Goal: Task Accomplishment & Management: Manage account settings

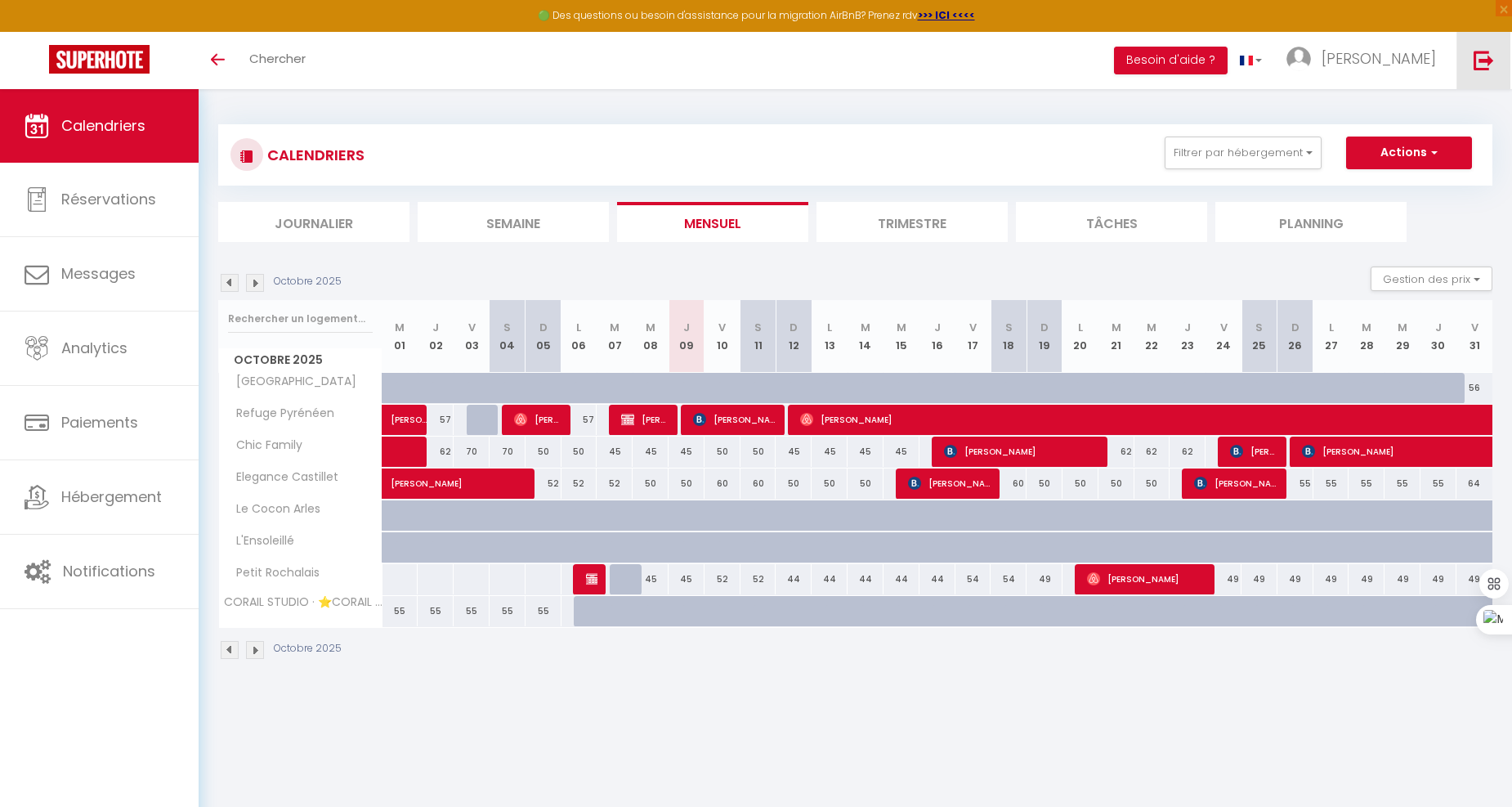
click at [1481, 56] on img at bounding box center [1484, 60] width 20 height 20
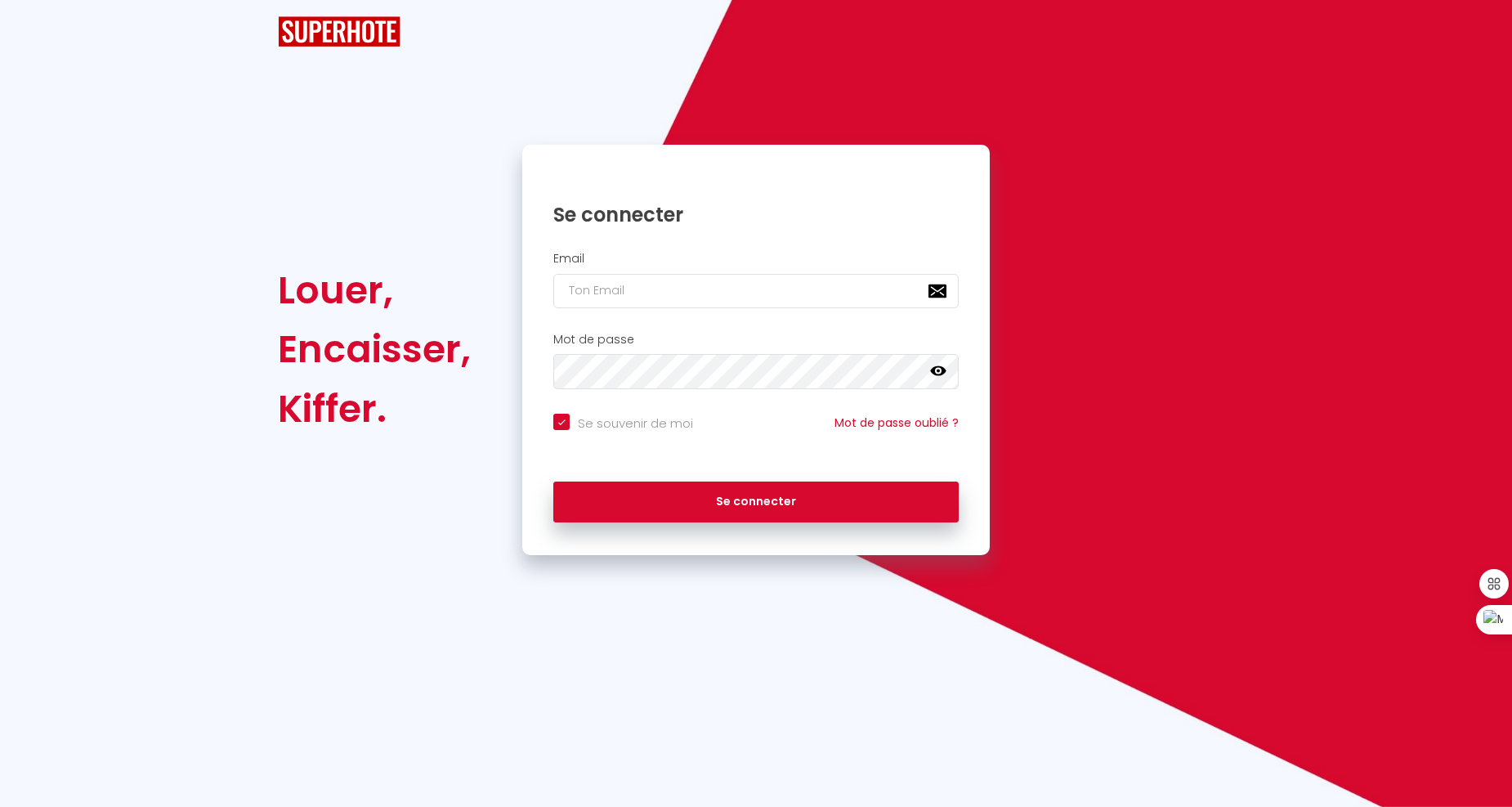
checkbox input "true"
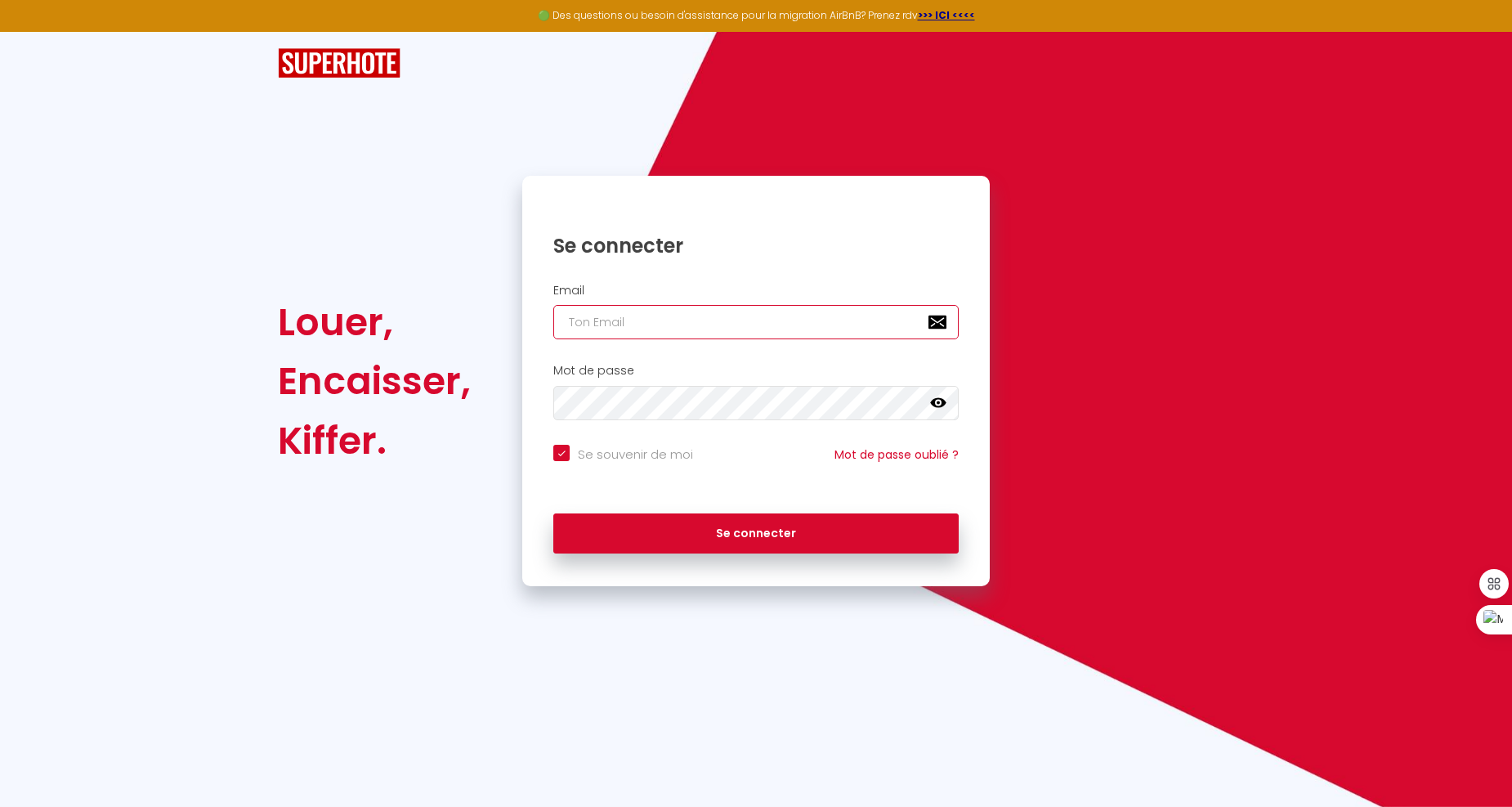
type input "[EMAIL_ADDRESS][DOMAIN_NAME]"
checkbox input "true"
drag, startPoint x: 783, startPoint y: 328, endPoint x: 0, endPoint y: 267, distance: 785.4
click at [0, 271] on div "Louer, Encaisser, Kiffer. Se connecter Email cohotegrancanaria@gmail.com Mot de…" at bounding box center [756, 309] width 1512 height 555
checkbox input "true"
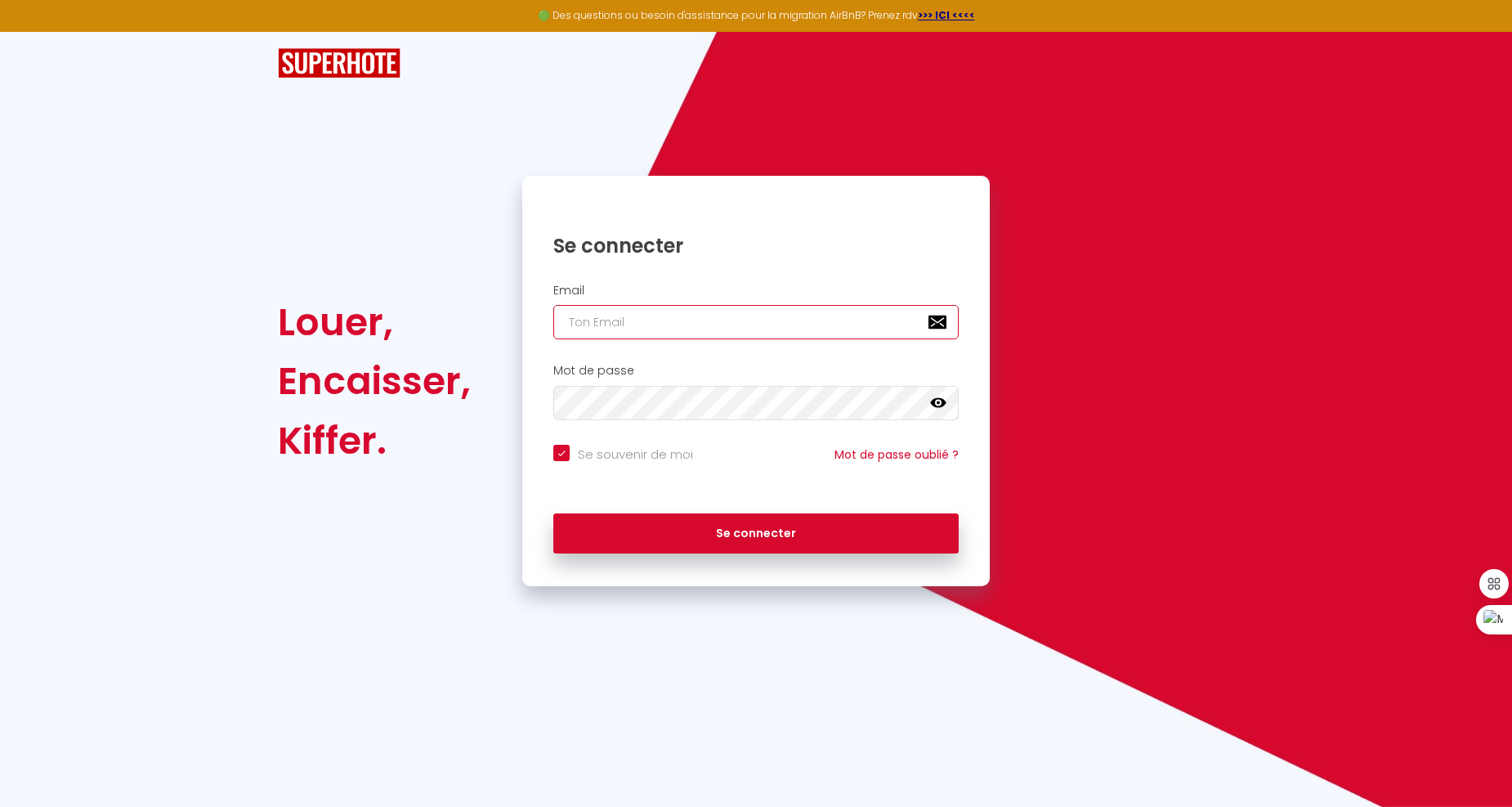
type input "r"
checkbox input "true"
type input "Residencebienvenuepantin@gmail.com"
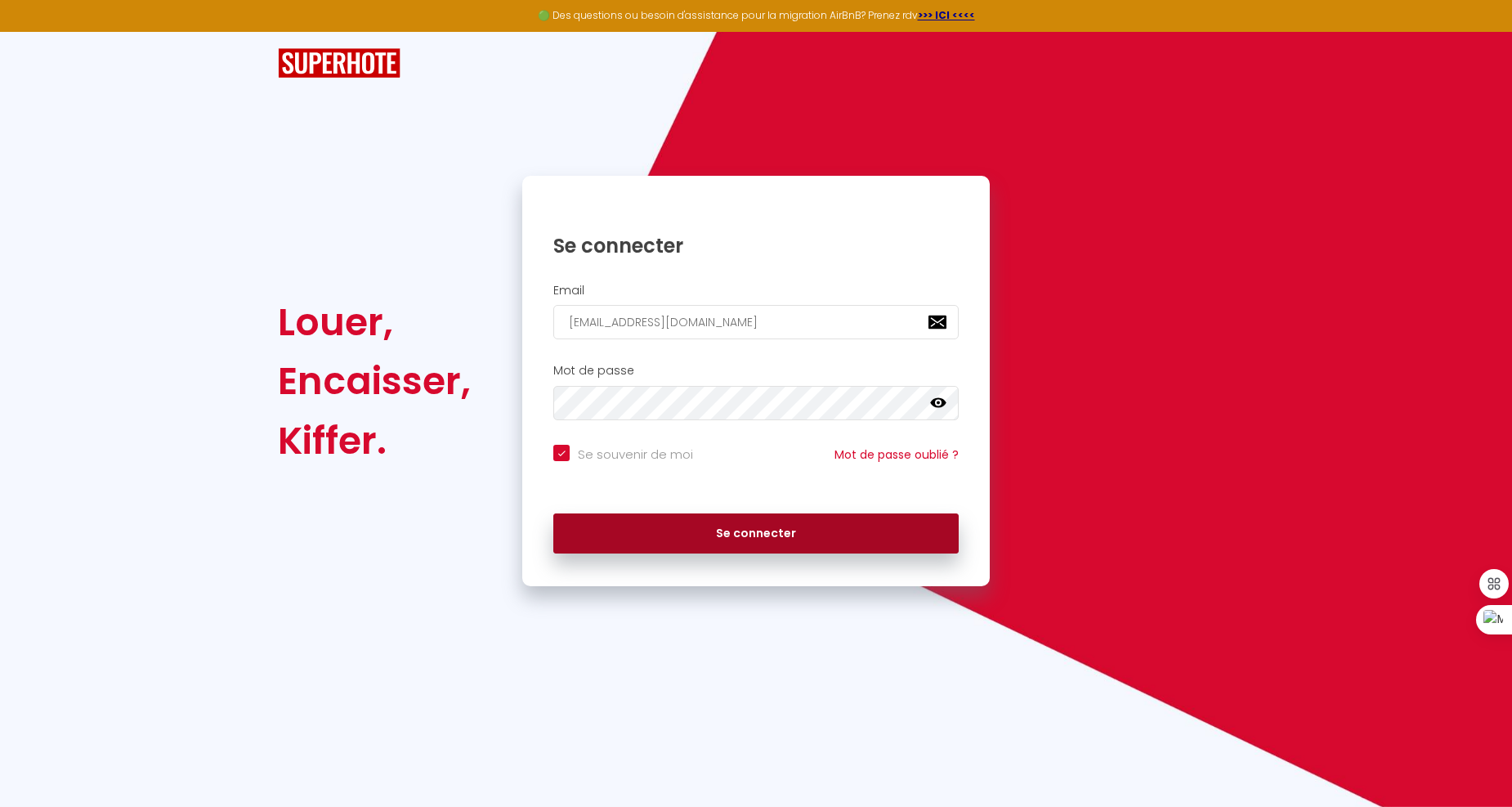
click at [721, 522] on button "Se connecter" at bounding box center [756, 534] width 406 height 41
checkbox input "true"
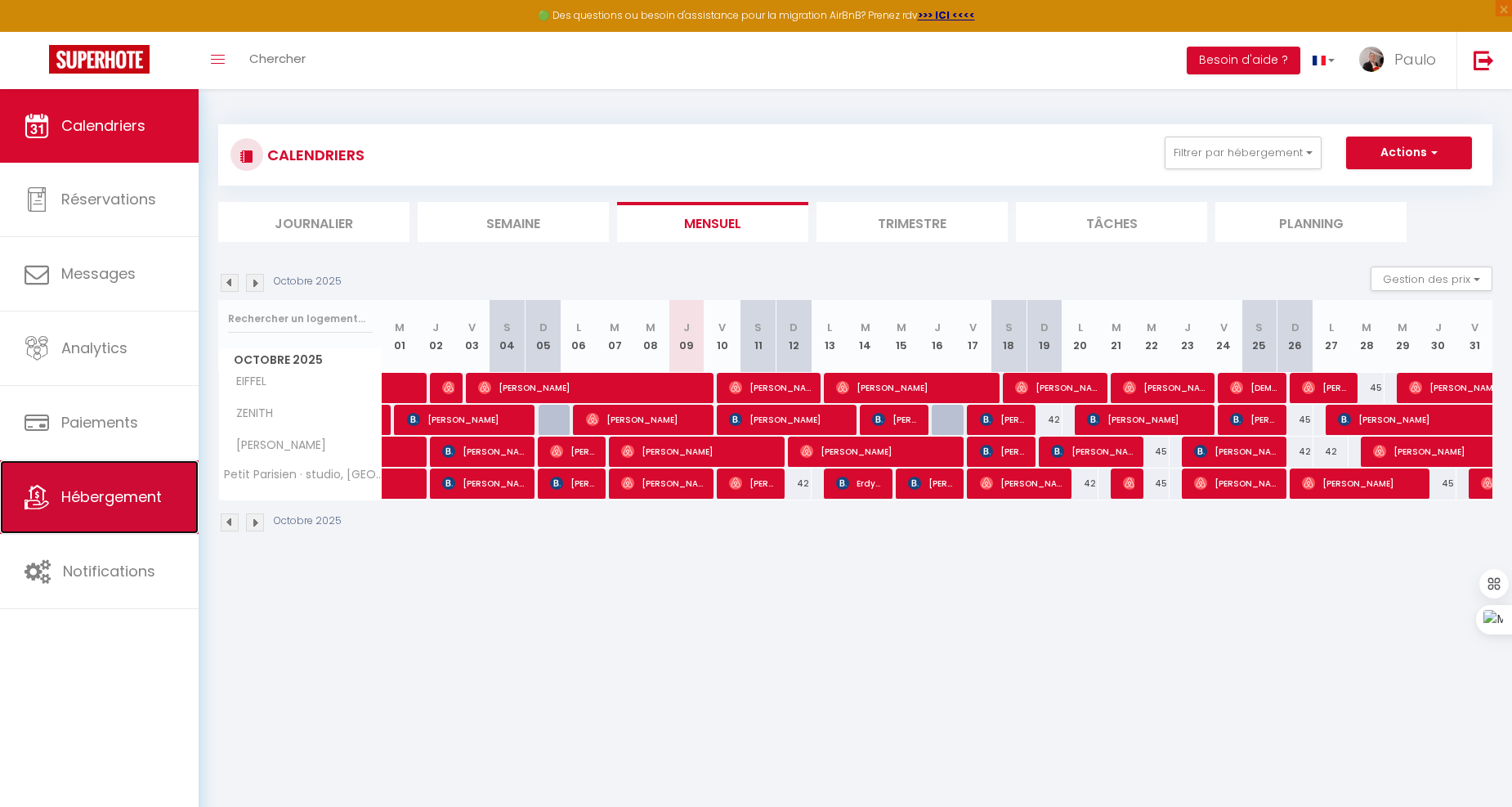
click at [115, 514] on link "Hébergement" at bounding box center [99, 497] width 198 height 73
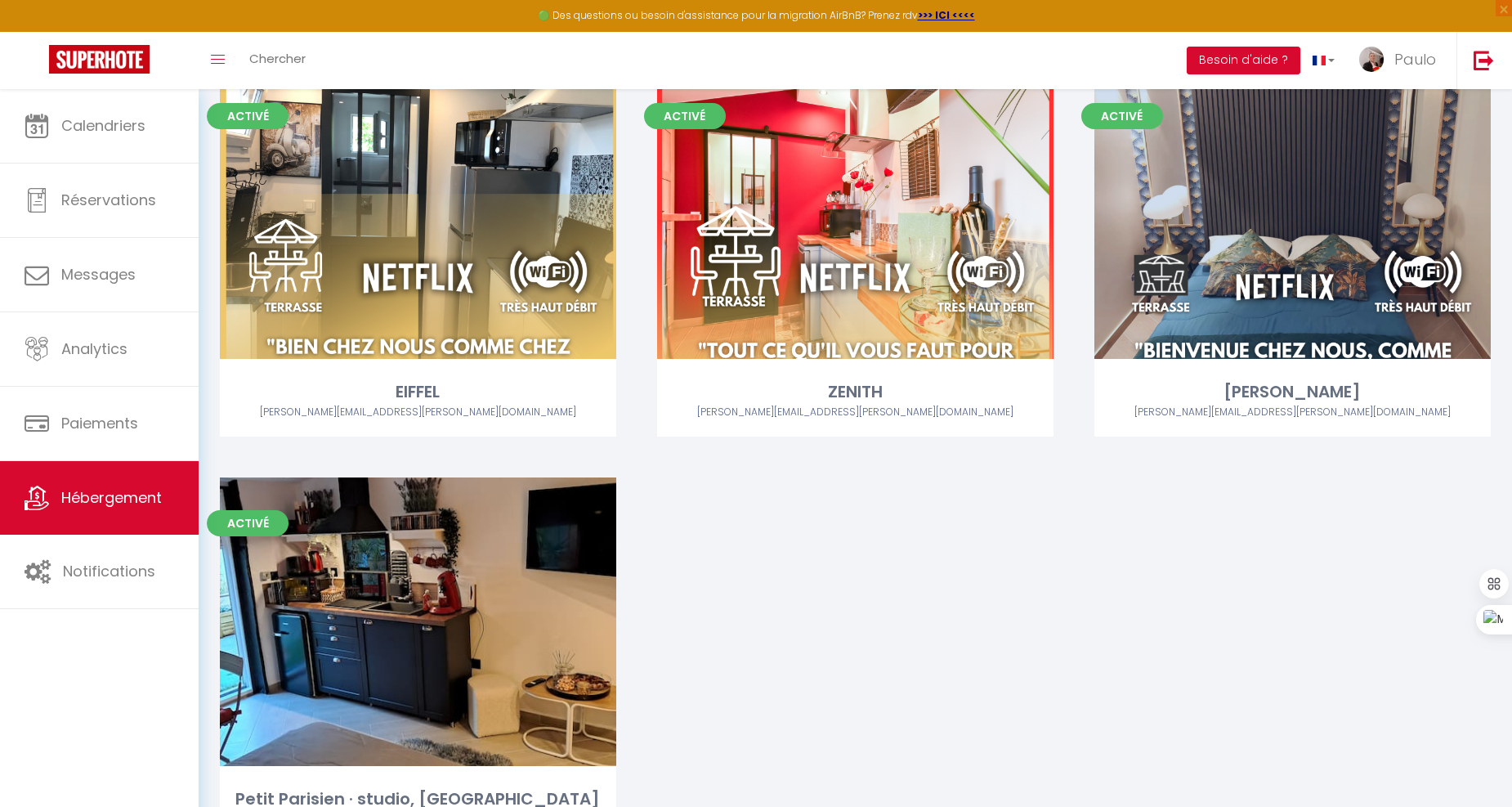
scroll to position [237, 0]
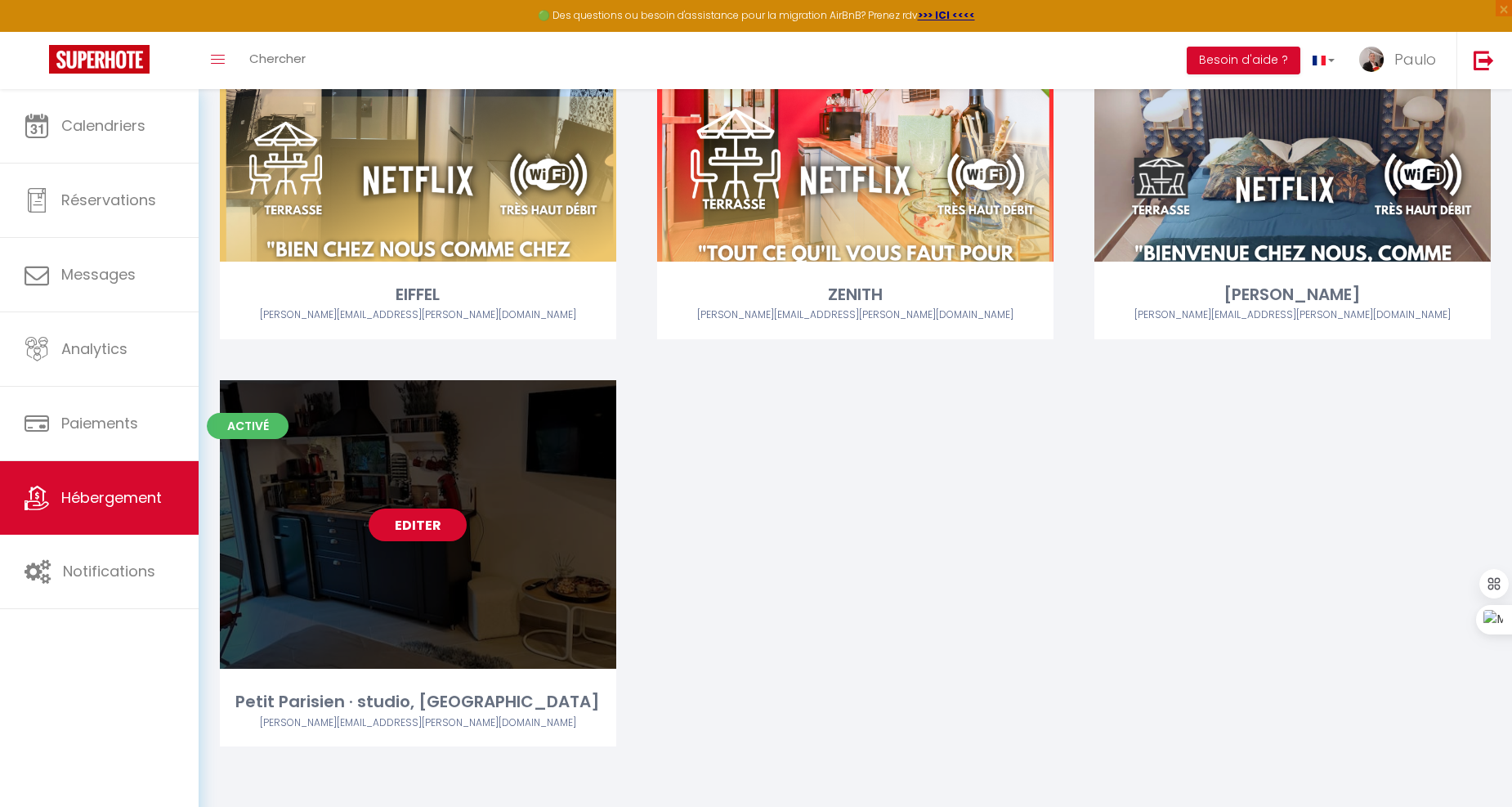
click at [405, 519] on link "Editer" at bounding box center [417, 525] width 98 height 33
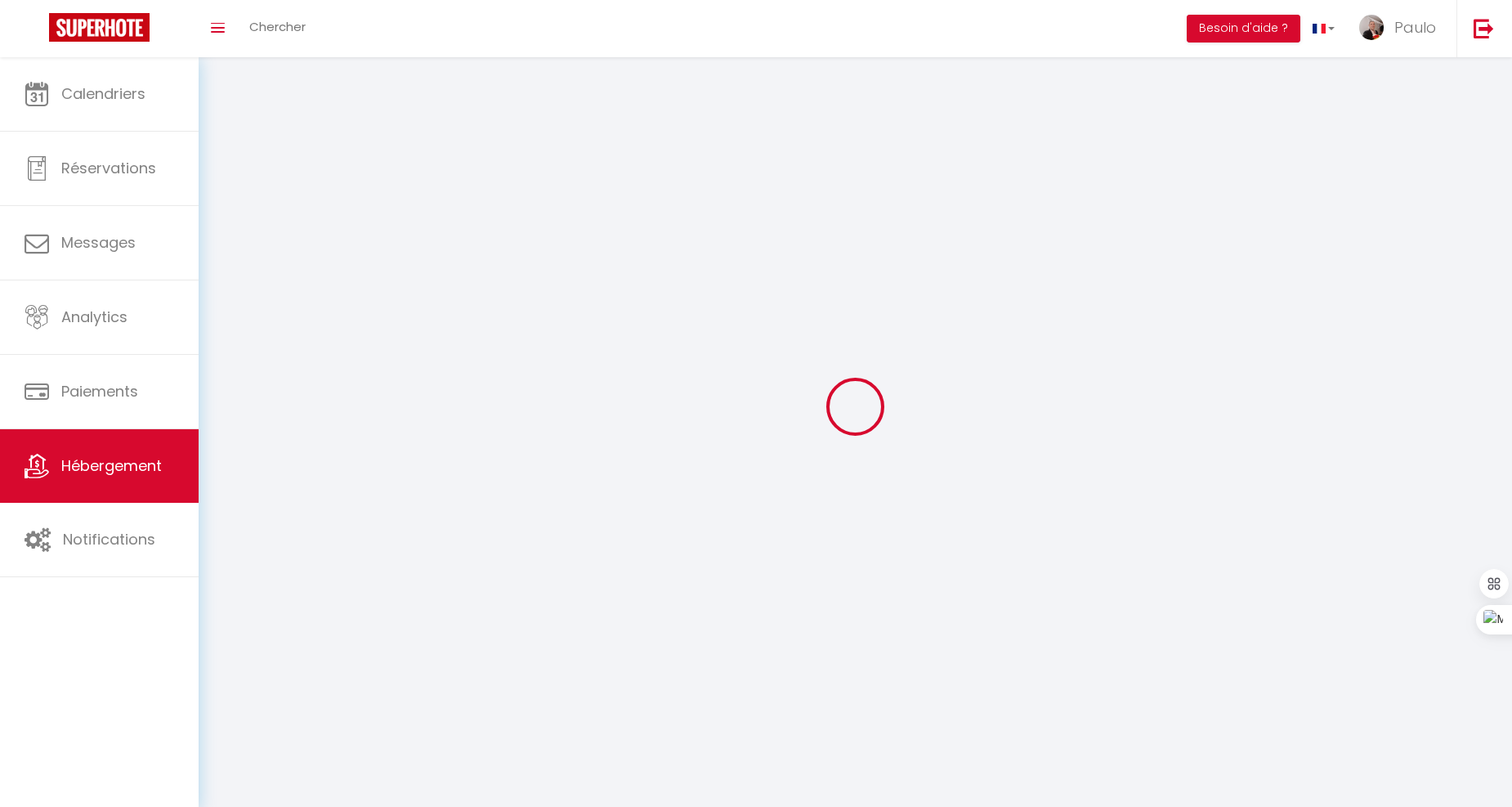
select select "1"
select select "28"
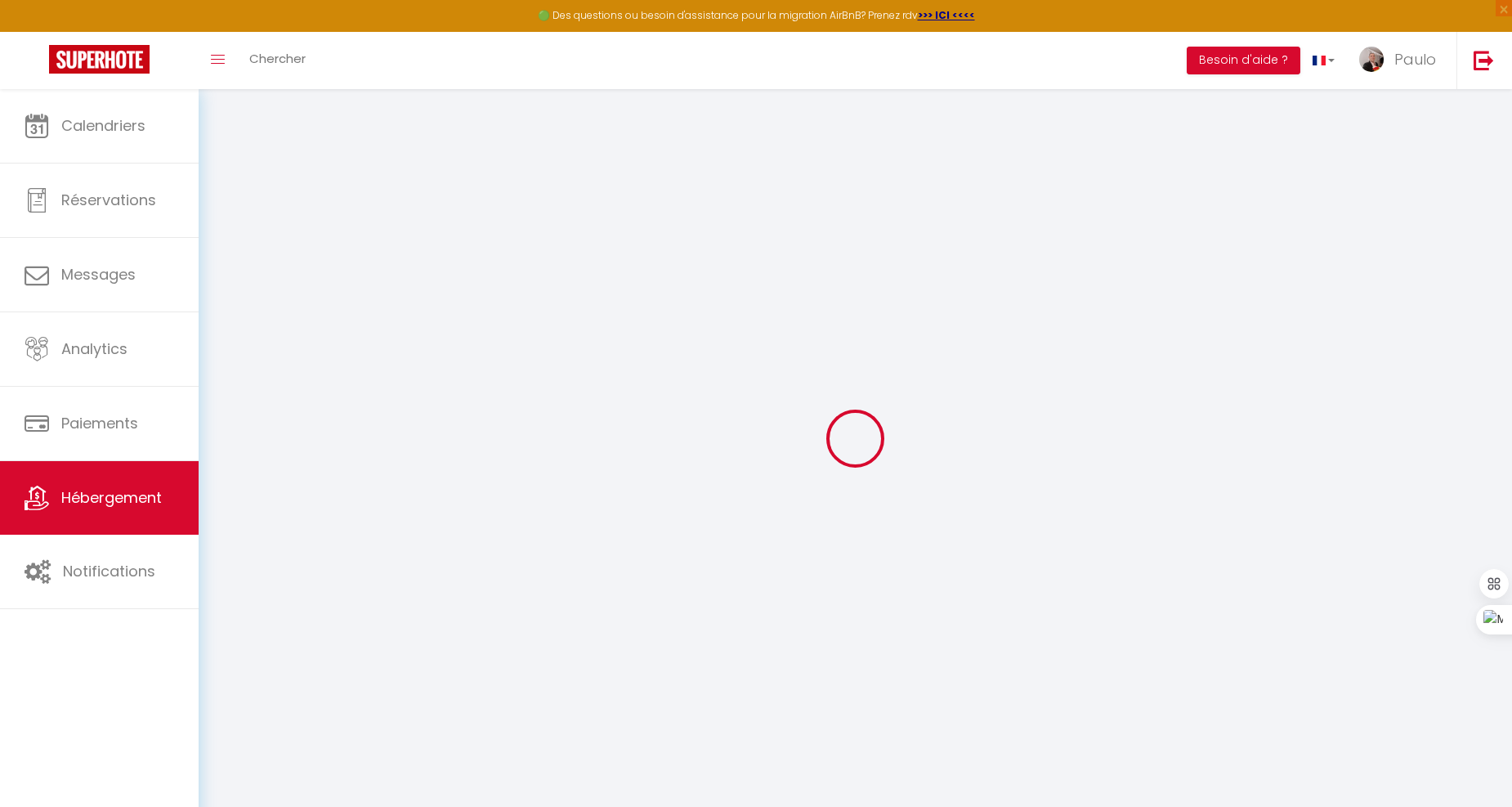
select select
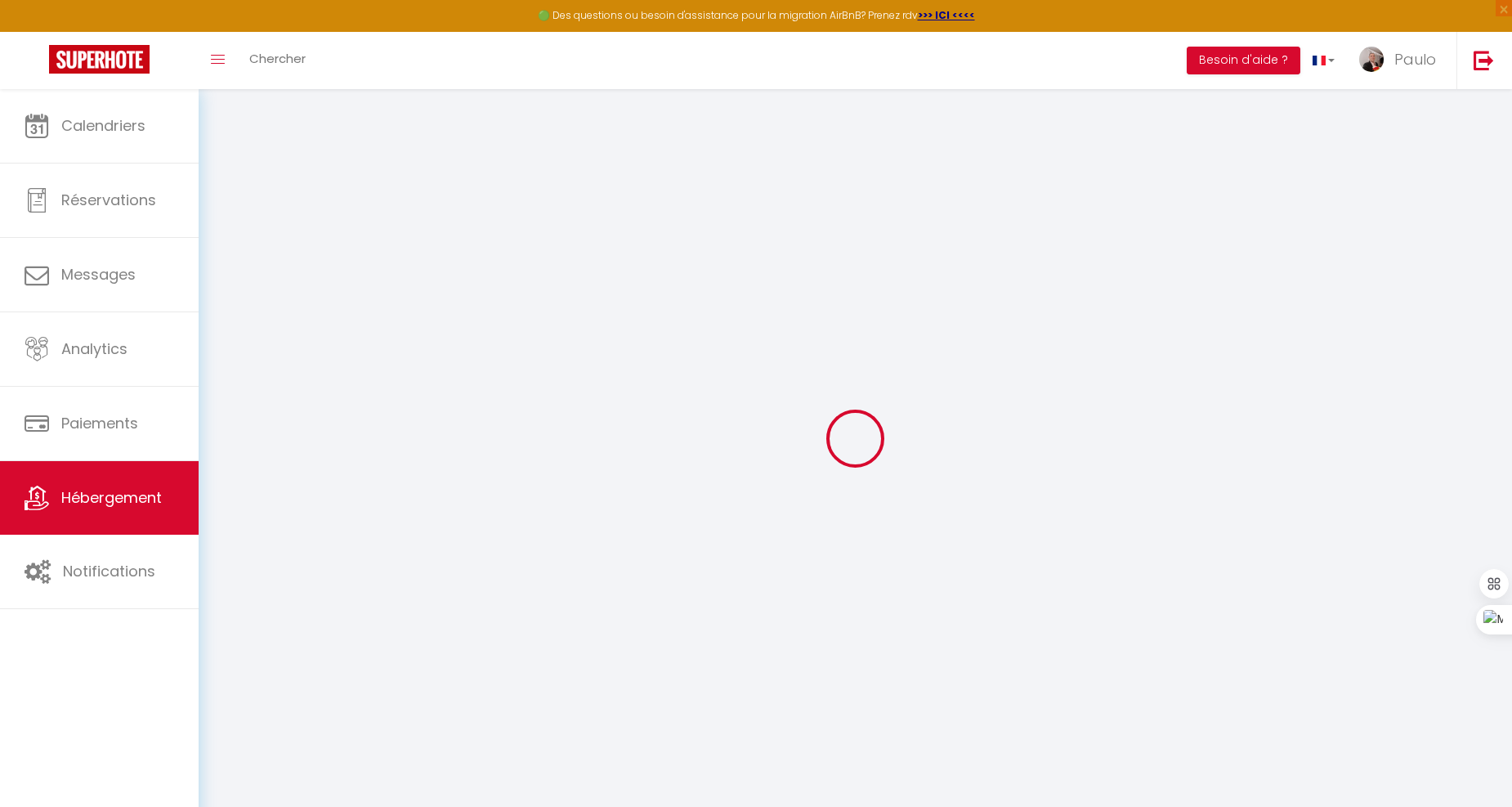
select select
checkbox input "false"
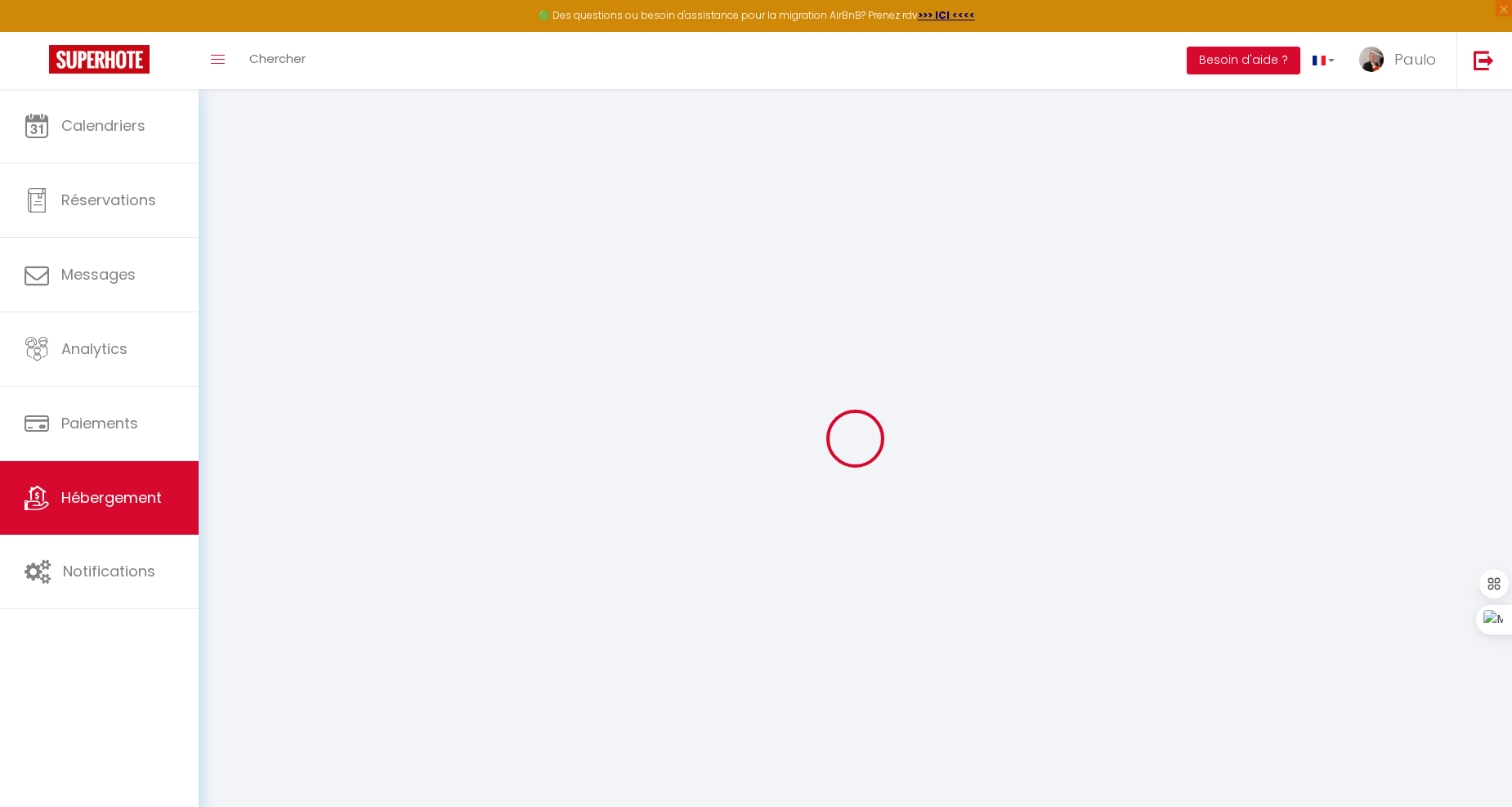
select select
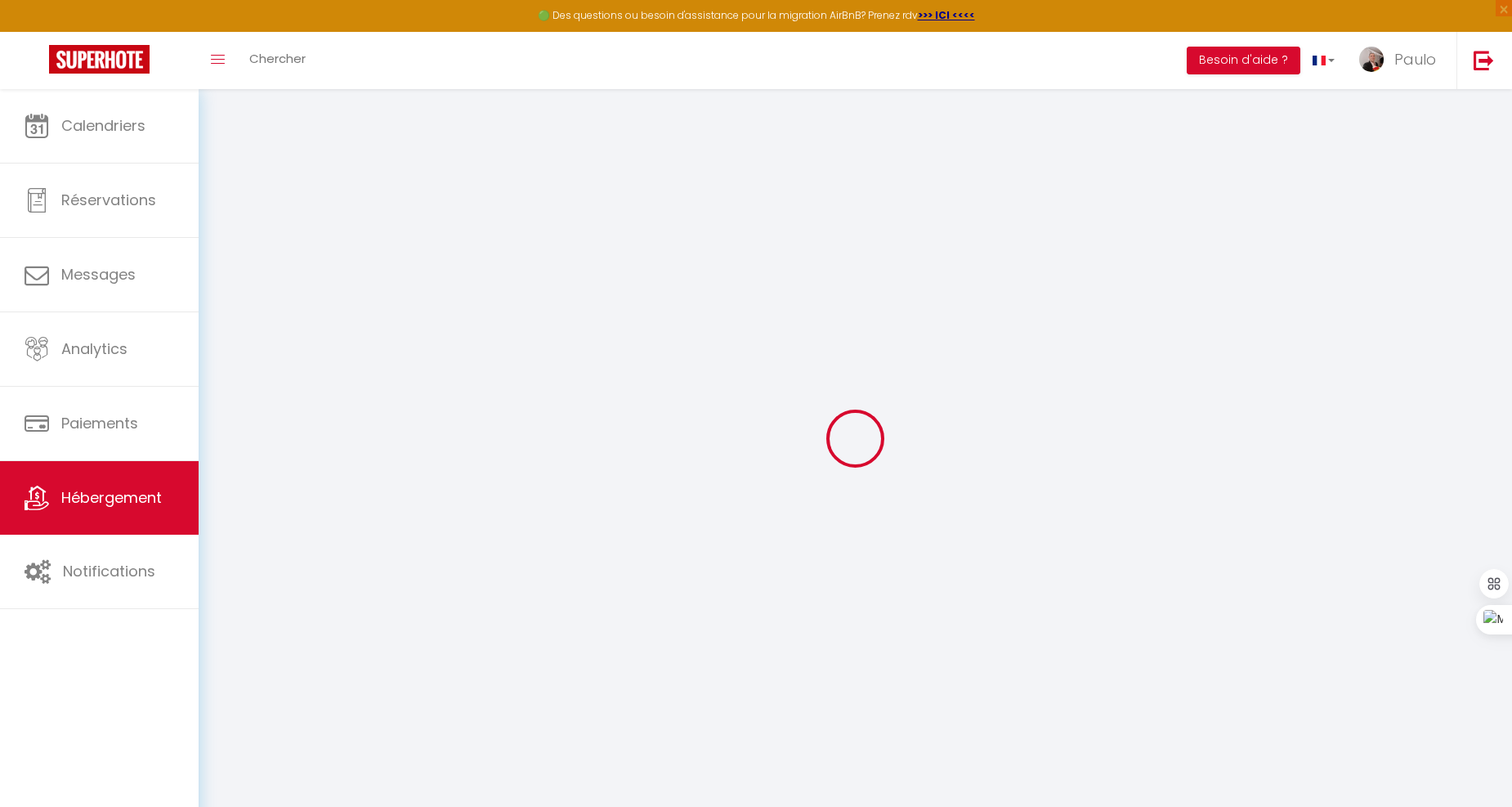
select select
checkbox input "false"
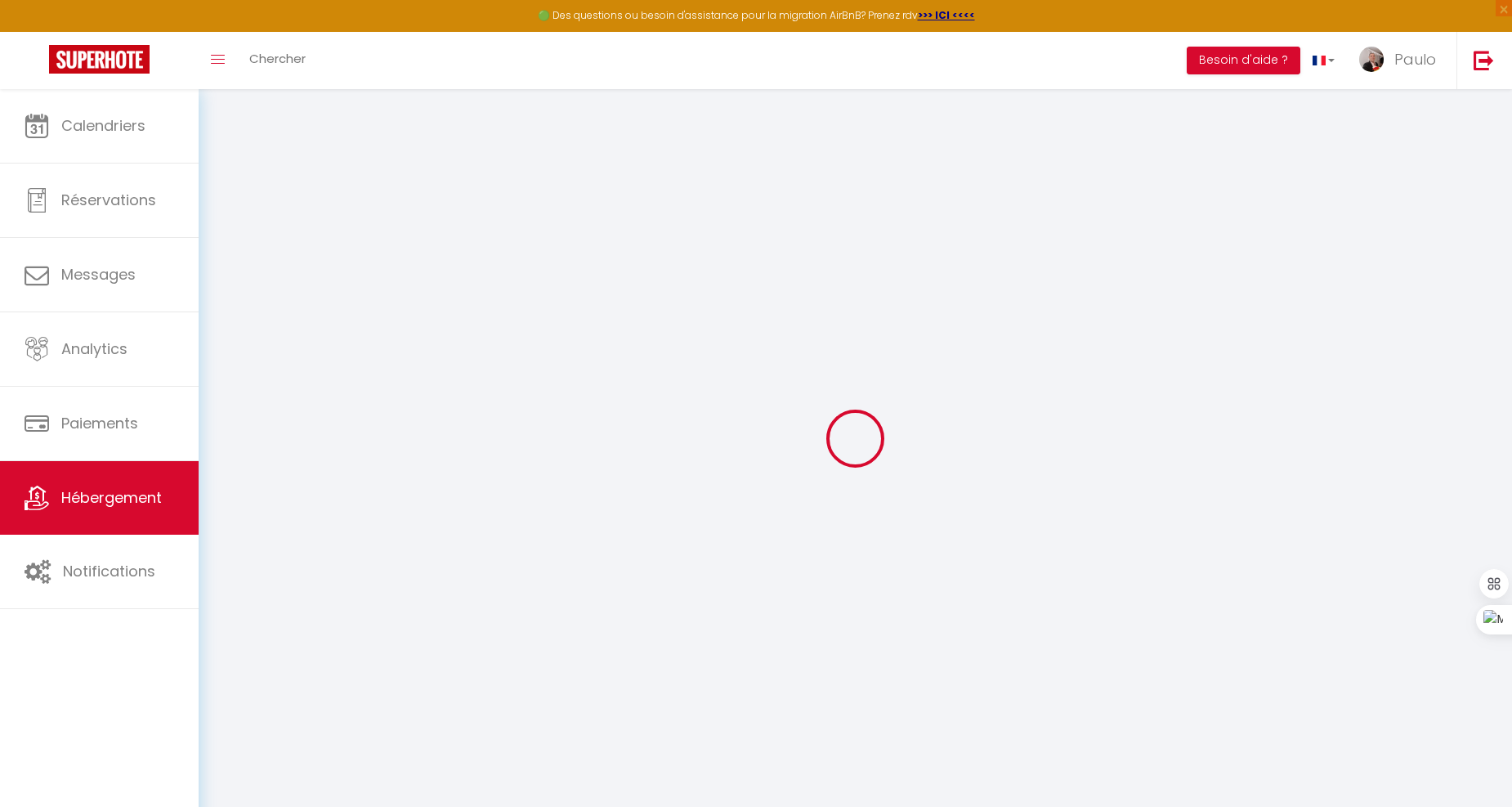
checkbox input "false"
select select
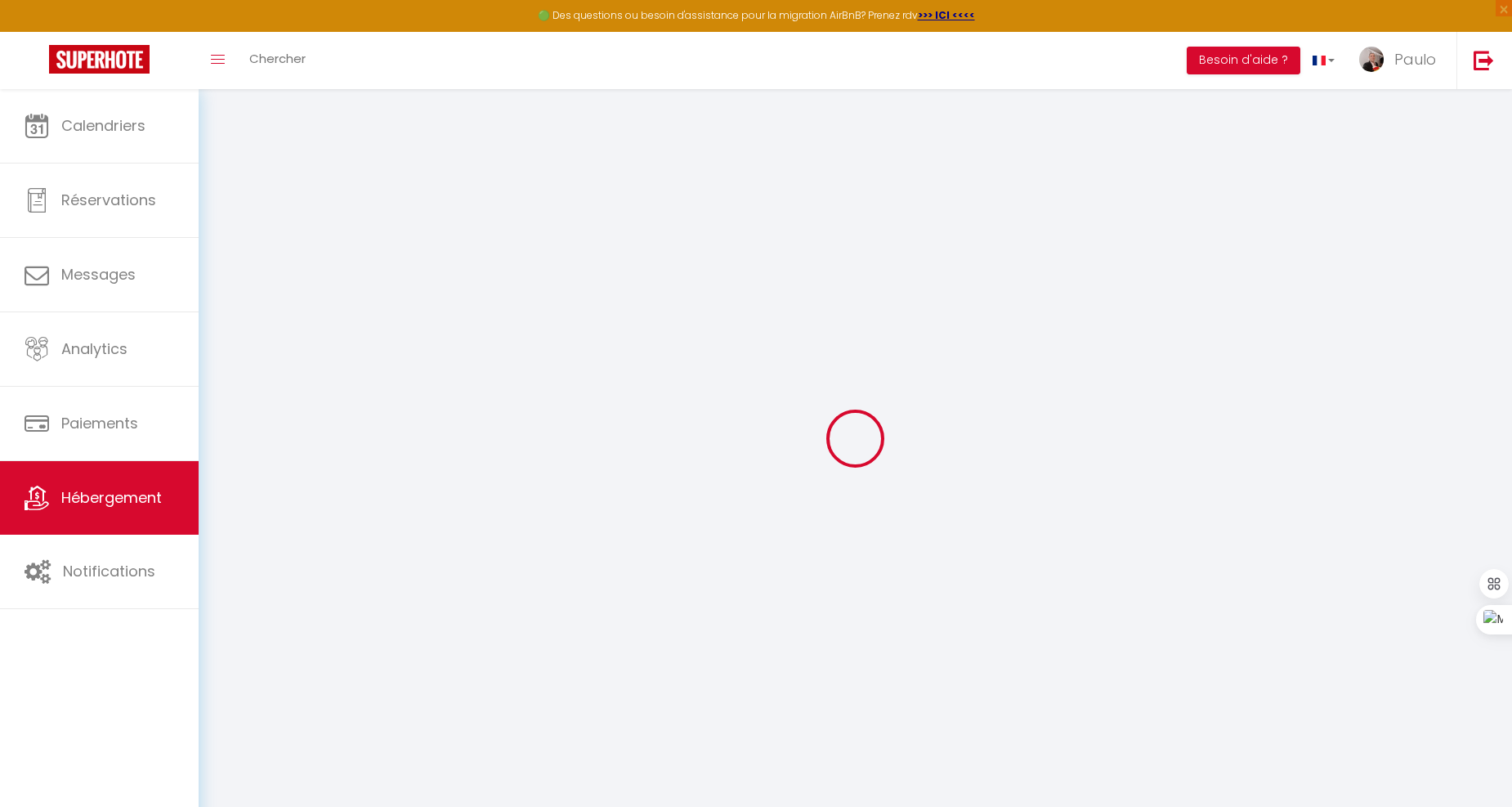
select select
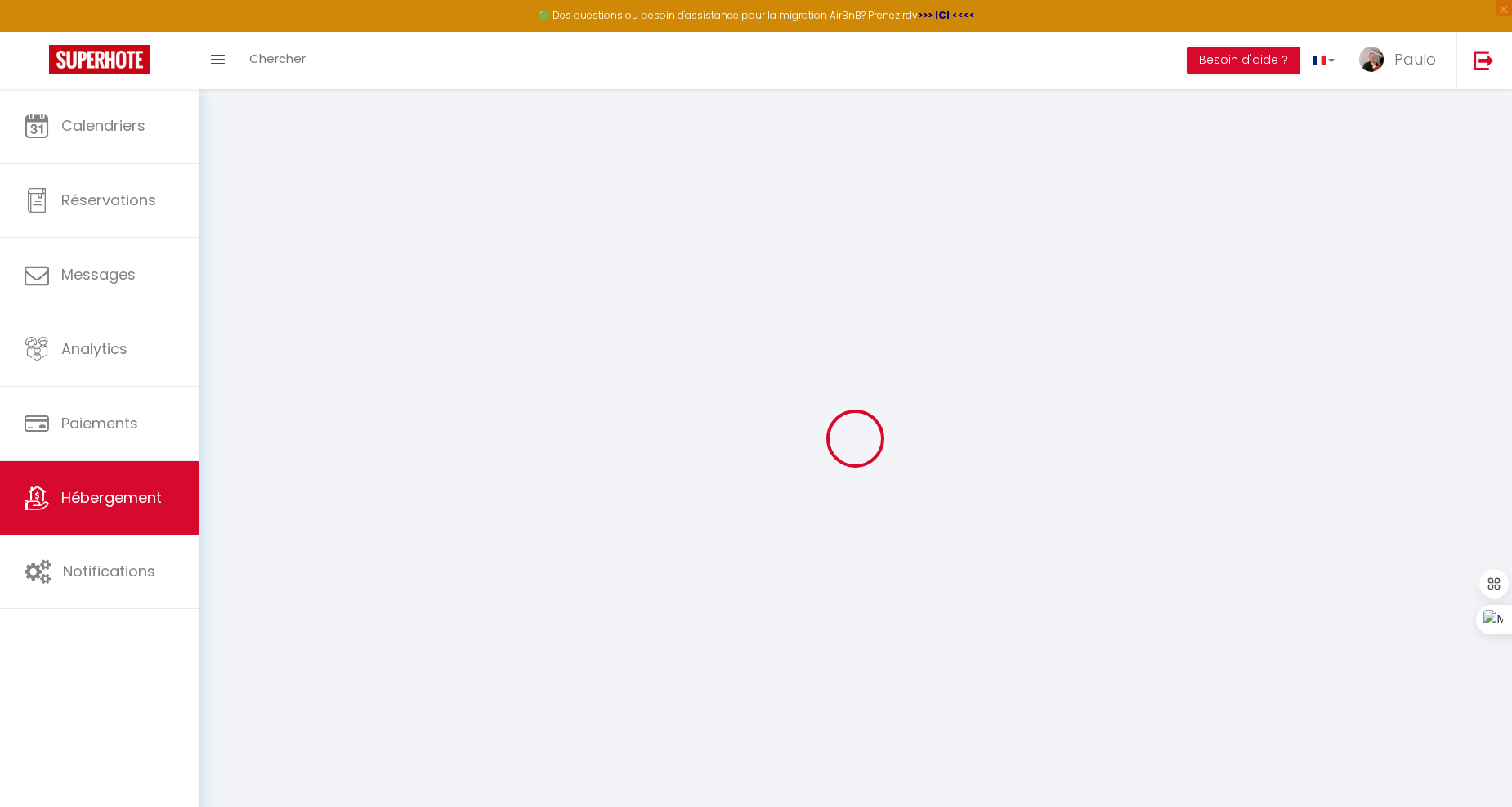
checkbox input "false"
select select
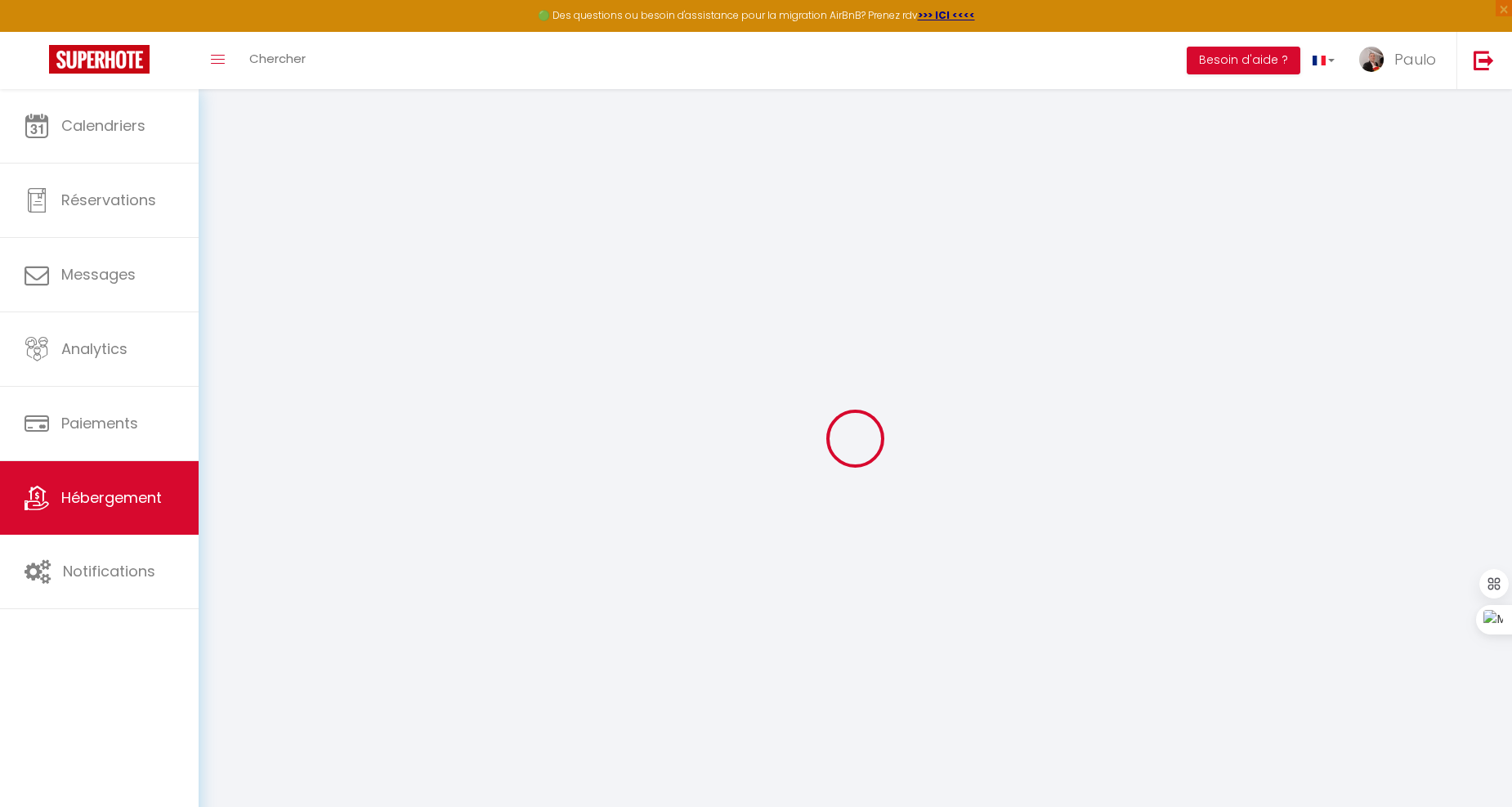
select select
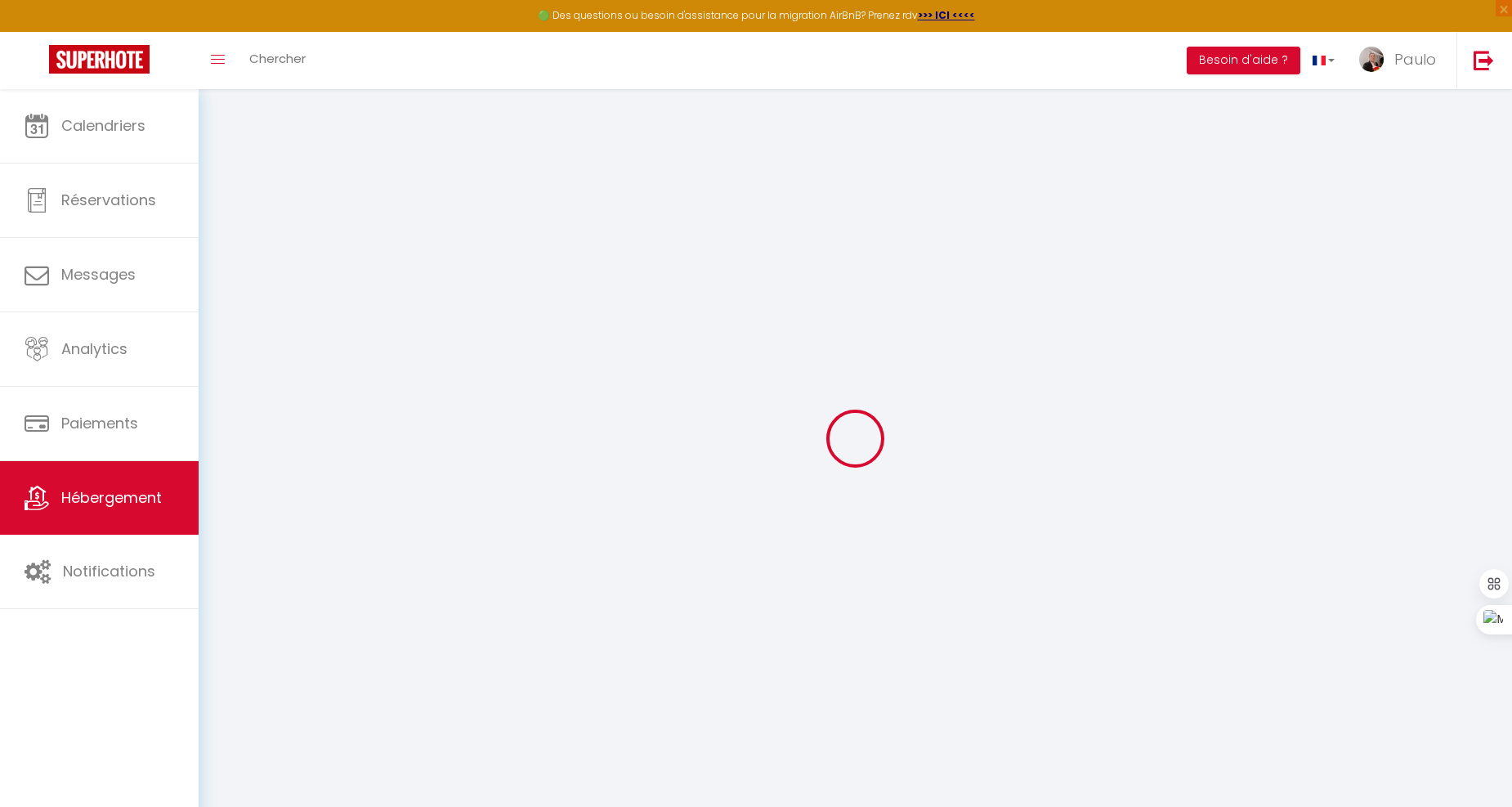
select select
checkbox input "false"
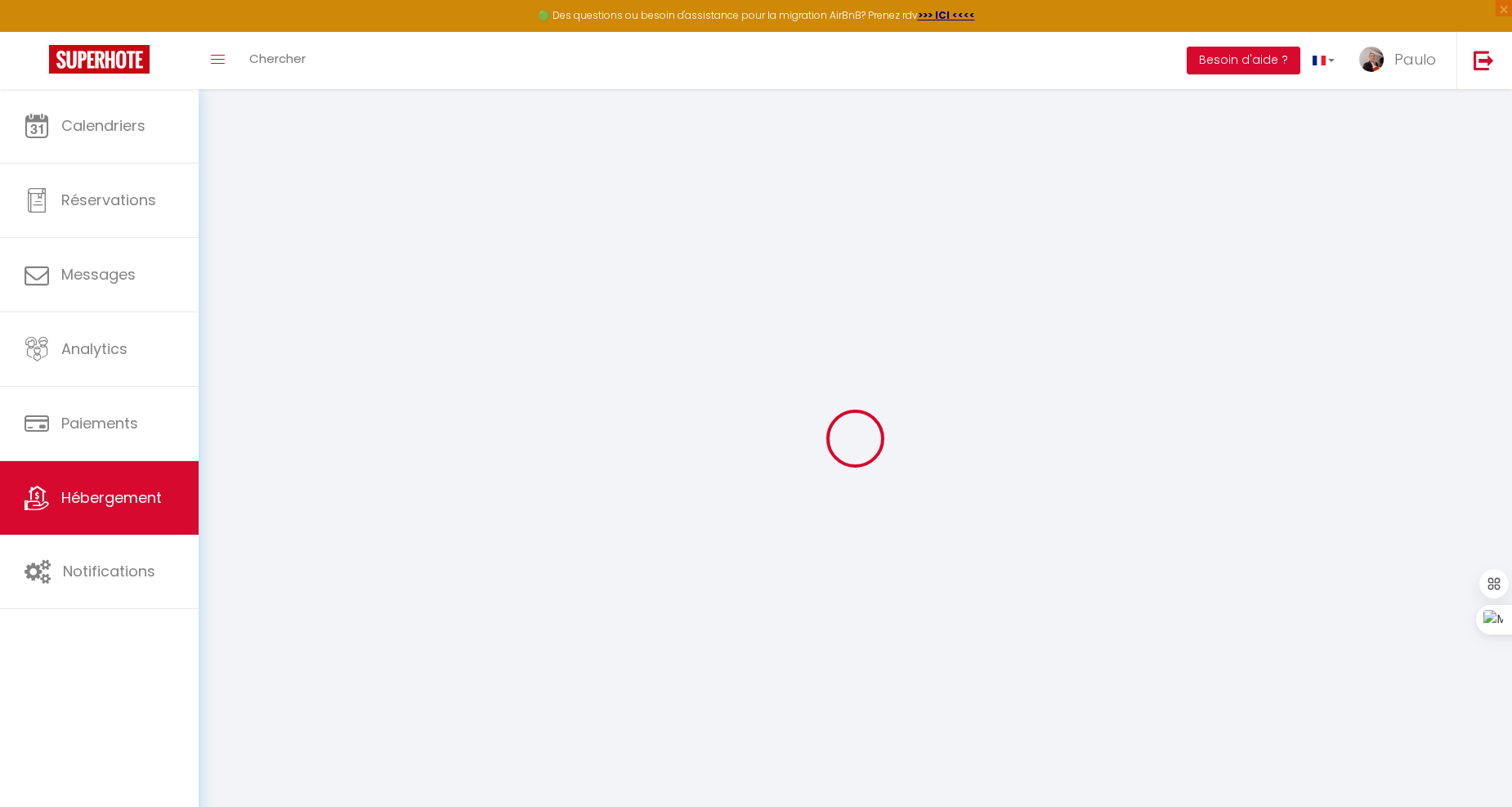
checkbox input "false"
select select
type input "Petit Parisien · studio, Le Petit Parisien"
type input "Paulo"
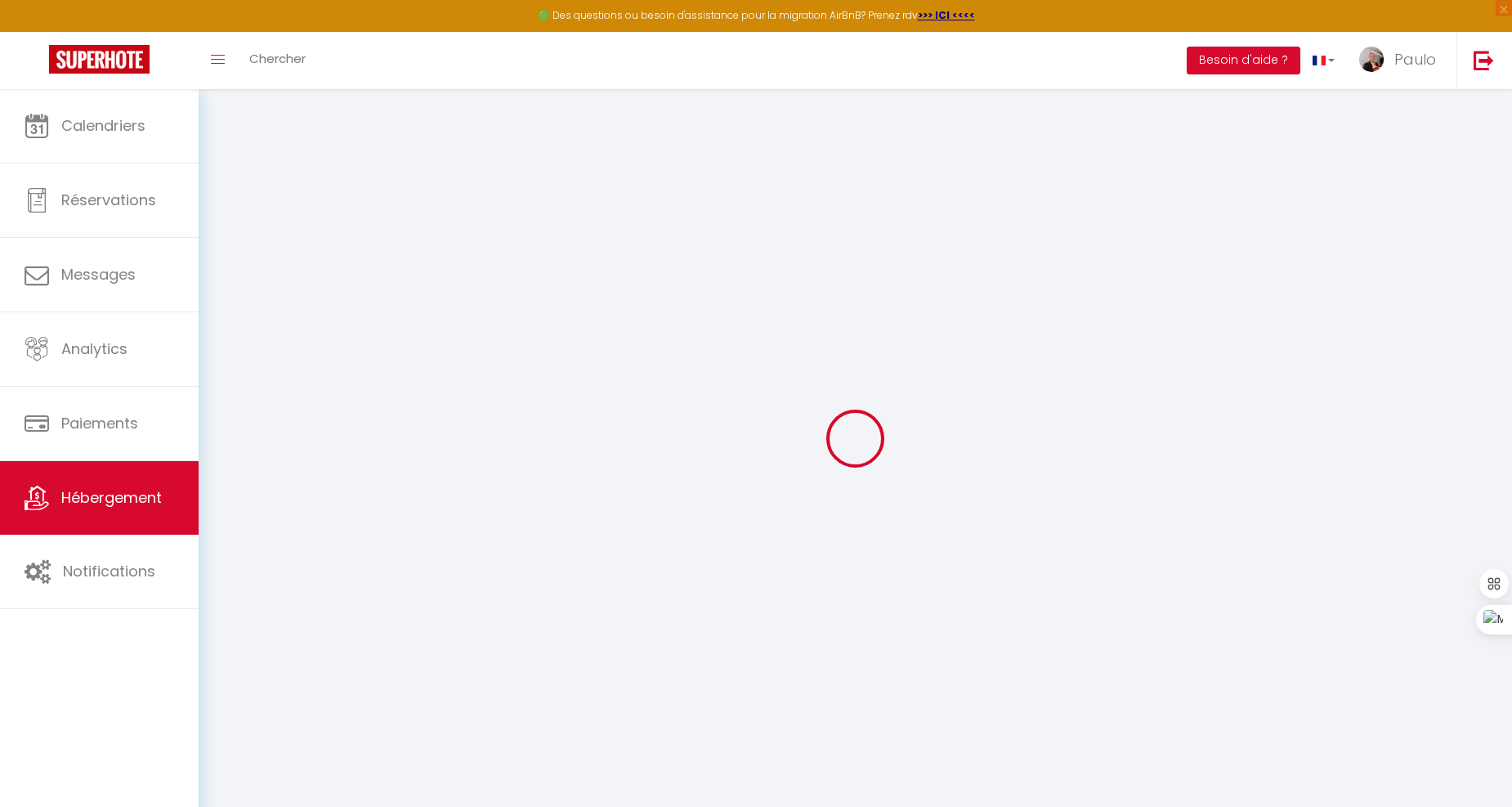
type input "DOS [PERSON_NAME]"
type input "[STREET_ADDRESS][PERSON_NAME]"
type input "93500"
type input "PANTIN"
select select "2"
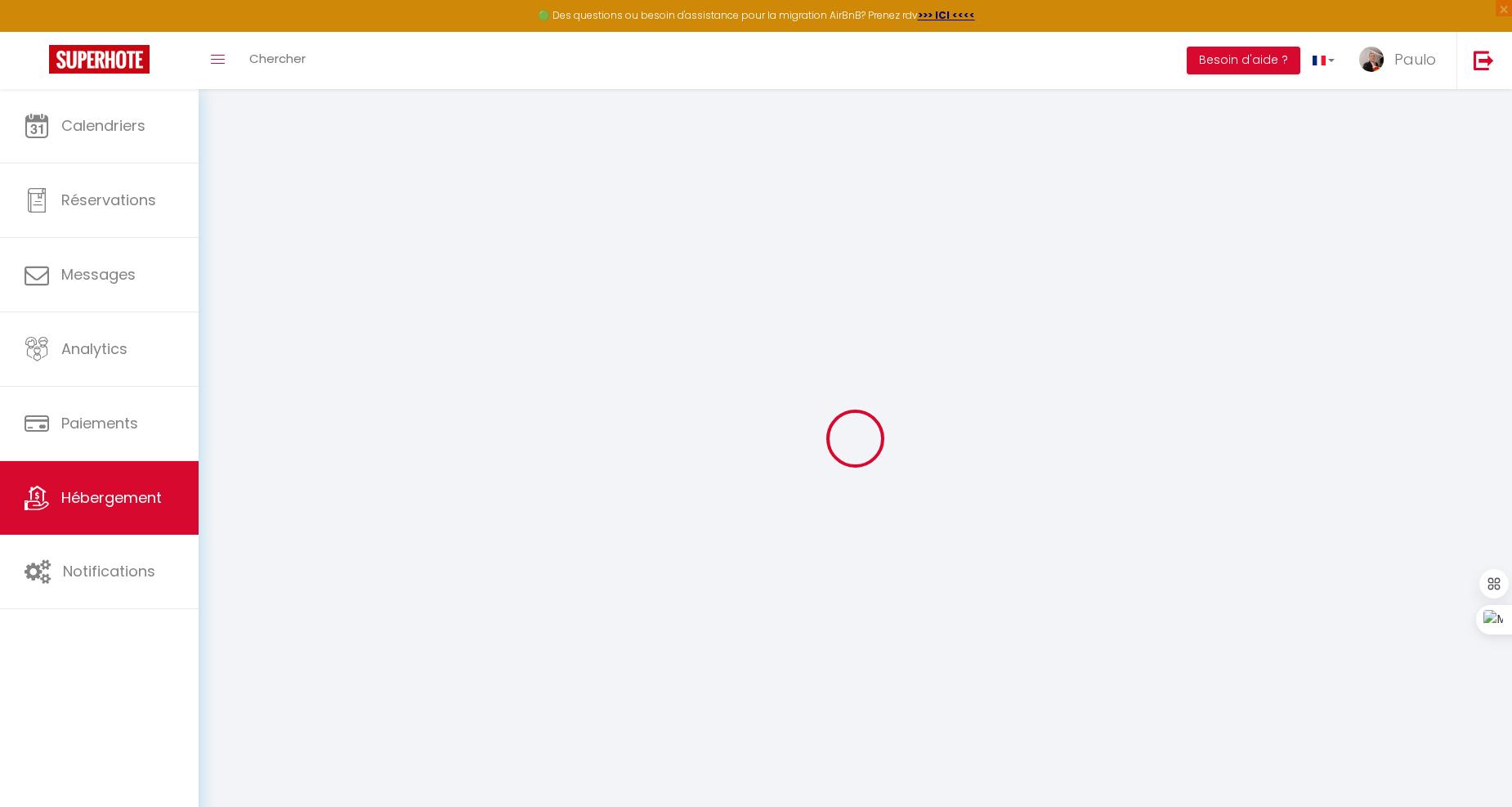
type input "50"
type input "25"
type input "53"
type input "0.90"
select select
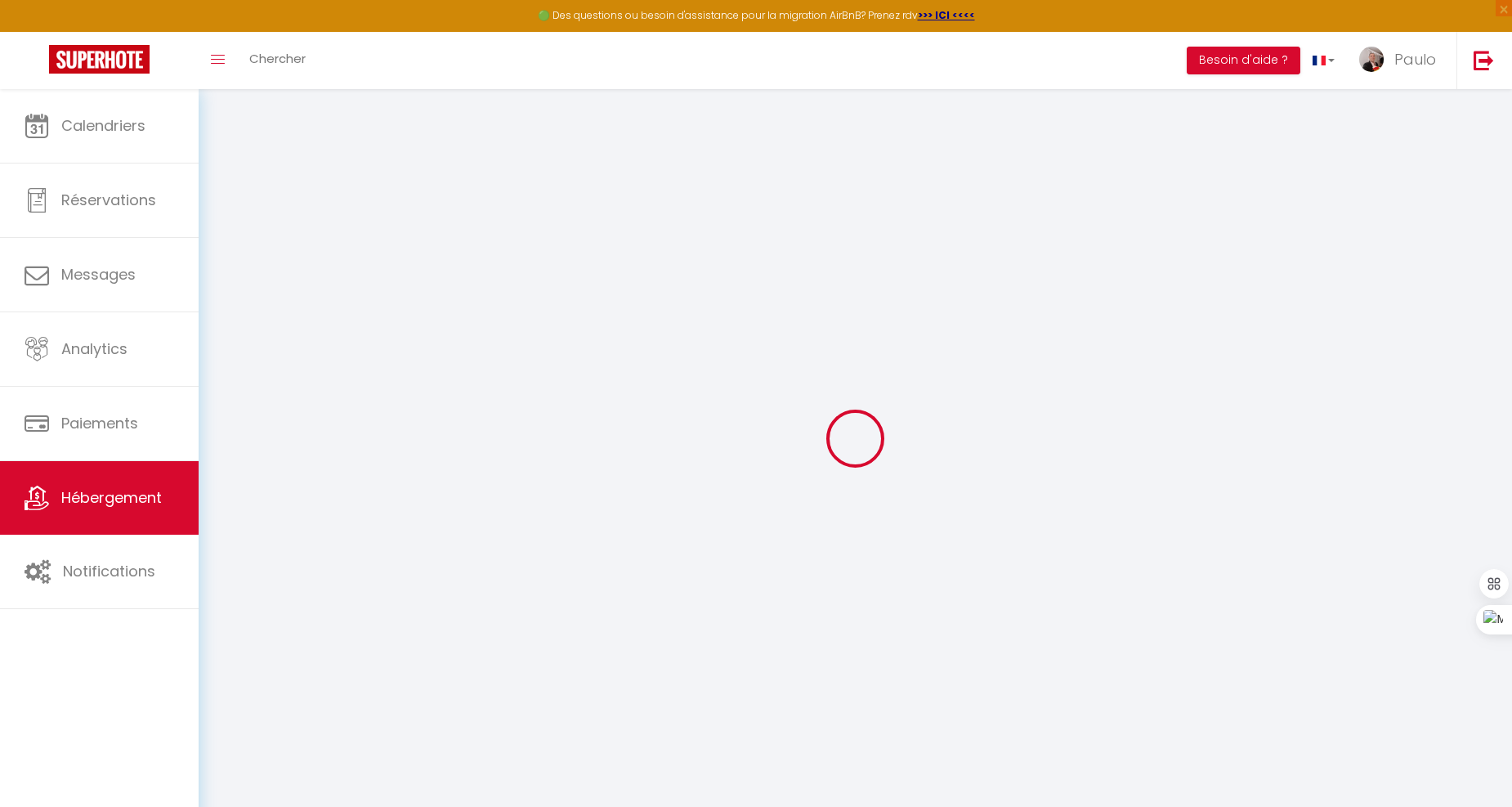
select select
type input "13 RUE [PERSON_NAME]"
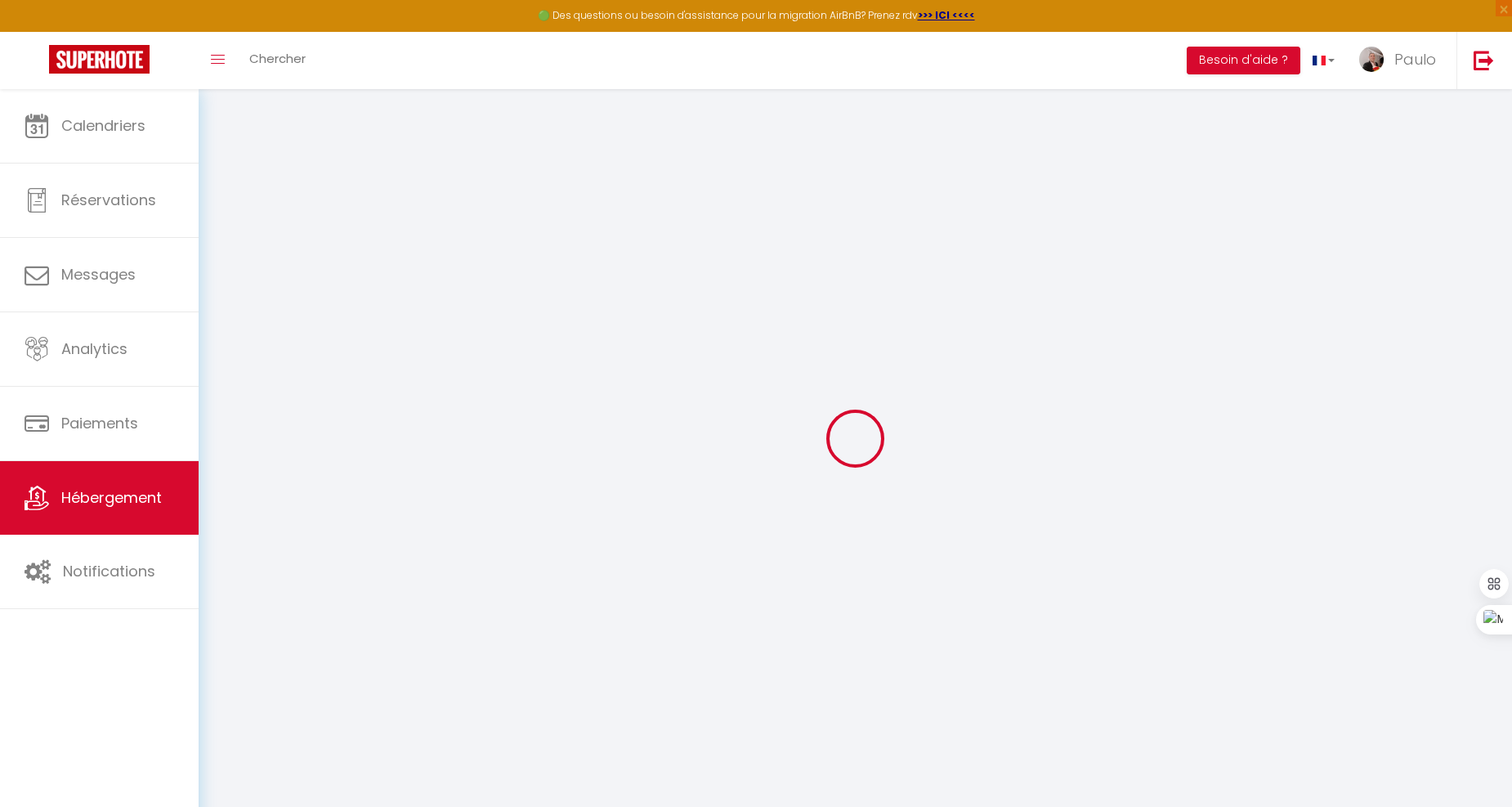
type input "93500"
type input "Pantin"
type input "[EMAIL_ADDRESS][DOMAIN_NAME]"
select select
checkbox input "false"
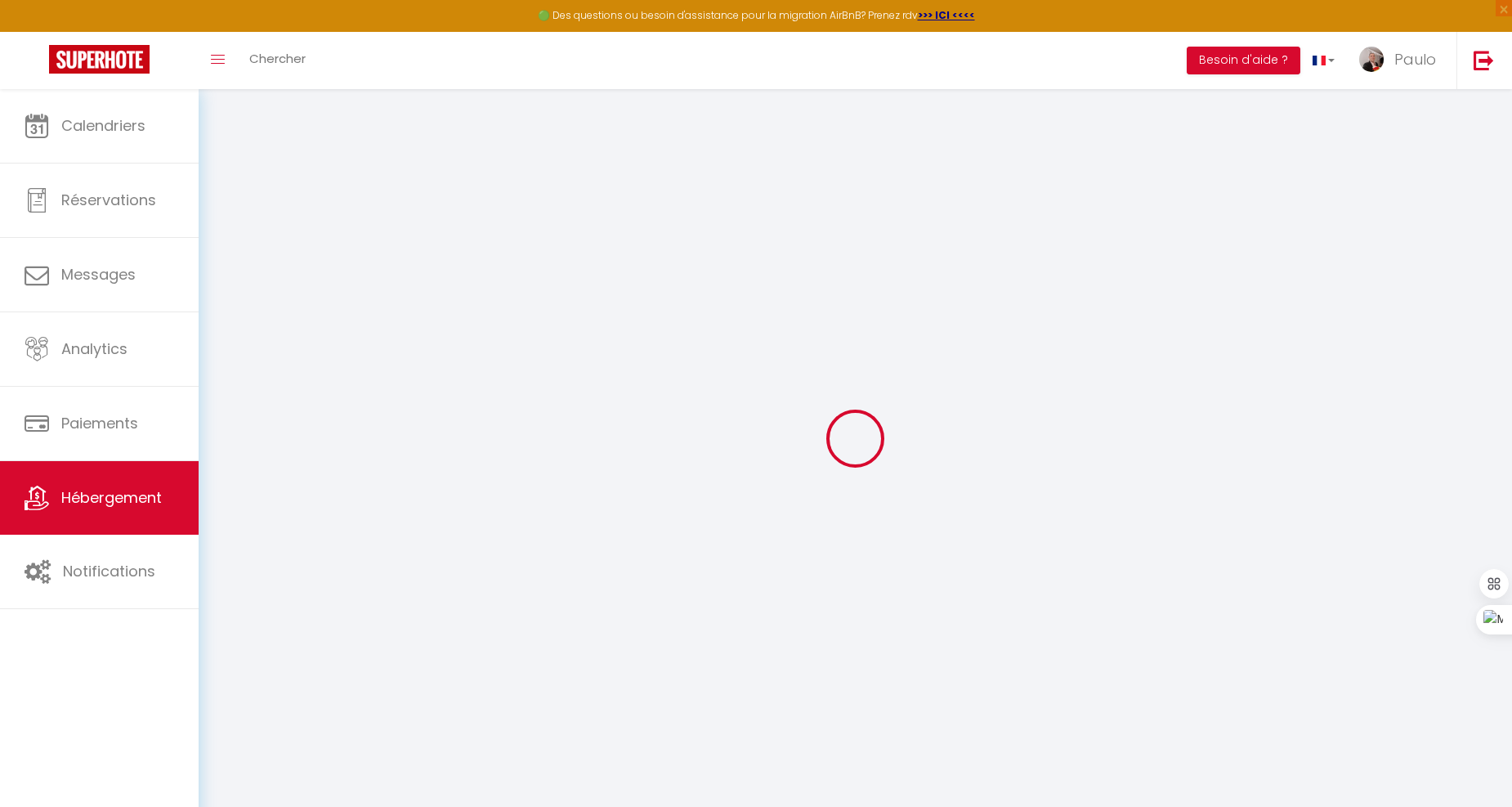
checkbox input "false"
type input "0"
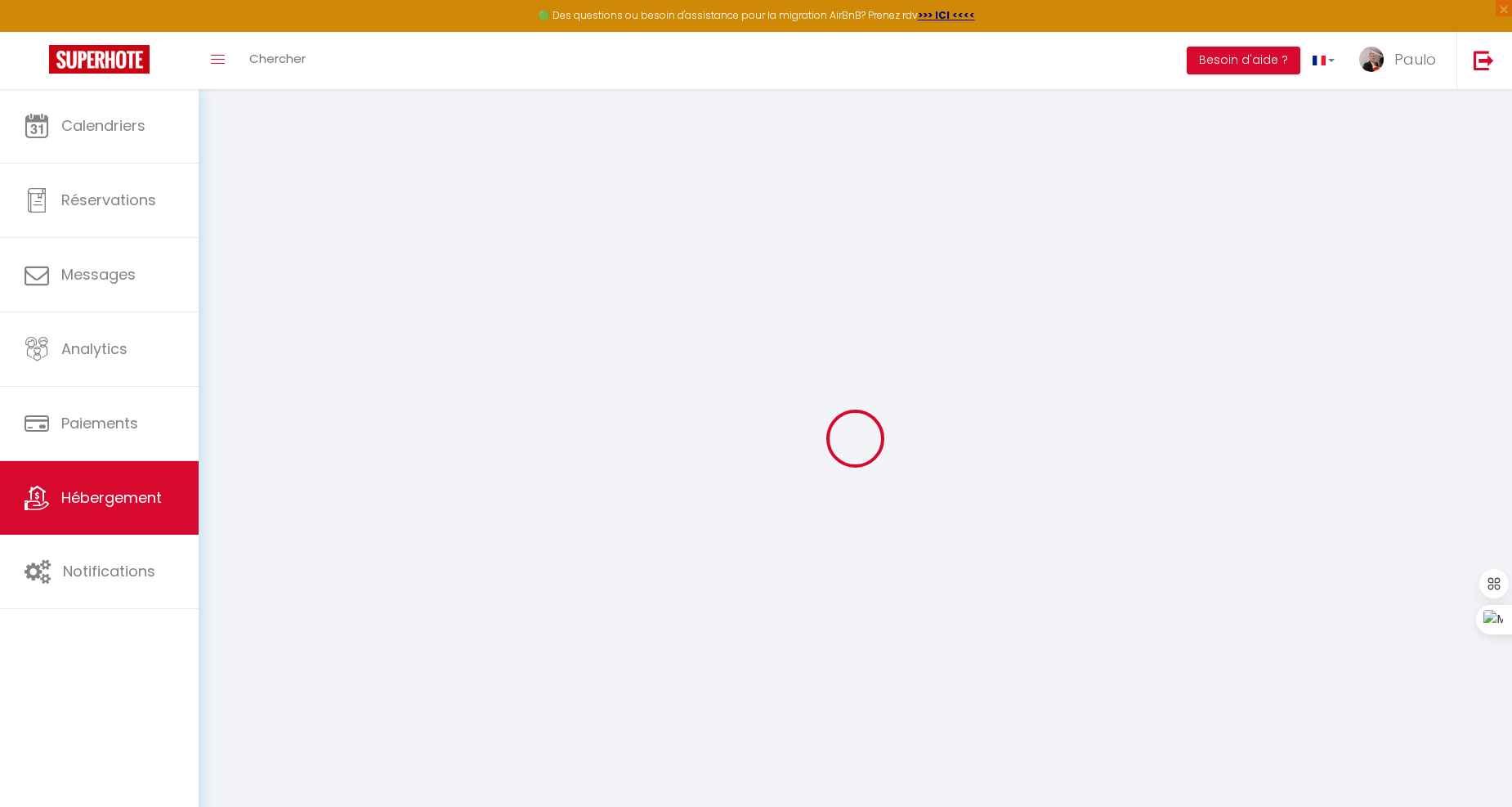
type input "0"
select select
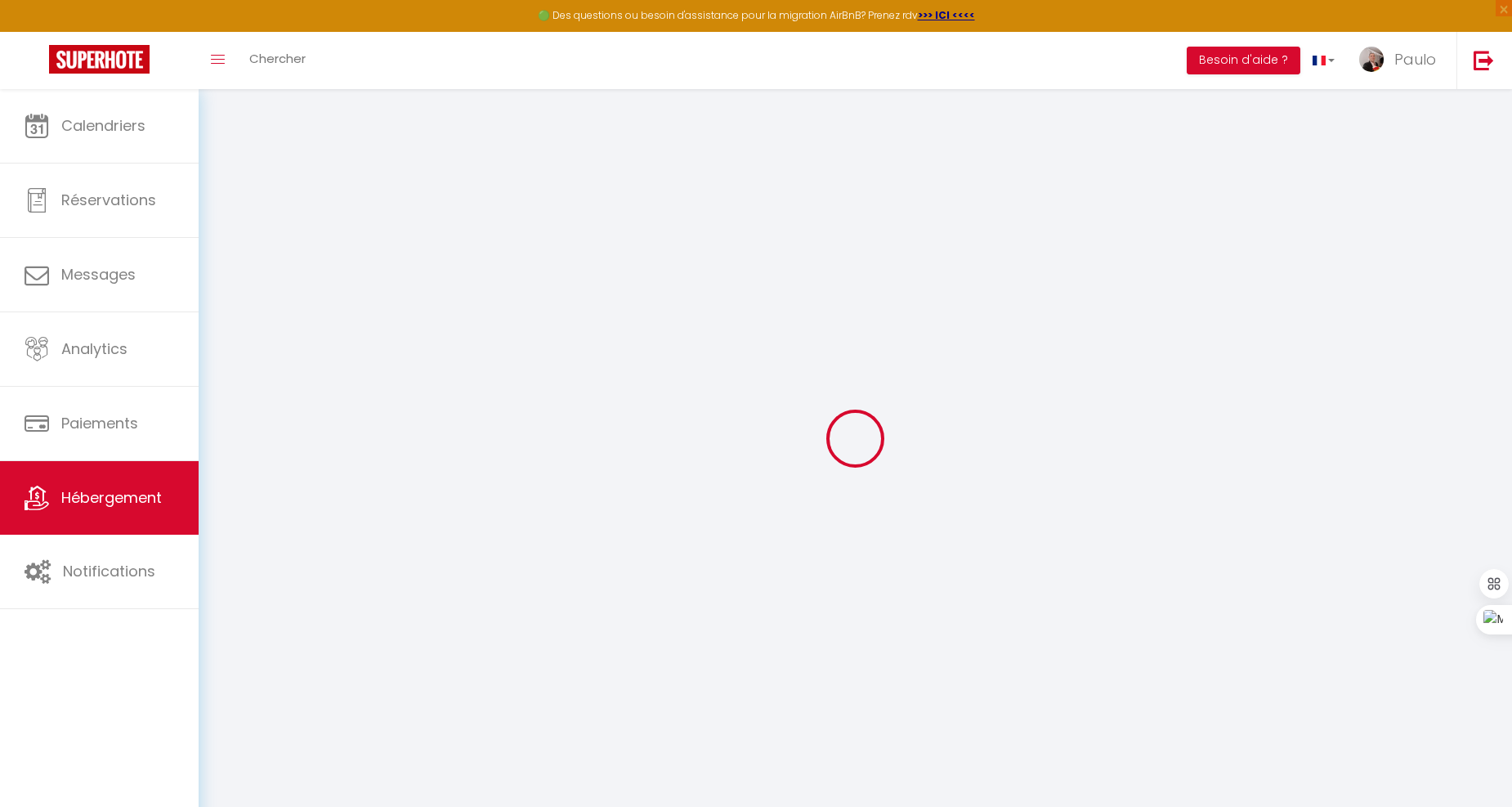
select select
checkbox input "false"
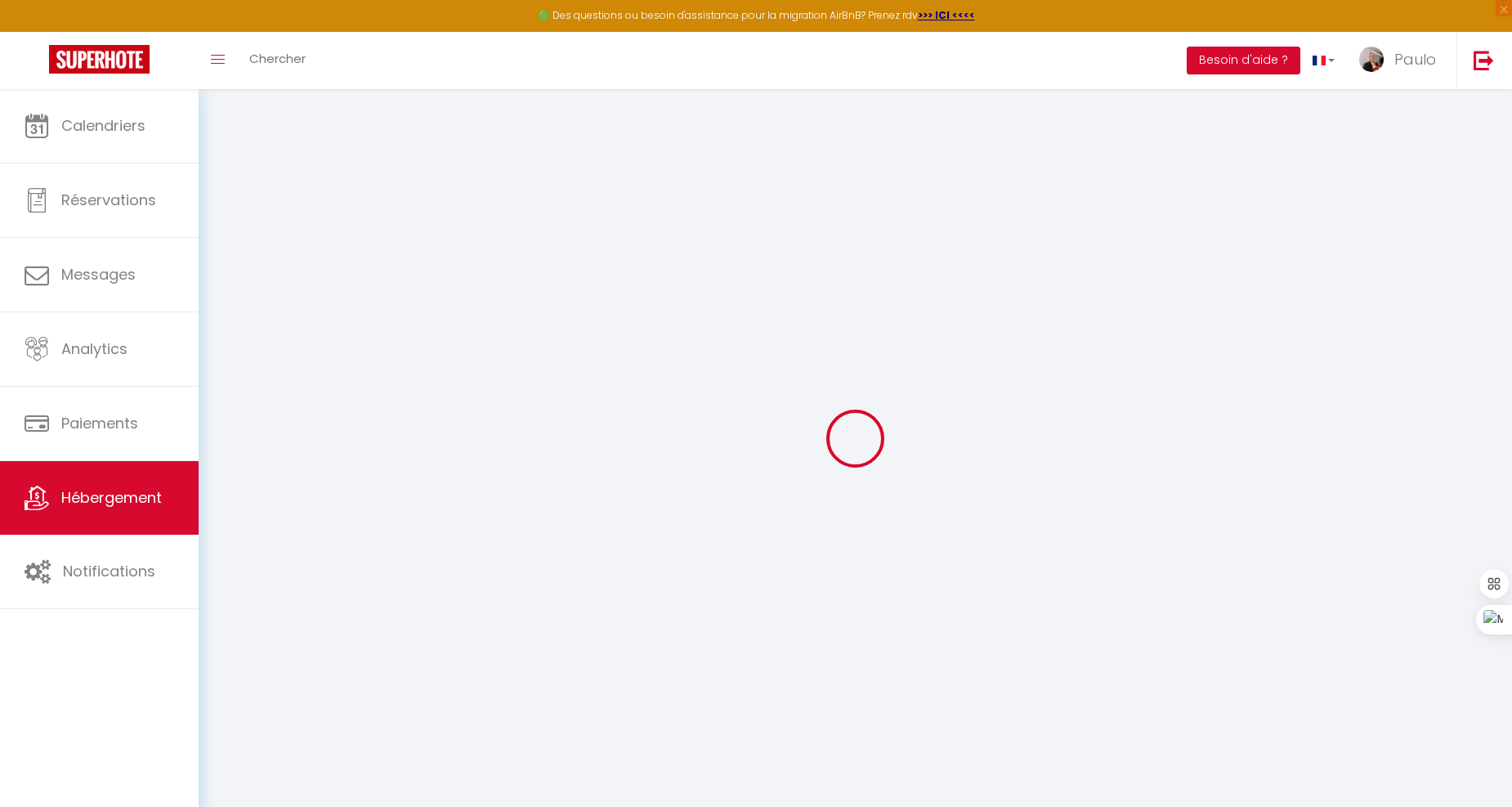
checkbox input "false"
select select
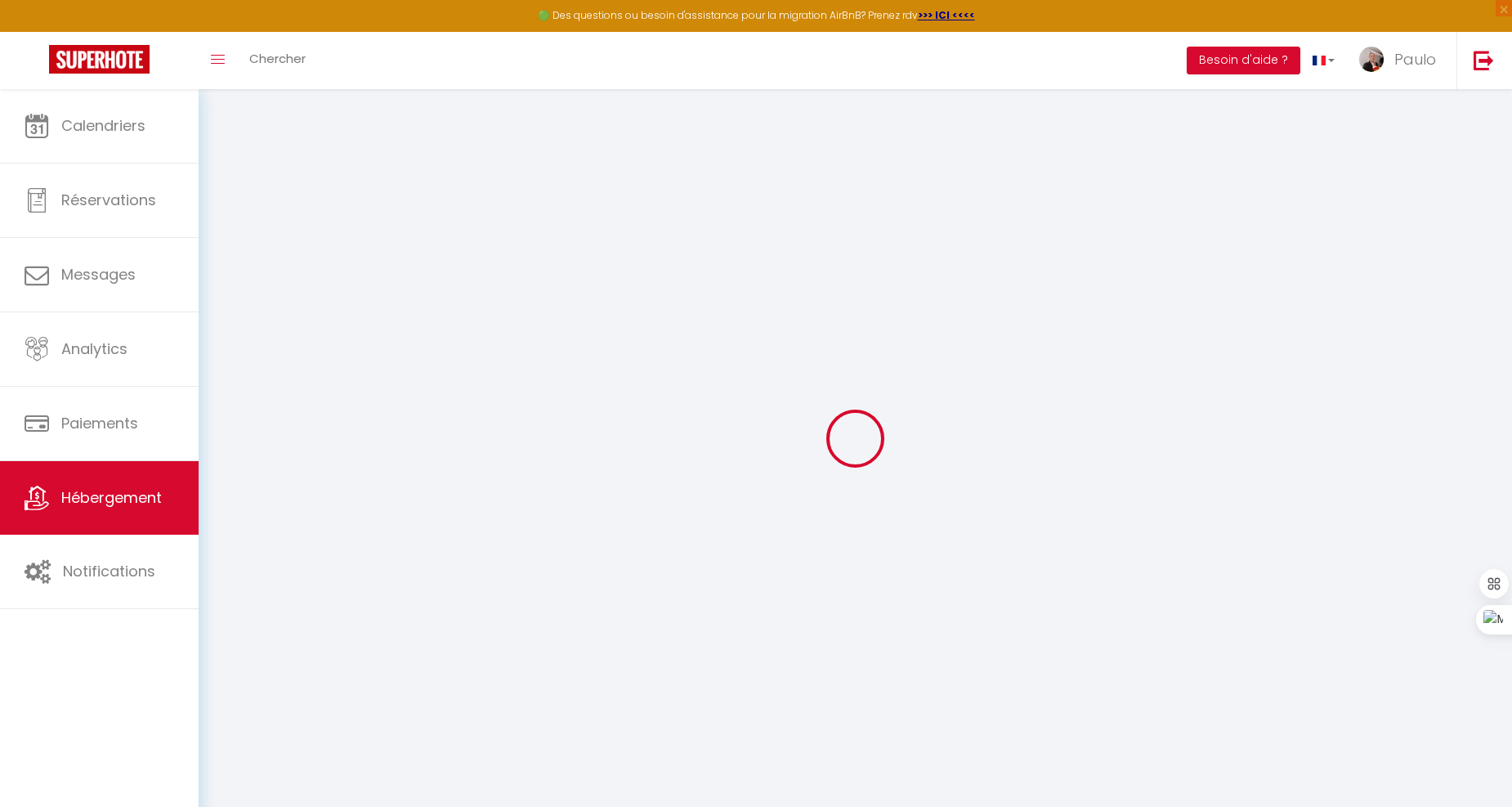
select select
checkbox input "false"
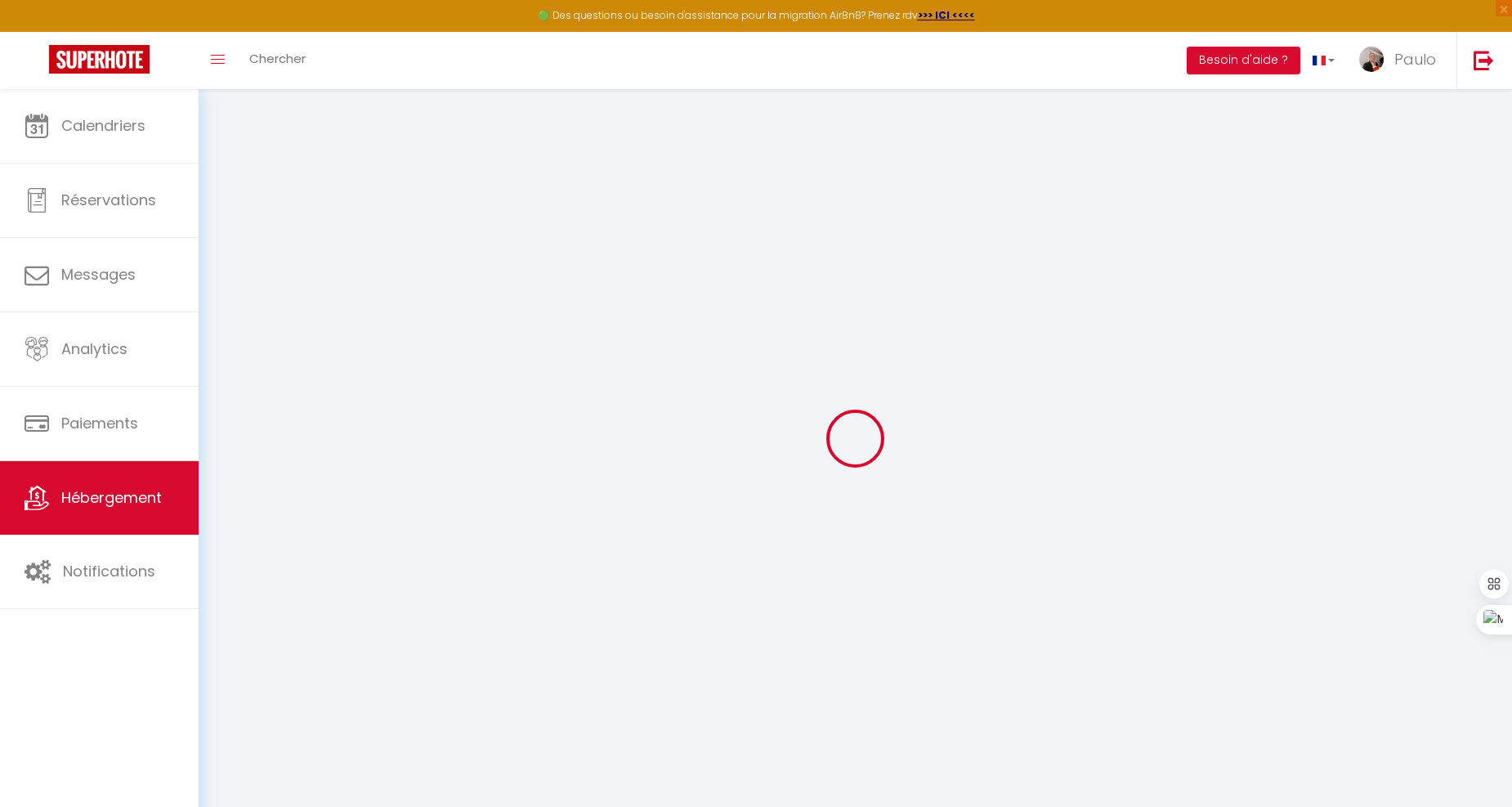
checkbox input "false"
select select
checkbox input "false"
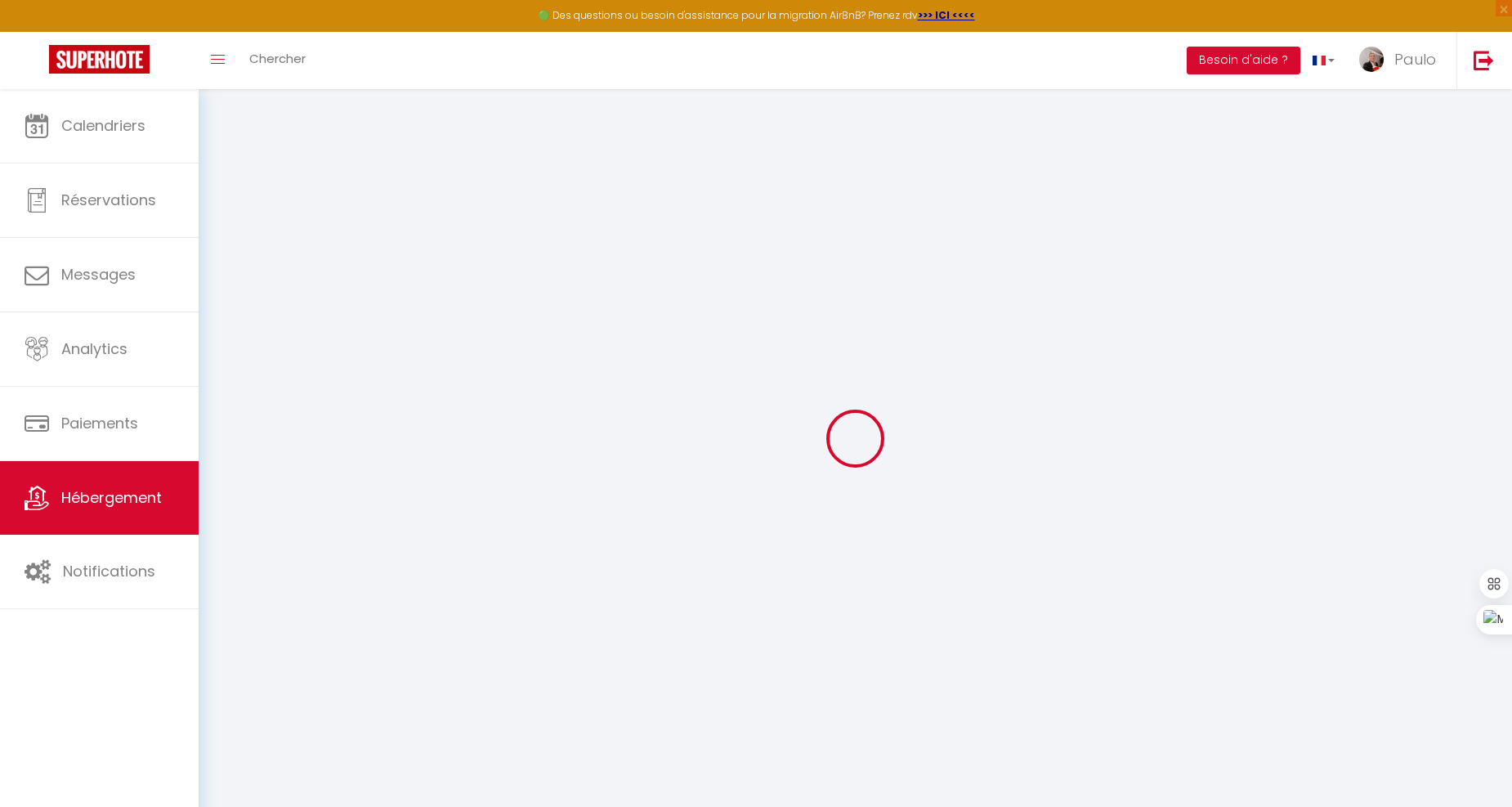
checkbox input "false"
select select
checkbox input "false"
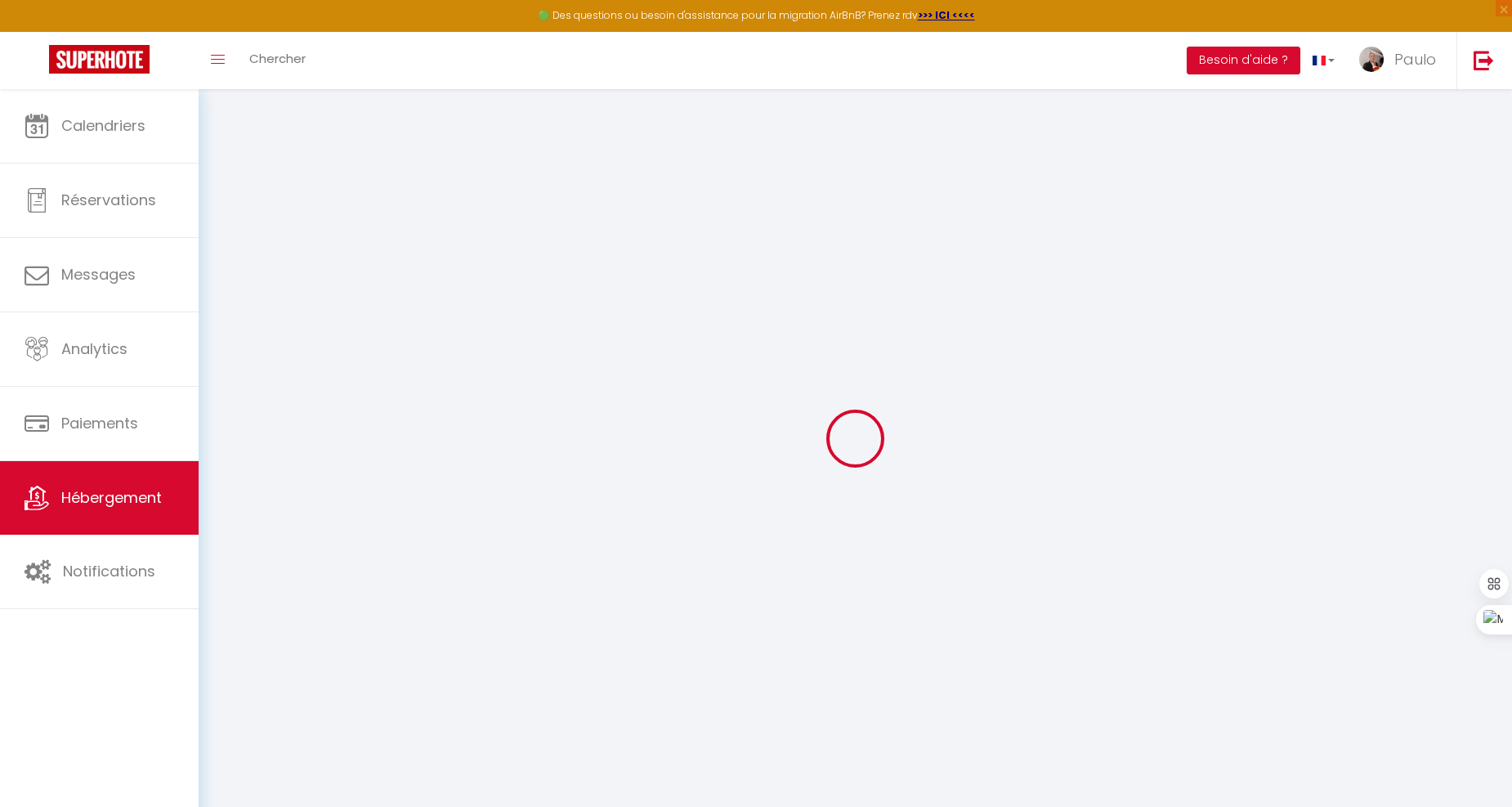
checkbox input "false"
select select "15:30"
select select
select select "11:00"
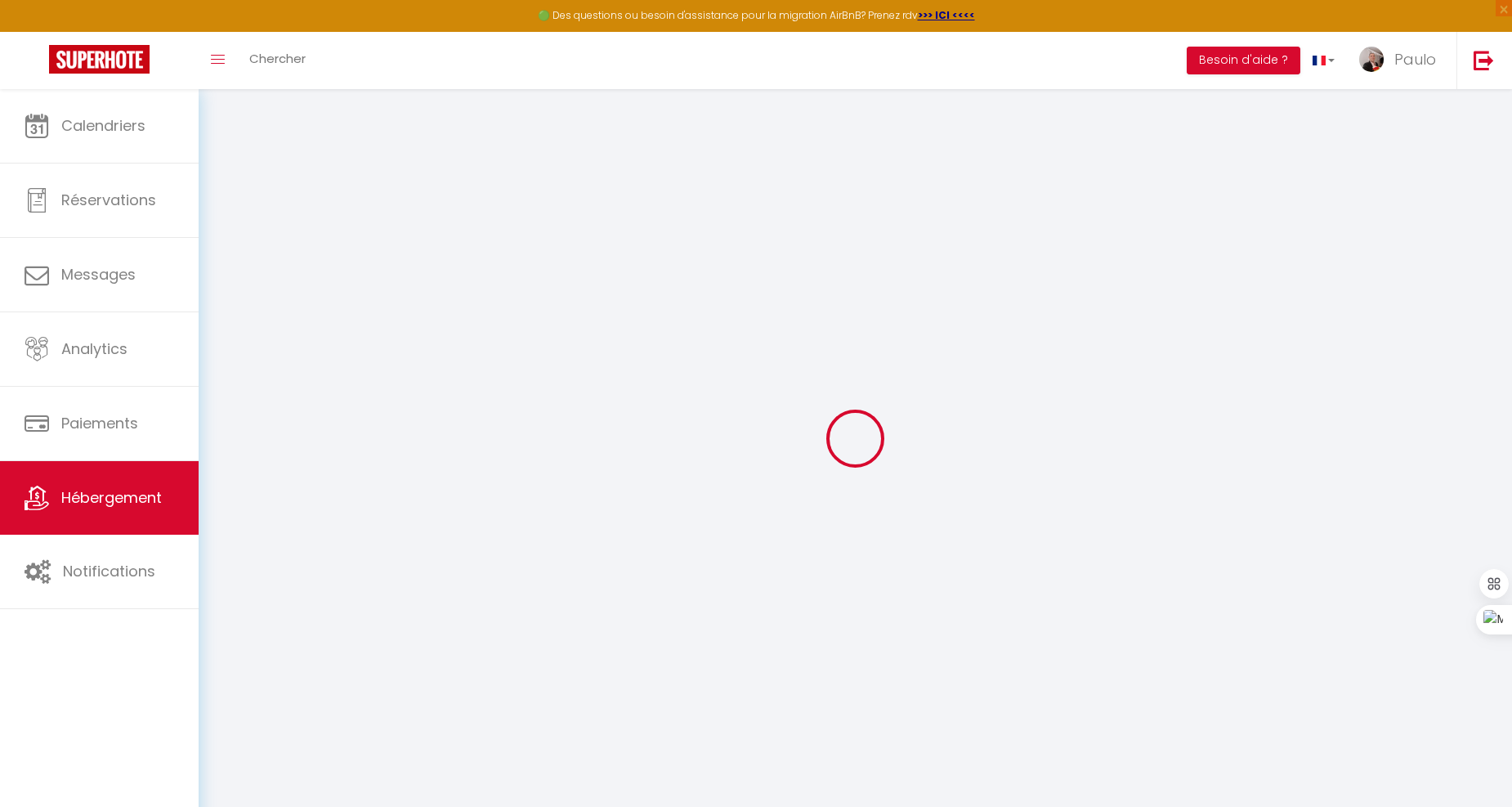
select select "30"
select select "120"
select select
checkbox input "false"
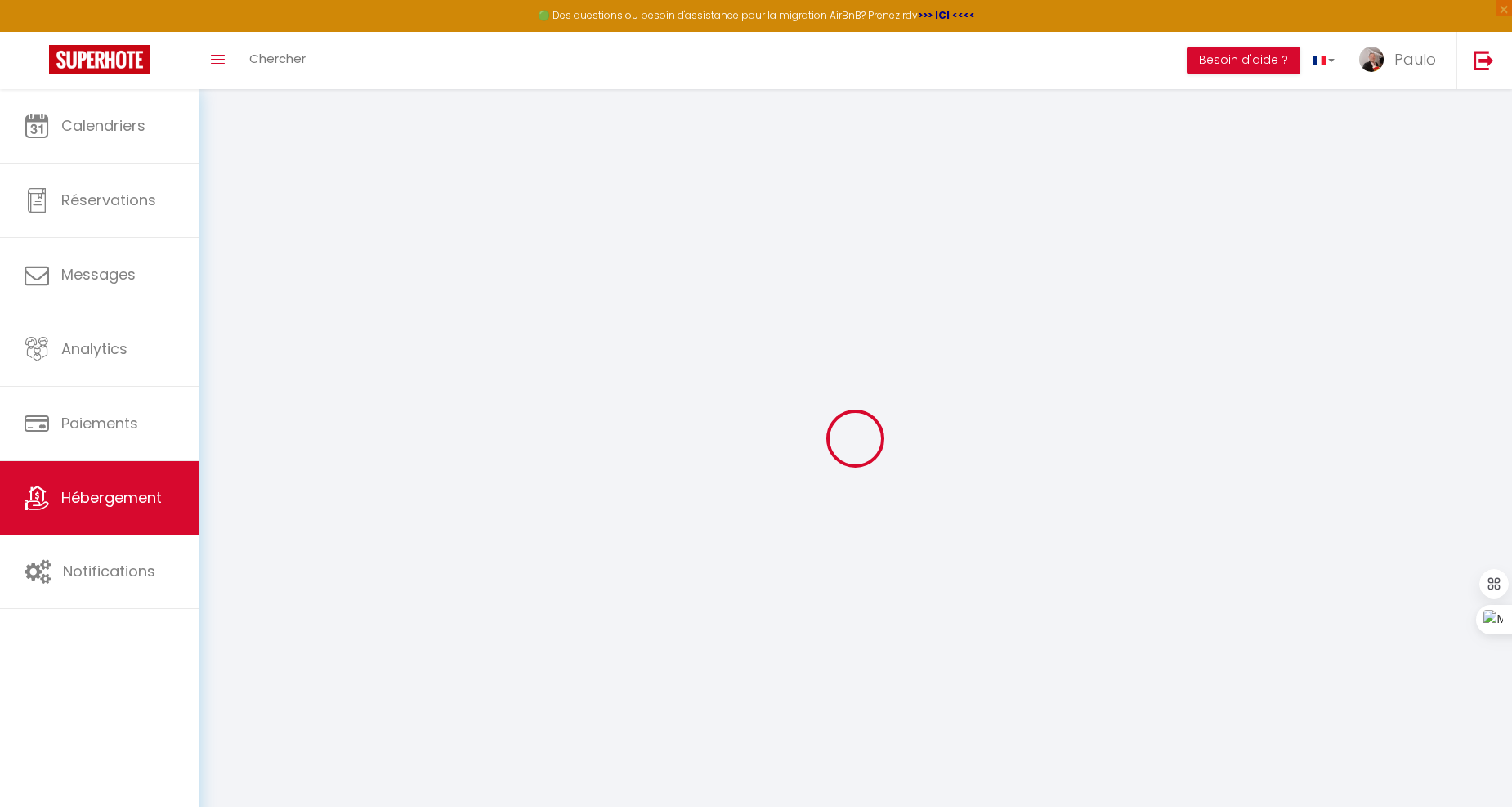
checkbox input "false"
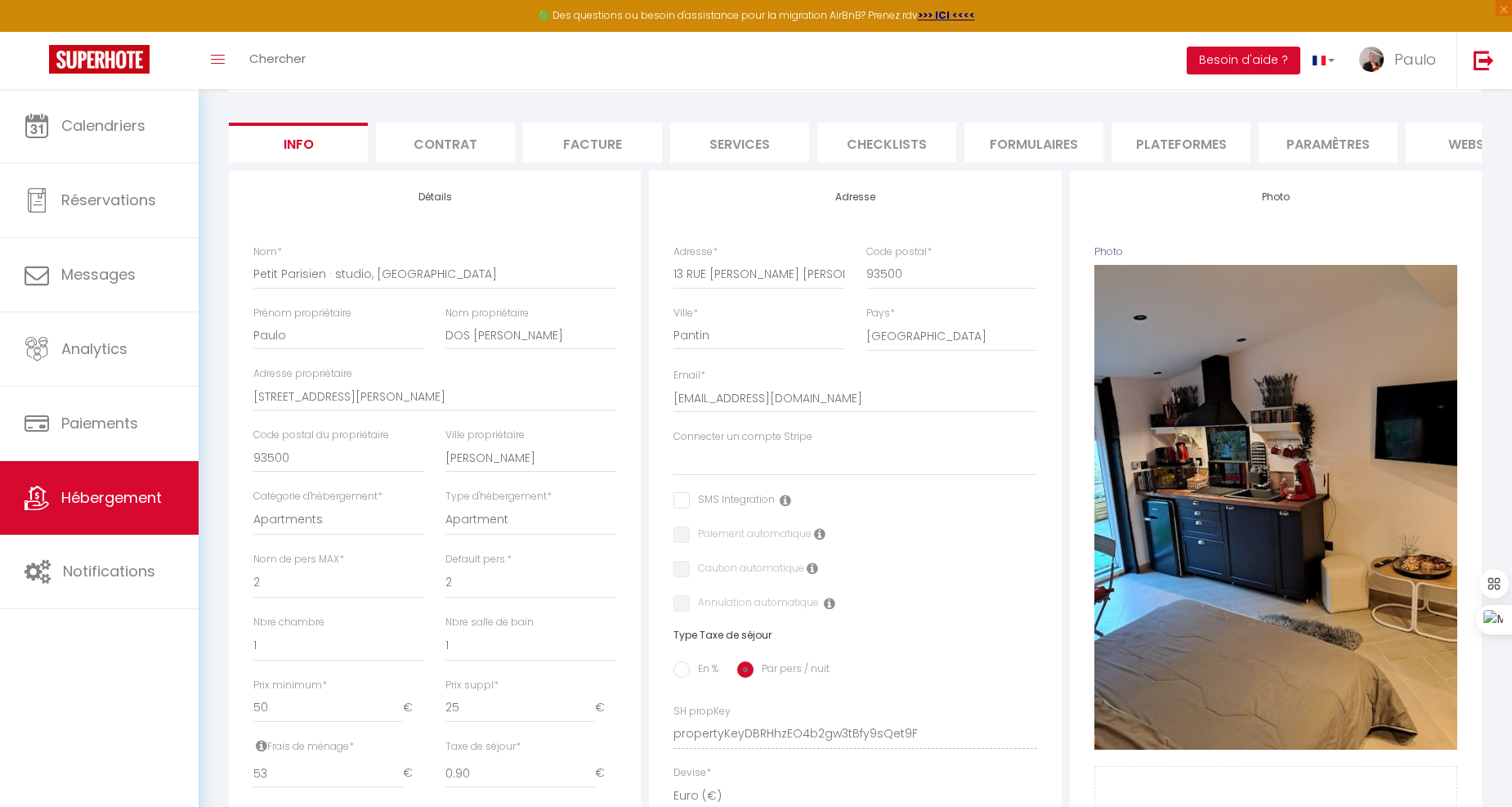
scroll to position [272, 0]
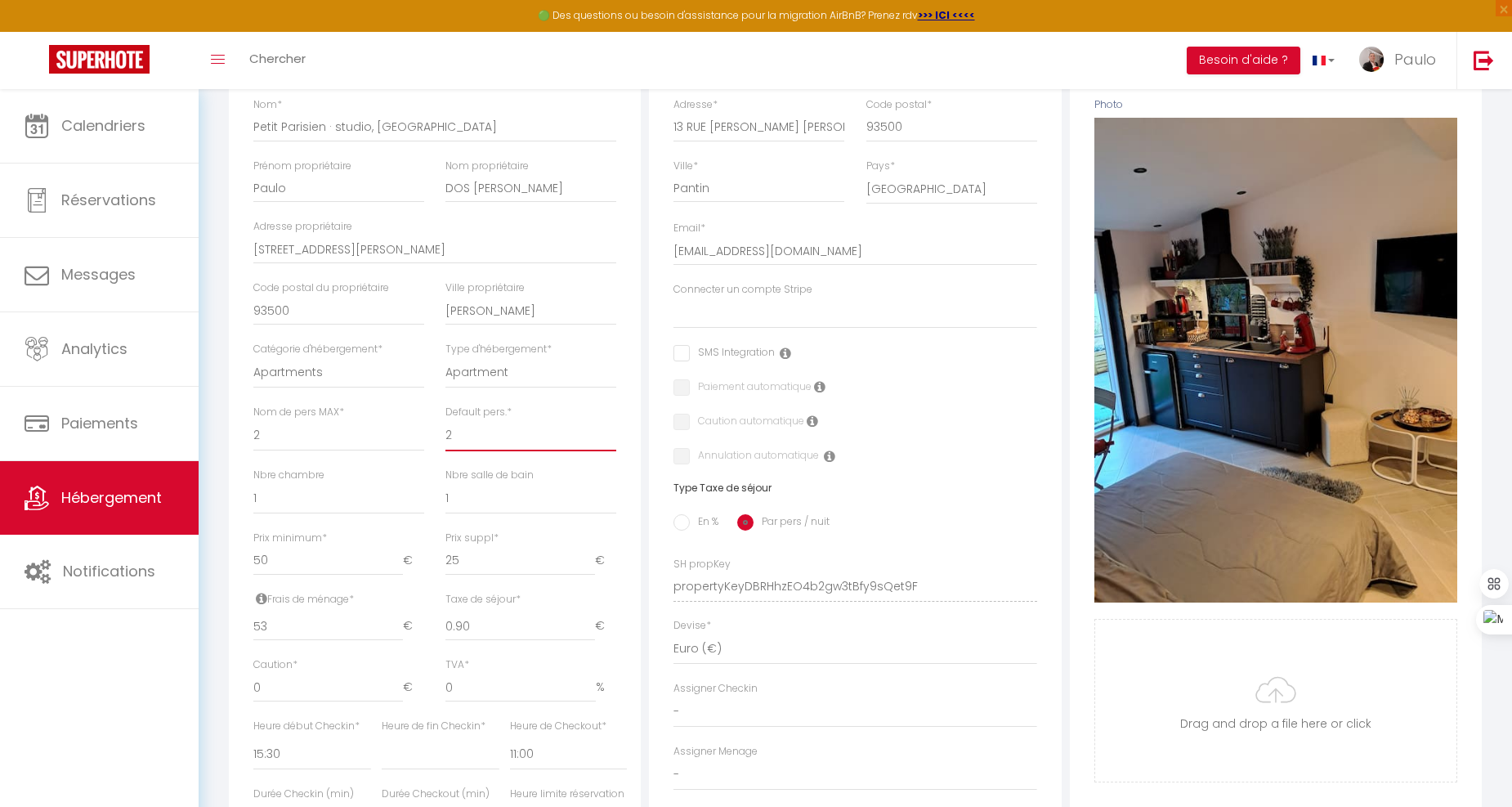
click at [484, 451] on select "1 2 3 4 5 6 7 8 9 10 11 12 13 14" at bounding box center [530, 436] width 171 height 31
select select "1"
click at [445, 432] on select "1 2 3 4 5 6 7 8 9 10 11 12 13 14" at bounding box center [530, 436] width 171 height 31
select select
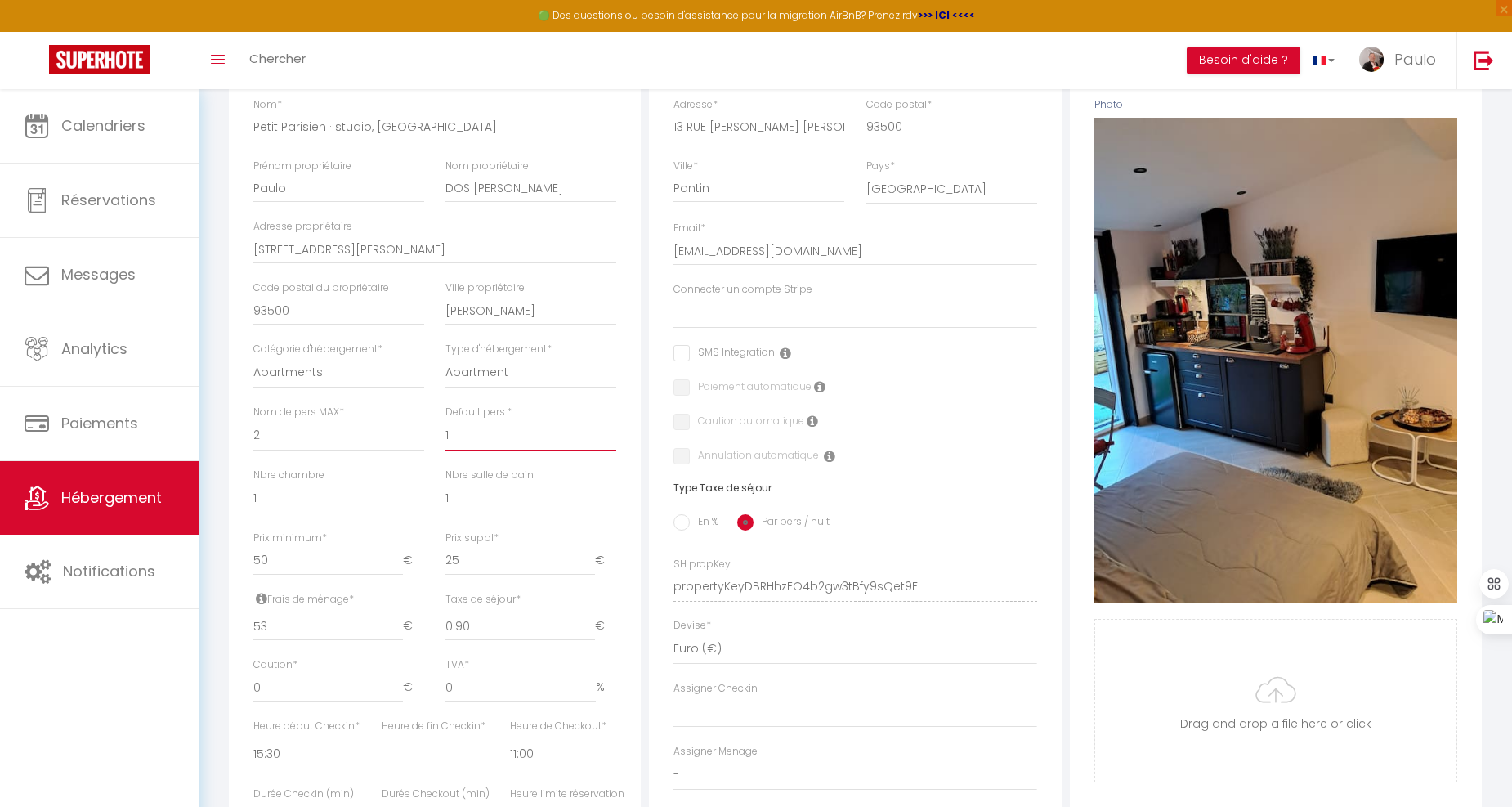
checkbox input "false"
click at [497, 575] on input "25" at bounding box center [520, 560] width 150 height 29
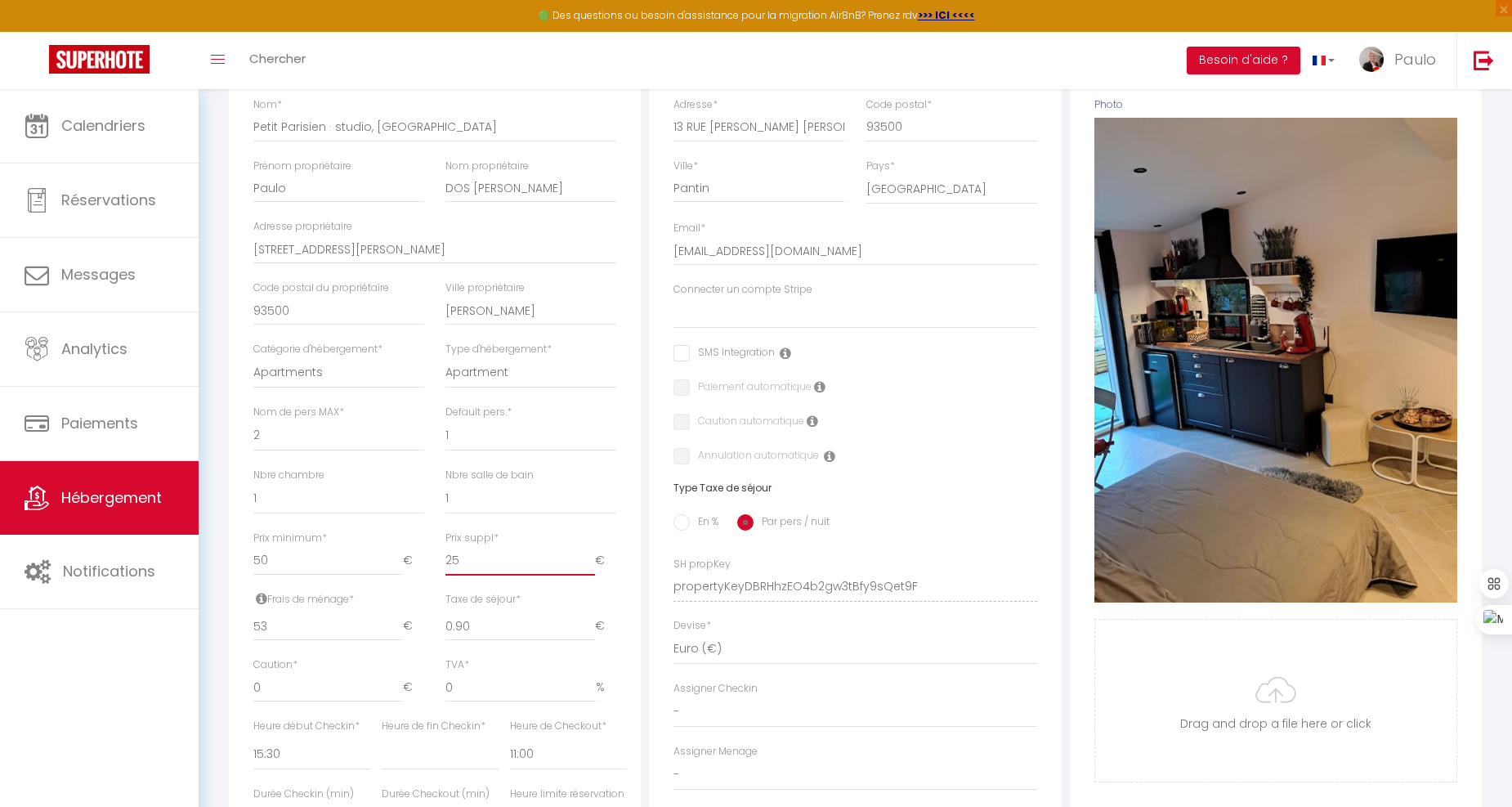
type input "2"
select select
checkbox input "false"
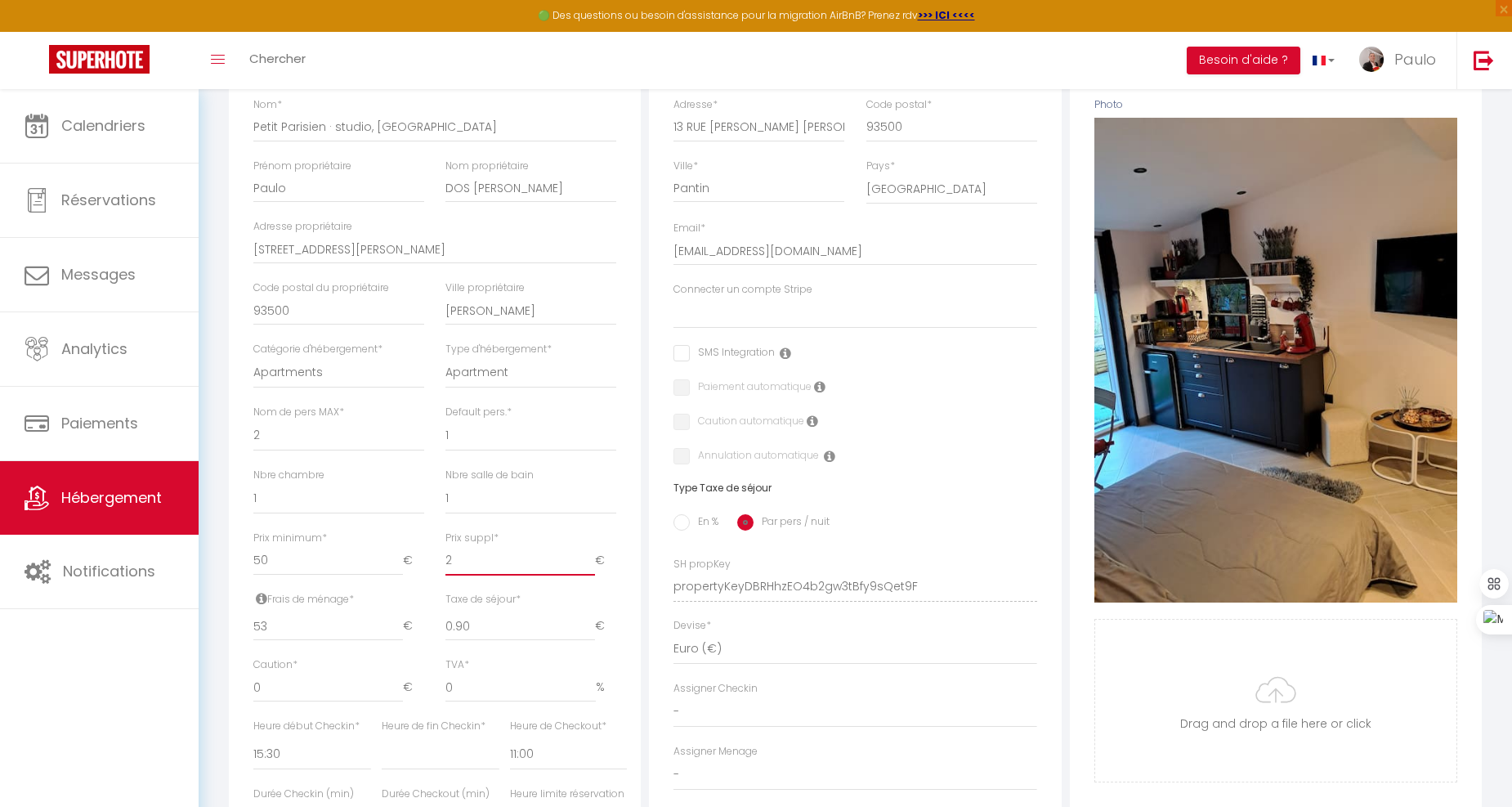
checkbox input "false"
type input "20"
select select
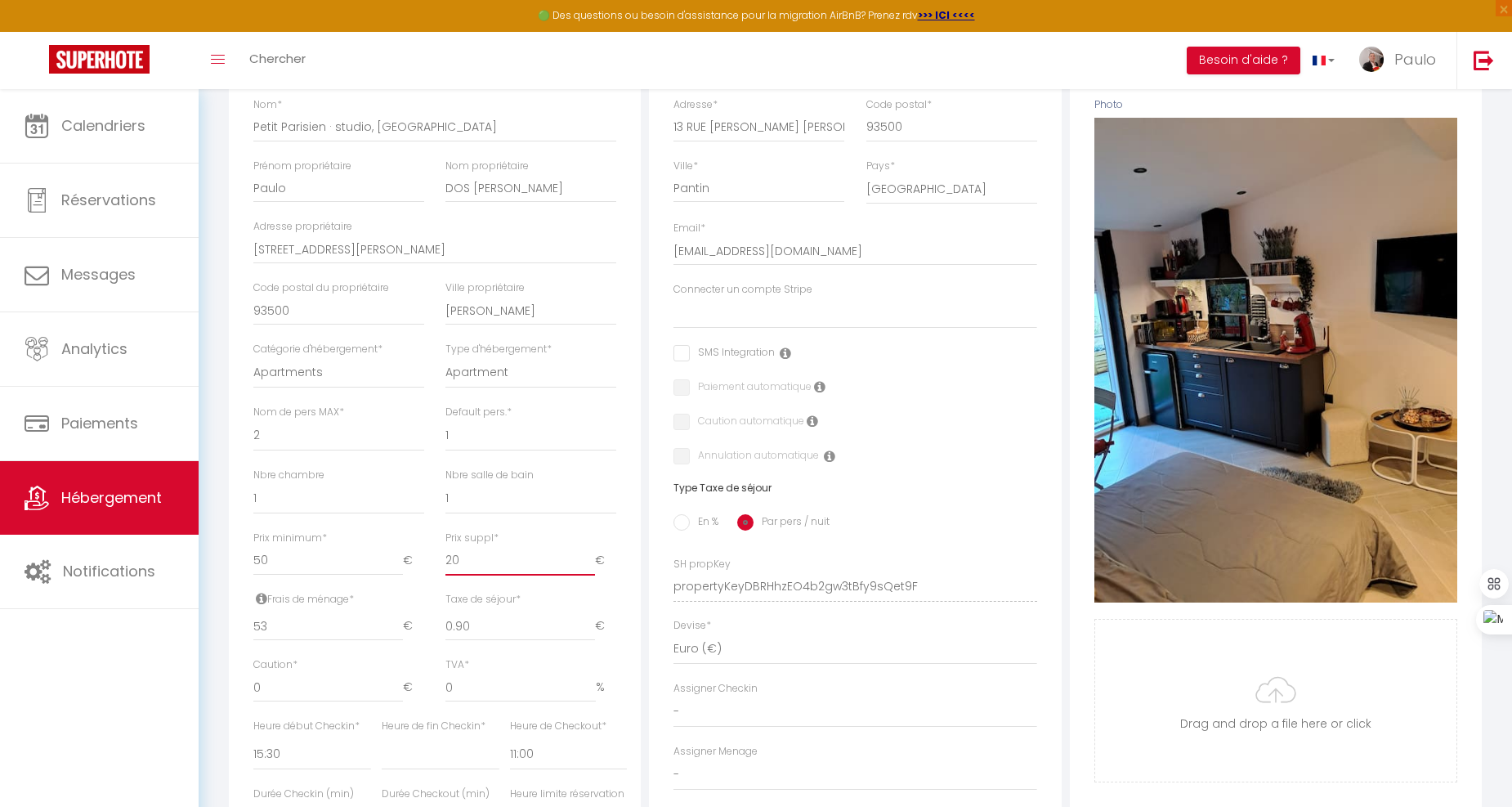
checkbox input "false"
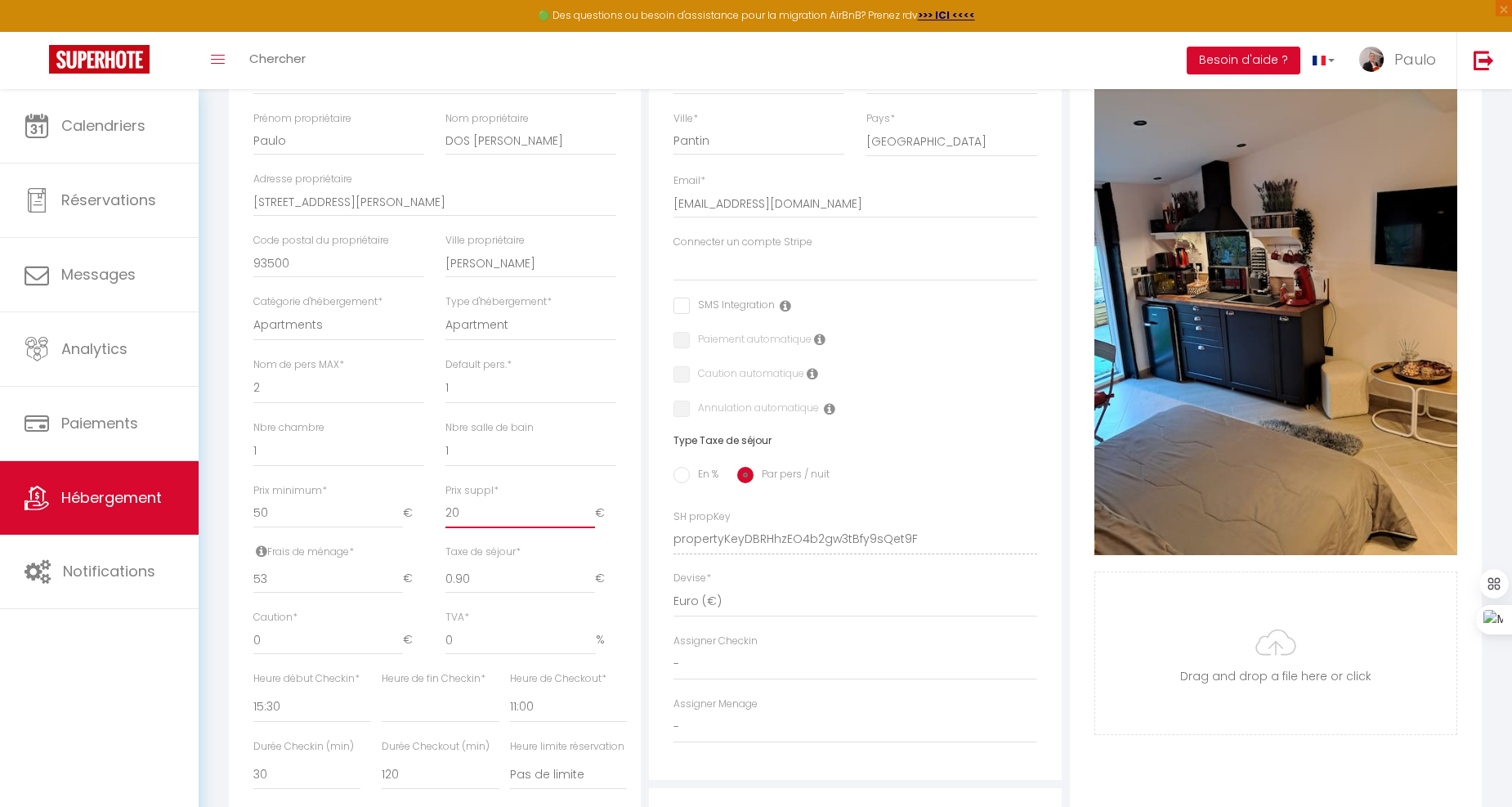
scroll to position [363, 0]
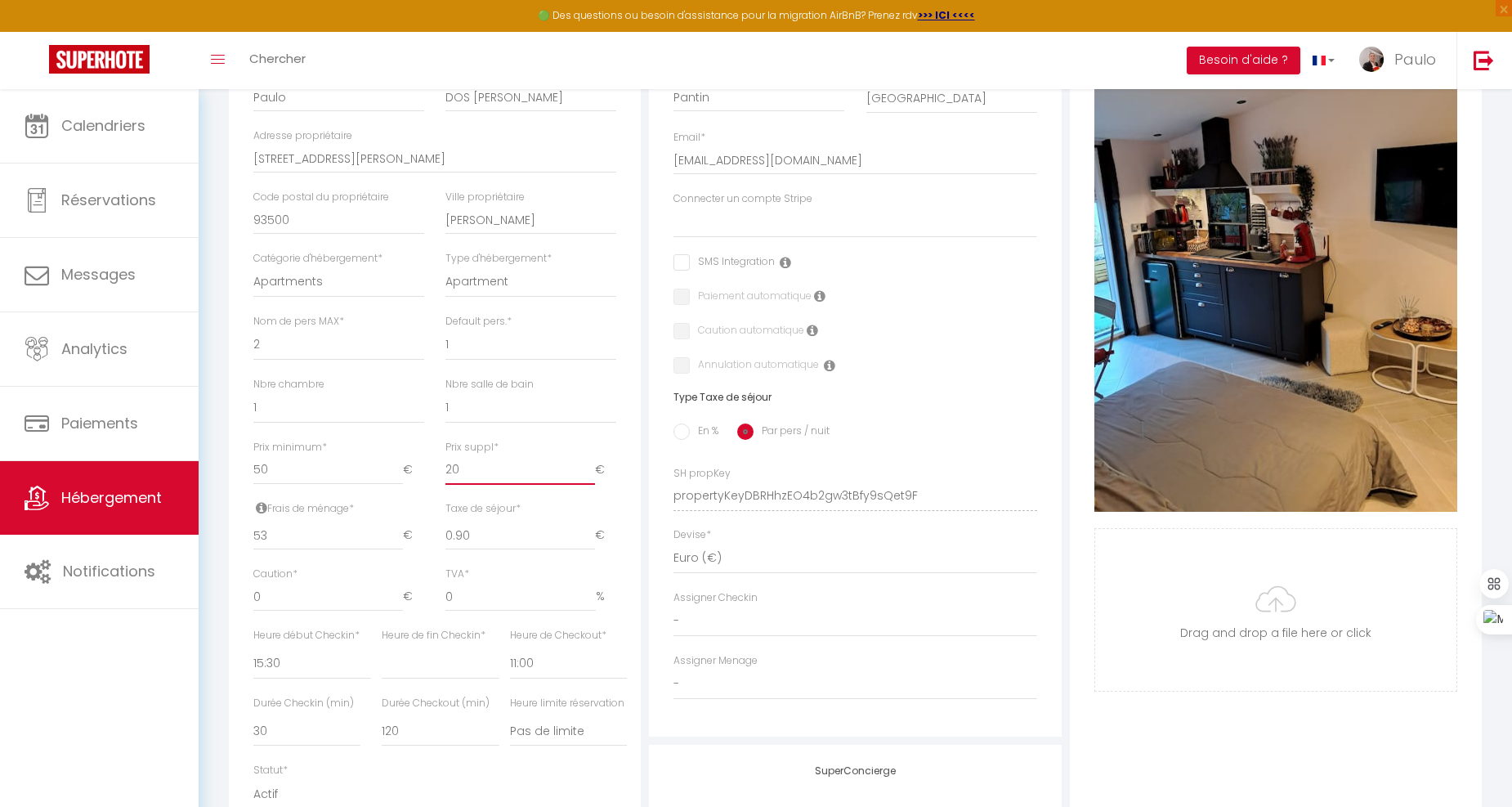
type input "20"
click at [271, 610] on input "0" at bounding box center [328, 597] width 150 height 29
select select
checkbox input "false"
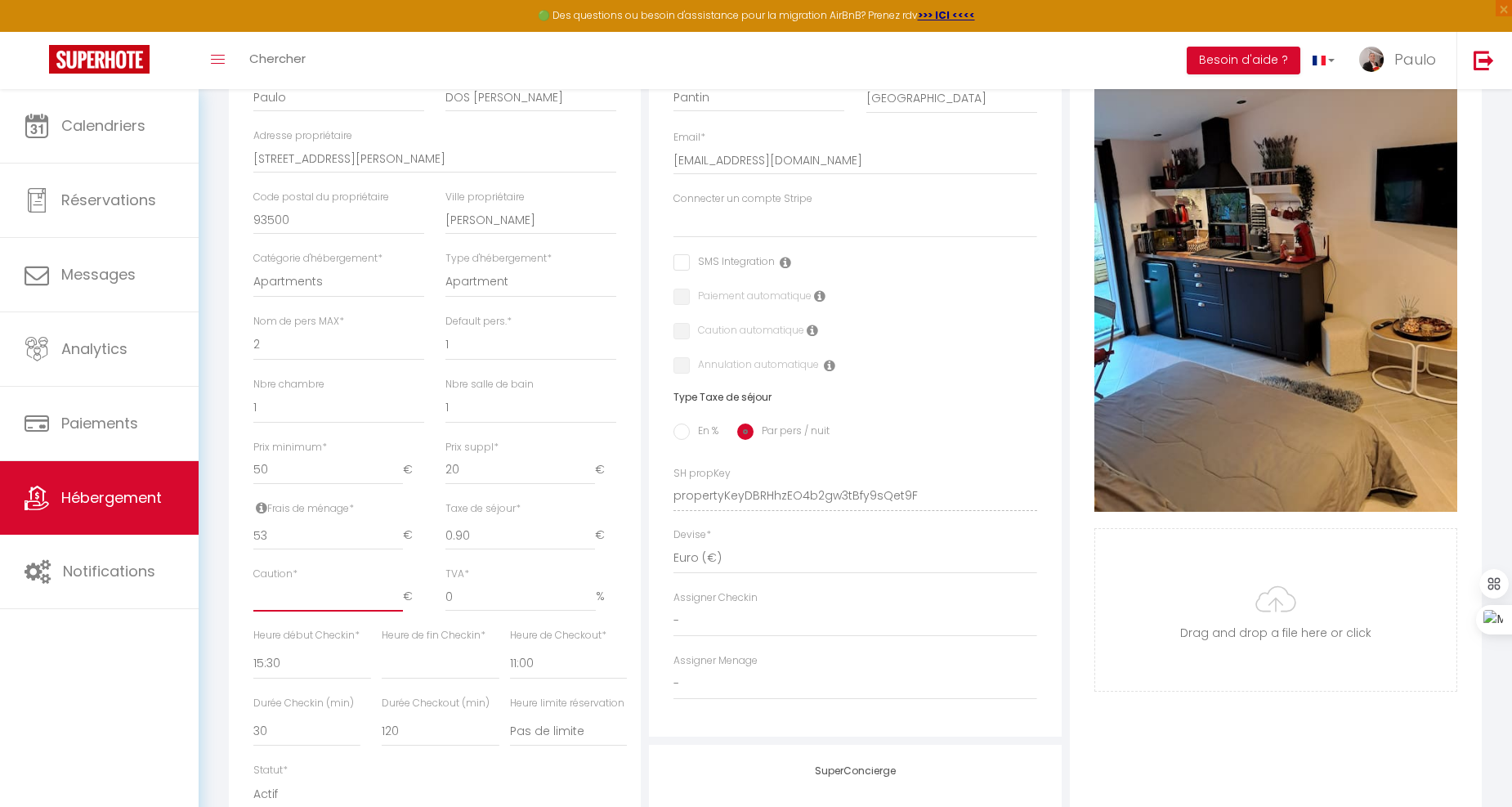
checkbox input "false"
type input "3"
select select
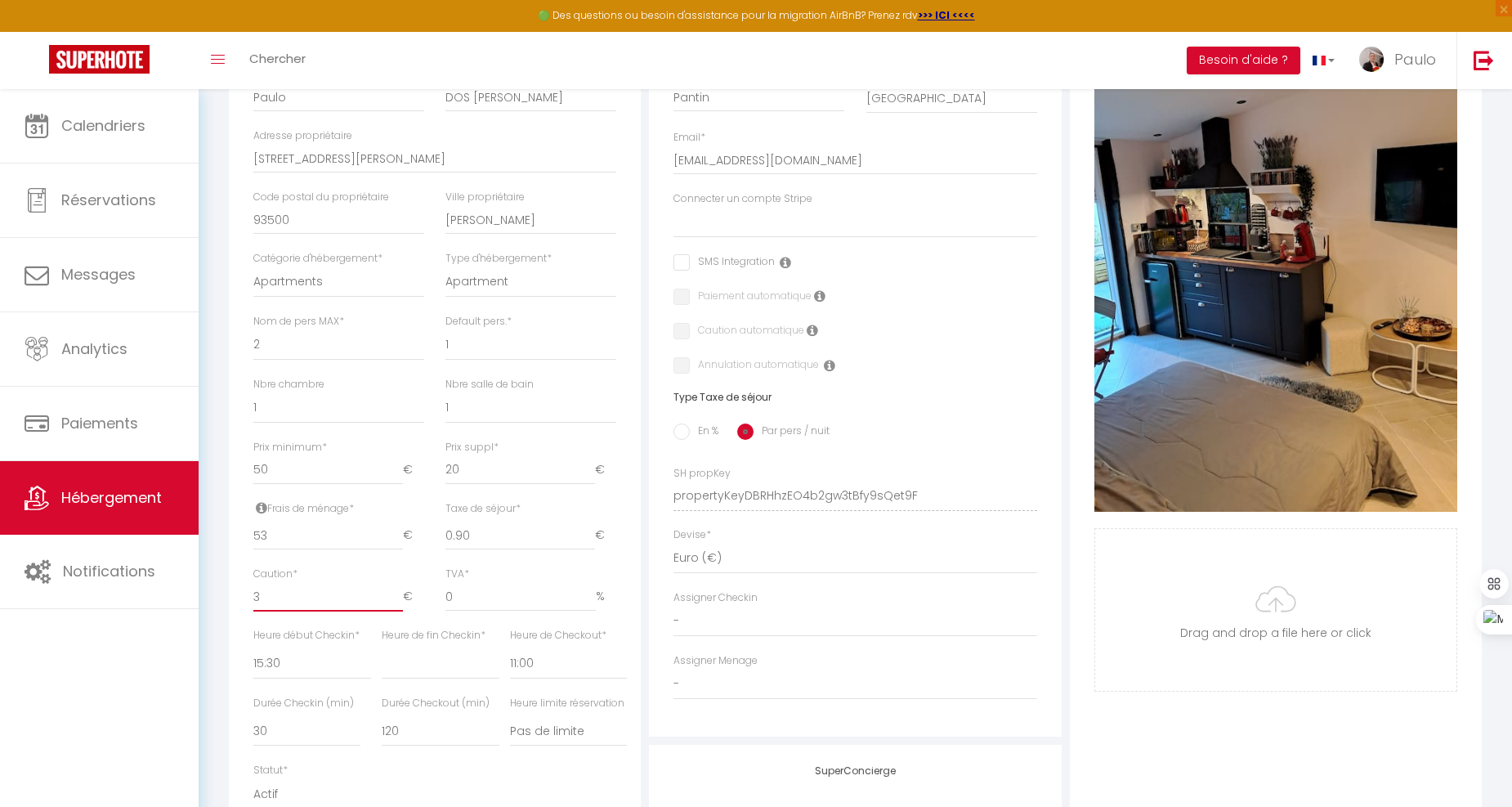
select select
checkbox input "false"
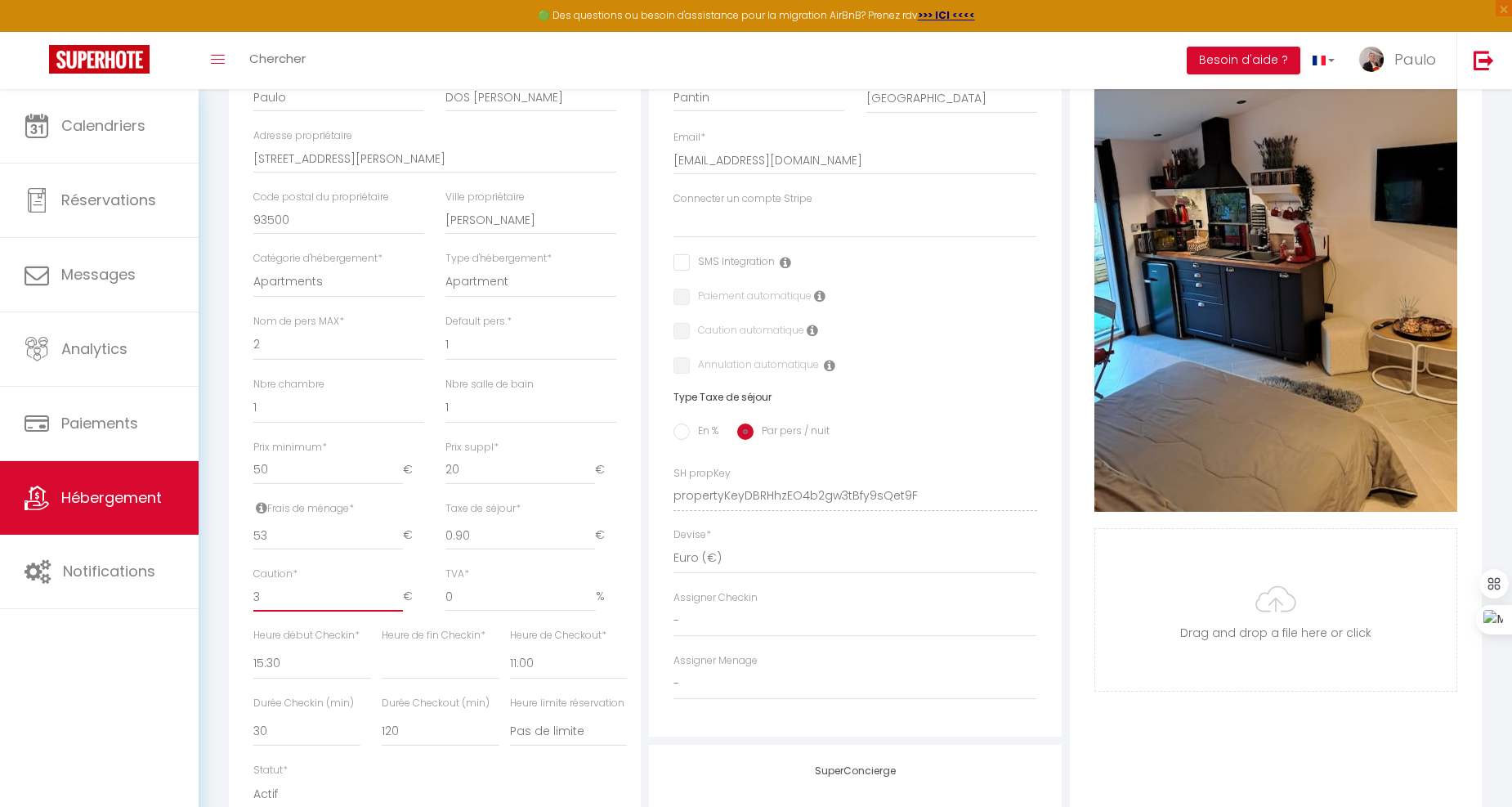
type input "30"
select select
checkbox input "false"
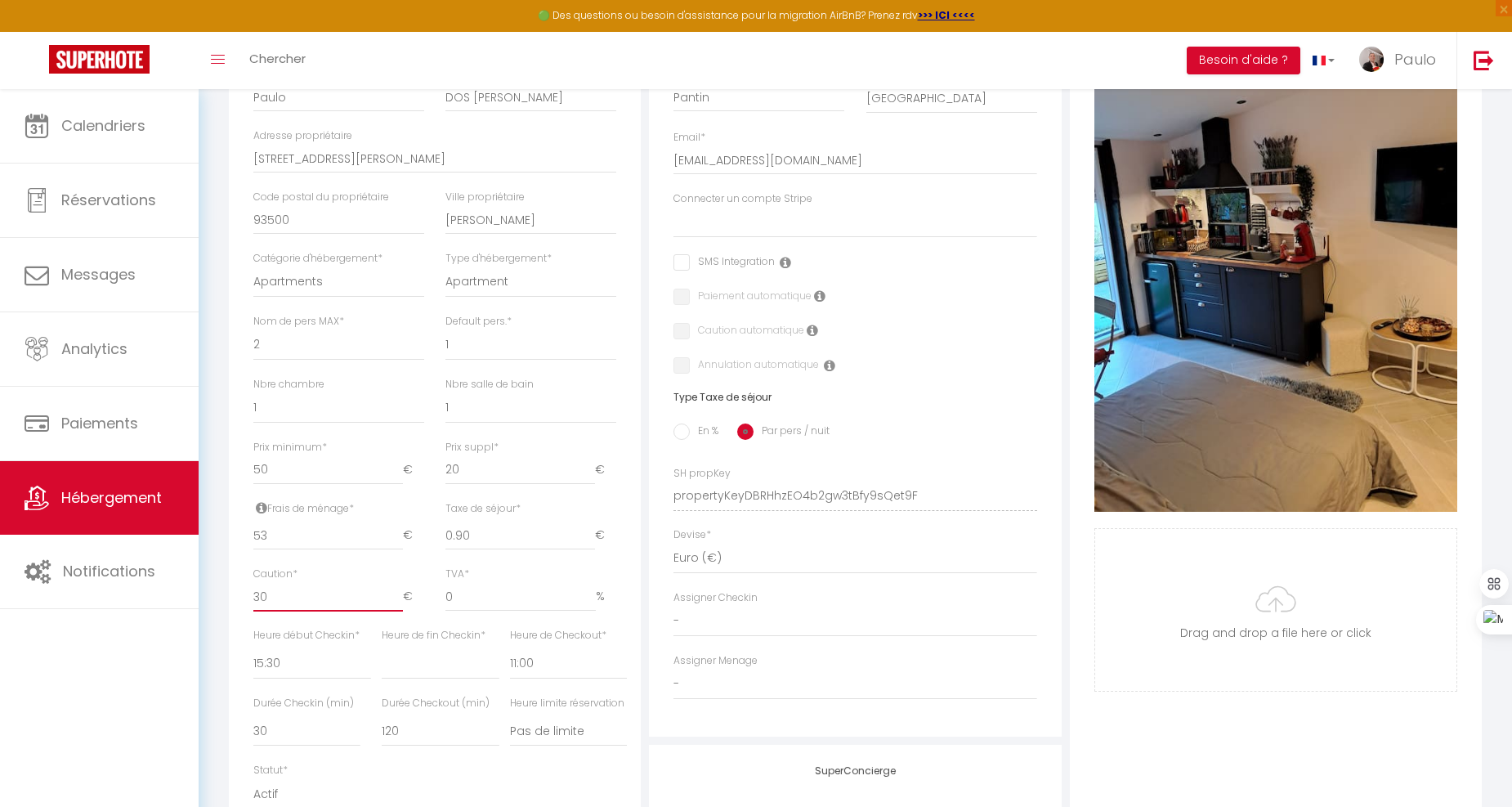
checkbox input "false"
type input "300"
select select
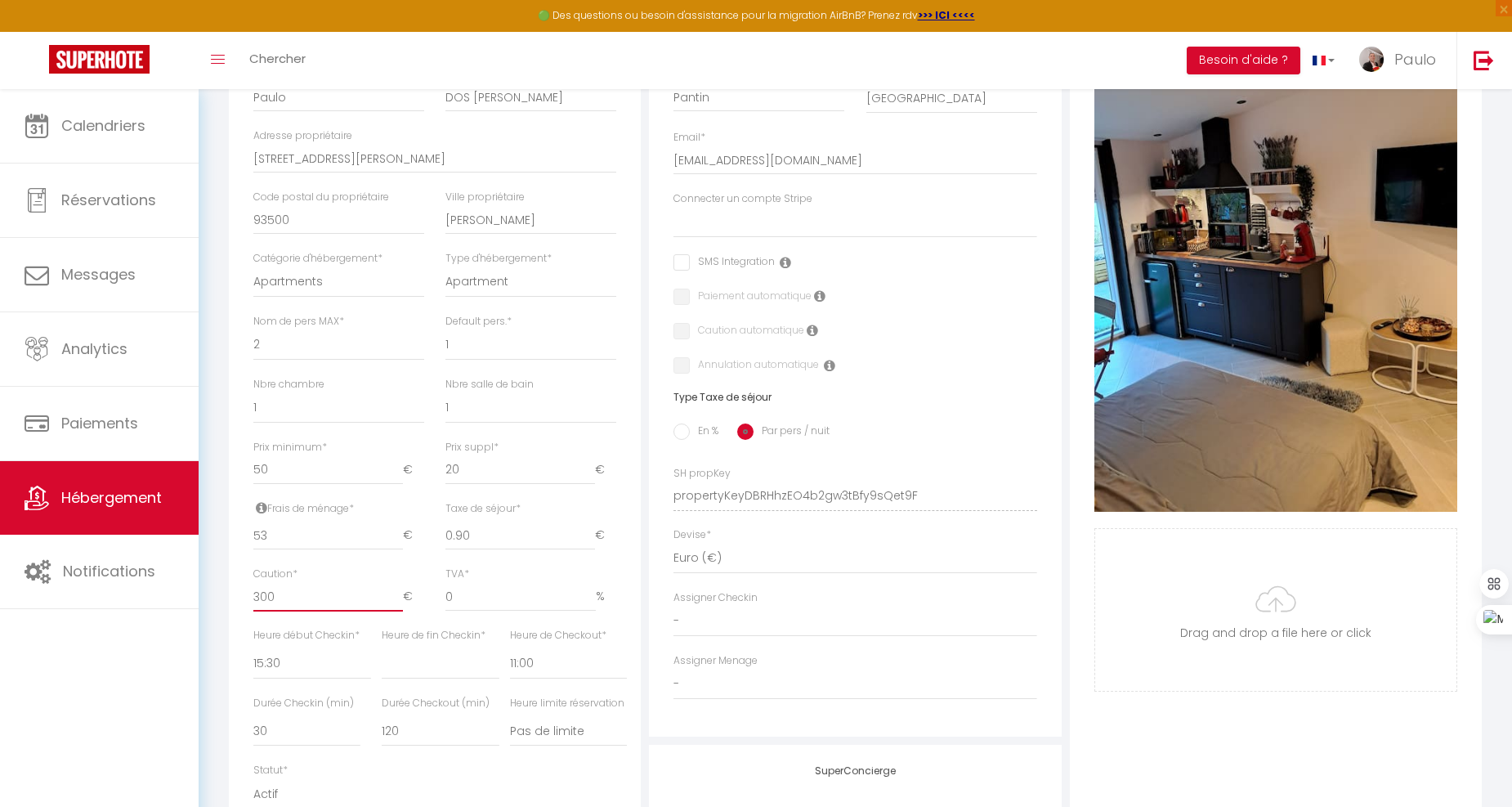
checkbox input "false"
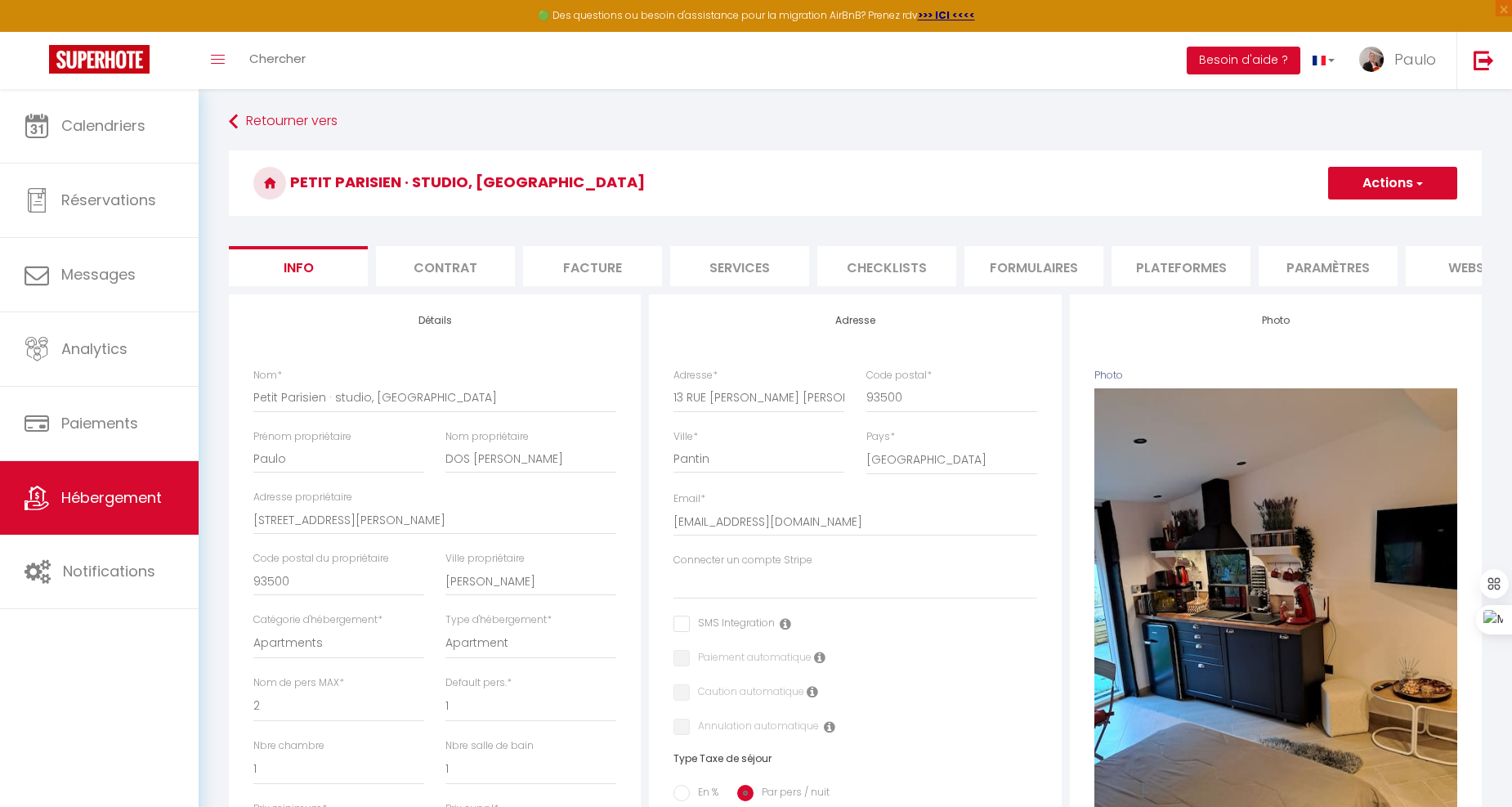
scroll to position [0, 0]
type input "300"
click at [455, 257] on li "Contrat" at bounding box center [445, 268] width 139 height 40
select select
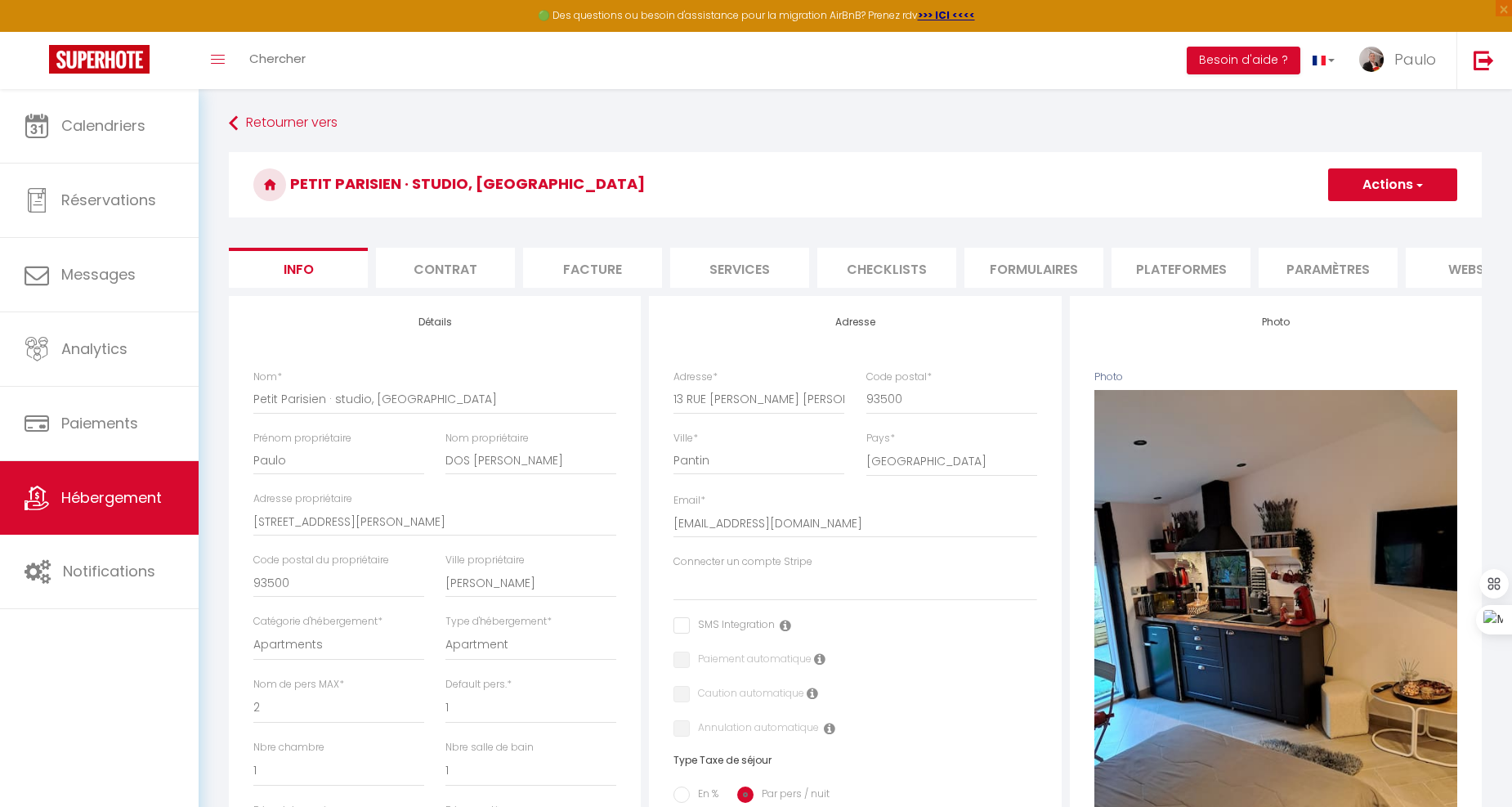
checkbox input "false"
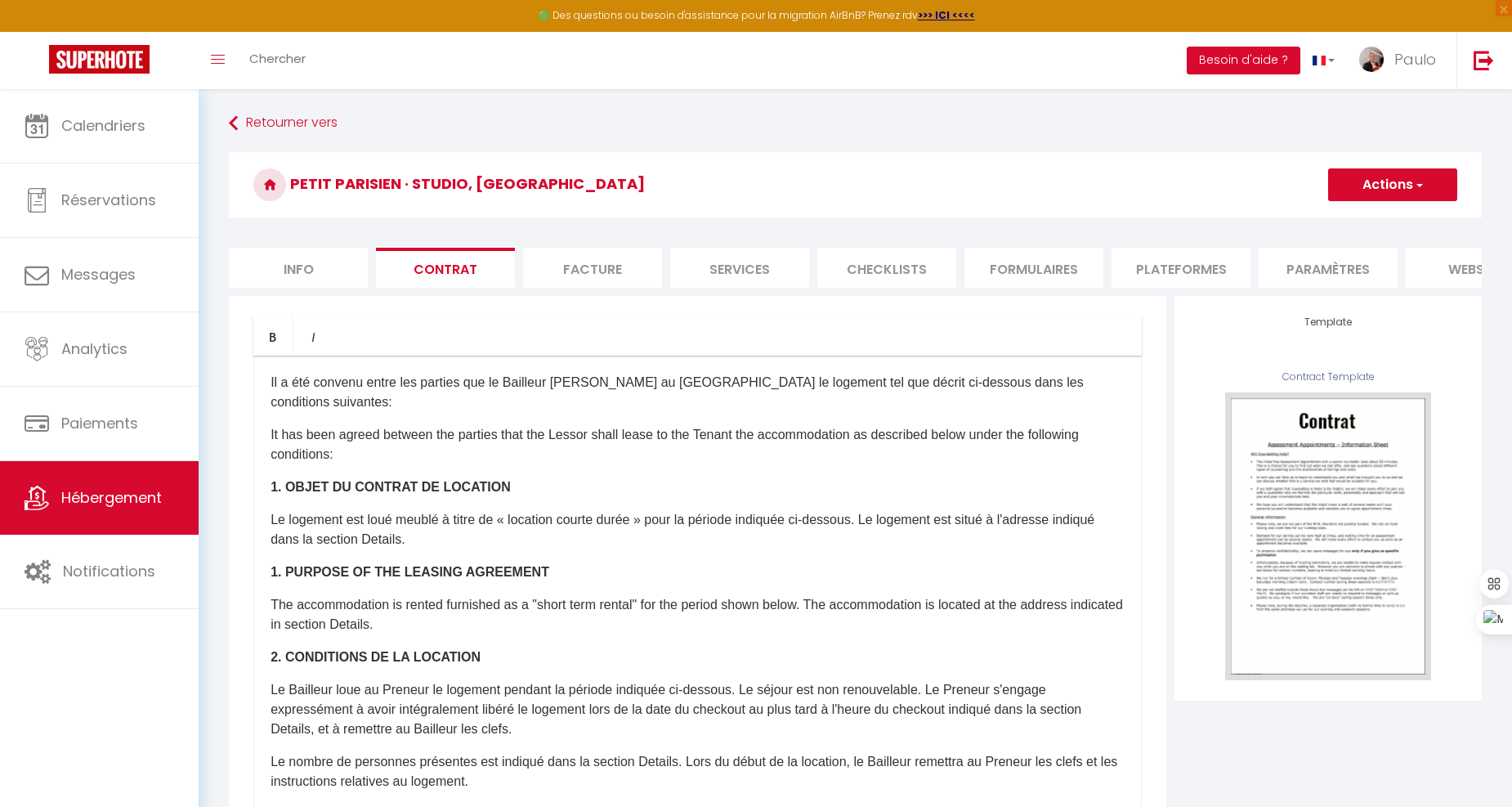
click at [569, 267] on li "Facture" at bounding box center [592, 268] width 139 height 40
select select
checkbox input "false"
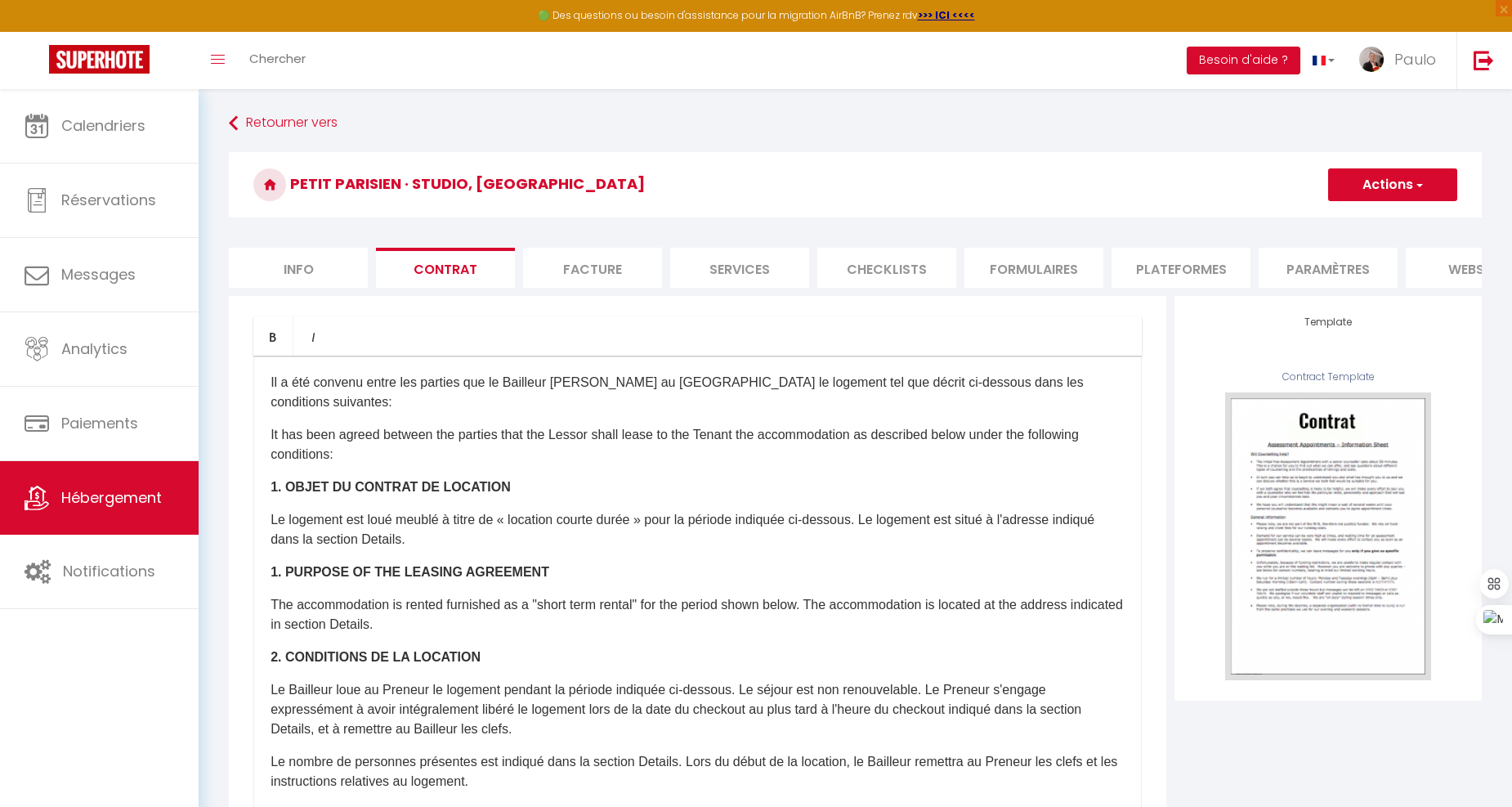
checkbox input "false"
select select
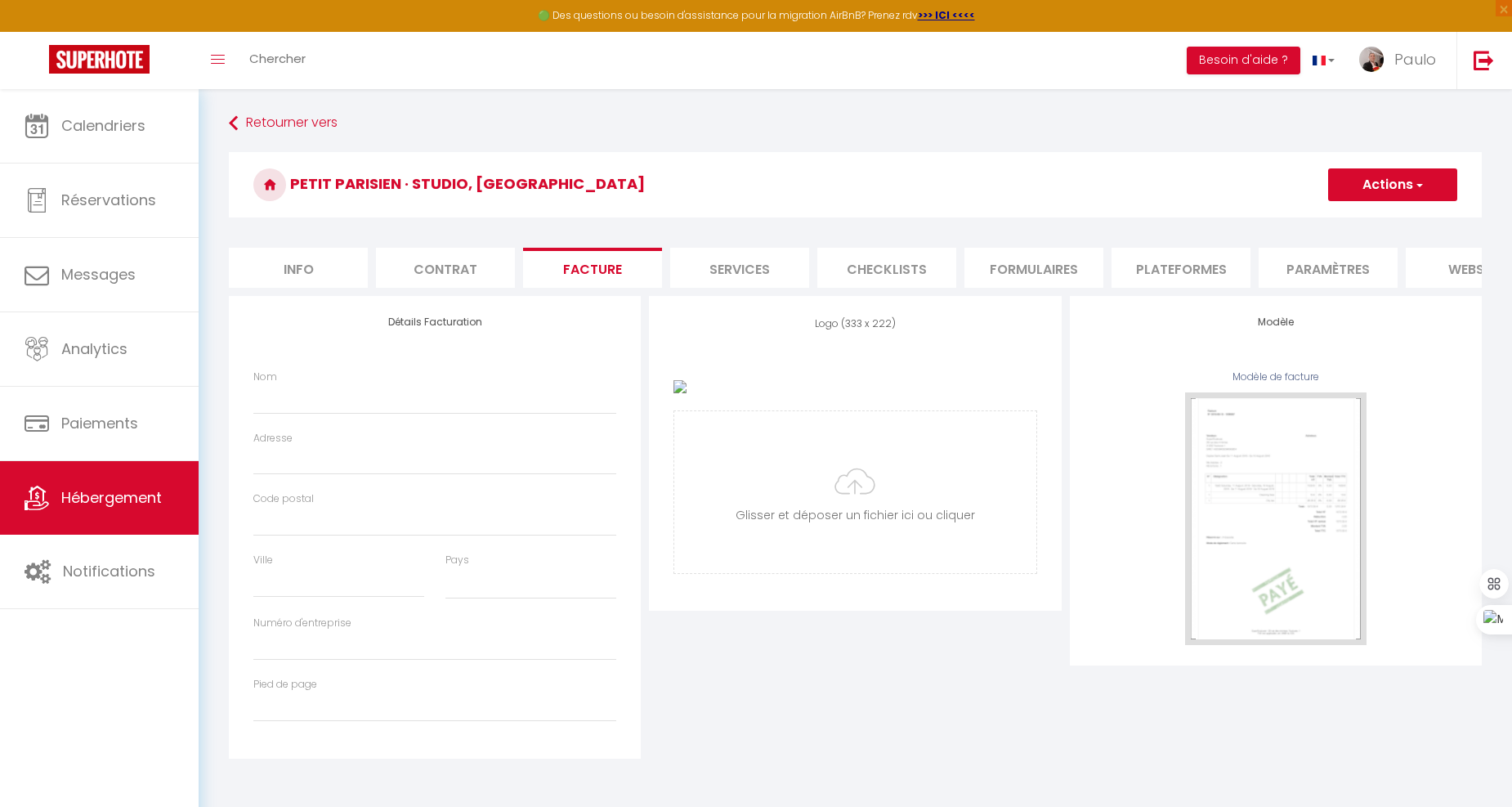
type input "25"
type input "0"
select select
checkbox input "false"
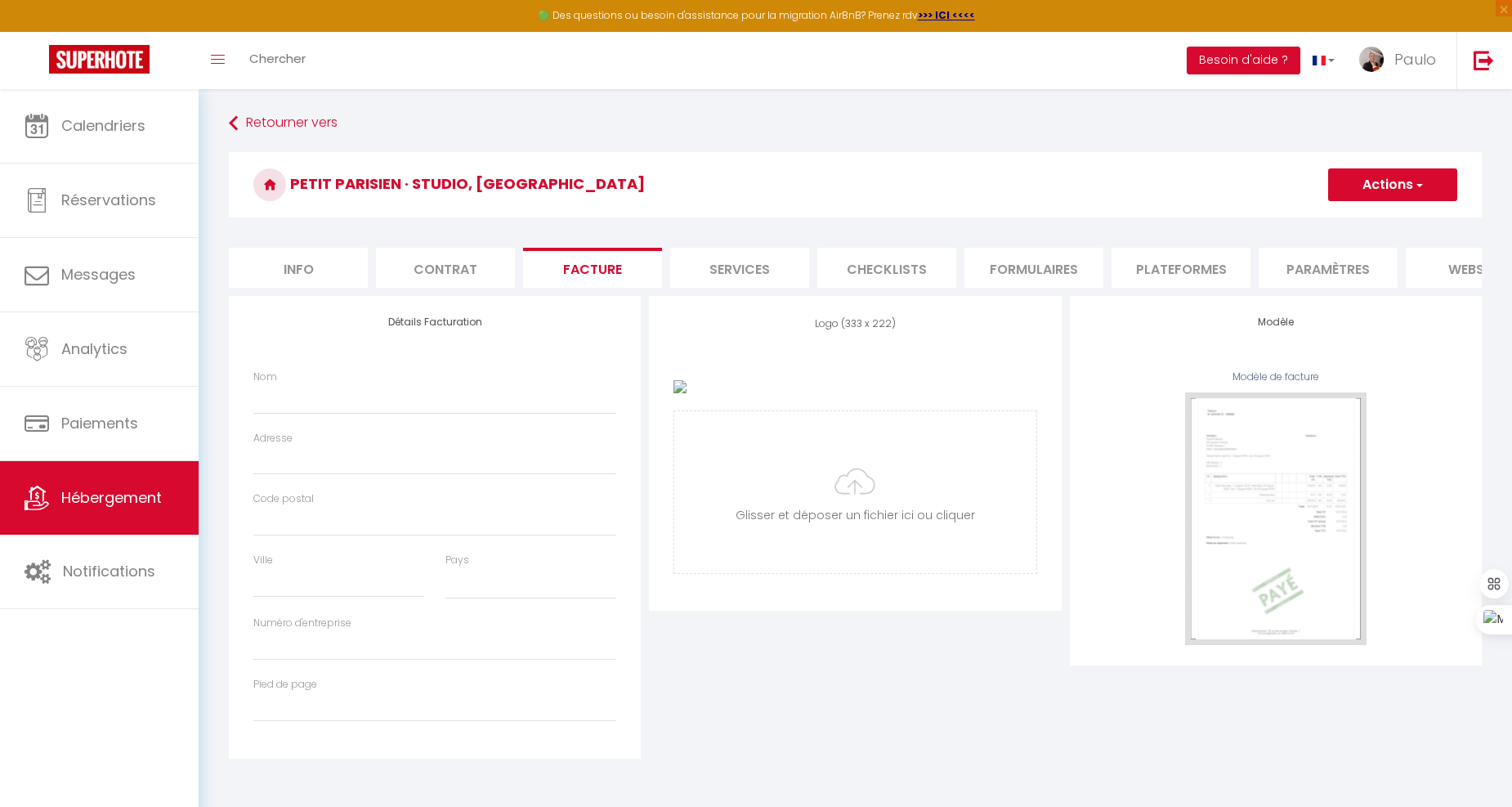
checkbox input "false"
click at [305, 261] on li "Info" at bounding box center [298, 268] width 139 height 40
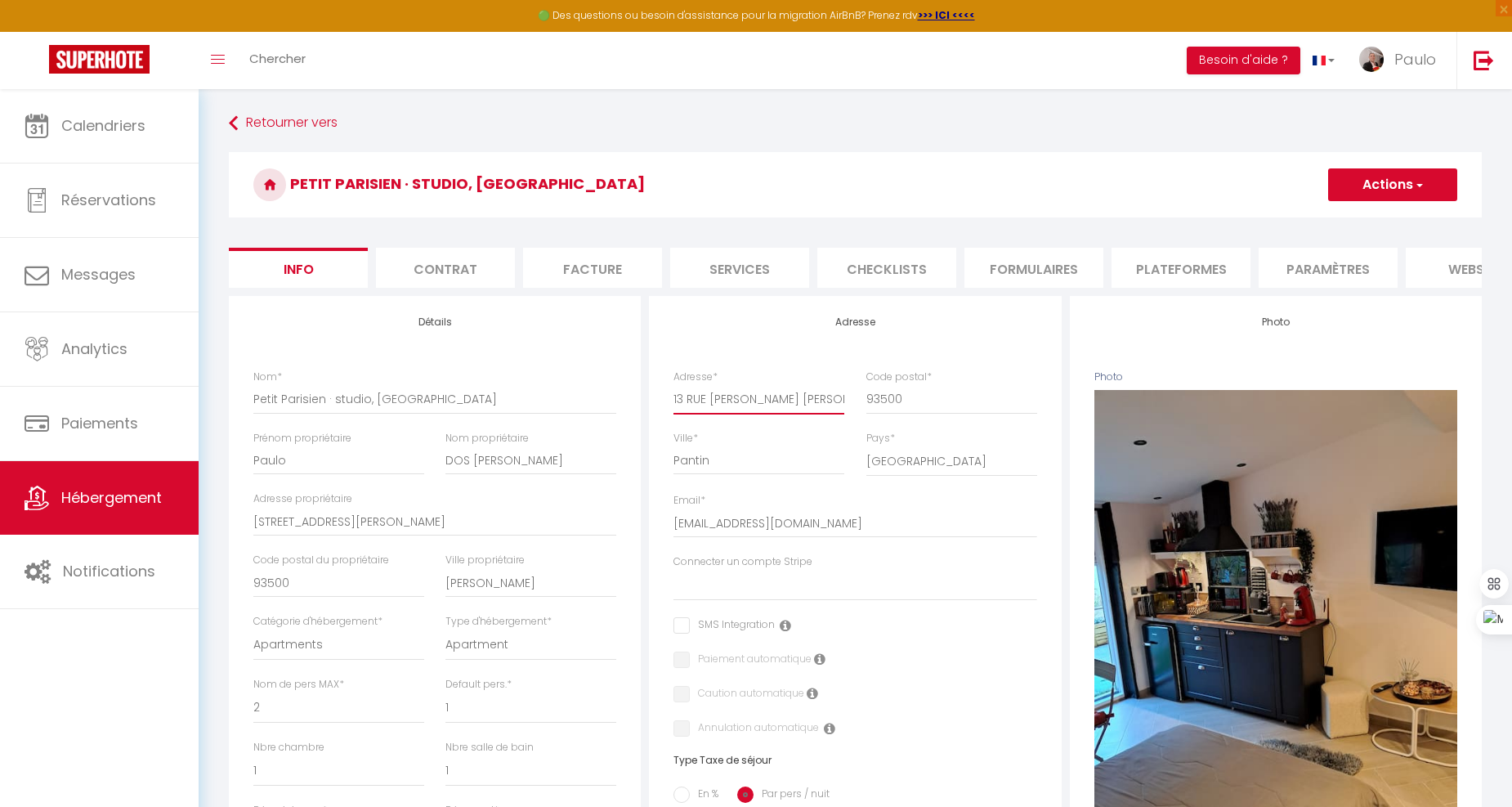
drag, startPoint x: 803, startPoint y: 419, endPoint x: 648, endPoint y: 413, distance: 155.1
click at [575, 274] on li "Facture" at bounding box center [592, 268] width 139 height 40
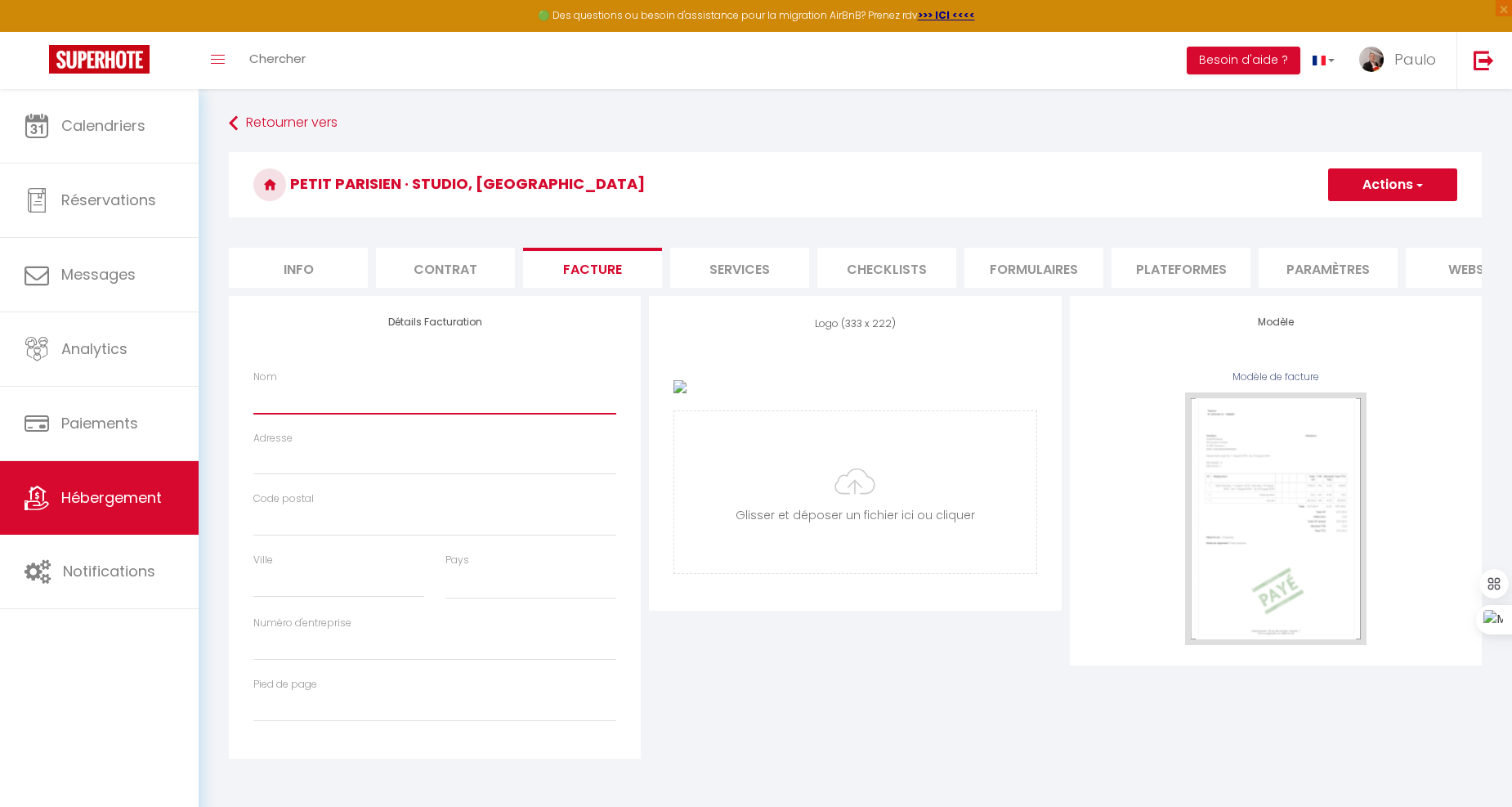
click at [387, 406] on input "Nom" at bounding box center [434, 398] width 363 height 29
click at [356, 414] on input "Nom" at bounding box center [434, 398] width 363 height 29
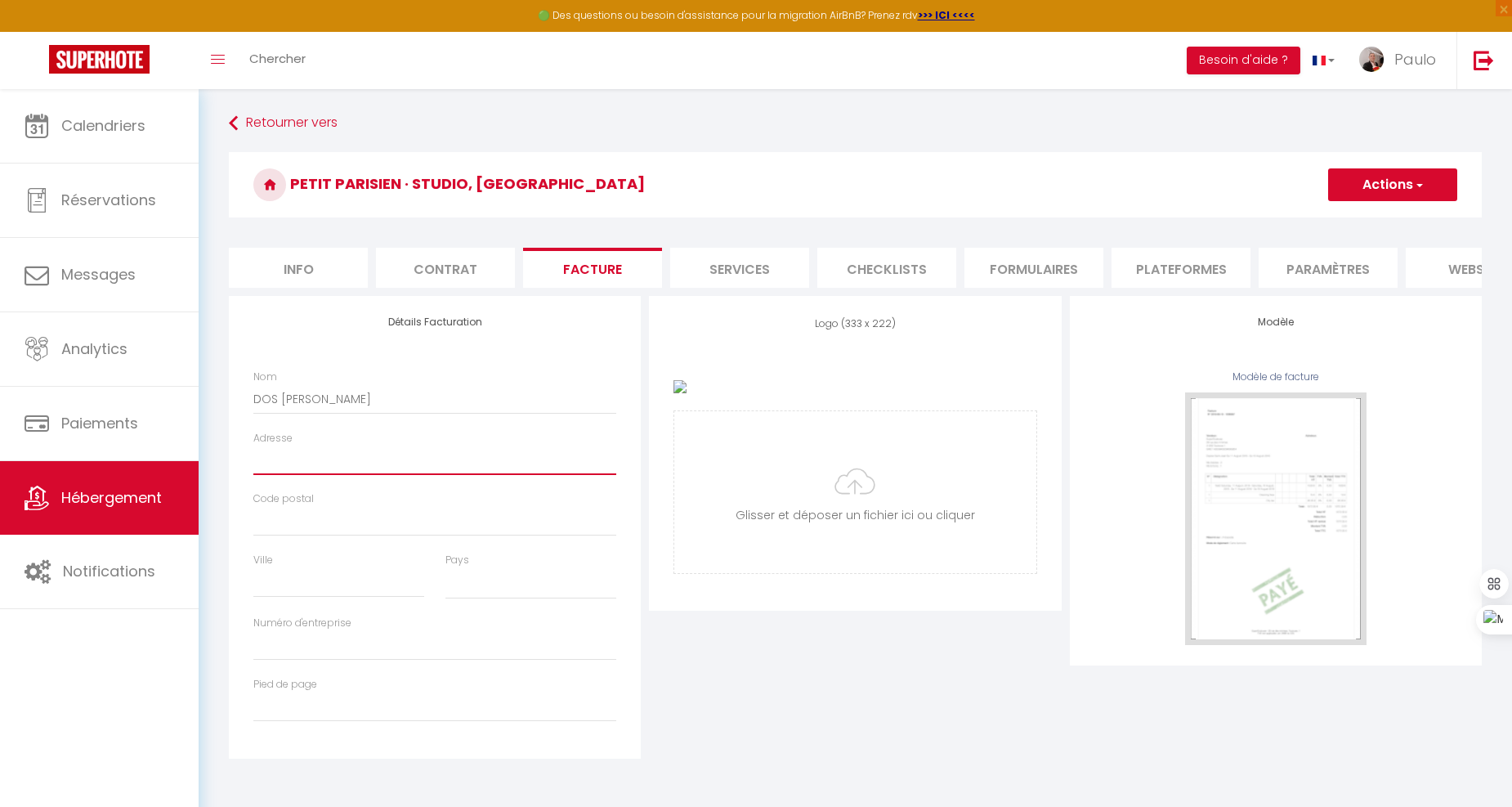
click at [404, 473] on input "Adresse" at bounding box center [434, 460] width 363 height 29
paste input "13 RUE [PERSON_NAME]"
click at [371, 533] on input "Code postal" at bounding box center [434, 521] width 363 height 29
click at [327, 589] on input "Ville" at bounding box center [338, 583] width 171 height 29
click at [507, 600] on select "France Portugal Afghanistan Albania Algeria American Samoa Andorra Angola Angui…" at bounding box center [530, 584] width 171 height 31
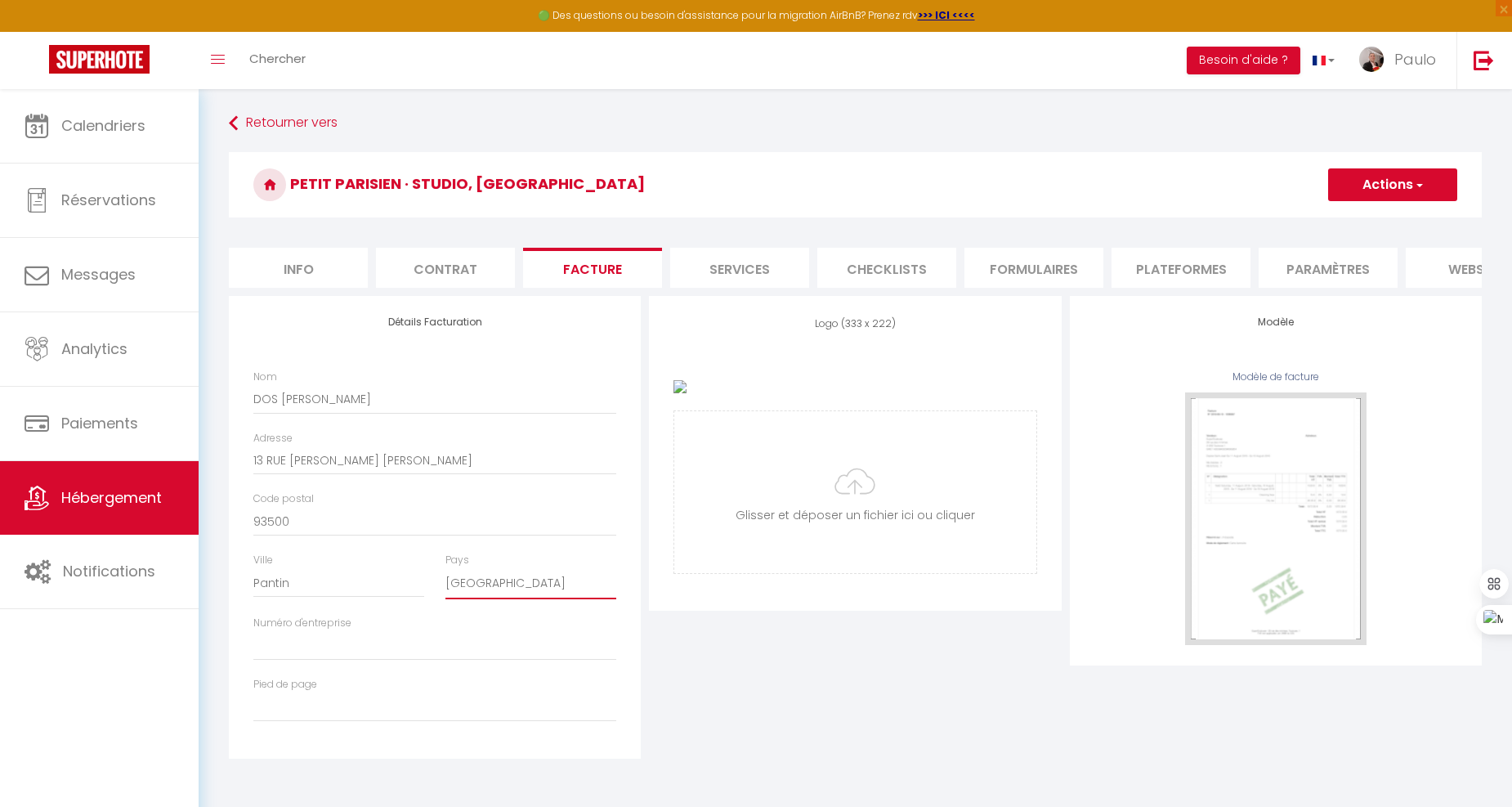
click at [445, 581] on select "France Portugal Afghanistan Albania Algeria American Samoa Andorra Angola Angui…" at bounding box center [530, 584] width 171 height 31
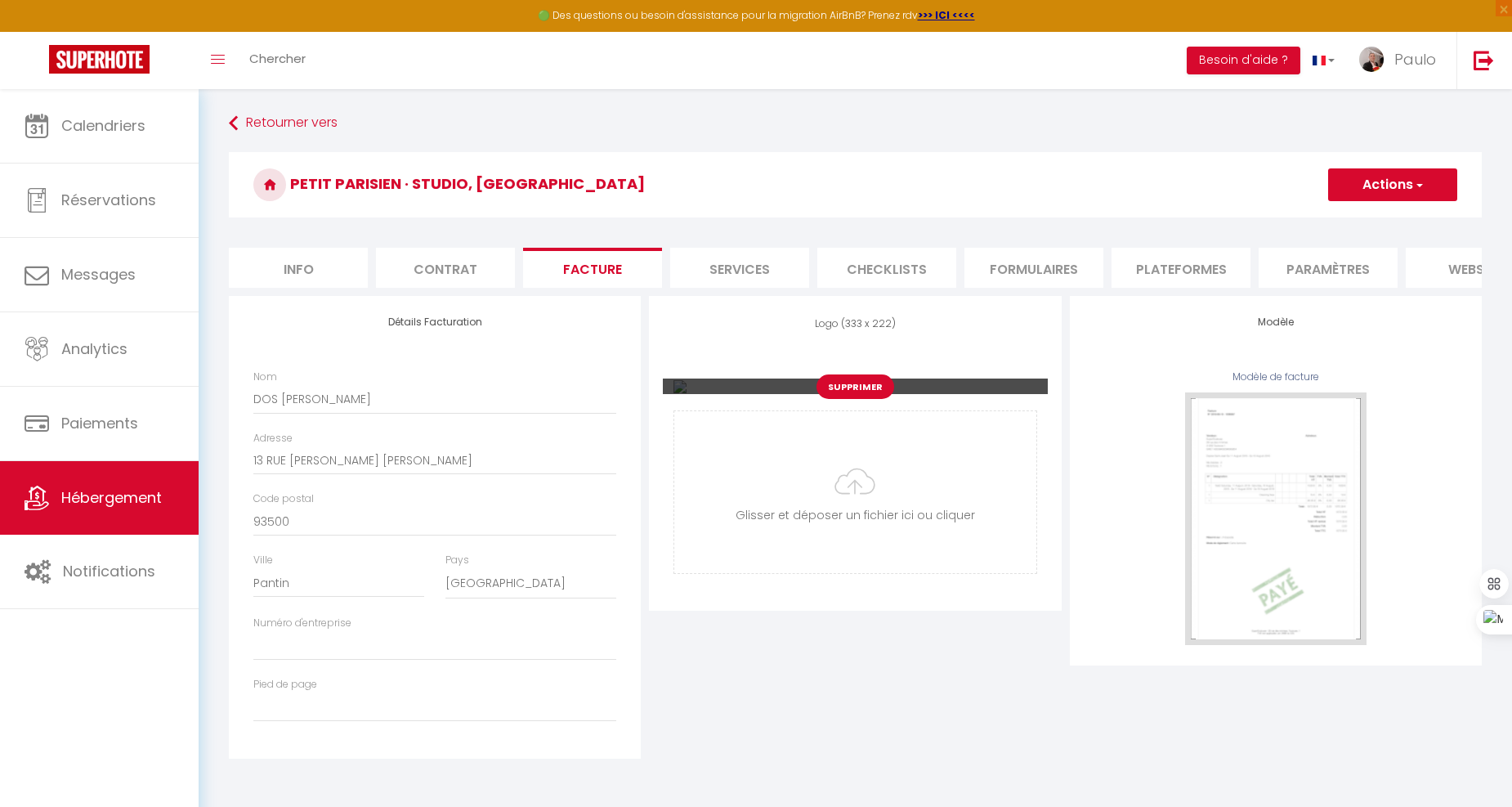
click at [843, 398] on button "Supprimer" at bounding box center [855, 387] width 78 height 25
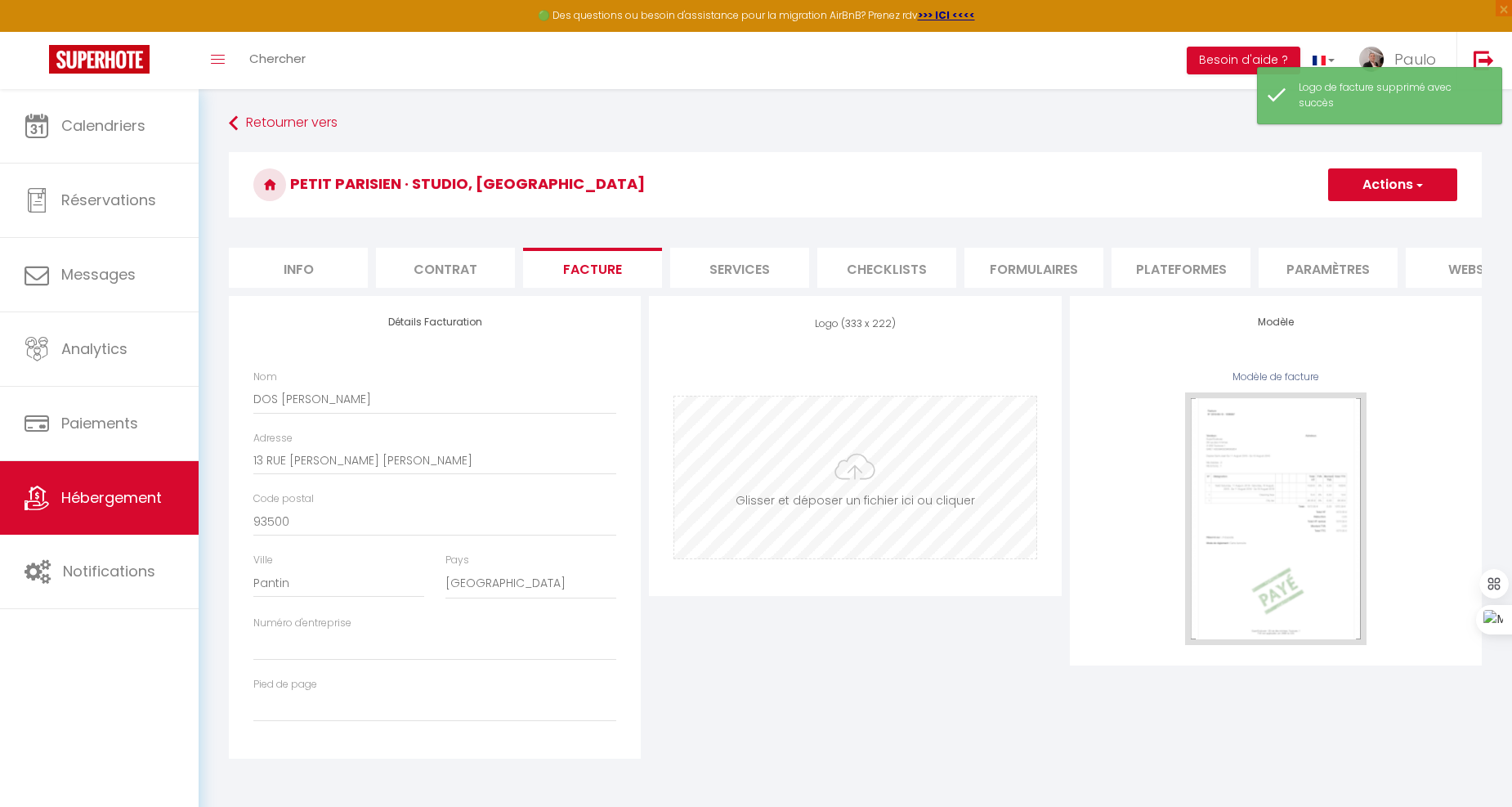
click at [836, 536] on input "file" at bounding box center [855, 477] width 361 height 162
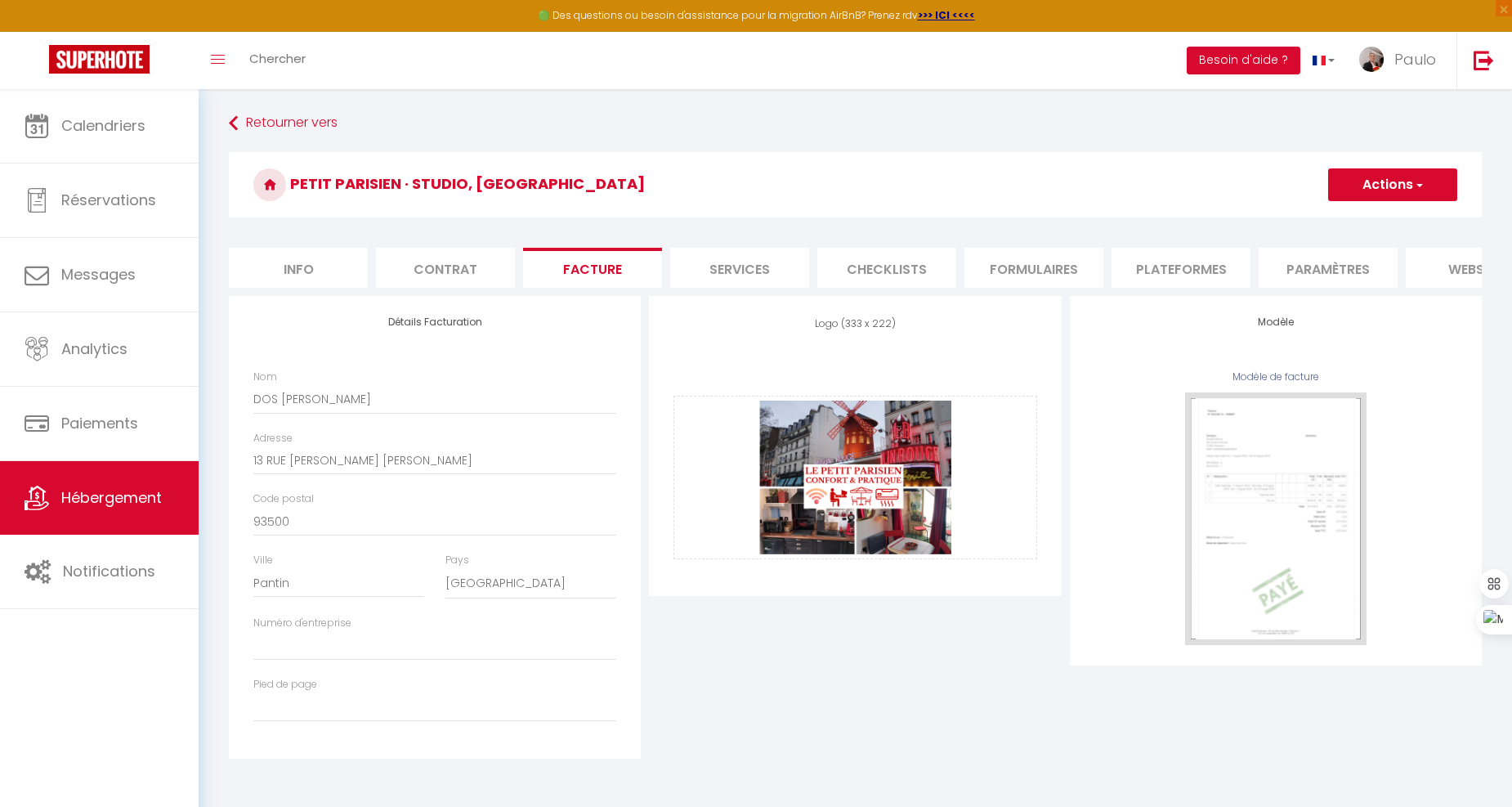
click at [1371, 186] on button "Actions" at bounding box center [1392, 185] width 129 height 33
click at [1370, 207] on ul "Enregistrer" at bounding box center [1391, 220] width 131 height 31
click at [1376, 197] on button "Actions" at bounding box center [1392, 185] width 129 height 33
click at [1376, 217] on link "Enregistrer" at bounding box center [1391, 220] width 129 height 21
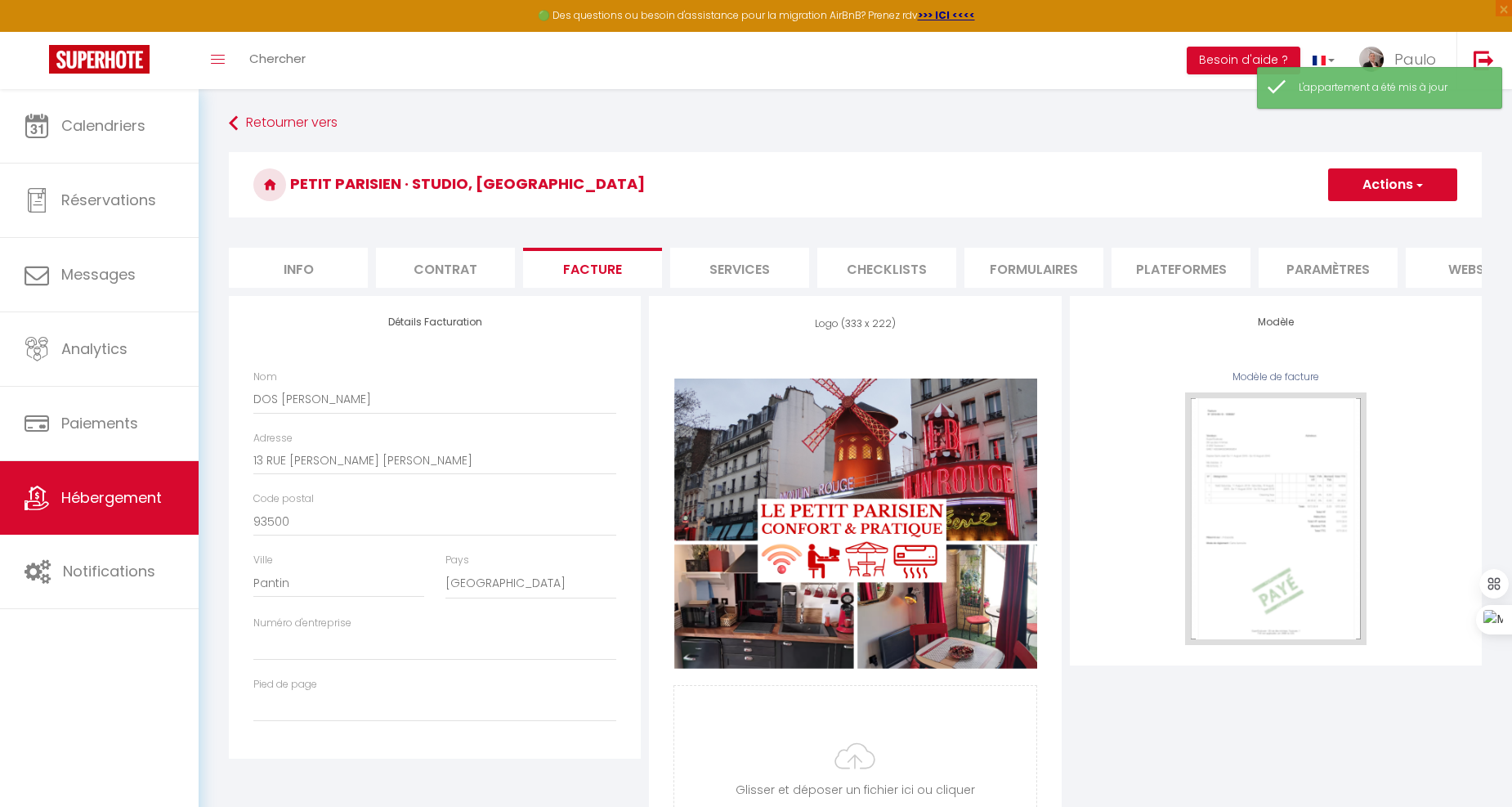
click at [749, 275] on li "Services" at bounding box center [740, 268] width 139 height 40
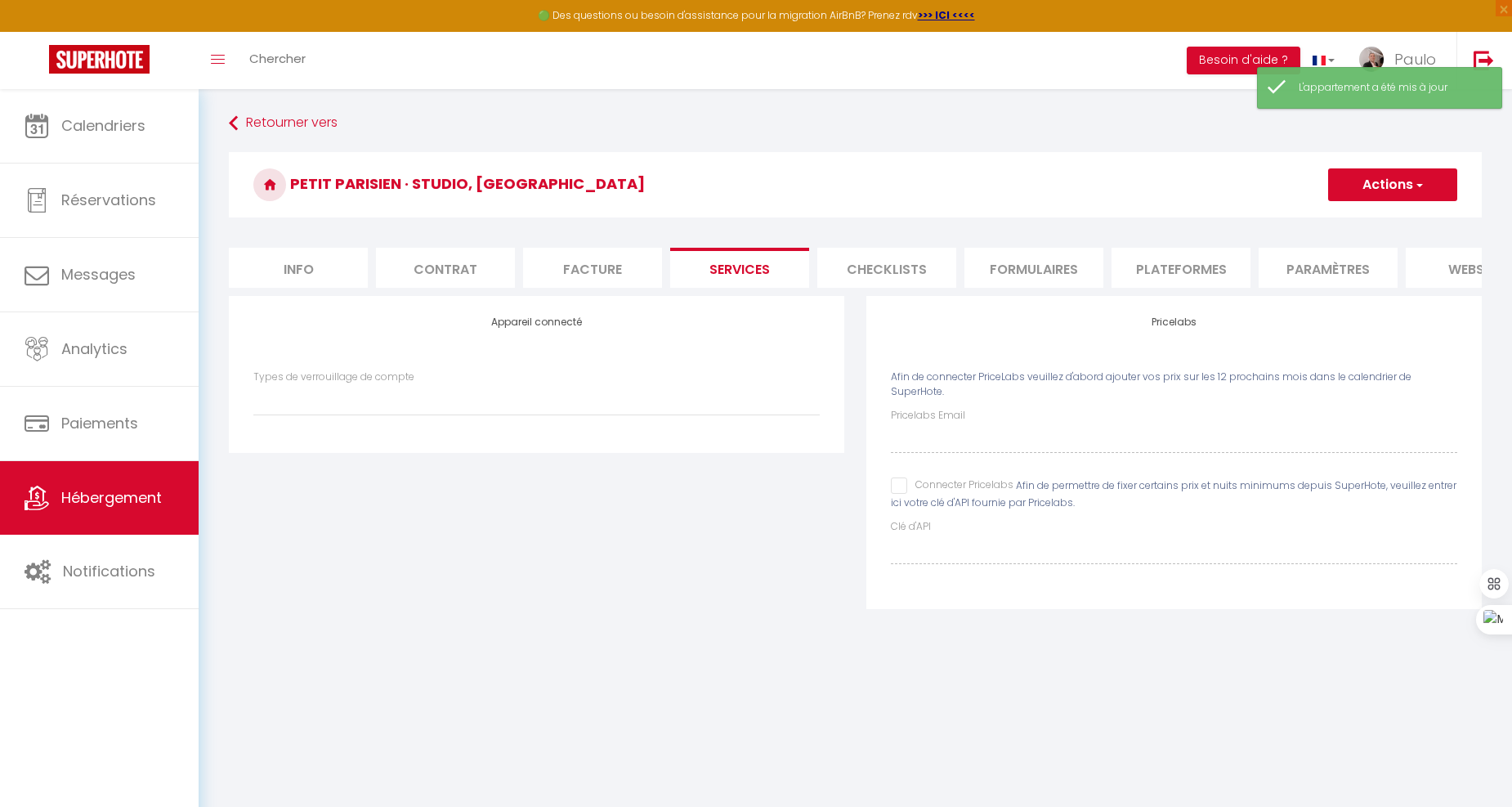
click at [908, 274] on li "Checklists" at bounding box center [887, 268] width 139 height 40
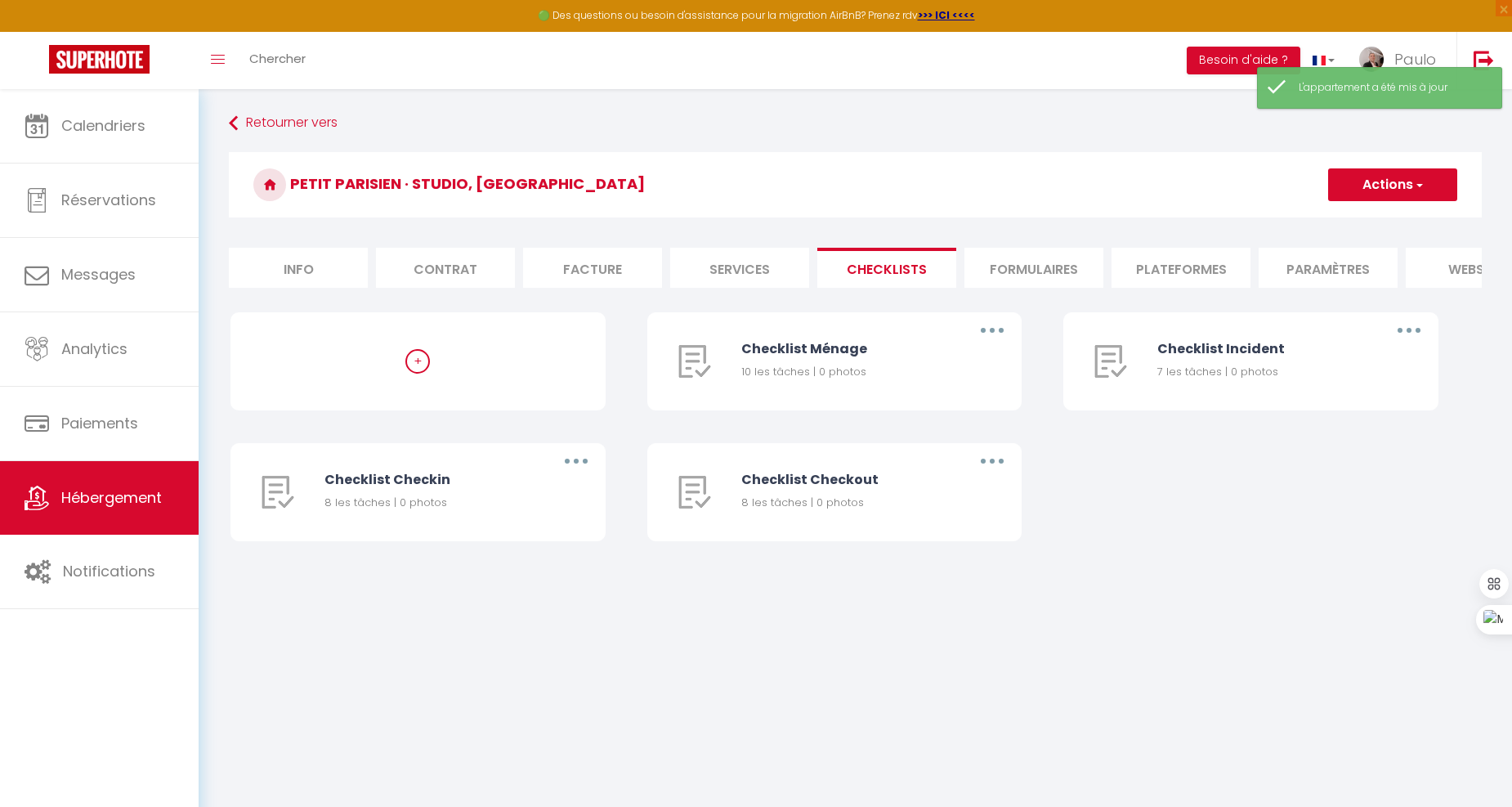
click at [1033, 258] on li "Formulaires" at bounding box center [1034, 268] width 139 height 40
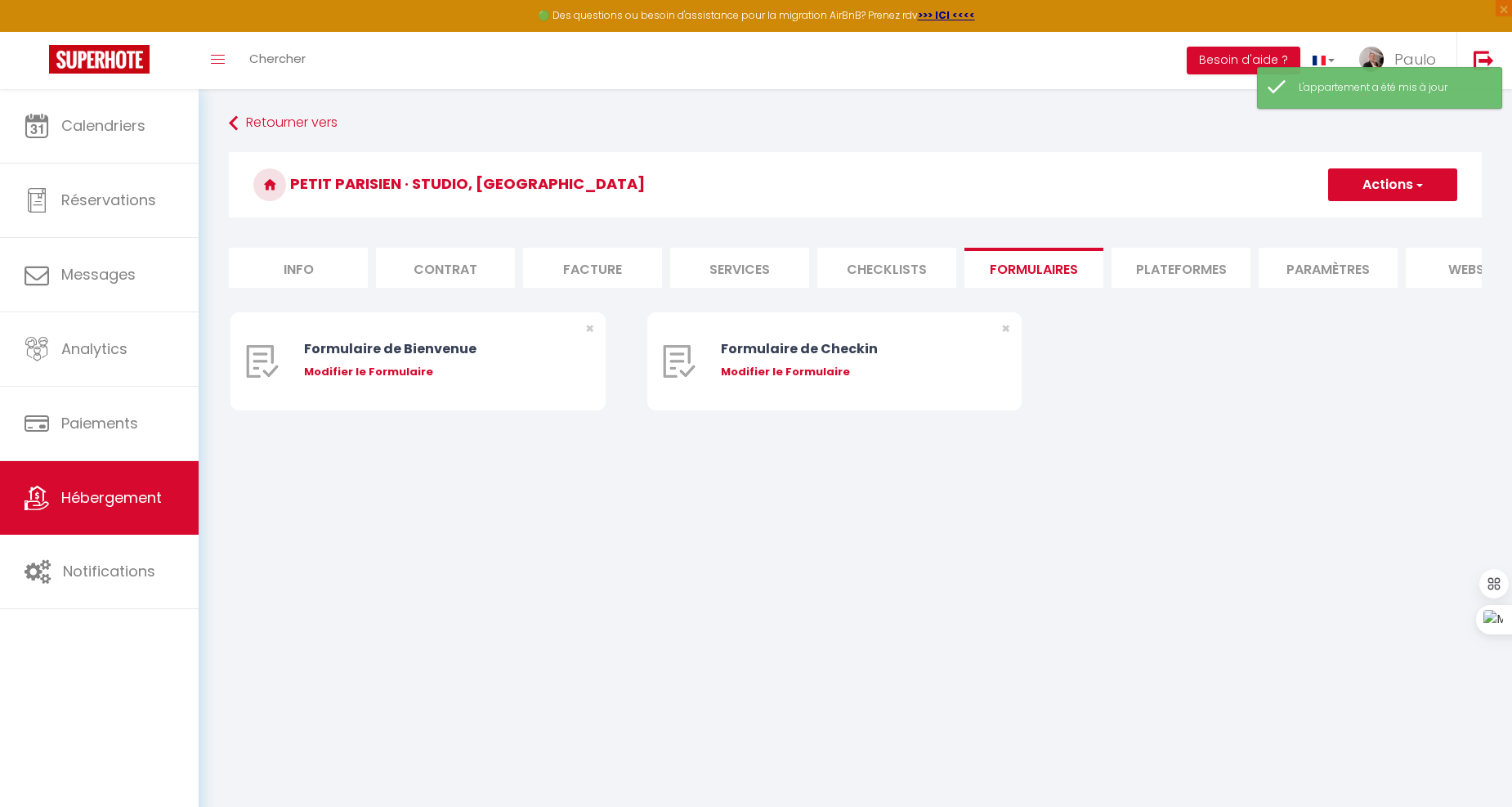
click at [1165, 271] on li "Plateformes" at bounding box center [1181, 268] width 139 height 40
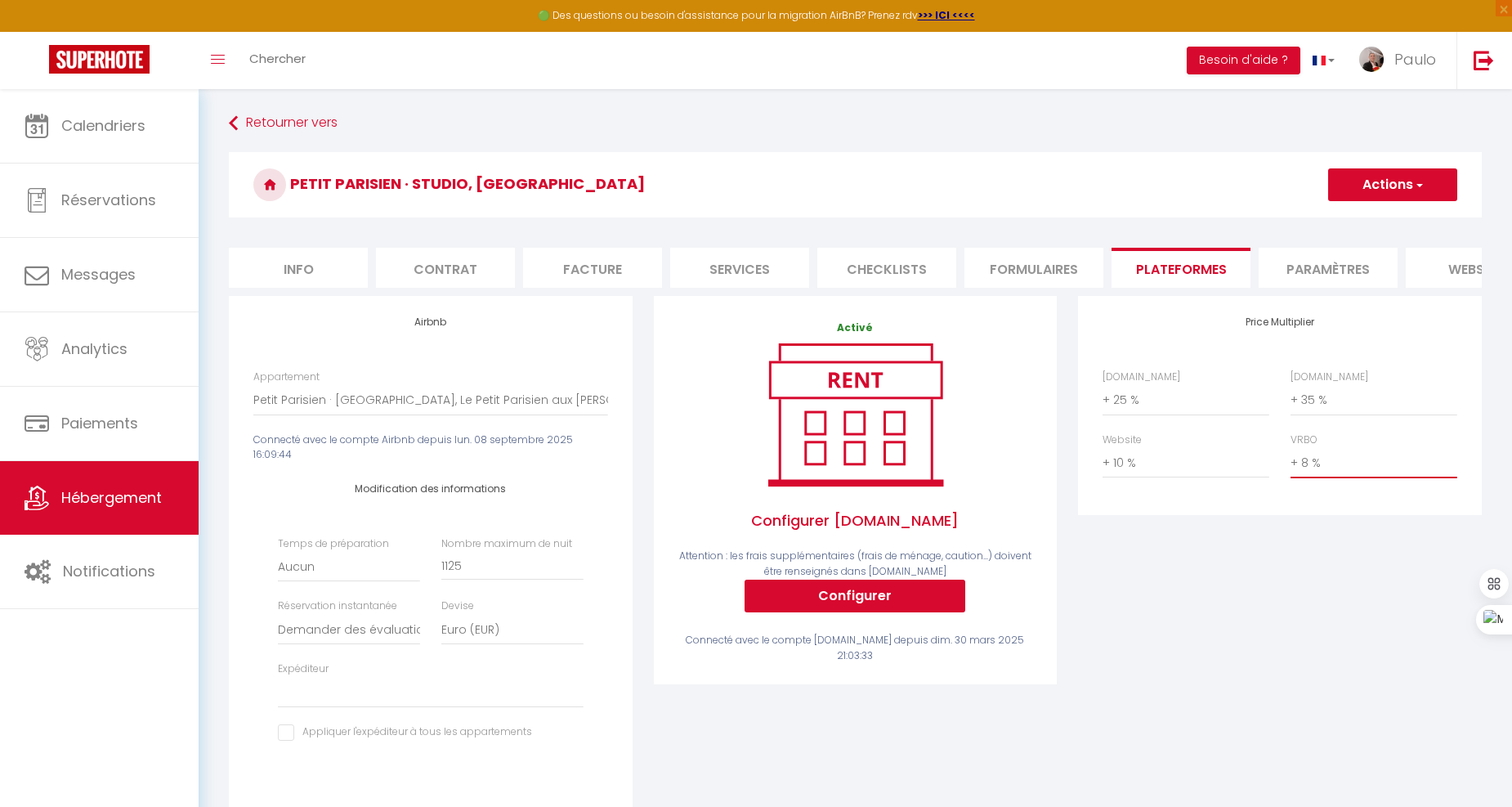
click at [1349, 473] on select "0 + 1 % + 2 % + 3 % + 4 % + 5 % + 6 % + 7 % + 8 % + 9 %" at bounding box center [1374, 462] width 166 height 31
click at [1291, 461] on select "0 + 1 % + 2 % + 3 % + 4 % + 5 % + 6 % + 7 % + 8 % + 9 %" at bounding box center [1374, 462] width 166 height 31
click at [1322, 478] on select "0 + 1 % + 2 % + 3 % + 4 % + 5 % + 6 % + 7 % + 8 % + 9 %" at bounding box center [1374, 462] width 166 height 31
click at [1291, 461] on select "0 + 1 % + 2 % + 3 % + 4 % + 5 % + 6 % + 7 % + 8 % + 9 %" at bounding box center [1374, 462] width 166 height 31
click at [1279, 539] on div "Price Multiplier Airbnb.com 0 + 1 % + 2 % + 3 % + 4 % + 5 % + 6 % + 7 %" at bounding box center [1280, 568] width 425 height 546
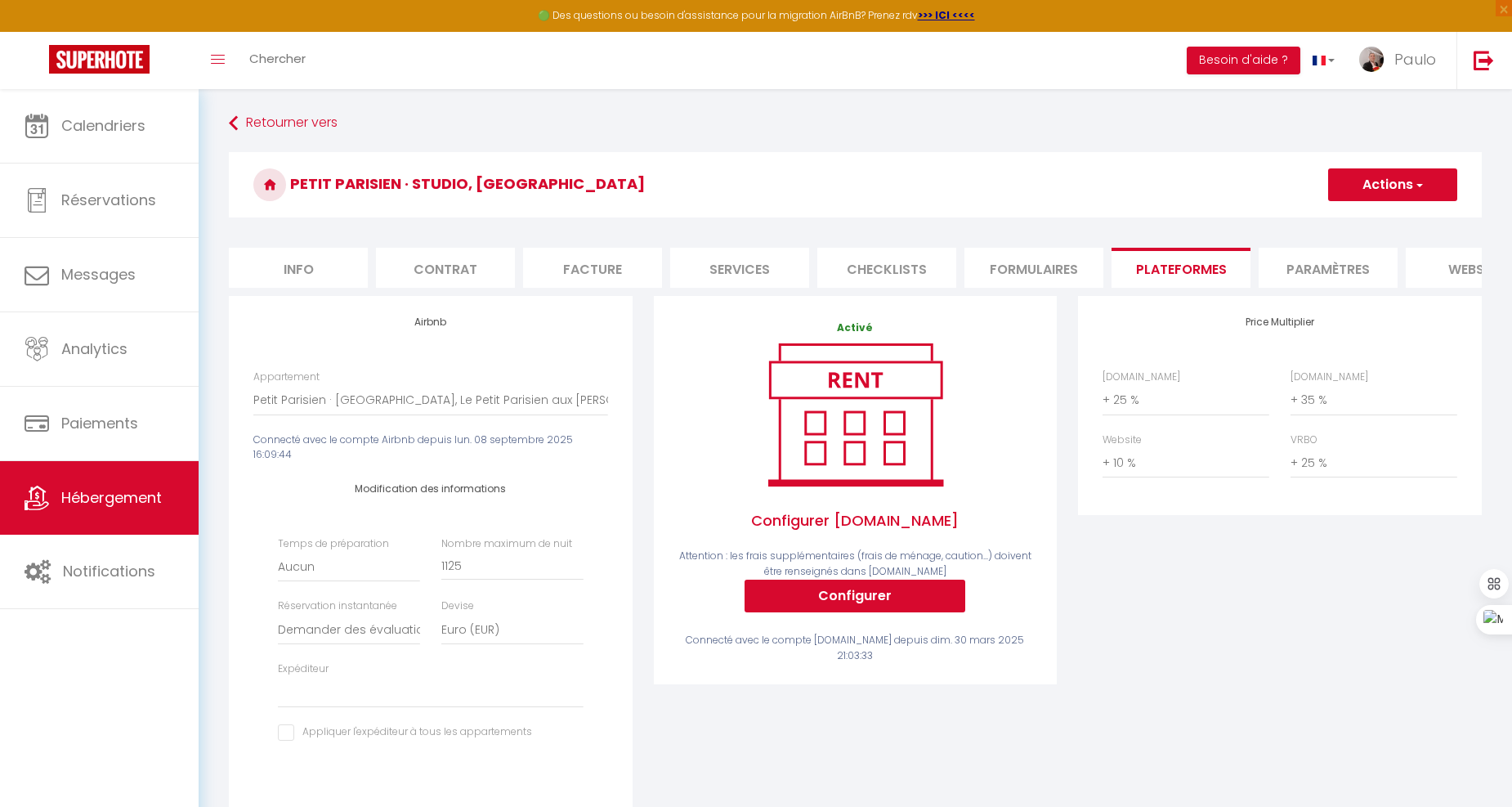
click at [1384, 183] on button "Actions" at bounding box center [1392, 185] width 129 height 33
click at [1364, 215] on link "Enregistrer" at bounding box center [1391, 220] width 129 height 21
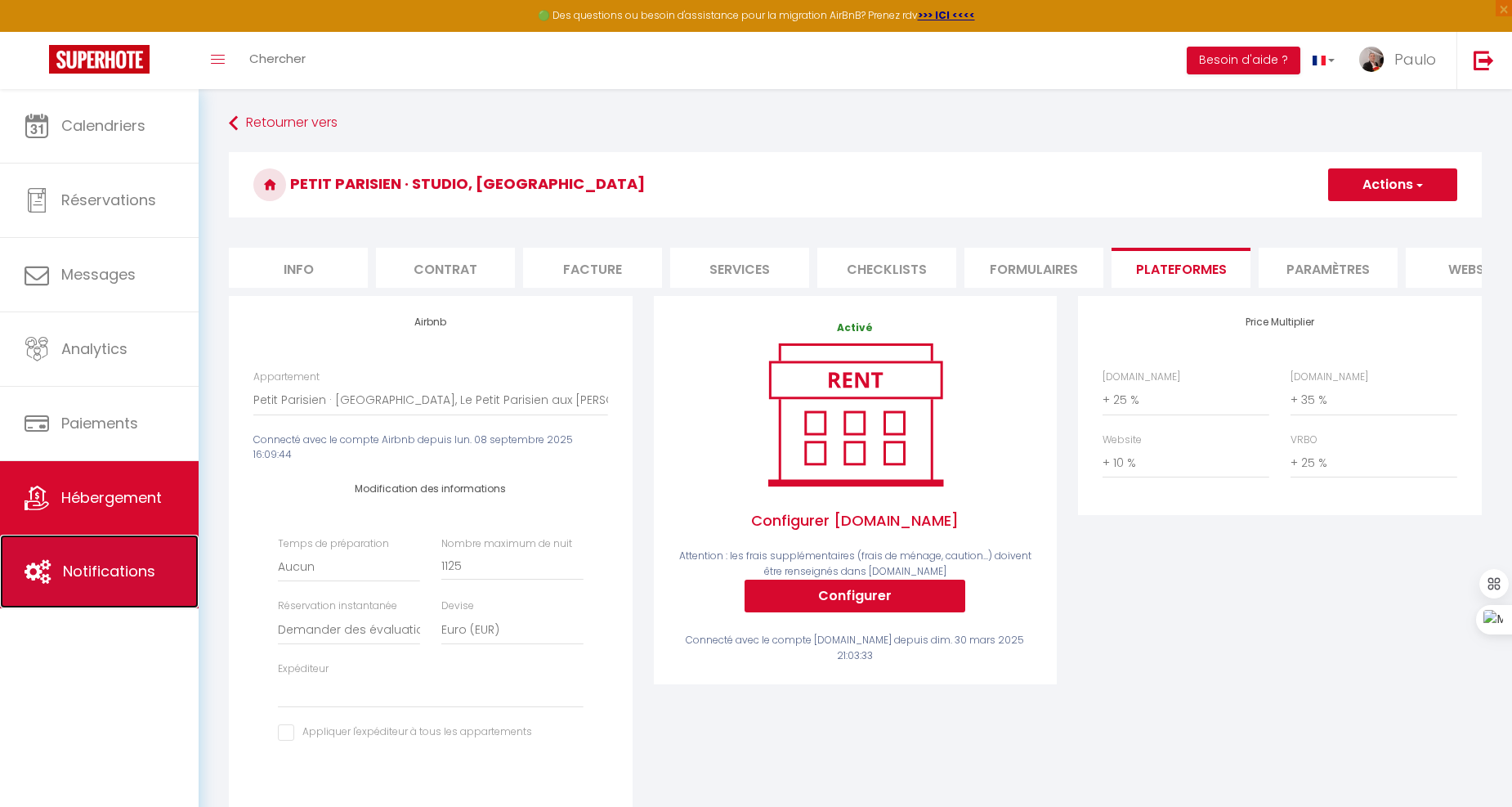
click at [135, 595] on link "Notifications" at bounding box center [99, 571] width 198 height 73
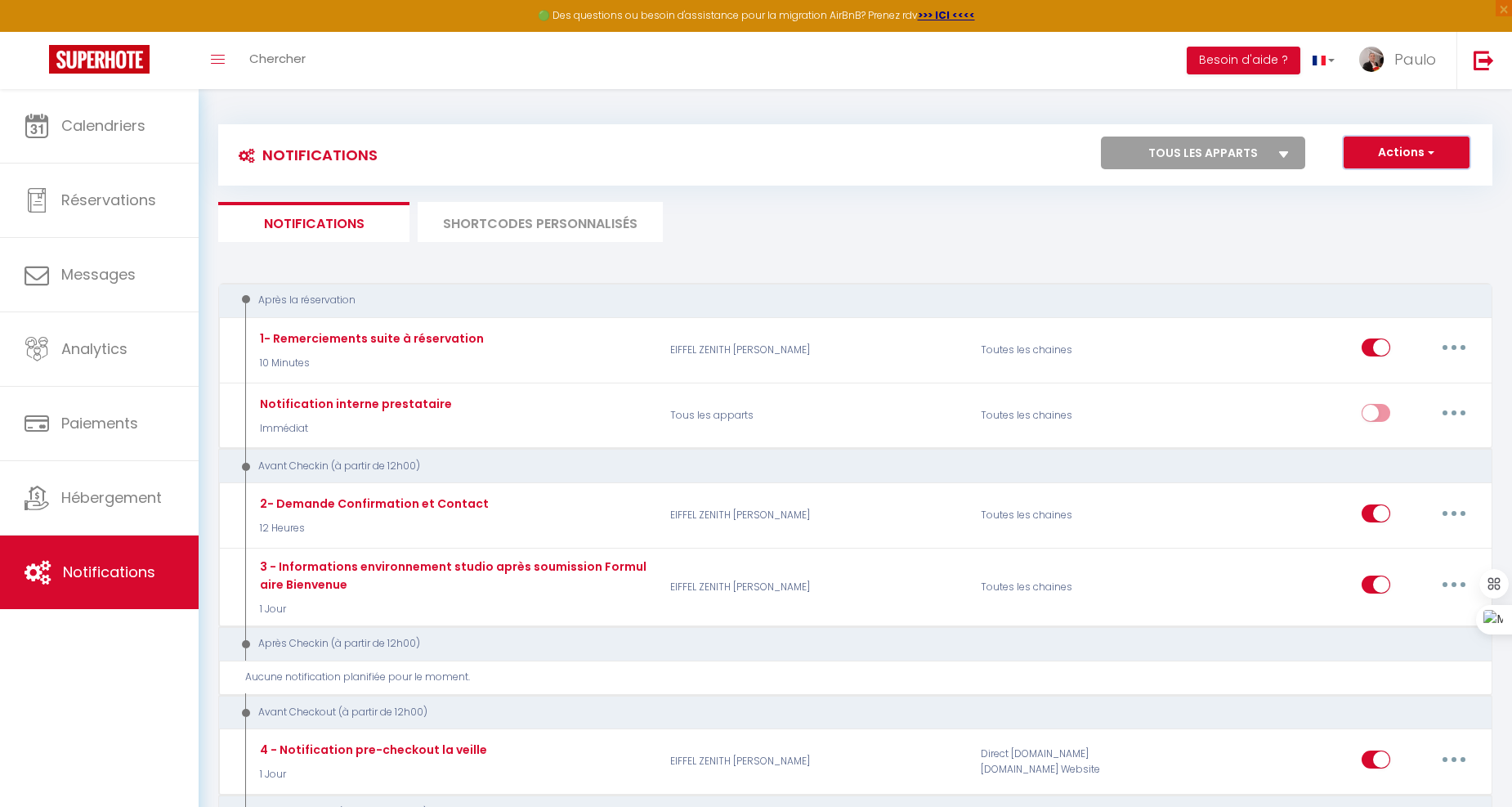
click at [1383, 162] on button "Actions" at bounding box center [1407, 153] width 126 height 33
click at [1360, 180] on link "Nouvelle Notification" at bounding box center [1384, 187] width 170 height 21
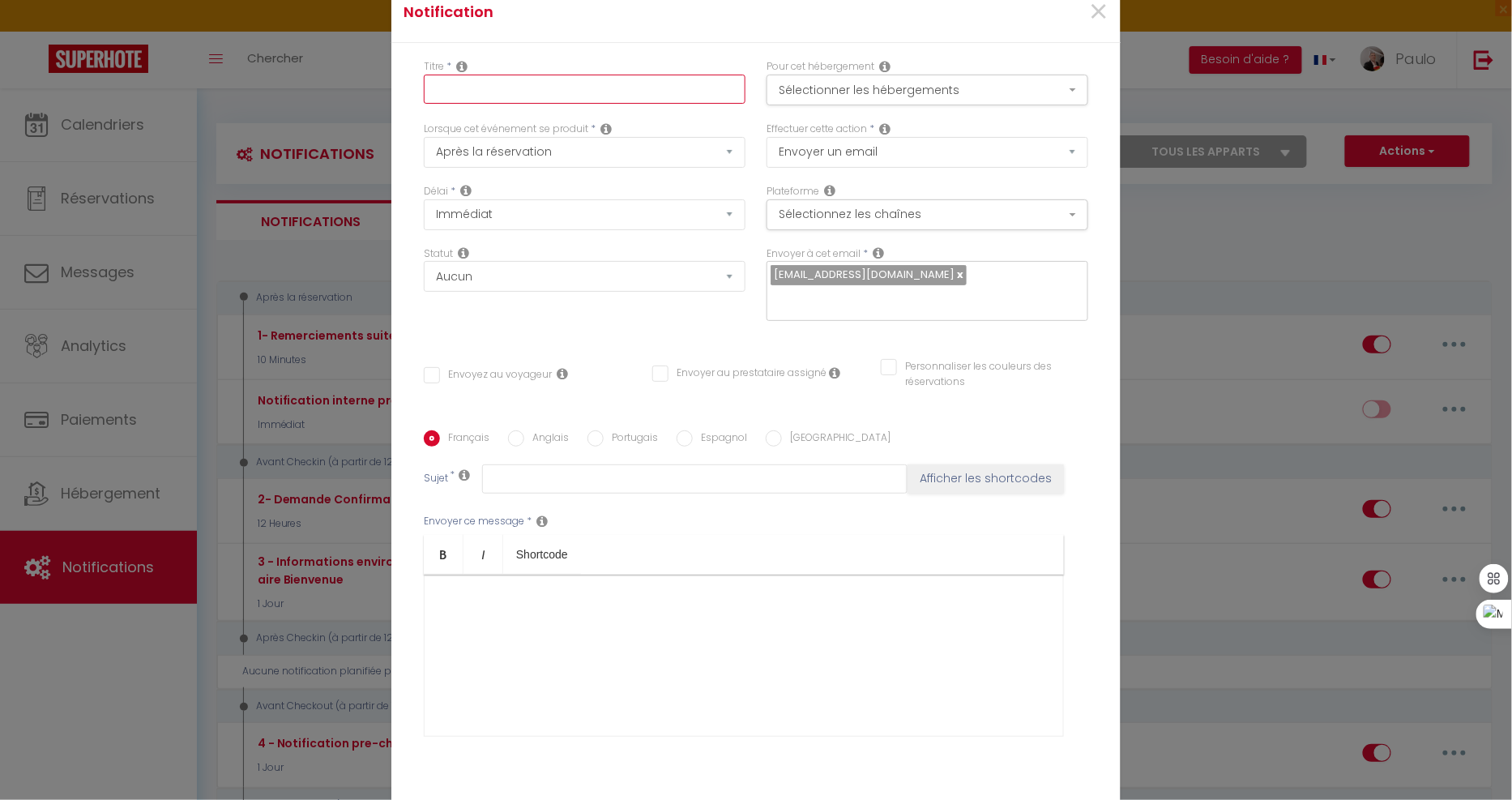
click at [539, 93] on input "text" at bounding box center [584, 89] width 322 height 29
drag, startPoint x: 646, startPoint y: 89, endPoint x: 27, endPoint y: 80, distance: 619.1
click at [27, 80] on div "Notification × Titre * & cONFIRMATION r2SA aIRBNB Pour cet hébergement Sélectio…" at bounding box center [756, 400] width 1512 height 800
drag, startPoint x: 426, startPoint y: 85, endPoint x: 411, endPoint y: 127, distance: 44.6
click at [427, 84] on input "Confirmation Résa Airbnb" at bounding box center [584, 89] width 322 height 29
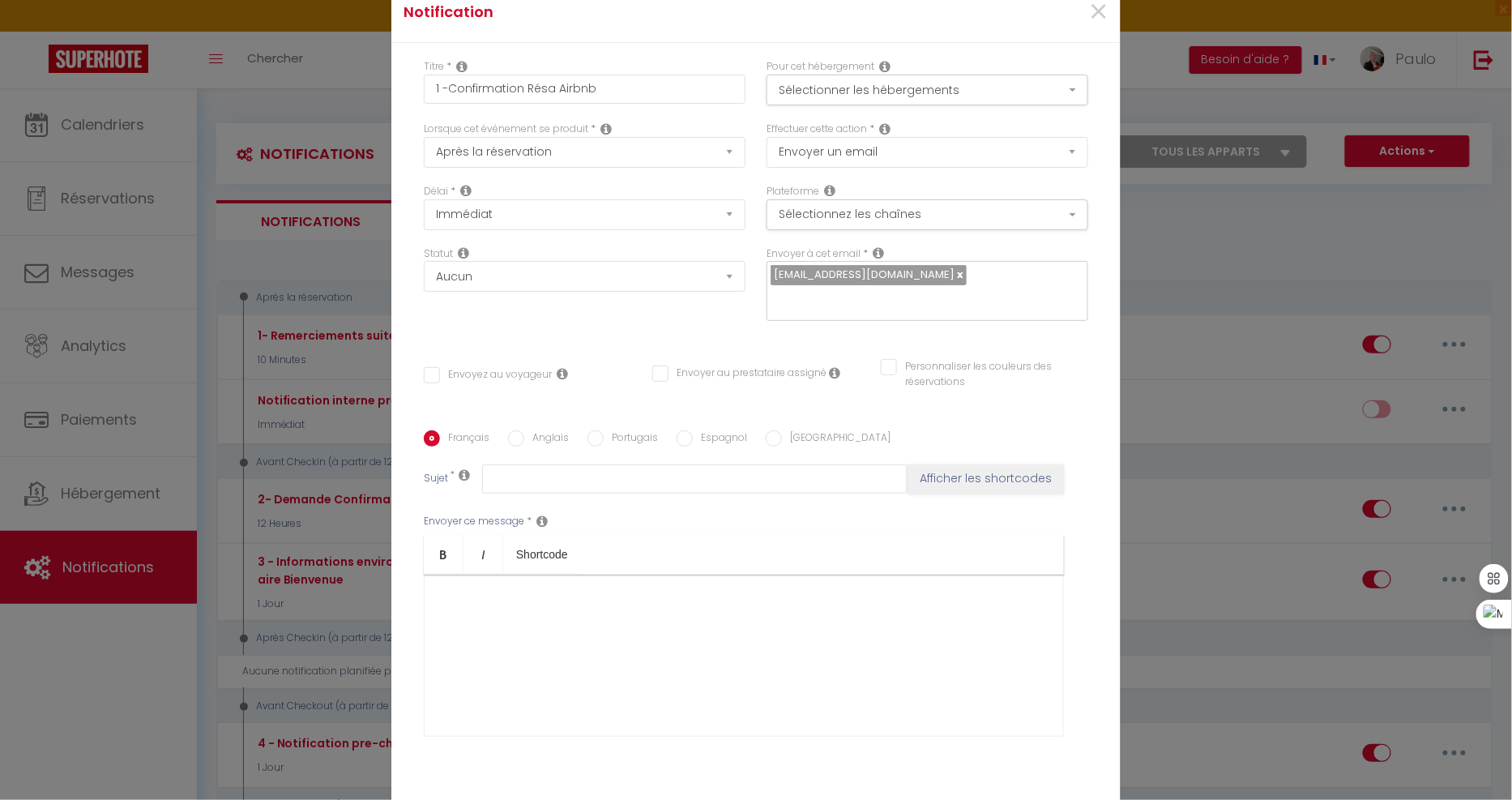
click at [718, 45] on div "Titre * 1 -Confirmation Résa Airbnb Pour cet hébergement Sélectionner les héber…" at bounding box center [756, 430] width 729 height 776
click at [805, 80] on button "Sélectionner les hébergements" at bounding box center [927, 90] width 322 height 31
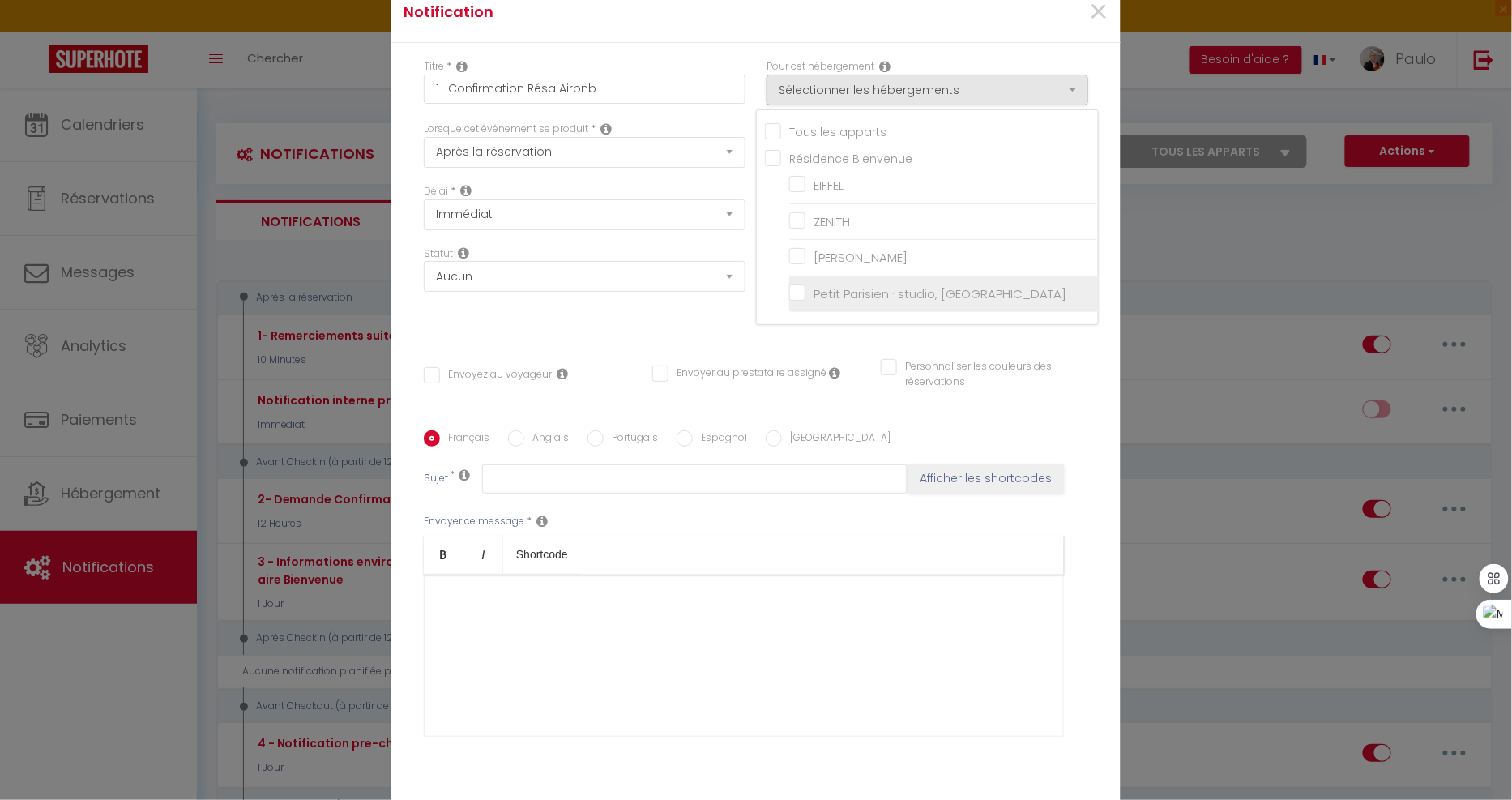
click at [789, 288] on input "Petit Parisien · studio, Le Petit Parisien" at bounding box center [943, 294] width 309 height 16
click at [668, 38] on div "Notification ×" at bounding box center [756, 12] width 729 height 61
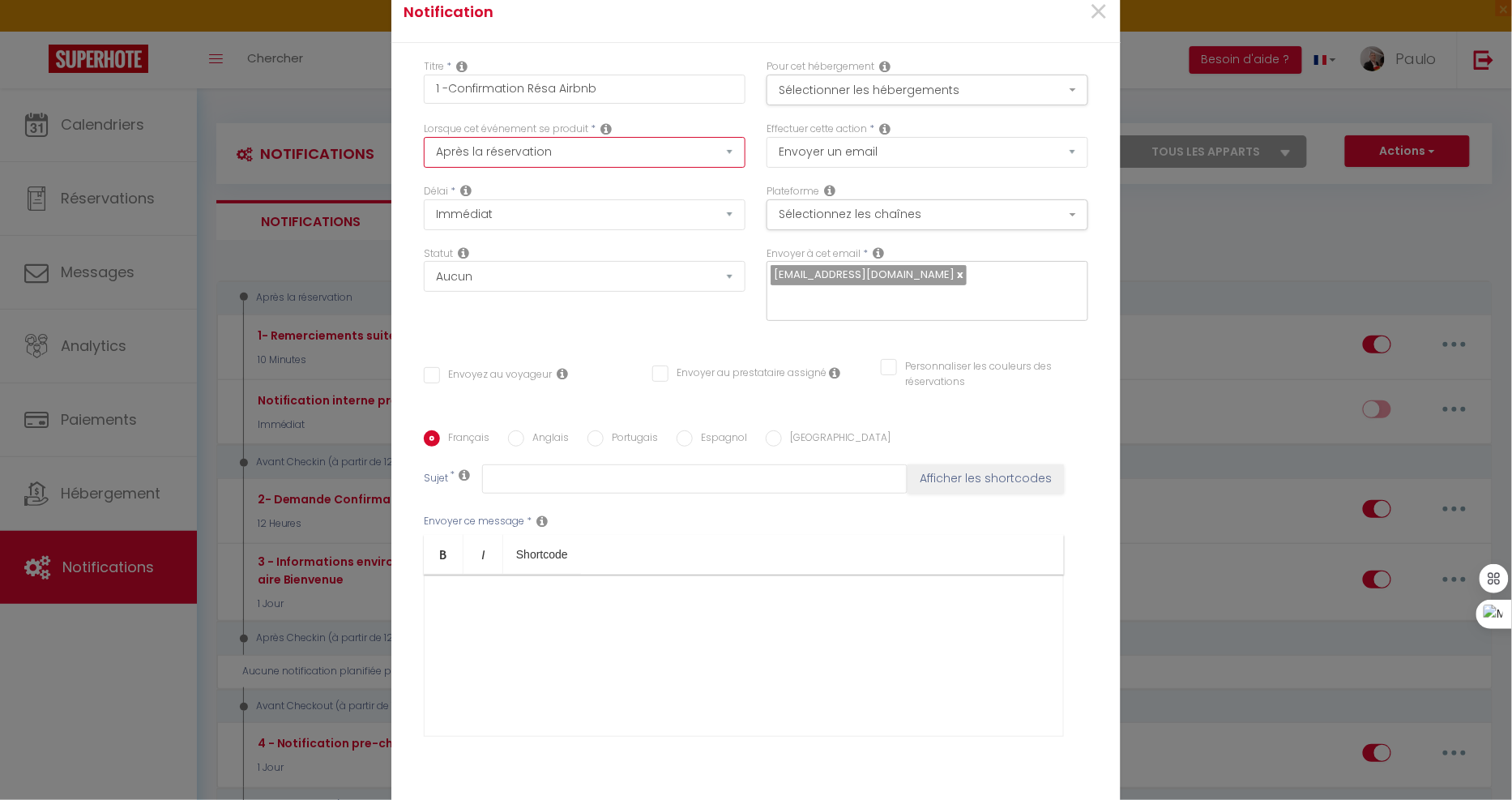
click at [626, 158] on select "Après la réservation Avant Checkin (à partir de 12h00) Après Checkin (à partir …" at bounding box center [584, 152] width 322 height 31
click at [903, 90] on button "Sélectionner les hébergements" at bounding box center [927, 90] width 322 height 31
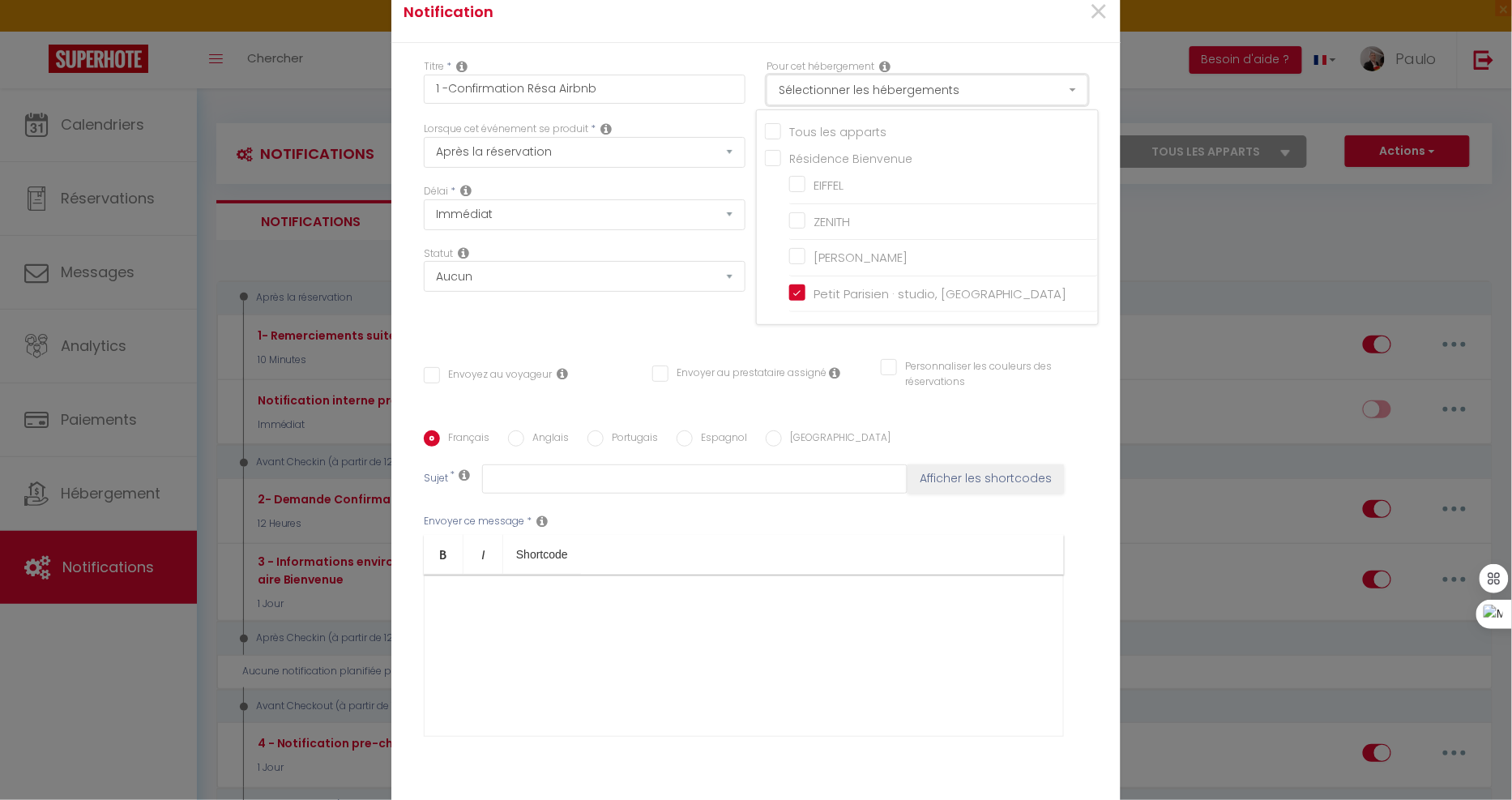
click at [903, 90] on button "Sélectionner les hébergements" at bounding box center [927, 90] width 322 height 31
click at [839, 211] on button "Sélectionnez les chaînes" at bounding box center [927, 215] width 322 height 31
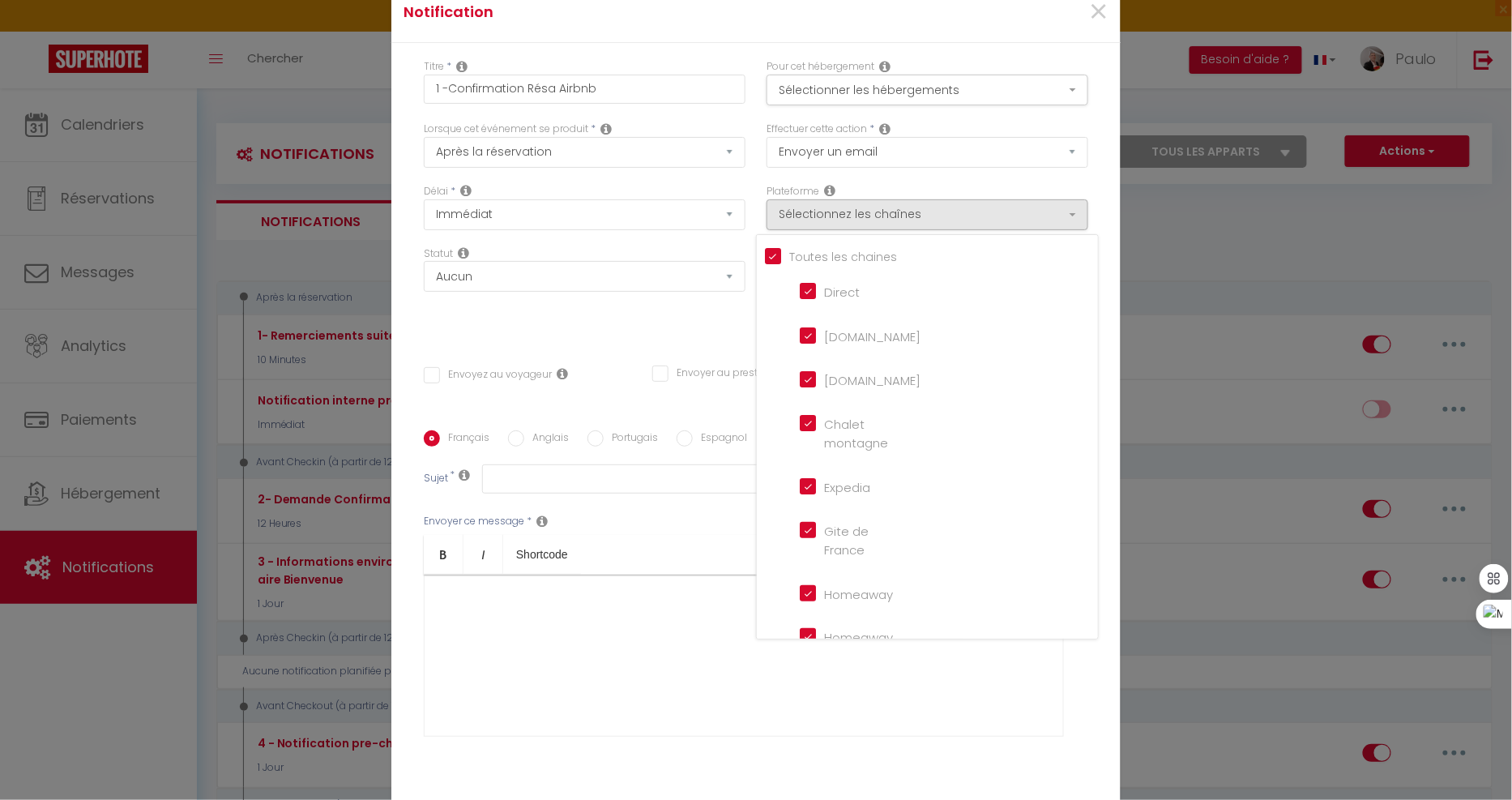
click at [766, 256] on input "Tous les apparts" at bounding box center [931, 255] width 333 height 16
click at [807, 339] on input "[DOMAIN_NAME]" at bounding box center [846, 334] width 92 height 16
click at [697, 55] on div "Titre * 1 -Confirmation Résa Airbnb Pour cet hébergement Sélectionner les héber…" at bounding box center [756, 430] width 729 height 776
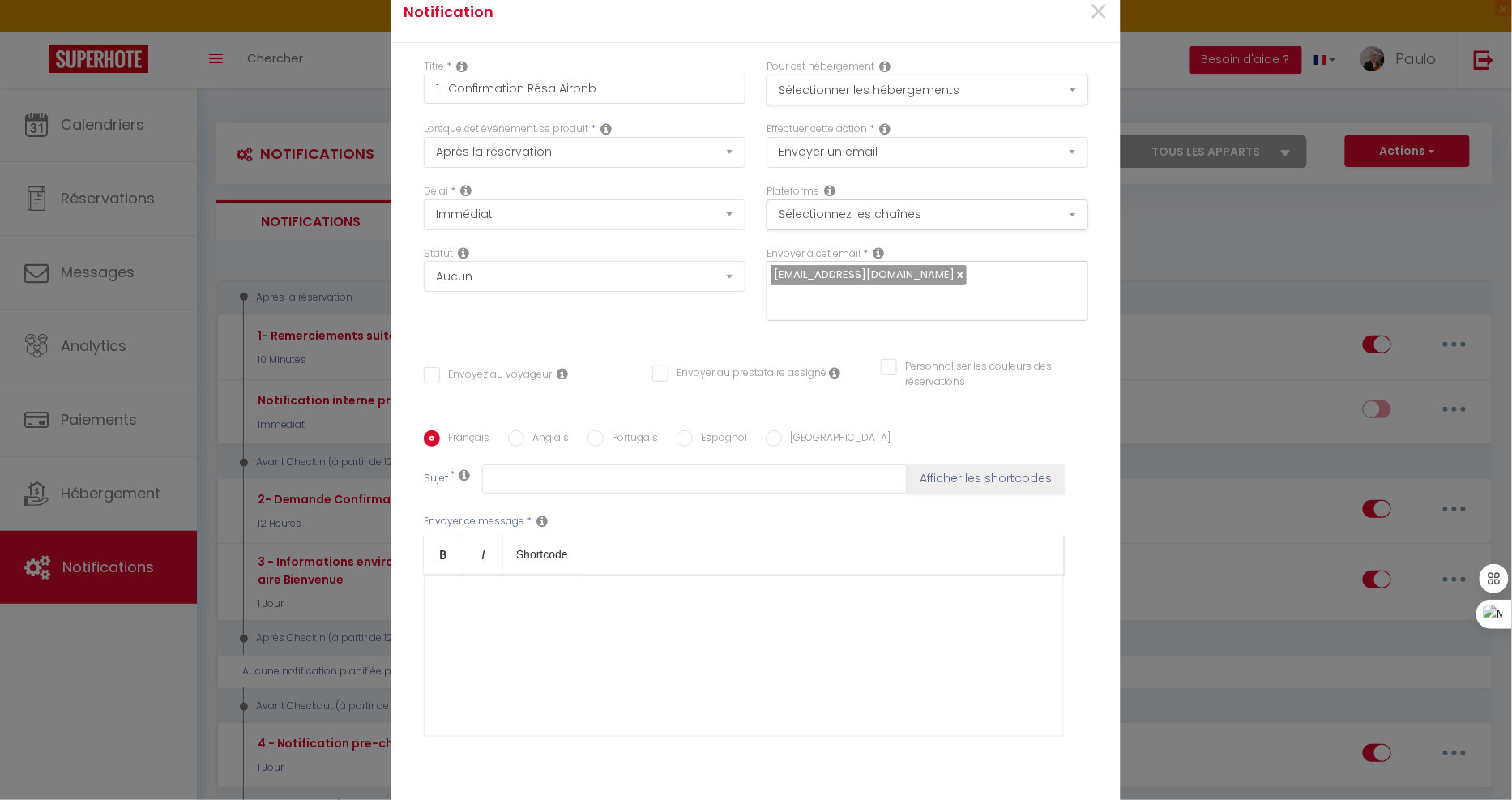
click at [426, 378] on input "Envoyez au voyageur" at bounding box center [487, 375] width 128 height 16
click at [547, 489] on input "text" at bounding box center [695, 478] width 426 height 29
paste input "Confirmation de réservation"
click at [947, 475] on button "Afficher les shortcodes" at bounding box center [986, 478] width 157 height 29
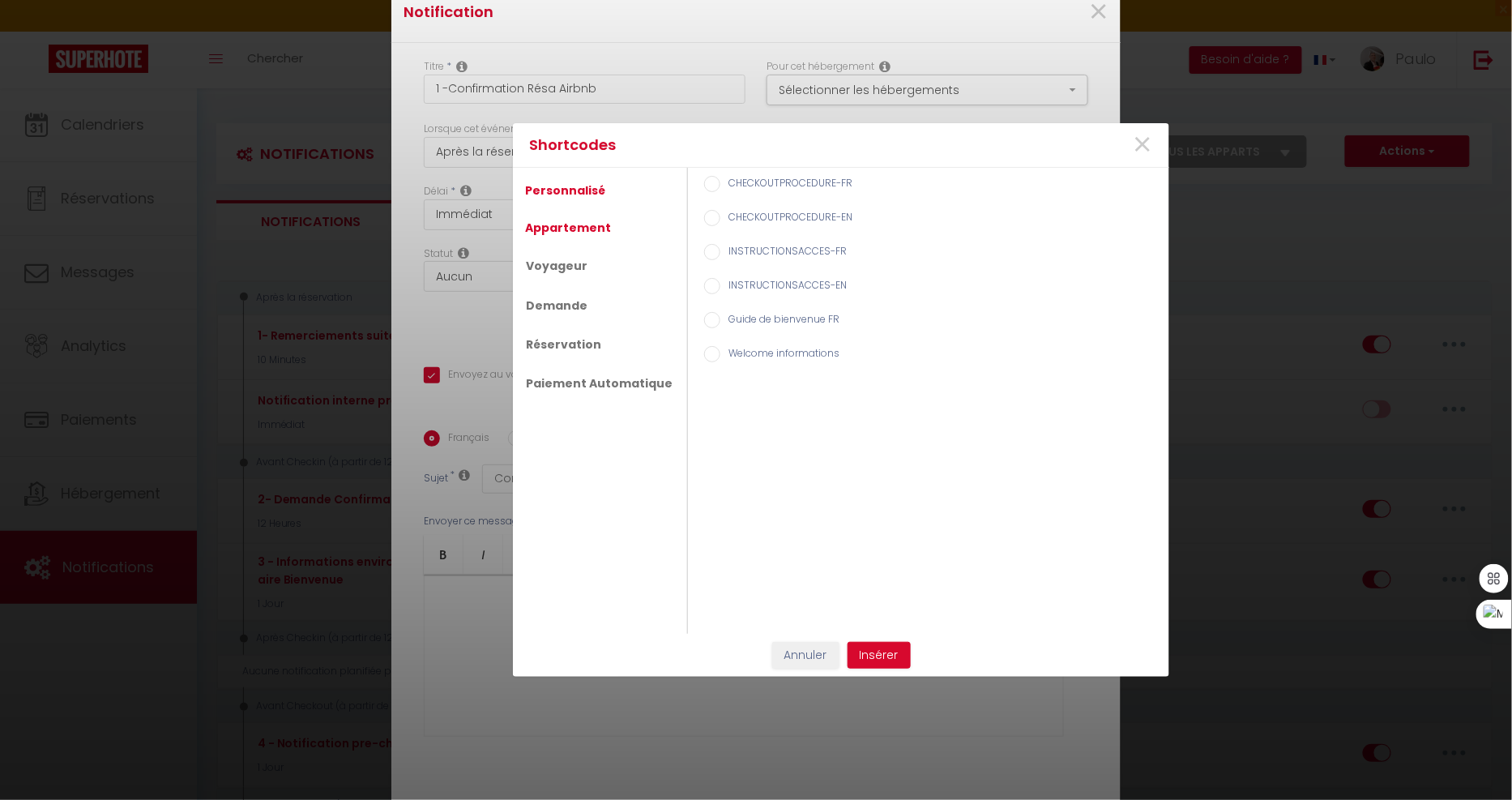
click at [579, 217] on link "Appartement" at bounding box center [568, 227] width 102 height 29
click at [730, 248] on label "Nom de l'appart" at bounding box center [763, 253] width 86 height 18
click at [720, 248] on input "Nom de l'appart" at bounding box center [712, 252] width 16 height 16
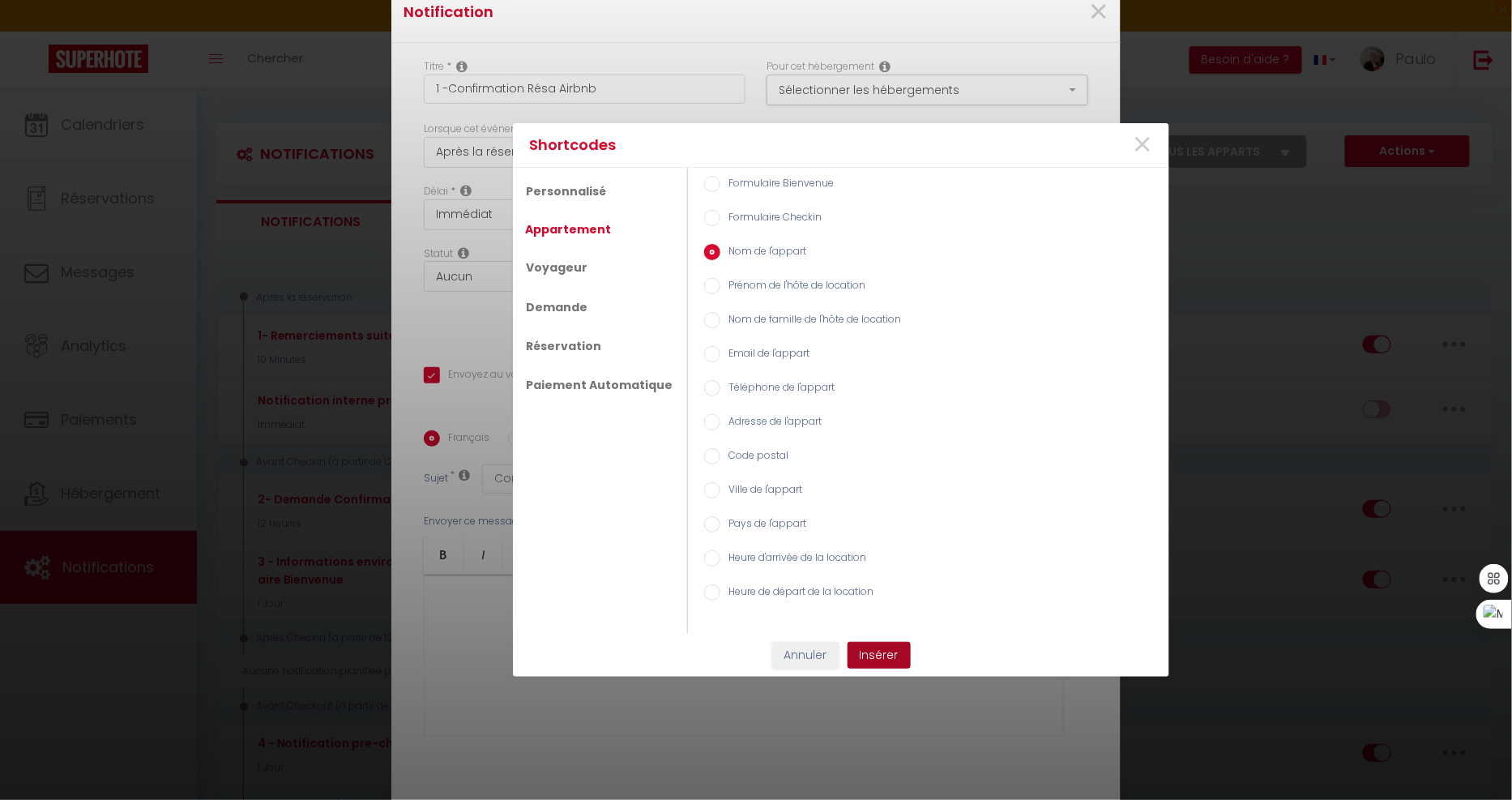
click at [886, 647] on button "Insérer" at bounding box center [879, 655] width 63 height 27
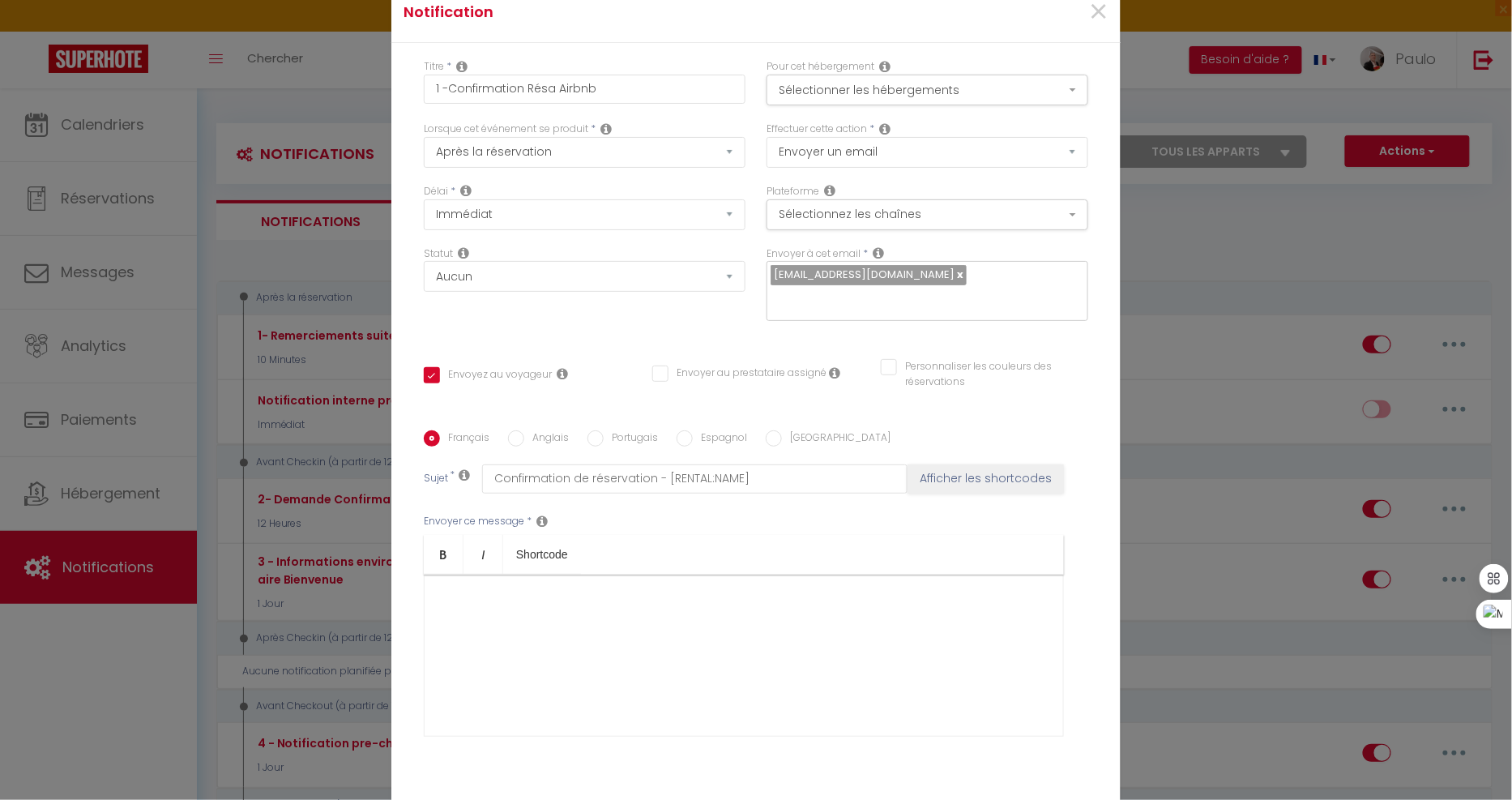
click at [557, 626] on div at bounding box center [744, 655] width 640 height 162
click at [513, 660] on div at bounding box center [744, 655] width 640 height 162
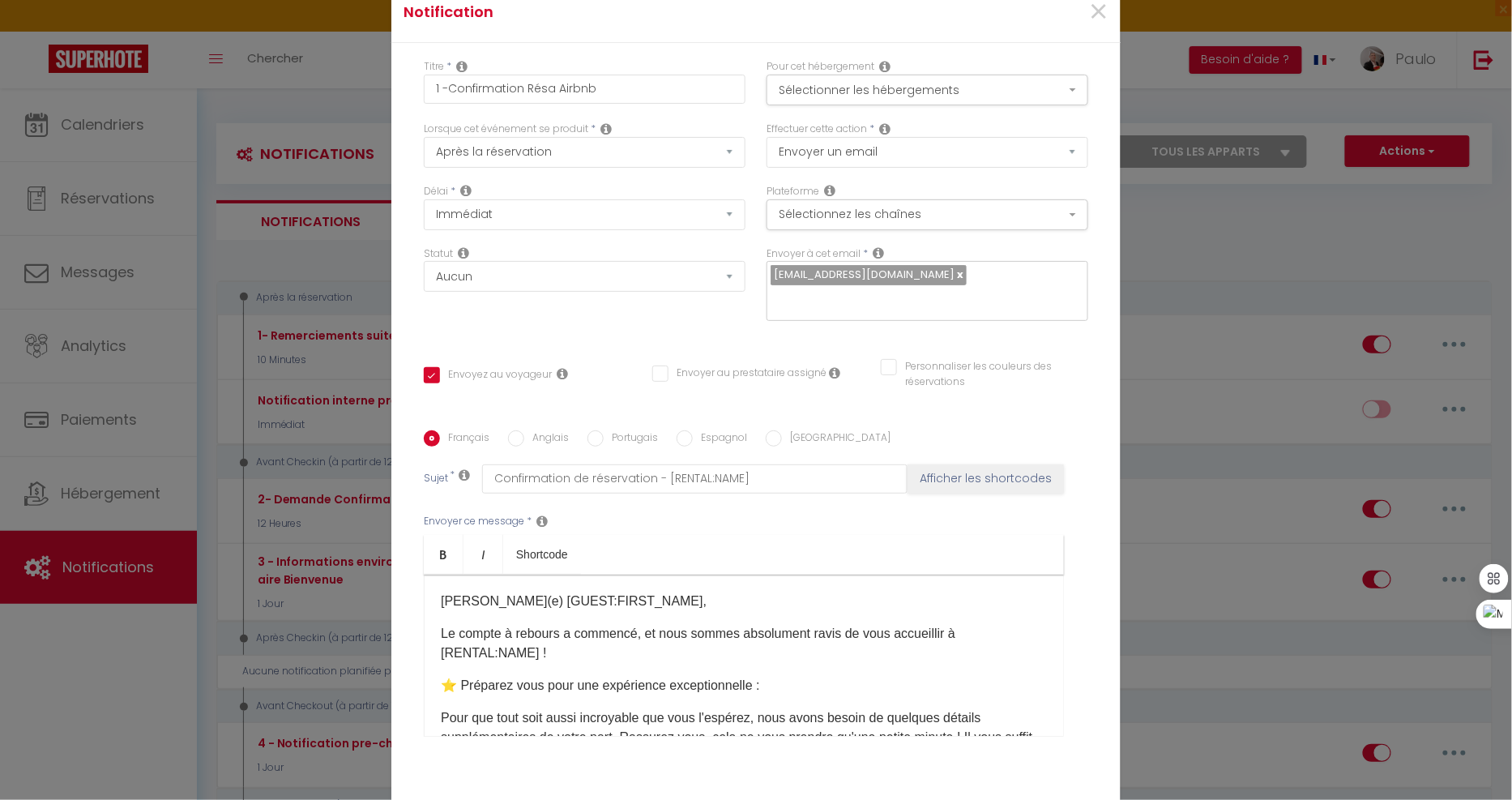
click at [949, 639] on p "Le compte à rebours a commencé, et nous sommes absolument ravis de vous accueil…" at bounding box center [744, 643] width 606 height 39
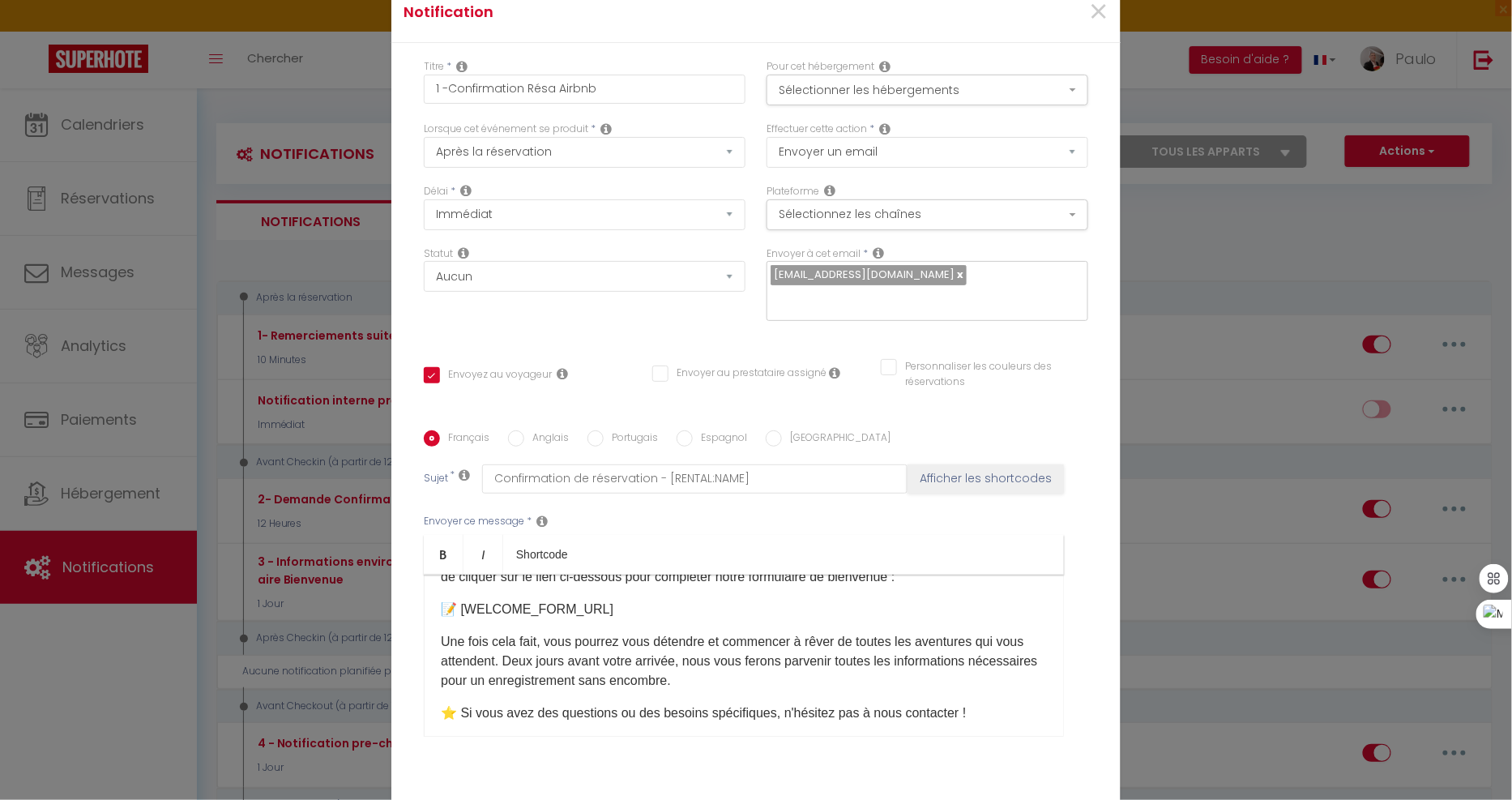
scroll to position [270, 0]
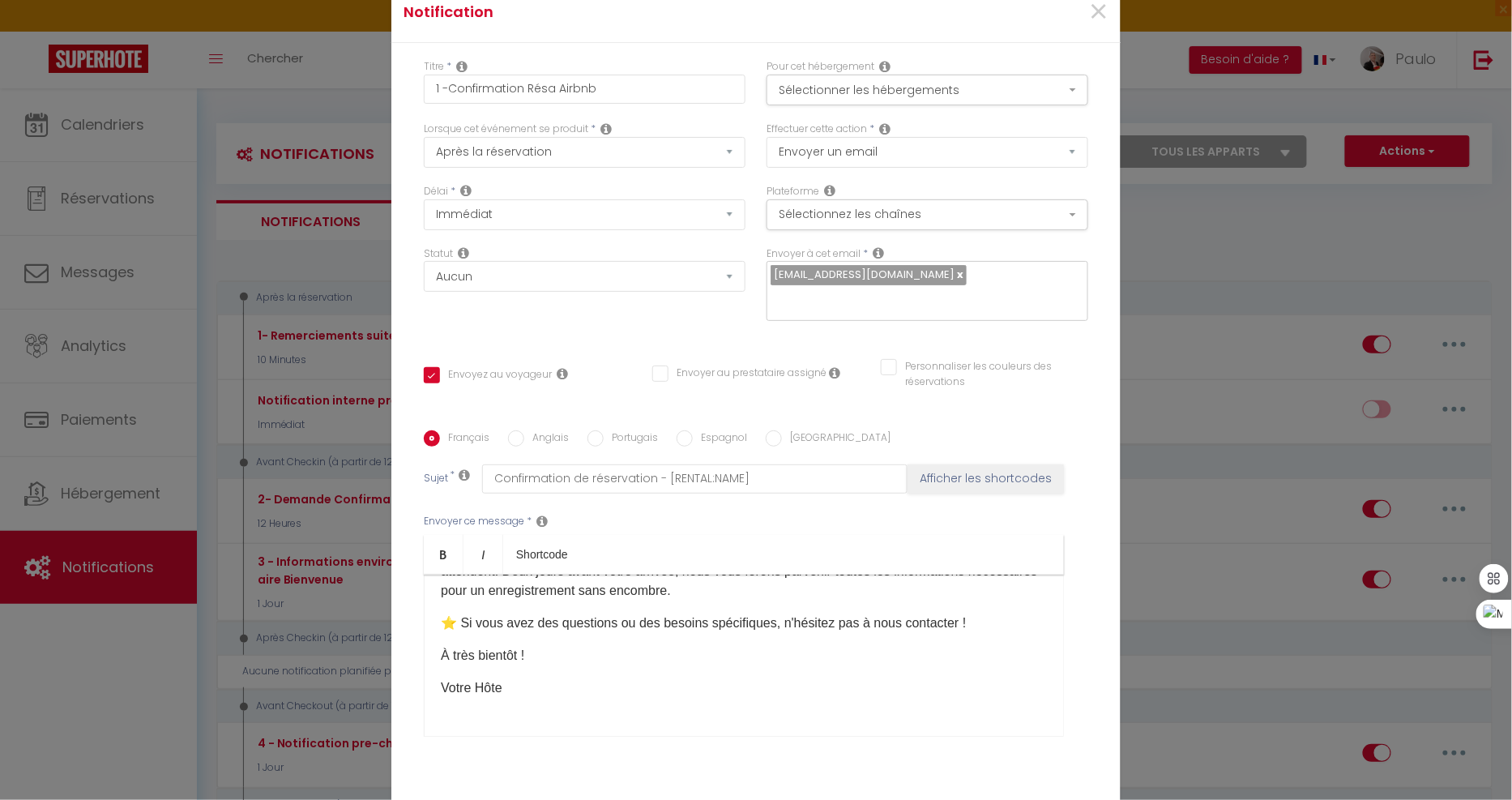
click at [548, 689] on p "Votre Hôte" at bounding box center [744, 688] width 606 height 19
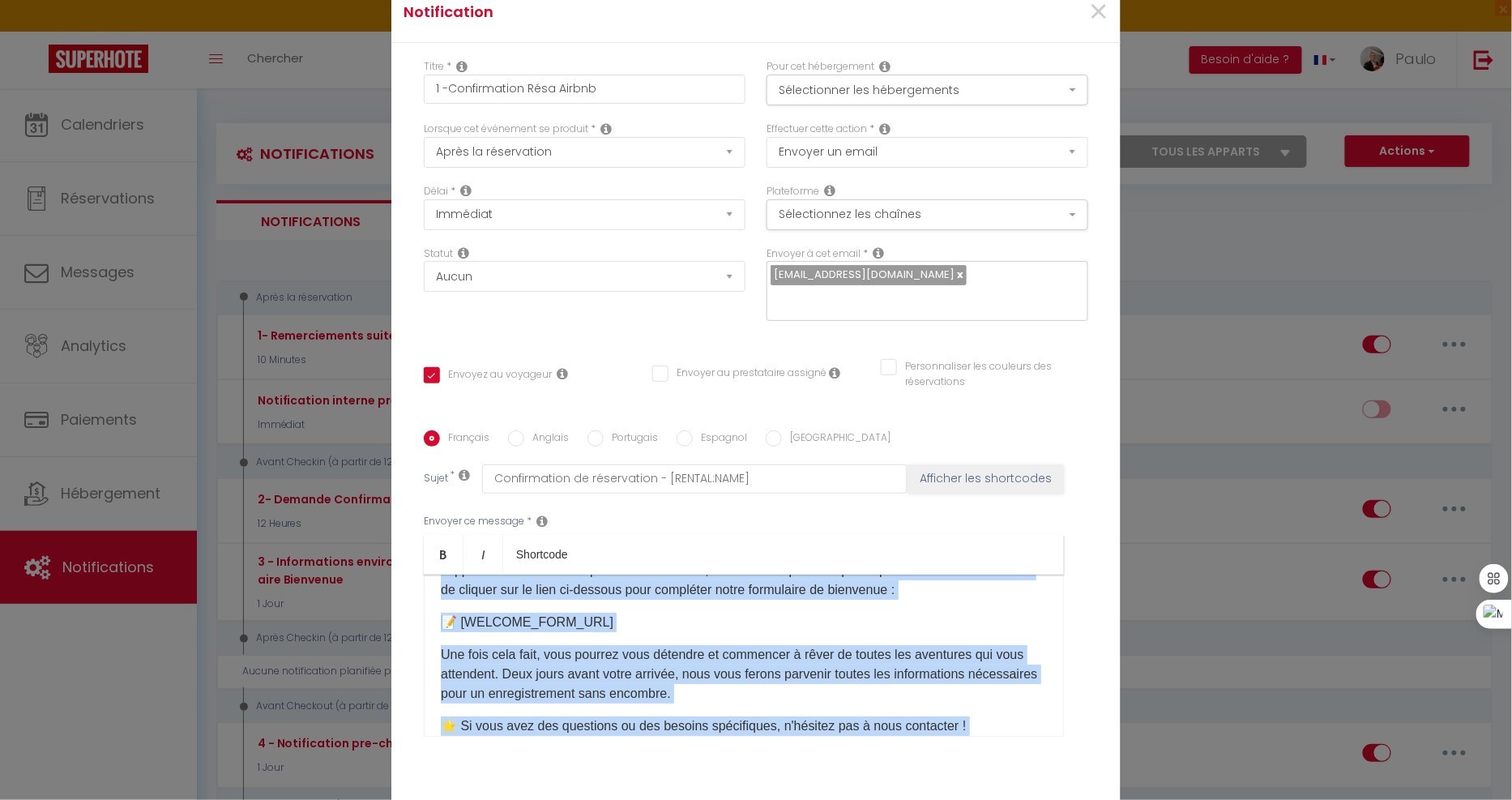
scroll to position [0, 0]
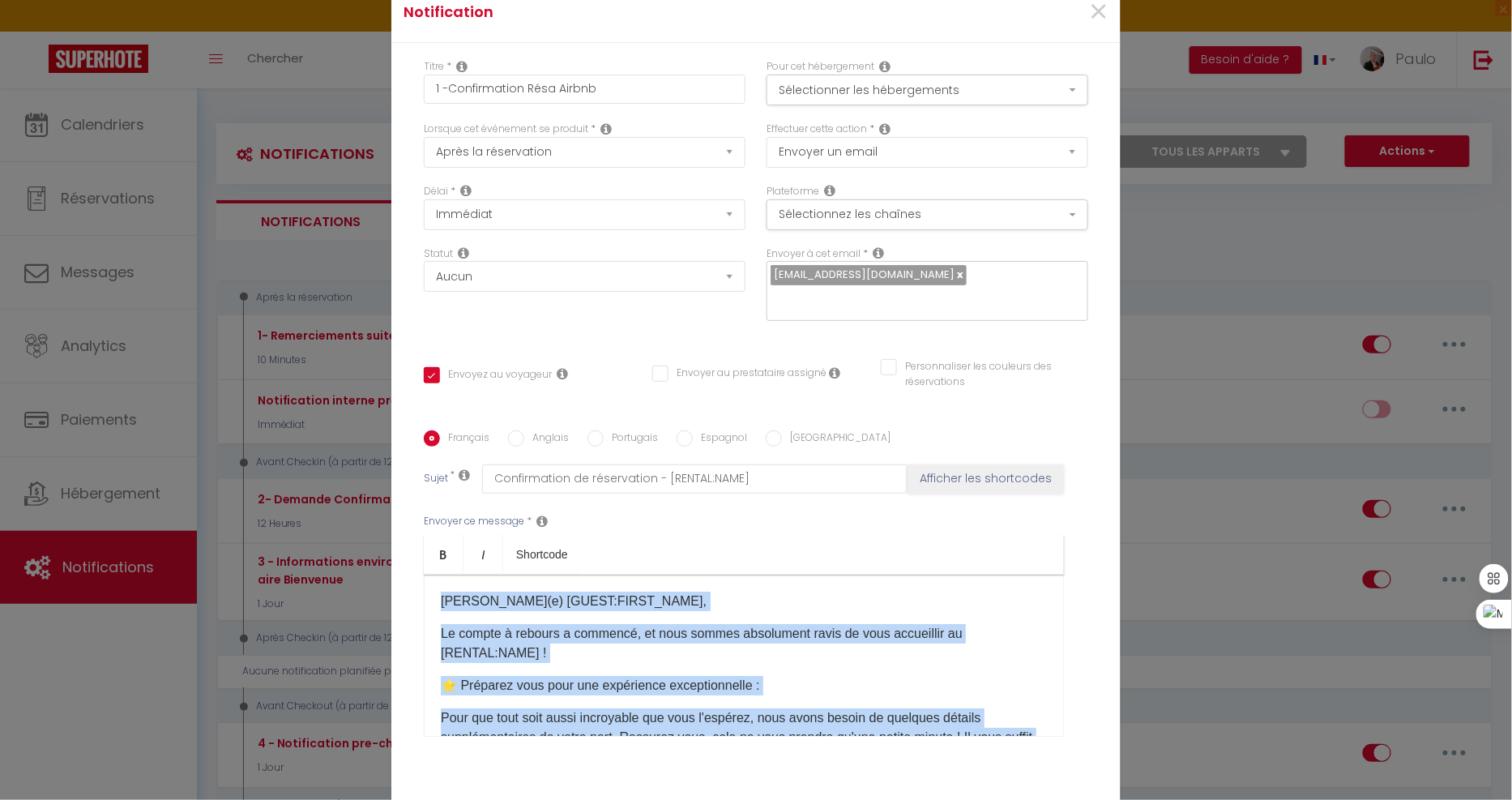
drag, startPoint x: 588, startPoint y: 652, endPoint x: 433, endPoint y: 602, distance: 162.9
click at [419, 567] on div "Français Anglais Portugais Espagnol Italien Sujet * Confirmation de réservation…" at bounding box center [756, 593] width 672 height 326
copy div "Cher(e) [GUEST:FIRST_NAME], Le compte à rebours a commencé, et nous sommes abso…"
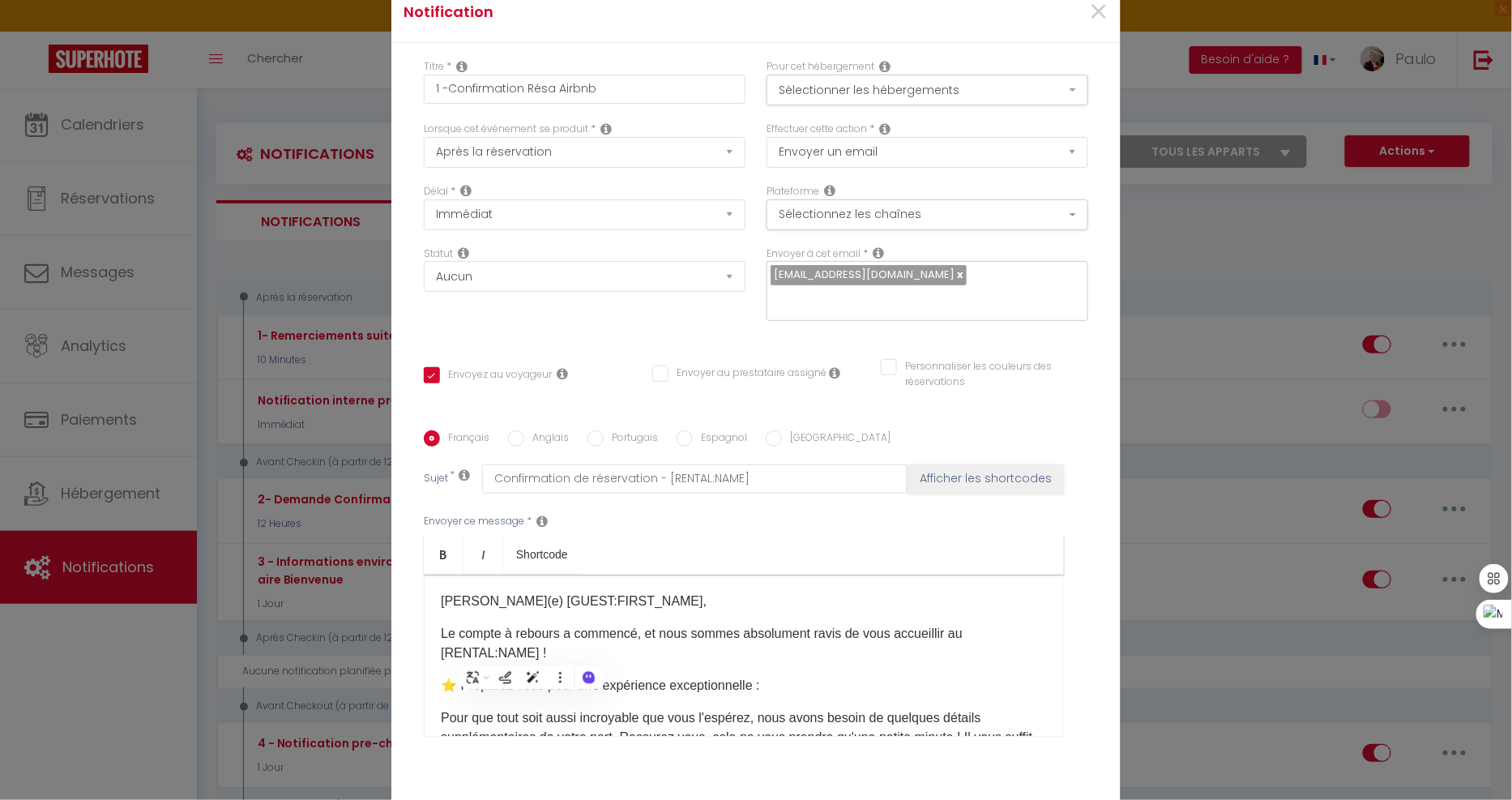
click at [547, 433] on label "Anglais" at bounding box center [546, 439] width 44 height 18
click at [525, 433] on input "Anglais" at bounding box center [516, 439] width 16 height 16
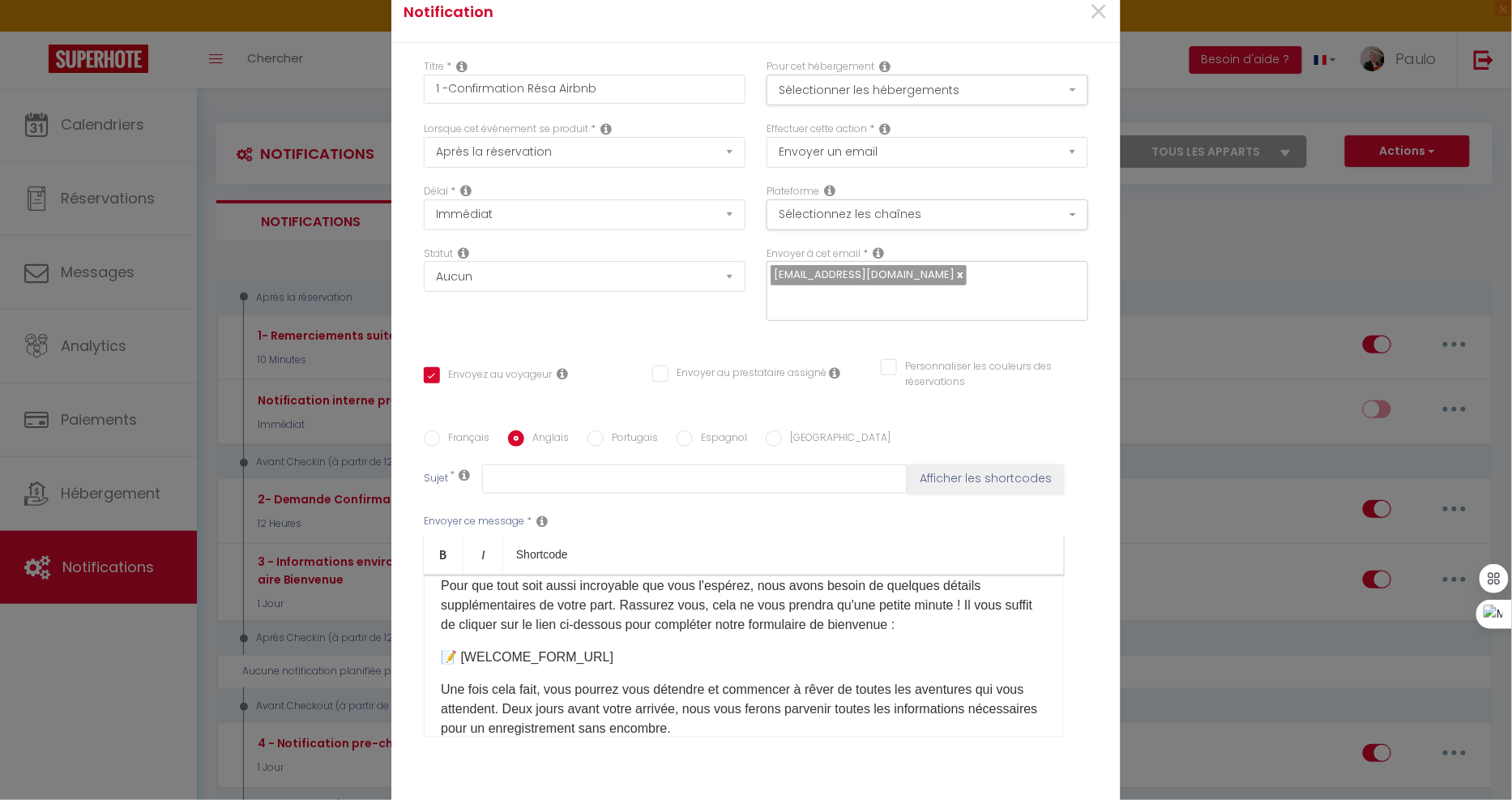
scroll to position [270, 0]
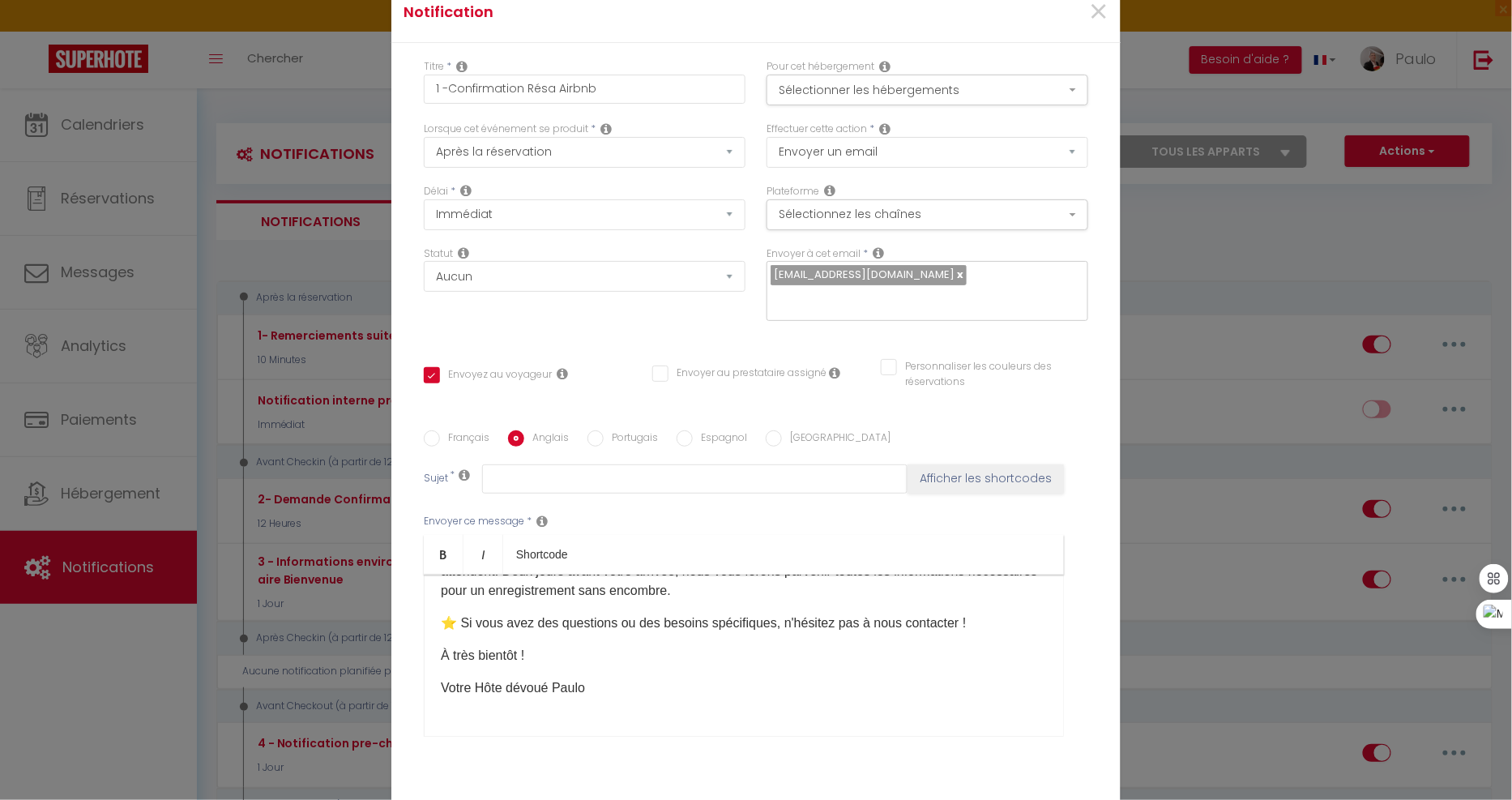
click at [418, 574] on span at bounding box center [418, 574] width 0 height 0
click at [475, 628] on button "portugais" at bounding box center [446, 633] width 57 height 17
click at [914, 758] on li "anglais (britannique)" at bounding box center [753, 766] width 608 height 15
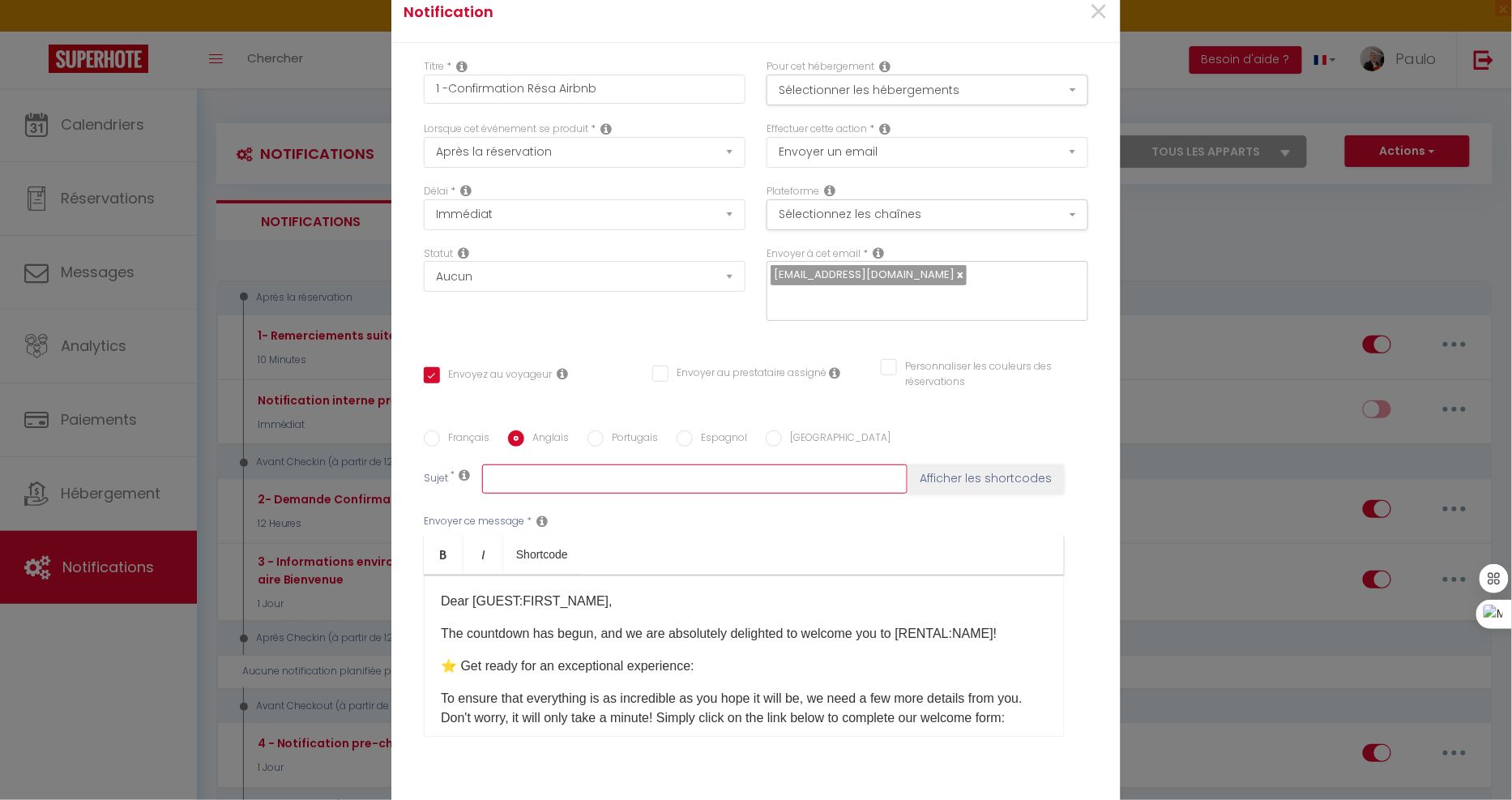
click at [560, 480] on input "text" at bounding box center [695, 478] width 426 height 29
click at [993, 471] on button "Afficher les shortcodes" at bounding box center [986, 478] width 157 height 29
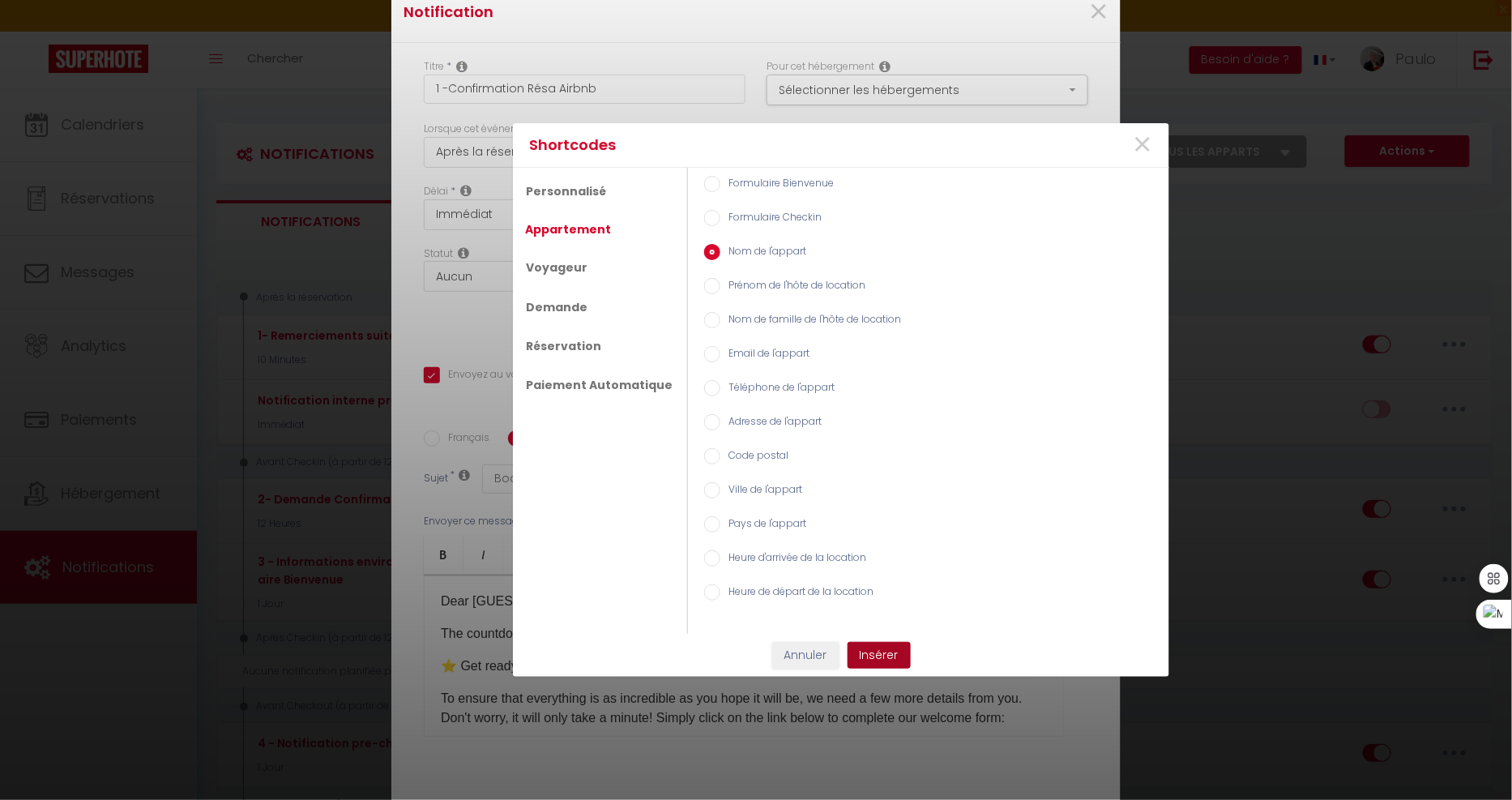
click at [876, 653] on button "Insérer" at bounding box center [879, 655] width 63 height 27
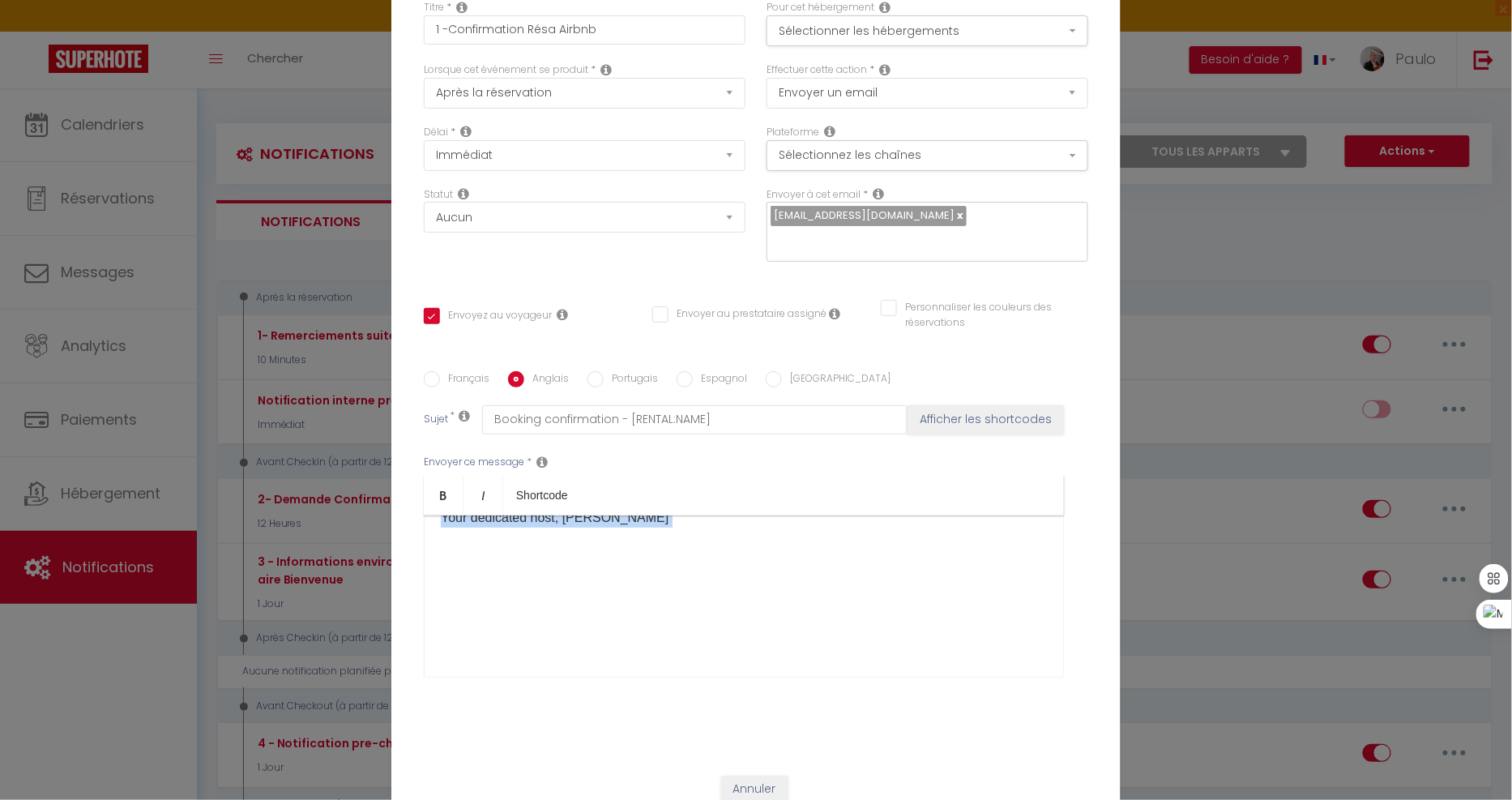
scroll to position [105, 0]
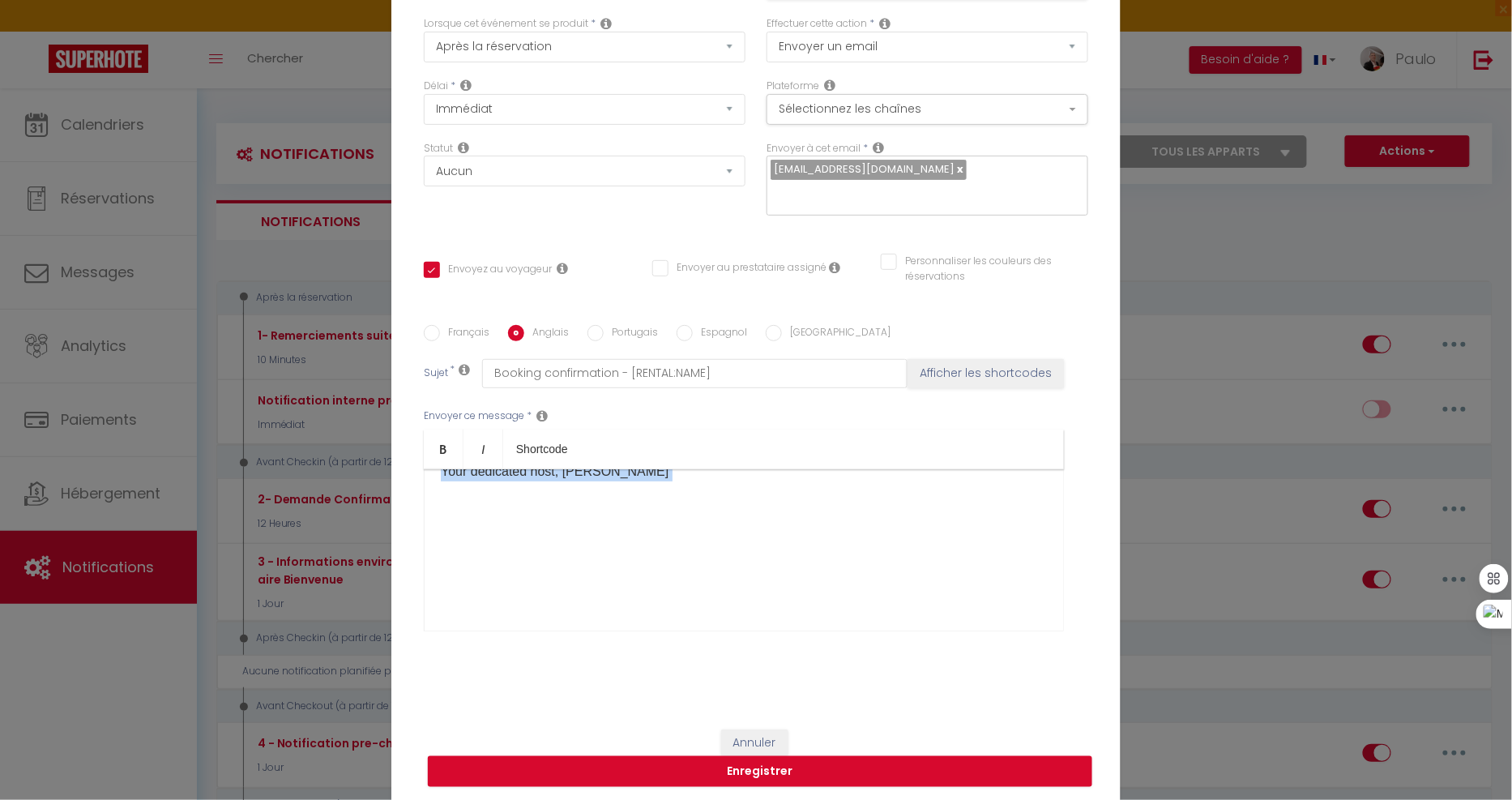
drag, startPoint x: 431, startPoint y: 594, endPoint x: 718, endPoint y: 641, distance: 290.8
click at [718, 644] on div "Envoyer ce message * Bold Italic Shortcode Rich text editor ​Dear [GUEST:FIRST_…" at bounding box center [756, 519] width 664 height 264
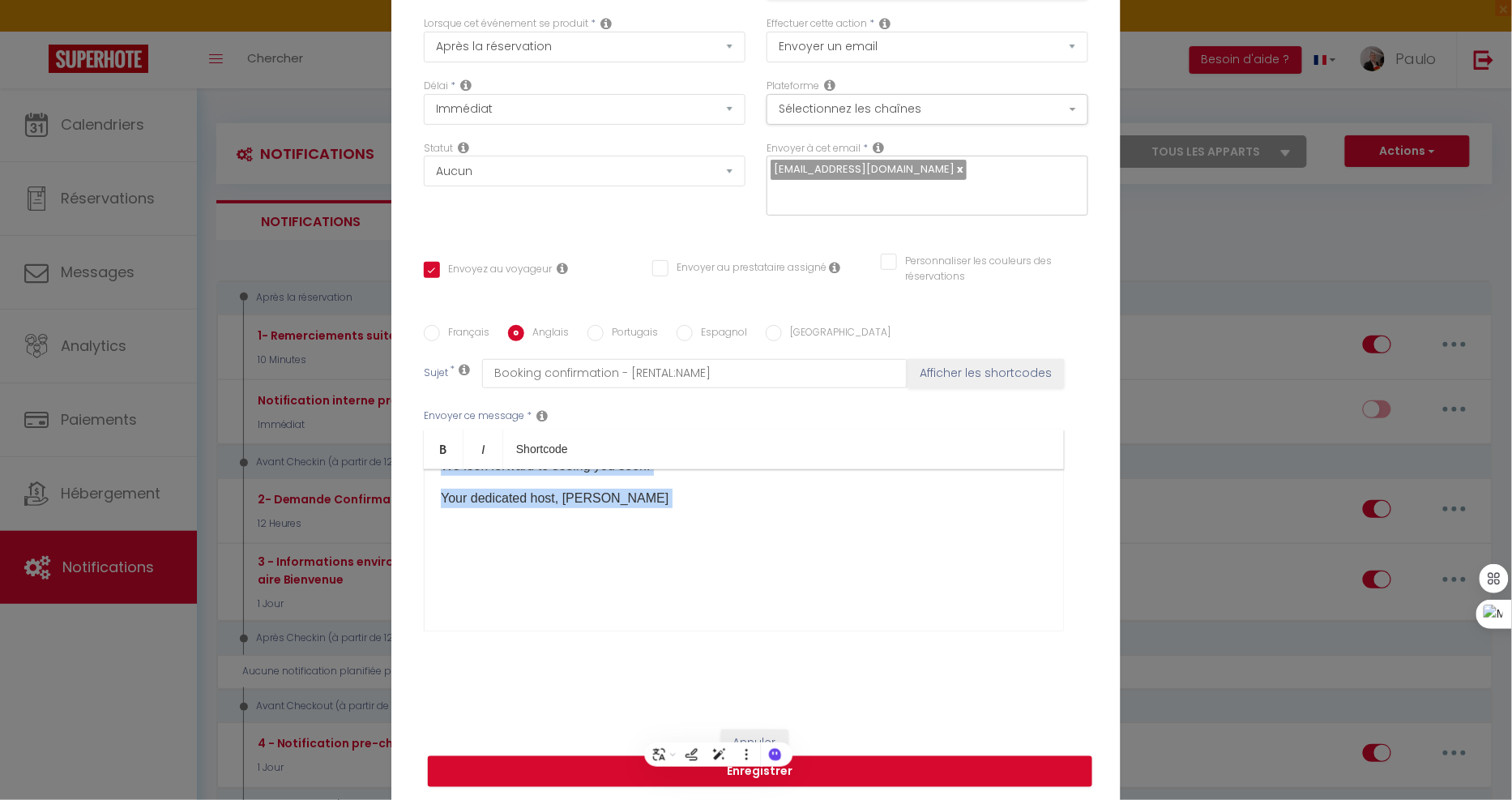
scroll to position [252, 0]
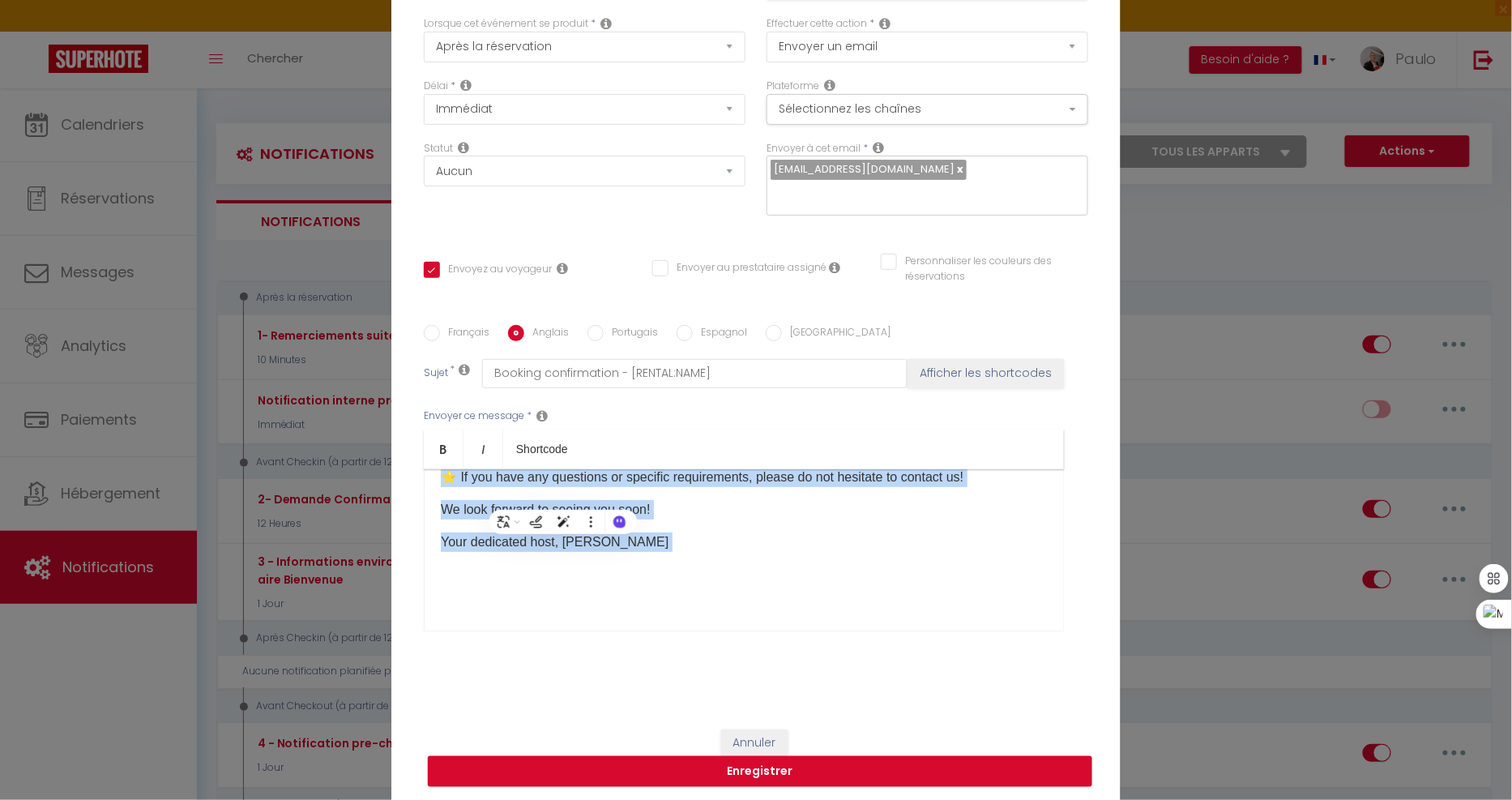
copy div "​Dear [GUEST:FIRST_NAME], The countdown has begun, and we are absolutely deligh…"
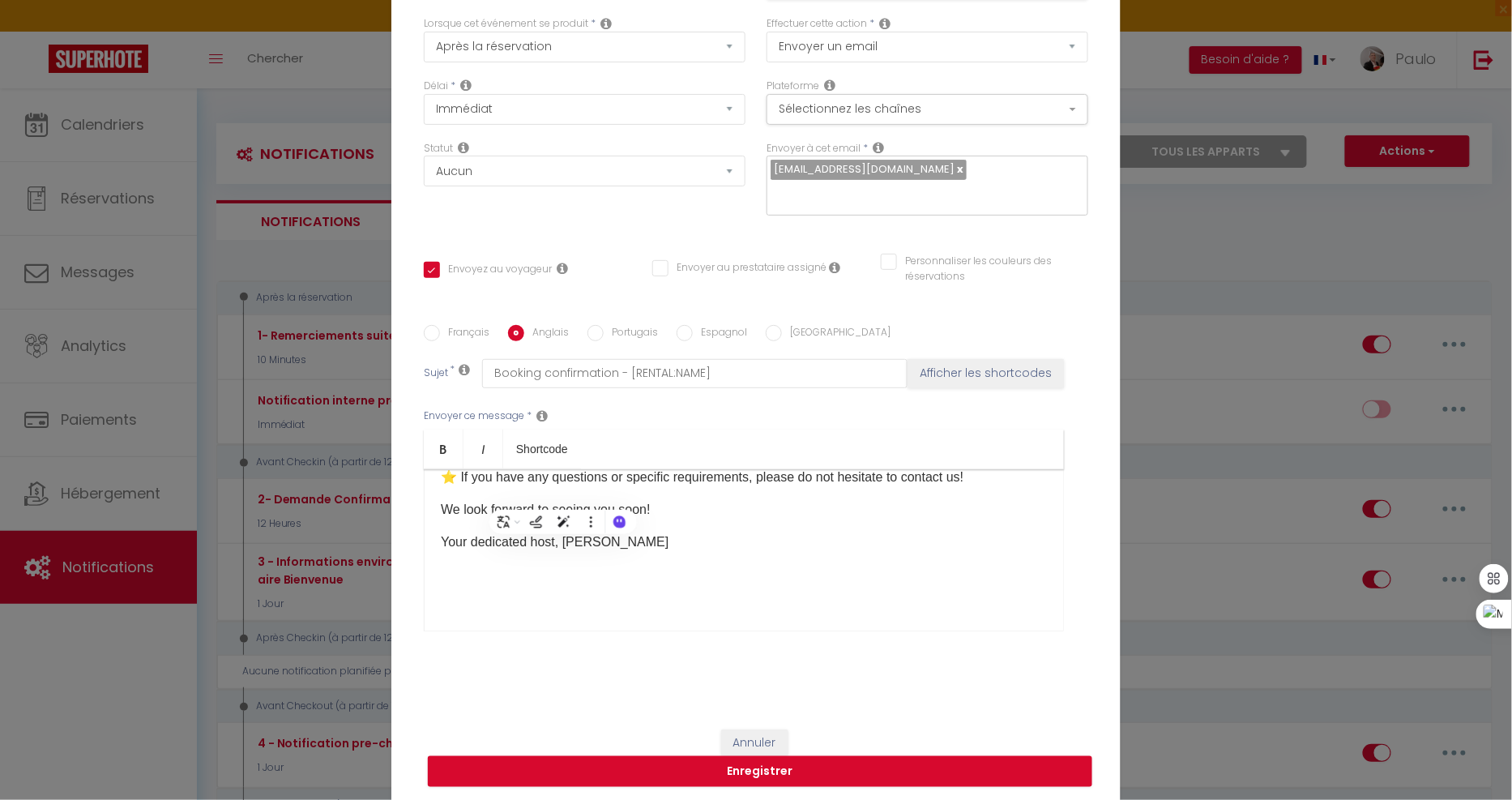
click at [717, 326] on label "Espagnol" at bounding box center [720, 334] width 54 height 18
click at [693, 326] on input "Espagnol" at bounding box center [685, 333] width 16 height 16
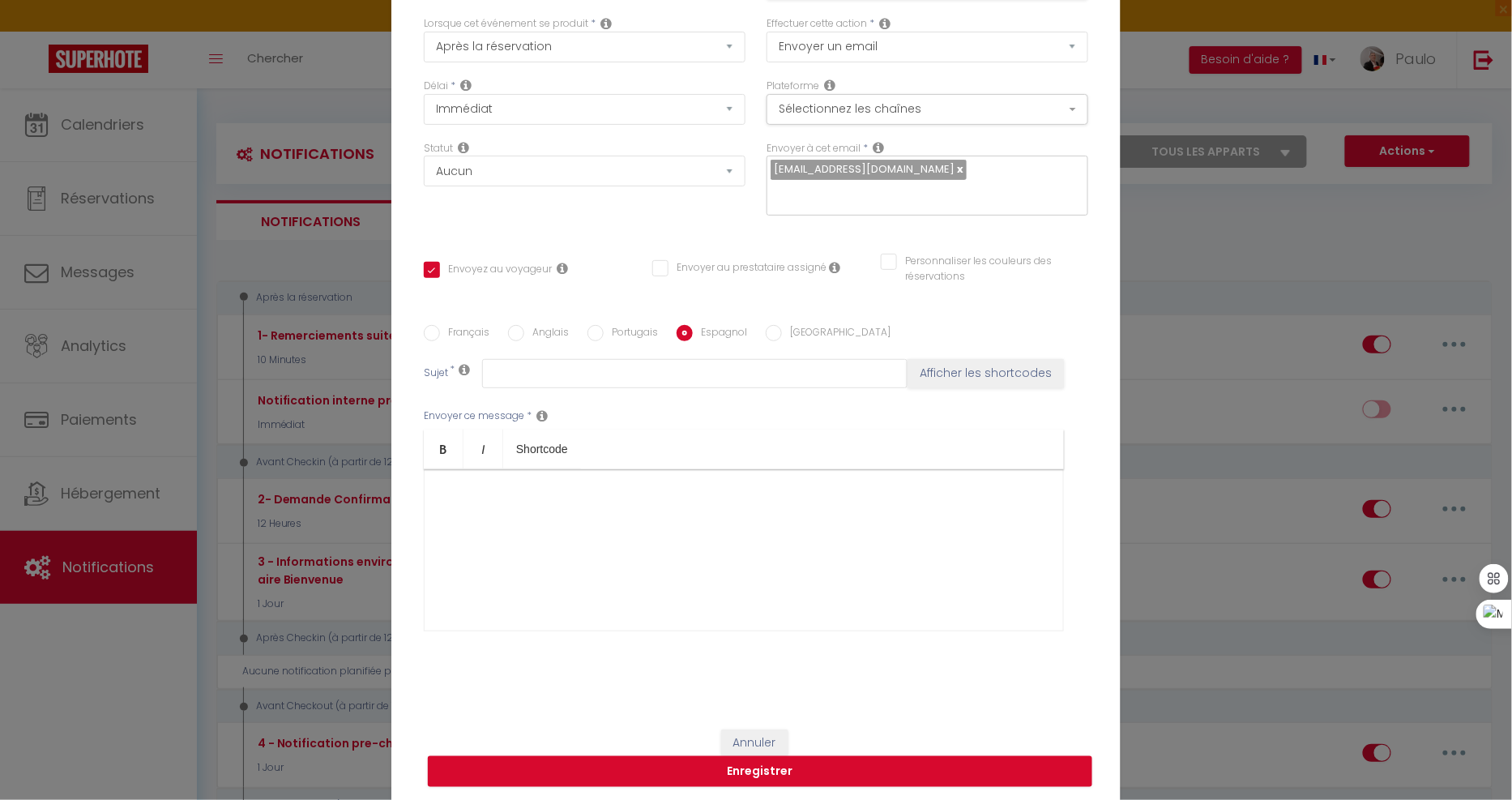
scroll to position [0, 0]
click at [626, 533] on div at bounding box center [744, 550] width 640 height 162
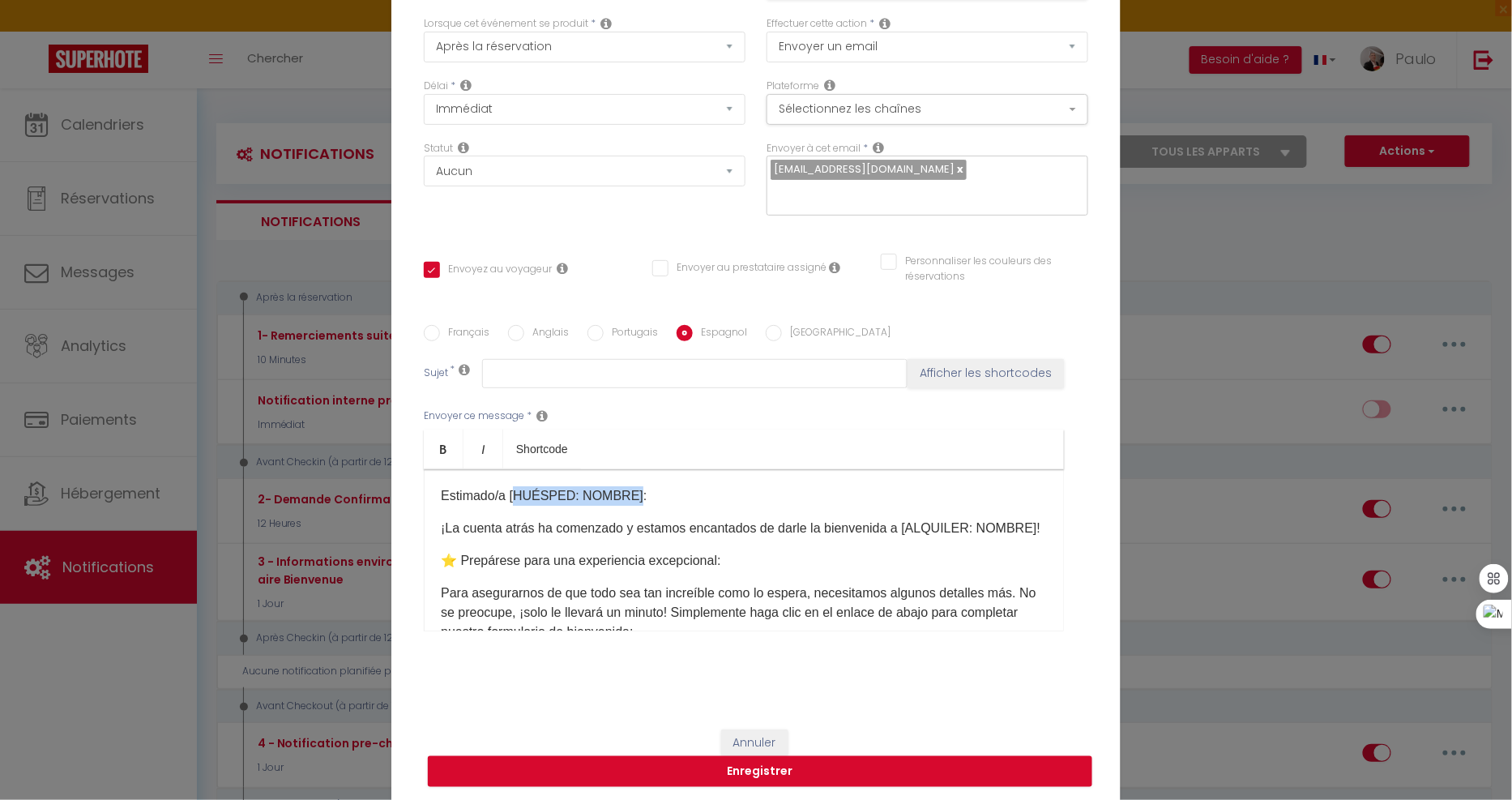
drag, startPoint x: 621, startPoint y: 495, endPoint x: 511, endPoint y: 492, distance: 110.0
click at [511, 492] on p "Estimado/a [HUÉSPED: NOMBRE]:" at bounding box center [744, 496] width 606 height 19
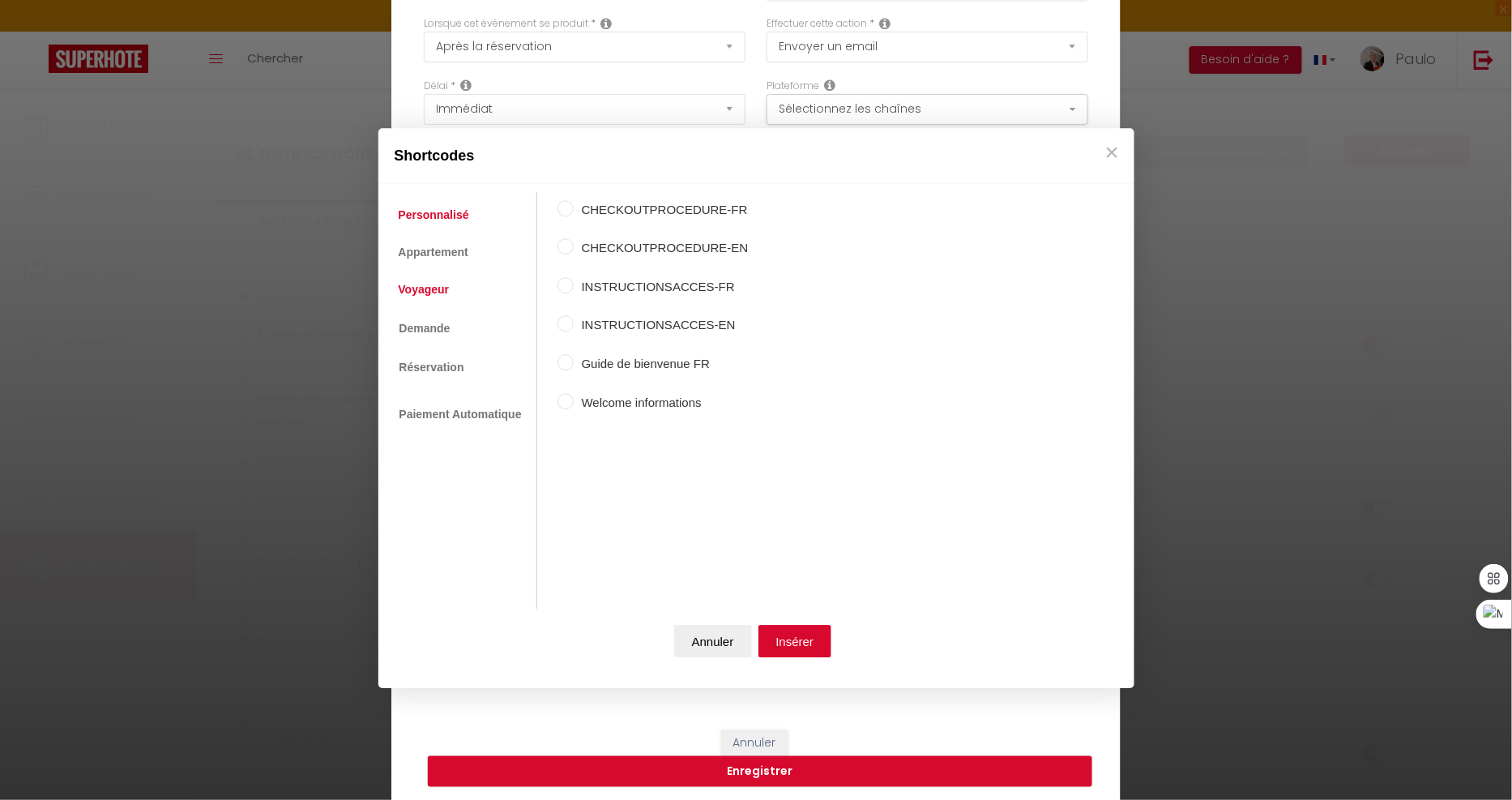
click at [430, 293] on link "Voyageur" at bounding box center [424, 290] width 67 height 29
click at [590, 249] on label "Prénom du voyageur" at bounding box center [653, 248] width 159 height 19
click at [573, 249] on input "Prénom du voyageur" at bounding box center [565, 247] width 16 height 16
drag, startPoint x: 789, startPoint y: 636, endPoint x: 778, endPoint y: 637, distance: 11.0
click at [792, 636] on button "Insérer" at bounding box center [795, 641] width 73 height 33
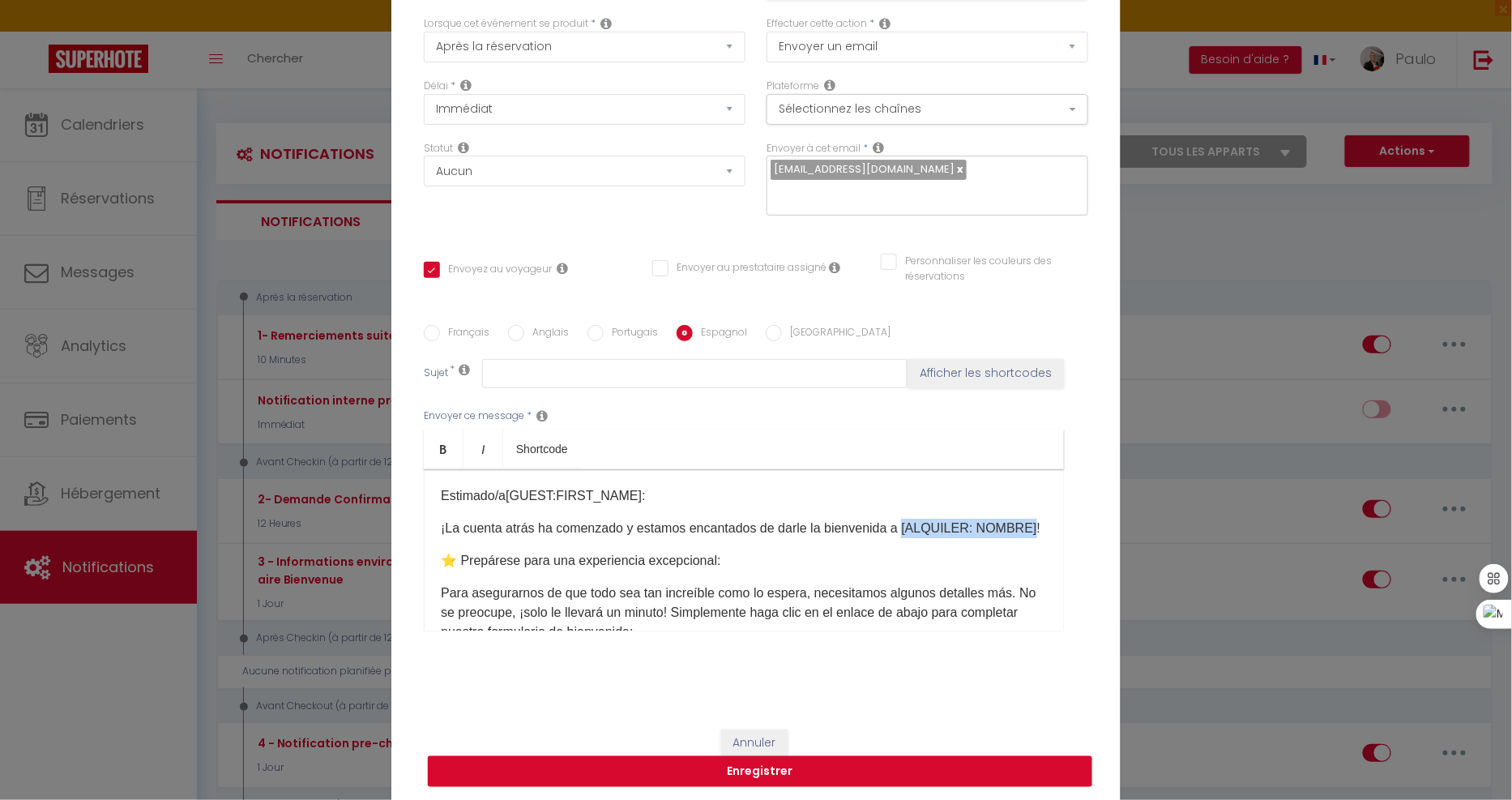
drag, startPoint x: 1018, startPoint y: 528, endPoint x: 893, endPoint y: 525, distance: 125.0
click at [893, 525] on p "¡La cuenta atrás ha comenzado y estamos encantados de darle la bienvenida a [AL…" at bounding box center [744, 527] width 606 height 19
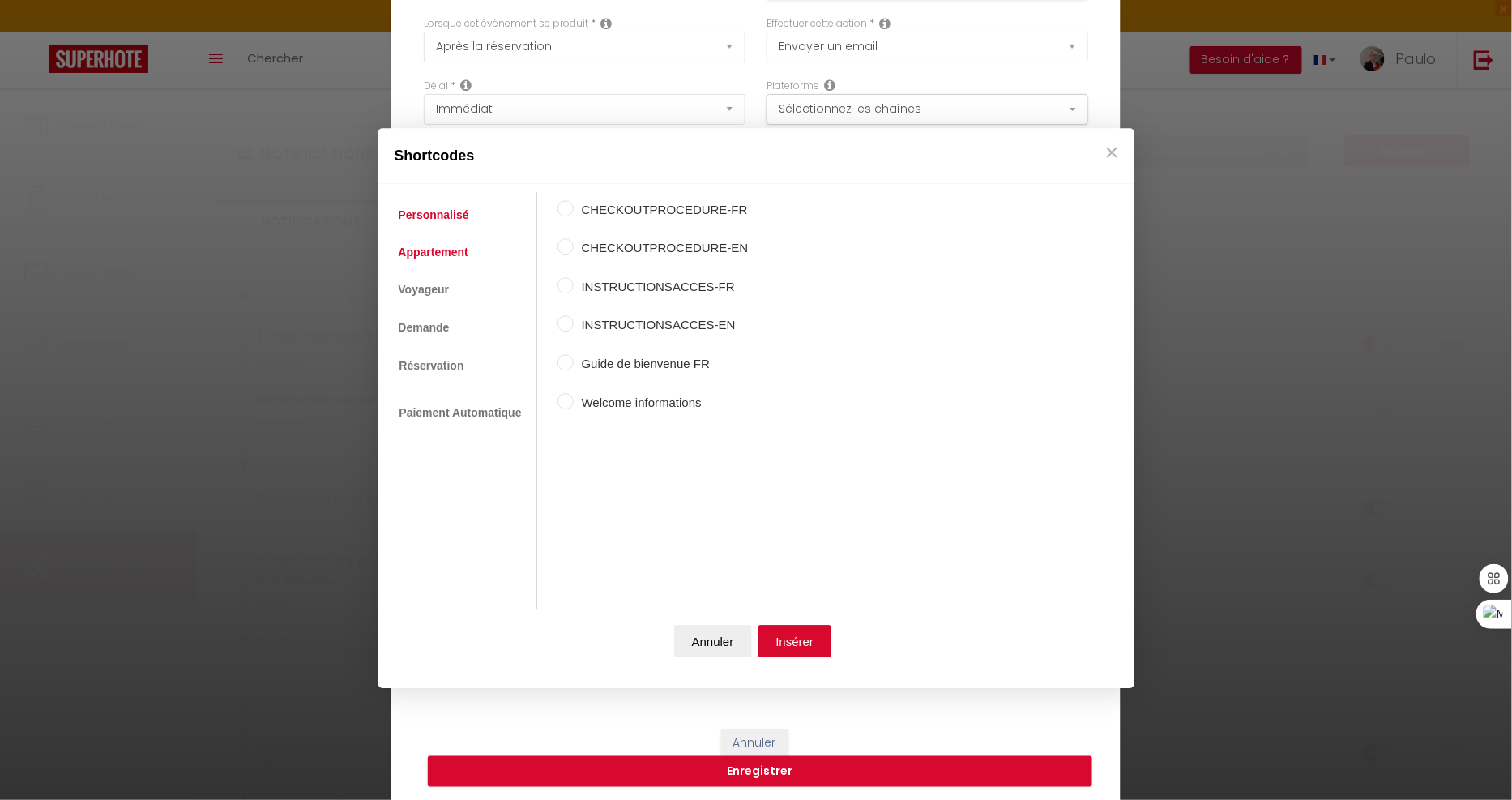
click at [449, 254] on link "Appartement" at bounding box center [433, 252] width 86 height 29
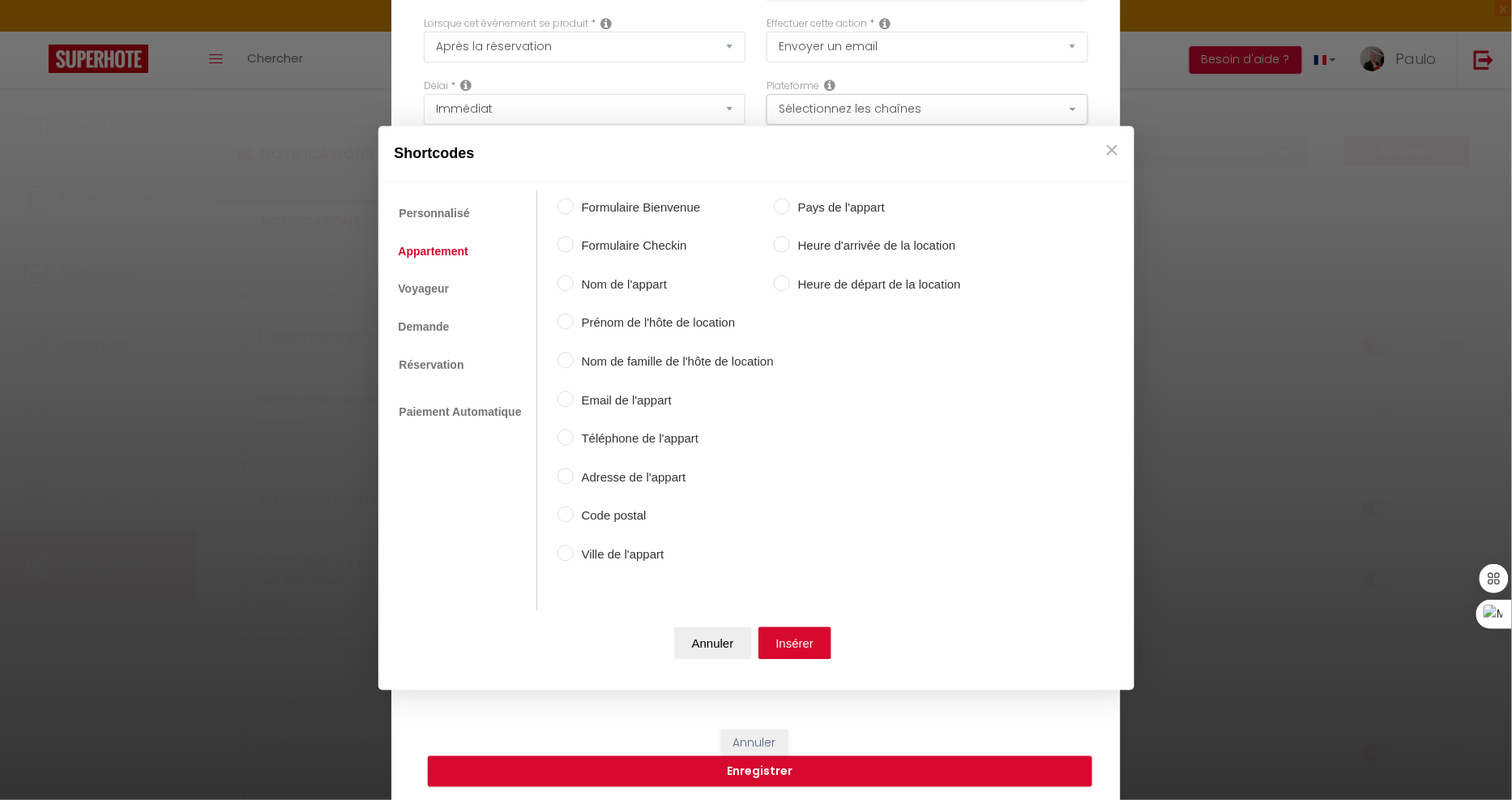
click at [600, 284] on label "Nom de l'appart" at bounding box center [673, 284] width 200 height 19
click at [573, 284] on input "Nom de l'appart" at bounding box center [565, 283] width 16 height 16
click at [801, 636] on button "Insérer" at bounding box center [795, 643] width 73 height 33
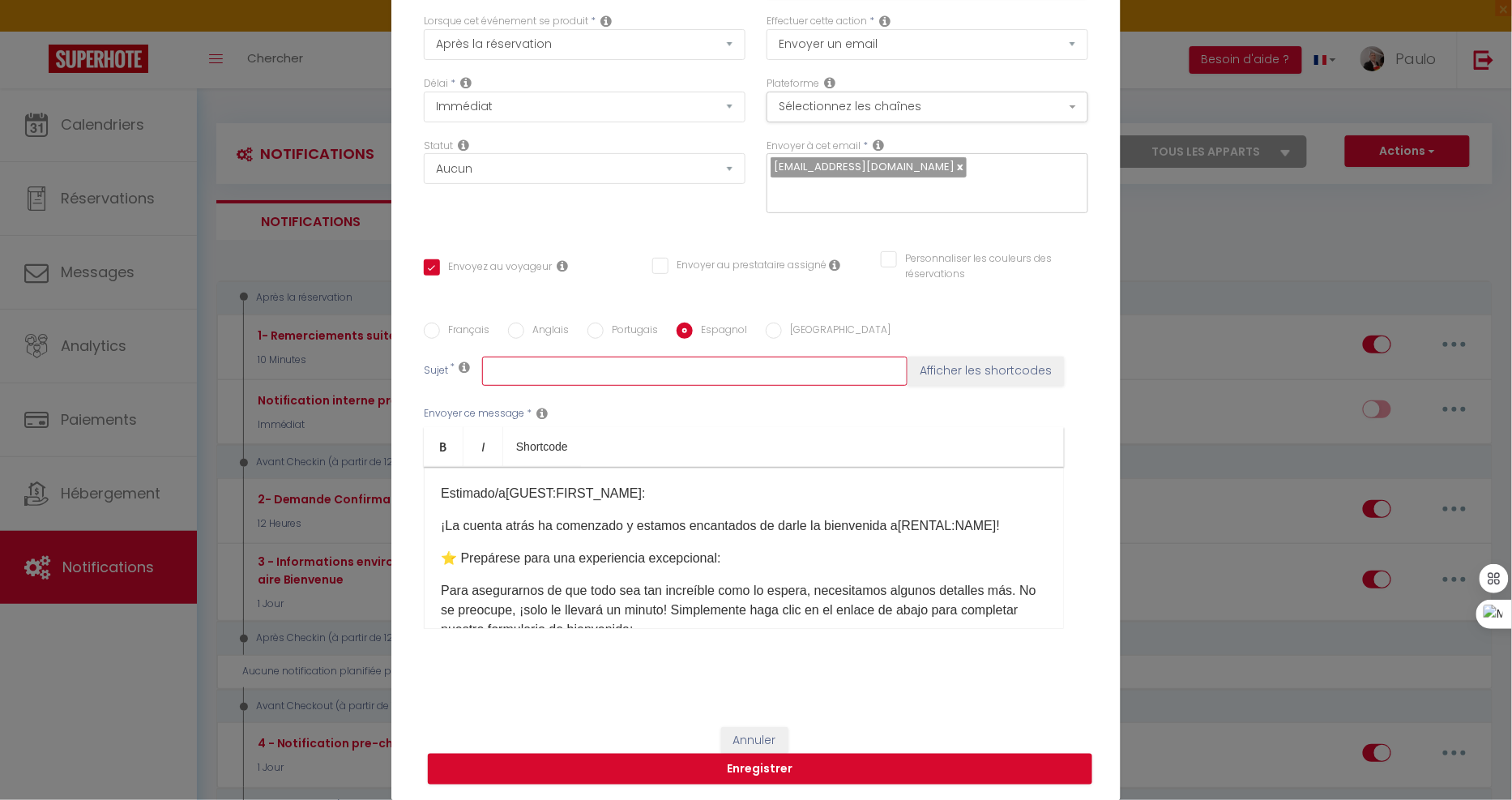
click at [586, 372] on input "text" at bounding box center [695, 371] width 426 height 29
click at [951, 371] on button "Afficher les shortcodes" at bounding box center [986, 371] width 157 height 29
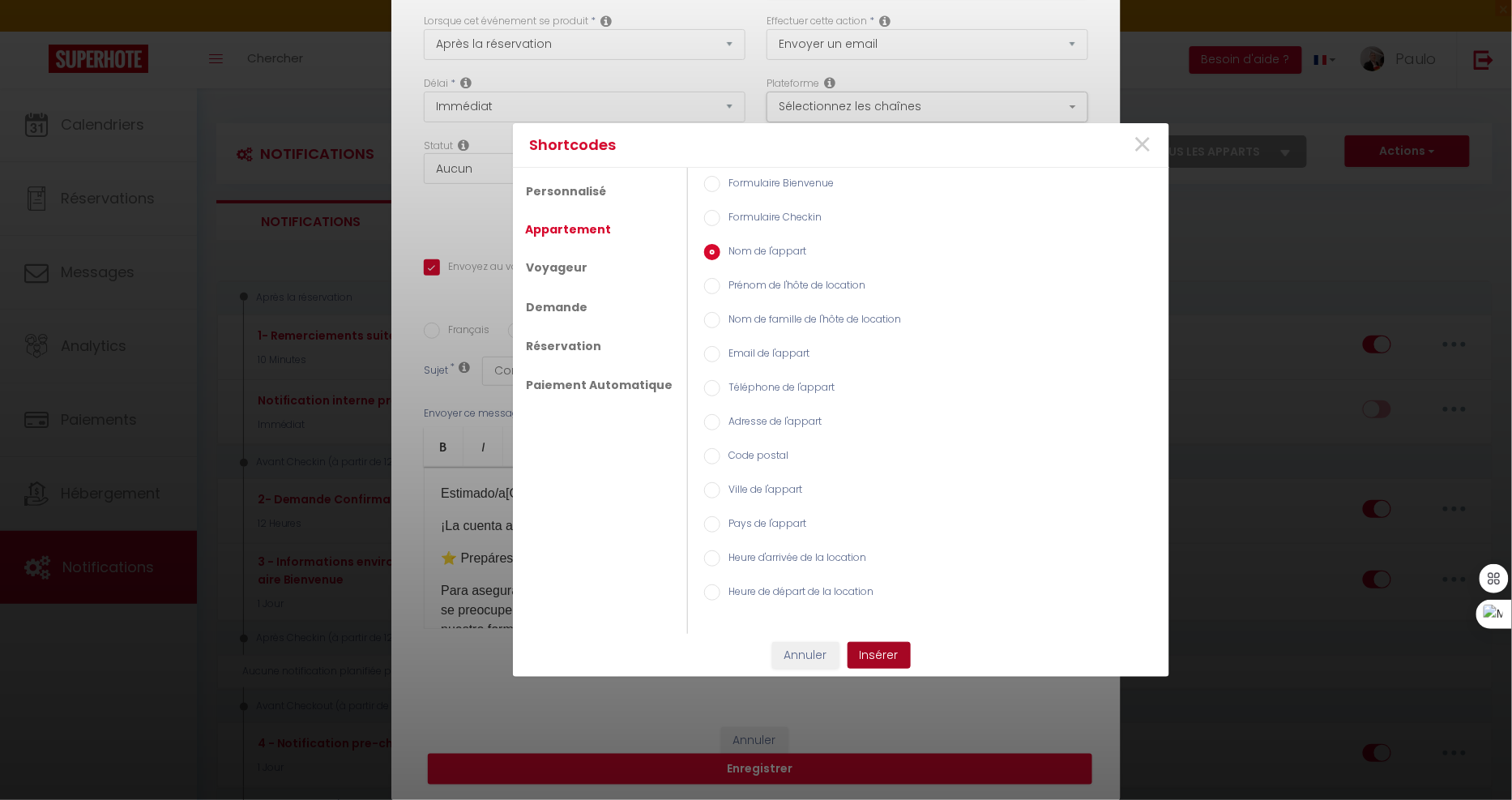
drag, startPoint x: 867, startPoint y: 650, endPoint x: 861, endPoint y: 635, distance: 16.2
click at [869, 649] on button "Insérer" at bounding box center [879, 655] width 63 height 27
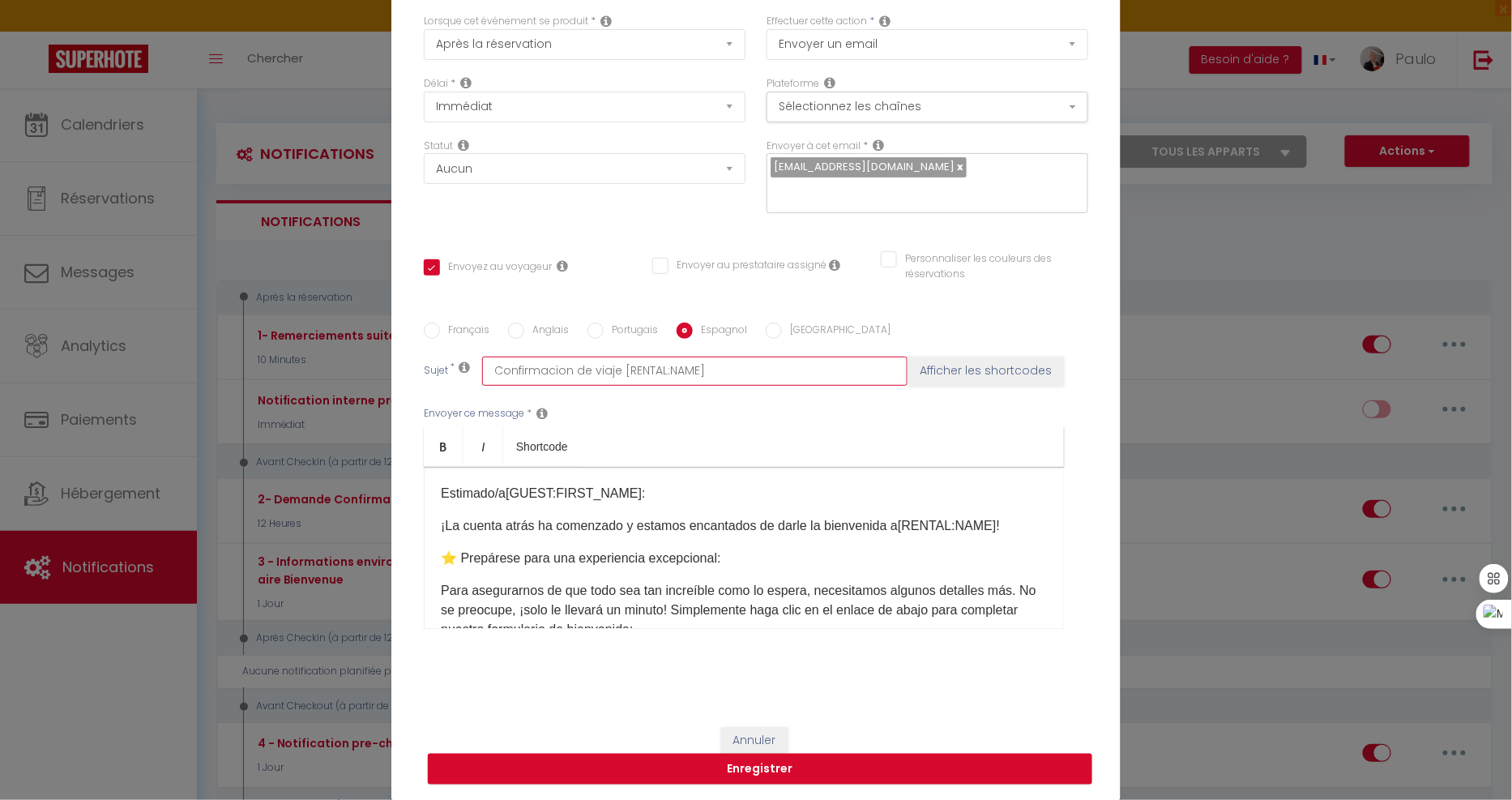
click at [612, 375] on input "Confirmacion de viaje [RENTAL:NAME]" at bounding box center [695, 371] width 426 height 29
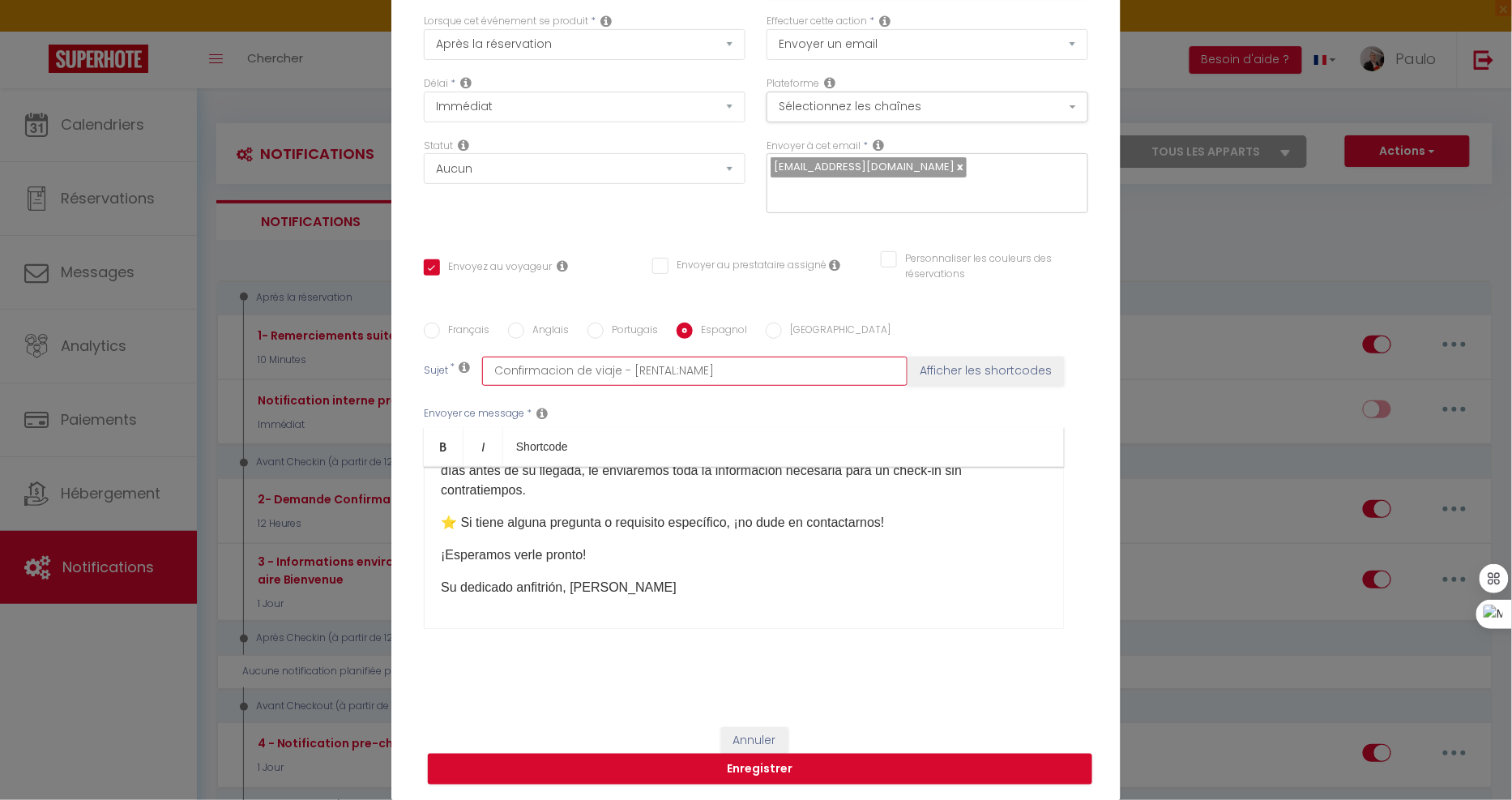
scroll to position [264, 0]
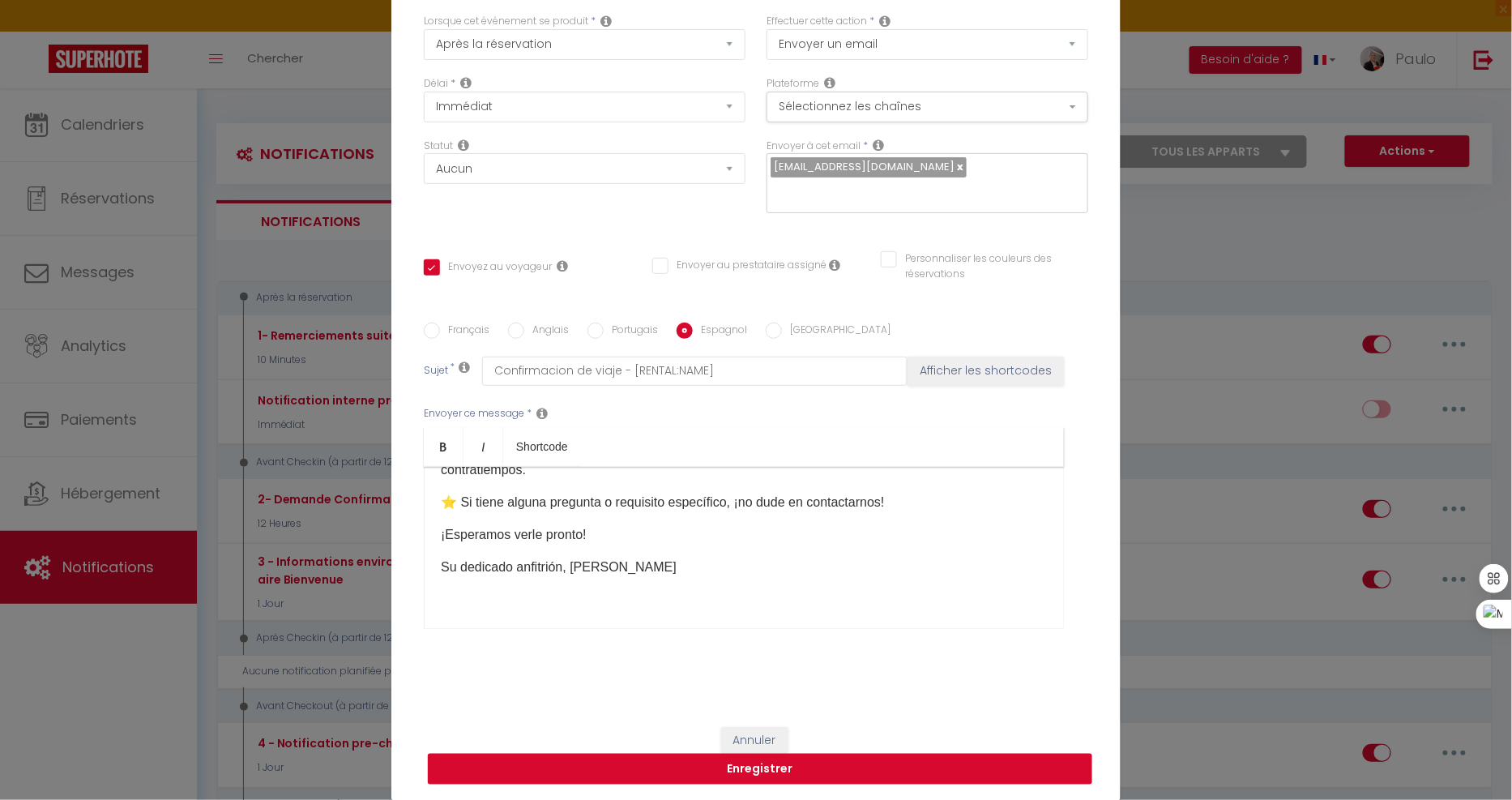
click at [691, 764] on button "Enregistrer" at bounding box center [759, 769] width 664 height 31
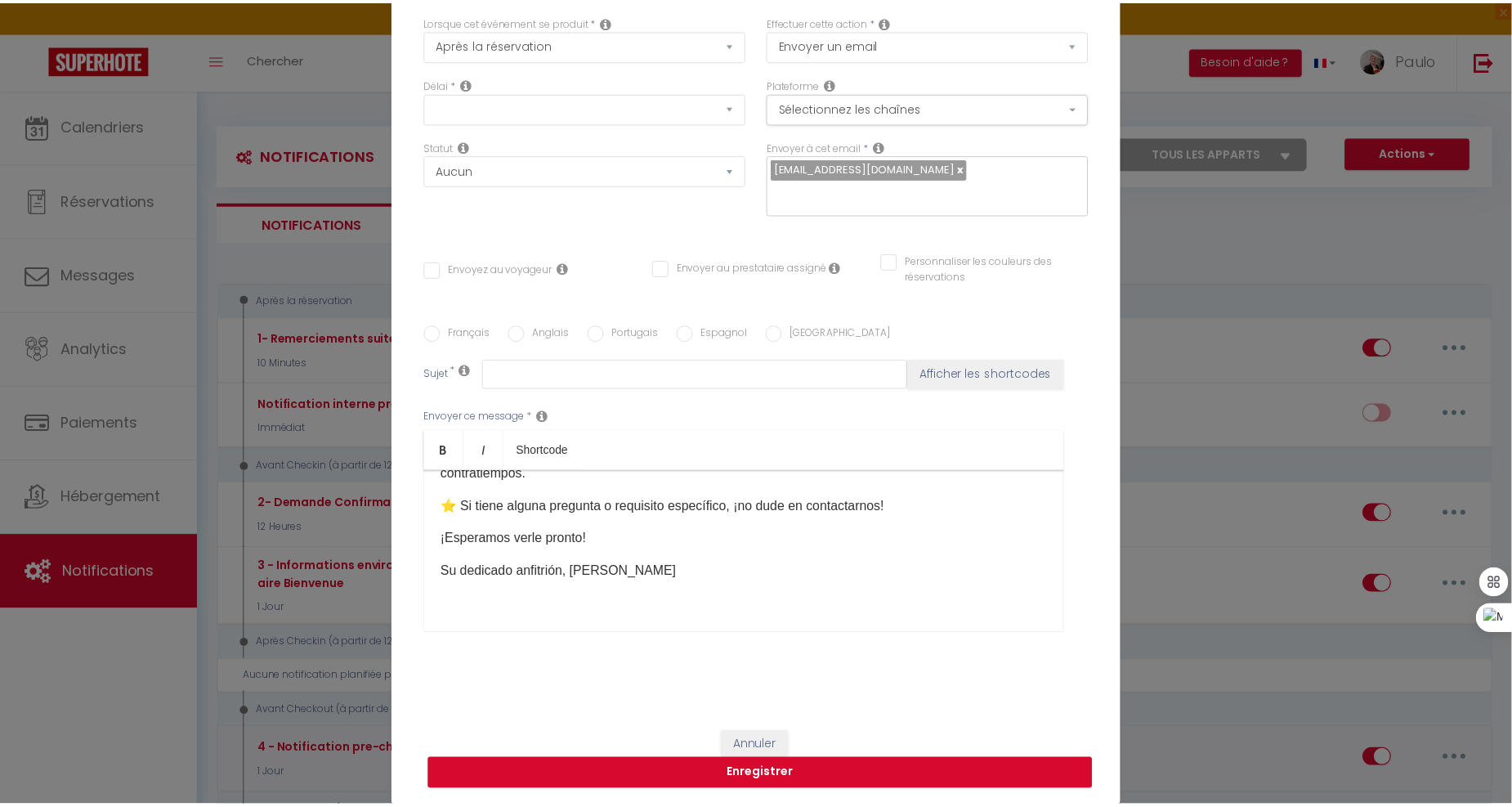
scroll to position [0, 0]
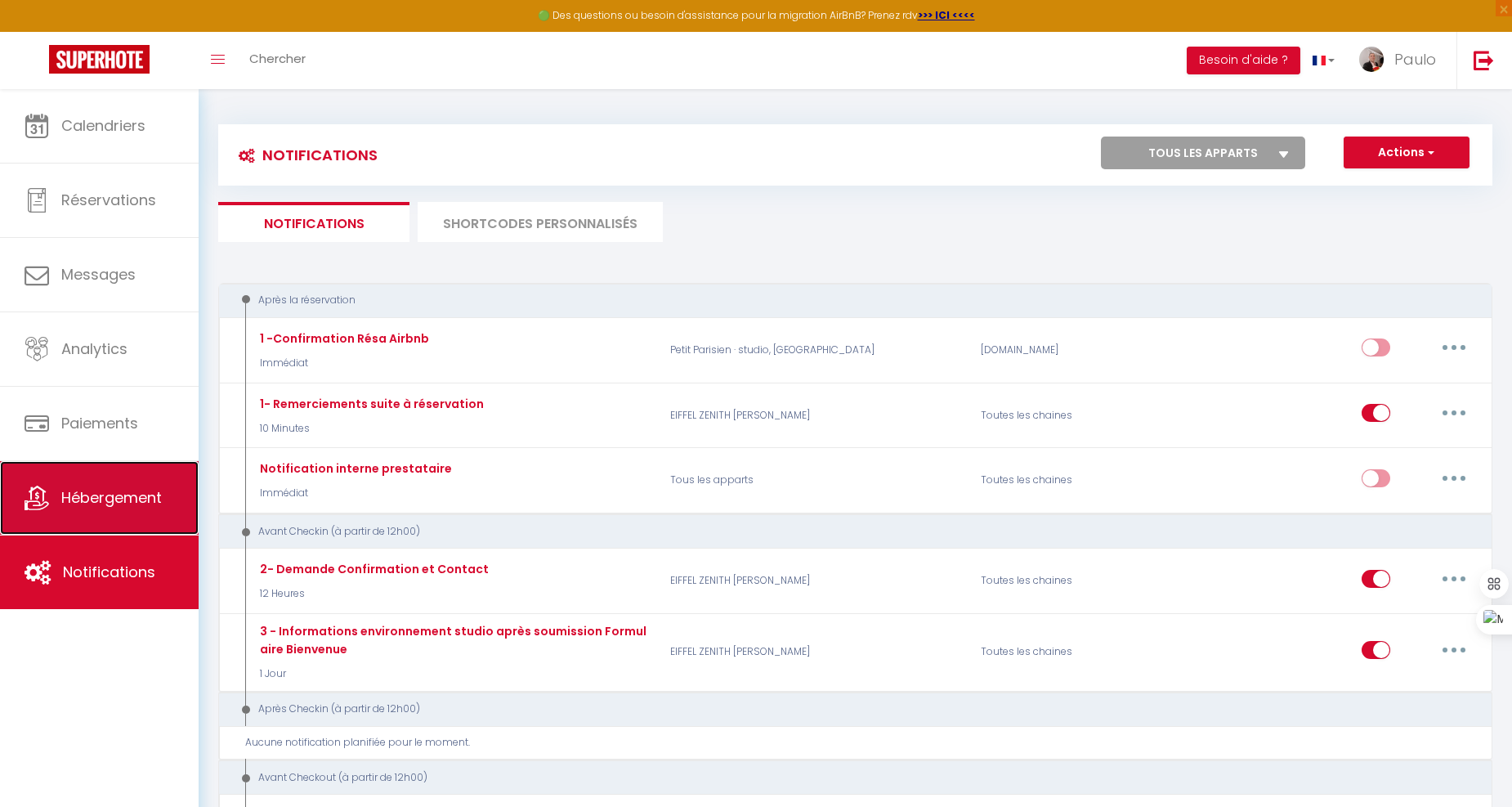
click at [126, 501] on span "Hébergement" at bounding box center [112, 497] width 101 height 20
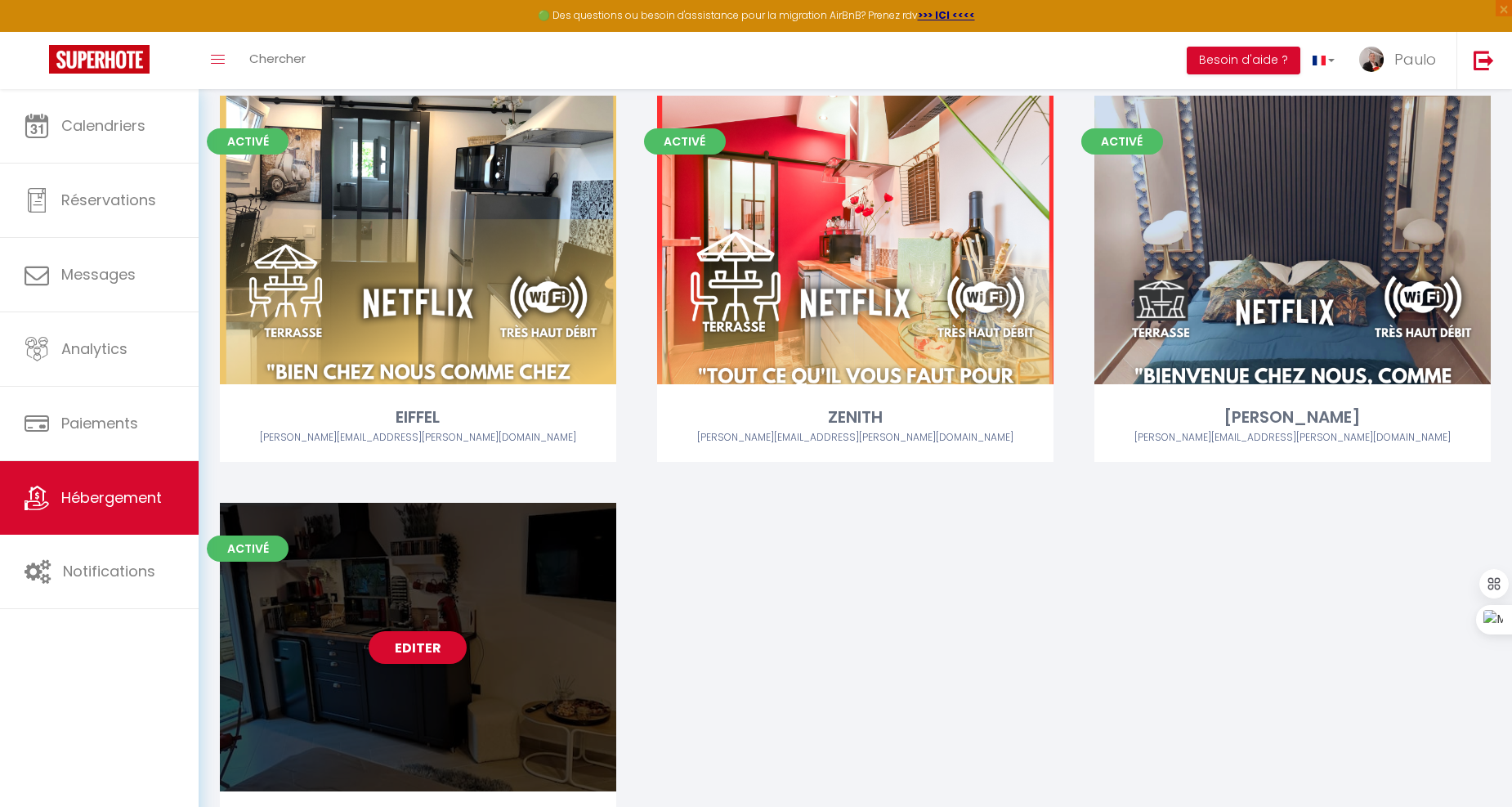
scroll to position [237, 0]
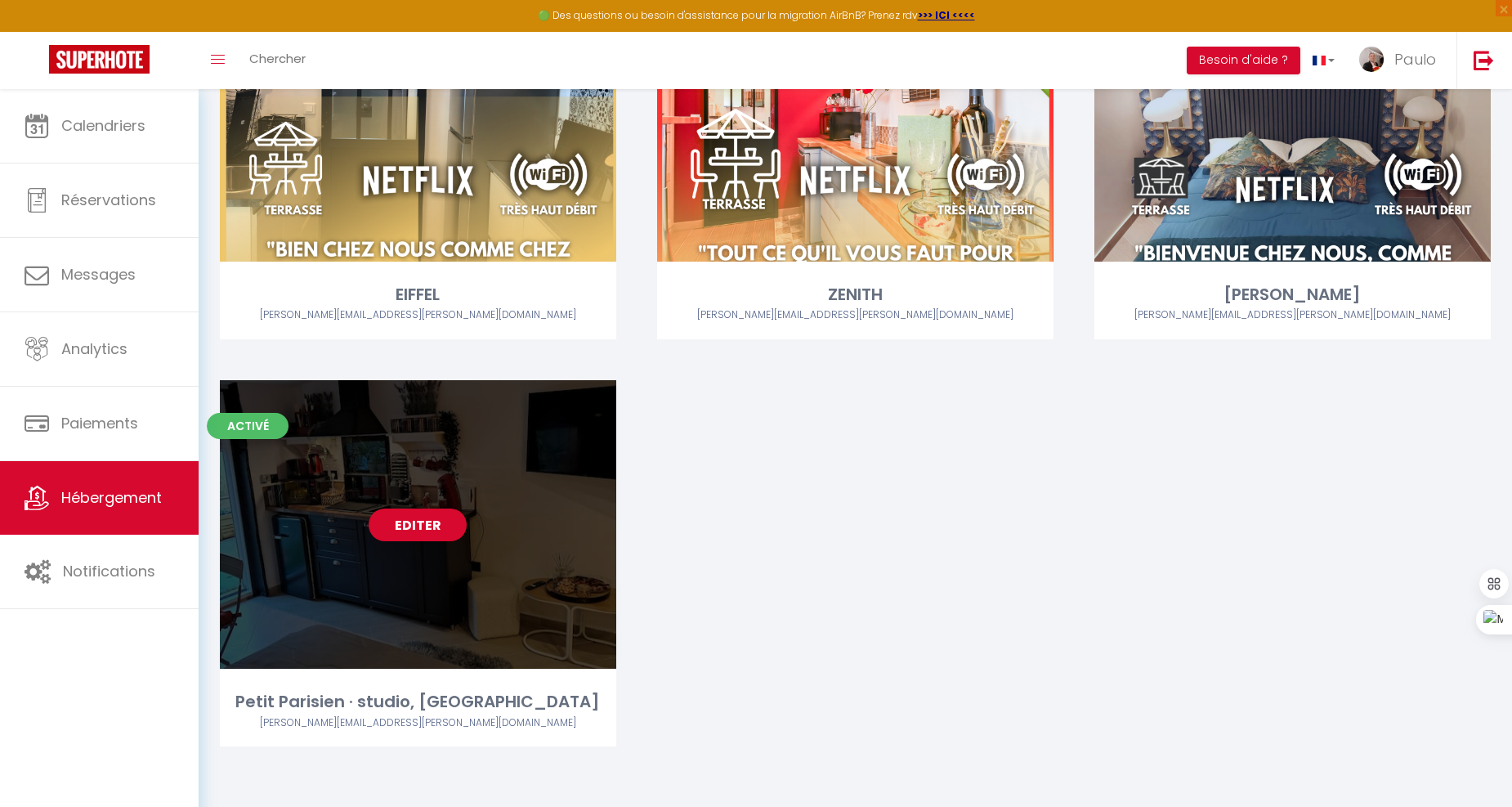
click at [438, 527] on link "Editer" at bounding box center [417, 525] width 98 height 33
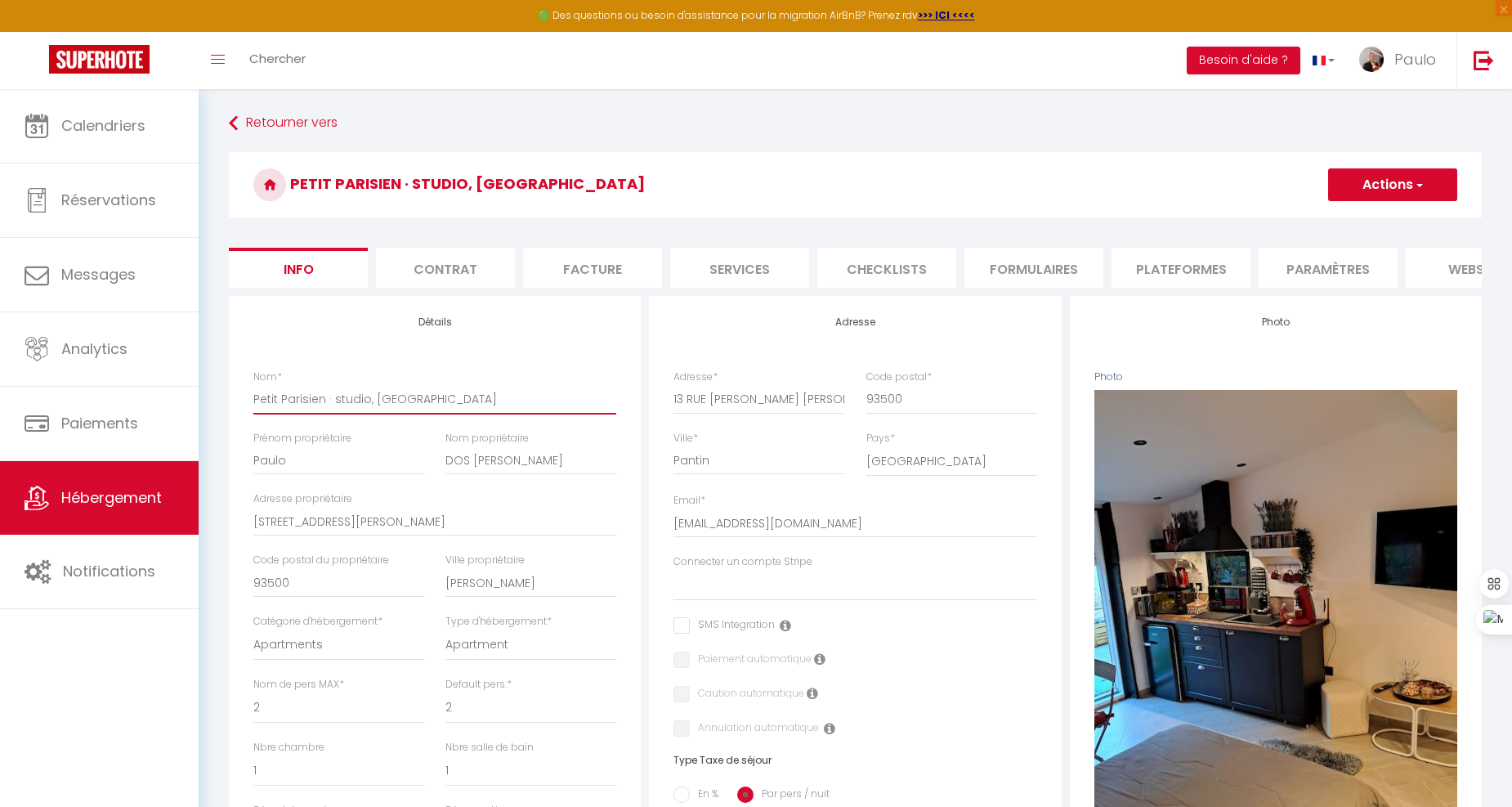
drag, startPoint x: 325, startPoint y: 410, endPoint x: 616, endPoint y: 419, distance: 291.1
click at [610, 414] on input "Petit Parisien · studio, Le Petit Parisien" at bounding box center [434, 398] width 363 height 29
click at [1381, 168] on button "Actions" at bounding box center [1392, 185] width 129 height 33
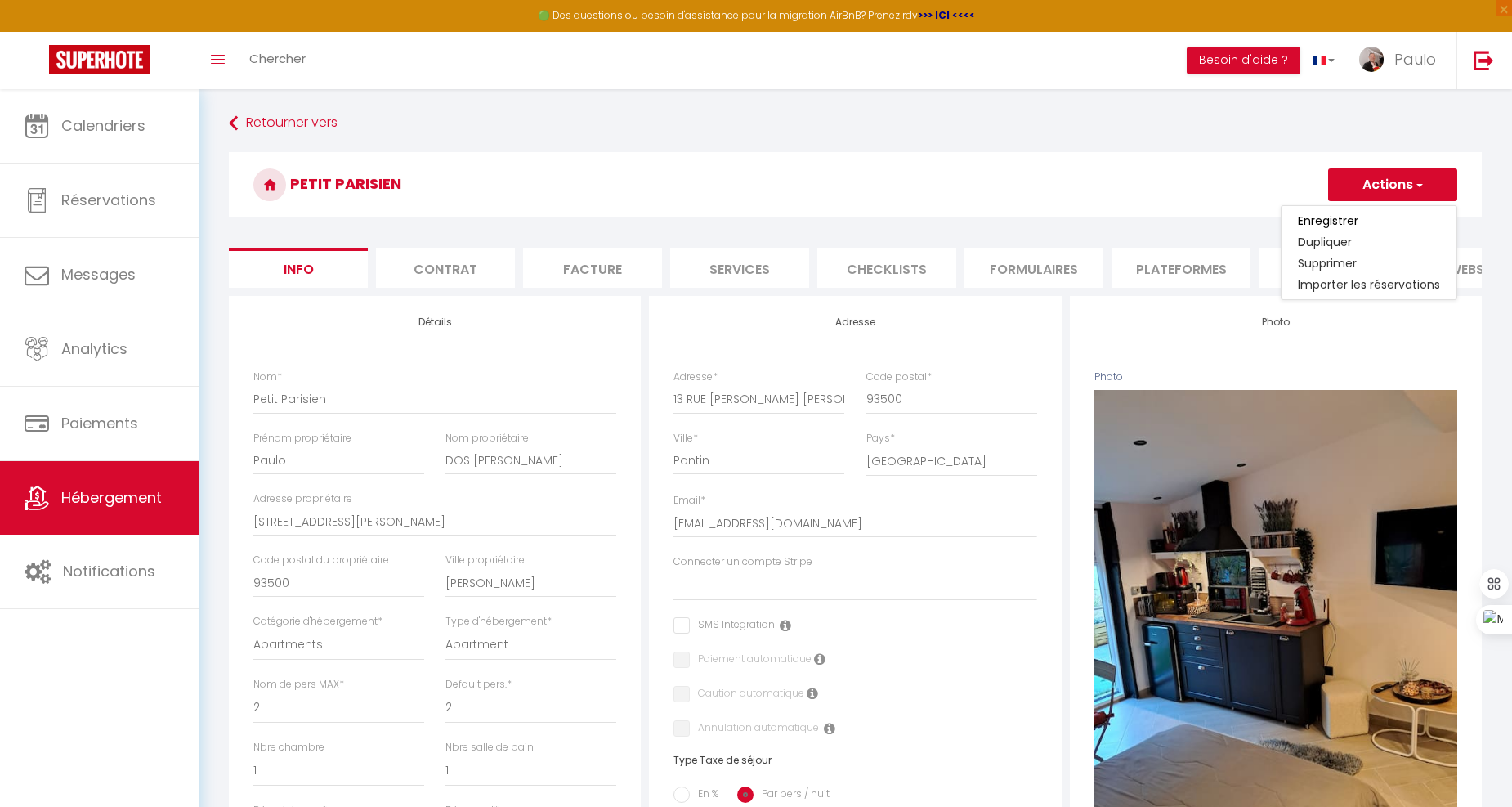
click at [1331, 221] on input "Enregistrer" at bounding box center [1328, 221] width 60 height 16
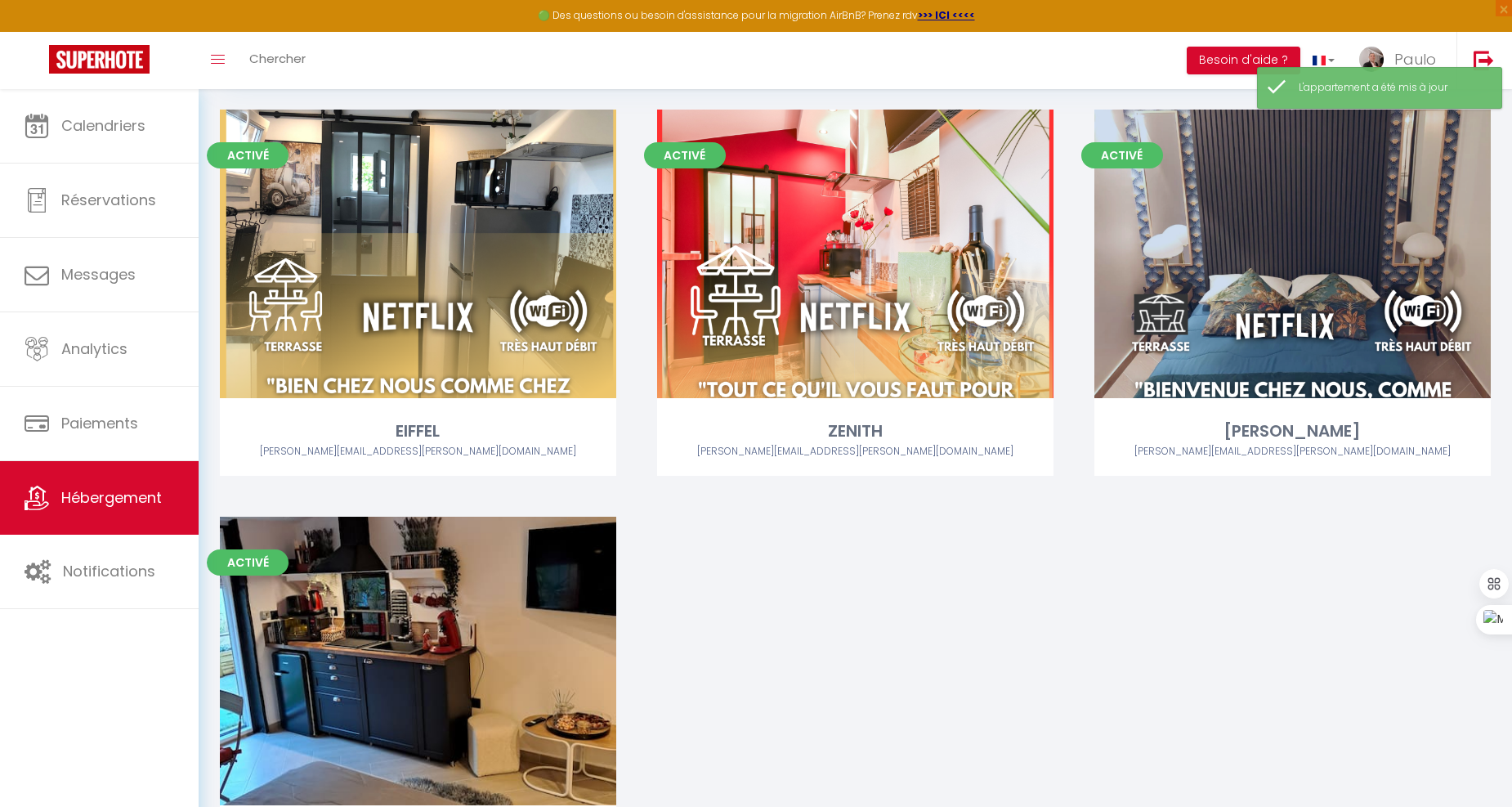
scroll to position [237, 0]
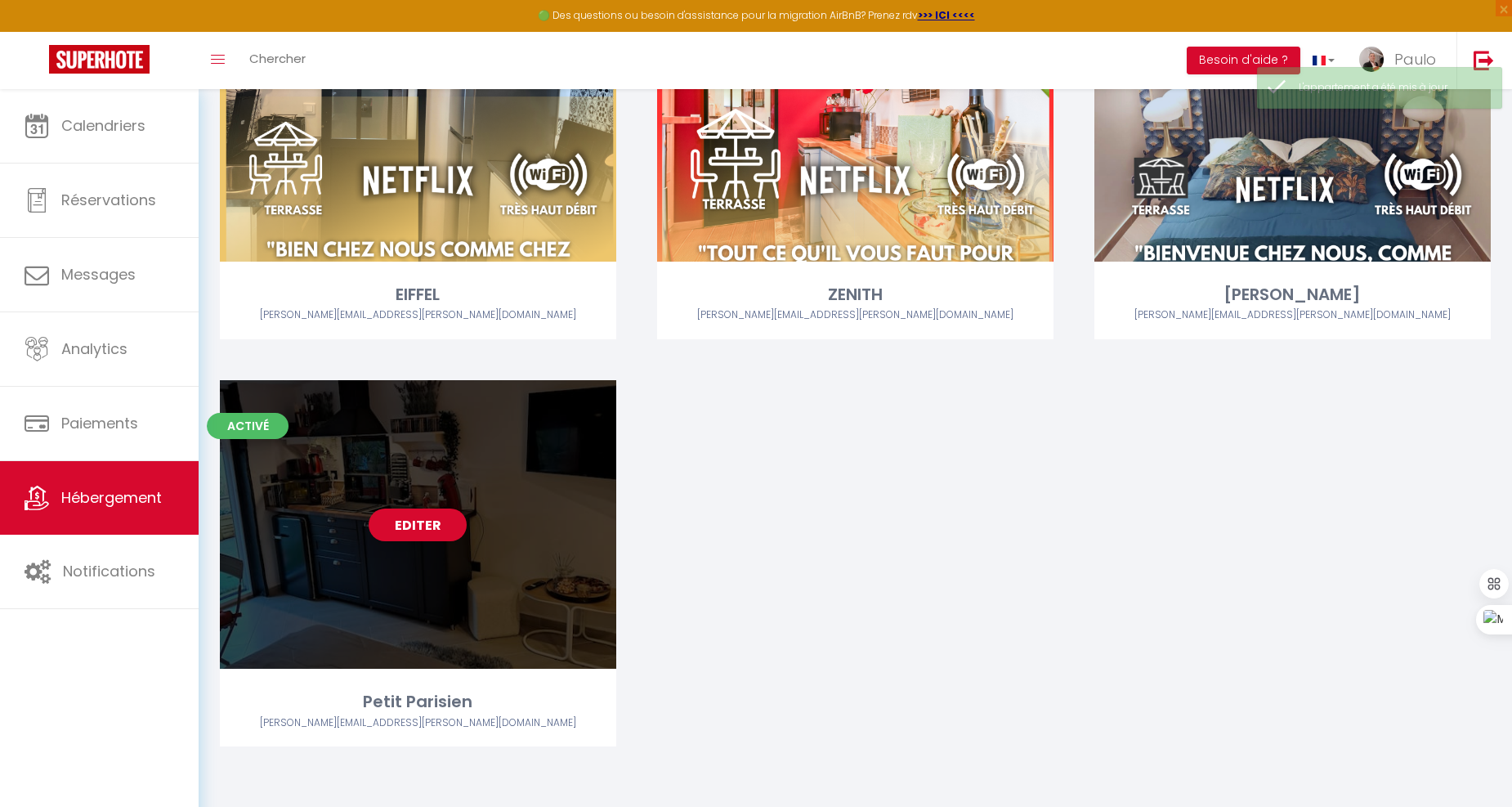
click at [419, 532] on link "Editer" at bounding box center [417, 525] width 98 height 33
click at [410, 516] on link "Editer" at bounding box center [417, 525] width 98 height 33
click at [402, 514] on link "Editer" at bounding box center [417, 525] width 98 height 33
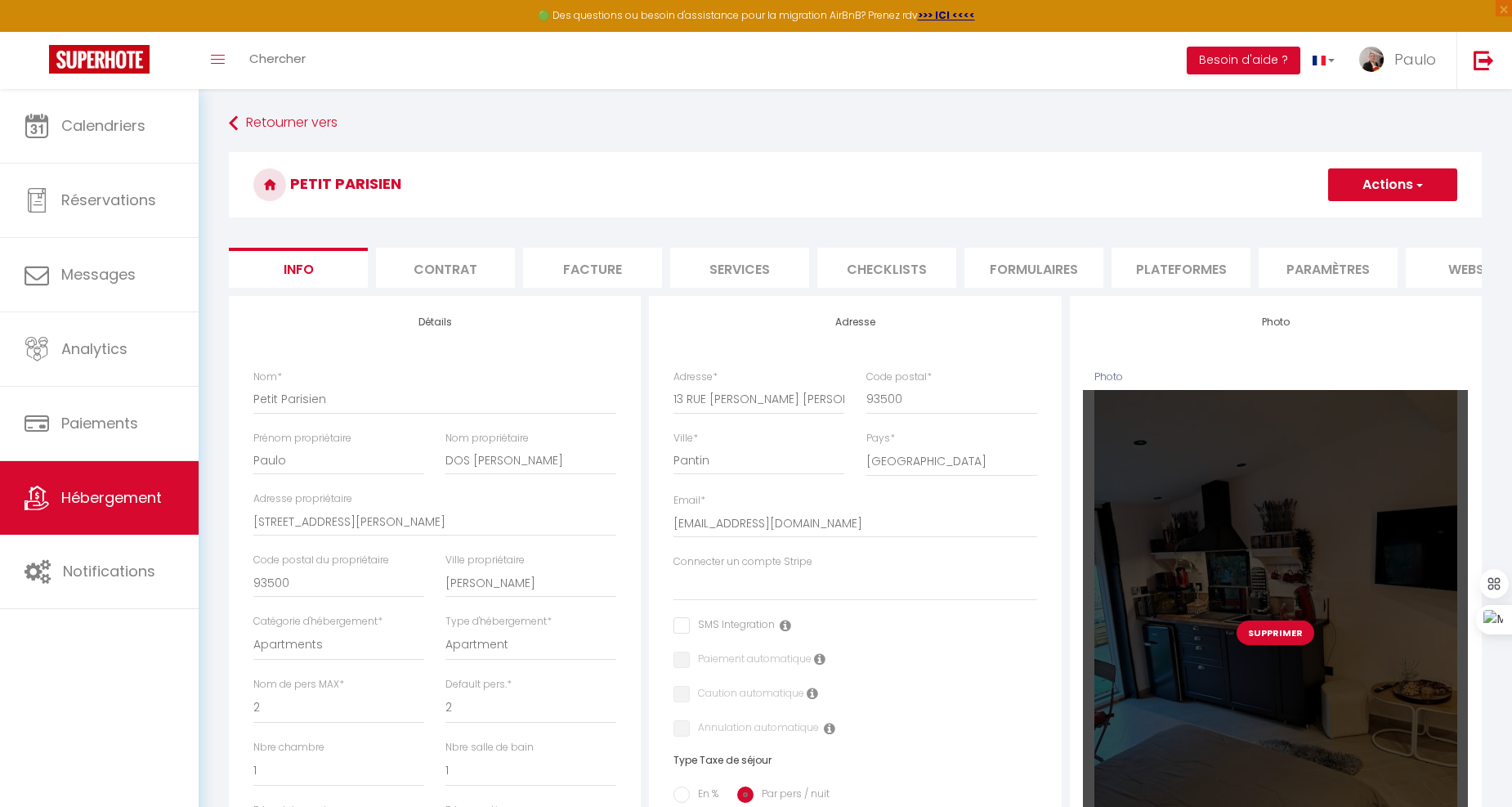
click at [1293, 645] on button "Supprimer" at bounding box center [1275, 632] width 78 height 25
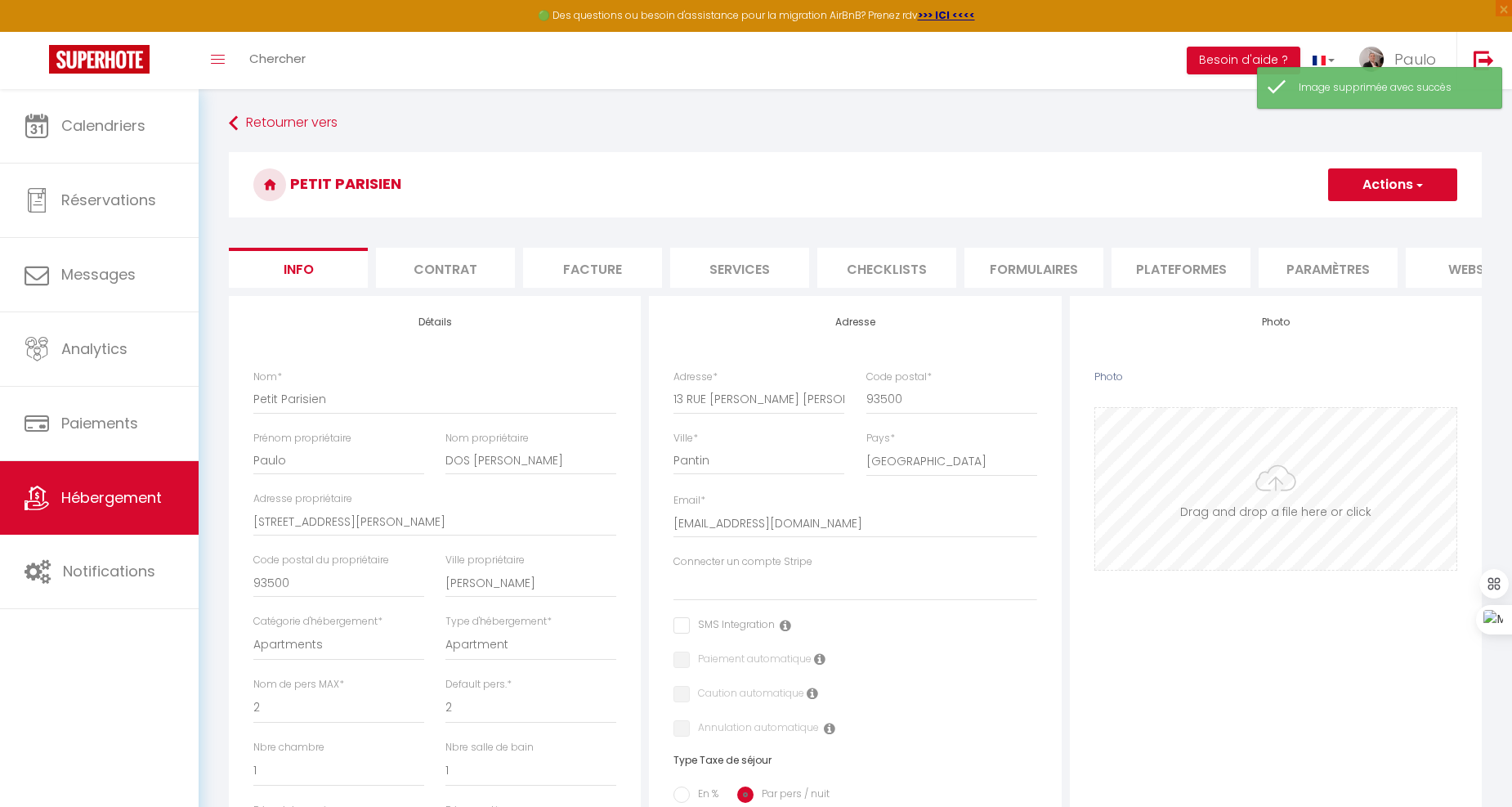
click at [1212, 513] on input "Photo" at bounding box center [1275, 488] width 361 height 162
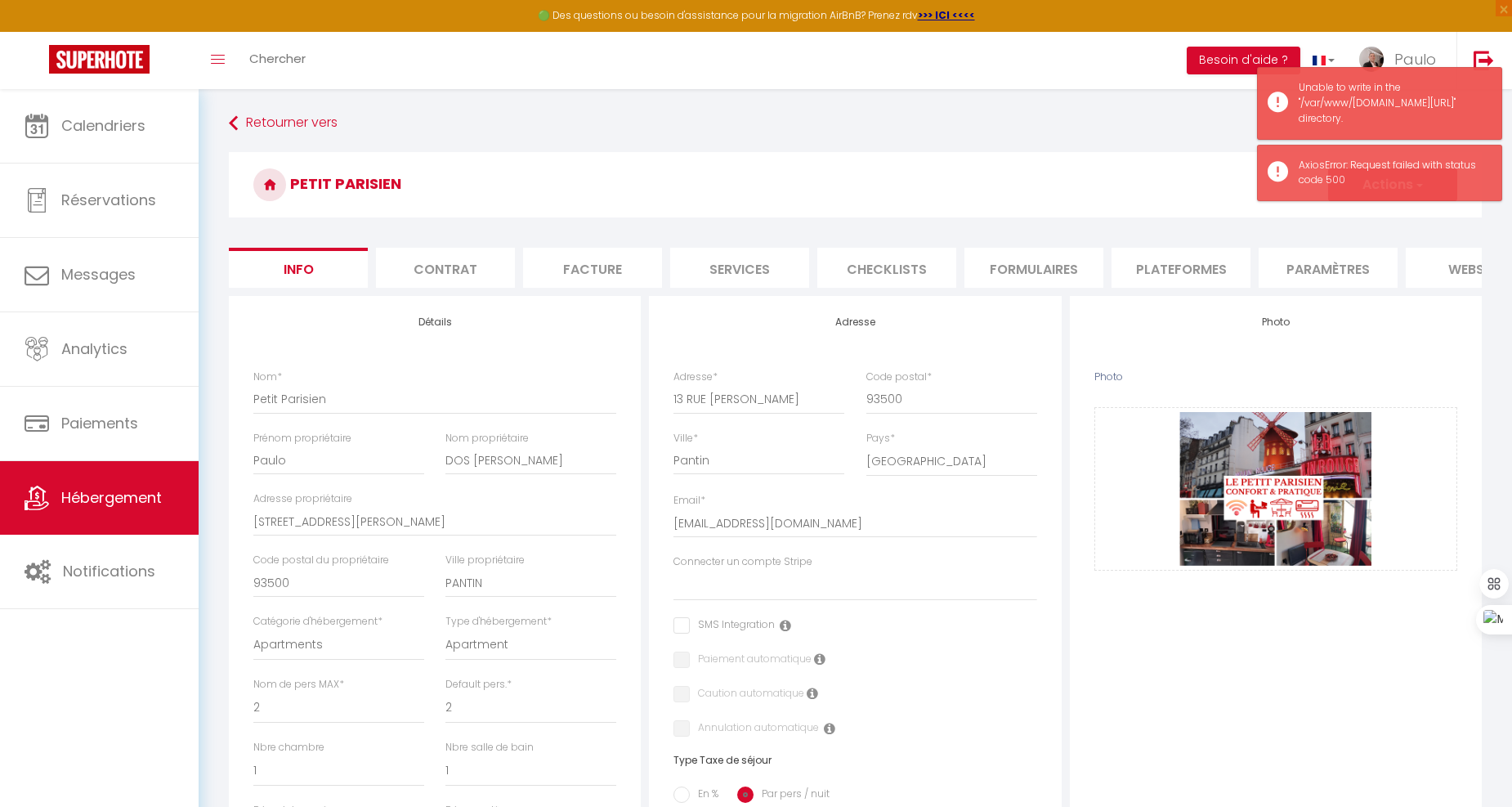
select select "2"
select select "1"
select select "15:30"
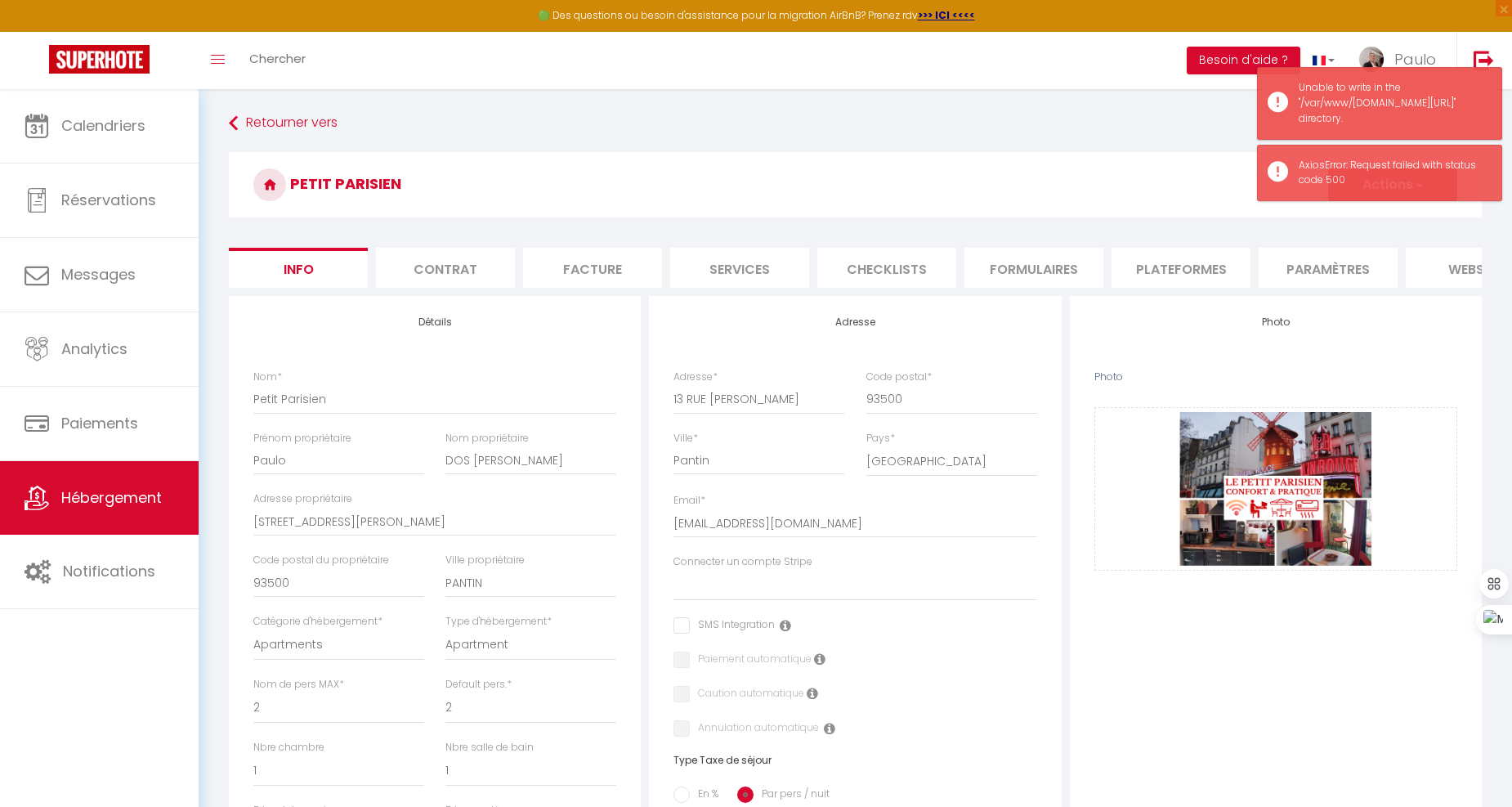
select select
select select "11:00"
select select "30"
select select "120"
select select "28"
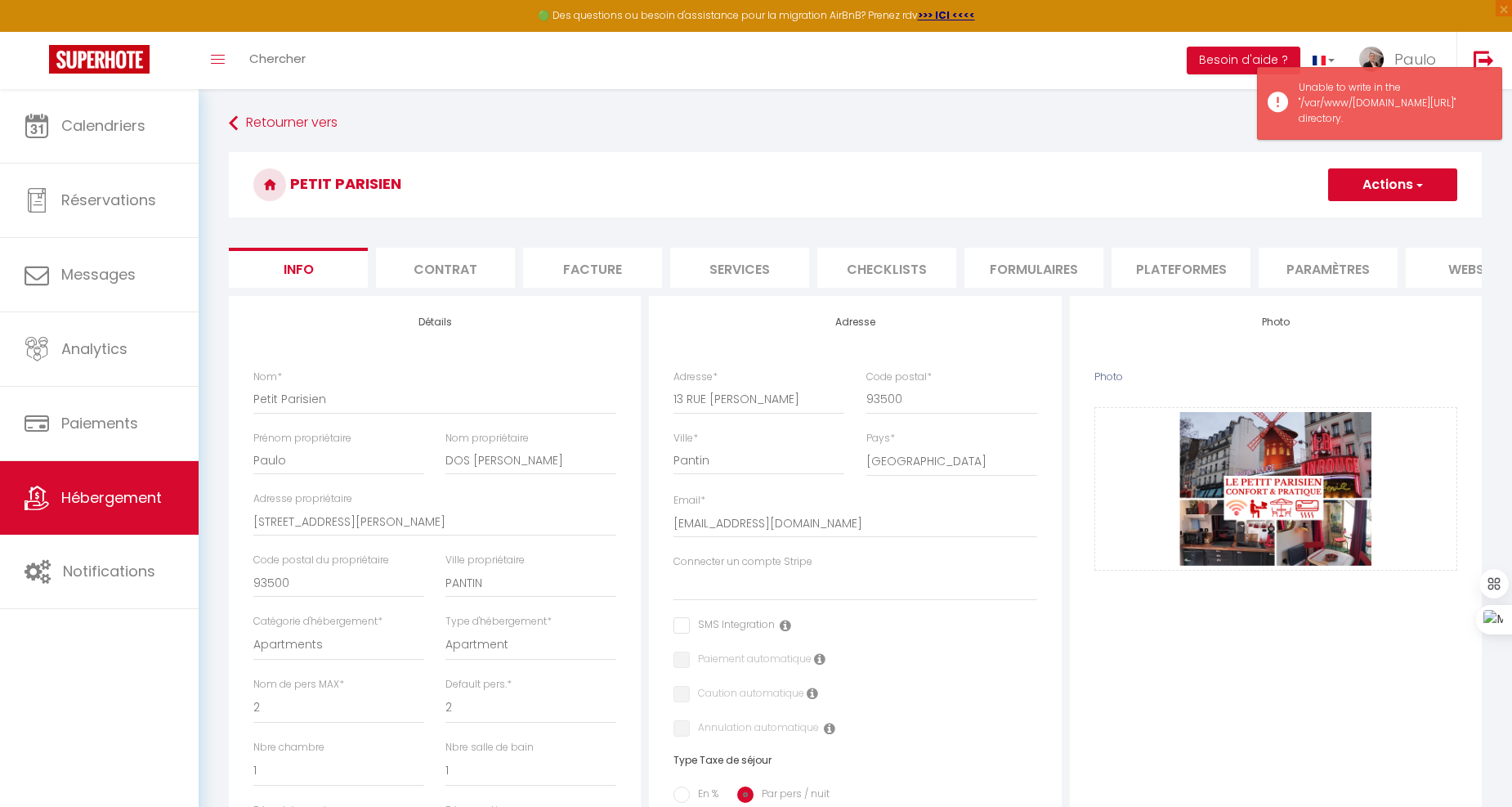
click at [1407, 184] on button "Actions" at bounding box center [1392, 185] width 129 height 33
click at [1352, 216] on input "Enregistrer" at bounding box center [1328, 221] width 60 height 16
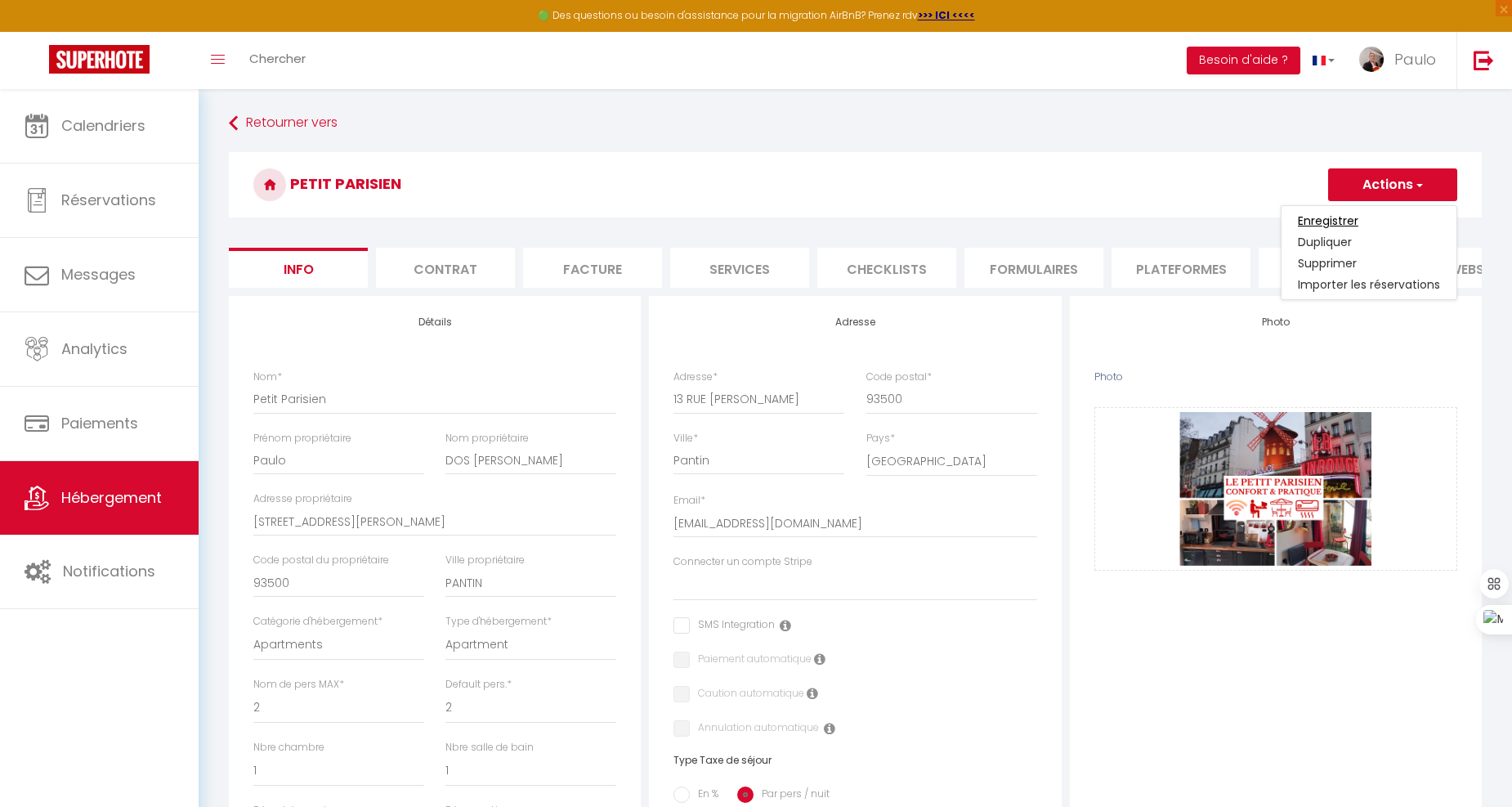
click at [1326, 218] on input "Enregistrer" at bounding box center [1328, 221] width 60 height 16
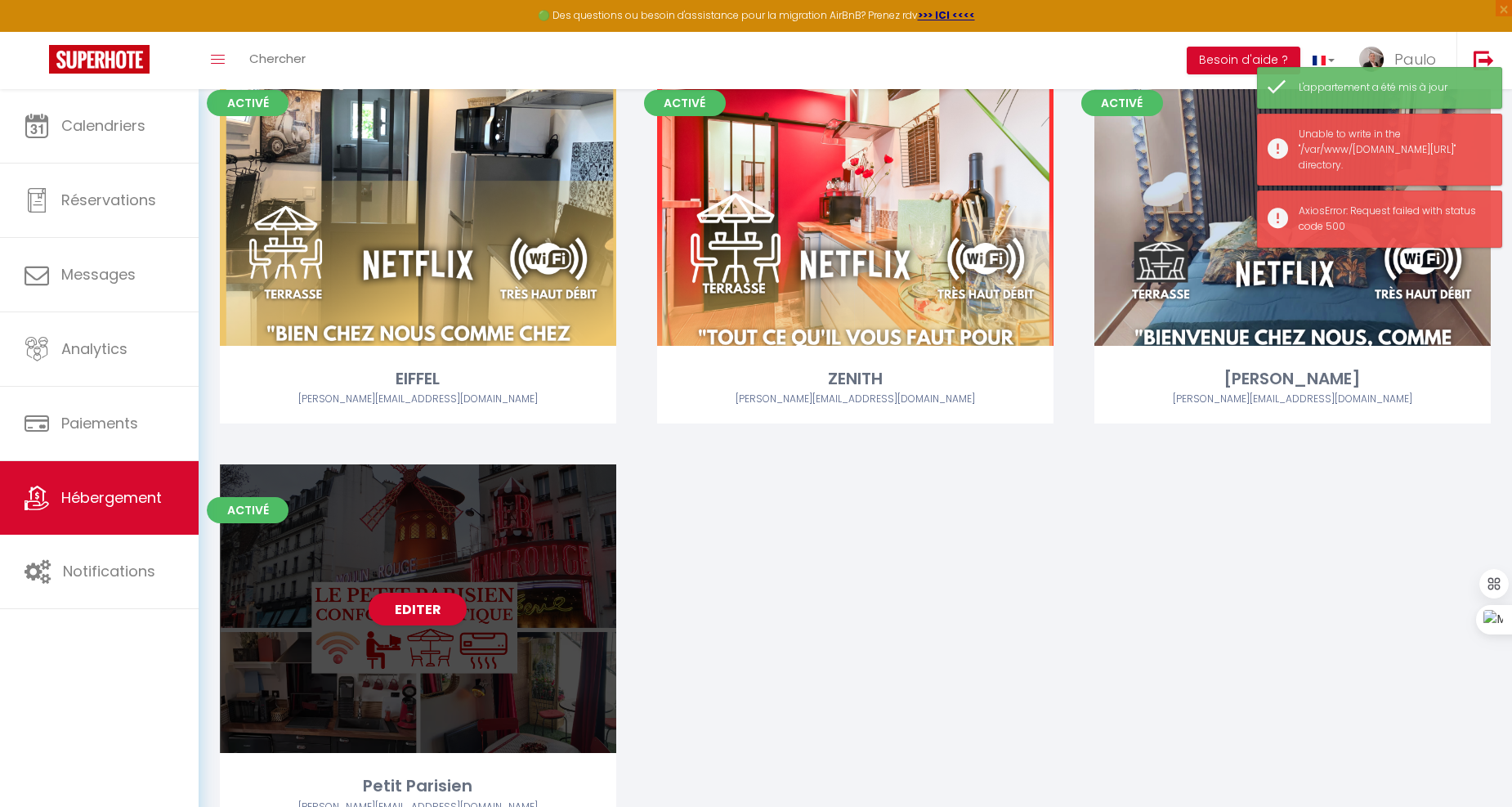
scroll to position [237, 0]
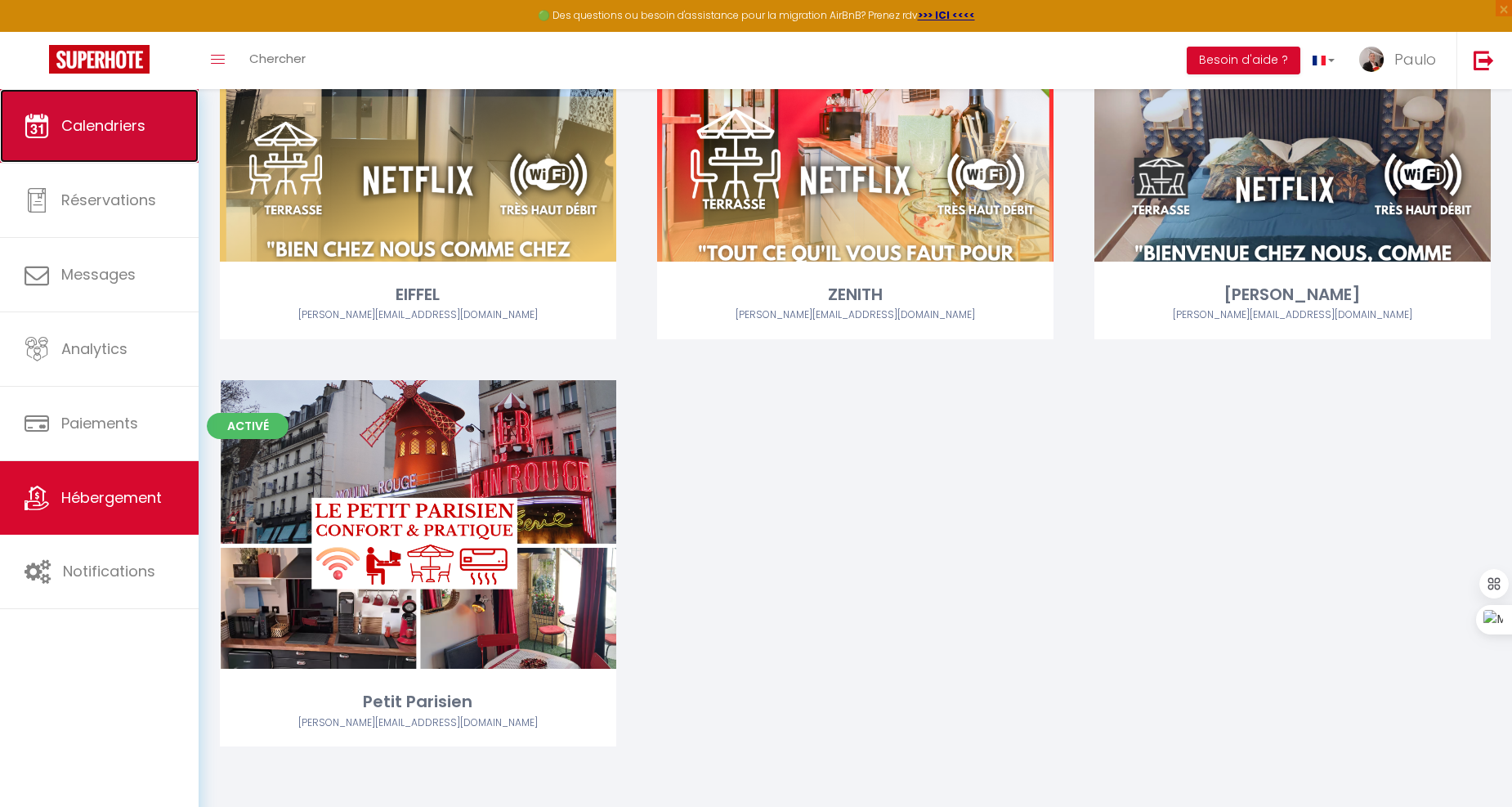
click at [117, 135] on span "Calendriers" at bounding box center [103, 125] width 84 height 20
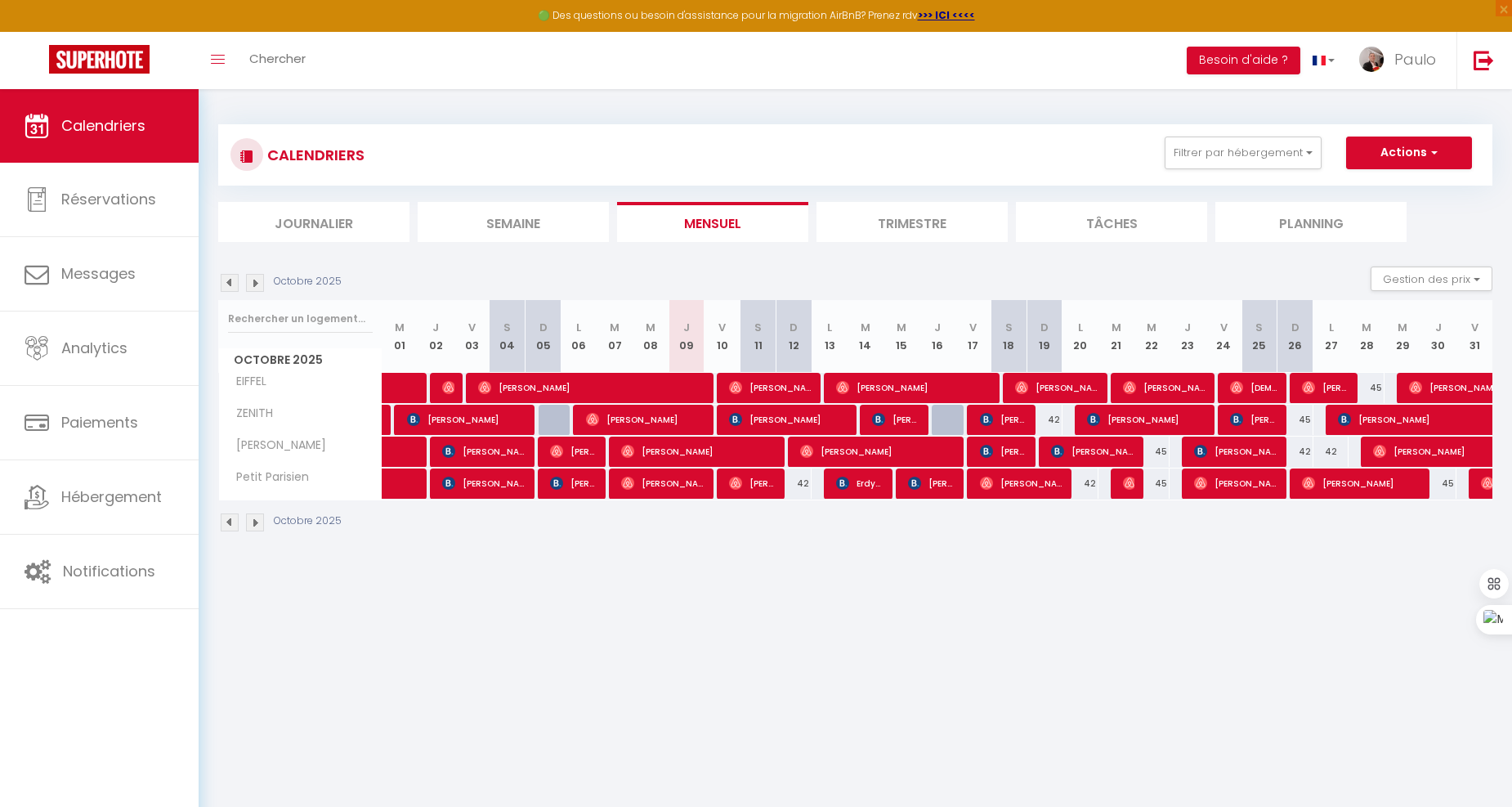
click at [798, 478] on div "42" at bounding box center [793, 483] width 36 height 30
type input "42"
type input "Dim 12 Octobre 2025"
type input "Lun 13 Octobre 2025"
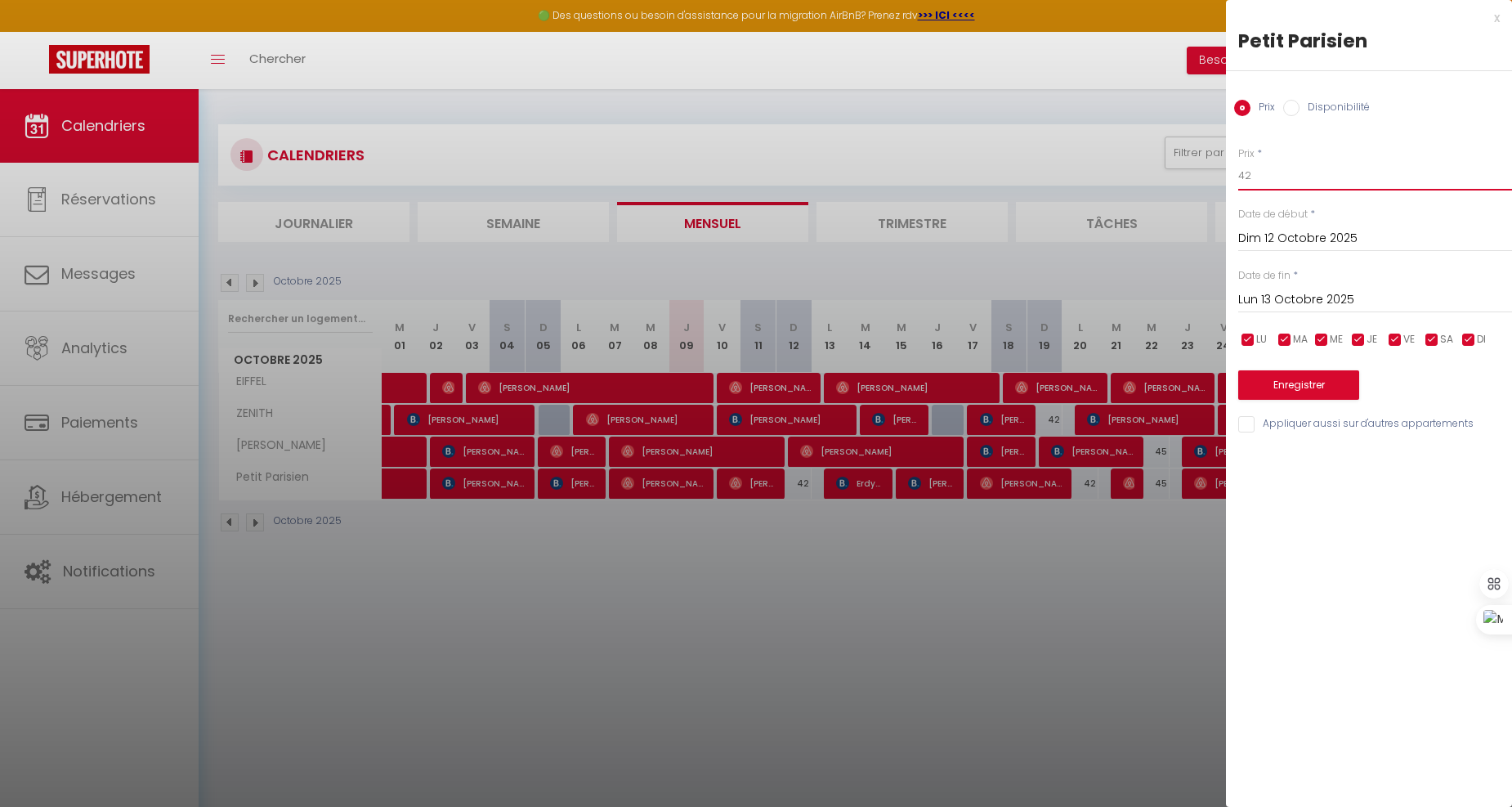
click at [1301, 175] on input "42" at bounding box center [1376, 175] width 274 height 29
type input "72"
click at [1284, 386] on button "Enregistrer" at bounding box center [1299, 385] width 121 height 29
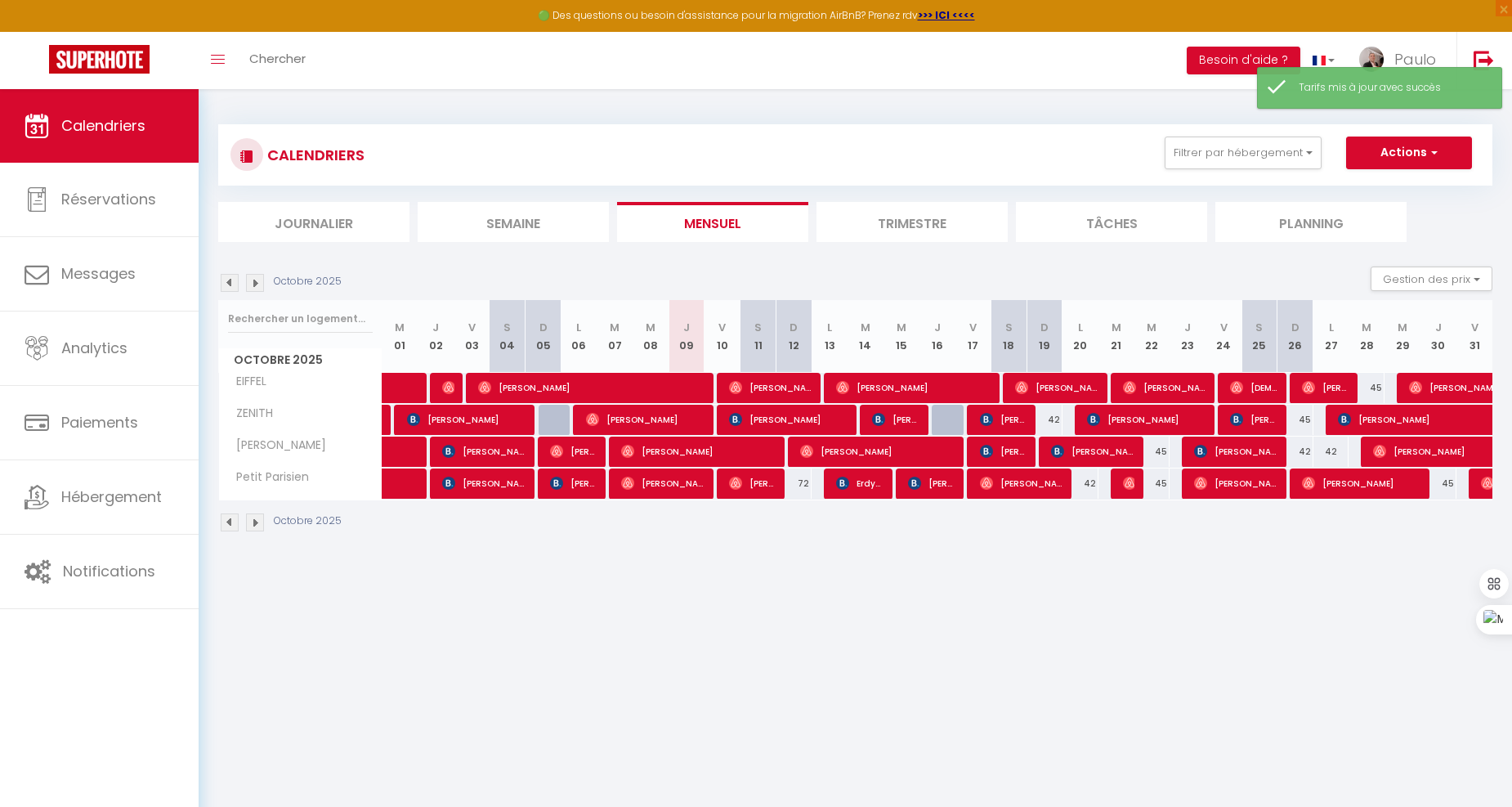
click at [804, 486] on div "72" at bounding box center [793, 483] width 36 height 30
type input "72"
type input "Dim 12 Octobre 2025"
type input "Lun 13 Octobre 2025"
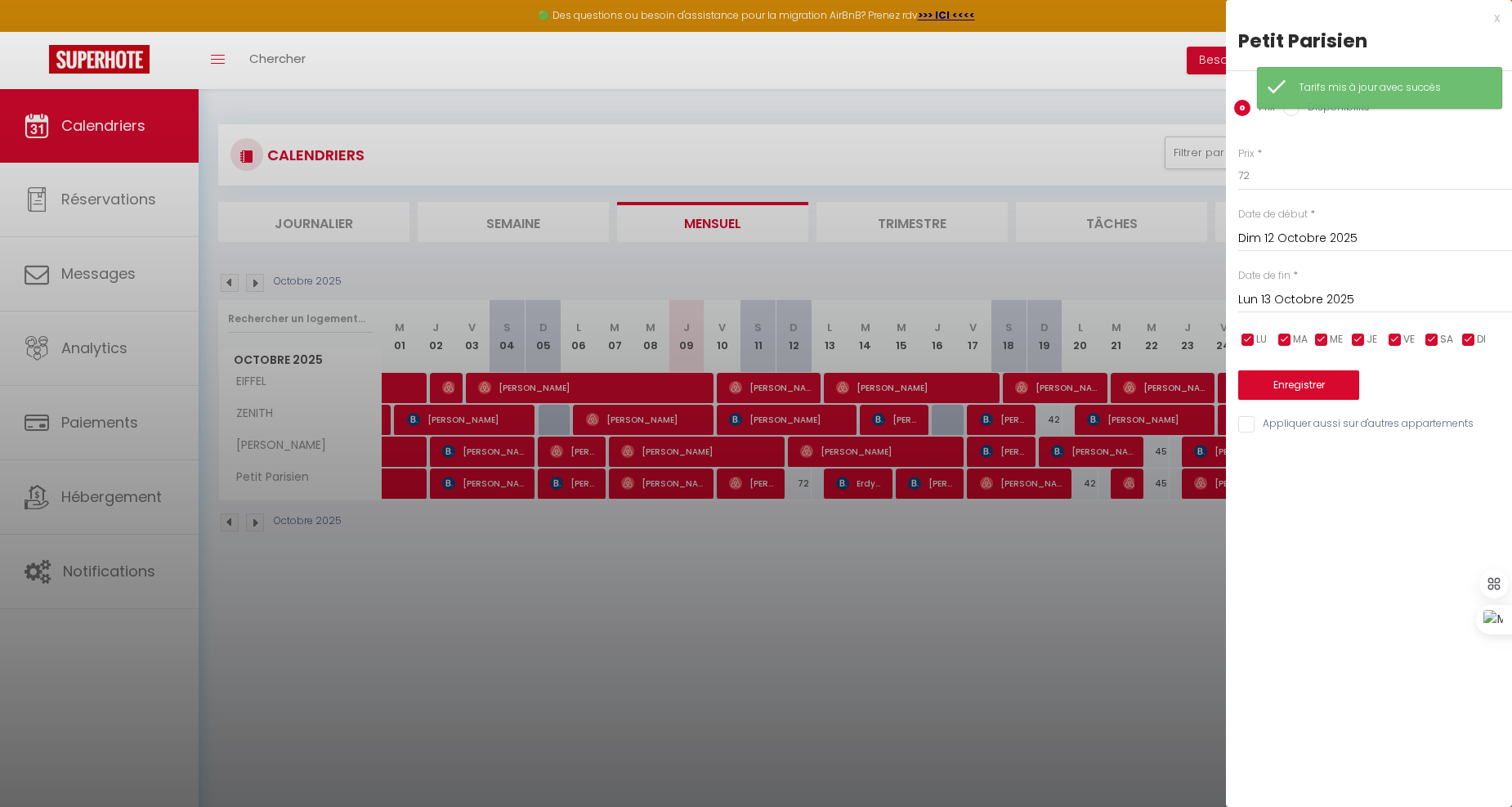
drag, startPoint x: 1025, startPoint y: 153, endPoint x: 1035, endPoint y: 141, distance: 15.6
click at [1026, 152] on div at bounding box center [756, 403] width 1512 height 807
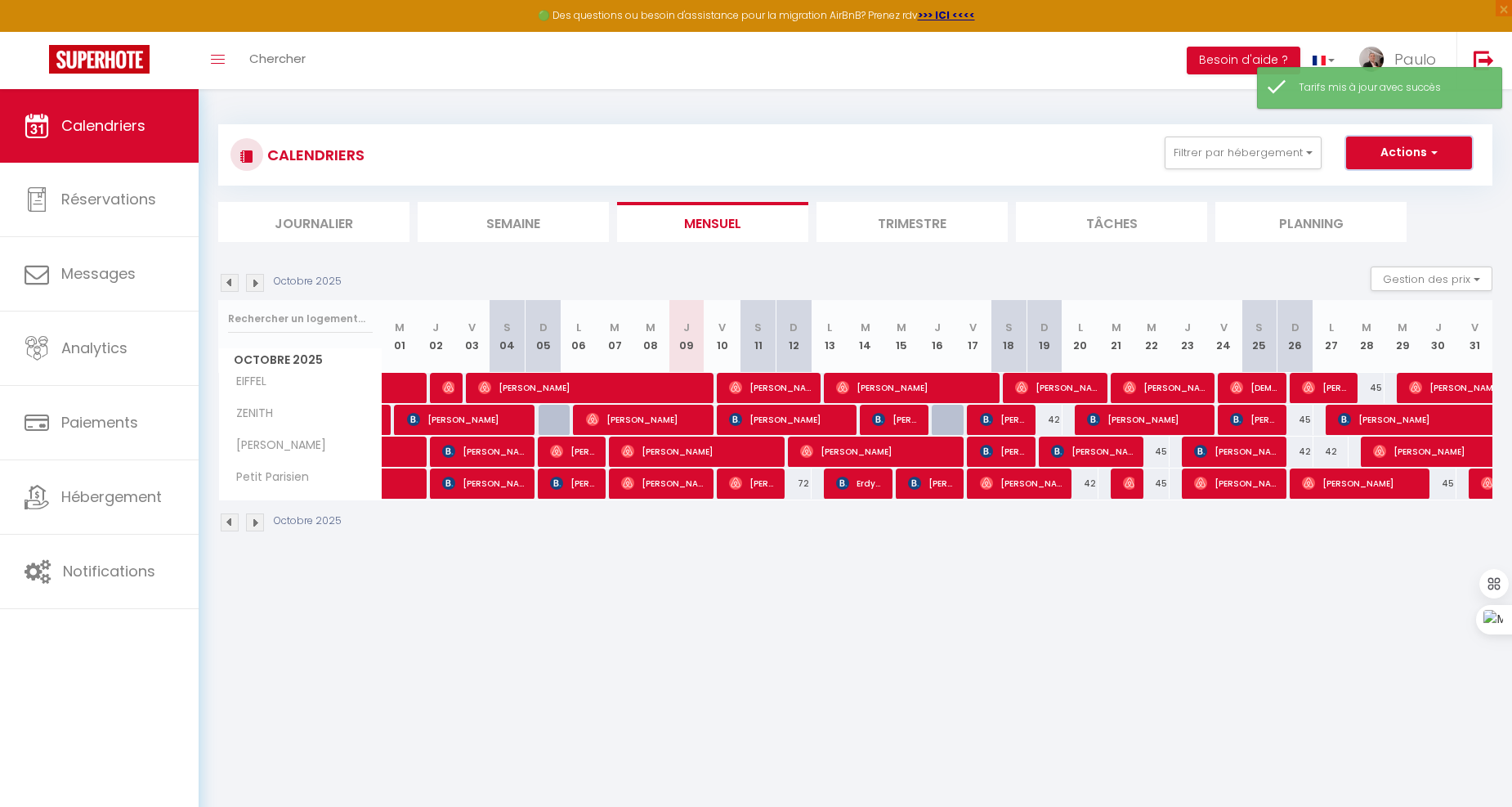
click at [1423, 147] on button "Actions" at bounding box center [1410, 153] width 126 height 33
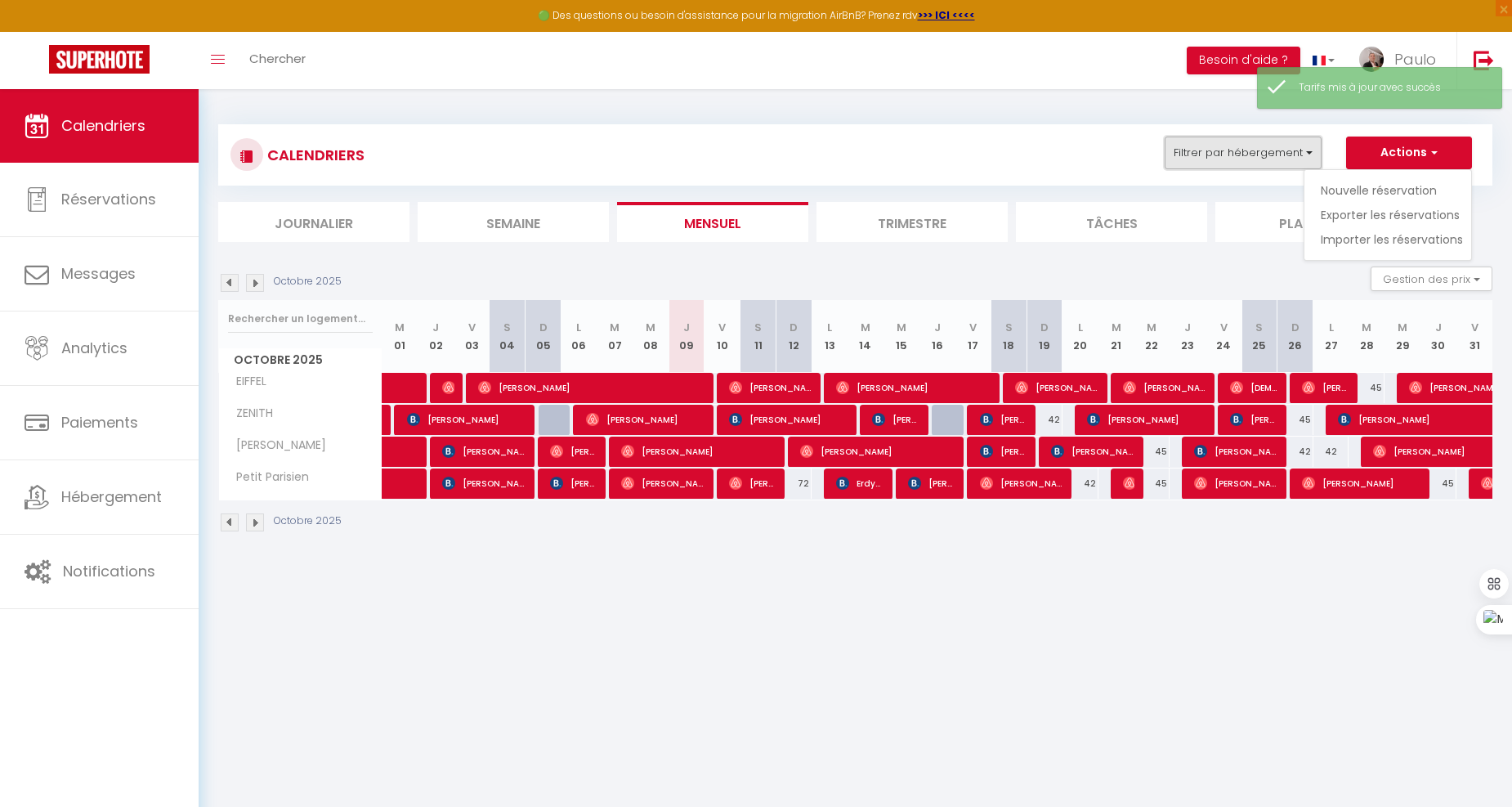
click at [1173, 166] on button "Filtrer par hébergement" at bounding box center [1243, 153] width 157 height 33
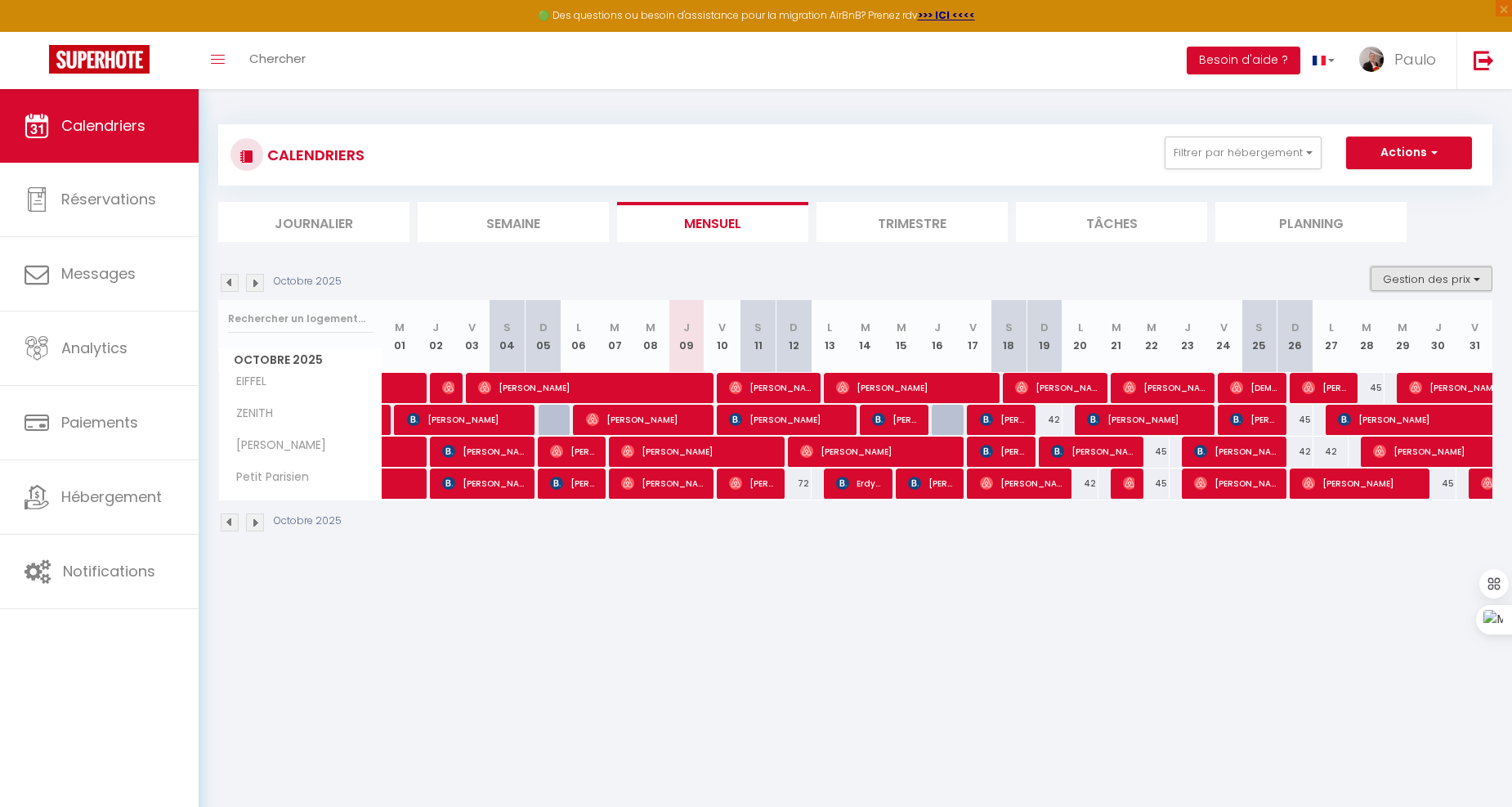
click at [1441, 275] on button "Gestion des prix" at bounding box center [1432, 279] width 122 height 25
click at [1389, 321] on input "Nb Nuits minimum" at bounding box center [1418, 329] width 147 height 16
checkbox input "true"
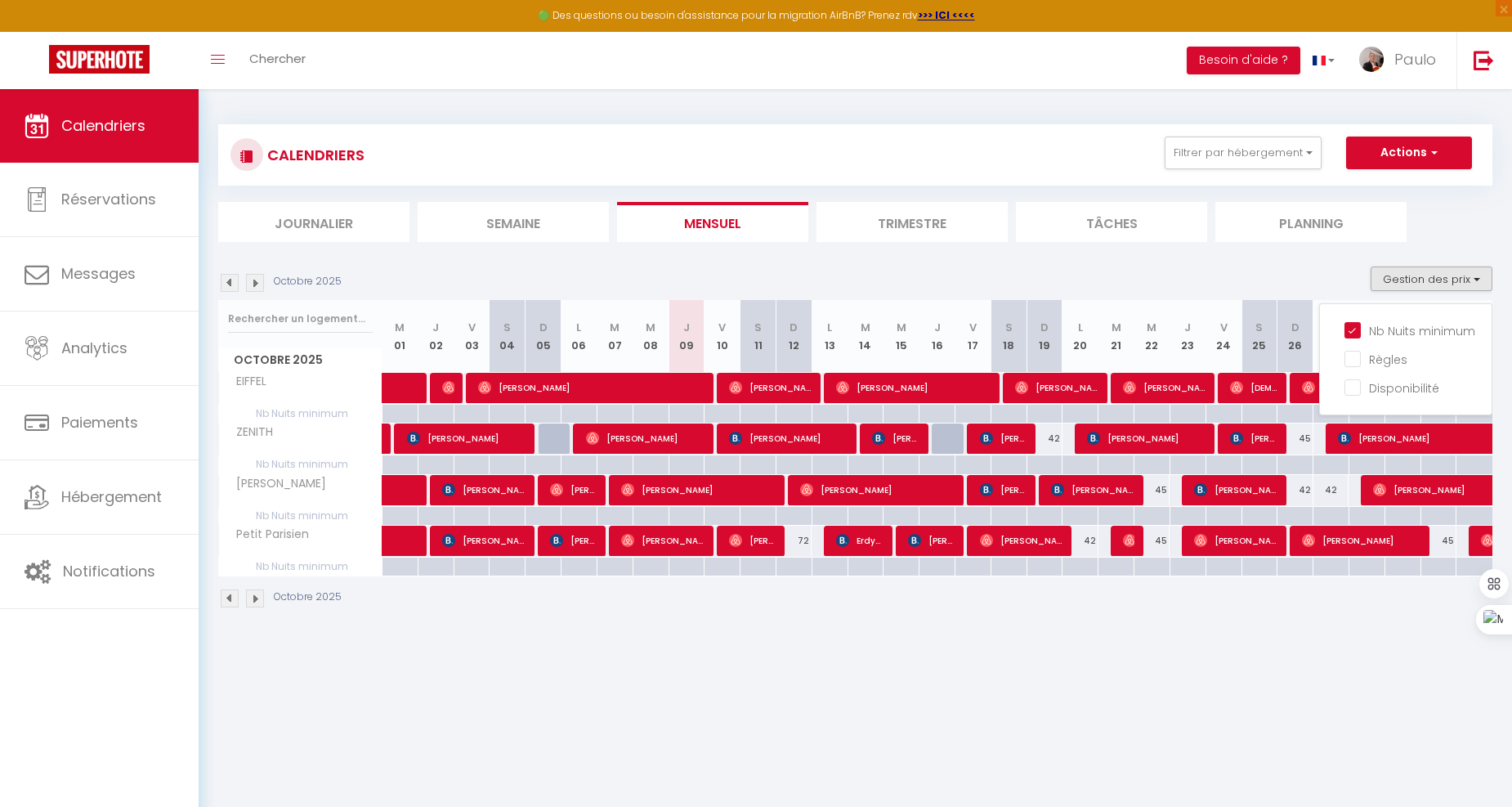
click at [806, 566] on div at bounding box center [793, 567] width 36 height 19
type input "Dim 12 Octobre 2025"
type input "Lun 13 Octobre 2025"
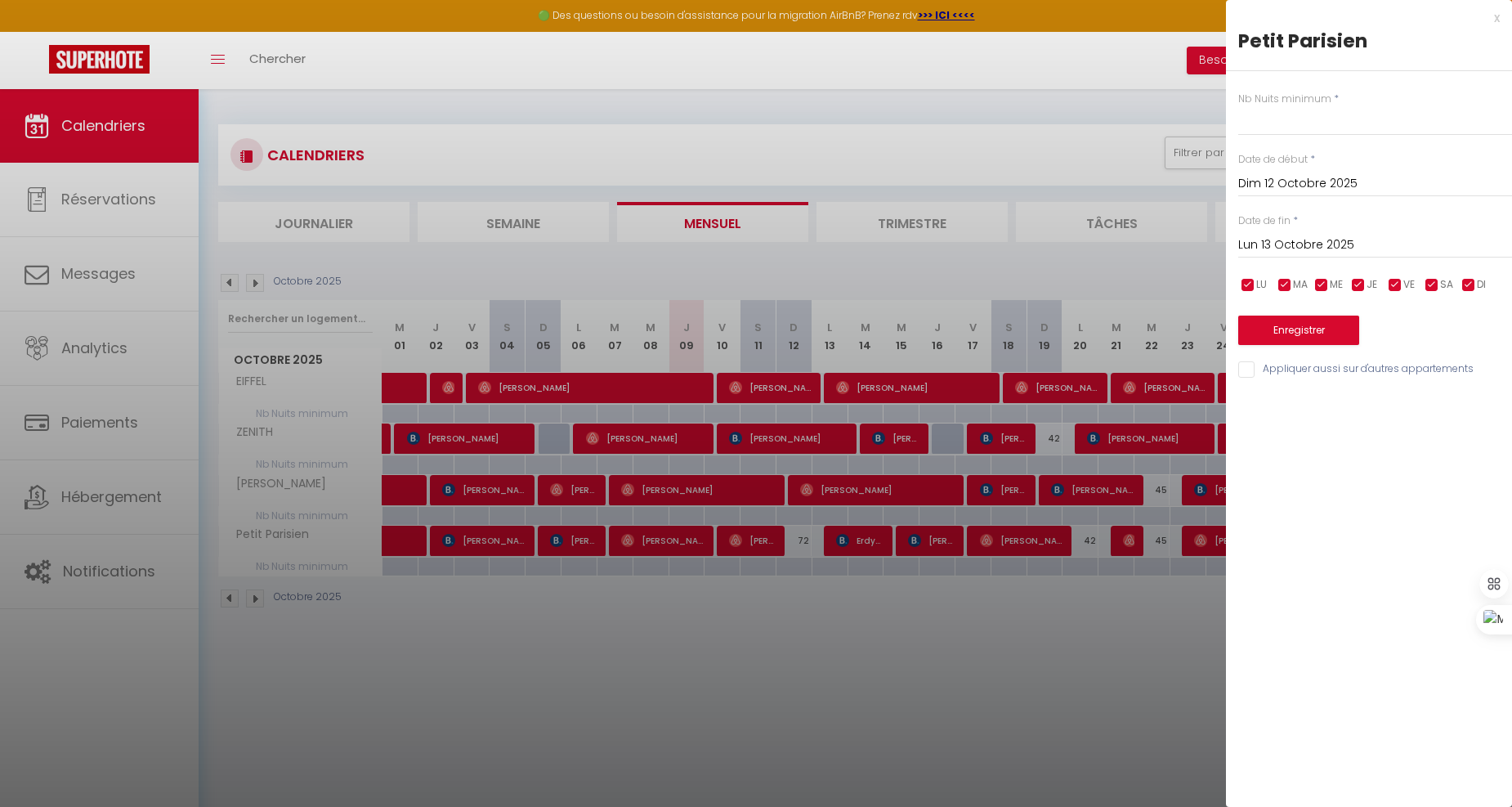
click at [926, 104] on div at bounding box center [756, 403] width 1512 height 807
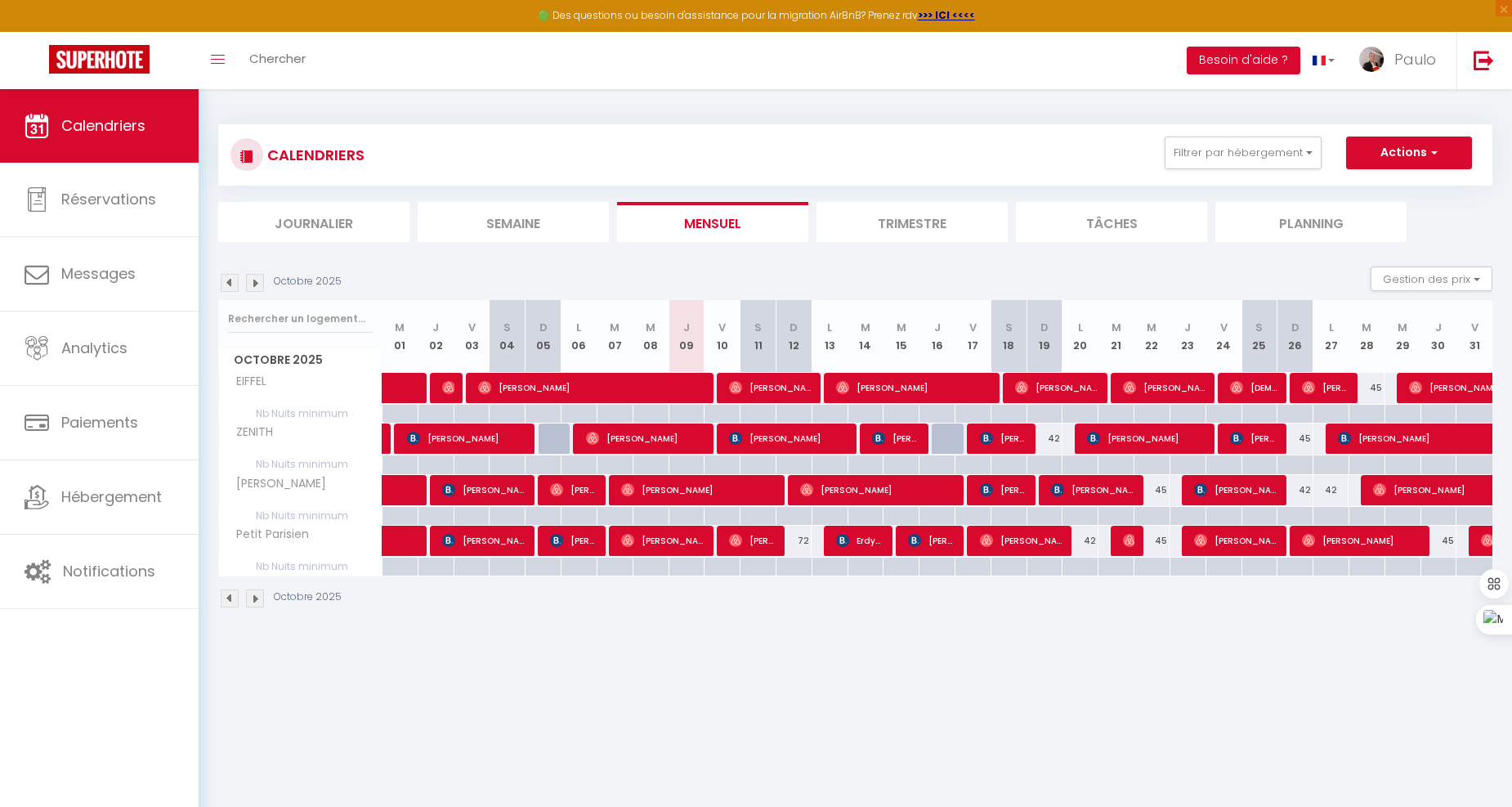
click at [1087, 535] on div "42" at bounding box center [1081, 540] width 36 height 30
type input "42"
type input "Lun 20 Octobre 2025"
type input "Mar 21 Octobre 2025"
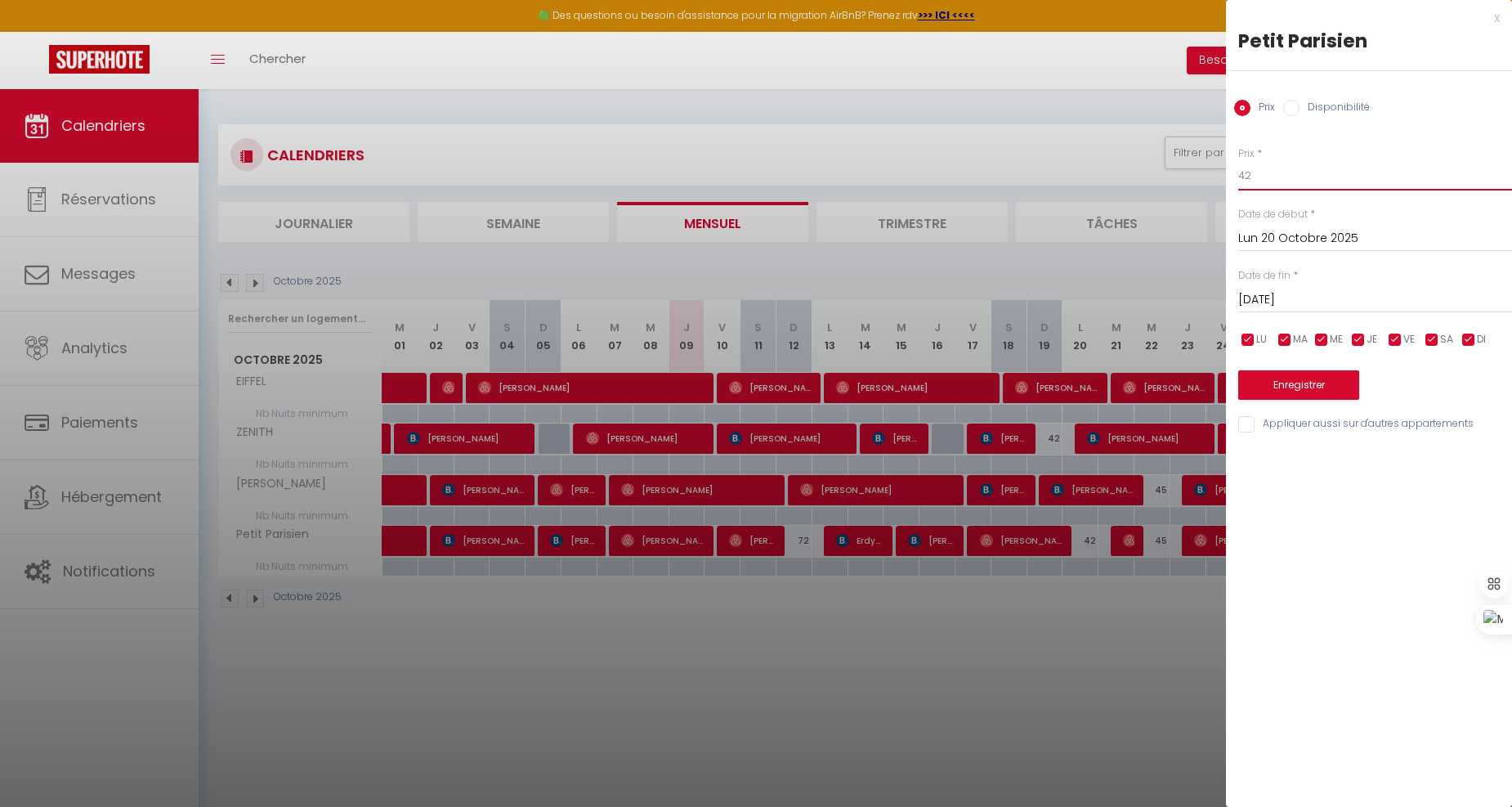
click at [1317, 175] on input "42" at bounding box center [1376, 175] width 274 height 29
type input "4"
type input "72"
click at [1287, 378] on button "Enregistrer" at bounding box center [1299, 385] width 121 height 29
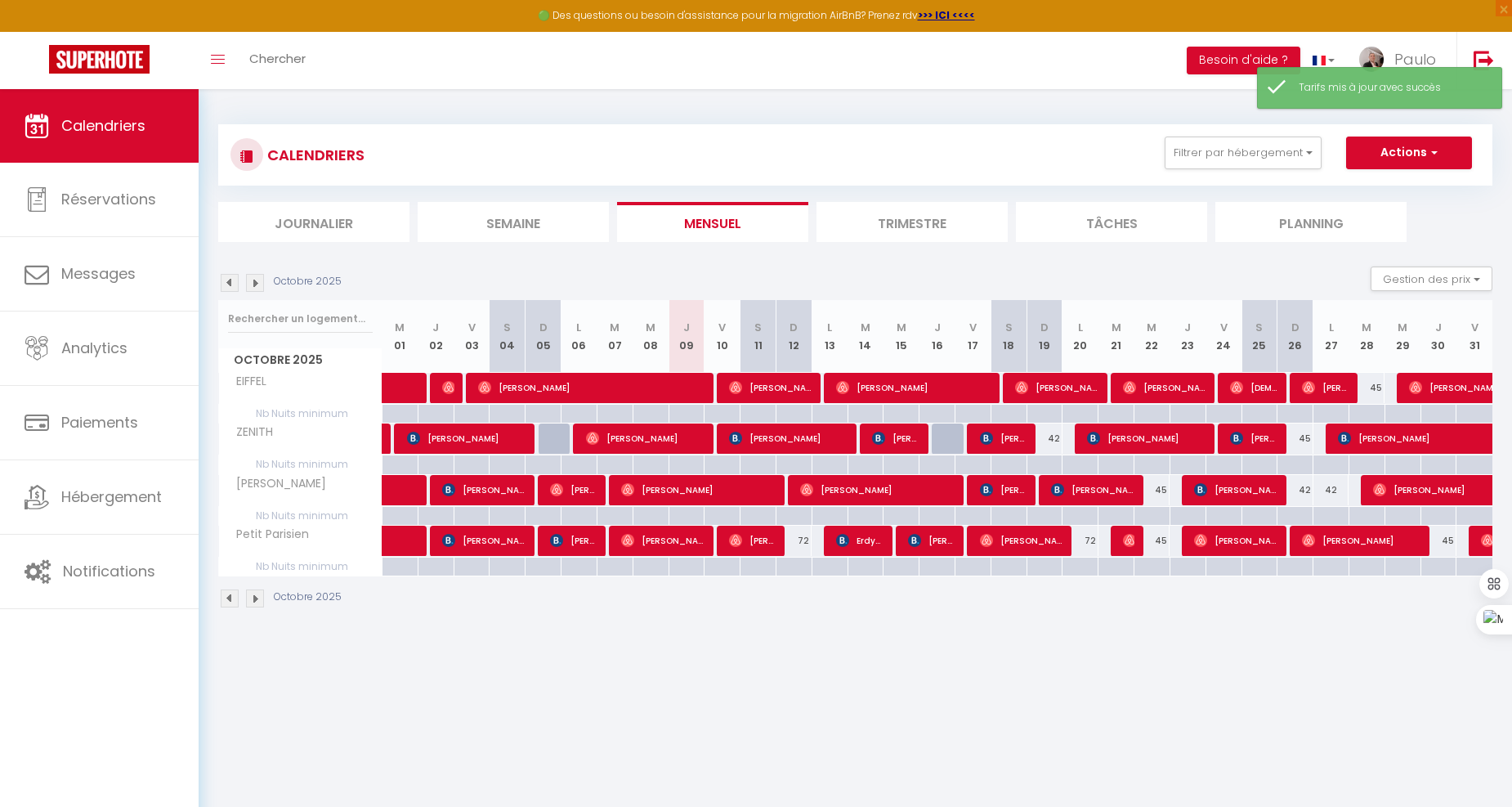
click at [1159, 543] on div "45" at bounding box center [1152, 540] width 36 height 30
type input "45"
type input "Mer 22 Octobre 2025"
type input "Jeu 23 Octobre 2025"
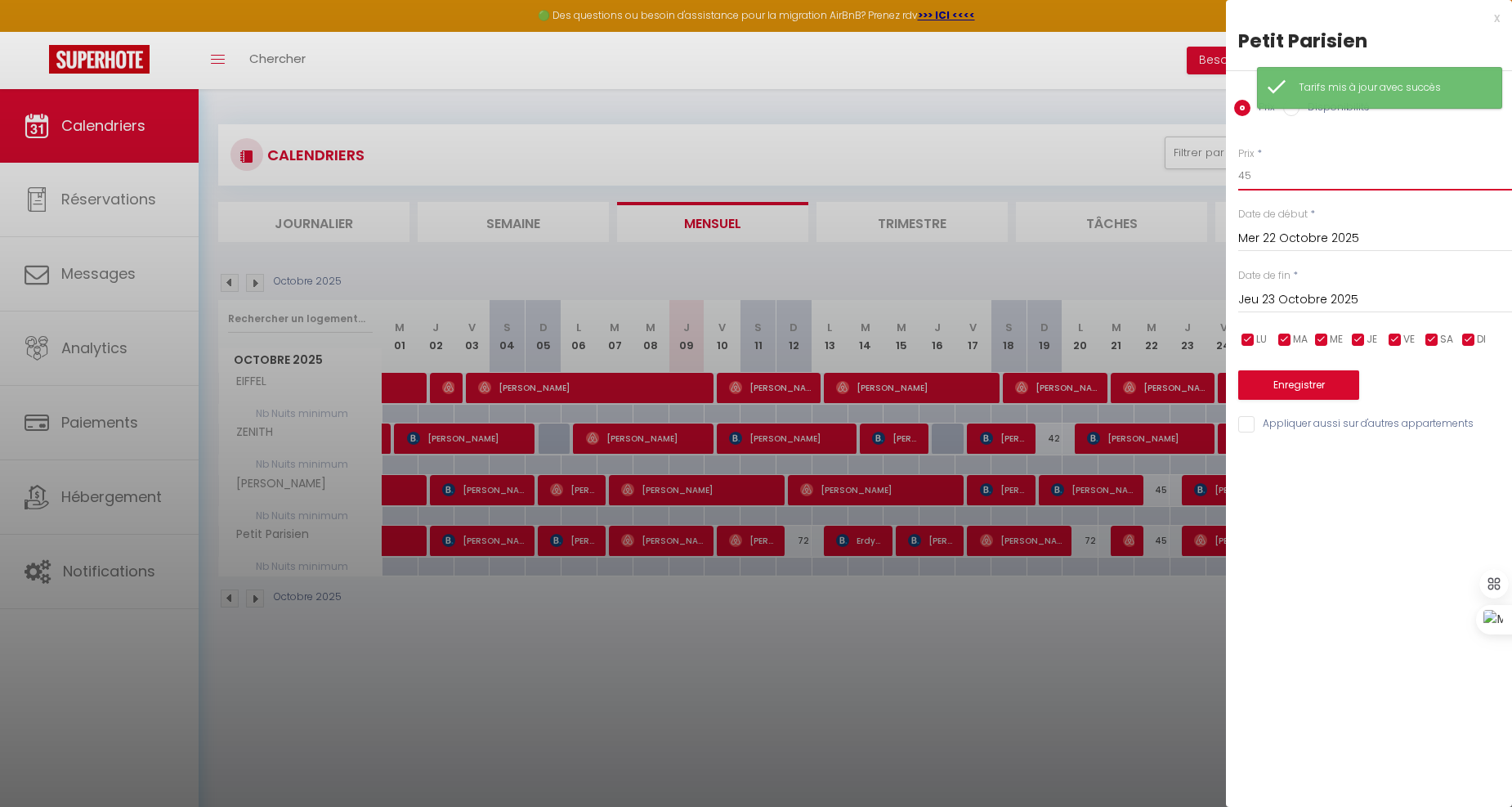
click at [1334, 182] on input "45" at bounding box center [1376, 175] width 274 height 29
type input "4"
type input "72"
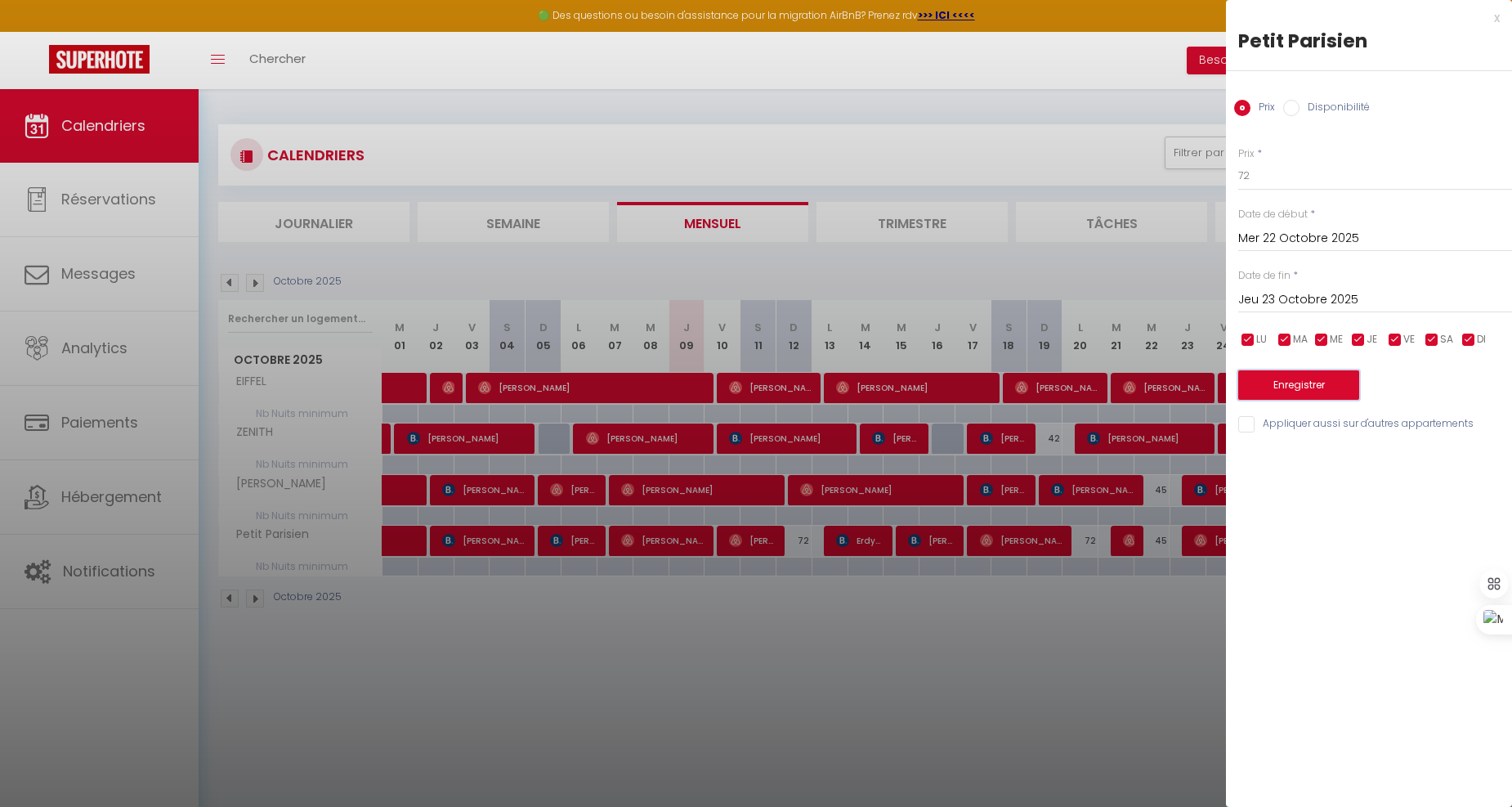
click at [1333, 377] on button "Enregistrer" at bounding box center [1299, 385] width 121 height 29
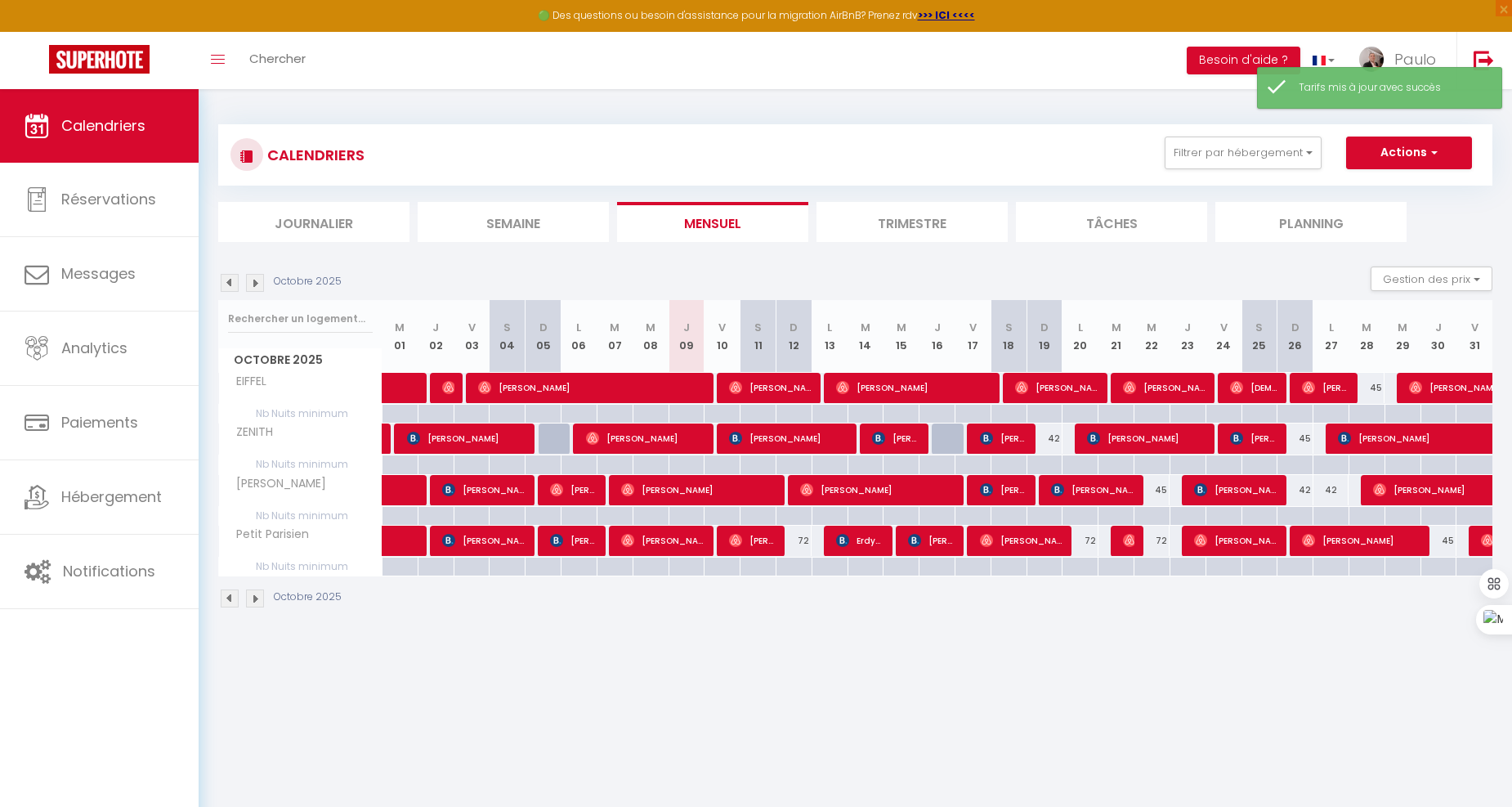
click at [1443, 537] on div "45" at bounding box center [1438, 540] width 36 height 30
type input "45"
type input "Jeu 30 Octobre 2025"
type input "Ven 31 Octobre 2025"
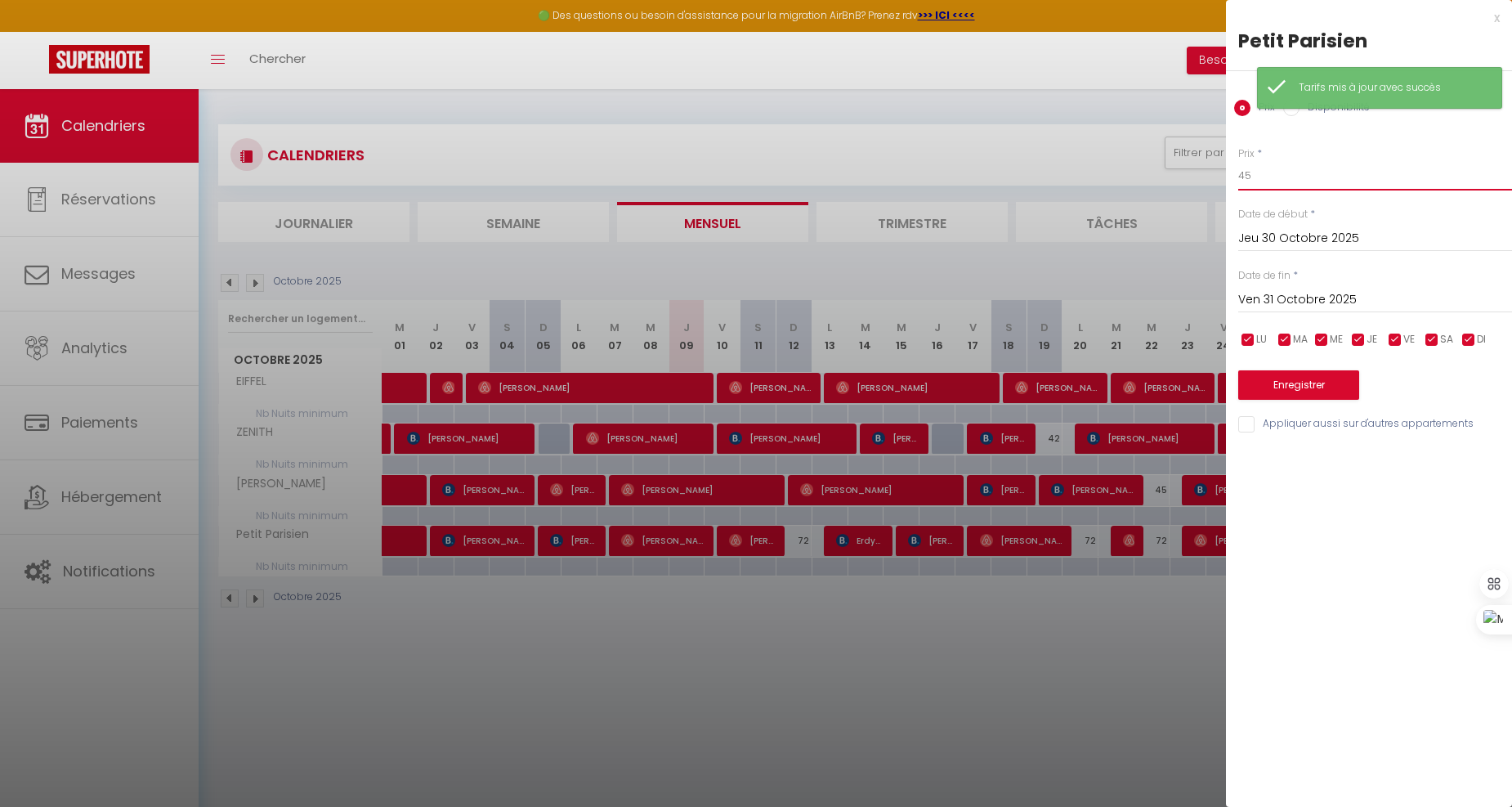
click at [1293, 182] on input "45" at bounding box center [1376, 175] width 274 height 29
type input "4"
type input "72"
click at [1297, 377] on button "Enregistrer" at bounding box center [1299, 385] width 121 height 29
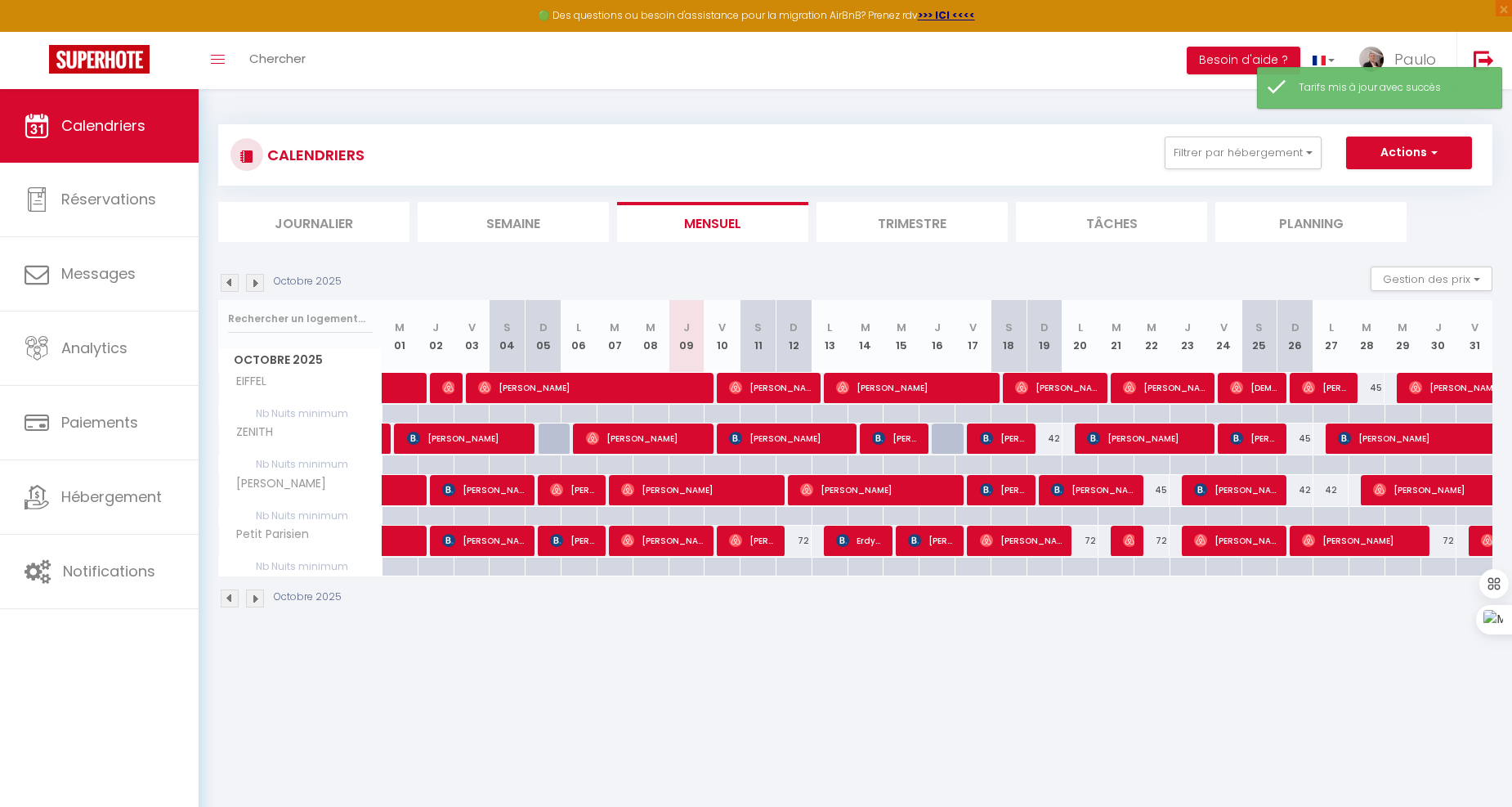
click at [254, 286] on img at bounding box center [255, 283] width 18 height 18
select select
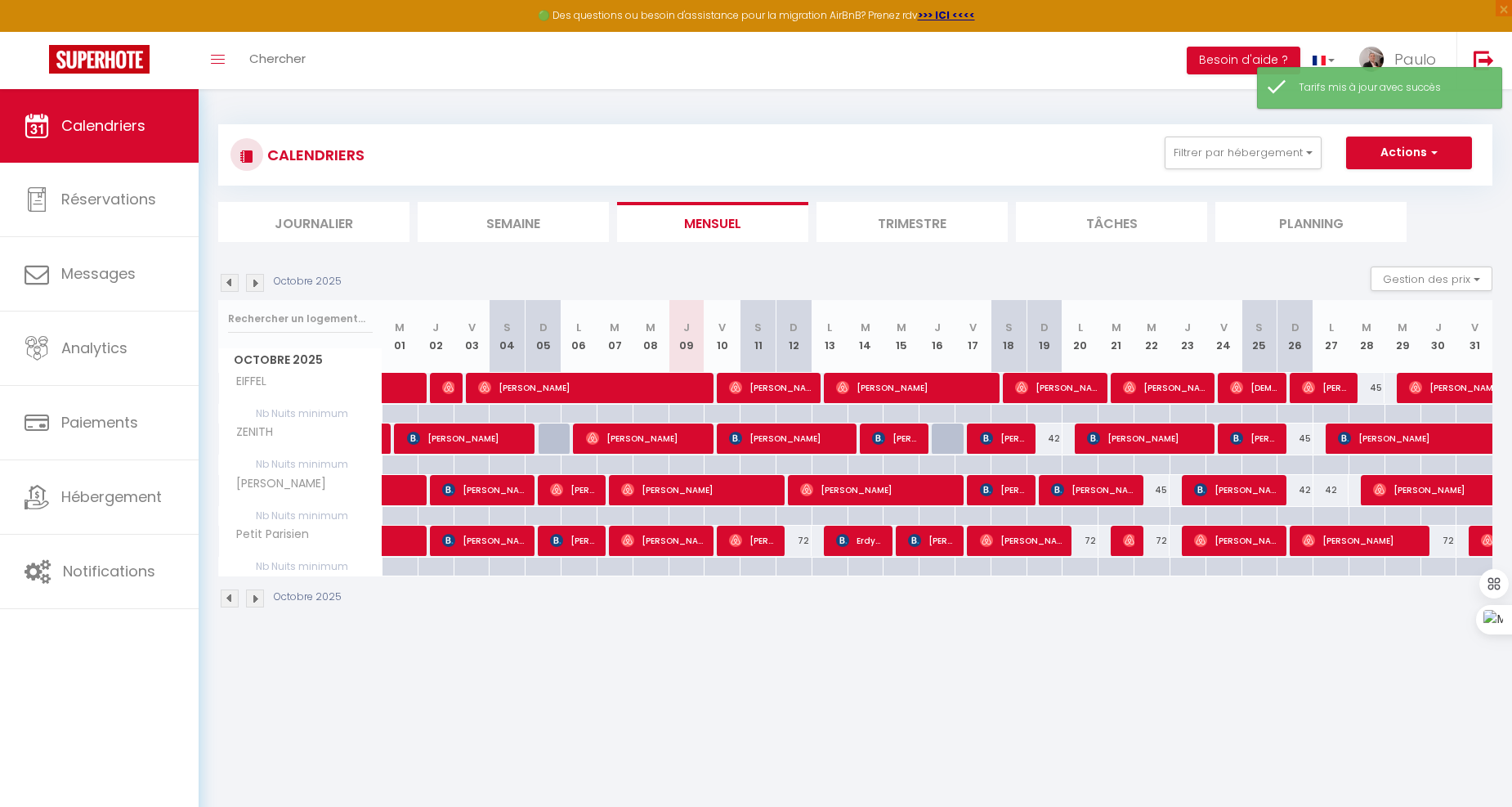
select select
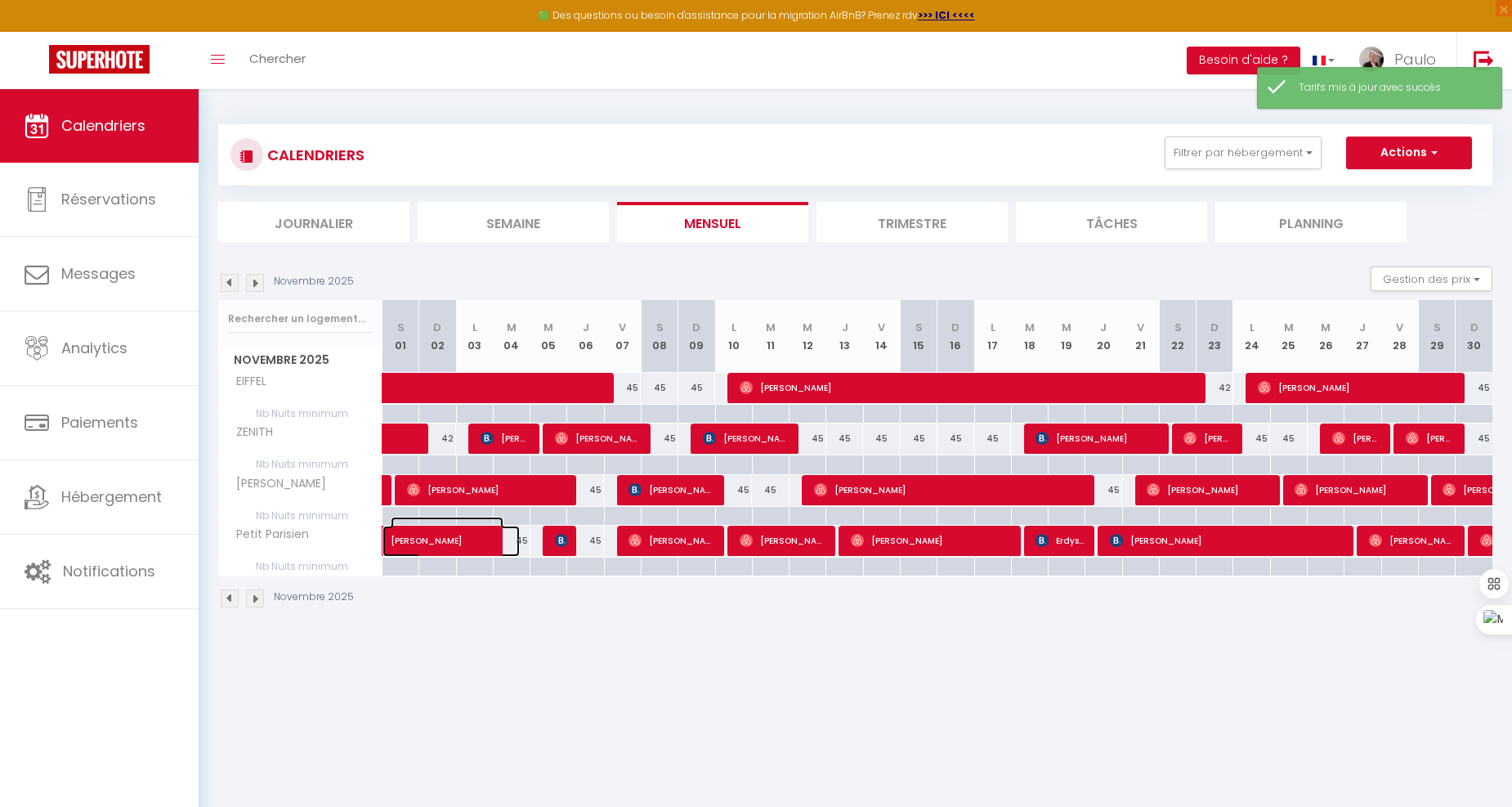
click at [513, 539] on span at bounding box center [463, 541] width 112 height 31
select select "OK"
select select "0"
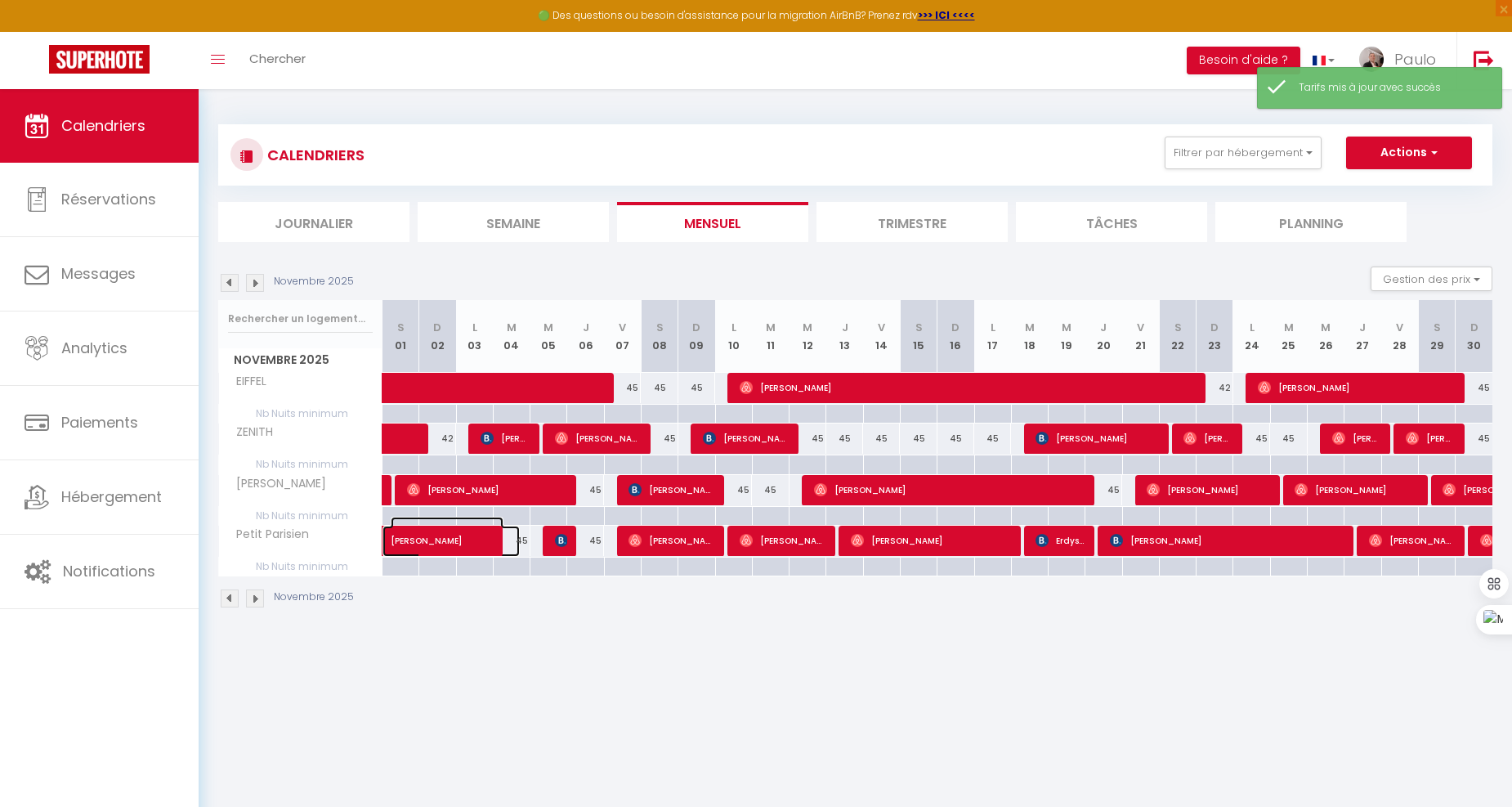
select select "1"
select select
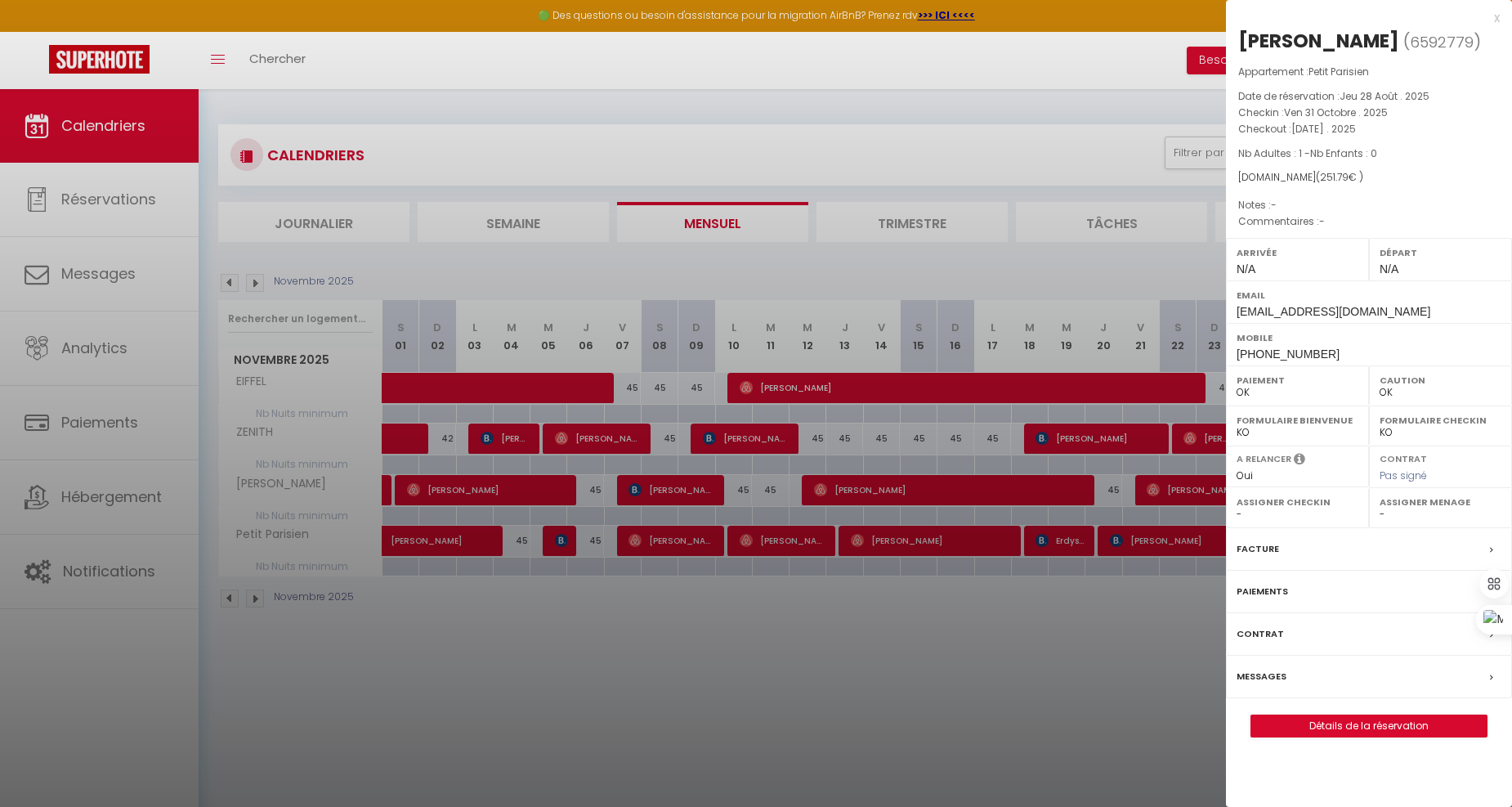
click at [1027, 109] on div at bounding box center [756, 403] width 1512 height 807
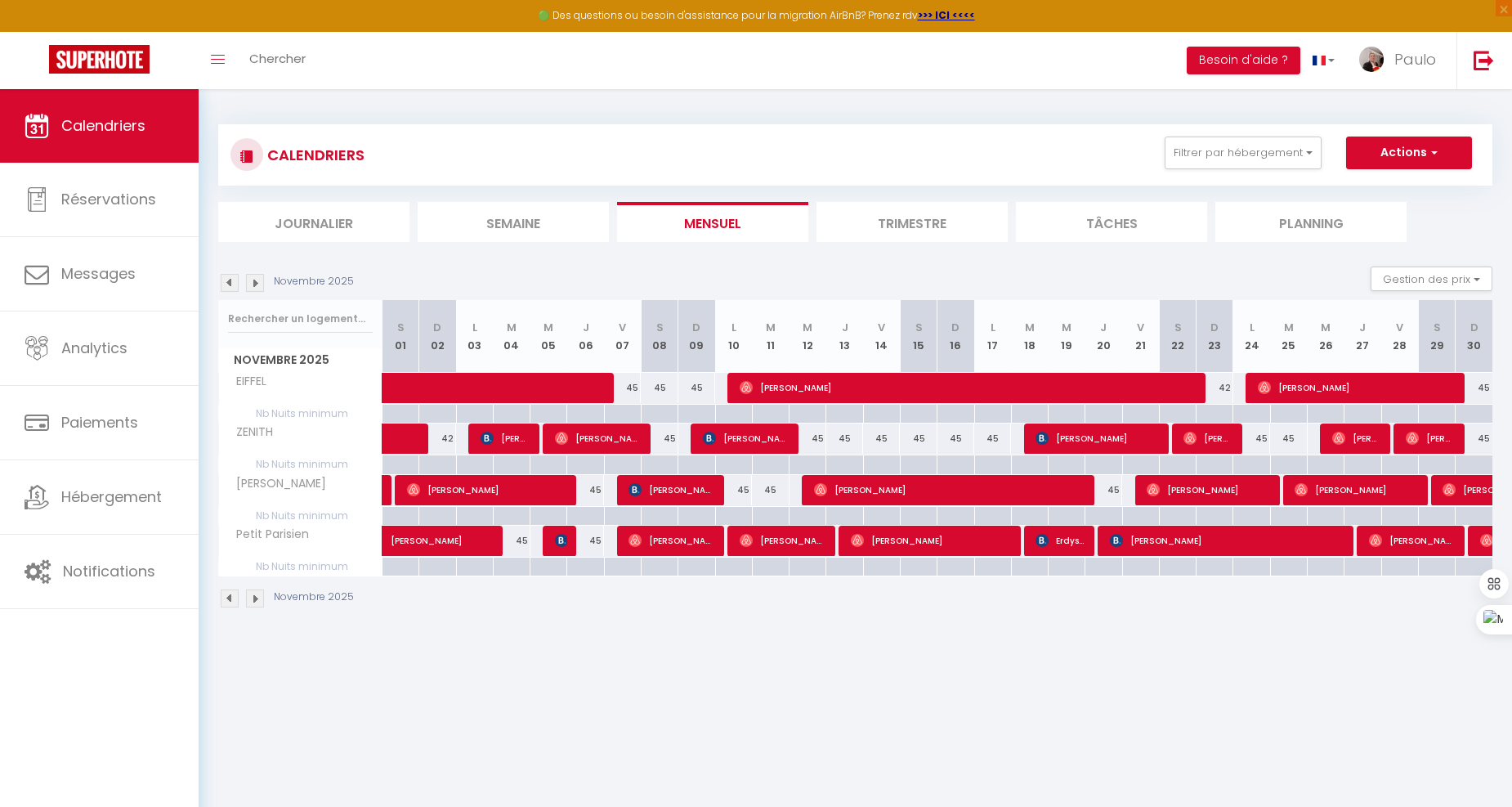
click at [527, 540] on div "45" at bounding box center [511, 540] width 37 height 30
type input "45"
type input "Mar 04 Novembre 2025"
type input "Mer 05 Novembre 2025"
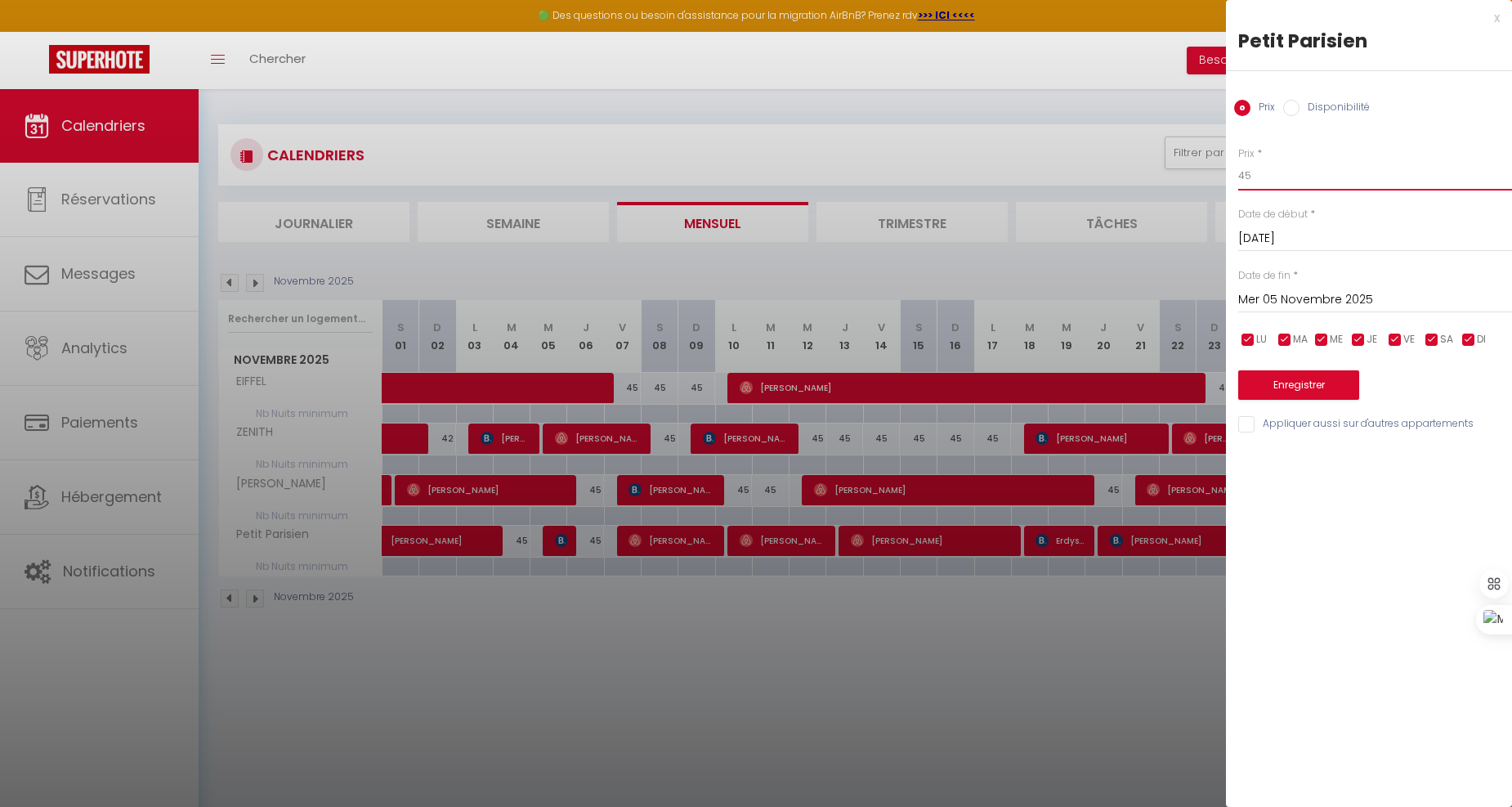
click at [1281, 174] on input "45" at bounding box center [1376, 175] width 274 height 29
type input "4"
type input "72"
click at [1304, 379] on button "Enregistrer" at bounding box center [1299, 385] width 121 height 29
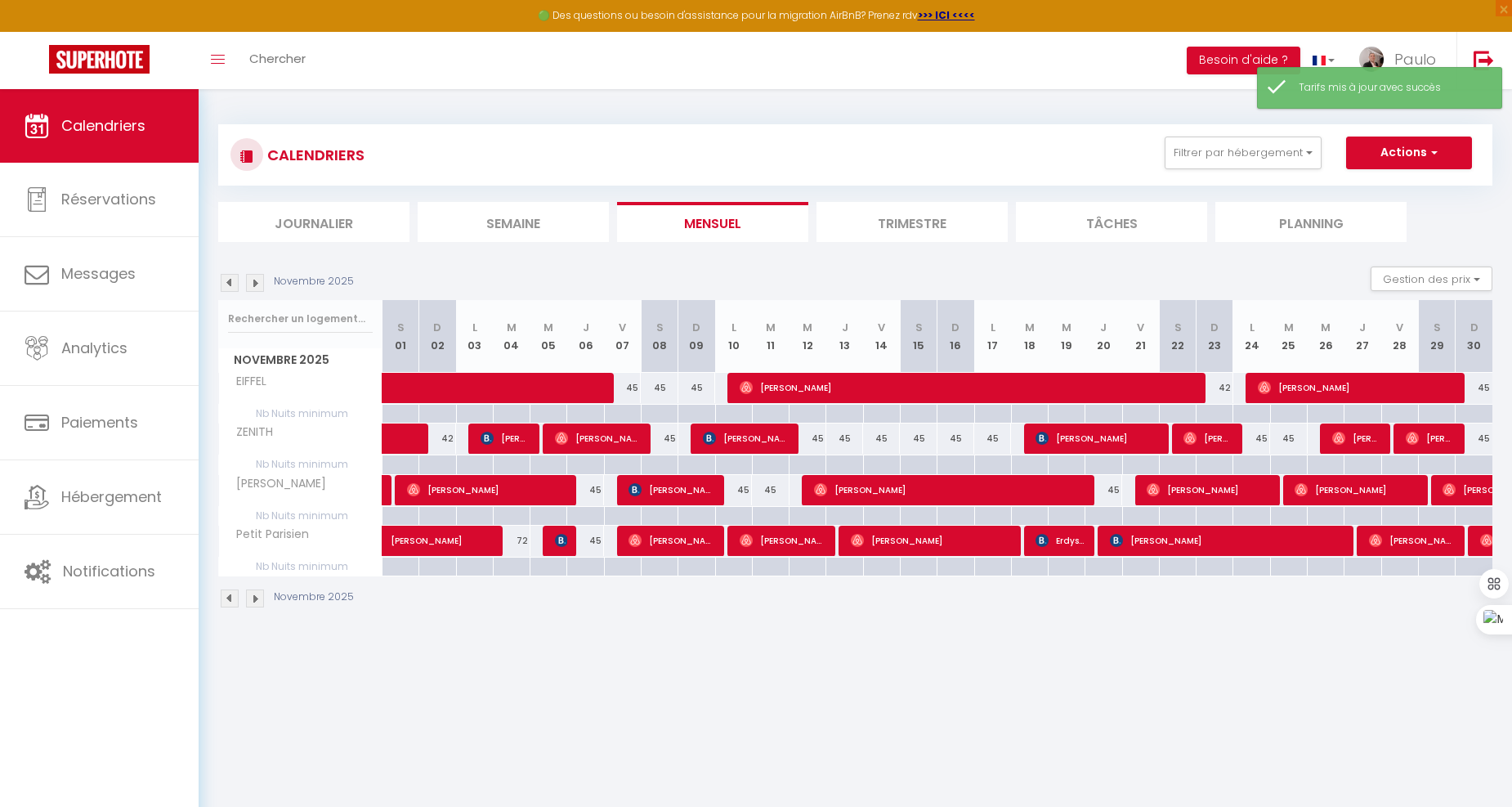
click at [595, 548] on div "45" at bounding box center [586, 540] width 37 height 30
type input "45"
type input "Jeu 06 Novembre 2025"
type input "Ven 07 Novembre 2025"
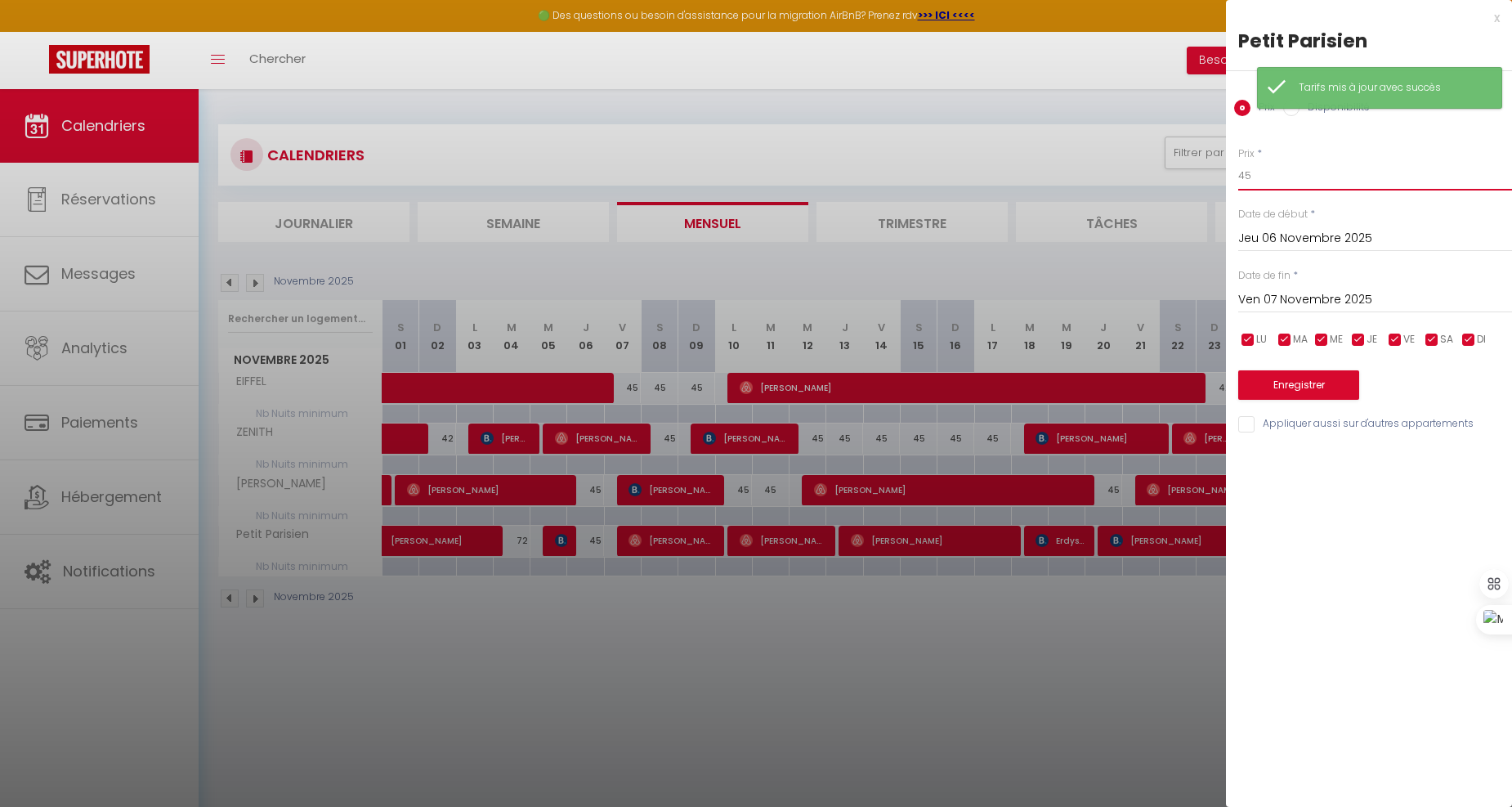
click at [1292, 175] on input "45" at bounding box center [1376, 175] width 274 height 29
type input "4"
type input "72"
click at [1313, 382] on button "Enregistrer" at bounding box center [1299, 385] width 121 height 29
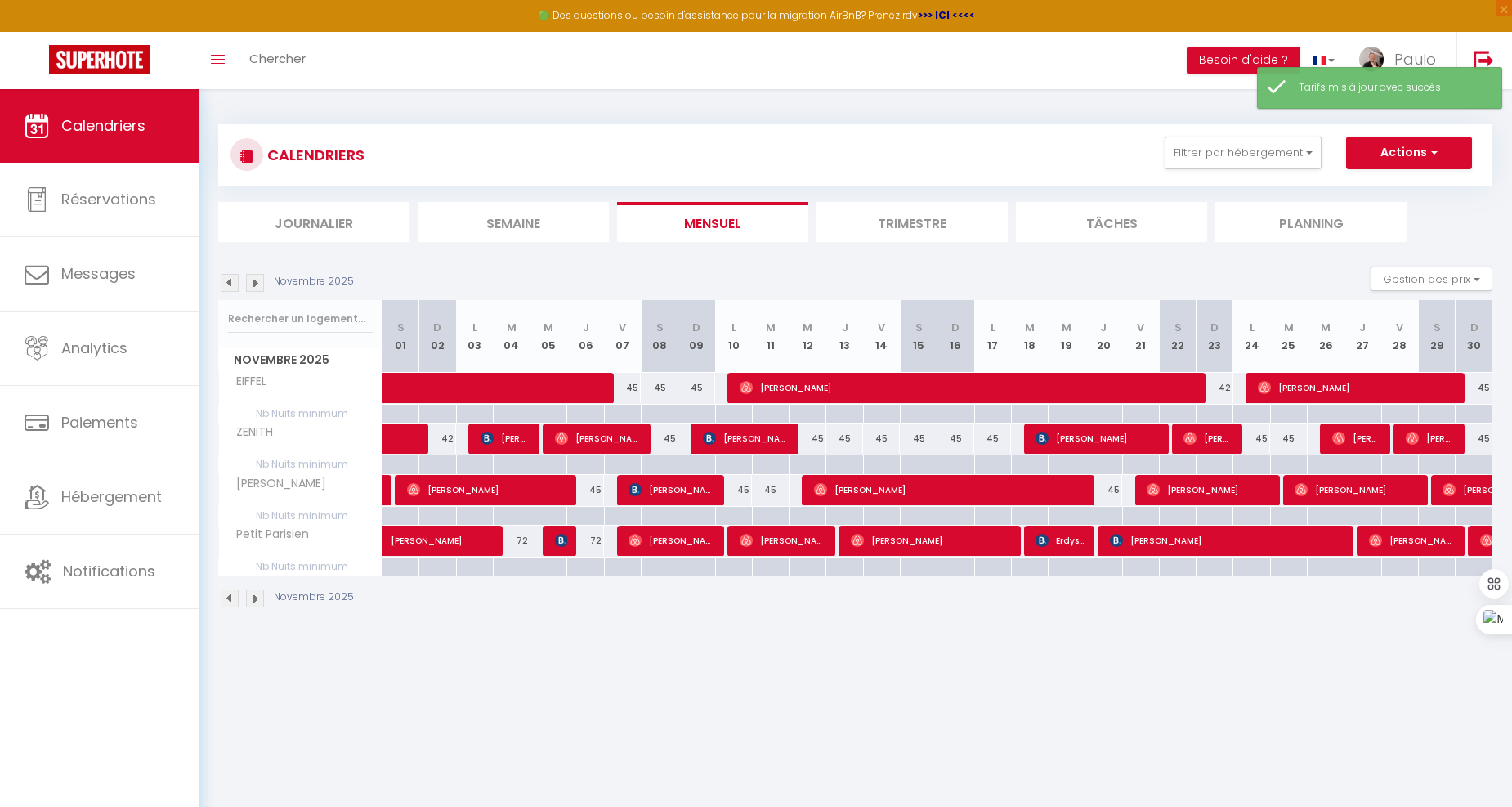
click at [251, 281] on img at bounding box center [255, 283] width 18 height 18
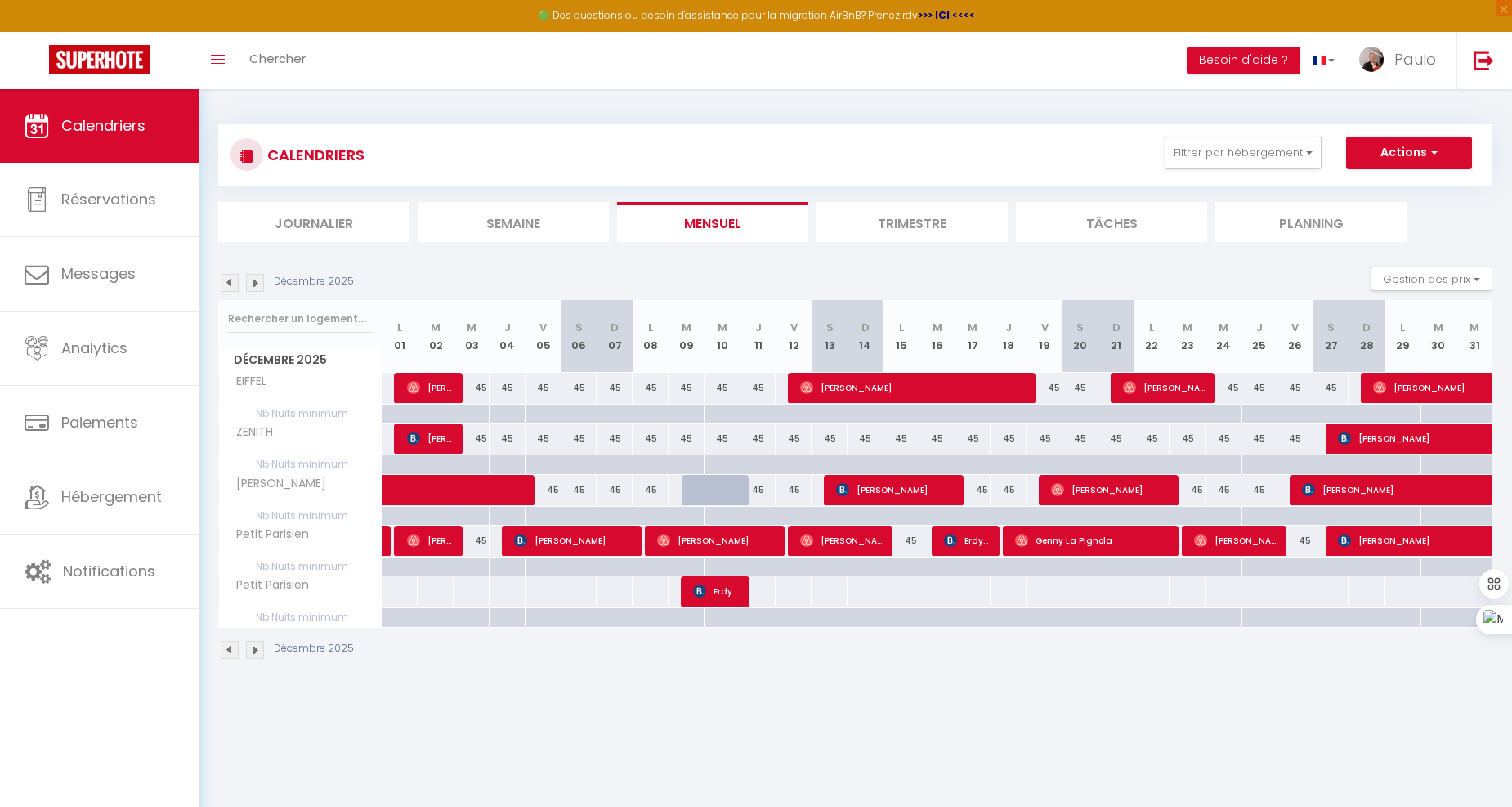
click at [1303, 539] on div "45" at bounding box center [1295, 540] width 36 height 30
type input "45"
type input "Ven 26 Décembre 2025"
type input "Sam 27 Décembre 2025"
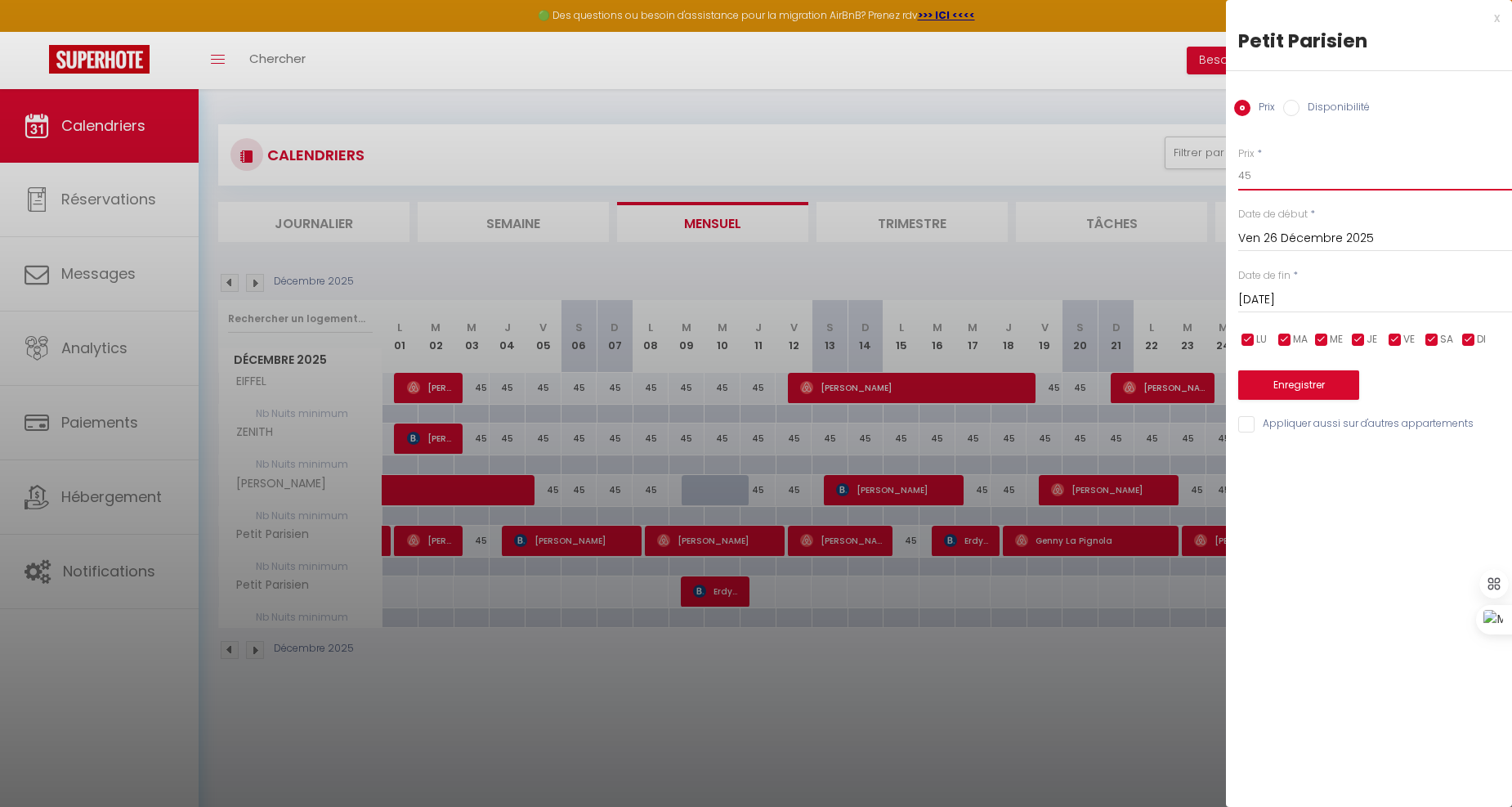
click at [1304, 178] on input "45" at bounding box center [1376, 175] width 274 height 29
type input "4"
type input "89"
click at [1297, 388] on button "Enregistrer" at bounding box center [1299, 385] width 121 height 29
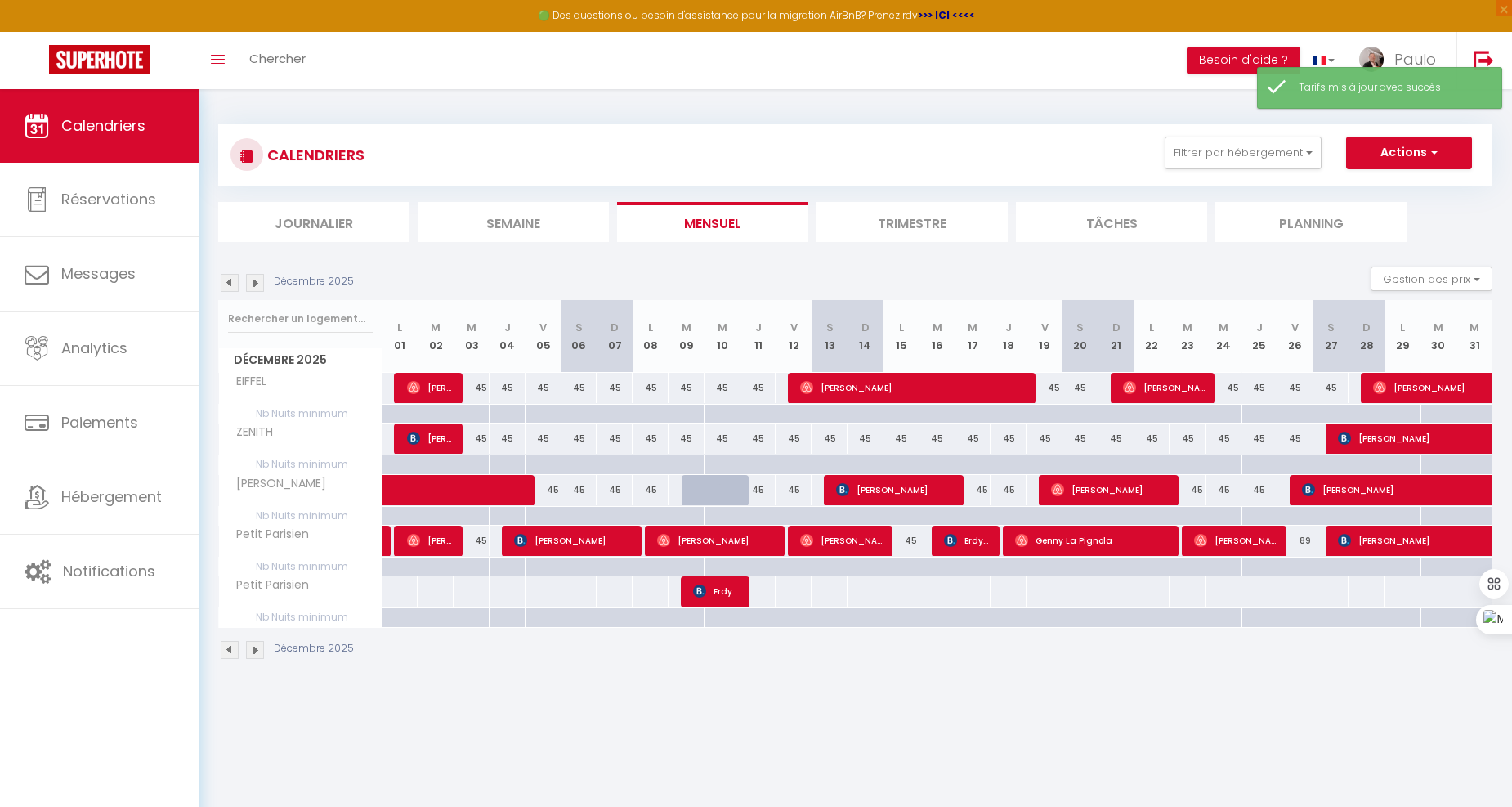
click at [913, 545] on div "45" at bounding box center [901, 540] width 36 height 30
type input "45"
type input "Lun 15 Décembre 2025"
type input "Mar 16 Décembre 2025"
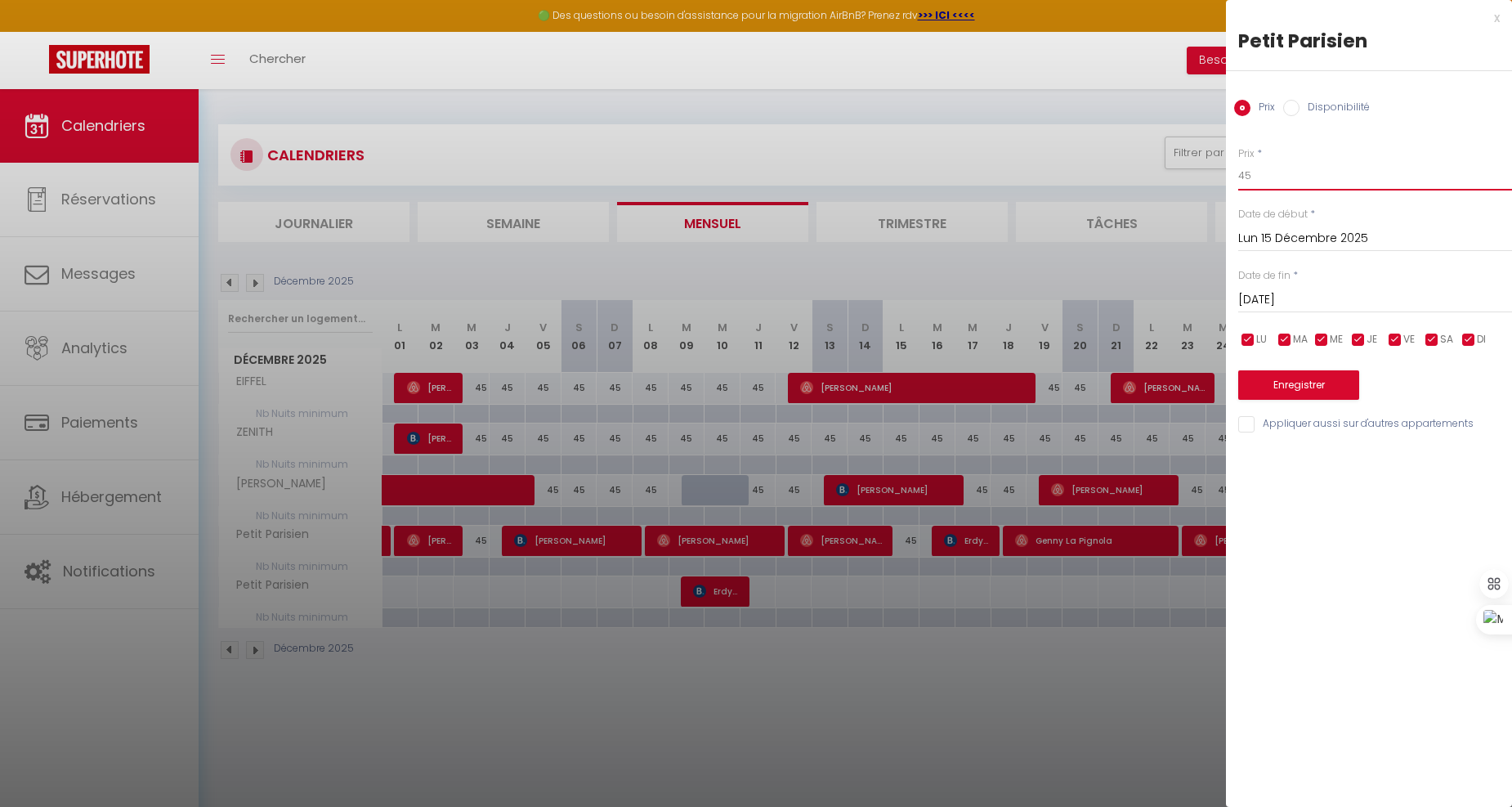
click at [1268, 180] on input "45" at bounding box center [1376, 175] width 274 height 29
type input "4"
type input "75"
click at [1295, 388] on button "Enregistrer" at bounding box center [1299, 385] width 121 height 29
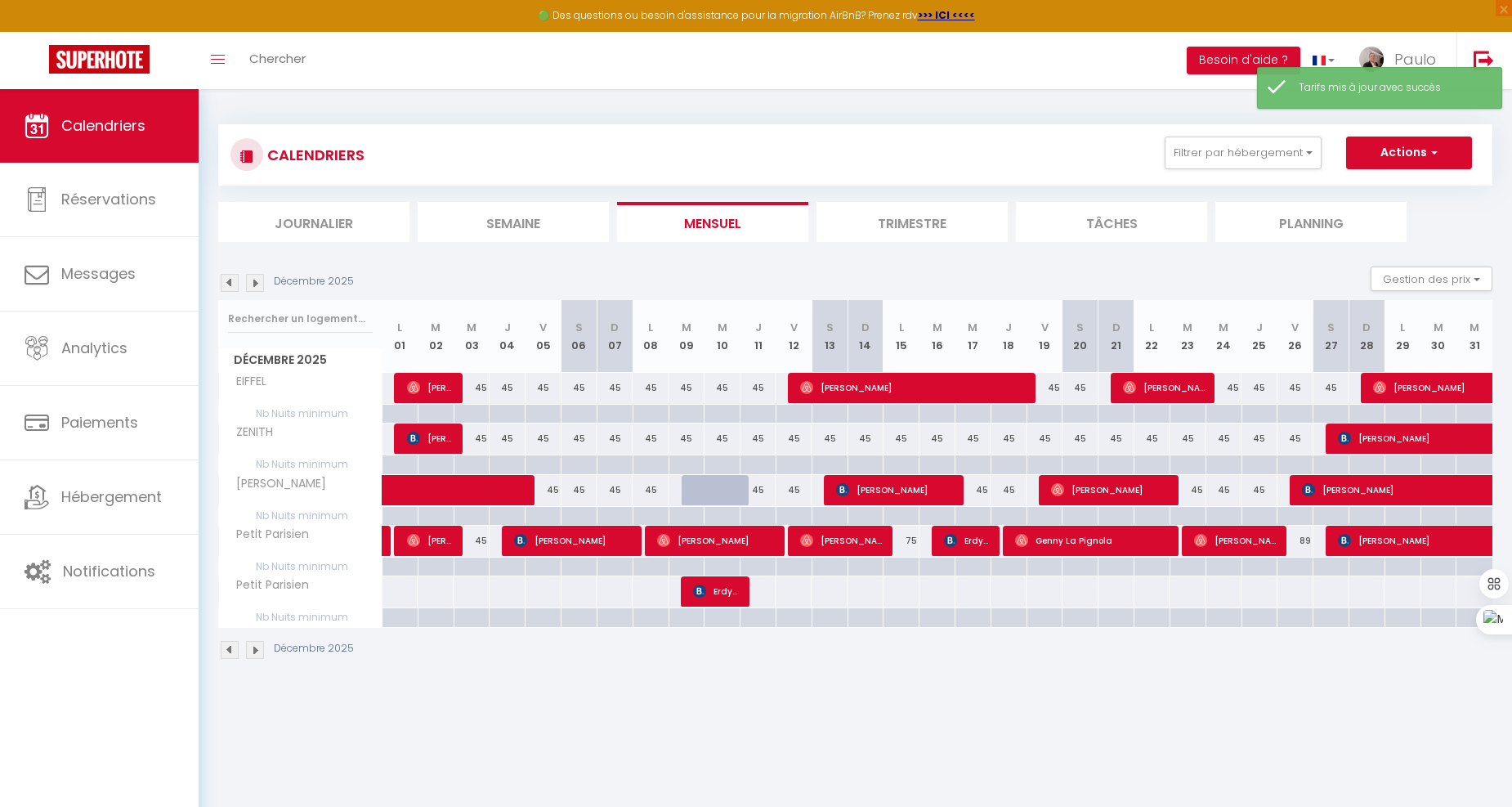
click at [480, 543] on div "45" at bounding box center [471, 540] width 36 height 30
type input "45"
type input "Mer 03 Décembre 2025"
type input "Jeu 04 Décembre 2025"
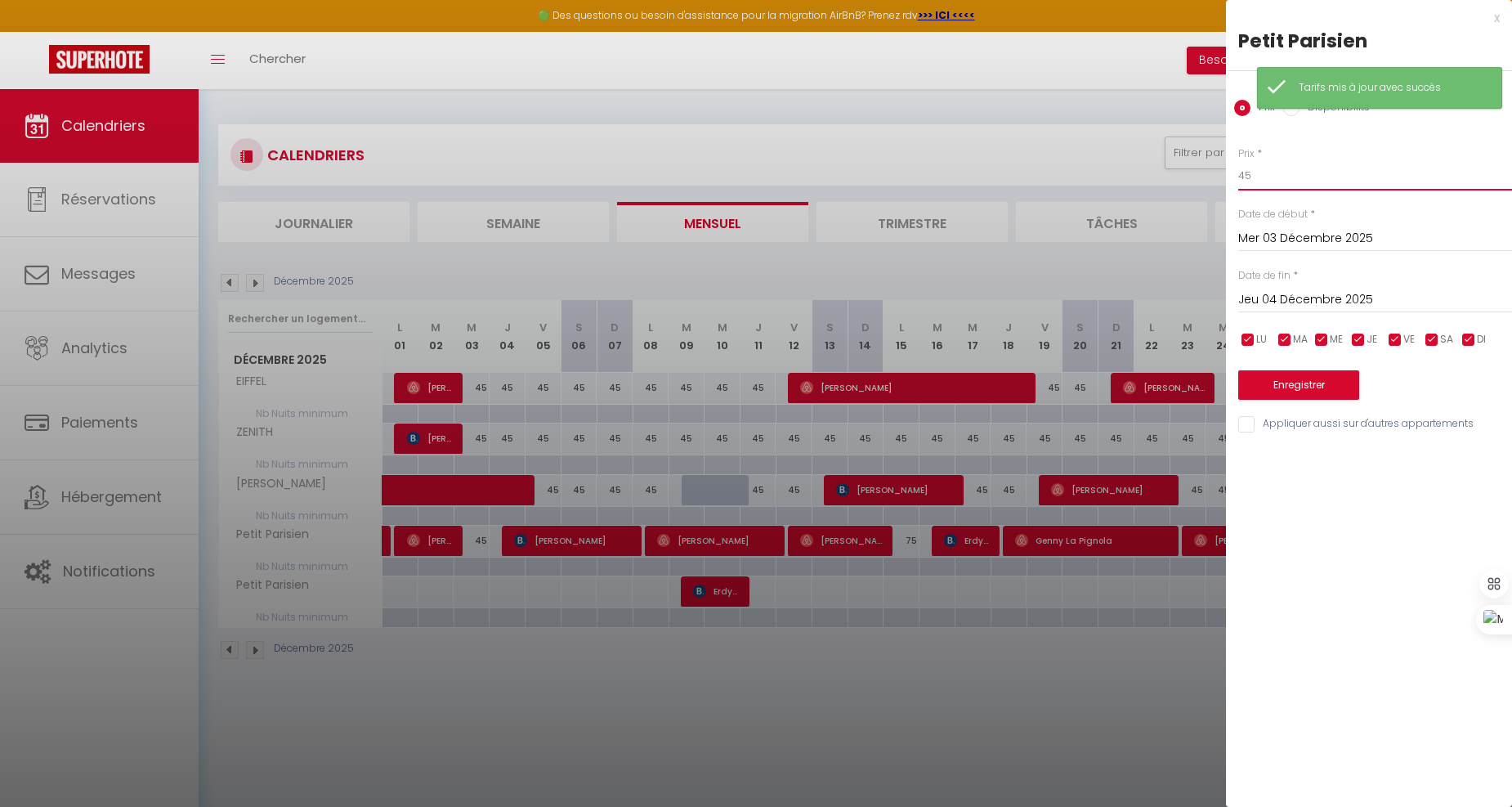
click at [1320, 180] on input "45" at bounding box center [1376, 175] width 274 height 29
type input "4"
type input "75"
click at [1292, 378] on button "Enregistrer" at bounding box center [1299, 385] width 121 height 29
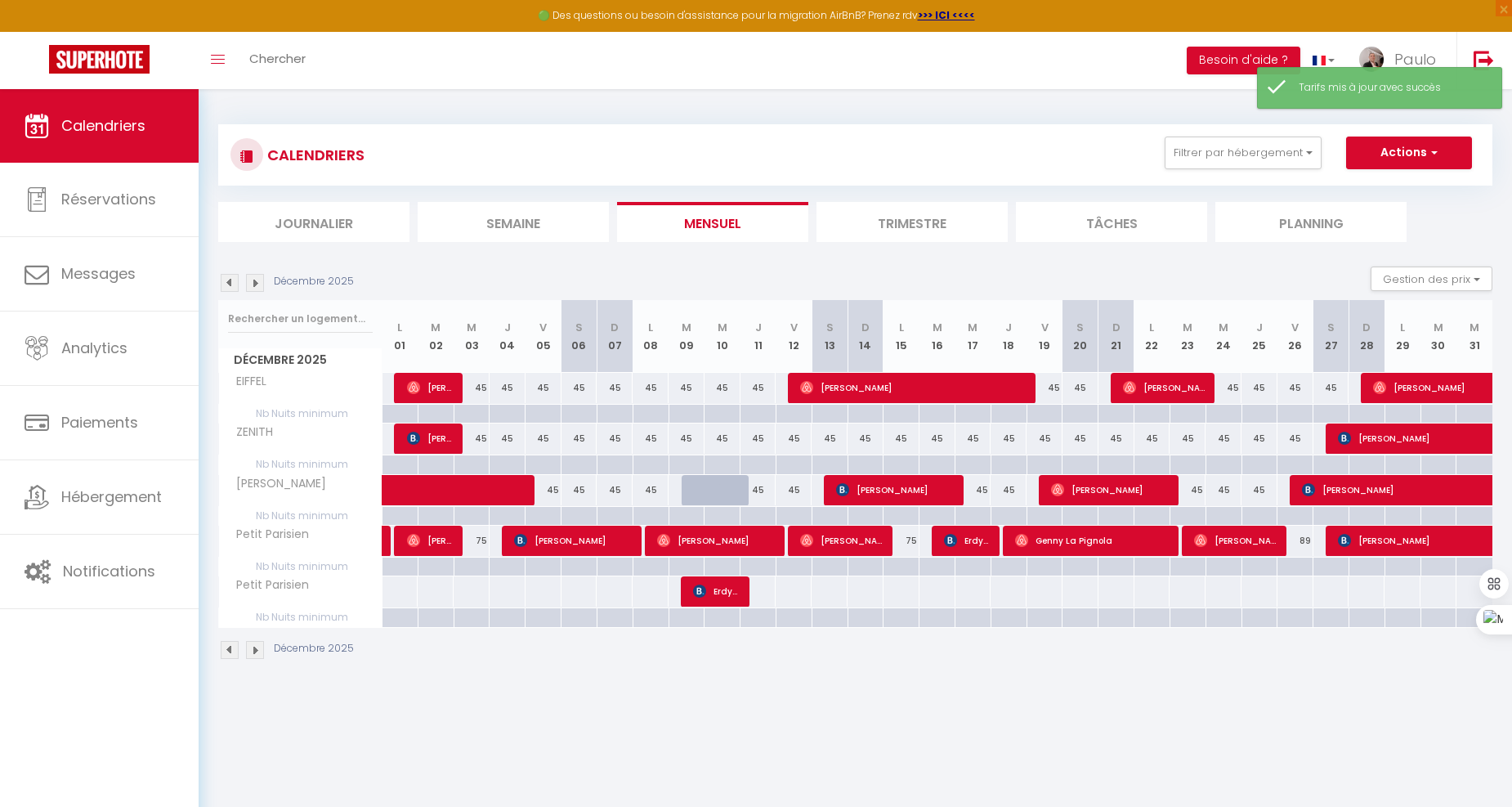
click at [250, 282] on img at bounding box center [255, 283] width 18 height 18
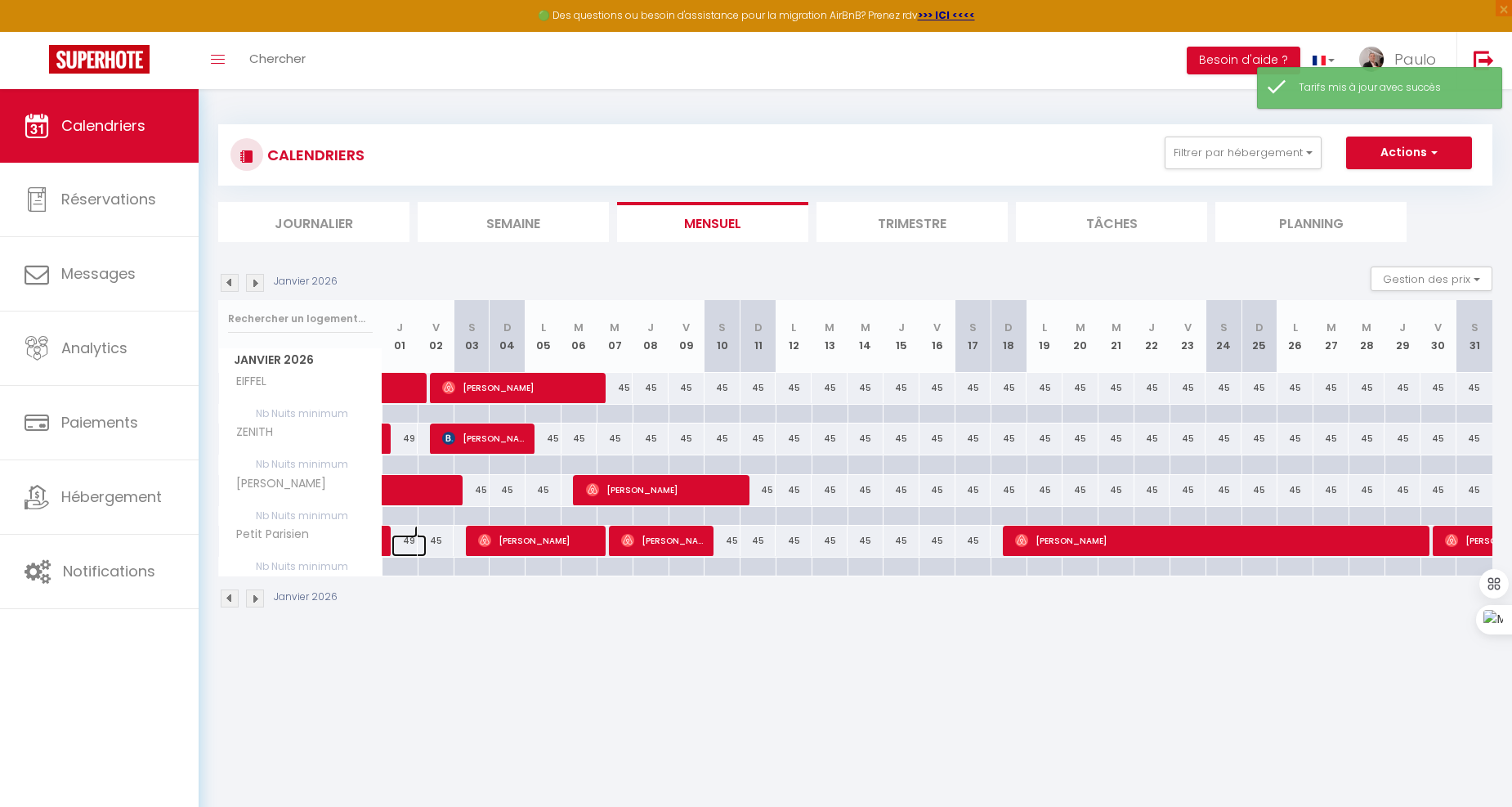
click at [406, 539] on link at bounding box center [409, 546] width 36 height 22
type input "49"
type input "Jeu 01 Janvier 2026"
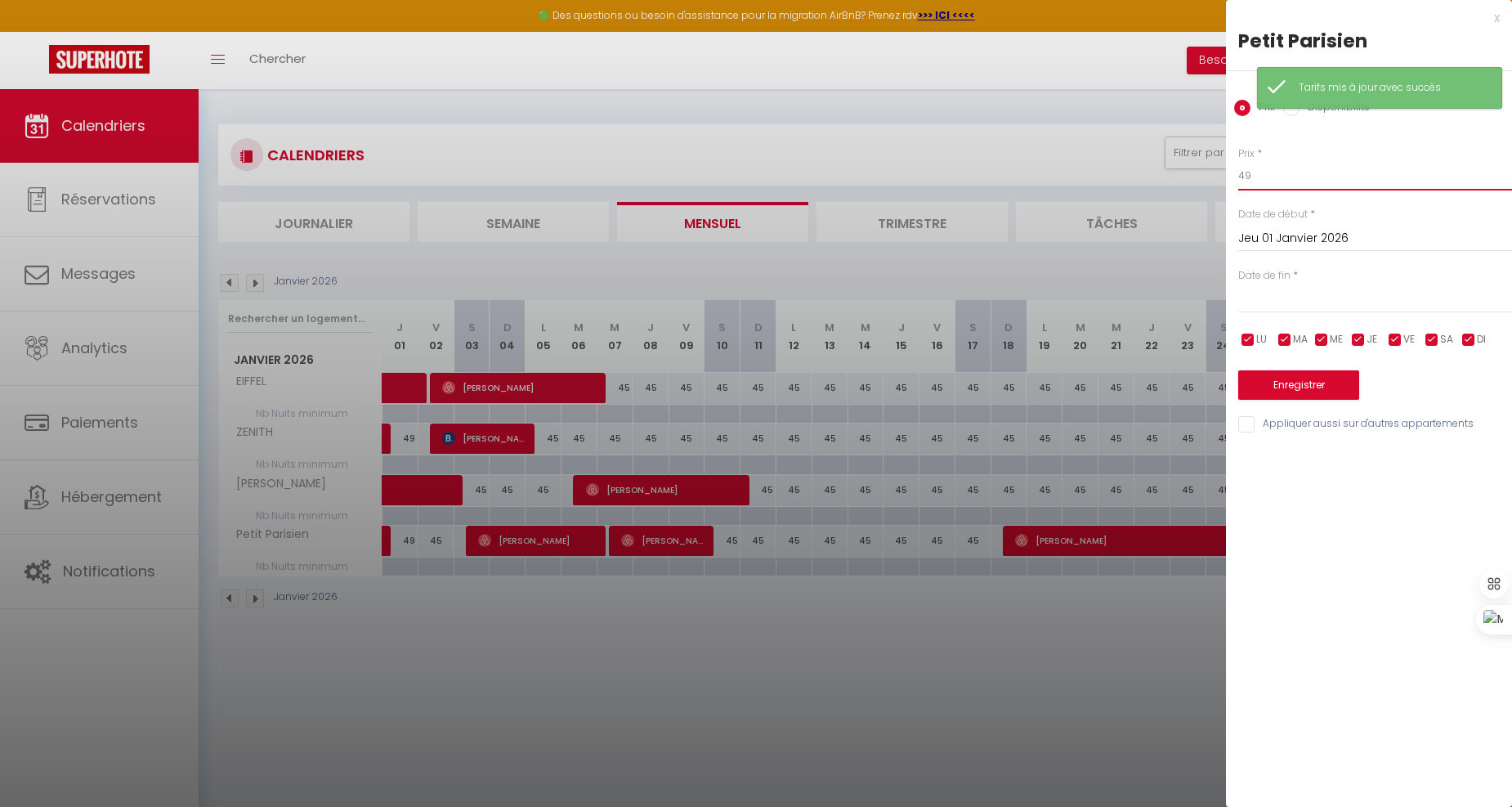
click at [1285, 168] on input "49" at bounding box center [1376, 175] width 274 height 29
type input "4"
type input "65"
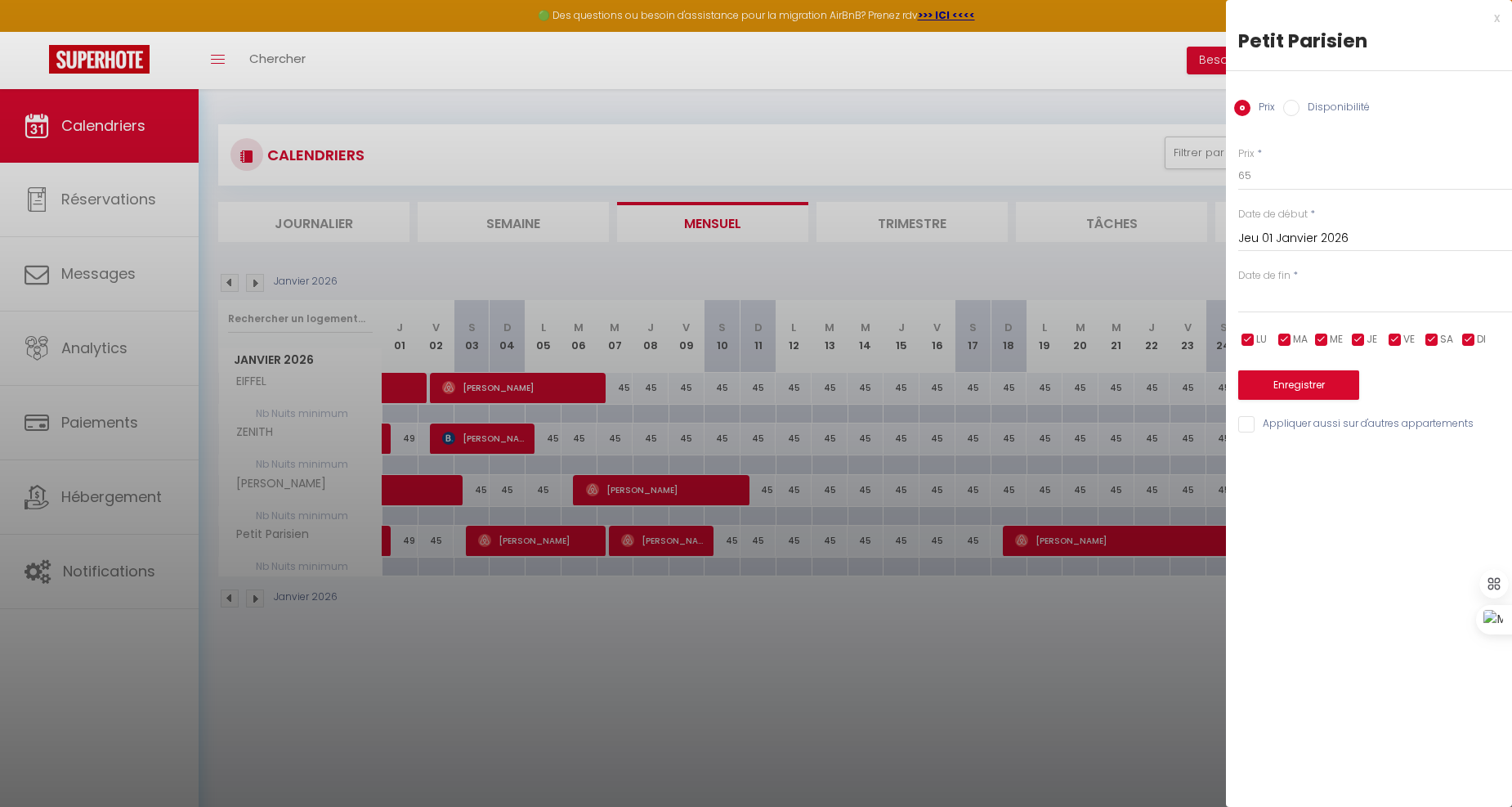
click at [1325, 305] on input "text" at bounding box center [1376, 300] width 274 height 21
click at [1464, 324] on span ">" at bounding box center [1465, 328] width 35 height 33
click at [1464, 521] on span "31" at bounding box center [1465, 524] width 35 height 33
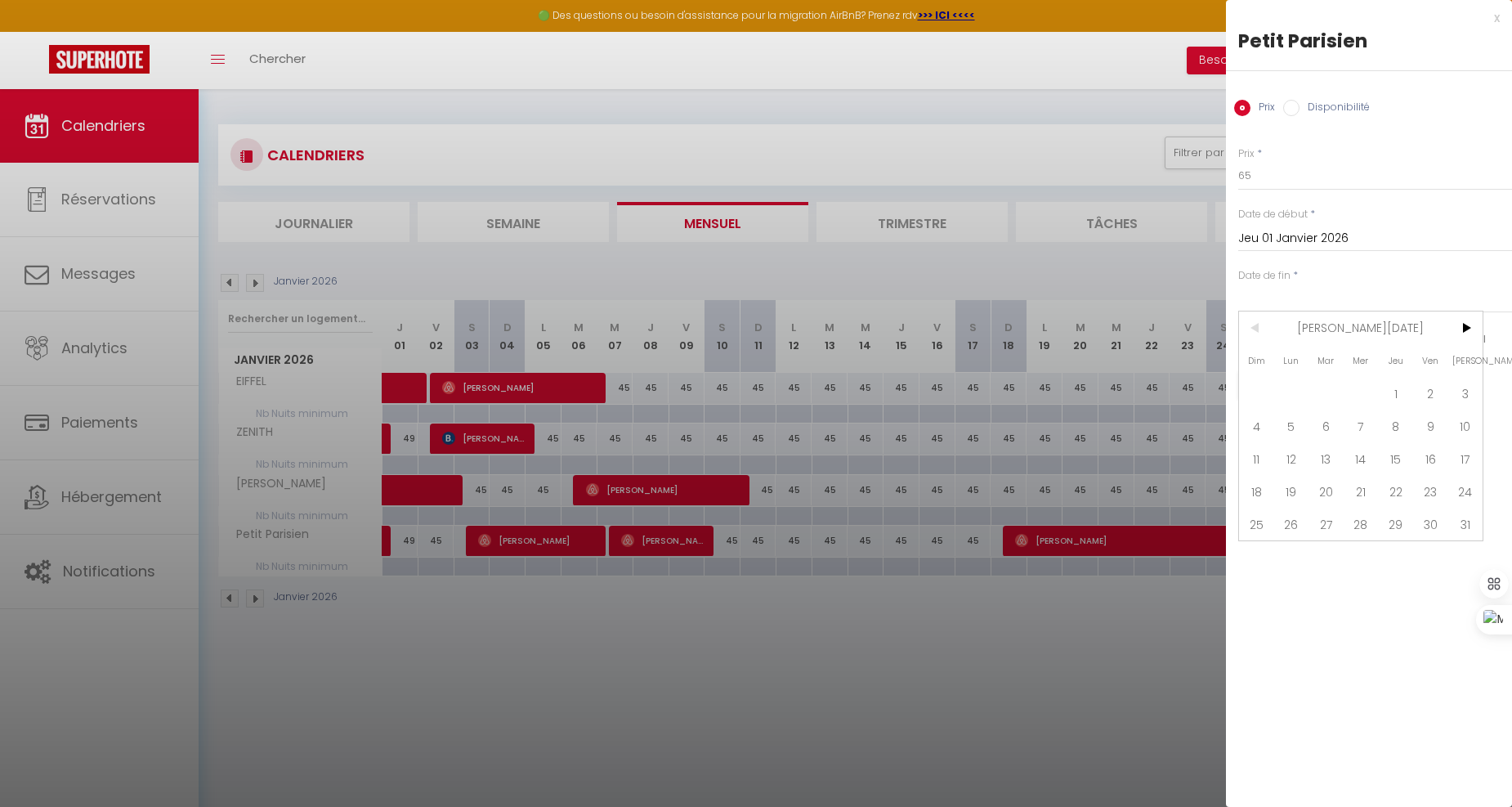
type input "Sam 31 Janvier 2026"
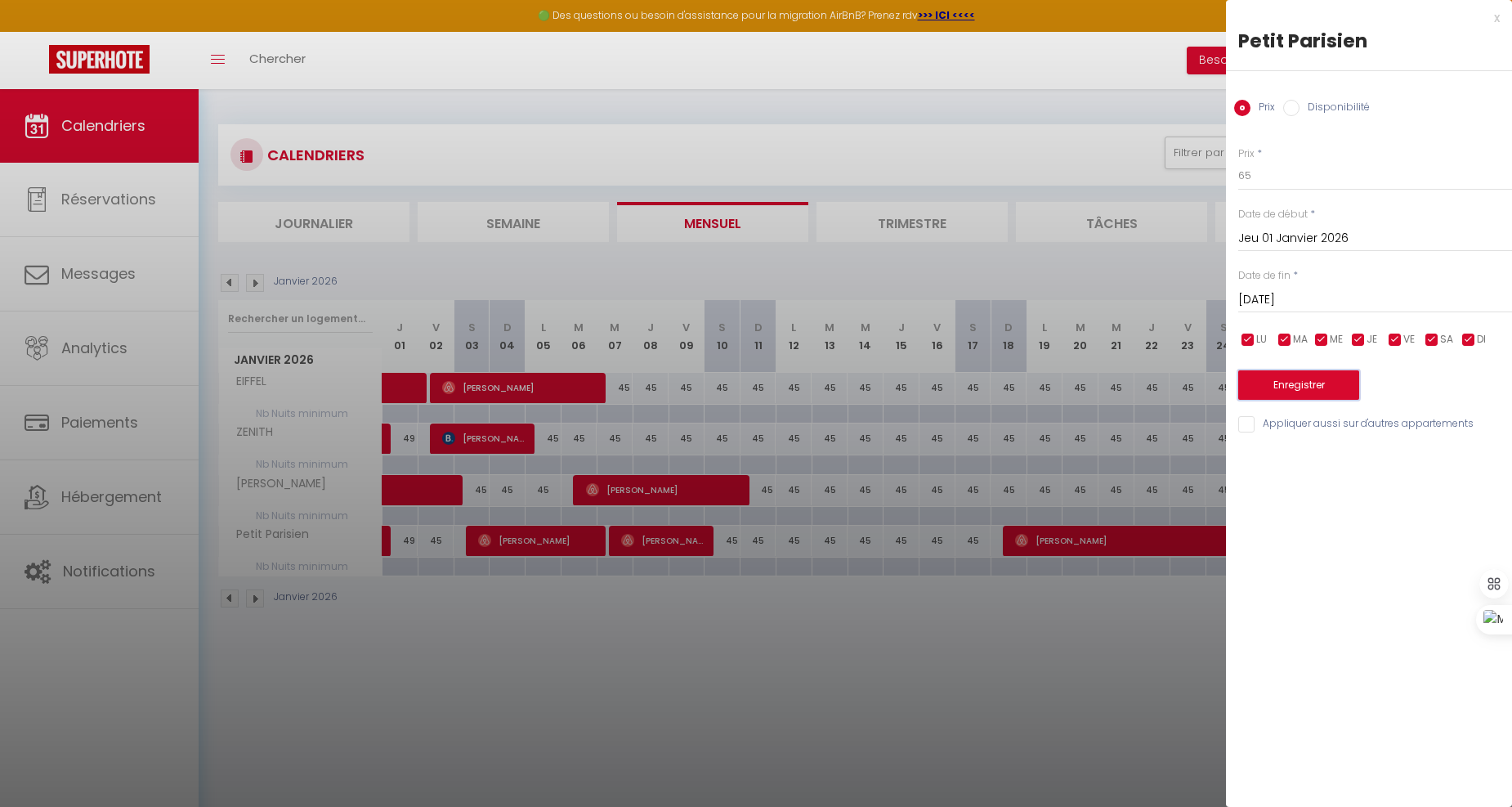
click at [1300, 382] on button "Enregistrer" at bounding box center [1299, 385] width 121 height 29
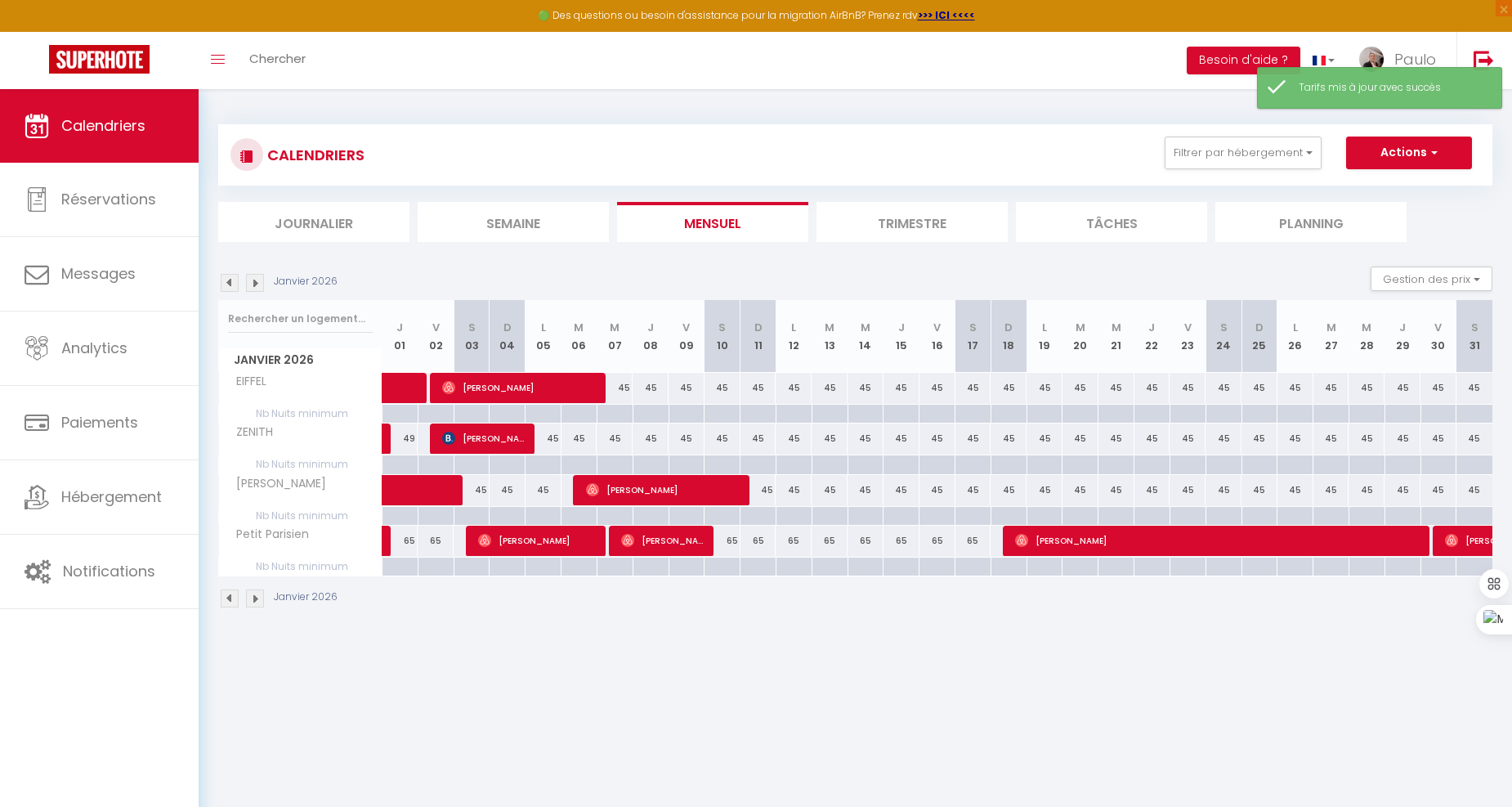
click at [254, 284] on img at bounding box center [255, 283] width 18 height 18
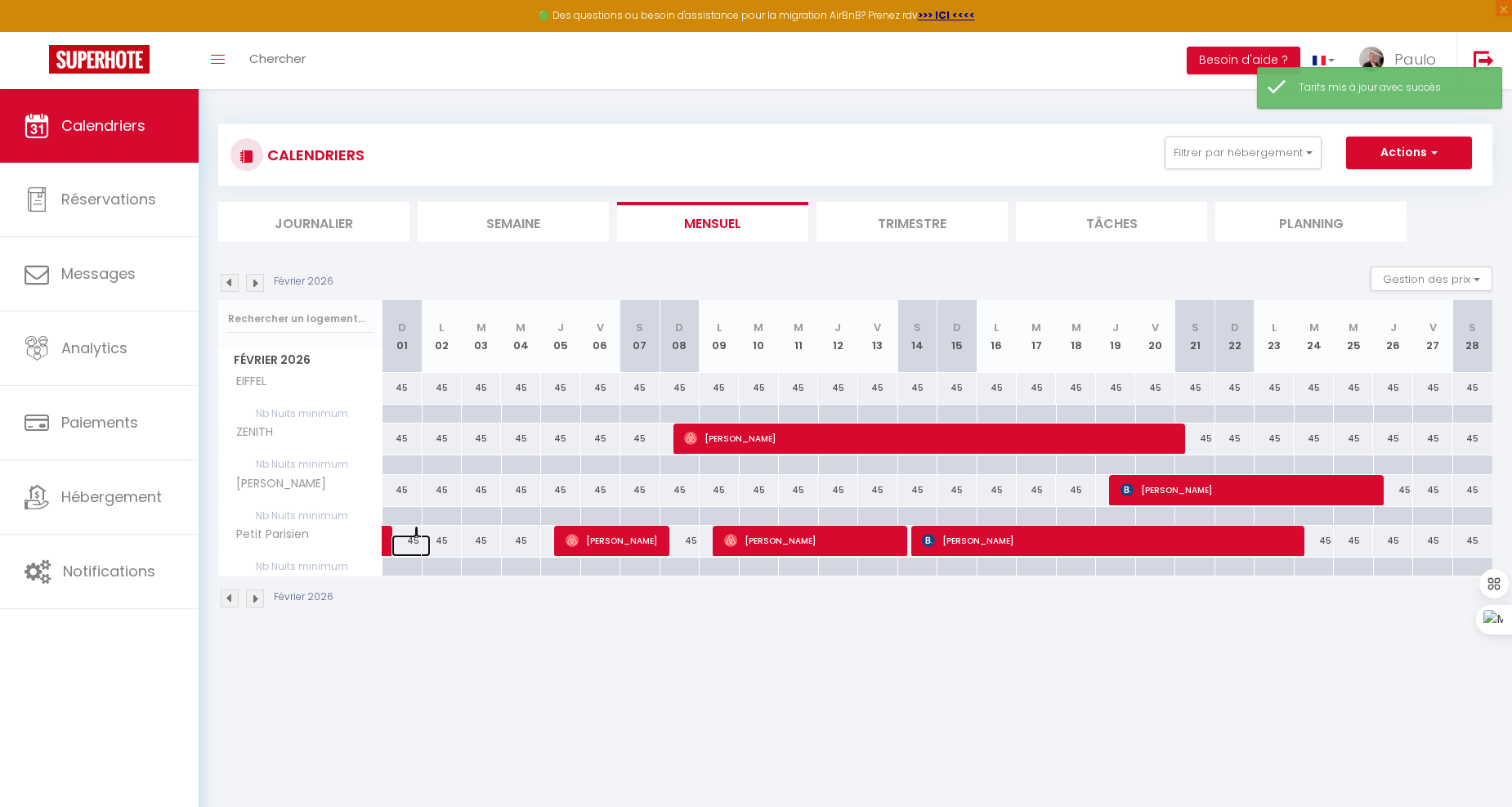
click at [411, 535] on link at bounding box center [411, 546] width 40 height 22
type input "45"
type input "Dim 01 Février 2026"
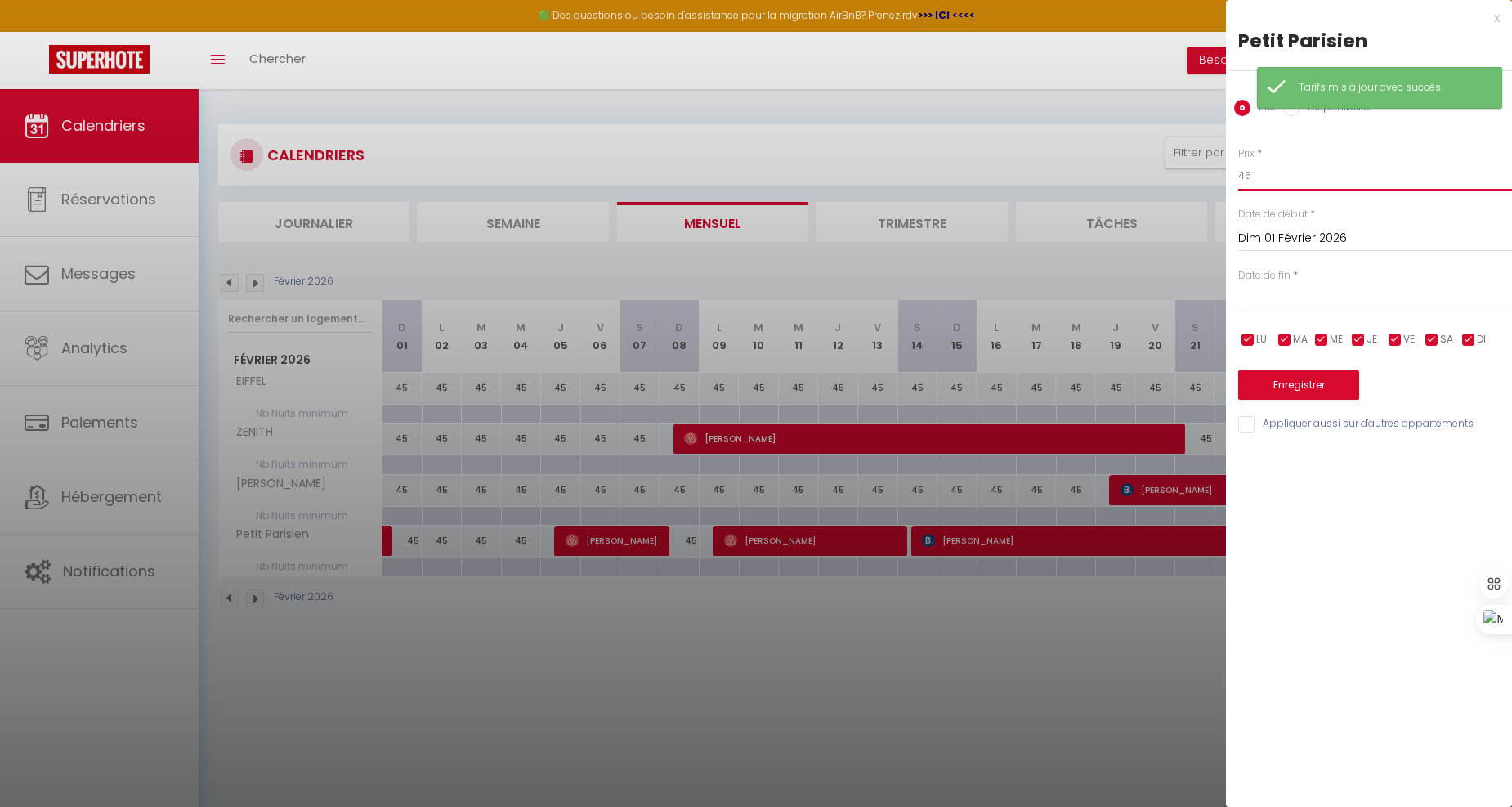
click at [1293, 175] on input "45" at bounding box center [1376, 175] width 274 height 29
type input "4"
type input "65"
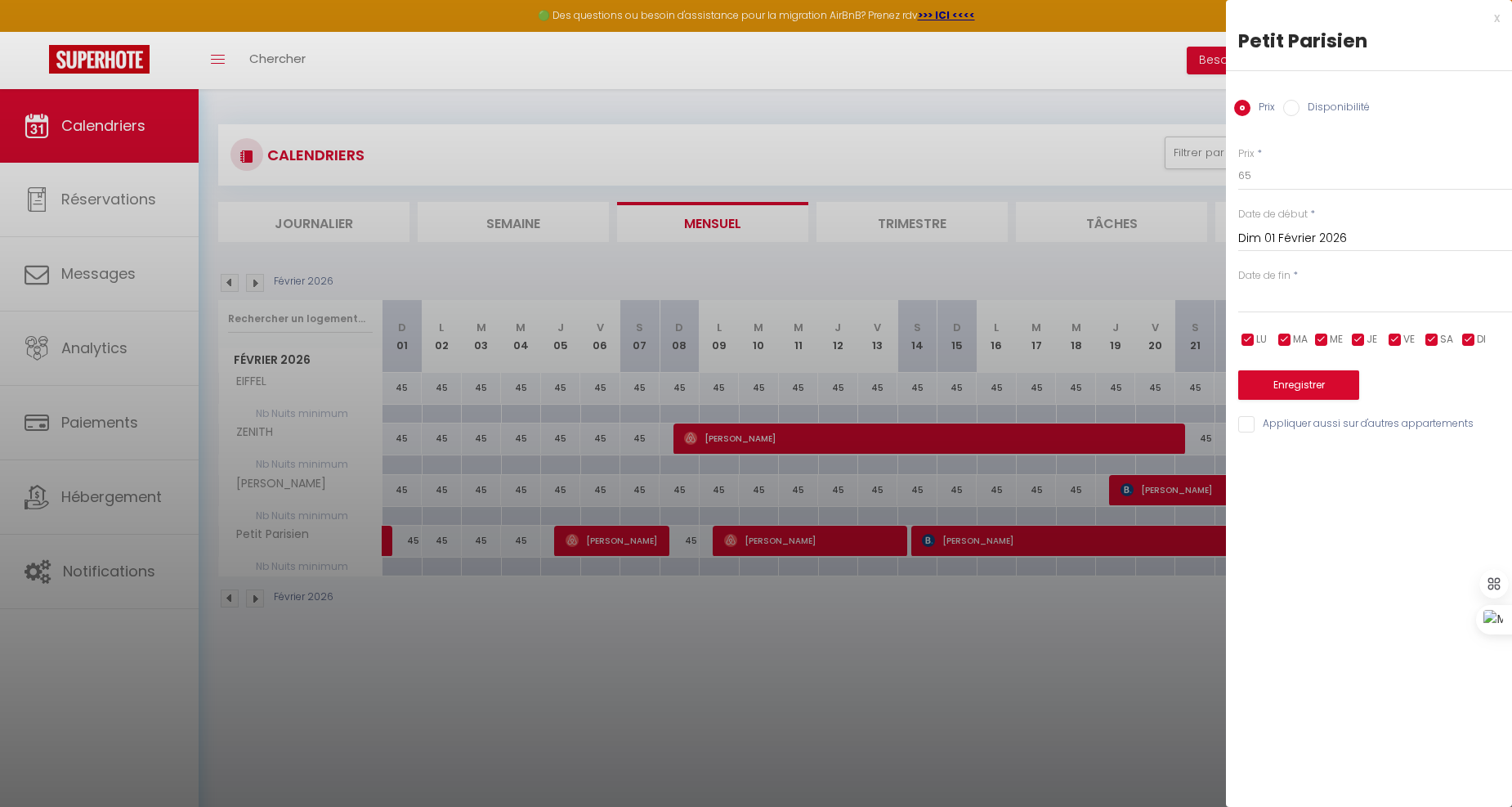
click at [1312, 298] on input "text" at bounding box center [1376, 300] width 274 height 21
click at [1458, 336] on span ">" at bounding box center [1465, 328] width 35 height 33
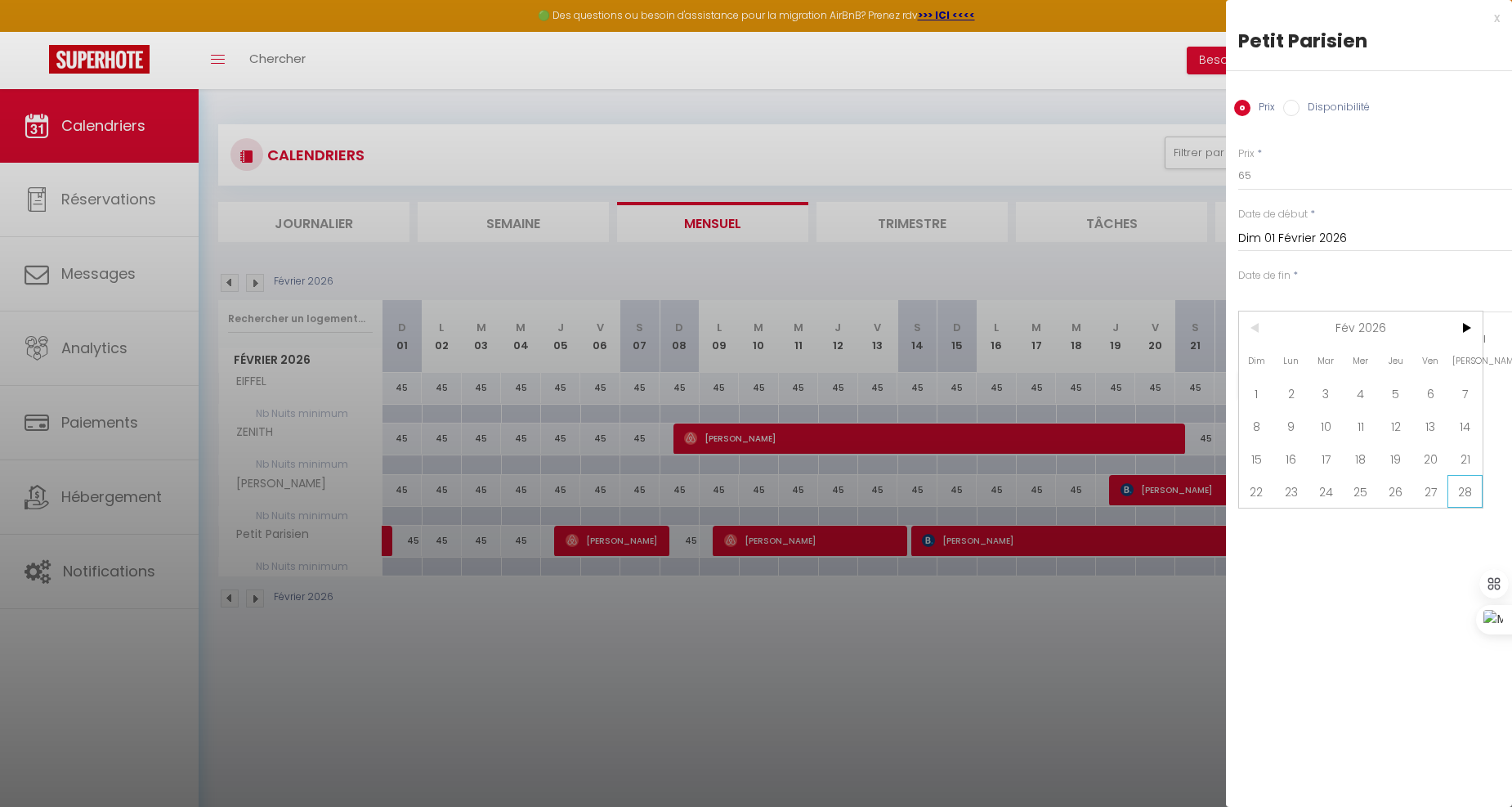
click at [1465, 484] on span "28" at bounding box center [1465, 492] width 35 height 33
type input "Sam 28 Février 2026"
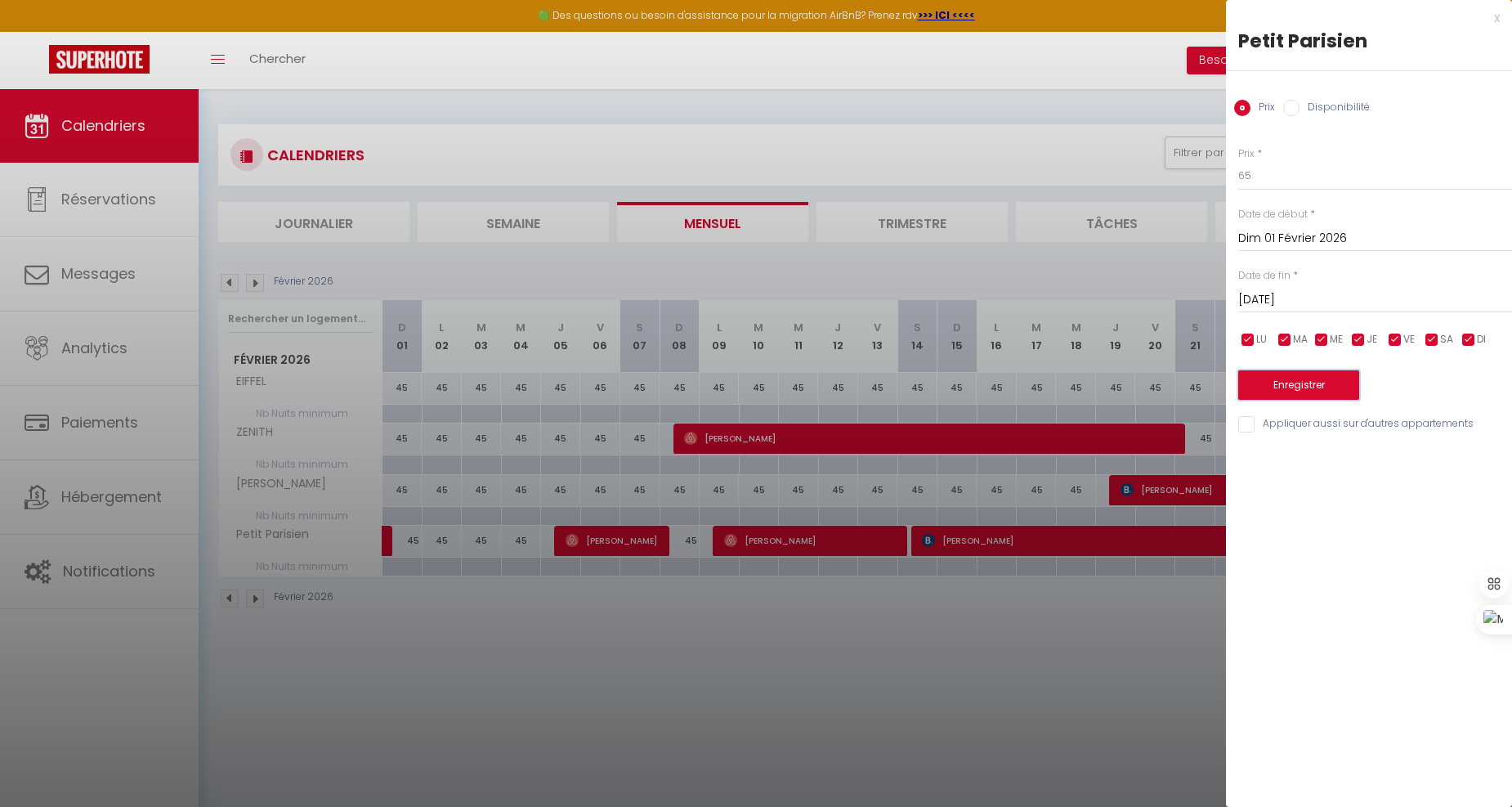
click at [1305, 385] on button "Enregistrer" at bounding box center [1299, 385] width 121 height 29
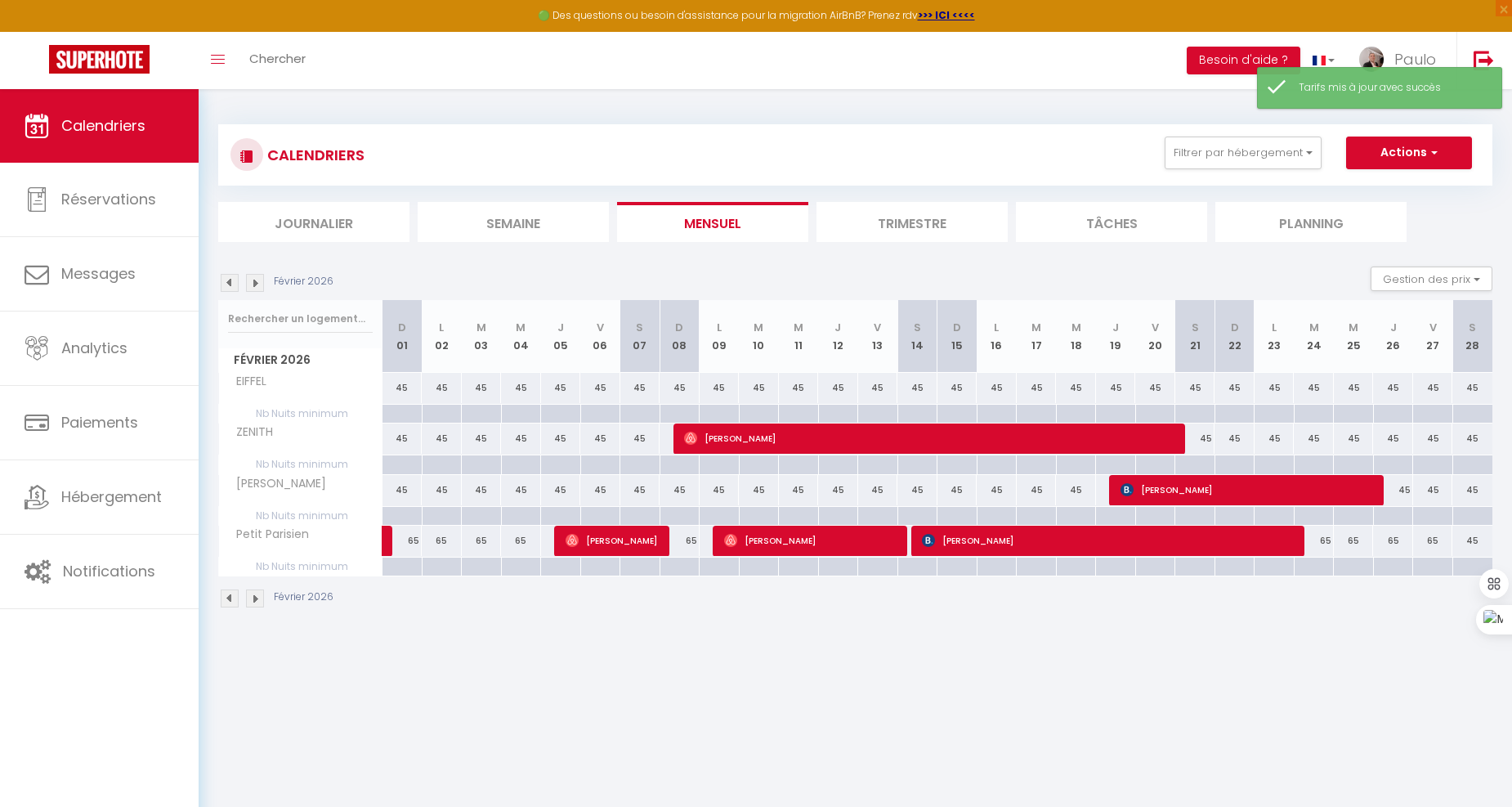
click at [256, 282] on img at bounding box center [255, 283] width 18 height 18
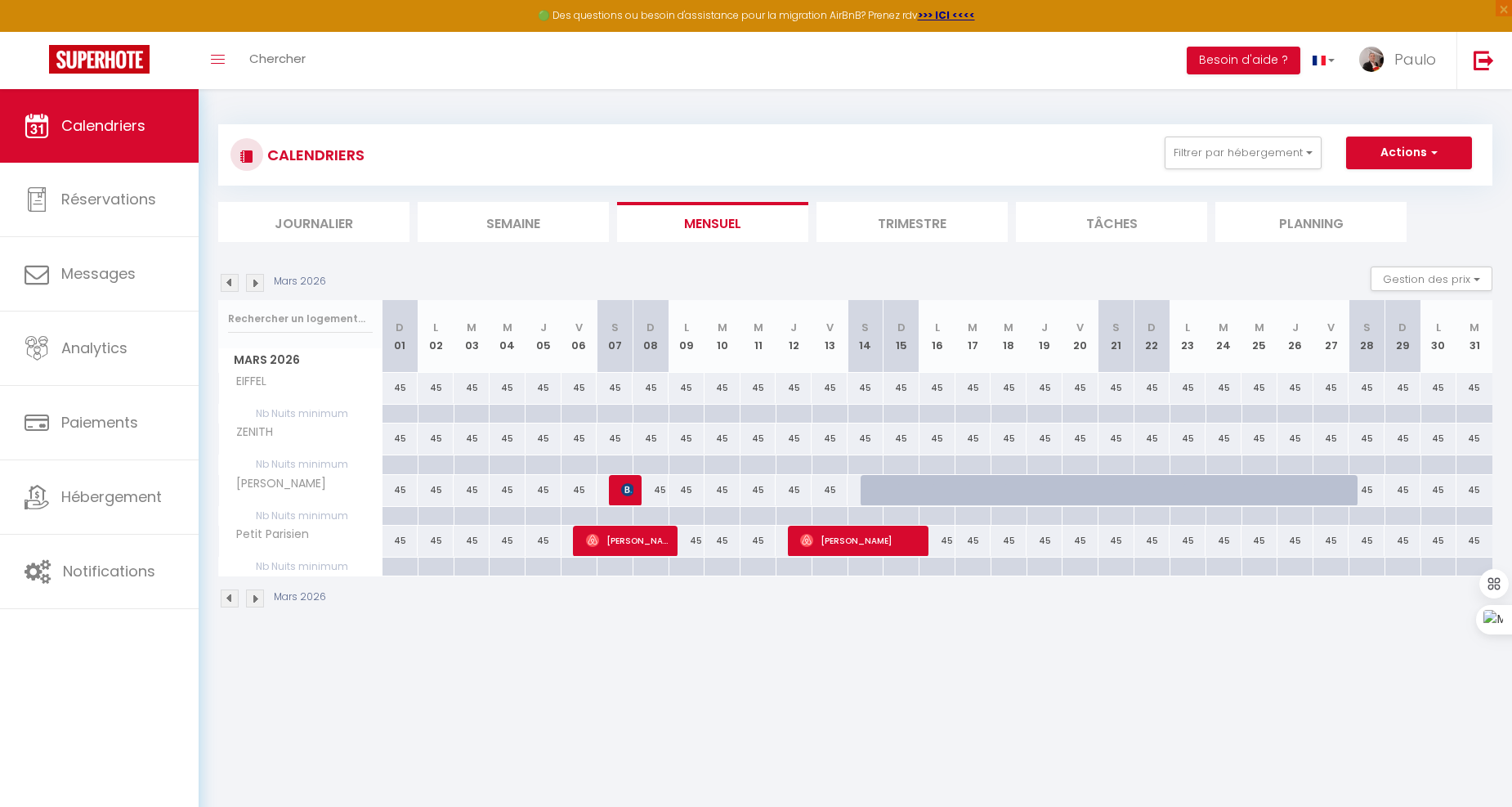
click at [395, 537] on div "45" at bounding box center [400, 540] width 36 height 30
type input "45"
type input "Dim 01 Mars 2026"
type input "Lun 02 Mars 2026"
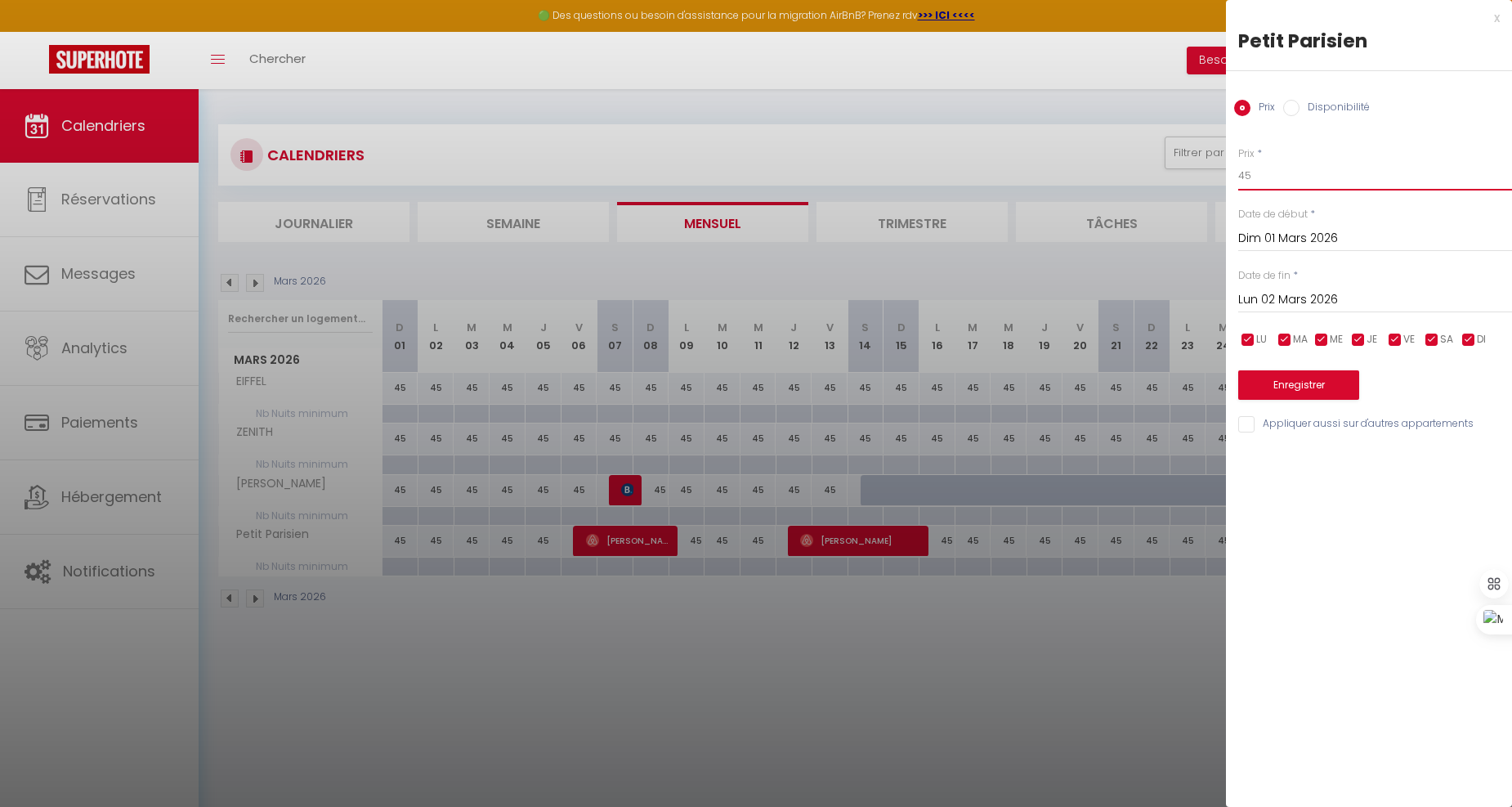
click at [1304, 183] on input "45" at bounding box center [1376, 175] width 274 height 29
type input "4"
type input "5"
type input "65"
click at [1358, 303] on input "Lun 02 Mars 2026" at bounding box center [1376, 300] width 274 height 21
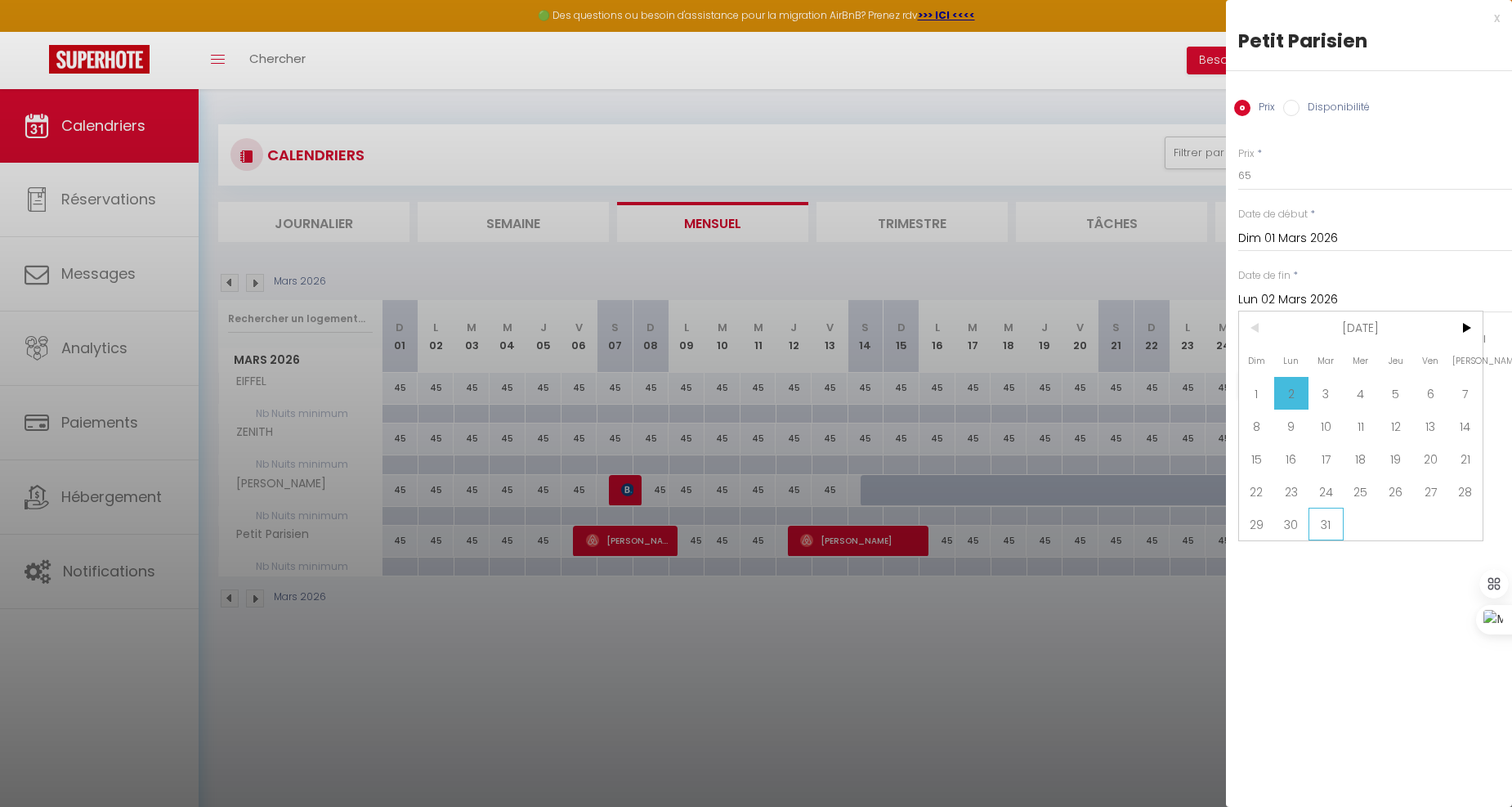
click at [1326, 523] on span "31" at bounding box center [1326, 524] width 35 height 33
type input "Mar 31 Mars 2026"
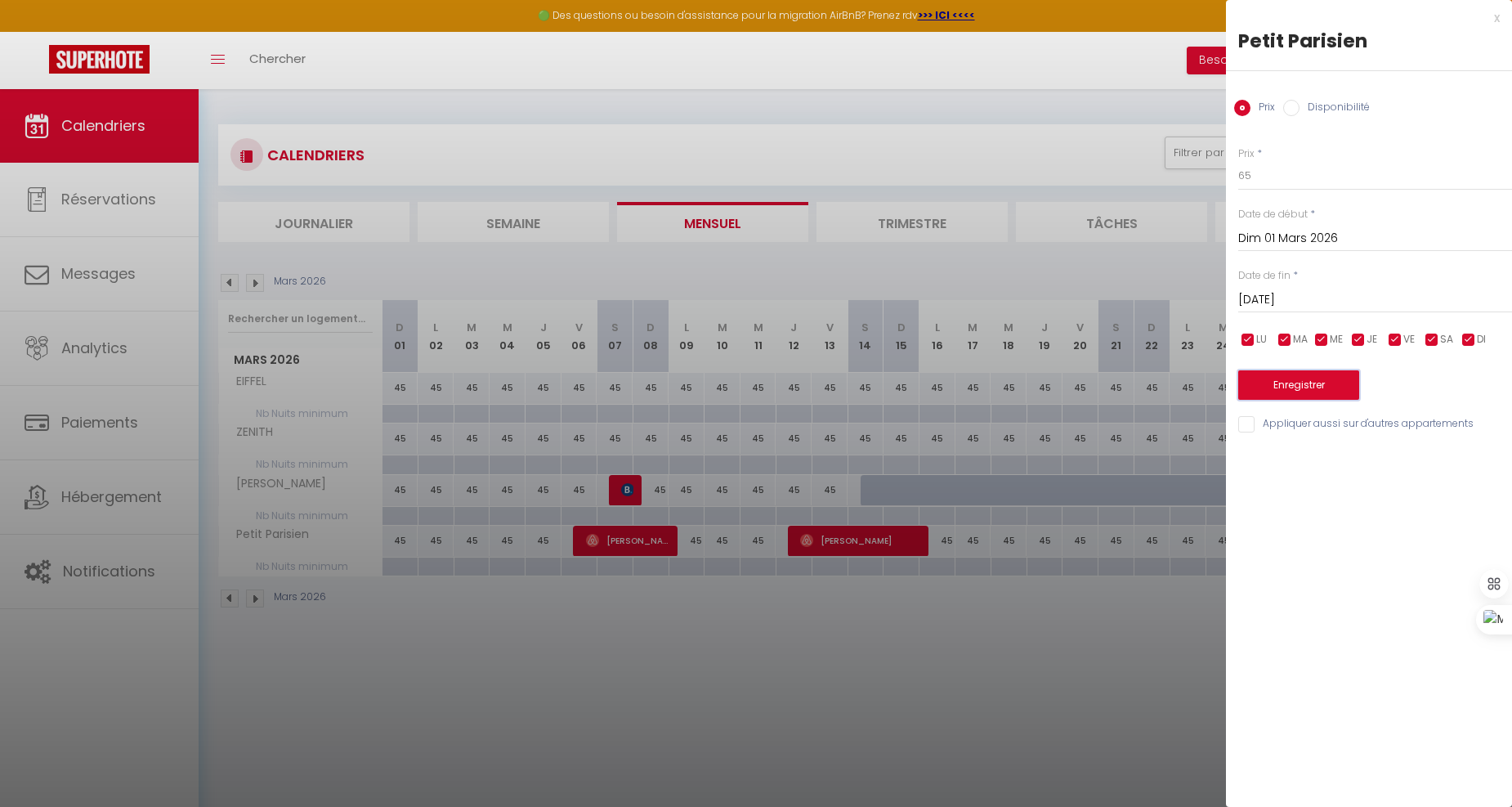
click at [1335, 378] on button "Enregistrer" at bounding box center [1299, 385] width 121 height 29
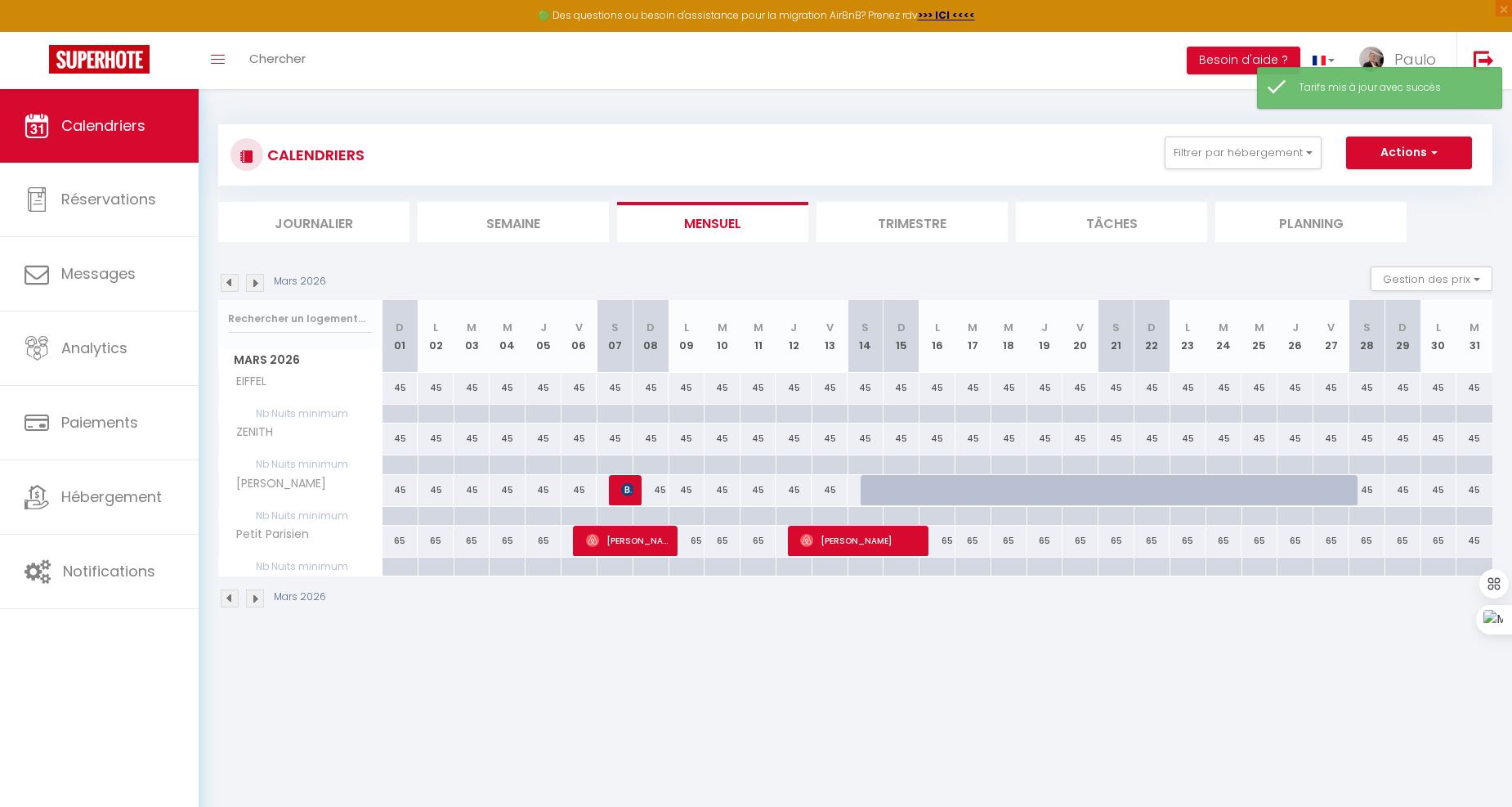
click at [233, 284] on img at bounding box center [229, 283] width 18 height 18
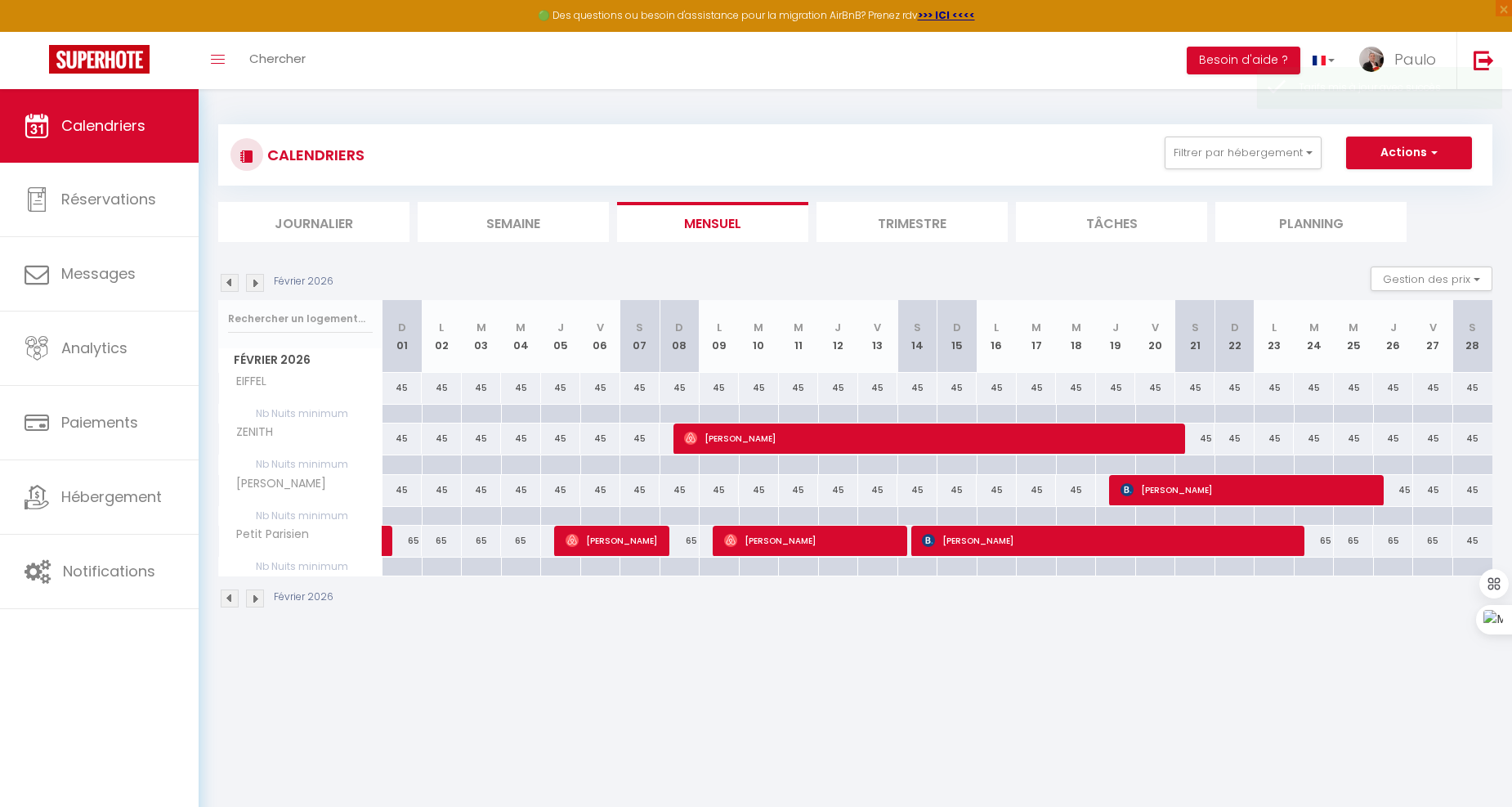
click at [233, 284] on img at bounding box center [229, 283] width 18 height 18
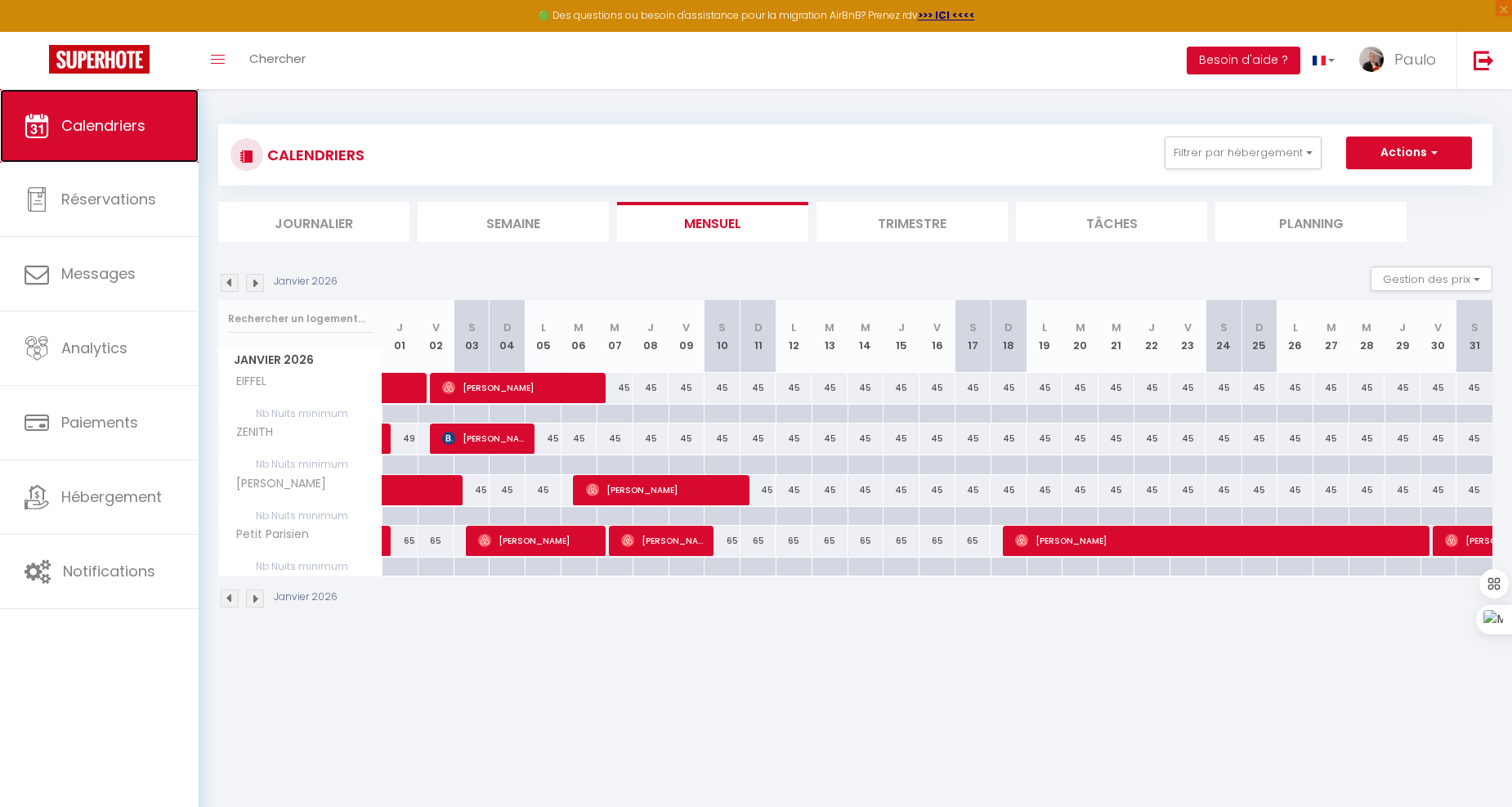
click at [114, 124] on span "Calendriers" at bounding box center [103, 125] width 84 height 20
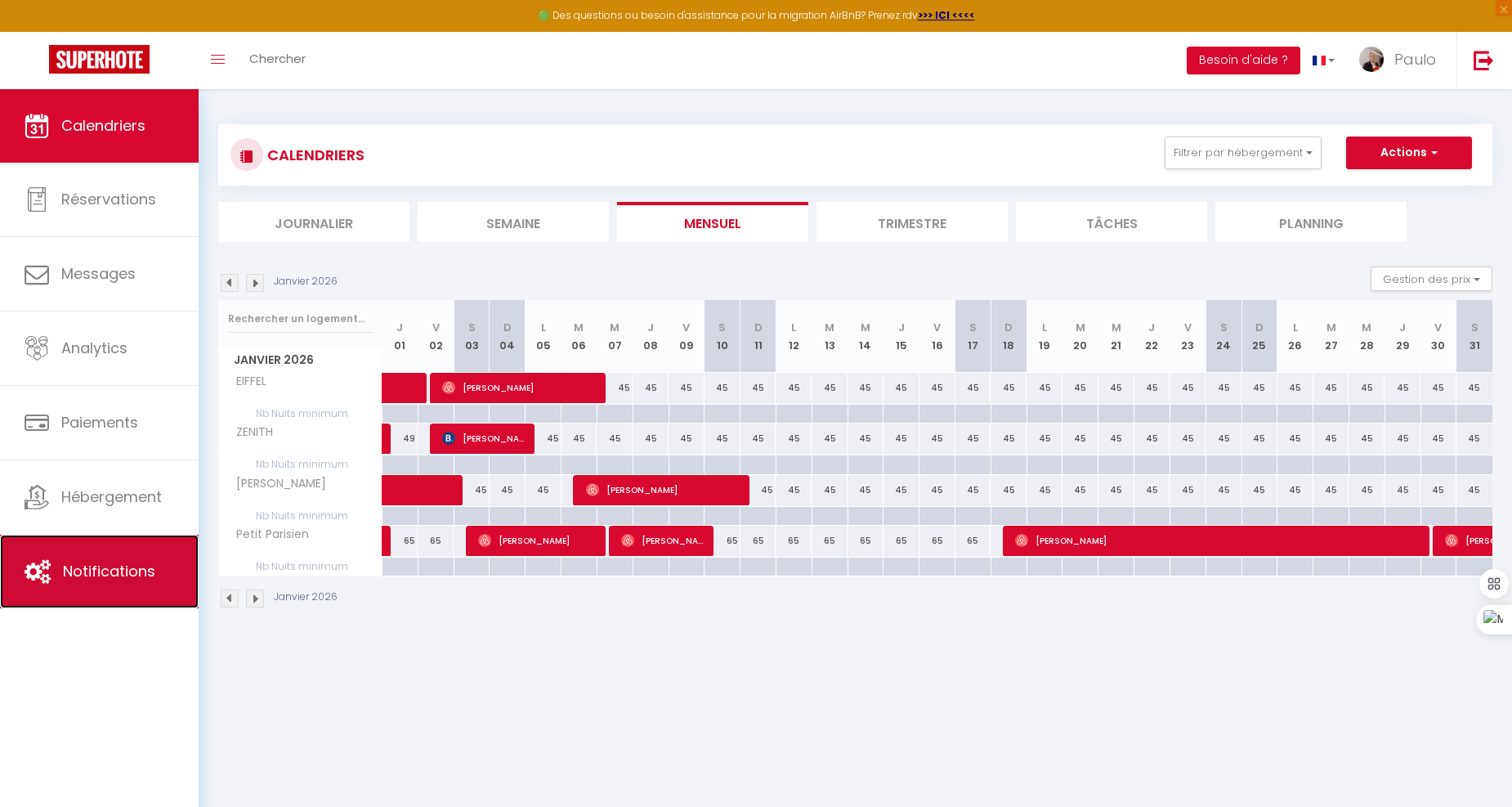
click at [112, 551] on link "Notifications" at bounding box center [99, 571] width 198 height 73
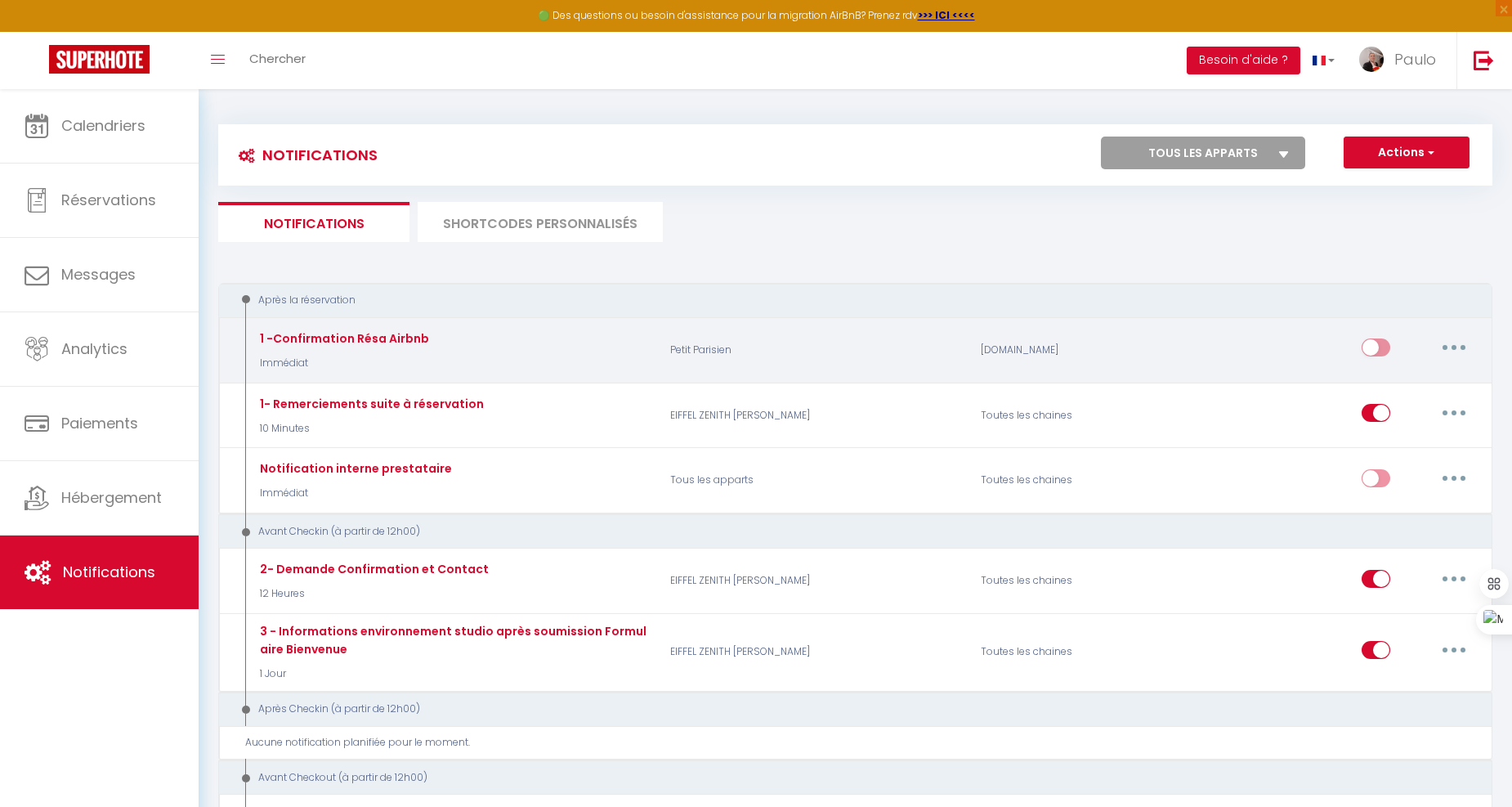
click at [1458, 345] on button "button" at bounding box center [1454, 347] width 46 height 27
click at [1383, 413] on link "Dupliquer" at bounding box center [1411, 414] width 121 height 27
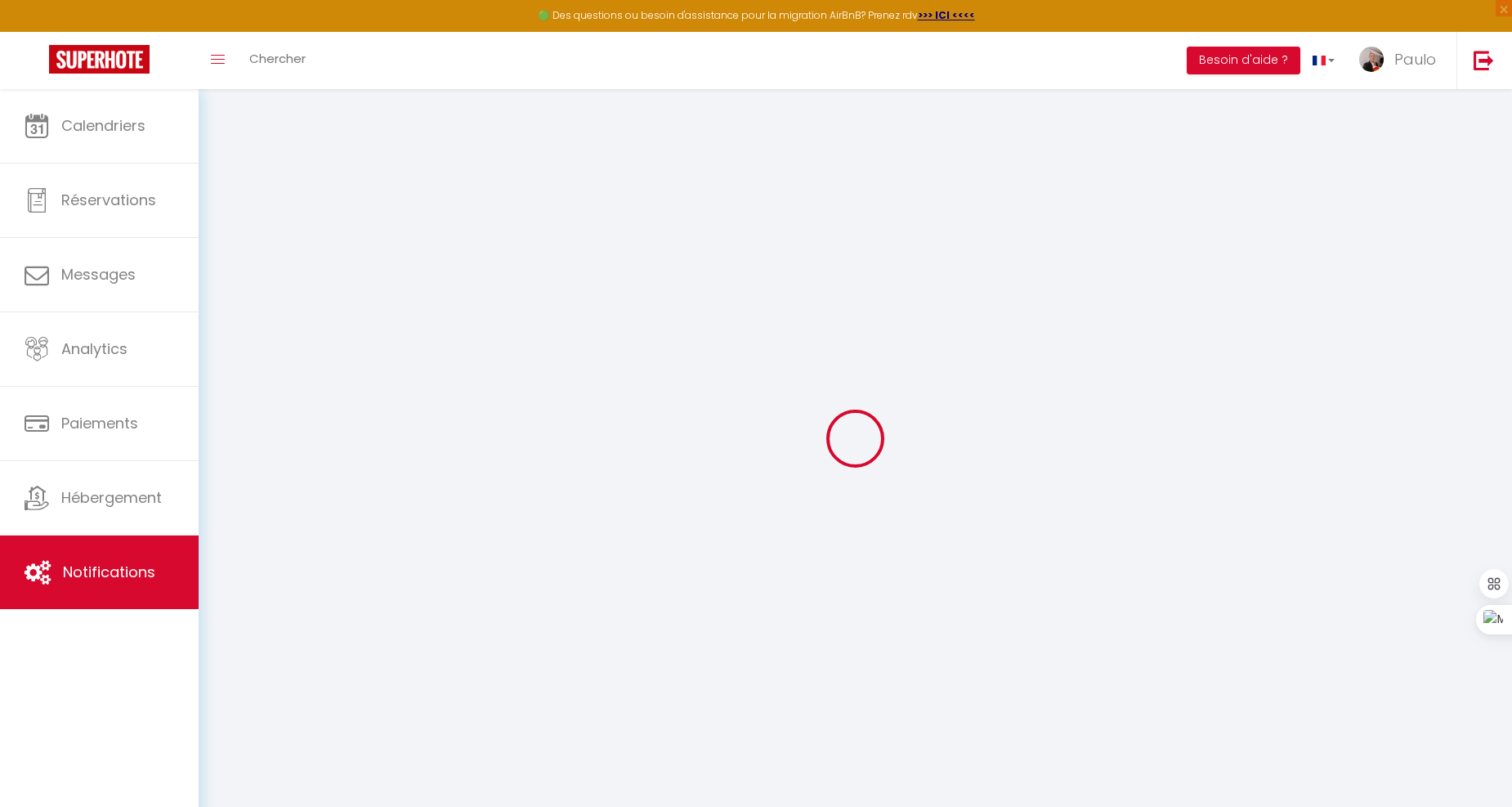
select select
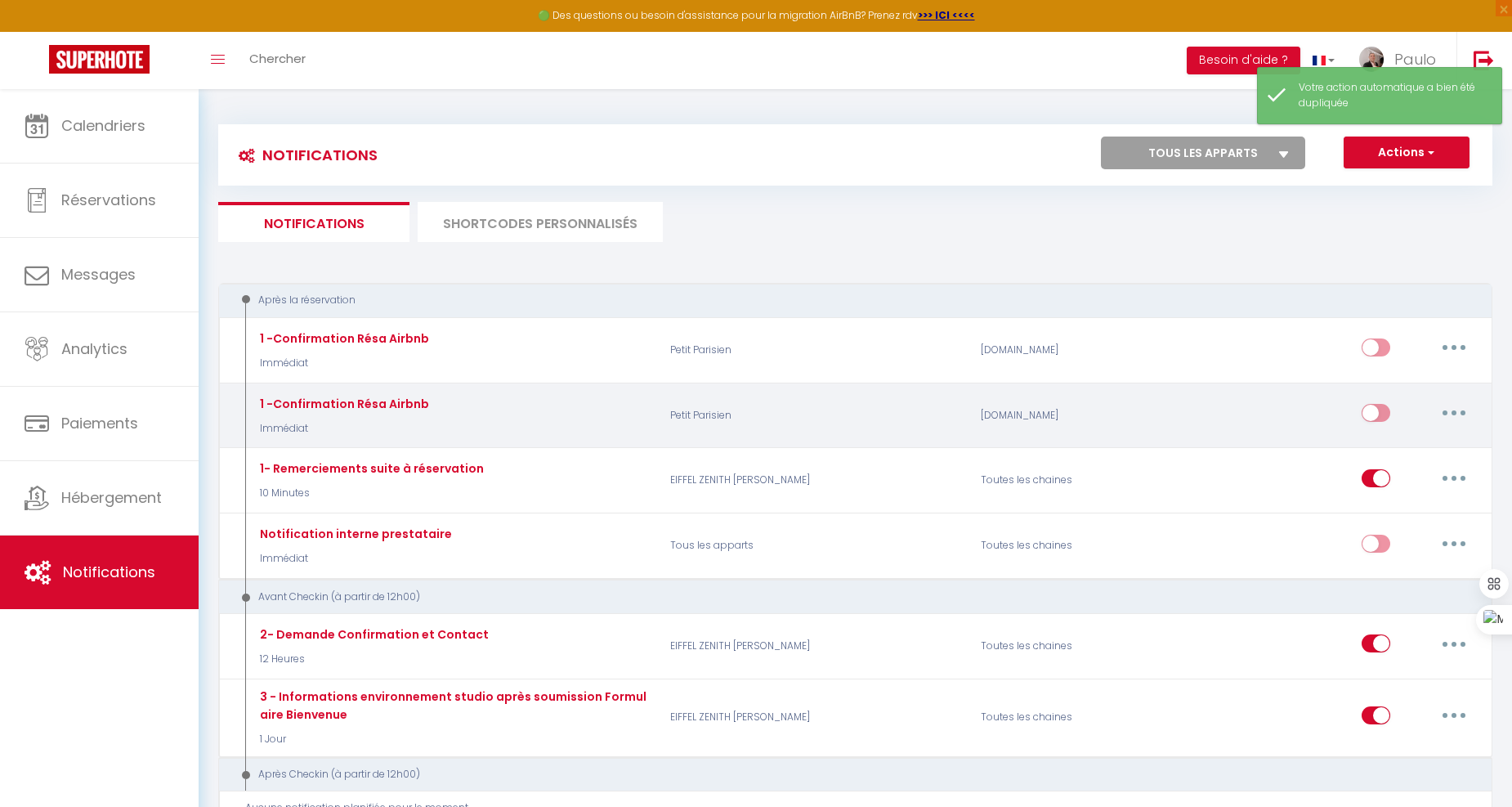
click at [1456, 413] on icon "button" at bounding box center [1453, 412] width 5 height 5
click at [1370, 447] on link "Editer" at bounding box center [1411, 451] width 121 height 27
type input "1 -Confirmation Résa Airbnb"
select select "Immédiat"
select select
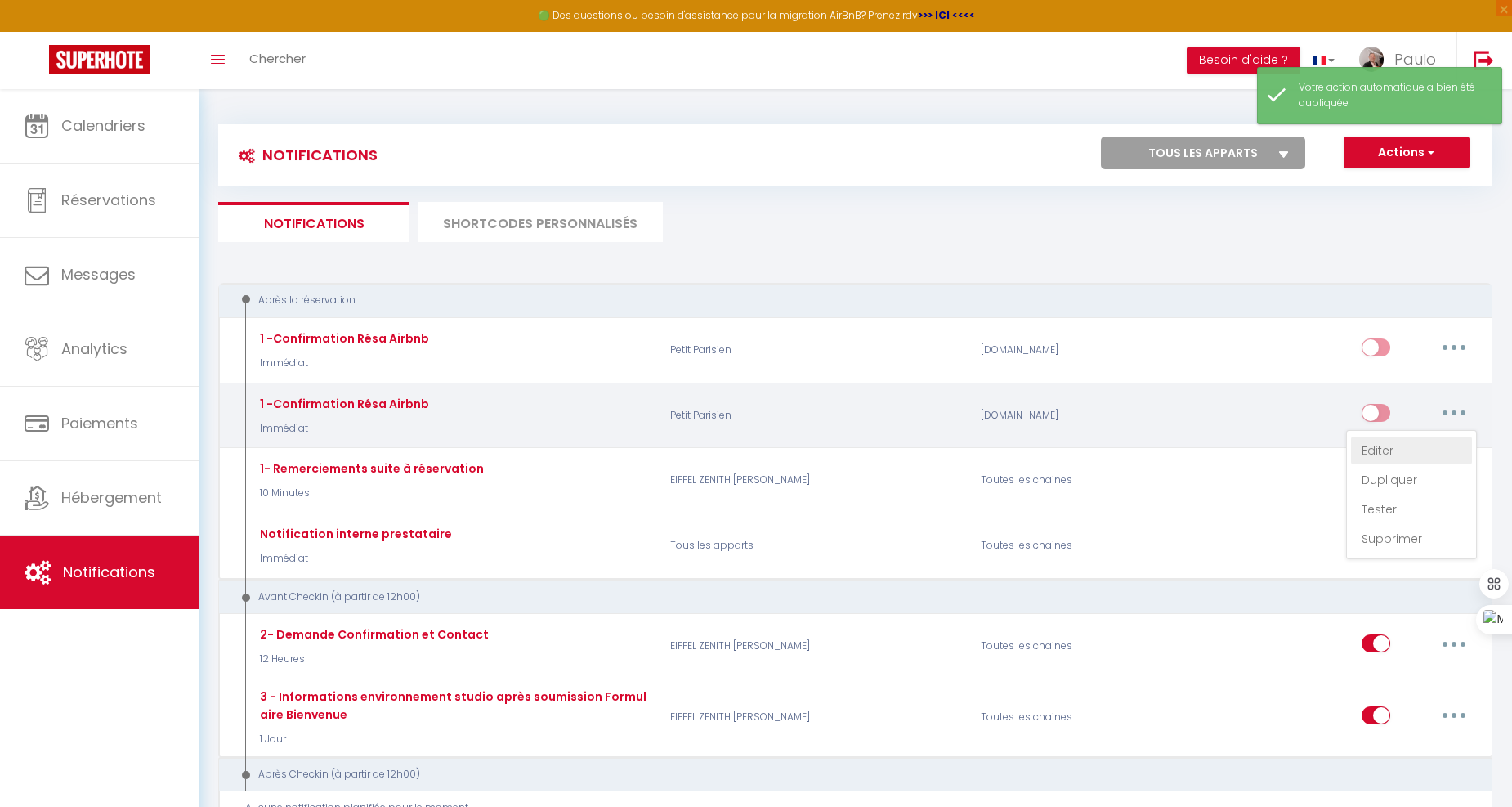
checkbox input "true"
checkbox input "false"
radio input "true"
type input "Confirmation de réservation - [RENTAL:NAME]"
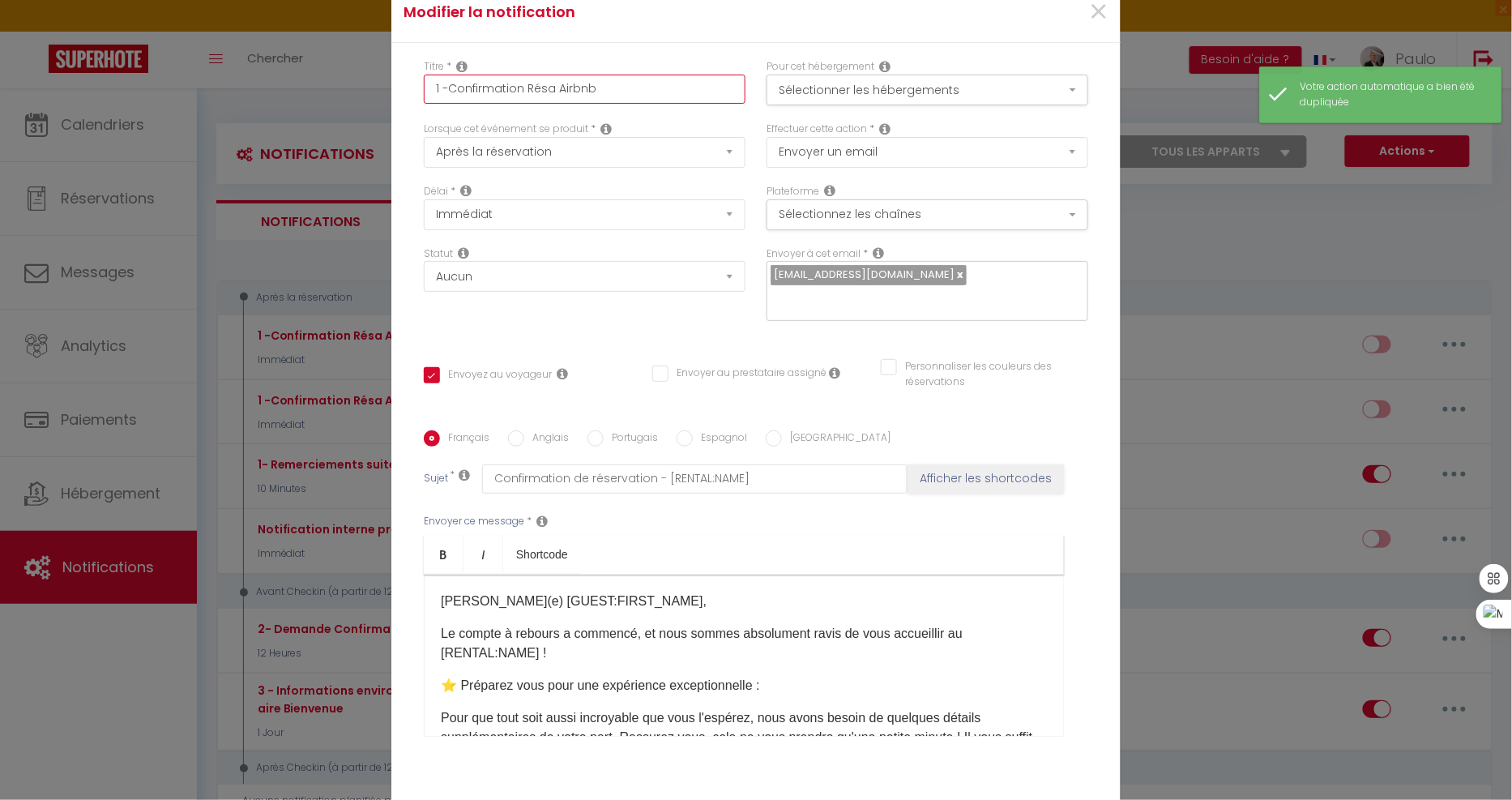
drag, startPoint x: 609, startPoint y: 82, endPoint x: 555, endPoint y: 100, distance: 56.9
click at [555, 100] on input "1 -Confirmation Résa Airbnb" at bounding box center [584, 89] width 322 height 29
type input "1 -Confirmation Résa A"
checkbox input "true"
checkbox input "false"
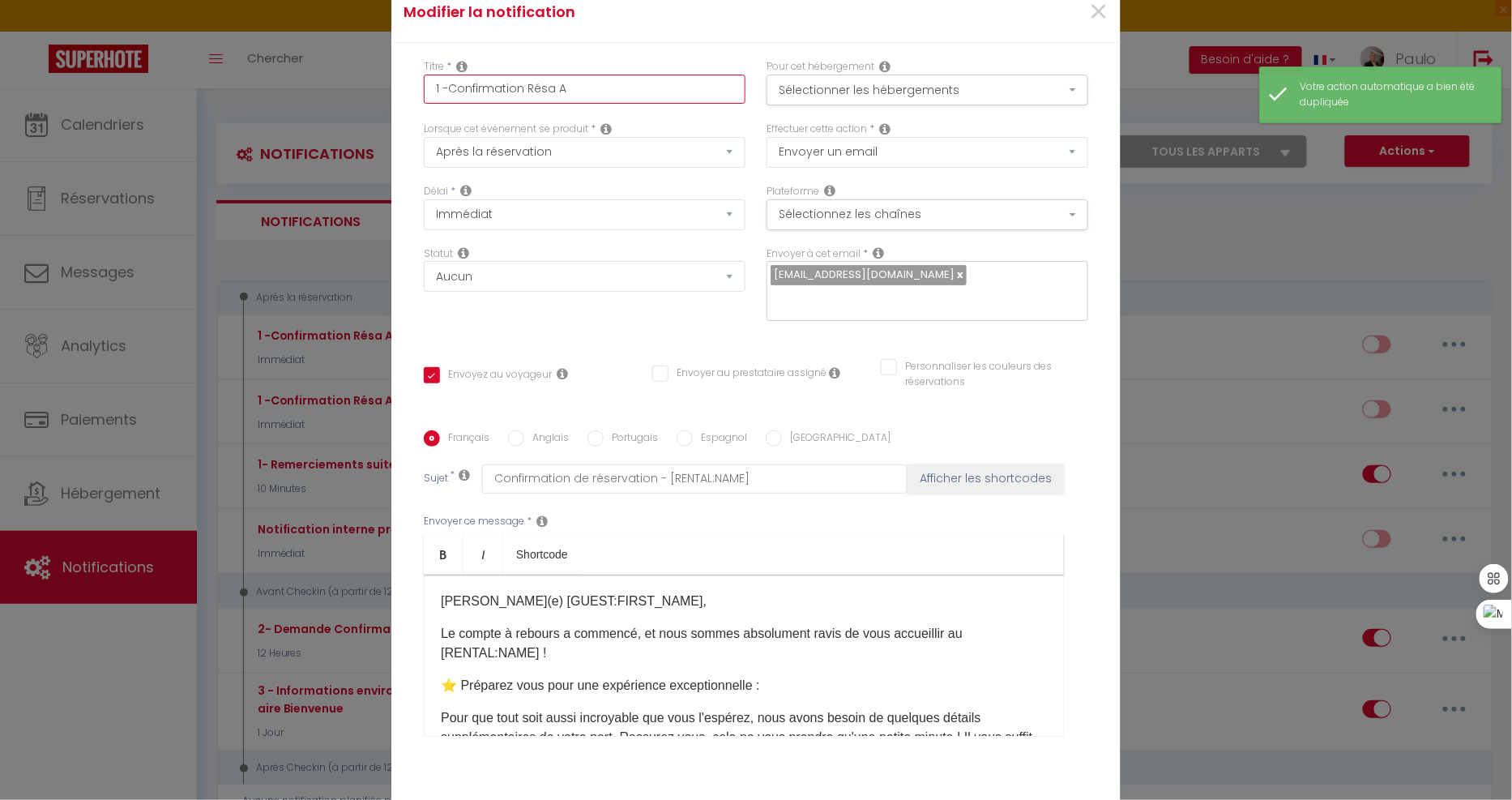
checkbox input "false"
type input "1 -Confirmation Résa"
checkbox input "true"
checkbox input "false"
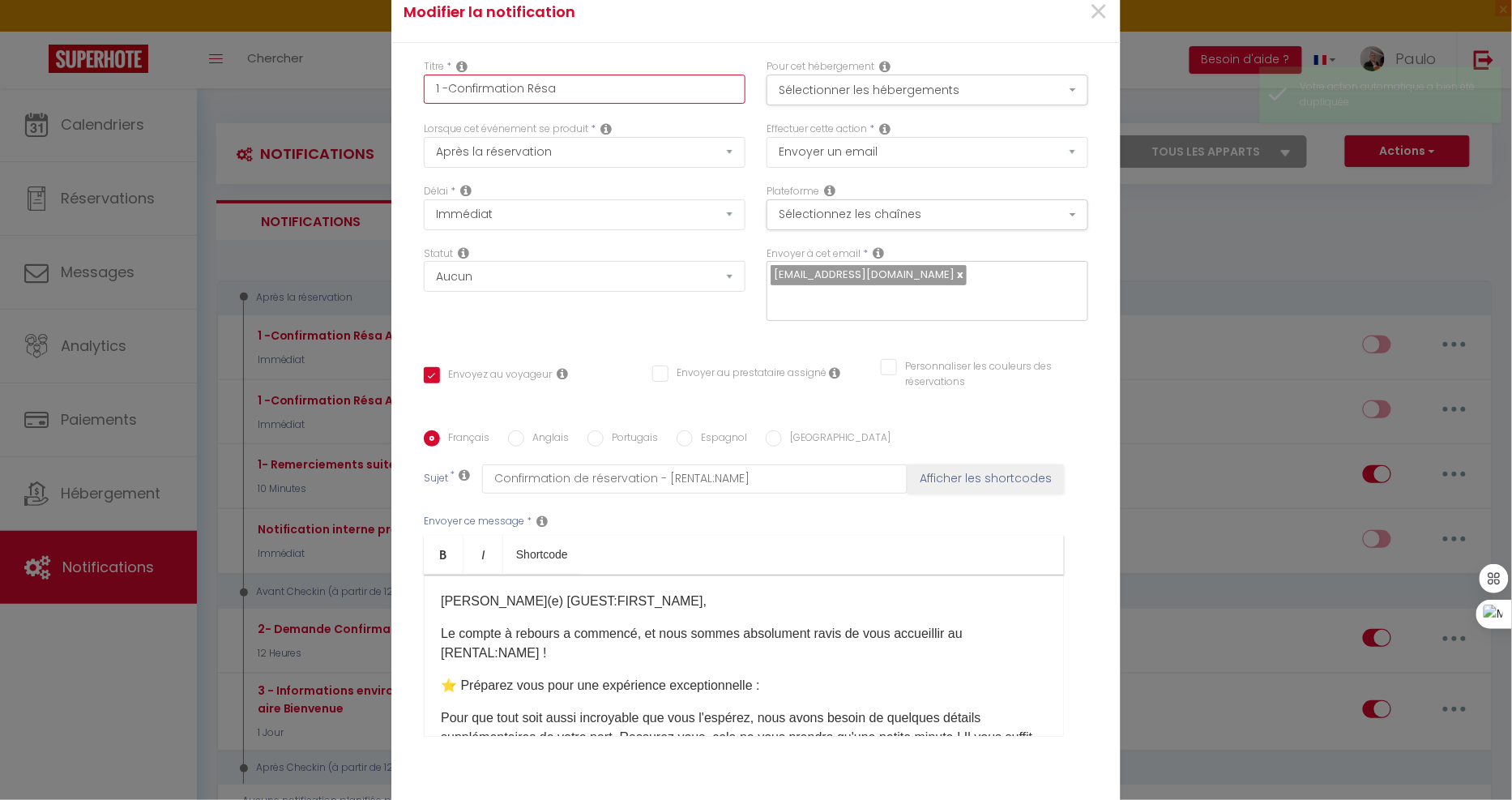
type input "1 -Confirmation Résa B"
checkbox input "true"
checkbox input "false"
type input "1 -Confirmation Résa Bo"
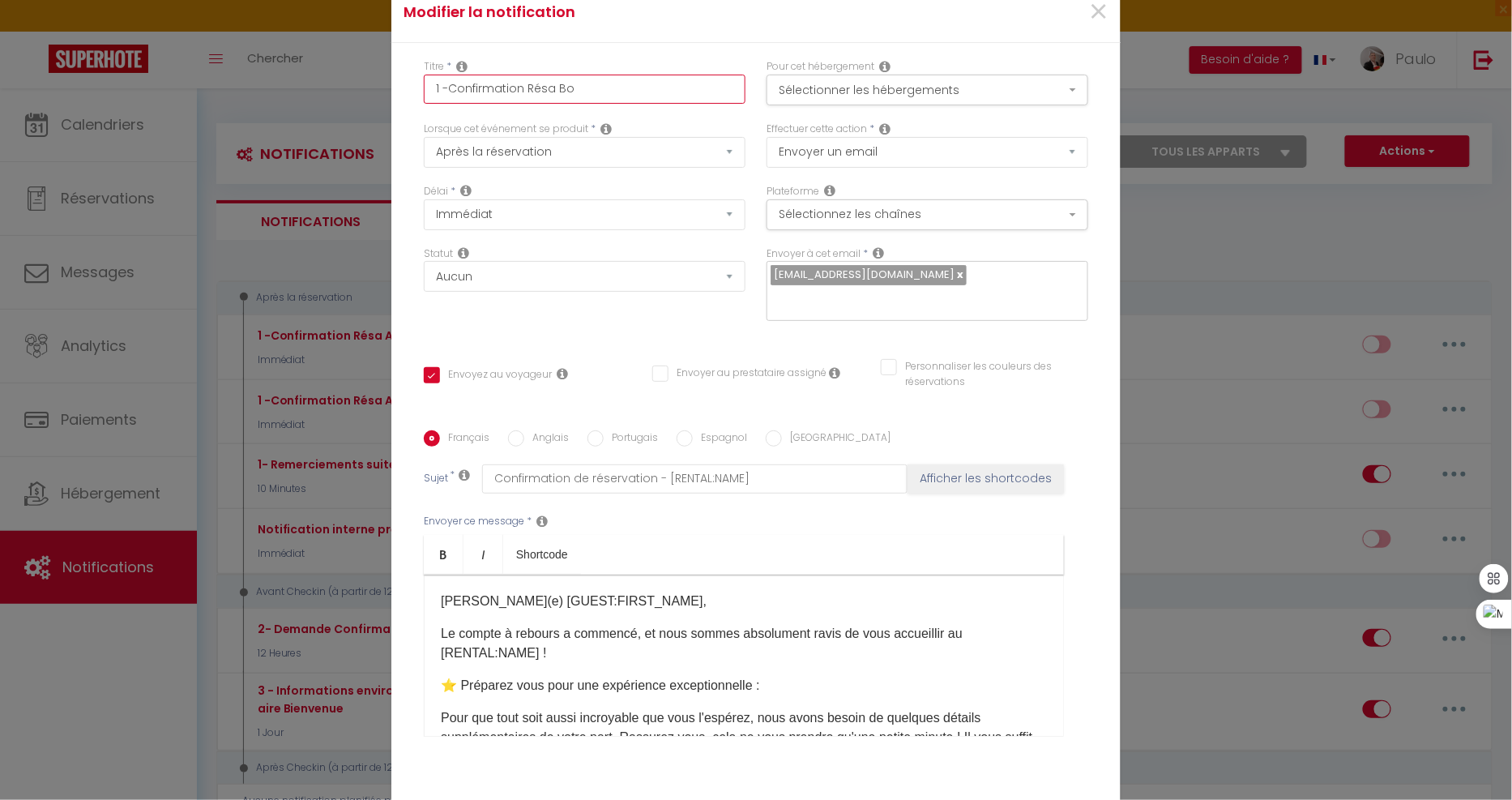
checkbox input "true"
checkbox input "false"
type input "1 -Confirmation Résa Boo"
checkbox input "true"
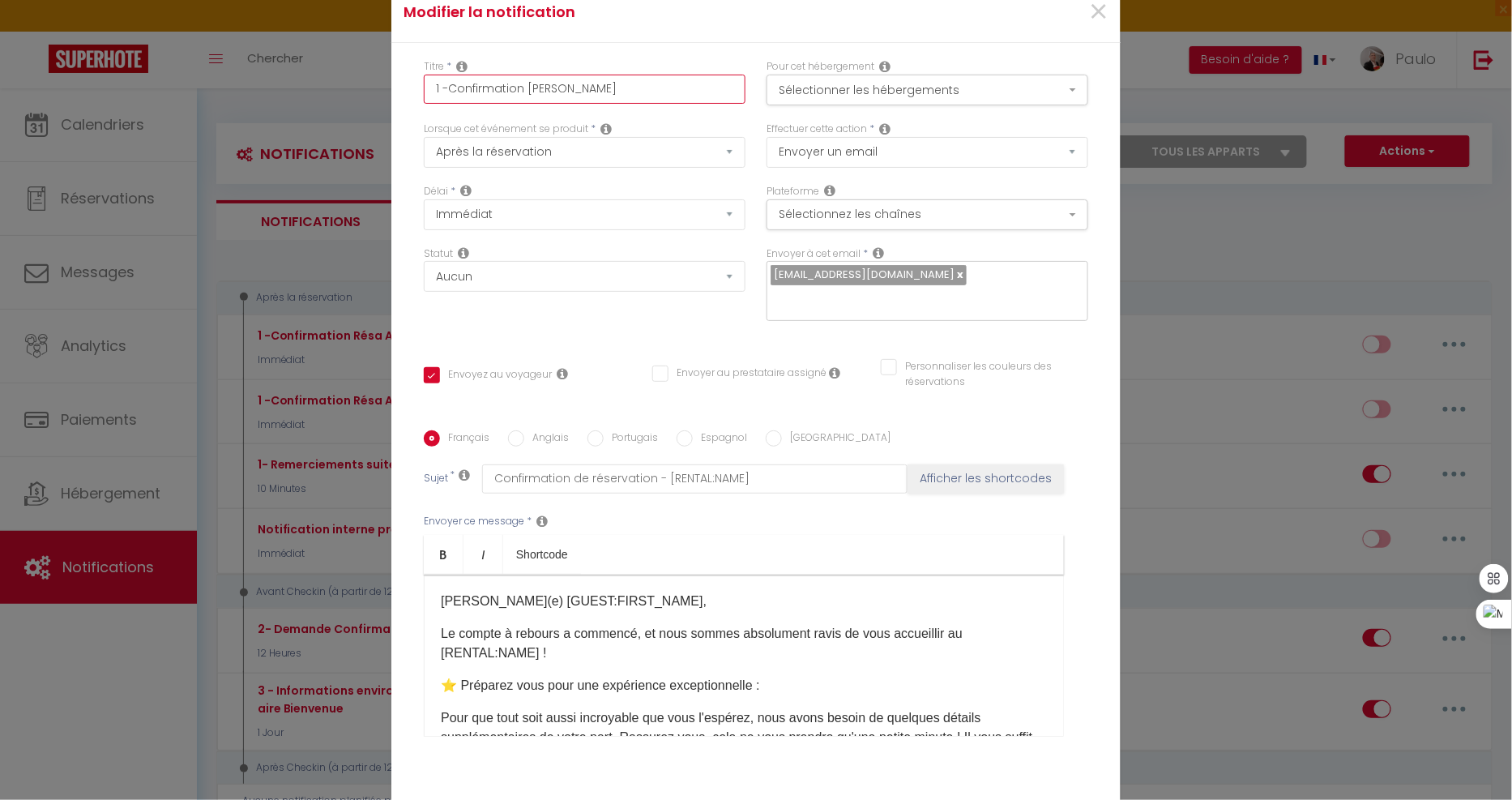
checkbox input "false"
type input "1 -Confirmation Résa Book"
checkbox input "true"
checkbox input "false"
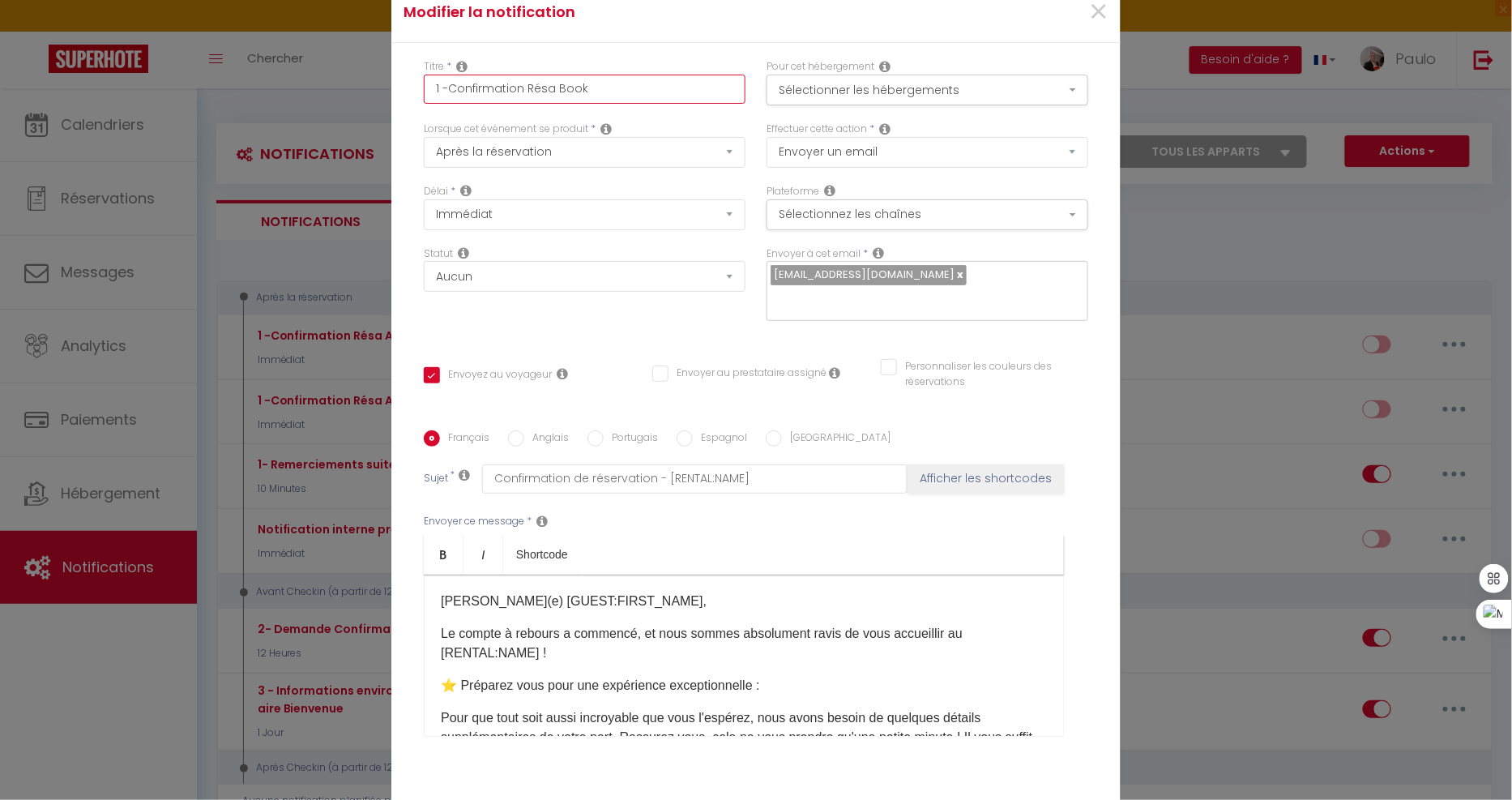
checkbox input "false"
type input "1 -Confirmation Résa Booki"
checkbox input "true"
checkbox input "false"
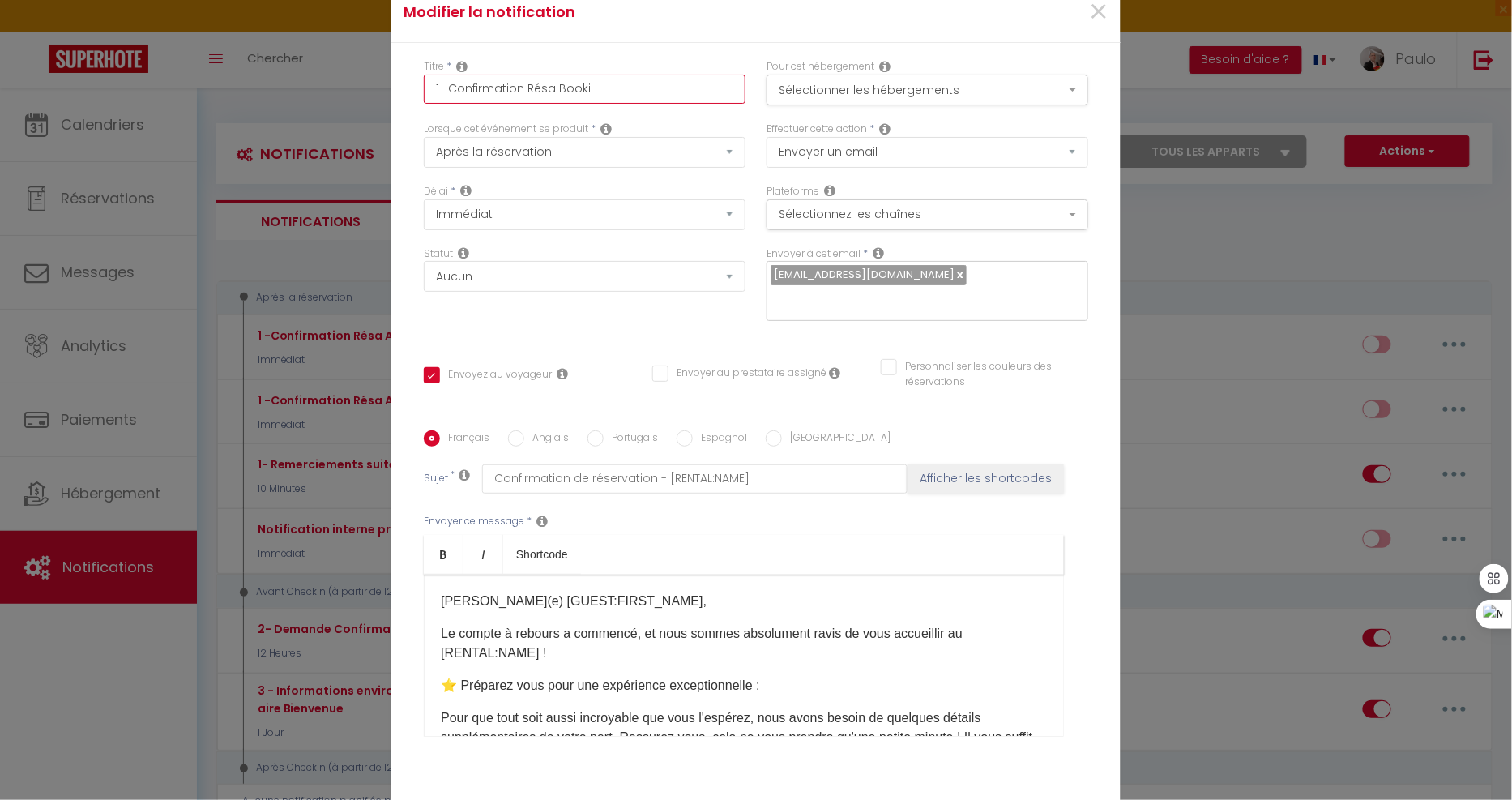
type input "1 -Confirmation Résa Bookin"
checkbox input "true"
checkbox input "false"
type input "1 -Confirmation Résa Booking"
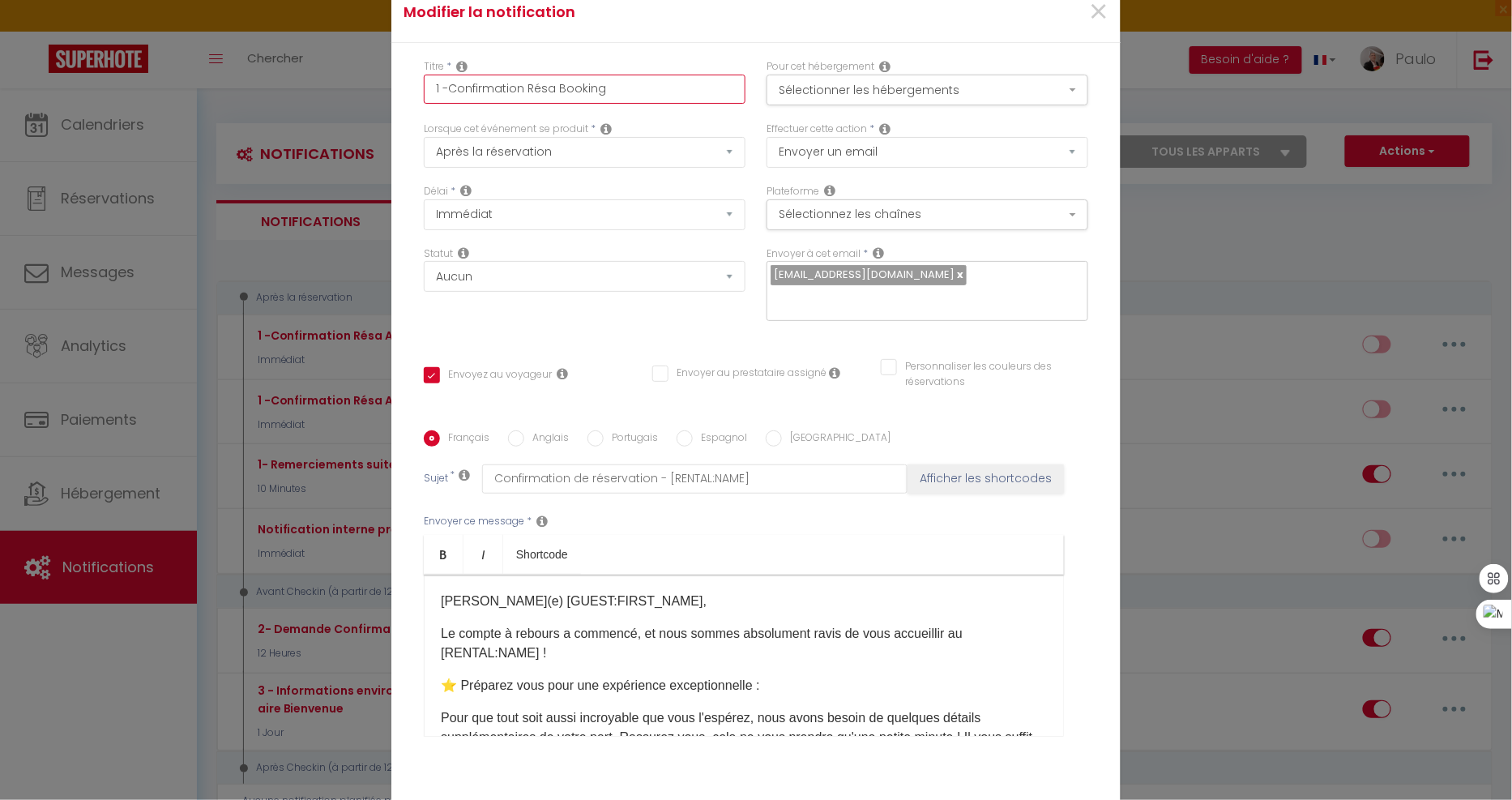
checkbox input "true"
checkbox input "false"
type input "1 -Confirmation Résa Booking"
checkbox input "true"
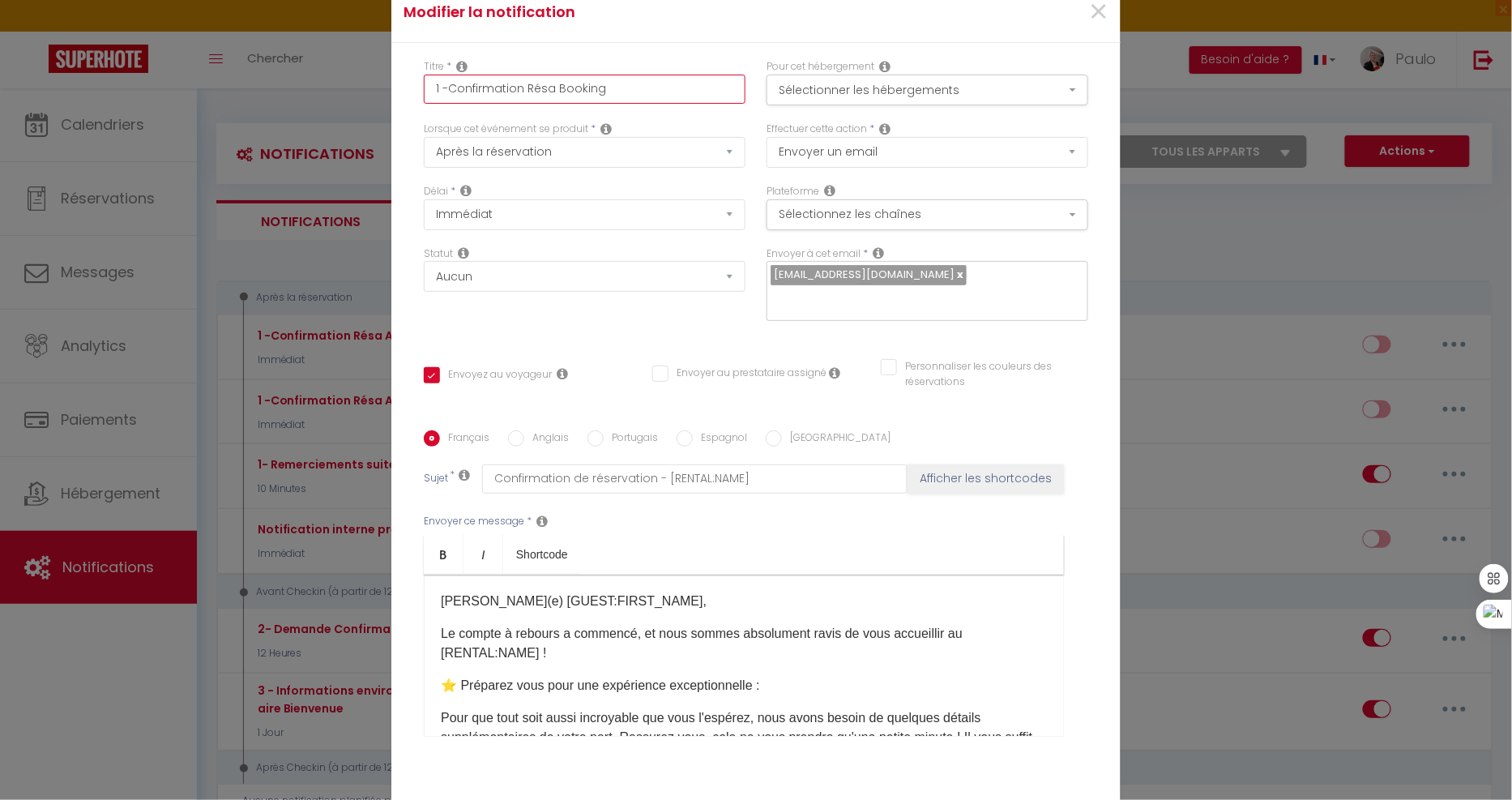
checkbox input "false"
type input "1 -Confirmation Résa Booking"
checkbox input "true"
checkbox input "false"
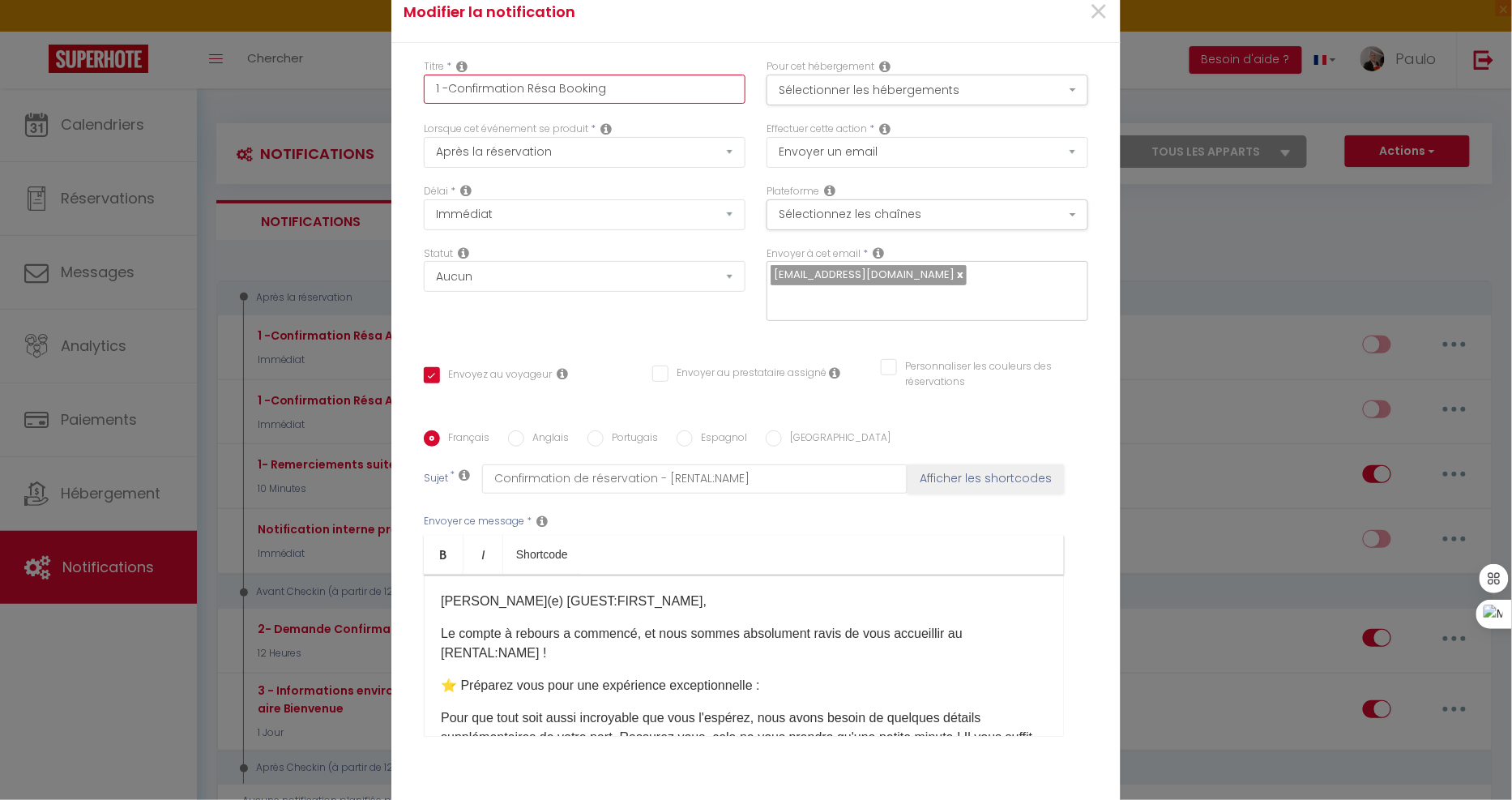
checkbox input "false"
type input "1 -Confirmation Résa Booking D"
checkbox input "true"
checkbox input "false"
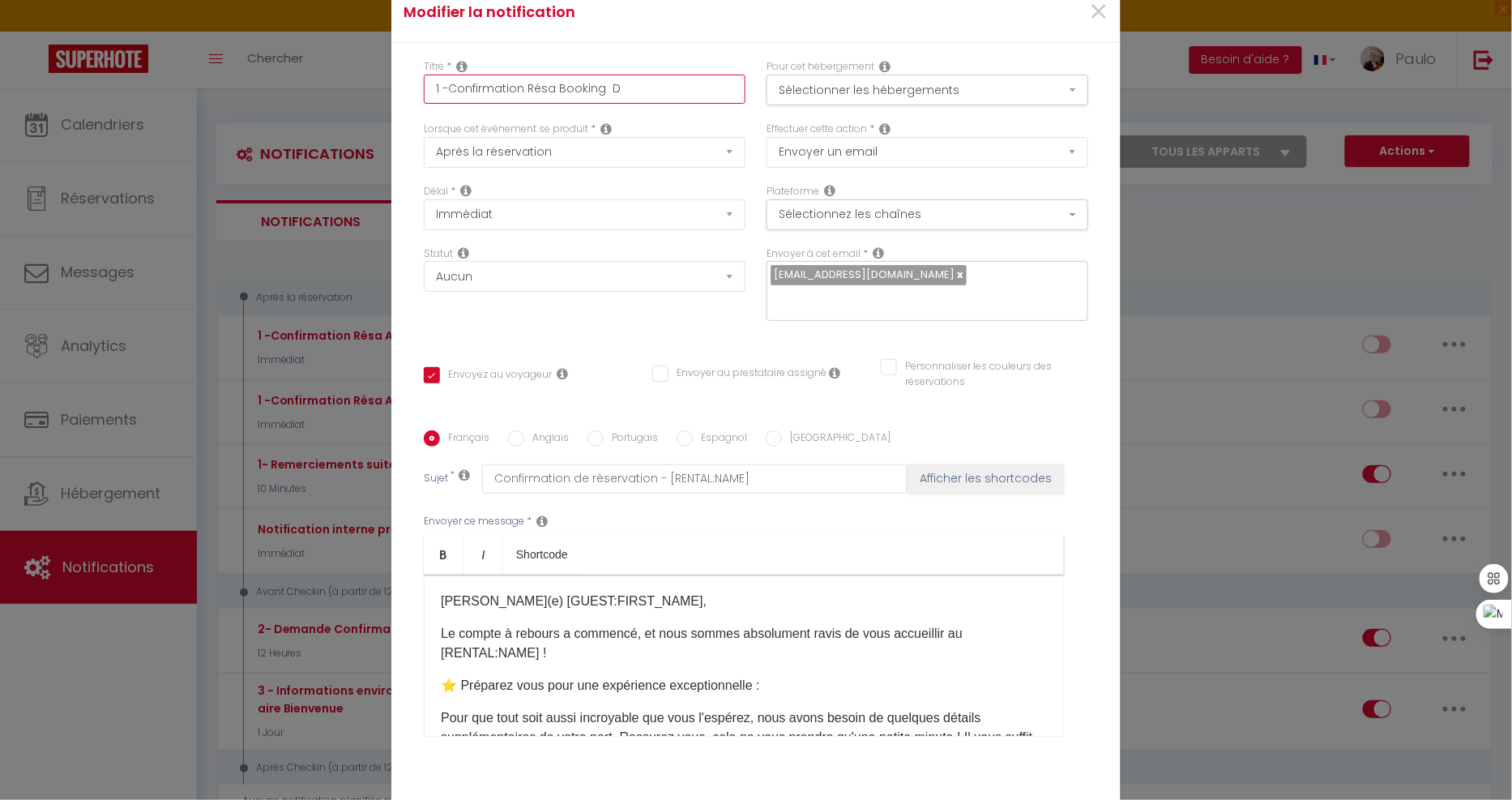
type input "1 -Confirmation Résa Booking Di"
checkbox input "true"
checkbox input "false"
type input "1 -Confirmation Résa Booking Dir"
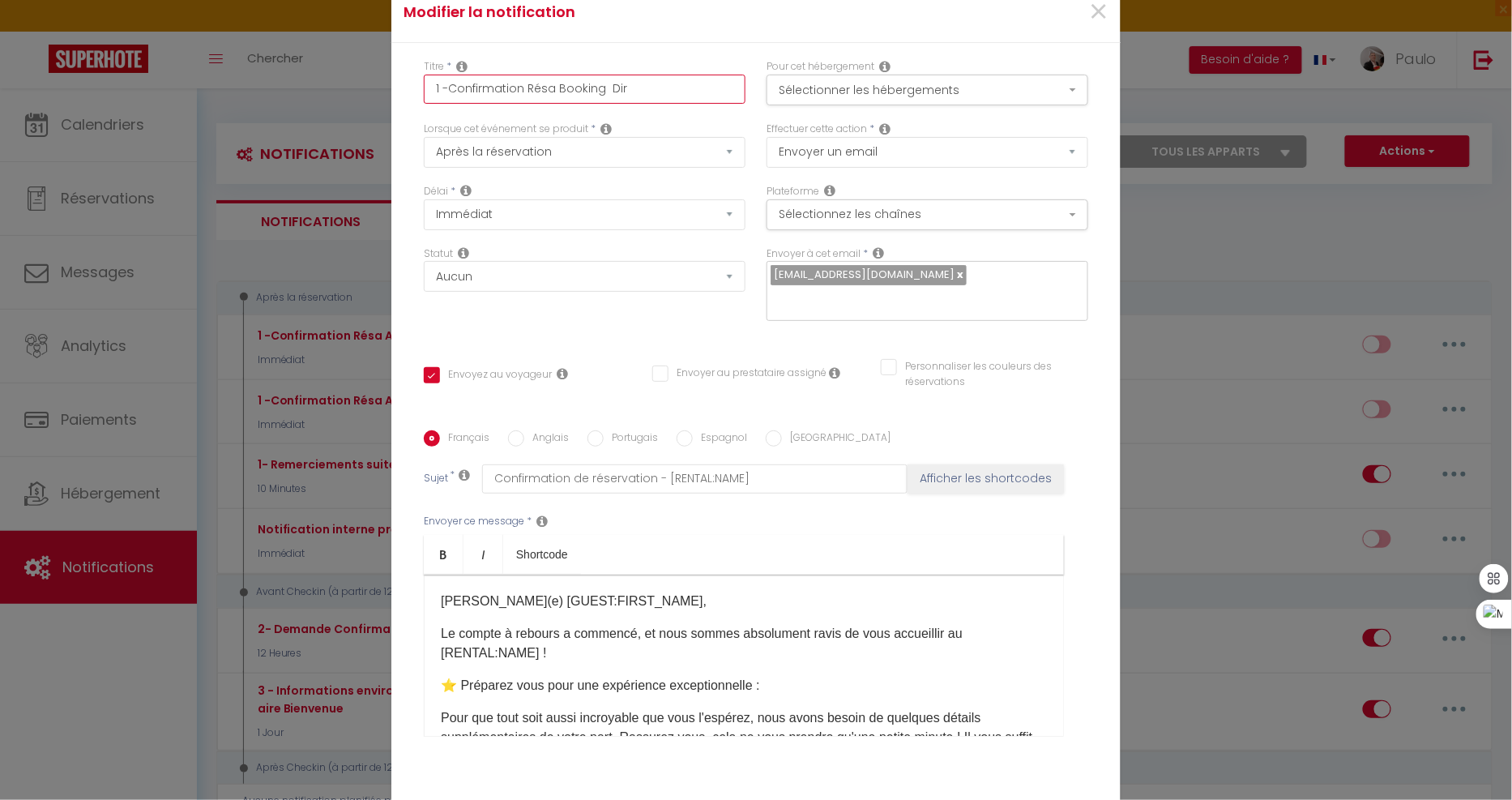
checkbox input "true"
checkbox input "false"
type input "1 -Confirmation Résa Booking Dire"
checkbox input "true"
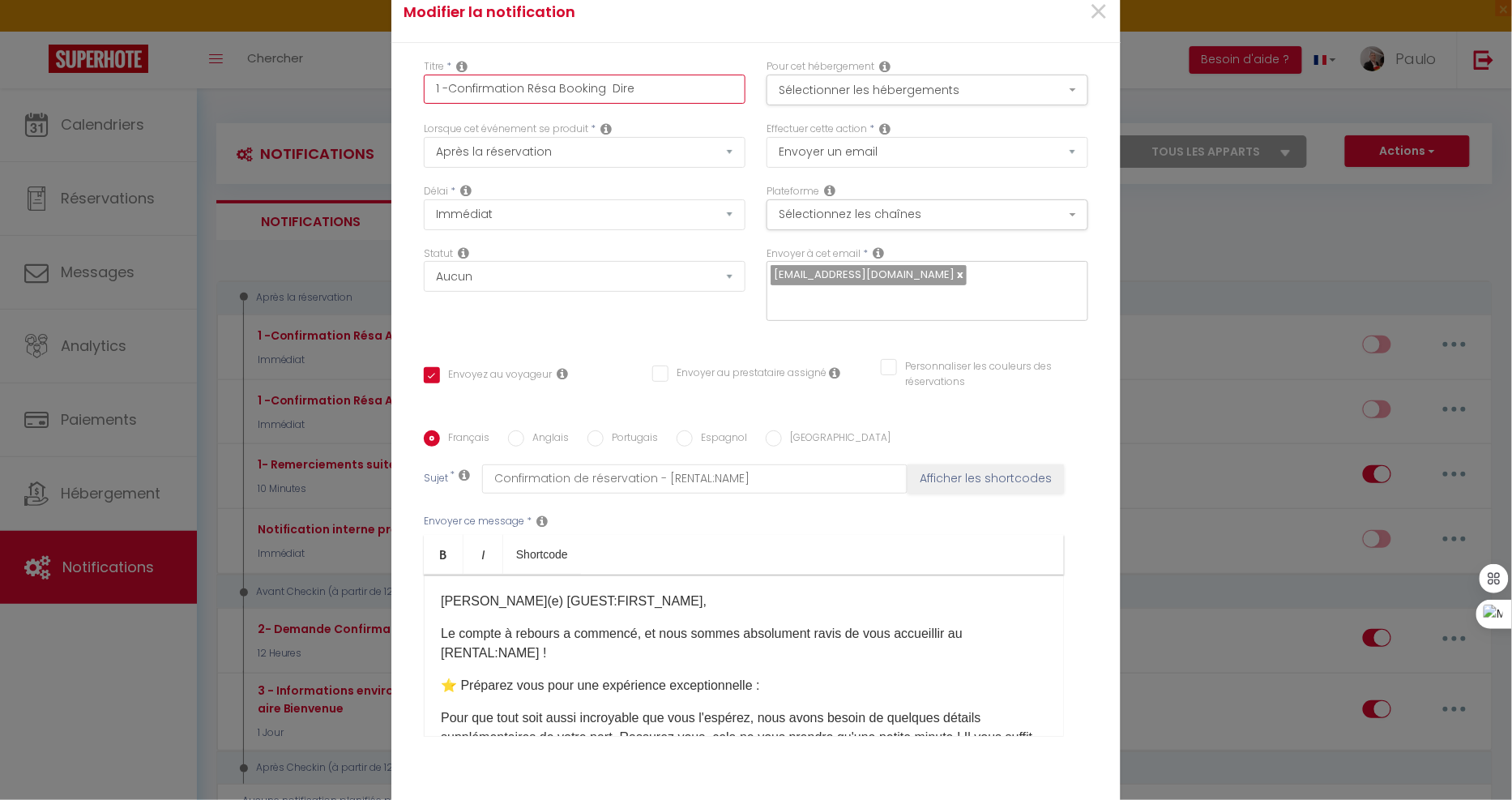
checkbox input "false"
type input "1 -Confirmation Résa Booking Direc"
checkbox input "true"
checkbox input "false"
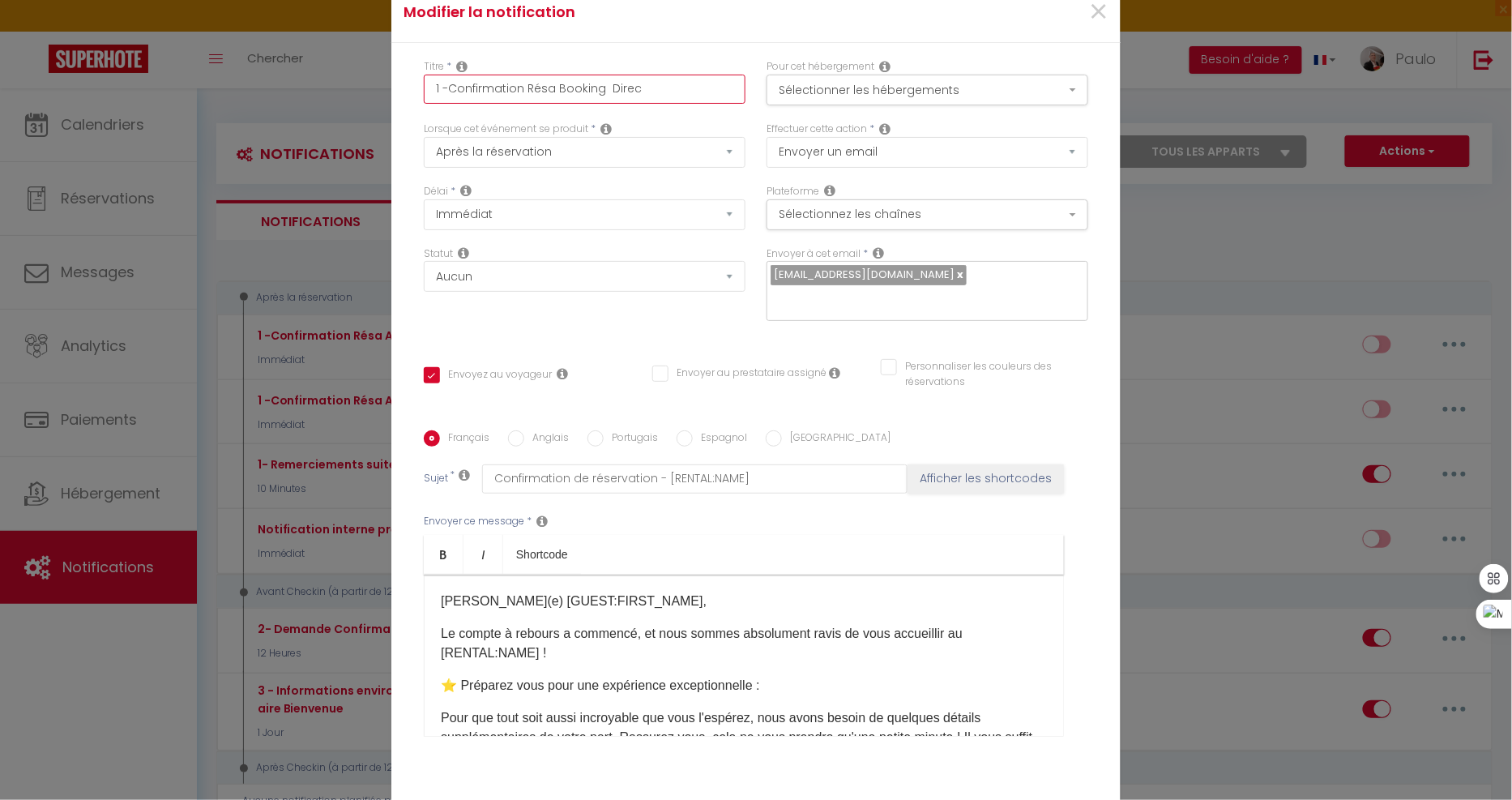
checkbox input "false"
type input "1 -Confirmation Résa Booking Direct"
checkbox input "true"
checkbox input "false"
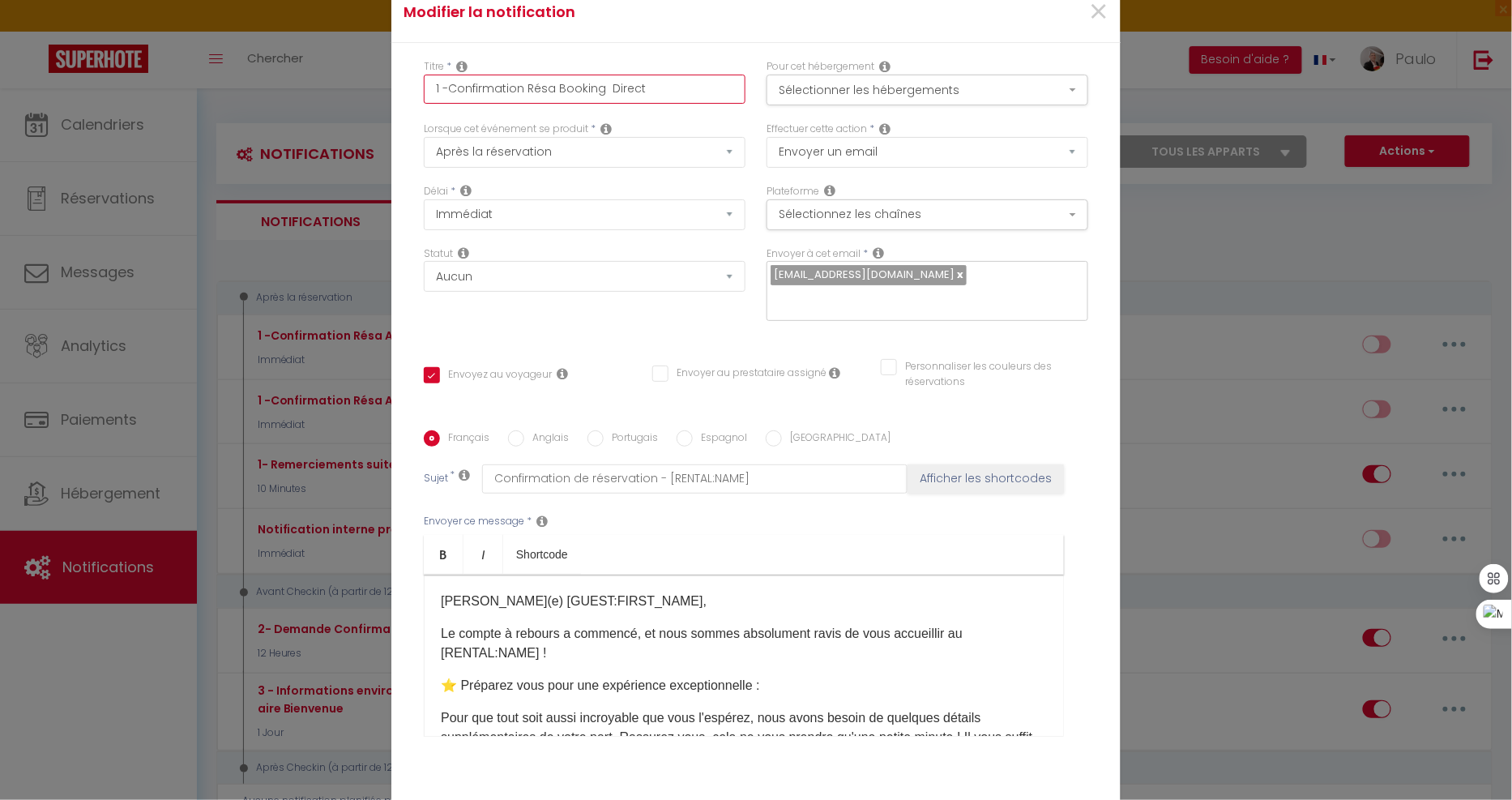
click at [597, 86] on input "1 -Confirmation Résa Booking Direct" at bounding box center [584, 89] width 322 height 29
type input "1 -Confirmation Résa Booking / Direct"
checkbox input "true"
checkbox input "false"
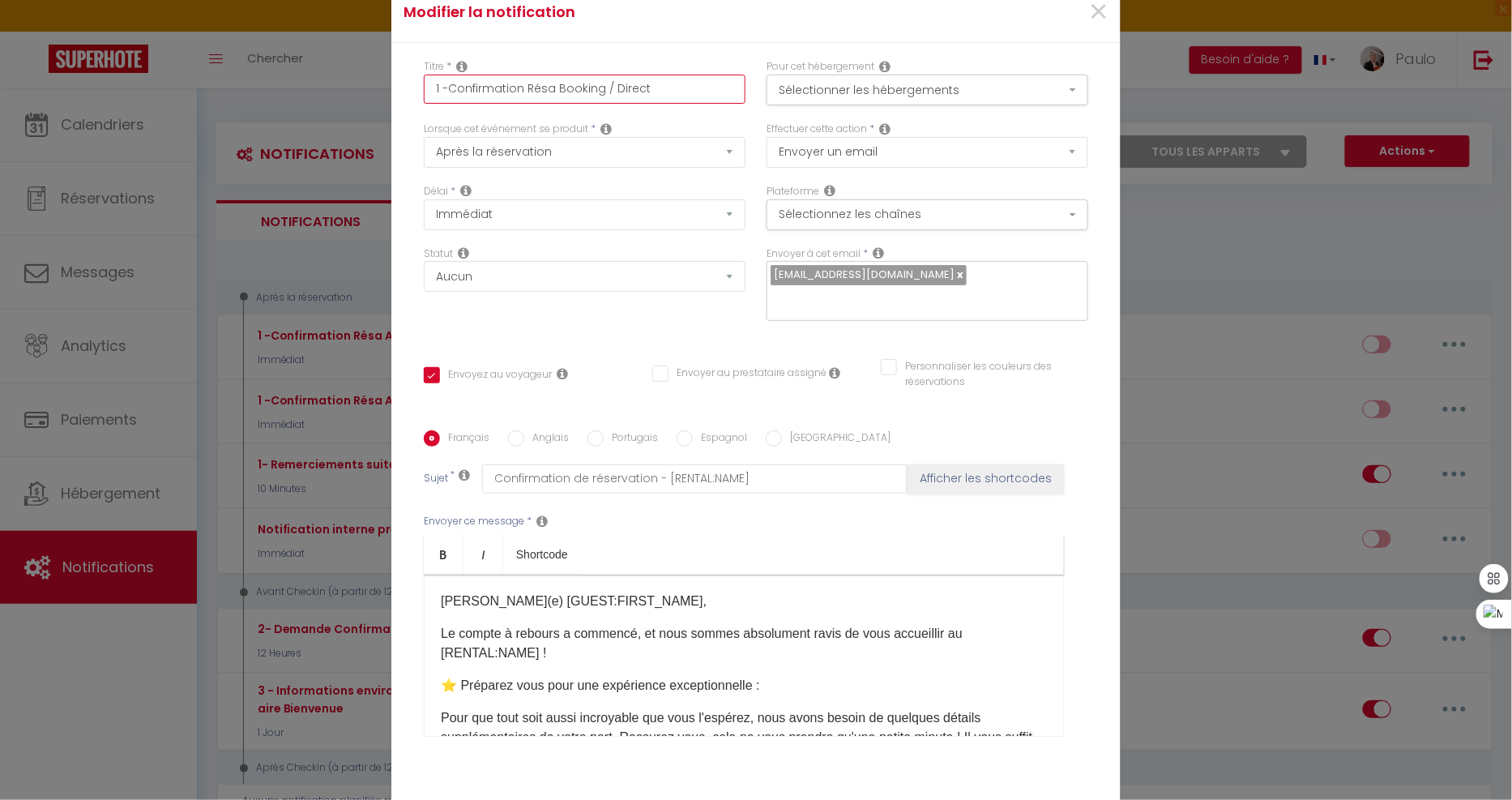
type input "1 -Confirmation Résa Booking / irect"
checkbox input "true"
checkbox input "false"
type input "1 -Confirmation Résa Booking / Direct"
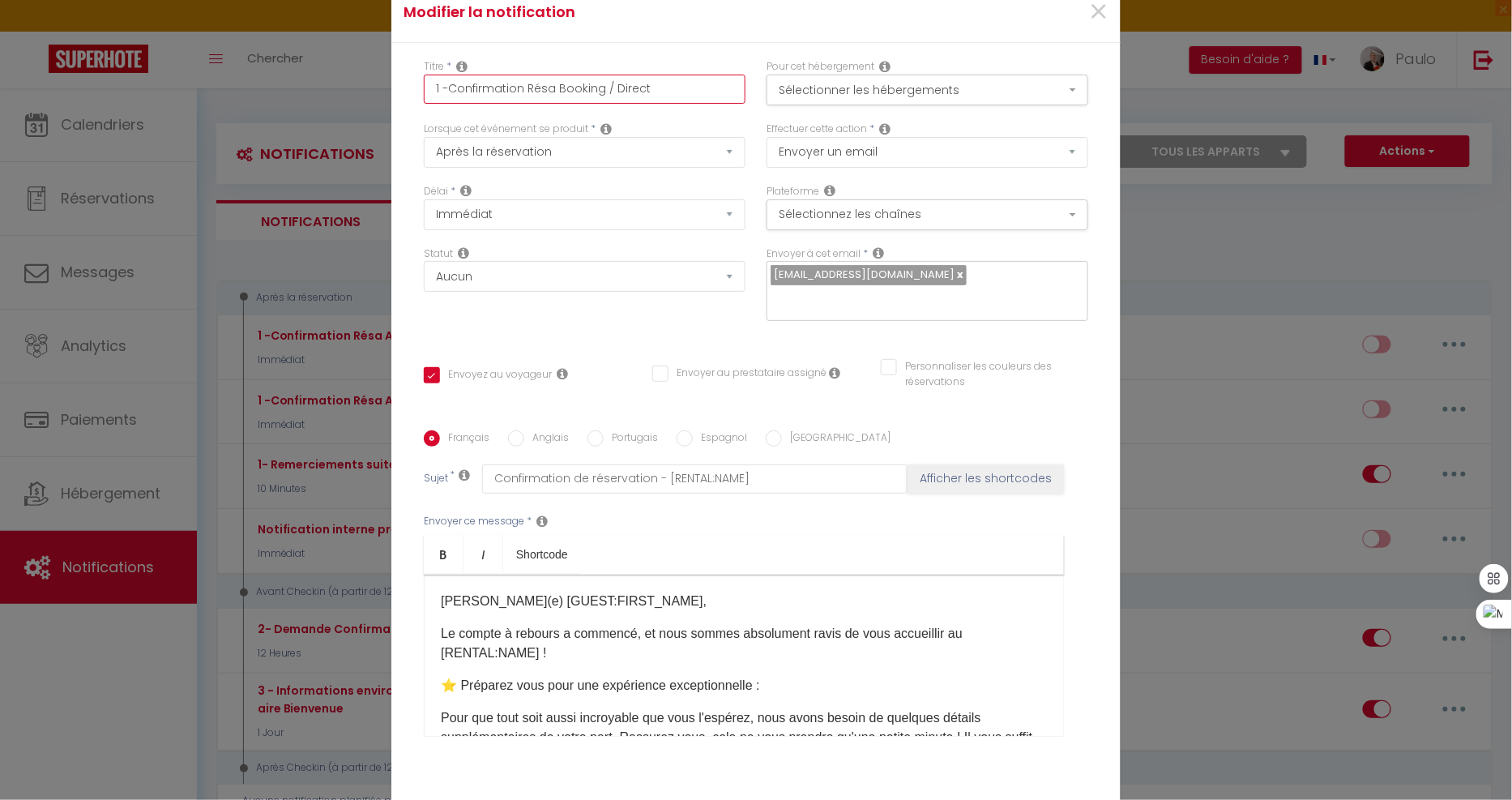
checkbox input "true"
checkbox input "false"
type input "1 -Confirmation Résa Booking /Direct"
checkbox input "true"
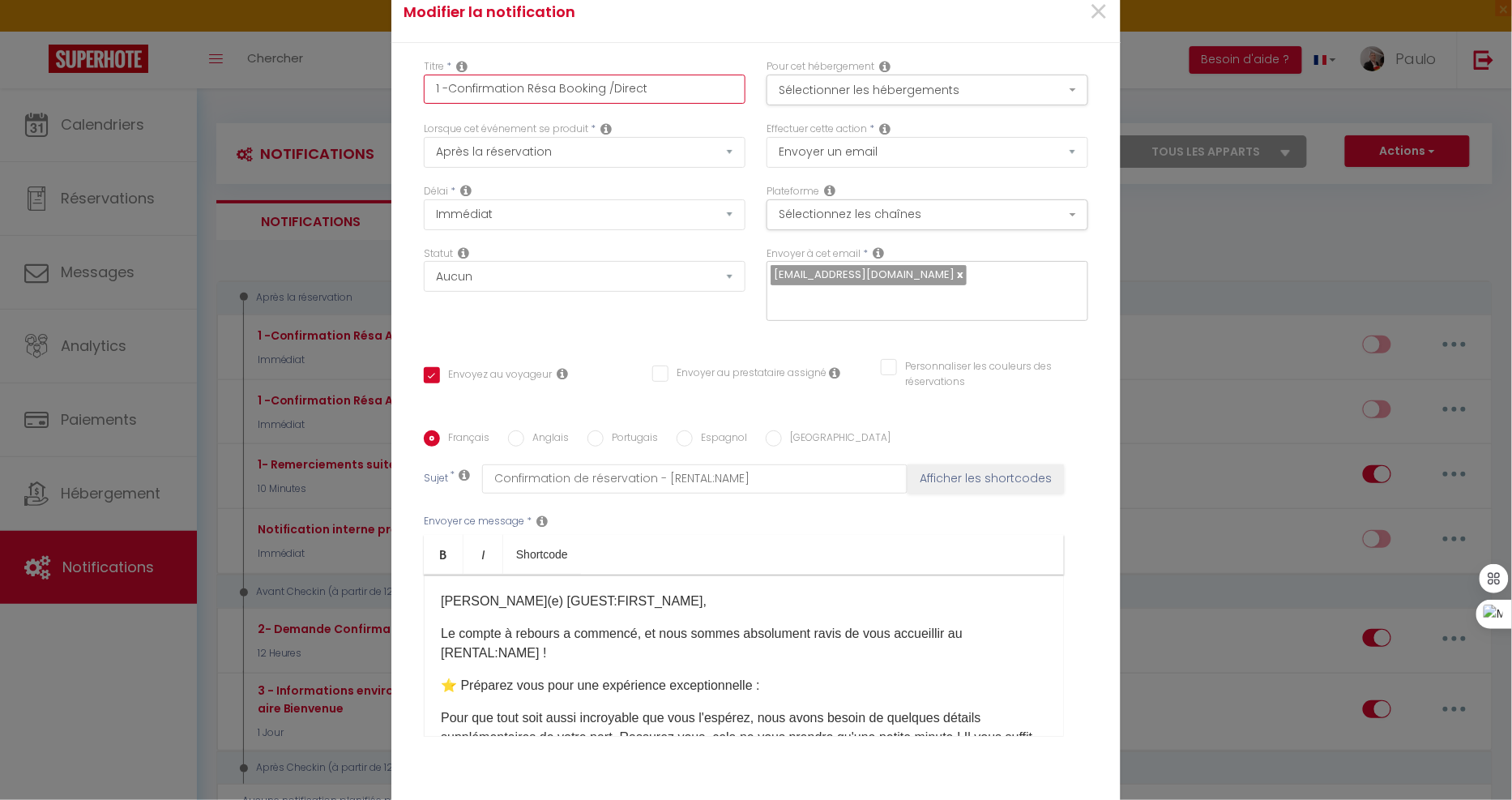
checkbox input "false"
type input "1 -Confirmation Résa Booking / Direct"
checkbox input "true"
checkbox input "false"
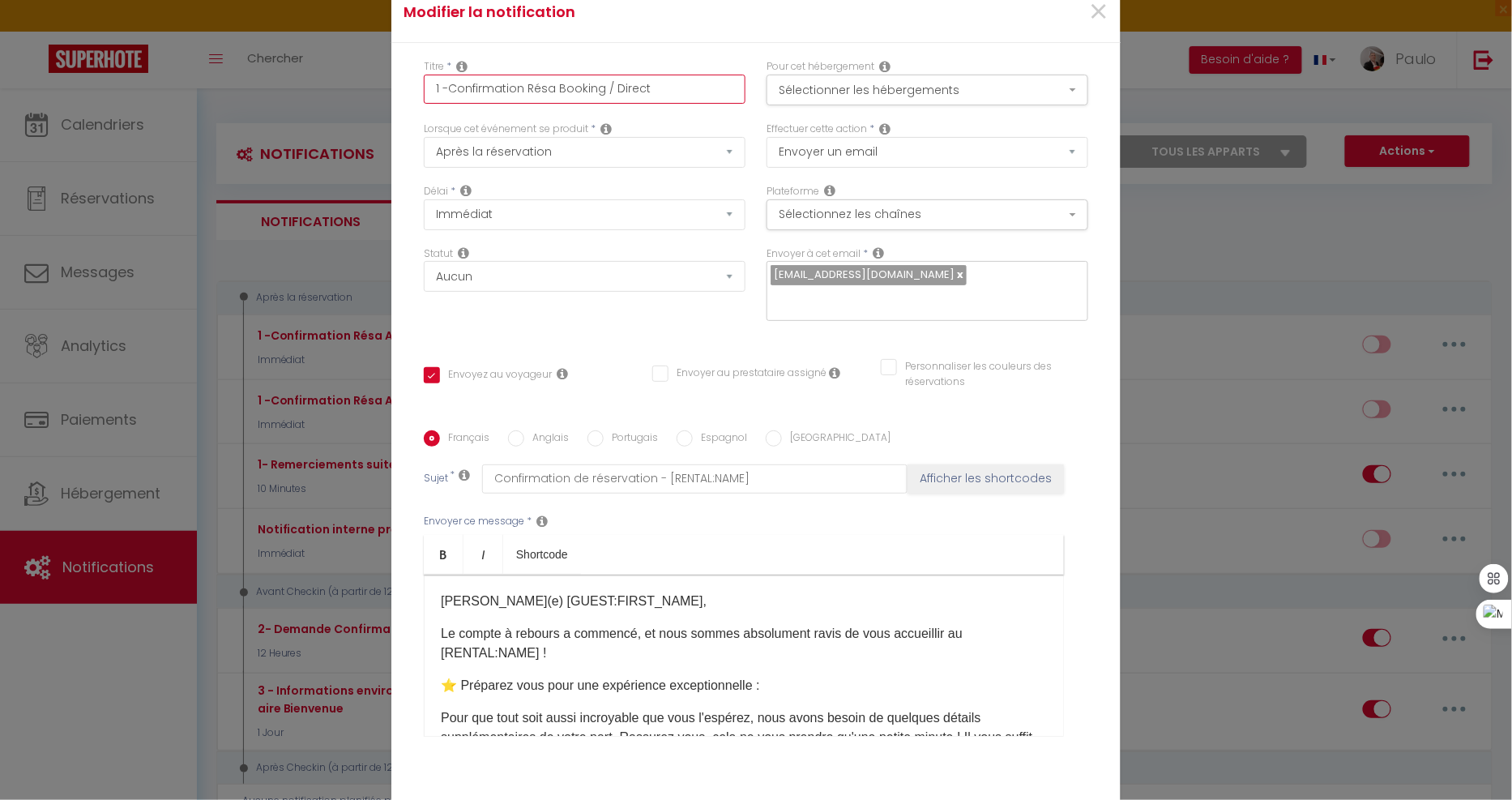
checkbox input "false"
type input "1 -Confirmation Résa Booking / Direct"
click at [833, 208] on button "Sélectionnez les chaînes" at bounding box center [927, 215] width 322 height 31
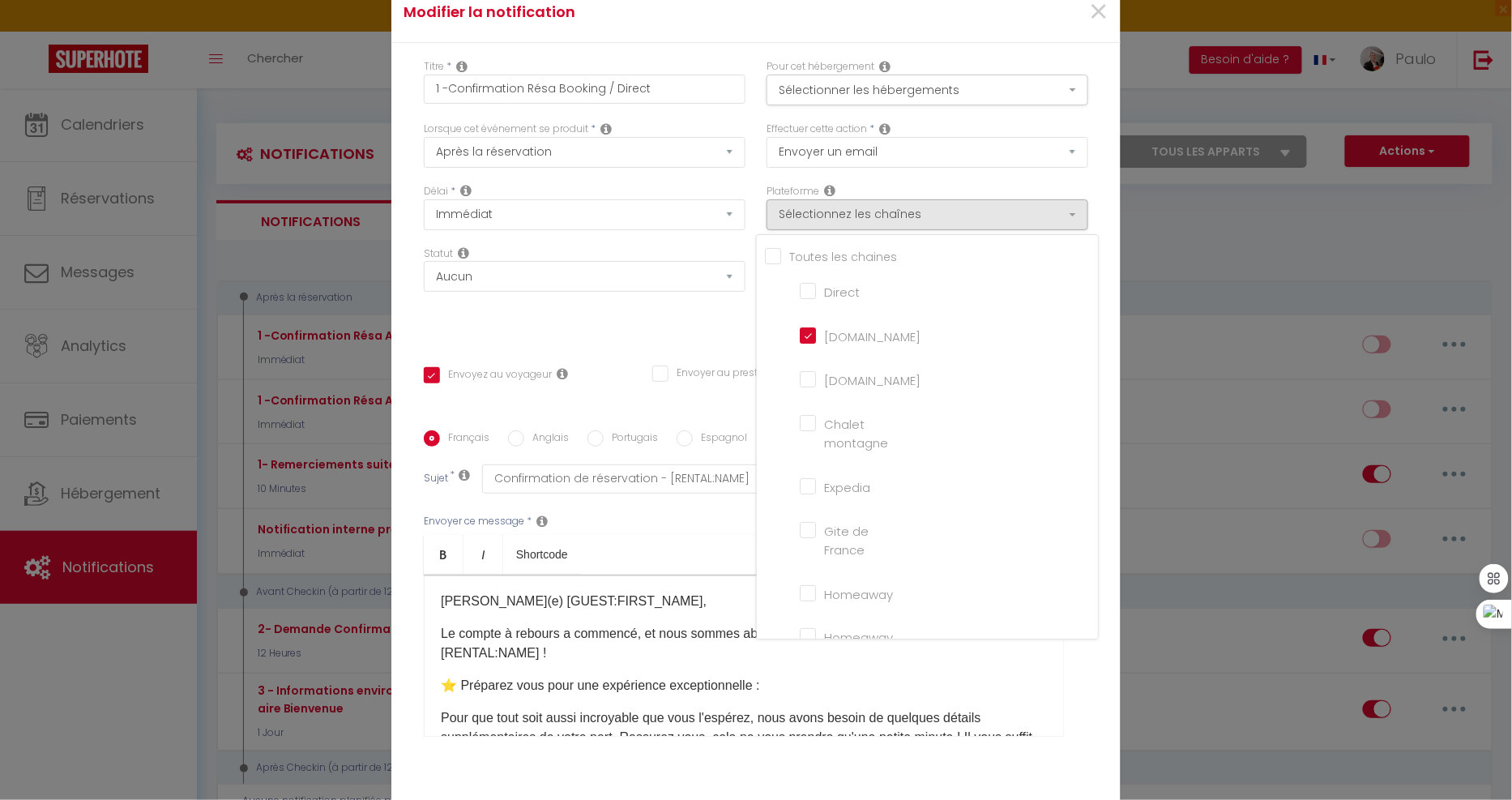
click at [768, 257] on input "Tous les apparts" at bounding box center [931, 255] width 333 height 16
checkbox input "true"
checkbox montagne "true"
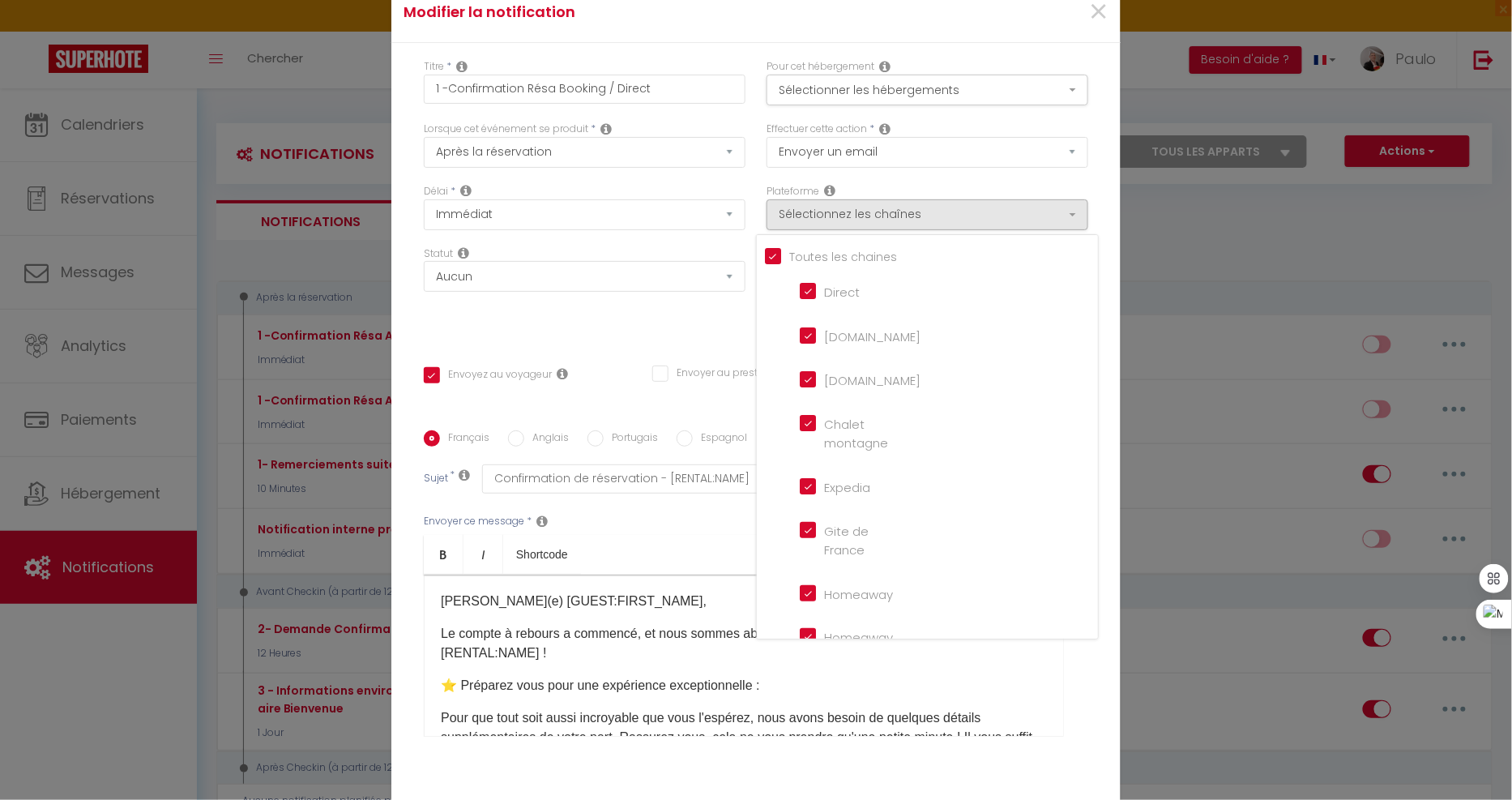
checkbox input "true"
checkbox France "true"
checkbox input "true"
checkbox iCal "true"
checkbox input "true"
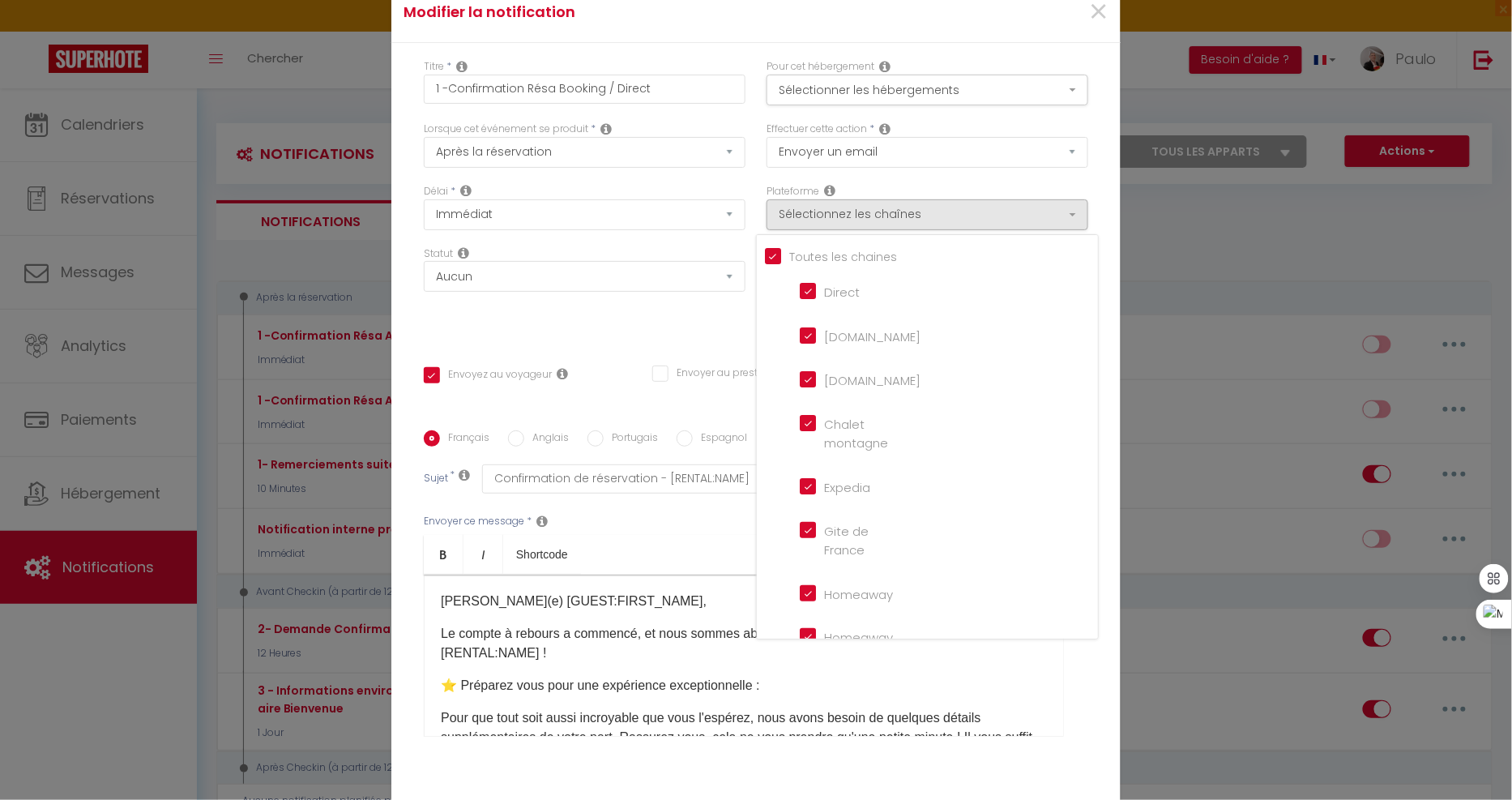
checkbox input "true"
checkbox tourisme "true"
click at [801, 327] on input "[DOMAIN_NAME]" at bounding box center [846, 334] width 92 height 16
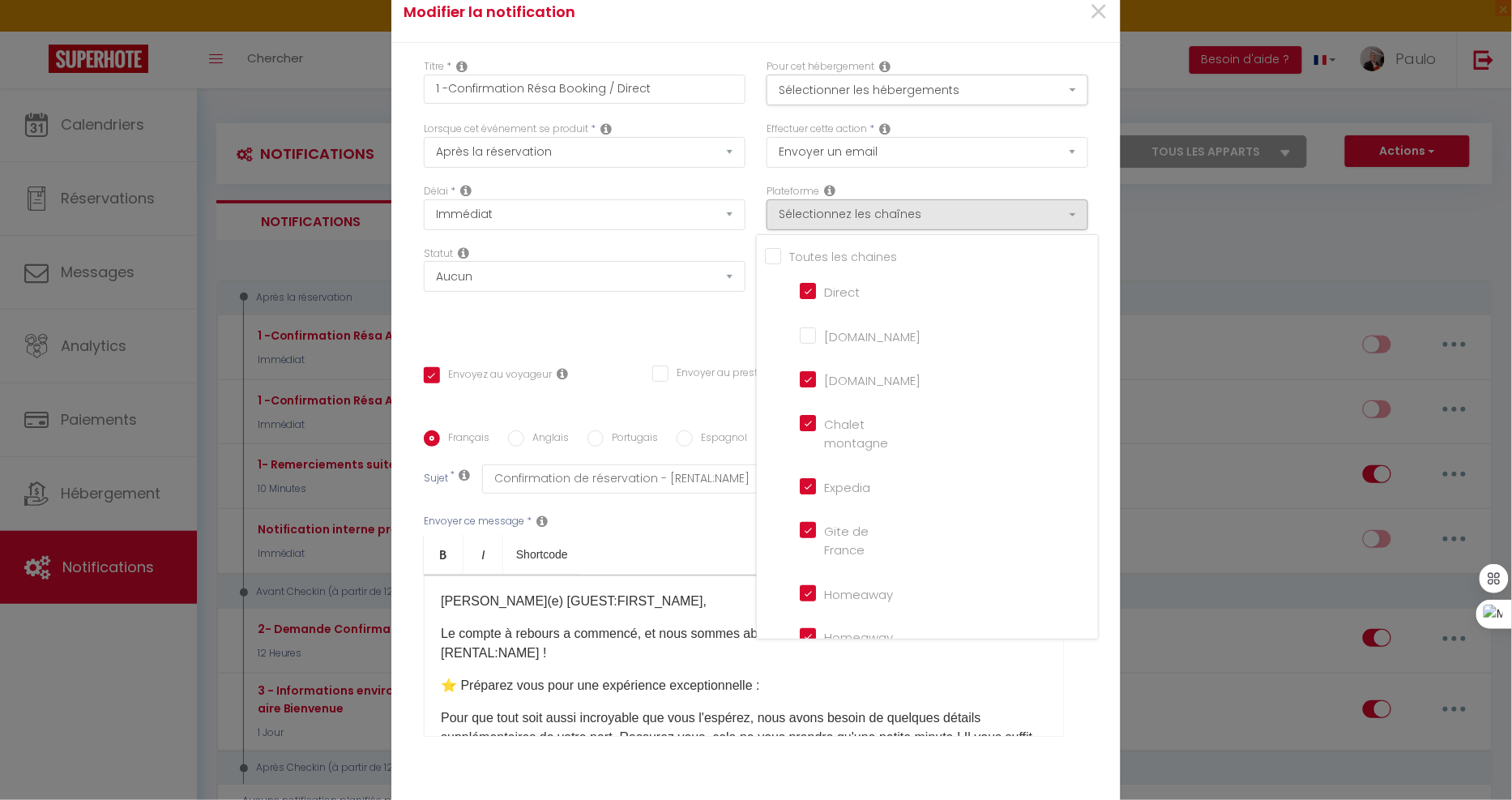
click at [614, 305] on div "Statut Aucun Si la réservation est payée Si réservation non payée Si la caution…" at bounding box center [584, 292] width 342 height 92
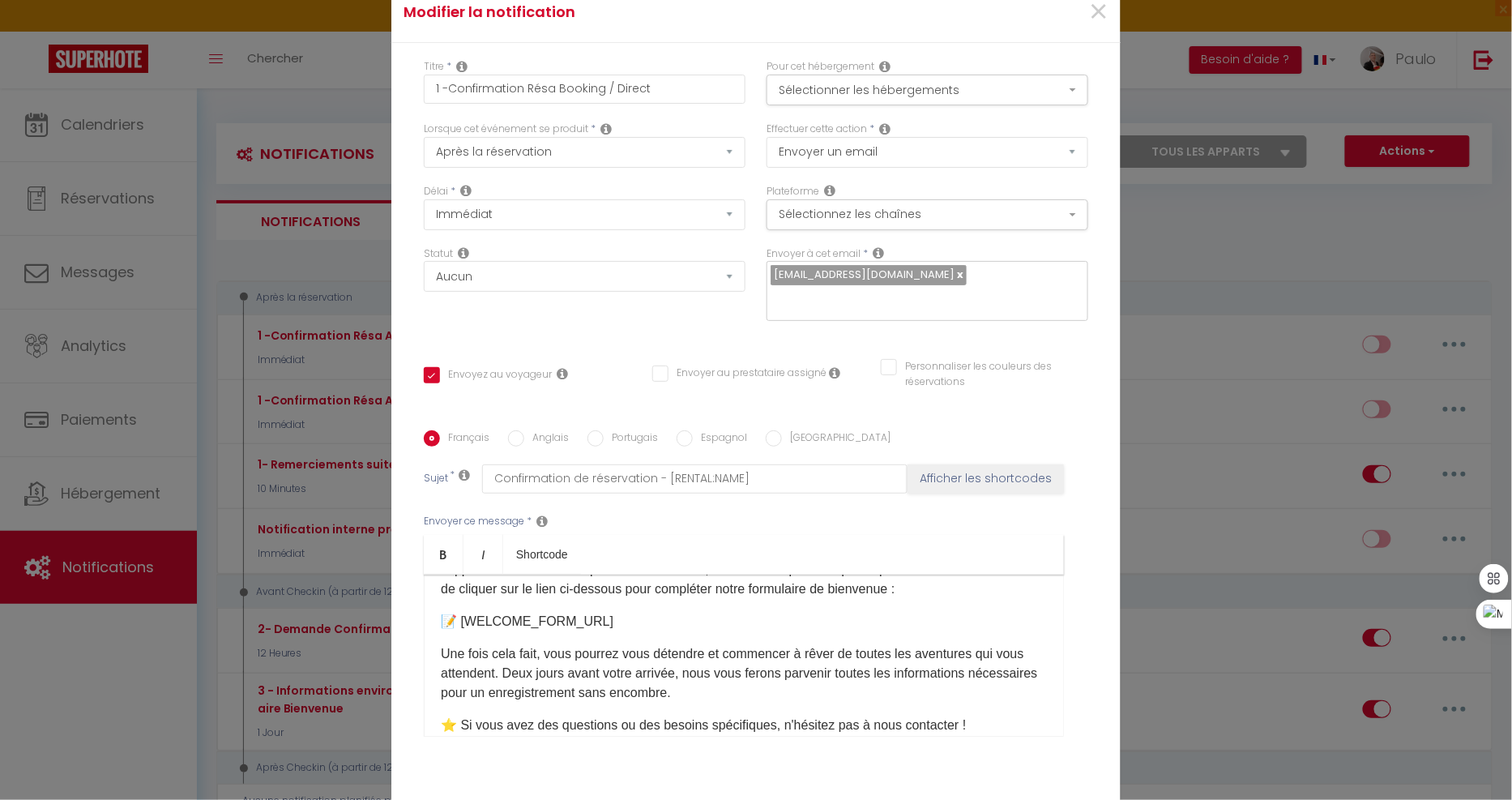
scroll to position [180, 0]
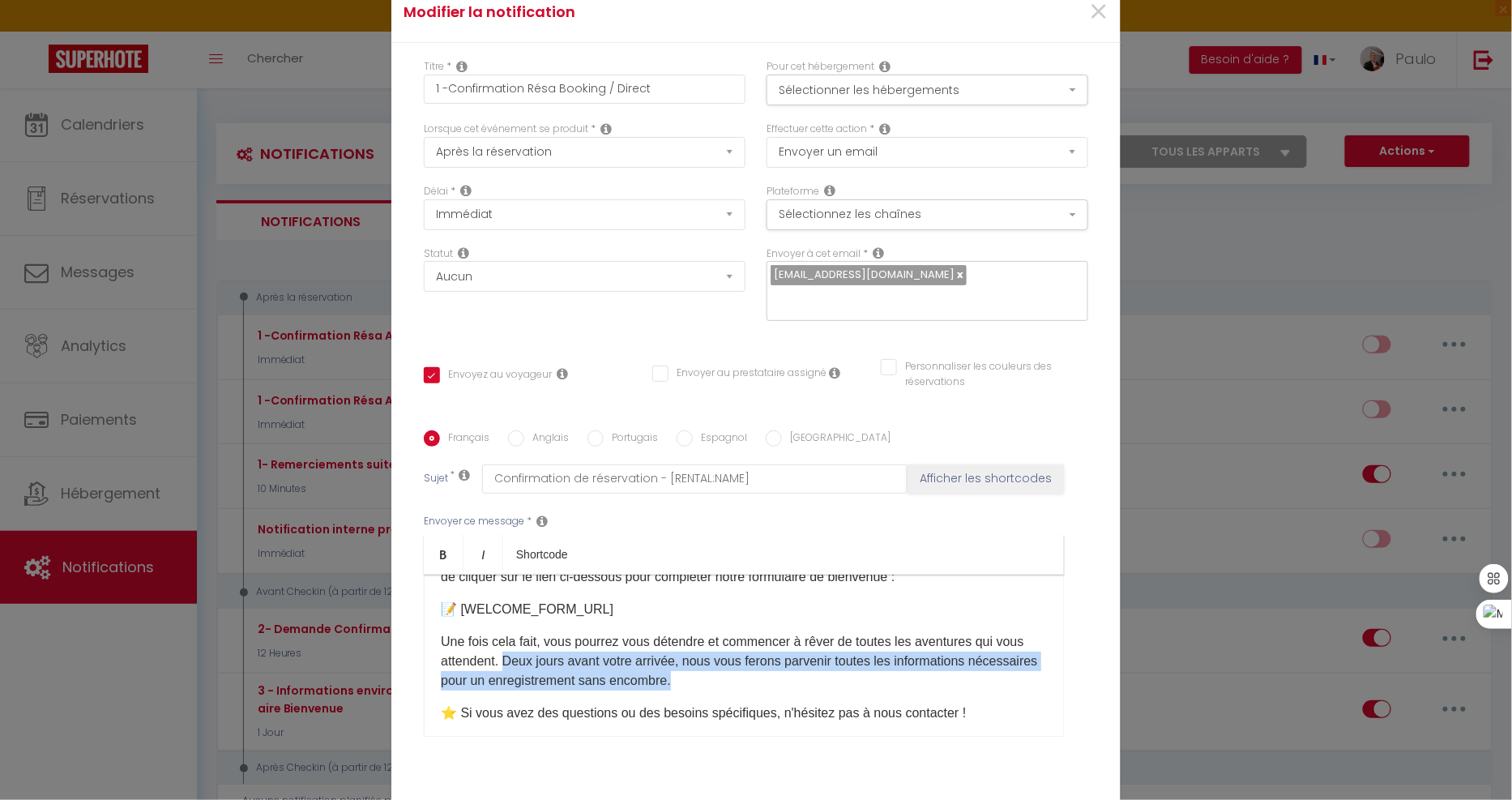
drag, startPoint x: 528, startPoint y: 659, endPoint x: 750, endPoint y: 685, distance: 223.5
click at [750, 685] on p "Une fois cela fait, vous pourrez vous détendre et commencer à rêver de toutes l…" at bounding box center [744, 661] width 606 height 58
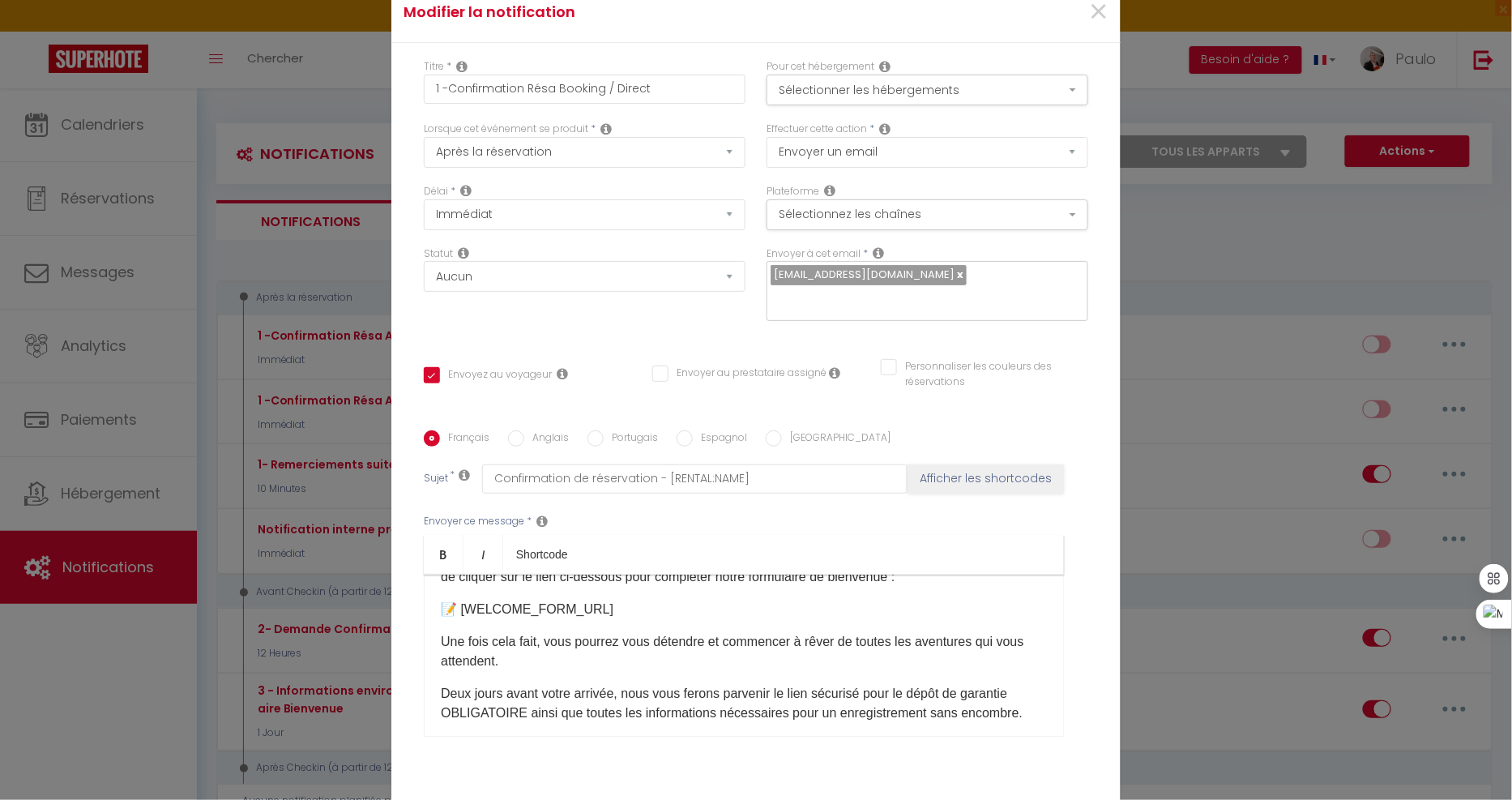
scroll to position [270, 0]
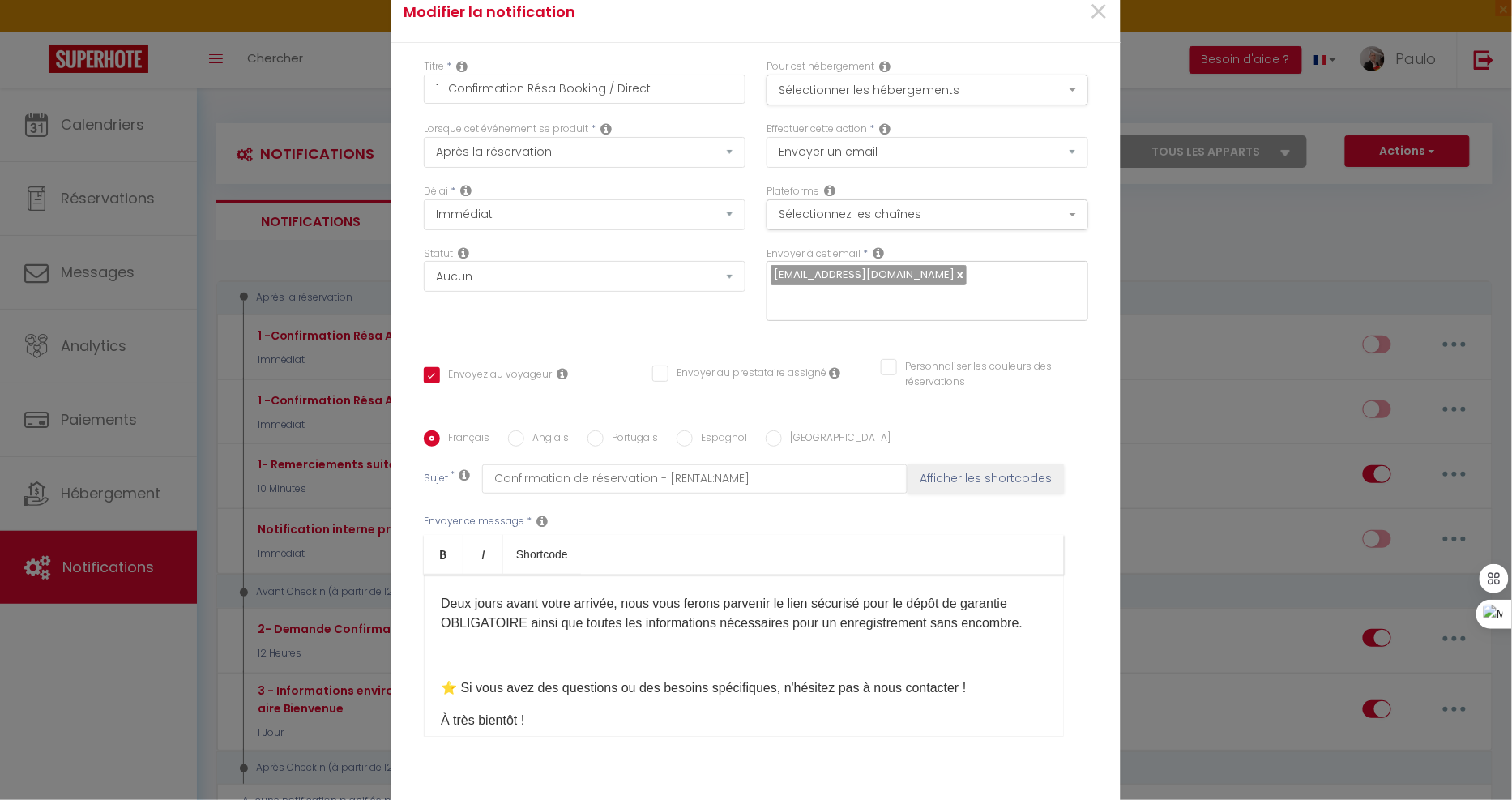
click at [680, 662] on p at bounding box center [744, 655] width 606 height 19
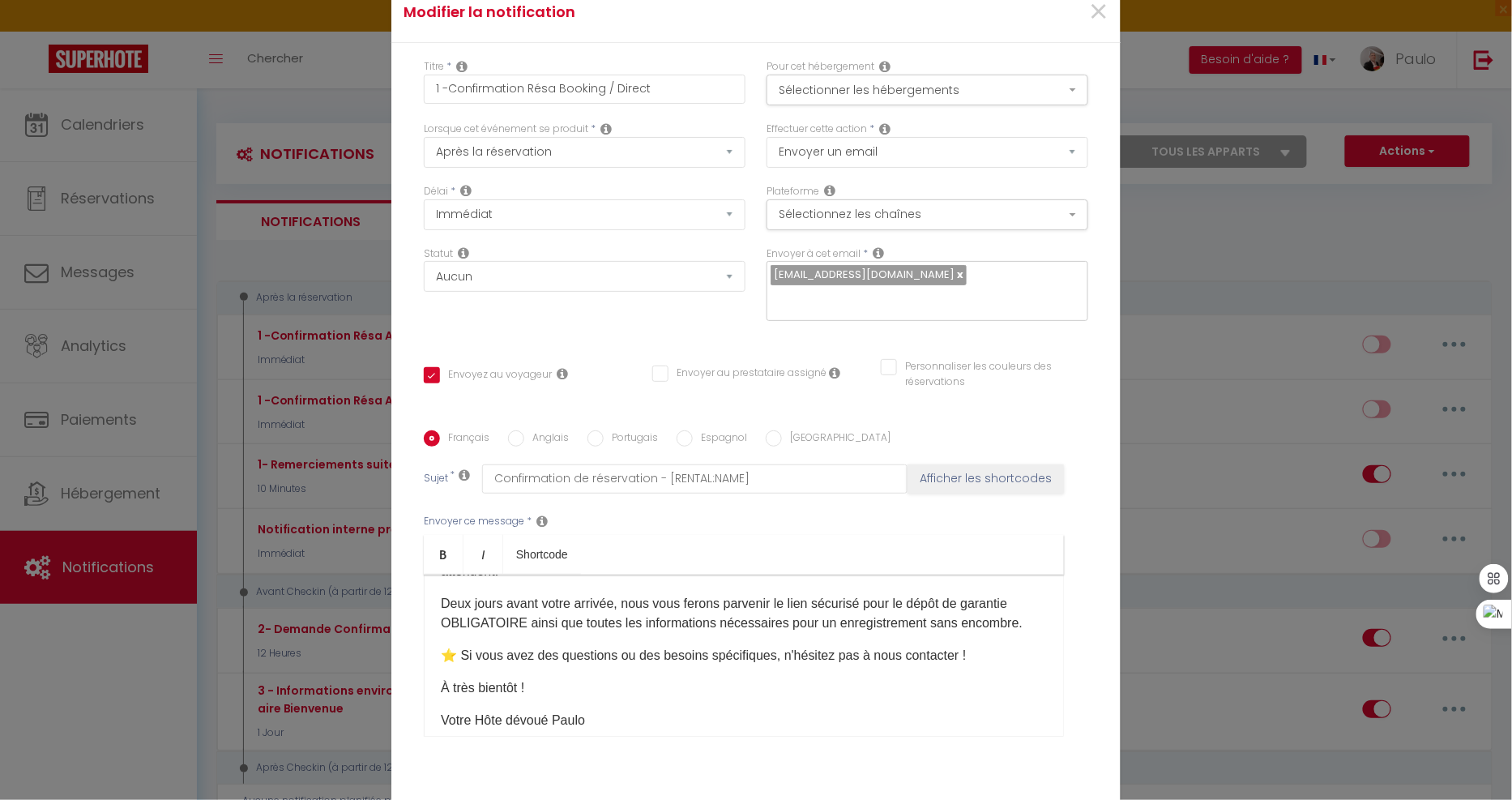
scroll to position [180, 0]
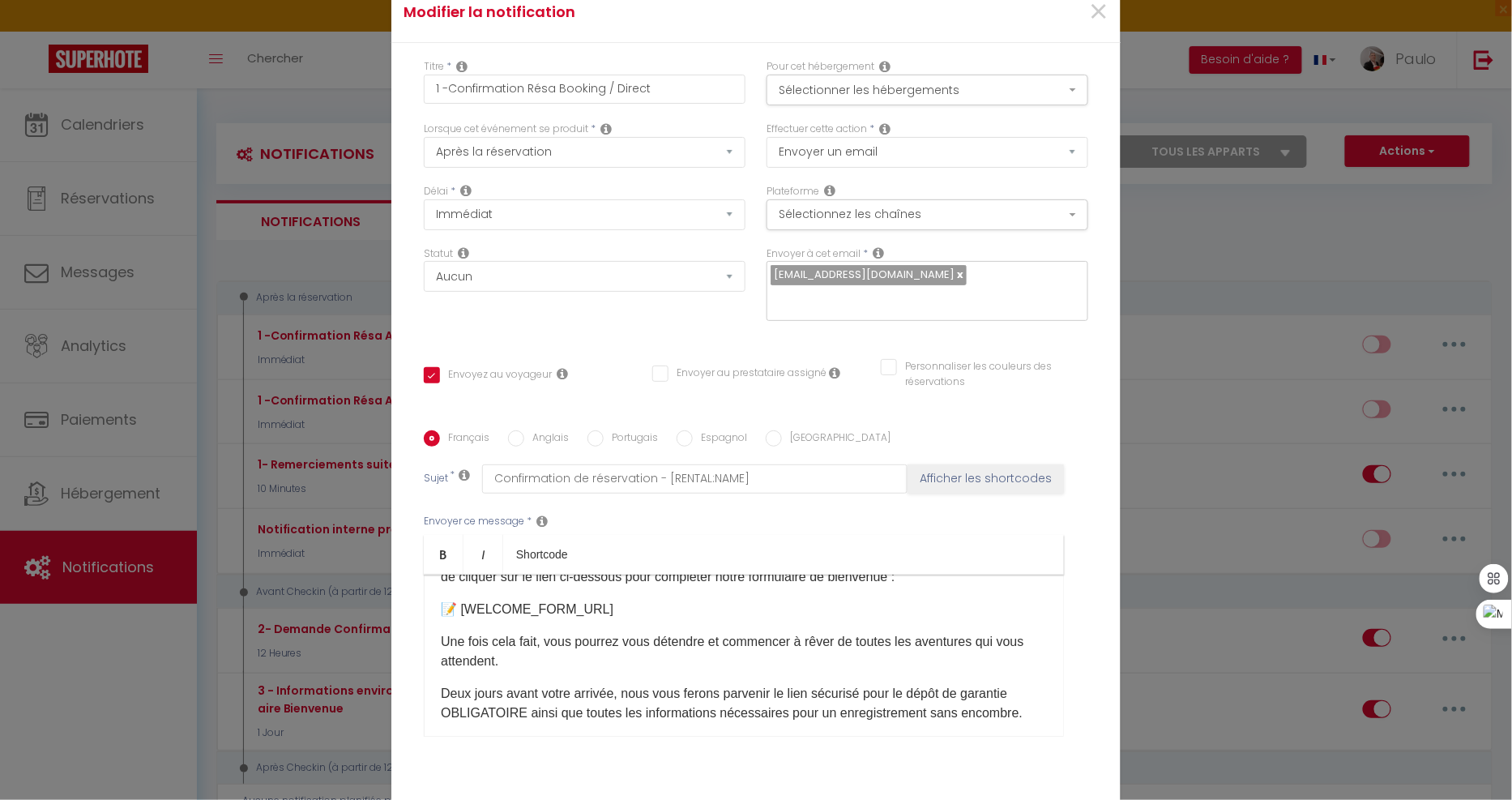
click at [717, 438] on label "Espagnol" at bounding box center [720, 439] width 54 height 18
click at [693, 438] on input "Espagnol" at bounding box center [685, 439] width 16 height 16
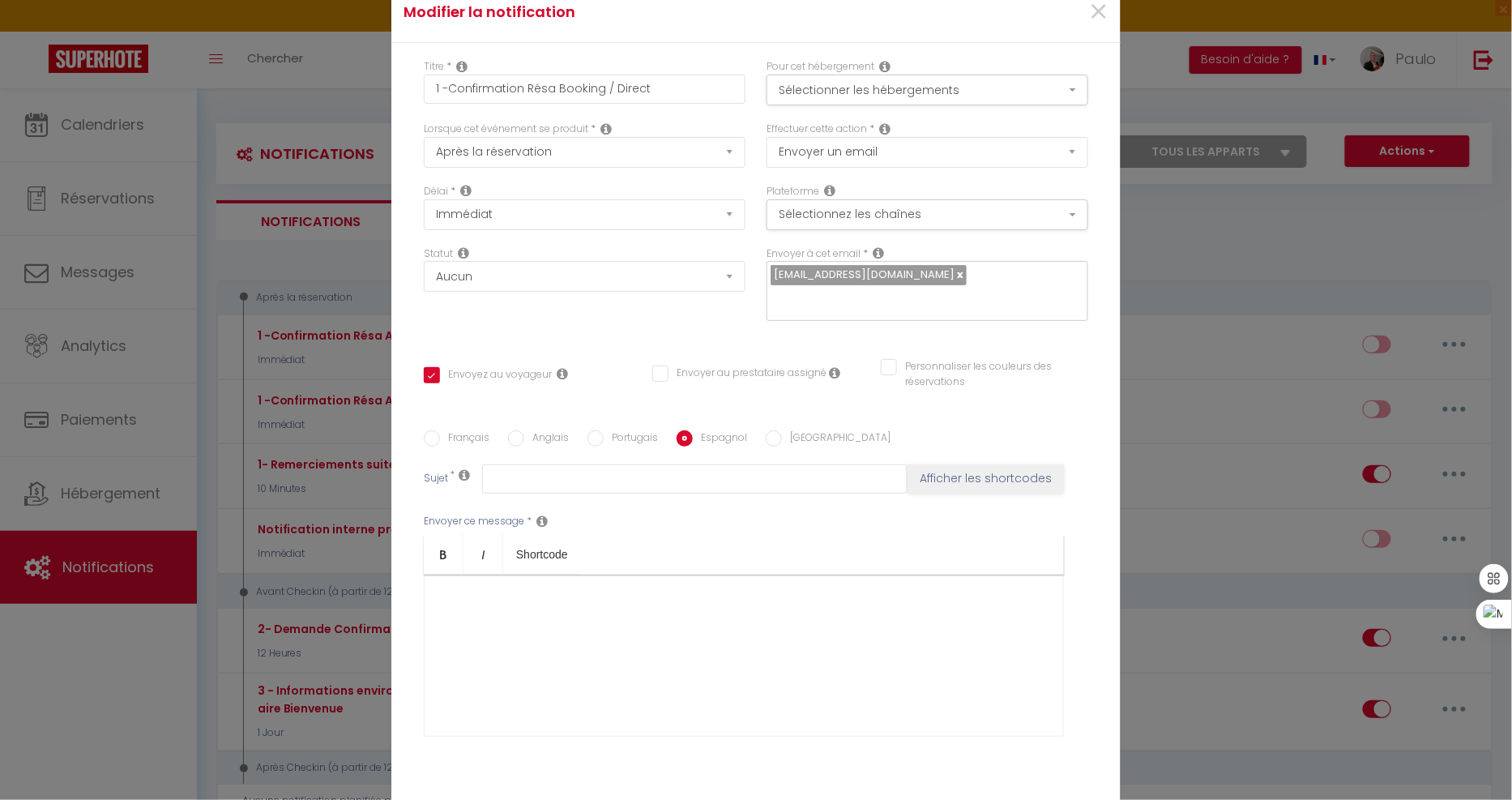
click at [544, 432] on label "Anglais" at bounding box center [546, 439] width 44 height 18
click at [525, 432] on input "Anglais" at bounding box center [516, 439] width 16 height 16
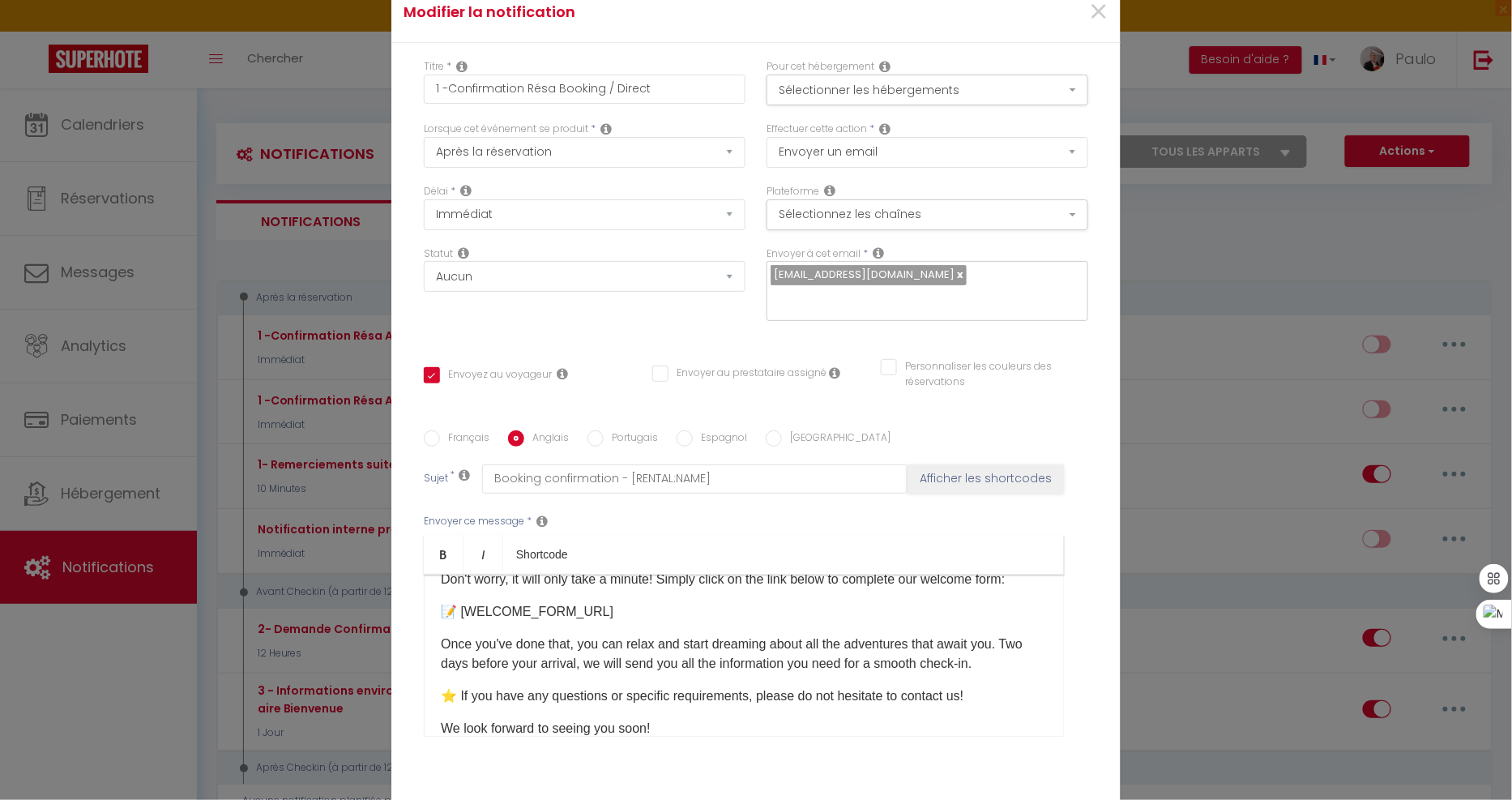
scroll to position [180, 0]
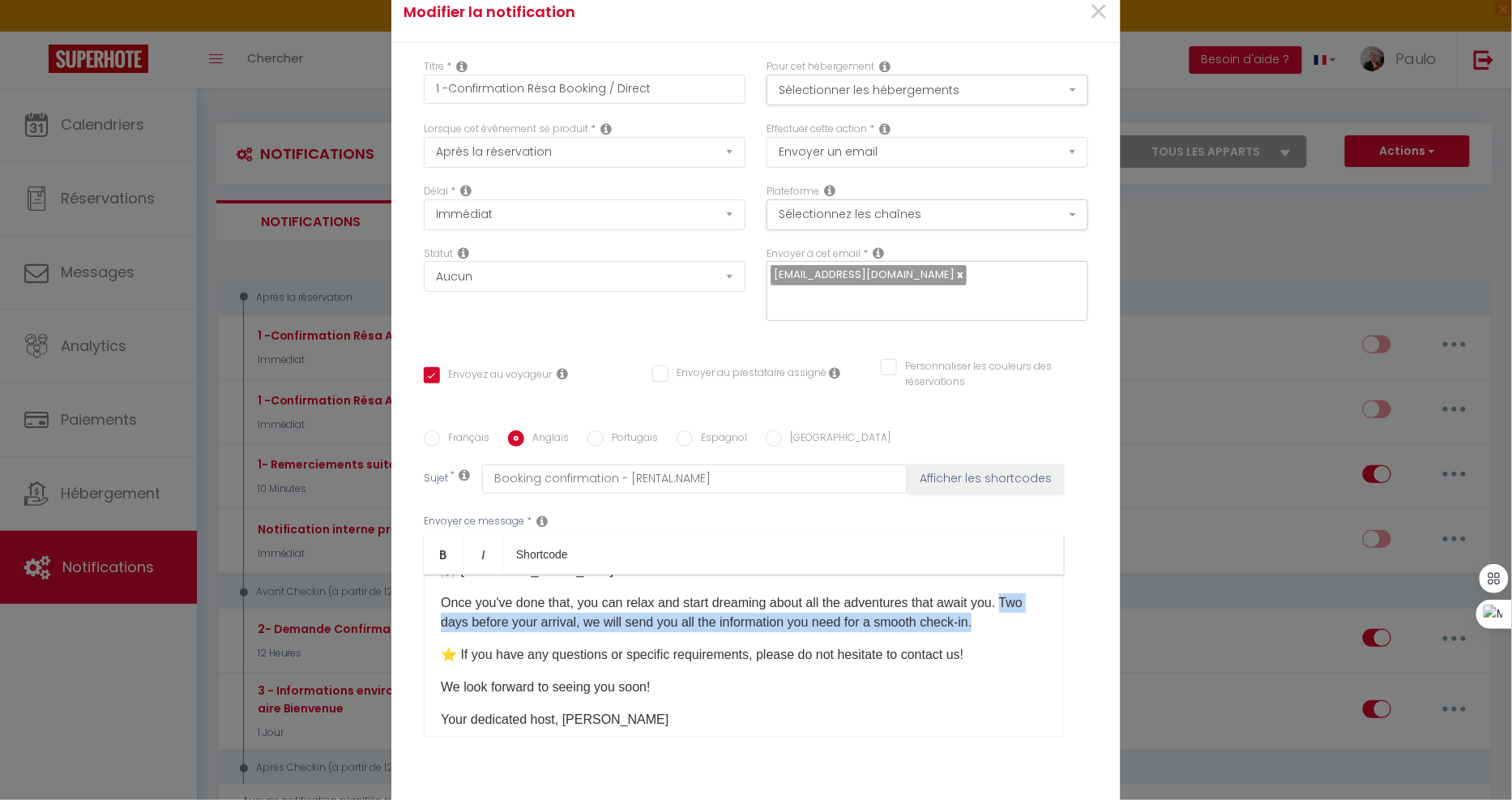
drag, startPoint x: 1008, startPoint y: 647, endPoint x: 424, endPoint y: 648, distance: 584.0
click at [424, 648] on div "​Dear [GUEST:FIRST_NAME], The countdown has begun, and we are absolutely deligh…" at bounding box center [744, 655] width 640 height 162
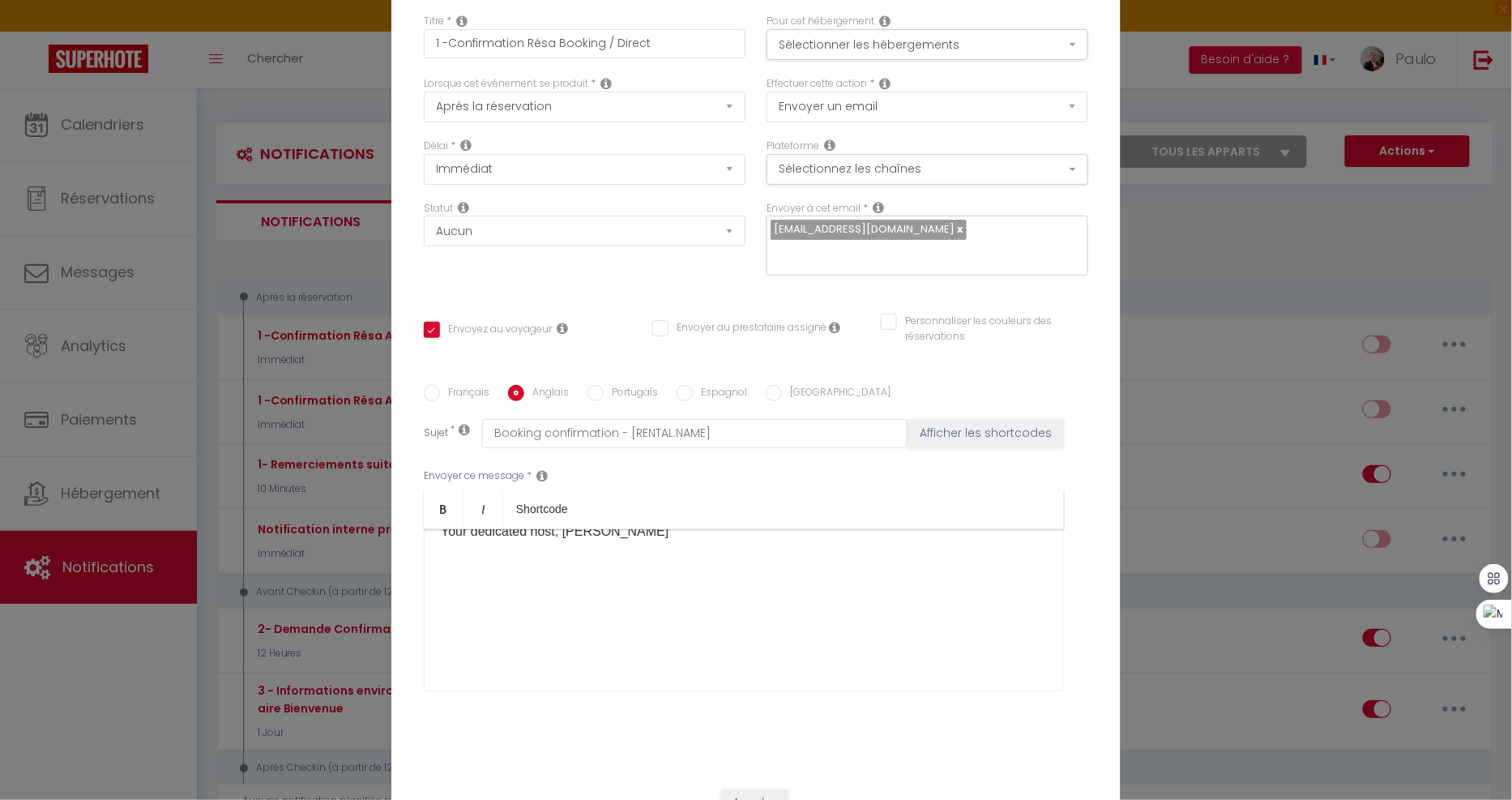
scroll to position [108, 0]
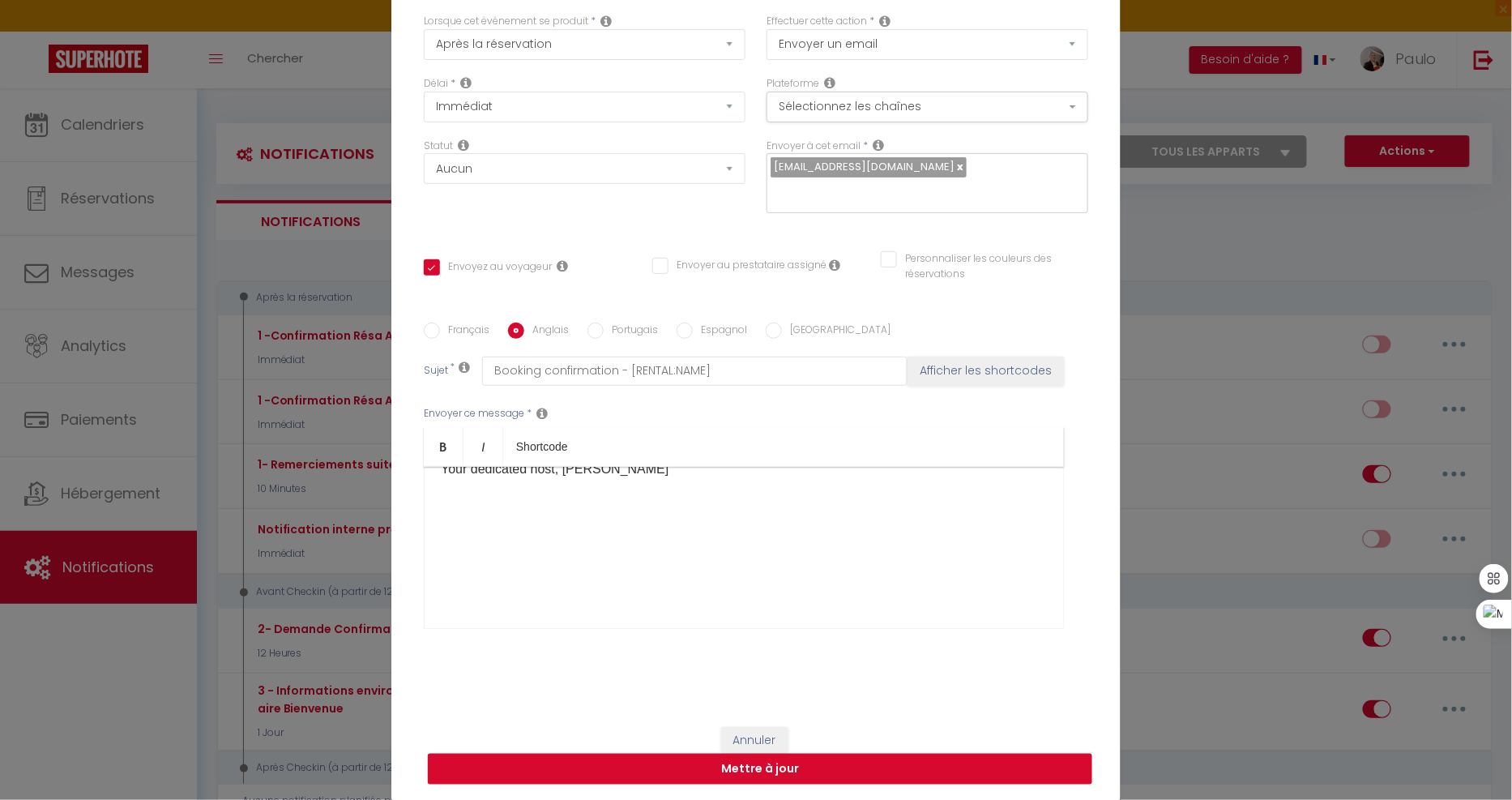
click at [744, 770] on button "Mettre à jour" at bounding box center [759, 769] width 664 height 31
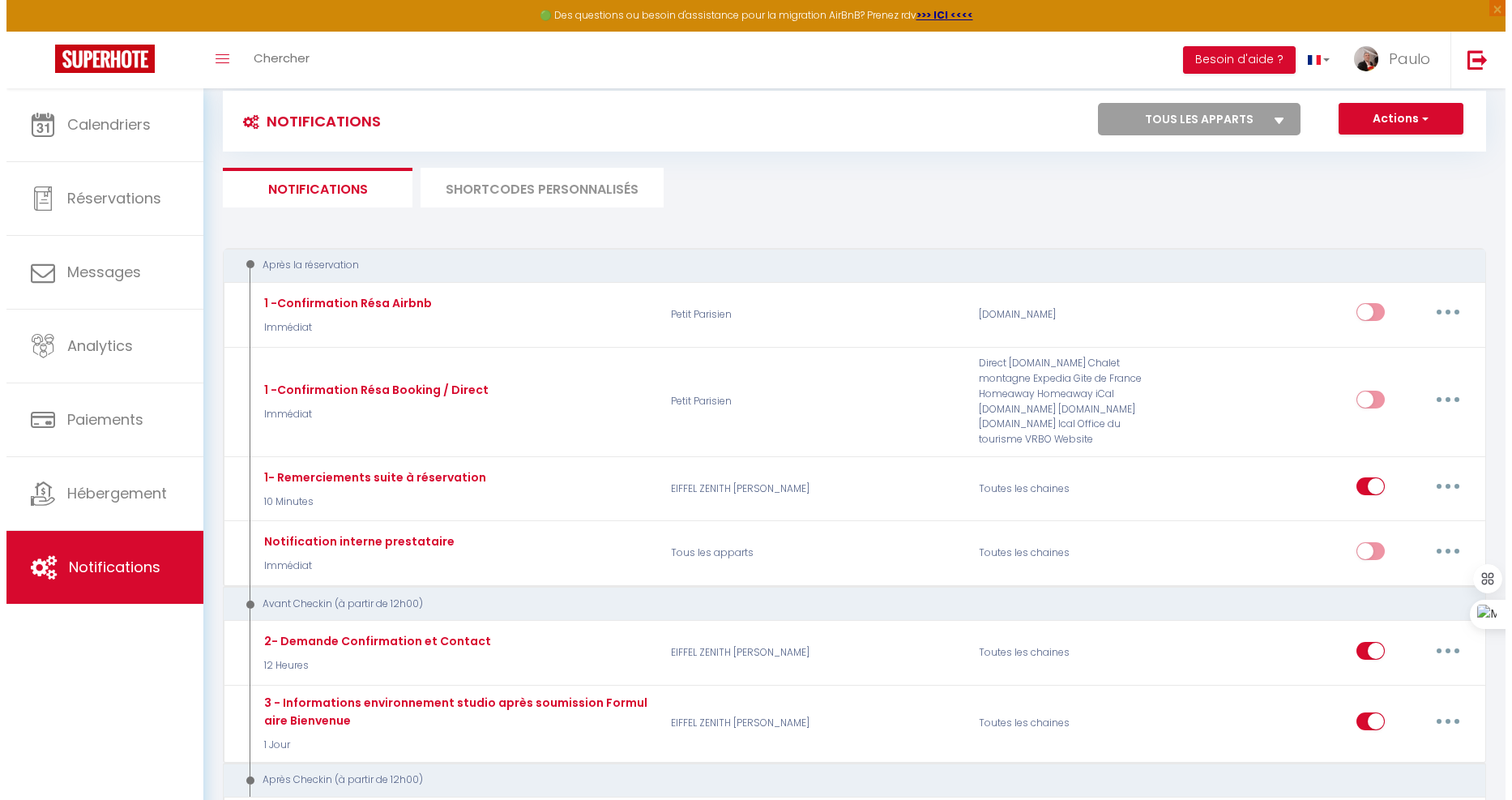
scroll to position [0, 0]
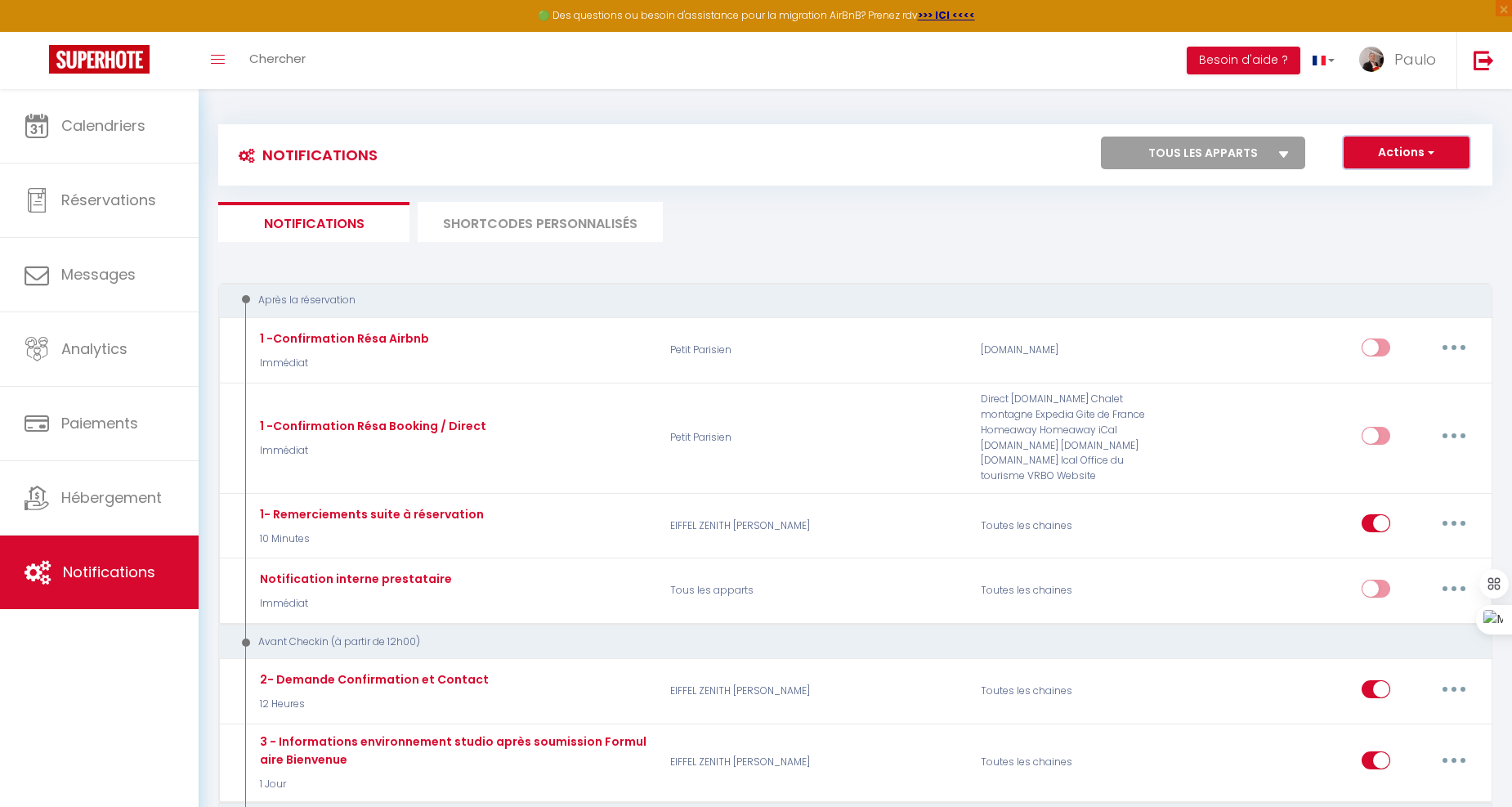
click at [1389, 157] on button "Actions" at bounding box center [1407, 153] width 126 height 33
click at [1352, 186] on link "Nouvelle Notification" at bounding box center [1384, 187] width 170 height 21
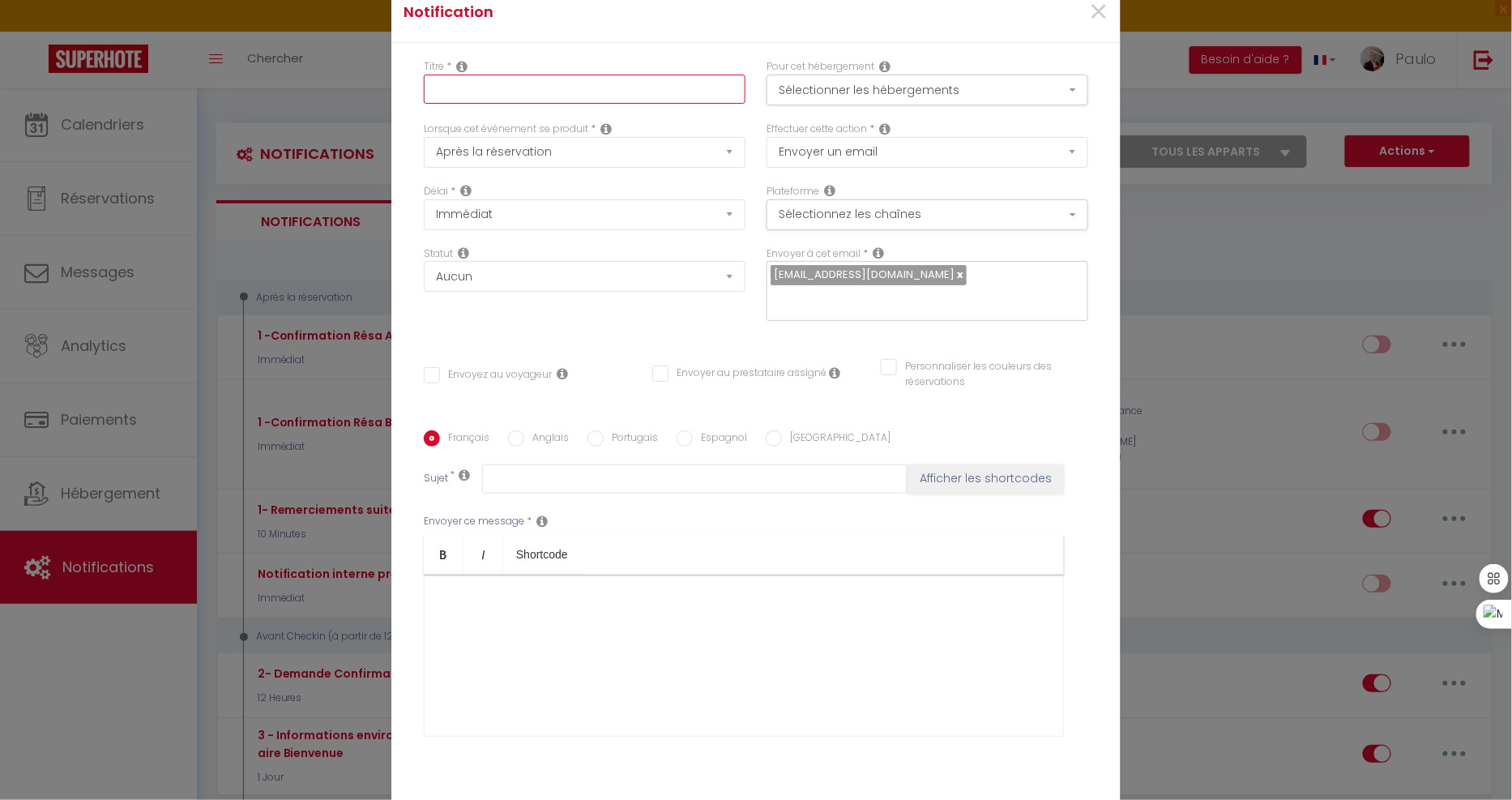
click at [473, 91] on input "text" at bounding box center [584, 89] width 322 height 29
click at [816, 86] on button "Sélectionner les hébergements" at bounding box center [927, 90] width 322 height 31
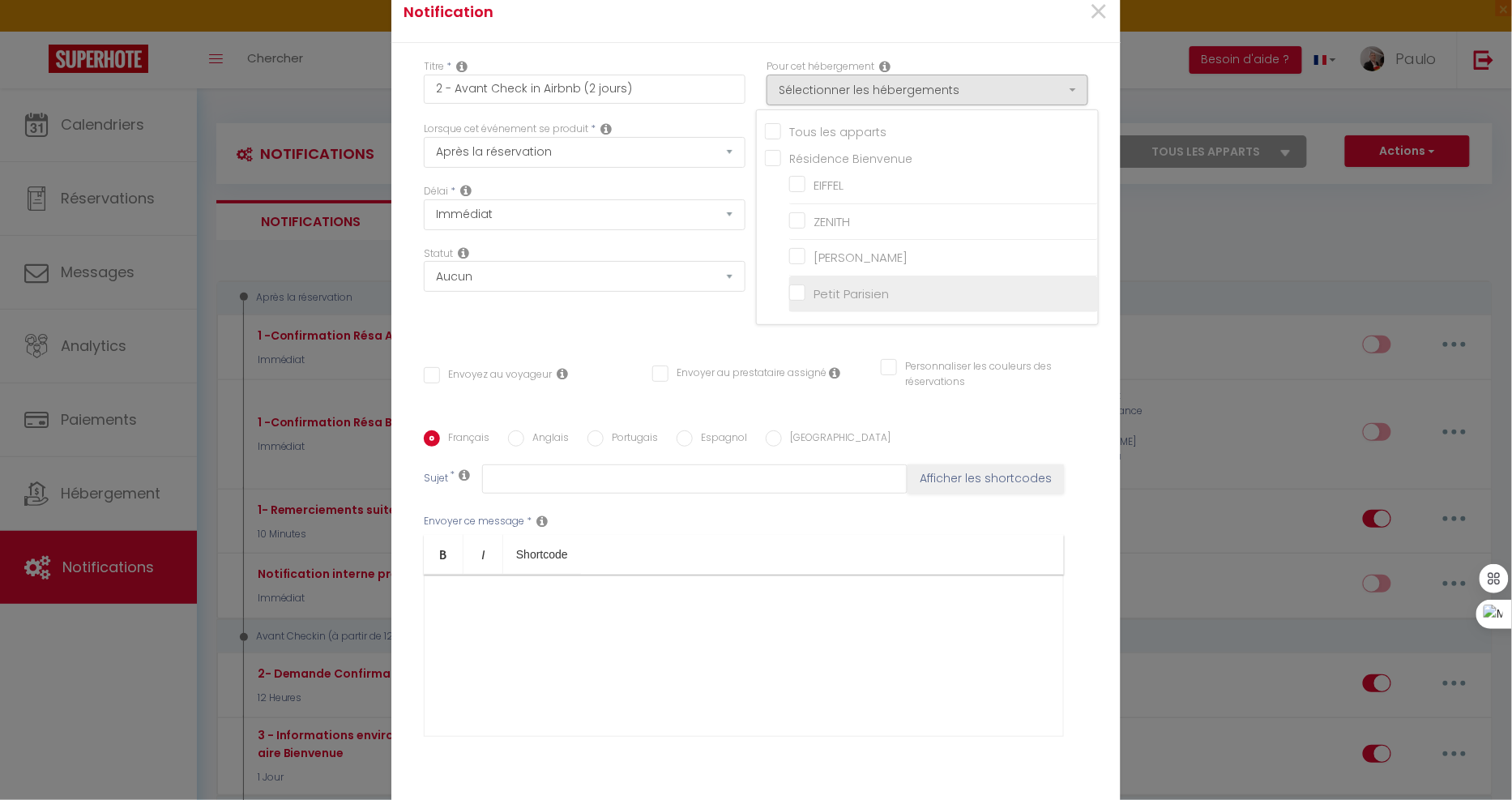
click at [789, 294] on input "Petit Parisien" at bounding box center [943, 294] width 309 height 16
click at [709, 46] on div "Titre * 2 - Avant Check in Airbnb (2 jours) Pour cet hébergement Sélectionner l…" at bounding box center [756, 430] width 729 height 776
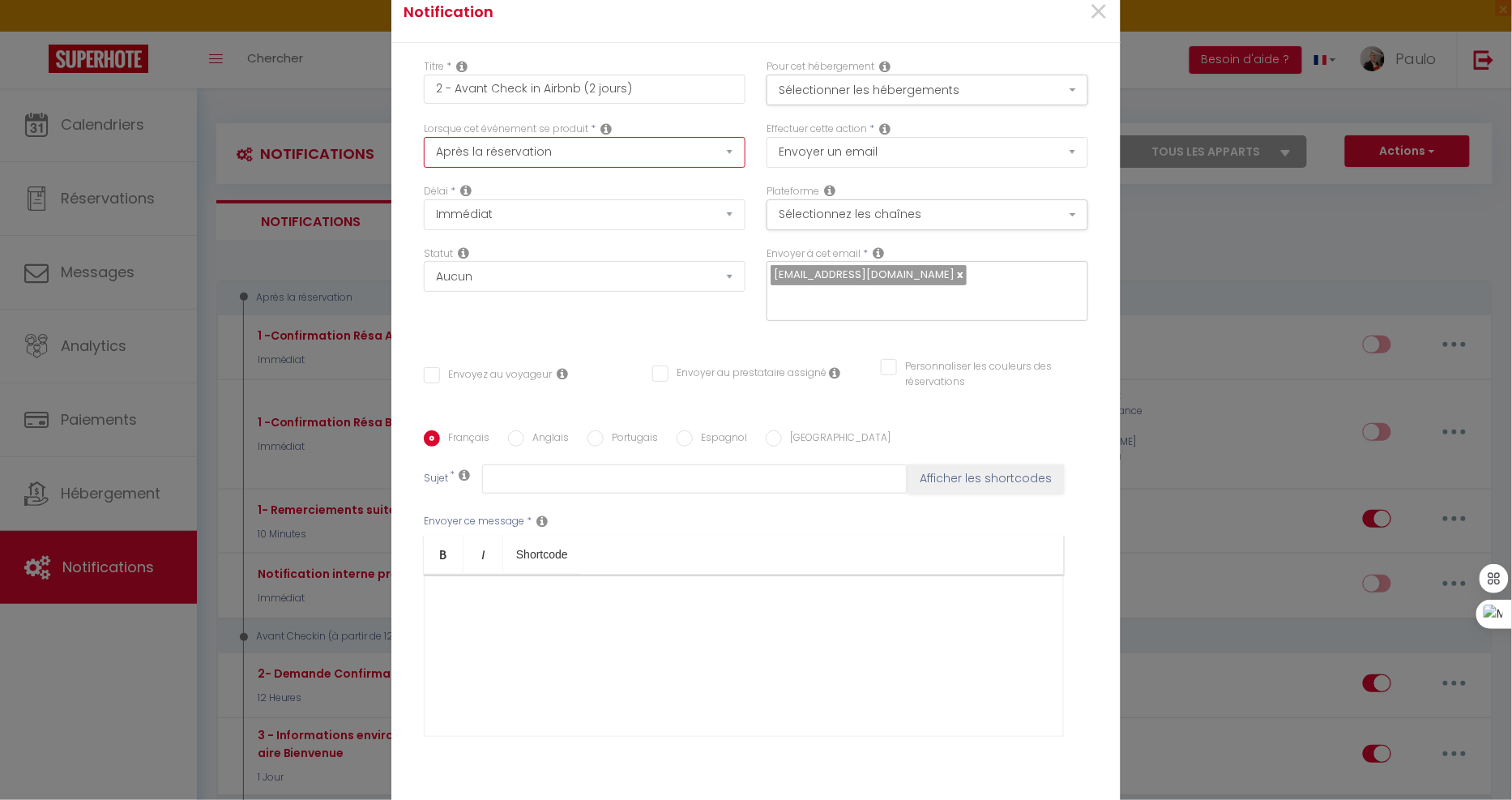
click at [571, 149] on select "Après la réservation Avant Checkin (à partir de 12h00) Après Checkin (à partir …" at bounding box center [584, 152] width 322 height 31
click at [424, 137] on select "Après la réservation Avant Checkin (à partir de 12h00) Après Checkin (à partir …" at bounding box center [584, 152] width 322 height 31
click at [534, 212] on select "Immédiat - 10 Minutes - 1 Heure - 2 Heures - 3 Heures - 4 Heures - 5 Heures - 6…" at bounding box center [584, 215] width 322 height 31
click at [424, 199] on select "Immédiat - 10 Minutes - 1 Heure - 2 Heures - 3 Heures - 4 Heures - 5 Heures - 6…" at bounding box center [584, 215] width 322 height 31
click at [852, 216] on button "Sélectionnez les chaînes" at bounding box center [927, 215] width 322 height 31
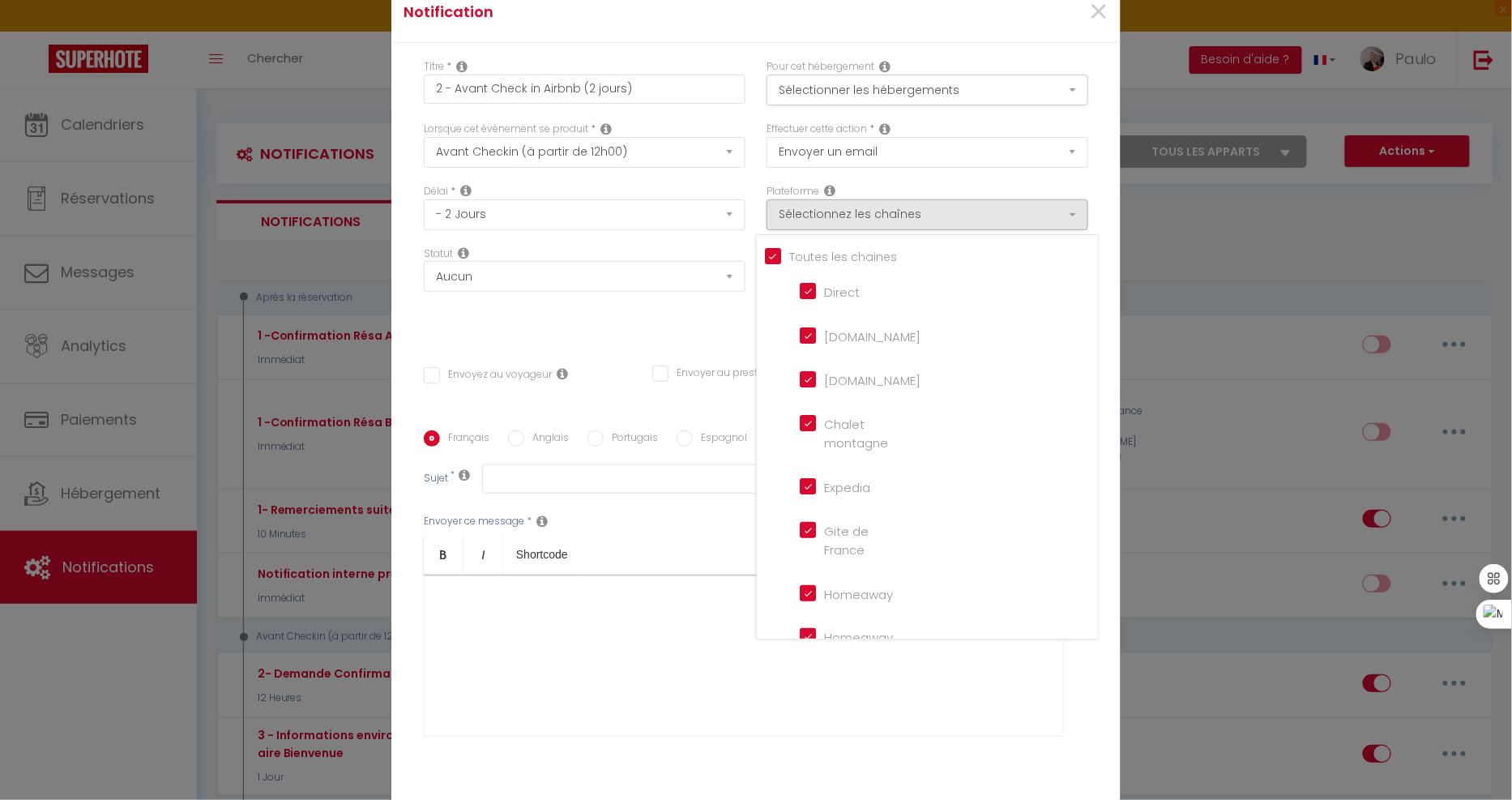
click at [765, 247] on input "Tous les apparts" at bounding box center [931, 255] width 333 height 16
click at [804, 330] on input "[DOMAIN_NAME]" at bounding box center [846, 334] width 92 height 16
click at [628, 312] on div "Statut Aucun Si la réservation est payée Si réservation non payée Si la caution…" at bounding box center [584, 292] width 342 height 92
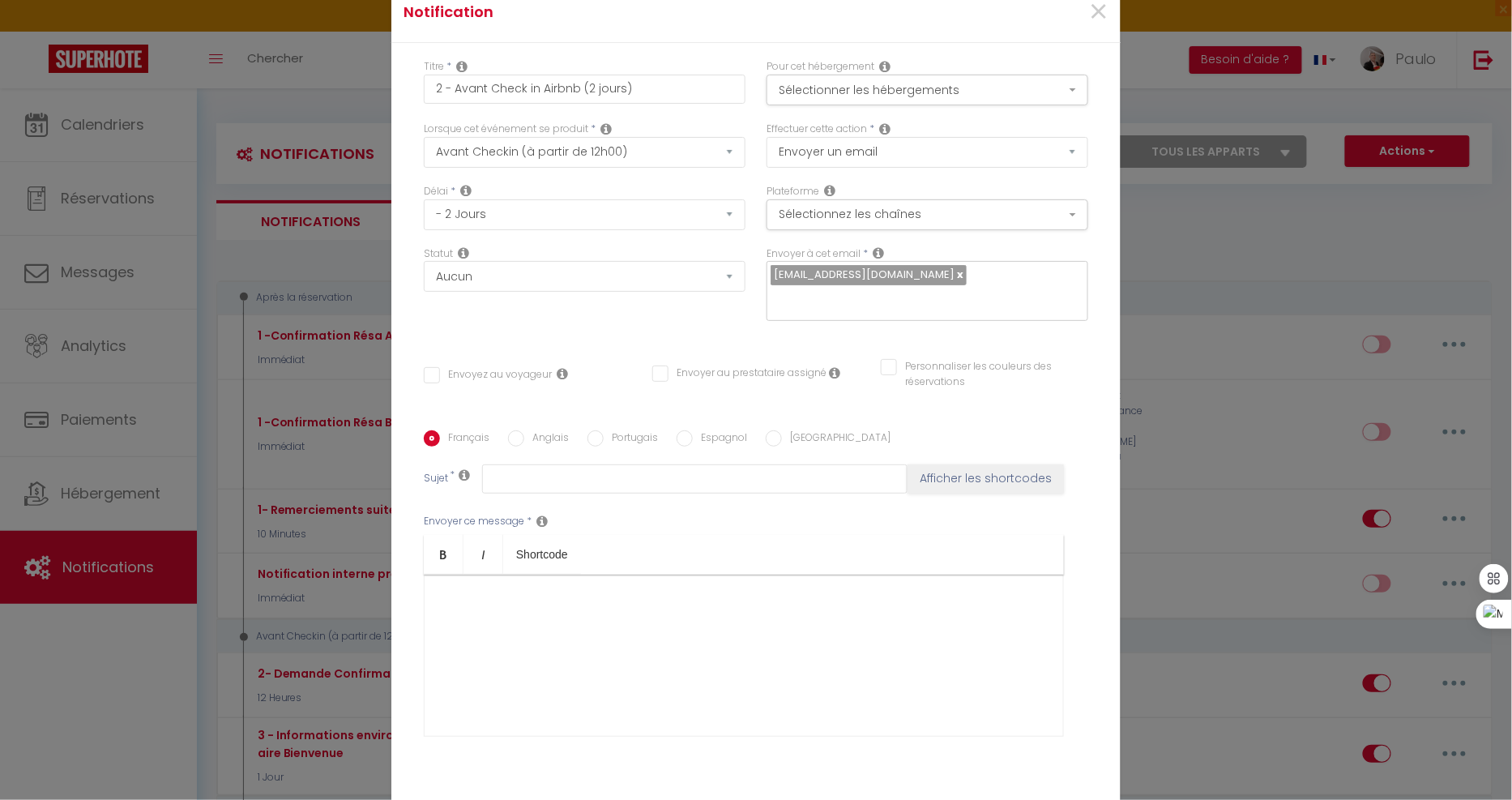
click at [426, 378] on input "Envoyez au voyageur" at bounding box center [487, 375] width 128 height 16
click at [536, 648] on div at bounding box center [744, 655] width 640 height 162
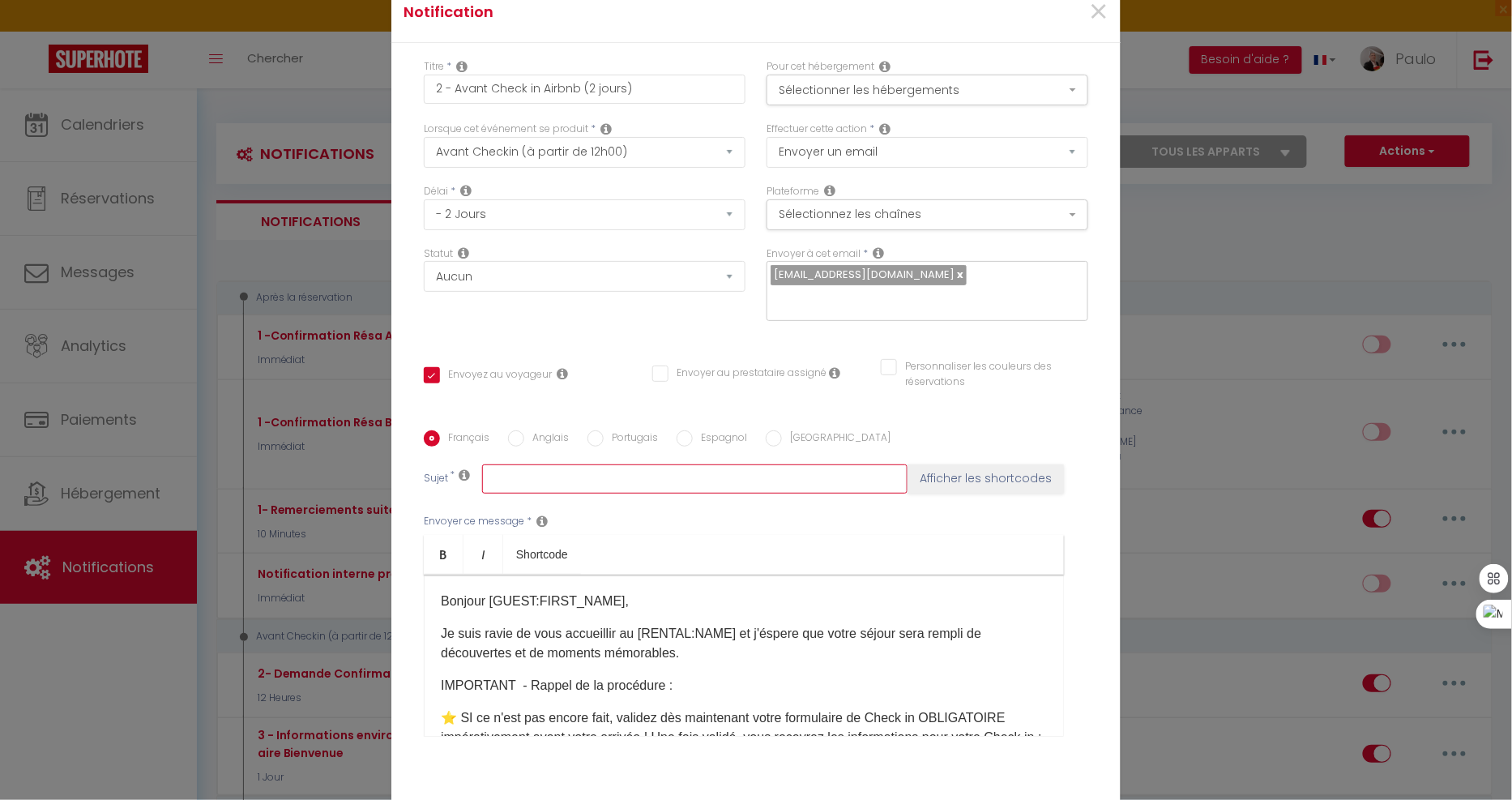
click at [559, 479] on input "text" at bounding box center [695, 478] width 426 height 29
click at [958, 471] on button "Afficher les shortcodes" at bounding box center [986, 478] width 157 height 29
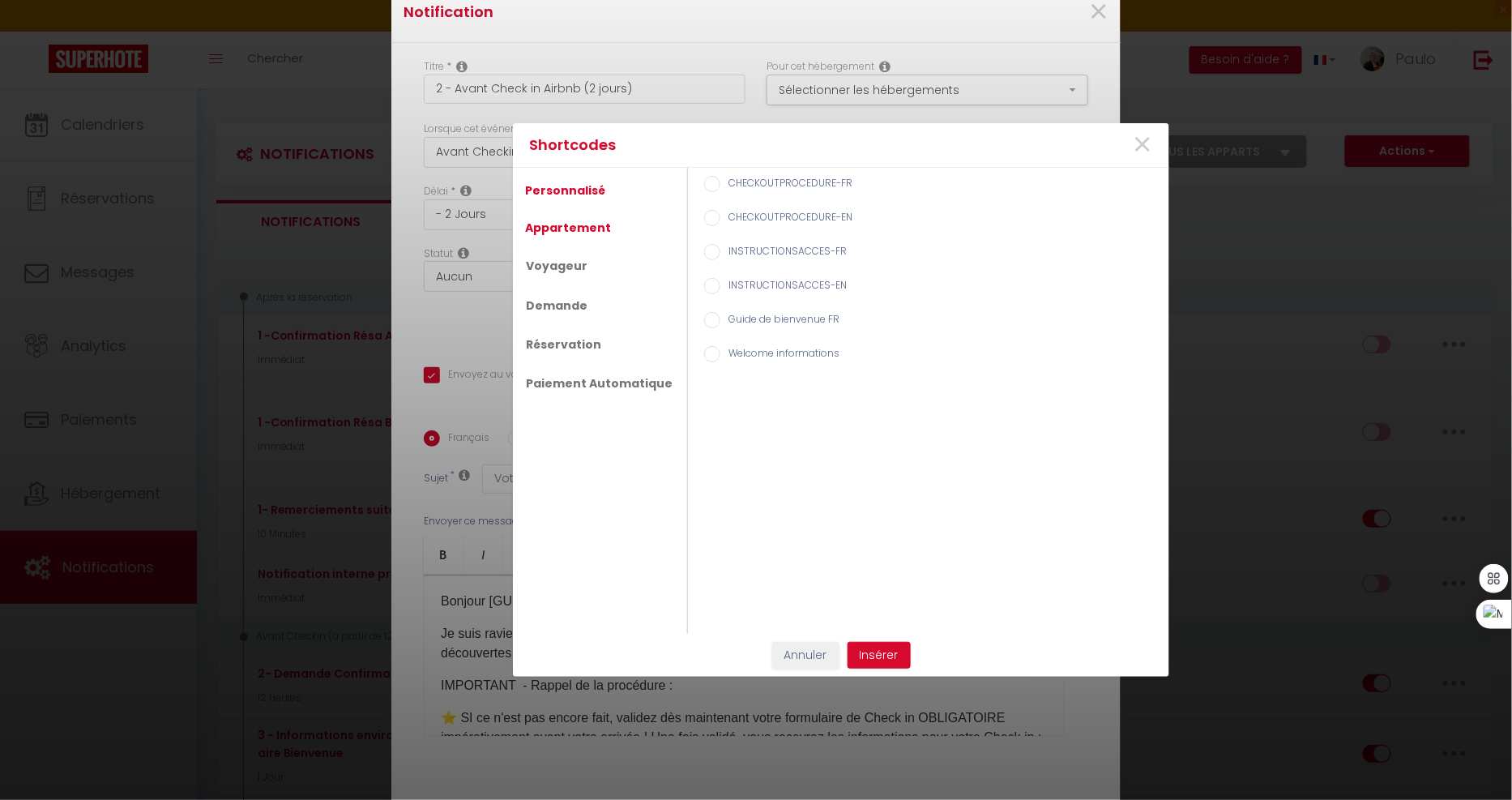
click at [573, 226] on link "Appartement" at bounding box center [568, 227] width 102 height 29
click at [747, 259] on label "Nom de l'appart" at bounding box center [763, 253] width 86 height 18
click at [720, 259] on input "Nom de l'appart" at bounding box center [712, 252] width 16 height 16
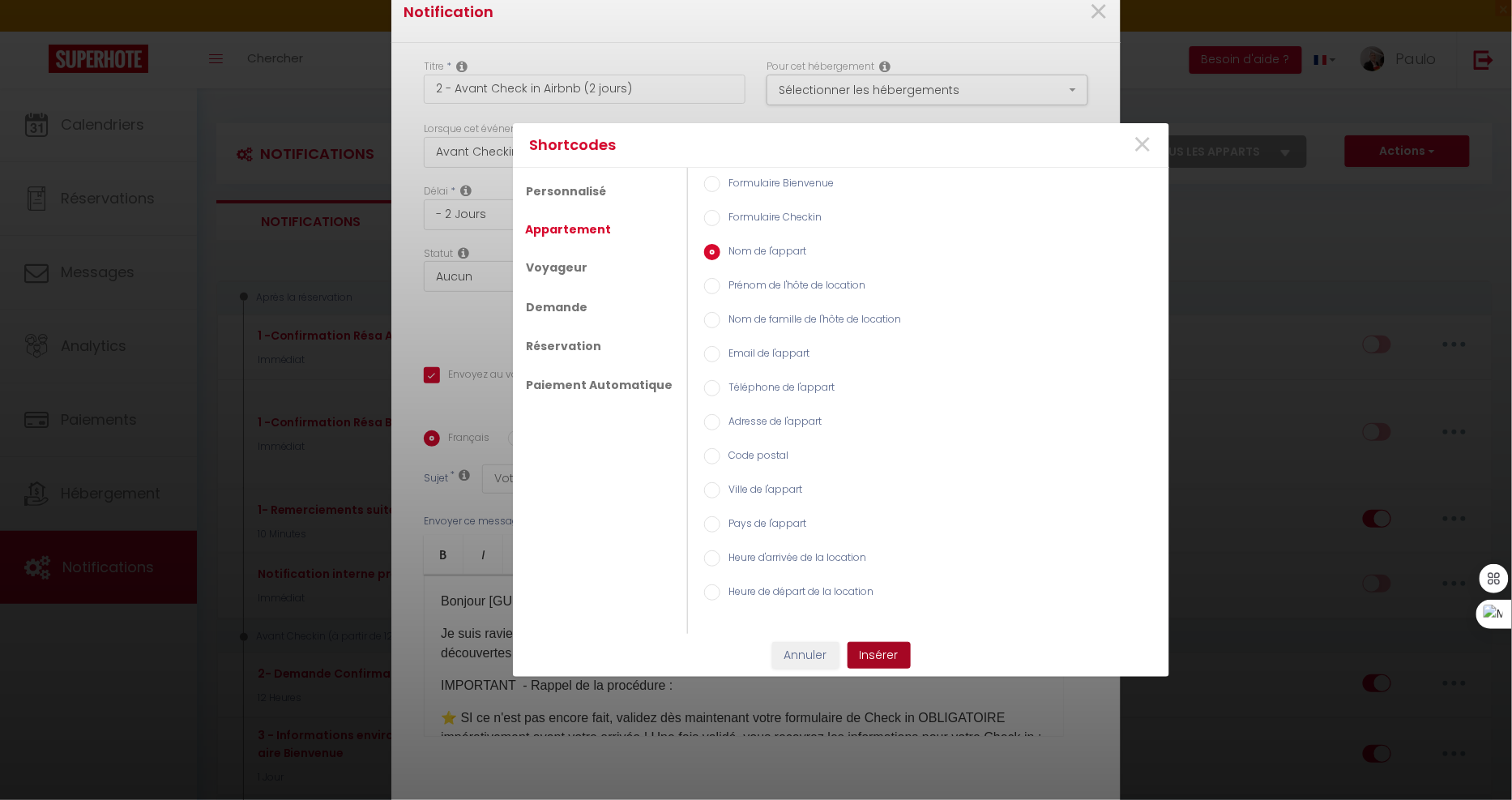
click at [890, 651] on button "Insérer" at bounding box center [879, 655] width 63 height 27
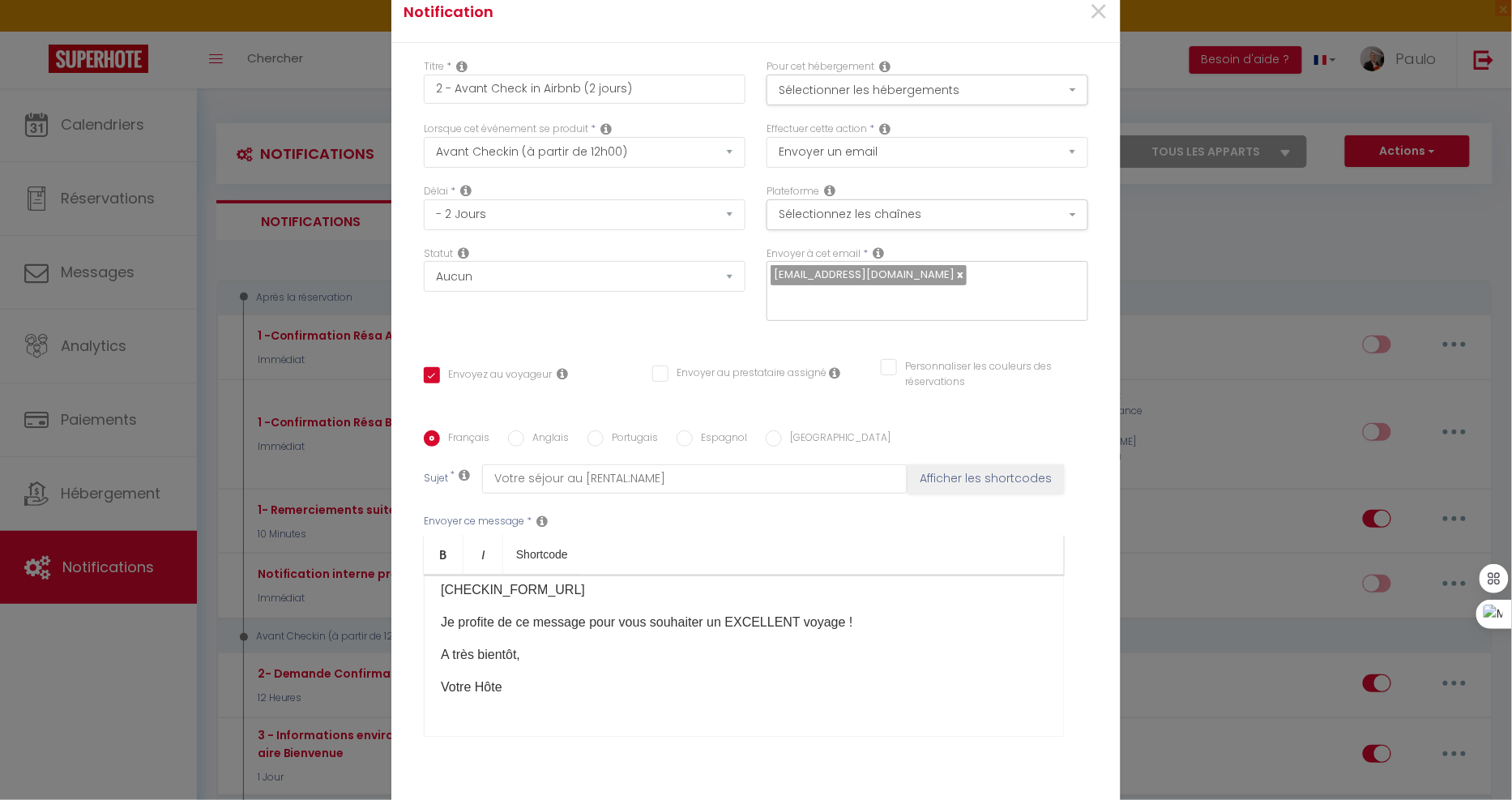
scroll to position [212, 0]
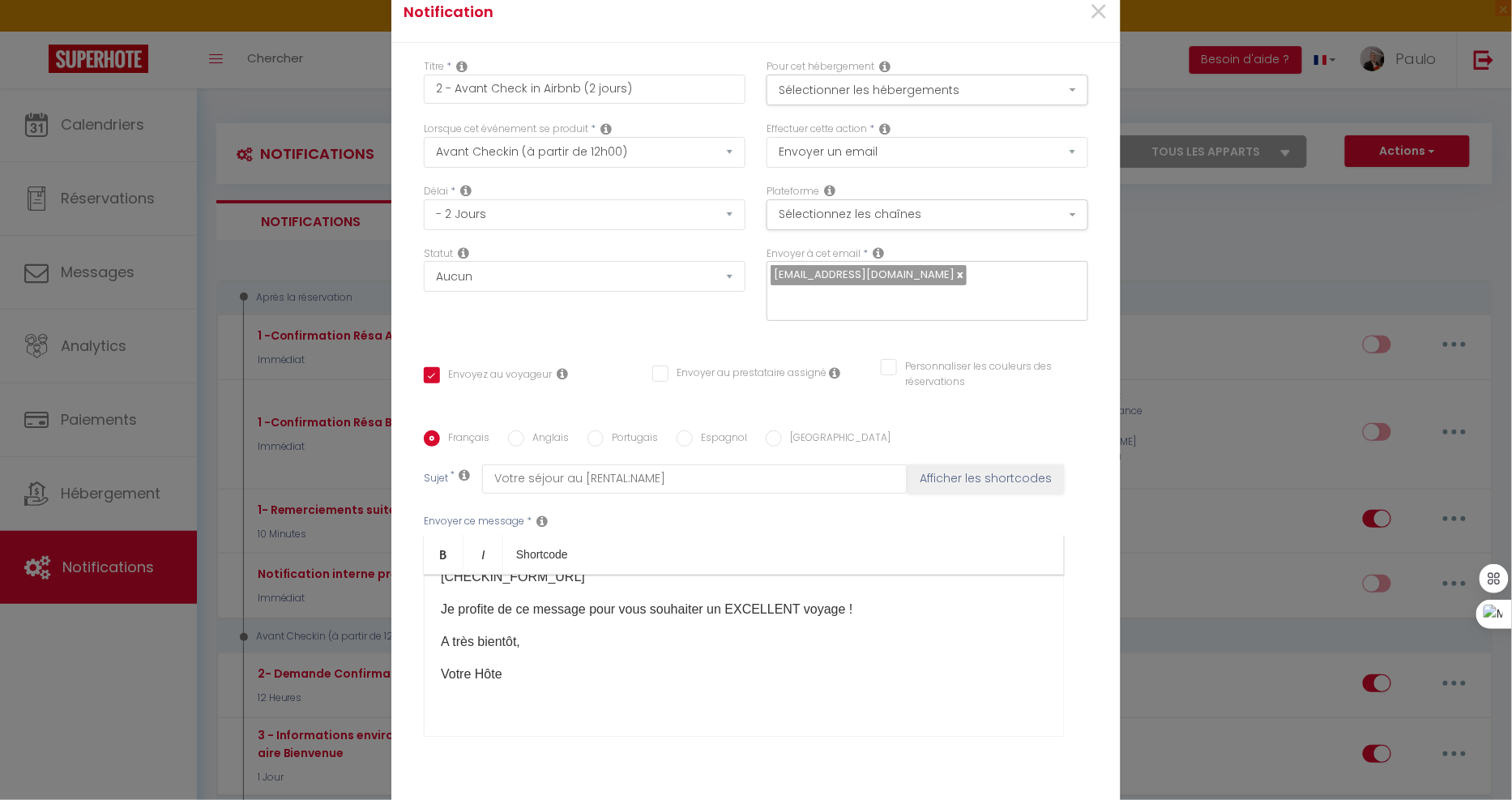
click at [541, 683] on p "Votre Hôte" at bounding box center [744, 673] width 606 height 19
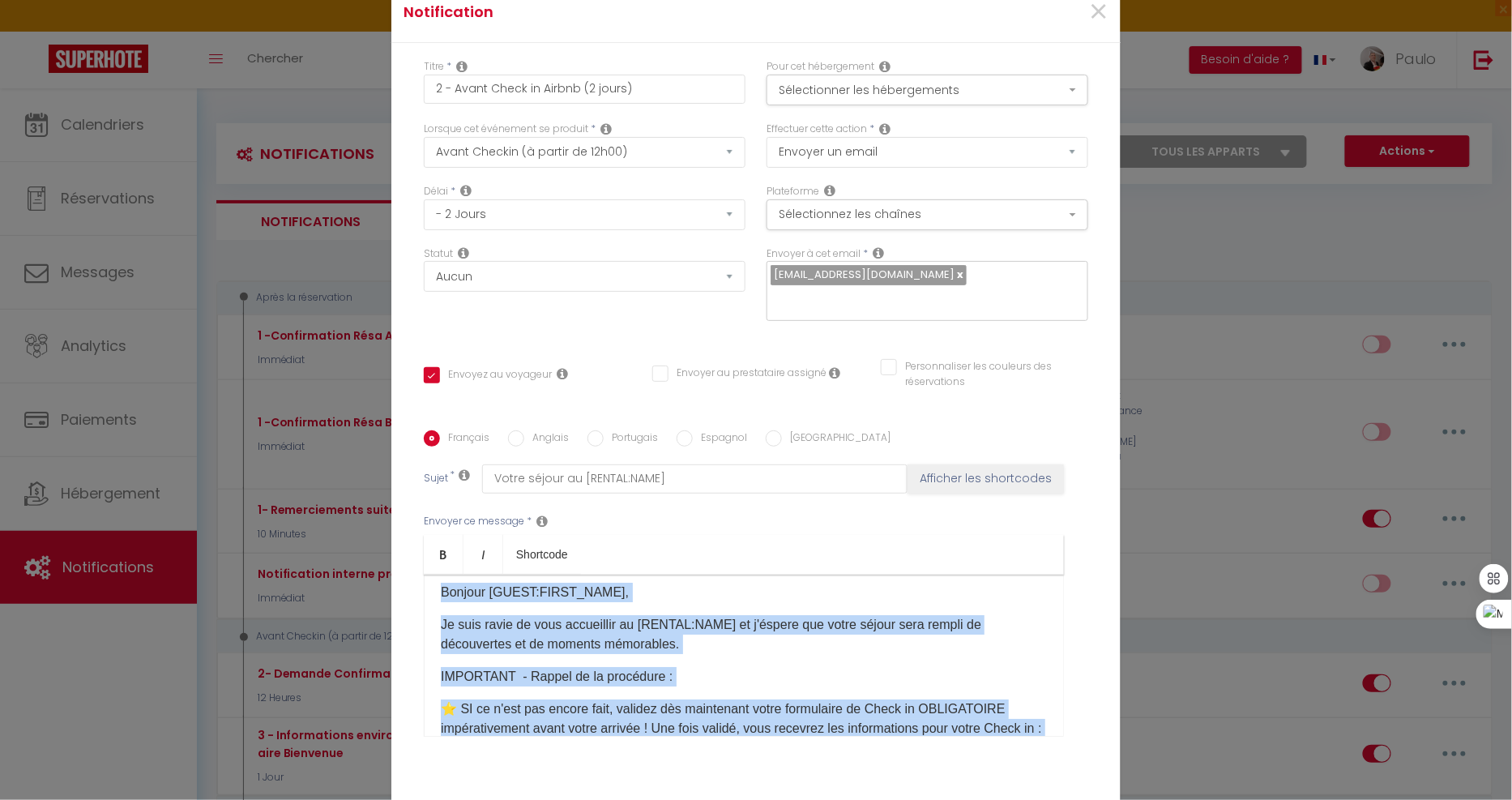
scroll to position [0, 0]
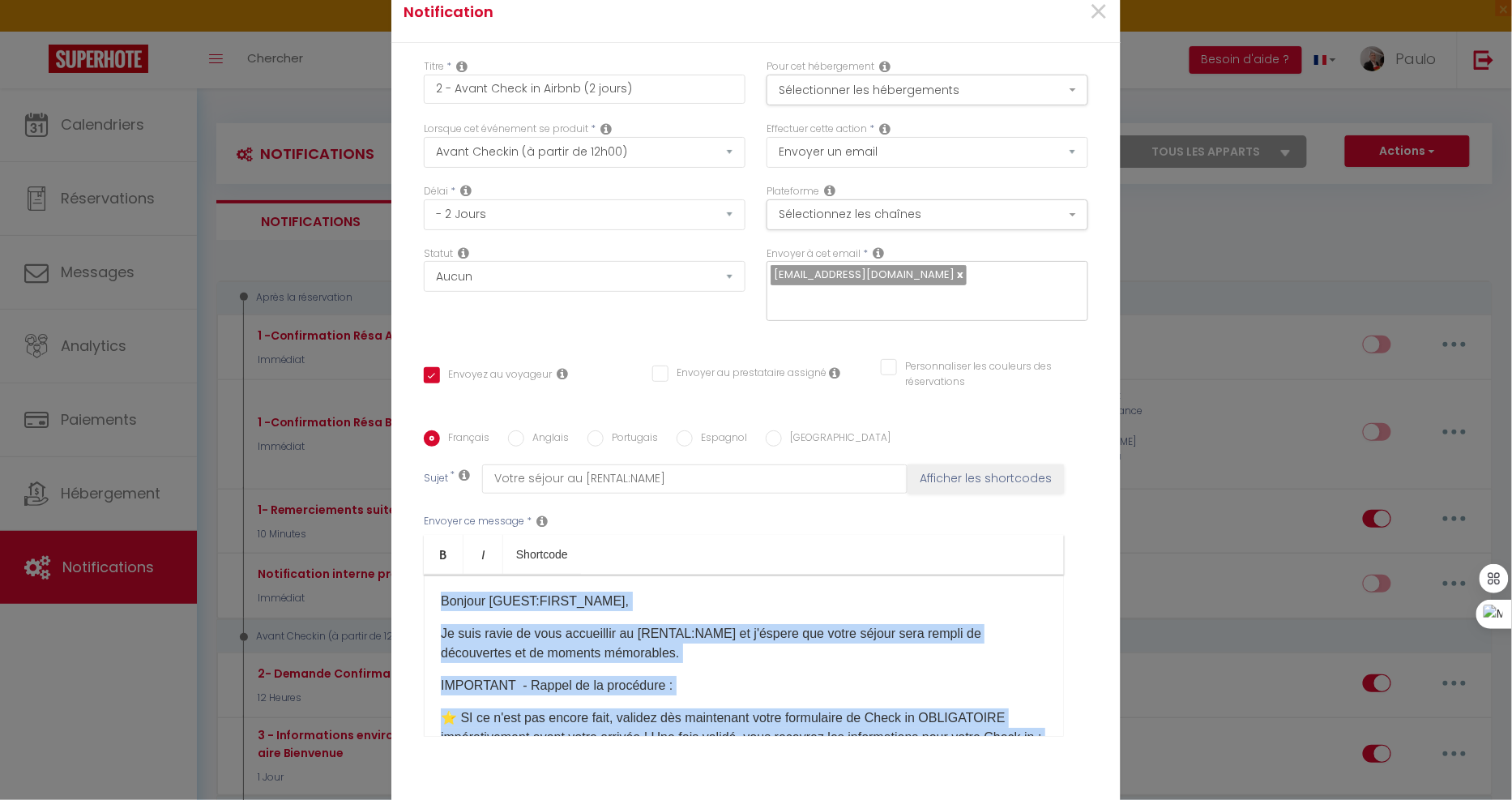
drag, startPoint x: 592, startPoint y: 672, endPoint x: 386, endPoint y: 513, distance: 260.2
click at [391, 513] on div "Titre * 2 - Avant Check in Airbnb (2 jours) Pour cet hébergement Sélectionner l…" at bounding box center [756, 430] width 729 height 776
copy div "Bonjour [GUEST:FIRST_NAME], Je suis ravie de vous accueillir au [RENTAL:NAME]​ …"
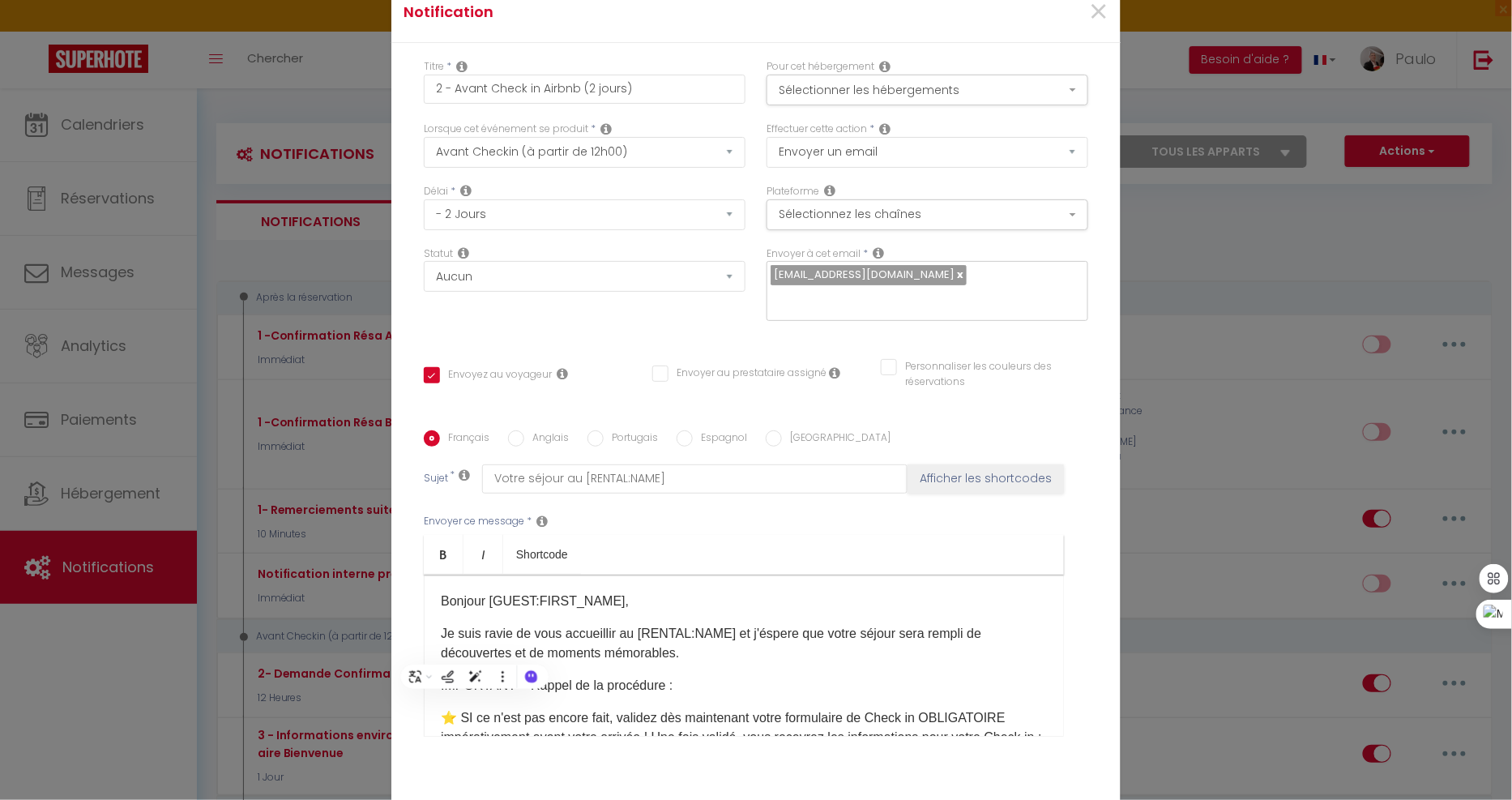
click at [726, 535] on ul "Bold Italic Shortcode" at bounding box center [744, 554] width 640 height 40
click at [541, 438] on label "Anglais" at bounding box center [546, 439] width 44 height 18
click at [525, 438] on input "Anglais" at bounding box center [516, 439] width 16 height 16
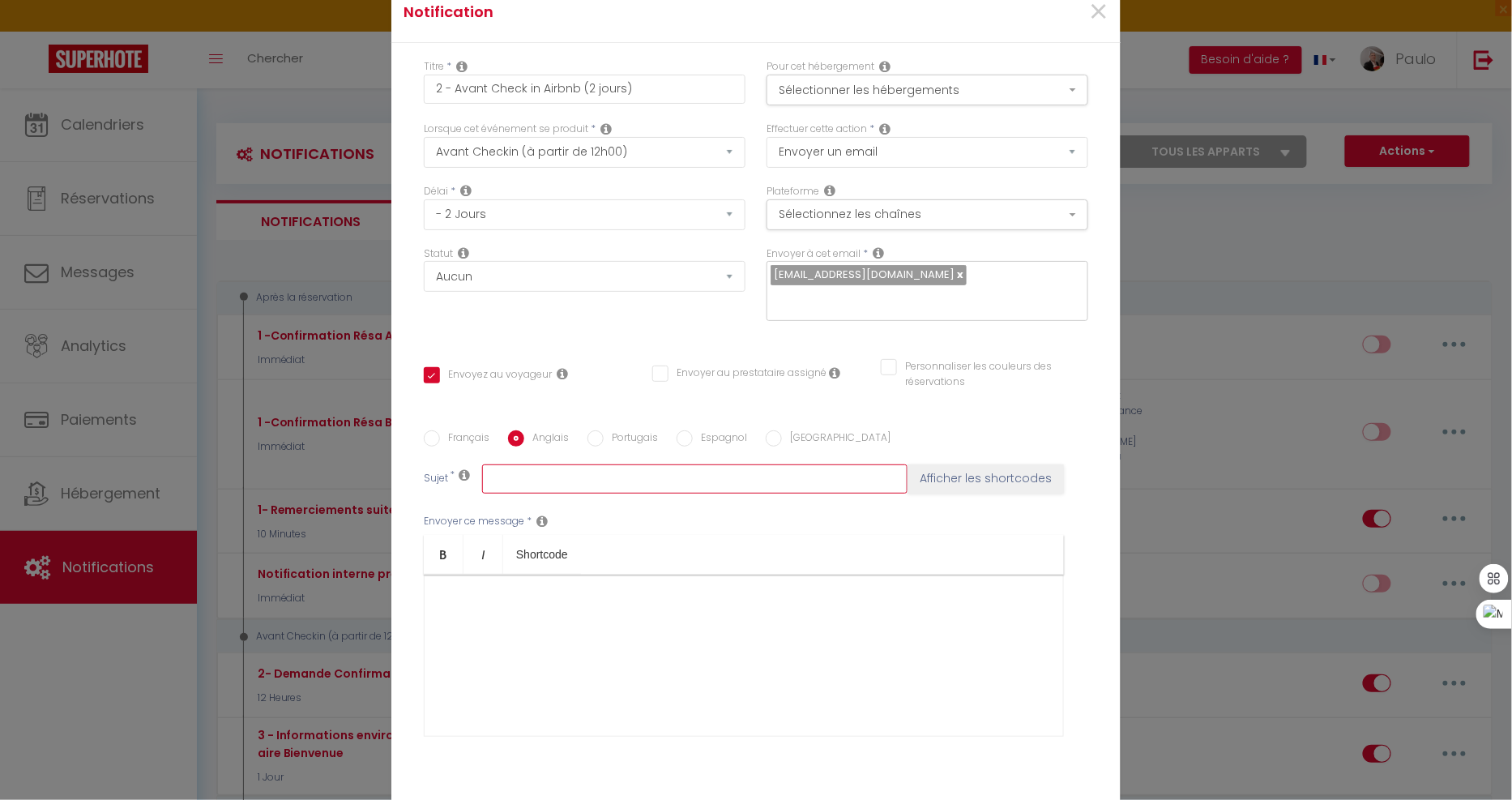
click at [565, 487] on input "text" at bounding box center [695, 478] width 426 height 29
click at [1001, 480] on button "Afficher les shortcodes" at bounding box center [986, 478] width 157 height 29
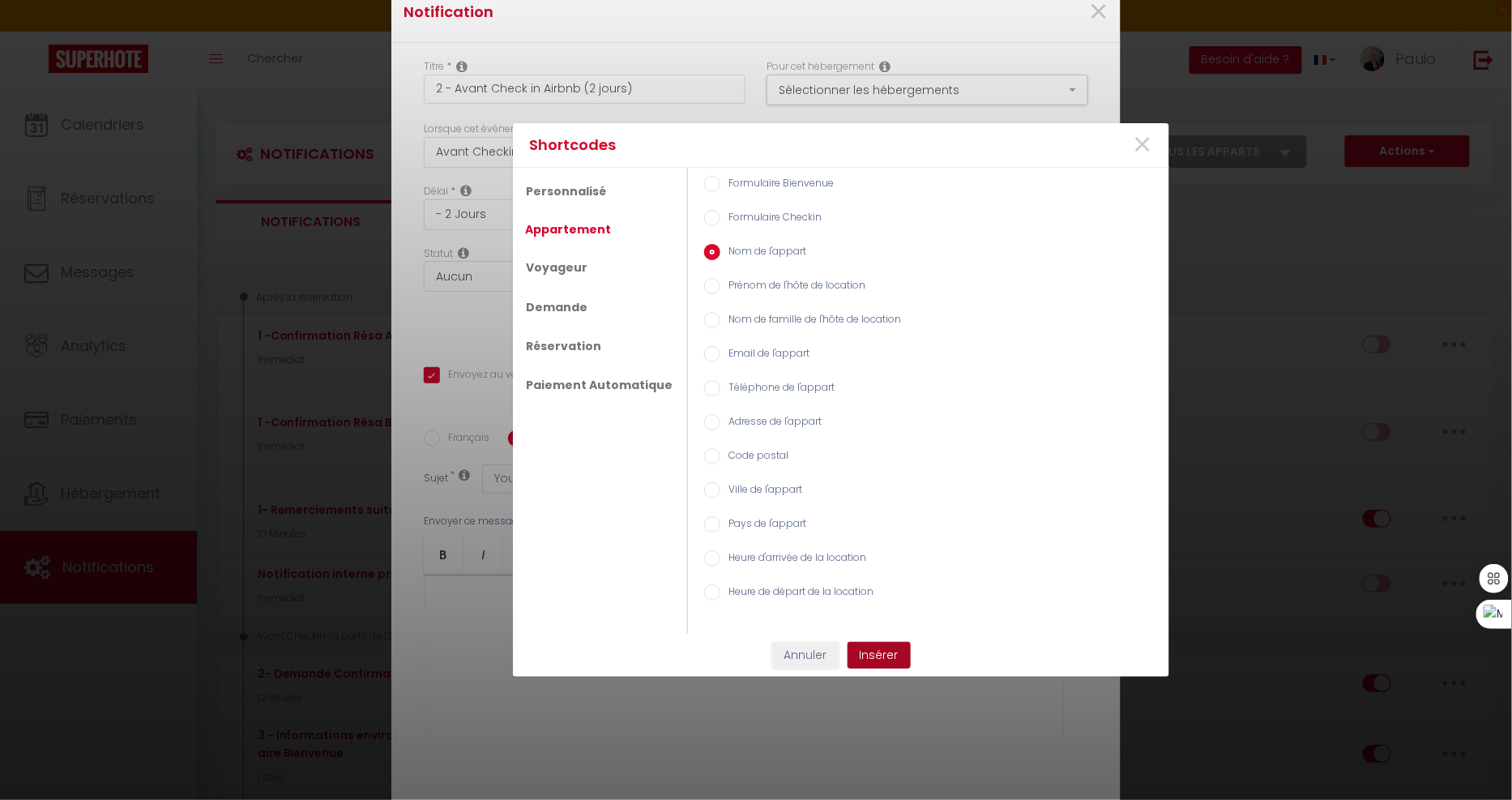
click at [876, 652] on button "Insérer" at bounding box center [879, 655] width 63 height 27
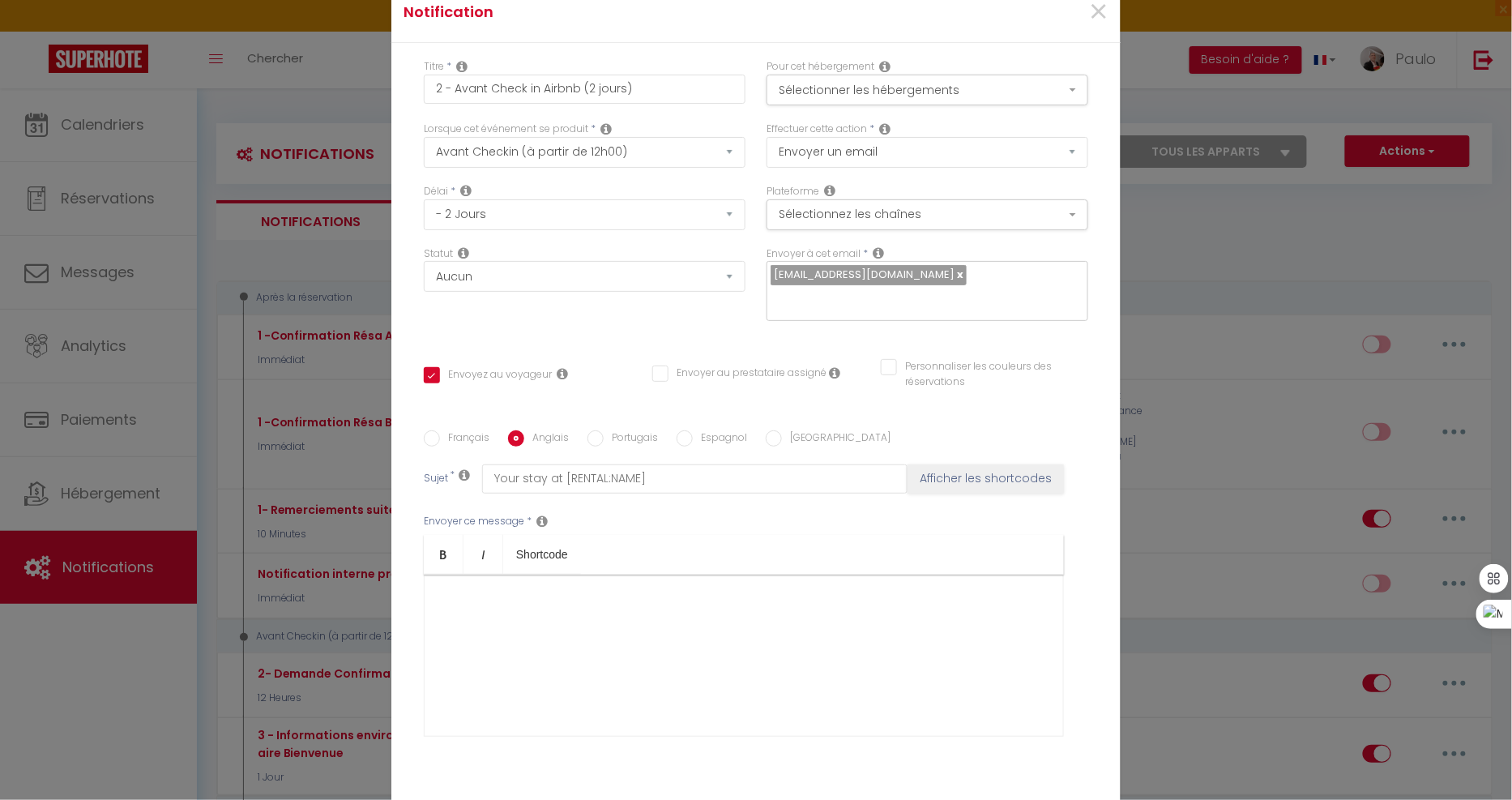
click at [583, 657] on div at bounding box center [744, 655] width 640 height 162
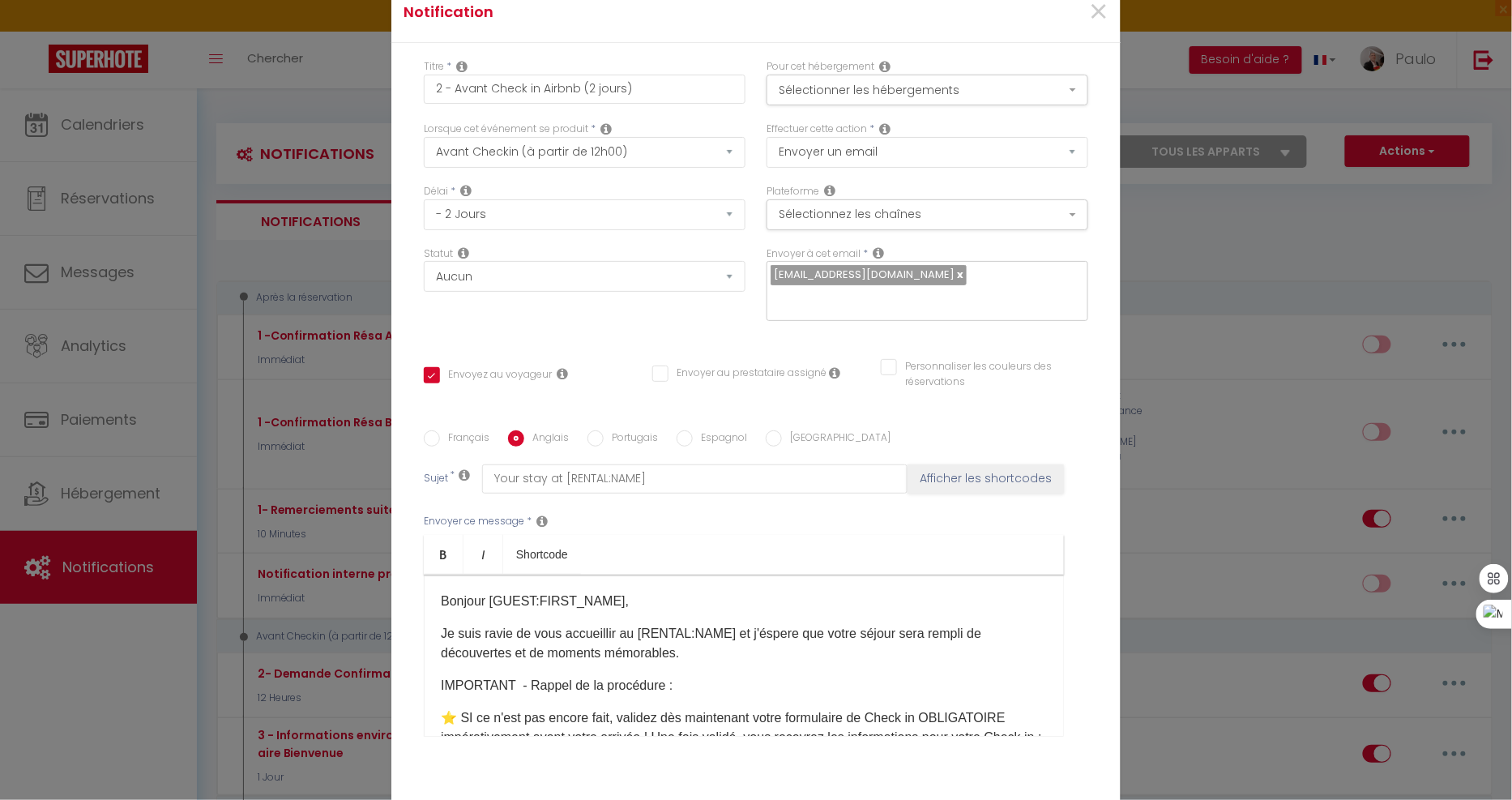
scroll to position [212, 0]
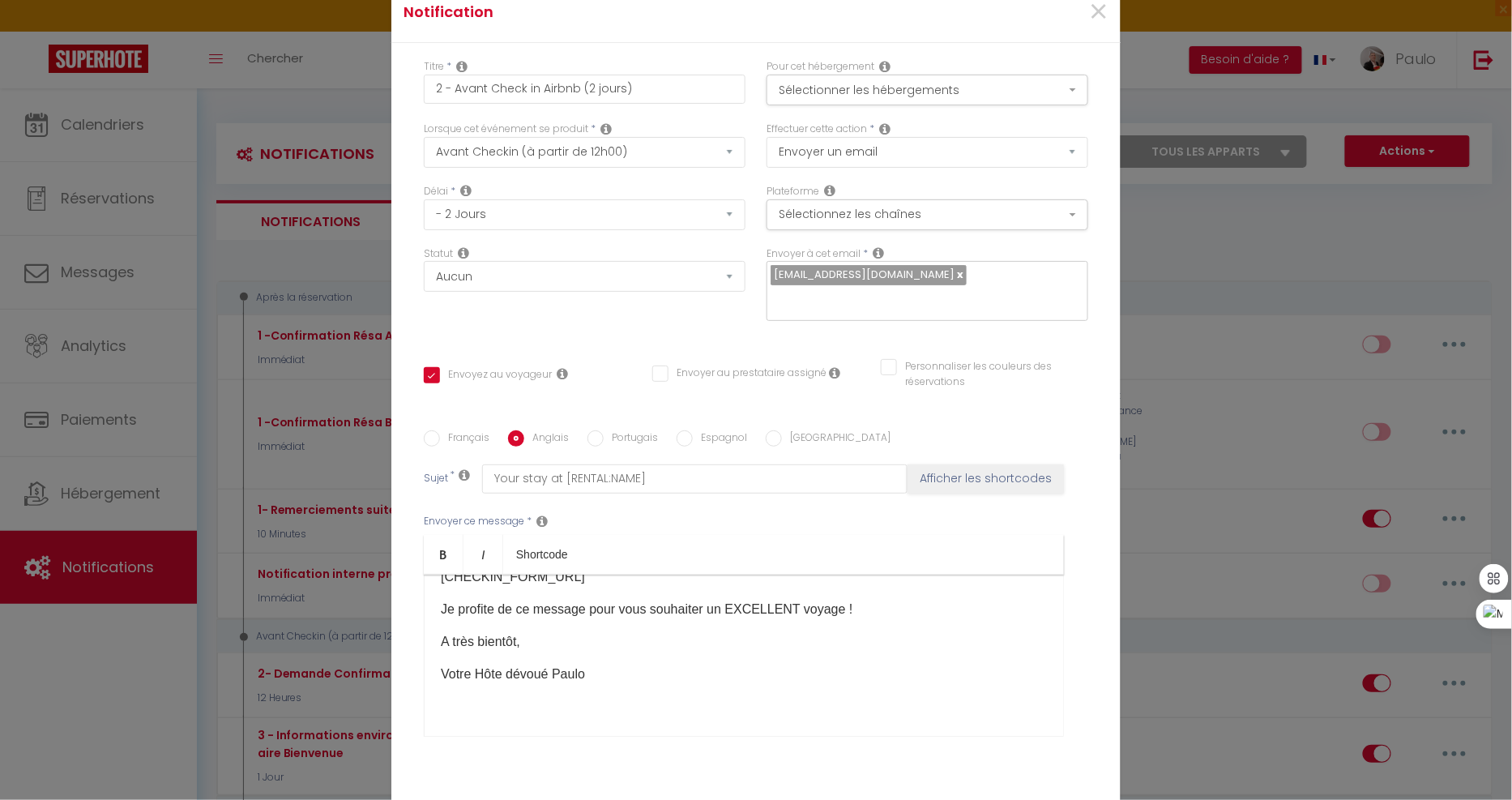
click at [418, 574] on span at bounding box center [418, 574] width 0 height 0
click at [740, 675] on p "Votre Hôte dévoué Paulo" at bounding box center [744, 673] width 606 height 19
click at [418, 574] on span at bounding box center [418, 574] width 0 height 0
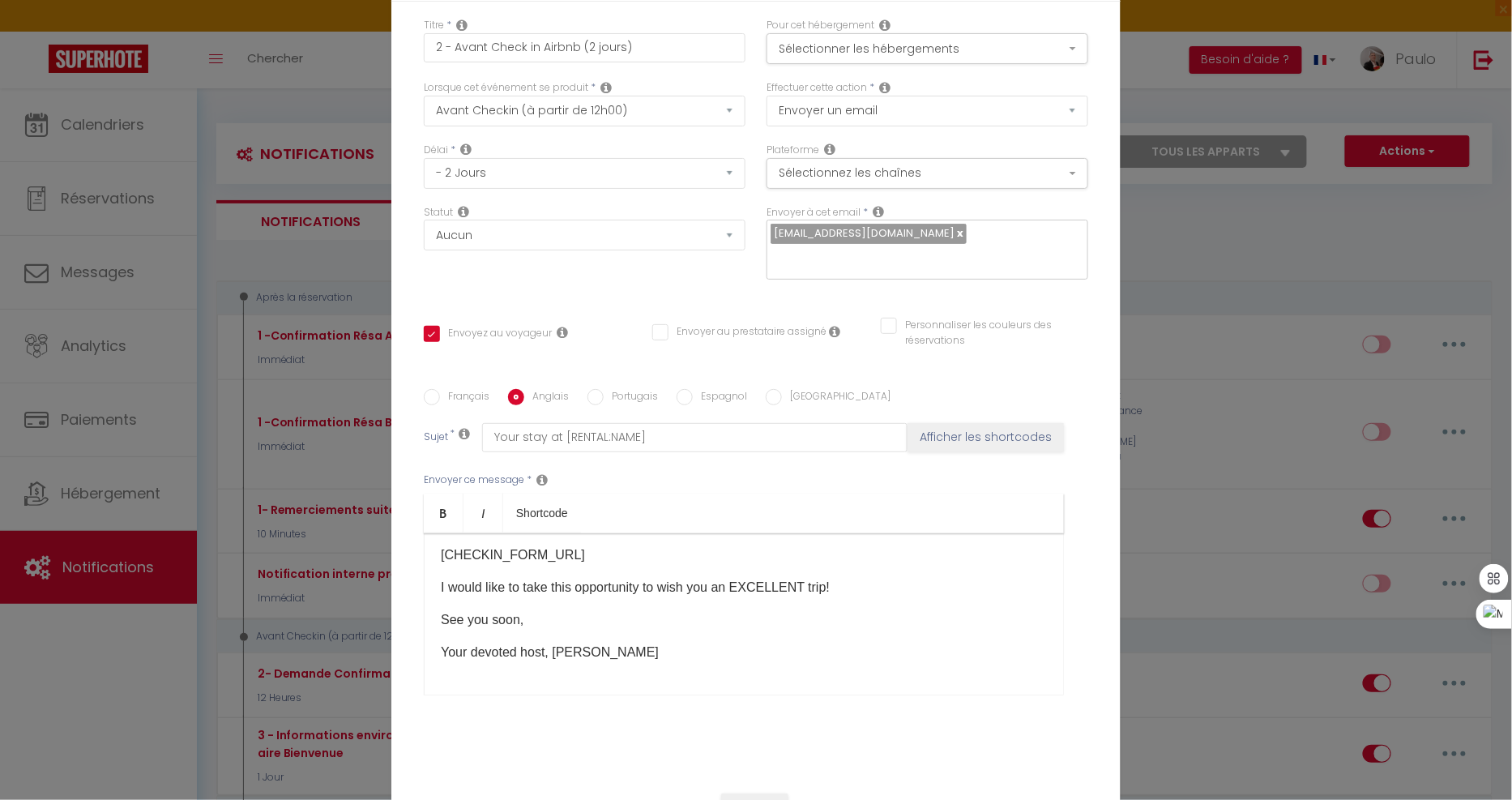
scroll to position [108, 0]
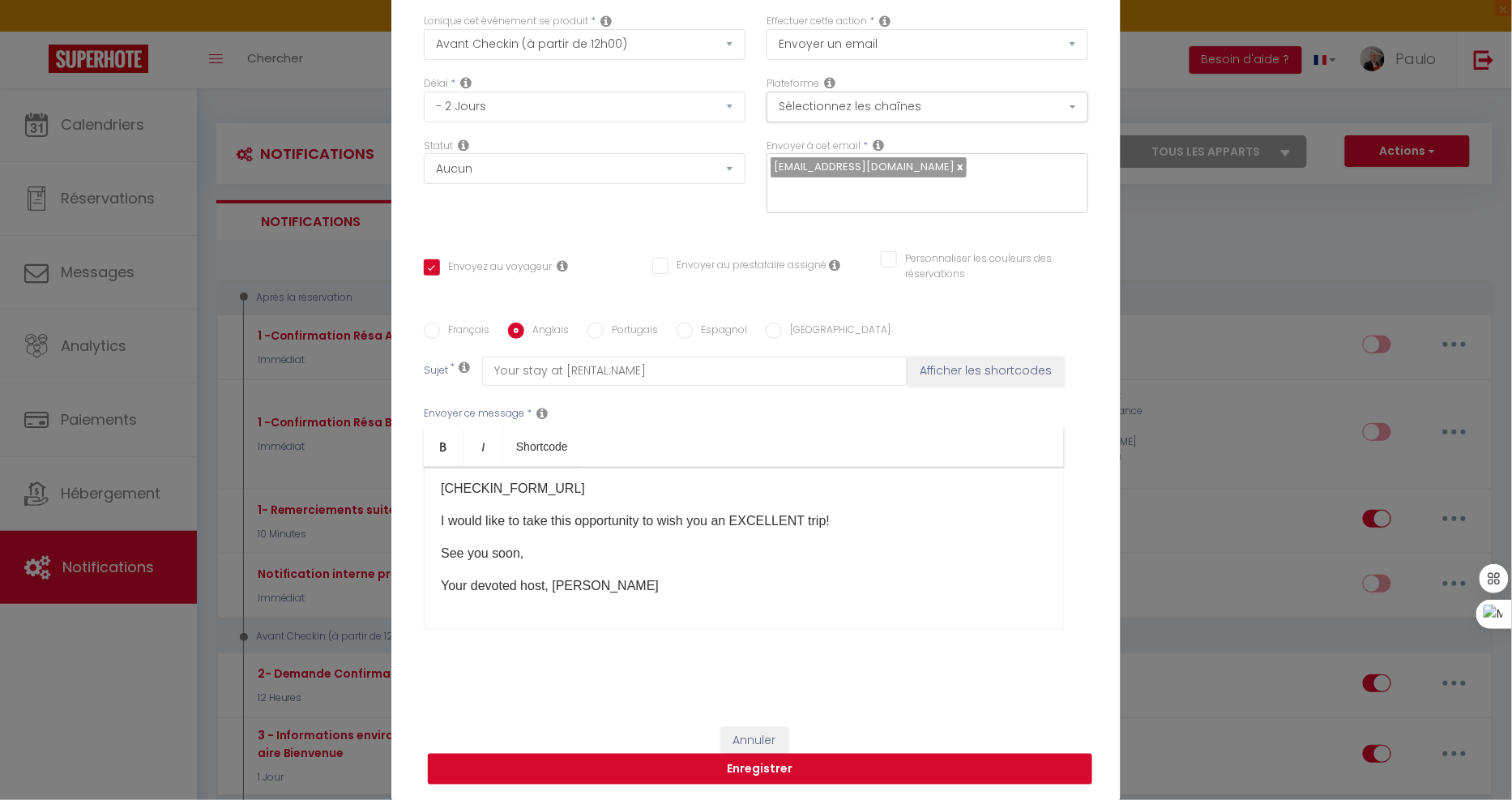
click at [762, 770] on button "Enregistrer" at bounding box center [759, 769] width 664 height 31
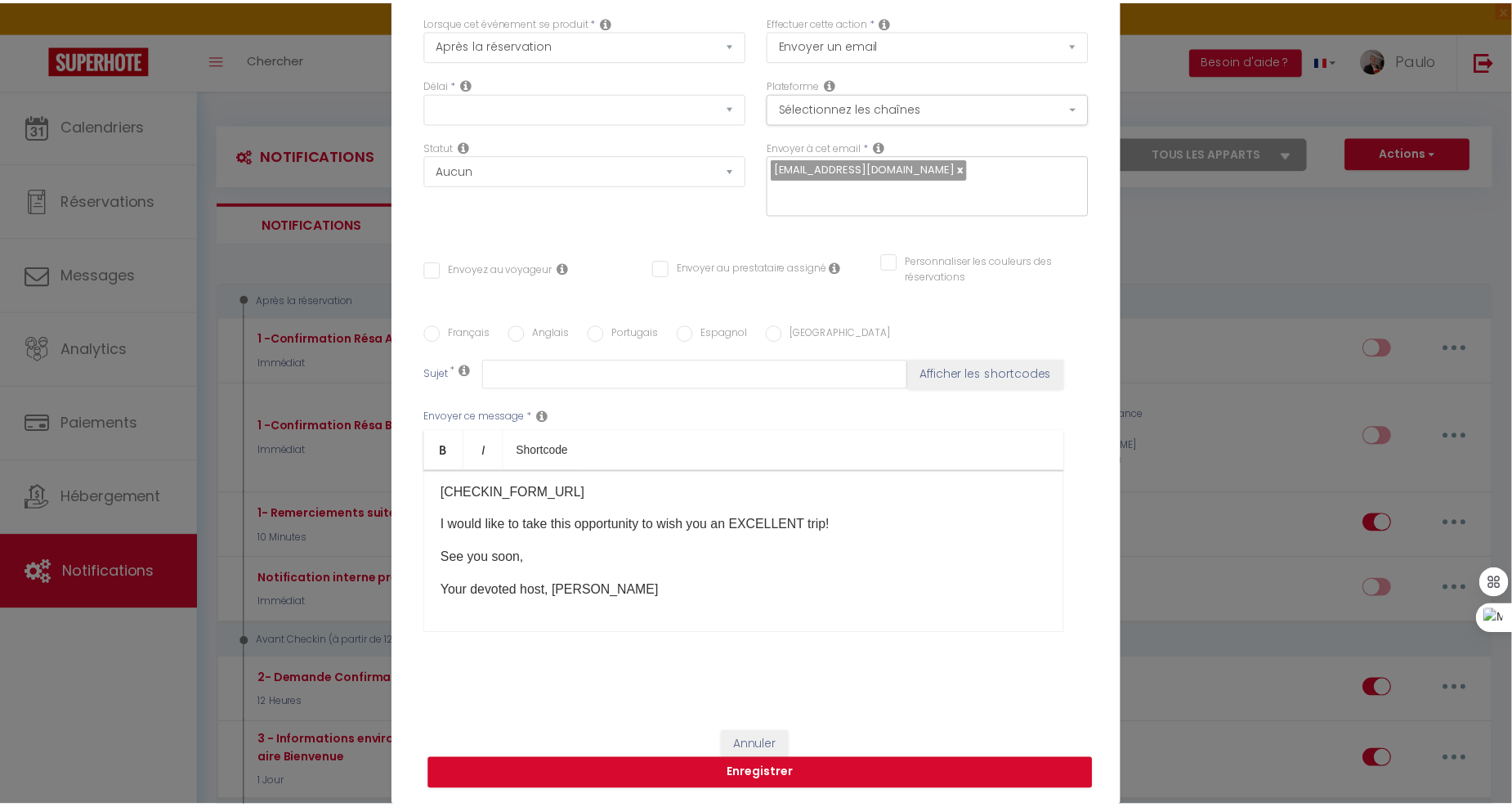
scroll to position [0, 0]
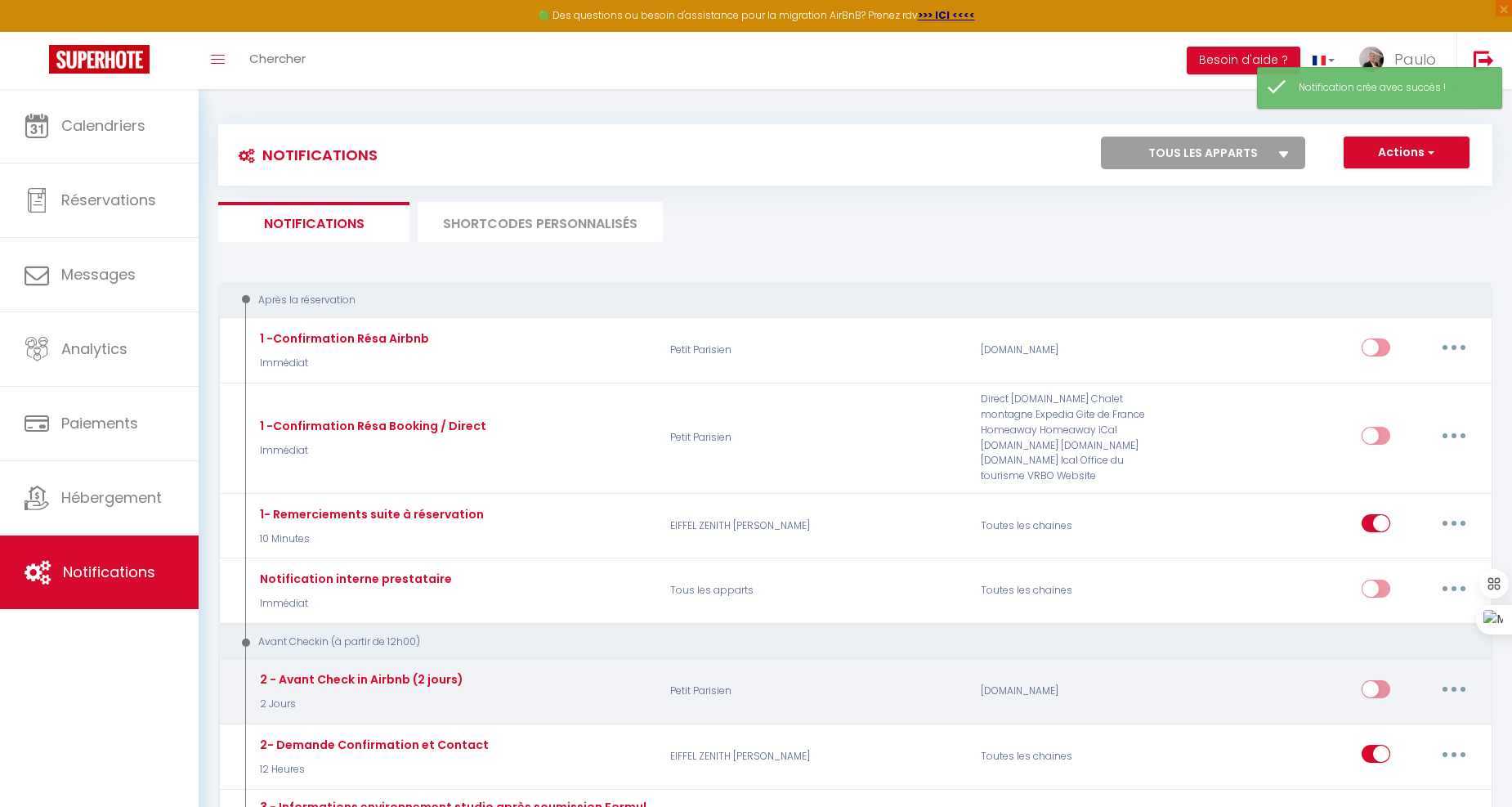
click at [1455, 679] on button "button" at bounding box center [1454, 689] width 46 height 27
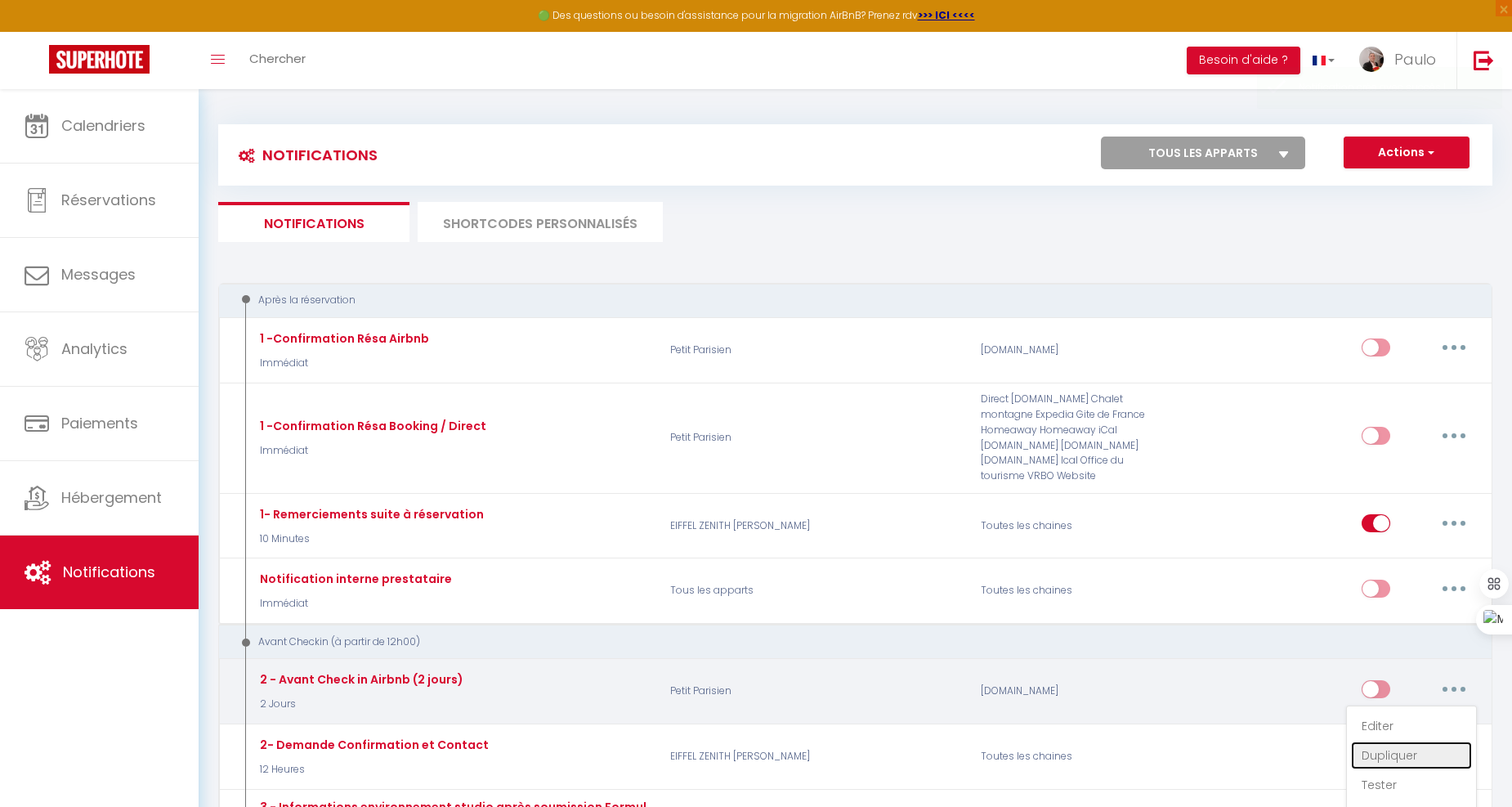
click at [1384, 741] on link "Dupliquer" at bounding box center [1411, 755] width 121 height 27
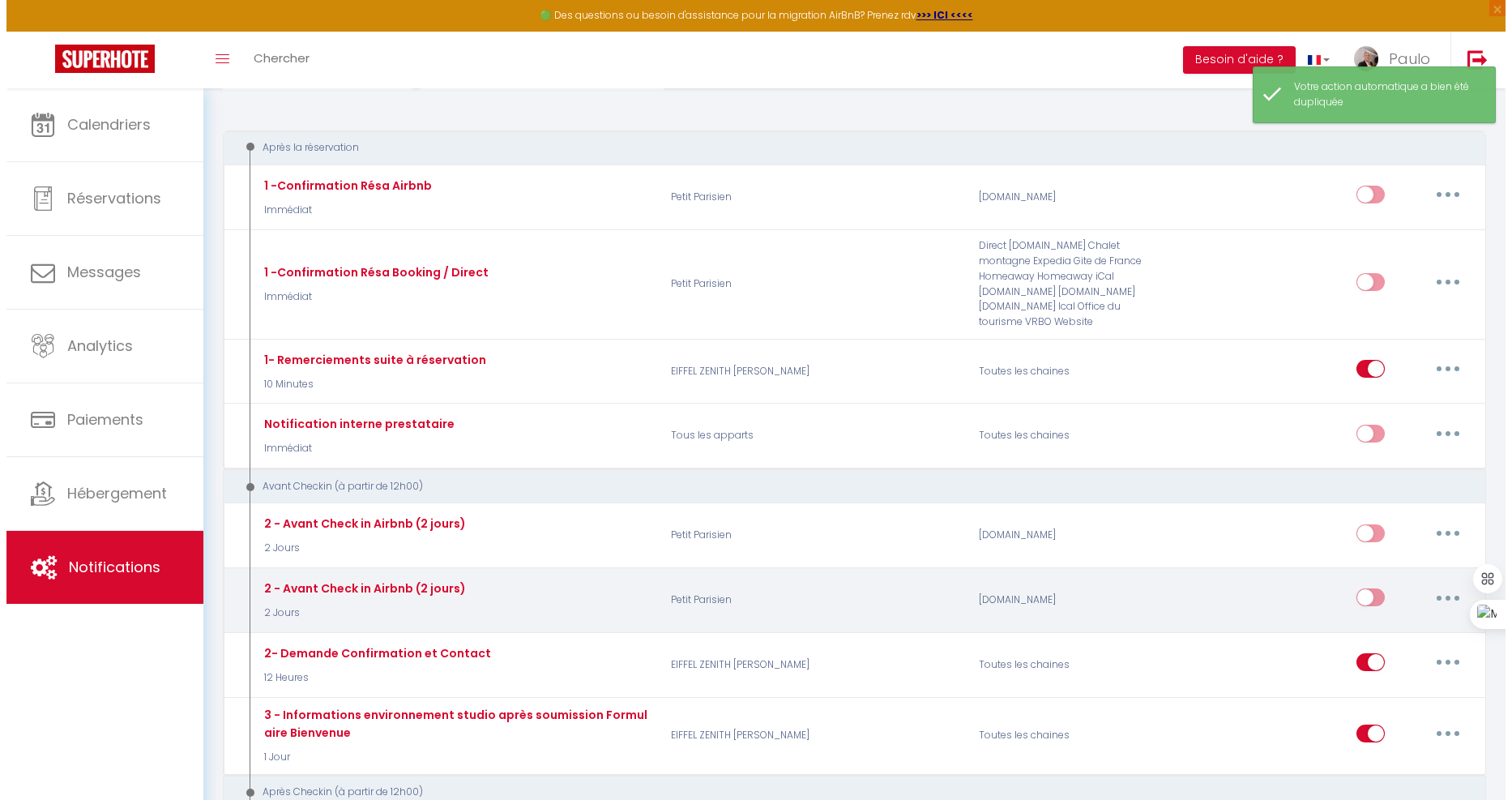
scroll to position [270, 0]
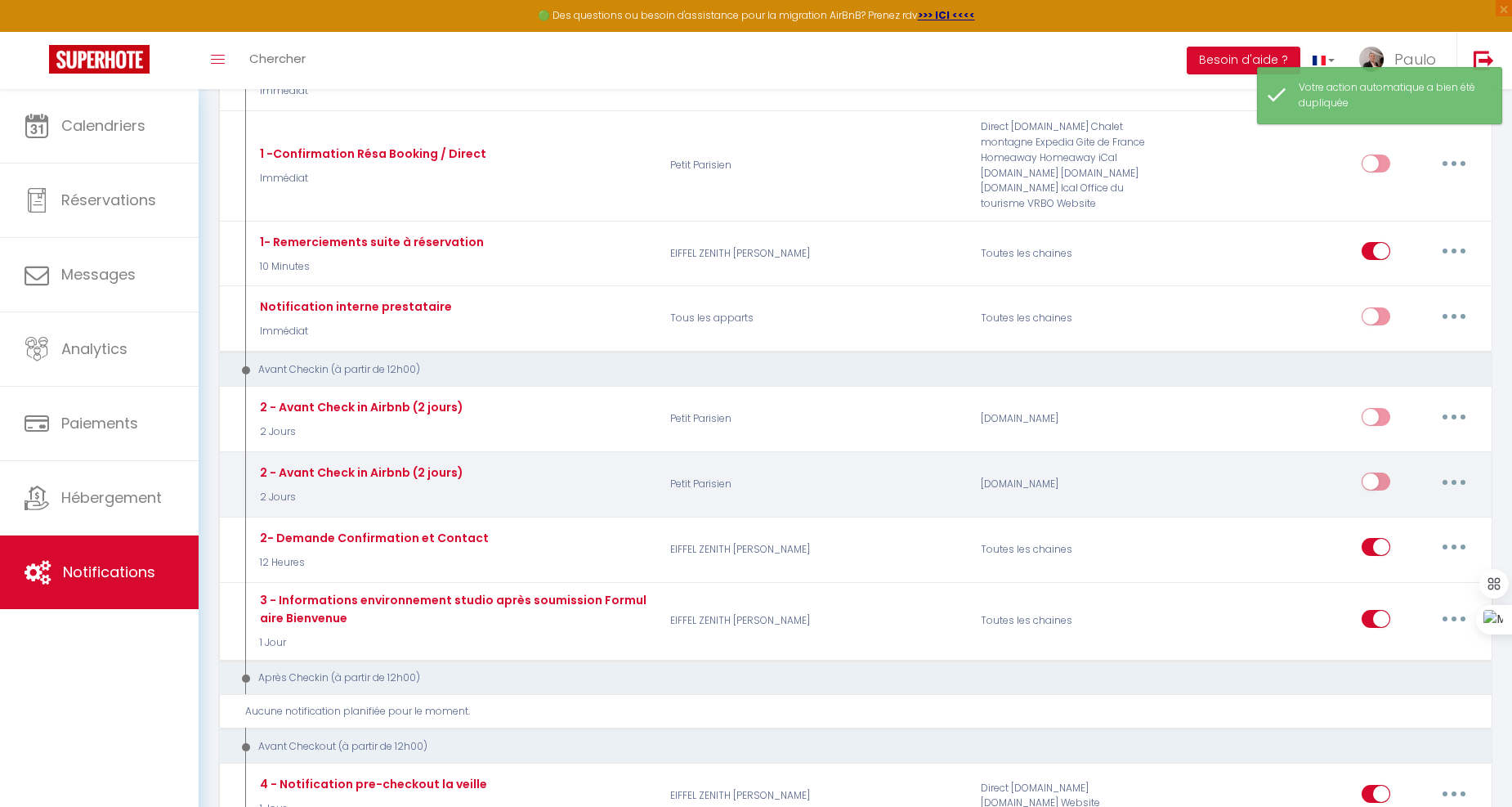
click at [1443, 468] on button "button" at bounding box center [1454, 481] width 46 height 27
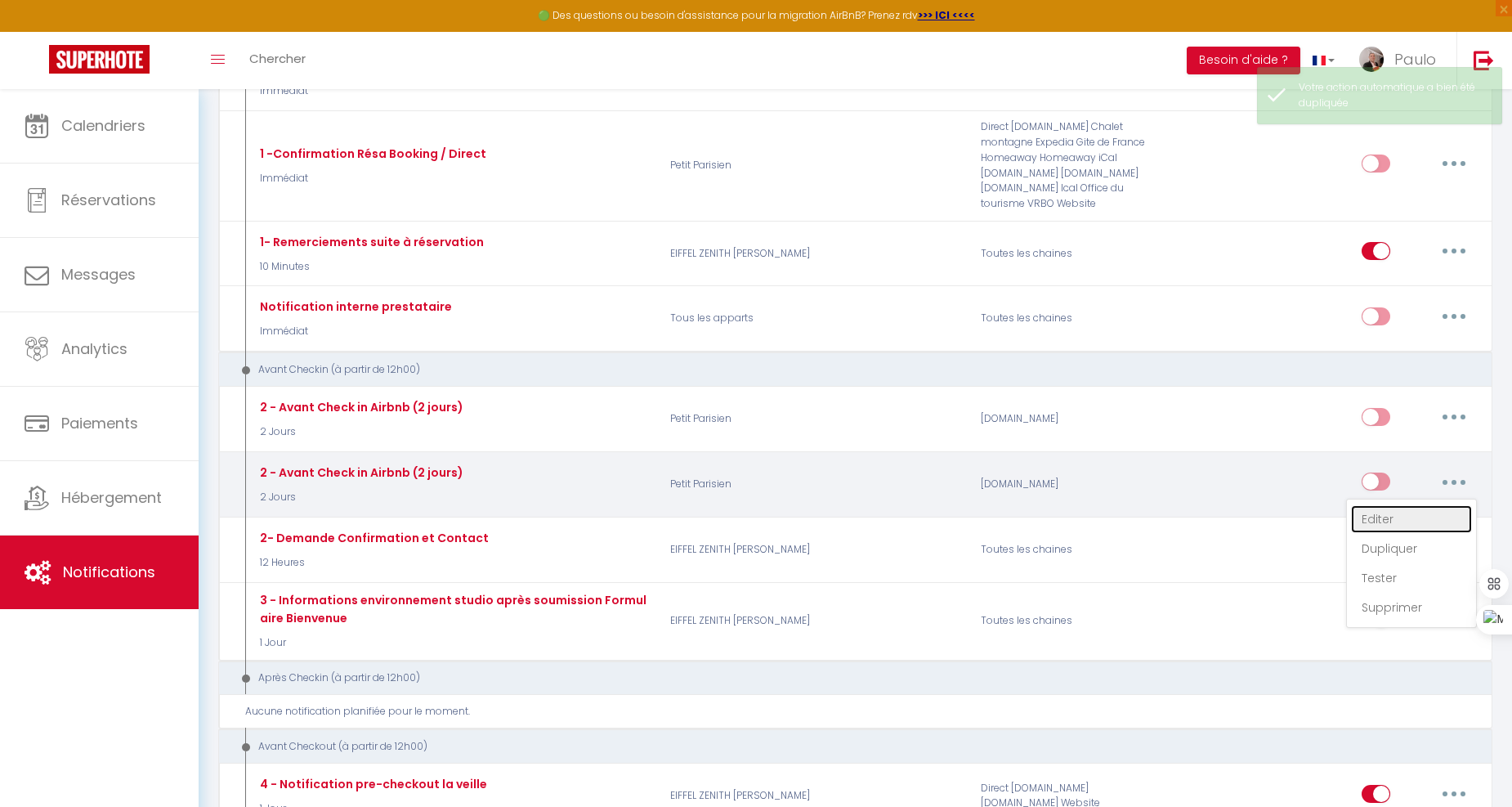
click at [1375, 505] on link "Editer" at bounding box center [1411, 519] width 121 height 27
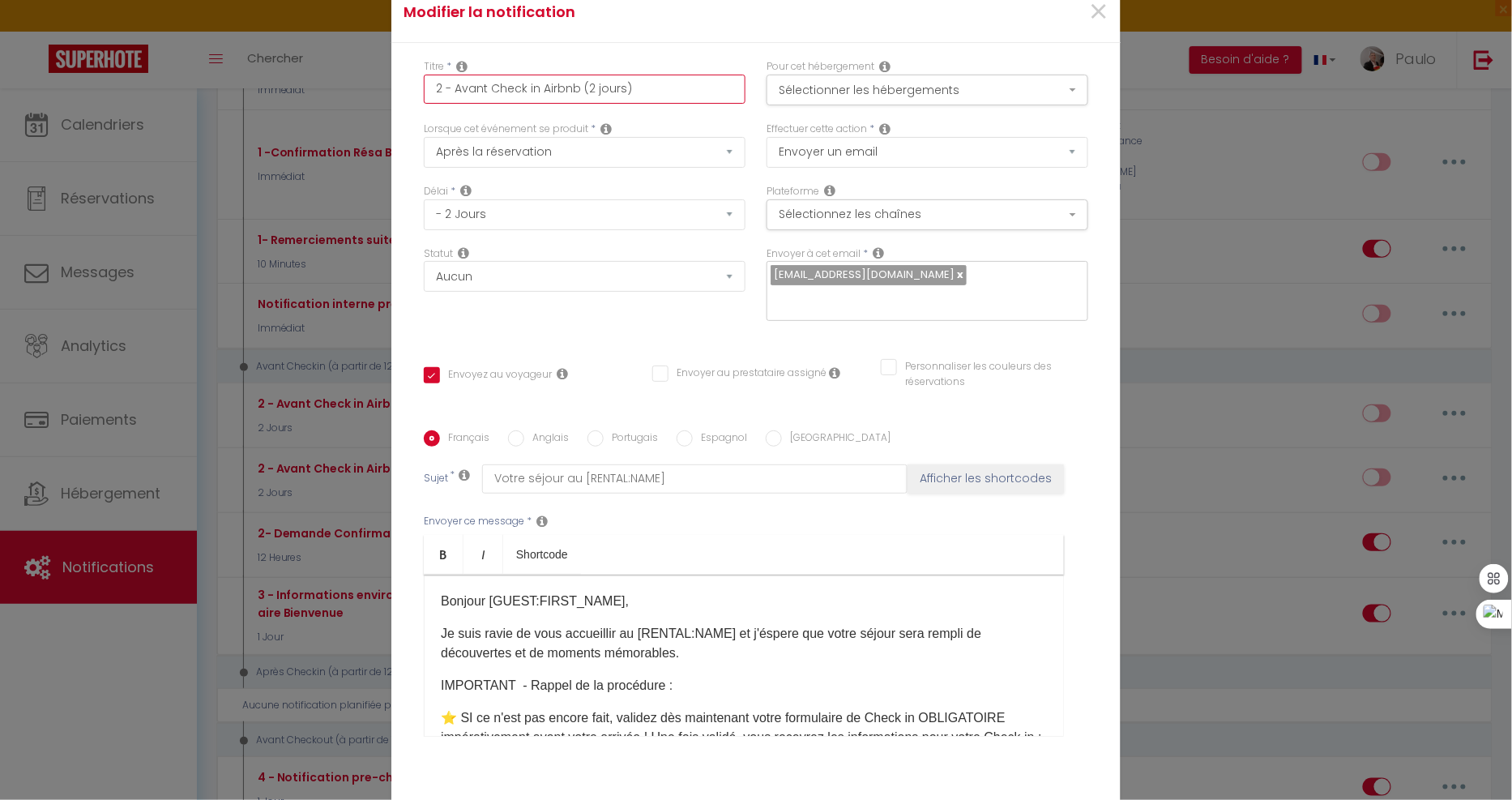
click at [573, 86] on input "2 - Avant Check in Airbnb (2 jours)" at bounding box center [584, 89] width 322 height 29
click at [921, 92] on button "Sélectionner les hébergements" at bounding box center [927, 90] width 322 height 31
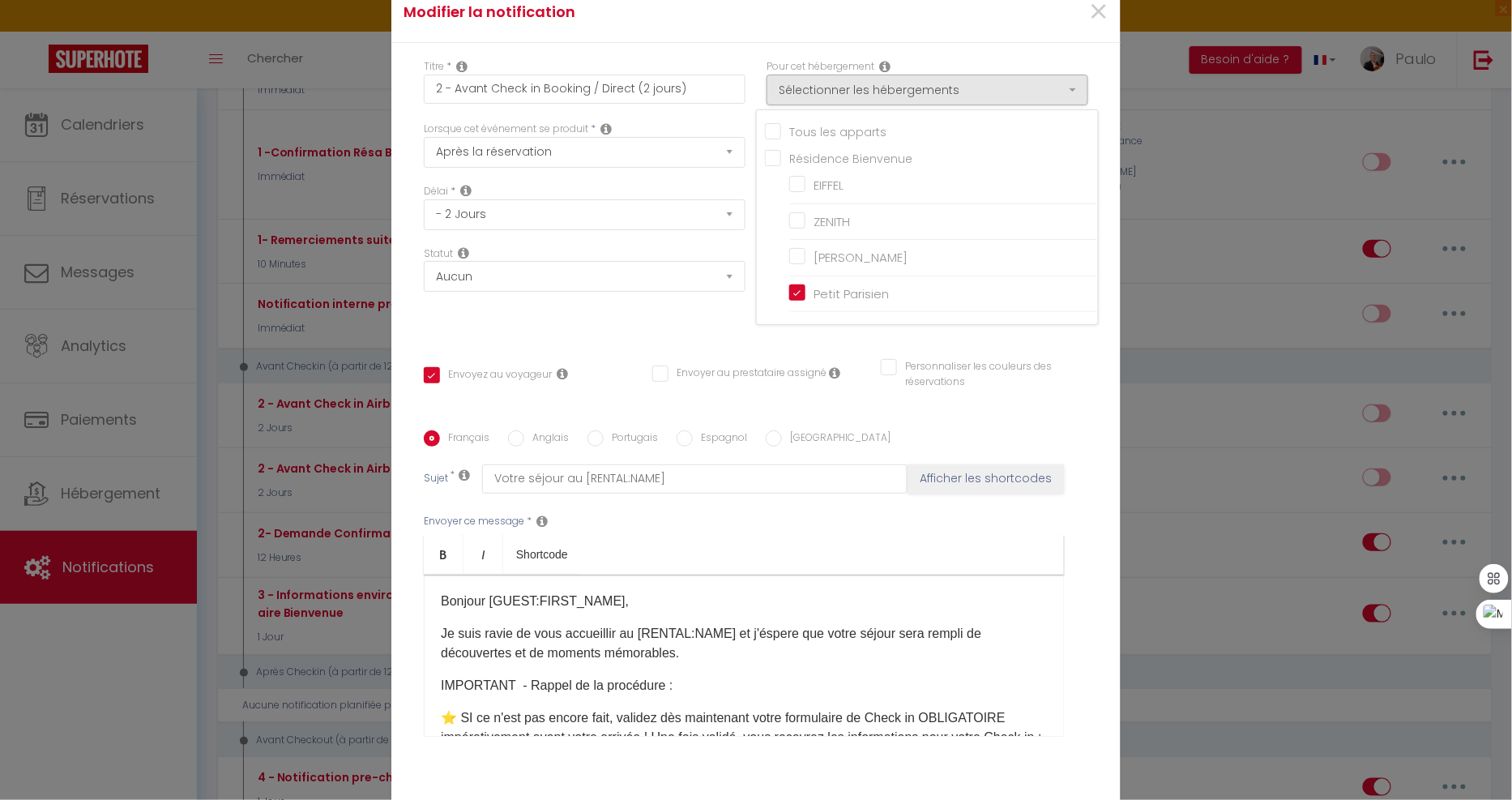
click at [764, 30] on div "Modifier la notification ×" at bounding box center [756, 12] width 729 height 61
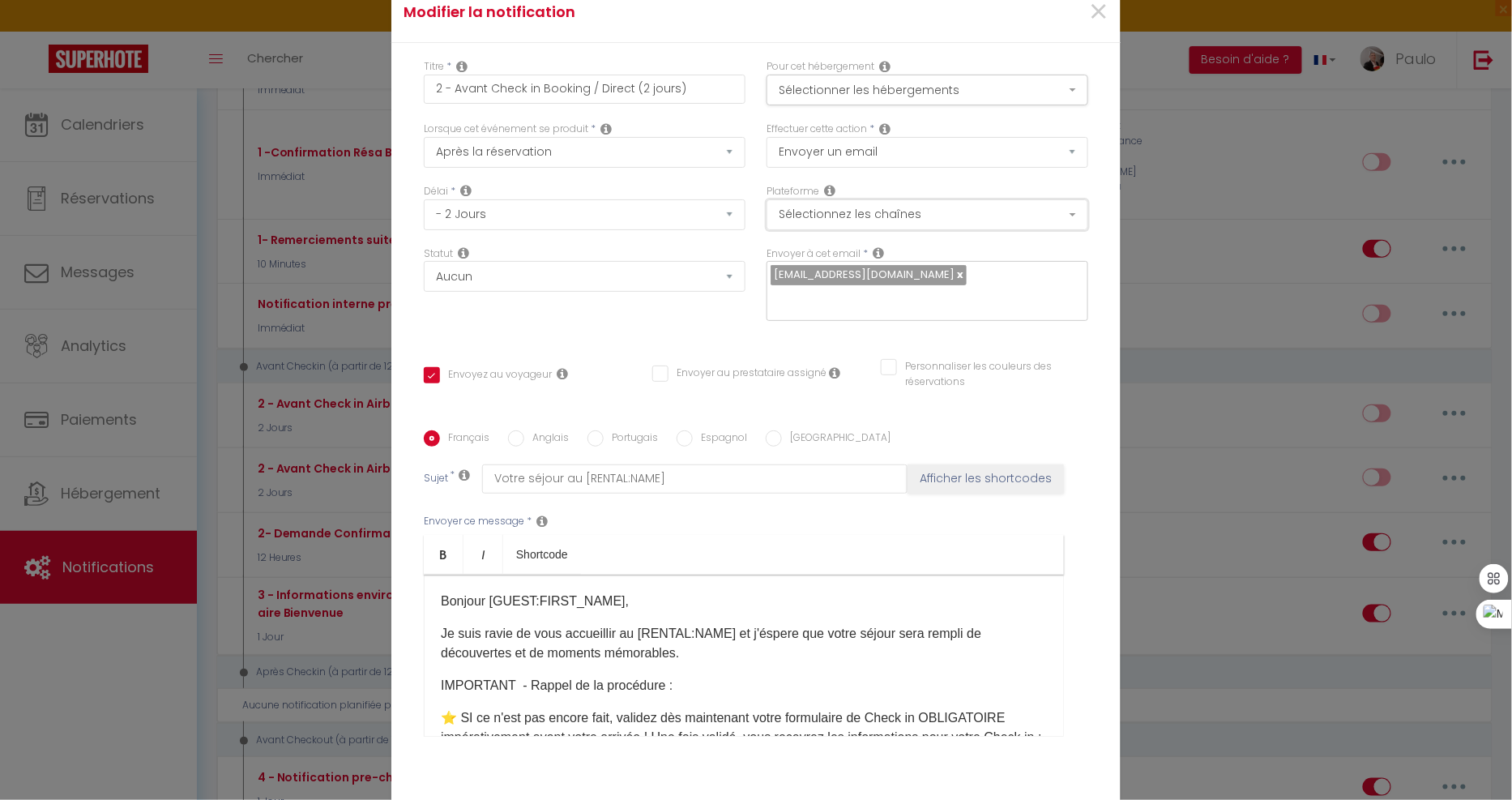
click at [833, 206] on button "Sélectionnez les chaînes" at bounding box center [927, 215] width 322 height 31
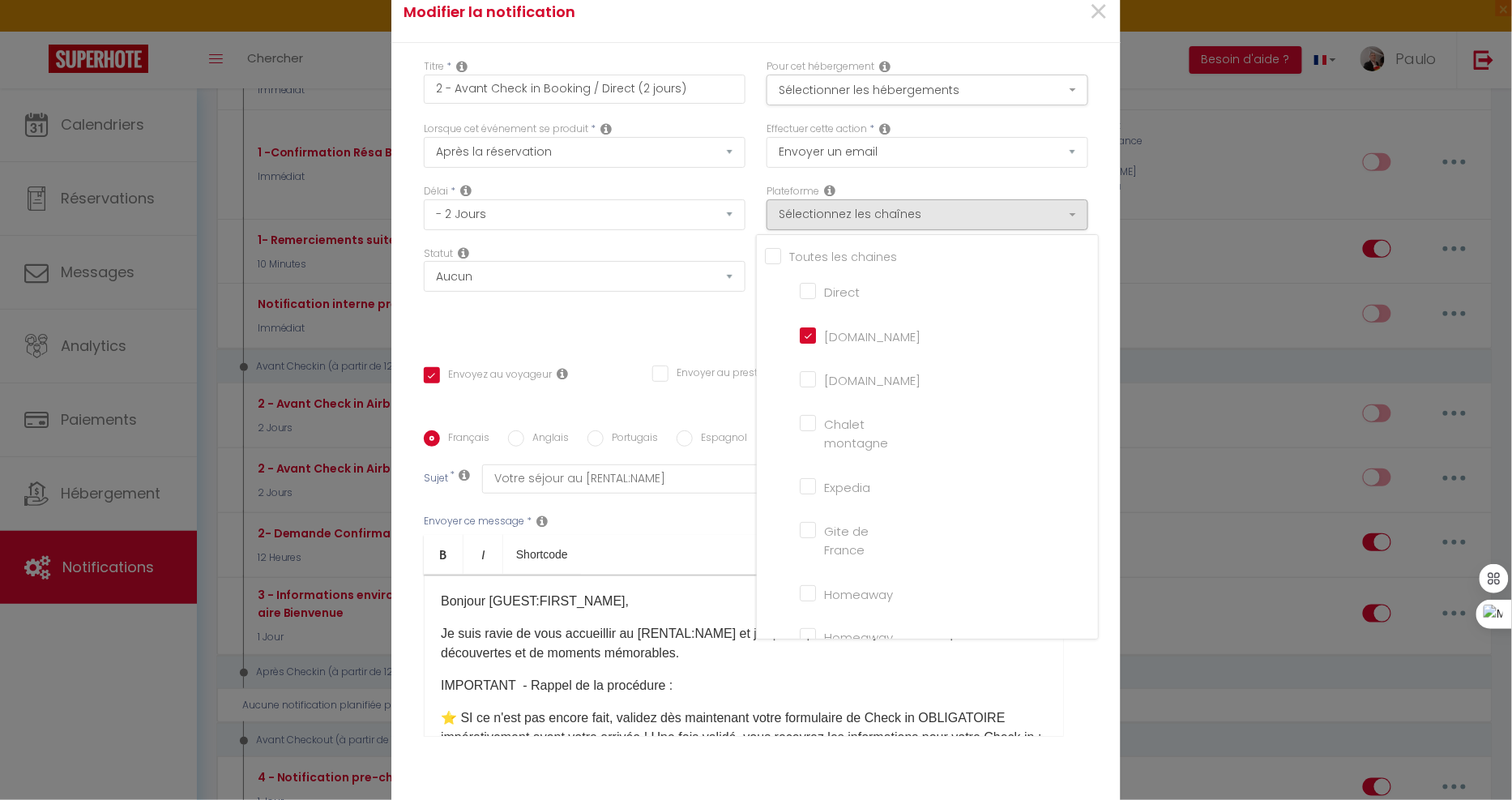
click at [766, 260] on input "Tous les apparts" at bounding box center [931, 255] width 333 height 16
click at [804, 329] on input "[DOMAIN_NAME]" at bounding box center [846, 334] width 92 height 16
click at [703, 41] on div "Modifier la notification ×" at bounding box center [756, 12] width 729 height 61
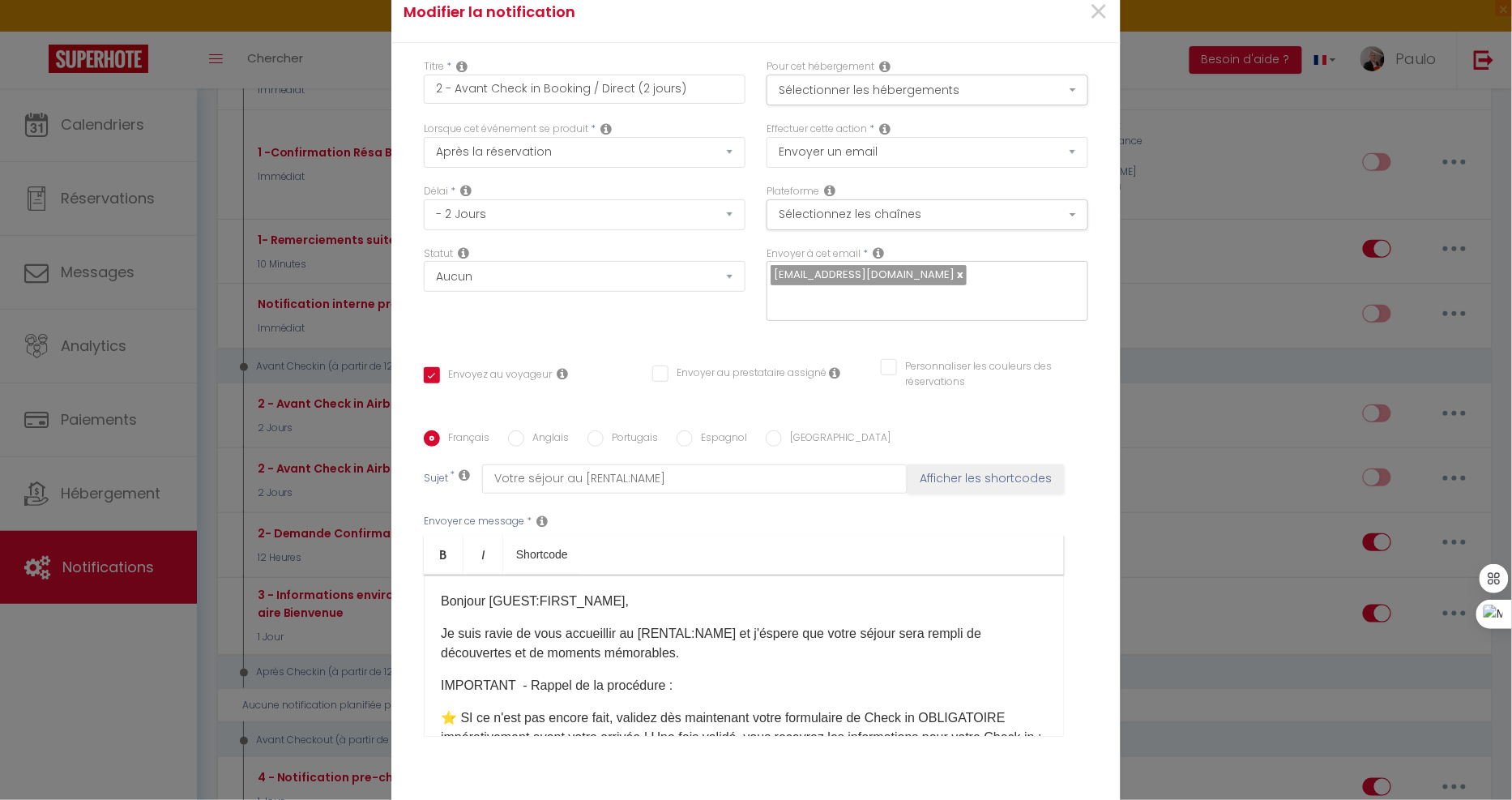
click at [541, 441] on label "Anglais" at bounding box center [546, 439] width 44 height 18
click at [525, 441] on input "Anglais" at bounding box center [516, 439] width 16 height 16
click at [455, 436] on label "Français" at bounding box center [465, 439] width 50 height 18
click at [440, 436] on input "Français" at bounding box center [432, 439] width 16 height 16
click at [505, 635] on p "Je suis ravie de vous accueillir au [RENTAL:NAME]​ et j'éspere que votre séjour…" at bounding box center [744, 643] width 606 height 39
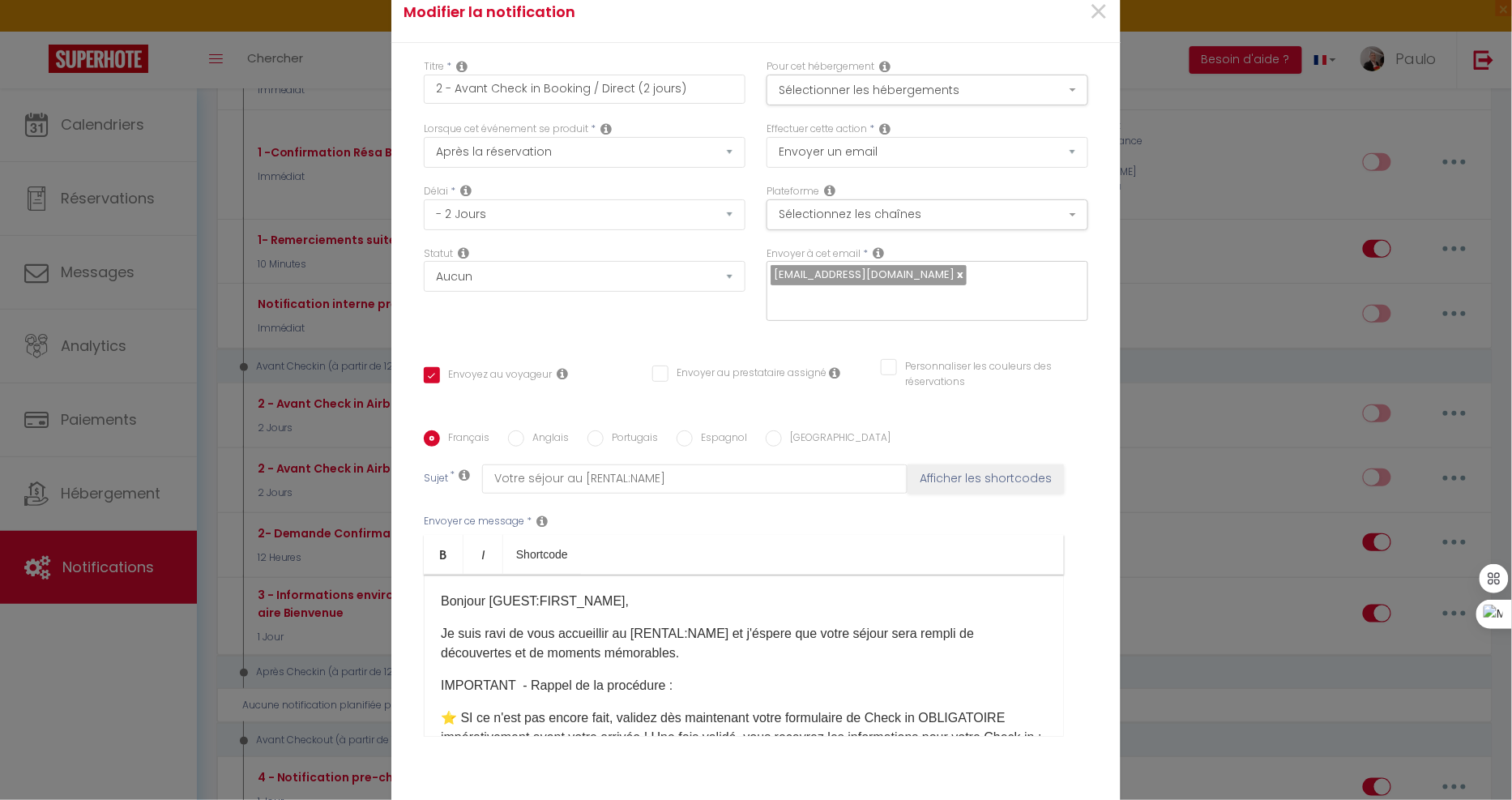
click at [549, 433] on label "Anglais" at bounding box center [546, 439] width 44 height 18
click at [525, 433] on input "Anglais" at bounding box center [516, 439] width 16 height 16
click at [457, 436] on label "Français" at bounding box center [465, 439] width 50 height 18
click at [440, 436] on input "Français" at bounding box center [432, 439] width 16 height 16
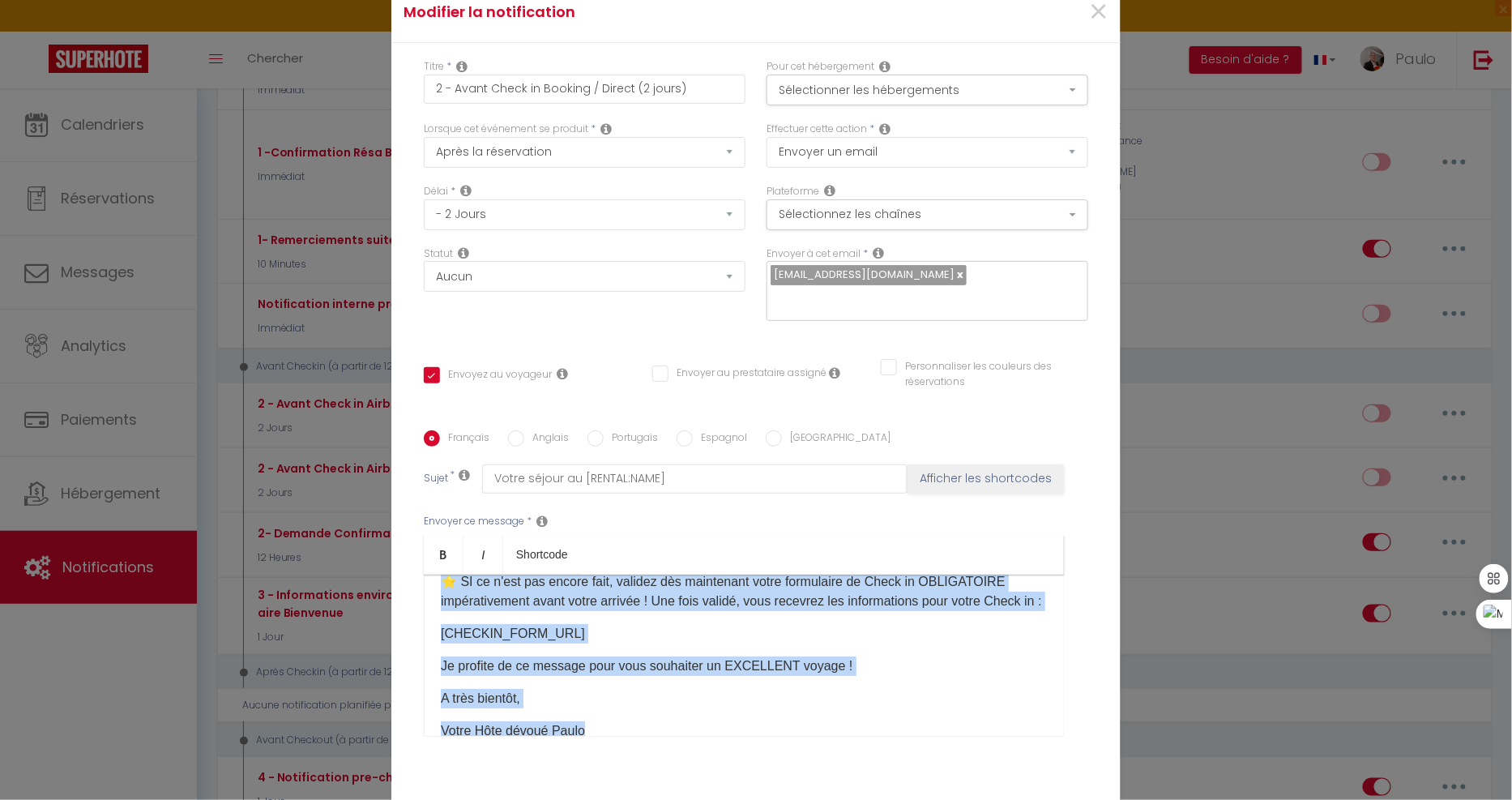
scroll to position [0, 0]
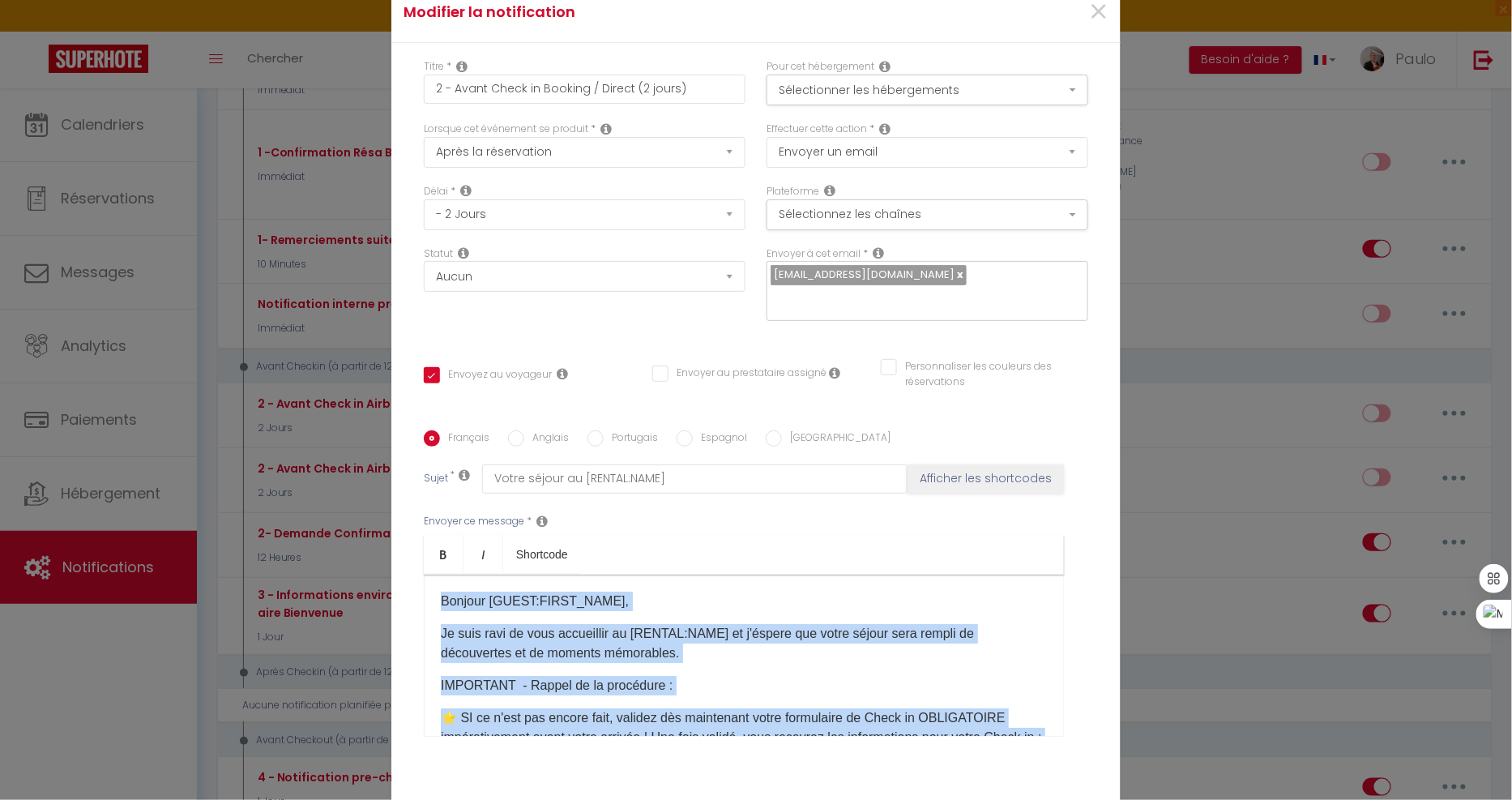
drag, startPoint x: 579, startPoint y: 680, endPoint x: 384, endPoint y: 556, distance: 231.1
click at [391, 556] on div "Titre * 2 - Avant Check in Booking / Direct (2 jours) Pour cet hébergement Séle…" at bounding box center [756, 430] width 729 height 776
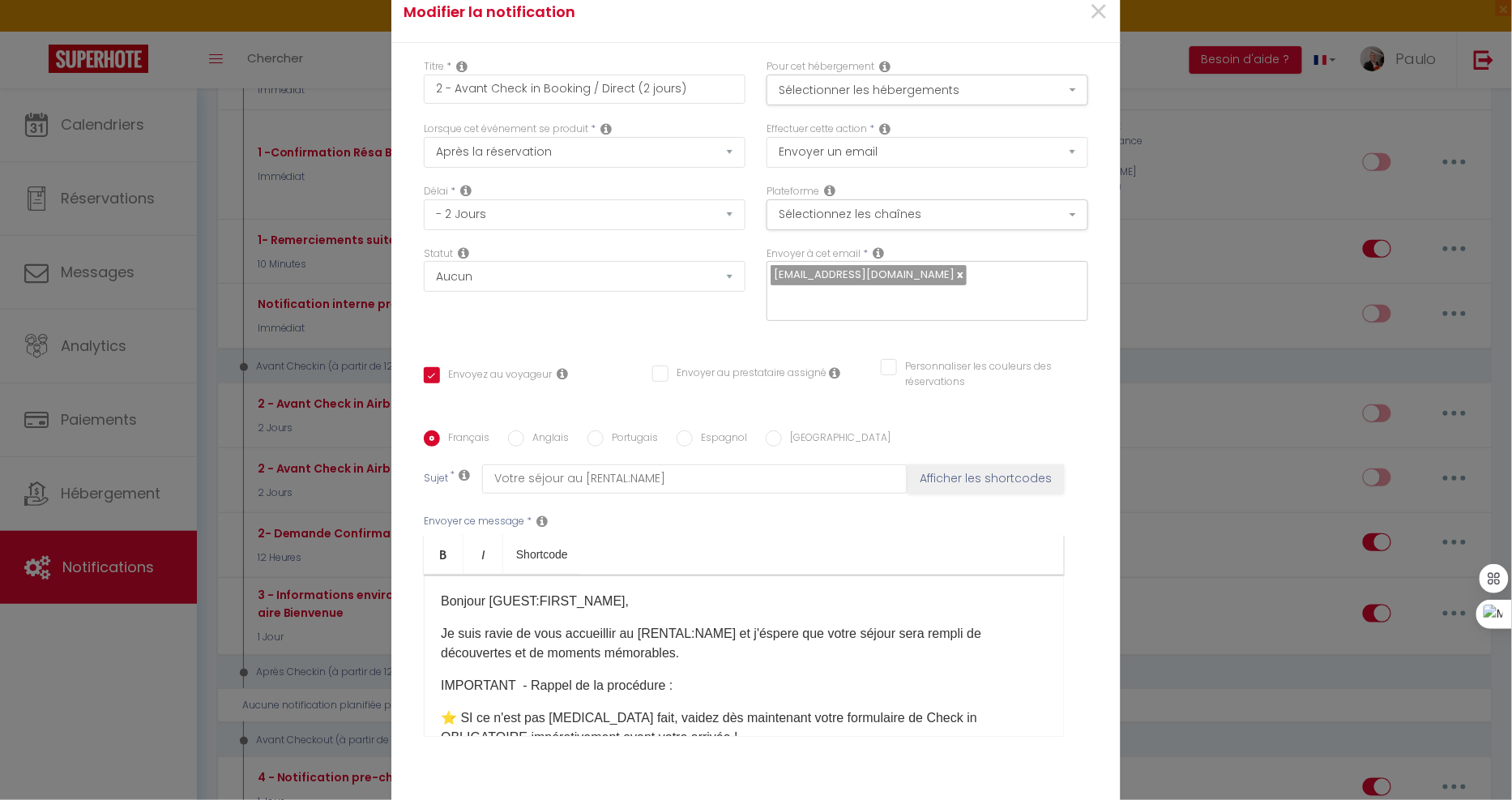
click at [503, 636] on p "Je suis ravie de vous accueillir au [RENTAL:NAME]​ et j'éspere que votre séjour…" at bounding box center [744, 643] width 606 height 39
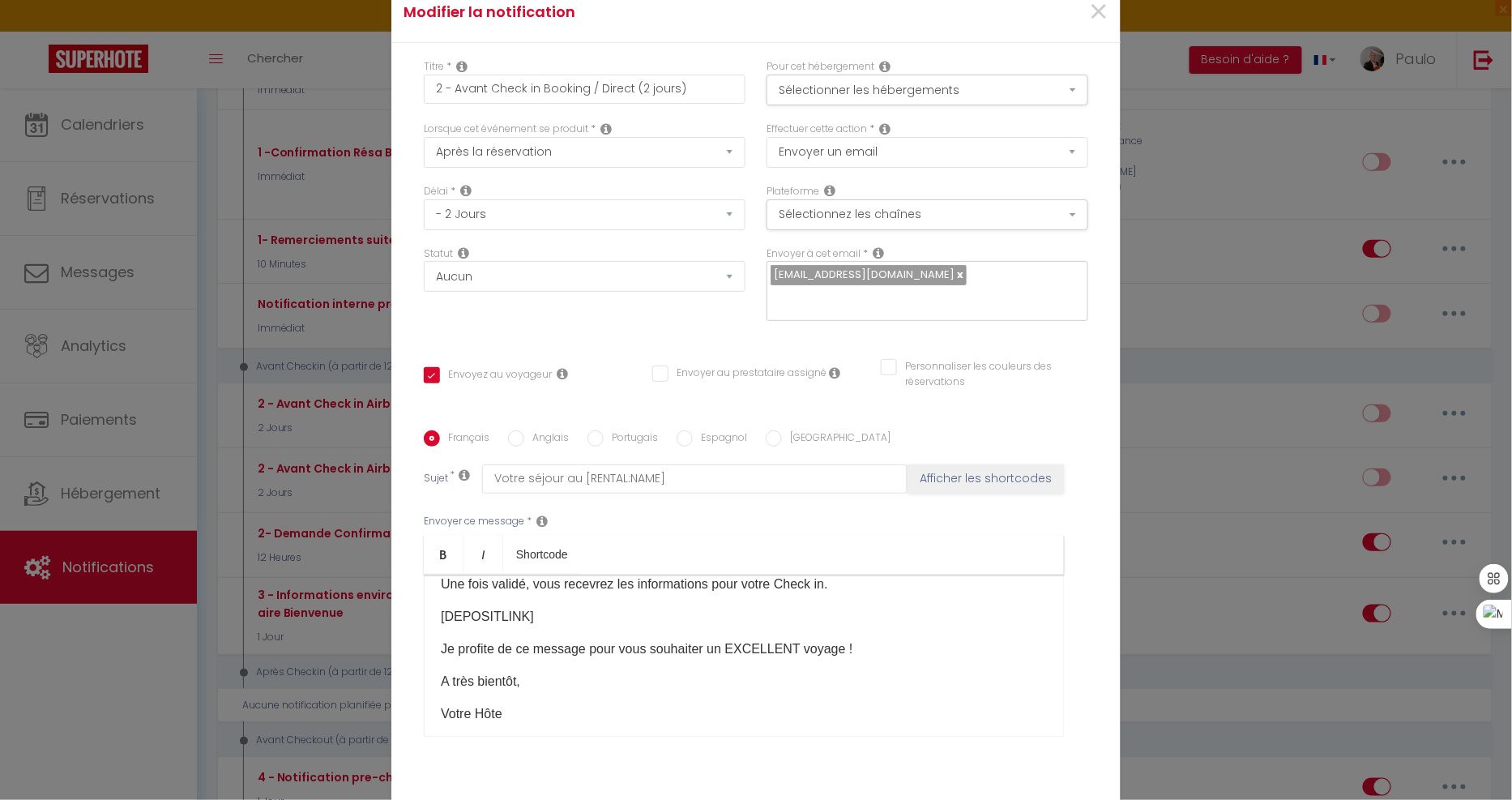
scroll to position [322, 0]
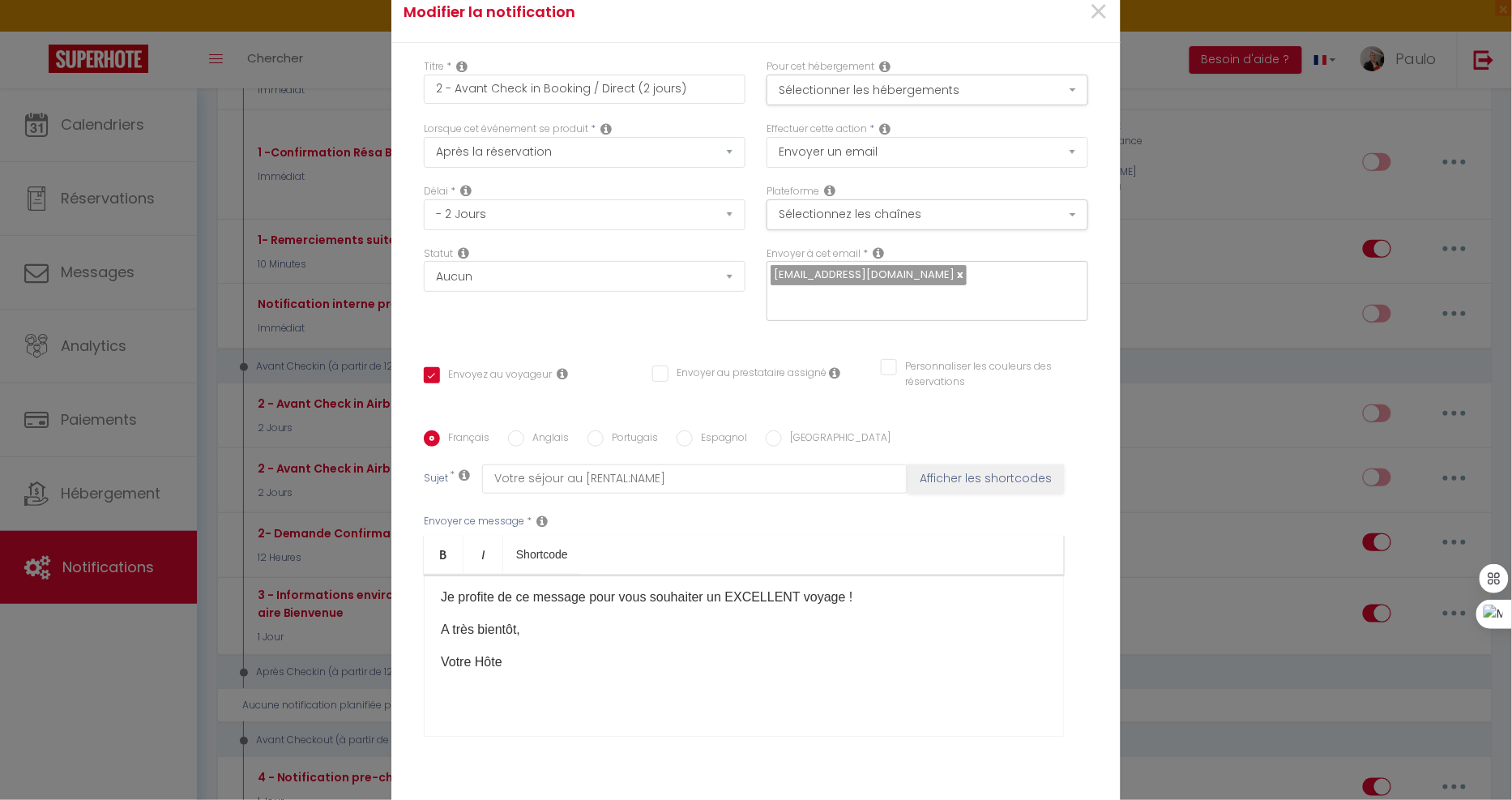
click at [534, 655] on p "Votre Hôte" at bounding box center [744, 661] width 606 height 19
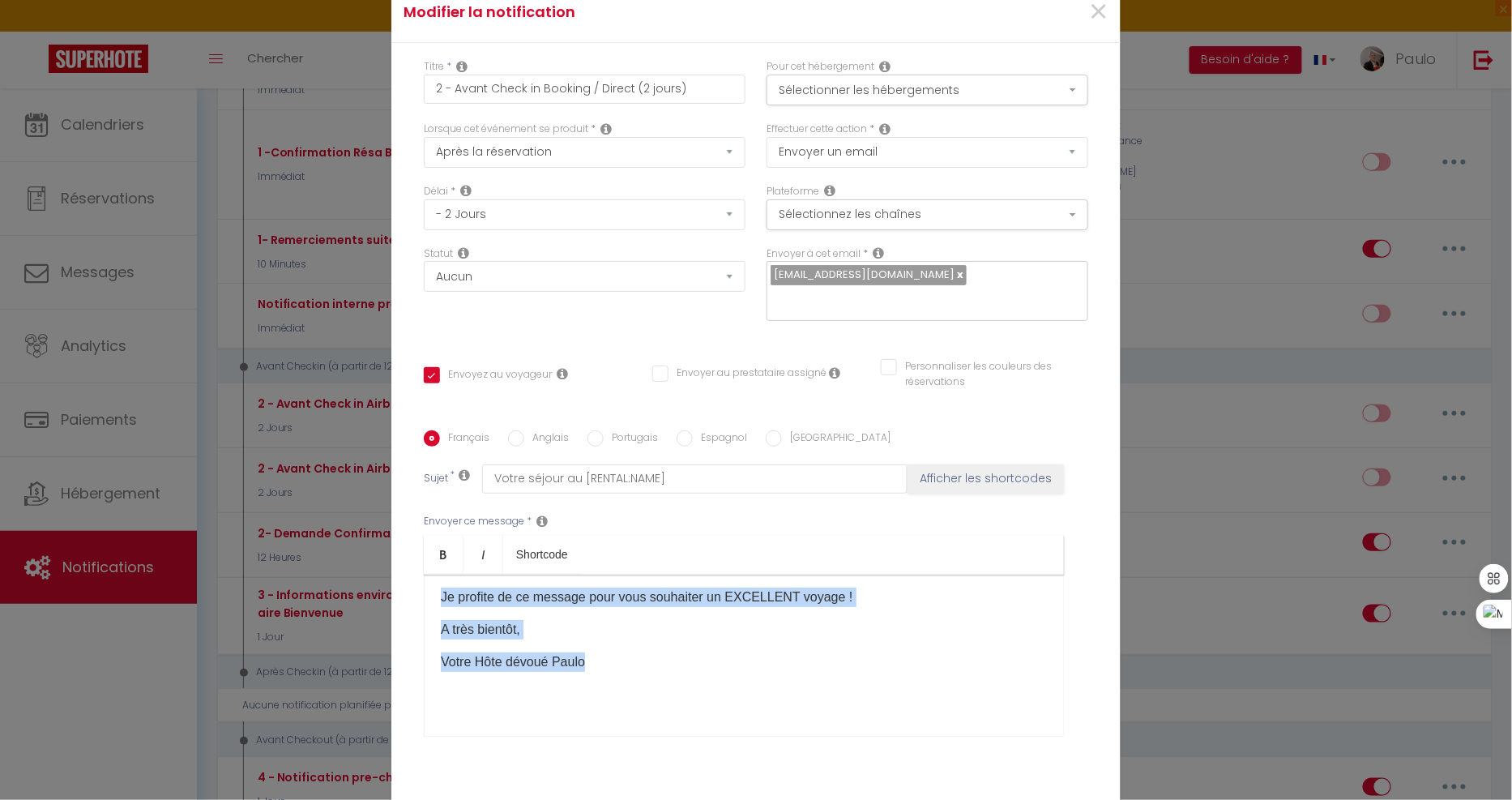
scroll to position [0, 0]
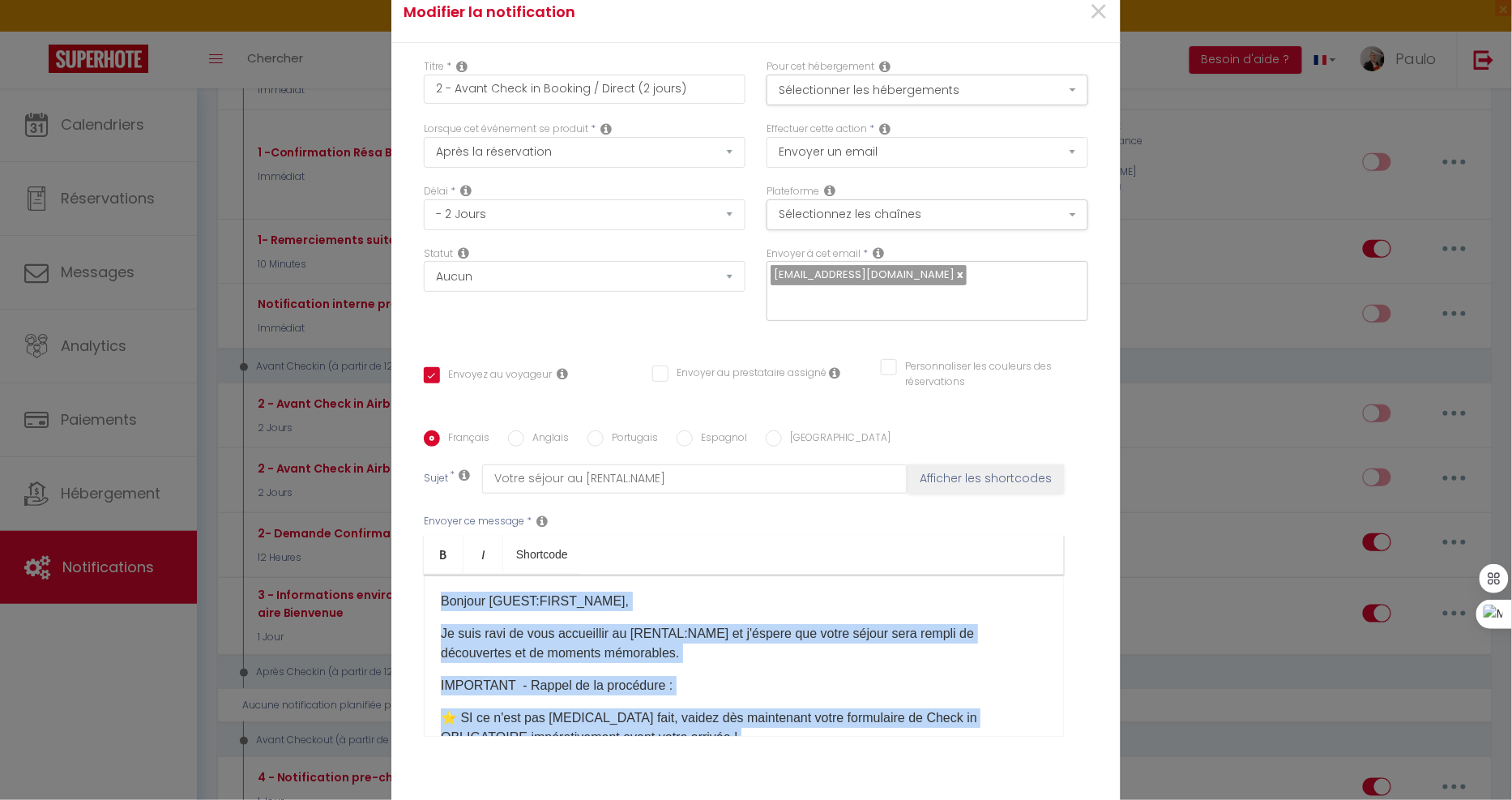
drag, startPoint x: 594, startPoint y: 669, endPoint x: 332, endPoint y: 522, distance: 300.4
click at [332, 522] on div "Modifier la notification × Titre * 2 - Avant Check in Booking / Direct (2 jours…" at bounding box center [756, 400] width 1512 height 800
copy div "Bonjour [GUEST:FIRST_NAME], Je suis ravi de vous accueillir au [RENTAL:NAME]​ e…"
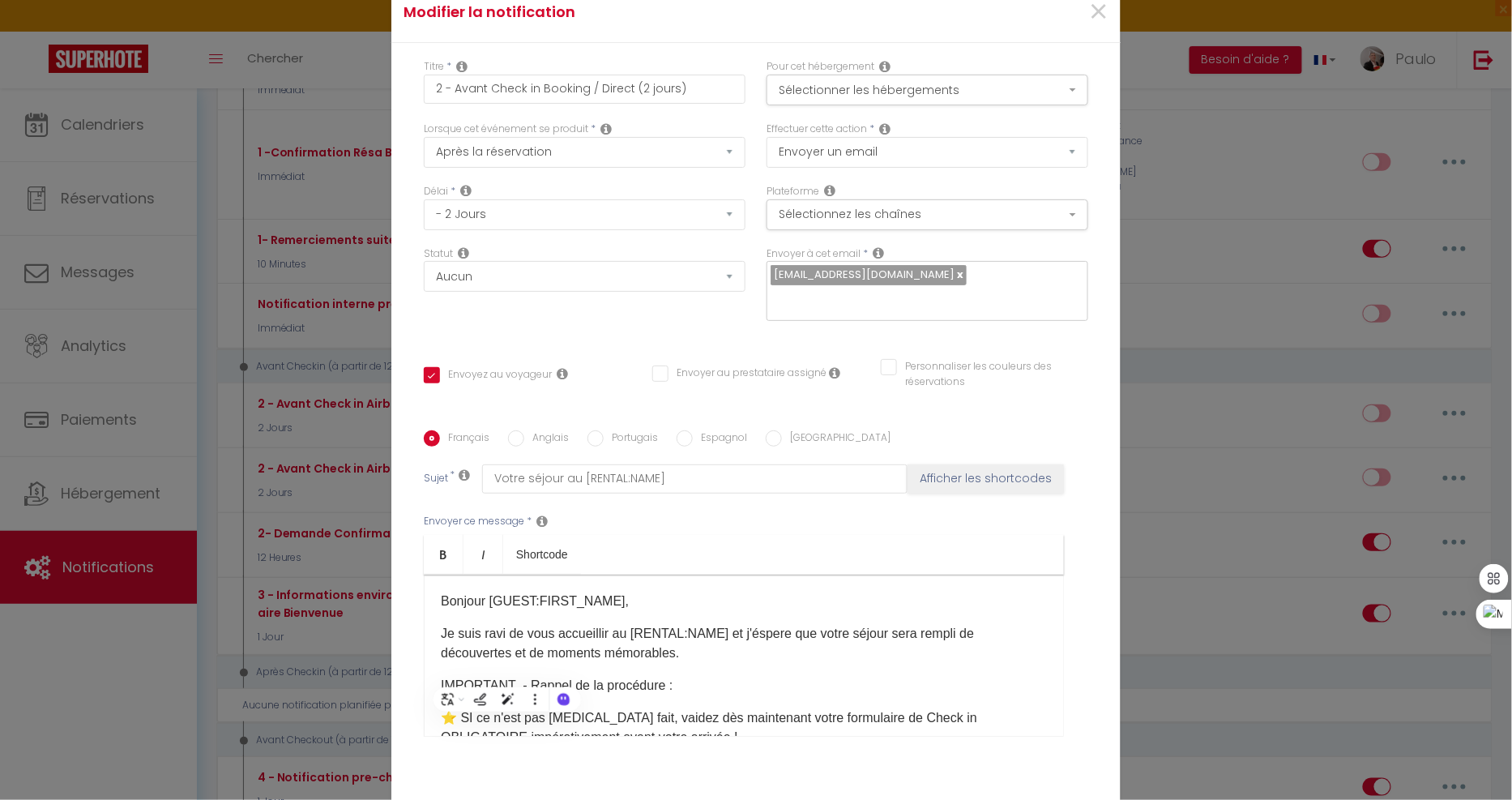
click at [544, 439] on label "Anglais" at bounding box center [546, 439] width 44 height 18
click at [525, 439] on input "Anglais" at bounding box center [516, 439] width 16 height 16
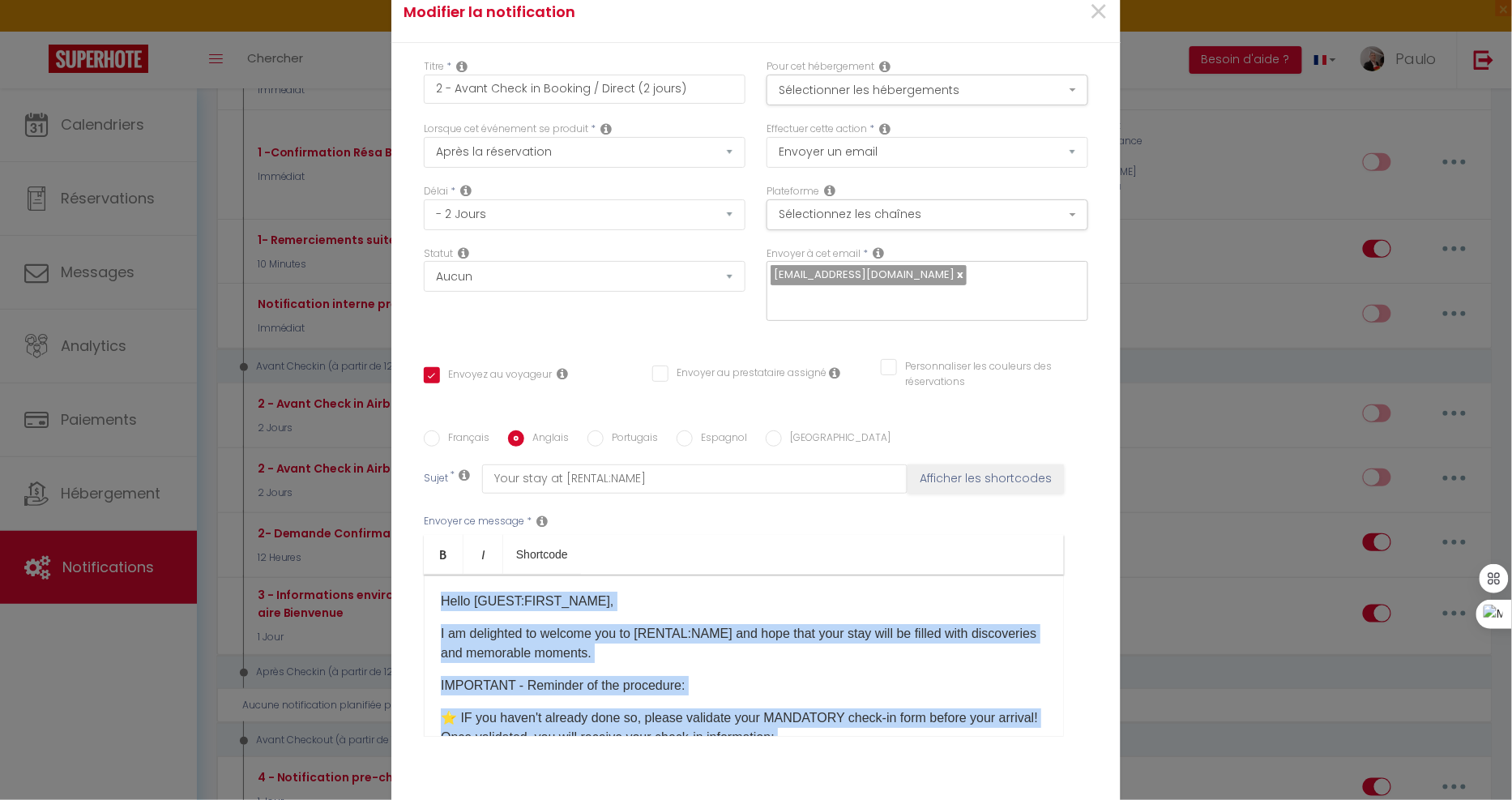
drag, startPoint x: 586, startPoint y: 694, endPoint x: 289, endPoint y: 498, distance: 355.8
click at [289, 498] on div "Modifier la notification × Titre * 2 - Avant Check in Booking / Direct (2 jours…" at bounding box center [756, 400] width 1512 height 800
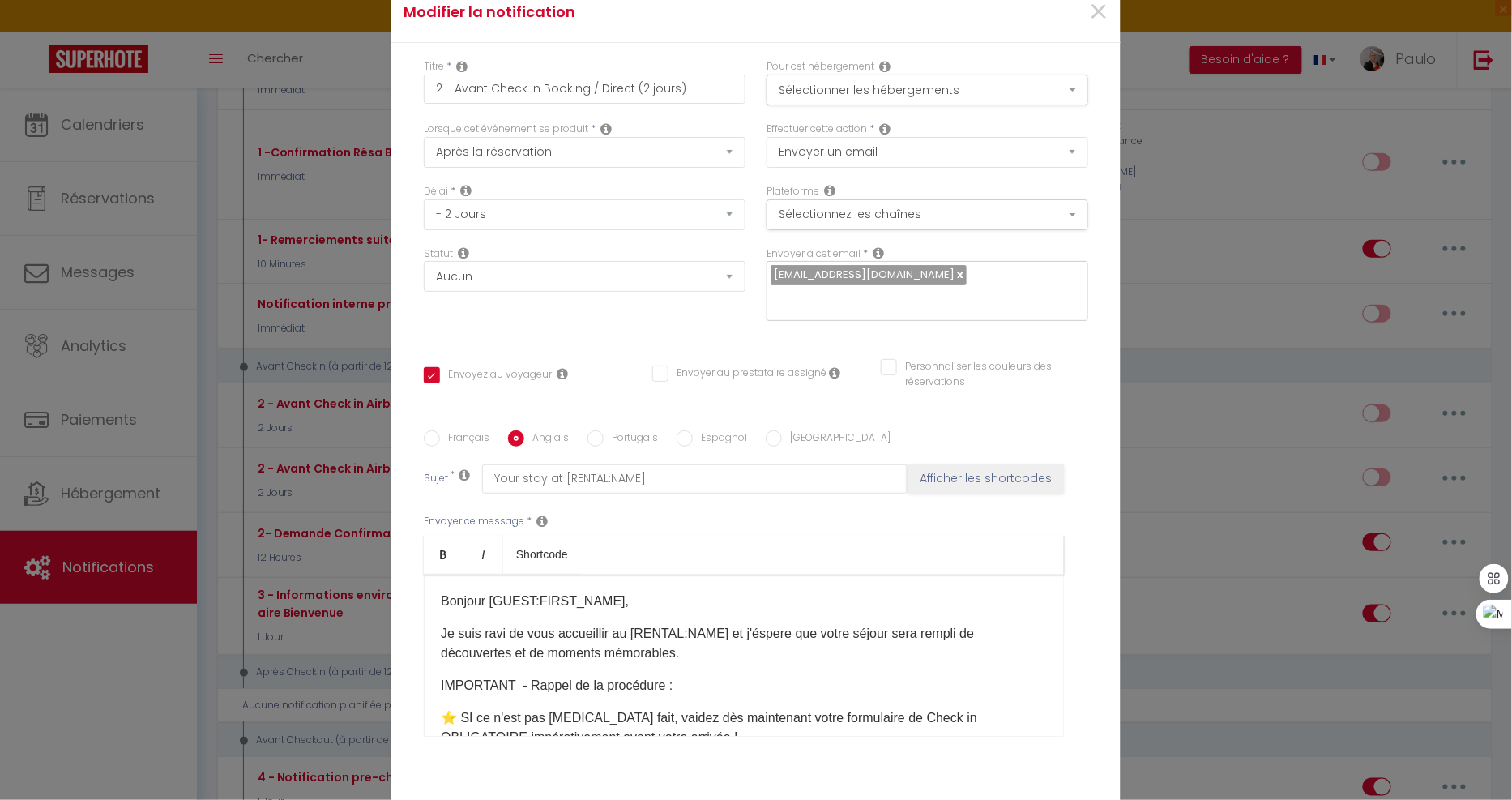
click at [418, 304] on span at bounding box center [418, 304] width 0 height 0
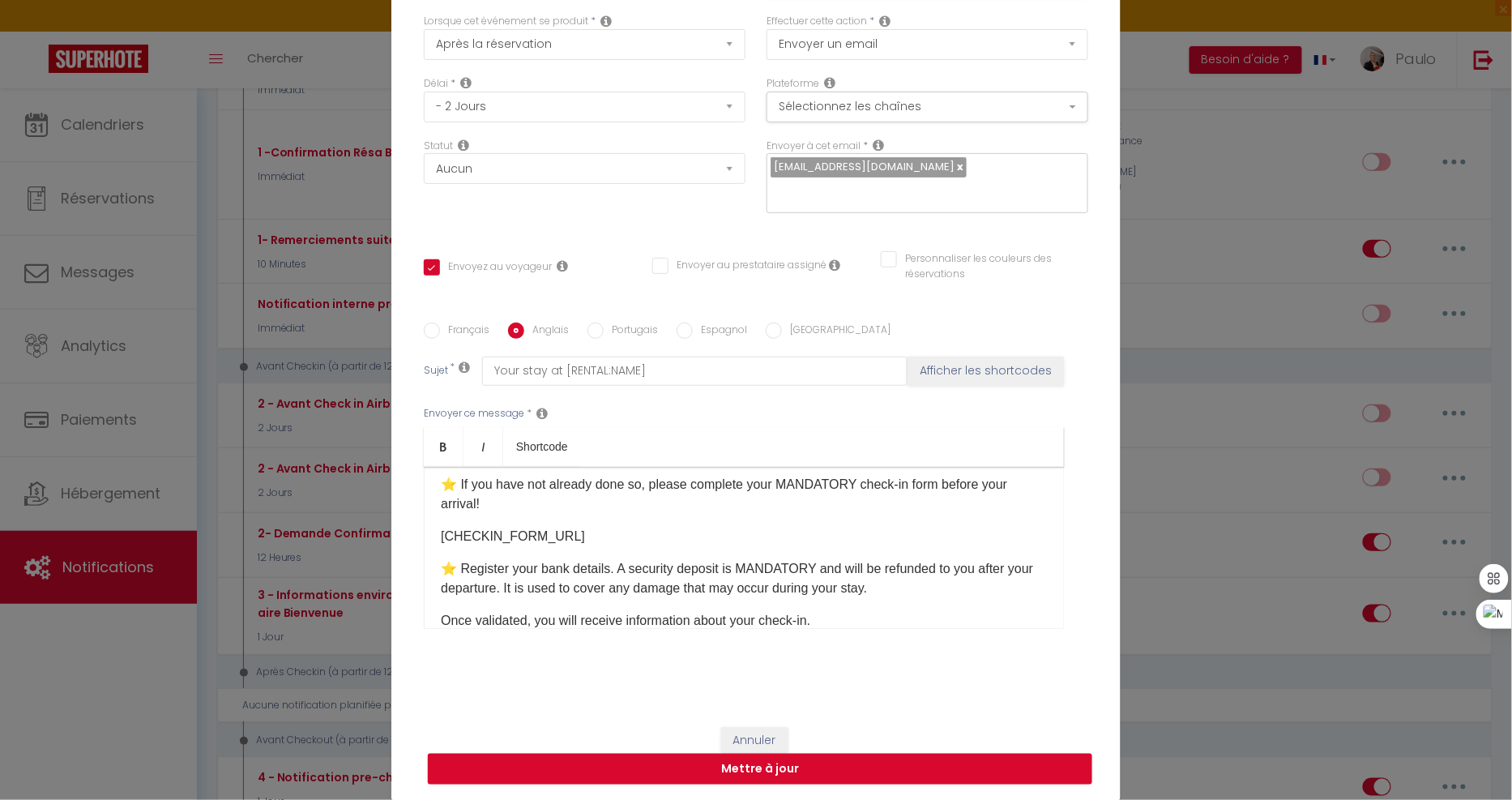
scroll to position [270, 0]
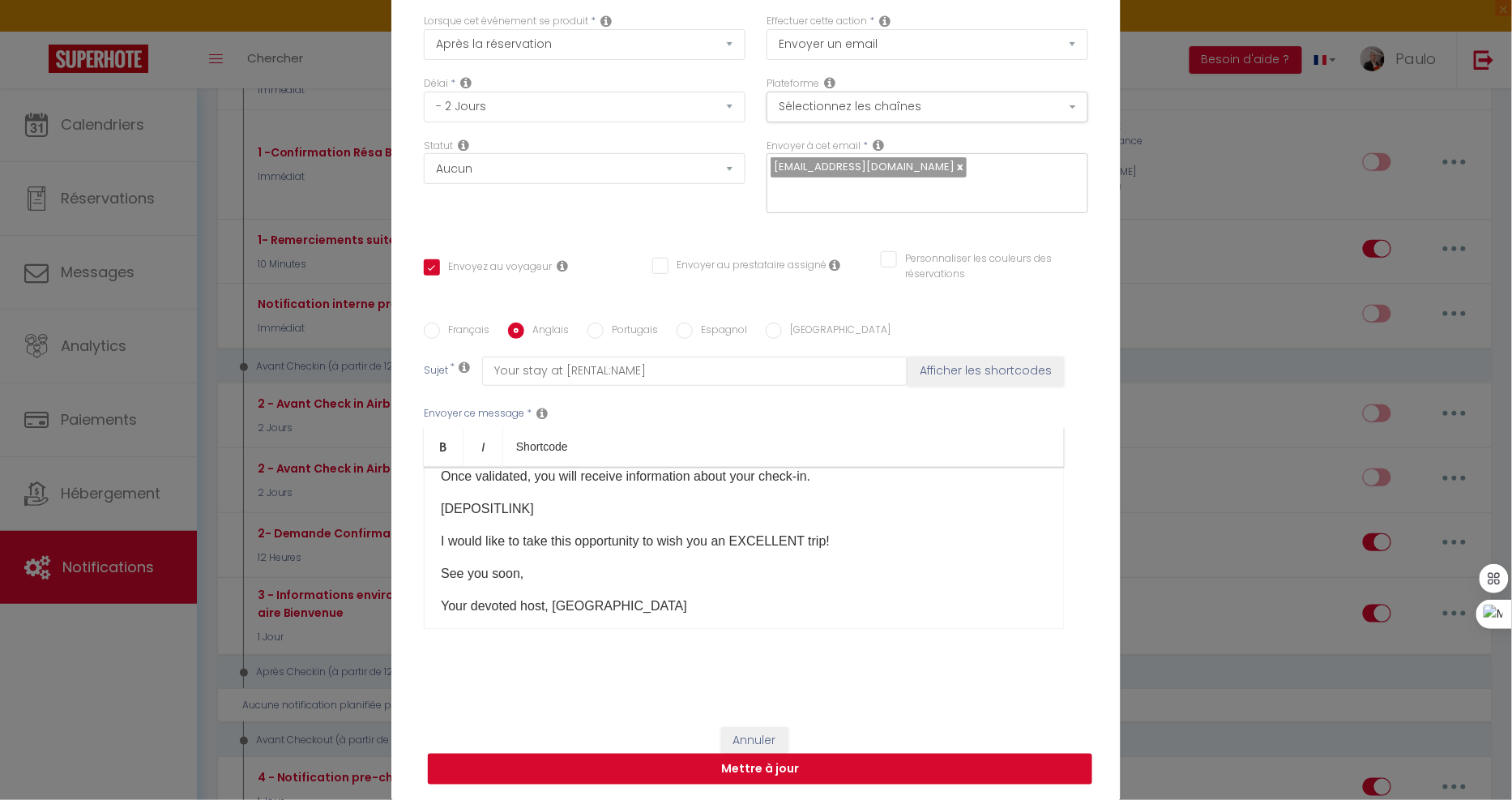
click at [732, 776] on button "Mettre à jour" at bounding box center [759, 769] width 664 height 31
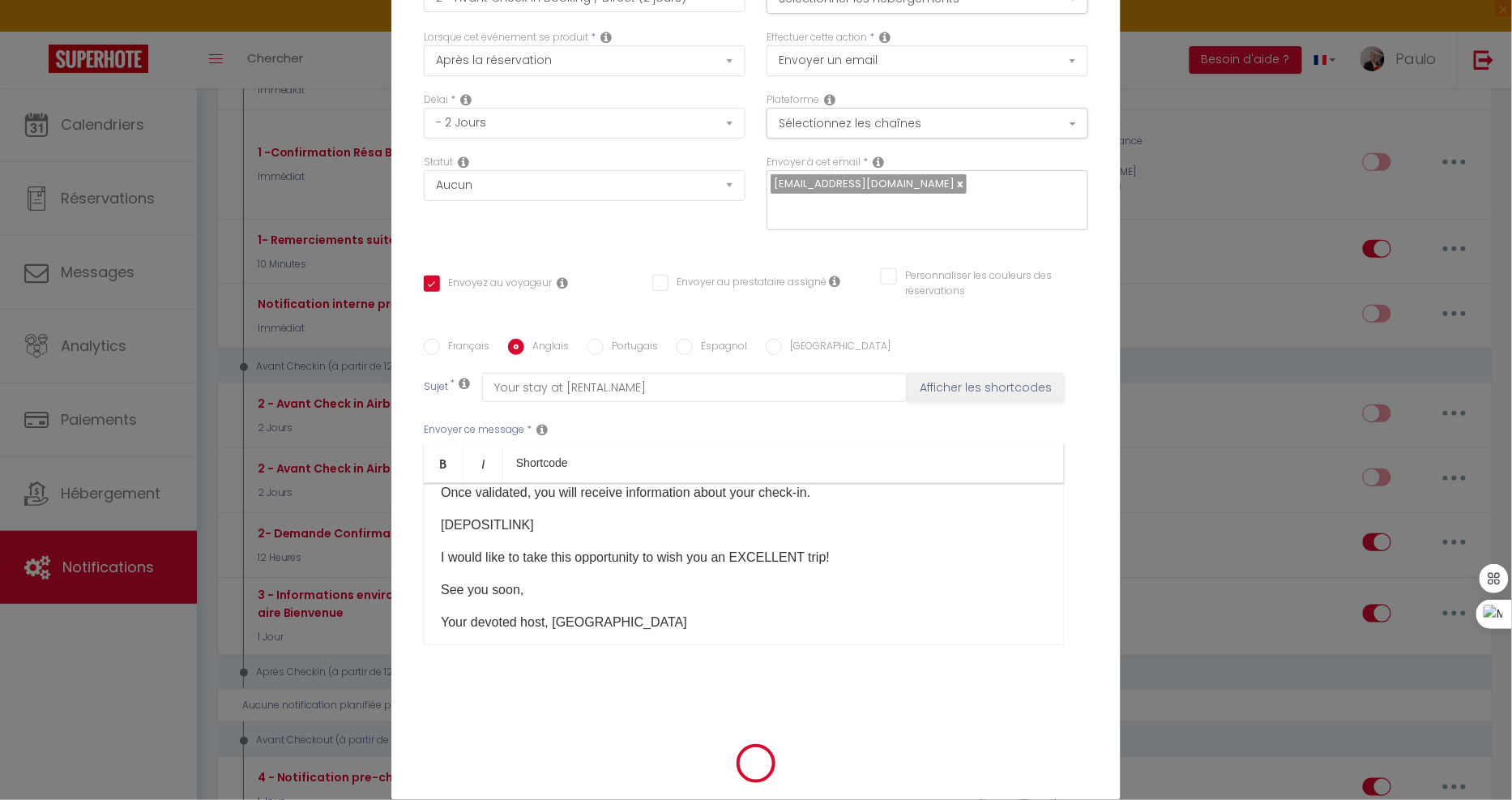
scroll to position [100, 0]
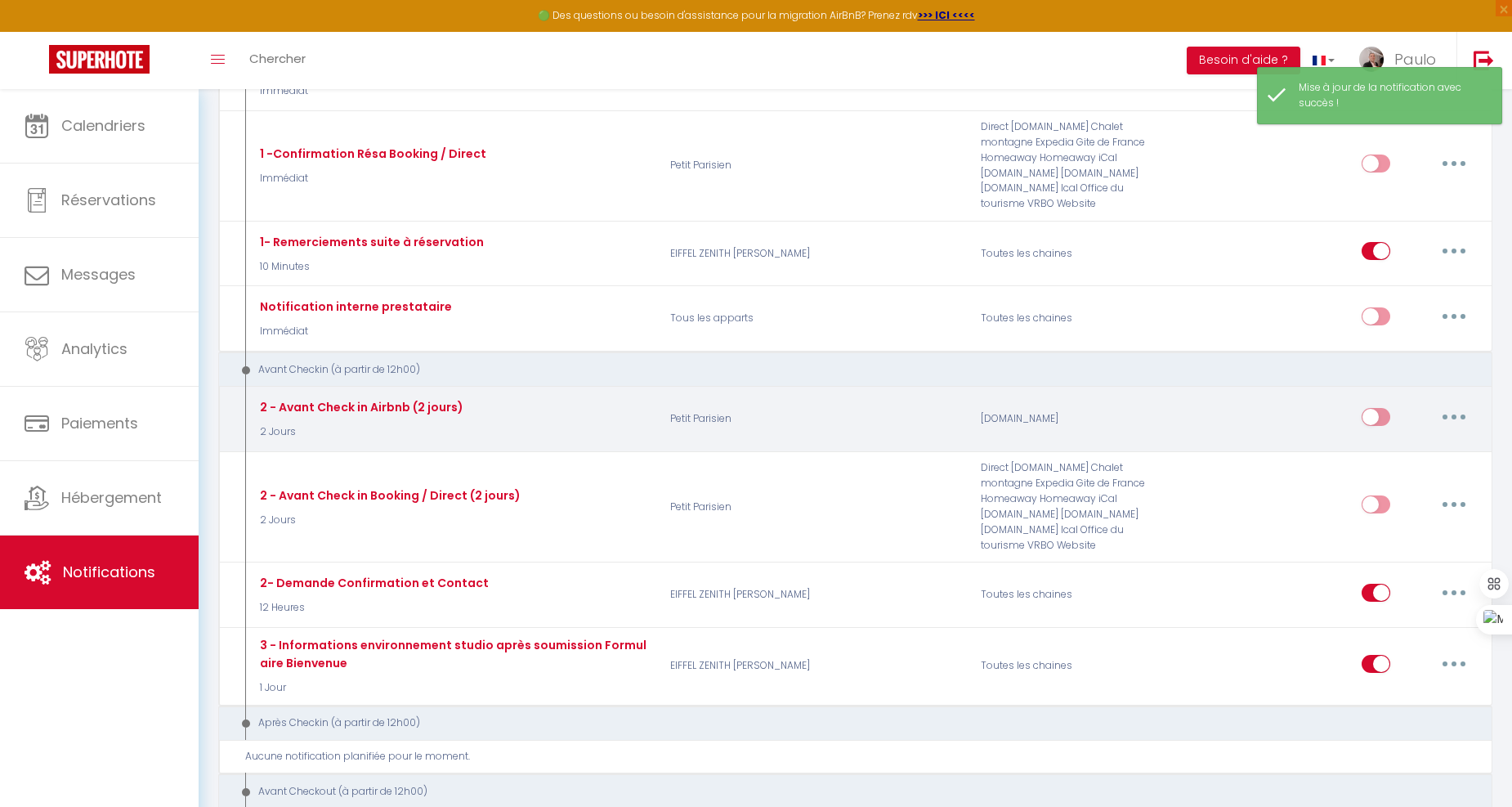
click at [1444, 404] on button "button" at bounding box center [1454, 417] width 46 height 27
click at [1379, 440] on link "Editer" at bounding box center [1411, 453] width 121 height 27
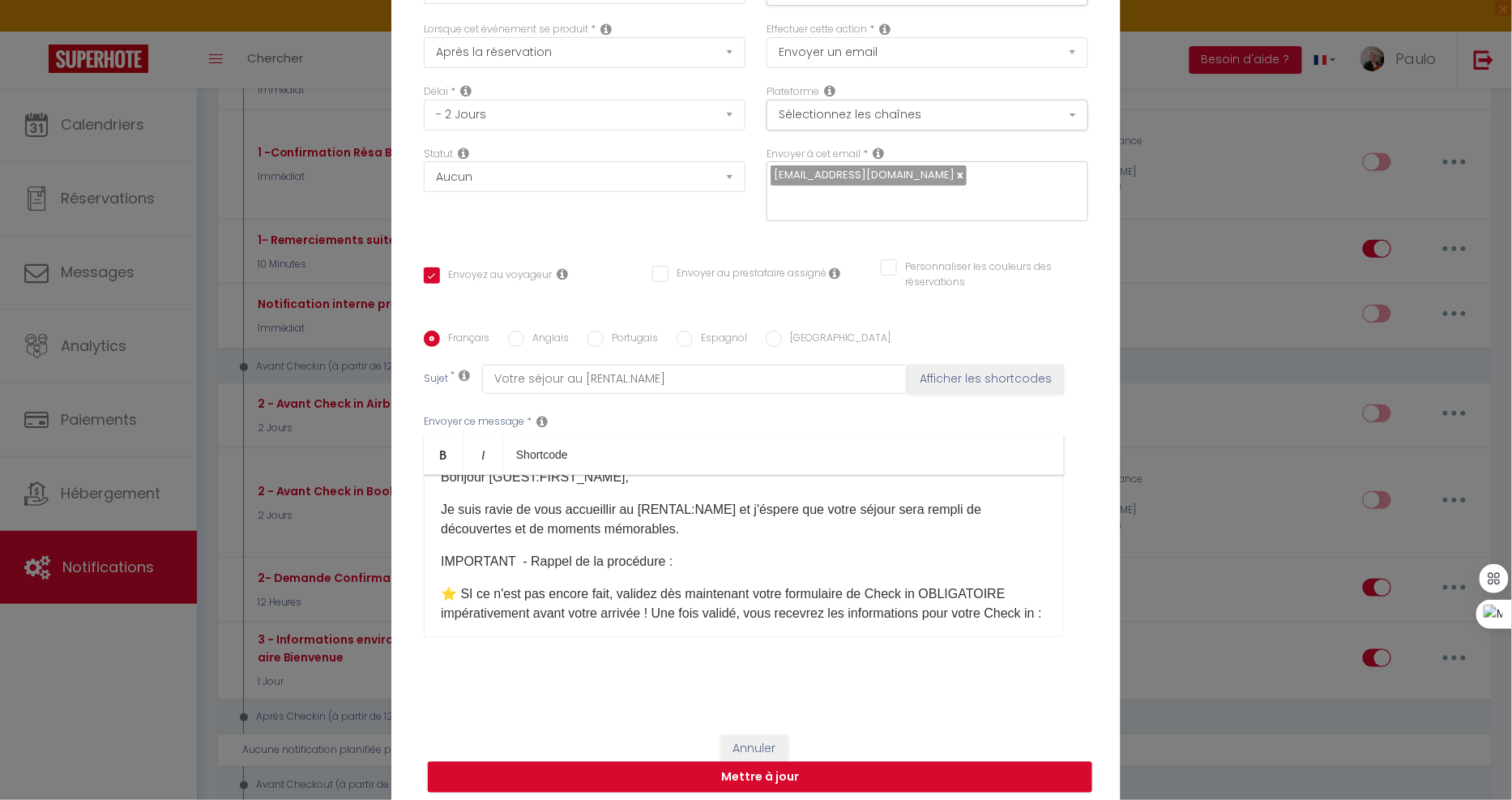
scroll to position [0, 0]
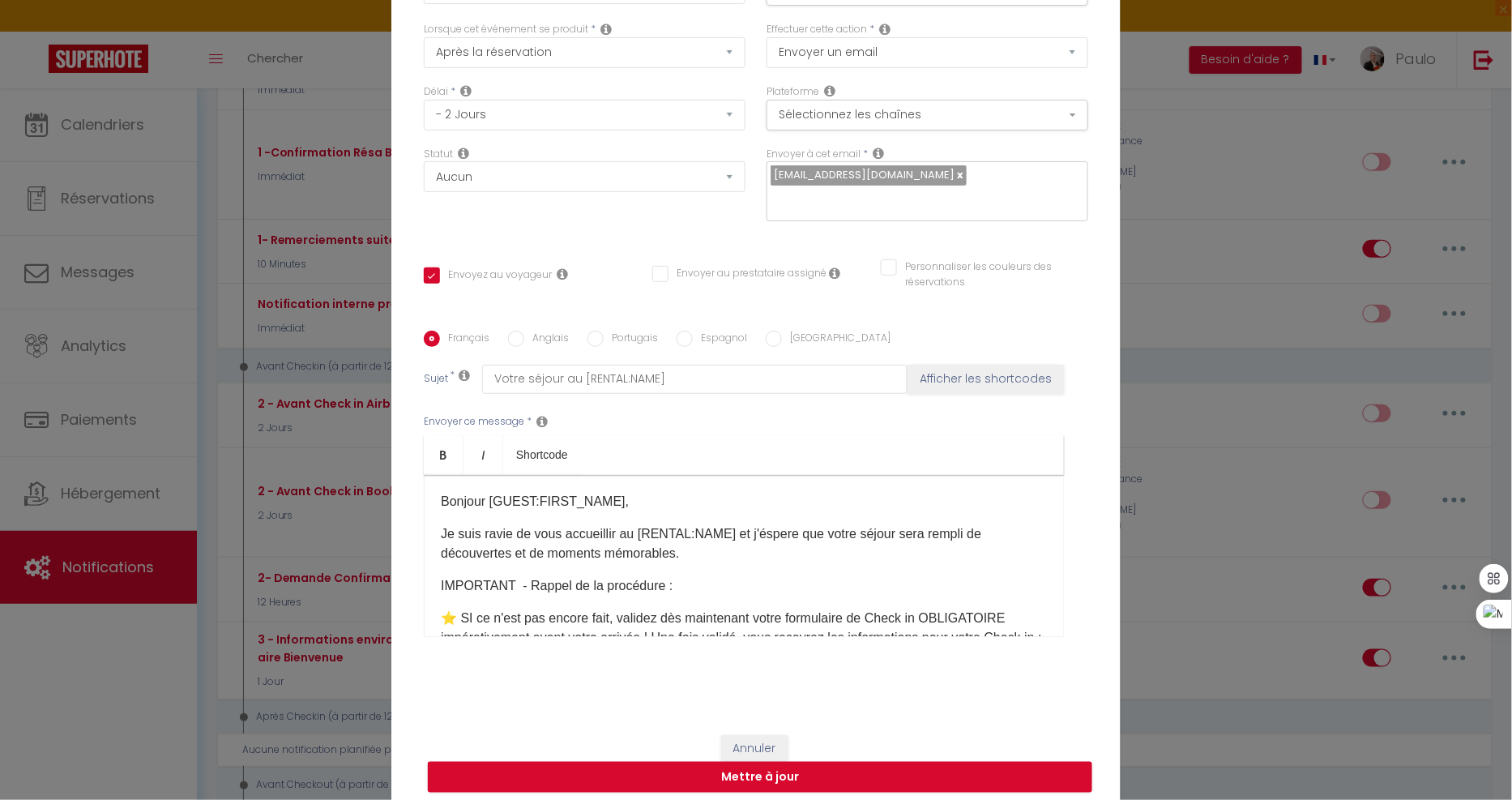
click at [505, 535] on p "Je suis ravie de vous accueillir au [RENTAL:NAME]​ et j'éspere que votre séjour…" at bounding box center [744, 544] width 606 height 39
click at [766, 778] on button "Mettre à jour" at bounding box center [759, 777] width 664 height 31
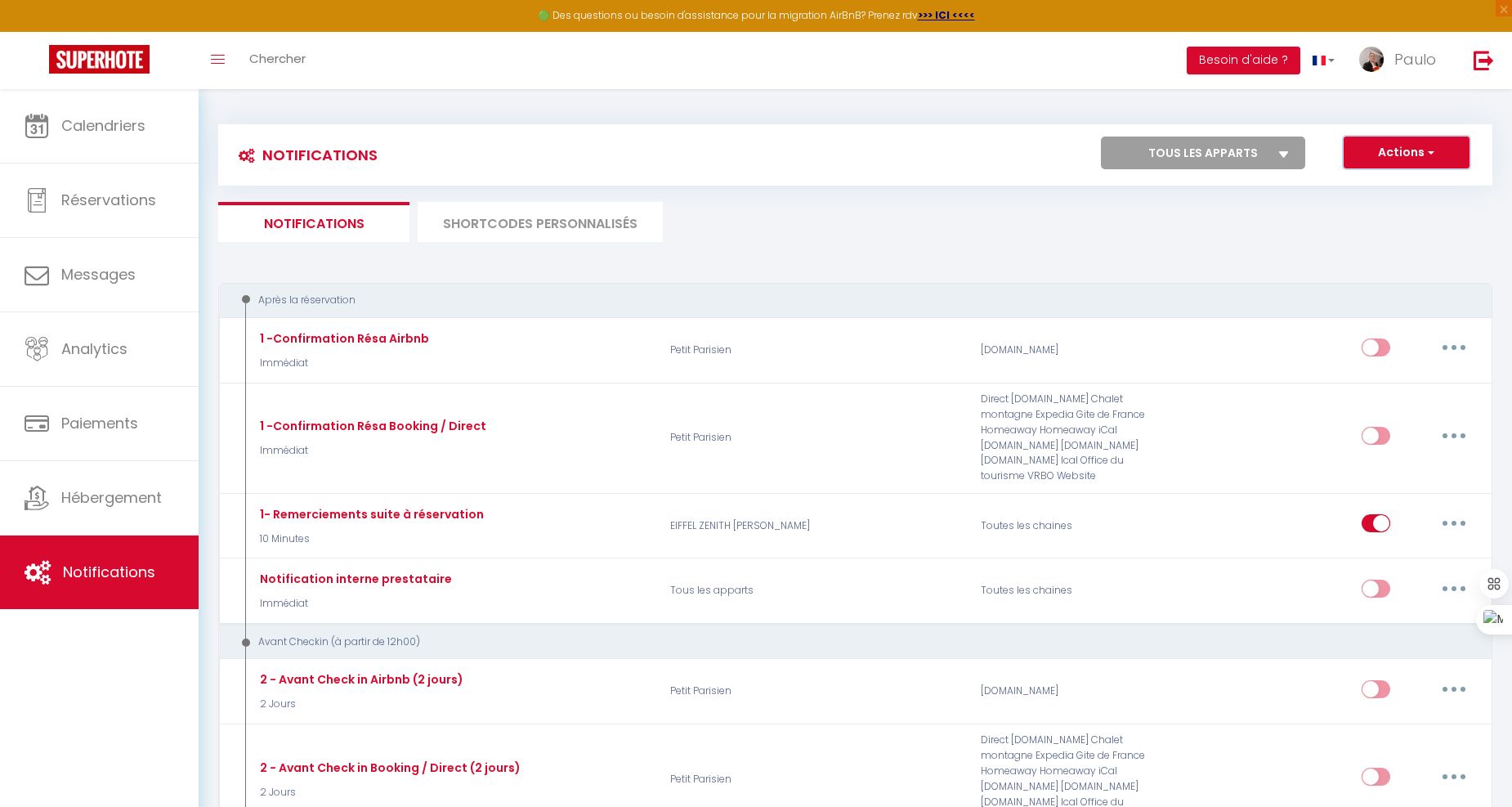
click at [1432, 147] on span "button" at bounding box center [1430, 152] width 10 height 16
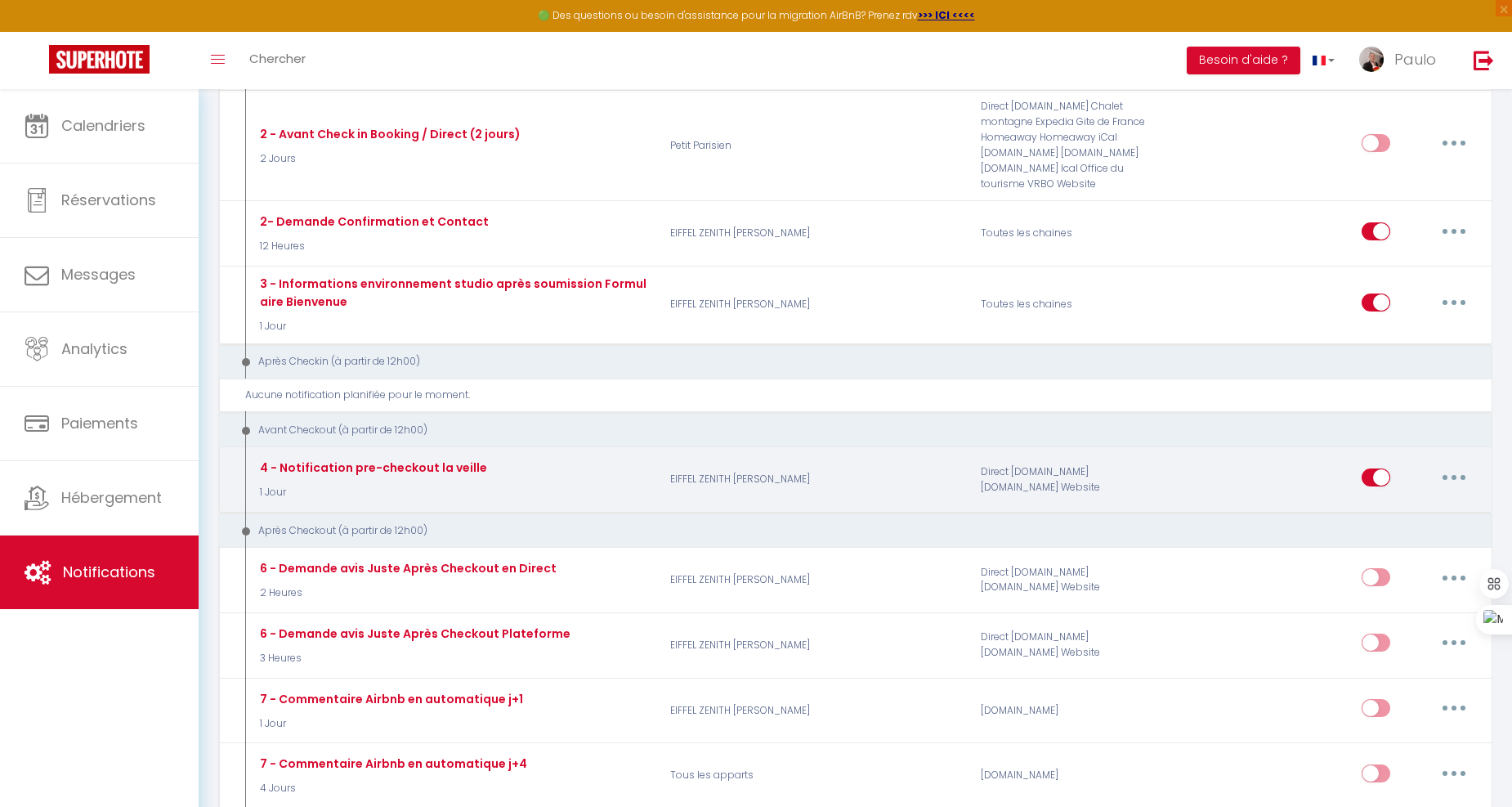
scroll to position [635, 0]
click at [1458, 462] on button "button" at bounding box center [1454, 475] width 46 height 27
click at [1381, 528] on link "Dupliquer" at bounding box center [1411, 542] width 121 height 27
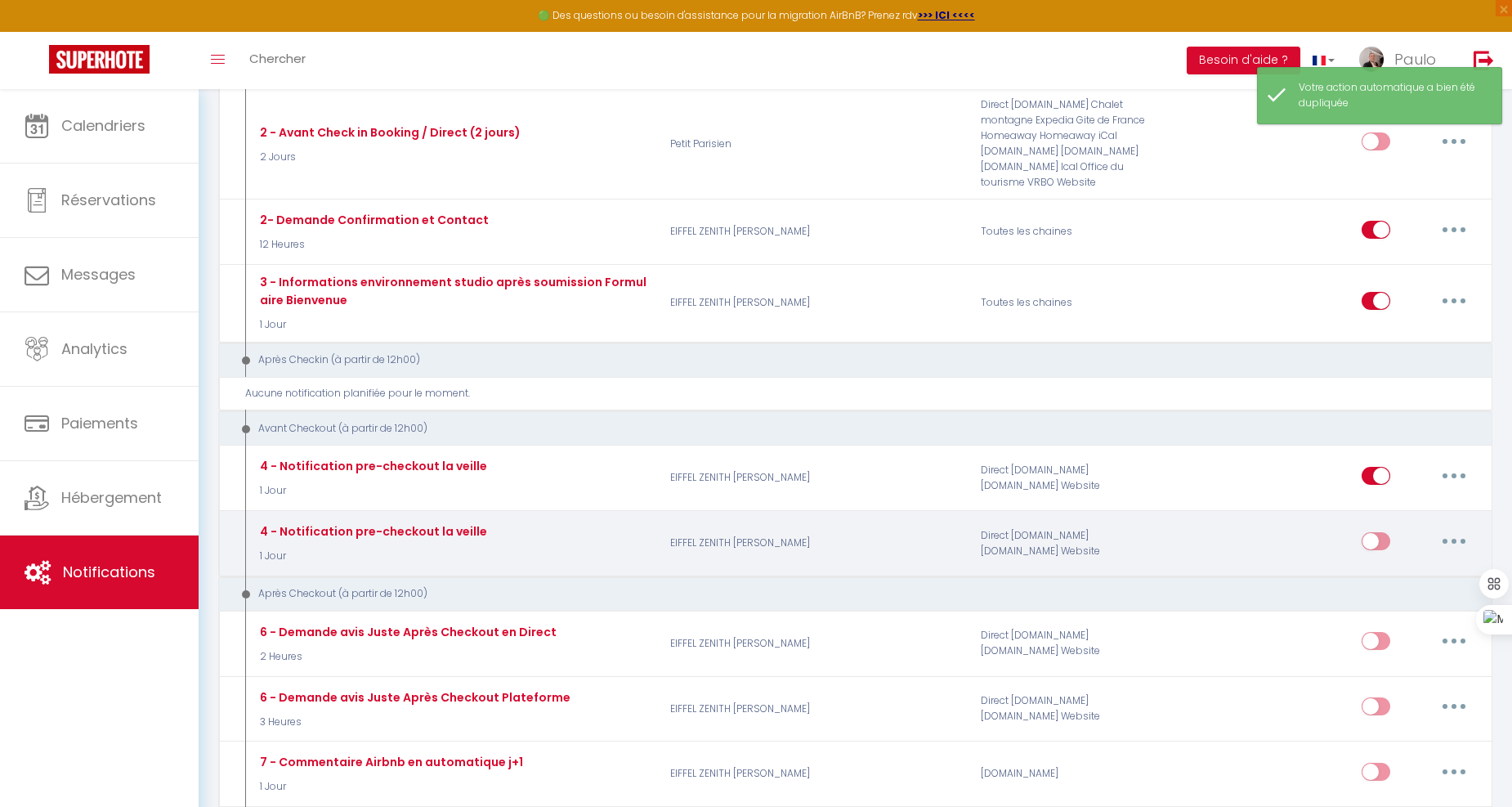
click at [1451, 528] on button "button" at bounding box center [1454, 541] width 46 height 27
click at [1390, 564] on link "Editer" at bounding box center [1411, 578] width 121 height 27
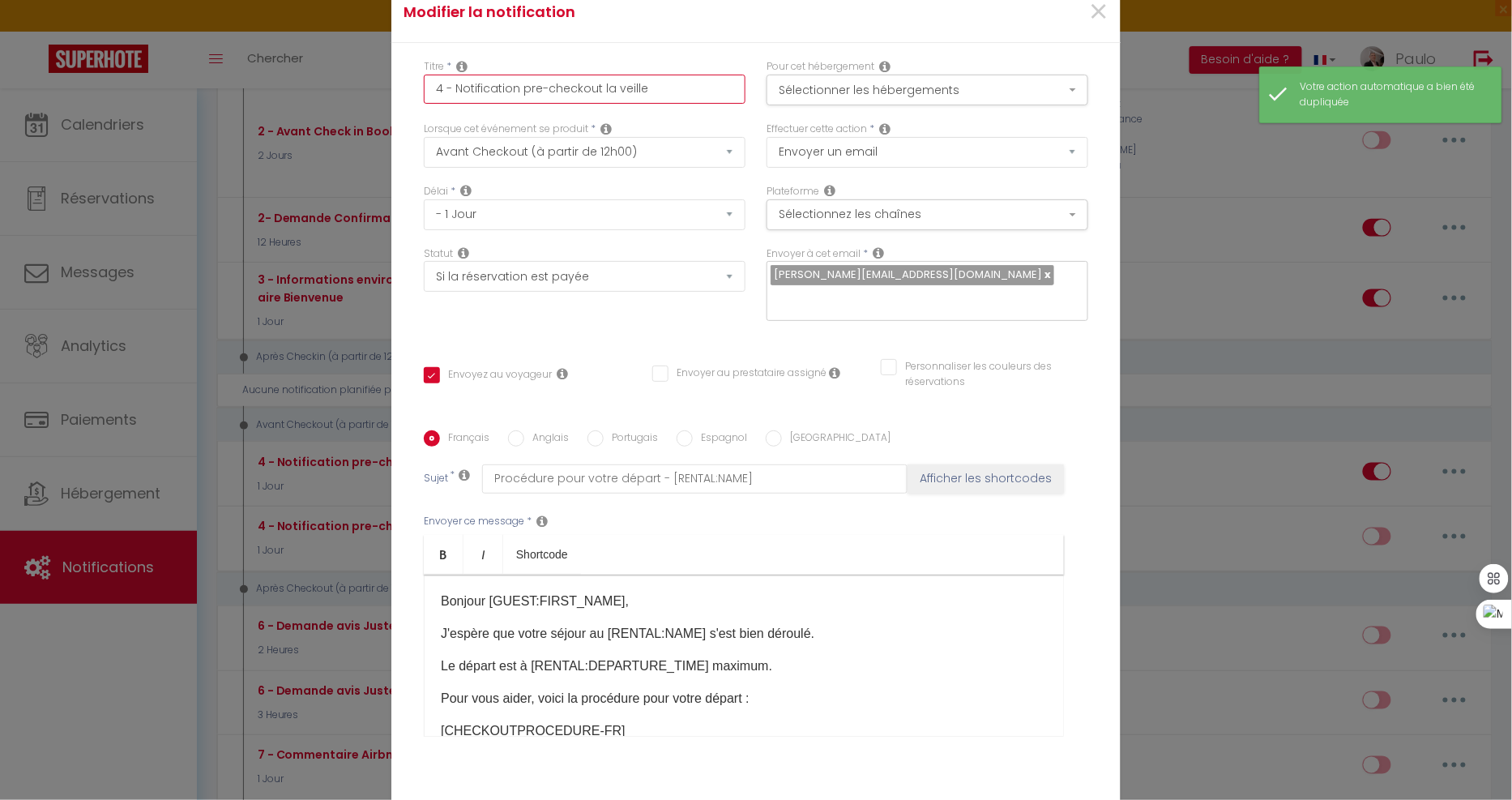
click at [434, 99] on input "4 - Notification pre-checkout la veille" at bounding box center [584, 89] width 322 height 29
drag, startPoint x: 667, startPoint y: 100, endPoint x: 596, endPoint y: 108, distance: 71.4
click at [596, 103] on input "3 - Notification pre-checkout la veille" at bounding box center [584, 89] width 322 height 29
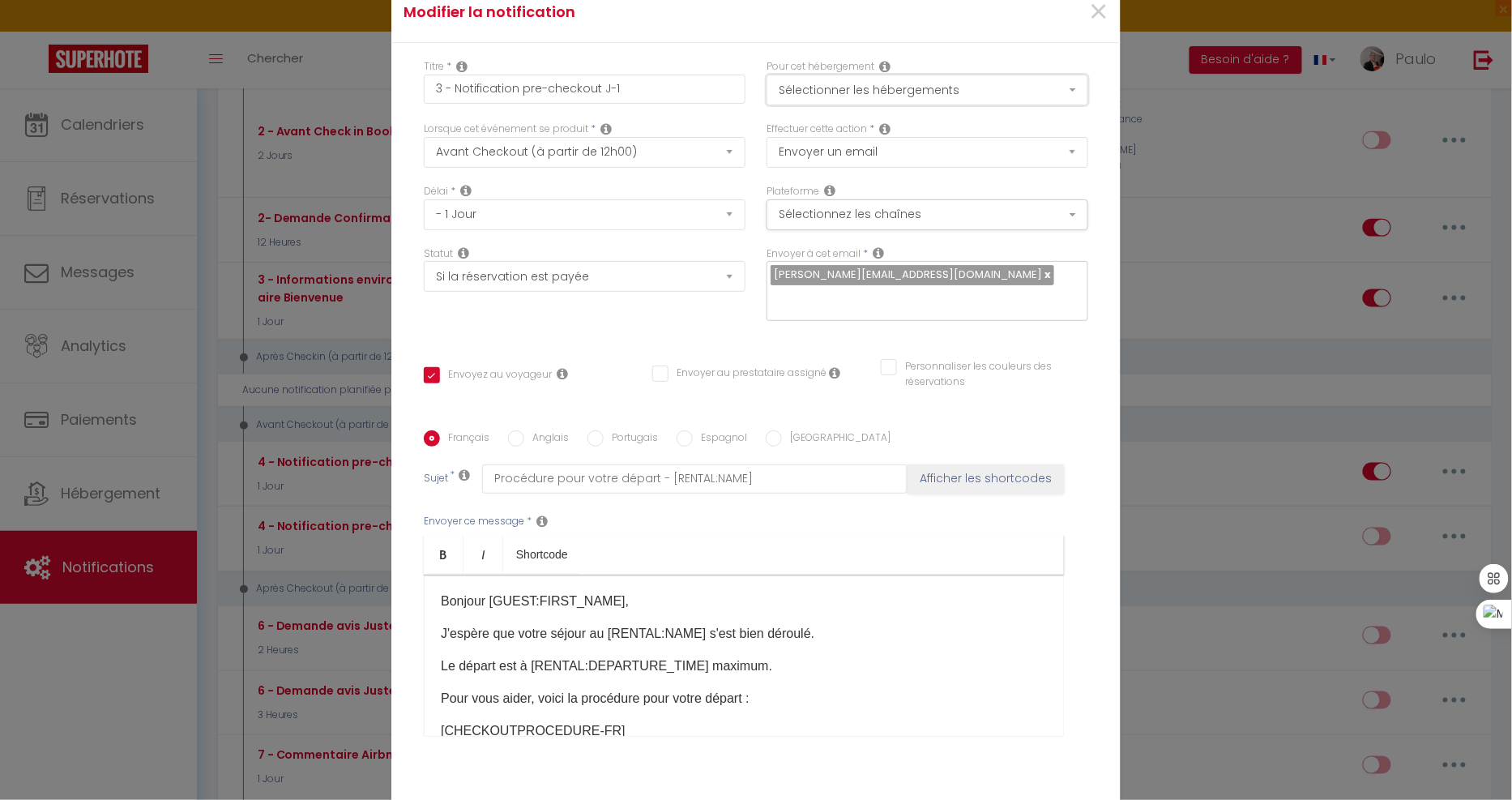
click at [903, 98] on button "Sélectionner les hébergements" at bounding box center [927, 90] width 322 height 31
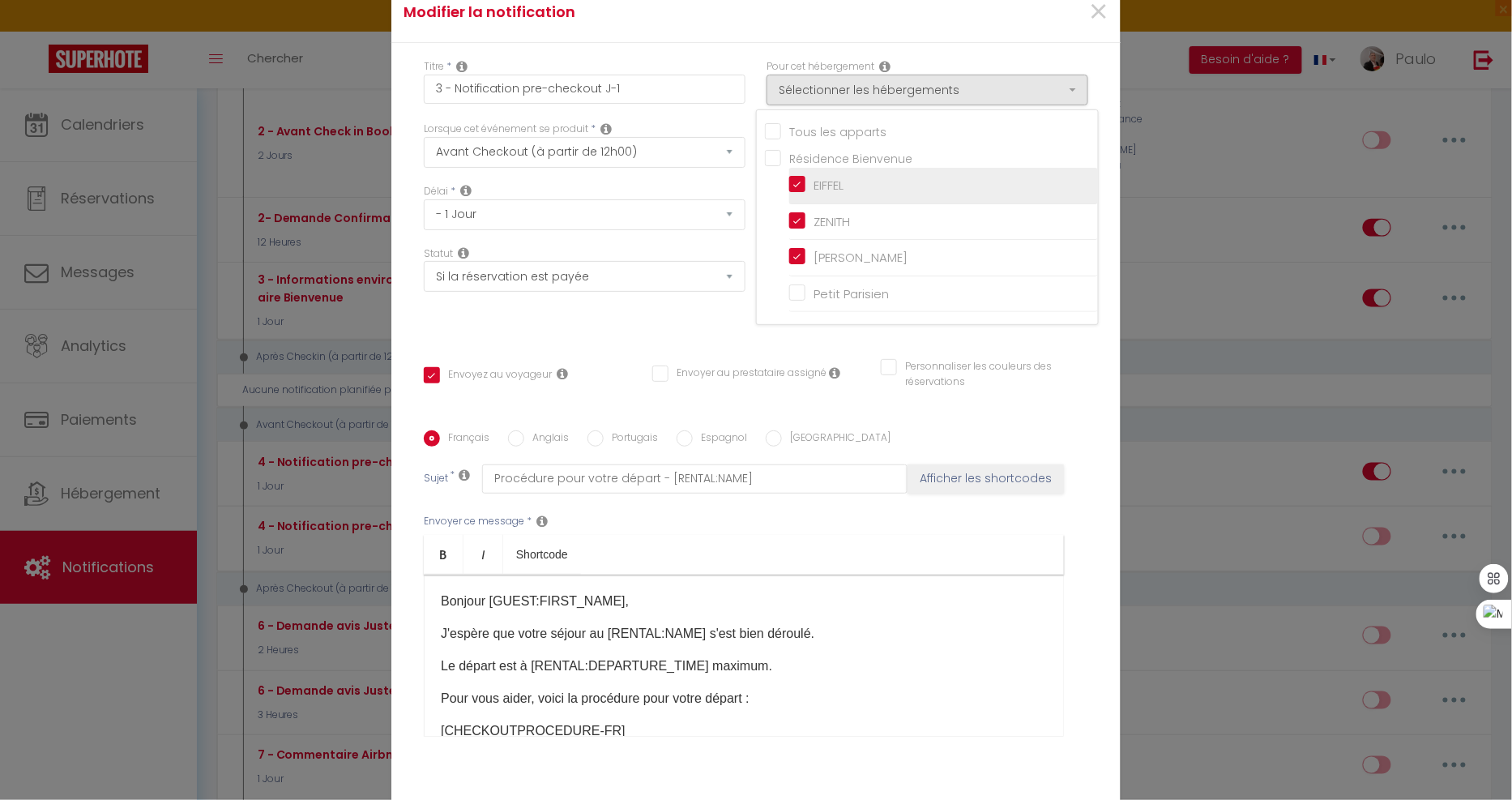
click at [789, 194] on input "EIFFEL" at bounding box center [943, 186] width 309 height 16
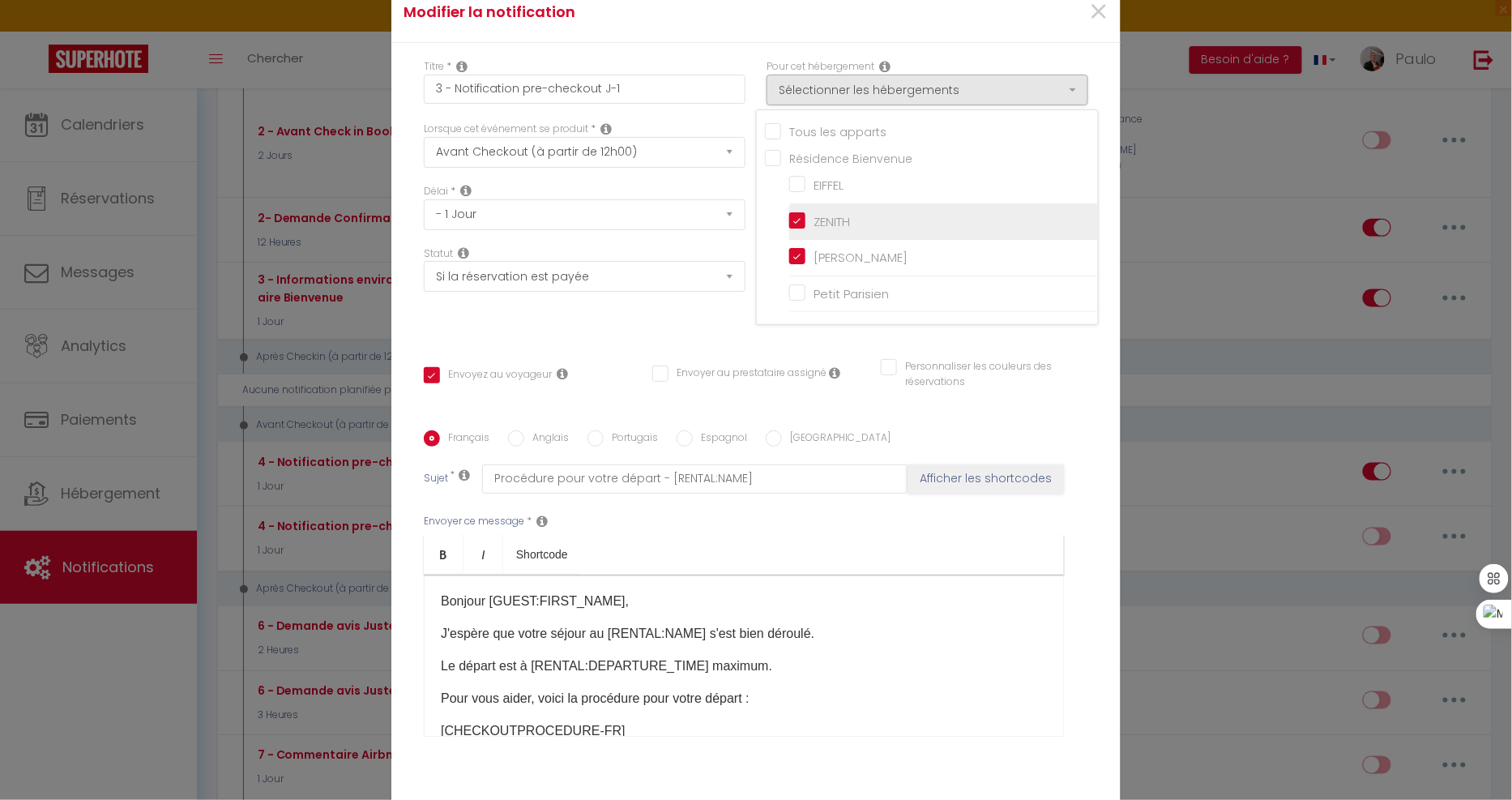
click at [795, 230] on input "ZENITH" at bounding box center [943, 222] width 309 height 16
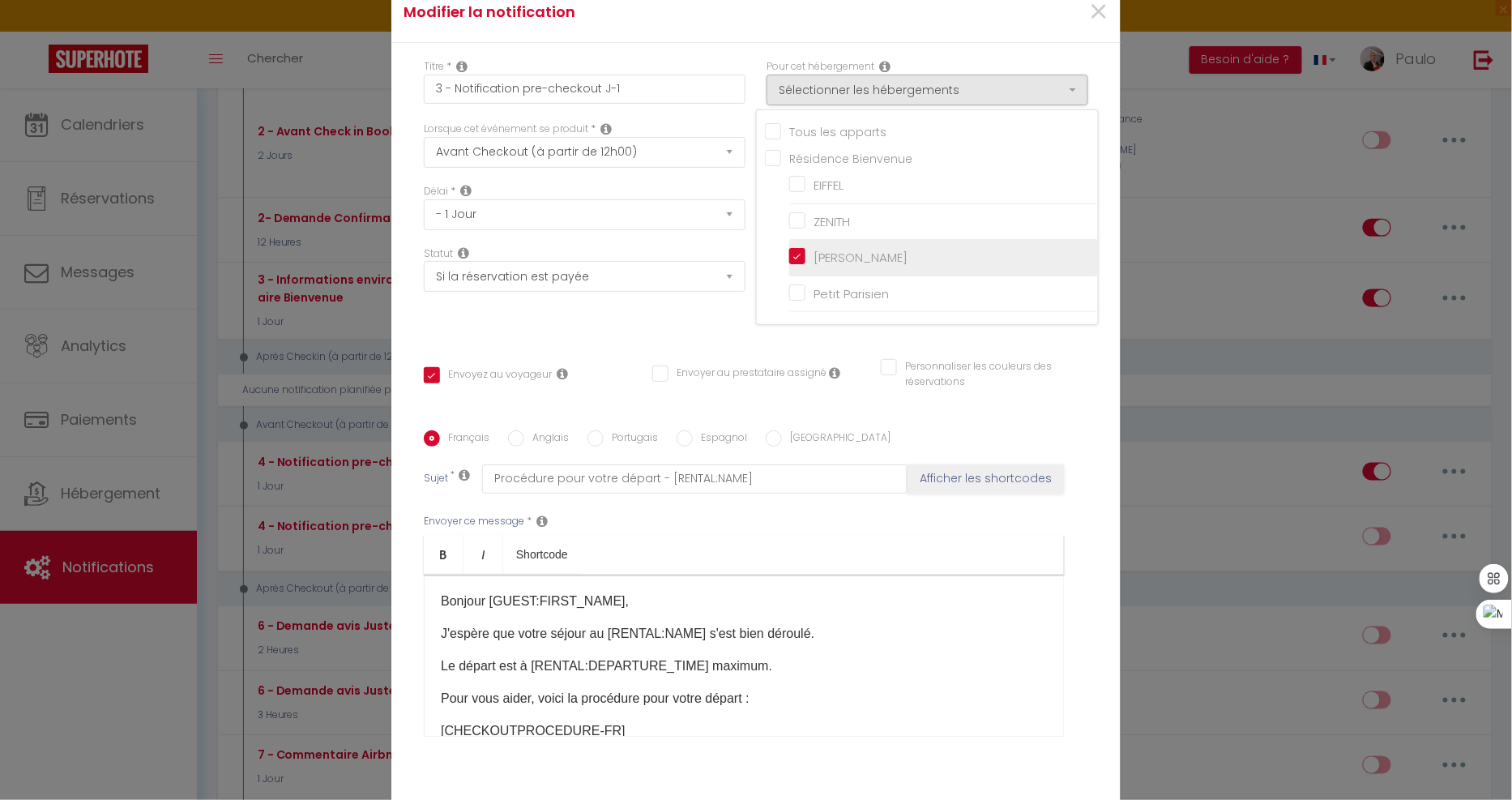
click at [791, 251] on li "[PERSON_NAME]" at bounding box center [943, 258] width 309 height 36
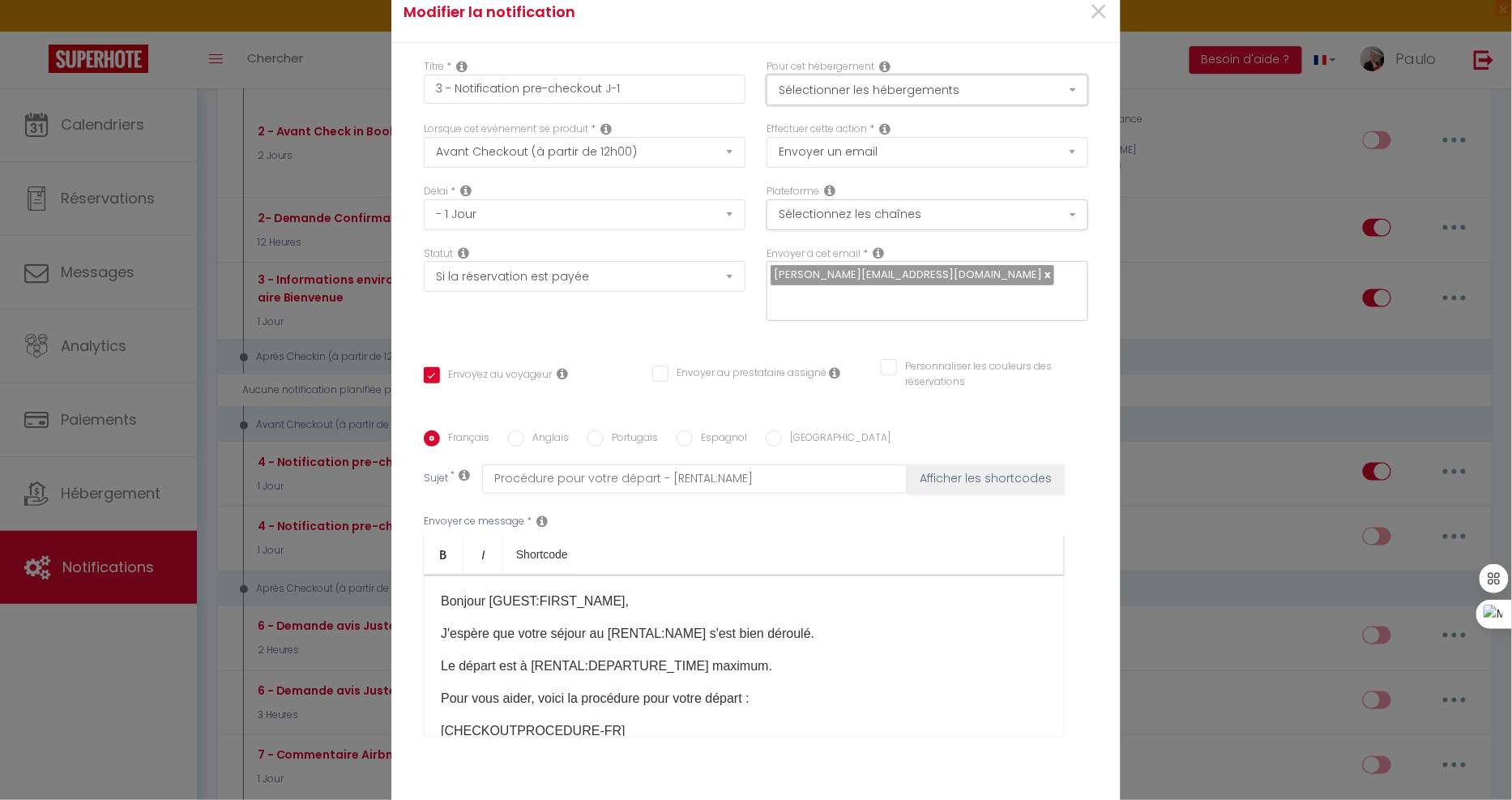
click at [814, 105] on button "Sélectionner les hébergements" at bounding box center [927, 90] width 322 height 31
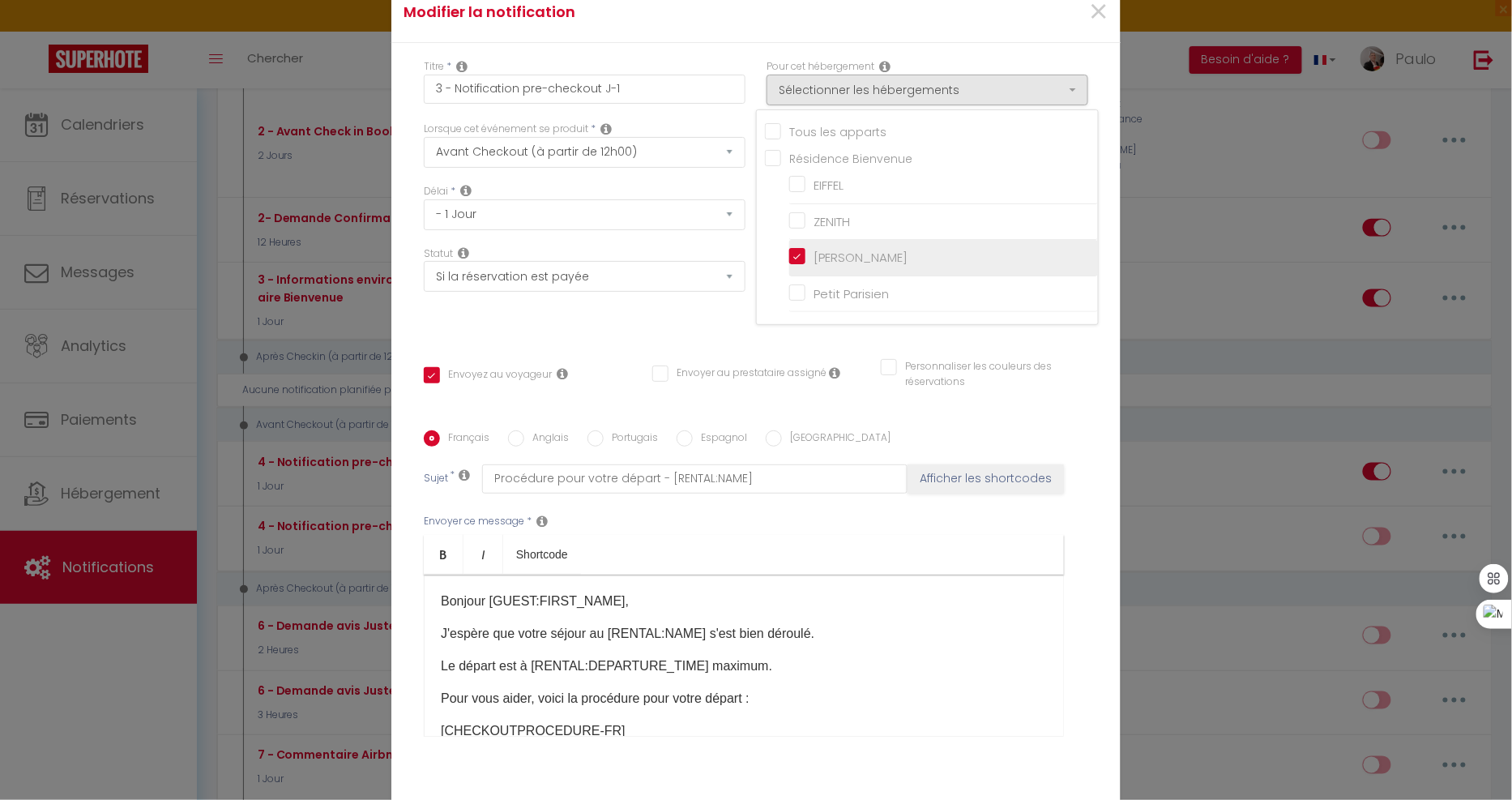
click at [789, 265] on input "[PERSON_NAME]" at bounding box center [943, 257] width 309 height 16
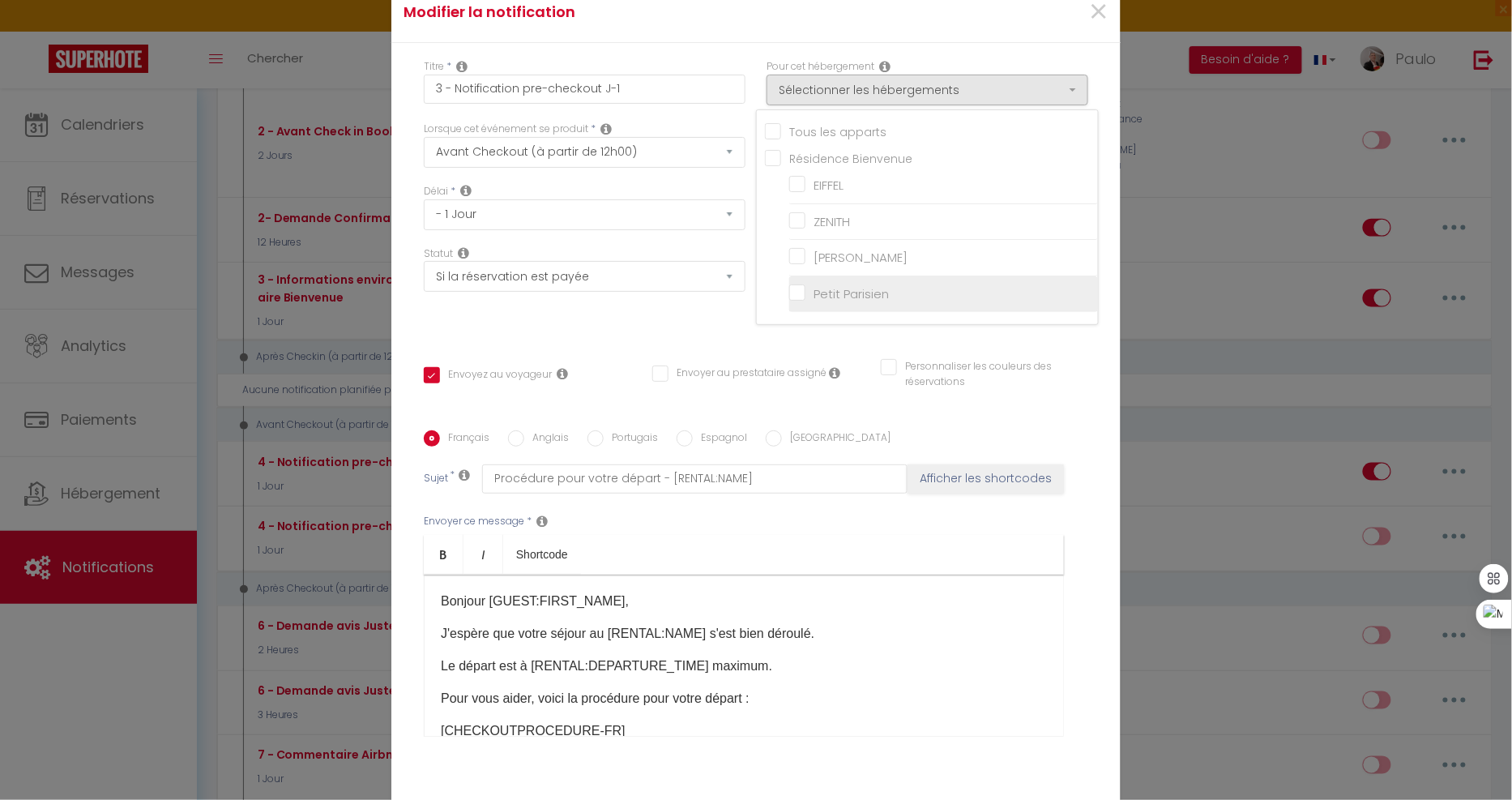
click at [802, 303] on input "Petit Parisien" at bounding box center [943, 294] width 309 height 16
drag, startPoint x: 729, startPoint y: 52, endPoint x: 722, endPoint y: 75, distance: 24.0
click at [729, 43] on div "Modifier la notification ×" at bounding box center [756, 12] width 729 height 61
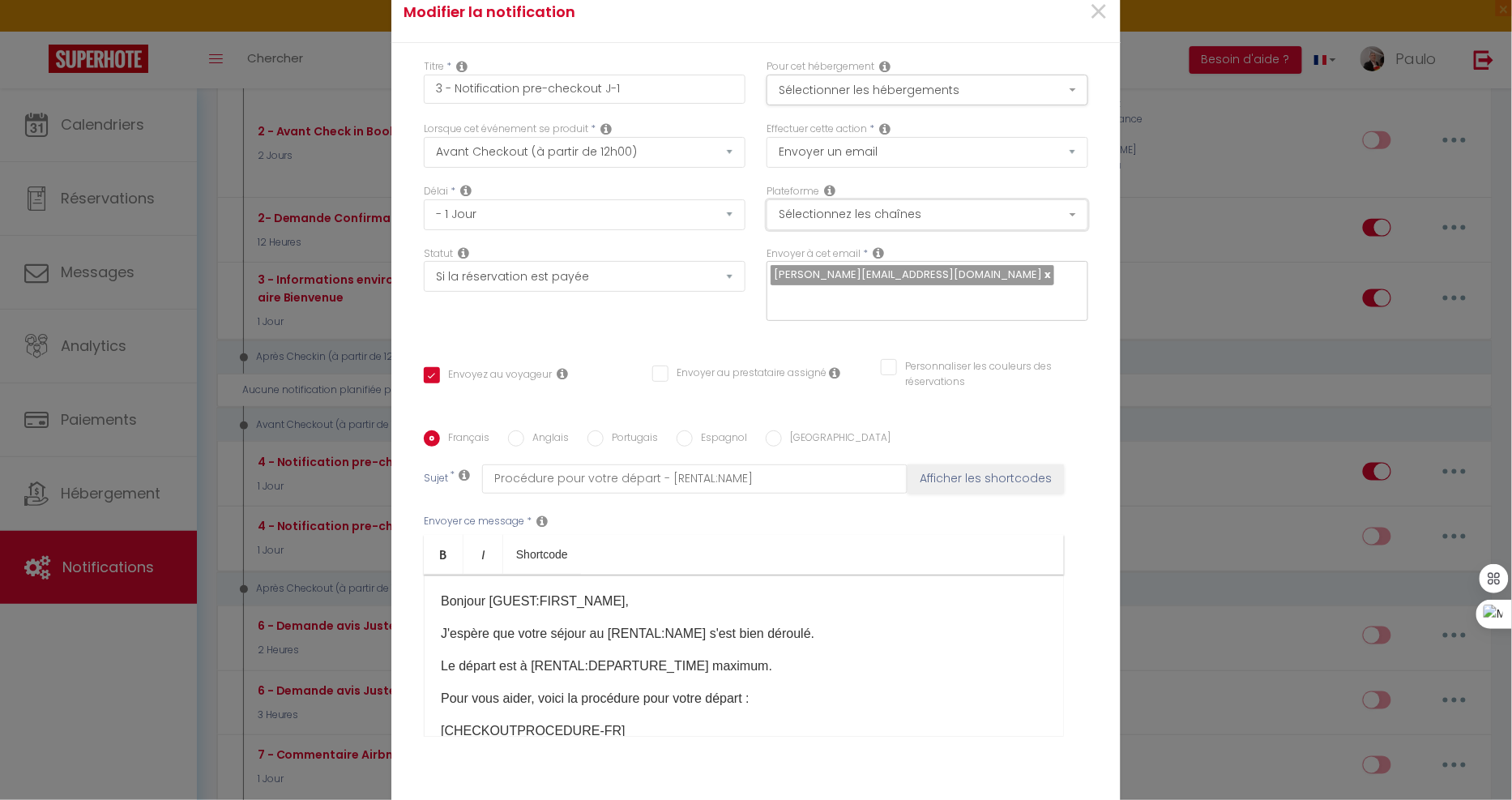
click at [906, 229] on button "Sélectionnez les chaînes" at bounding box center [927, 215] width 322 height 31
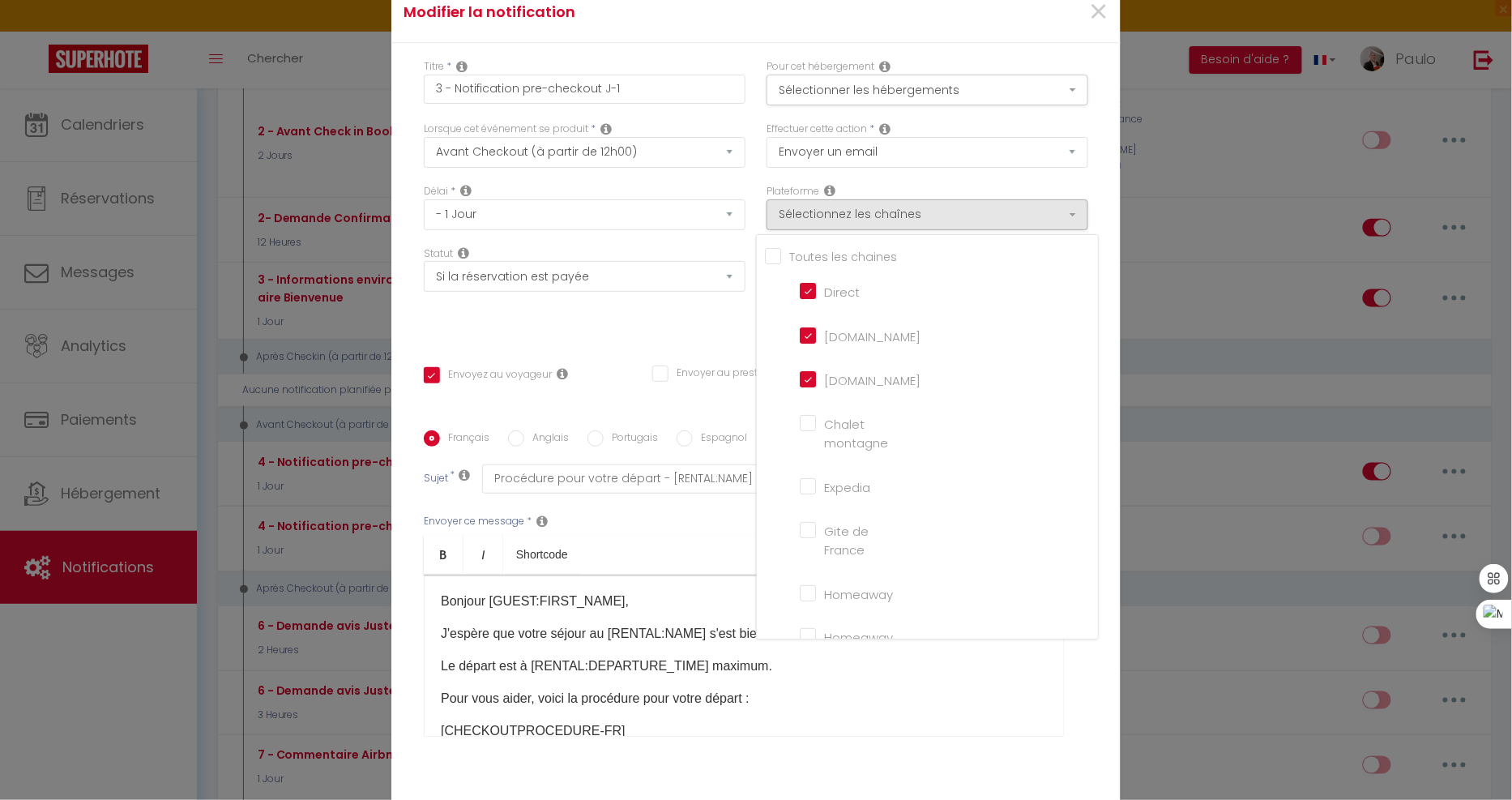
click at [766, 263] on input "Tous les apparts" at bounding box center [931, 255] width 333 height 16
click at [657, 24] on h4 "Modifier la notification" at bounding box center [634, 12] width 463 height 23
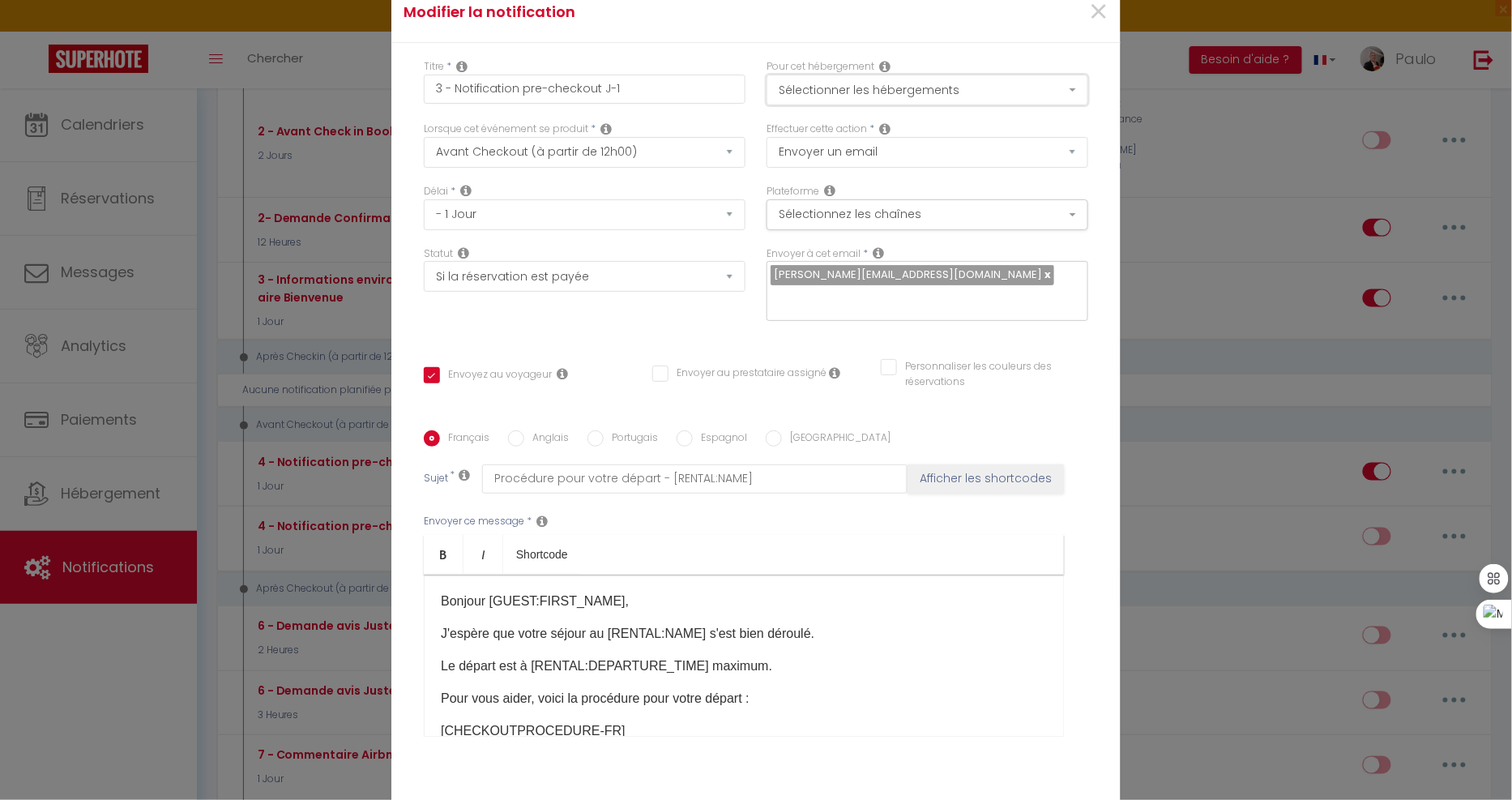
click at [820, 101] on button "Sélectionner les hébergements" at bounding box center [927, 90] width 322 height 31
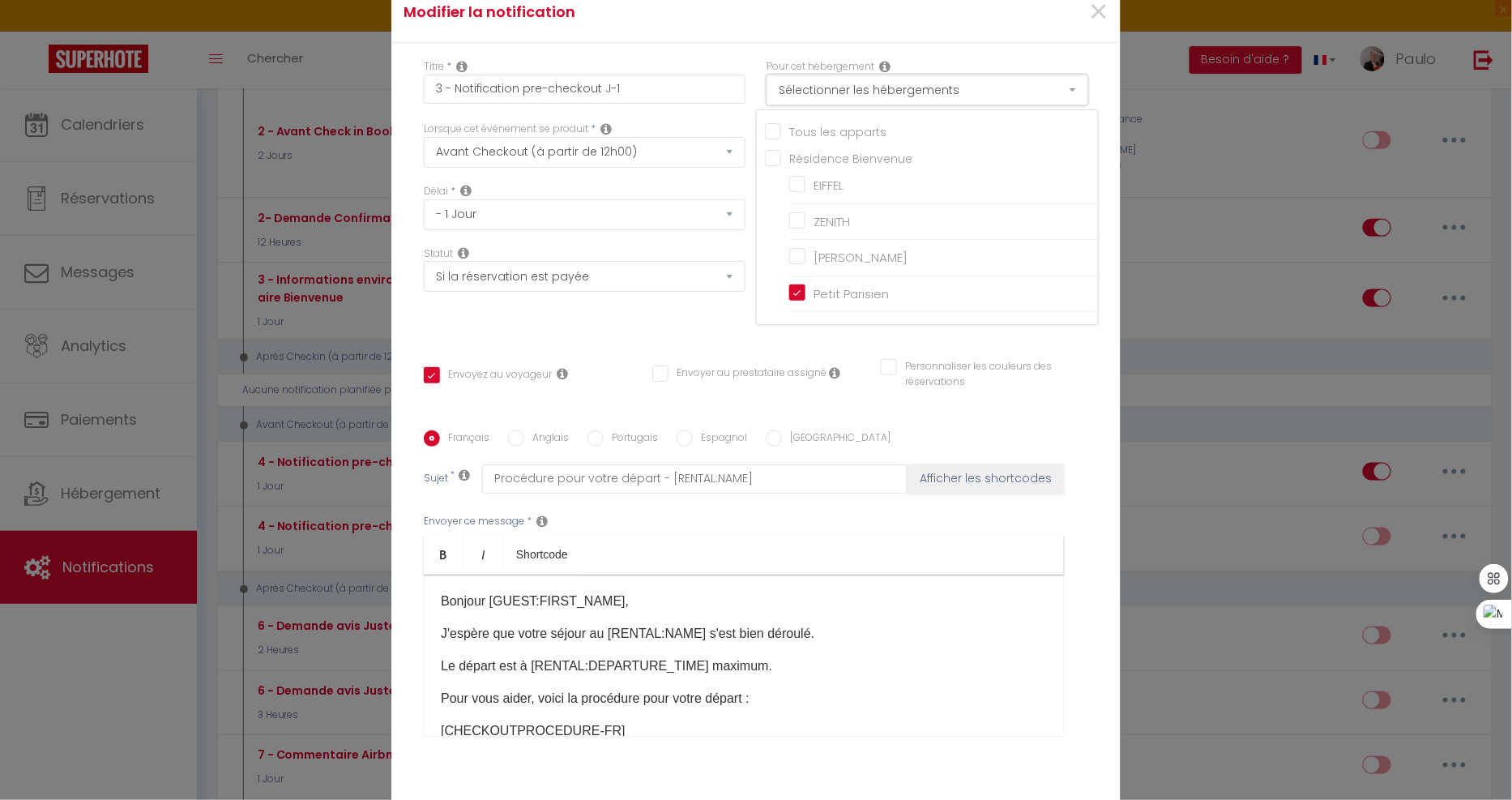
click at [820, 101] on button "Sélectionner les hébergements" at bounding box center [927, 90] width 322 height 31
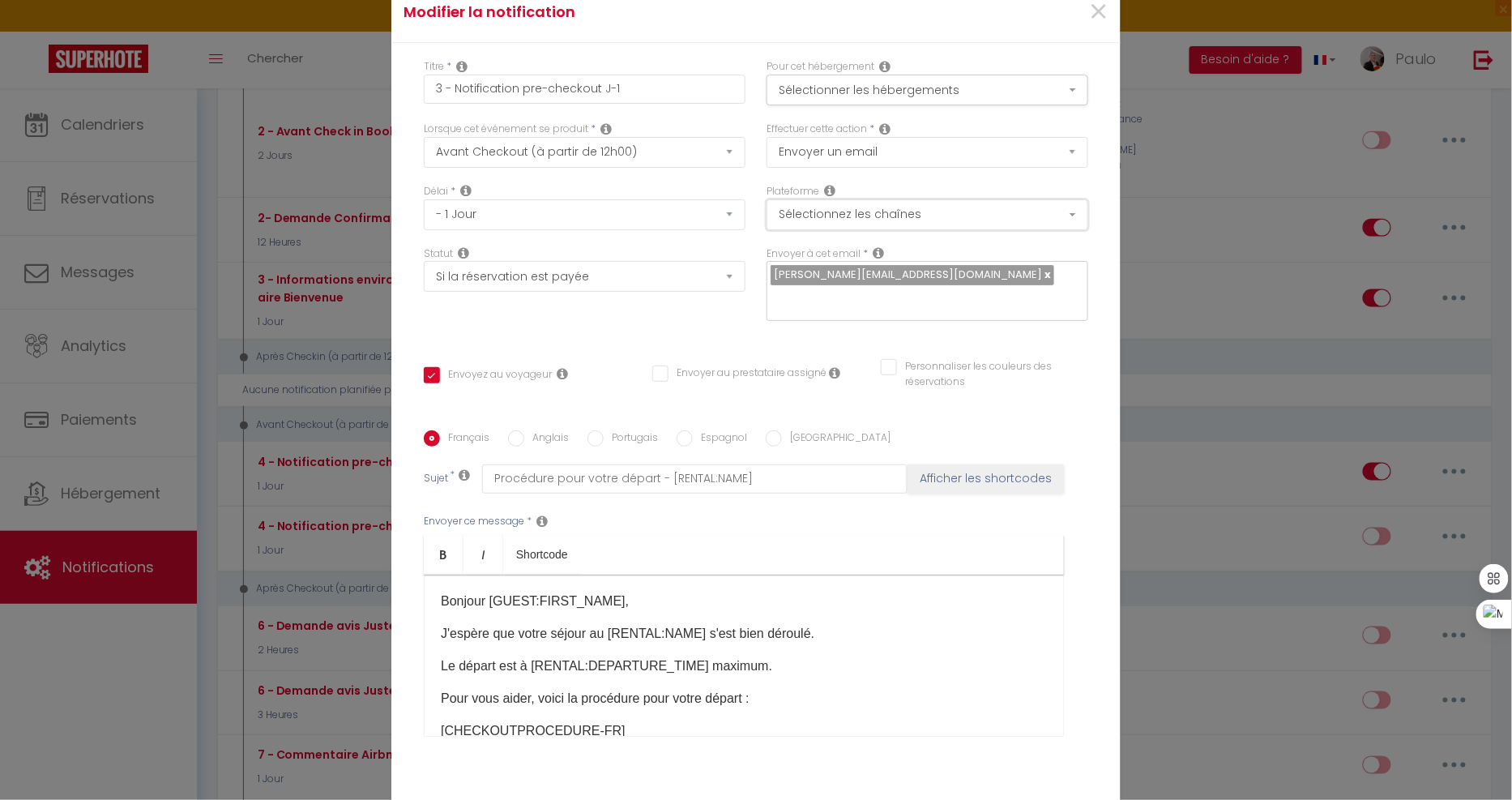
click at [847, 230] on button "Sélectionnez les chaînes" at bounding box center [927, 215] width 322 height 31
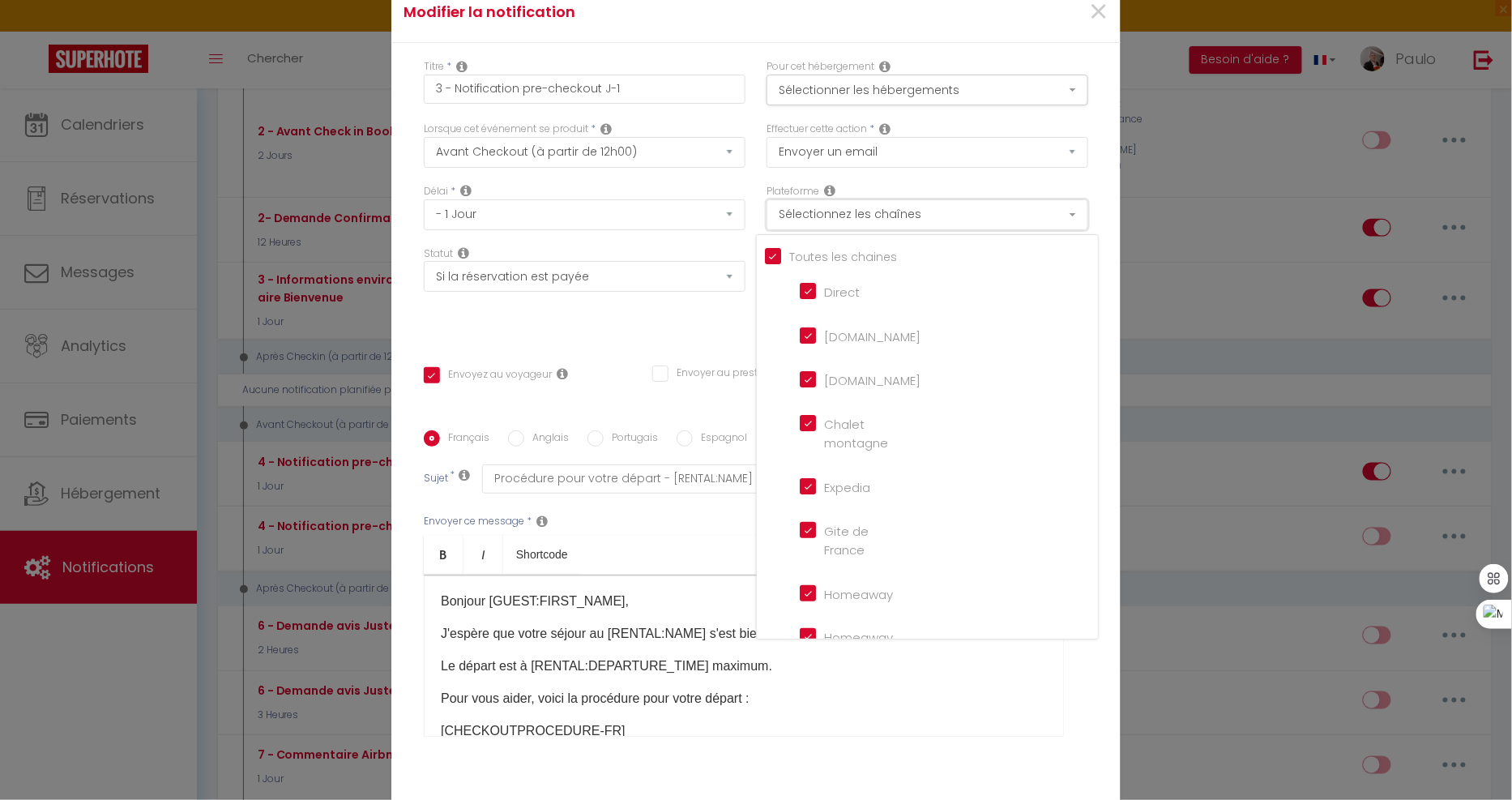
click at [847, 230] on button "Sélectionnez les chaînes" at bounding box center [927, 215] width 322 height 31
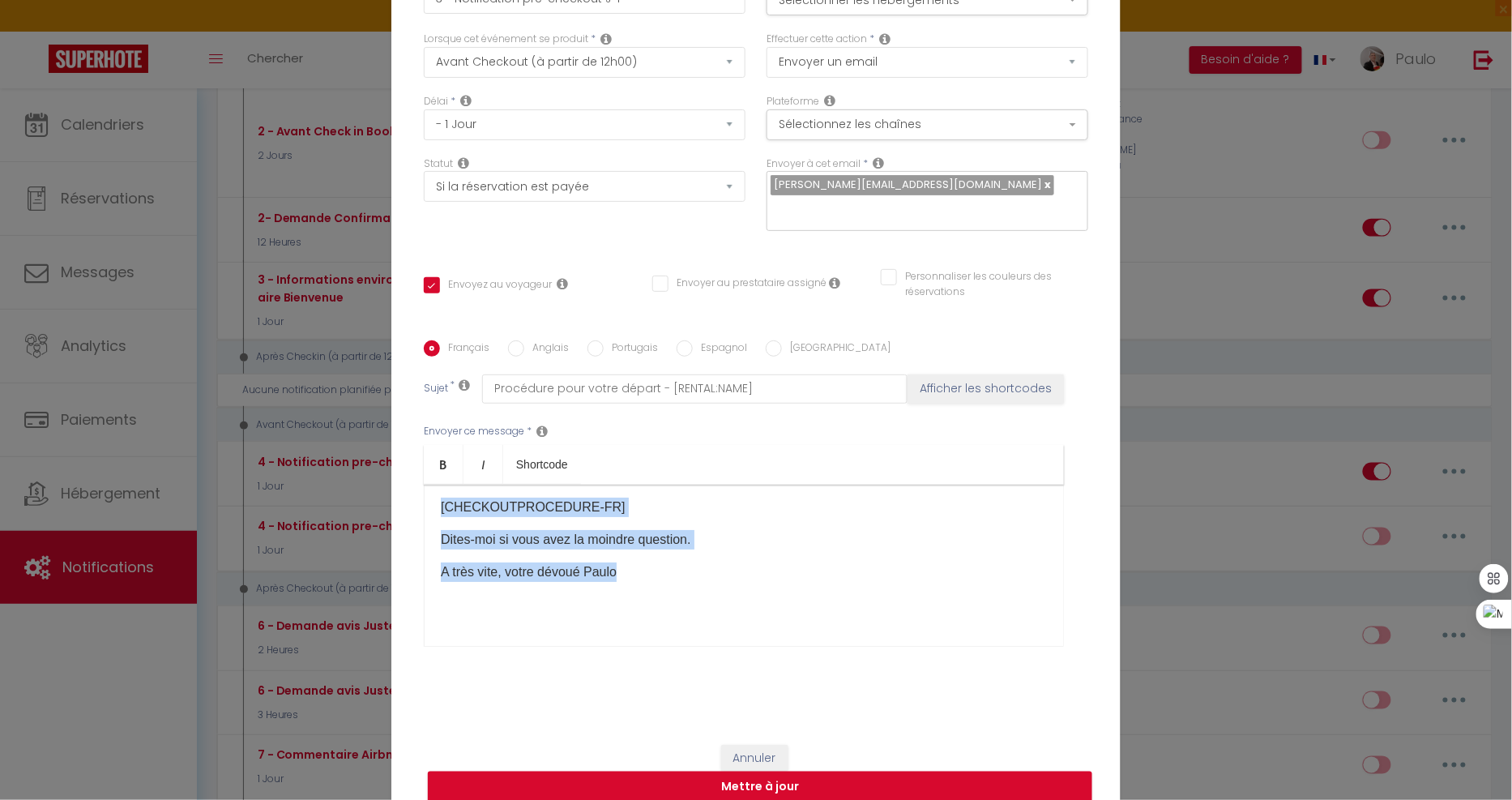
scroll to position [0, 0]
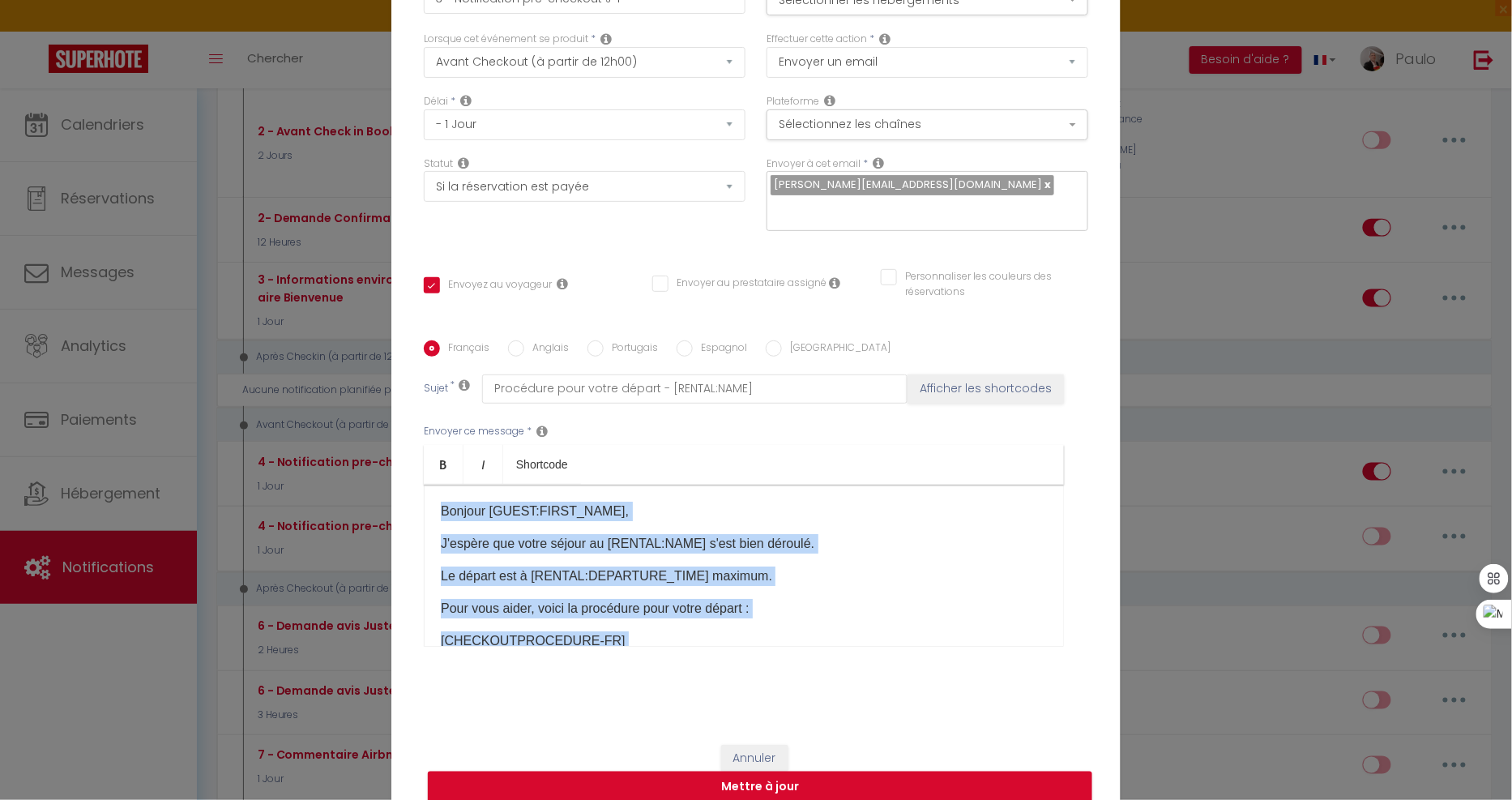
drag, startPoint x: 656, startPoint y: 564, endPoint x: 293, endPoint y: 377, distance: 408.3
click at [293, 377] on div "Modifier la notification × Titre * 3 - Notification pre-checkout J-1 Pour cet h…" at bounding box center [756, 400] width 1512 height 800
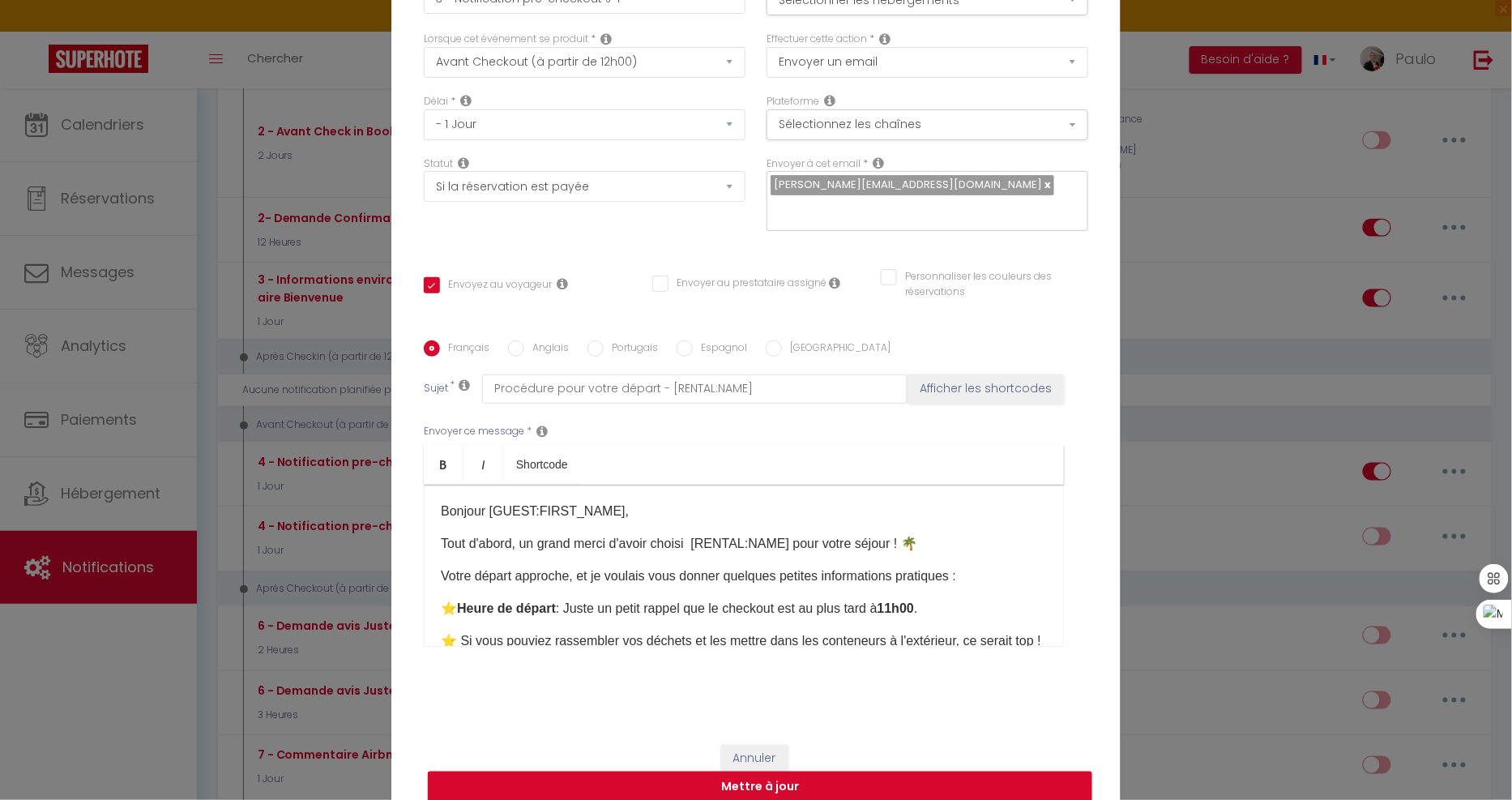
drag, startPoint x: 683, startPoint y: 537, endPoint x: 686, endPoint y: 552, distance: 15.3
click at [685, 537] on p "Tout d'abord, un grand merci d'avoir choisi [RENTAL:NAME]​ pour votre séjour ! 🌴" at bounding box center [744, 543] width 606 height 19
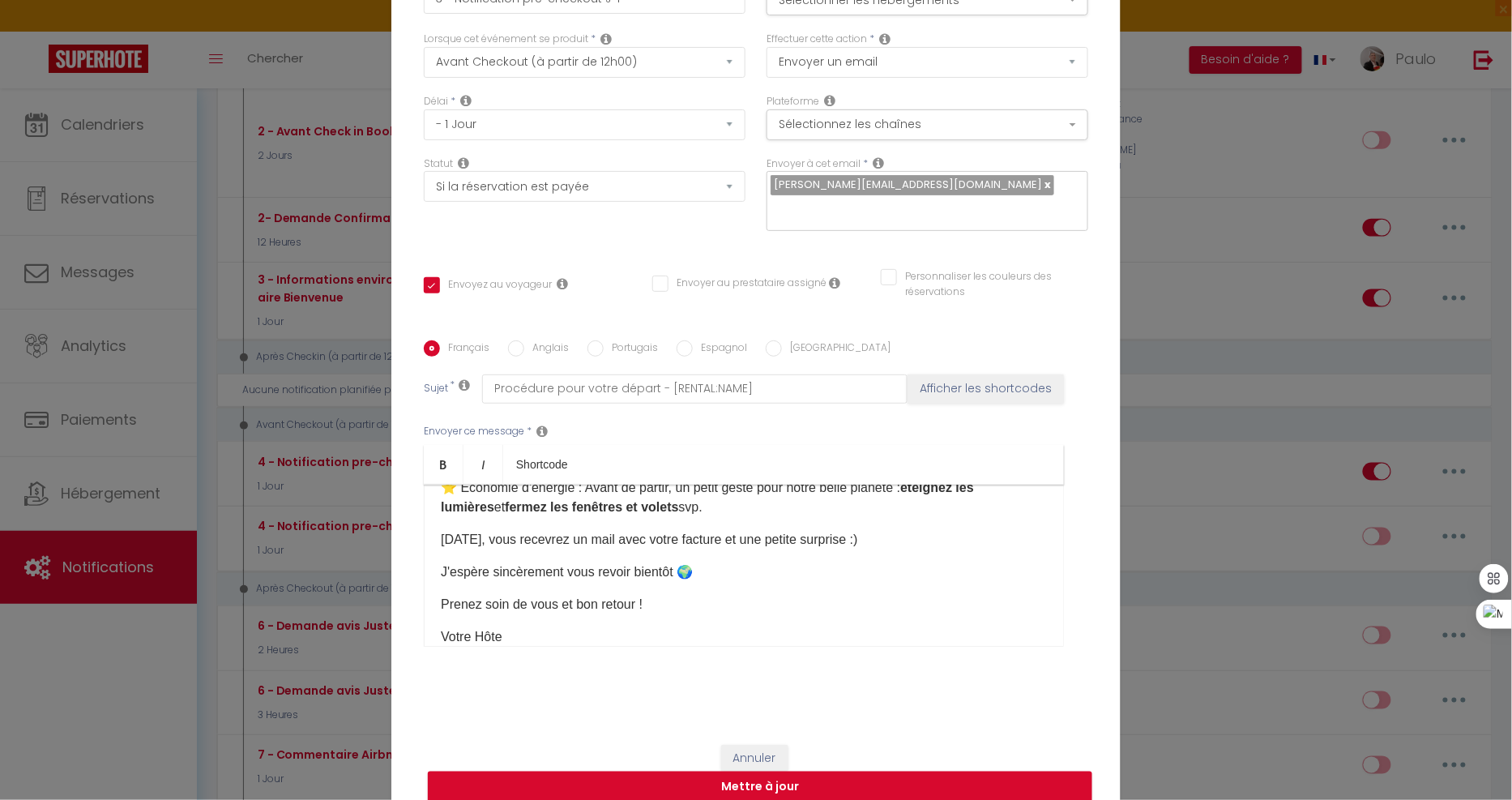
scroll to position [354, 0]
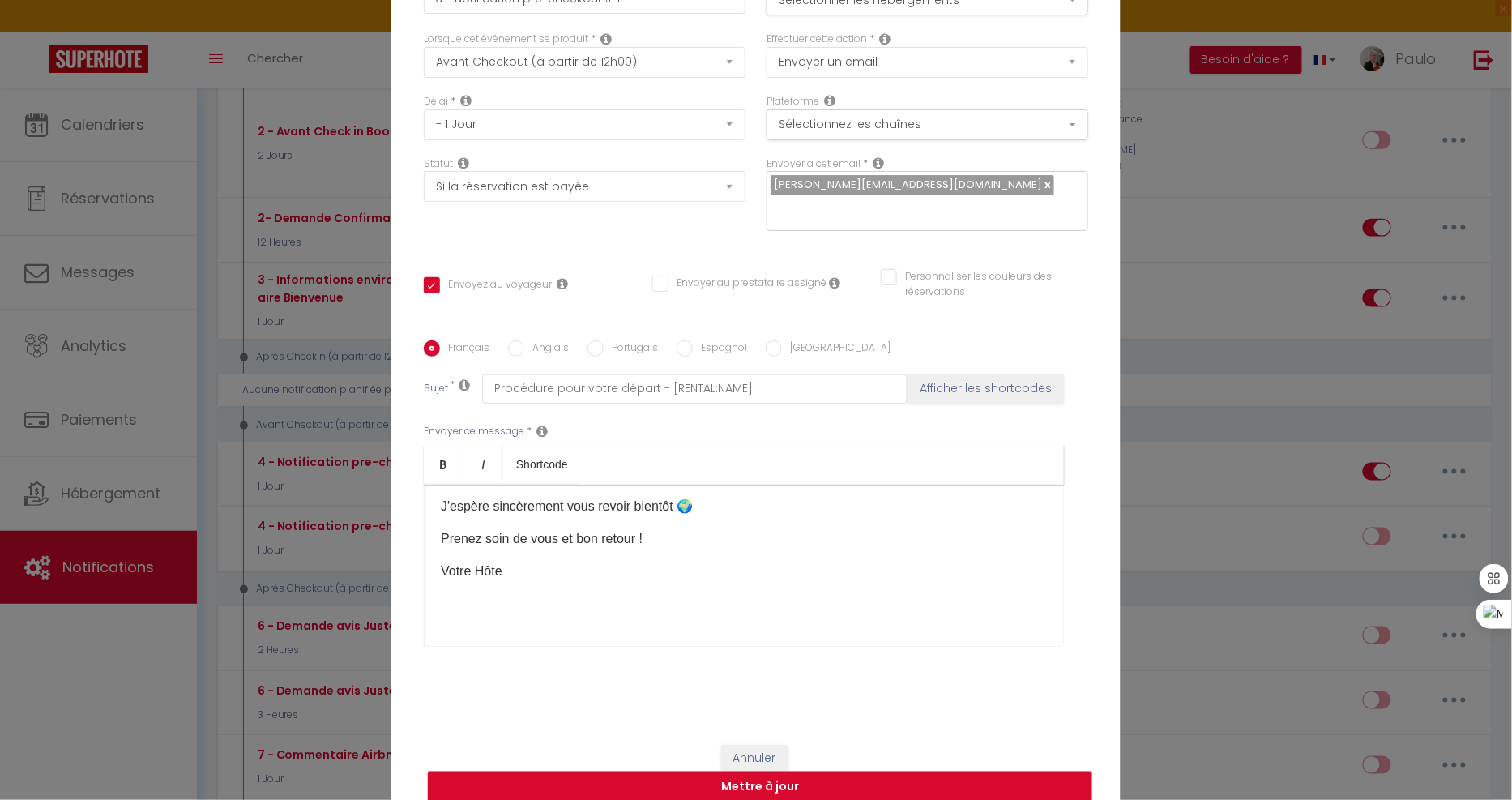
click at [555, 562] on p "Votre Hôte" at bounding box center [744, 571] width 606 height 19
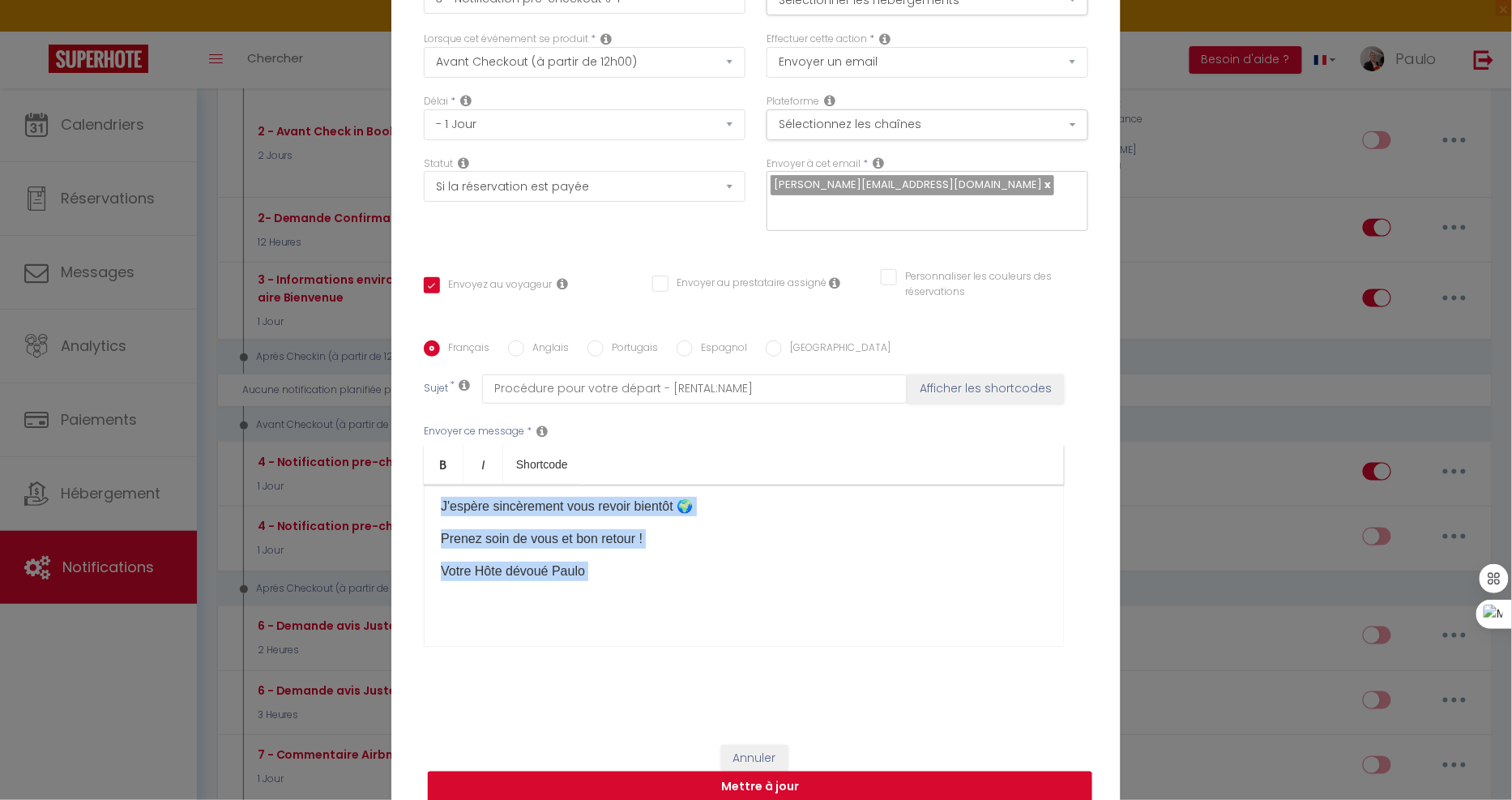
scroll to position [0, 0]
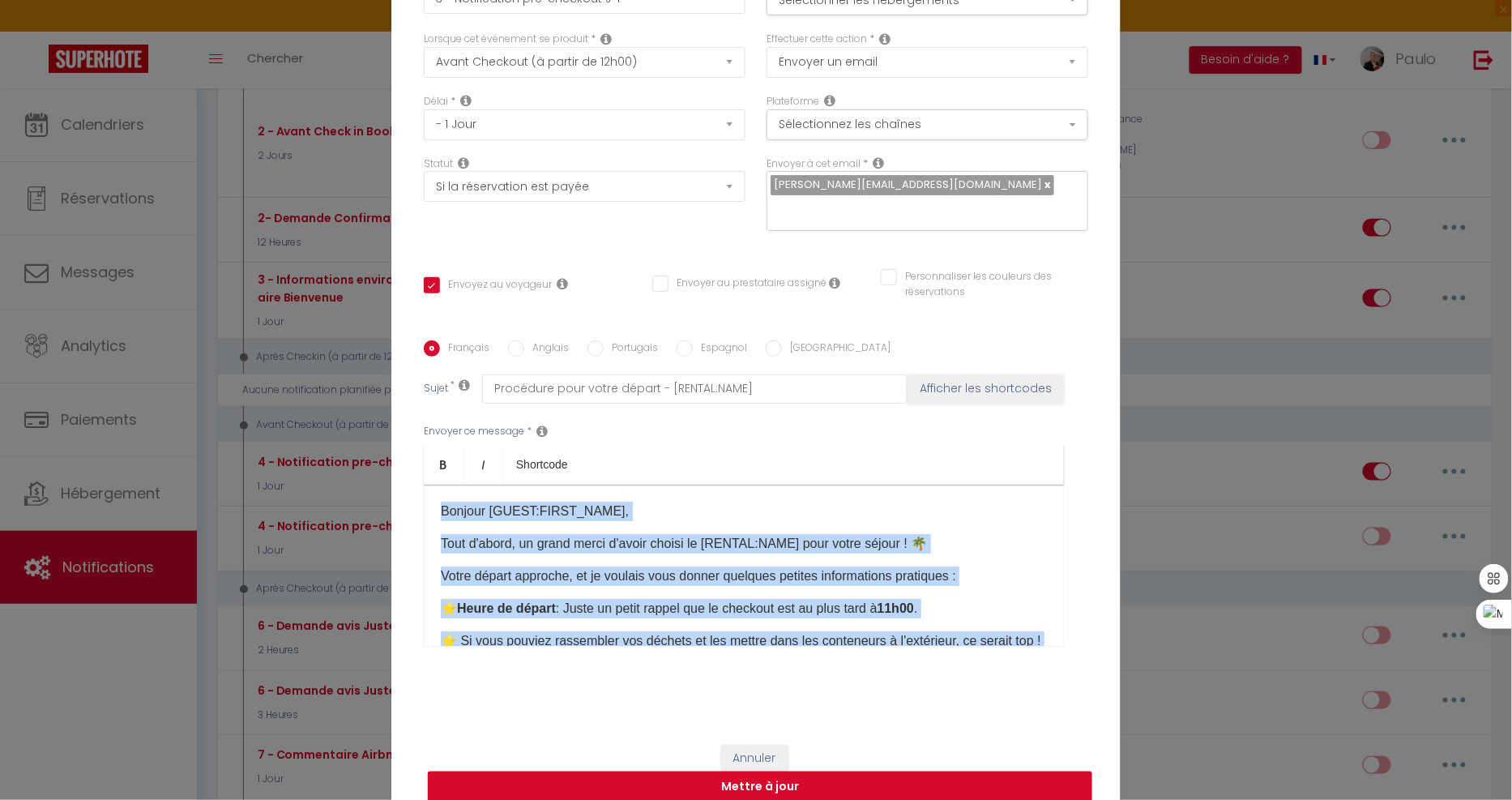
drag, startPoint x: 621, startPoint y: 581, endPoint x: 233, endPoint y: 410, distance: 424.0
click at [233, 410] on div "Modifier la notification × Titre * 3 - Notification pre-checkout J-1 Pour cet h…" at bounding box center [756, 400] width 1512 height 800
copy div "Bonjour [GUEST:FIRST_NAME], Tout d'abord, un grand merci d'avoir choisi le [REN…"
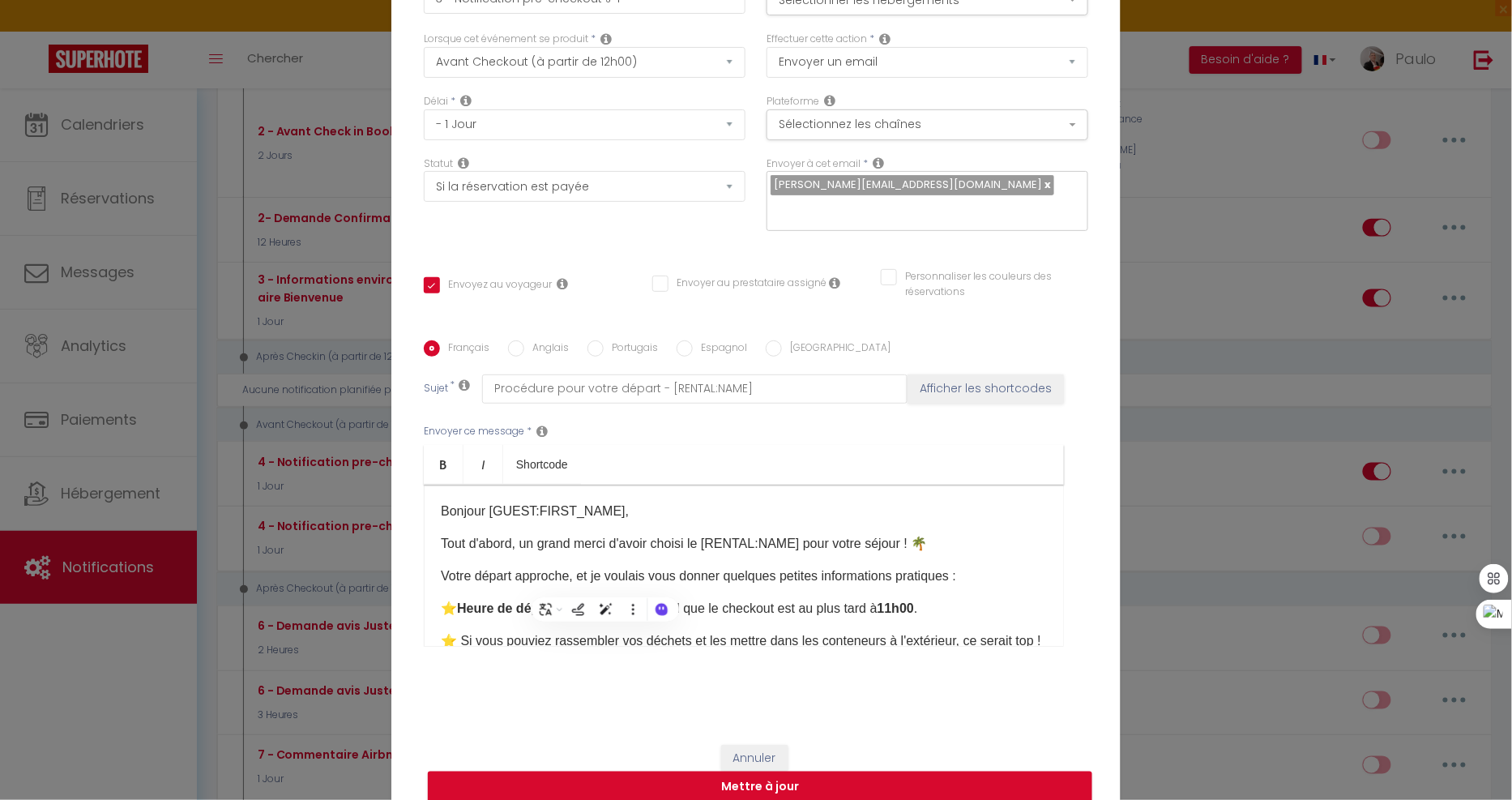
click at [545, 341] on label "Anglais" at bounding box center [546, 350] width 44 height 18
click at [525, 341] on input "Anglais" at bounding box center [516, 349] width 16 height 16
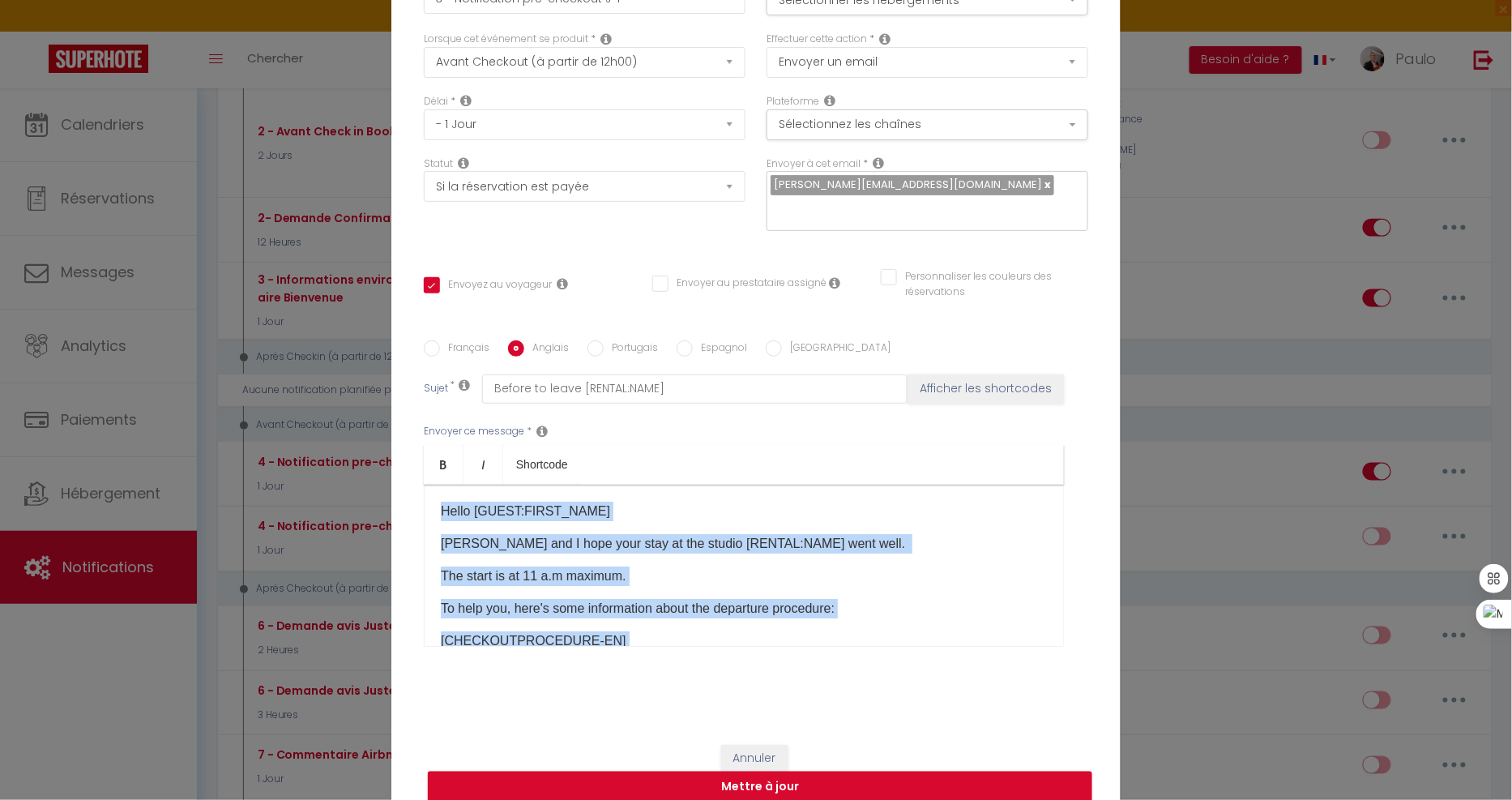
drag, startPoint x: 709, startPoint y: 600, endPoint x: 339, endPoint y: 381, distance: 430.0
click at [339, 381] on div "Modifier la notification × Titre * 3 - Notification pre-checkout J-1 Pour cet h…" at bounding box center [756, 400] width 1512 height 800
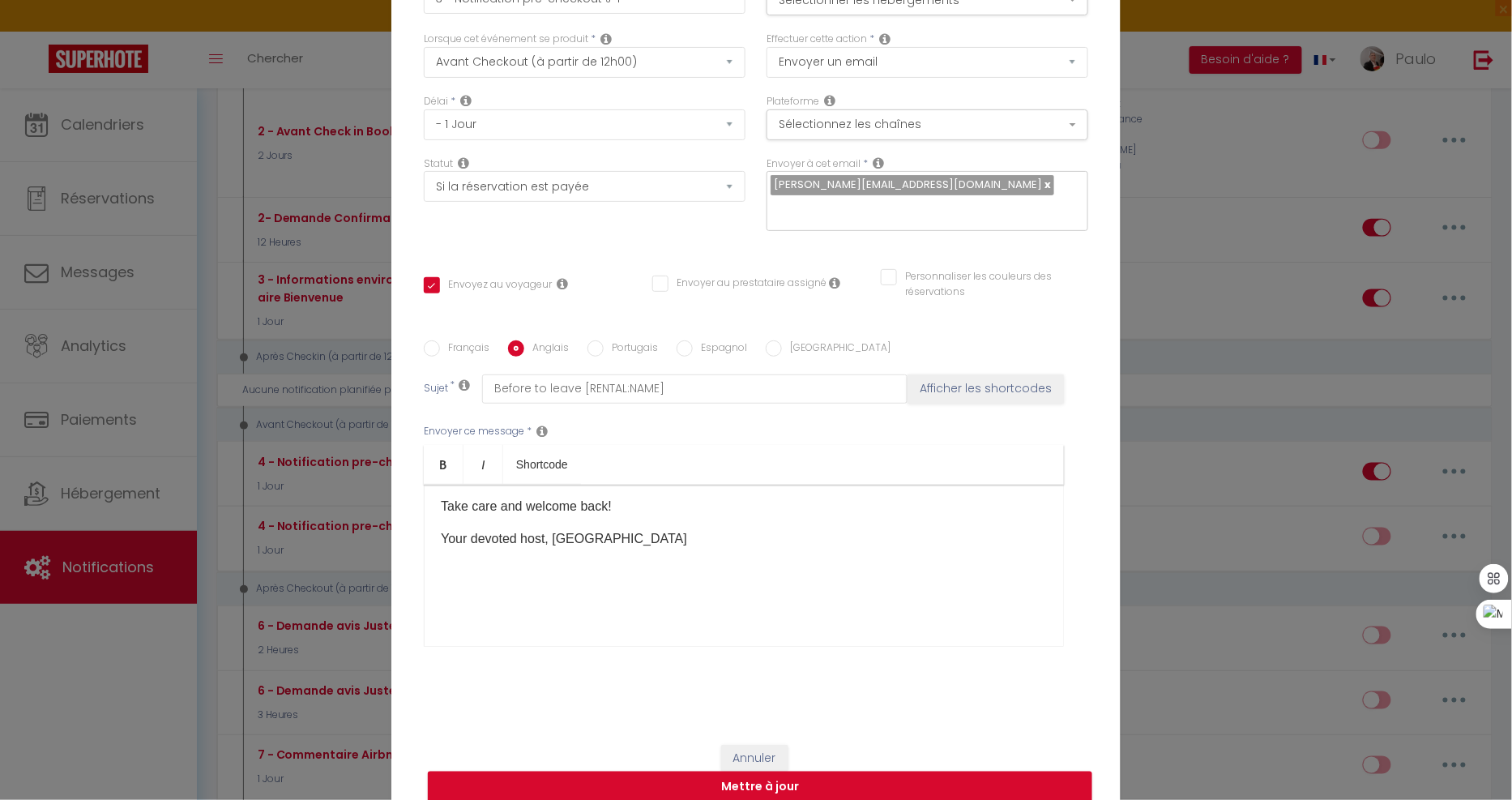
scroll to position [96, 0]
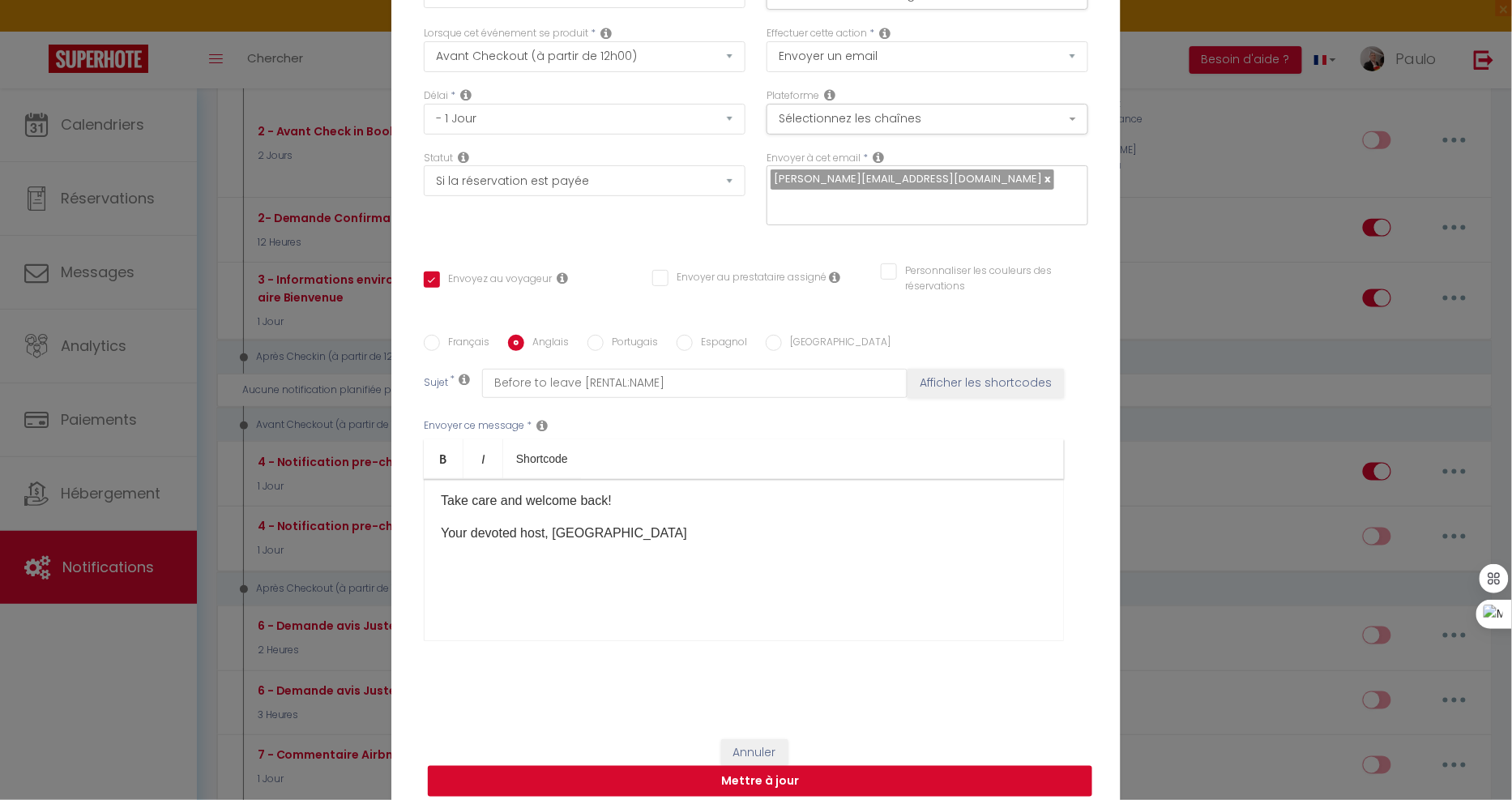
click at [765, 766] on button "Mettre à jour" at bounding box center [759, 781] width 664 height 31
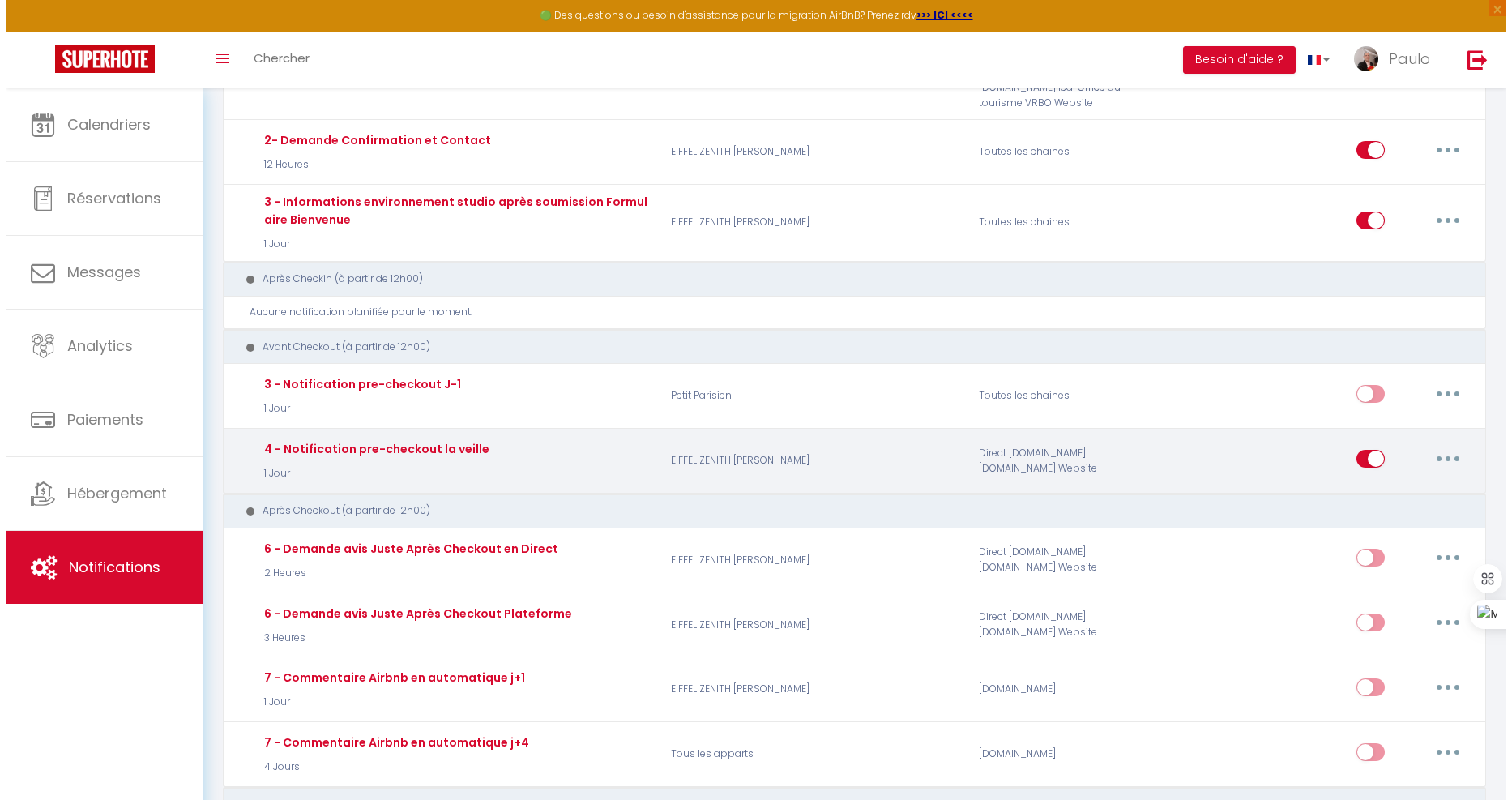
scroll to position [810, 0]
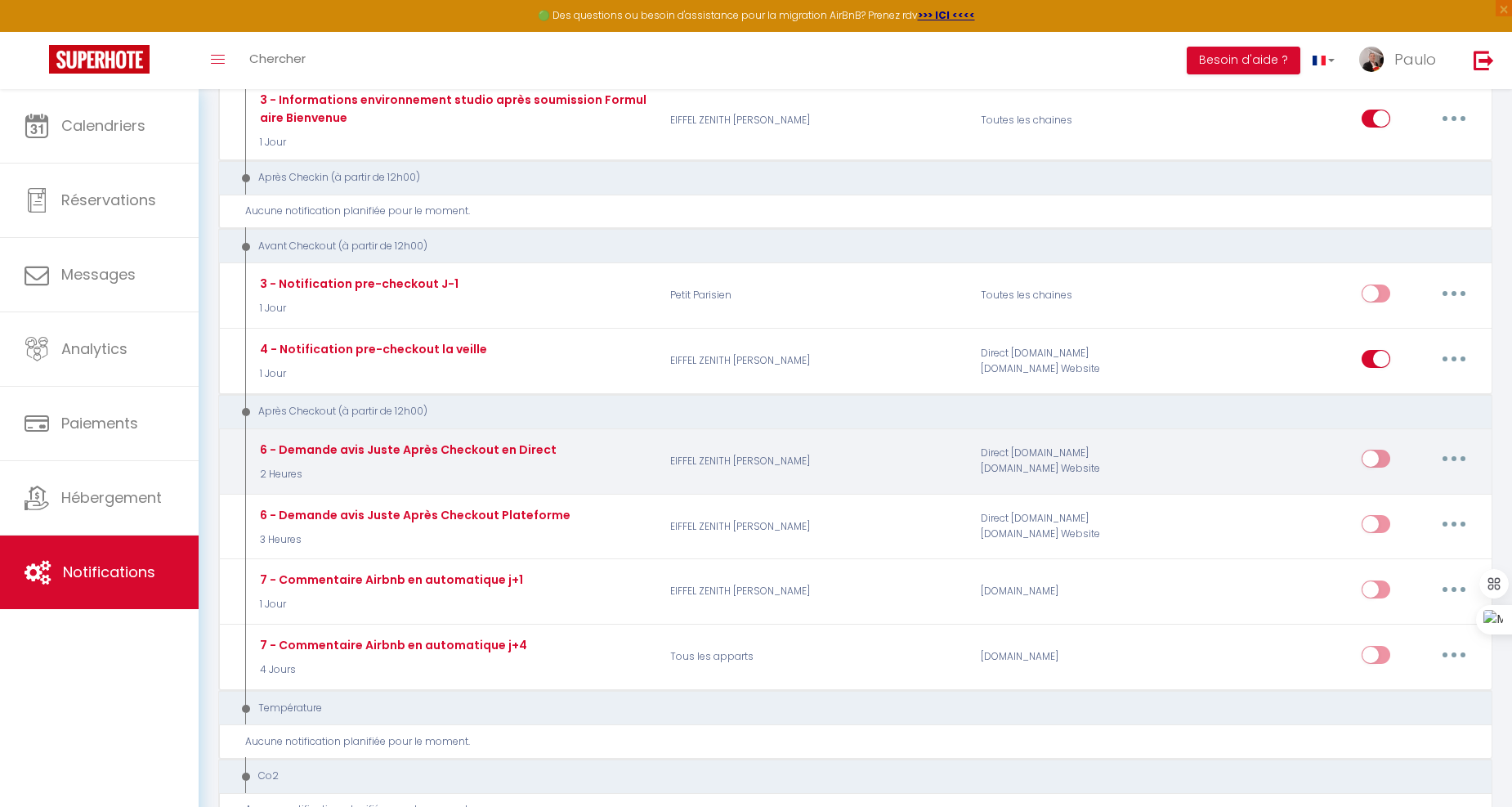
click at [1452, 456] on icon "button" at bounding box center [1453, 458] width 5 height 5
click at [1383, 512] on link "Dupliquer" at bounding box center [1411, 526] width 121 height 27
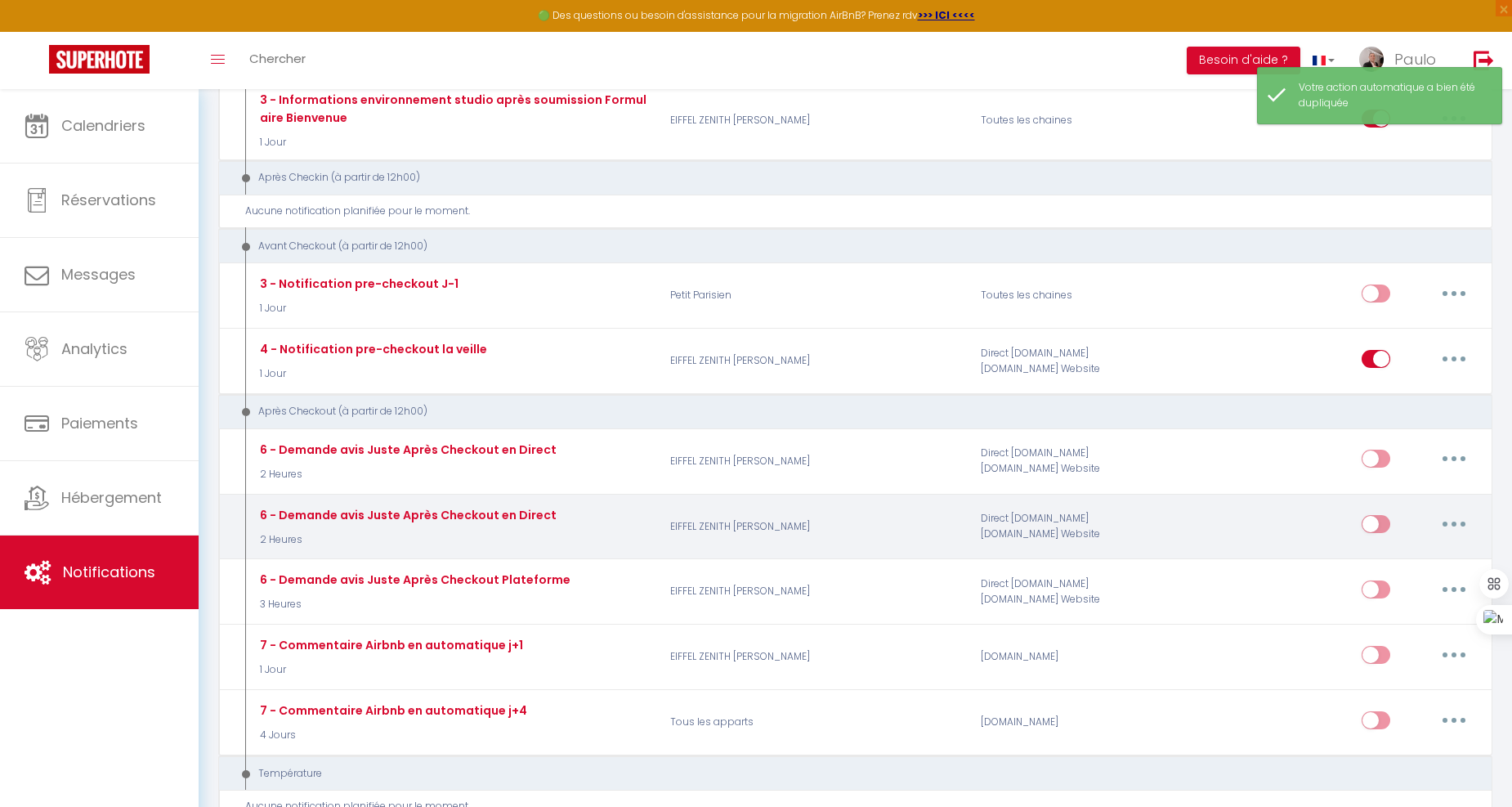
click at [1447, 511] on button "button" at bounding box center [1454, 524] width 46 height 27
click at [1403, 547] on link "Editer" at bounding box center [1411, 561] width 121 height 27
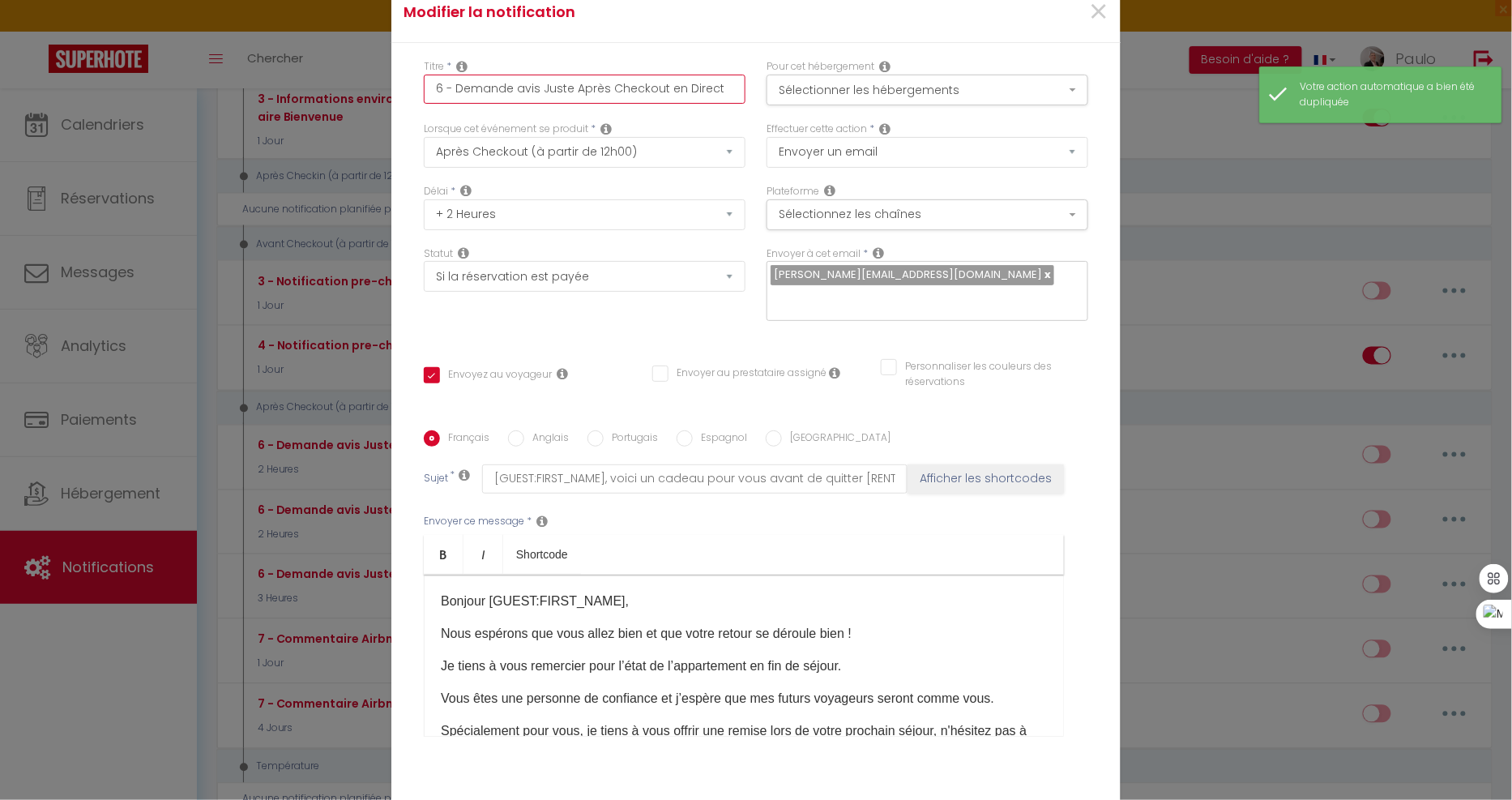
click at [435, 99] on input "6 - Demande avis Juste Après Checkout en Direct" at bounding box center [584, 89] width 322 height 29
drag, startPoint x: 448, startPoint y: 102, endPoint x: 824, endPoint y: 97, distance: 376.0
click at [821, 98] on div "Titre * 4 - Demande avis Juste Après Checkout en Direct Pour cet hébergement Sé…" at bounding box center [756, 90] width 686 height 63
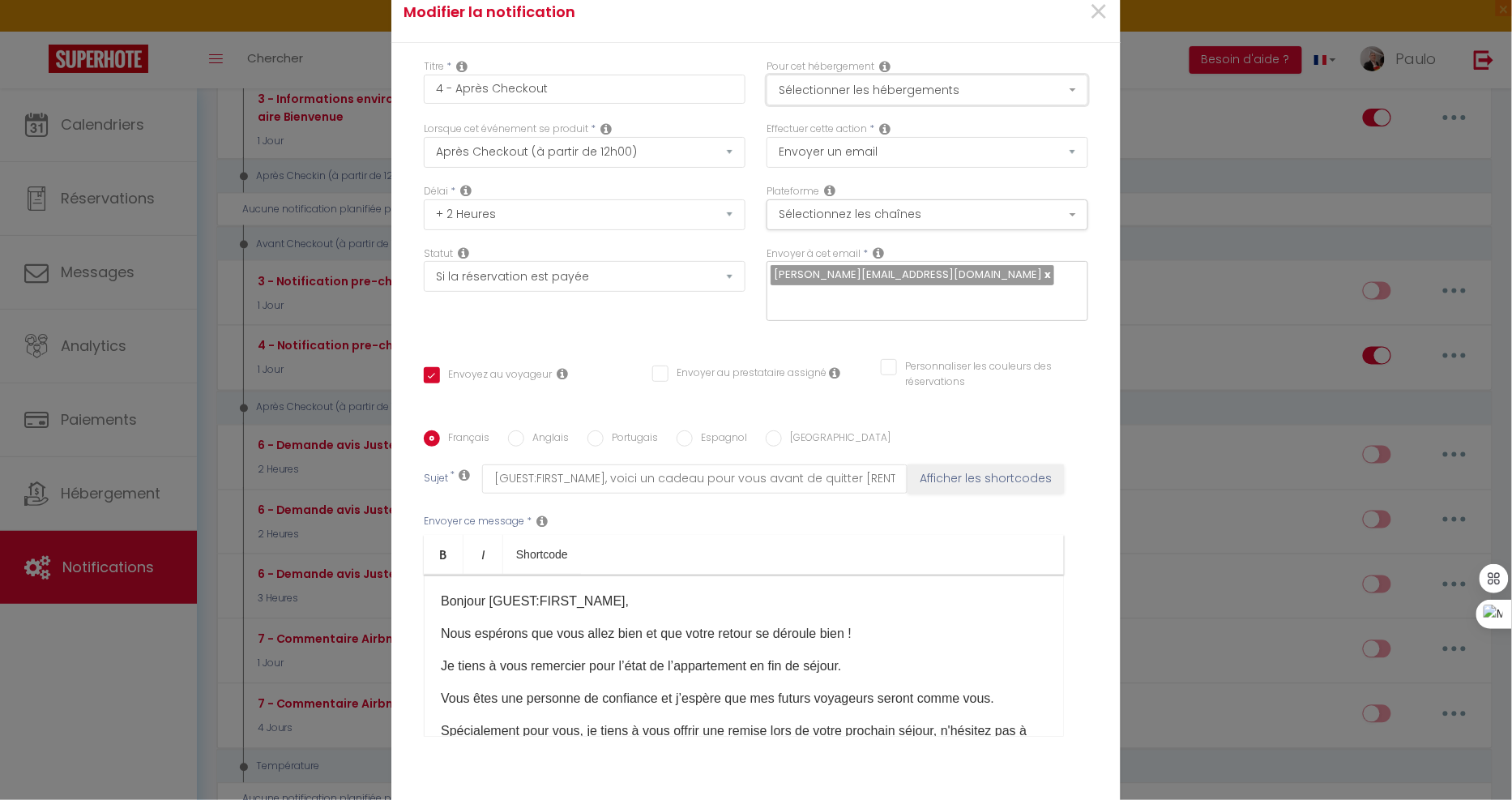
click at [957, 105] on button "Sélectionner les hébergements" at bounding box center [927, 90] width 322 height 31
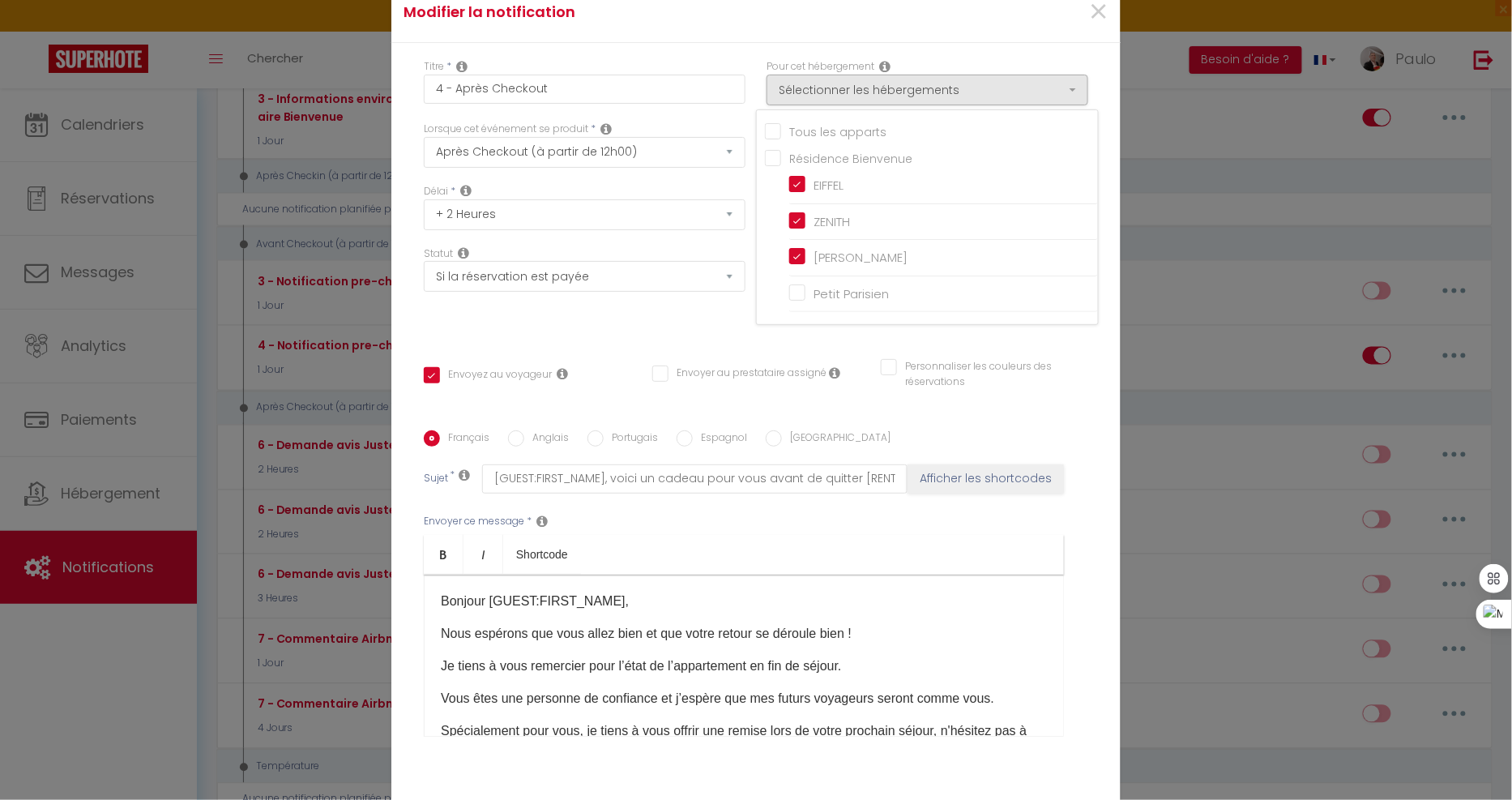
click at [774, 139] on input "Tous les apparts" at bounding box center [931, 130] width 333 height 16
click at [768, 139] on input "Tous les apparts" at bounding box center [931, 130] width 333 height 16
click at [793, 302] on input "Petit Parisien" at bounding box center [943, 294] width 309 height 16
click at [746, 24] on h4 "Modifier la notification" at bounding box center [634, 12] width 463 height 23
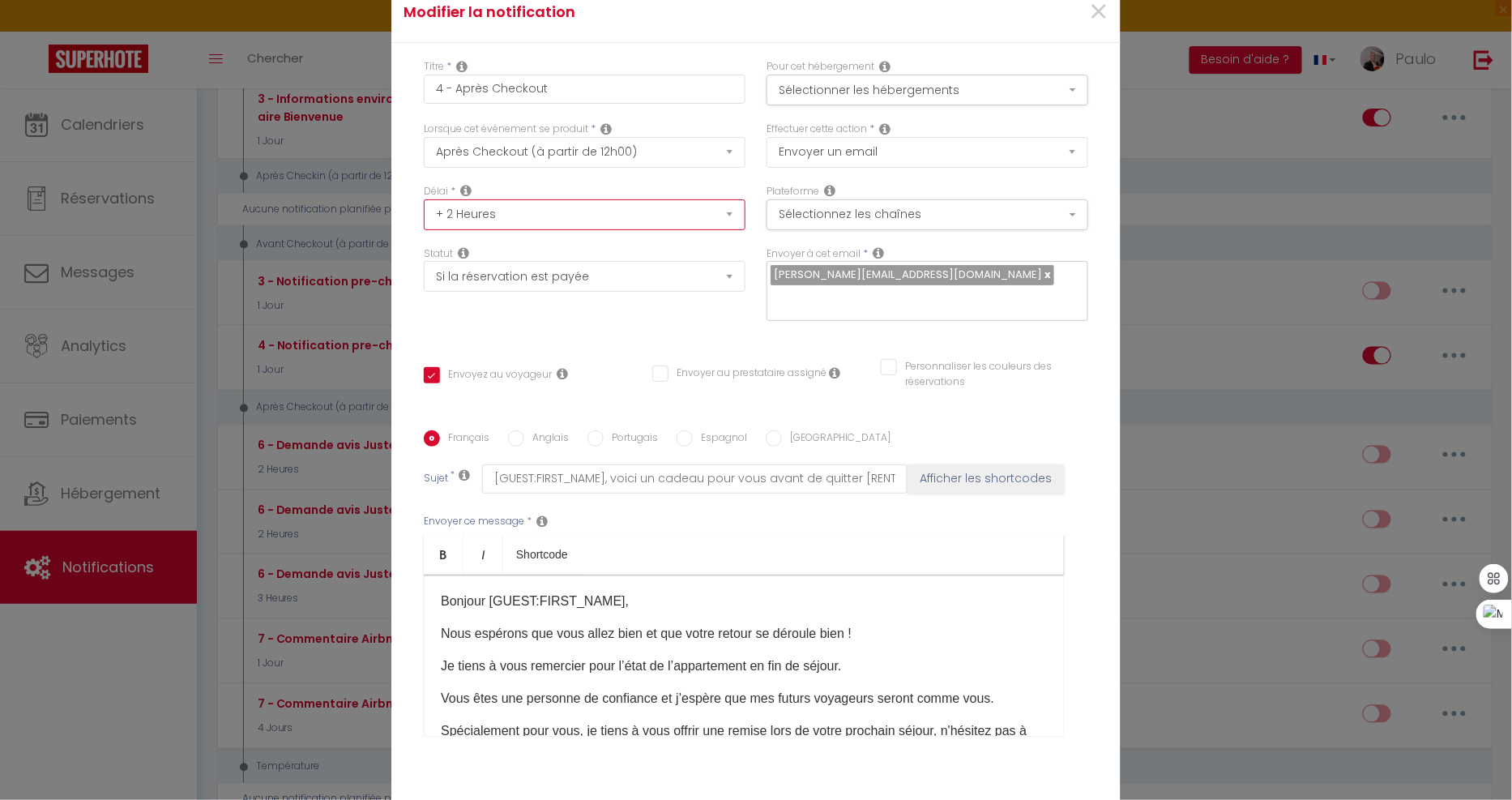
click at [575, 226] on select "Immédiat + 10 Minutes + 1 Heure + 2 Heures + 3 Heures + 4 Heures + 5 Heures + 6…" at bounding box center [584, 215] width 322 height 31
click at [424, 210] on select "Immédiat + 10 Minutes + 1 Heure + 2 Heures + 3 Heures + 4 Heures + 5 Heures + 6…" at bounding box center [584, 215] width 322 height 31
click at [837, 105] on button "Sélectionner les hébergements" at bounding box center [927, 90] width 322 height 31
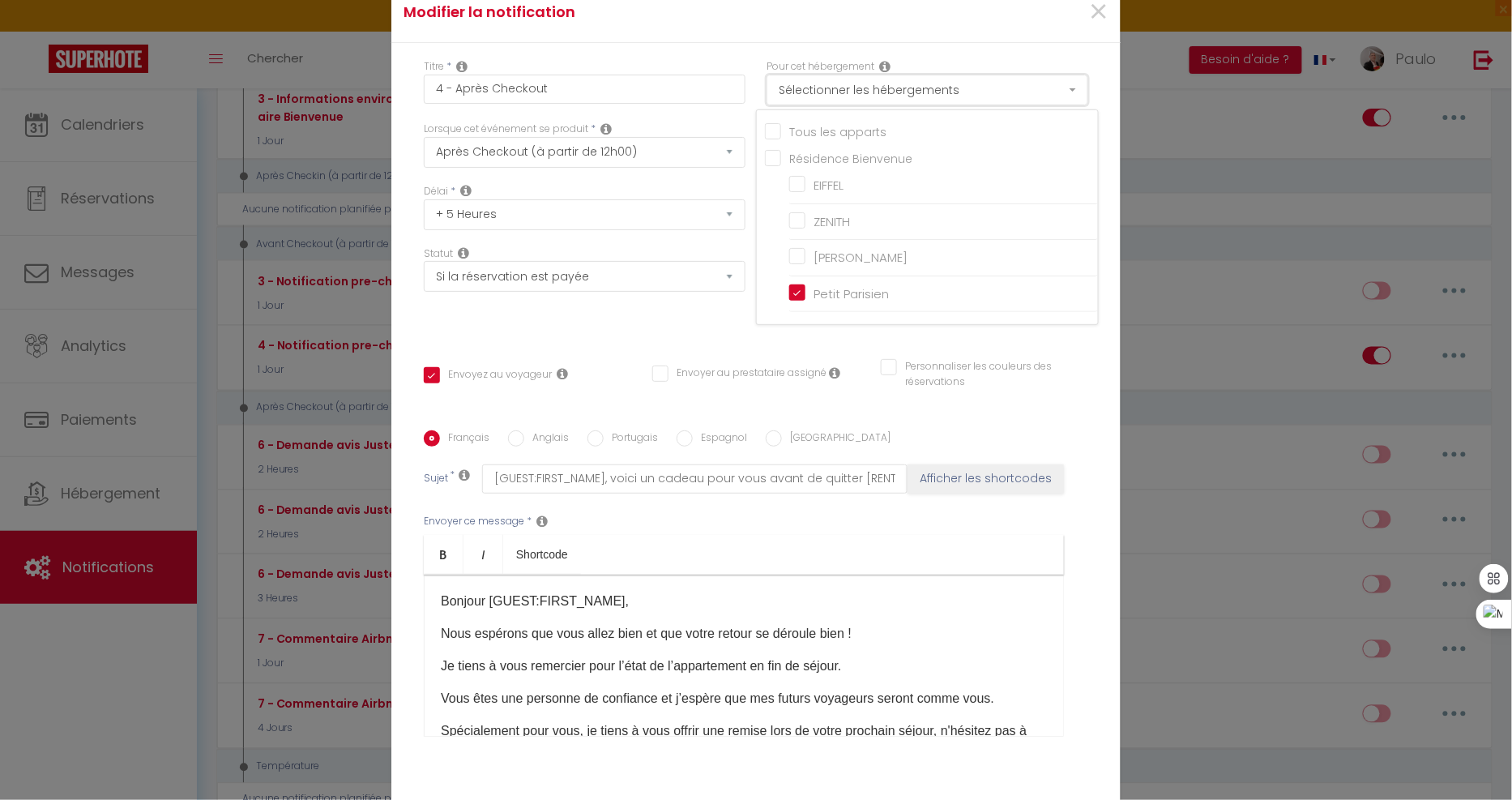
click at [837, 105] on button "Sélectionner les hébergements" at bounding box center [927, 90] width 322 height 31
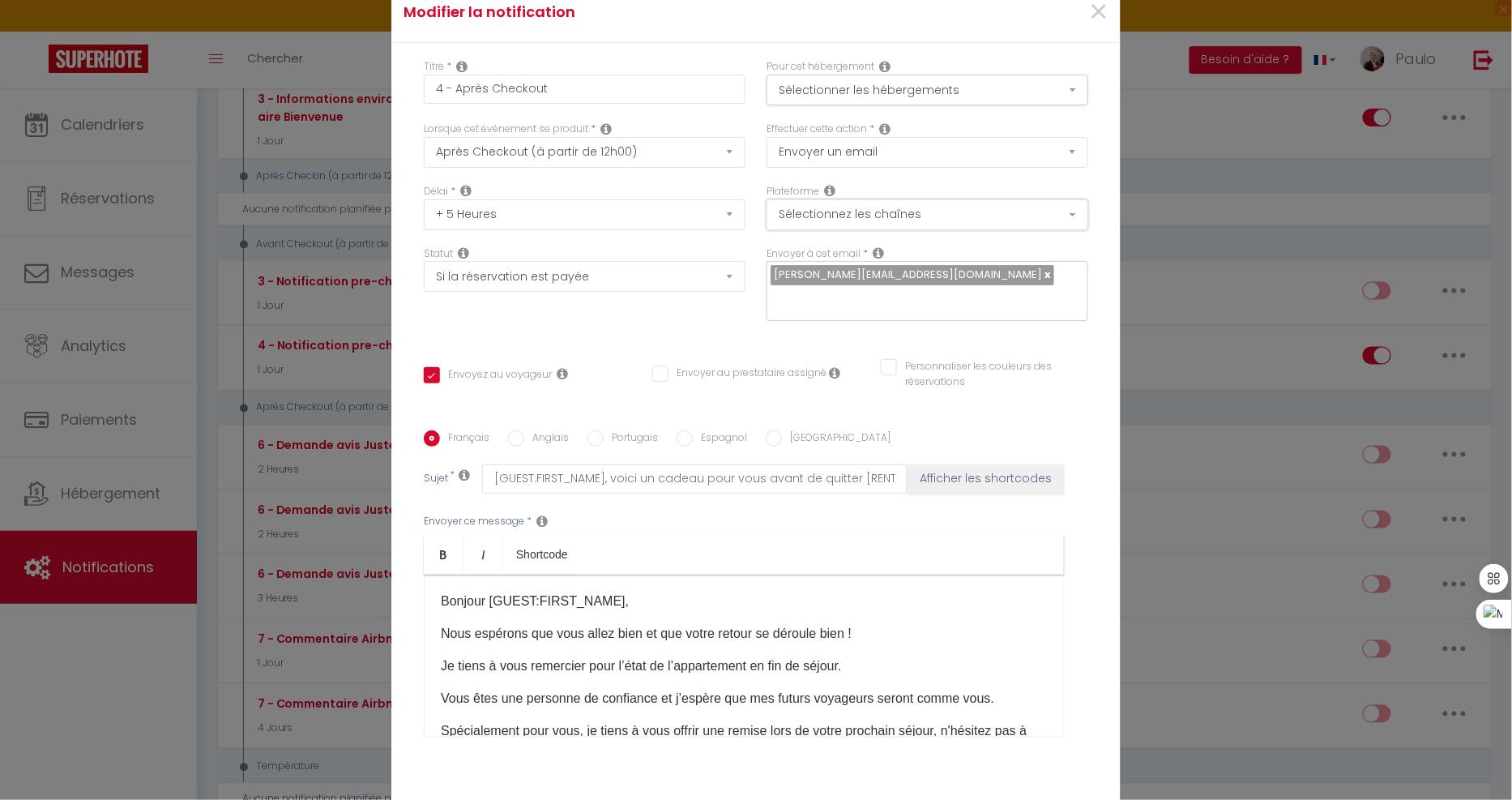
click at [831, 229] on button "Sélectionnez les chaînes" at bounding box center [927, 215] width 322 height 31
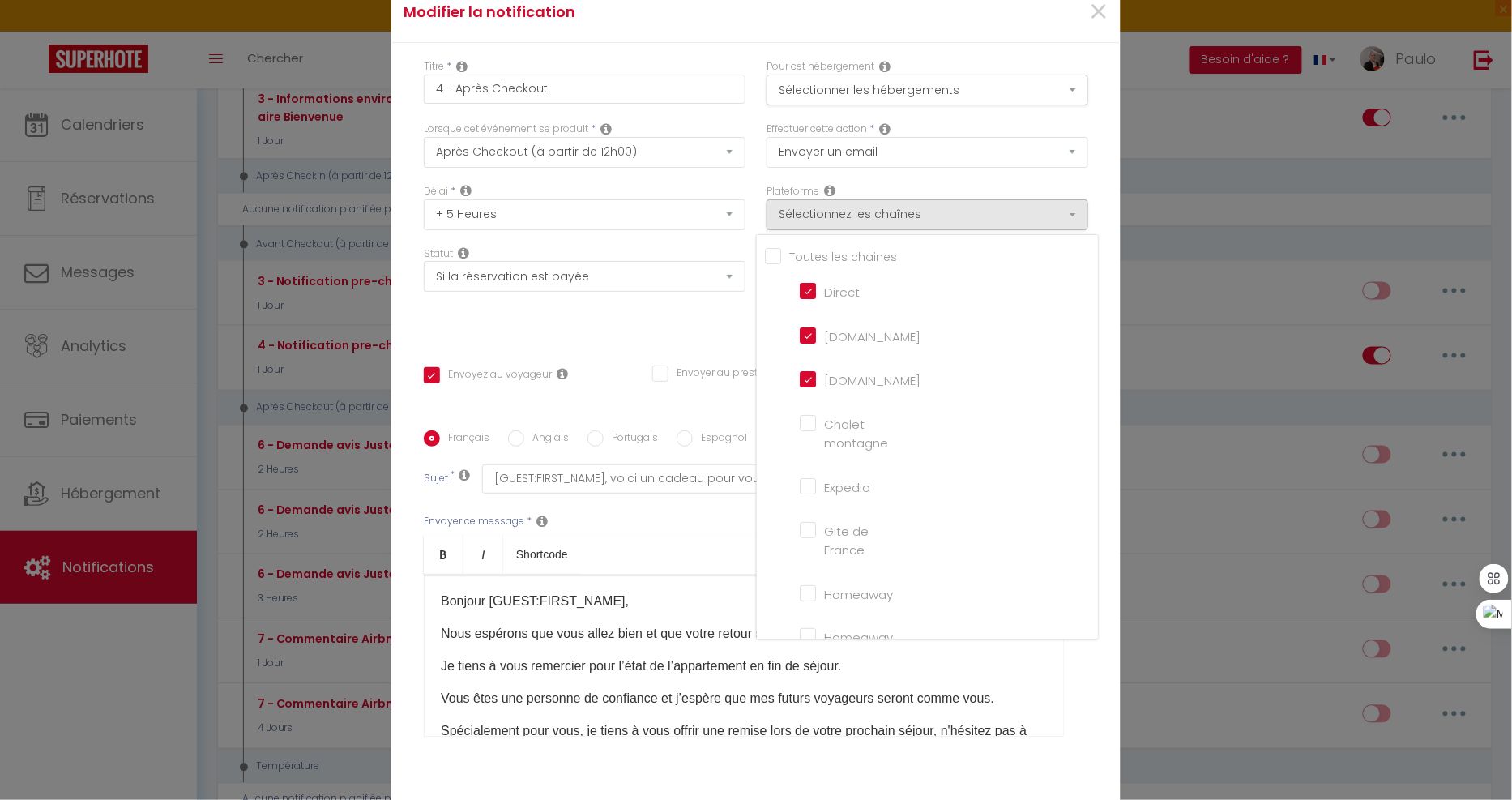
click at [768, 264] on input "Tous les apparts" at bounding box center [931, 255] width 333 height 16
click at [699, 62] on div "Titre * 4 - Après Checkout Pour cet hébergement Sélectionner les hébergements T…" at bounding box center [756, 430] width 729 height 776
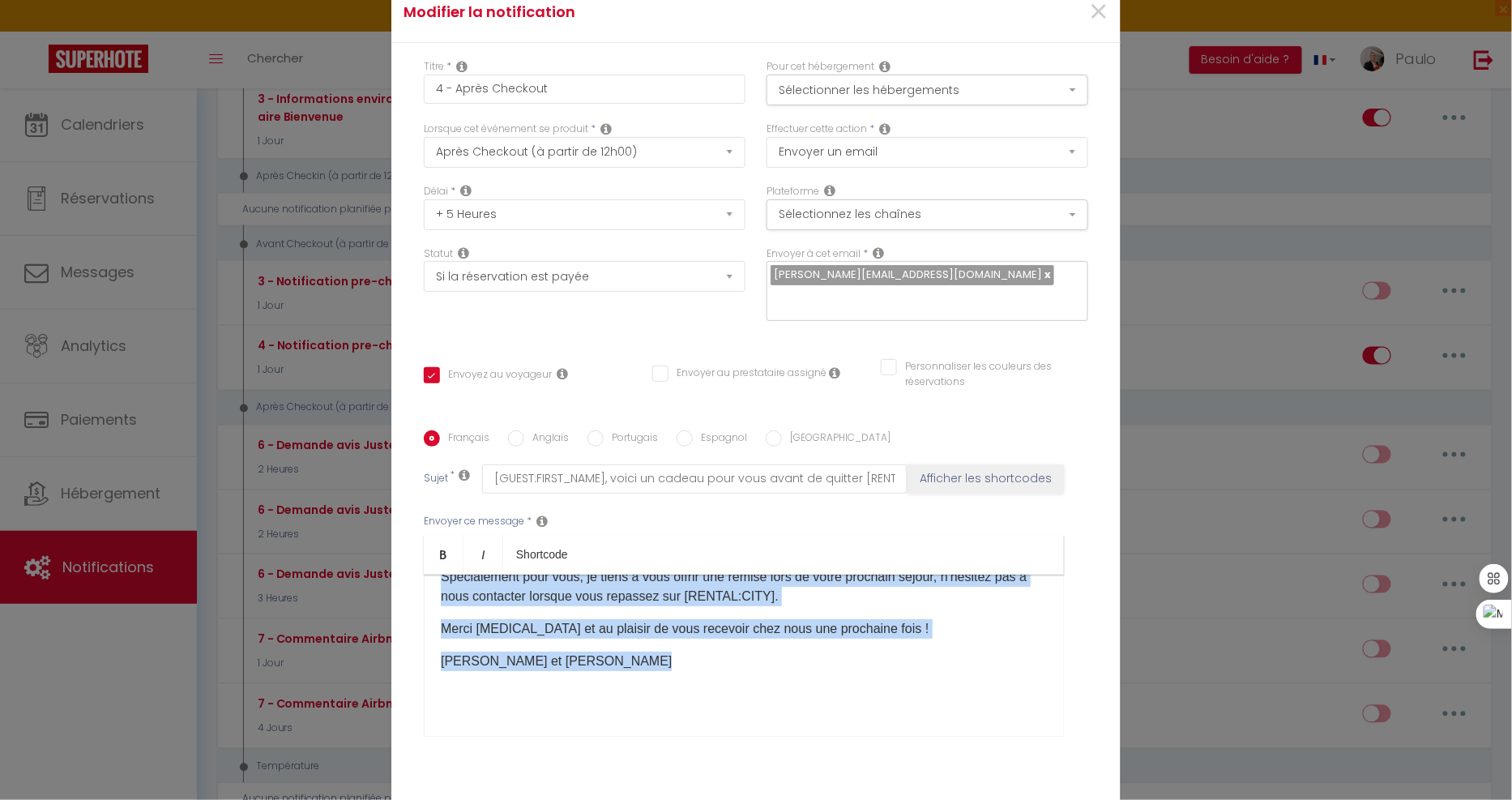
scroll to position [0, 0]
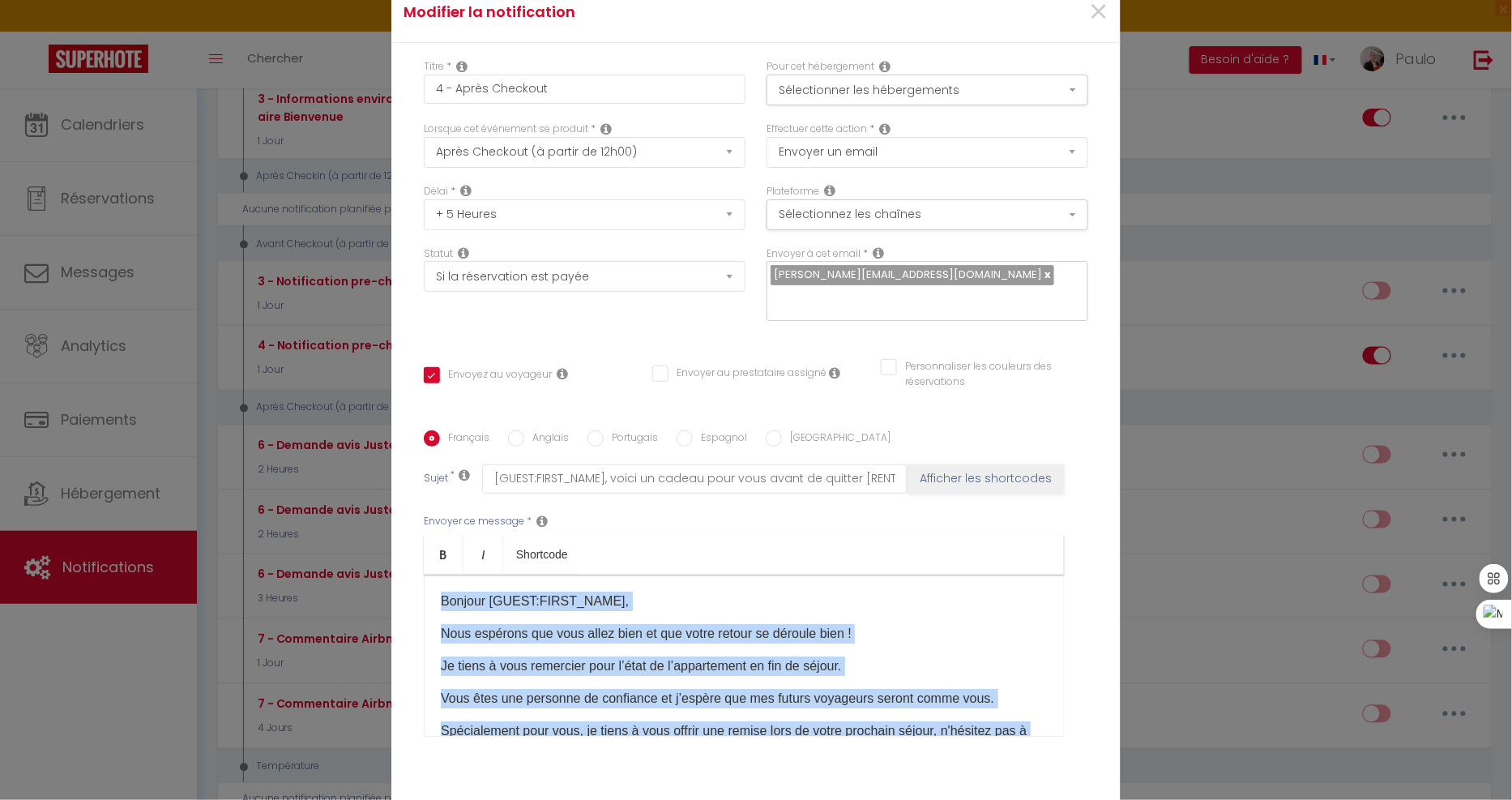
drag, startPoint x: 548, startPoint y: 660, endPoint x: 332, endPoint y: 518, distance: 258.5
click at [332, 518] on div "Modifier la notification × Titre * 4 - Après Checkout Pour cet hébergement Séle…" at bounding box center [756, 400] width 1512 height 800
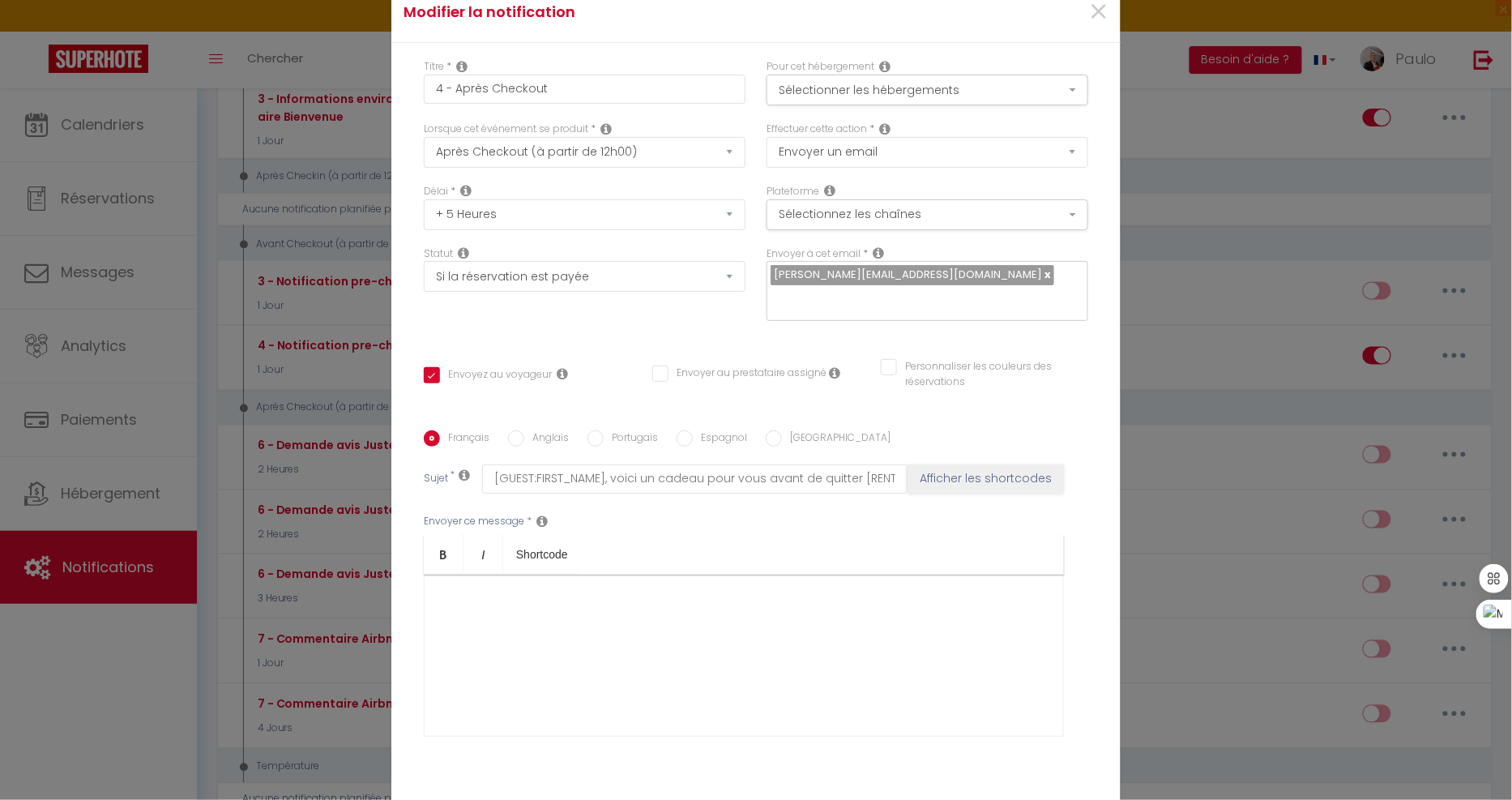
click at [533, 655] on div "​" at bounding box center [744, 655] width 640 height 162
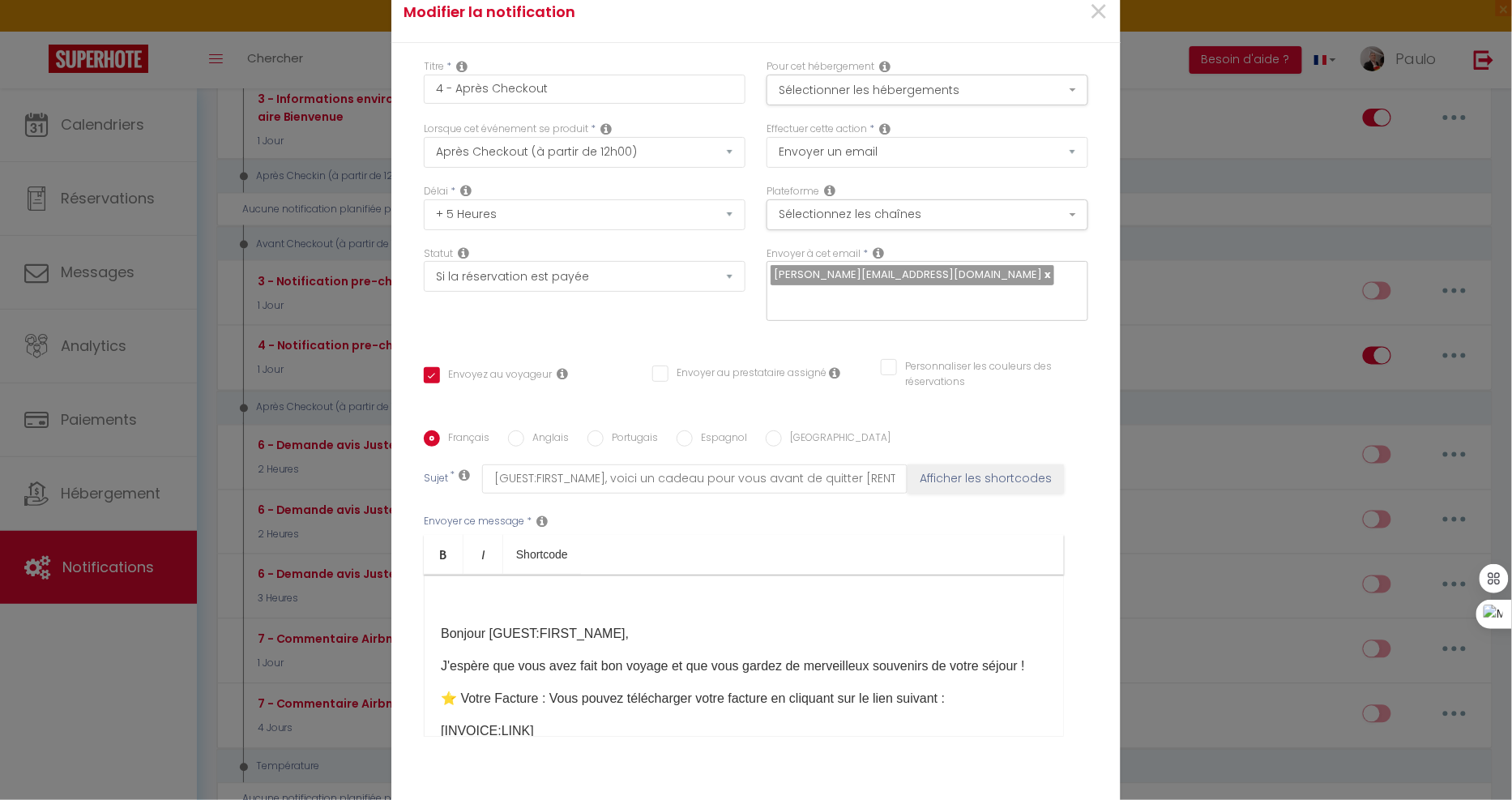
click at [430, 624] on div "​ Bonjour [GUEST:FIRST_NAME], J'espère que vous avez fait bon voyage et que vou…" at bounding box center [744, 655] width 640 height 162
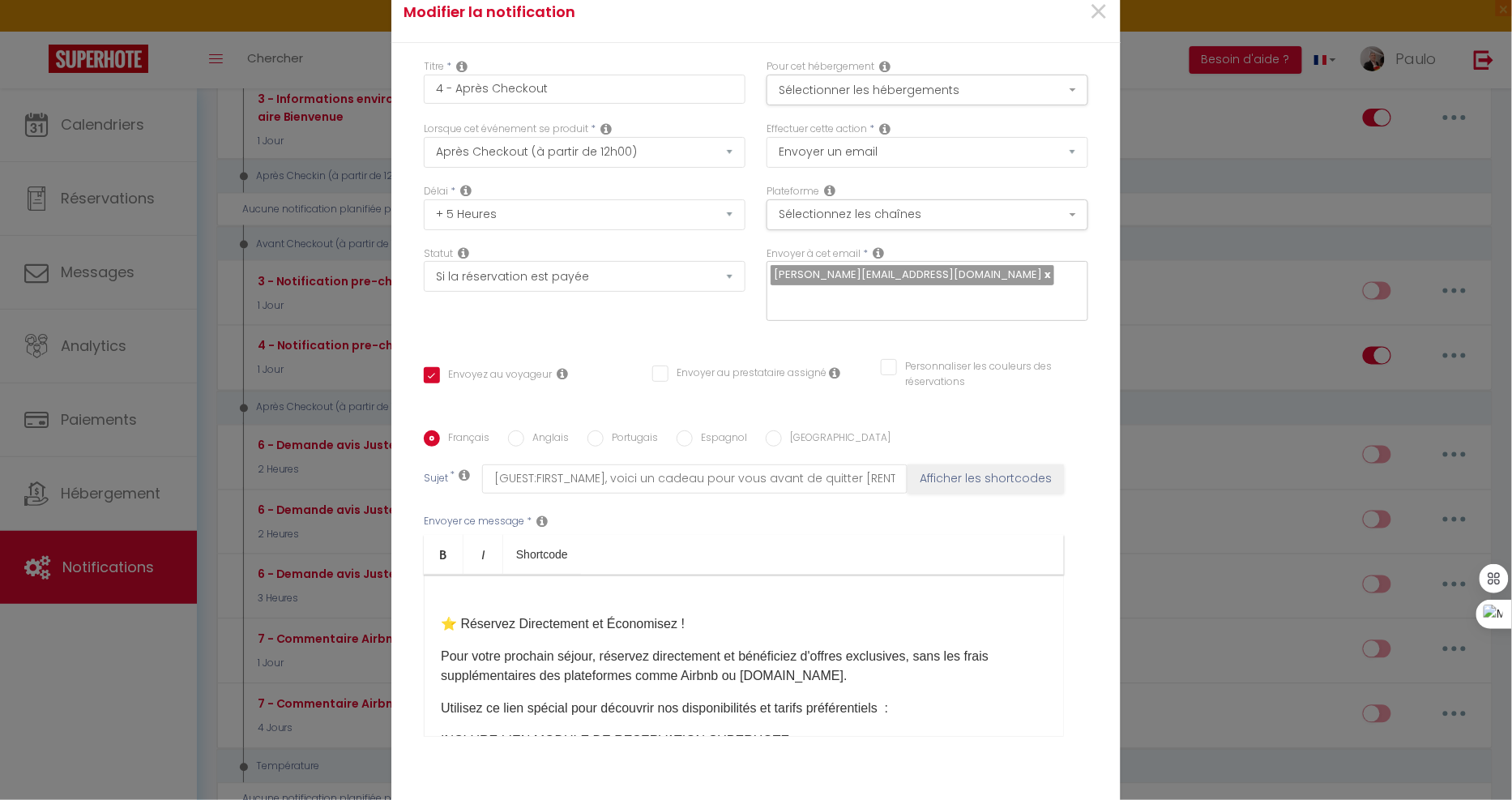
scroll to position [180, 0]
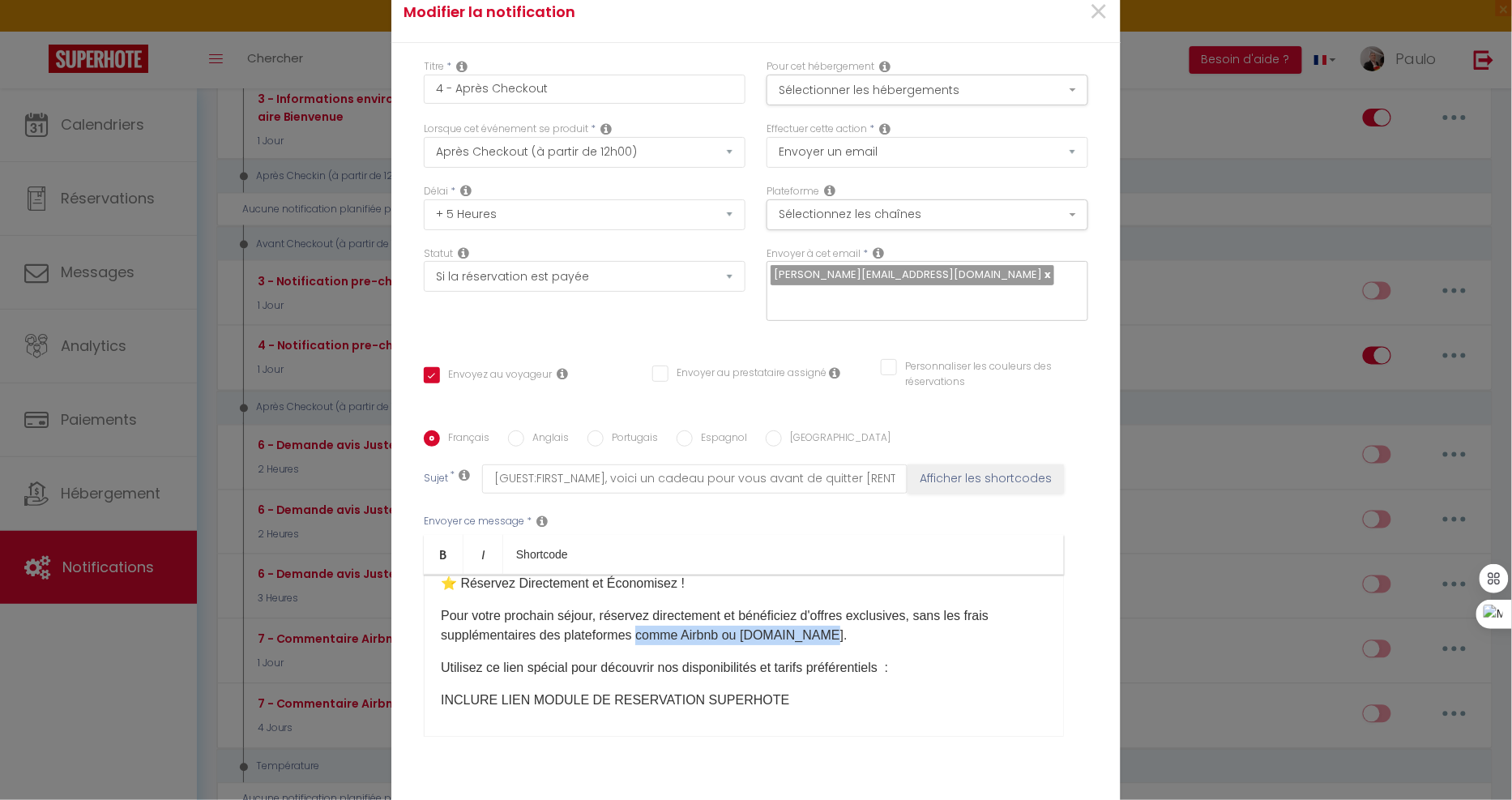
drag, startPoint x: 643, startPoint y: 625, endPoint x: 823, endPoint y: 622, distance: 180.0
click at [823, 622] on p "Pour votre prochain séjour, réservez directement et bénéficiez d'offres exclusi…" at bounding box center [744, 625] width 606 height 39
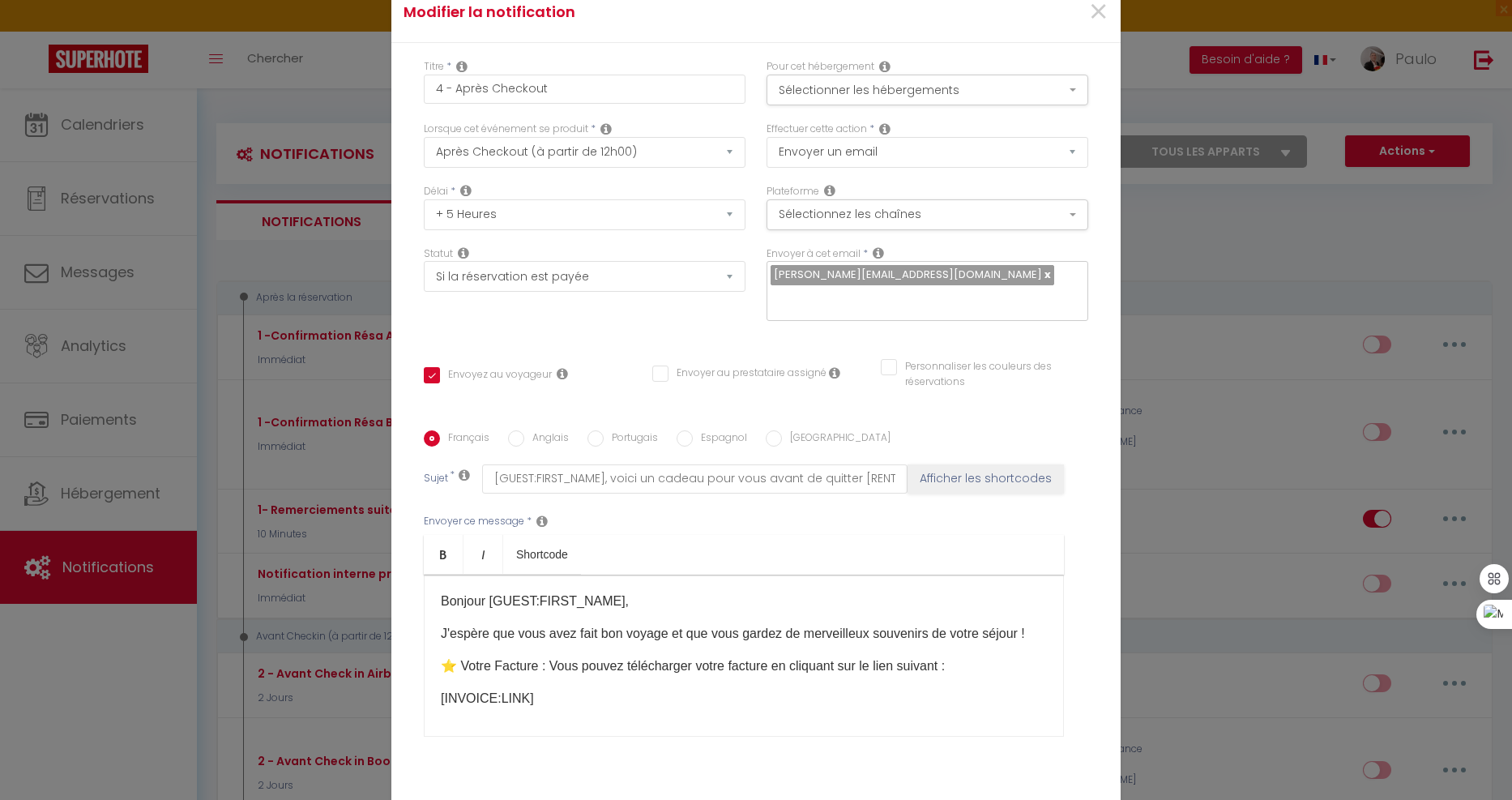
select select "5"
select select "5 Heures"
select select "if_booking_is_paid"
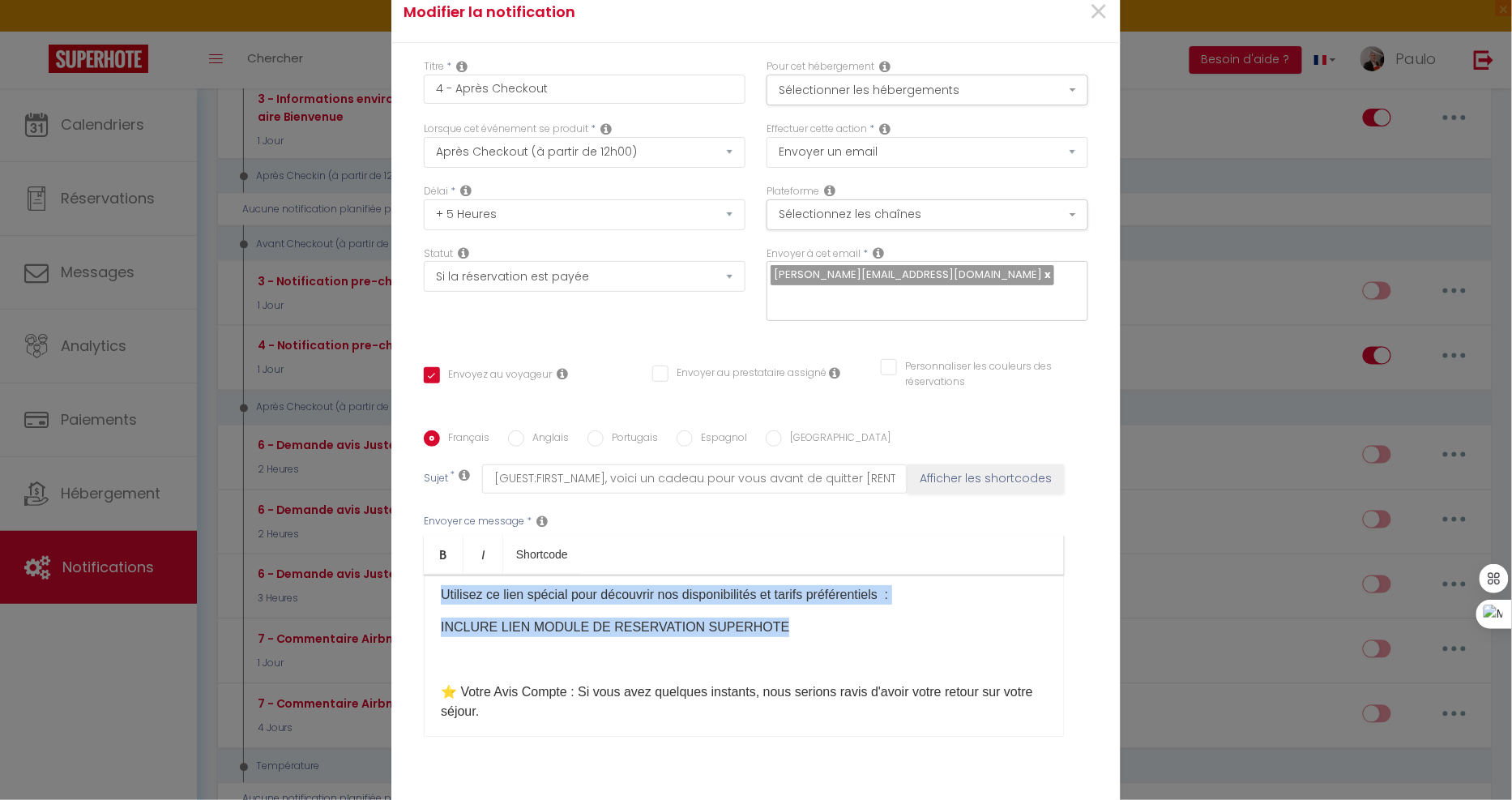
scroll to position [207, 0]
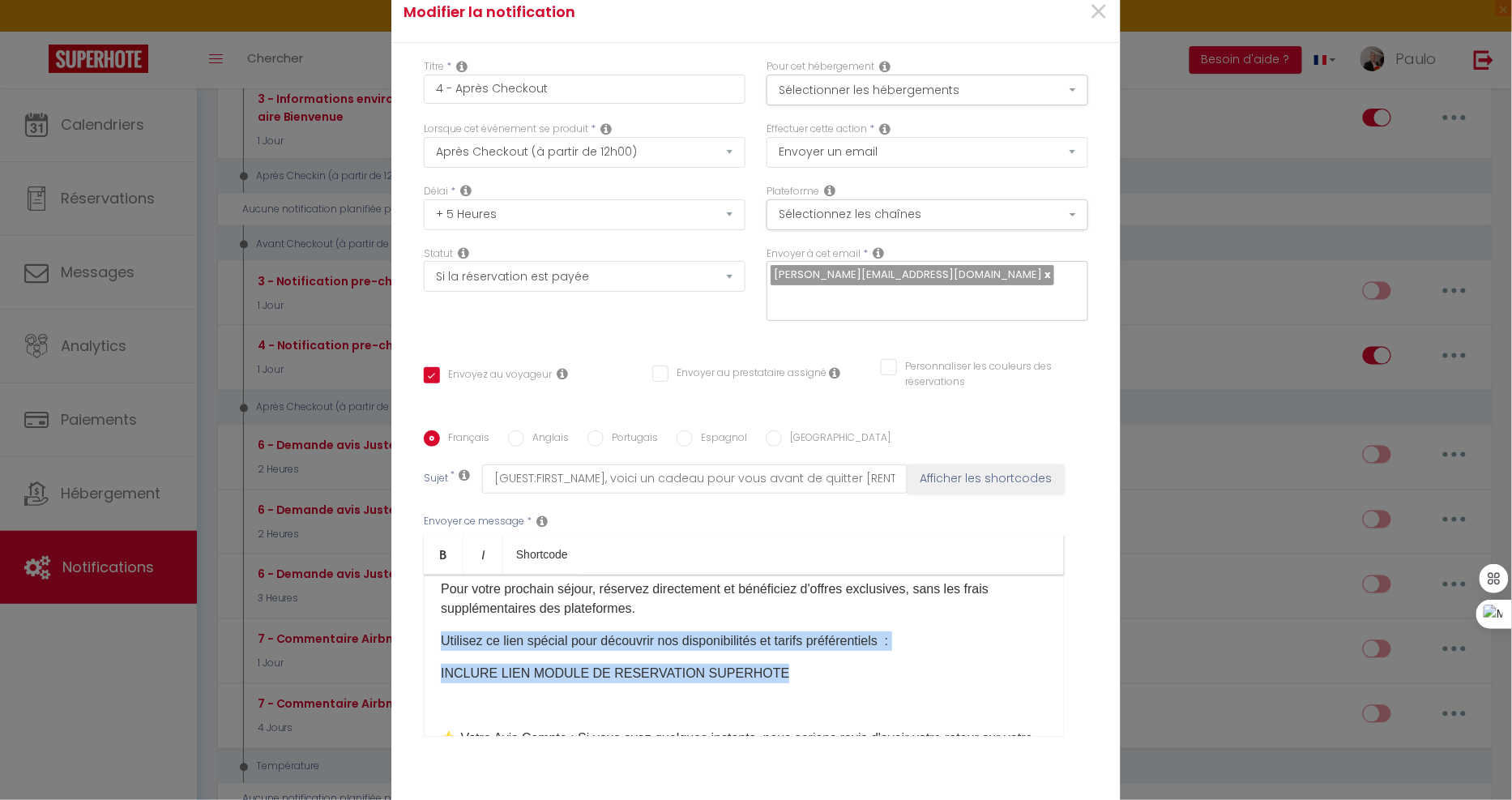
drag, startPoint x: 756, startPoint y: 608, endPoint x: 423, endPoint y: 637, distance: 334.3
click at [424, 637] on div "​Bonjour [GUEST:FIRST_NAME], J'espère que vous avez fait bon voyage et que vous…" at bounding box center [744, 655] width 640 height 162
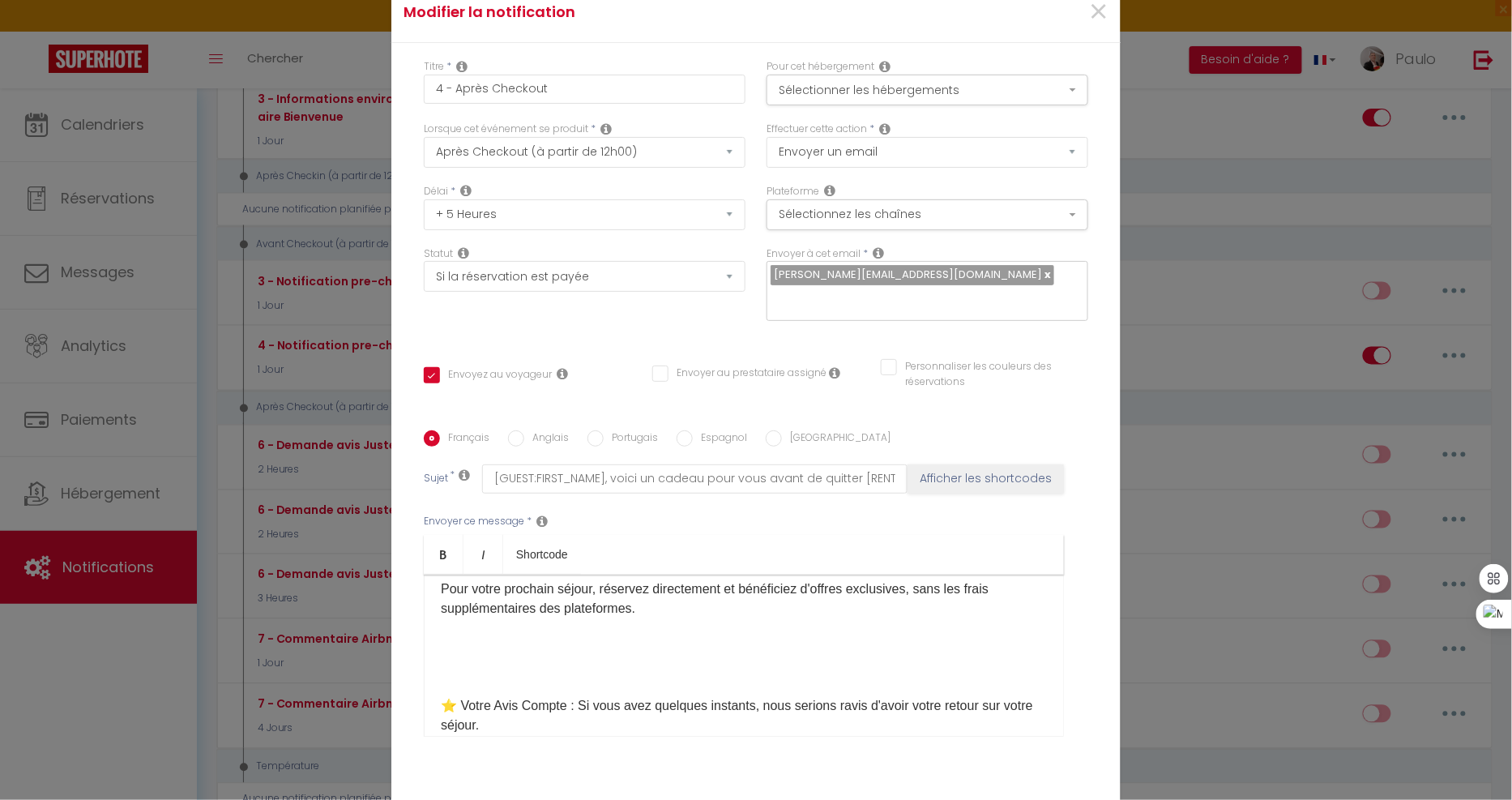
click at [551, 663] on p "​" at bounding box center [744, 672] width 606 height 19
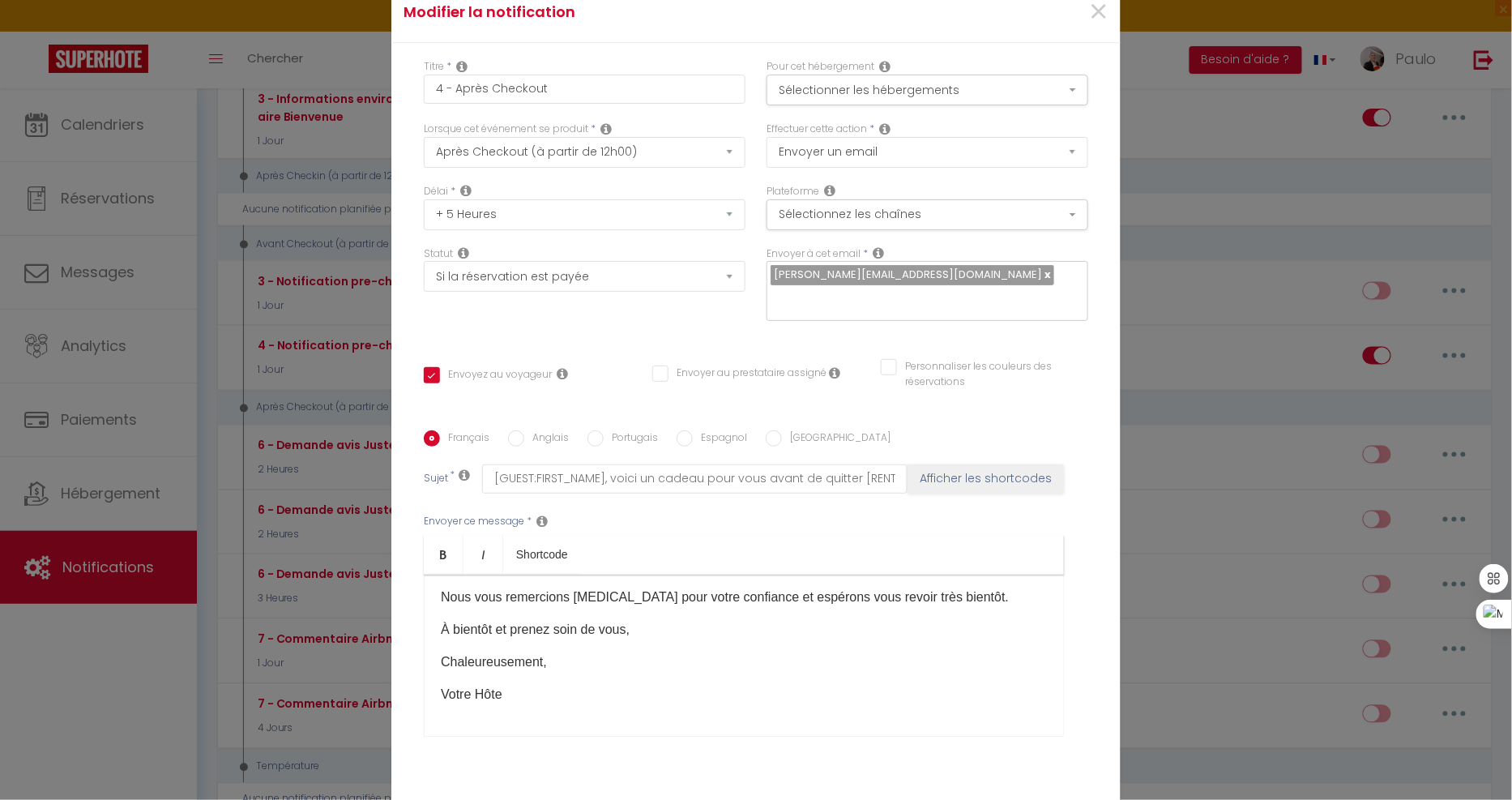
scroll to position [90, 0]
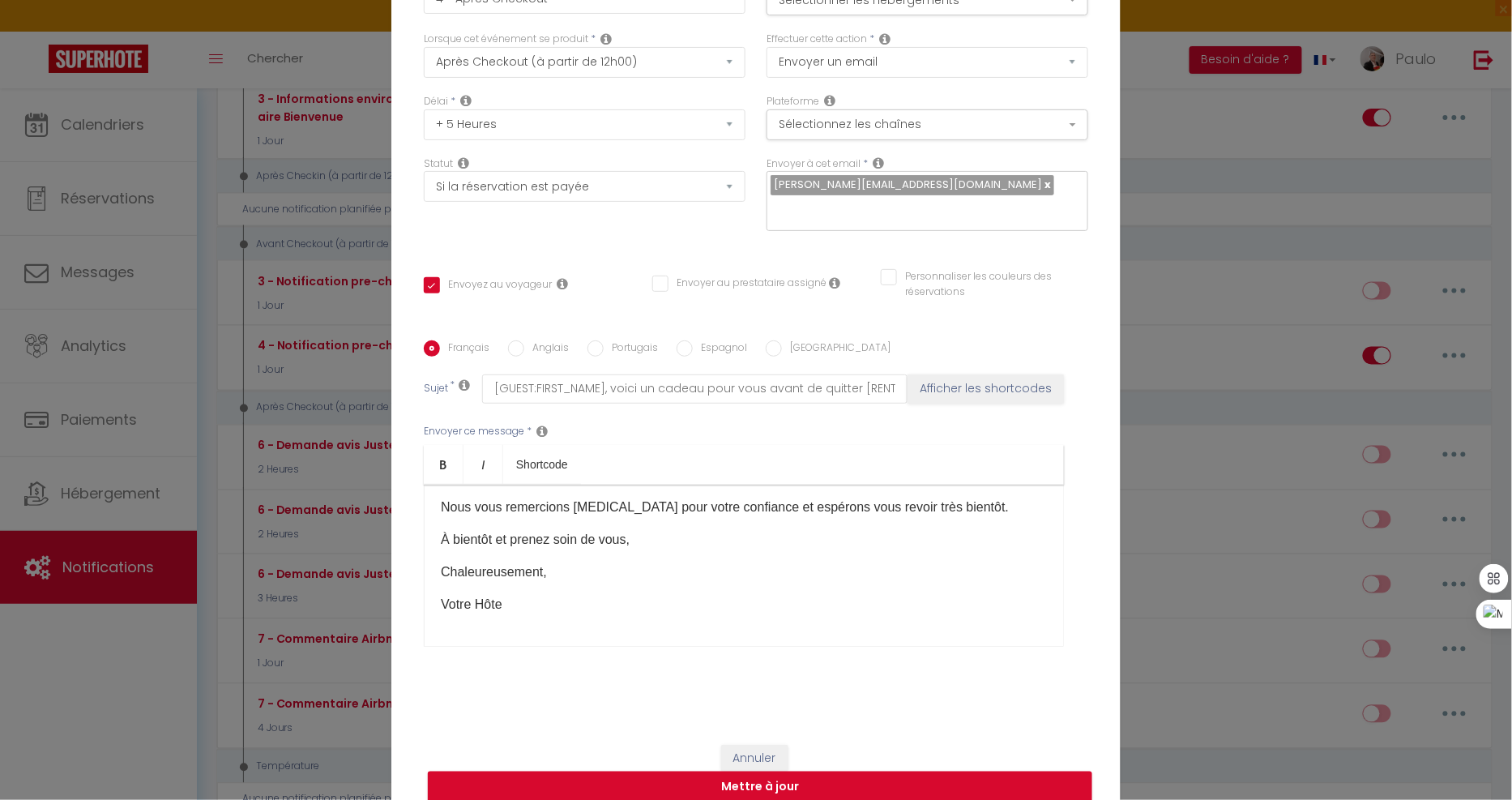
drag, startPoint x: 533, startPoint y: 597, endPoint x: 546, endPoint y: 594, distance: 13.3
click at [534, 597] on p "Votre Hôte" at bounding box center [744, 603] width 606 height 19
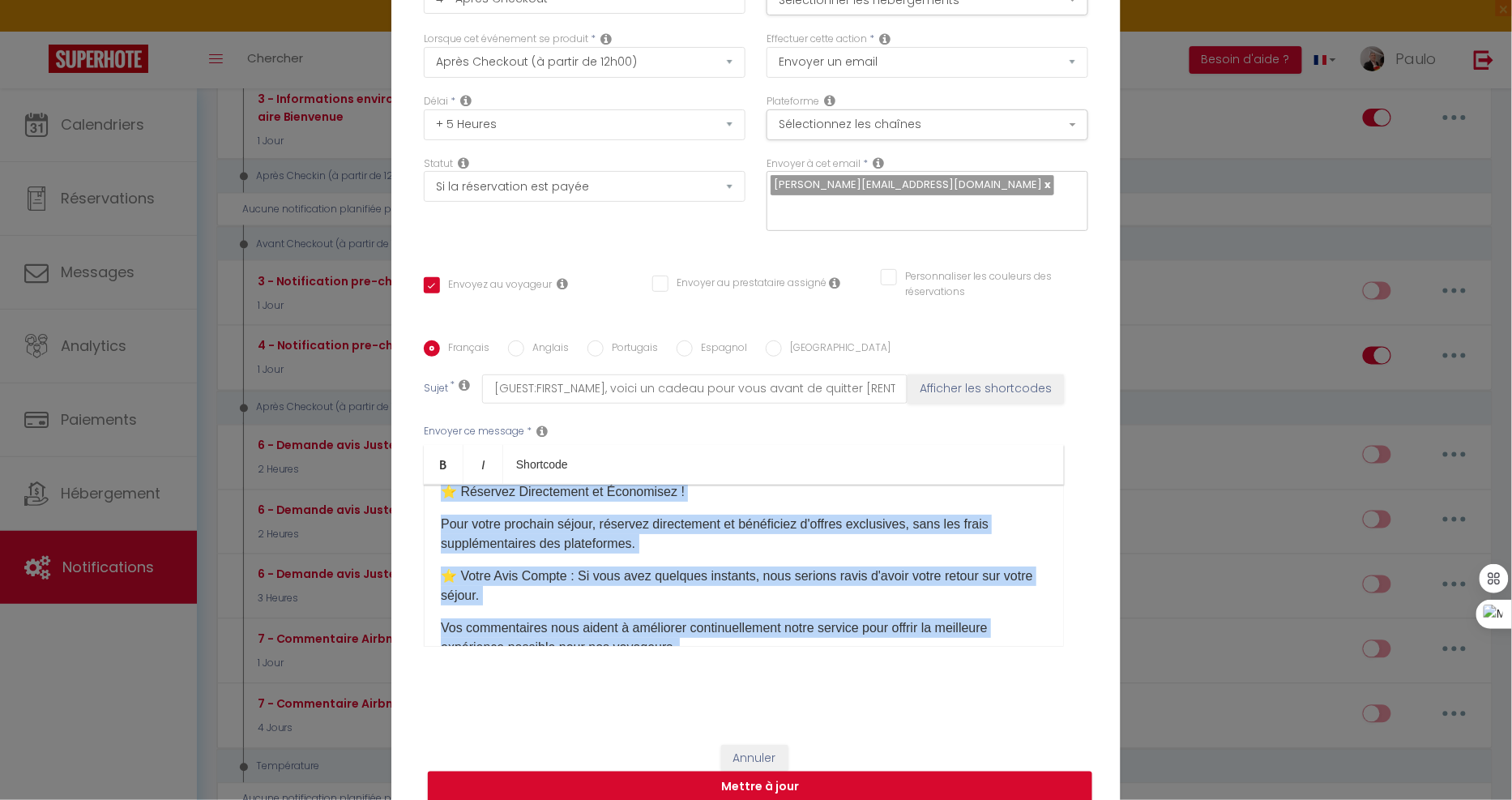
scroll to position [0, 0]
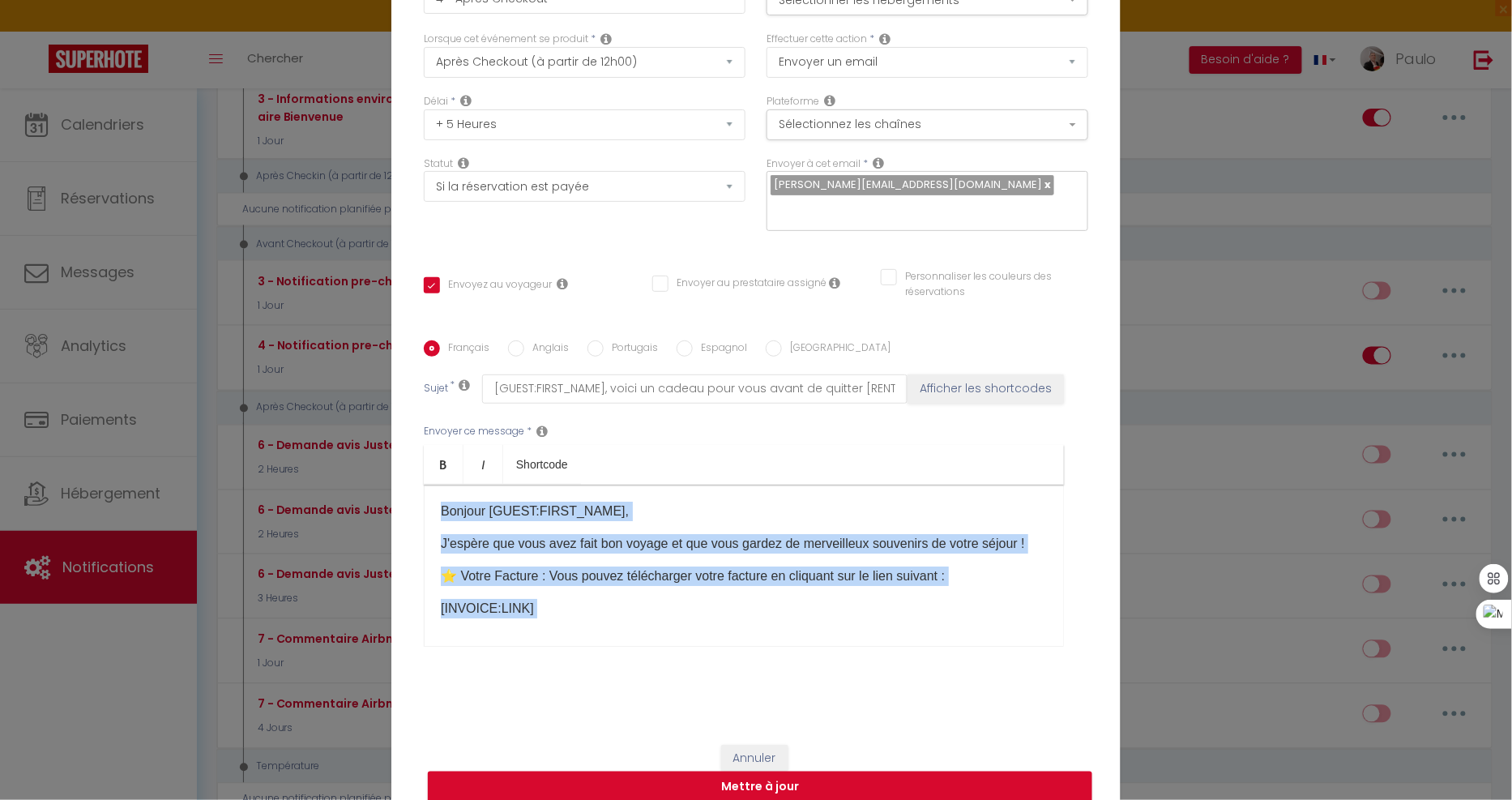
drag, startPoint x: 596, startPoint y: 602, endPoint x: 414, endPoint y: 483, distance: 217.5
click at [342, 435] on div "Modifier la notification × Titre * 4 - Après Checkout Pour cet hébergement Séle…" at bounding box center [756, 400] width 1512 height 800
copy div "​Bonjour [GUEST:FIRST_NAME], J'espère que vous avez fait bon voyage et que vous…"
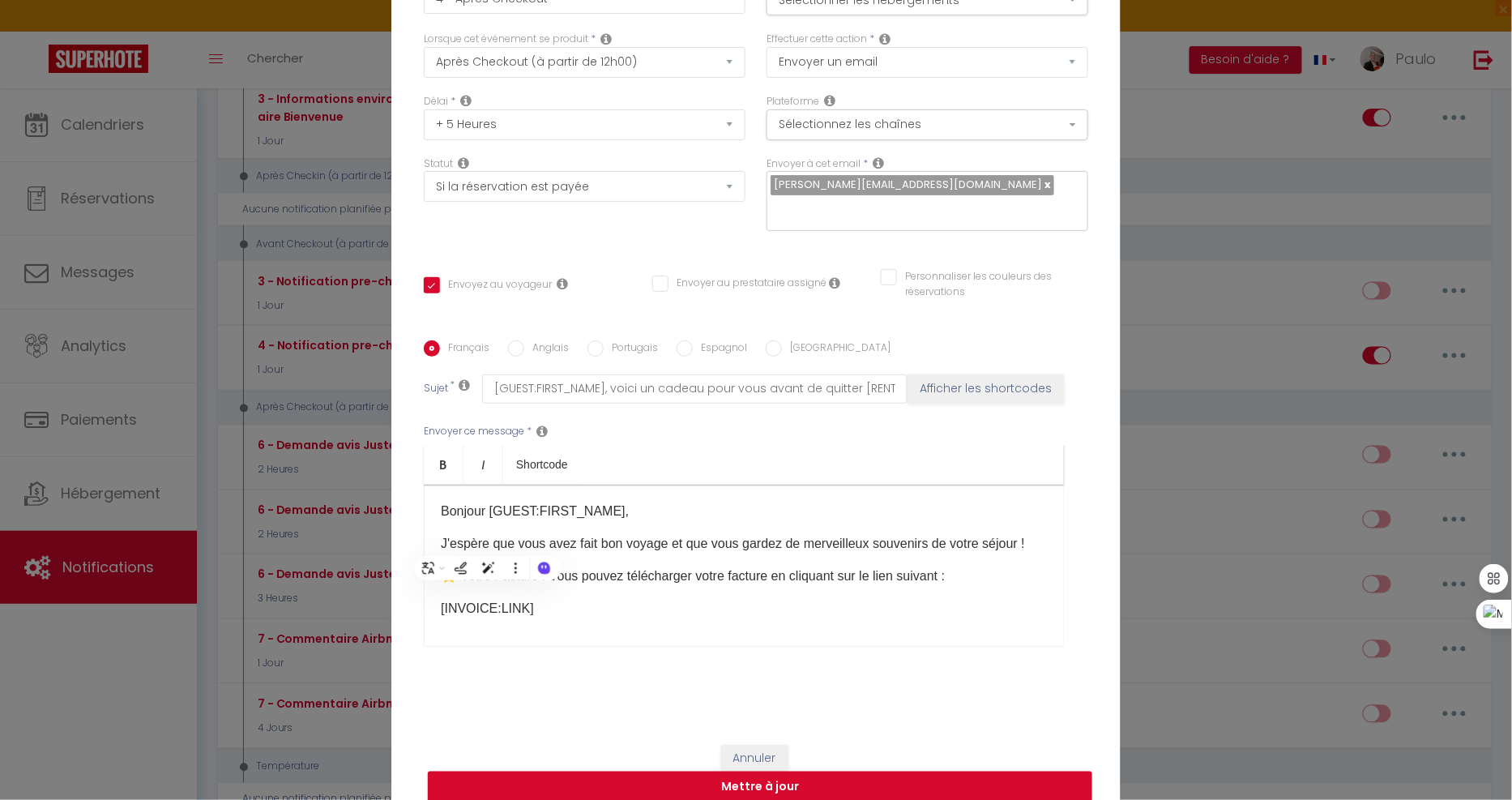
click at [544, 341] on label "Anglais" at bounding box center [546, 350] width 44 height 18
click at [525, 341] on input "Anglais" at bounding box center [516, 349] width 16 height 16
radio input "true"
checkbox input "true"
checkbox input "false"
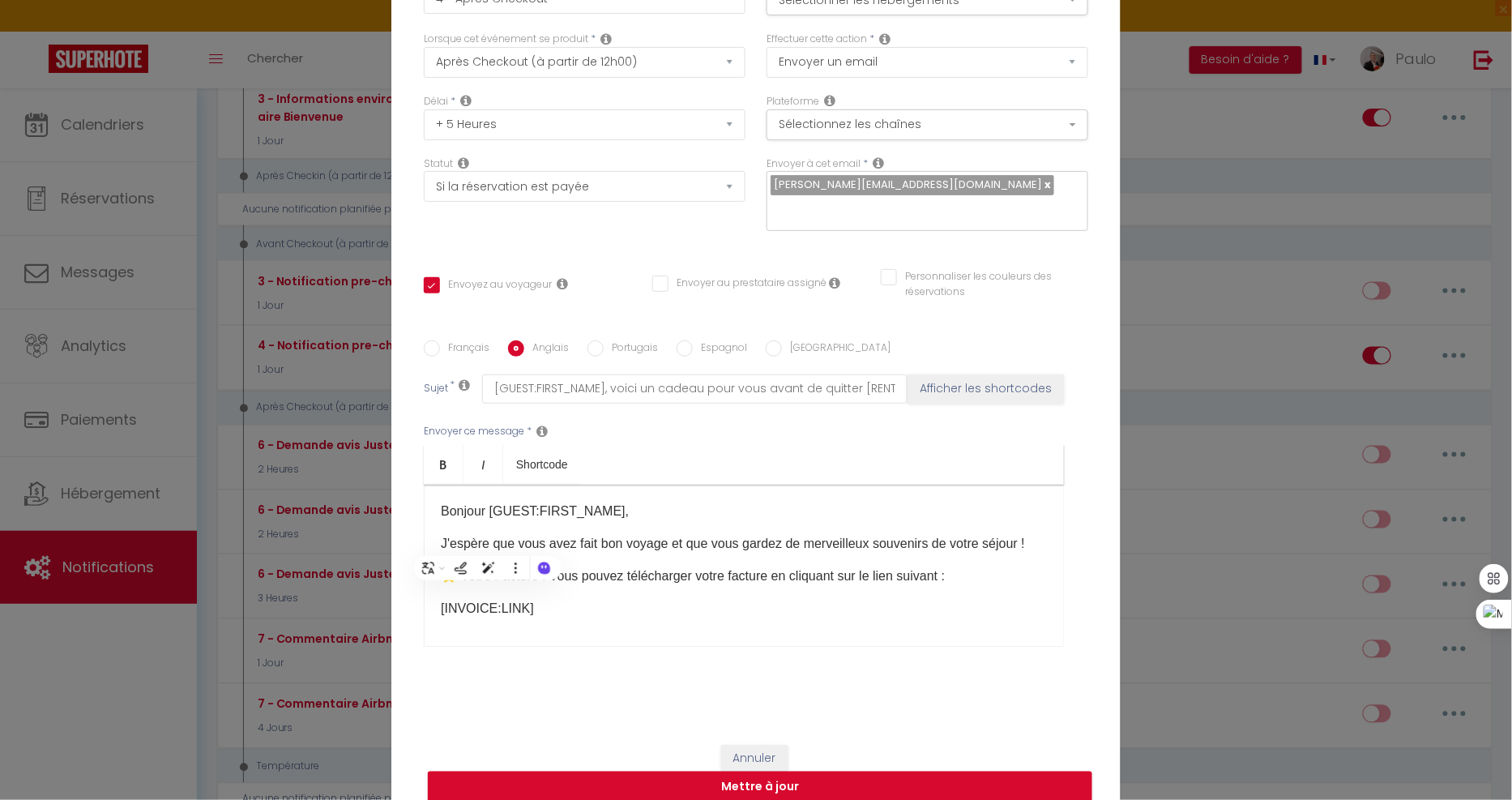
checkbox input "false"
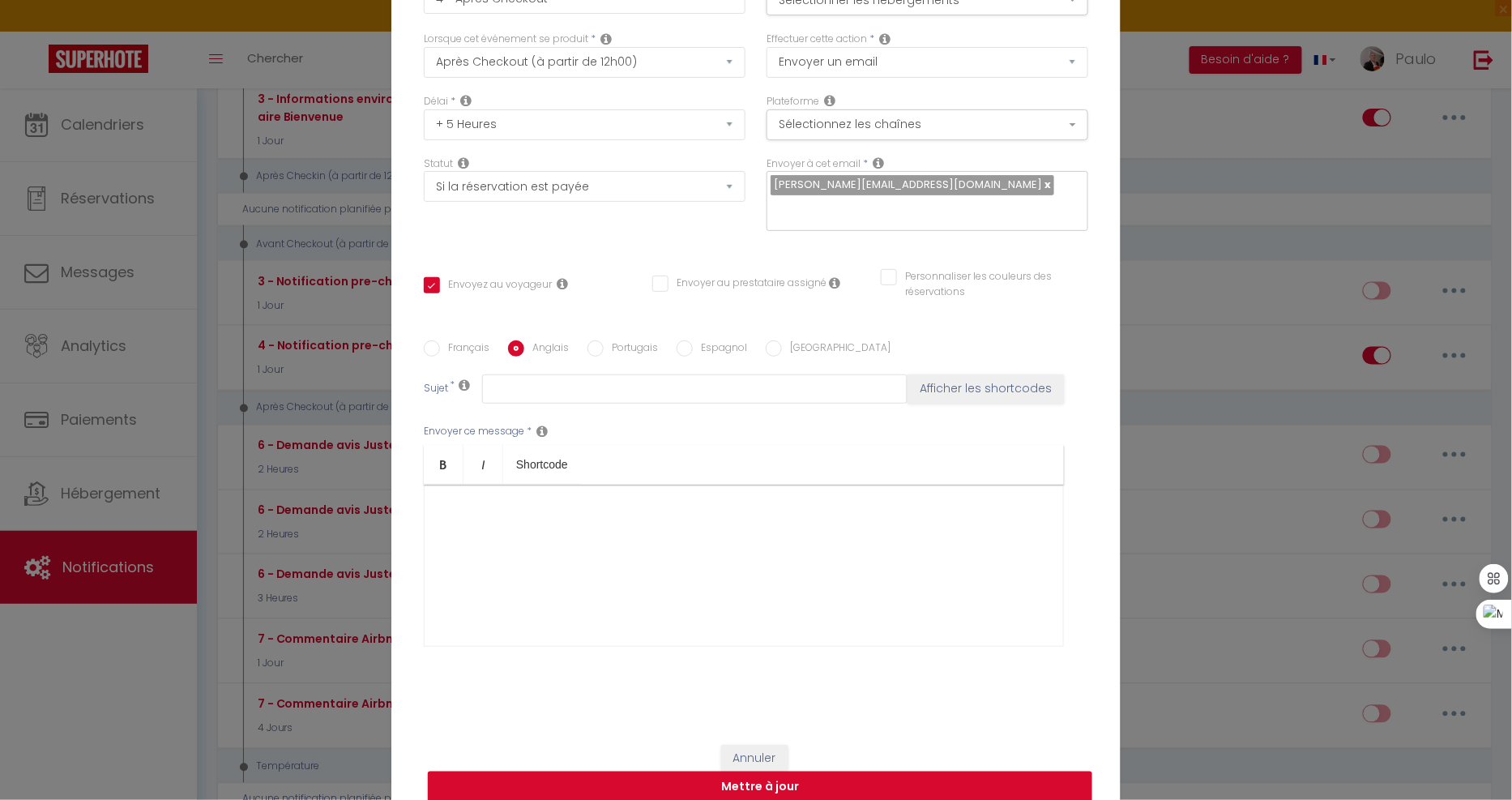
click at [546, 564] on div at bounding box center [744, 565] width 640 height 162
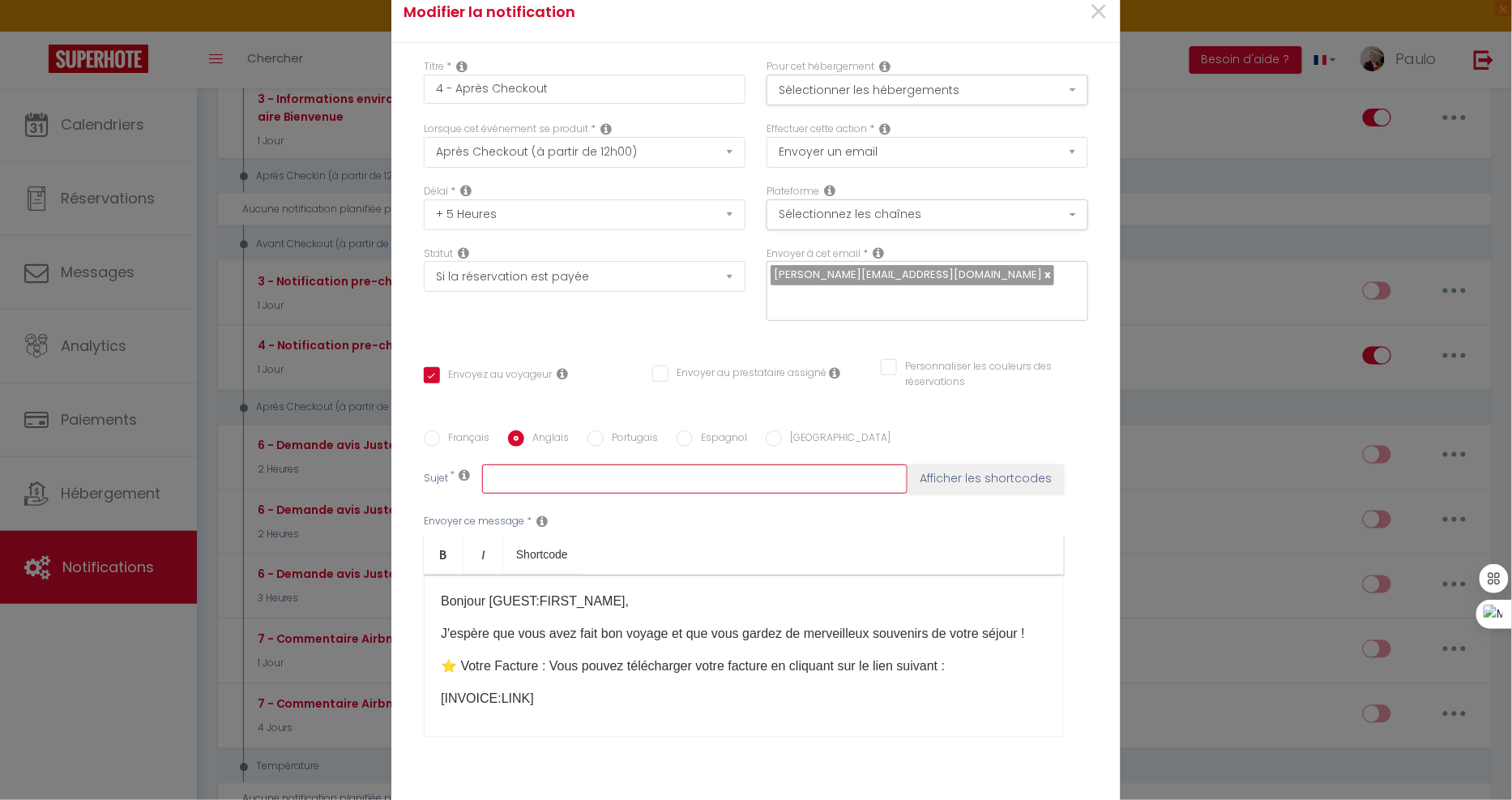
click at [541, 473] on input "text" at bounding box center [695, 478] width 426 height 29
type input "T"
checkbox input "true"
checkbox input "false"
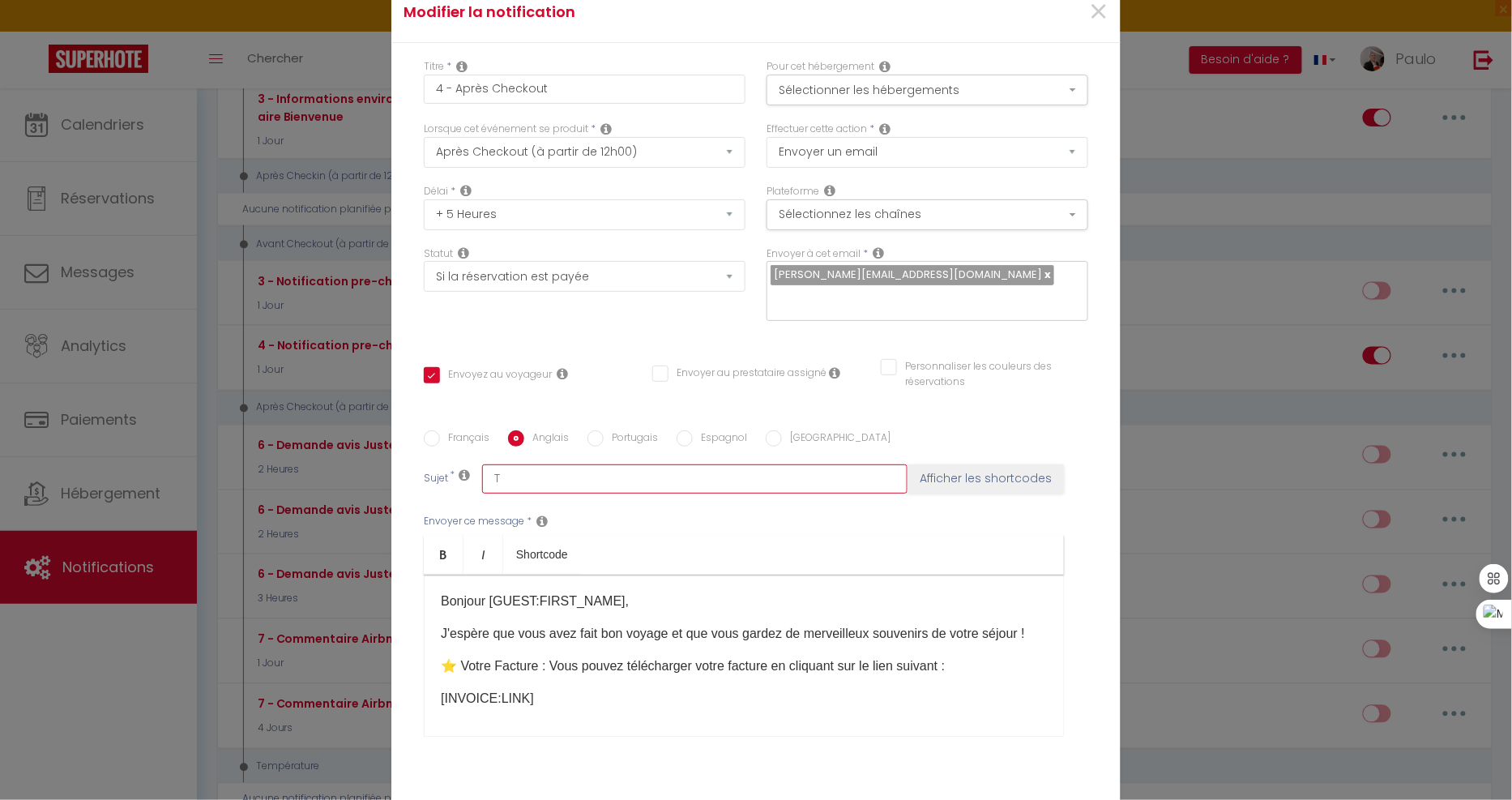
type input "Th"
checkbox input "true"
checkbox input "false"
type input "Tha"
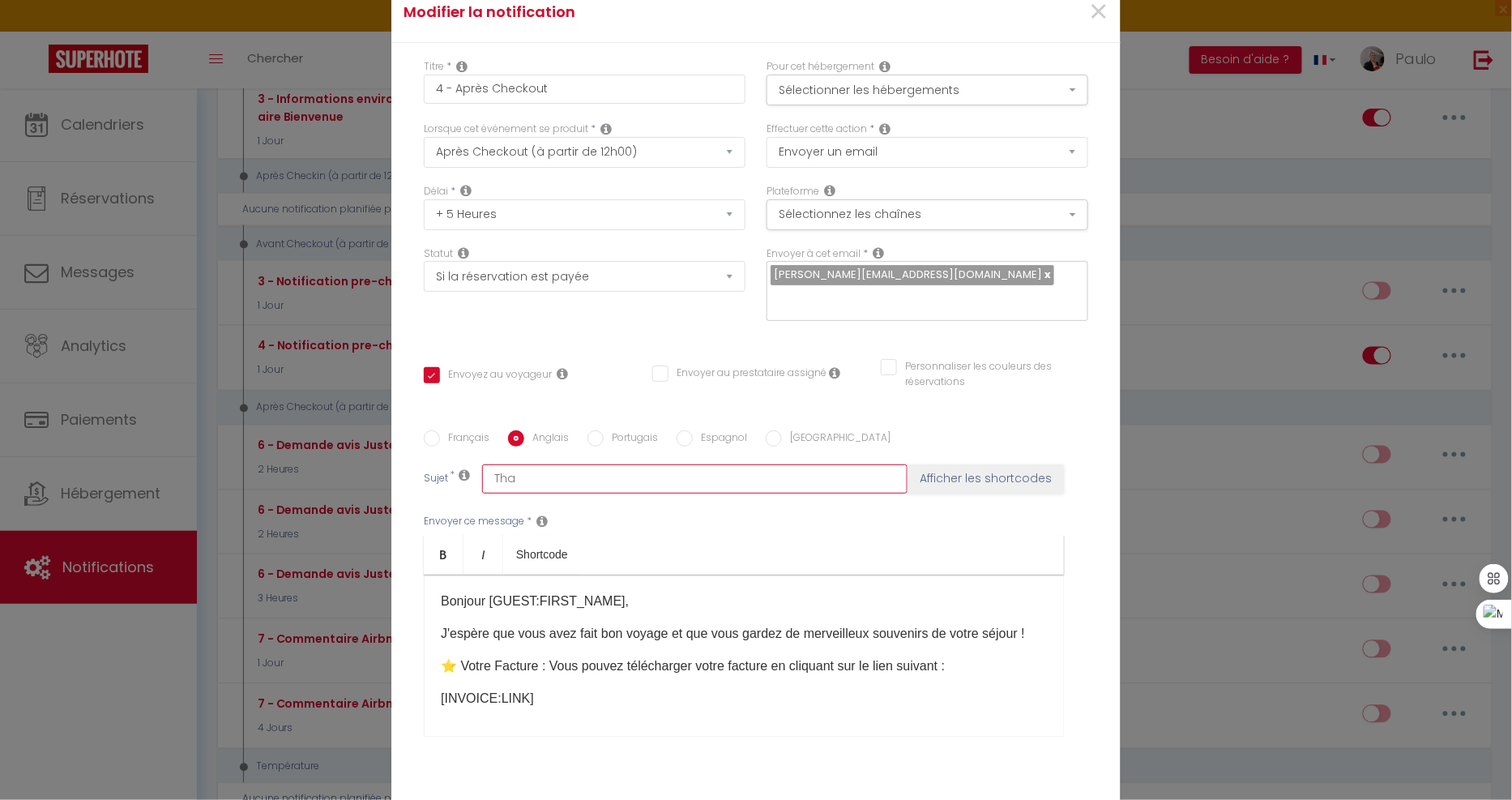
checkbox input "true"
checkbox input "false"
type input "Than"
checkbox input "true"
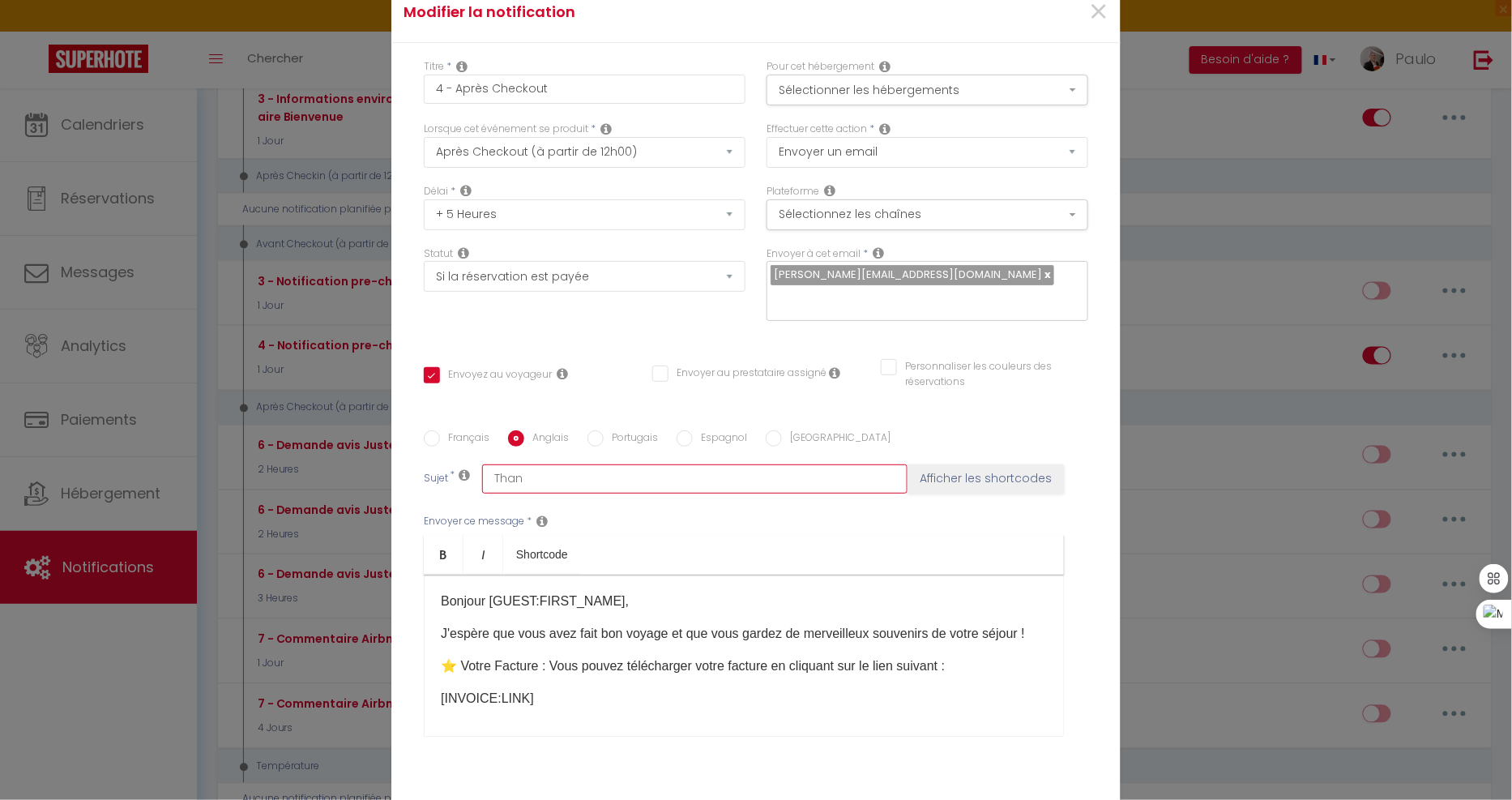
checkbox input "false"
type input "Thank"
checkbox input "true"
checkbox input "false"
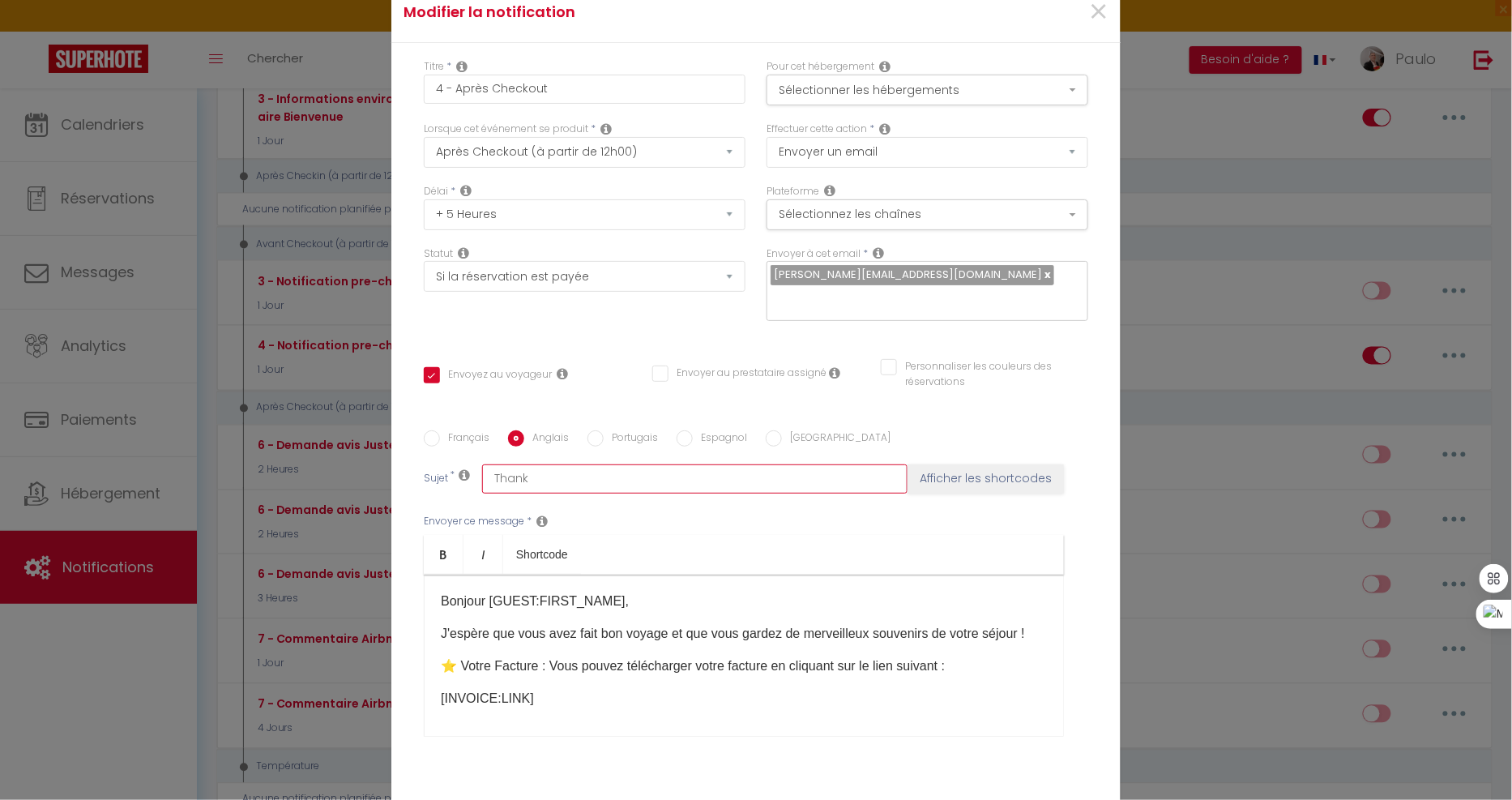
checkbox input "false"
type input "Thanks"
checkbox input "true"
checkbox input "false"
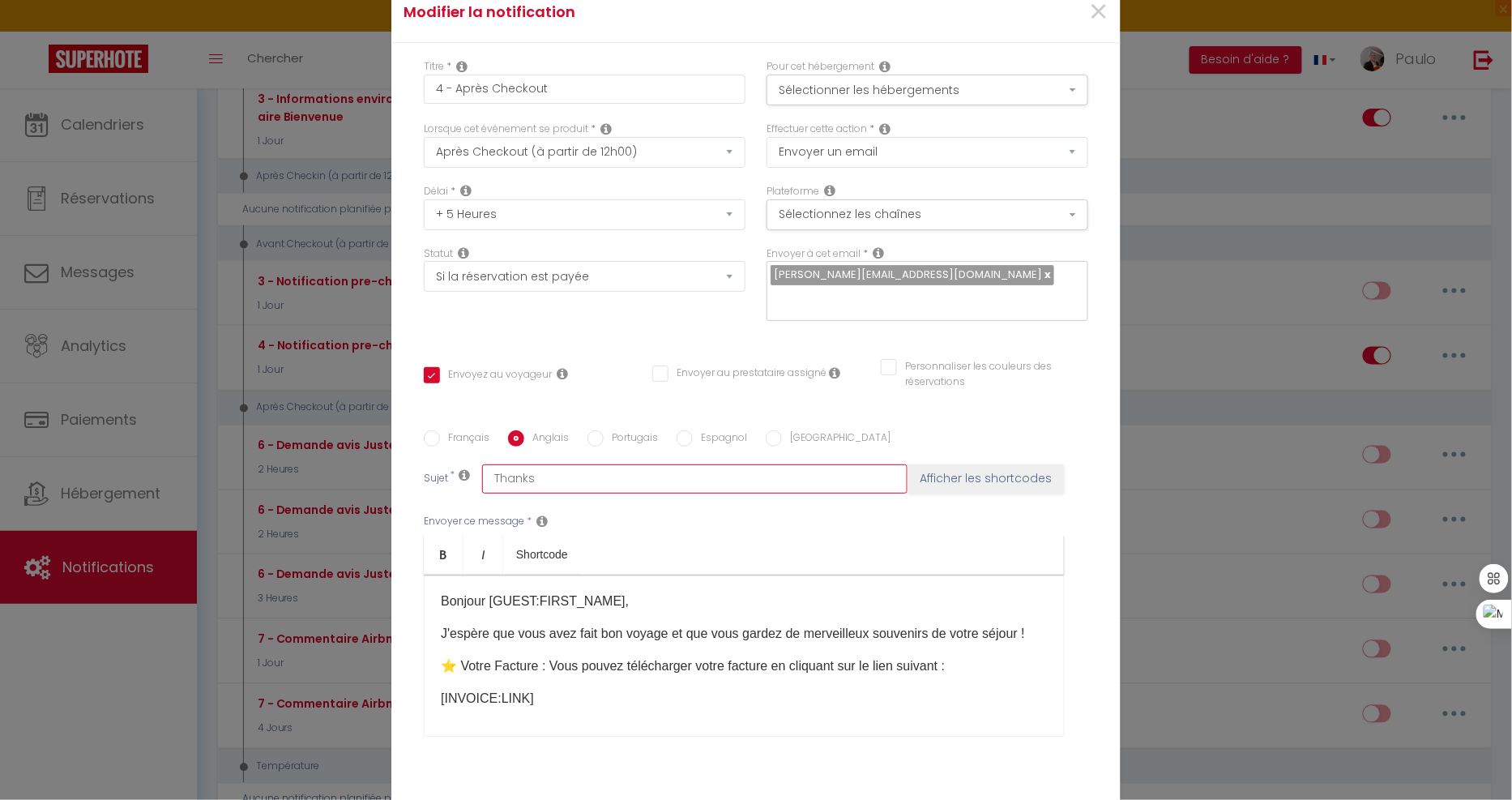
type input "Thanks"
checkbox input "true"
checkbox input "false"
type input "Thanks f"
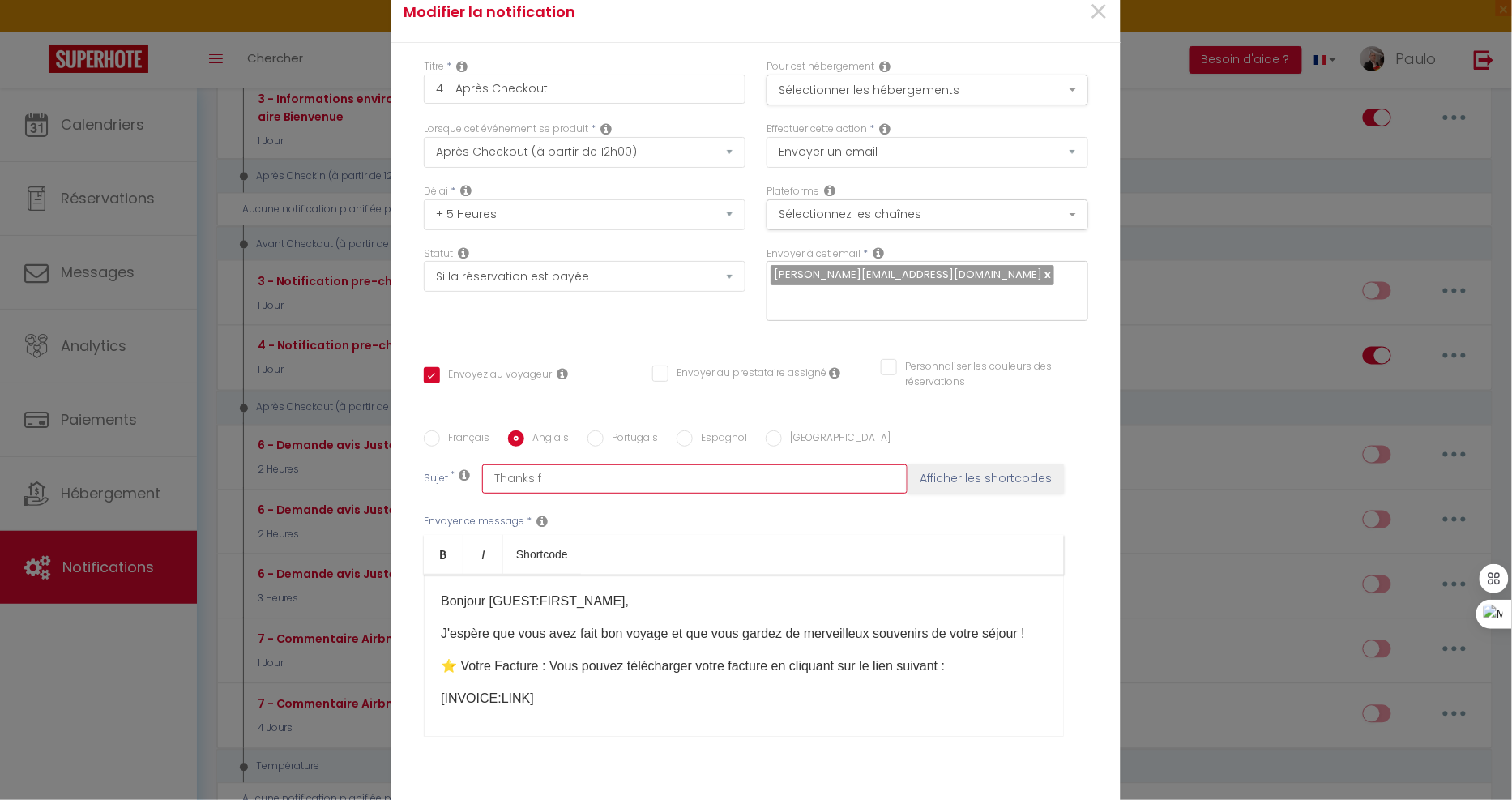
checkbox input "true"
checkbox input "false"
type input "Thanks fo"
checkbox input "true"
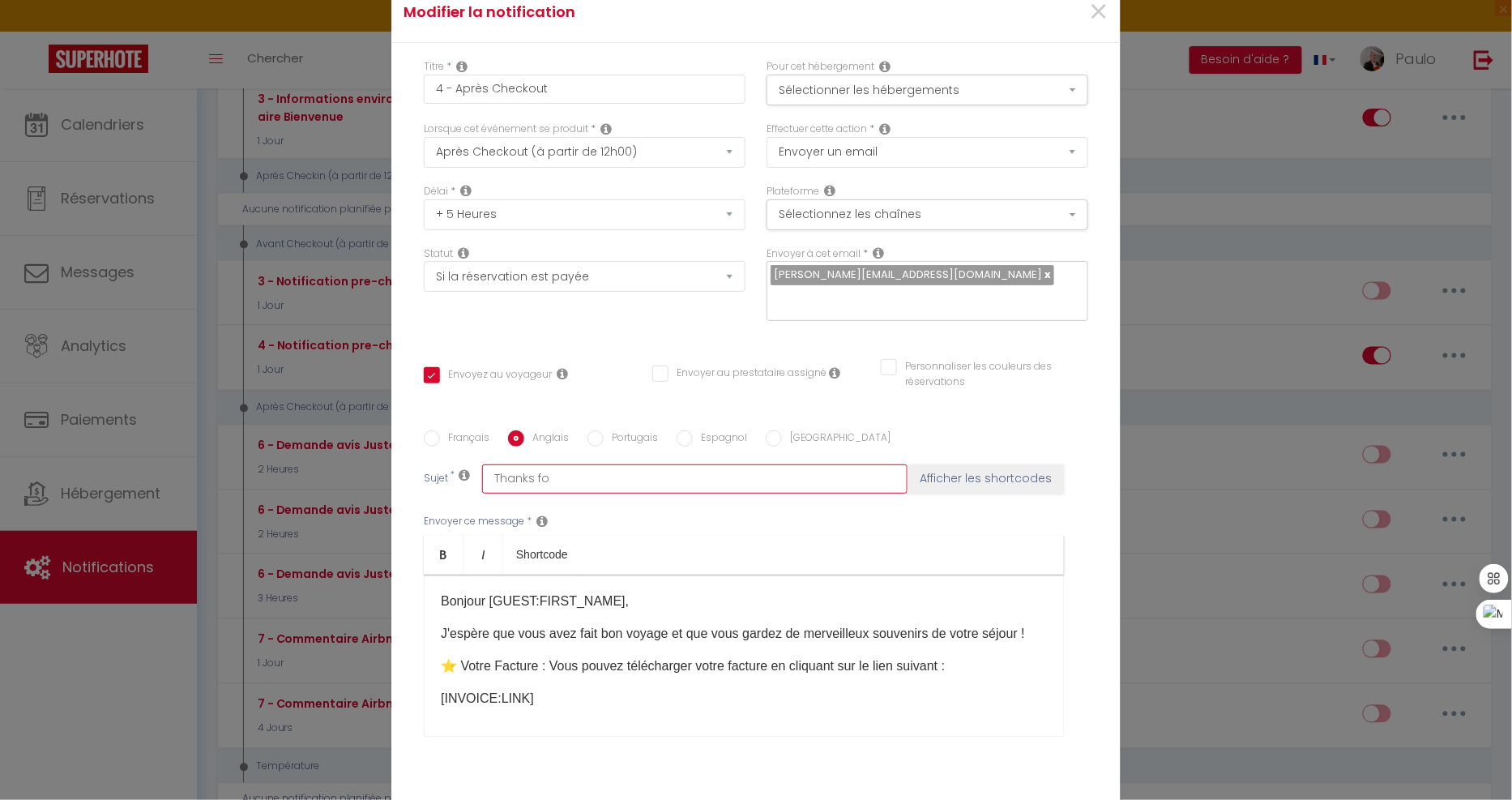
checkbox input "false"
type input "Thanks for"
checkbox input "true"
checkbox input "false"
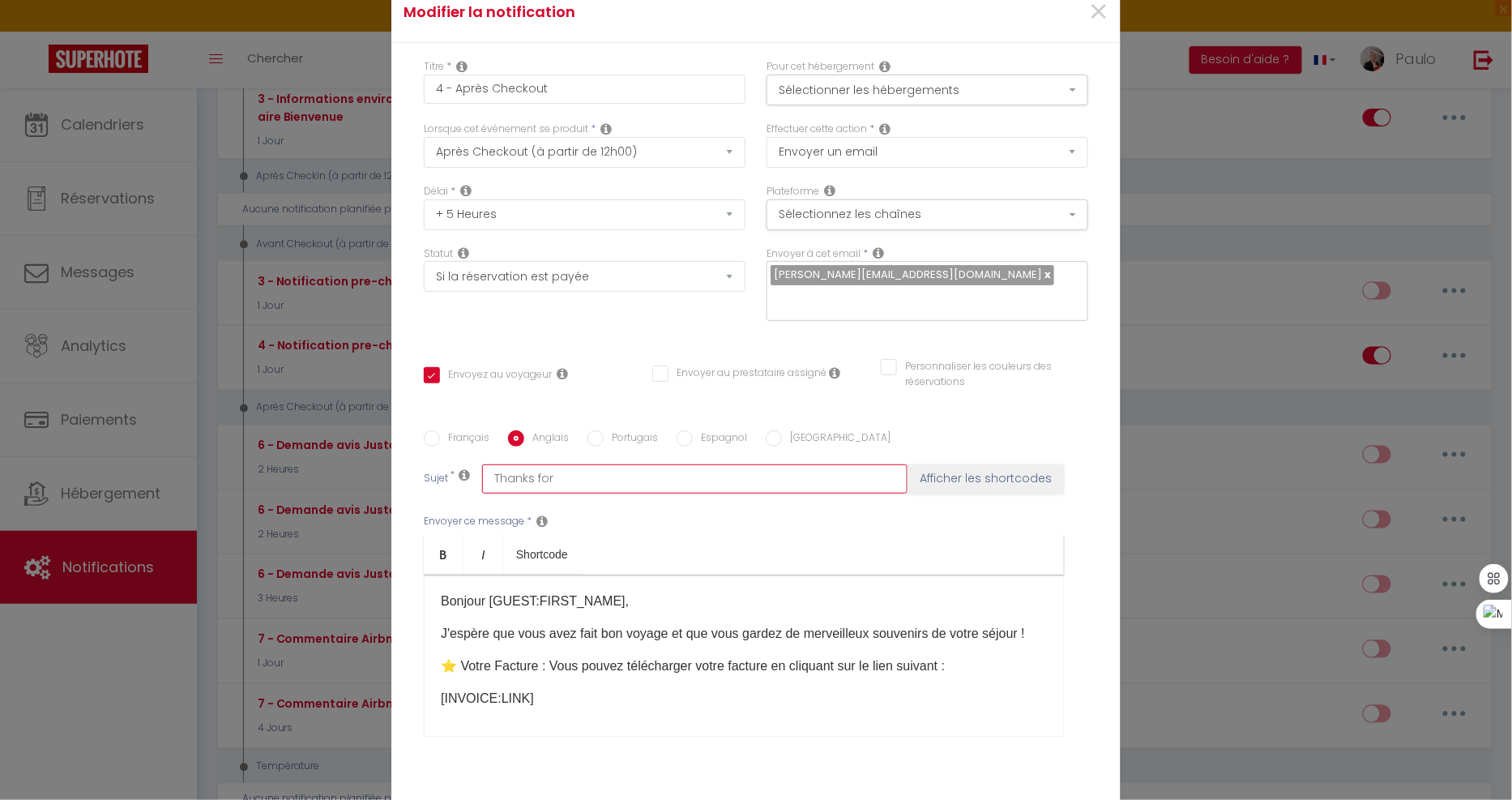
checkbox input "false"
type input "Thanks for"
checkbox input "true"
checkbox input "false"
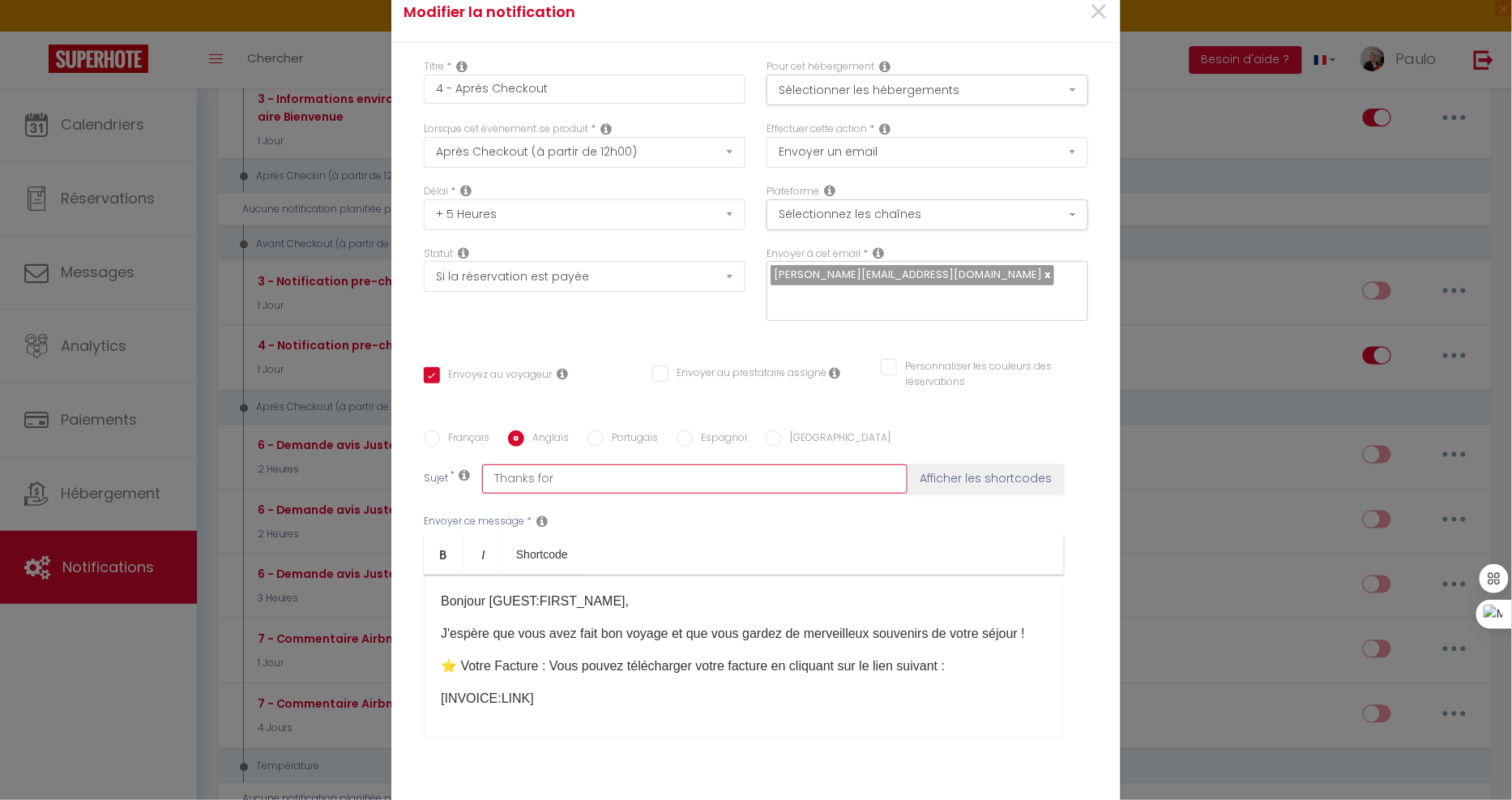
type input "Thanks for c"
checkbox input "true"
checkbox input "false"
type input "Thanks for ch"
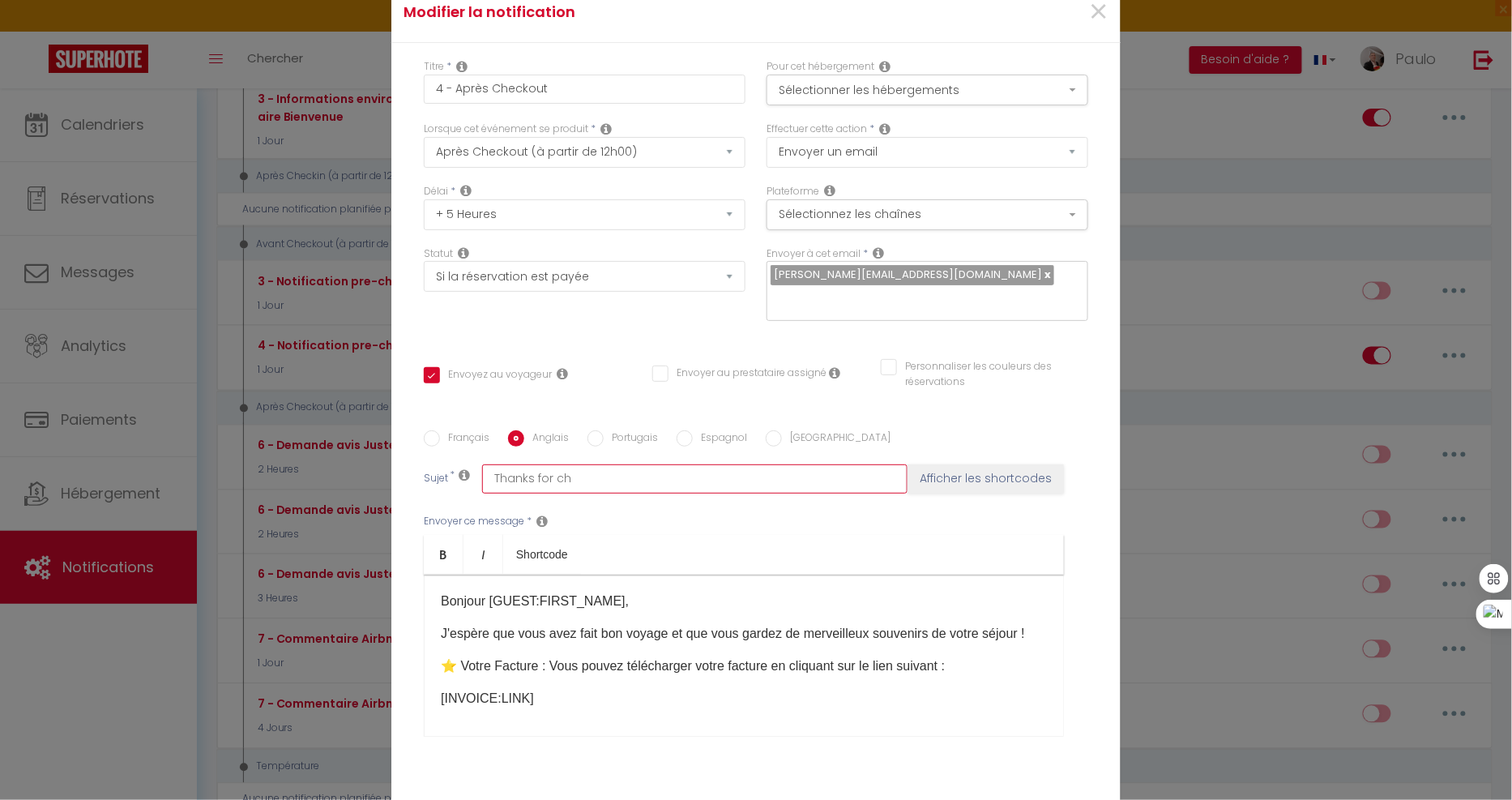
checkbox input "true"
checkbox input "false"
type input "Thanks for cho"
checkbox input "true"
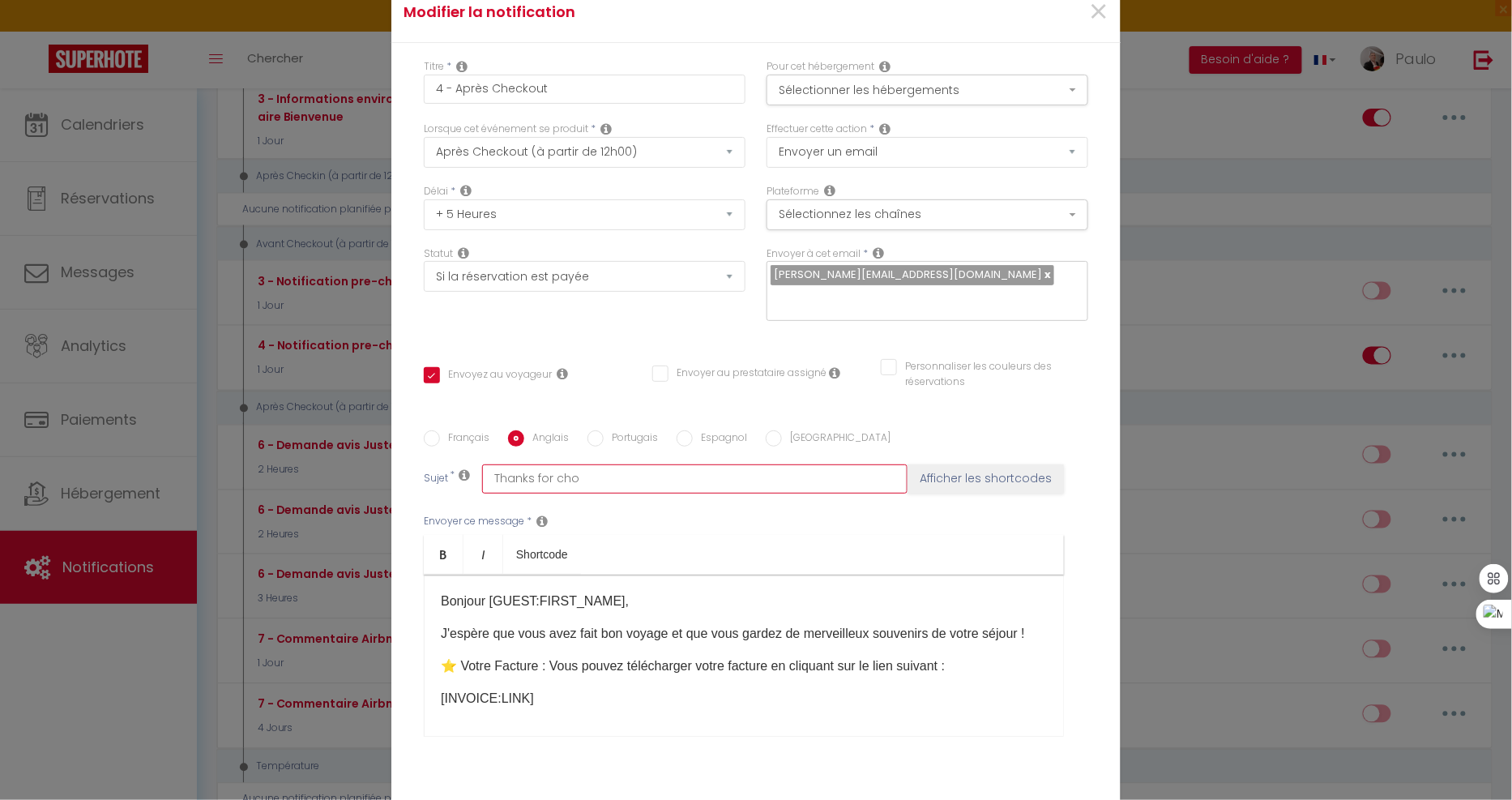
checkbox input "false"
type input "Thanks for choo"
checkbox input "true"
checkbox input "false"
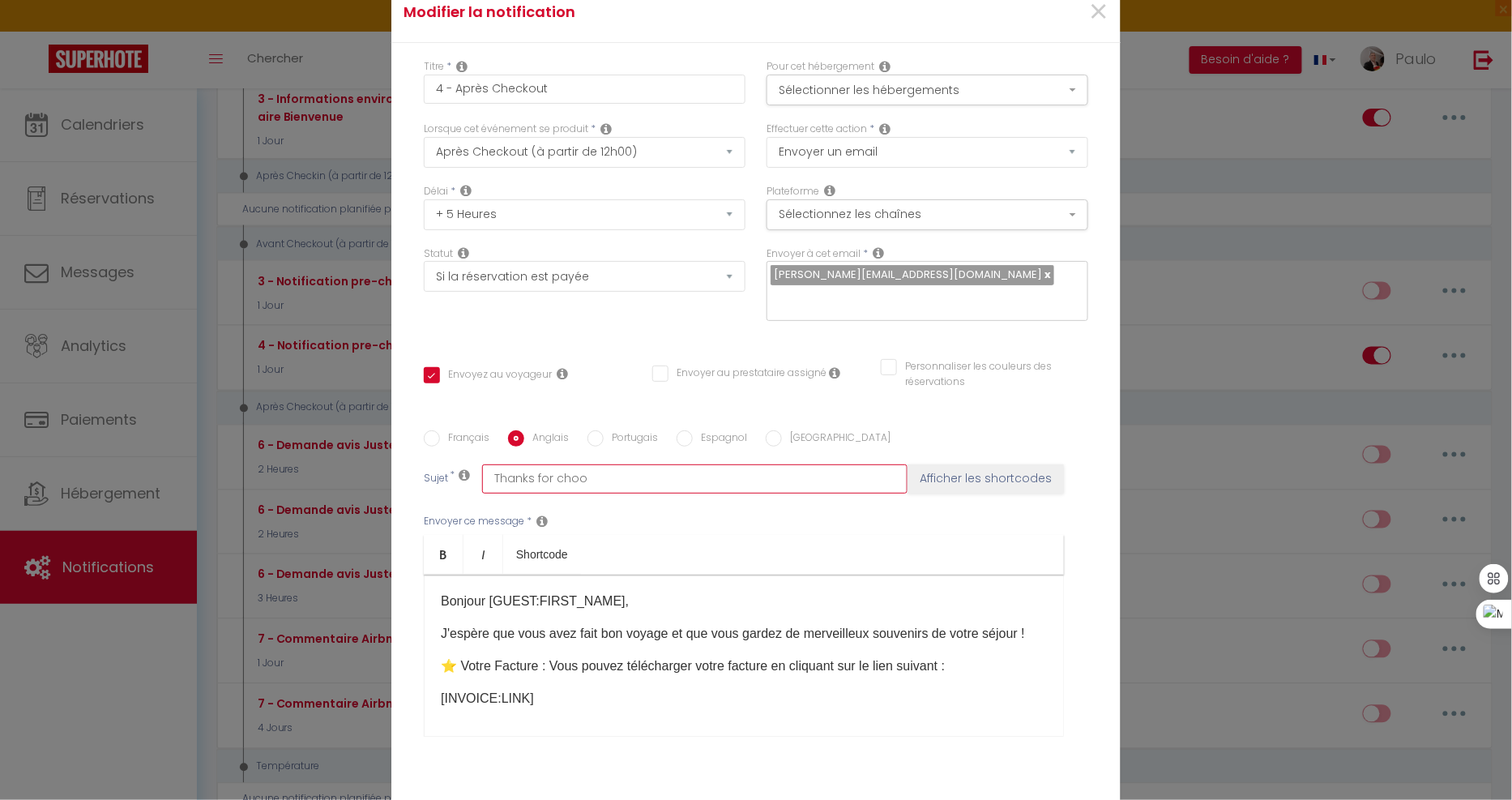
checkbox input "false"
type input "Thanks for choos"
checkbox input "true"
checkbox input "false"
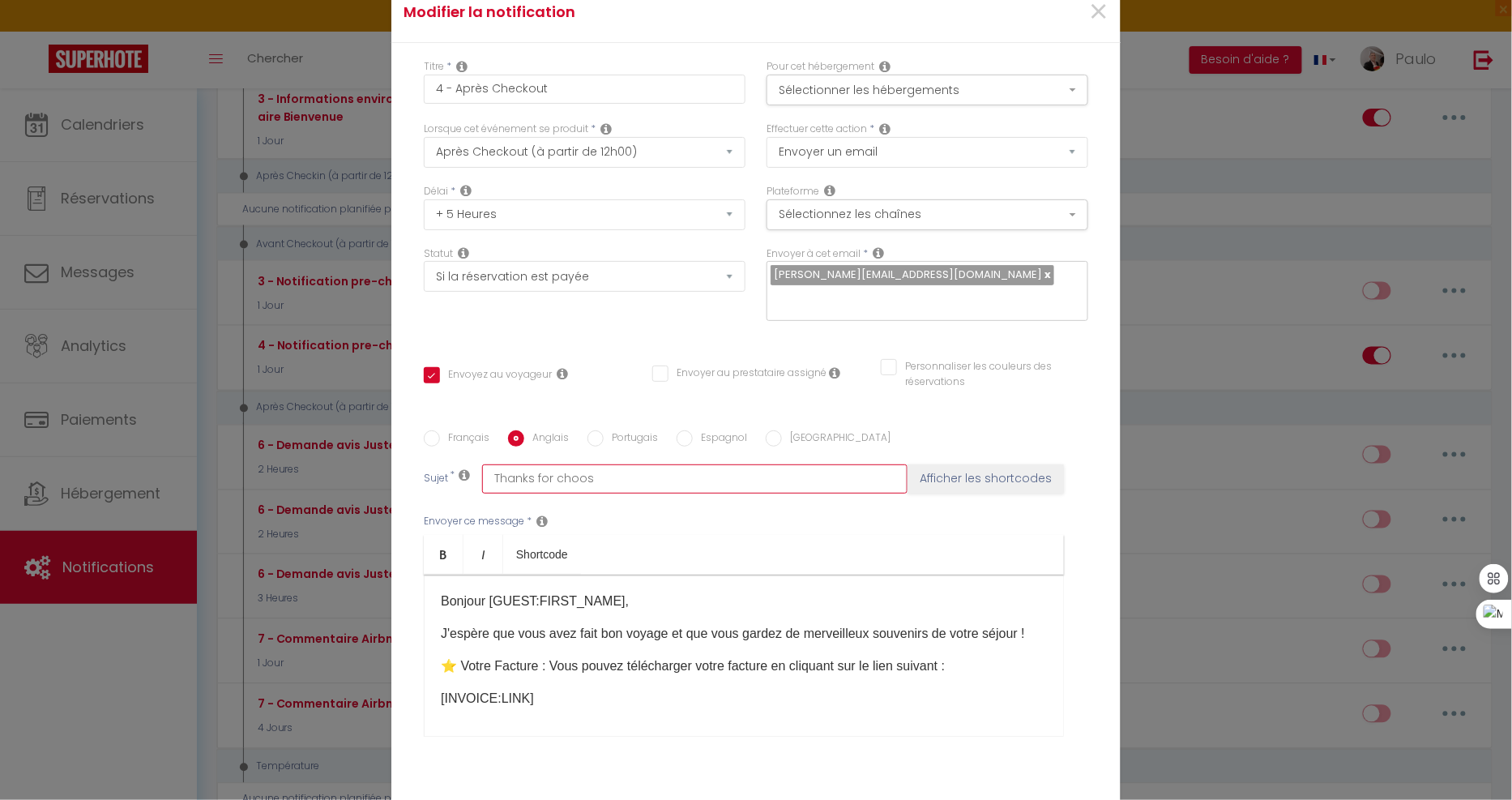
type input "Thanks for choosi"
checkbox input "true"
checkbox input "false"
type input "Thanks for choosin"
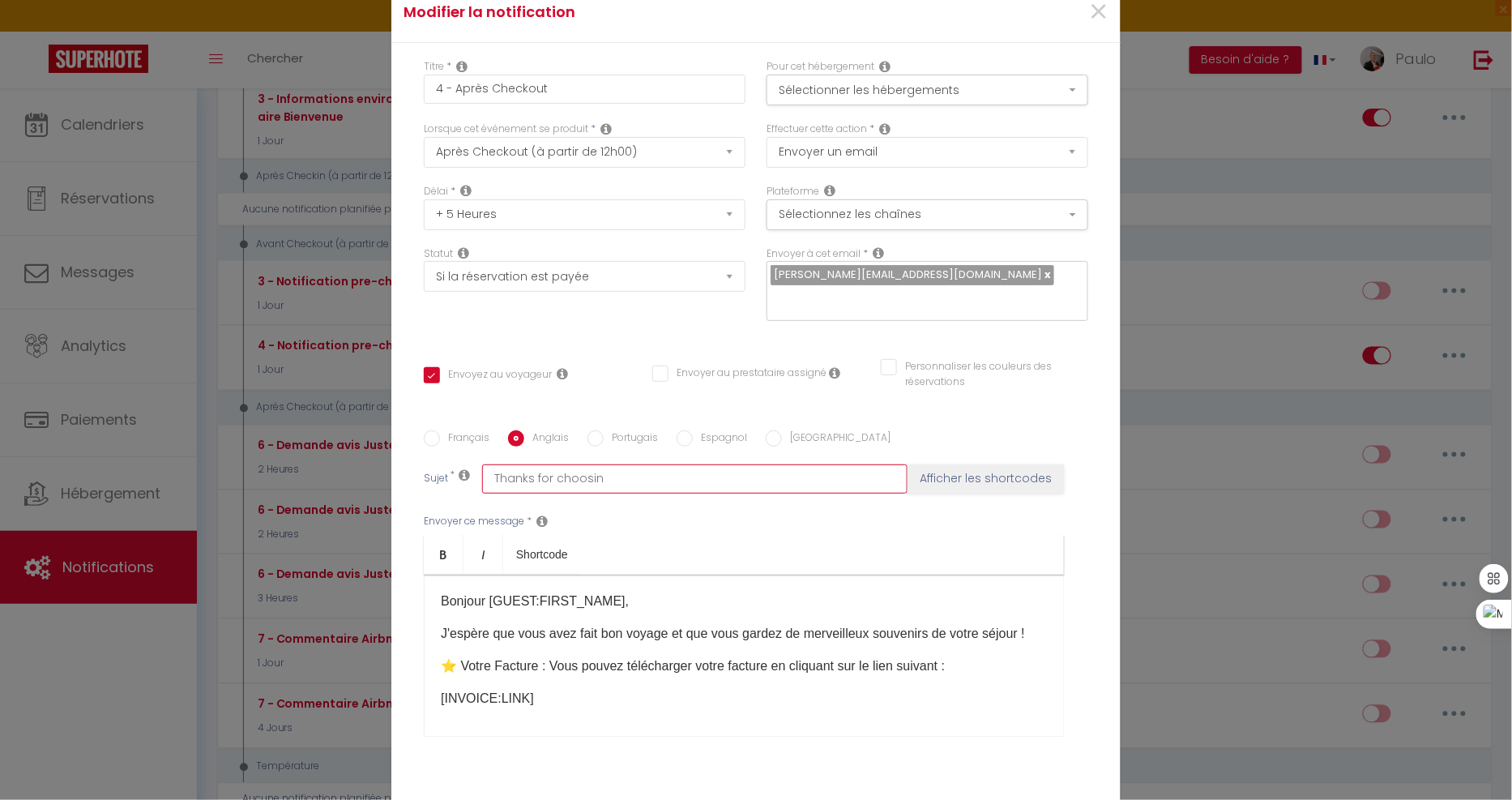
checkbox input "true"
checkbox input "false"
type input "Thanks for choosinf"
checkbox input "true"
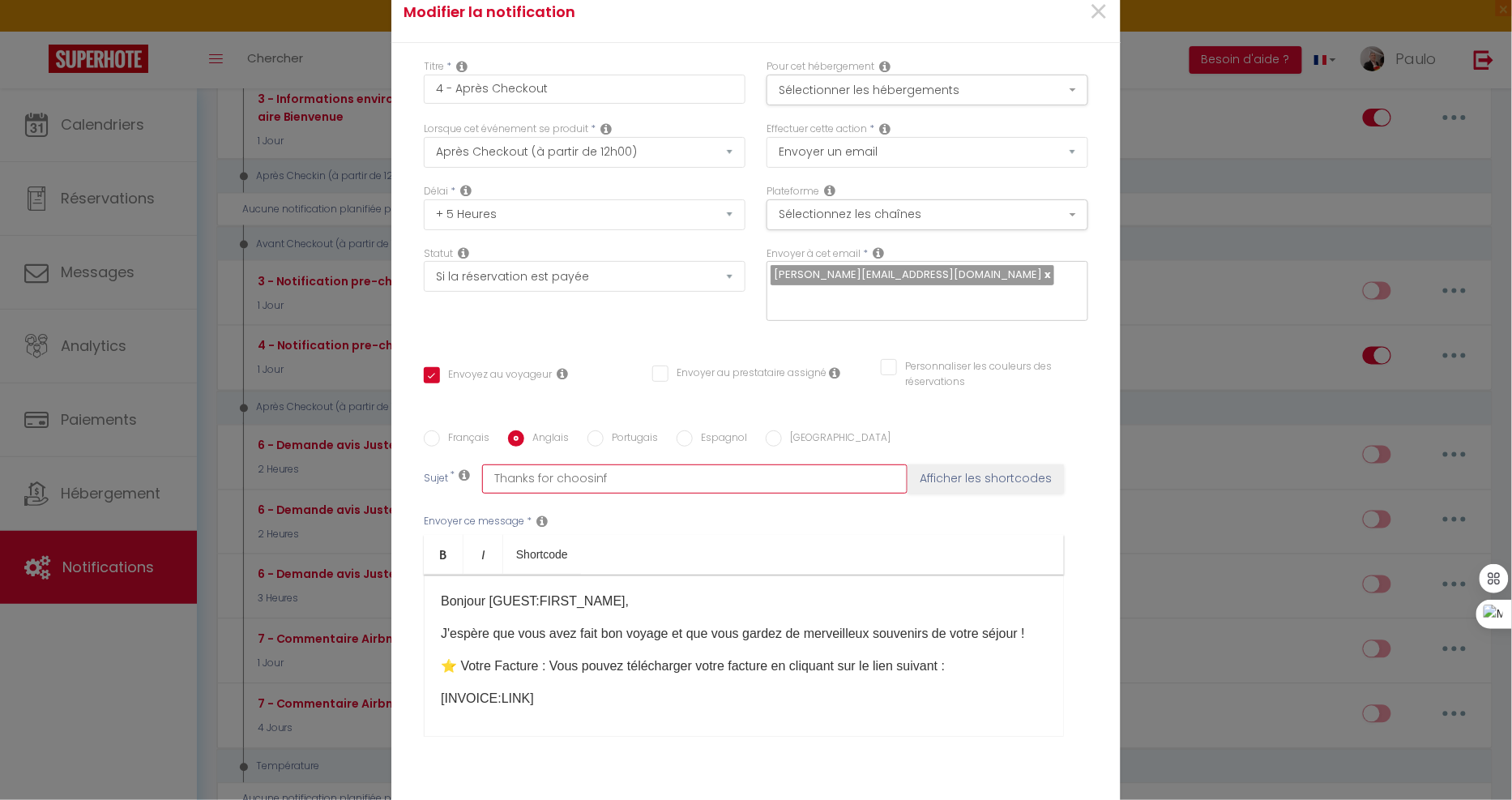
checkbox input "false"
type input "Thanks for choosin"
checkbox input "true"
checkbox input "false"
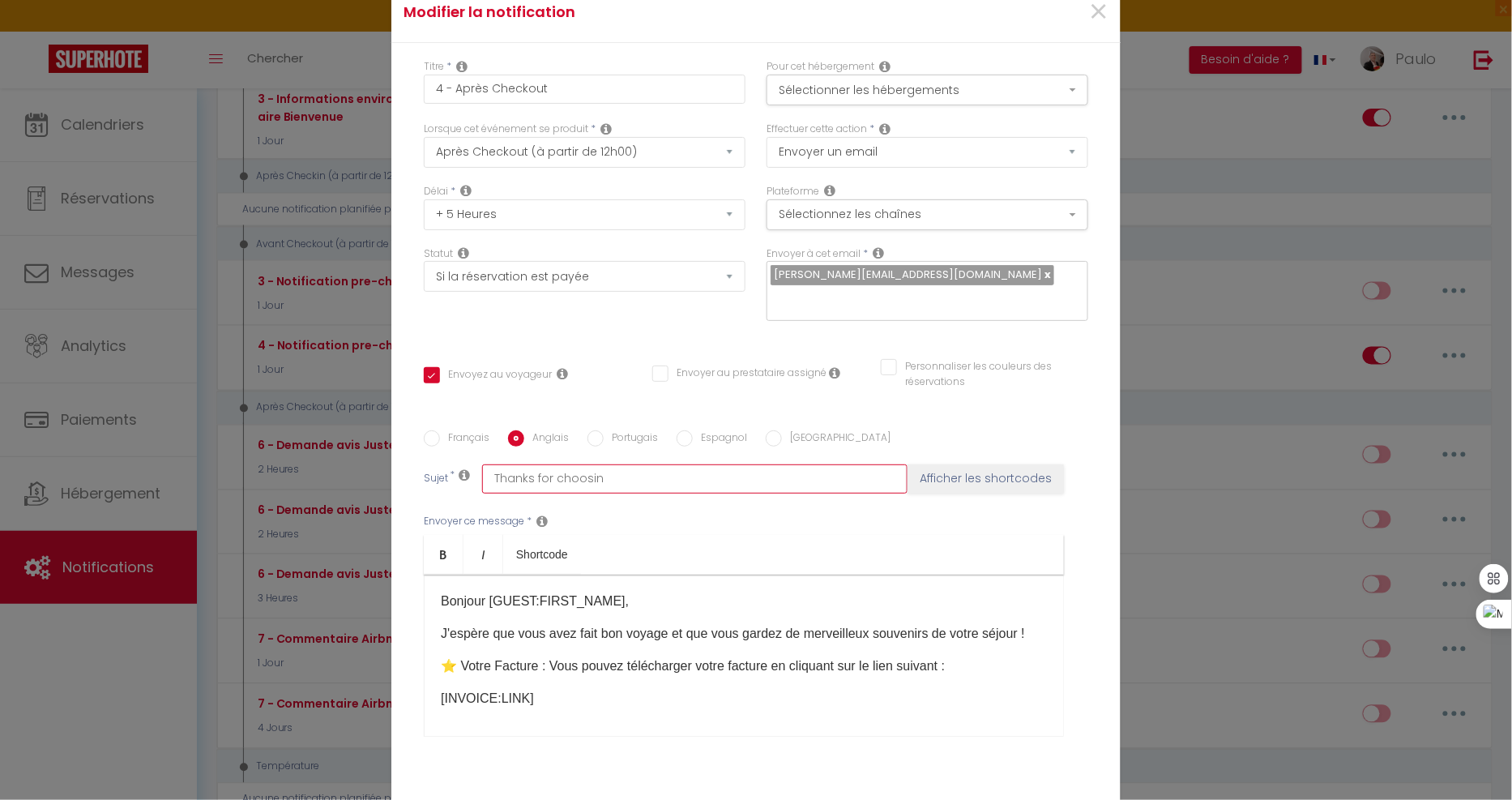
checkbox input "false"
type input "Thanks for choosing"
checkbox input "true"
checkbox input "false"
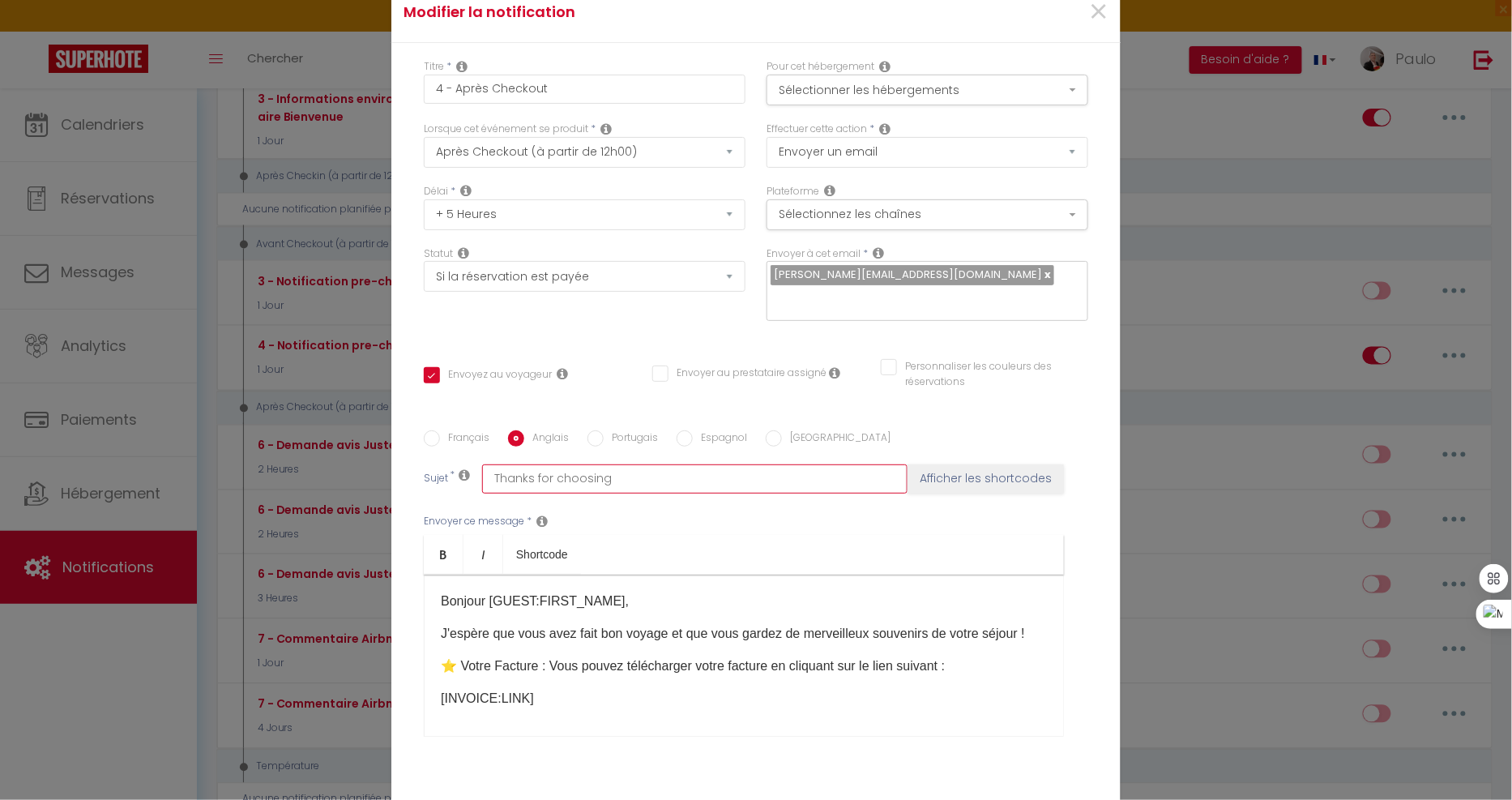
type input "Thanks for choosing"
checkbox input "true"
checkbox input "false"
type input "Thanks for choosing"
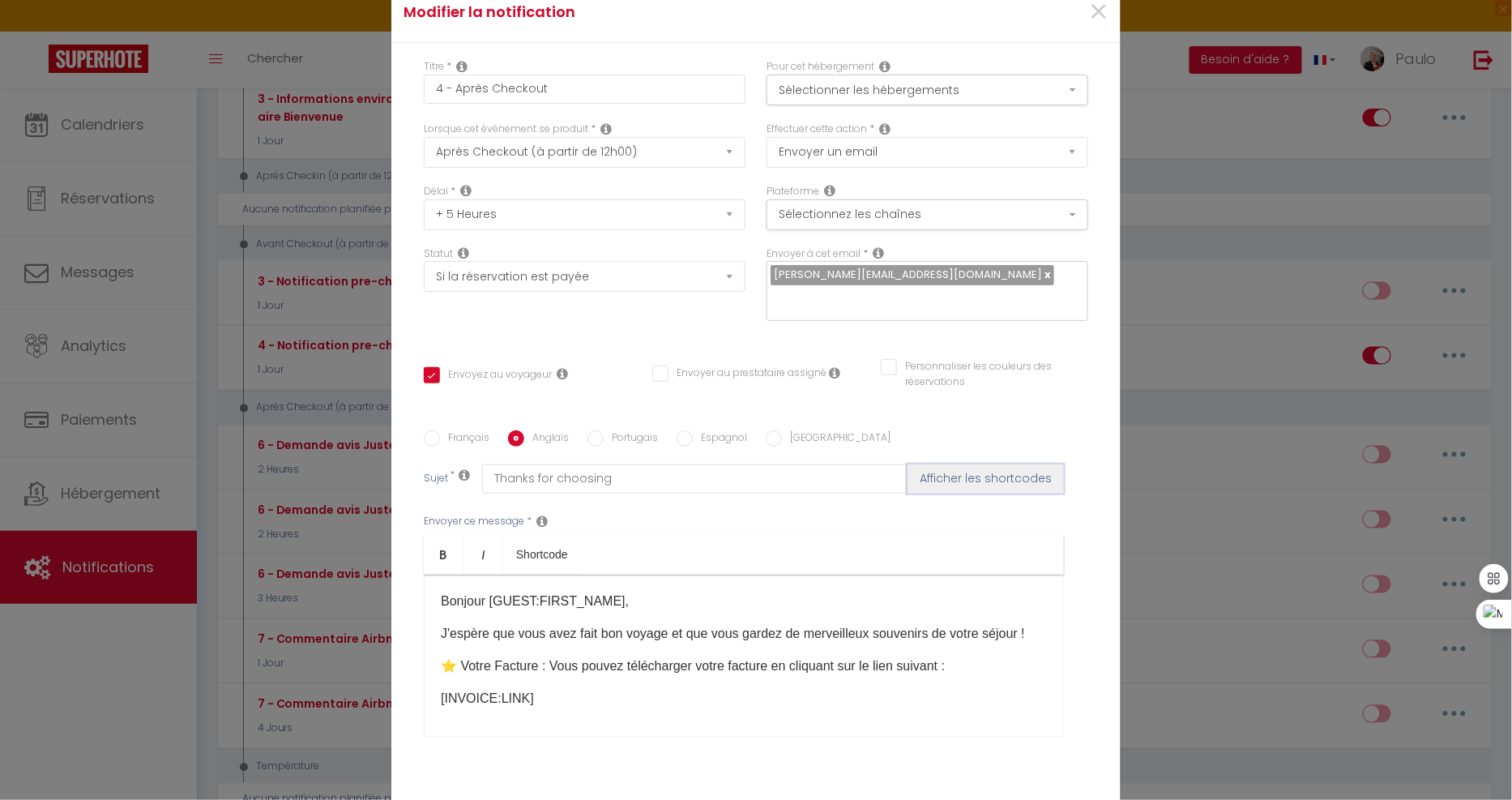
click at [946, 464] on button "Afficher les shortcodes" at bounding box center [986, 478] width 157 height 29
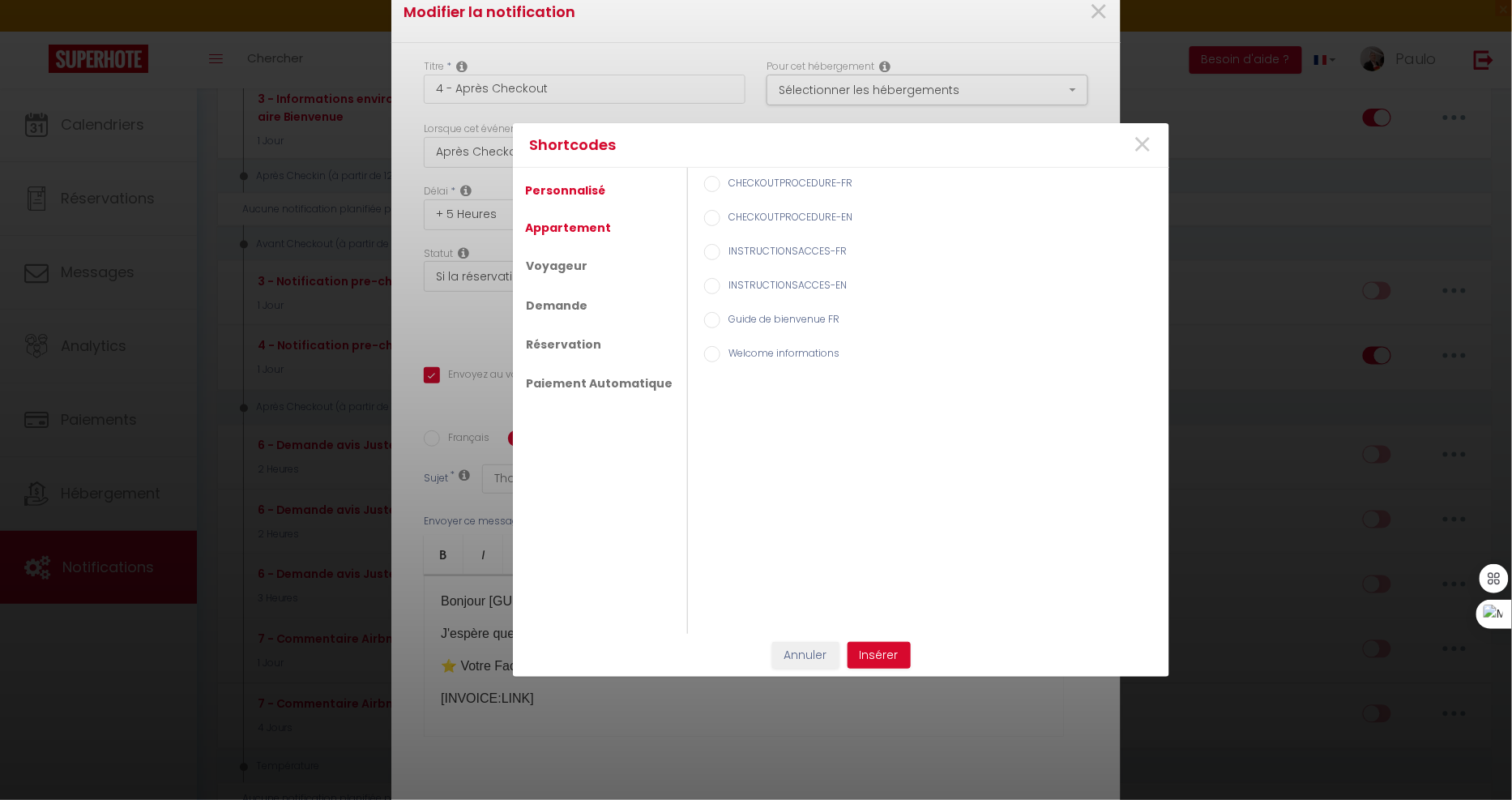
click at [579, 223] on link "Appartement" at bounding box center [568, 227] width 102 height 29
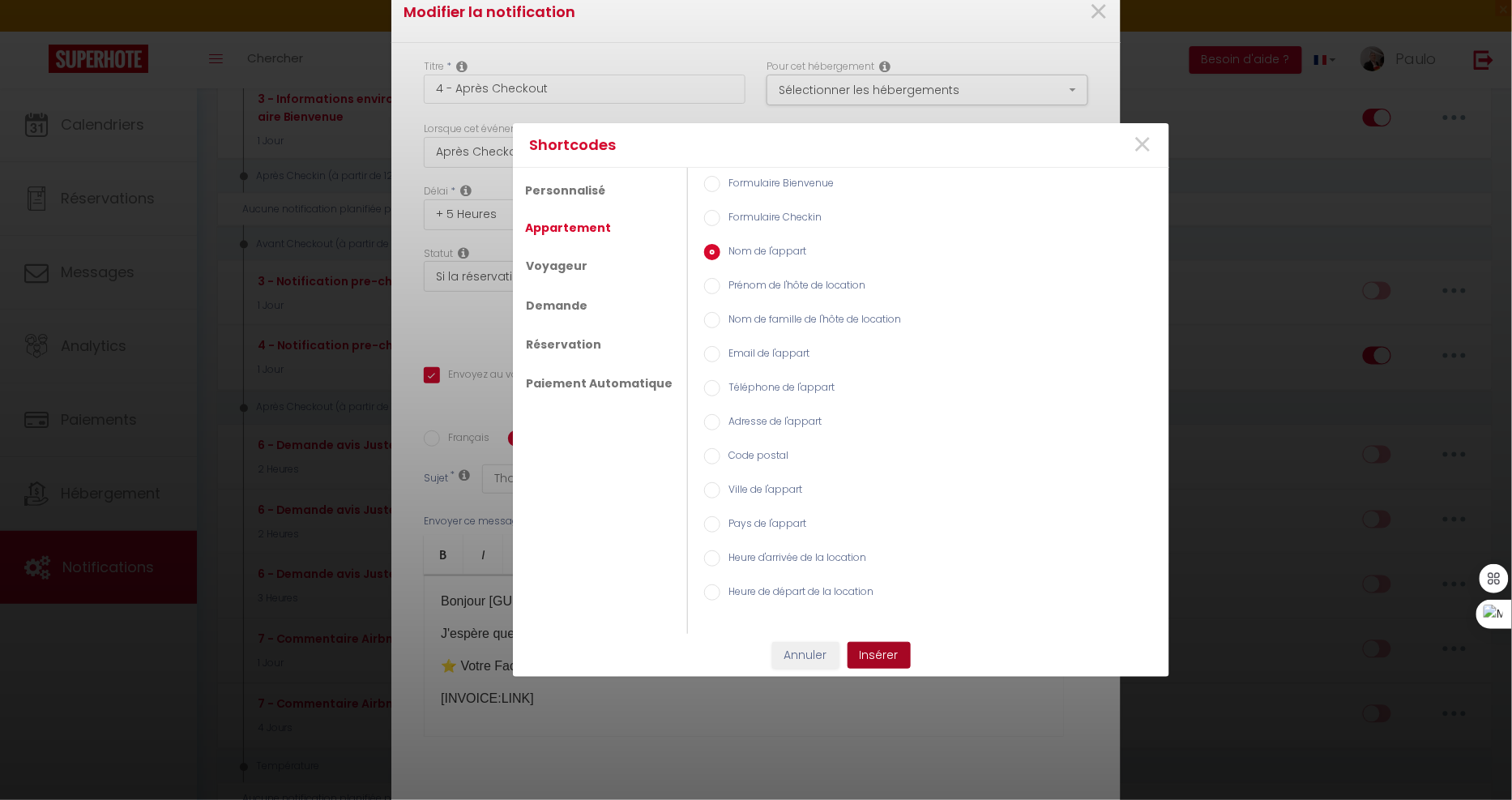
click at [867, 645] on button "Insérer" at bounding box center [879, 655] width 63 height 27
checkbox input "true"
checkbox input "false"
type input "Thanks for choosing [RENTAL:NAME]"
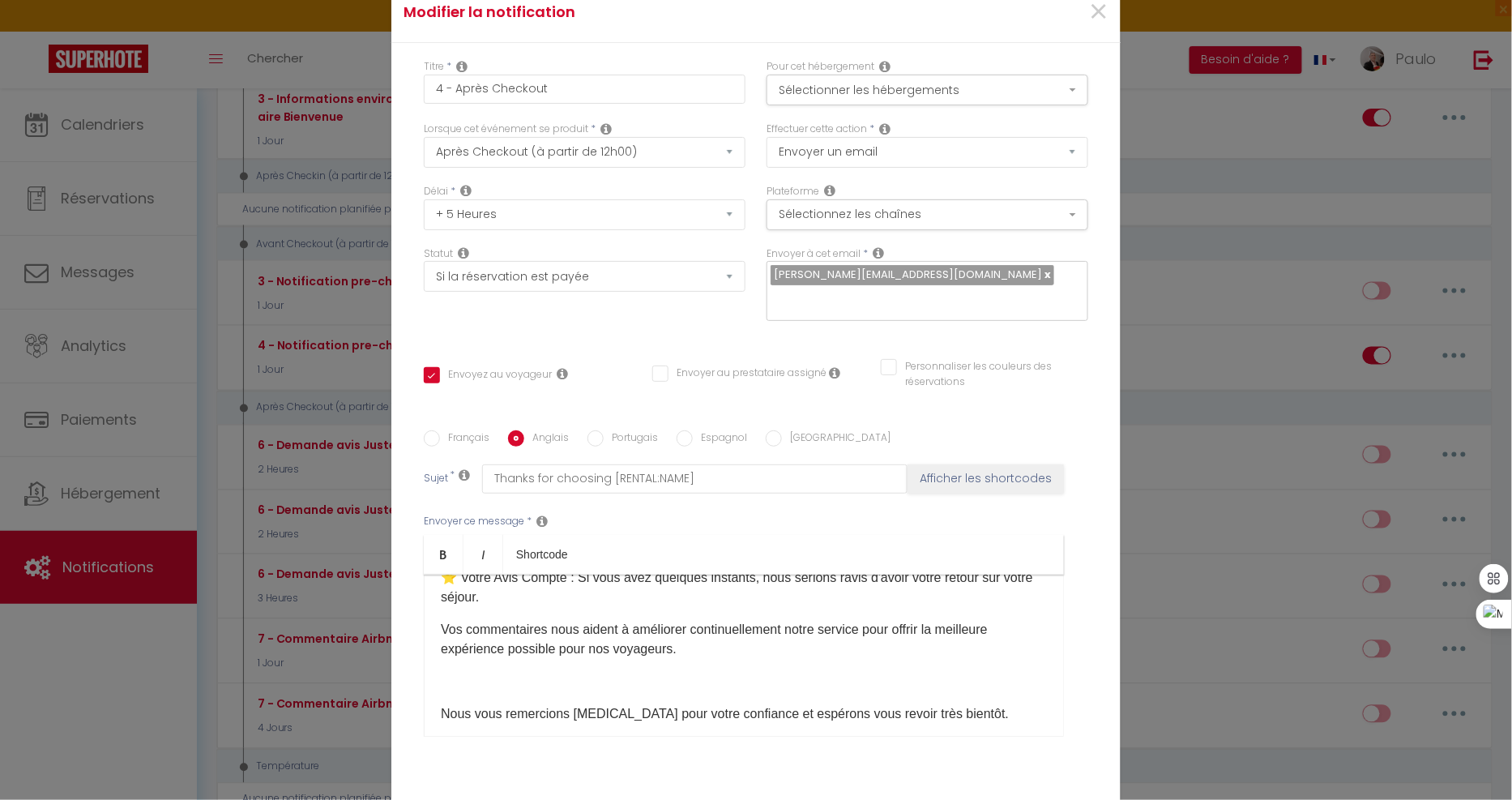
scroll to position [407, 0]
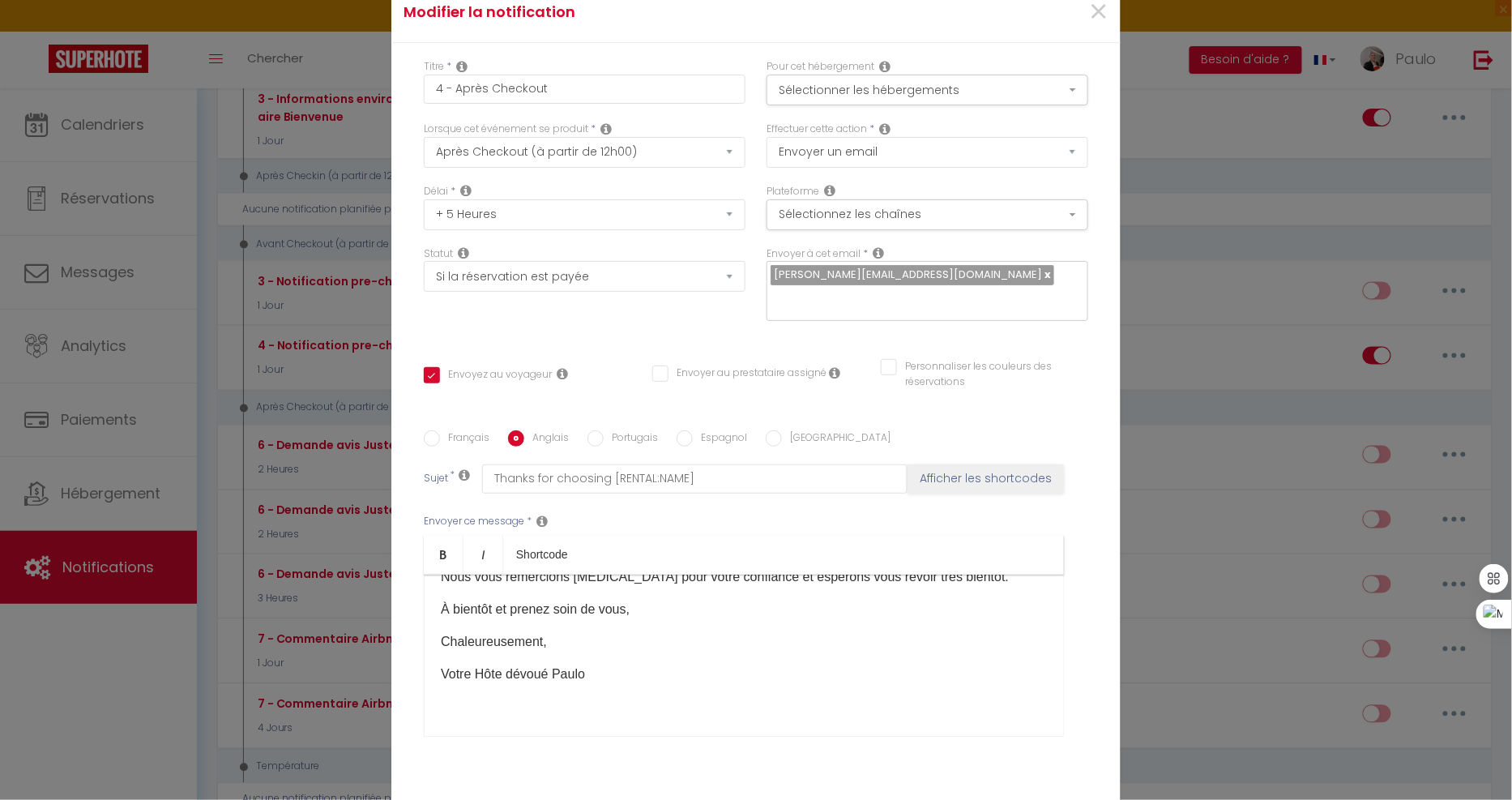
click at [893, 699] on div "​Bonjour [GUEST:FIRST_NAME], J'espère que vous avez fait bon voyage et que vous…" at bounding box center [744, 655] width 640 height 162
click at [804, 670] on p "Votre Hôte dévoué Paulo" at bounding box center [744, 673] width 606 height 19
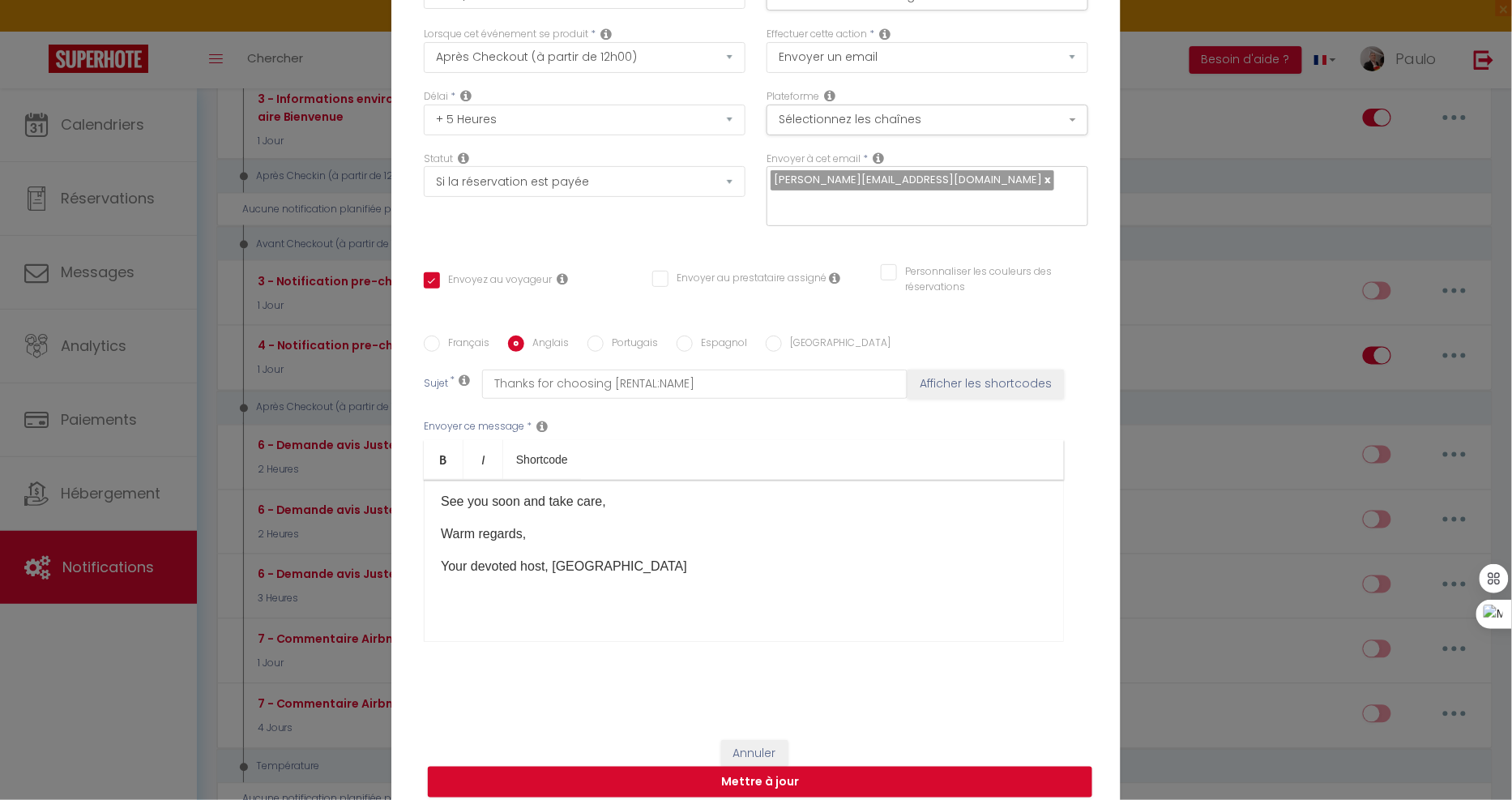
scroll to position [96, 0]
click at [734, 766] on button "Mettre à jour" at bounding box center [759, 781] width 664 height 31
checkbox input "true"
checkbox input "false"
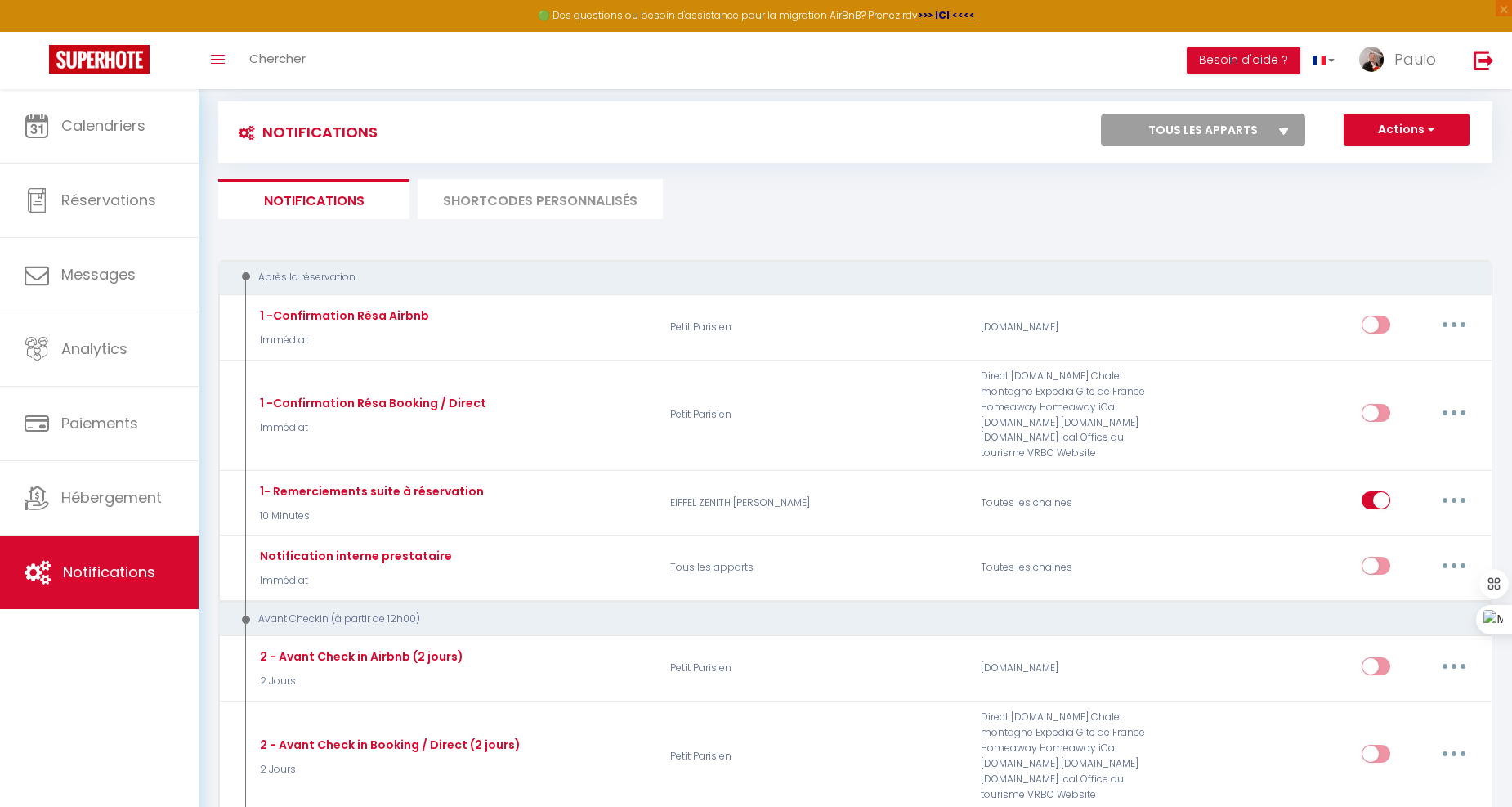
scroll to position [0, 0]
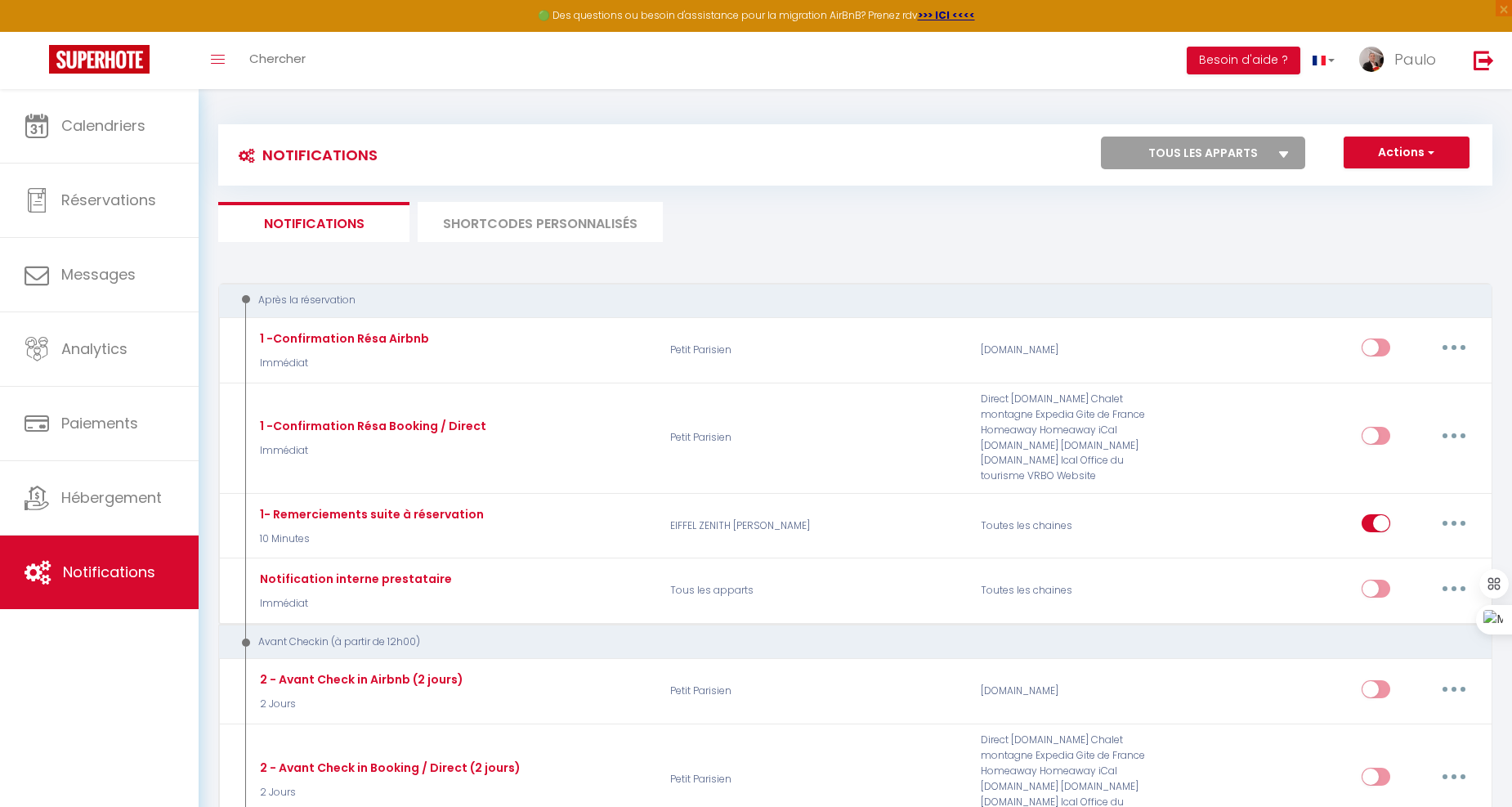
drag, startPoint x: 1275, startPoint y: 148, endPoint x: 1261, endPoint y: 149, distance: 14.0
click at [1273, 148] on select "Tous les apparts EIFFEL ZENITH [PERSON_NAME] Petit [PERSON_NAME]" at bounding box center [1204, 153] width 205 height 33
select select "63742"
click at [1102, 136] on select "Tous les apparts EIFFEL ZENITH [PERSON_NAME] Petit [PERSON_NAME]" at bounding box center [1204, 153] width 205 height 33
checkbox input "false"
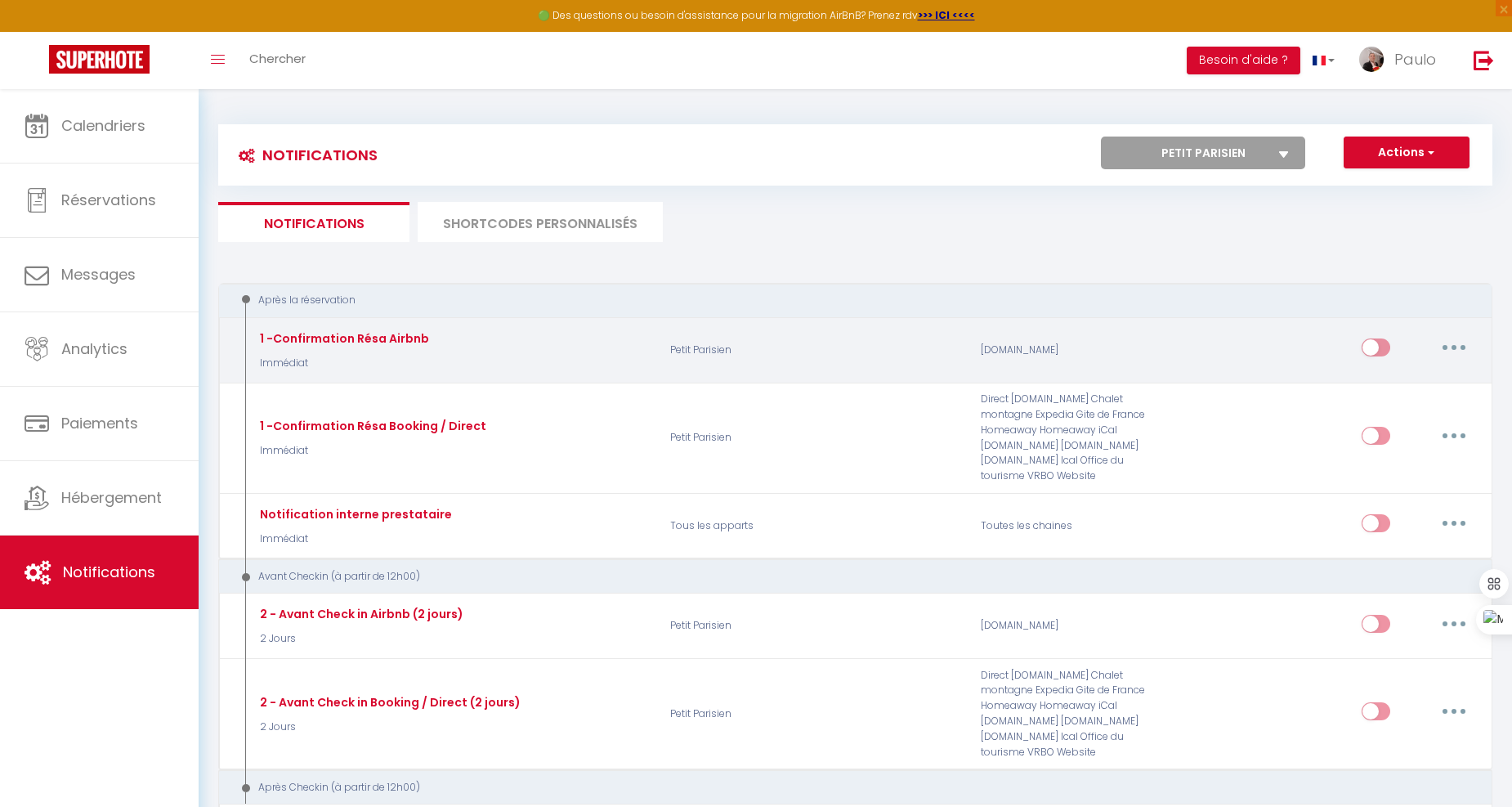
click at [1372, 345] on input "checkbox" at bounding box center [1376, 350] width 28 height 25
checkbox input "true"
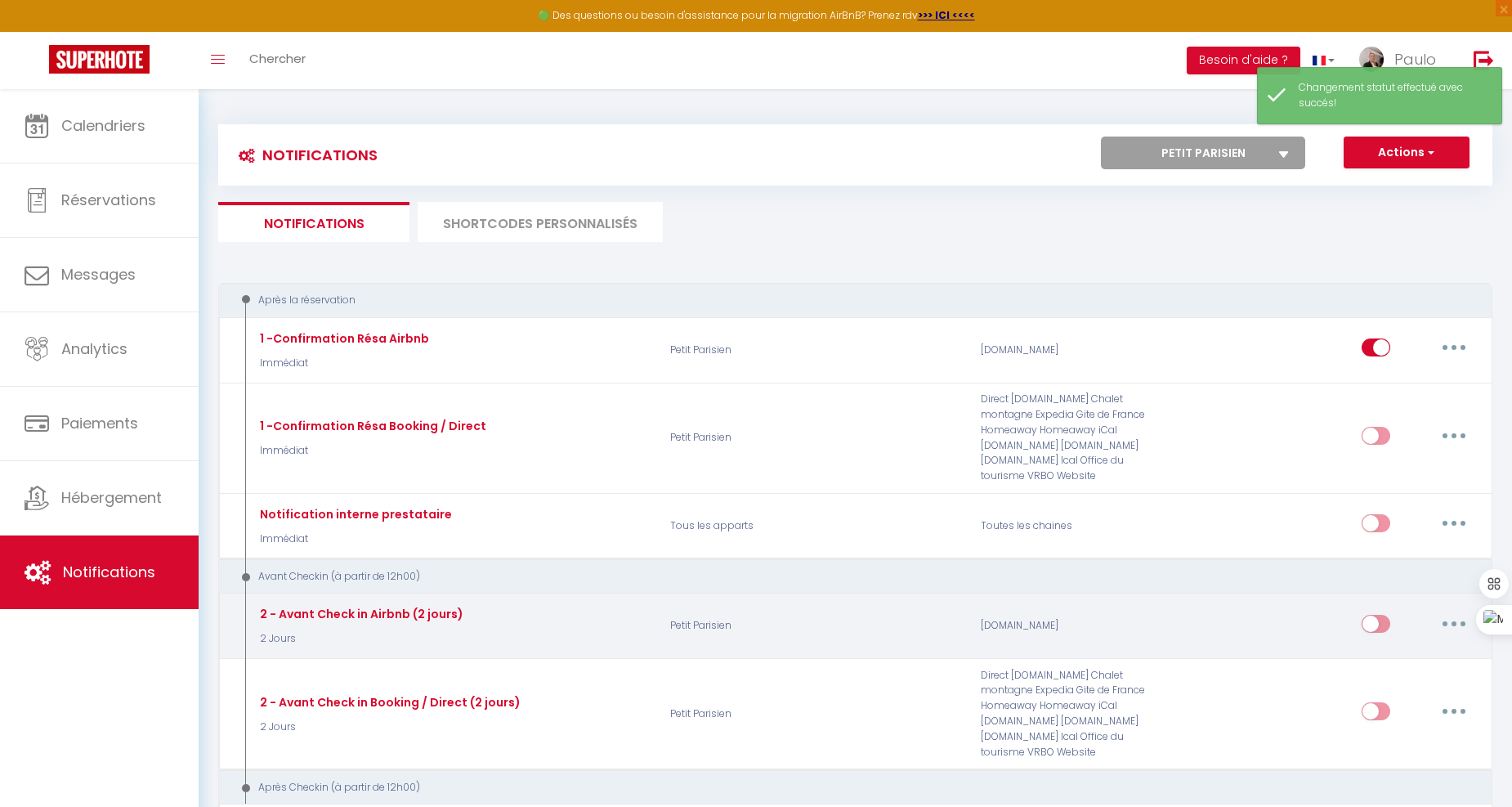
click at [1376, 615] on input "checkbox" at bounding box center [1376, 627] width 28 height 25
checkbox input "true"
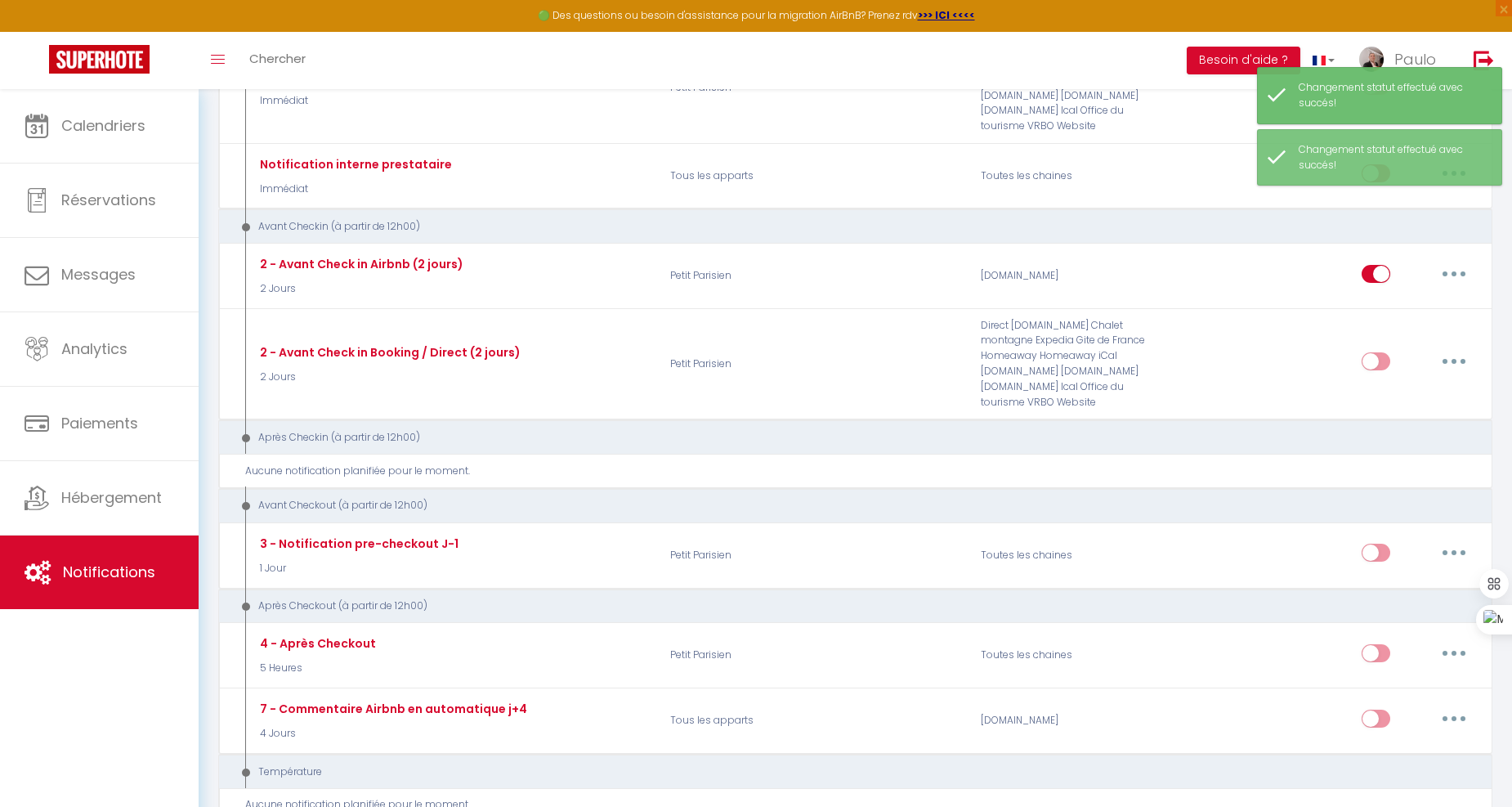
scroll to position [363, 0]
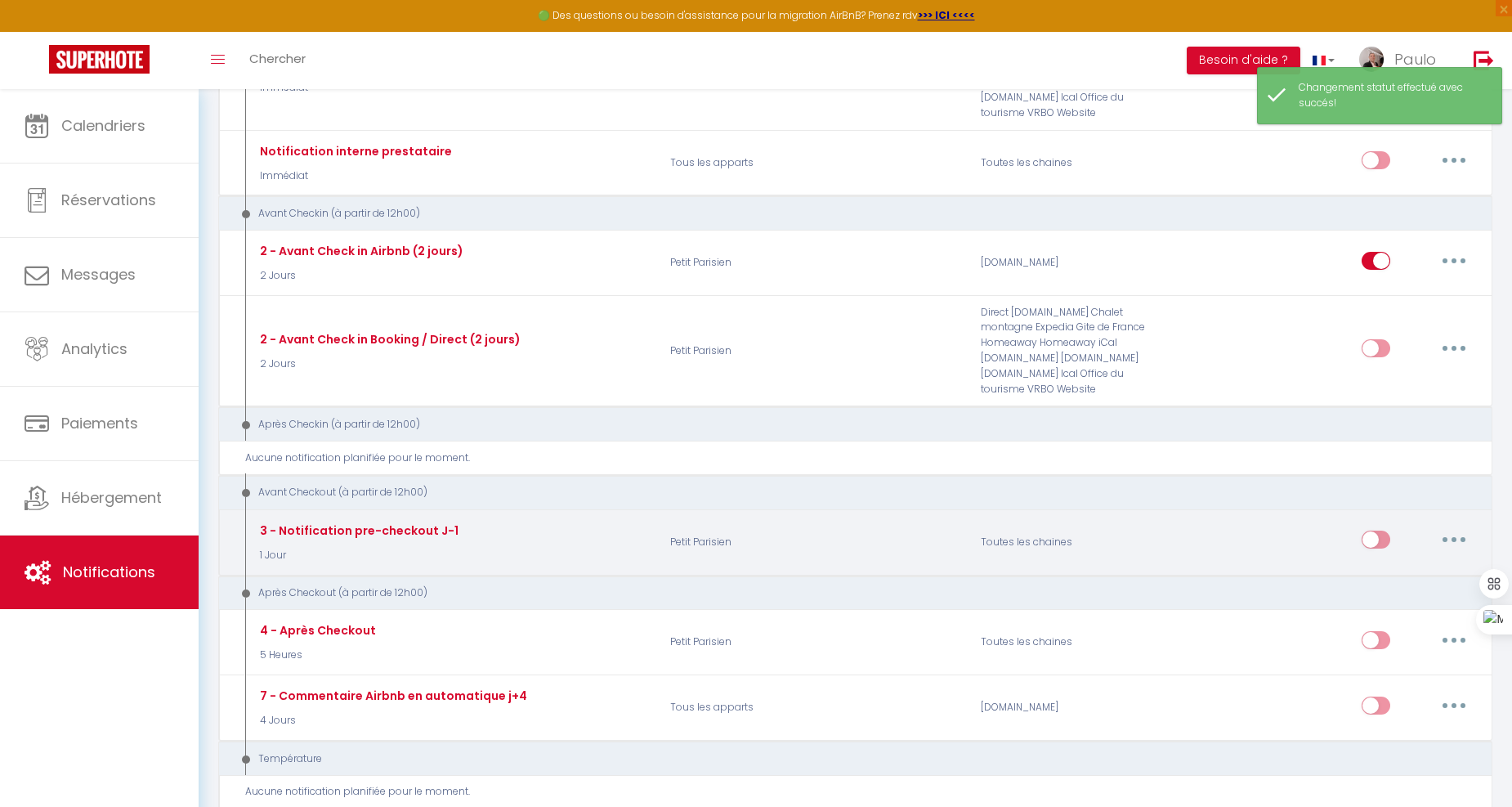
click at [1374, 530] on input "checkbox" at bounding box center [1376, 542] width 28 height 25
checkbox input "true"
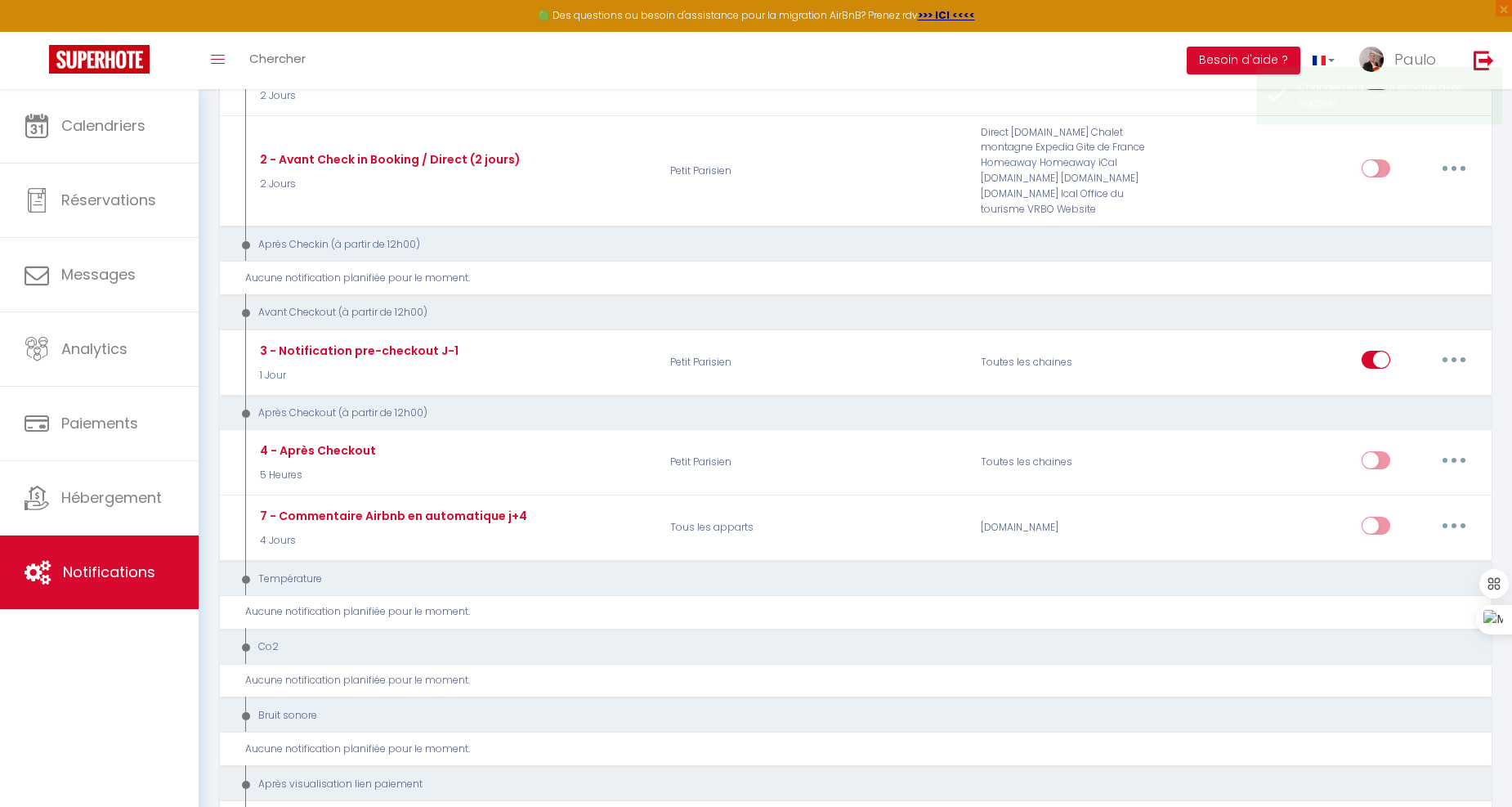
scroll to position [545, 0]
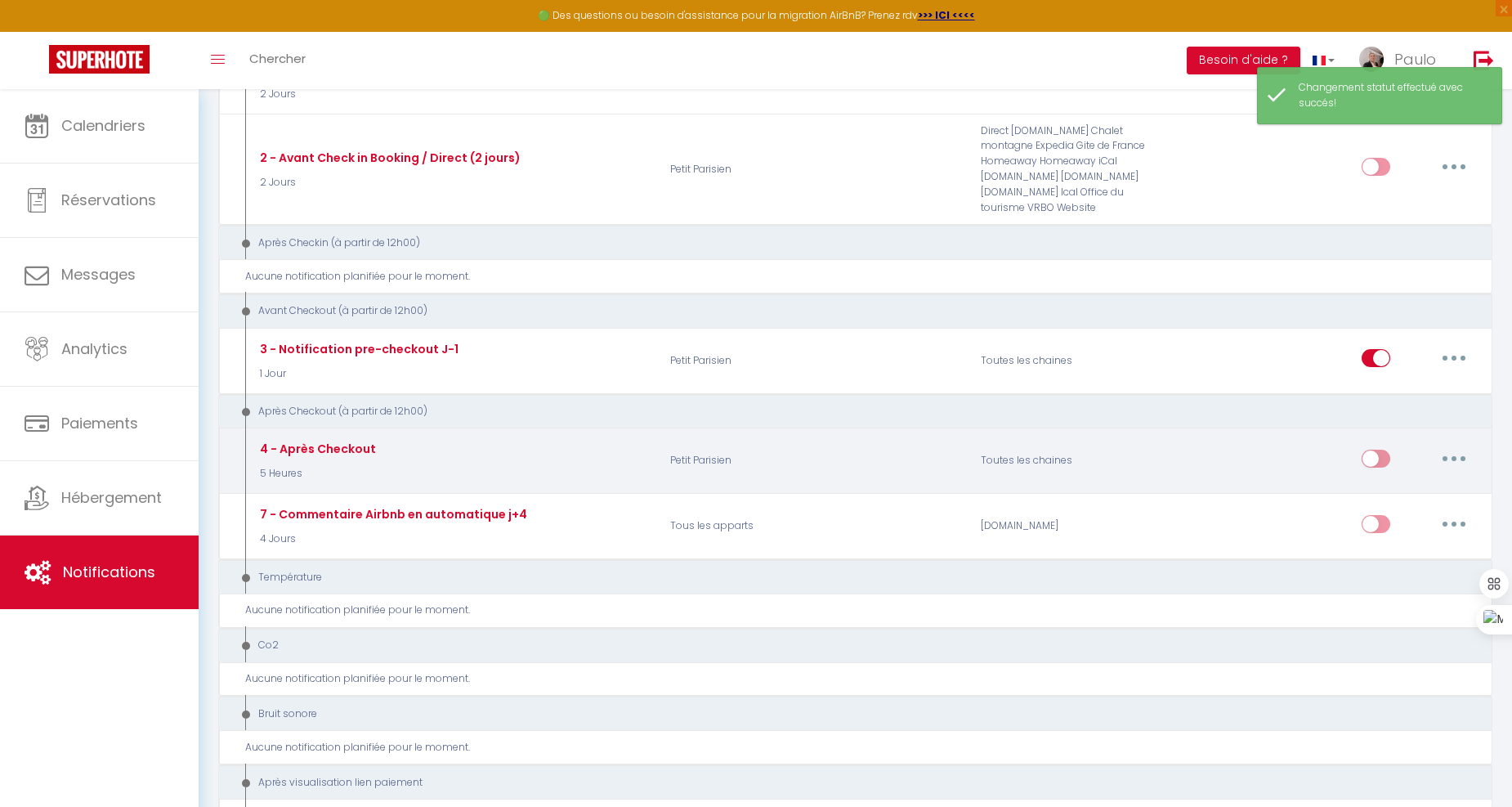
click at [1375, 450] on input "checkbox" at bounding box center [1376, 462] width 28 height 25
checkbox input "true"
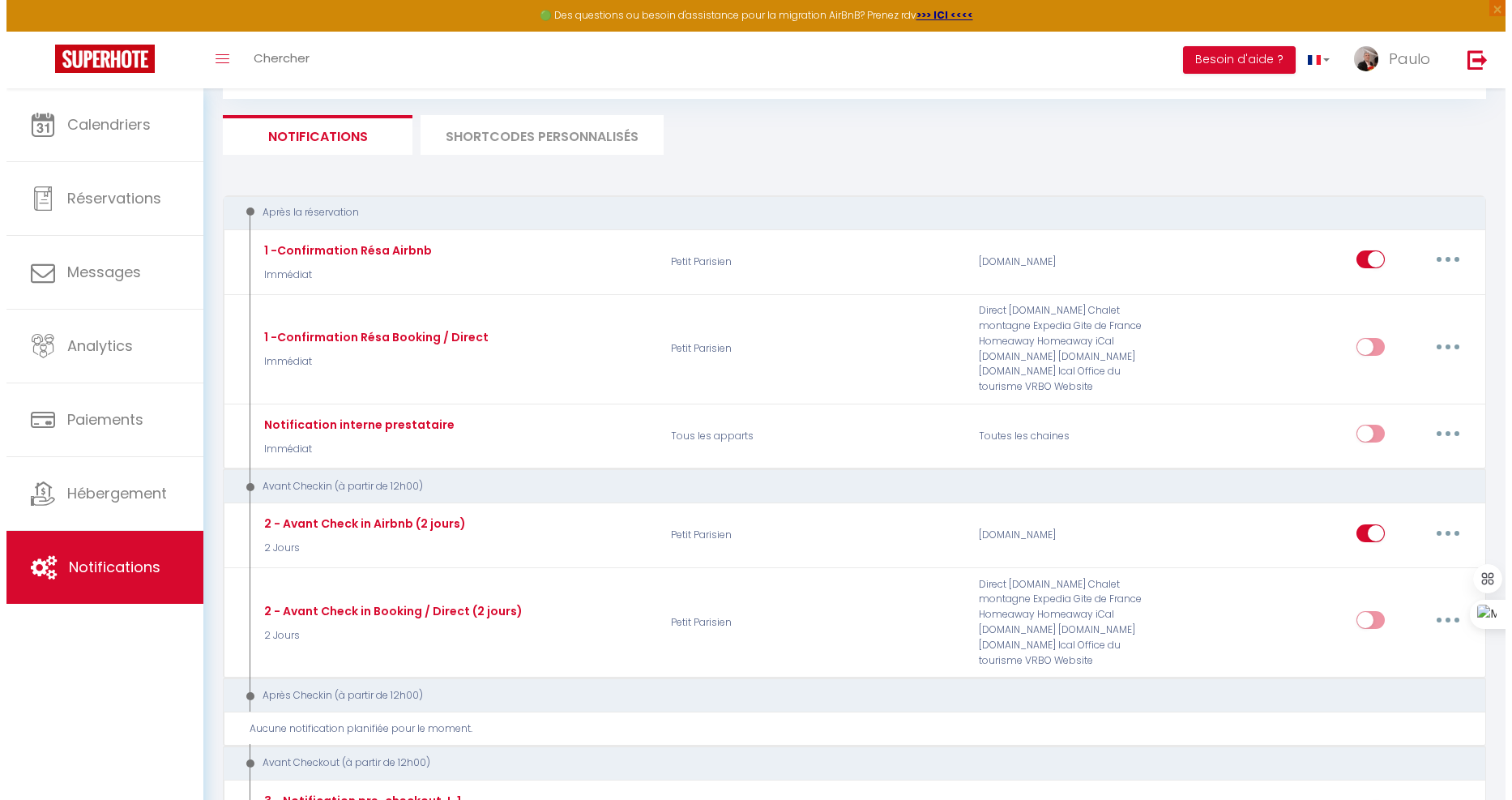
scroll to position [0, 0]
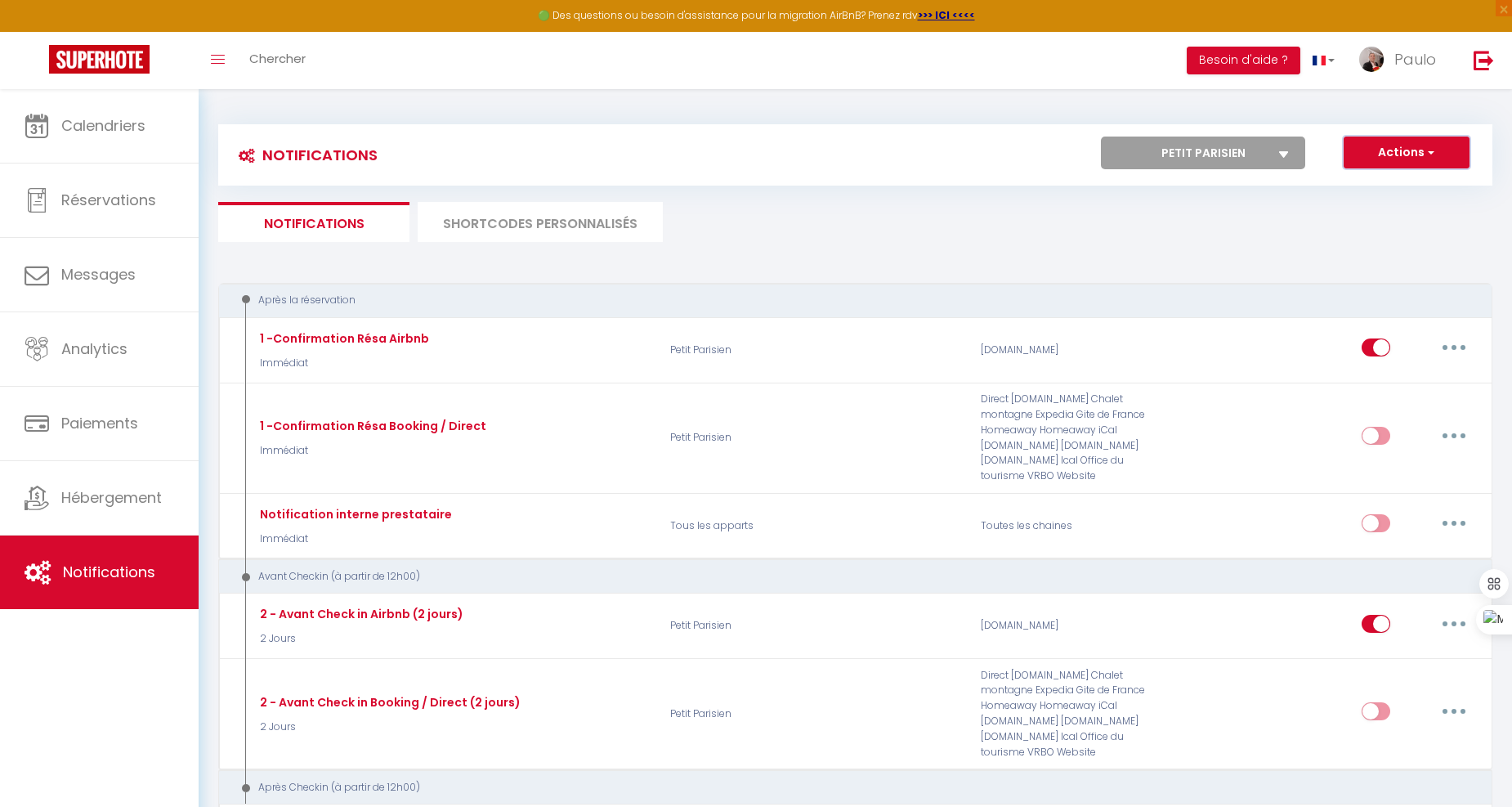
click at [1399, 145] on button "Actions" at bounding box center [1407, 153] width 126 height 33
click at [1372, 186] on link "Nouvelle Notification" at bounding box center [1384, 187] width 170 height 21
select select "Immédiat"
select select
checkbox input "false"
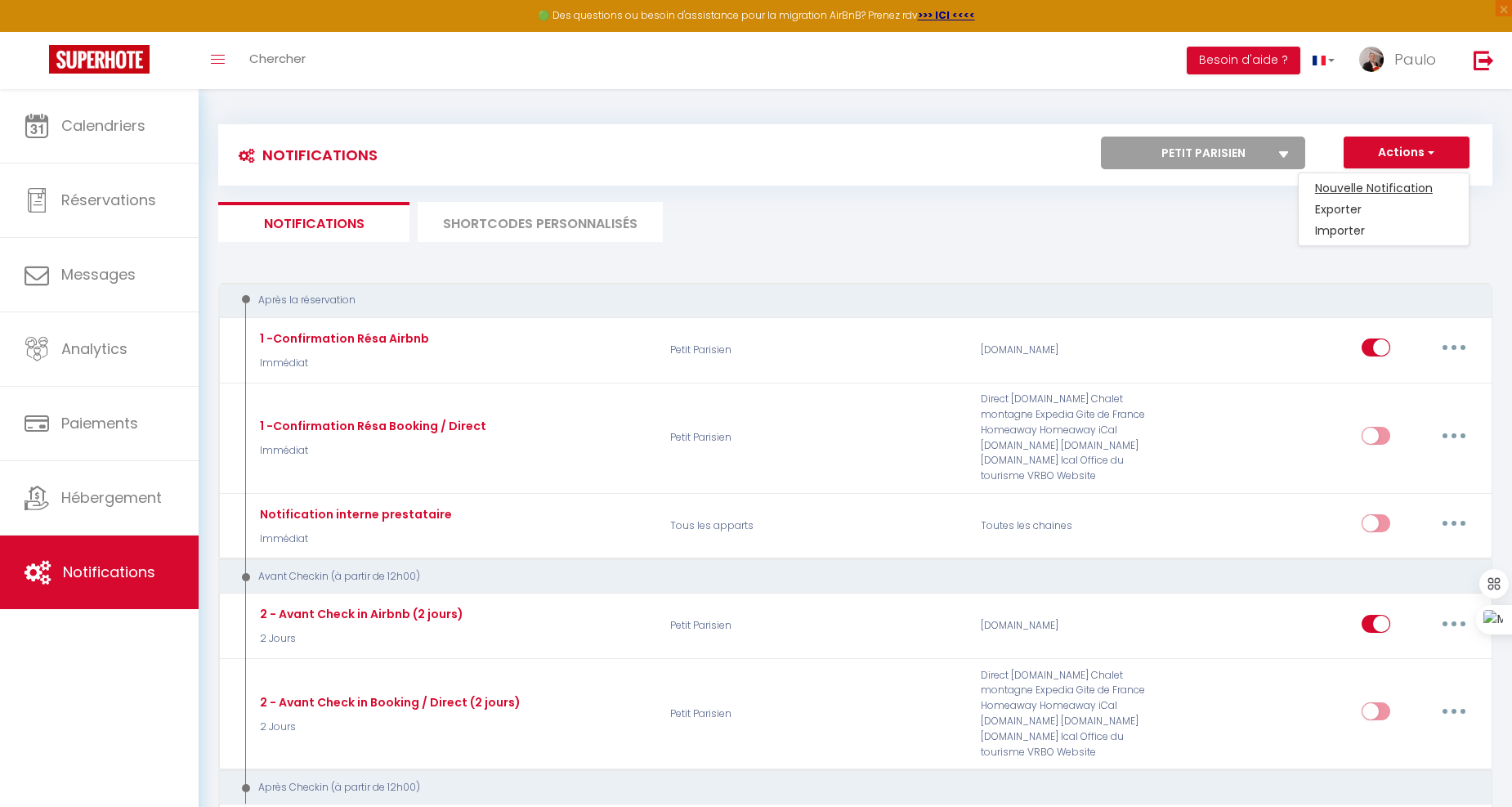
checkbox input "false"
radio input "true"
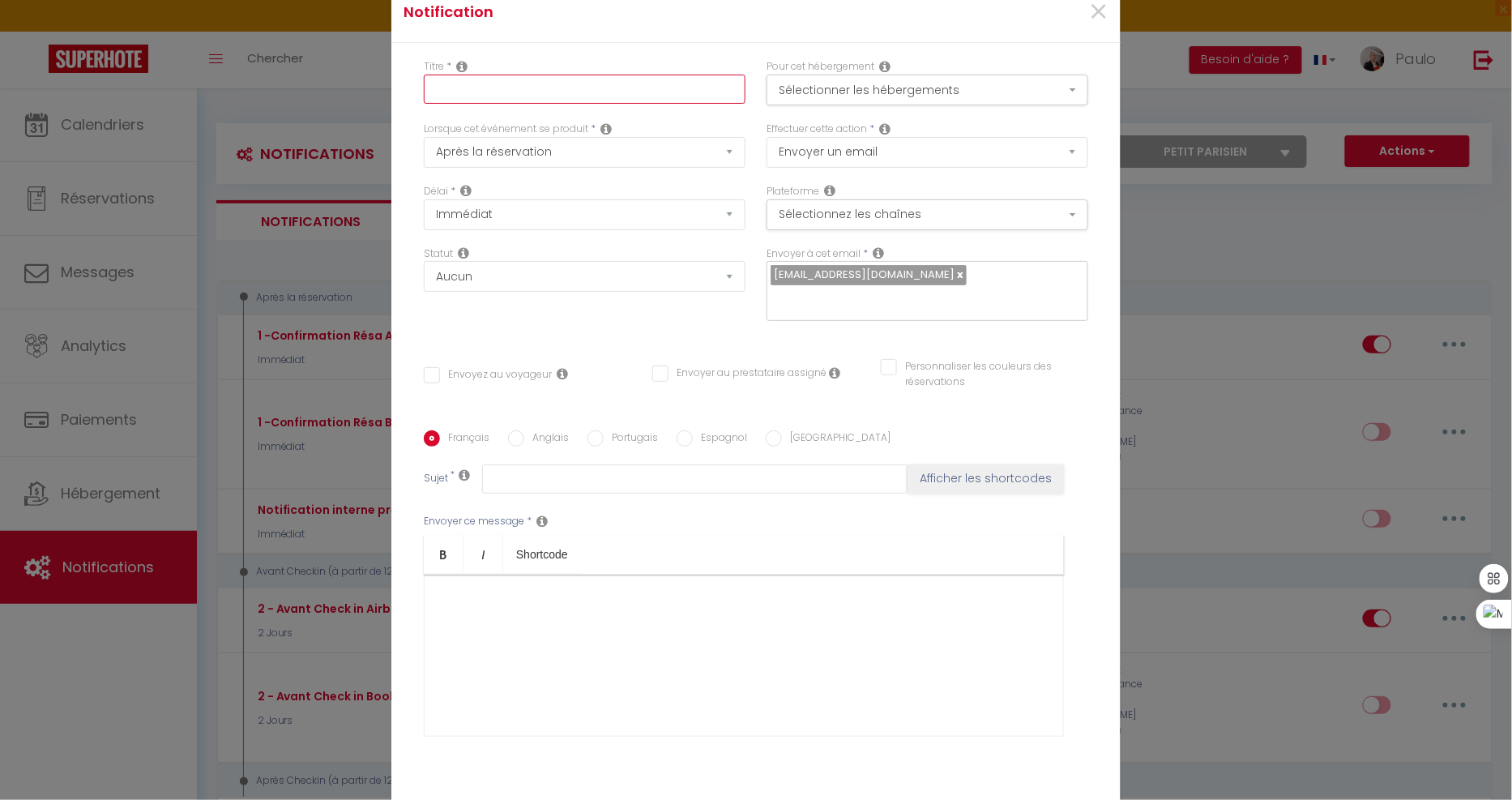
click at [476, 92] on input "text" at bounding box center [584, 89] width 322 height 29
type input "CAUTION OK"
click at [853, 79] on button "Sélectionner les hébergements" at bounding box center [927, 90] width 322 height 31
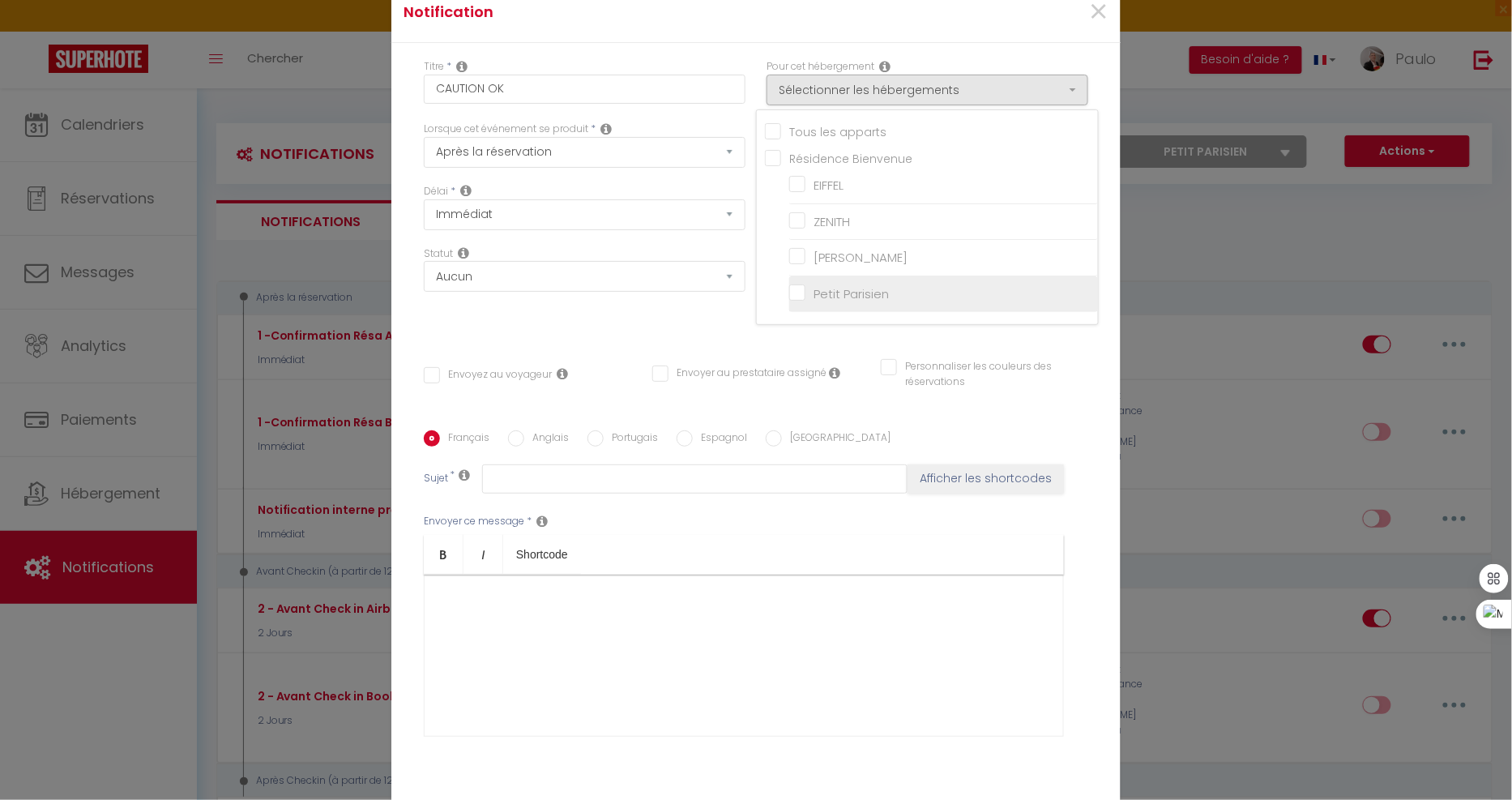
click at [789, 292] on input "Petit Parisien" at bounding box center [943, 294] width 309 height 16
checkbox input "true"
checkbox input "false"
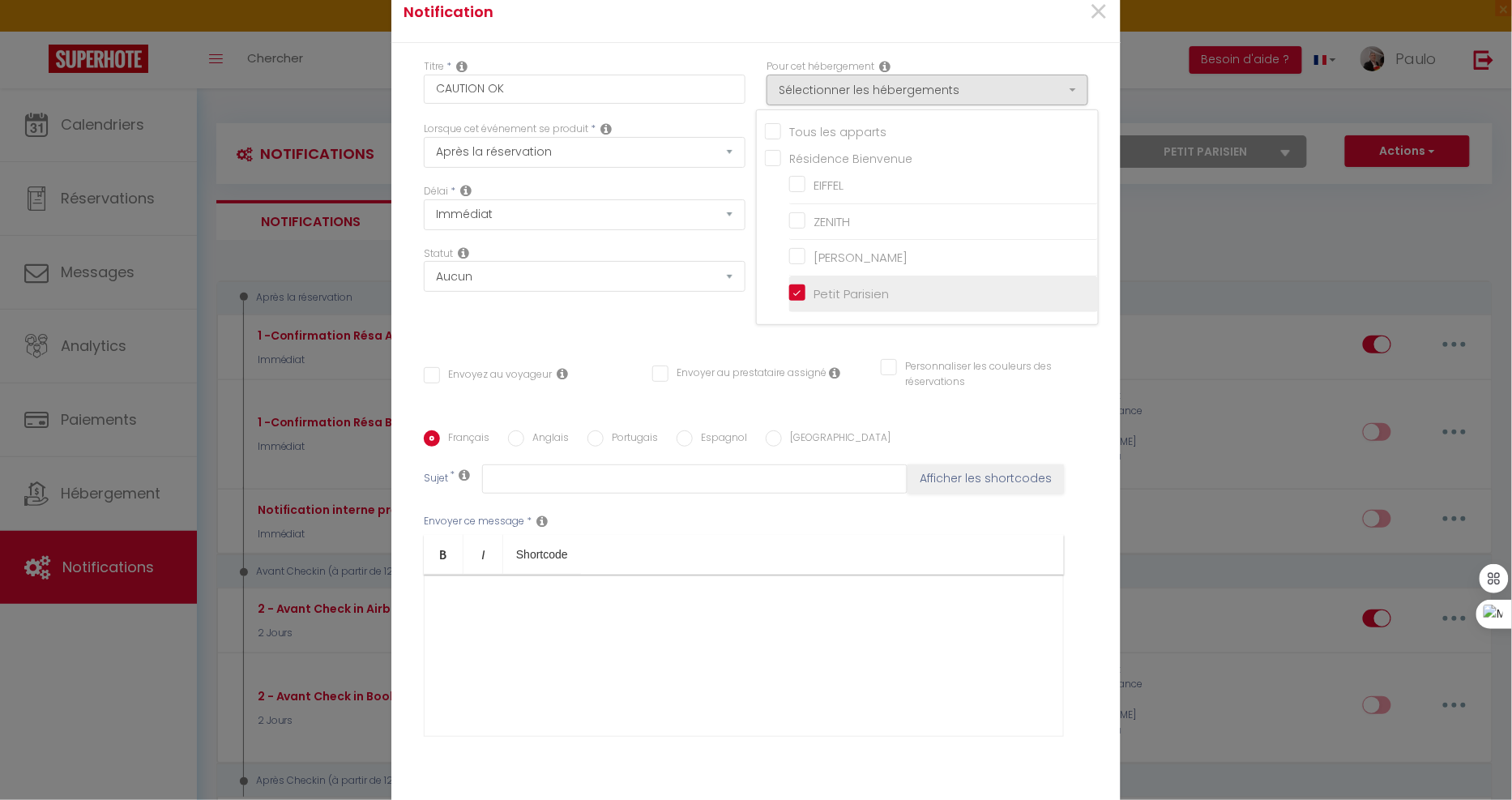
checkbox input "false"
click at [635, 35] on div "Notification ×" at bounding box center [756, 12] width 729 height 61
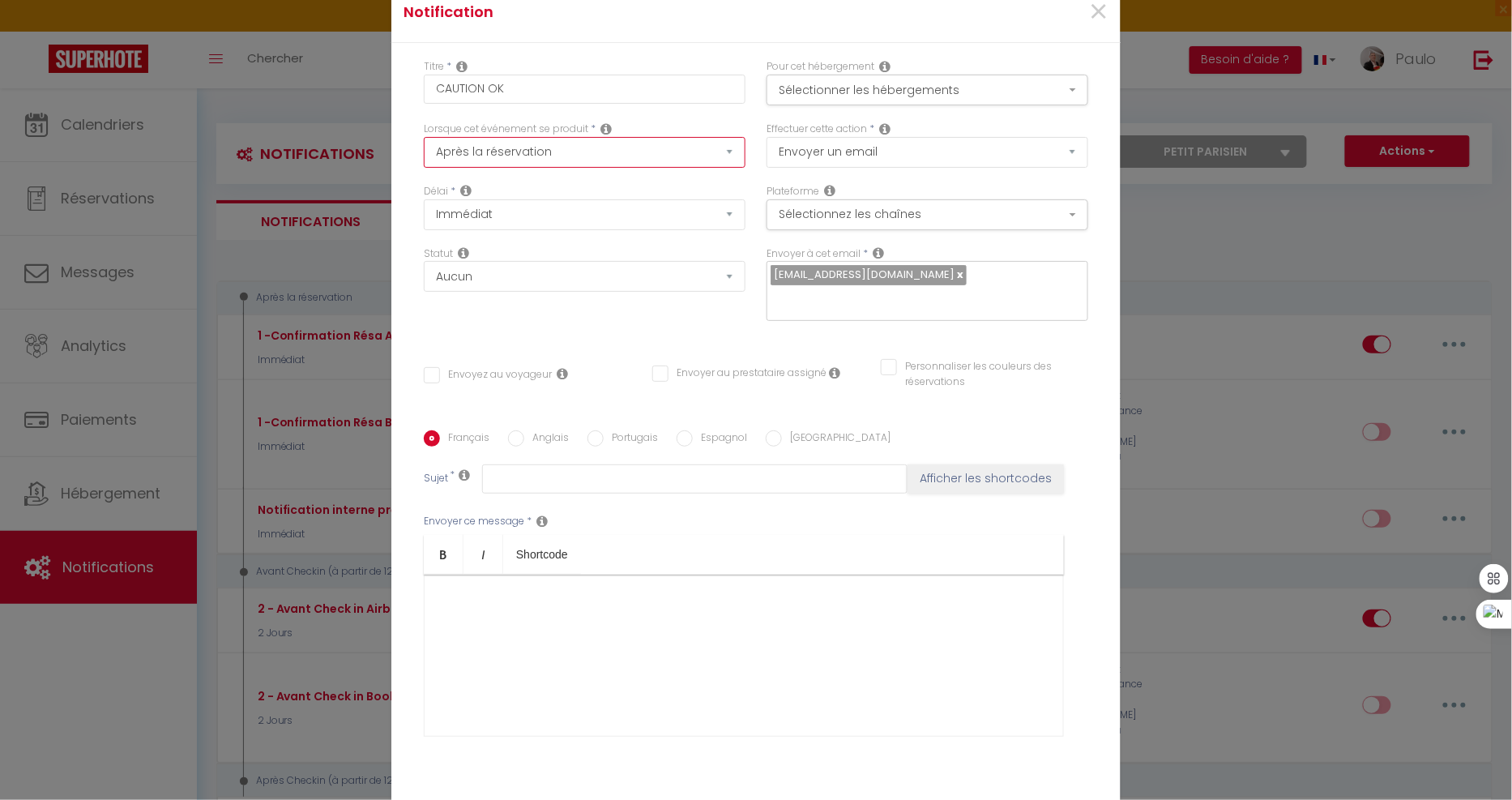
click at [562, 156] on select "Après la réservation Avant Checkin (à partir de 12h00) Après Checkin (à partir …" at bounding box center [584, 152] width 322 height 31
select select "24"
click at [424, 137] on select "Après la réservation Avant Checkin (à partir de 12h00) Après Checkin (à partir …" at bounding box center [584, 152] width 322 height 31
checkbox input "false"
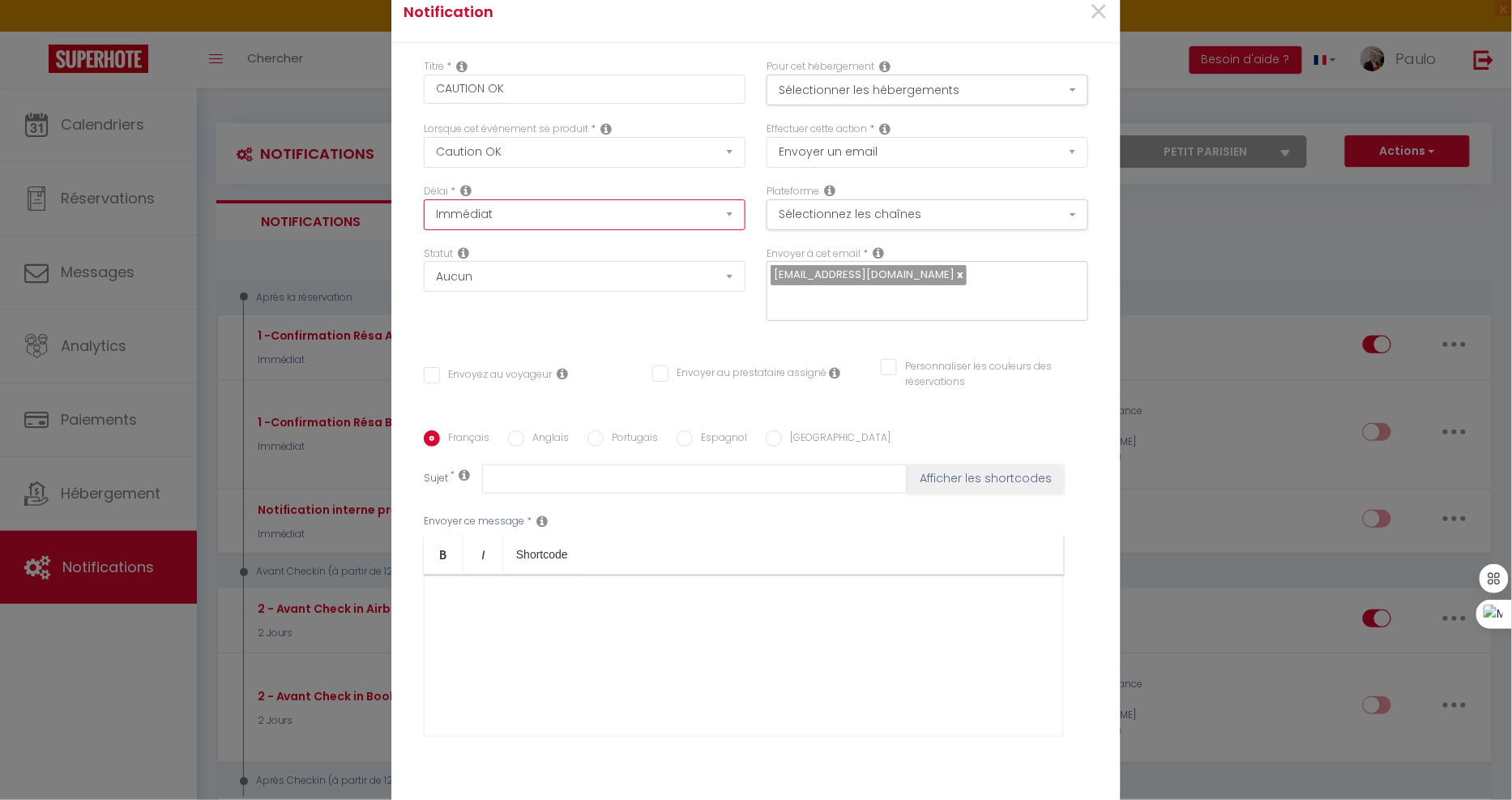
click at [484, 221] on select "Immédiat + 10 Minutes + 1 Heure + 2 Heures + 3 Heures + 4 Heures + 5 Heures + 6…" at bounding box center [584, 215] width 322 height 31
click at [424, 199] on select "Immédiat + 10 Minutes + 1 Heure + 2 Heures + 3 Heures + 4 Heures + 5 Heures + 6…" at bounding box center [584, 215] width 322 height 31
click at [514, 272] on select "Aucun Si la réservation est payée Si réservation non payée Si la caution a été …" at bounding box center [584, 276] width 322 height 31
select select "if_deposit_is_paid"
click at [424, 261] on select "Aucun Si la réservation est payée Si réservation non payée Si la caution a été …" at bounding box center [584, 276] width 322 height 31
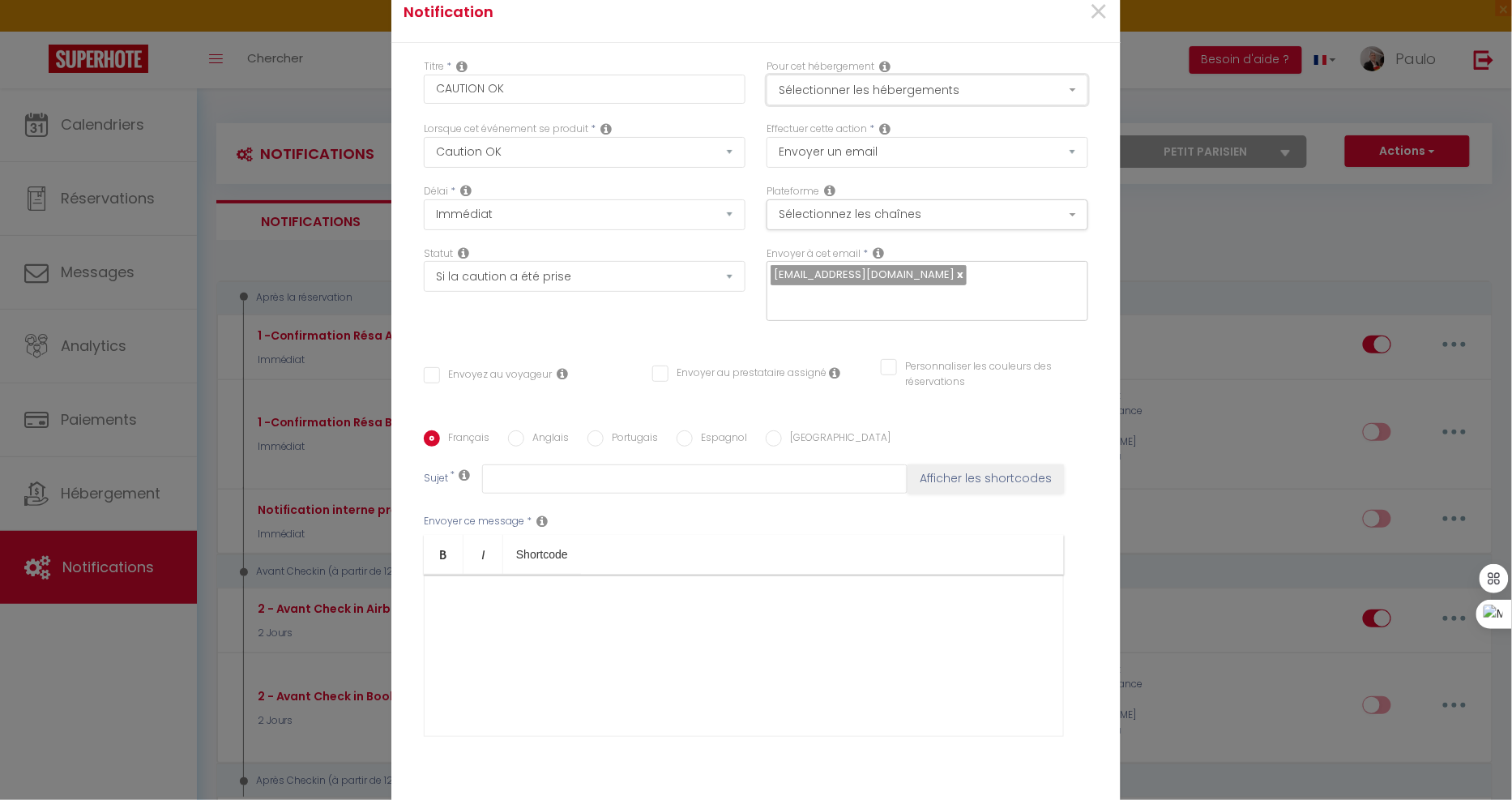
click at [912, 80] on button "Sélectionner les hébergements" at bounding box center [927, 90] width 322 height 31
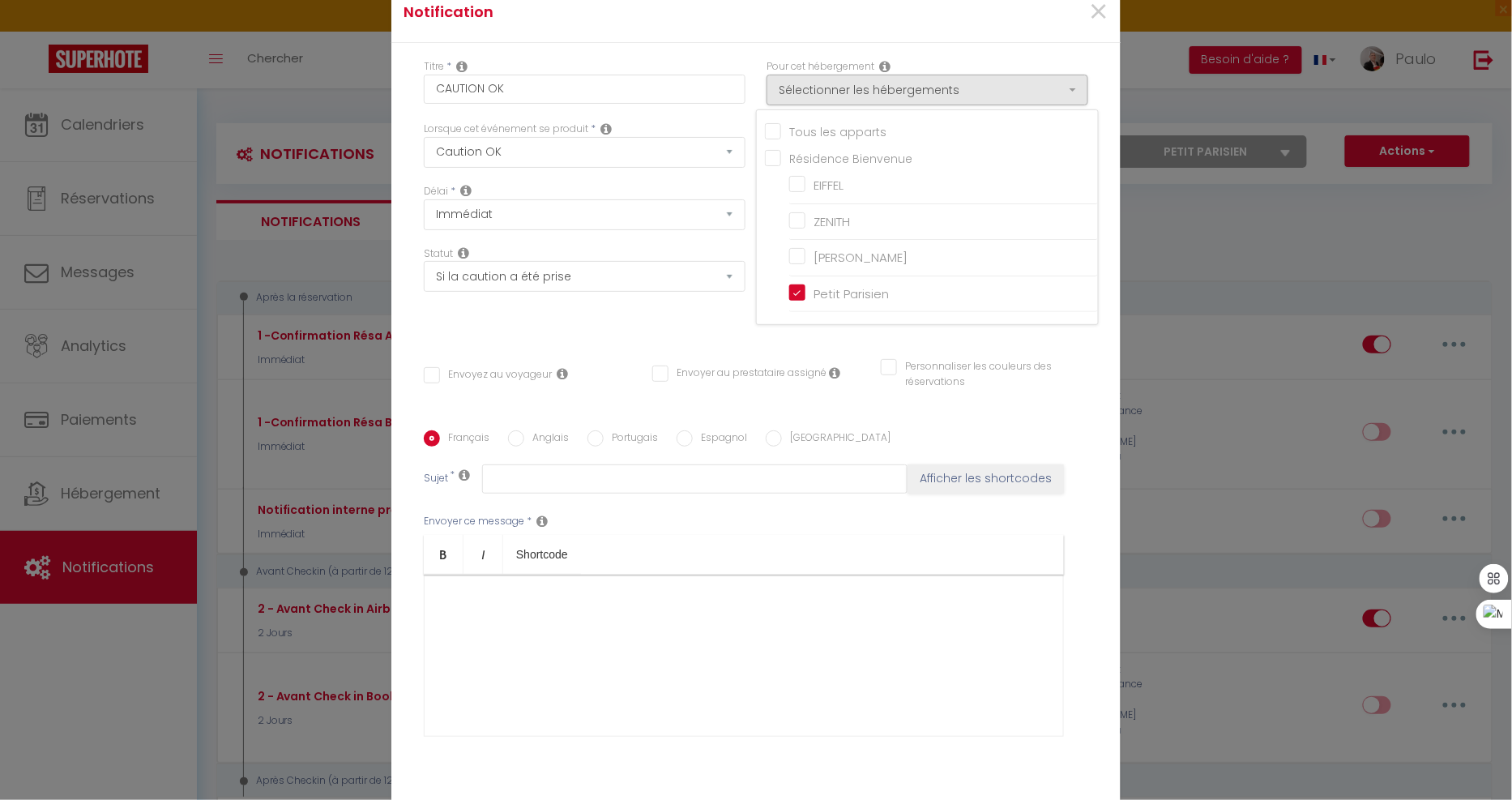
click at [786, 22] on h4 "Notification" at bounding box center [634, 12] width 463 height 23
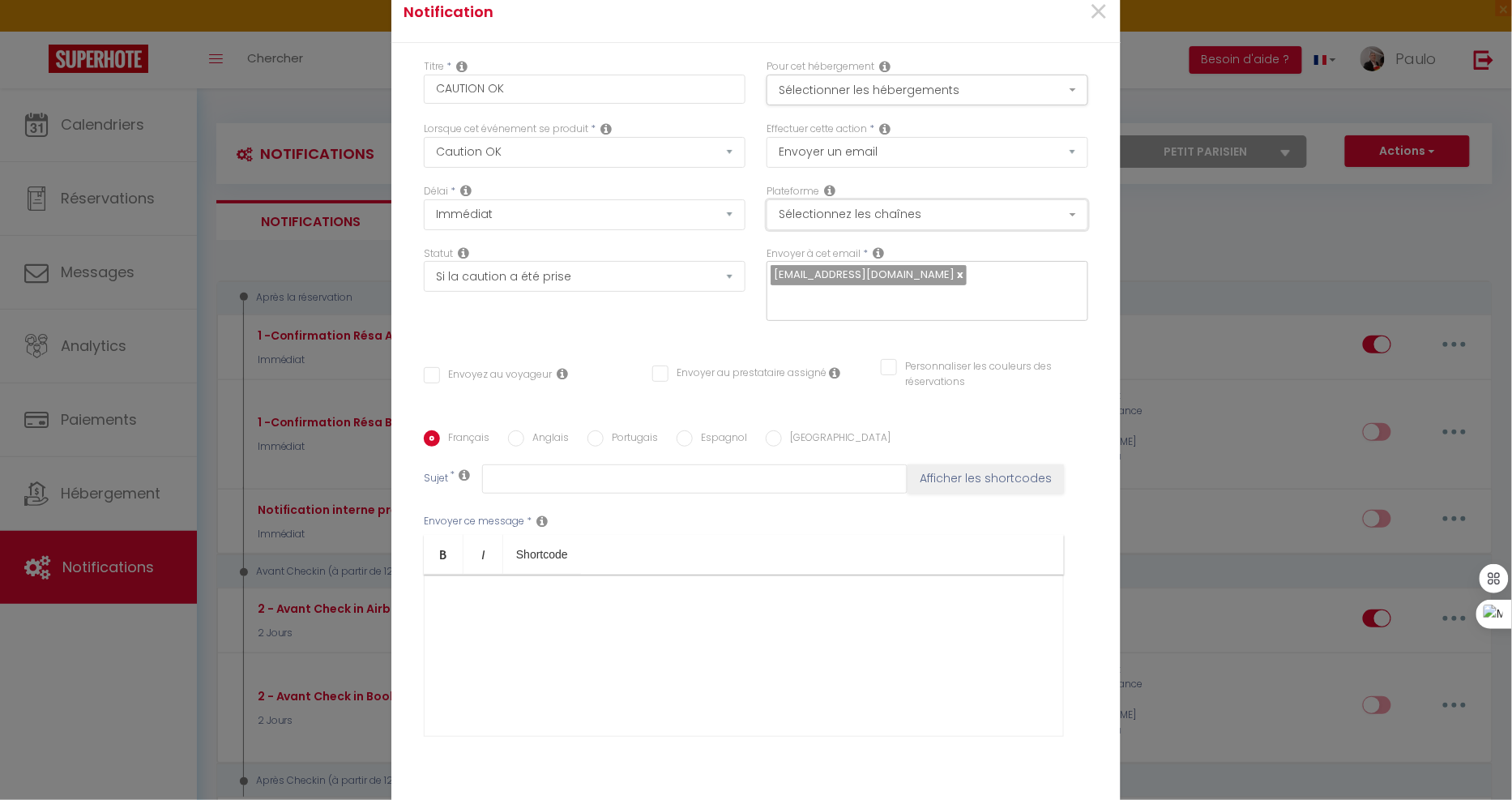
click at [822, 205] on button "Sélectionnez les chaînes" at bounding box center [927, 215] width 322 height 31
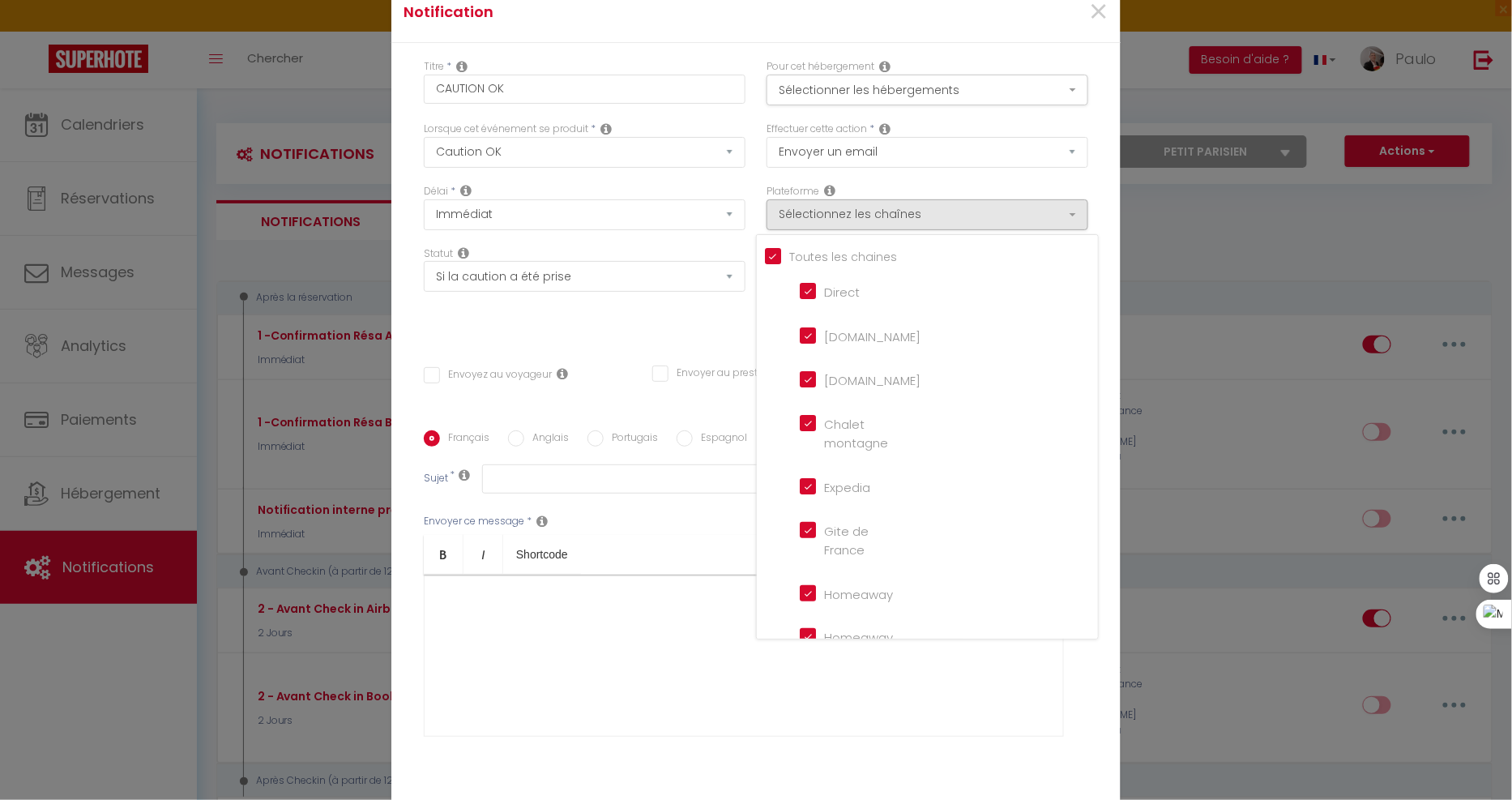
click at [804, 335] on input "[DOMAIN_NAME]" at bounding box center [846, 334] width 92 height 16
checkbox input "false"
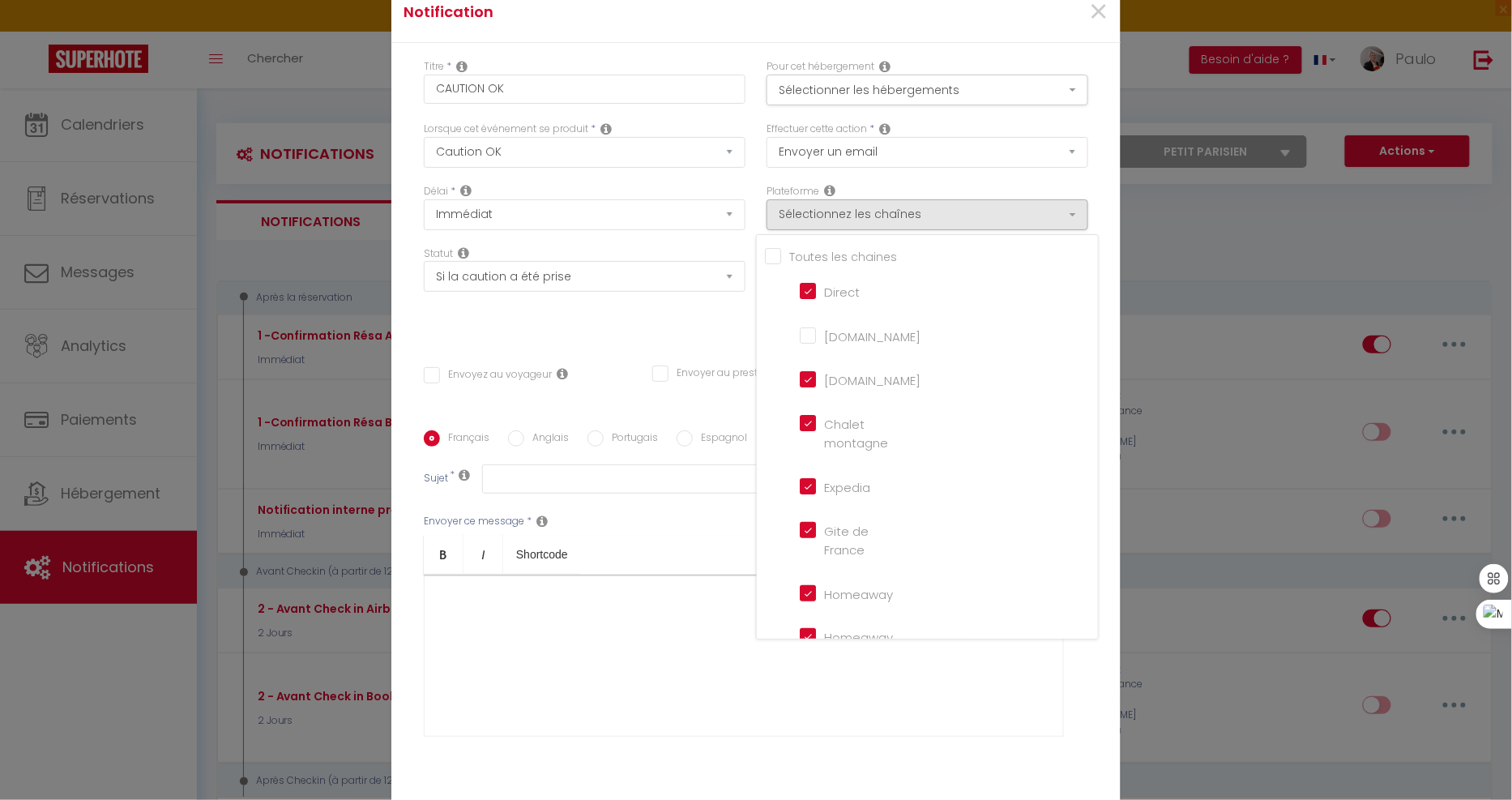
click at [699, 51] on div "Titre * CAUTION OK Pour cet hébergement Sélectionner les hébergements Tous les …" at bounding box center [756, 430] width 729 height 776
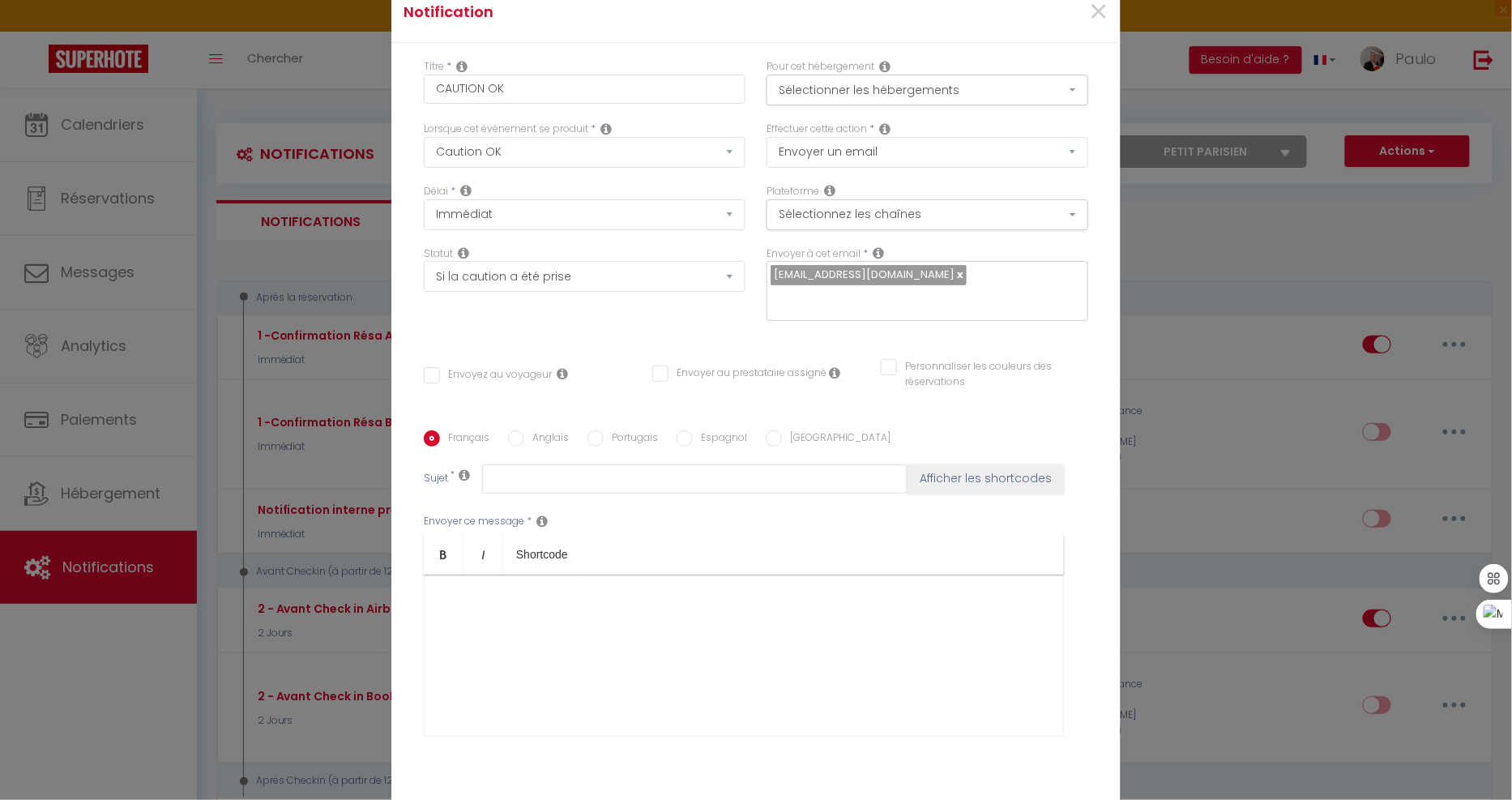
click at [433, 376] on input "Envoyez au voyageur" at bounding box center [487, 375] width 128 height 16
checkbox input "true"
checkbox input "false"
click at [556, 475] on input "text" at bounding box center [695, 478] width 426 height 29
type input "Caution enregistrée"
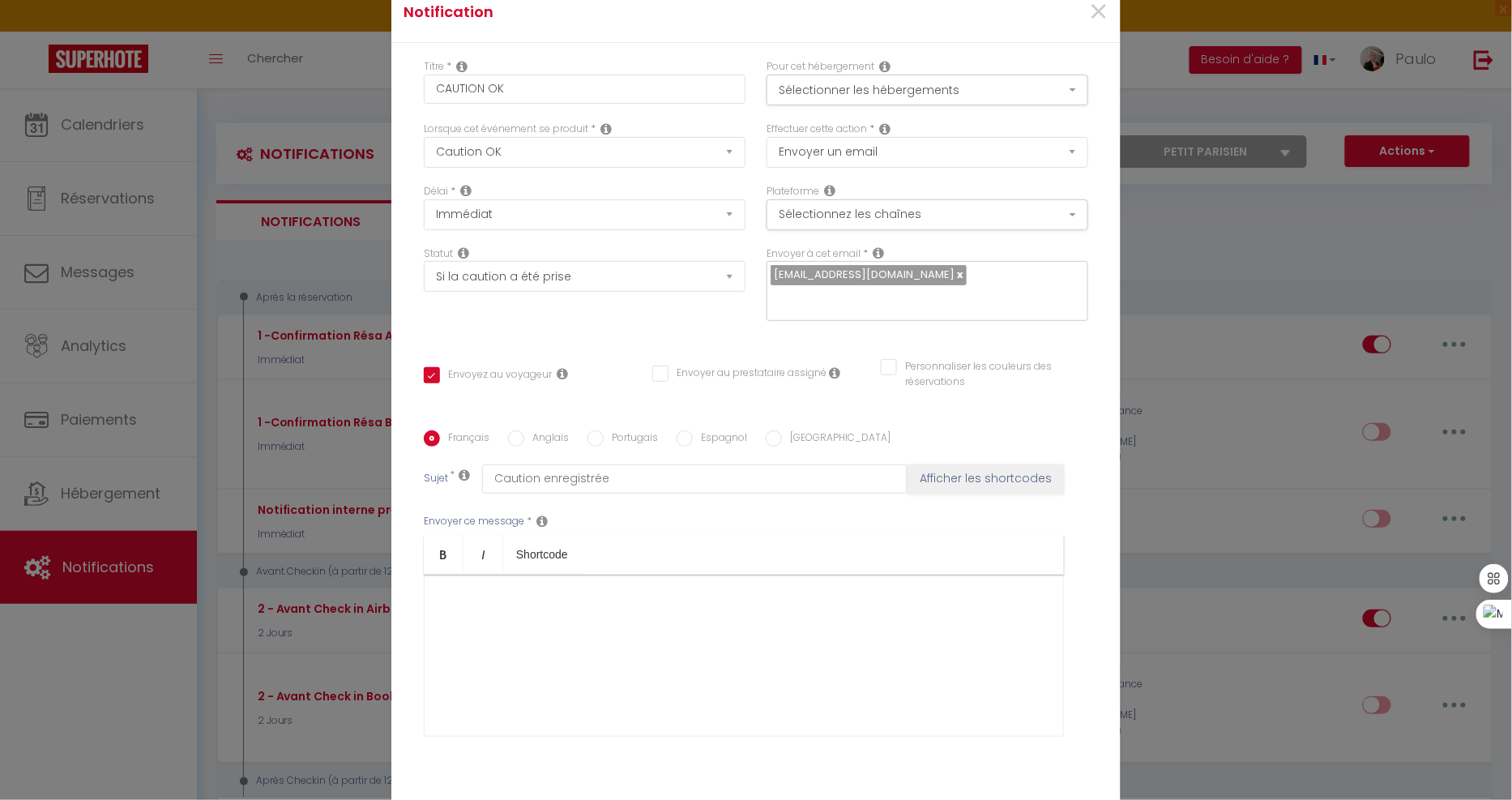
click at [562, 650] on div at bounding box center [744, 655] width 640 height 162
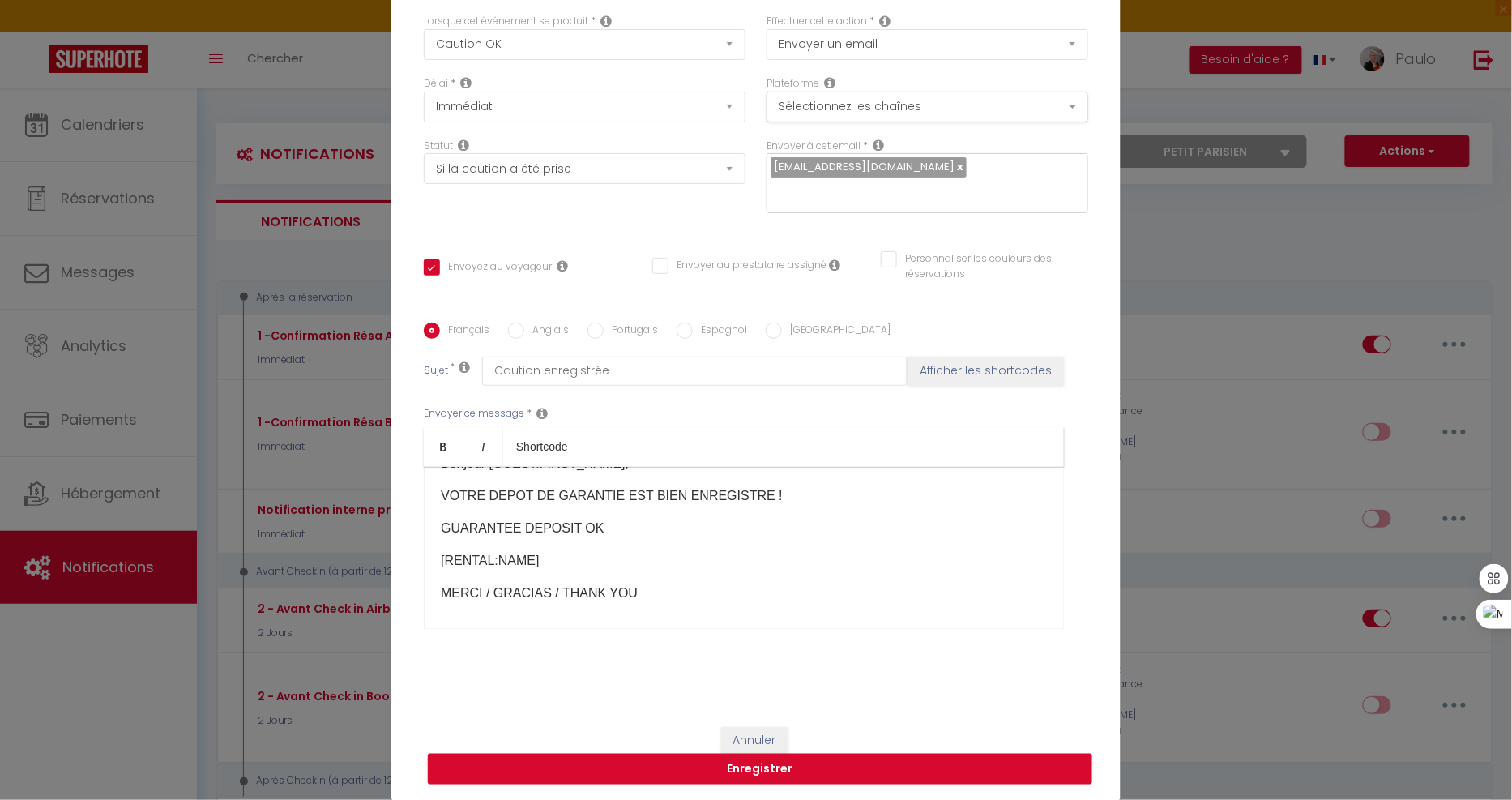
scroll to position [57, 0]
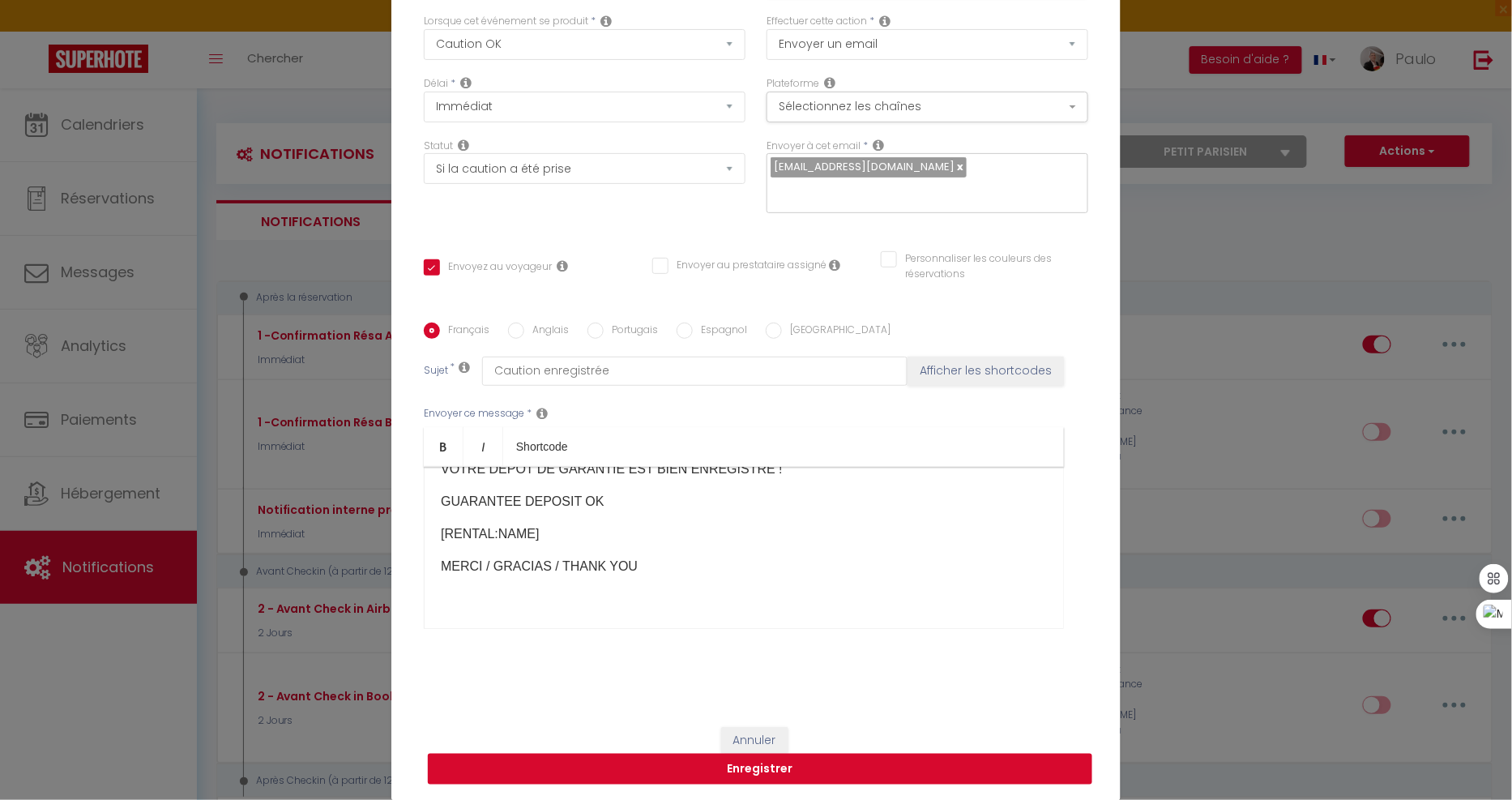
click at [739, 763] on button "Enregistrer" at bounding box center [759, 769] width 664 height 31
checkbox input "false"
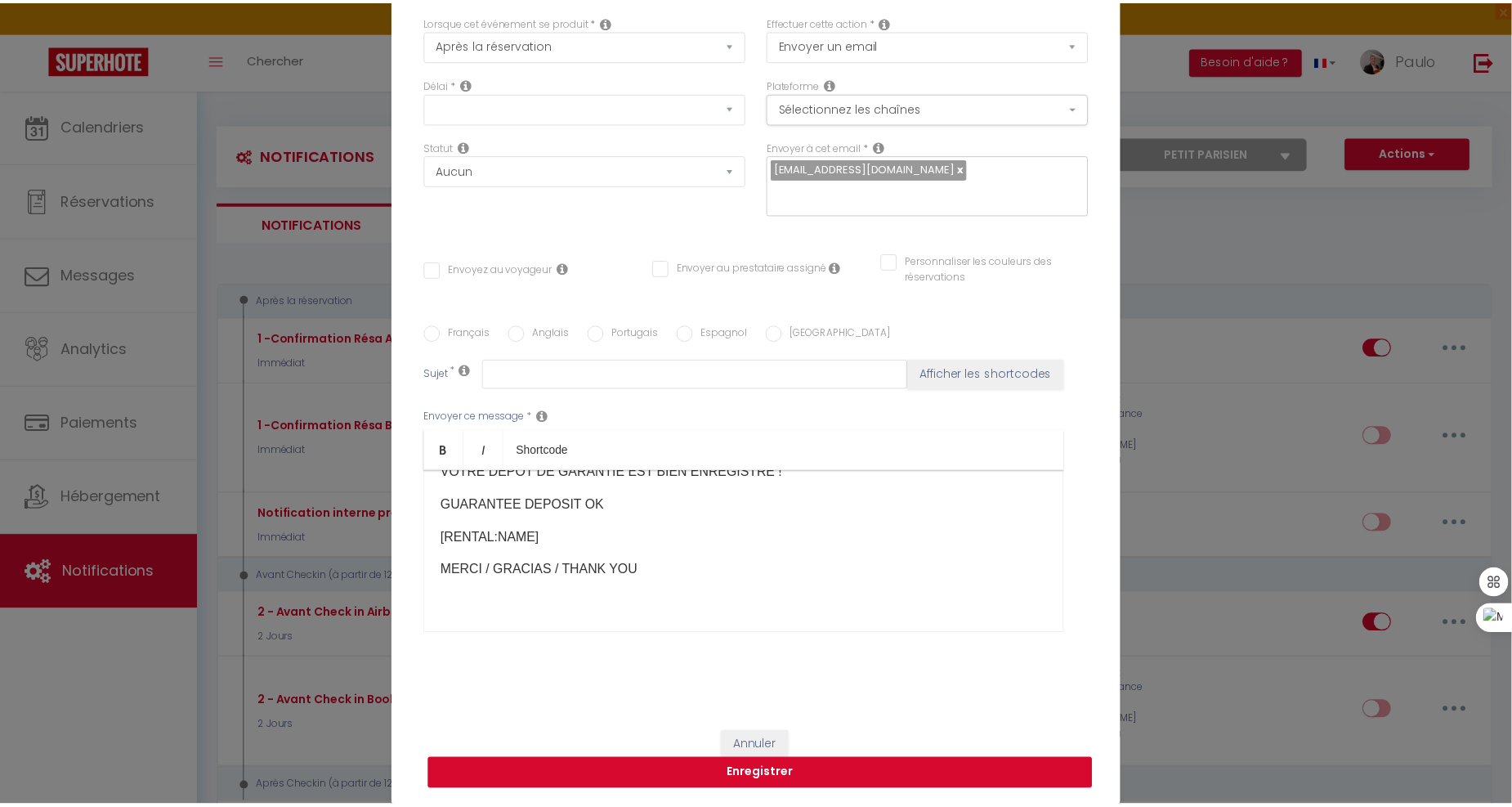
scroll to position [0, 0]
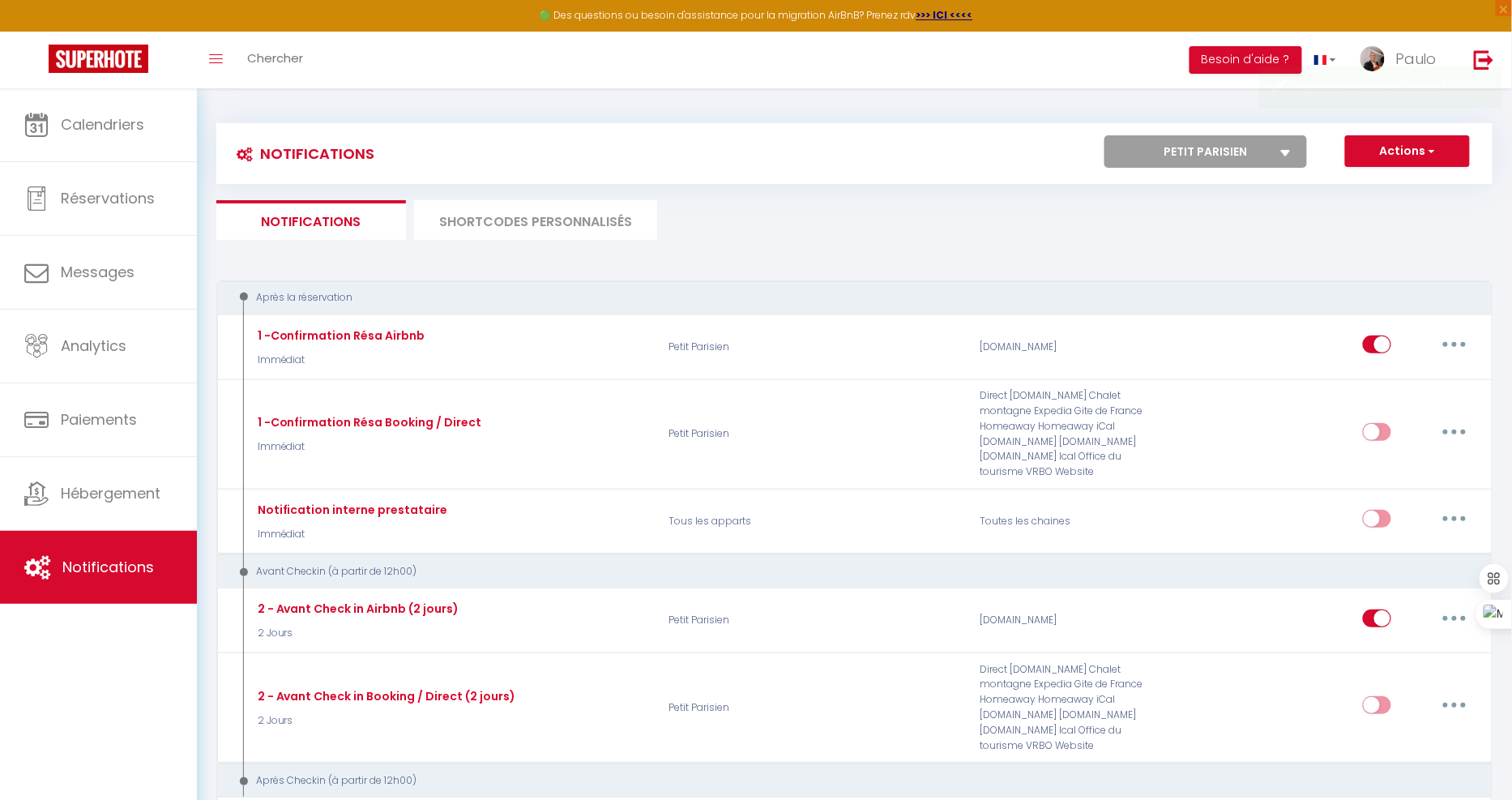
checkbox input "true"
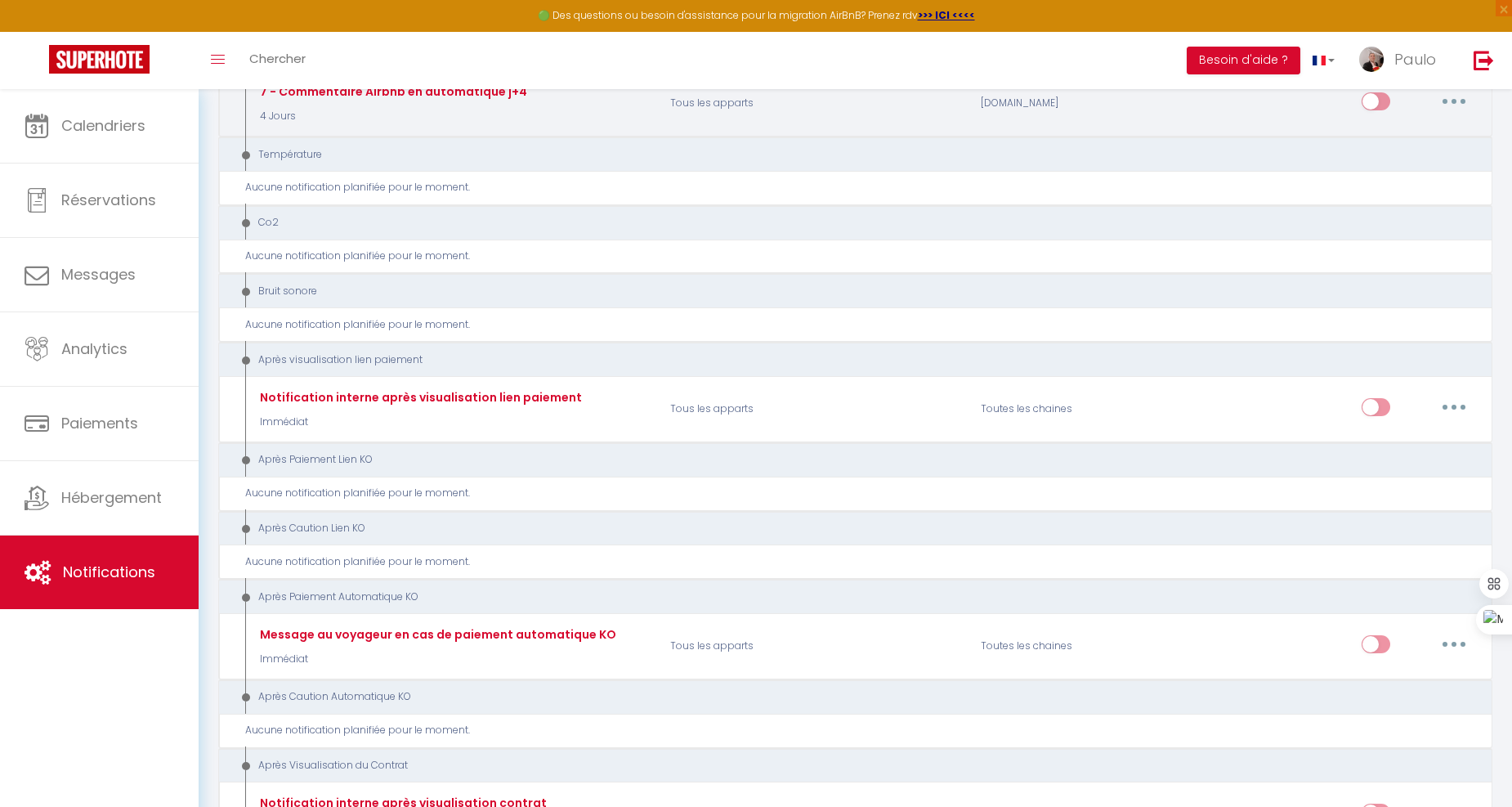
scroll to position [844, 0]
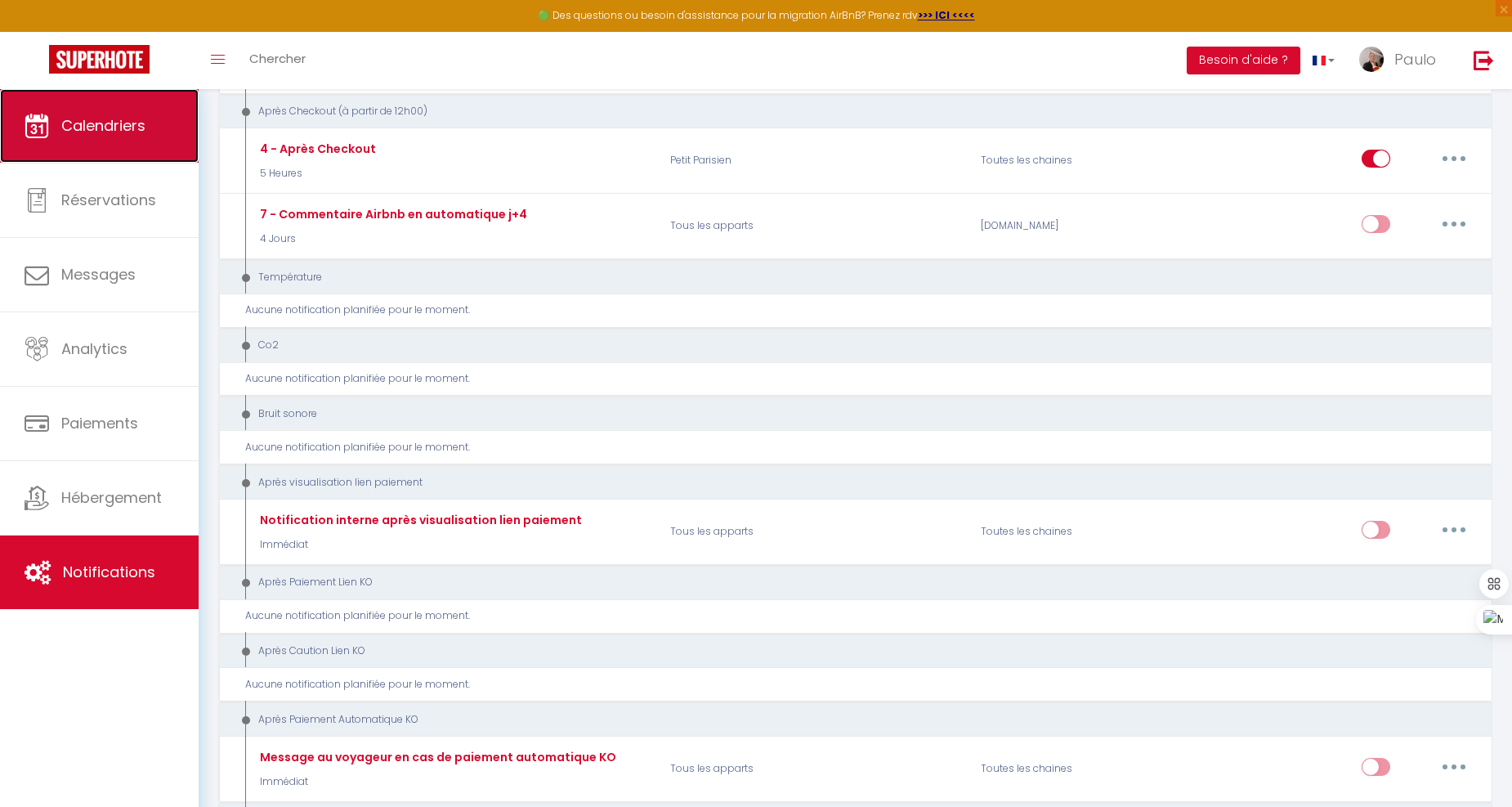
click at [151, 119] on link "Calendriers" at bounding box center [99, 125] width 198 height 73
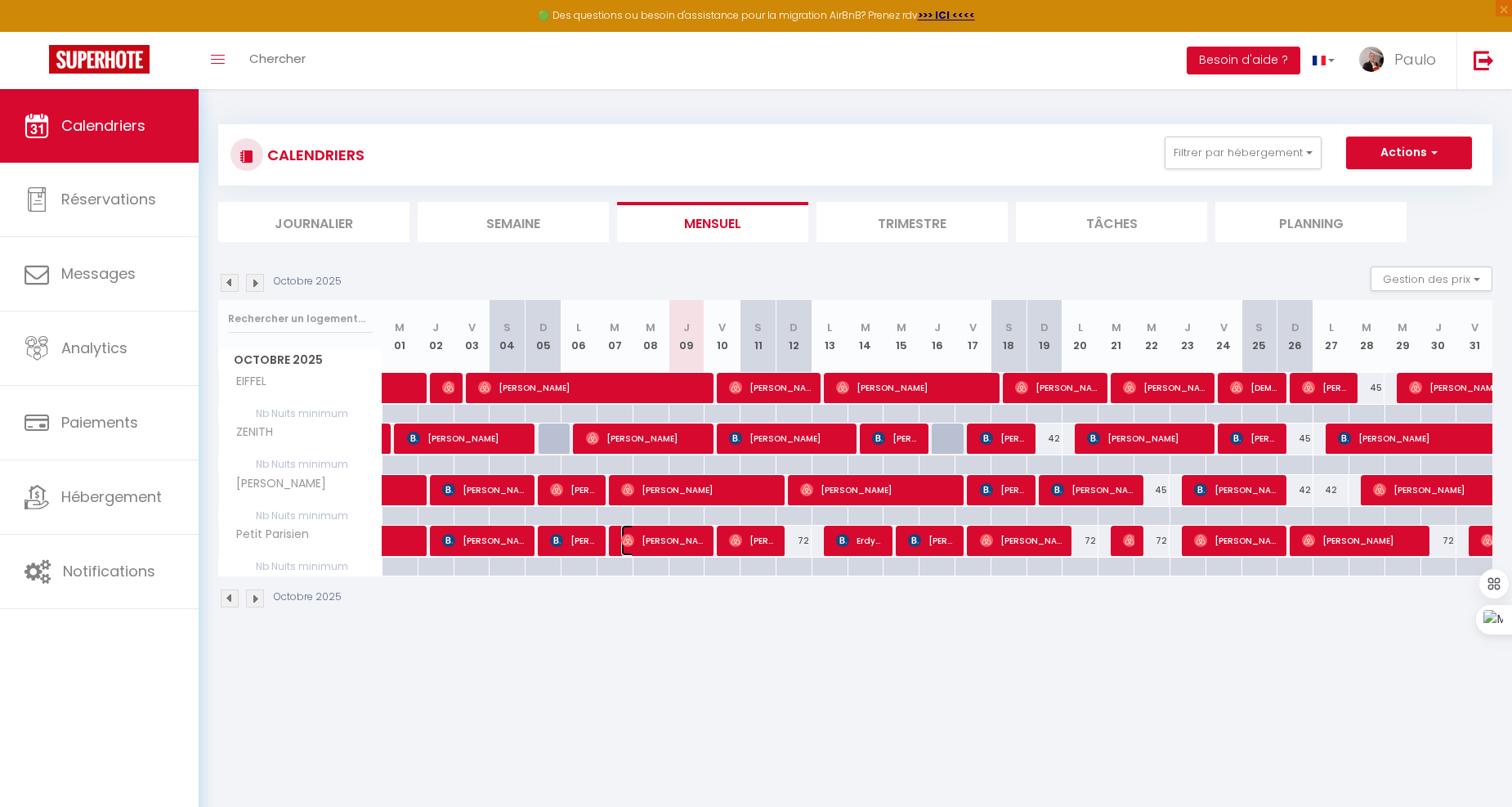
click at [682, 537] on span "[PERSON_NAME] [PERSON_NAME] Tossings" at bounding box center [664, 540] width 84 height 31
select select "OK"
select select "0"
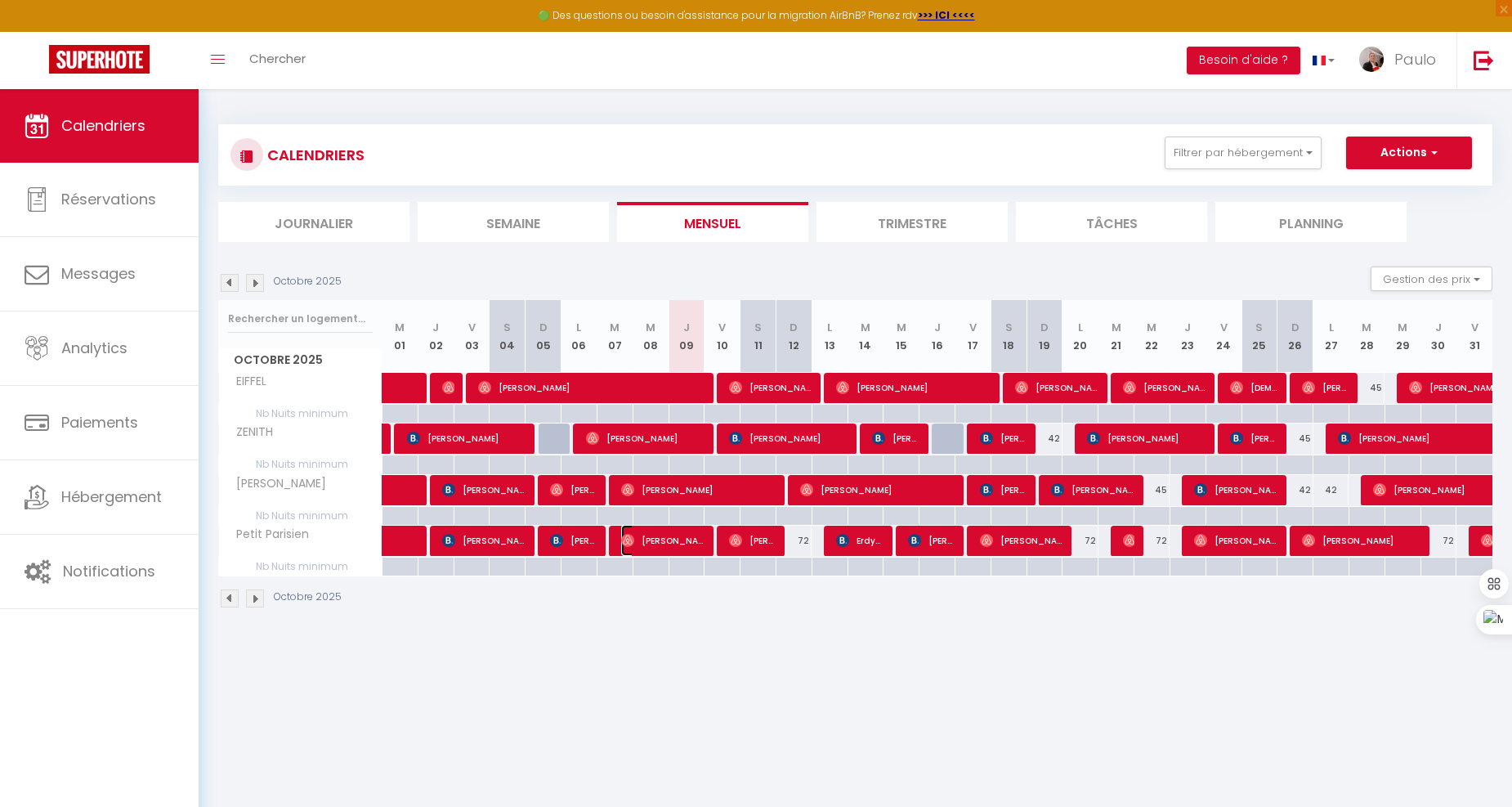
select select "1"
select select
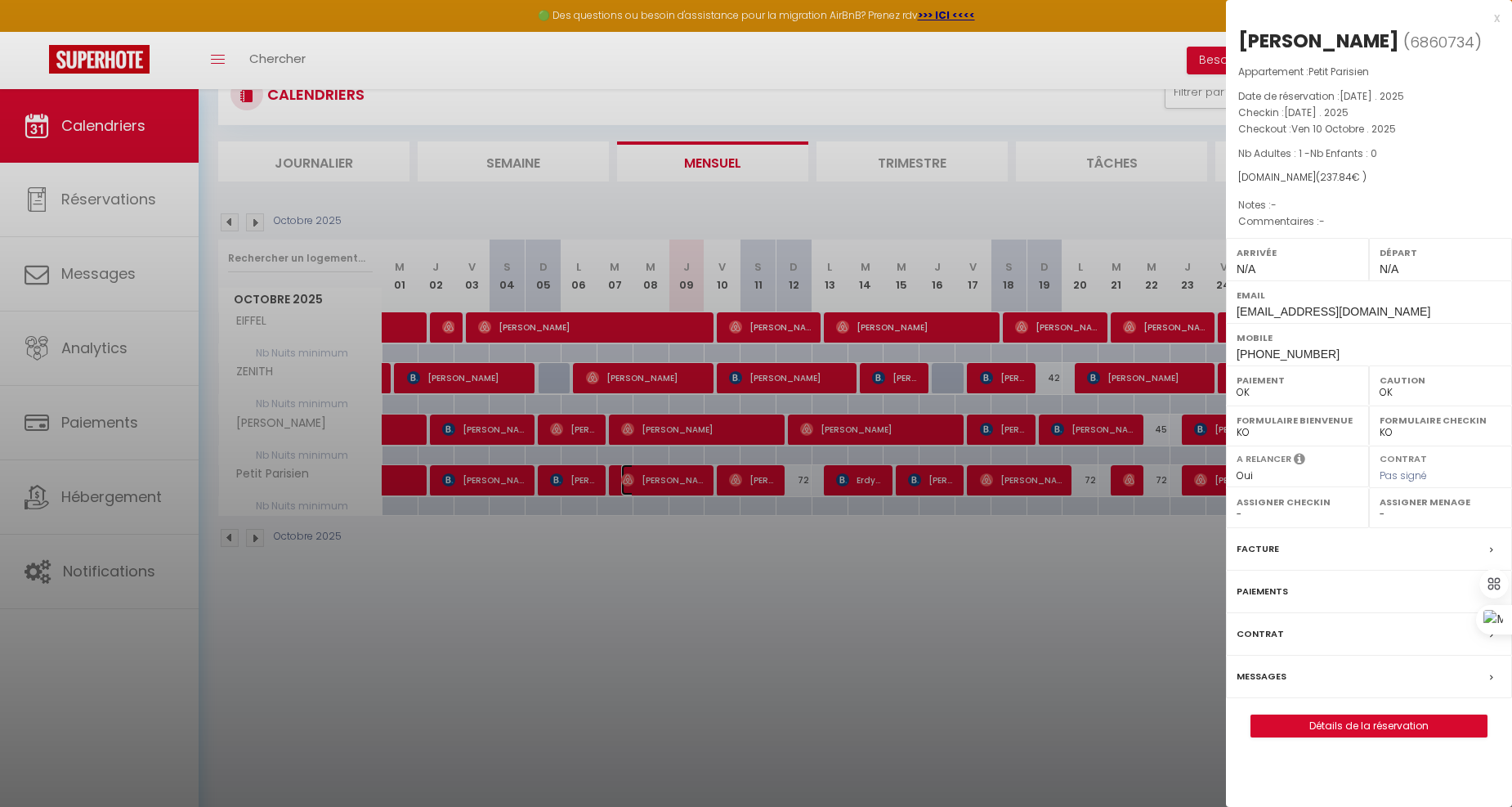
scroll to position [89, 0]
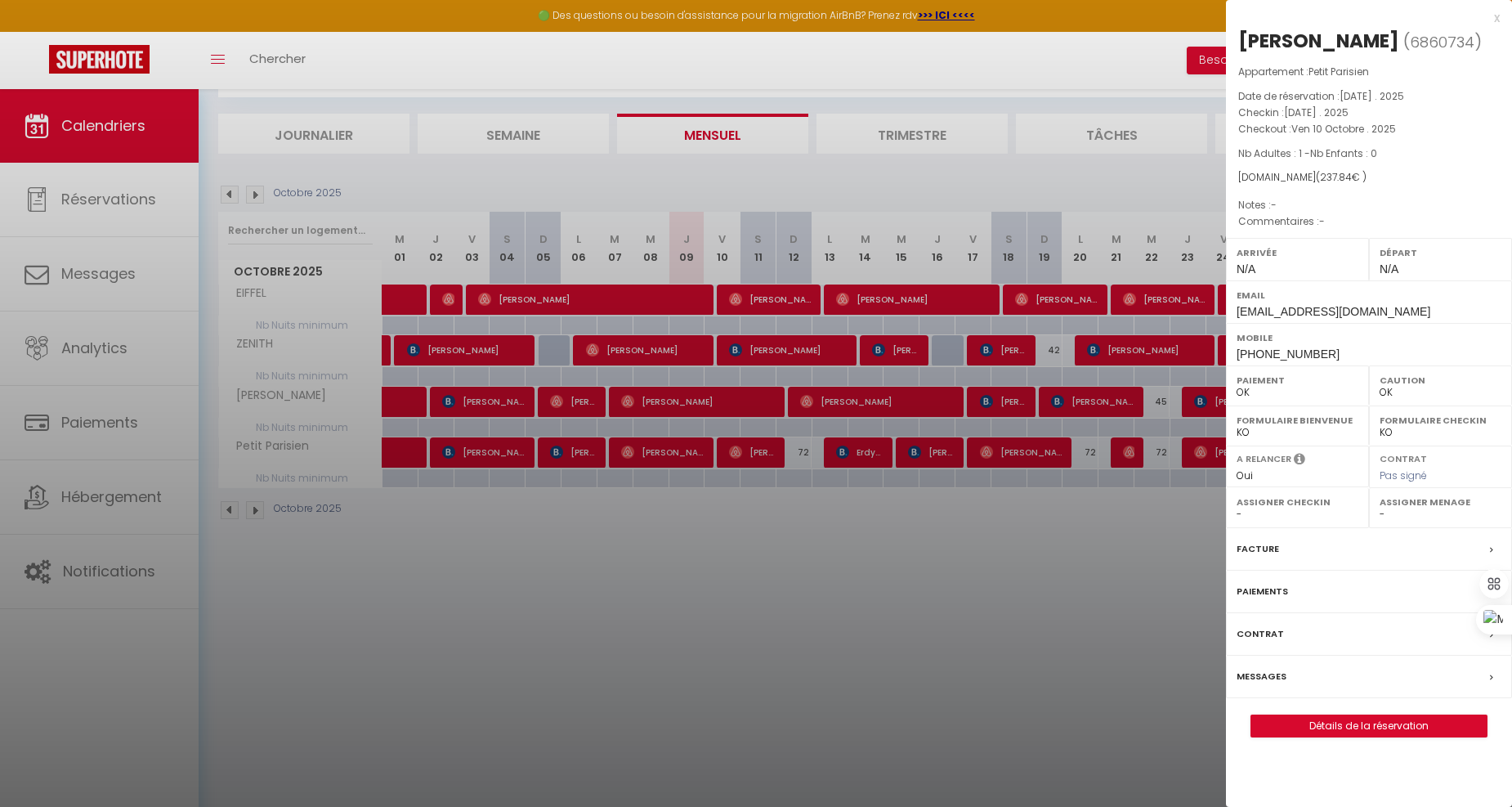
click at [1270, 685] on label "Messages" at bounding box center [1262, 676] width 50 height 17
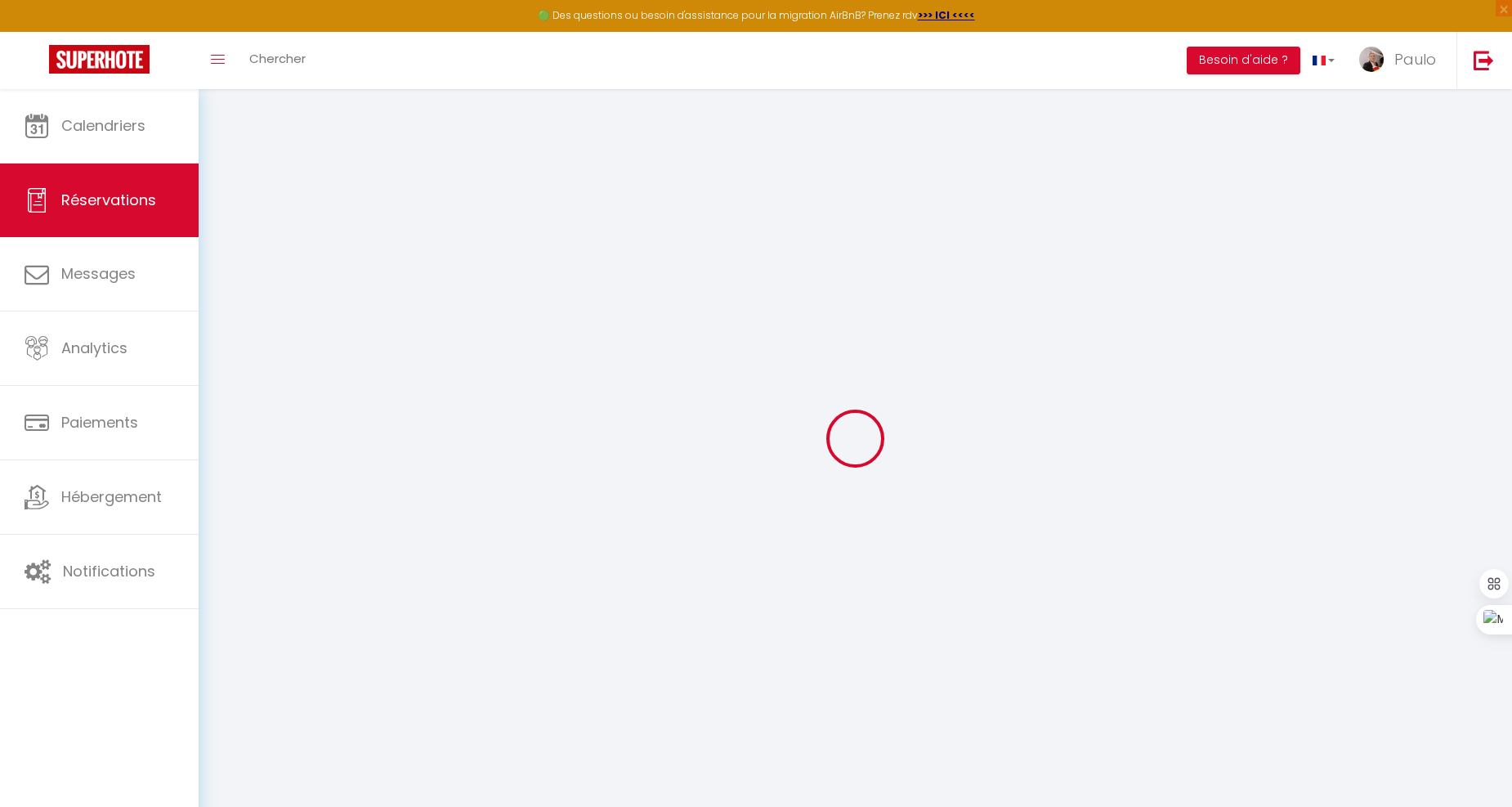
select select
checkbox input "false"
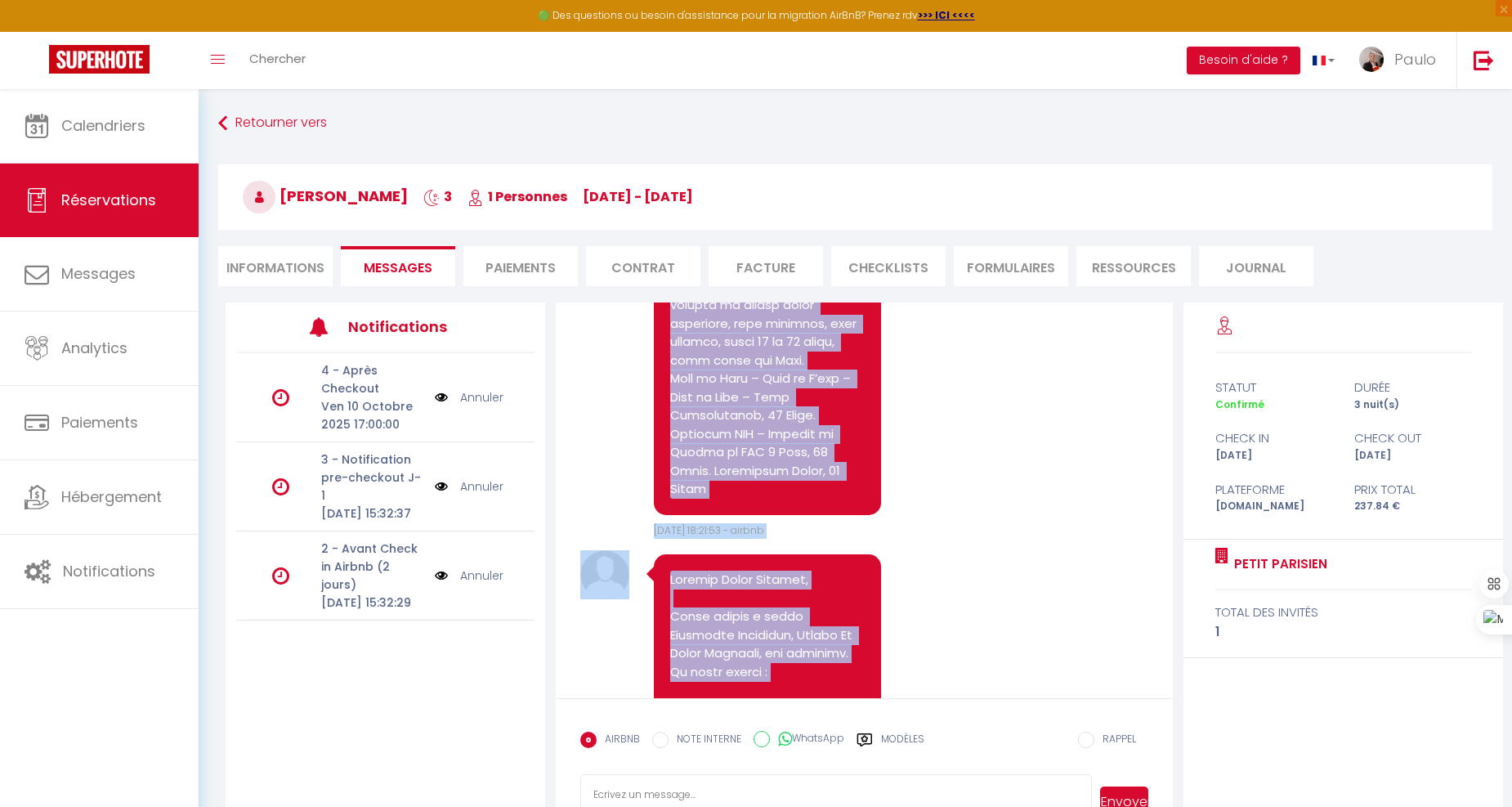
scroll to position [1588, 0]
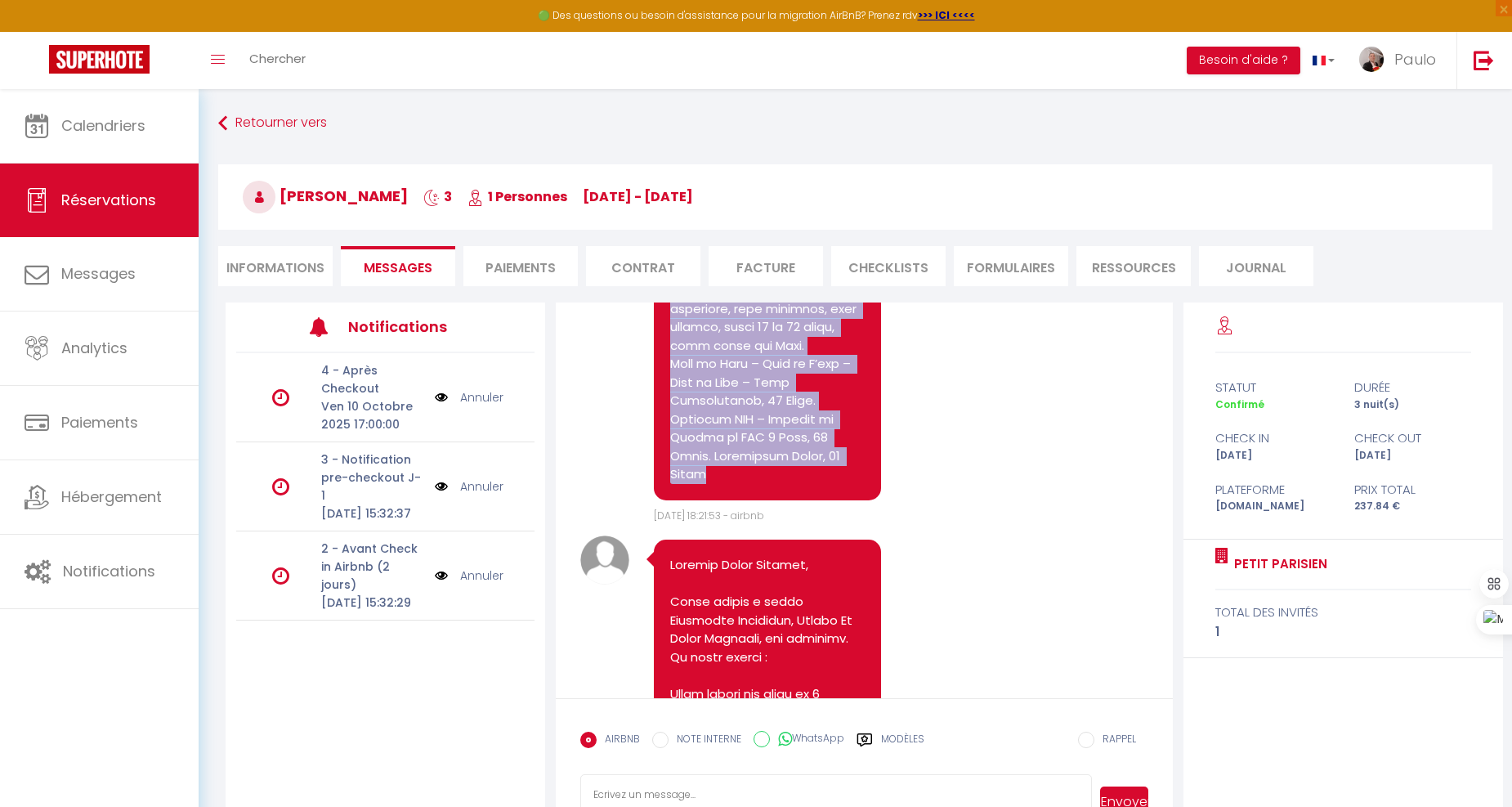
drag, startPoint x: 663, startPoint y: 400, endPoint x: 844, endPoint y: 474, distance: 195.5
copy pre "Résidence Bienvenue, Studio Le Petit Parisien, rez-de-chaussée, baie vitrée stu…"
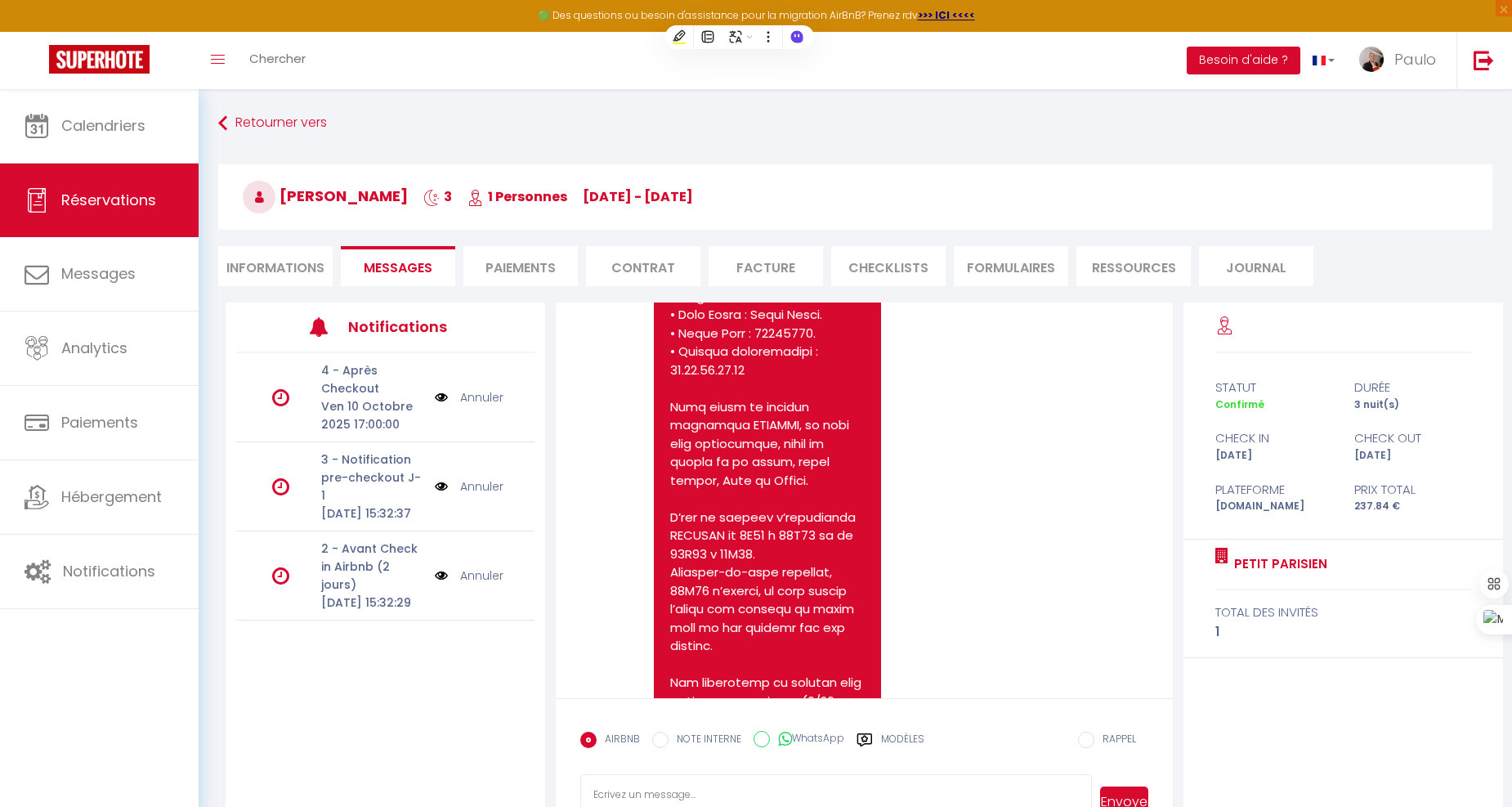
scroll to position [2315, 0]
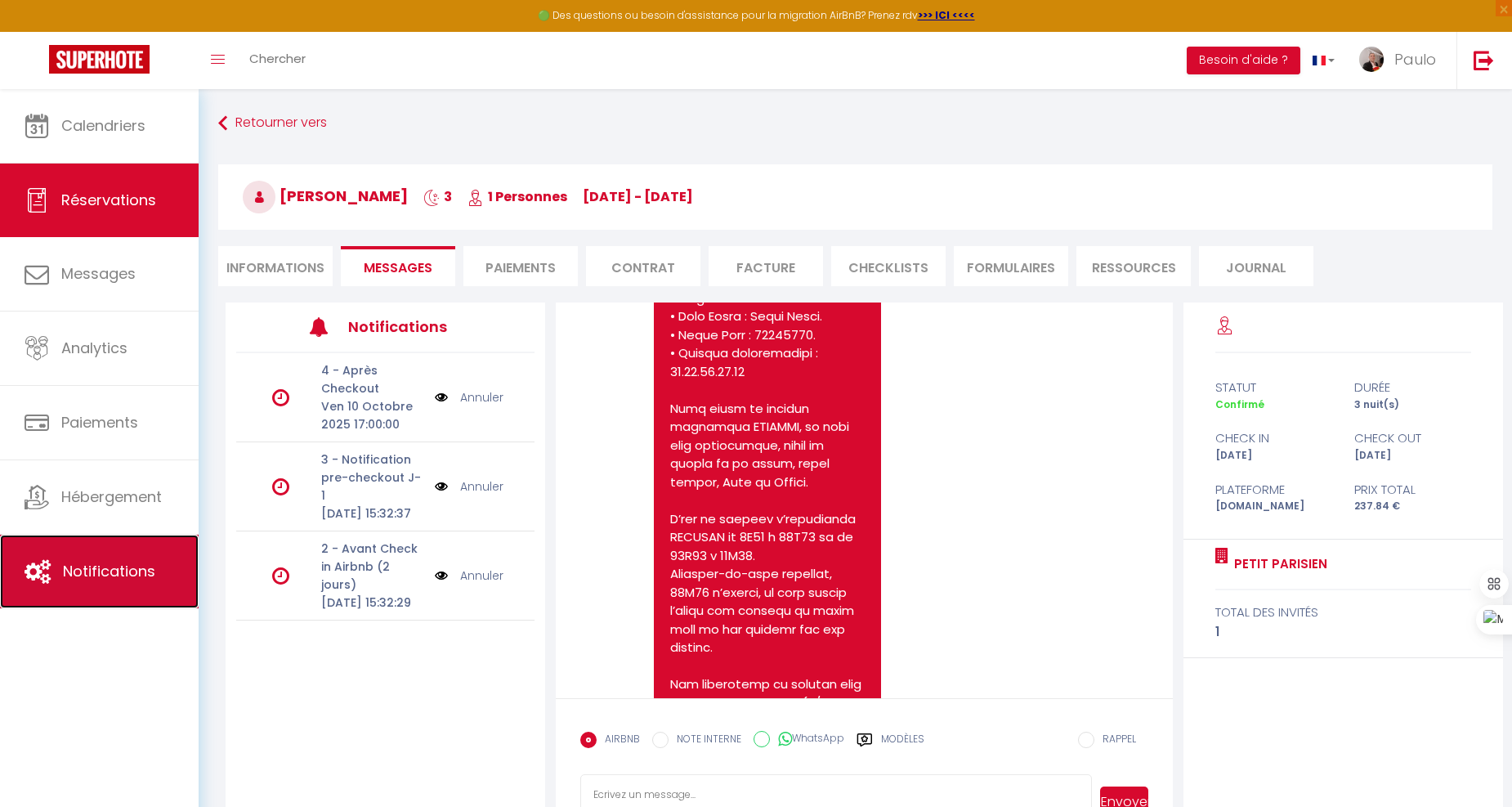
click at [82, 560] on link "Notifications" at bounding box center [99, 571] width 198 height 73
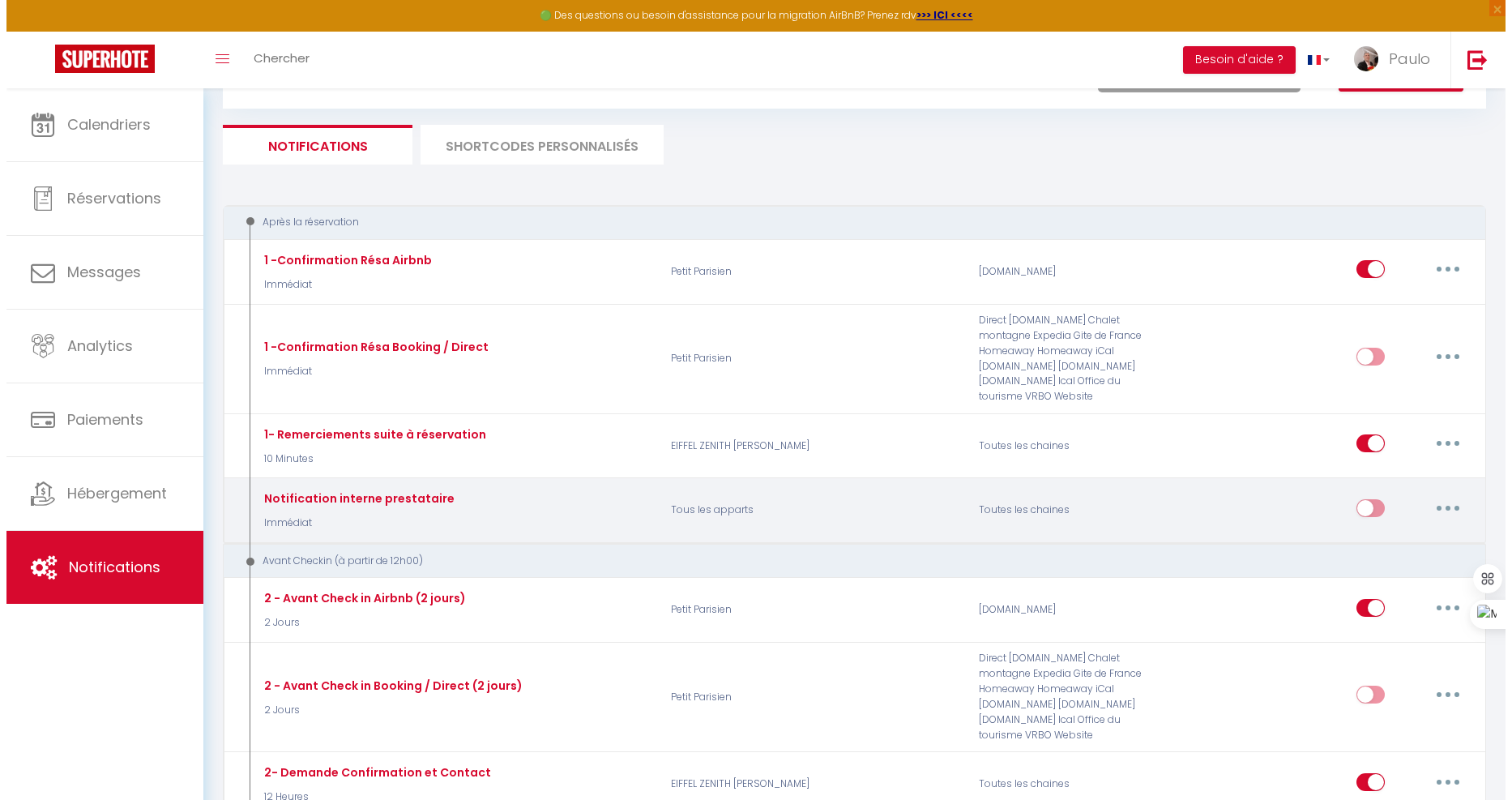
scroll to position [180, 0]
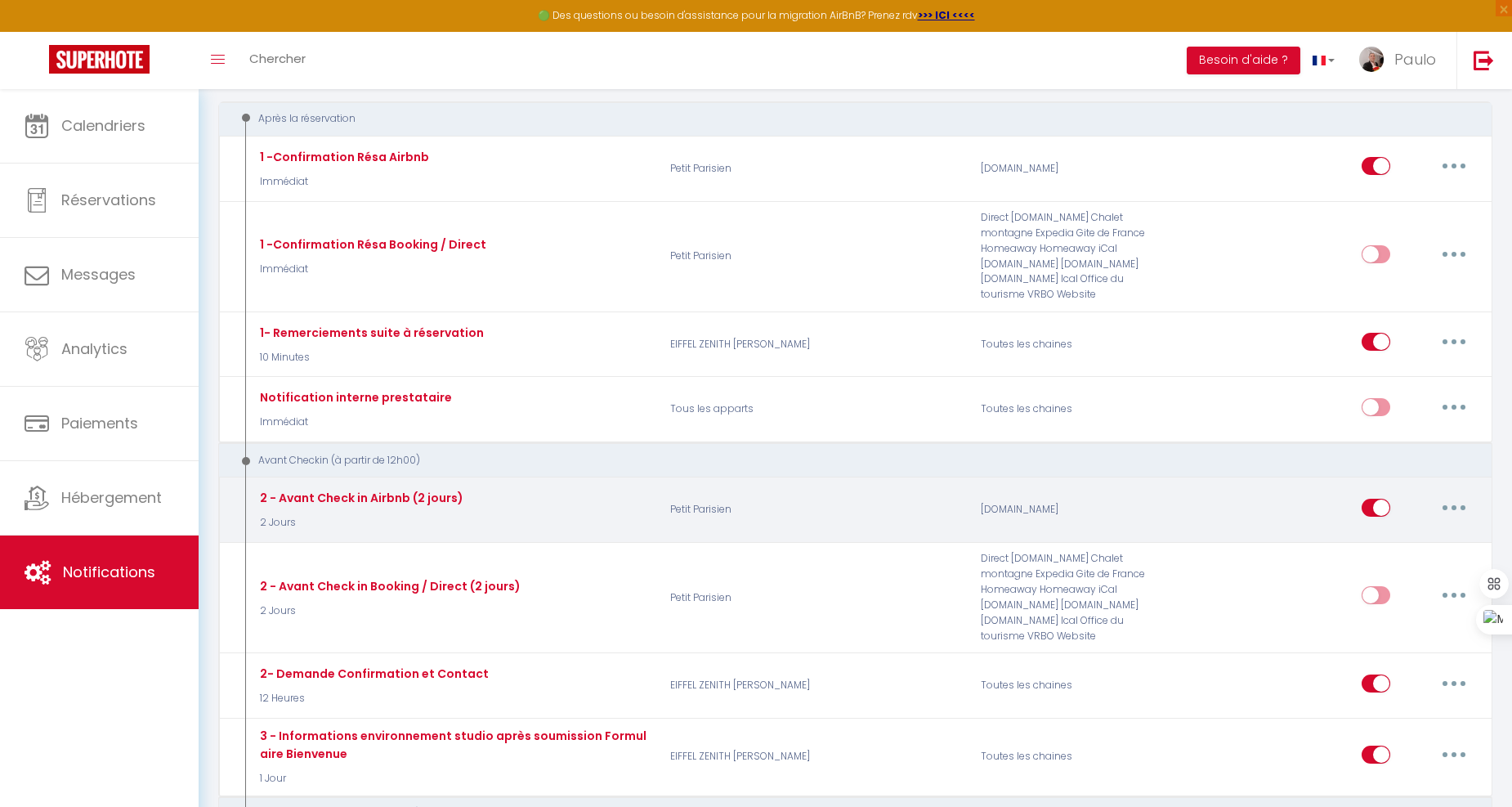
click at [1455, 494] on button "button" at bounding box center [1454, 507] width 46 height 27
click at [1388, 530] on link "Editer" at bounding box center [1411, 544] width 121 height 27
type input "2 - Avant Check in Airbnb (2 jours)"
select select "2 Jours"
select select
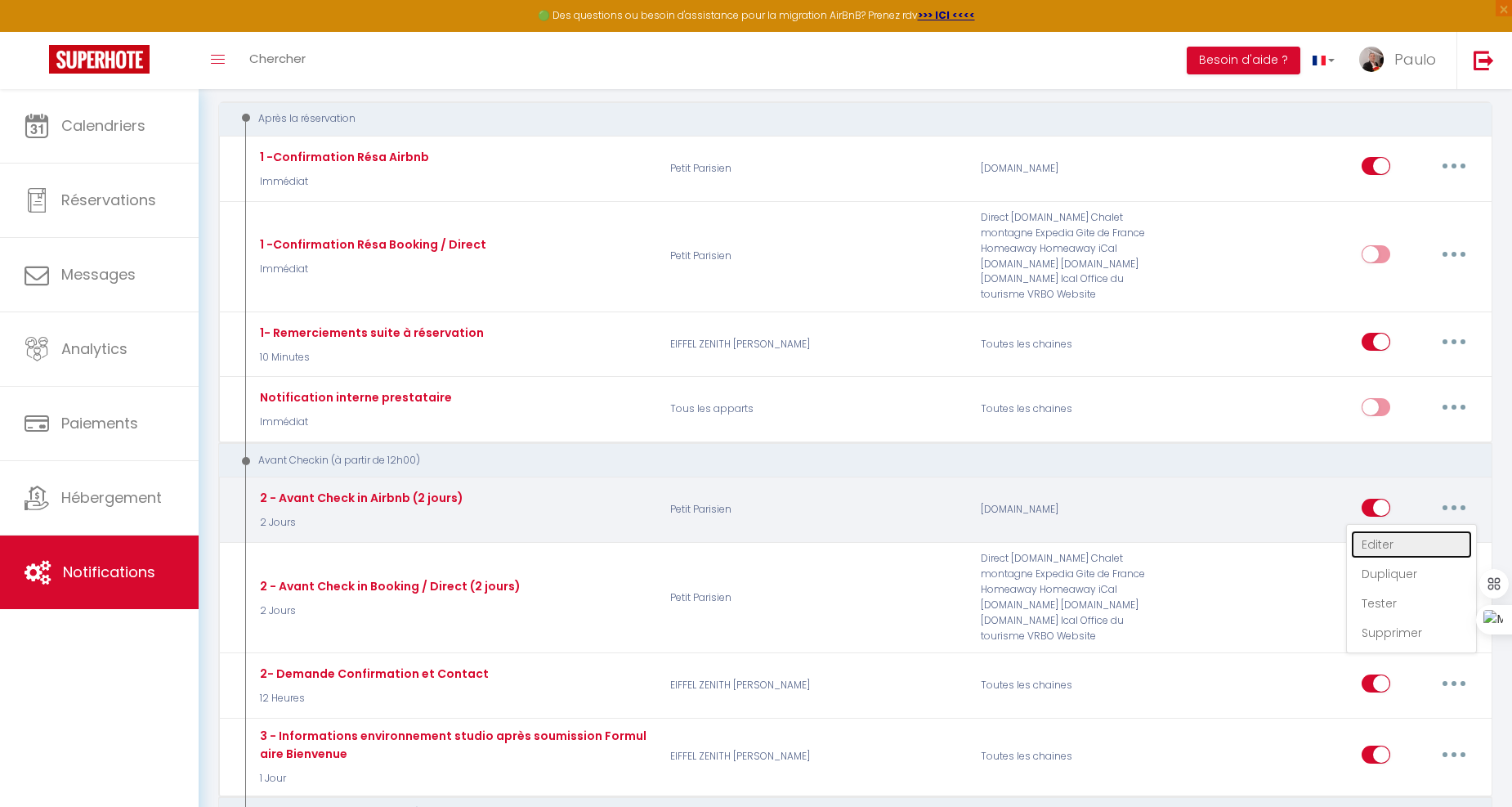
checkbox input "true"
checkbox input "false"
radio input "true"
type input "Votre séjour au [RENTAL:NAME]"
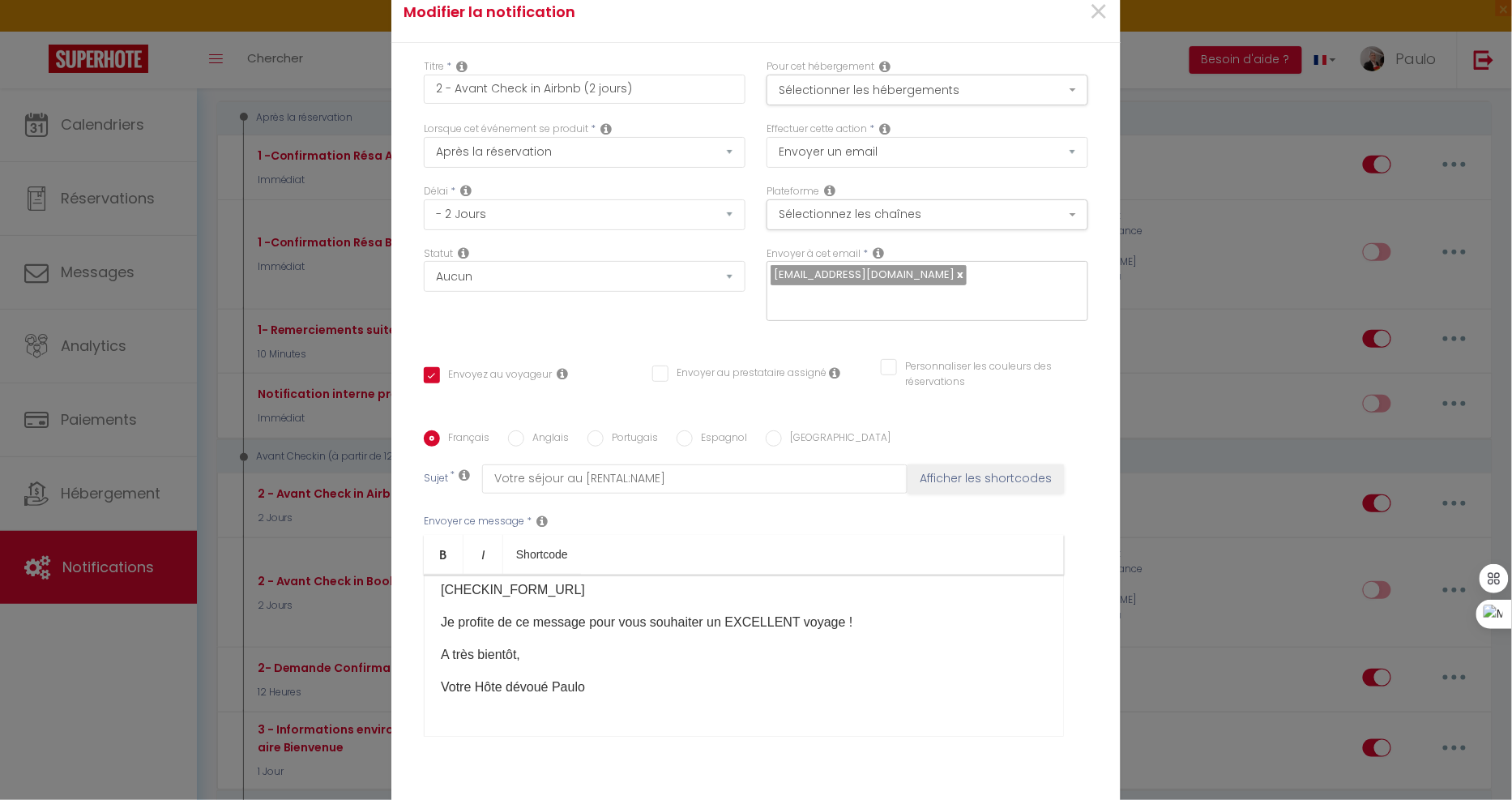
click at [622, 600] on p "[CHECKIN_FORM_URL]" at bounding box center [744, 589] width 606 height 19
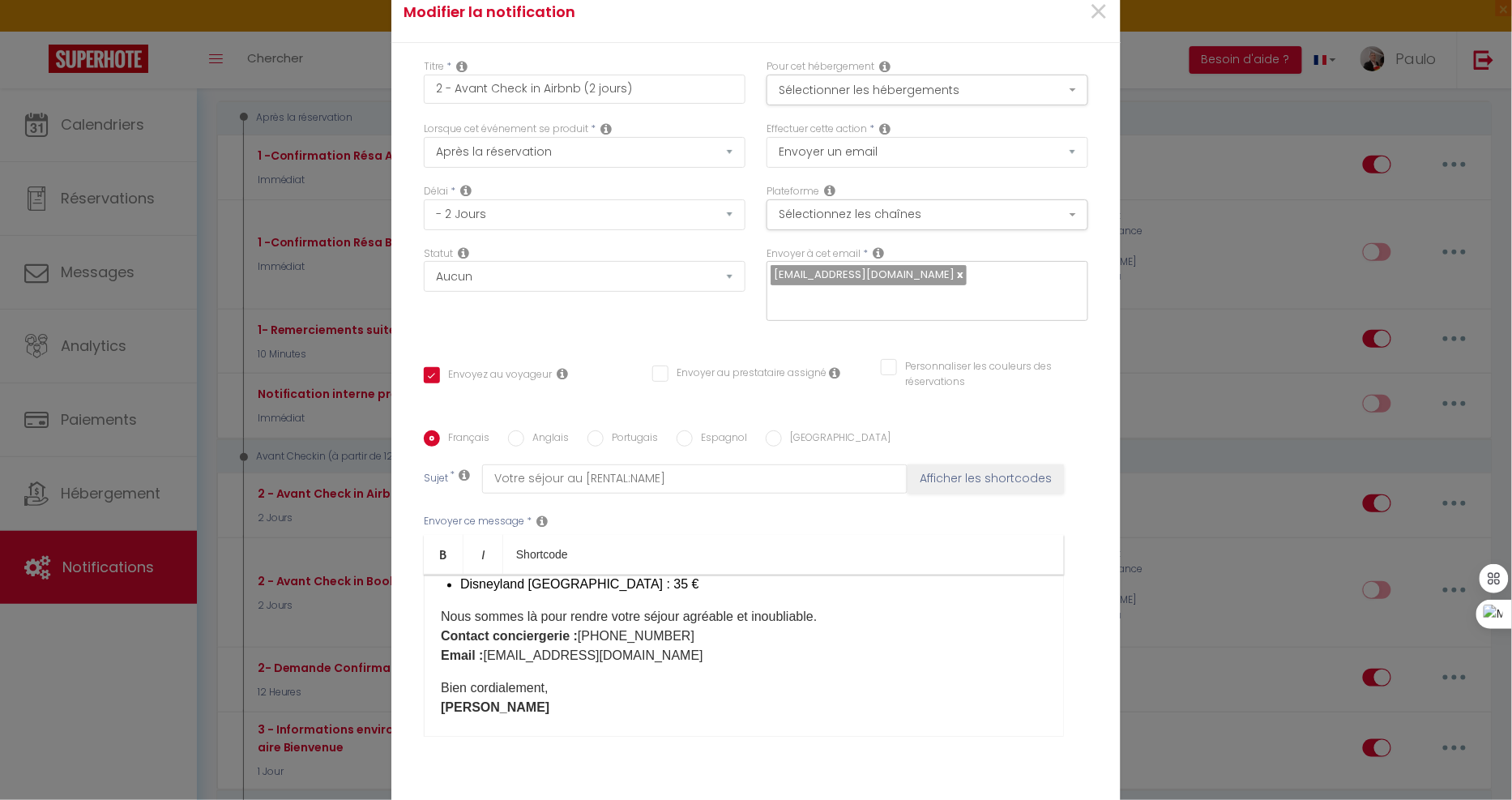
scroll to position [1233, 0]
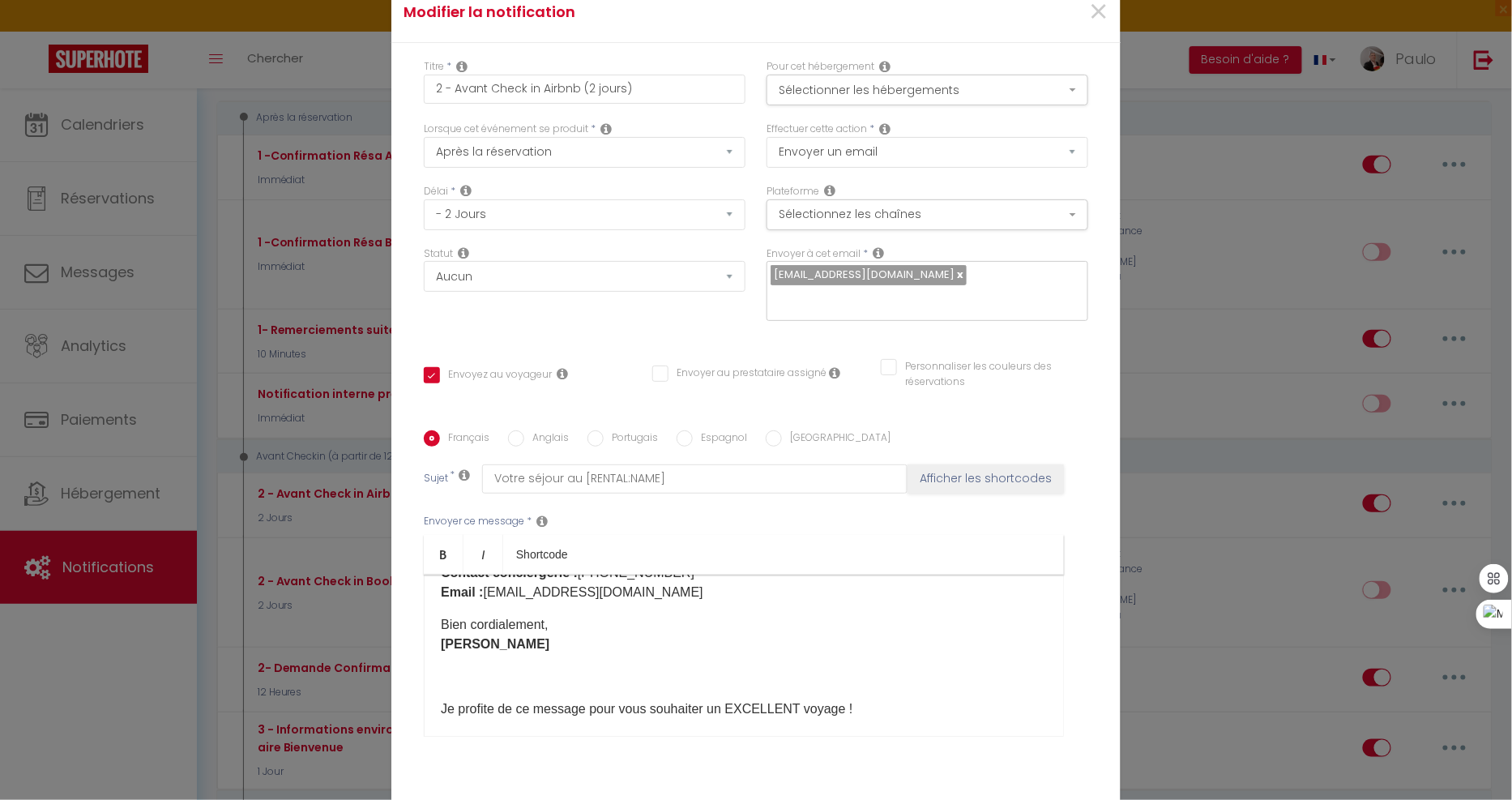
drag, startPoint x: 549, startPoint y: 743, endPoint x: 443, endPoint y: 690, distance: 118.5
click at [443, 690] on div "Envoyer ce message * Bold Italic Shortcode Rich text editor Bonjour [GUEST:FIRS…" at bounding box center [756, 625] width 664 height 264
drag, startPoint x: 547, startPoint y: 666, endPoint x: 414, endPoint y: 641, distance: 135.3
click at [419, 641] on div "Français Anglais Portugais Espagnol Italien Sujet * Votre séjour au [RENTAL:NAM…" at bounding box center [756, 593] width 672 height 326
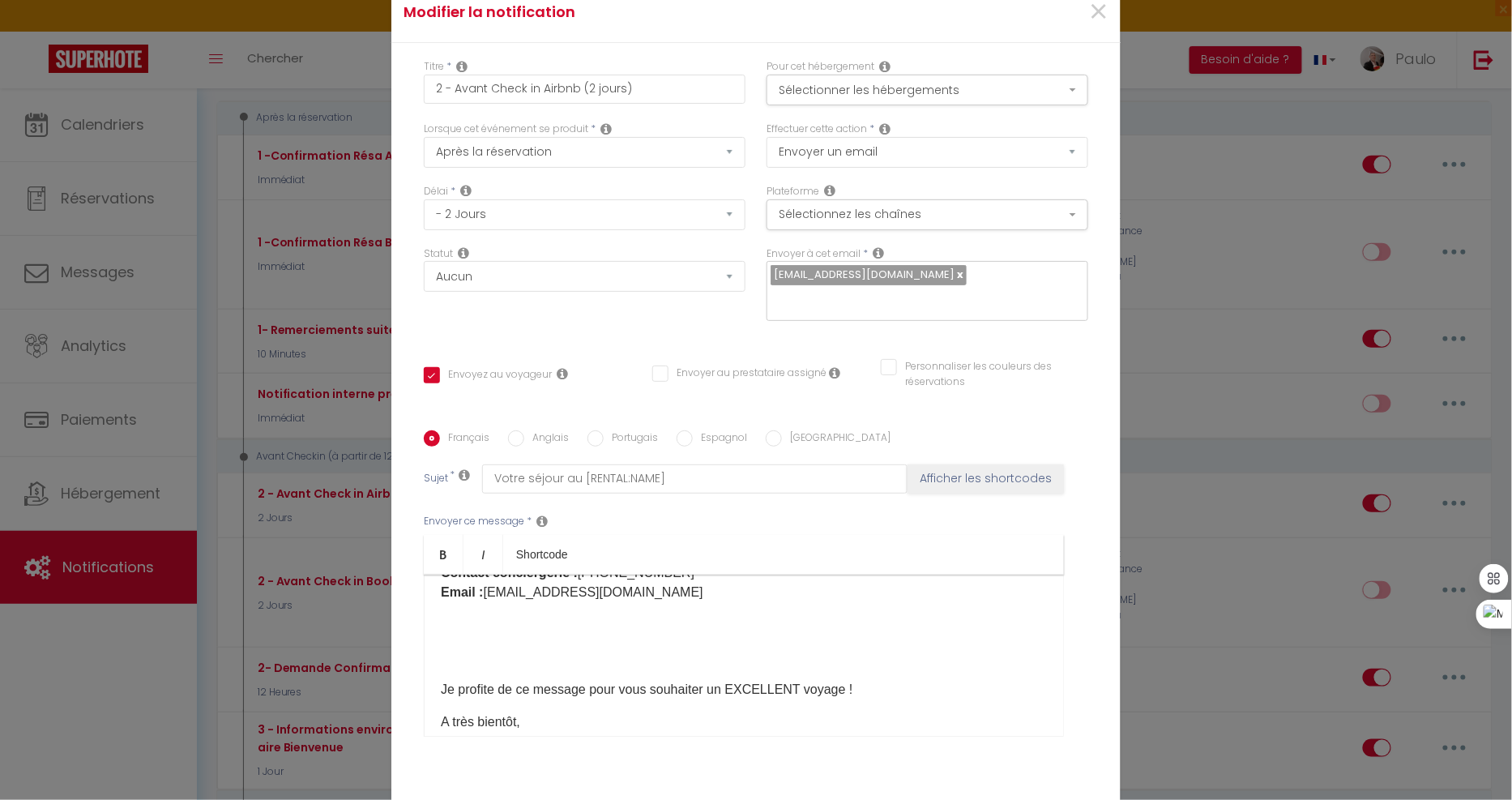
click at [502, 668] on p at bounding box center [744, 657] width 606 height 19
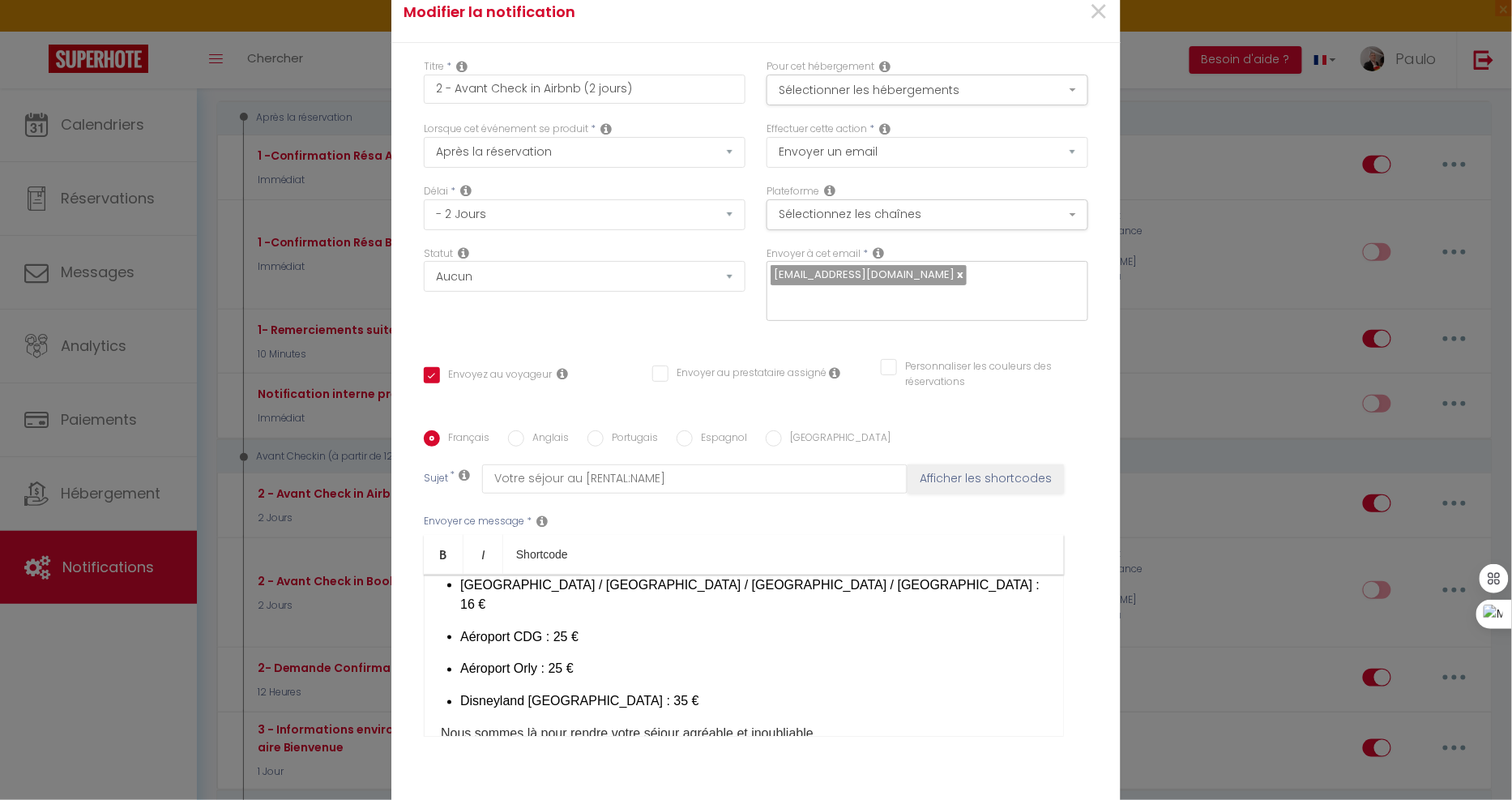
scroll to position [962, 0]
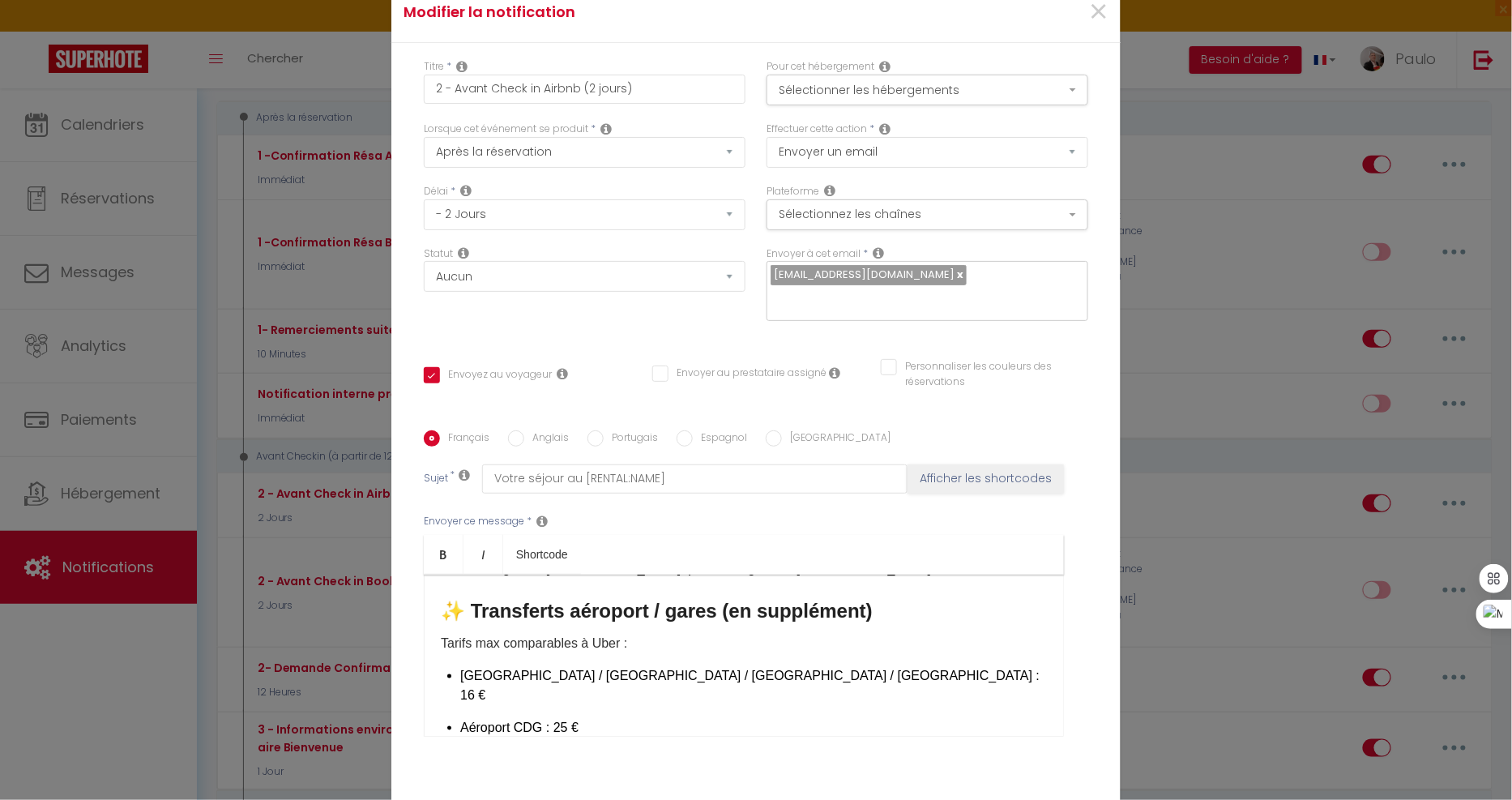
click at [764, 579] on p "Métro ligne 5 : Hoche, près de l’église de Pantin" at bounding box center [753, 568] width 586 height 19
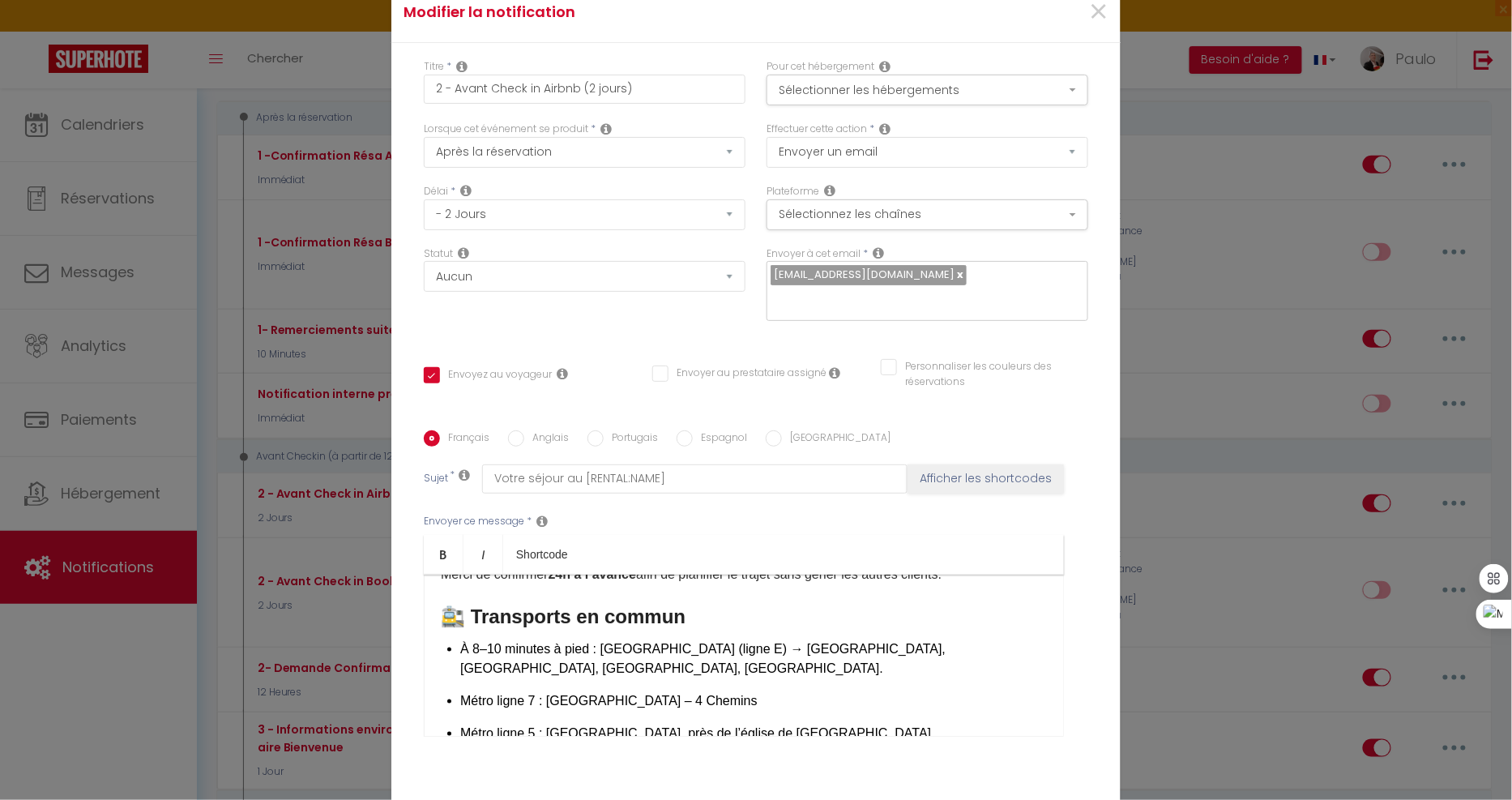
scroll to position [785, 0]
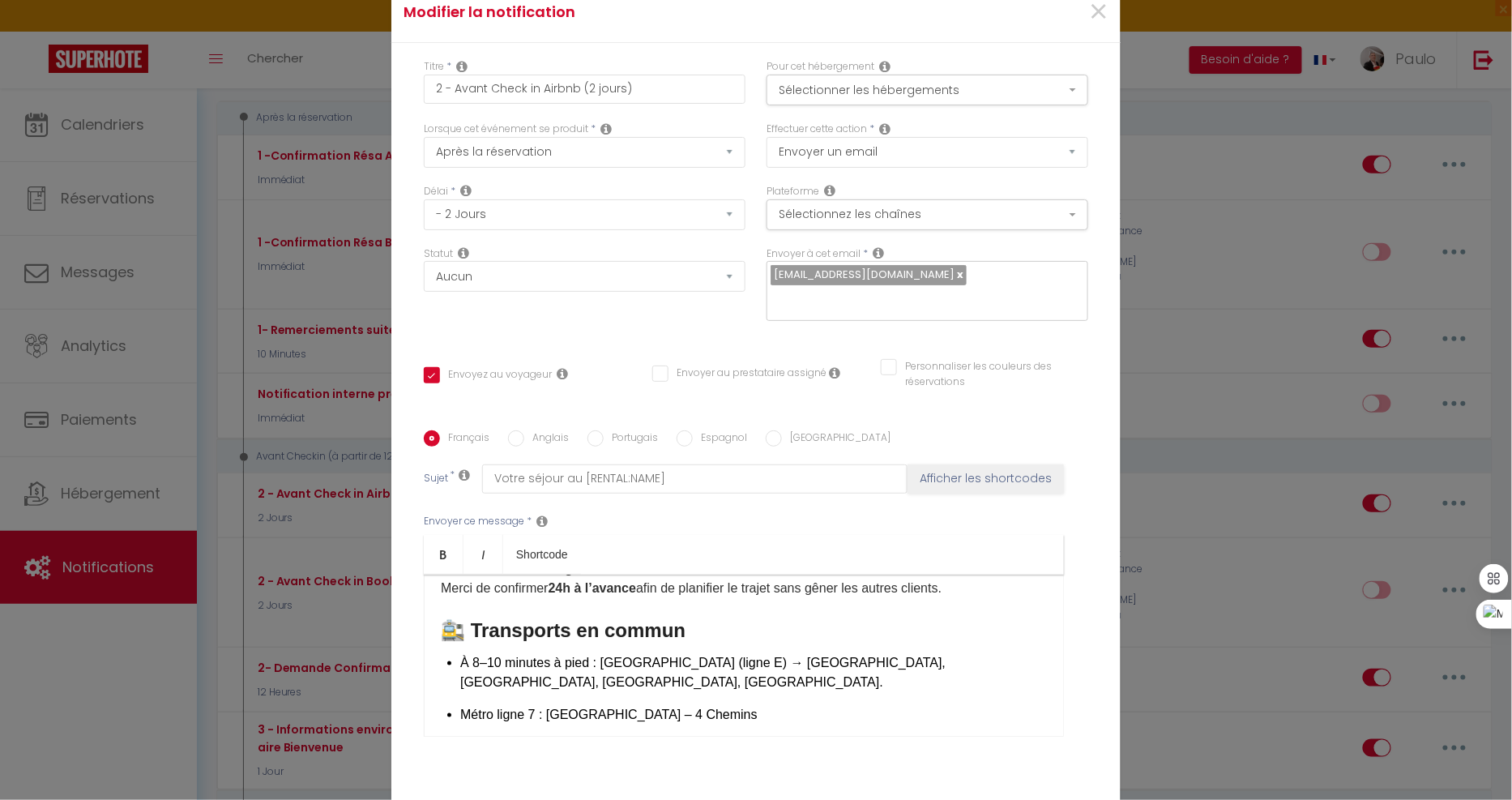
click at [970, 598] on p "Horaires du service gratuit : 9h00–10h00 et 21h30–24h00. Merci de confirmer 24h…" at bounding box center [744, 578] width 606 height 39
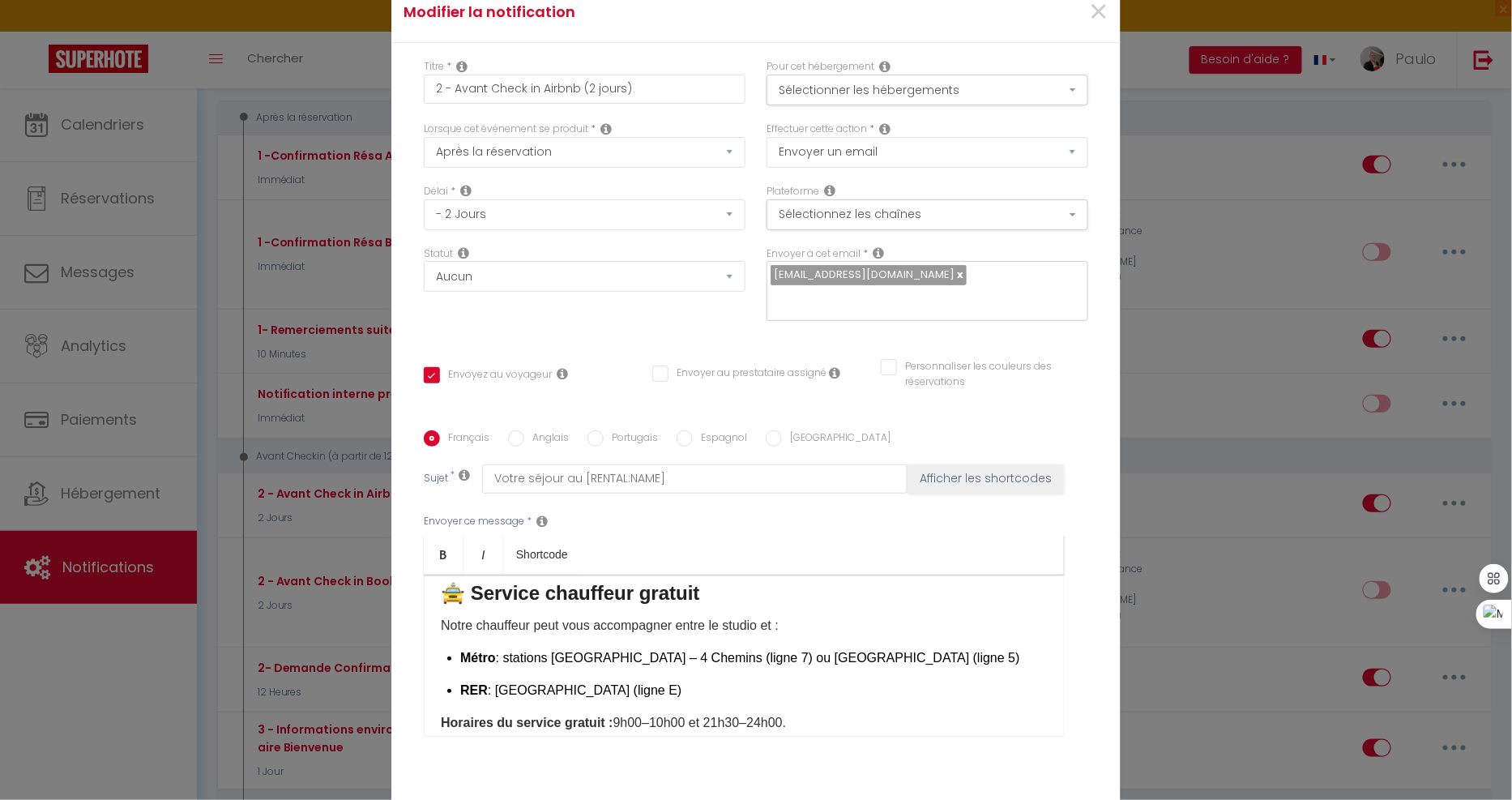
scroll to position [604, 0]
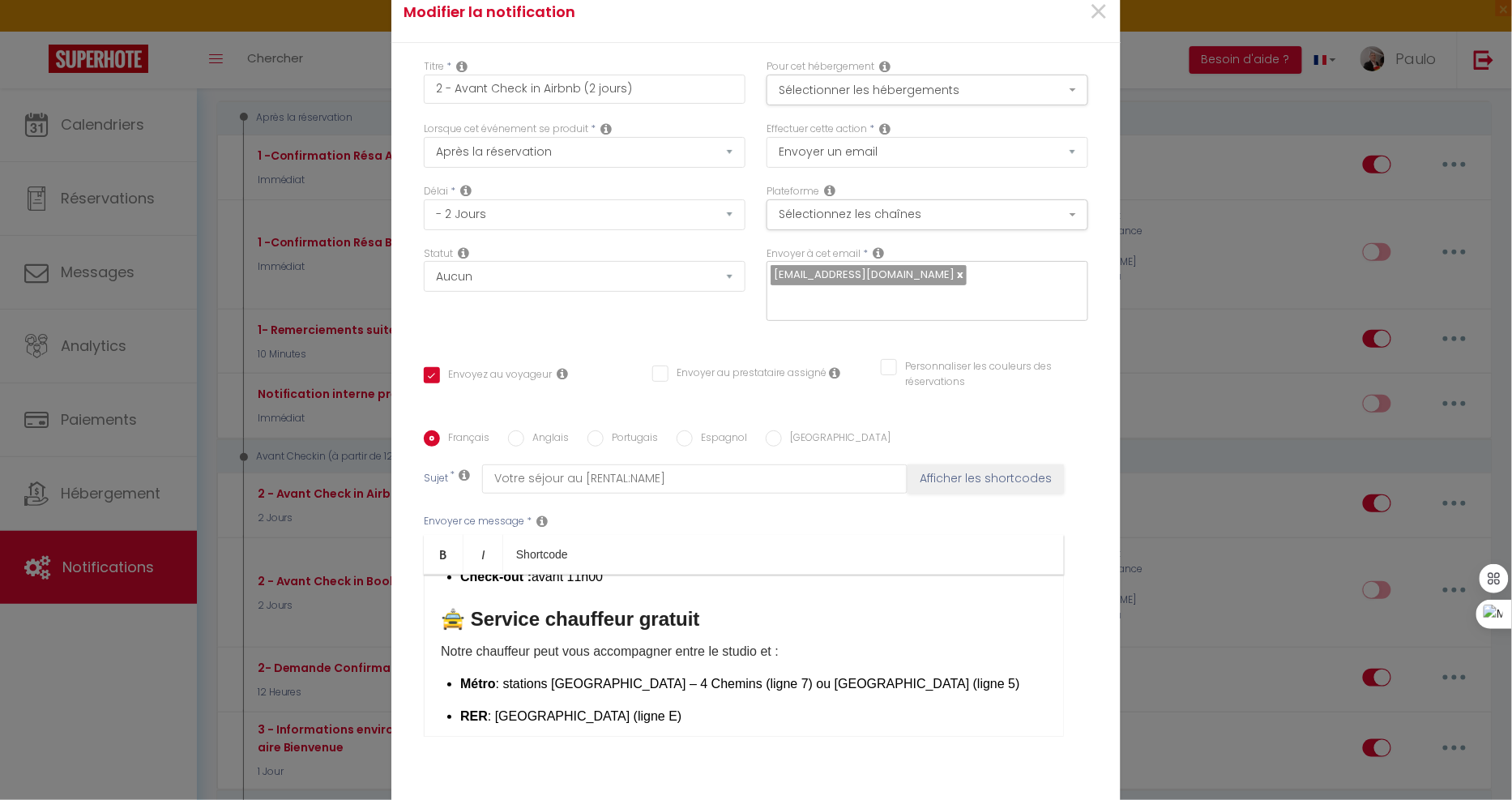
click at [665, 586] on p "Check-out : avant 11h00" at bounding box center [753, 576] width 586 height 19
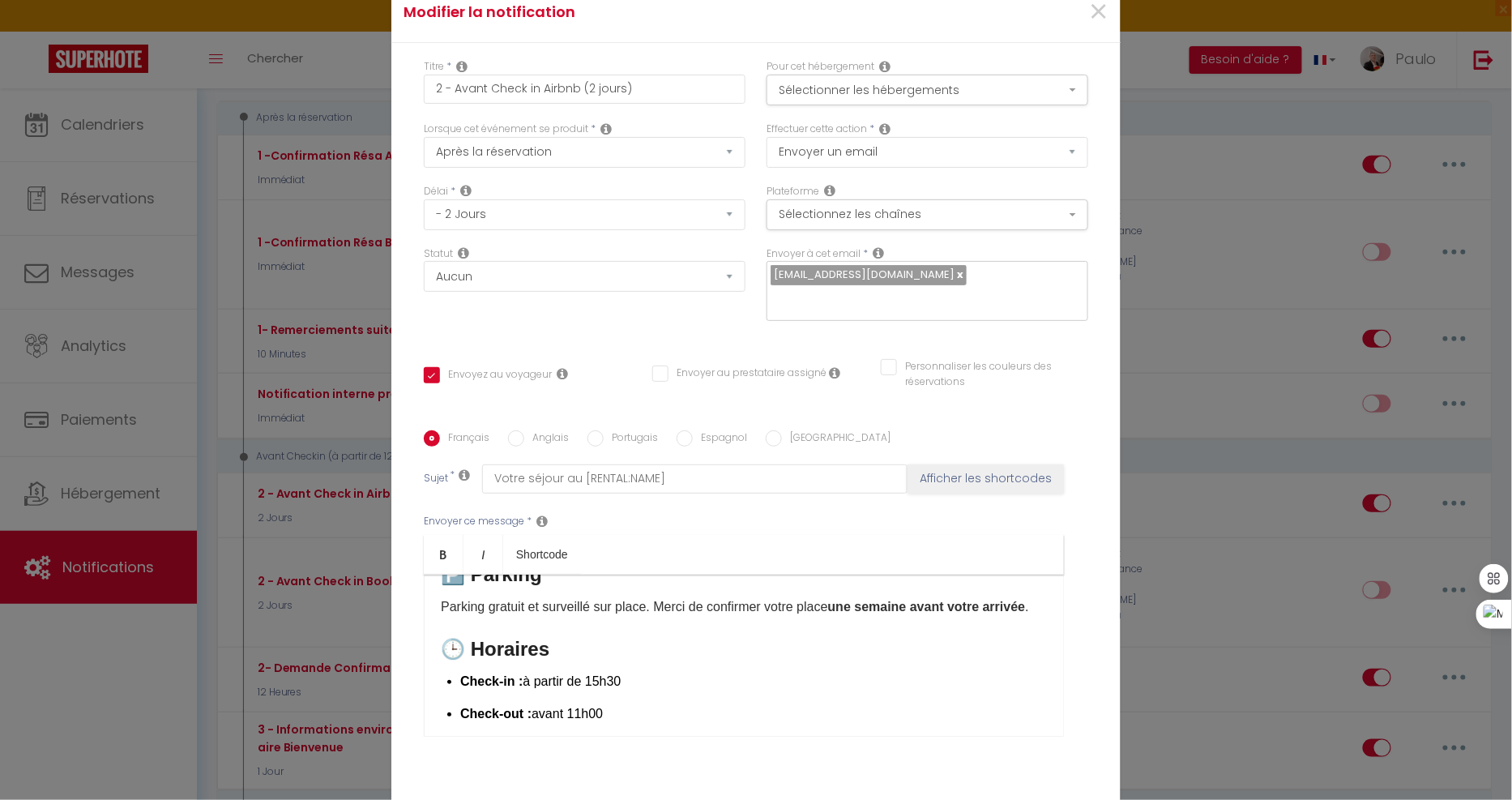
scroll to position [425, 0]
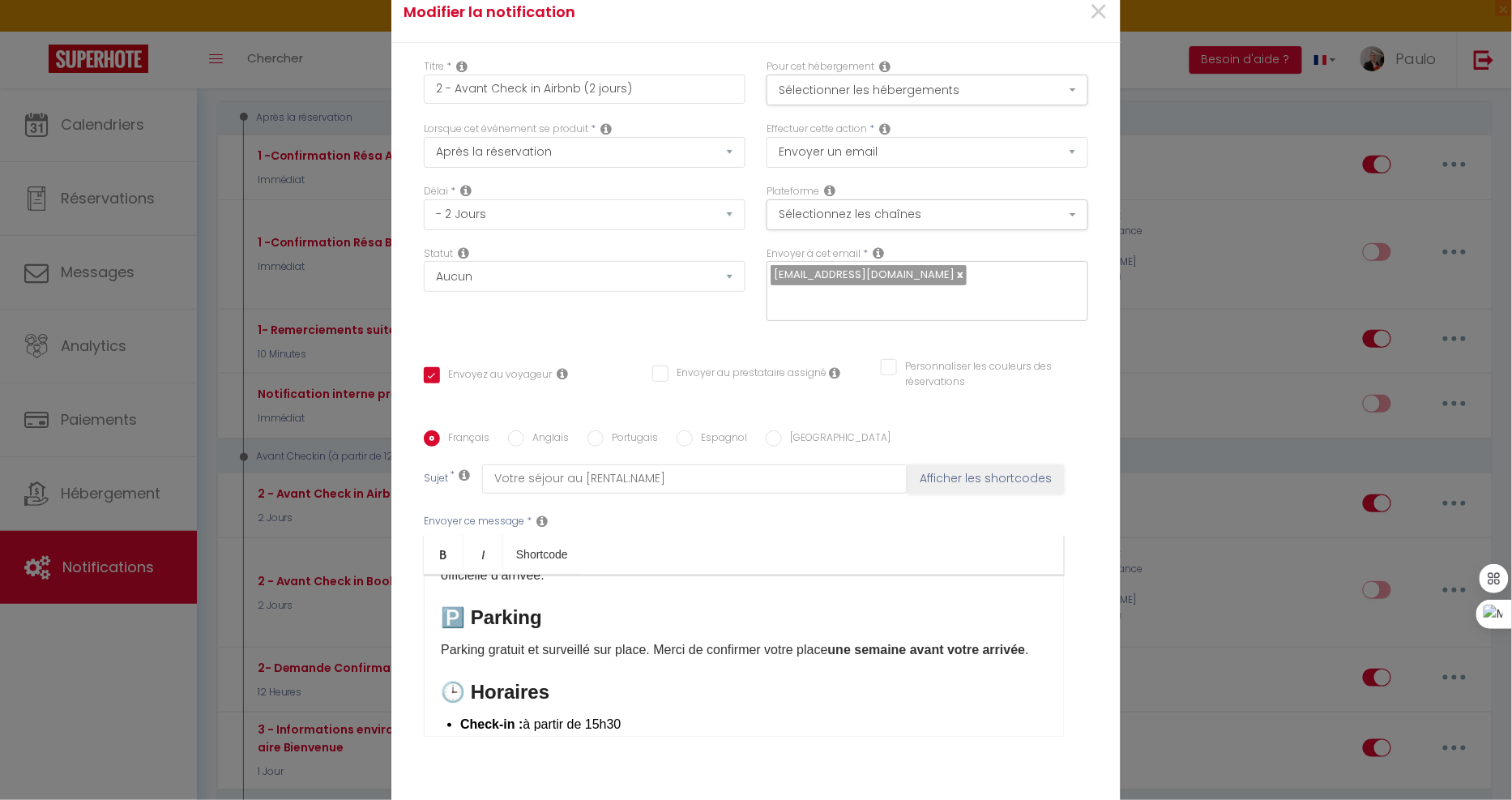
click at [611, 585] on p "Un local dépose-minute est disponible si vous souhaitez déposer vos valises ava…" at bounding box center [744, 565] width 606 height 39
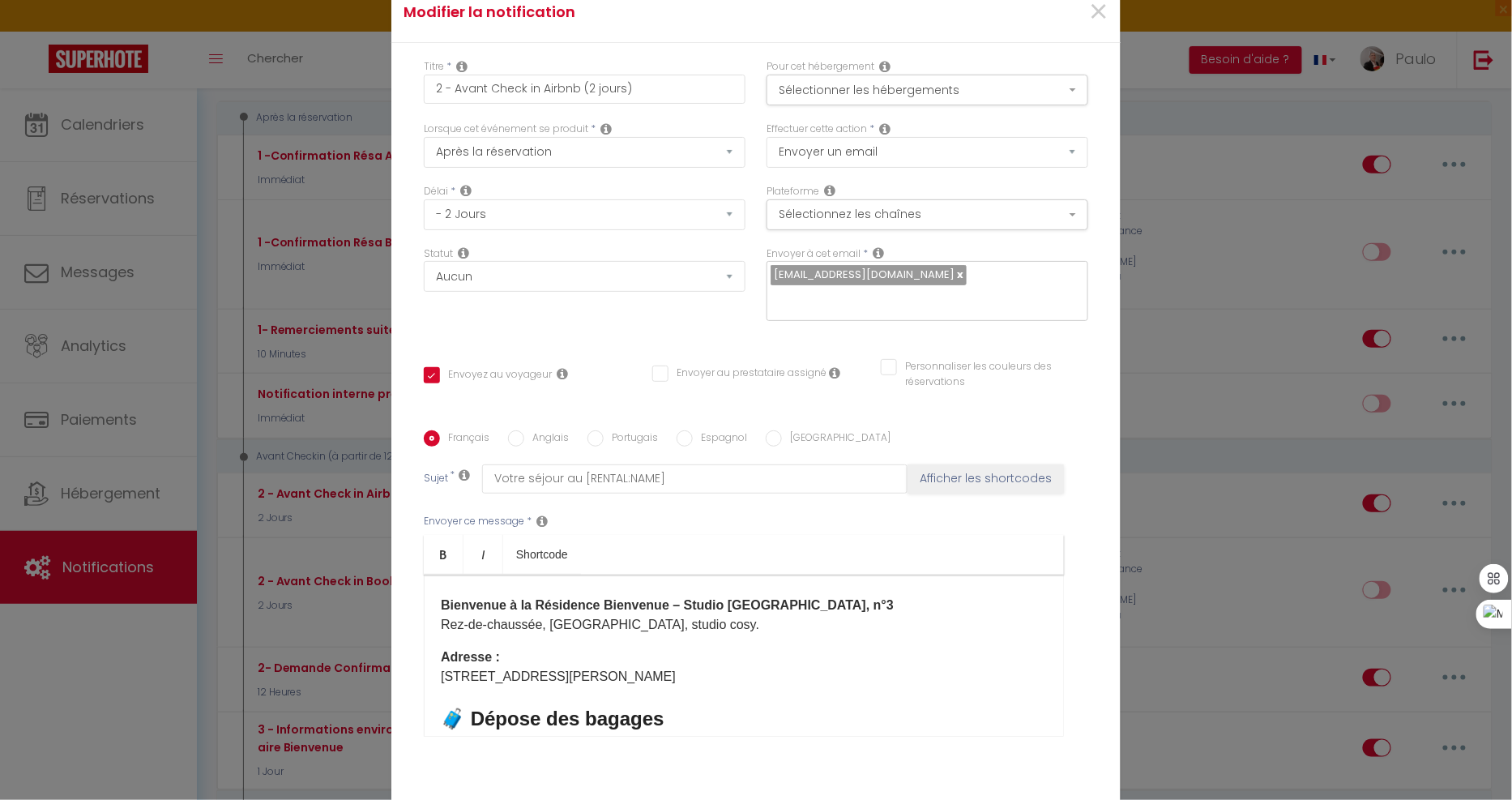
scroll to position [270, 0]
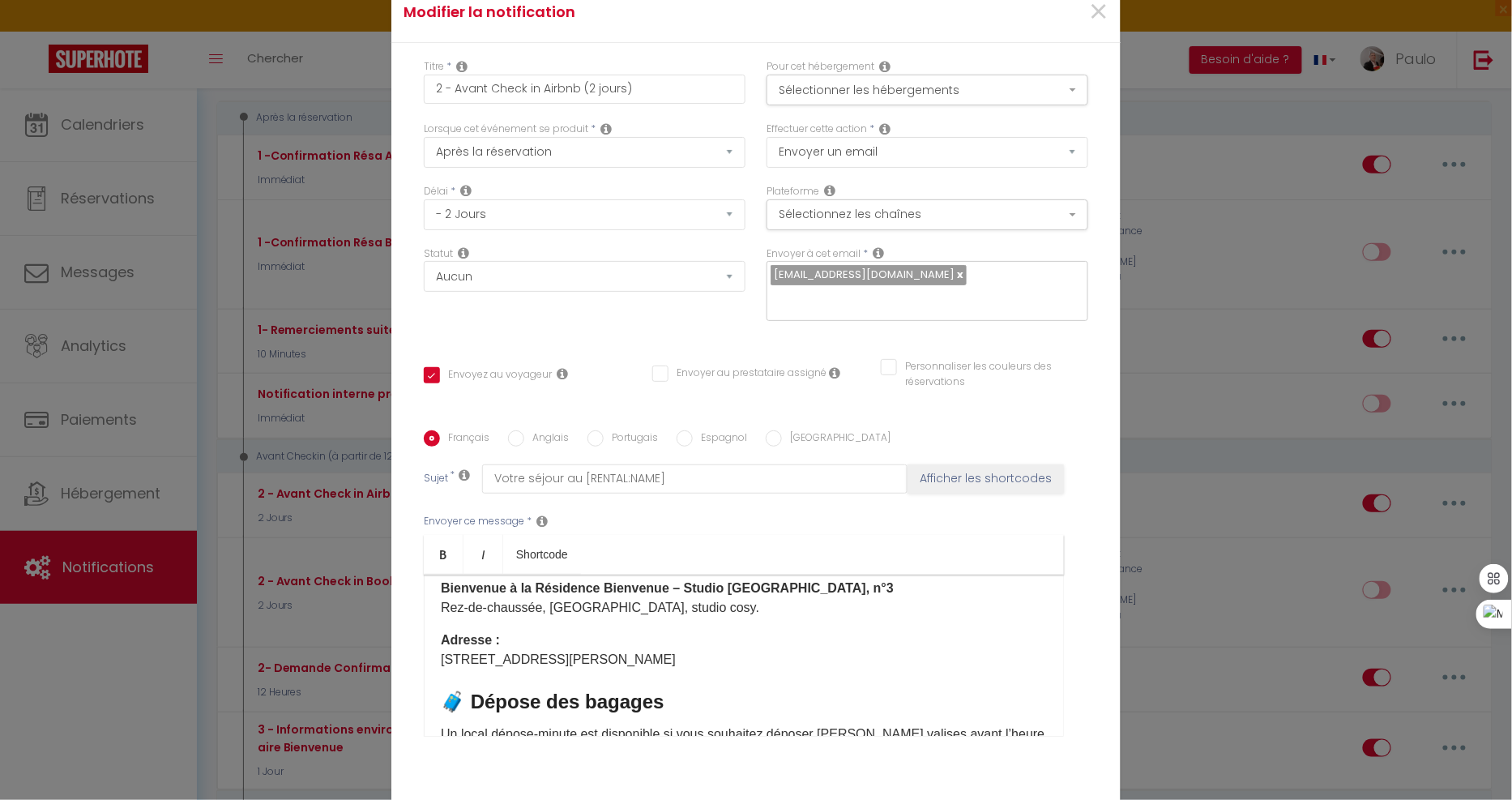
drag, startPoint x: 655, startPoint y: 661, endPoint x: 441, endPoint y: 664, distance: 214.0
click at [419, 592] on div "Français Anglais Portugais Espagnol Italien Sujet * Votre séjour au [RENTAL:NAM…" at bounding box center [756, 593] width 672 height 326
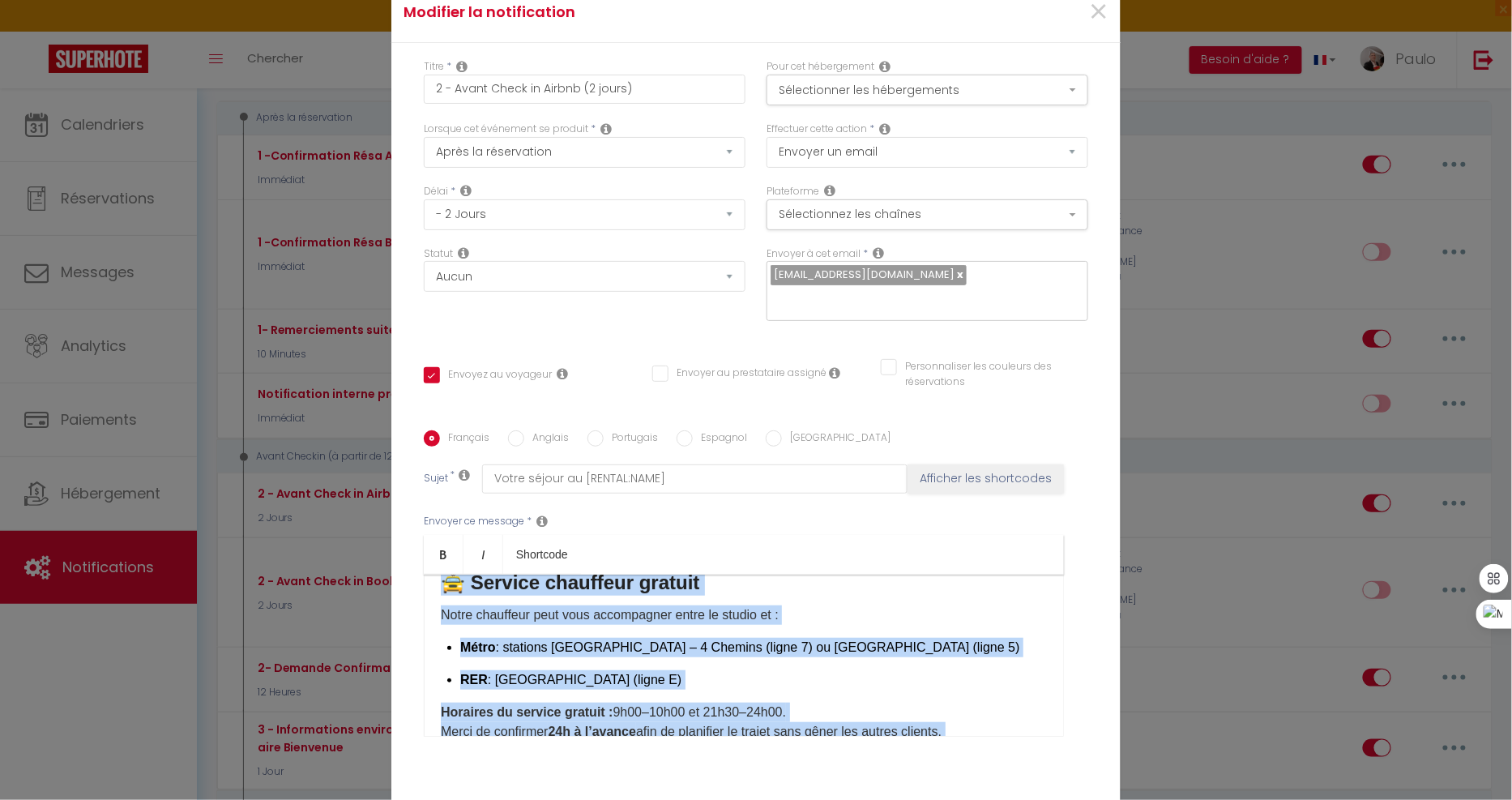
scroll to position [0, 0]
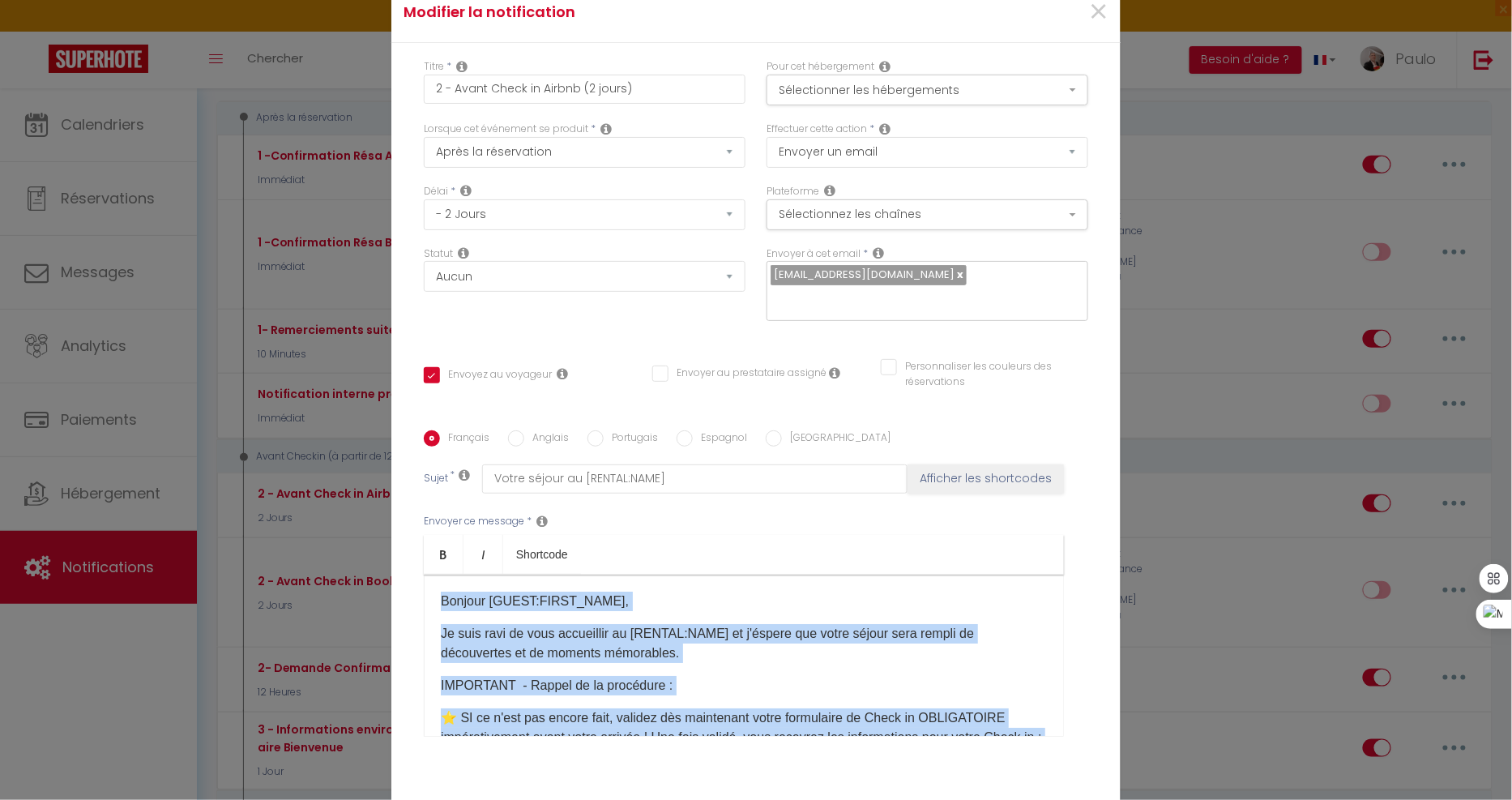
drag, startPoint x: 605, startPoint y: 686, endPoint x: 415, endPoint y: 548, distance: 234.8
click at [419, 548] on div "Français Anglais Portugais Espagnol Italien Sujet * Votre séjour au [RENTAL:NAM…" at bounding box center [756, 593] width 672 height 326
copy div "Bonjour [GUEST:FIRST_NAME], Je suis ravi de vous accueillir au [RENTAL:NAME]​ e…"
click at [509, 434] on input "Anglais" at bounding box center [516, 439] width 16 height 16
radio input "true"
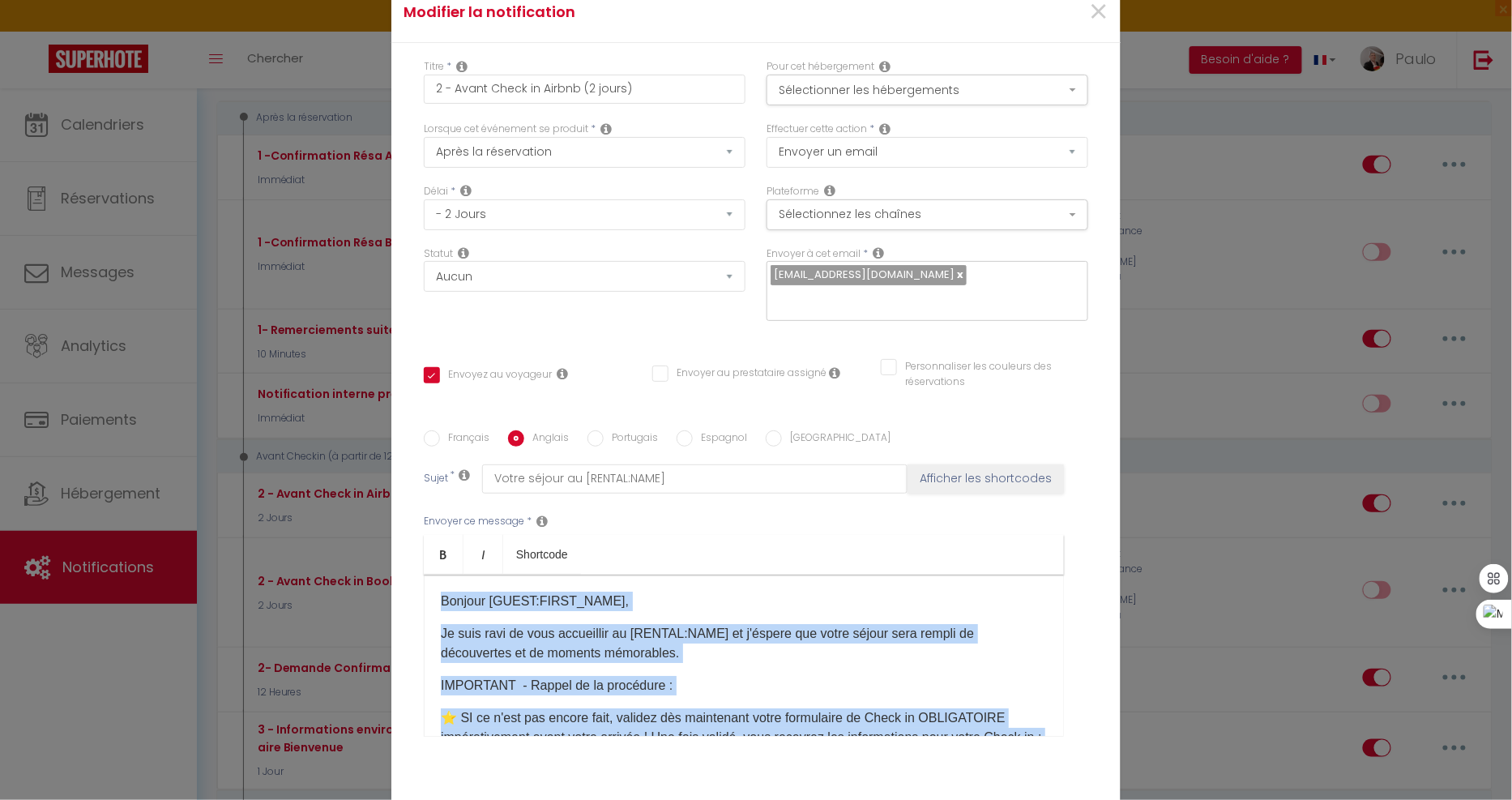
checkbox input "true"
checkbox input "false"
type input "Your stay at [RENTAL:NAME]"
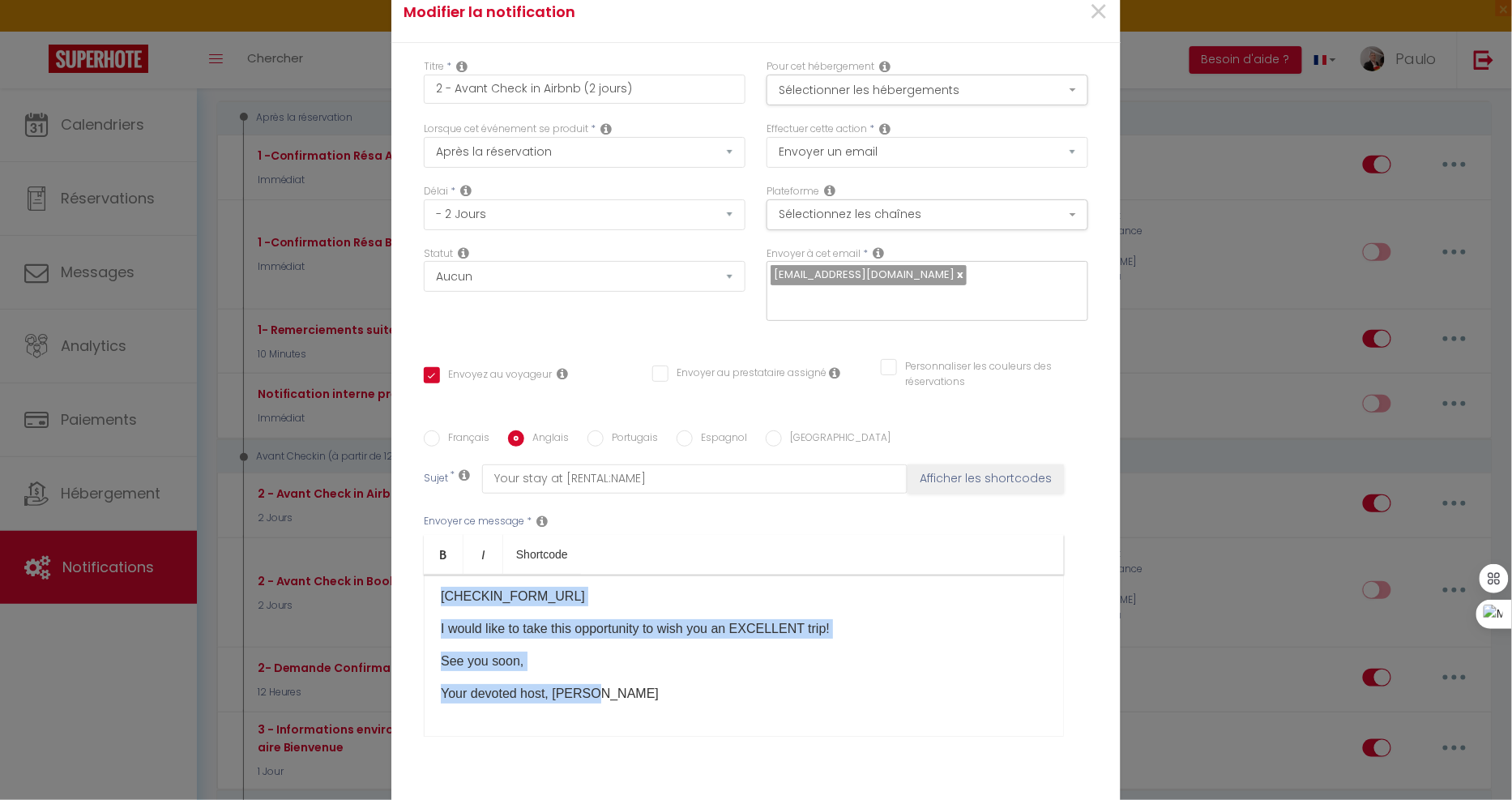
scroll to position [108, 0]
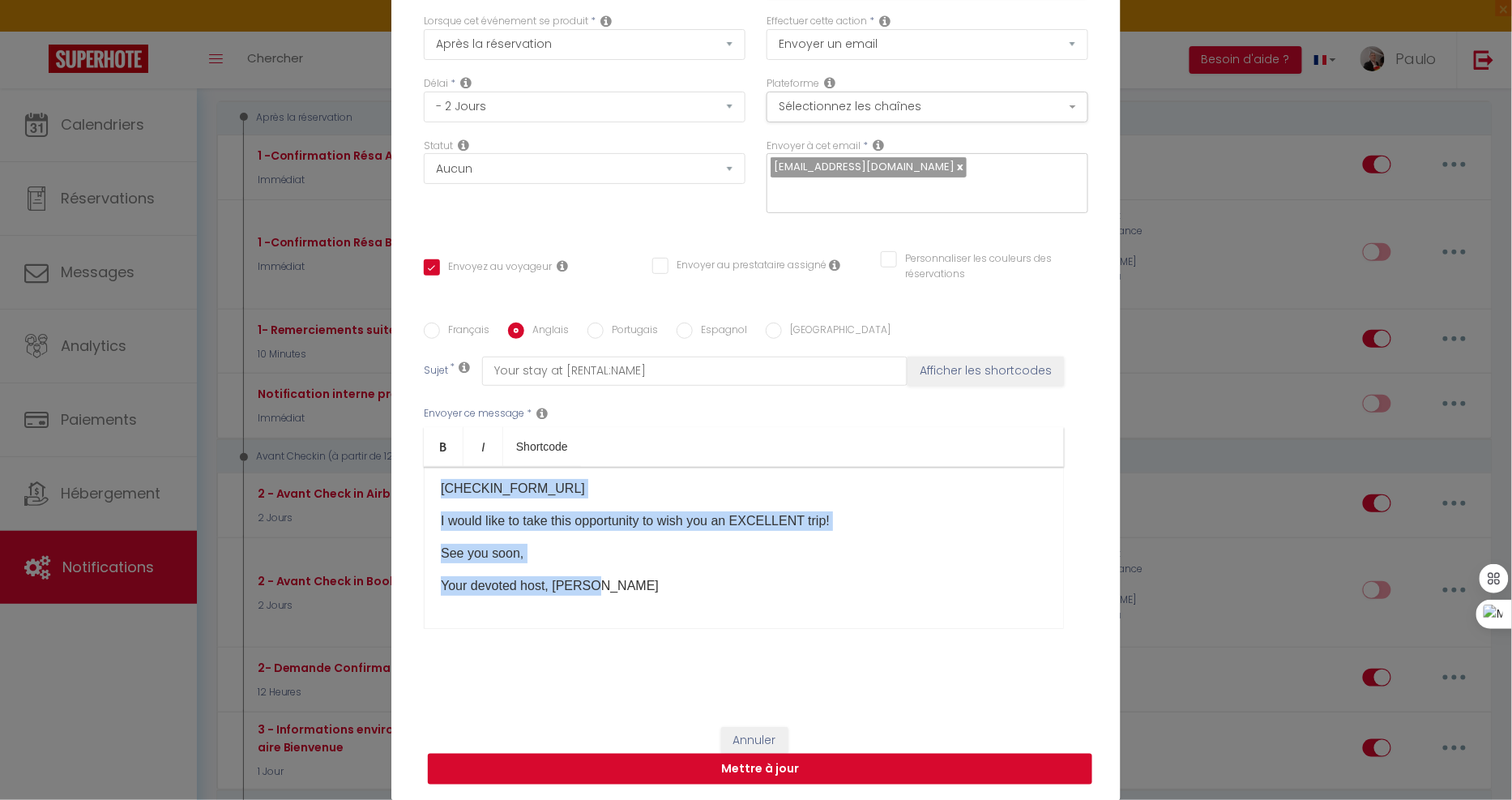
drag, startPoint x: 433, startPoint y: 595, endPoint x: 816, endPoint y: 783, distance: 426.7
click at [816, 783] on form "Modifier la notification × Titre * 2 - Avant Check in Airbnb (2 jours) Pour cet…" at bounding box center [756, 337] width 729 height 926
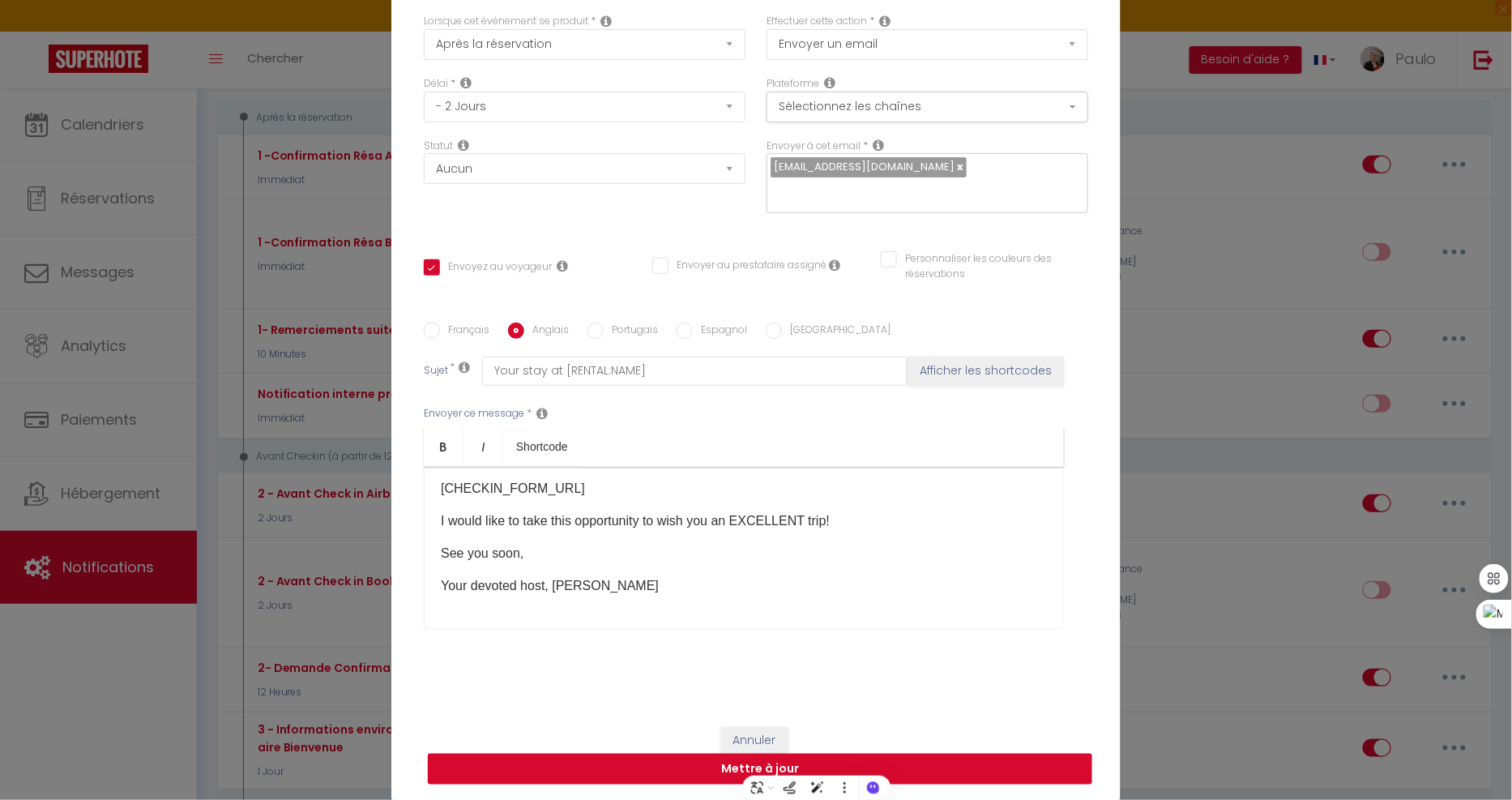
scroll to position [0, 0]
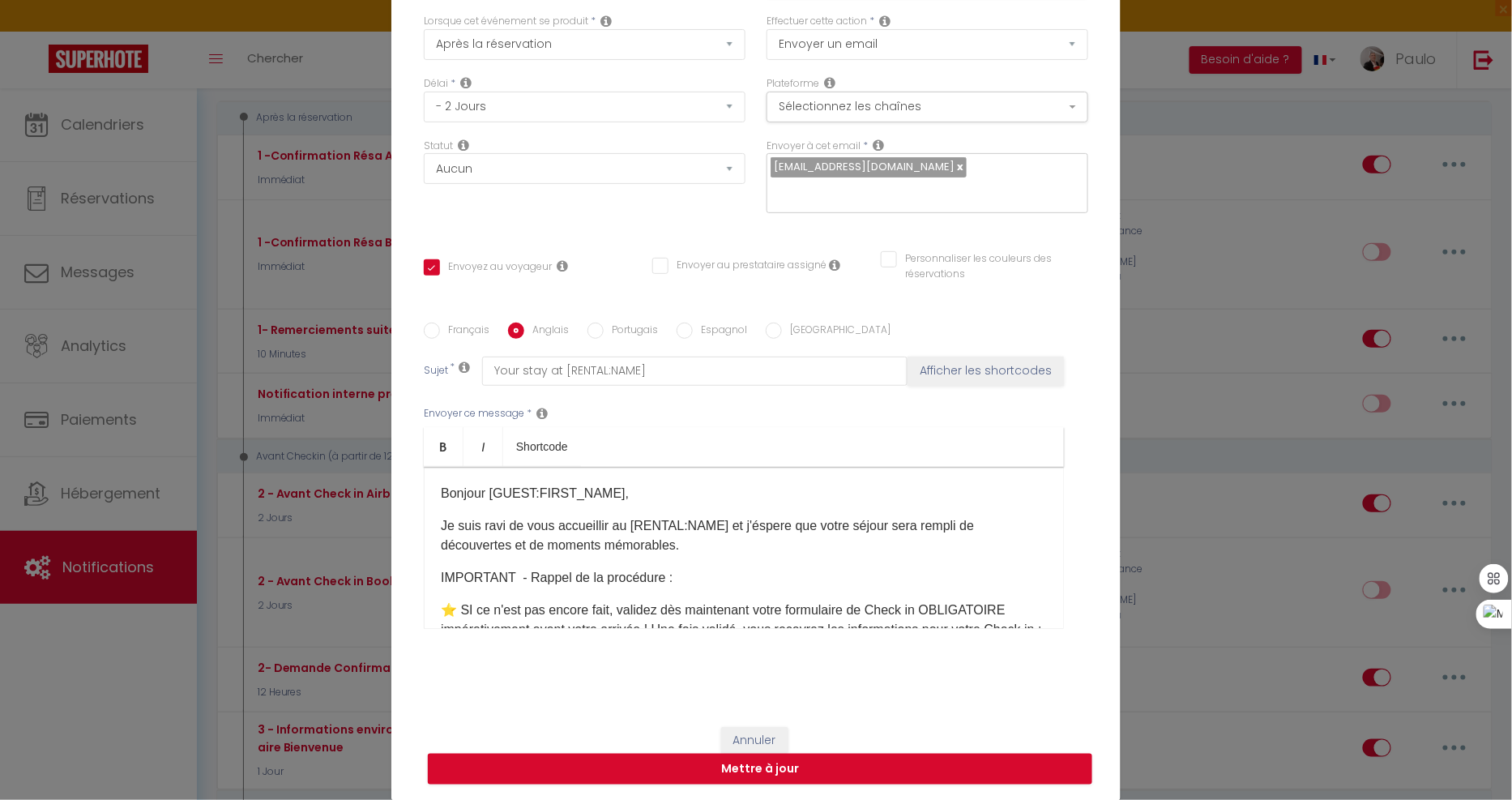
click at [418, 287] on span at bounding box center [418, 287] width 0 height 0
click at [430, 398] on icon at bounding box center [424, 391] width 13 height 13
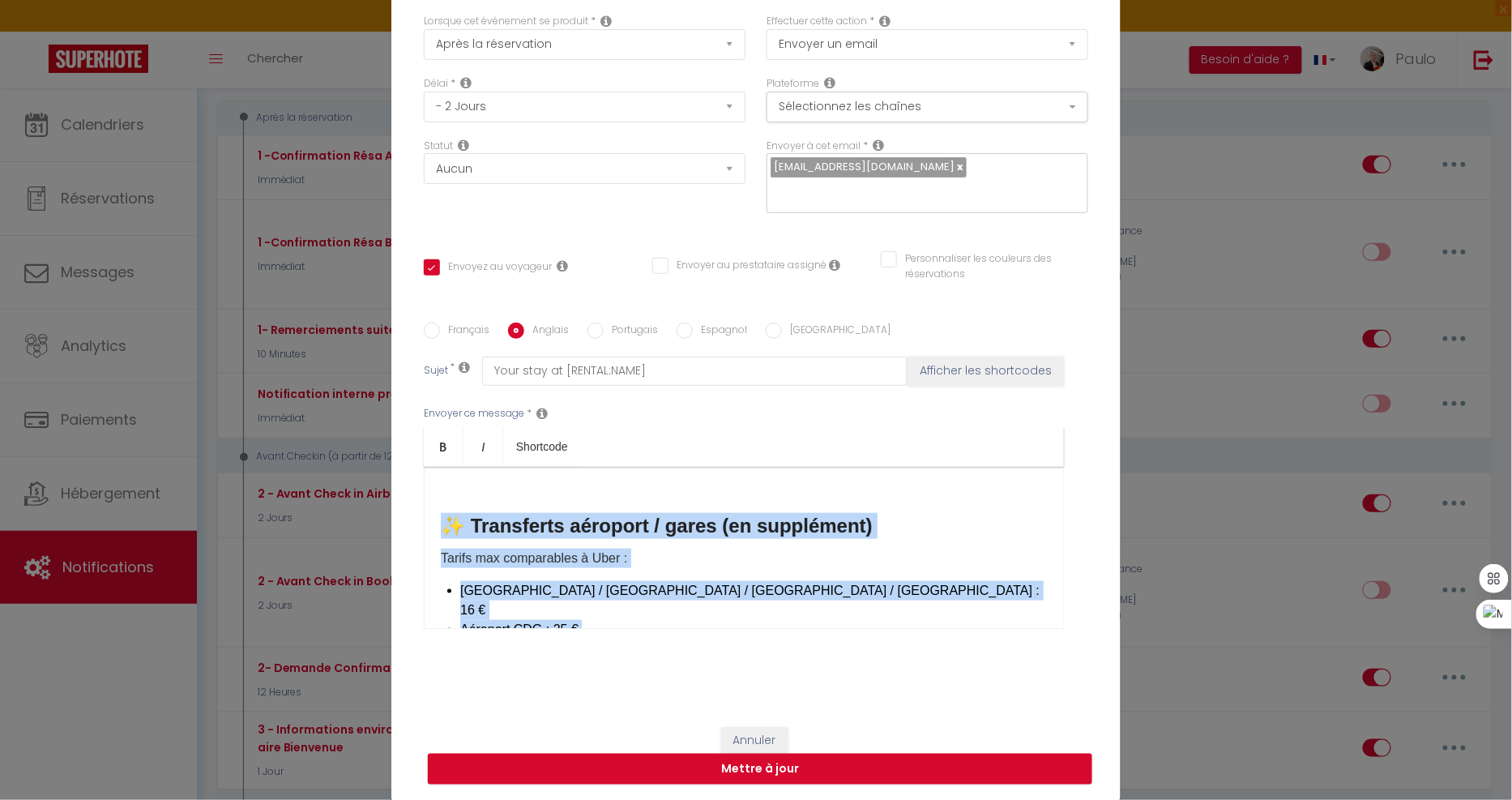
scroll to position [1132, 0]
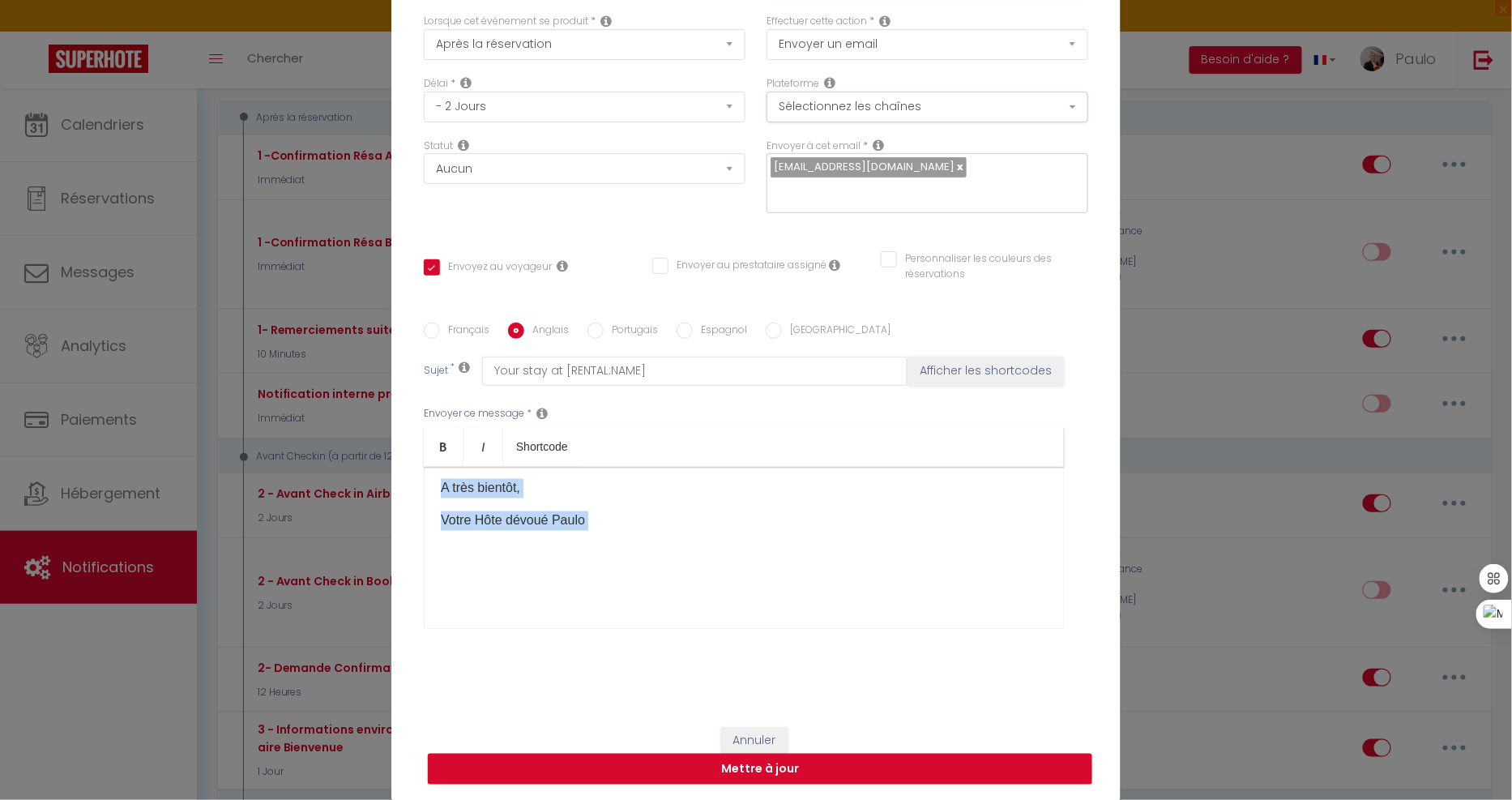
drag, startPoint x: 426, startPoint y: 492, endPoint x: 918, endPoint y: 690, distance: 530.3
click at [918, 690] on div "Titre * 2 - Avant Check in Airbnb (2 jours) Pour cet hébergement Sélectionner l…" at bounding box center [756, 323] width 729 height 776
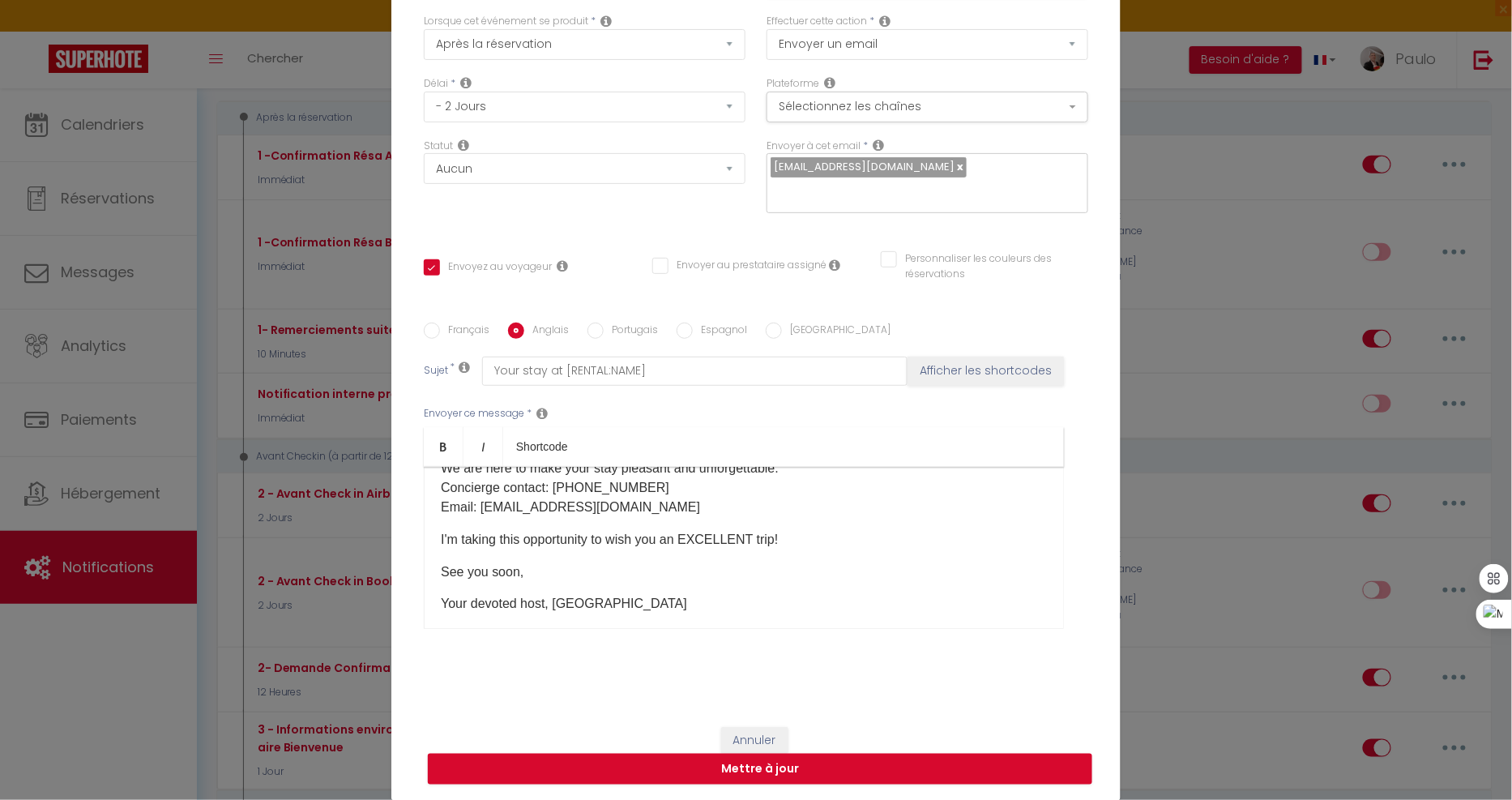
scroll to position [1047, 0]
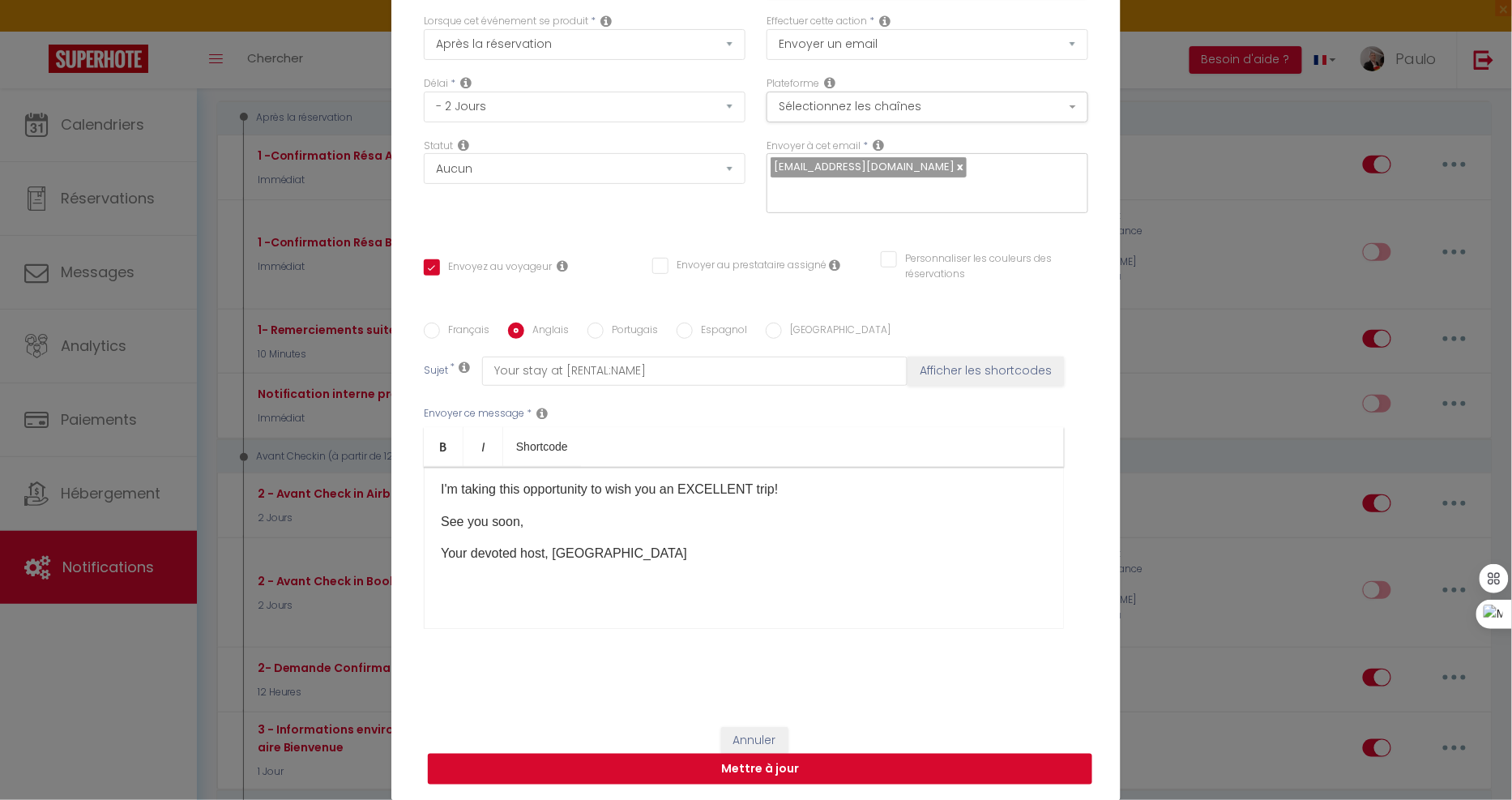
click at [819, 763] on button "Mettre à jour" at bounding box center [759, 769] width 664 height 31
checkbox input "true"
checkbox input "false"
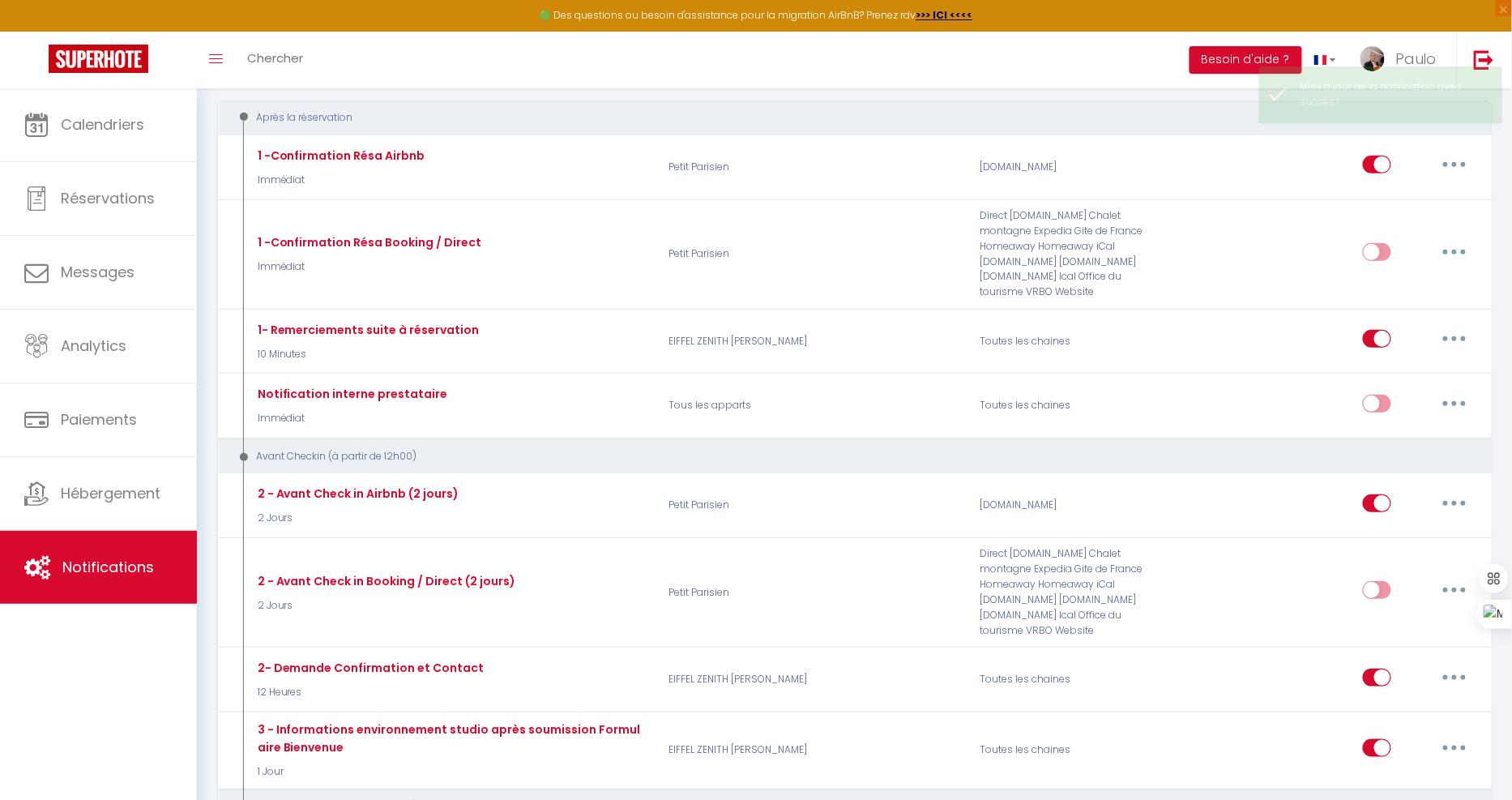
scroll to position [0, 0]
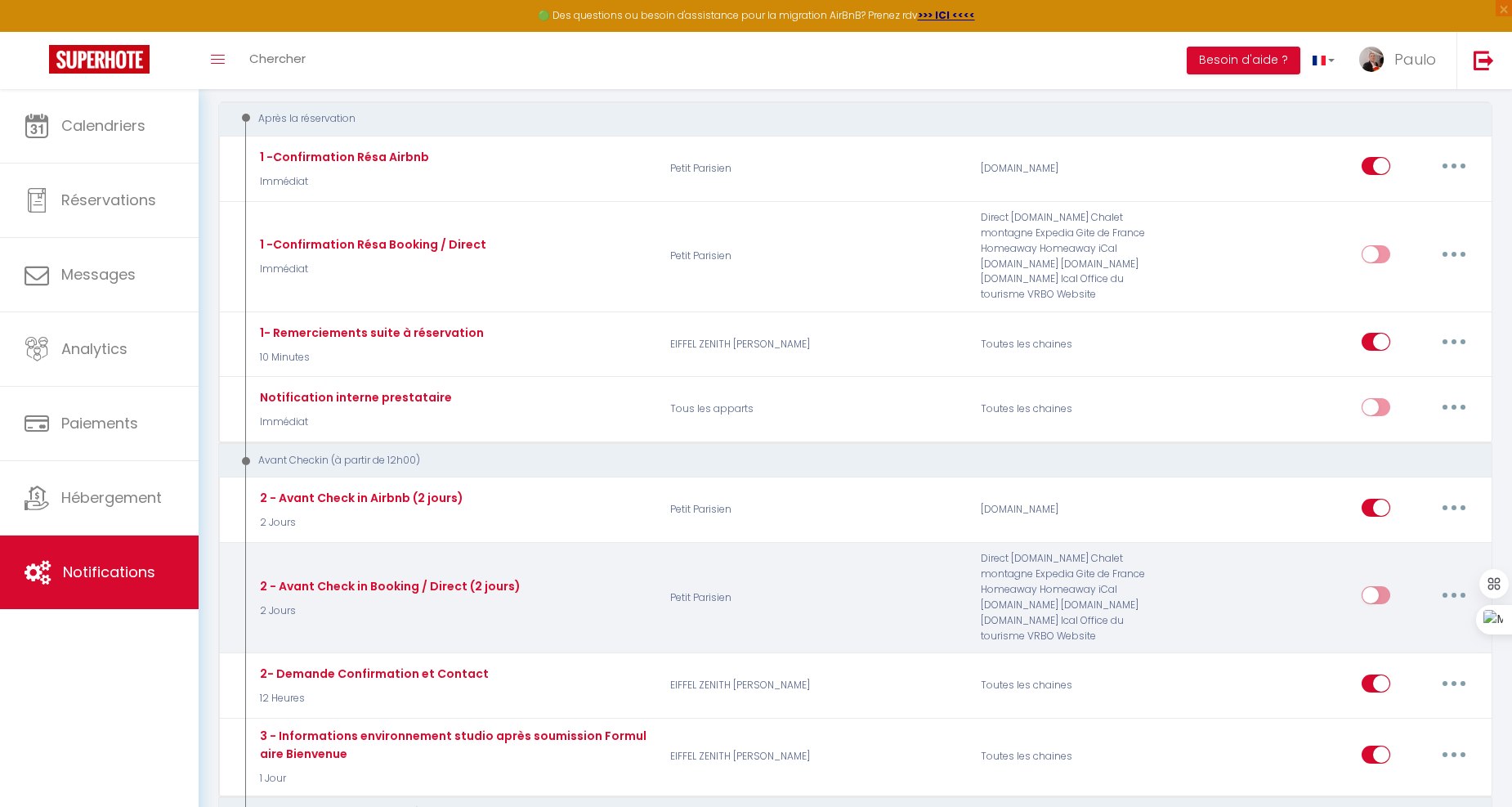
click at [1455, 592] on icon "button" at bounding box center [1453, 594] width 5 height 5
click at [1387, 619] on link "Editer" at bounding box center [1411, 632] width 121 height 27
type input "2 - Avant Check in Booking / Direct (2 jours)"
select select "2 Jours"
select select
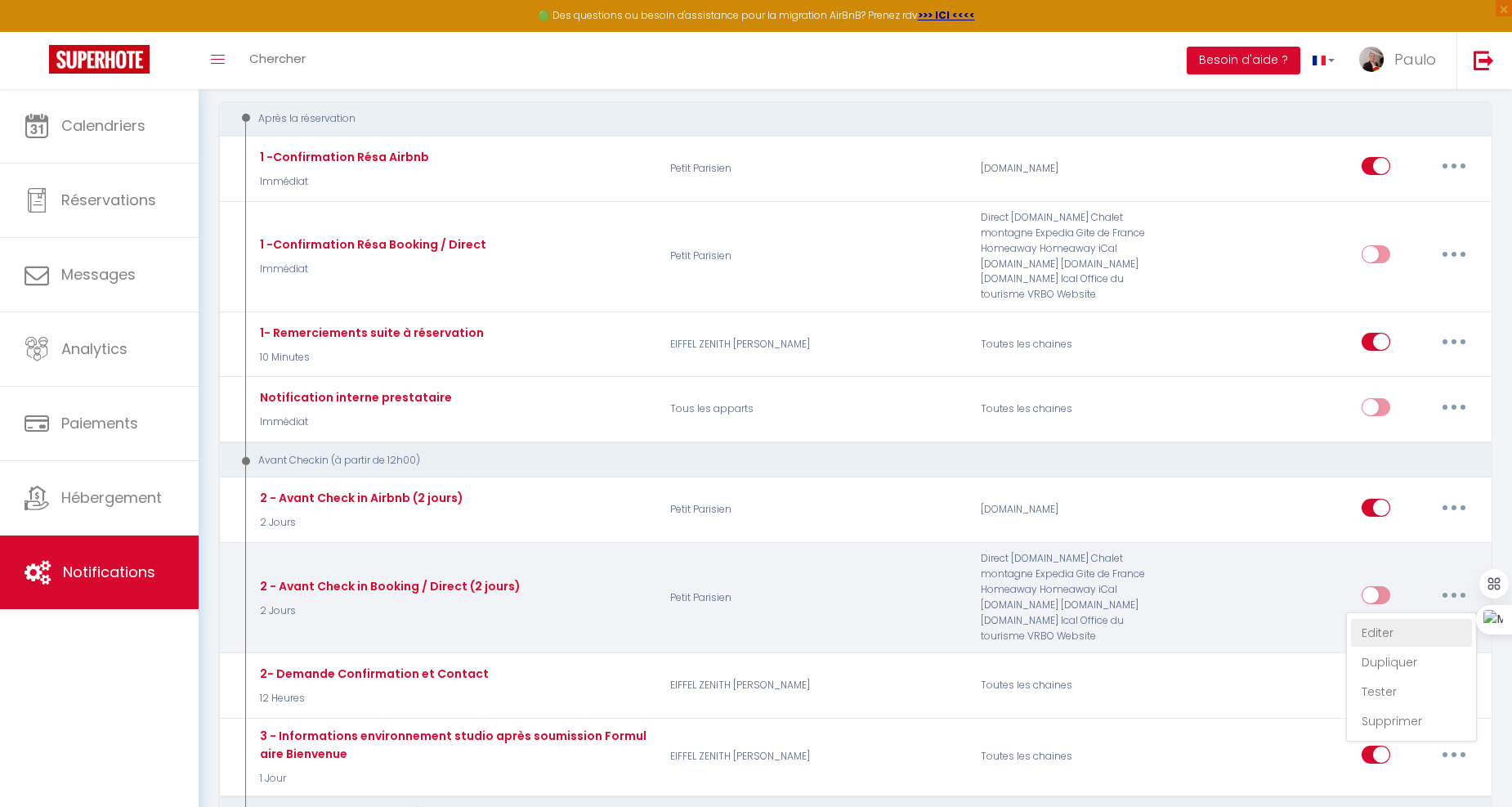
checkbox input "true"
checkbox input "false"
radio input "true"
type input "Votre séjour au [RENTAL:NAME]"
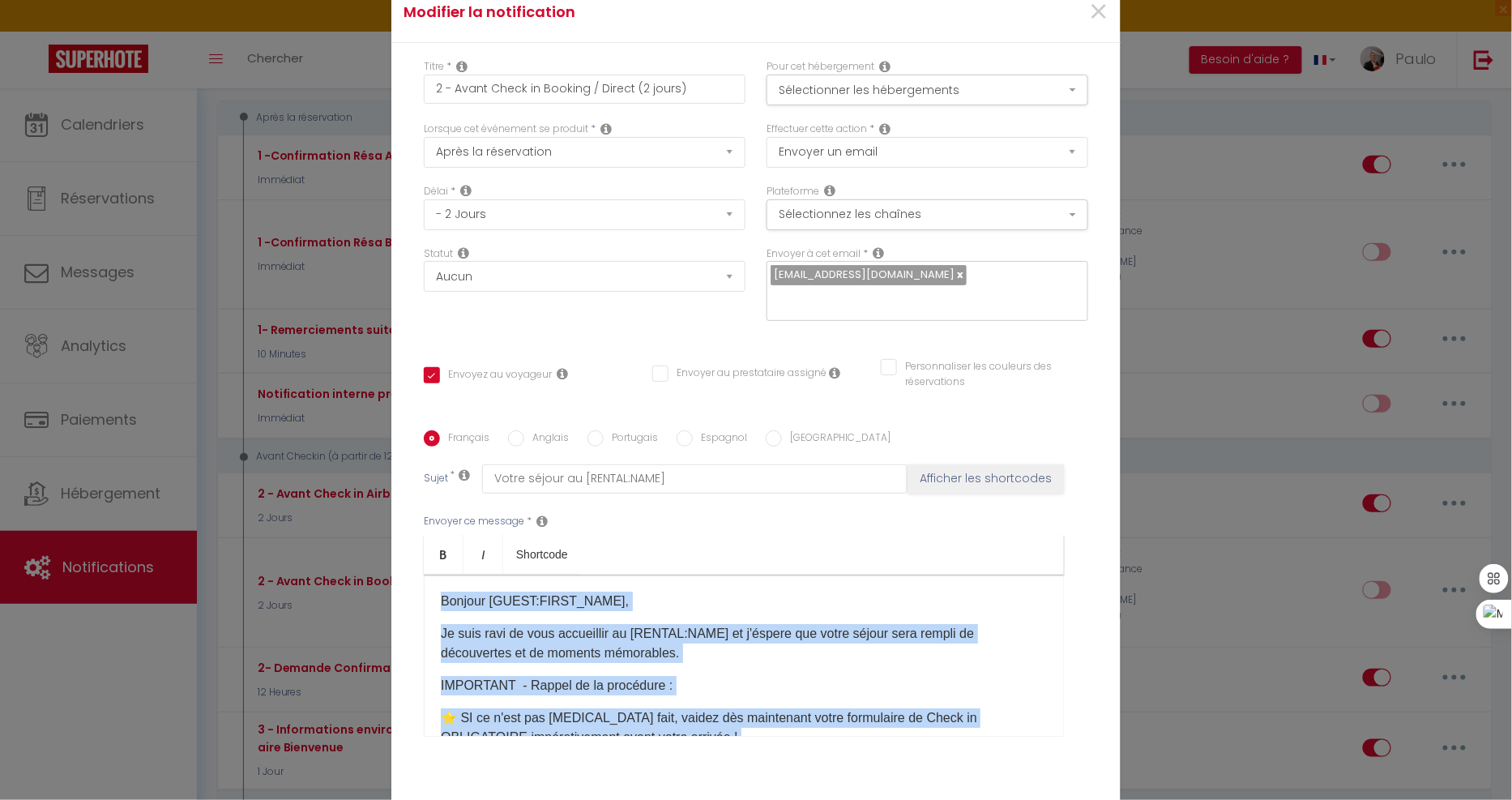
drag, startPoint x: 602, startPoint y: 666, endPoint x: 311, endPoint y: 476, distance: 347.5
click at [311, 476] on div "Modifier la notification × Titre * 2 - Avant Check in Booking / Direct (2 jours…" at bounding box center [756, 400] width 1512 height 800
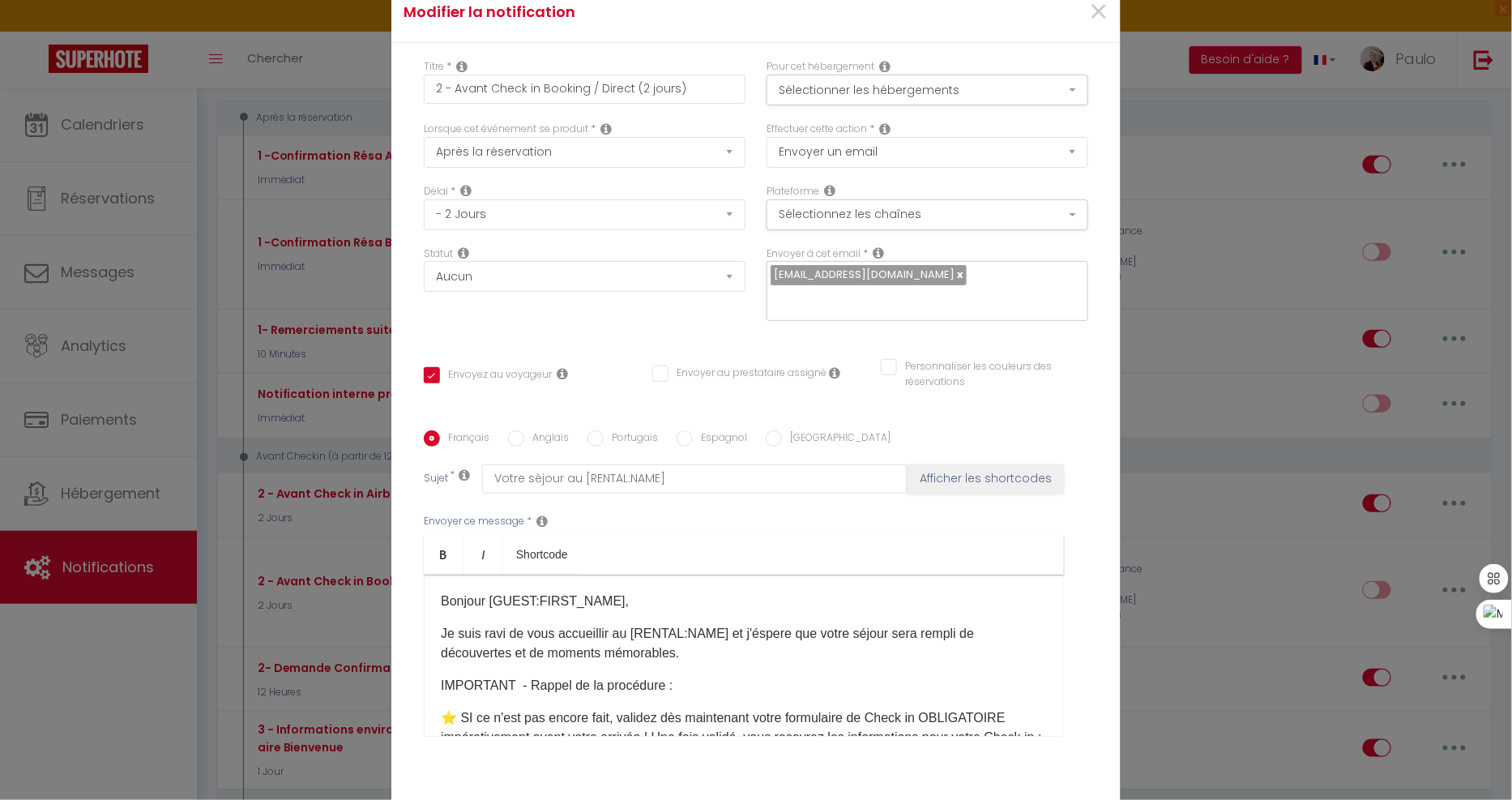
click at [551, 433] on label "Anglais" at bounding box center [546, 439] width 44 height 18
click at [525, 433] on input "Anglais" at bounding box center [516, 439] width 16 height 16
radio input "true"
checkbox input "true"
checkbox input "false"
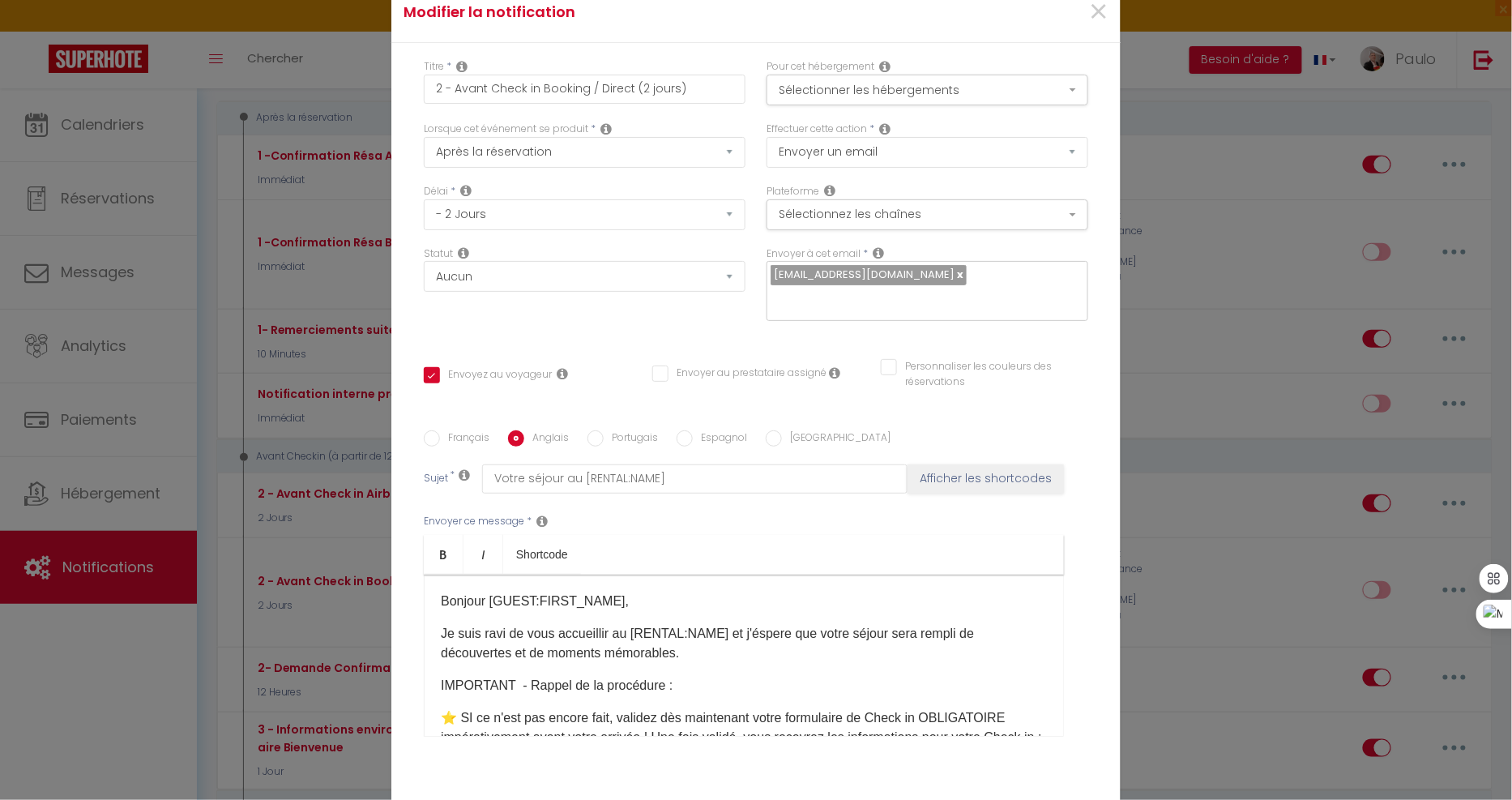
checkbox input "false"
type input "Your stay at [RENTAL:NAME]"
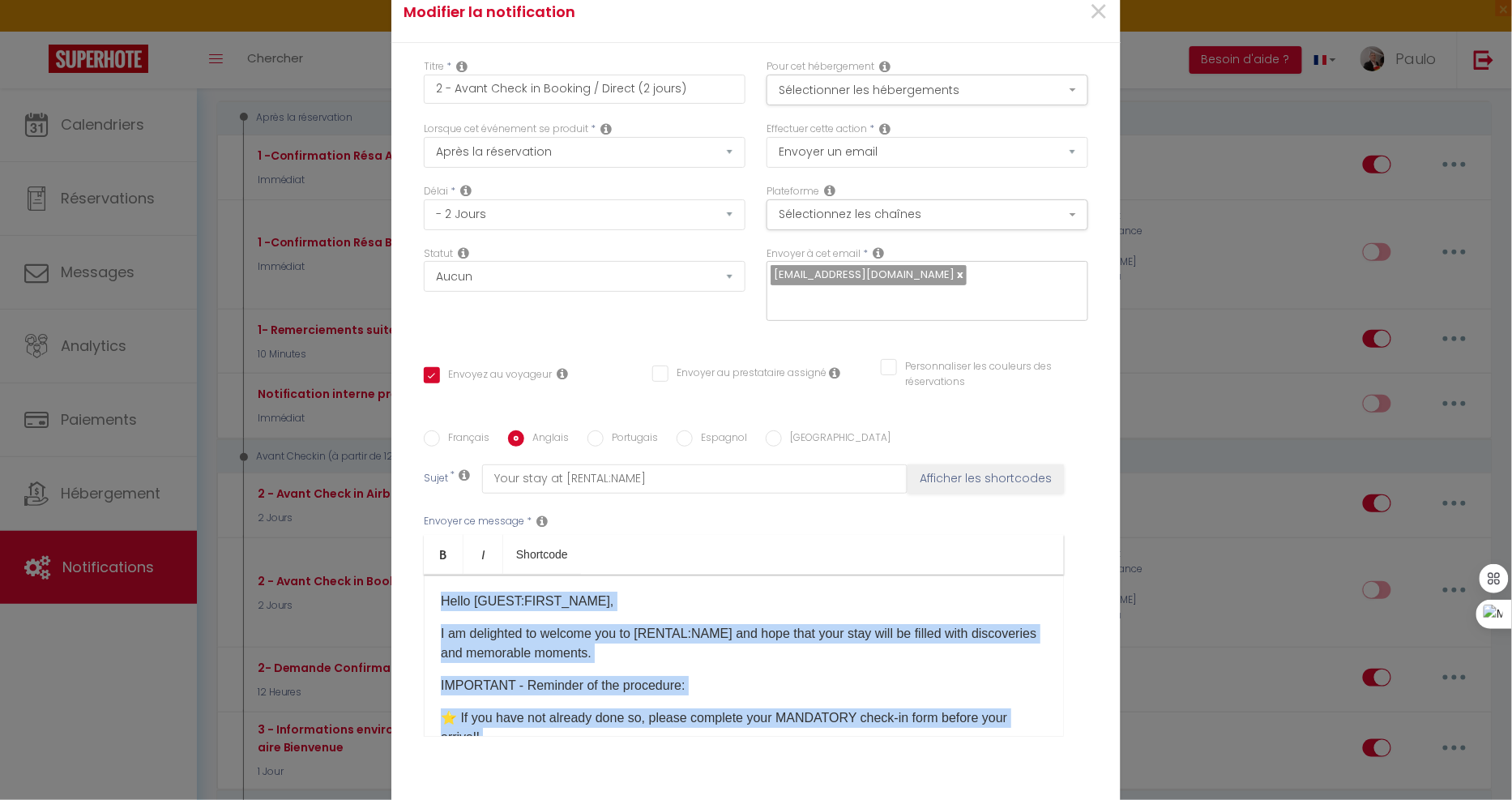
drag, startPoint x: 595, startPoint y: 679, endPoint x: 319, endPoint y: 424, distance: 375.8
click at [319, 424] on div "Modifier la notification × Titre * 2 - Avant Check in Booking / Direct (2 jours…" at bounding box center [756, 400] width 1512 height 800
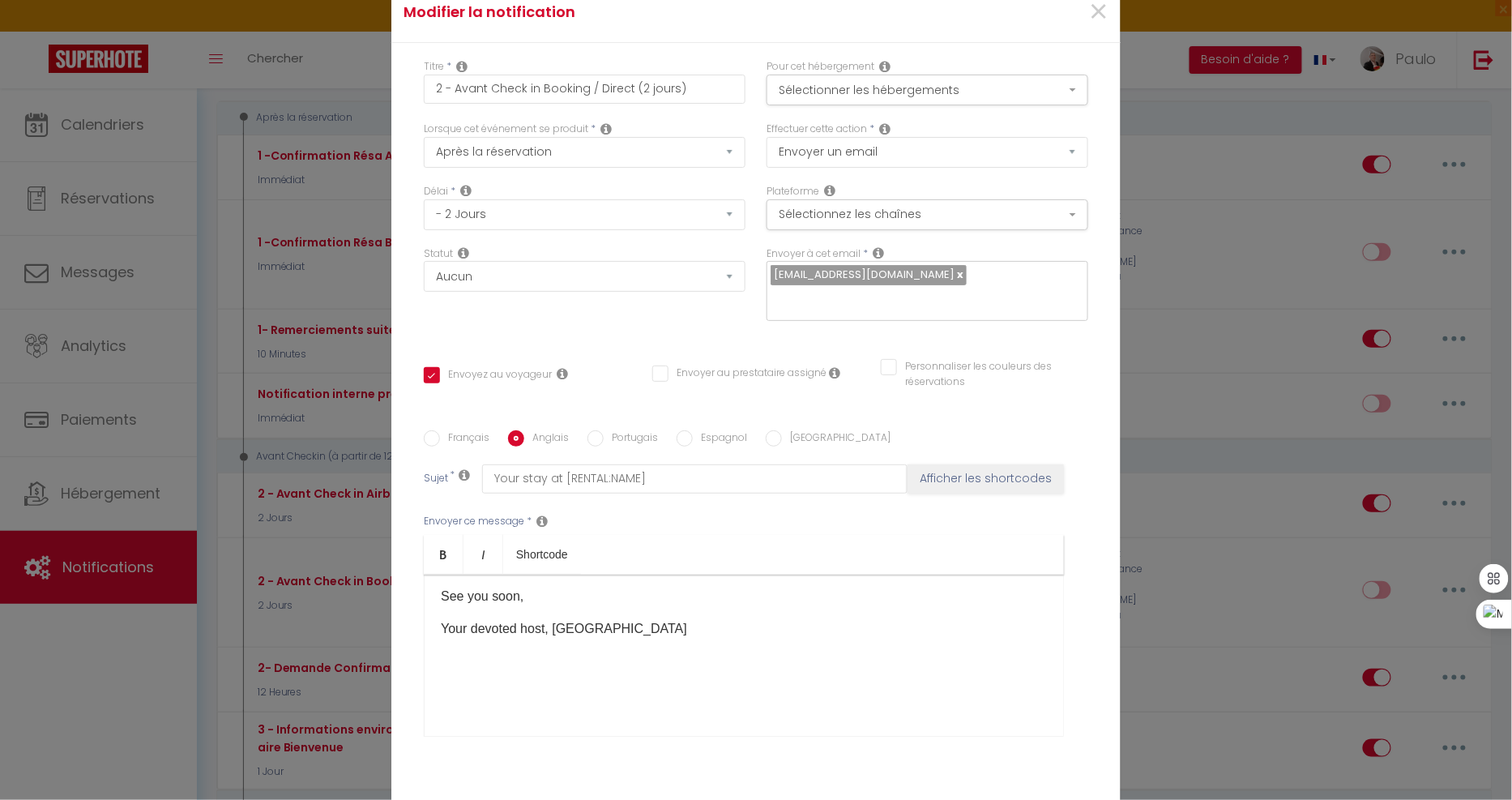
scroll to position [108, 0]
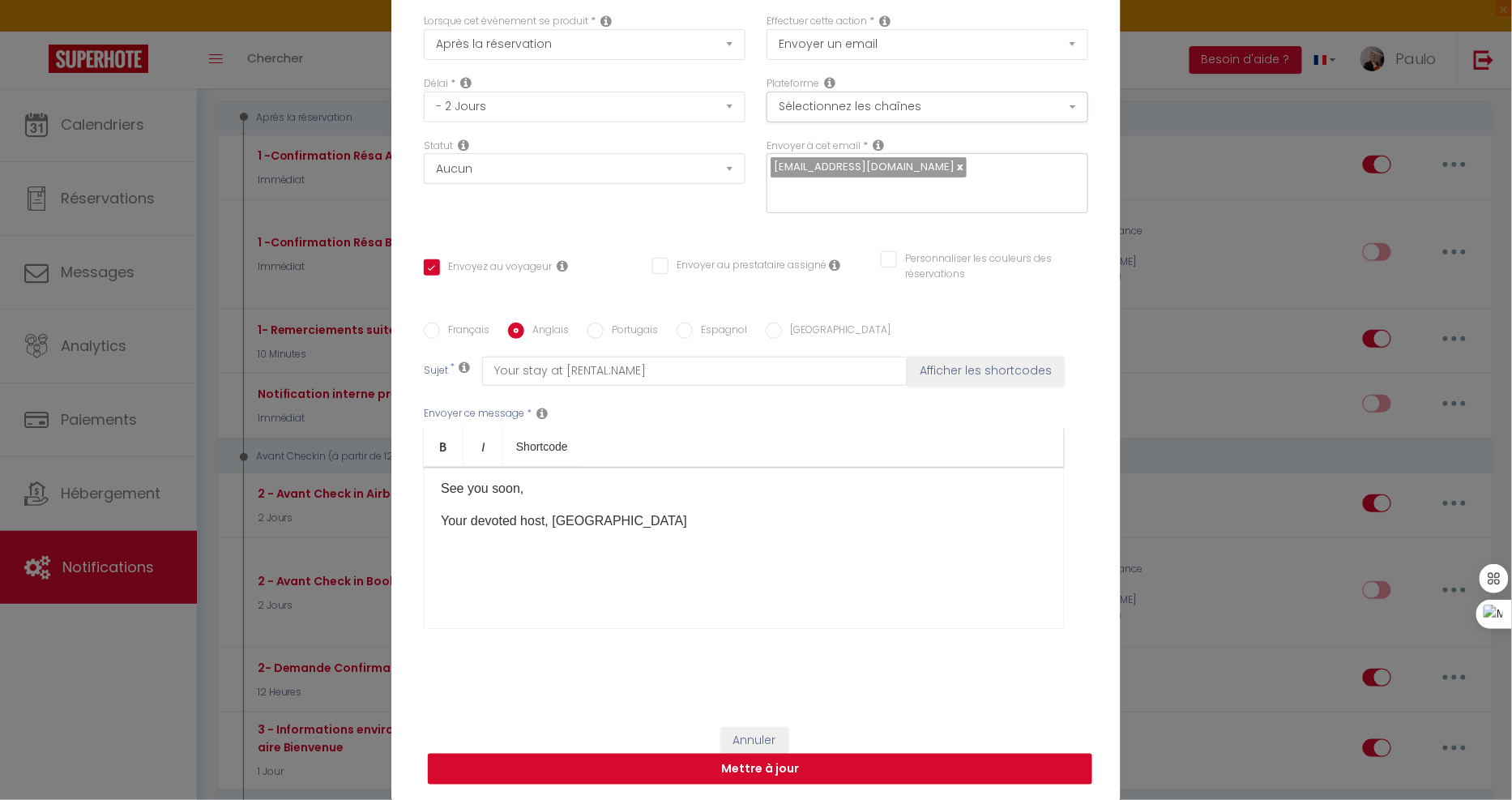
click at [814, 772] on button "Mettre à jour" at bounding box center [759, 769] width 664 height 31
checkbox input "true"
checkbox input "false"
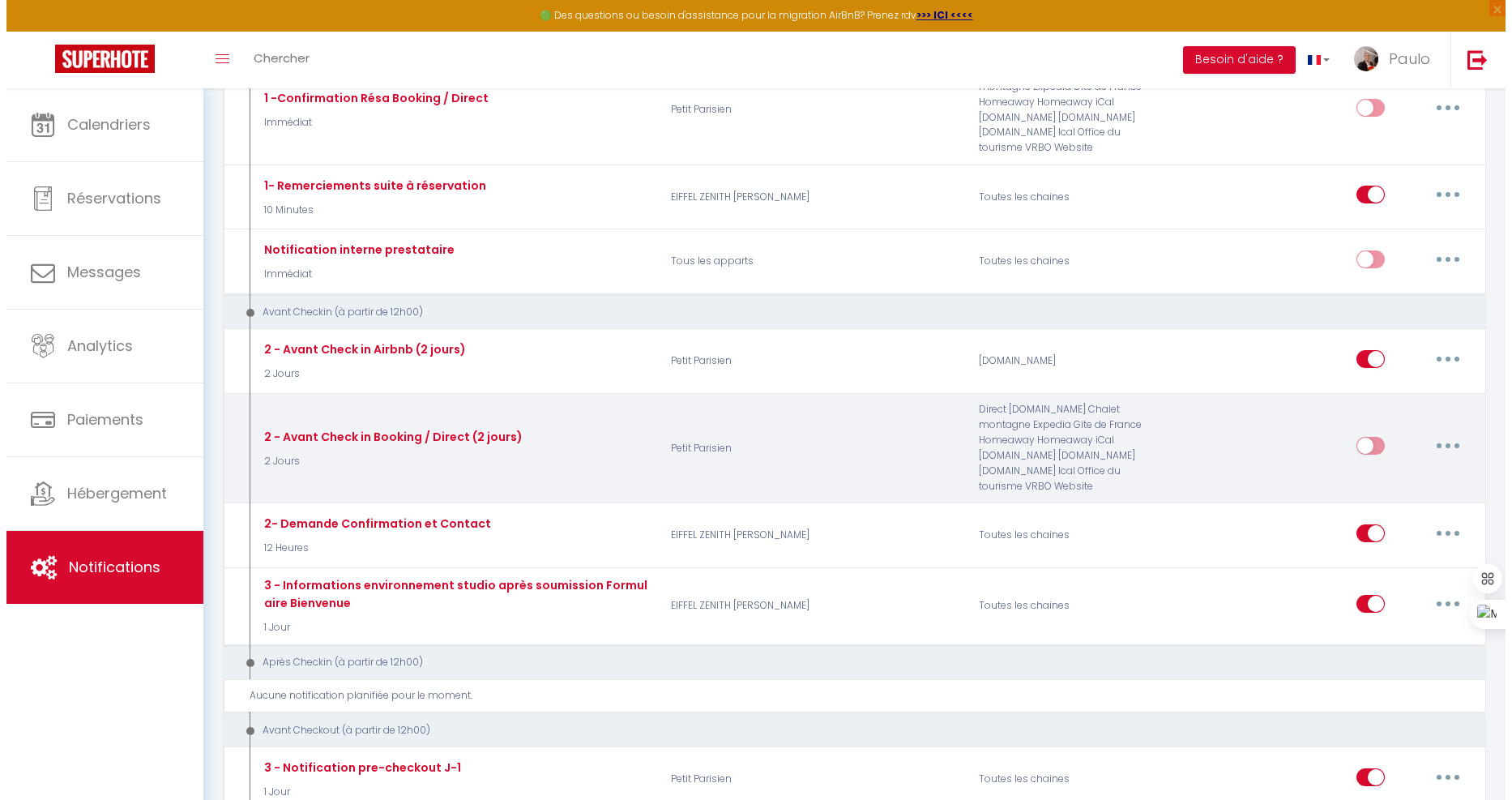
scroll to position [360, 0]
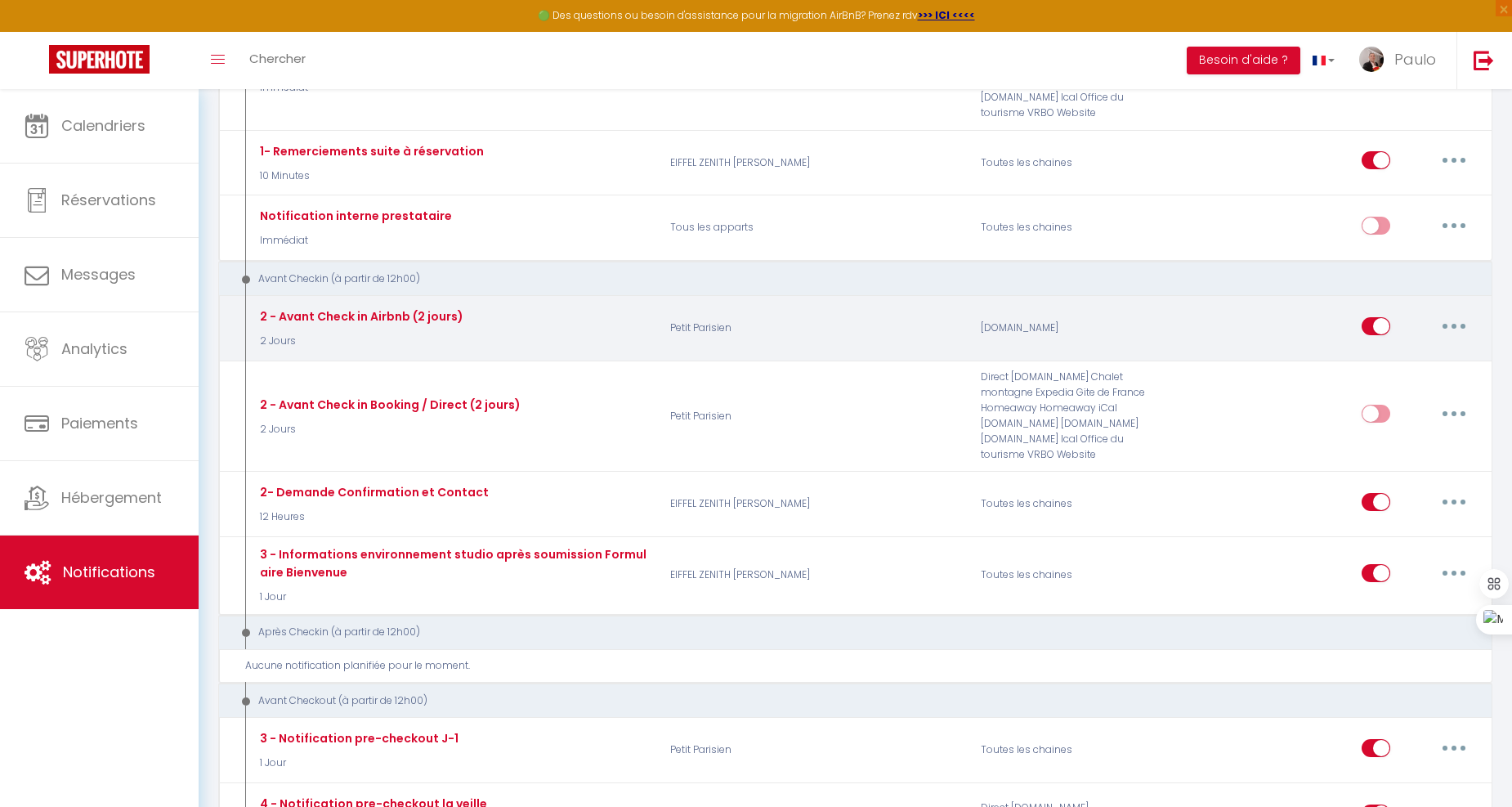
click at [1460, 313] on button "button" at bounding box center [1454, 326] width 46 height 27
click at [1379, 349] on link "Editer" at bounding box center [1411, 363] width 121 height 27
type input "2 - Avant Check in Airbnb (2 jours)"
select select "2 Jours"
select select
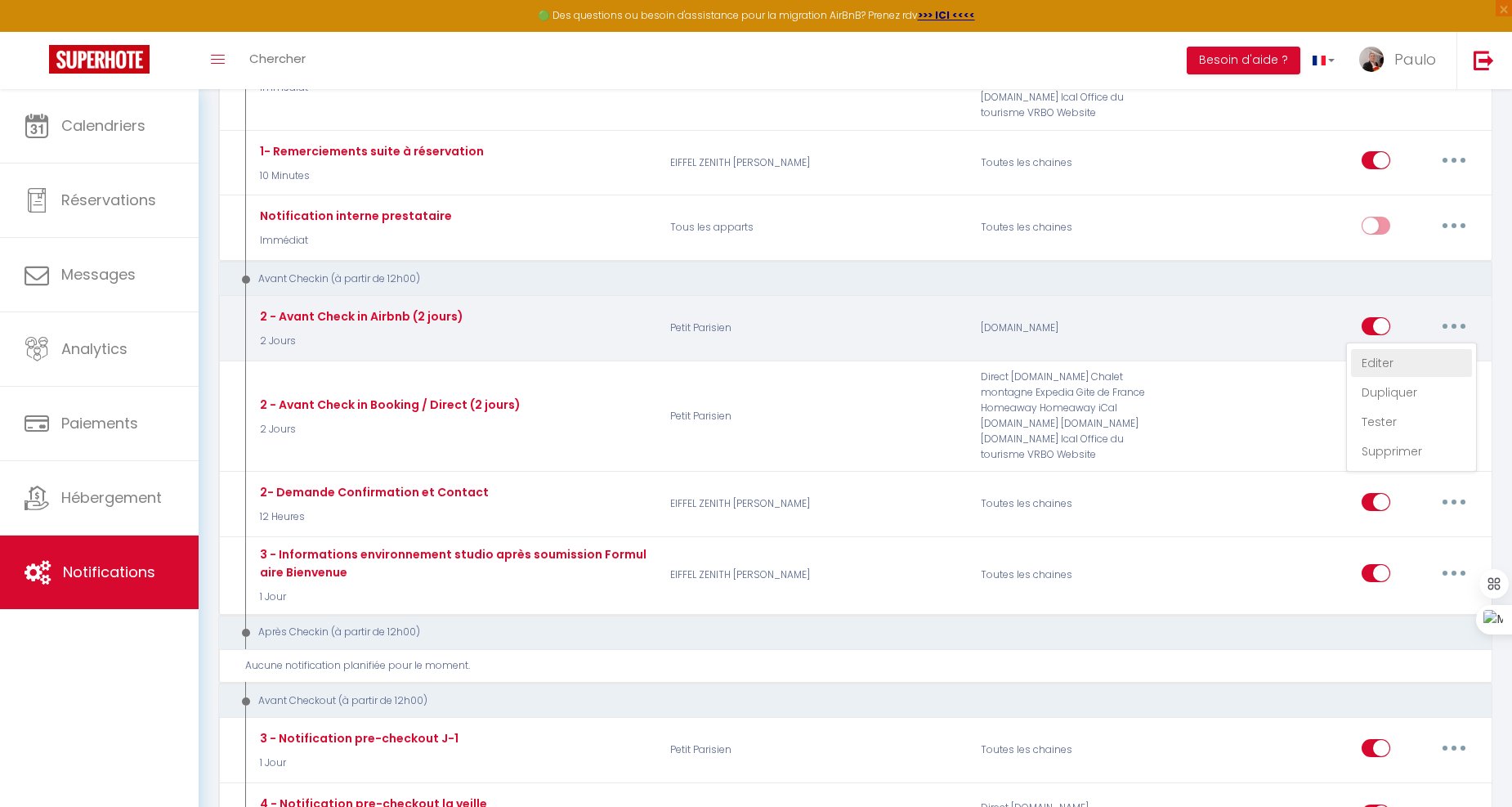
checkbox input "true"
checkbox input "false"
radio input "true"
type input "Votre séjour au [RENTAL:NAME]"
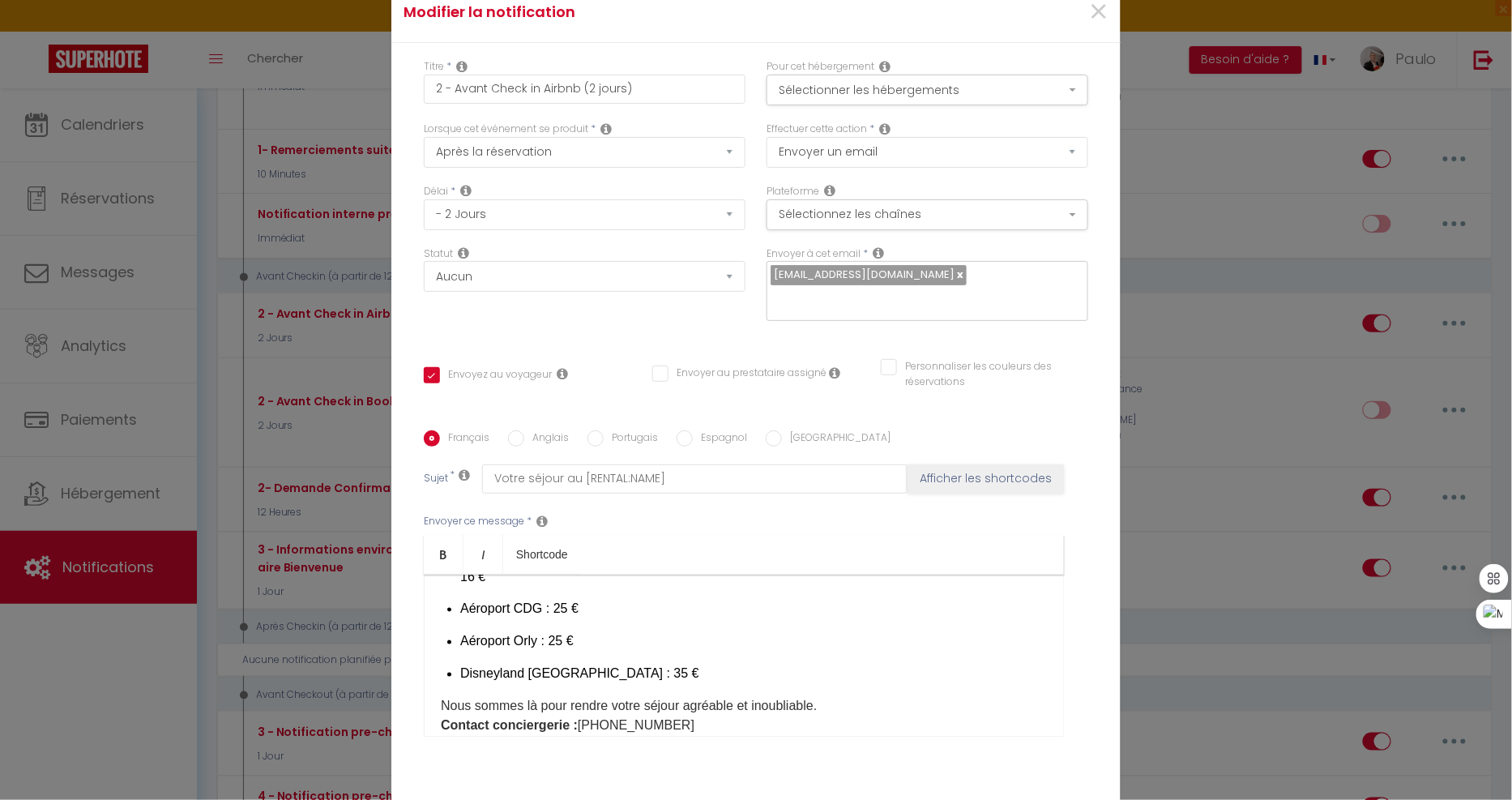
scroll to position [1017, 0]
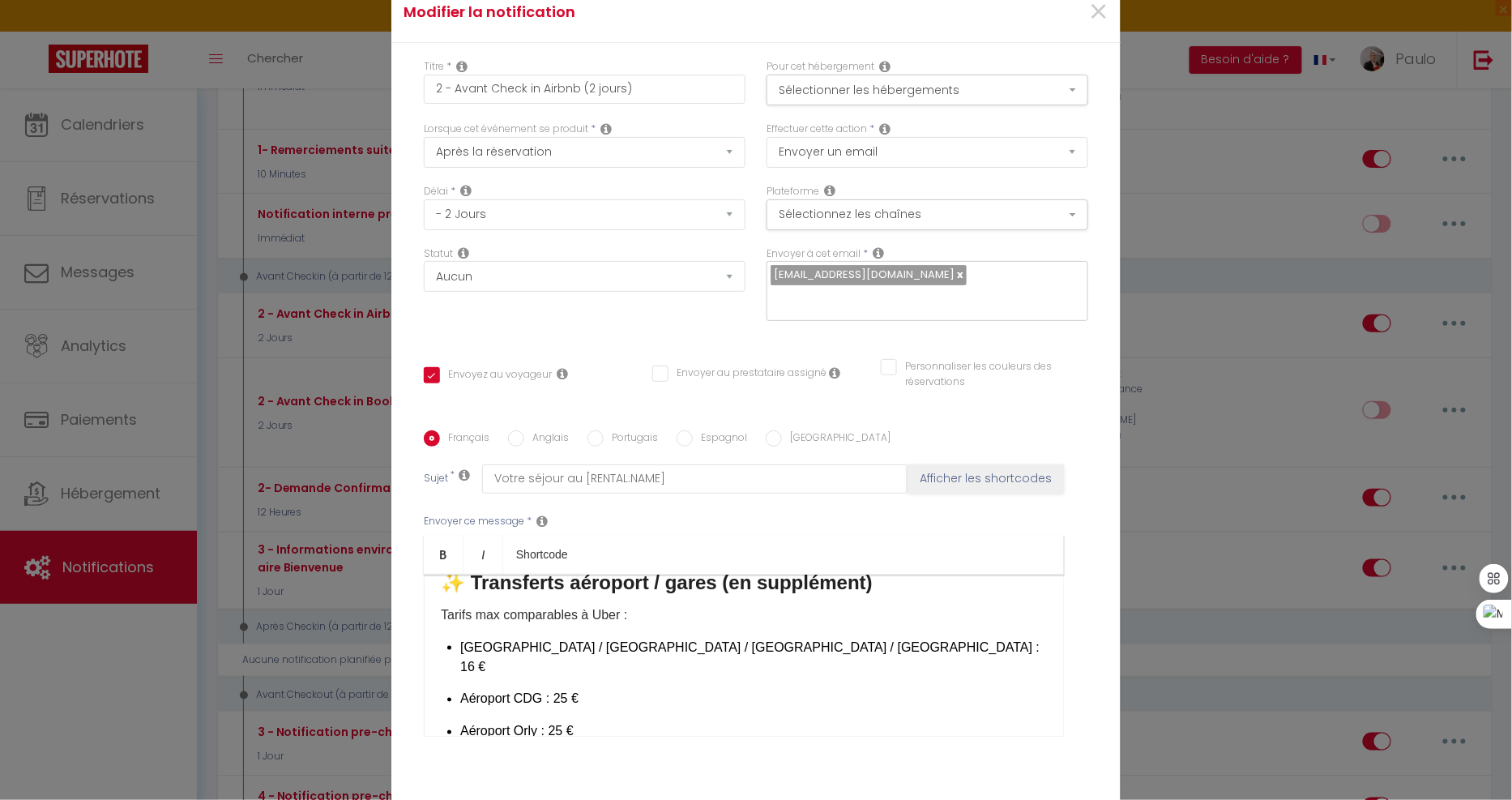
click at [865, 638] on p "Gare du Nord / Gare de l’Est / Gare de Lyon / Gare Montparnasse : 16 €" at bounding box center [753, 657] width 586 height 39
click at [564, 689] on p "Aéroport CDG : 25 €" at bounding box center [753, 699] width 586 height 19
checkbox input "true"
checkbox input "false"
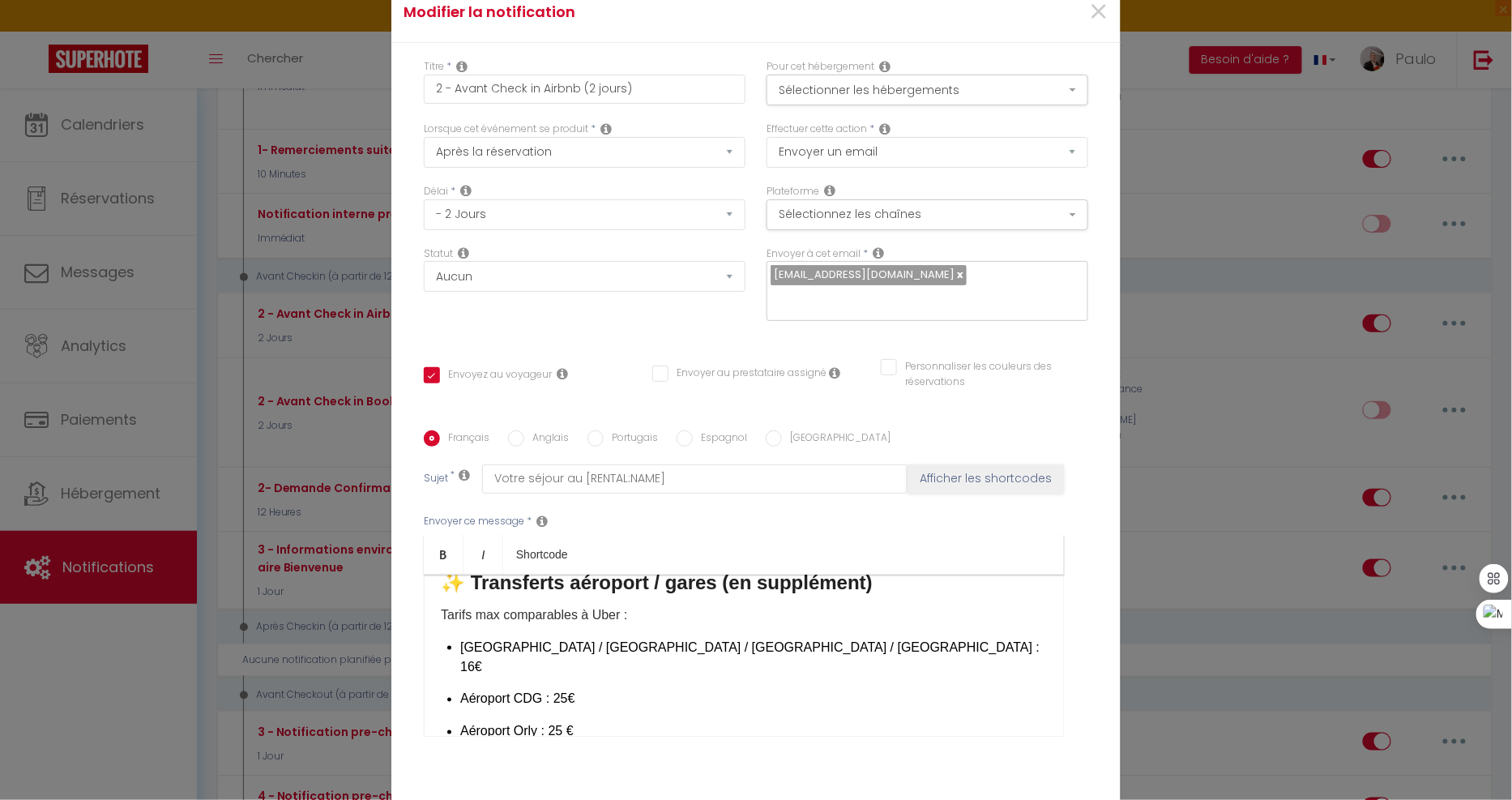
checkbox input "false"
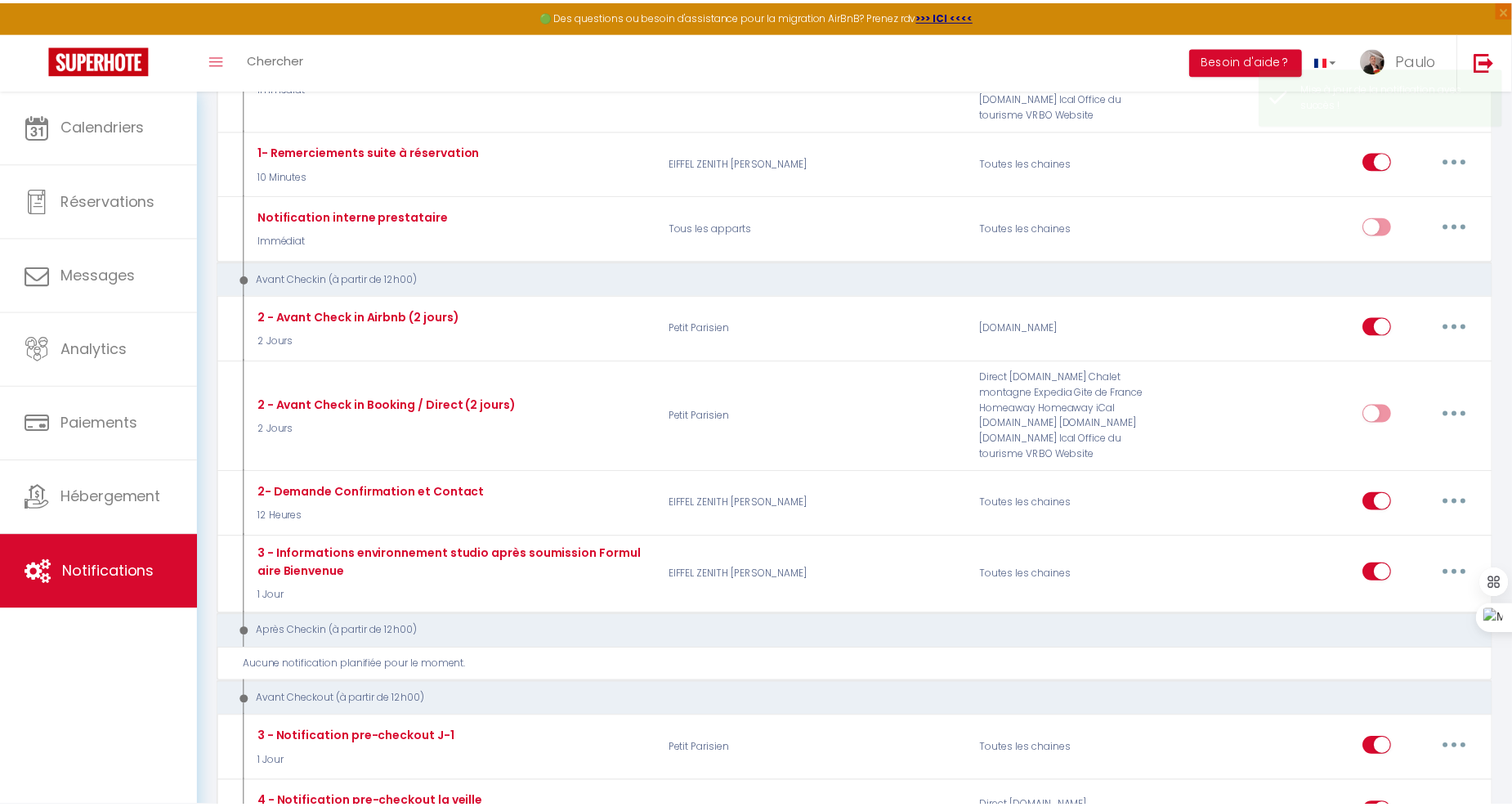
scroll to position [0, 0]
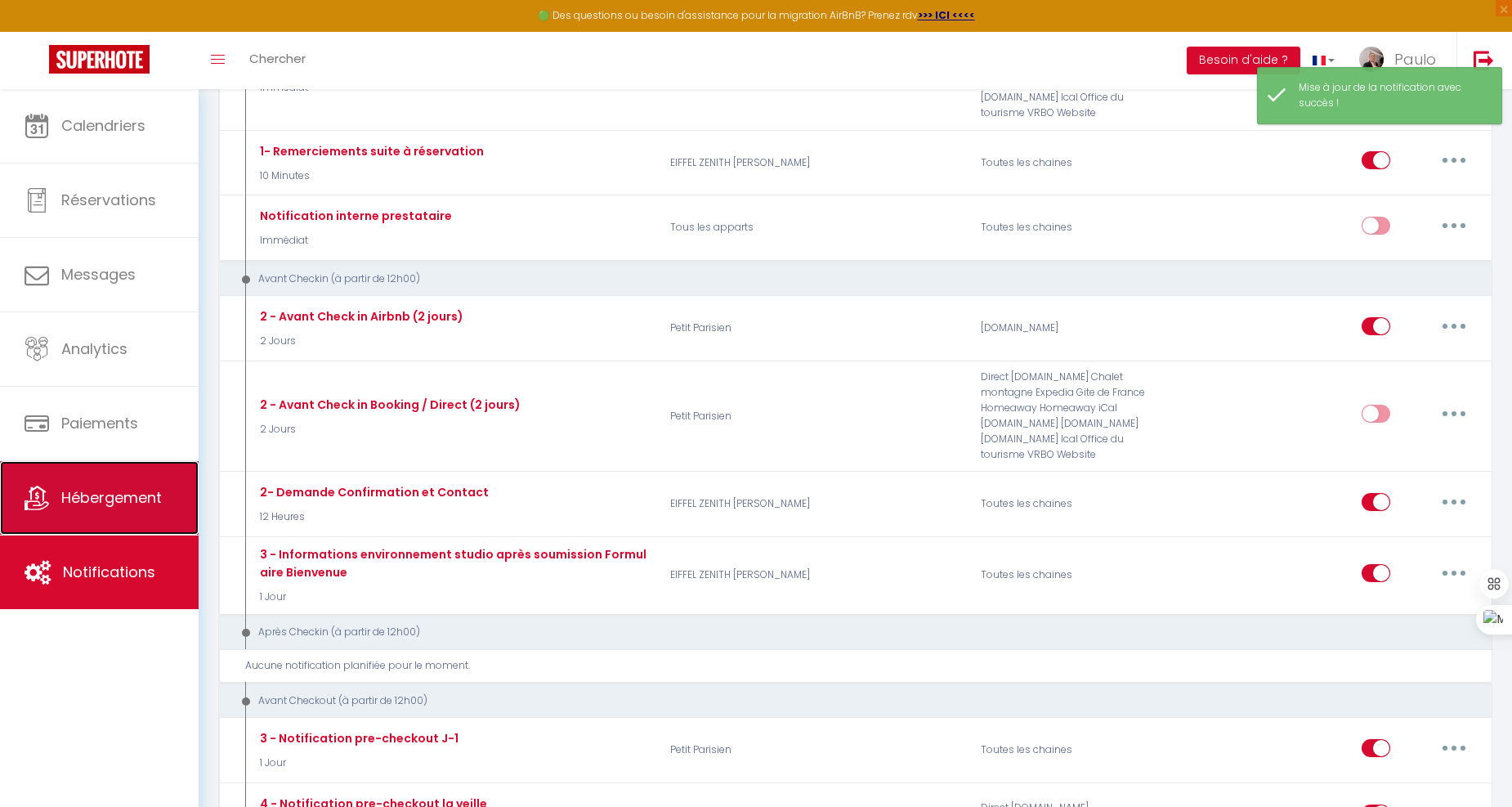
click at [127, 502] on span "Hébergement" at bounding box center [112, 497] width 101 height 20
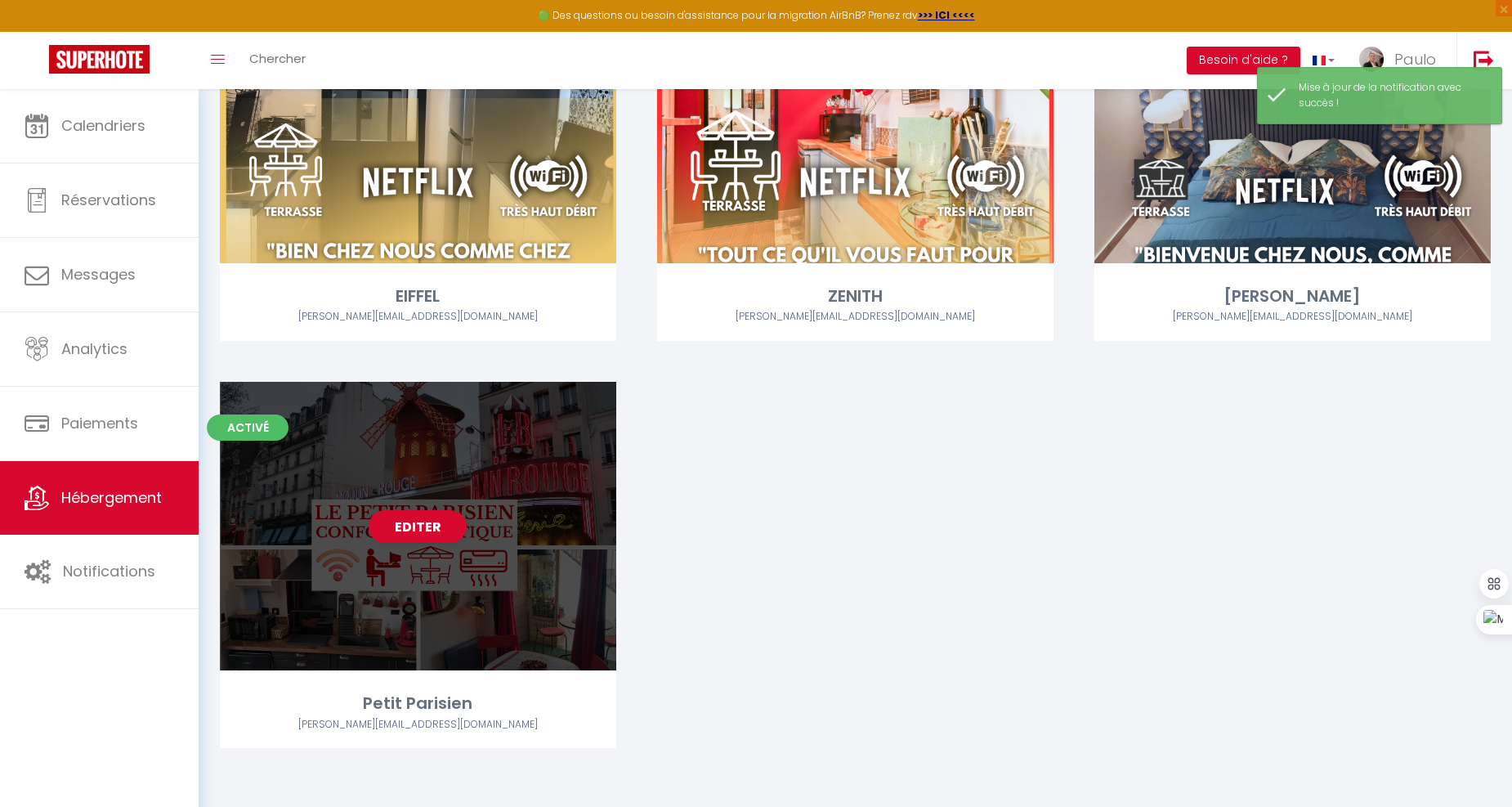
scroll to position [237, 0]
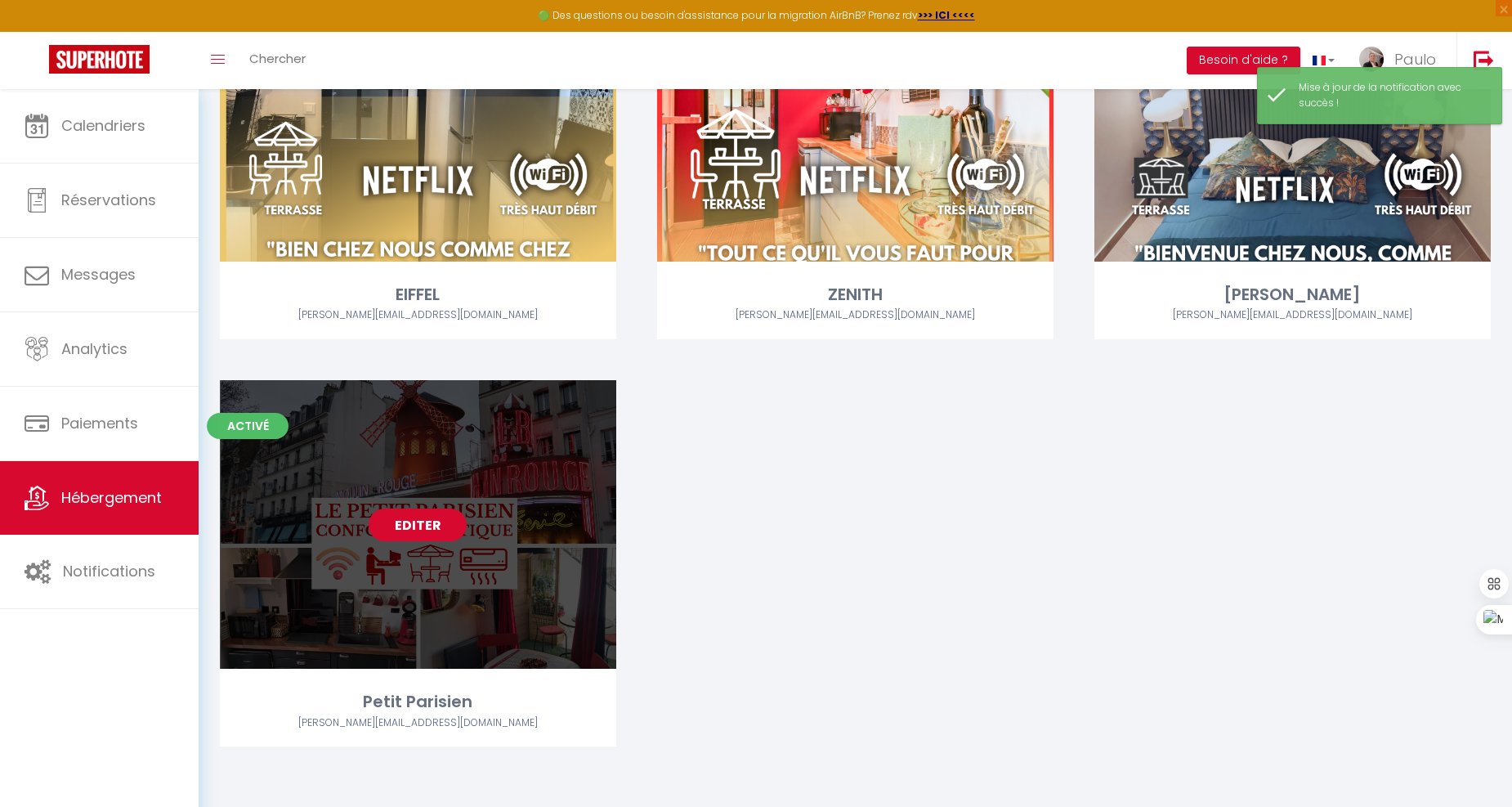
click at [428, 528] on link "Editer" at bounding box center [417, 525] width 98 height 33
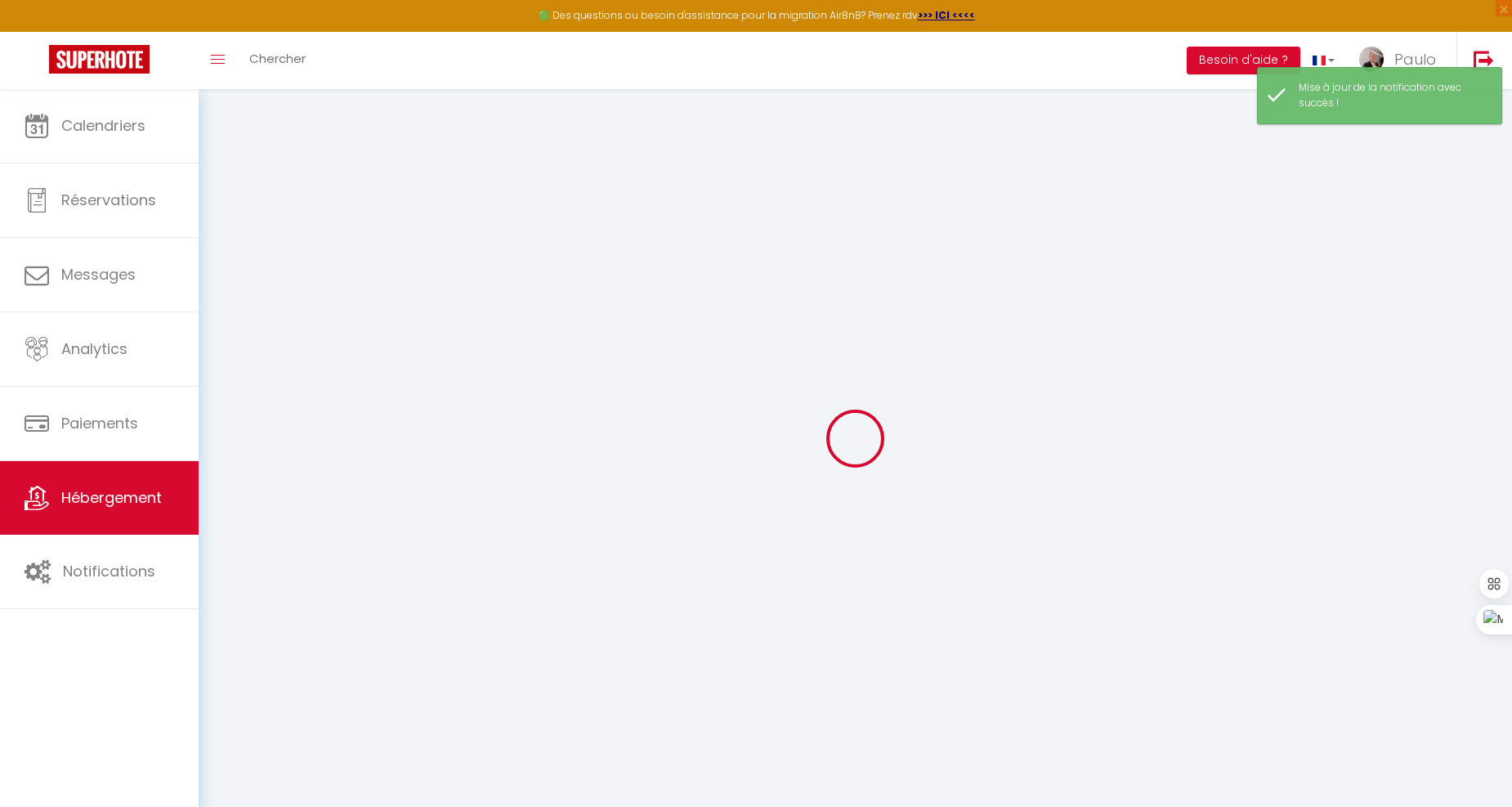
select select
checkbox input "false"
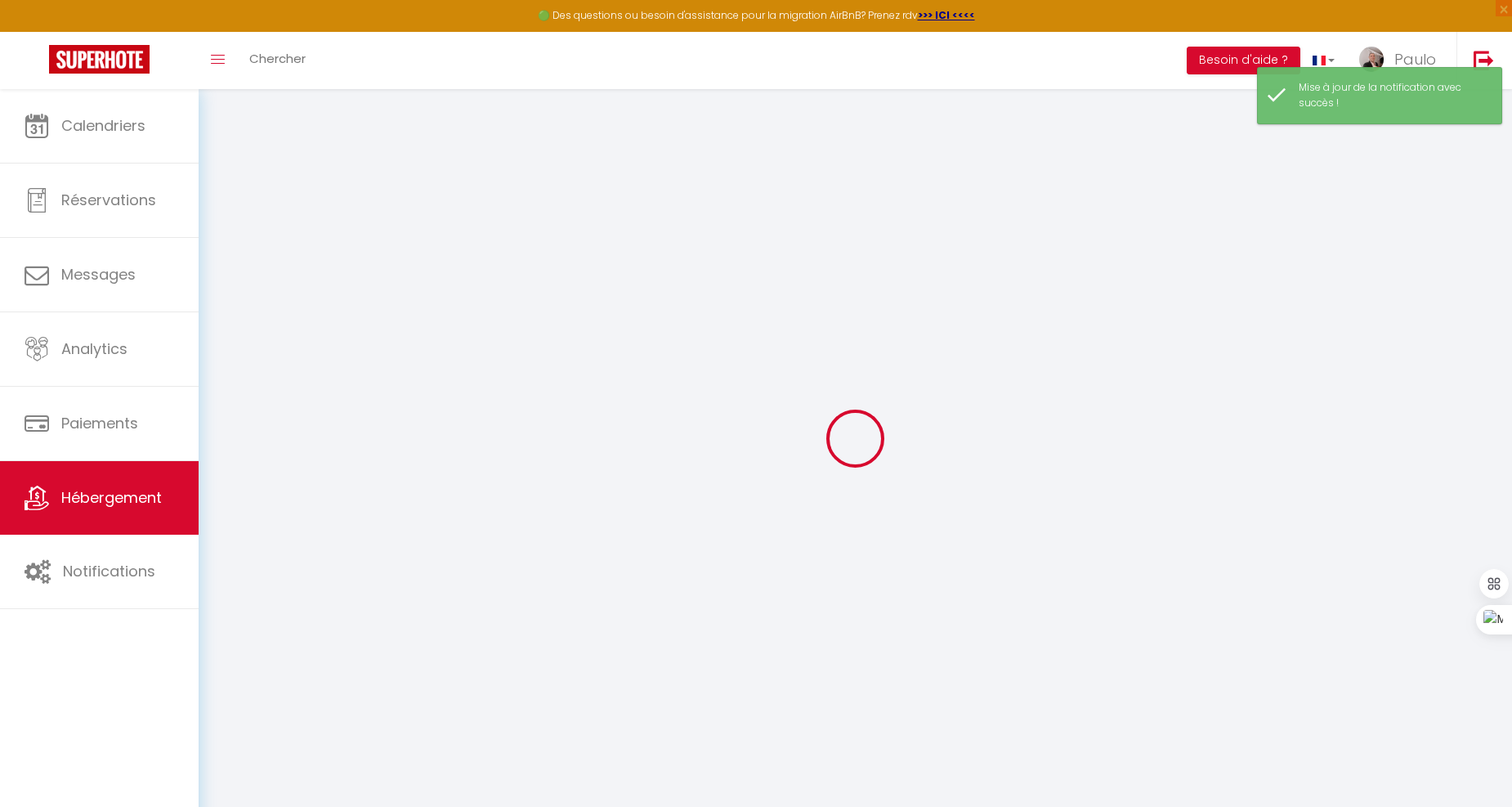
checkbox input "false"
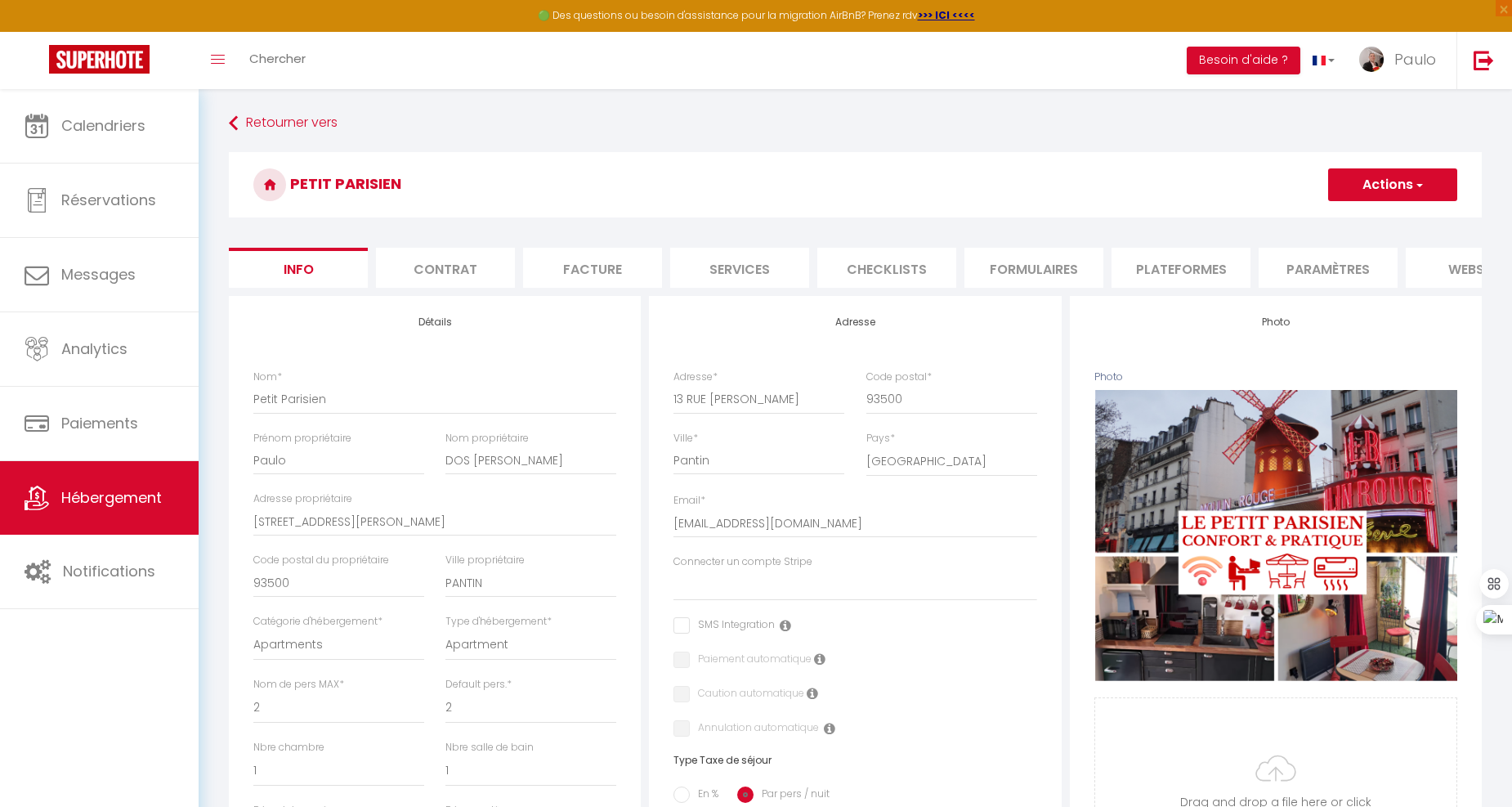
click at [893, 271] on li "Checklists" at bounding box center [887, 268] width 139 height 40
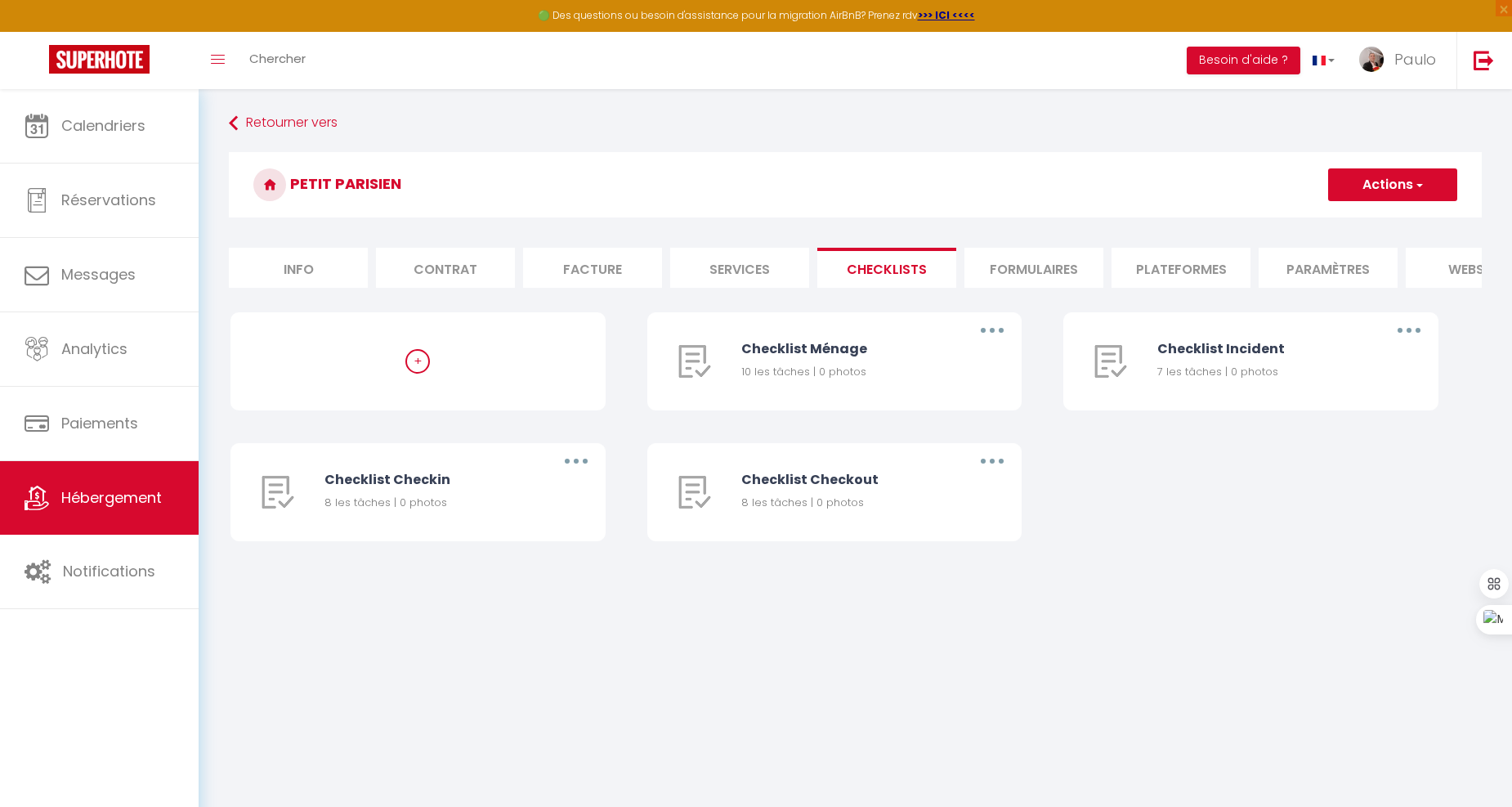
click at [1049, 259] on li "Formulaires" at bounding box center [1034, 268] width 139 height 40
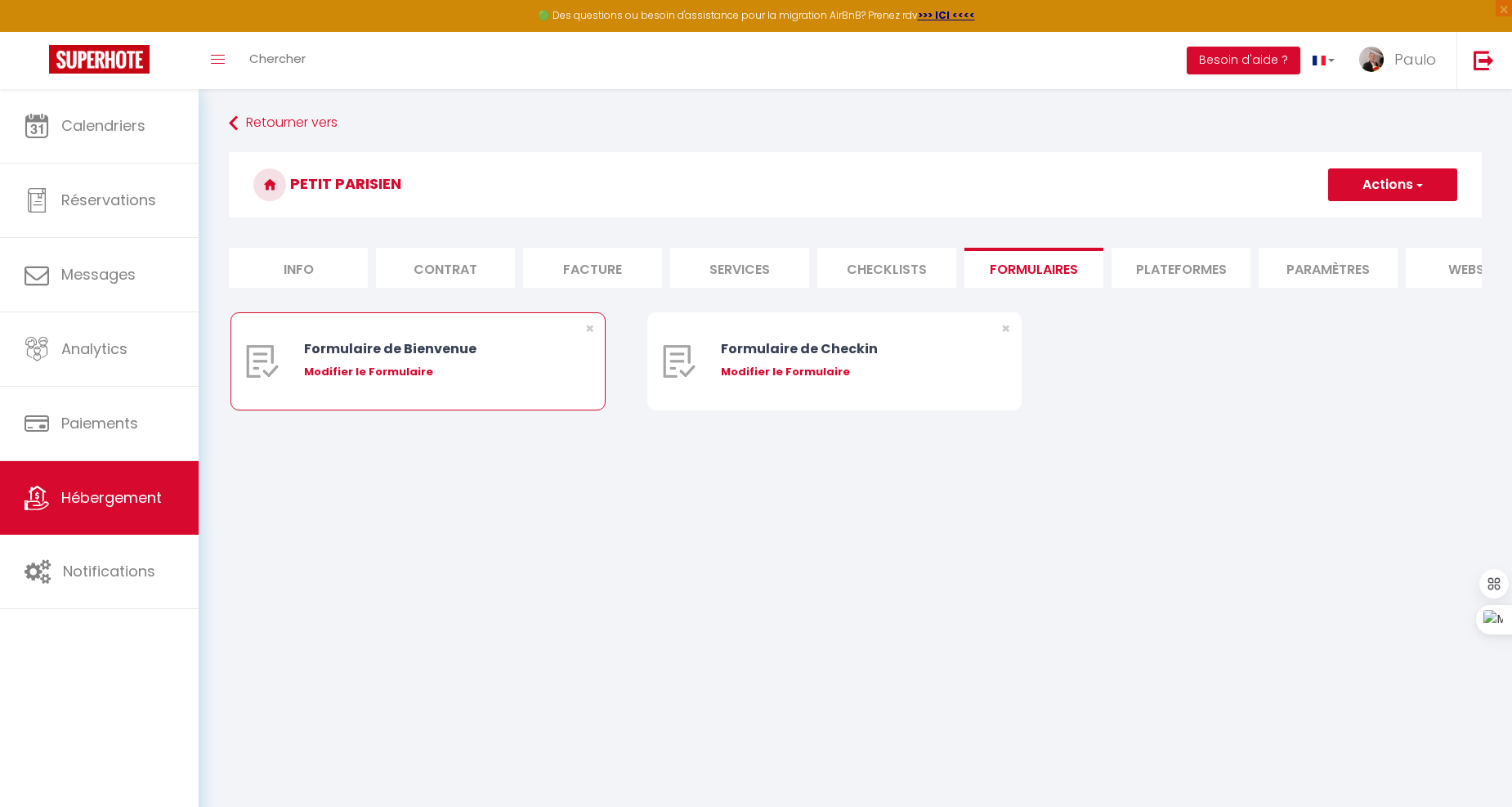
click at [360, 380] on div "Modifier le Formulaire" at bounding box center [433, 372] width 259 height 16
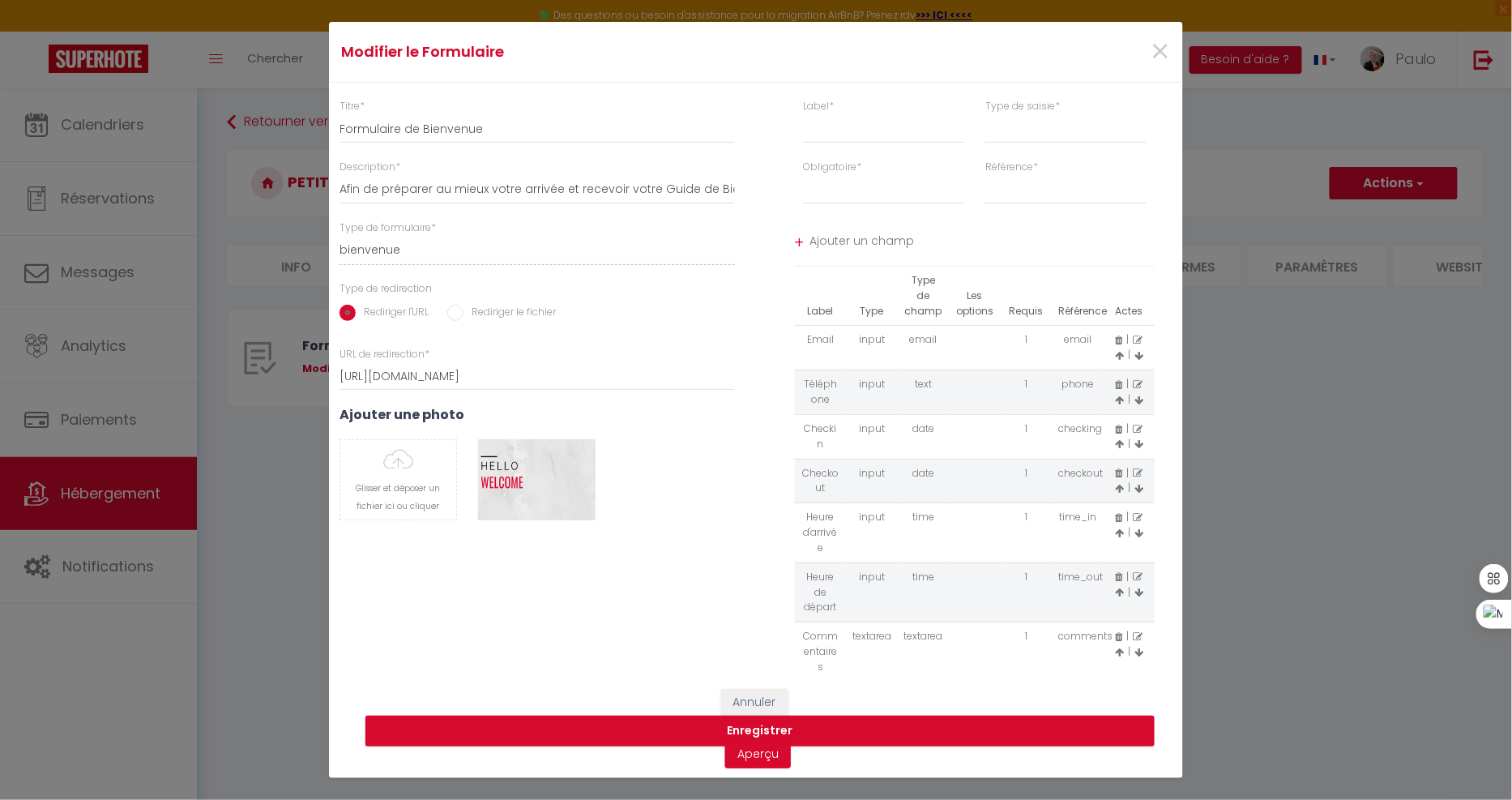
click at [547, 472] on button "Supprimer" at bounding box center [536, 479] width 77 height 24
click at [417, 491] on input "file" at bounding box center [399, 480] width 116 height 80
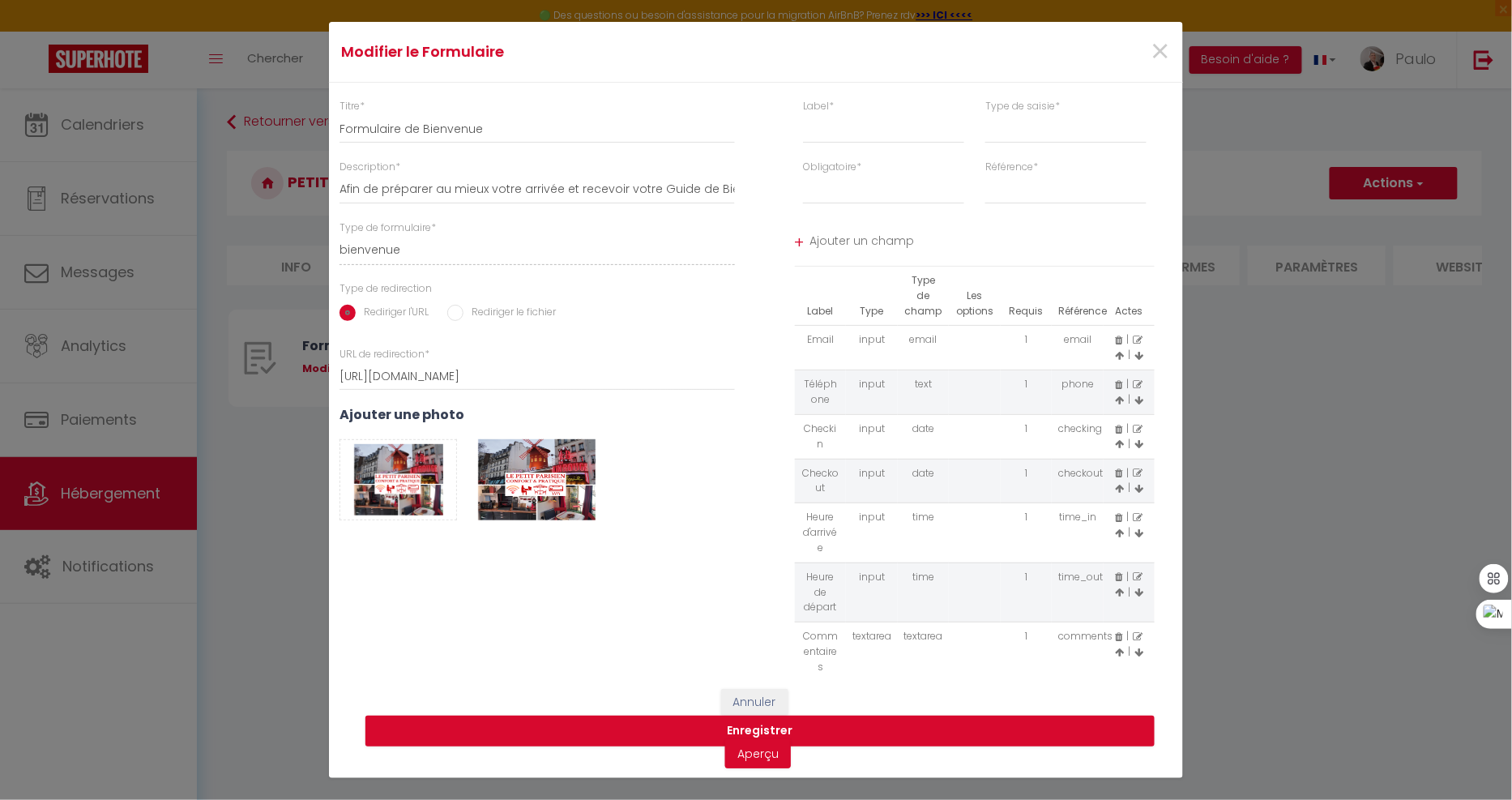
click at [1133, 632] on icon at bounding box center [1138, 637] width 10 height 10
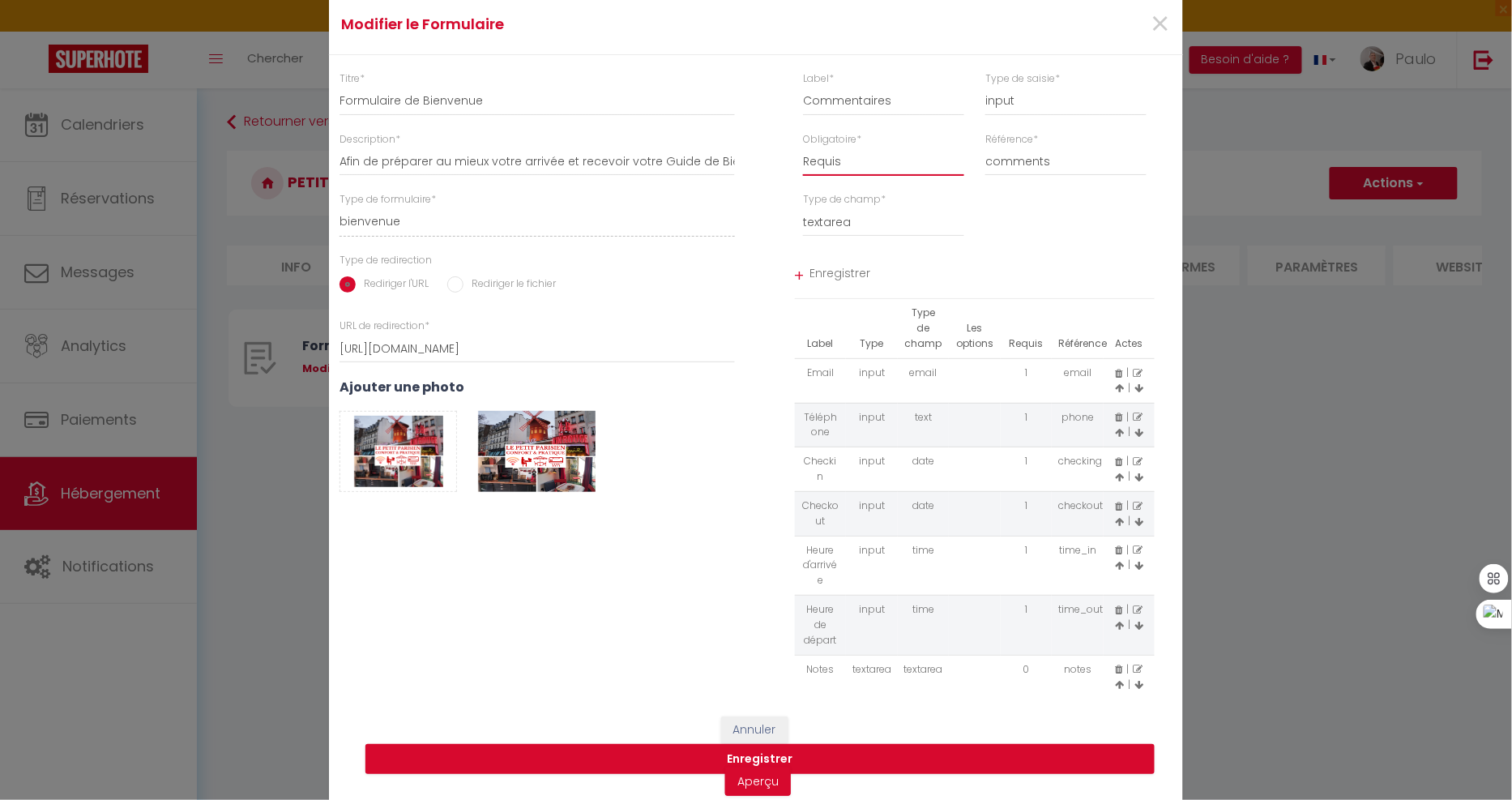
click at [862, 172] on select "Requis Optionnel" at bounding box center [883, 161] width 161 height 29
click at [803, 154] on select "Requis Optionnel" at bounding box center [883, 161] width 161 height 29
click at [855, 278] on span "Enregistrer" at bounding box center [982, 275] width 345 height 29
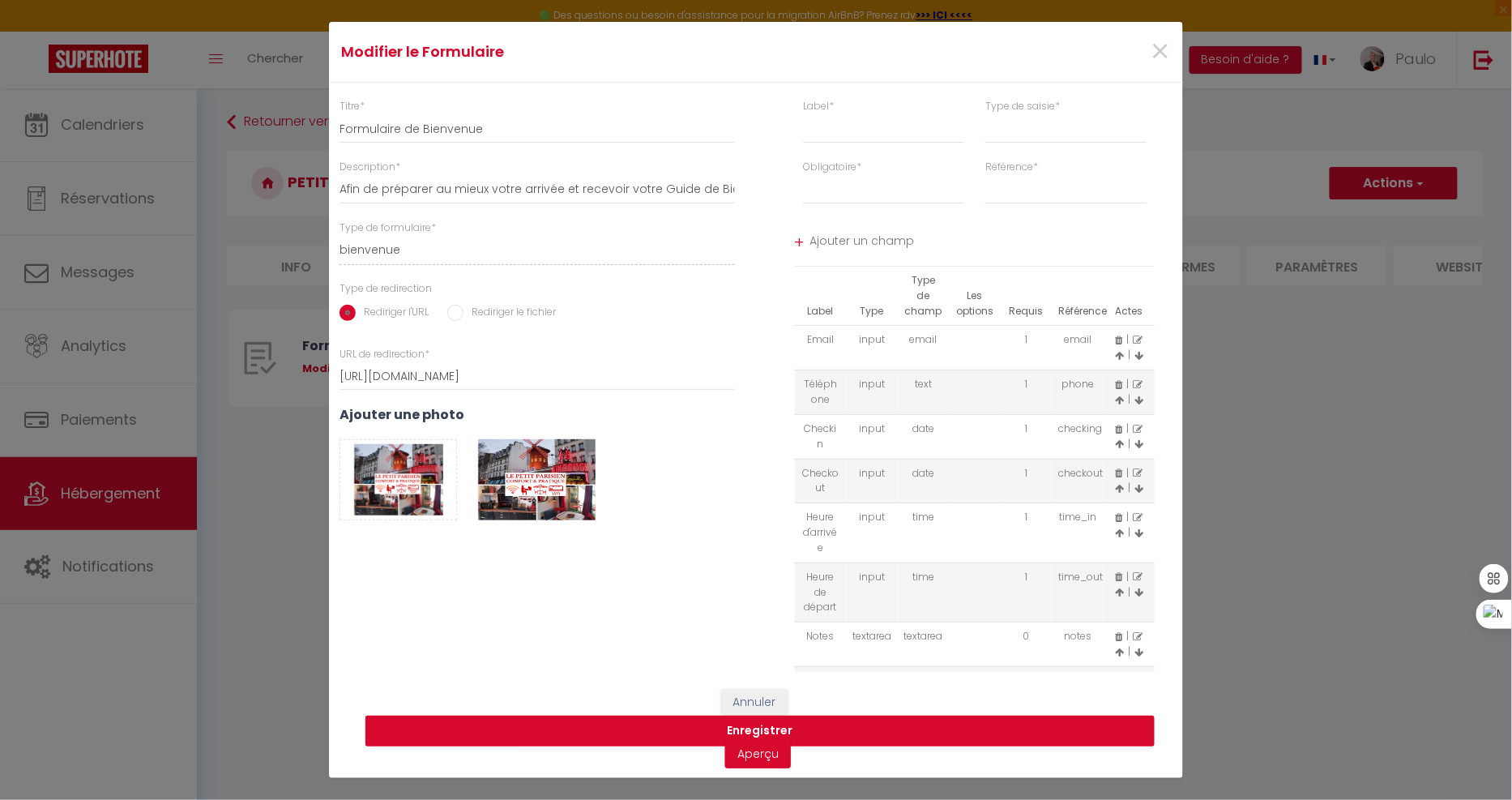
click at [677, 733] on button "Enregistrer" at bounding box center [759, 731] width 789 height 31
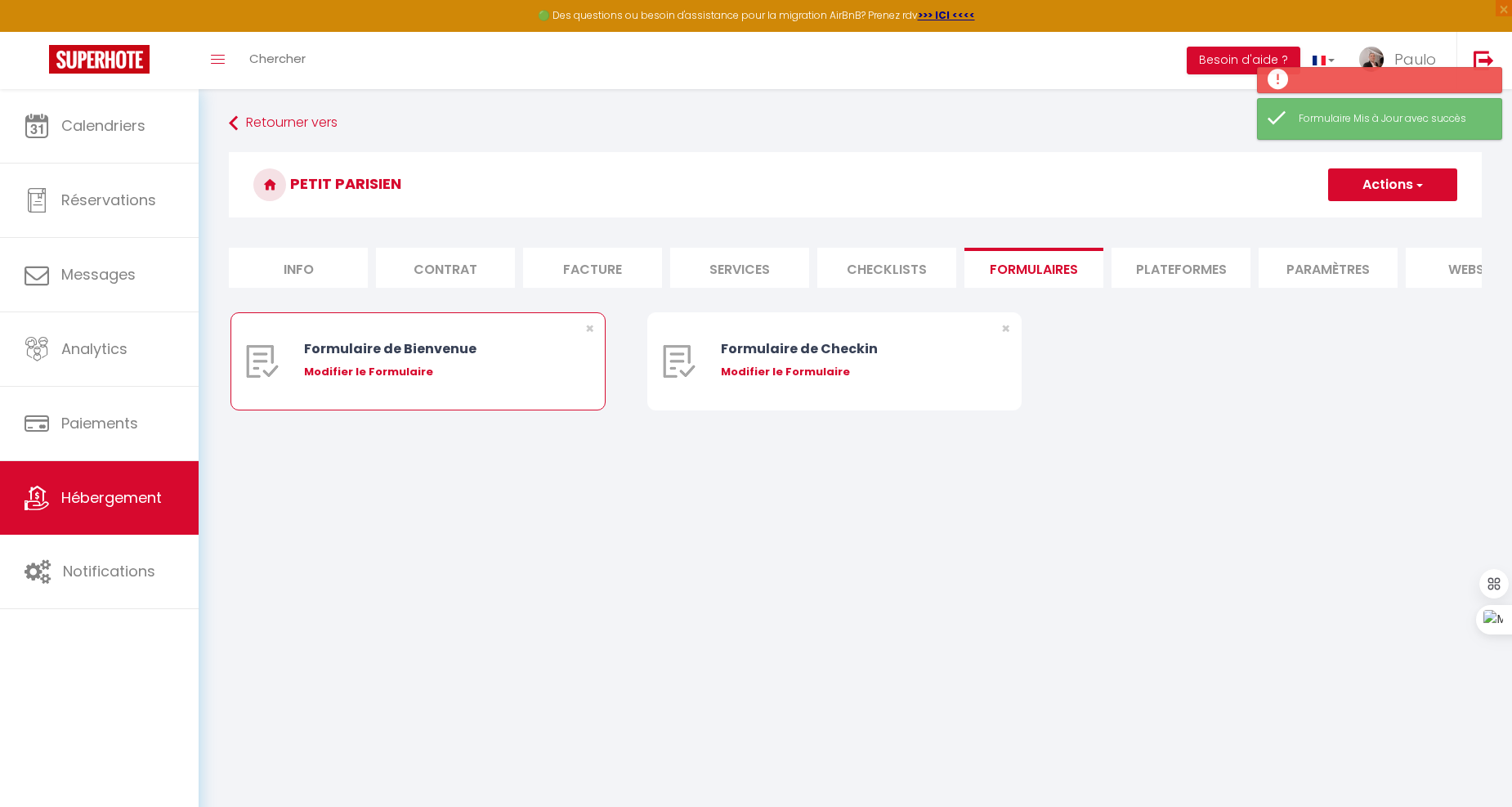
click at [386, 380] on div "Modifier le Formulaire" at bounding box center [433, 372] width 259 height 16
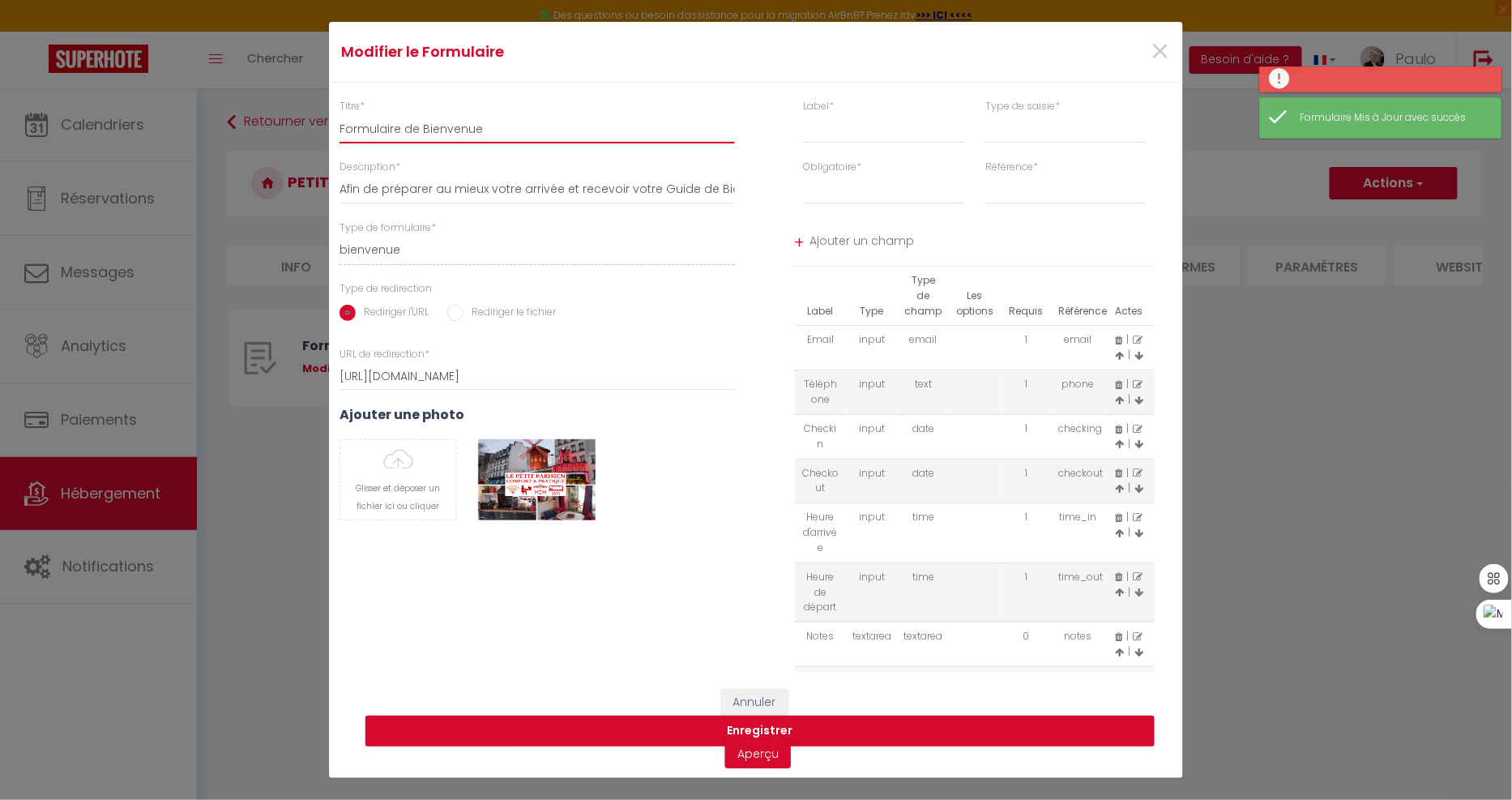
click at [548, 136] on input "Formulaire de Bienvenue" at bounding box center [537, 129] width 395 height 29
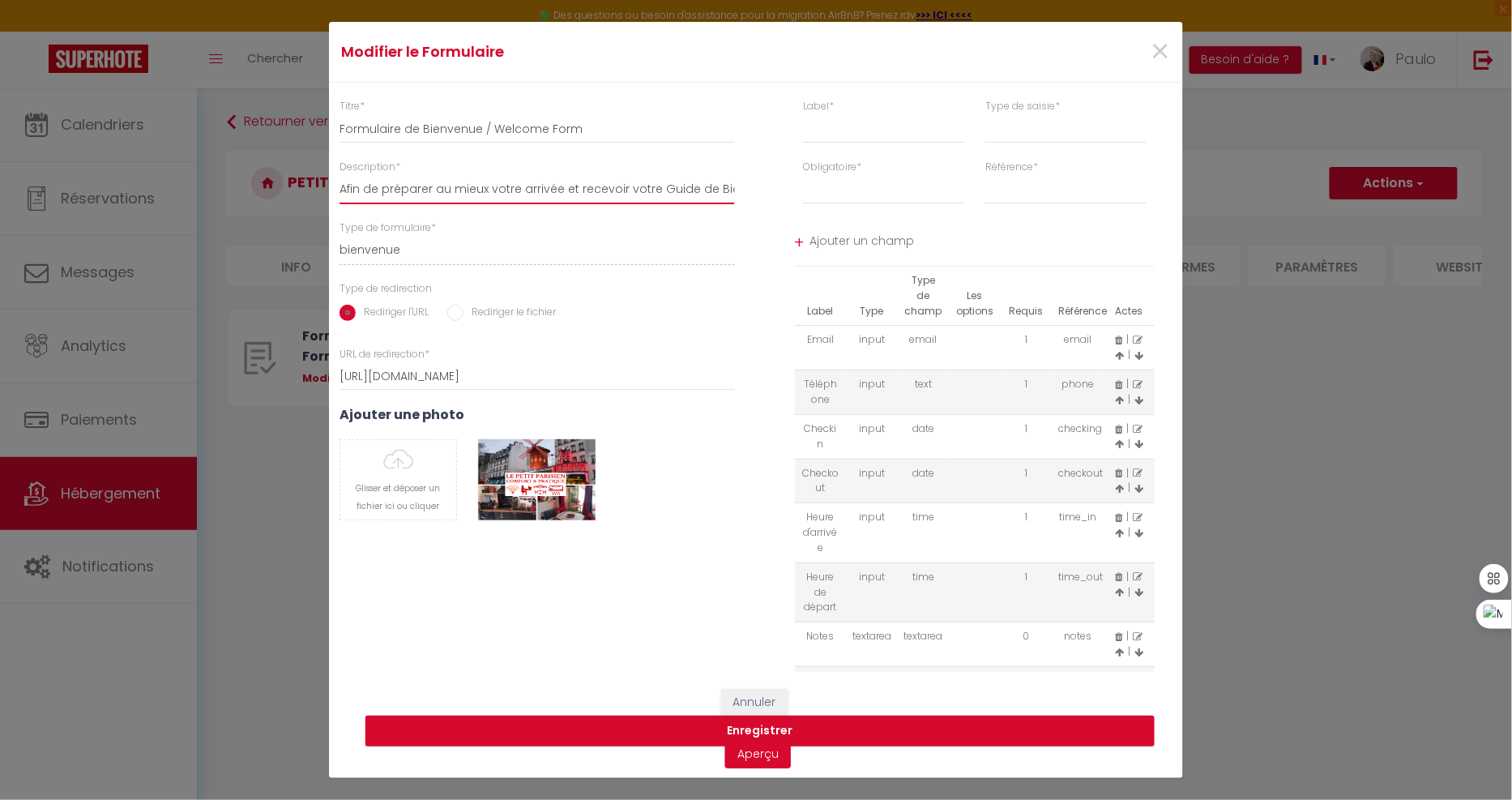
click at [561, 192] on input "Afin de préparer au mieux votre arrivée et recevoir votre Guide de Bienvenue, j…" at bounding box center [537, 189] width 395 height 29
click at [679, 716] on button "Enregistrer" at bounding box center [759, 731] width 789 height 31
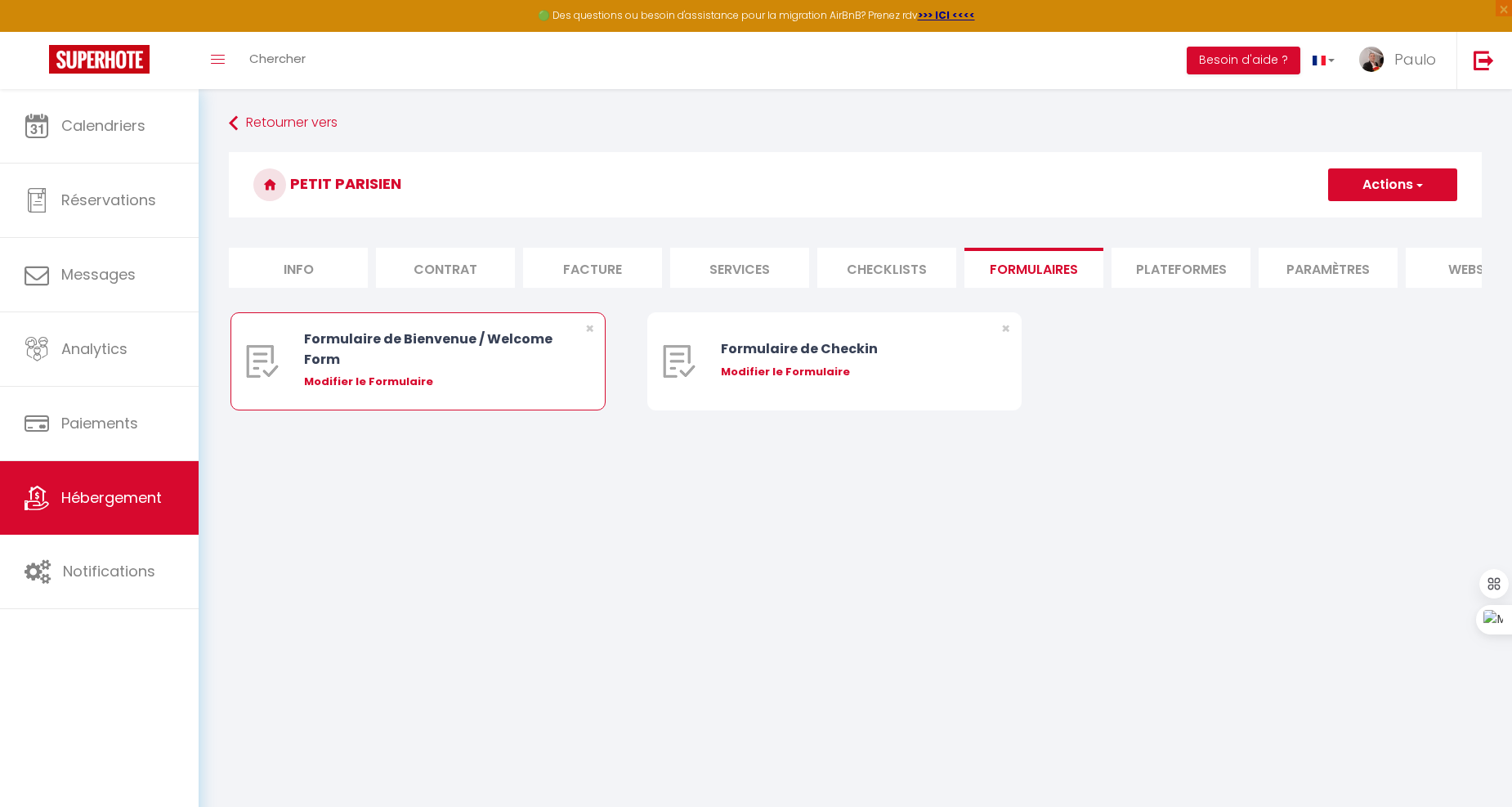
click at [378, 390] on div "Modifier le Formulaire" at bounding box center [433, 382] width 259 height 16
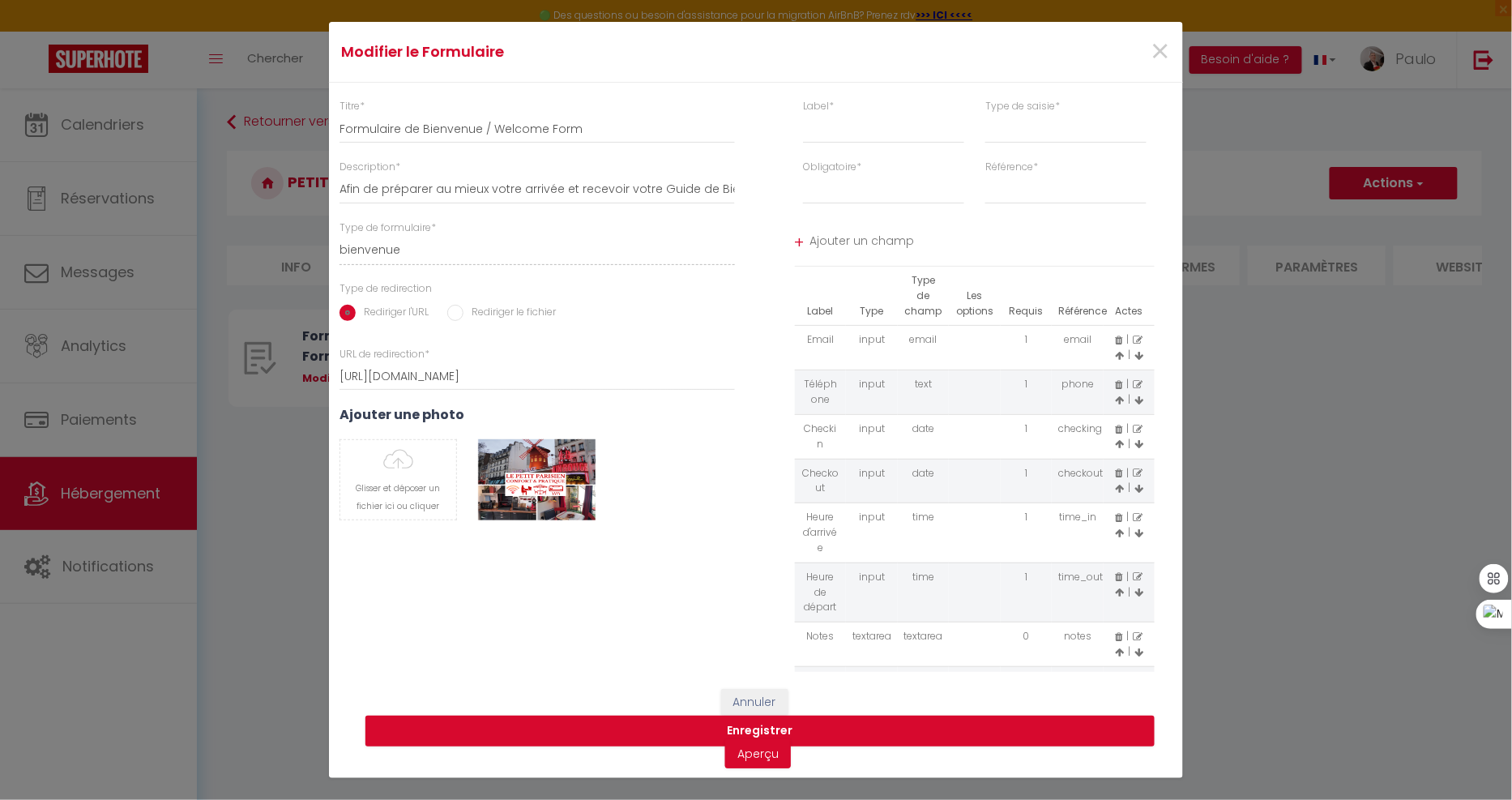
click at [520, 313] on label "Rediriger le fichier" at bounding box center [510, 313] width 92 height 18
click at [464, 313] on input "Rediriger le fichier" at bounding box center [456, 313] width 16 height 16
click at [439, 354] on label "Télécharger un fichier" at bounding box center [415, 362] width 150 height 31
click at [340, 347] on input "Télécharger un fichier" at bounding box center [340, 347] width 0 height 0
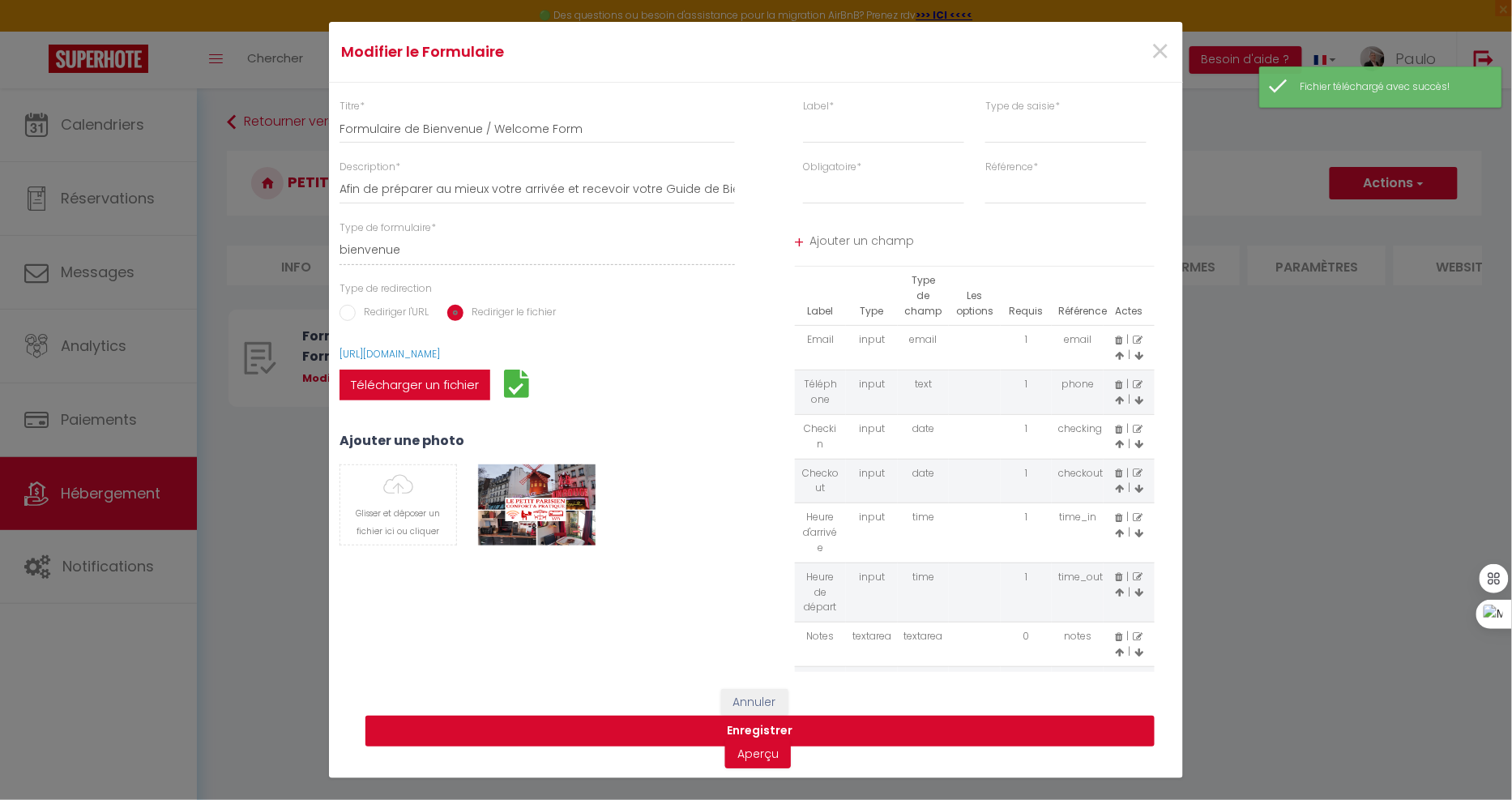
click at [670, 729] on button "Enregistrer" at bounding box center [759, 731] width 789 height 31
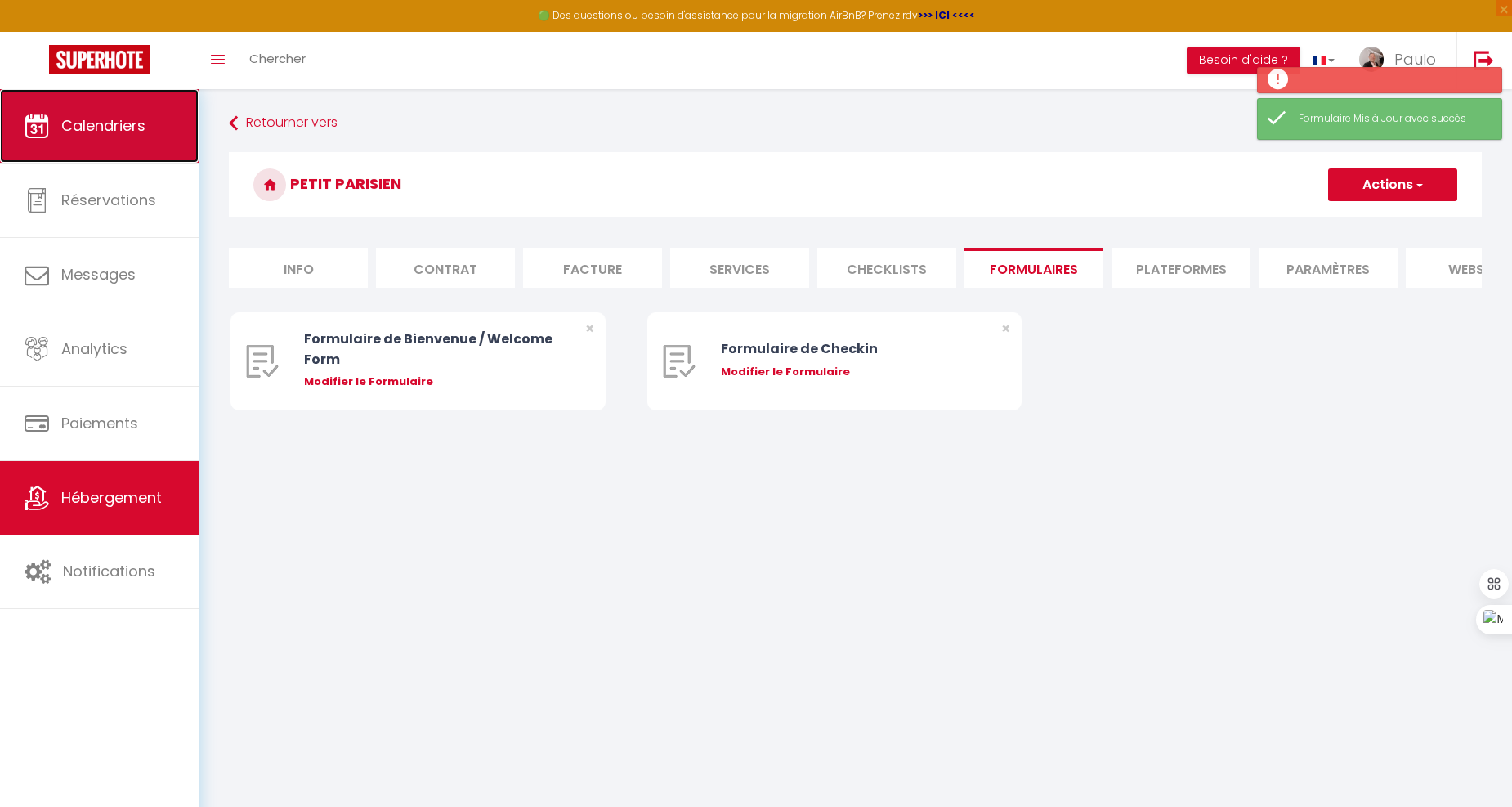
click at [132, 116] on span "Calendriers" at bounding box center [103, 125] width 84 height 20
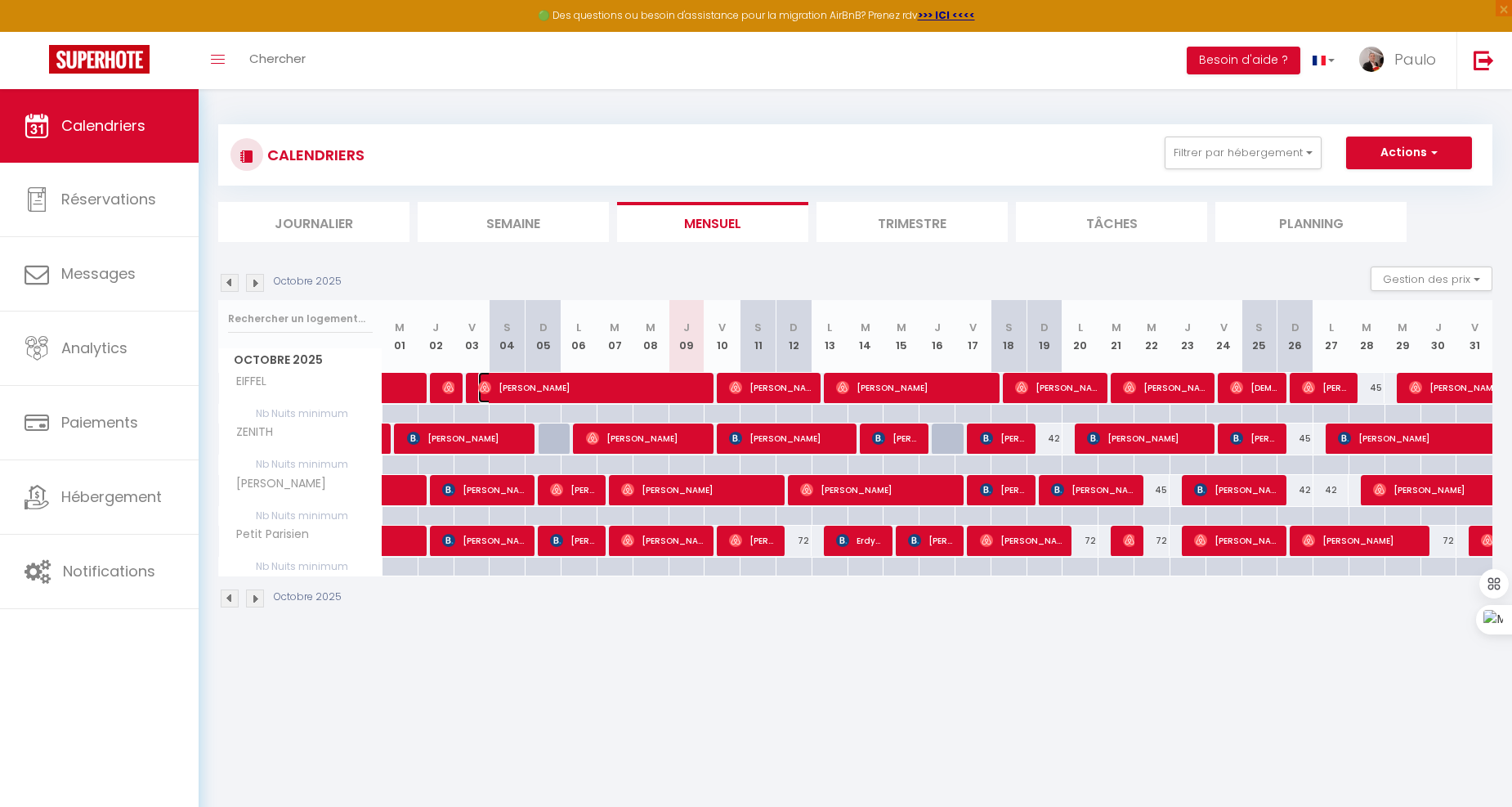
click at [497, 388] on span "[PERSON_NAME]" at bounding box center [592, 388] width 229 height 31
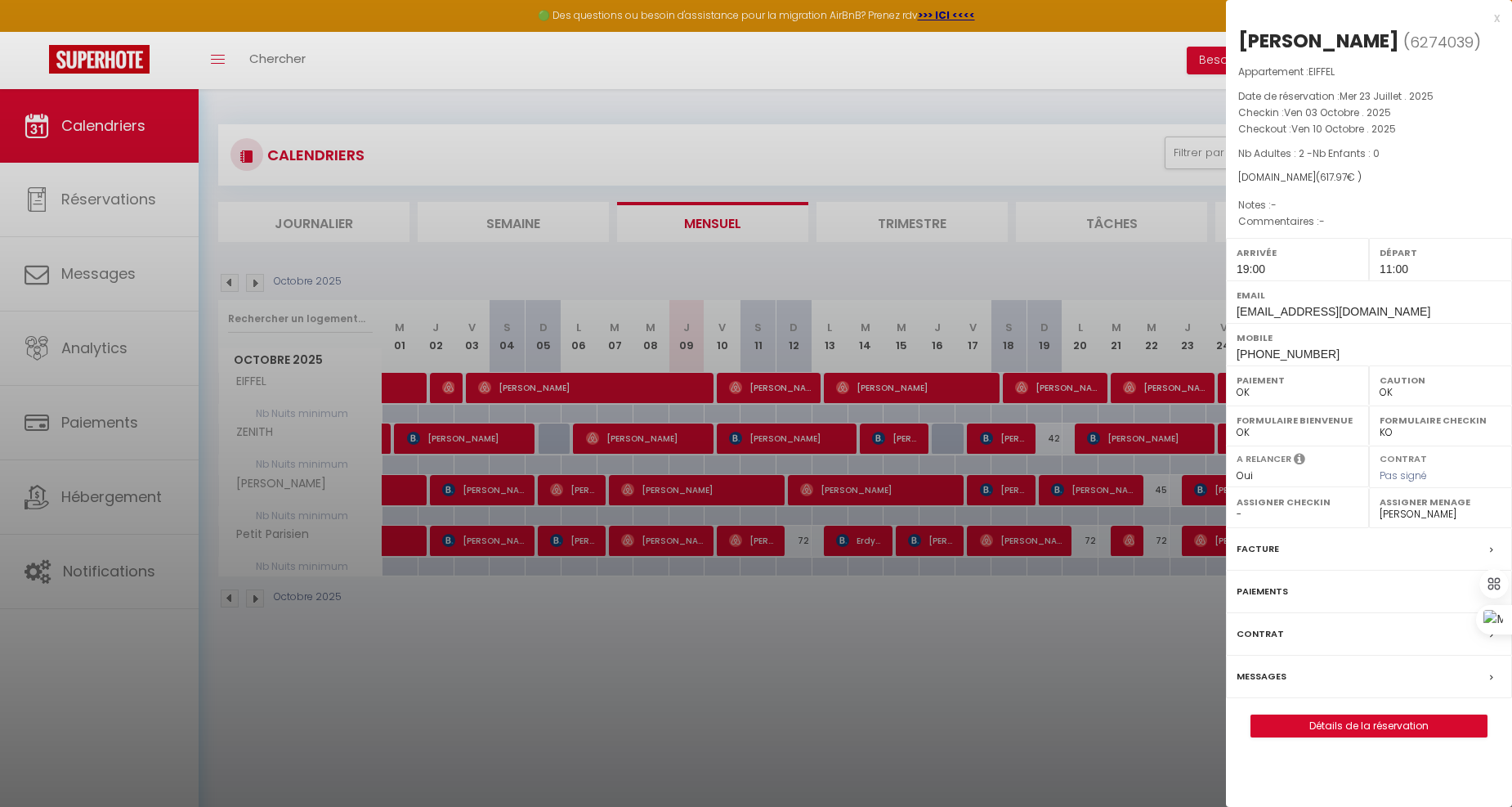
click at [1045, 101] on div at bounding box center [756, 403] width 1512 height 807
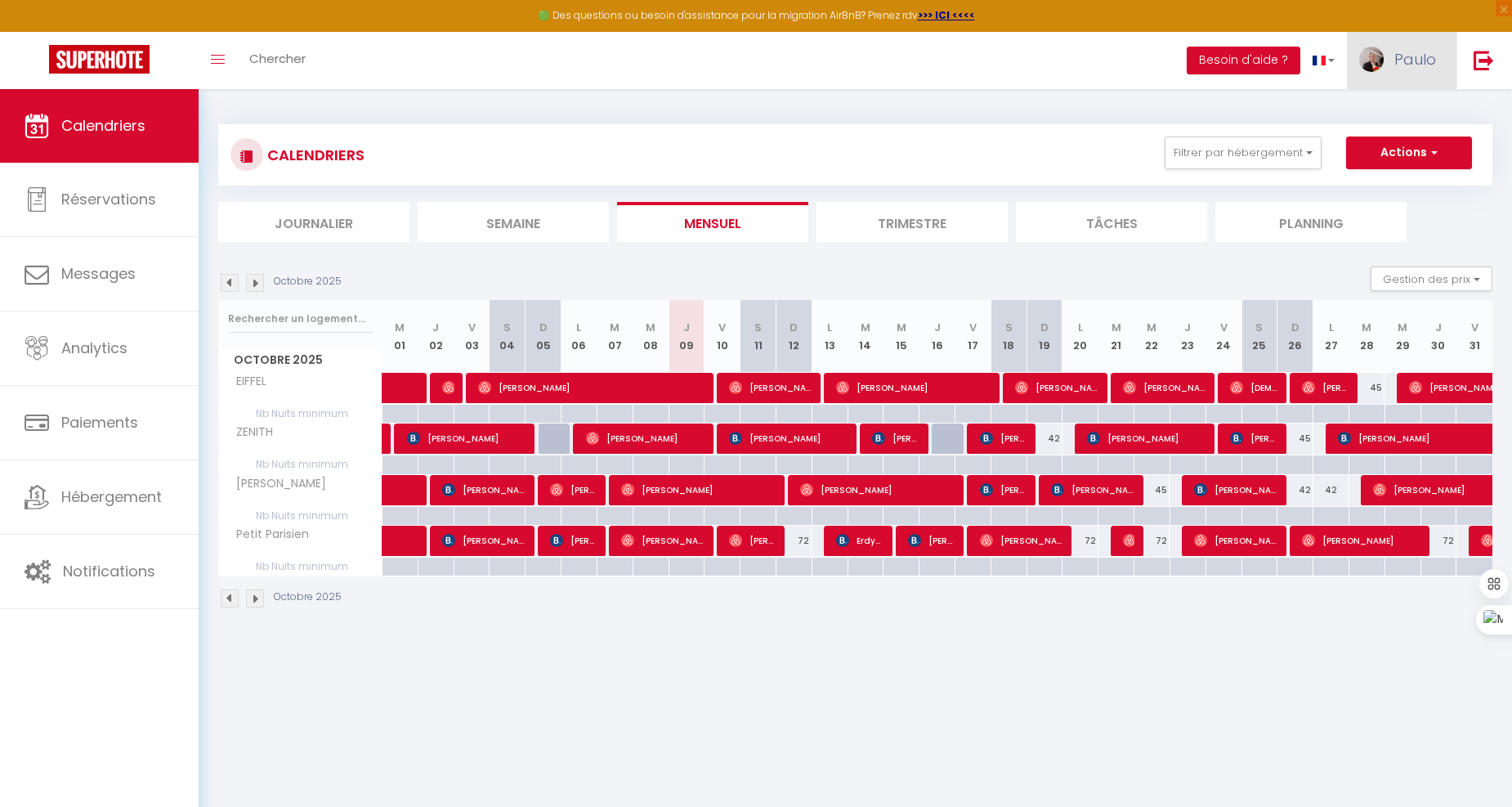
click at [1420, 50] on span "Paulo" at bounding box center [1416, 59] width 42 height 20
click at [1392, 110] on link "Paramètres" at bounding box center [1391, 113] width 121 height 27
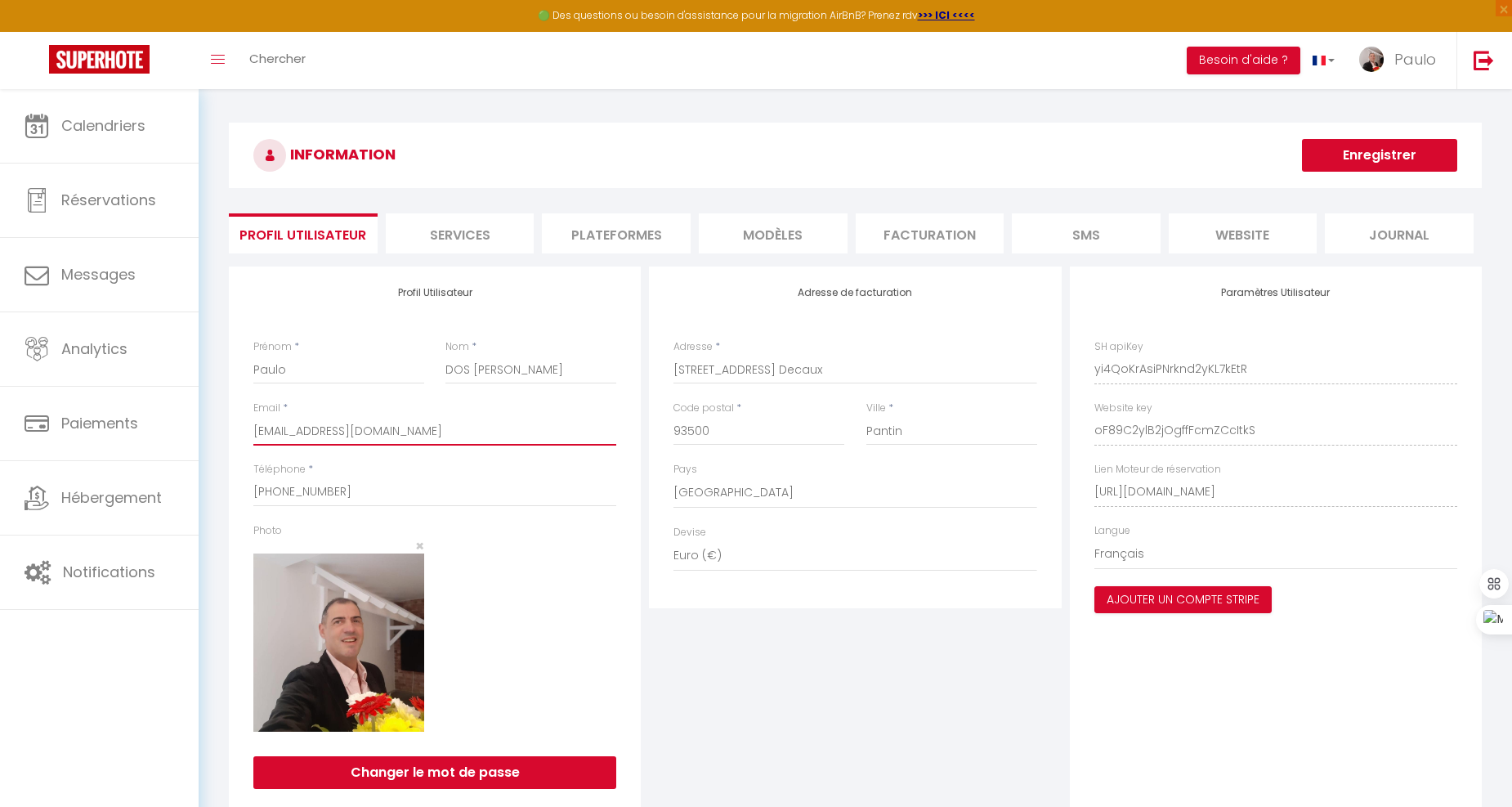
drag, startPoint x: 243, startPoint y: 430, endPoint x: 218, endPoint y: 430, distance: 25.0
click at [218, 430] on div "INFORMATION Enregistrer Profil Utilisateur Services Plateformes MODÈLES Factura…" at bounding box center [856, 468] width 1274 height 692
click at [1431, 73] on link "Paulo" at bounding box center [1402, 60] width 110 height 58
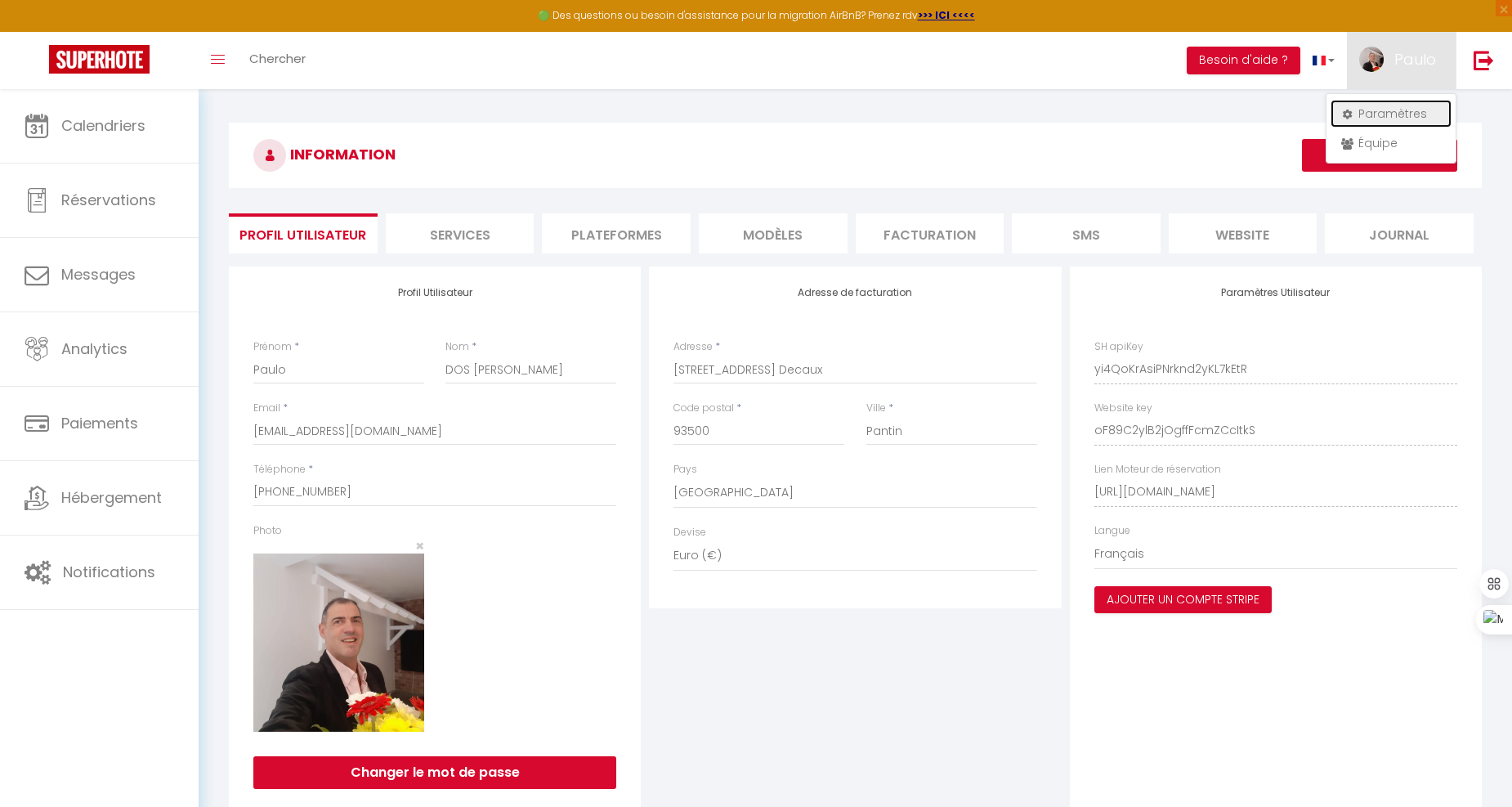
click at [1366, 109] on link "Paramètres" at bounding box center [1391, 113] width 121 height 27
click at [1145, 586] on button "Ajouter un compte Stripe" at bounding box center [1183, 600] width 177 height 27
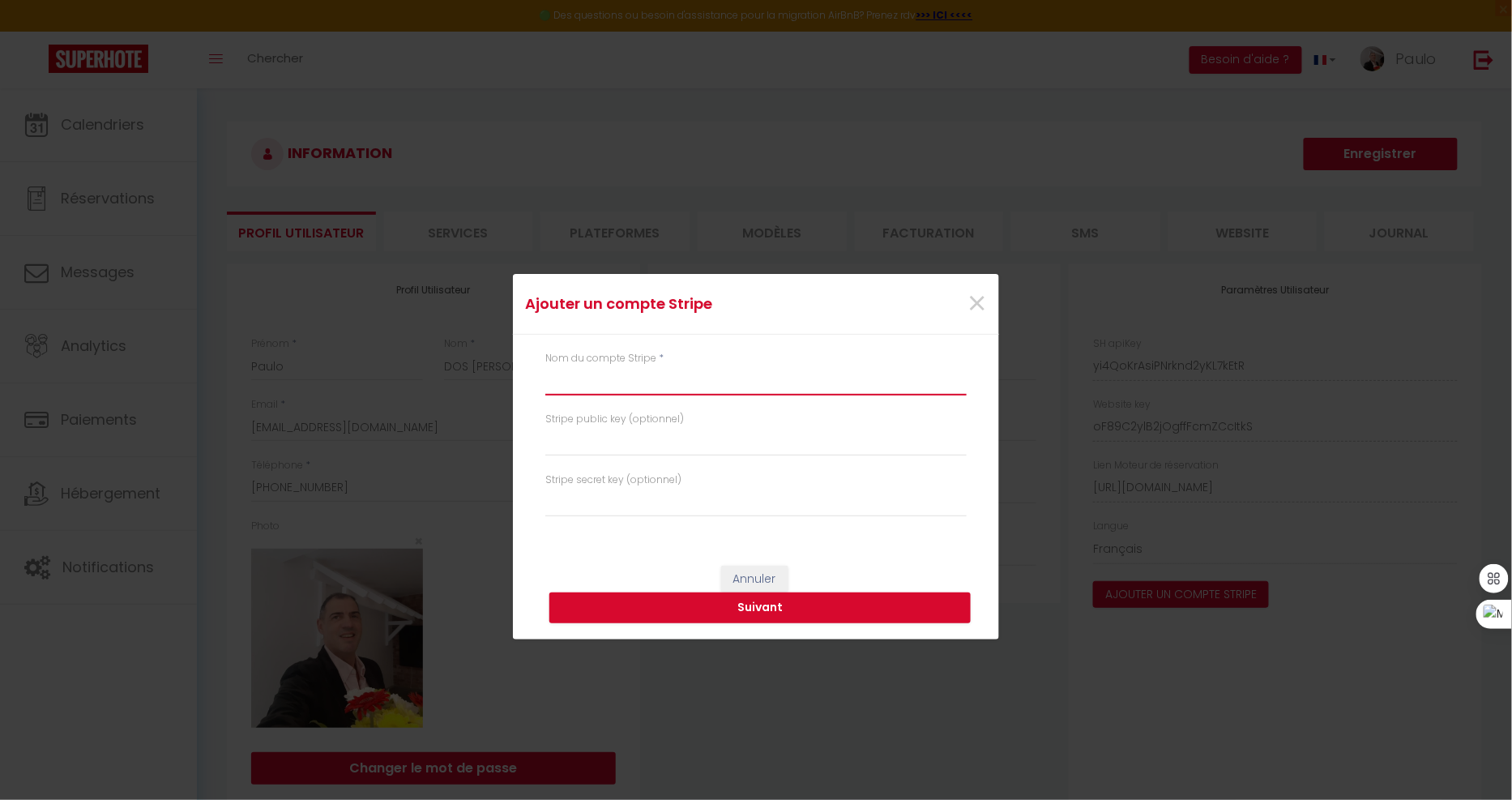
click at [642, 379] on input "text" at bounding box center [756, 381] width 421 height 29
click at [772, 601] on button "Suivant" at bounding box center [759, 608] width 421 height 31
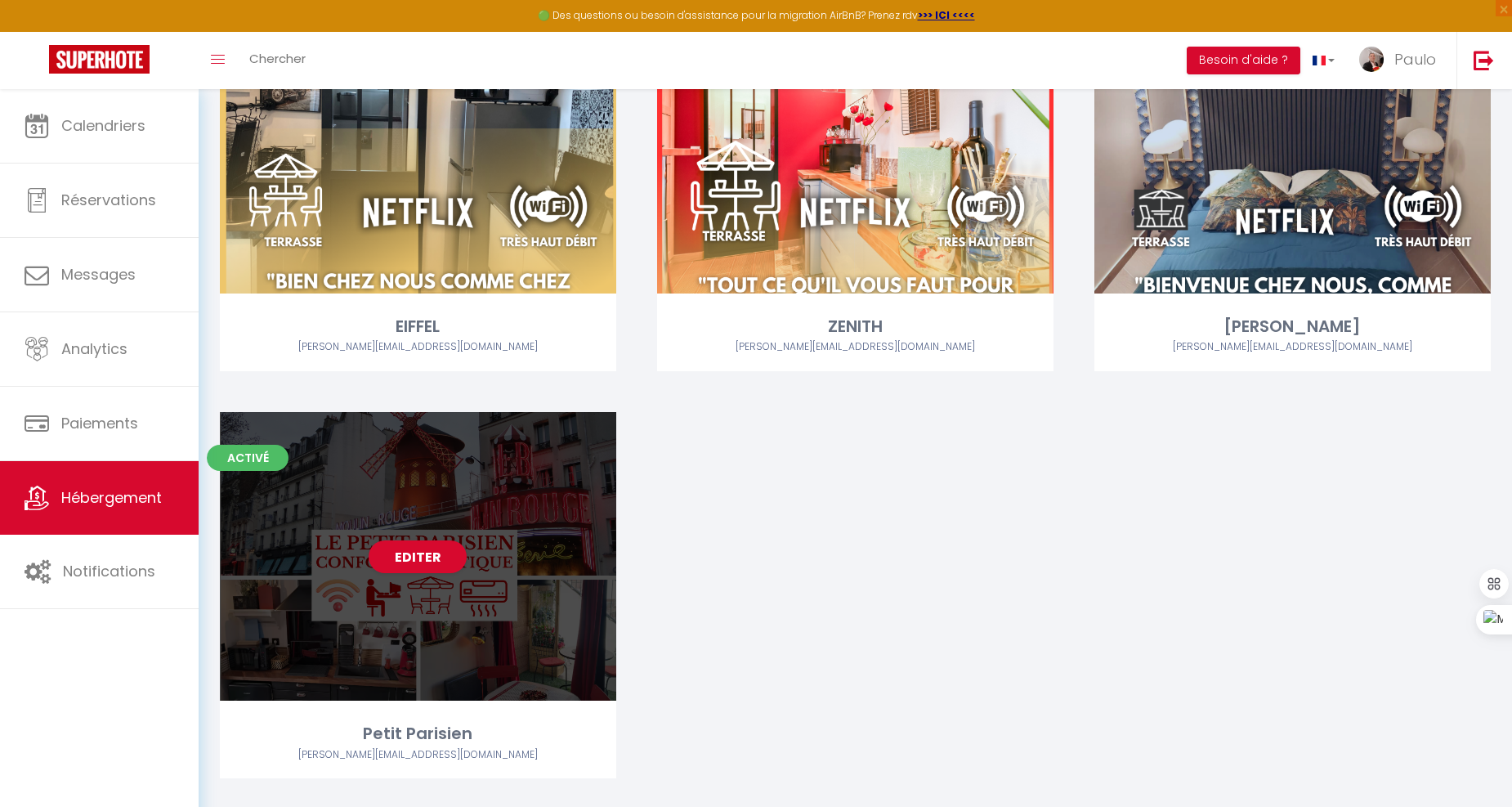
scroll to position [237, 0]
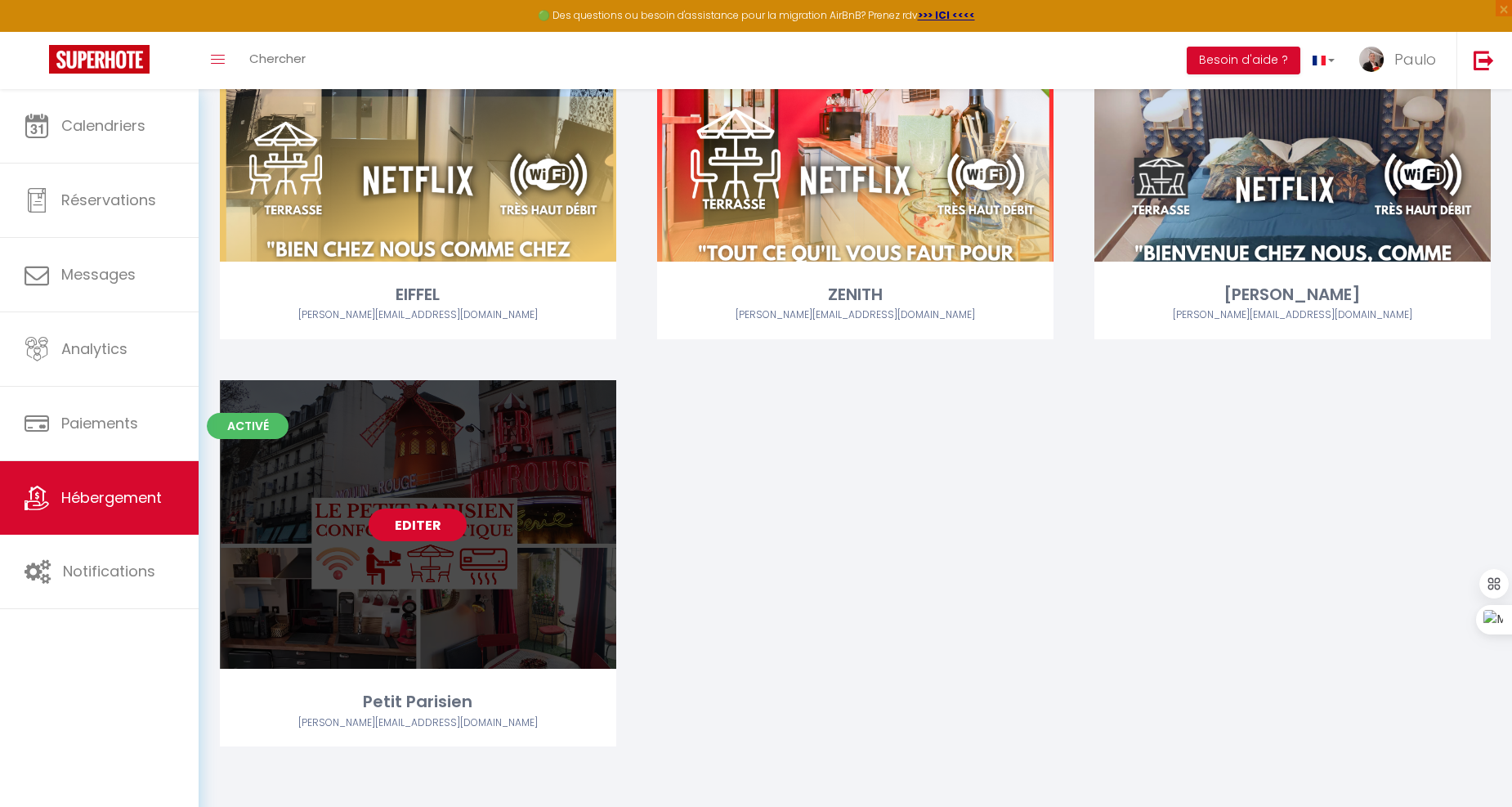
click at [398, 521] on link "Editer" at bounding box center [417, 525] width 98 height 33
select select "3"
select select "2"
select select "1"
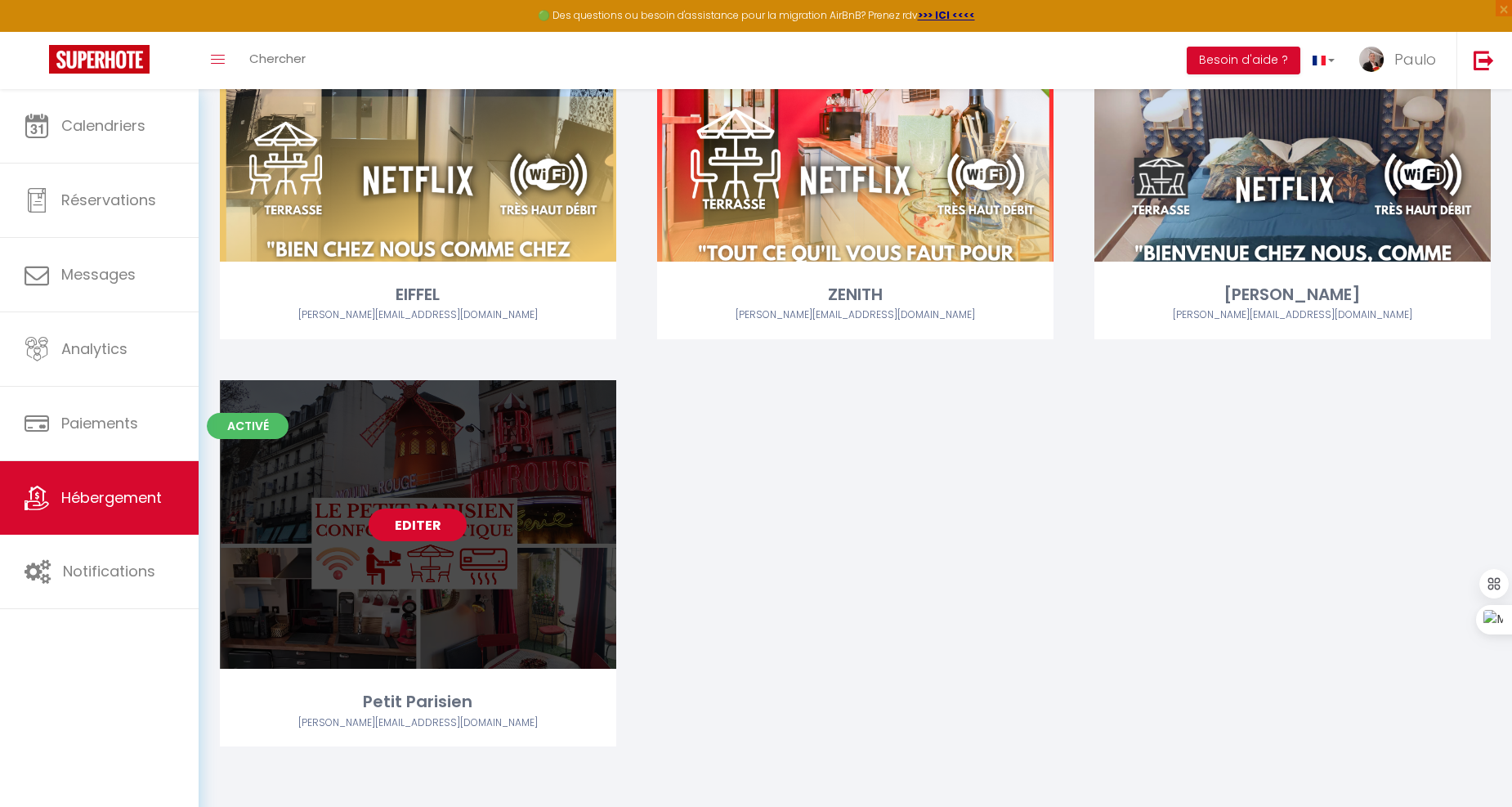
select select "28"
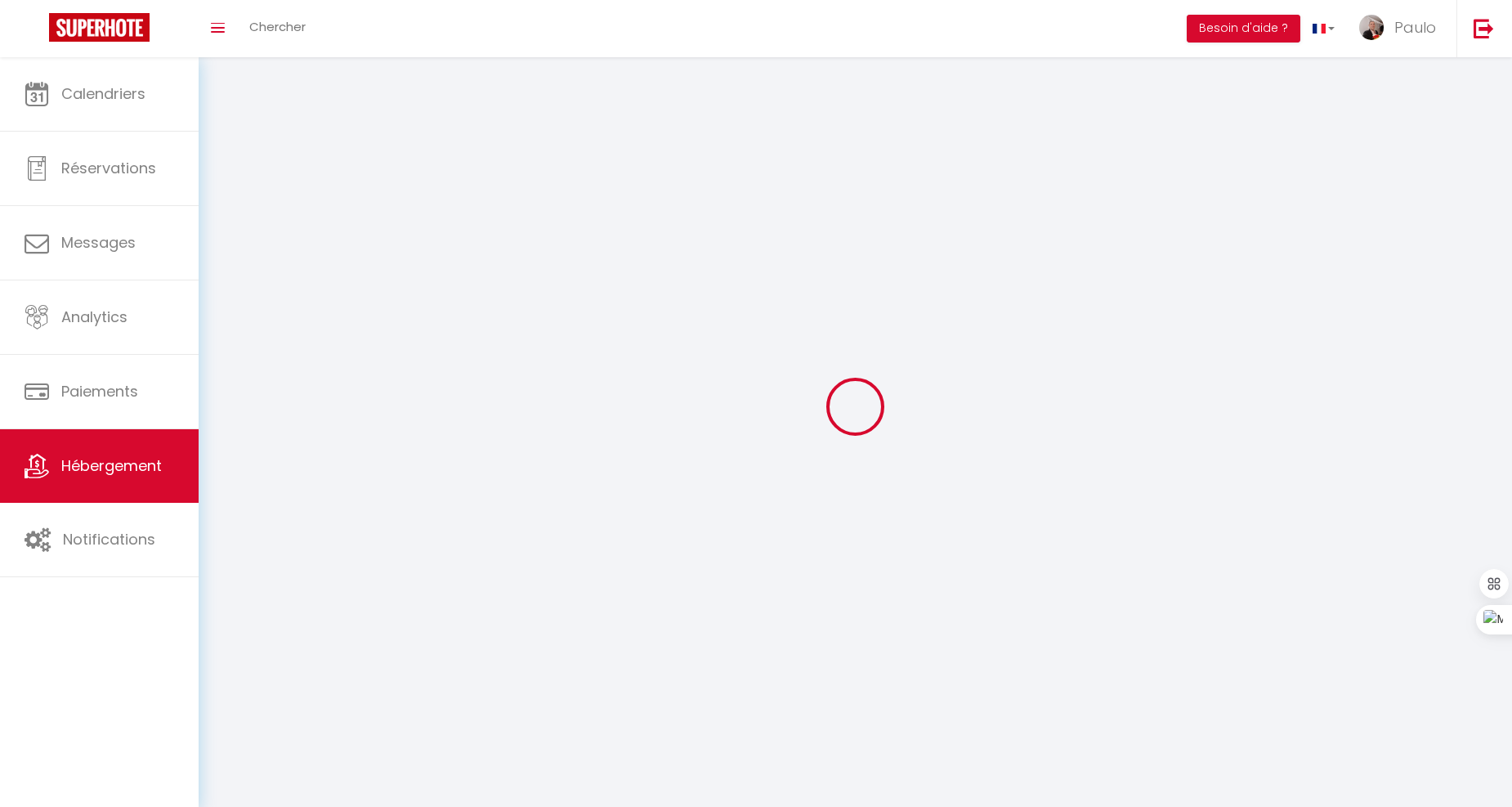
select select
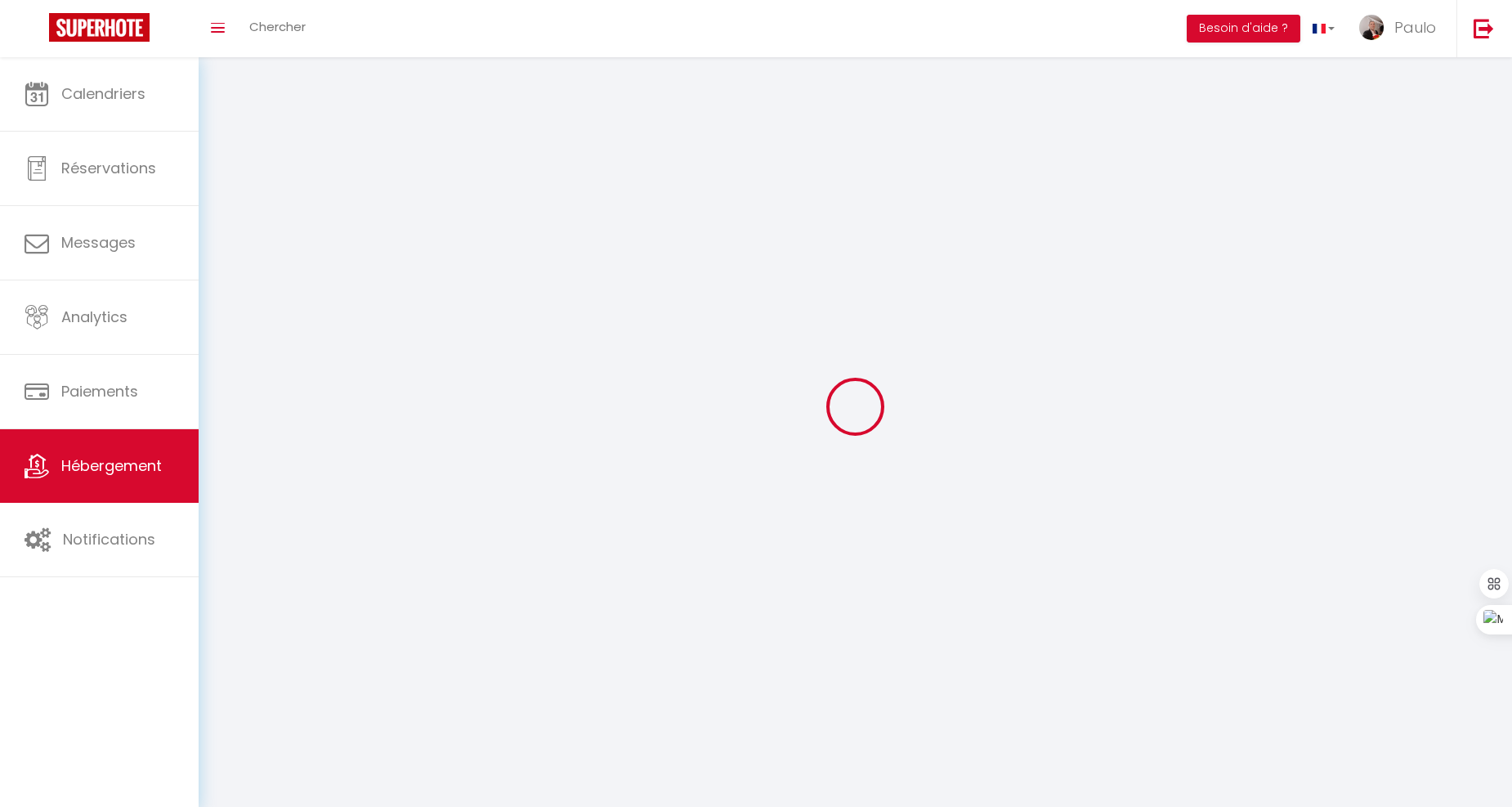
select select
checkbox input "false"
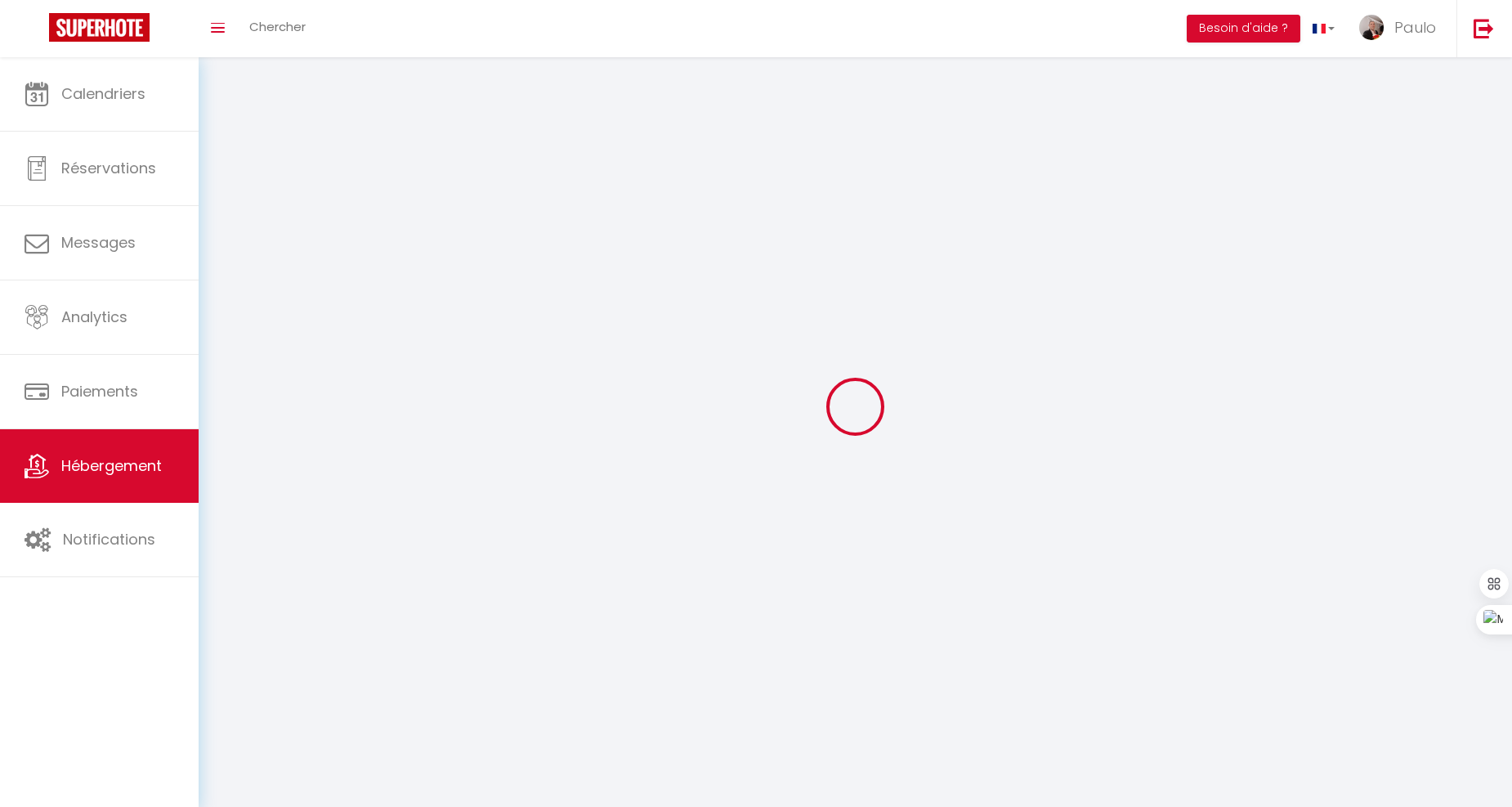
select select
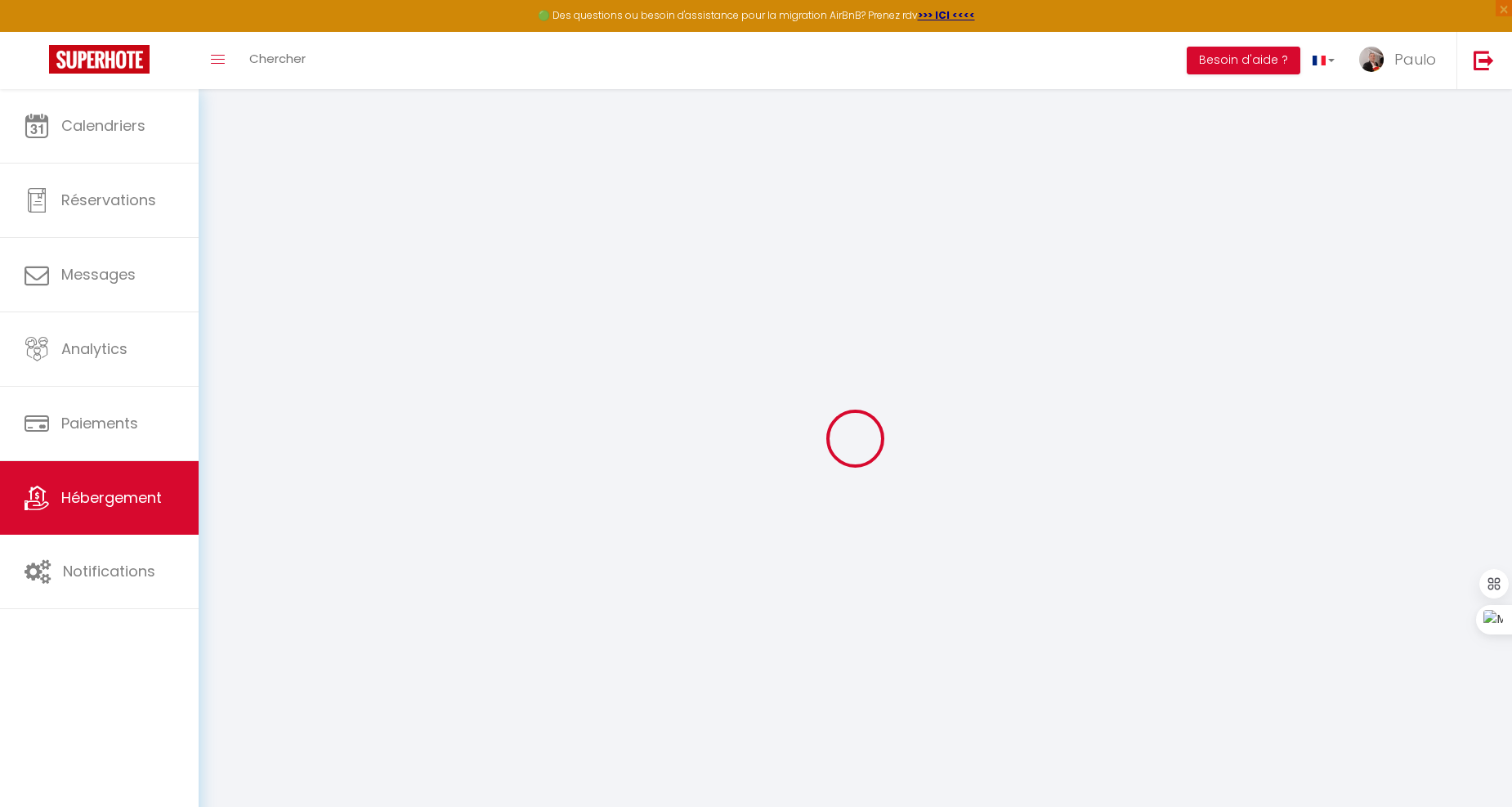
select select
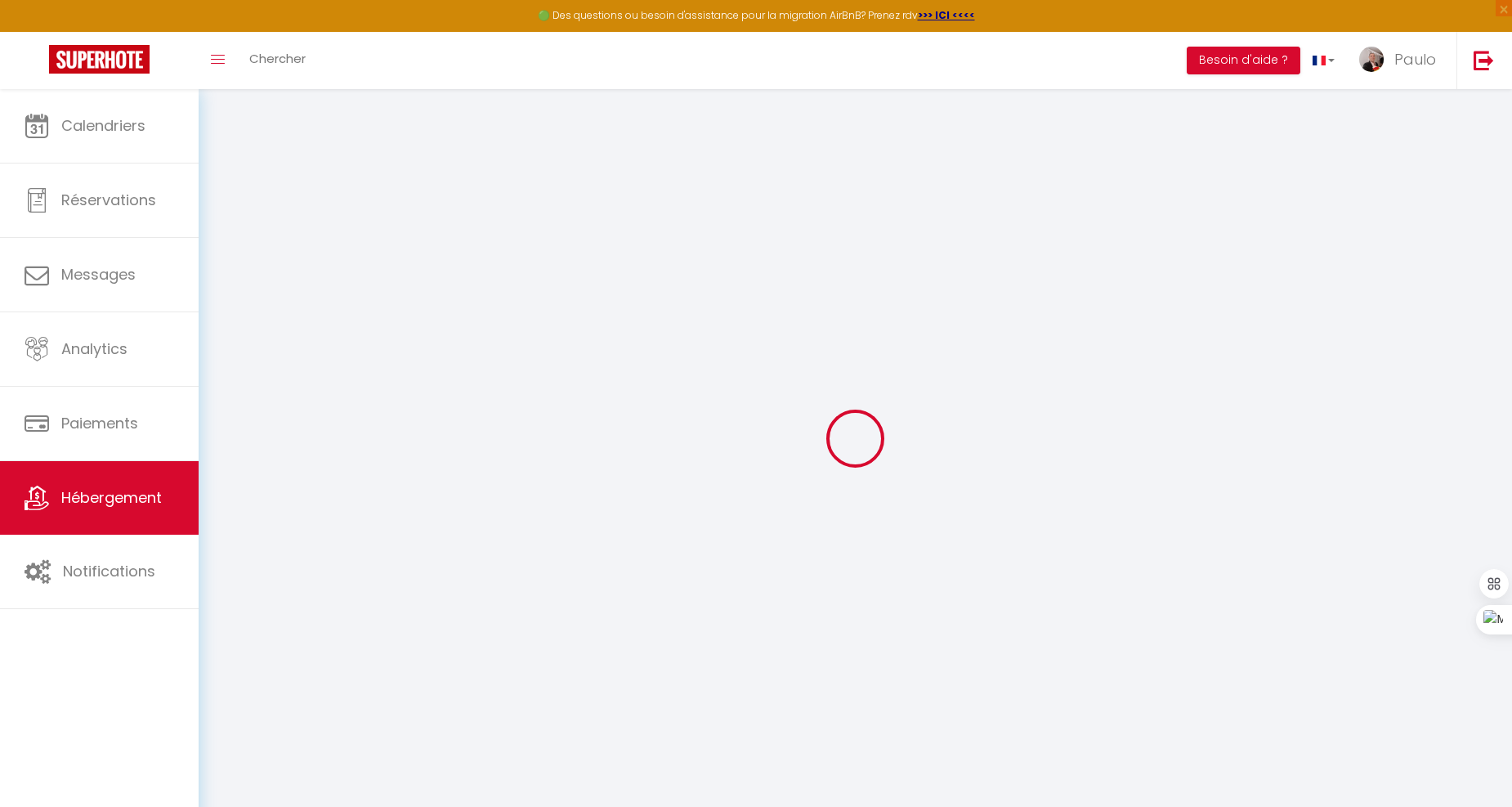
select select
checkbox input "false"
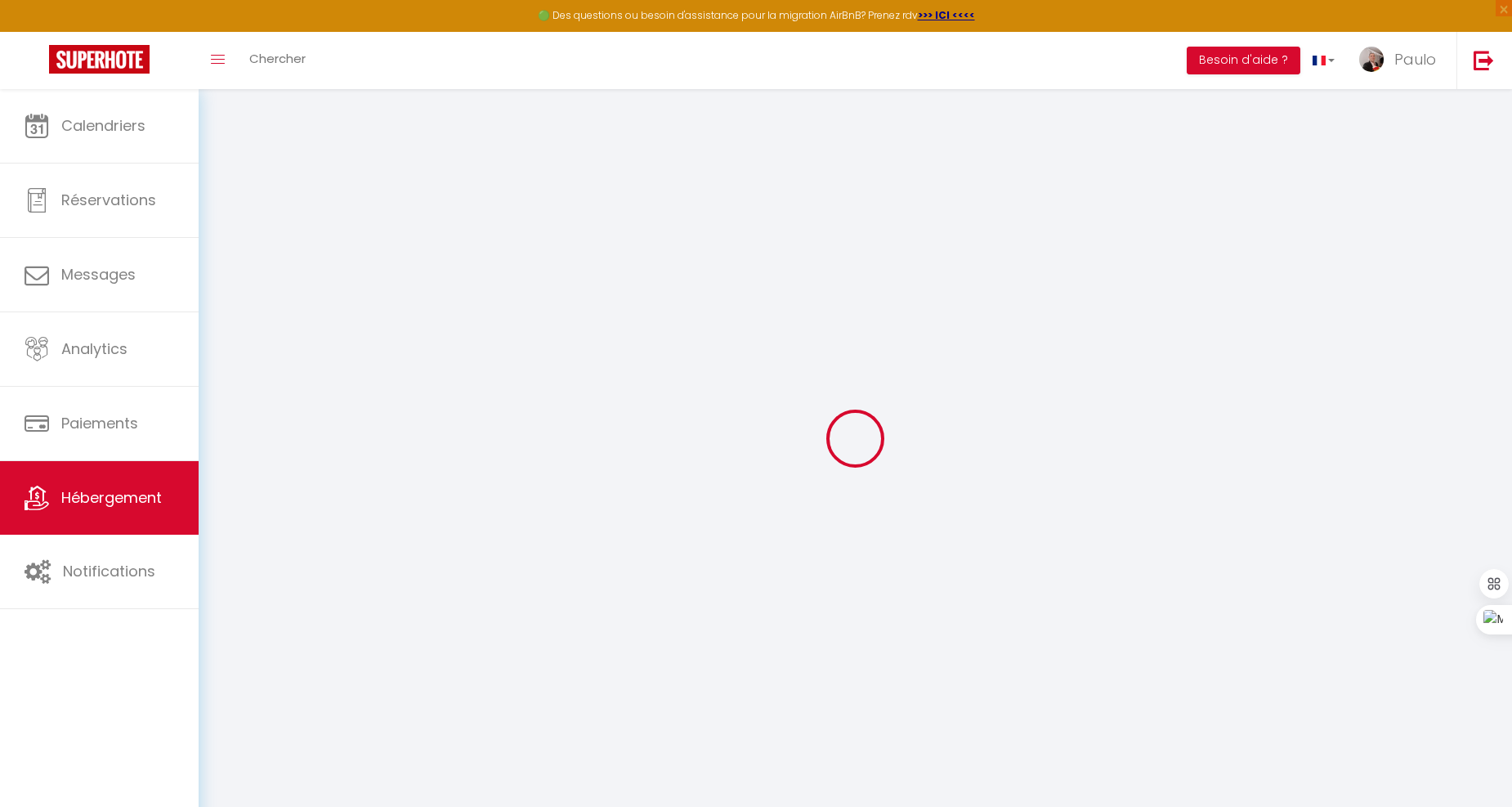
select select
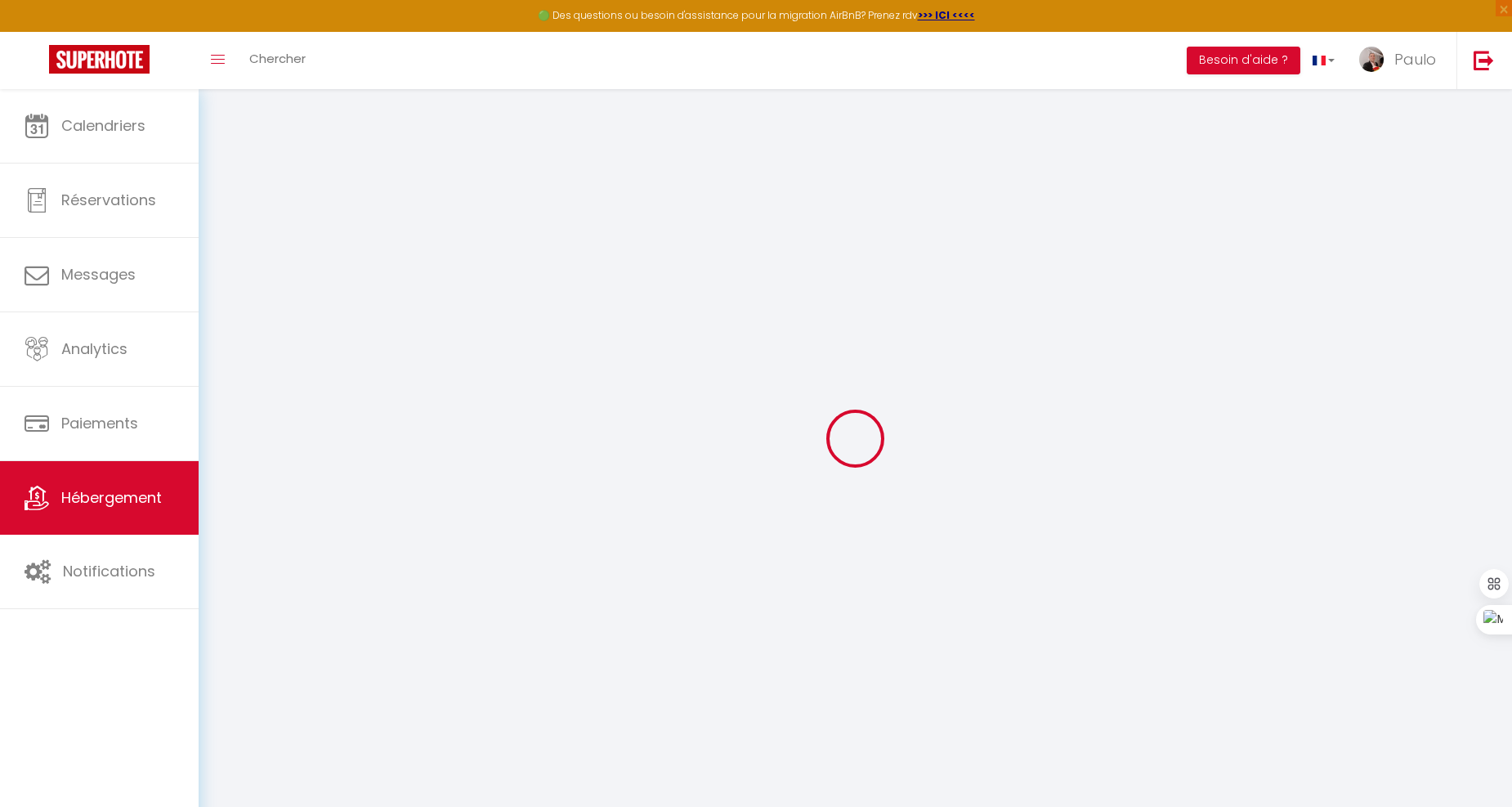
select select
checkbox input "false"
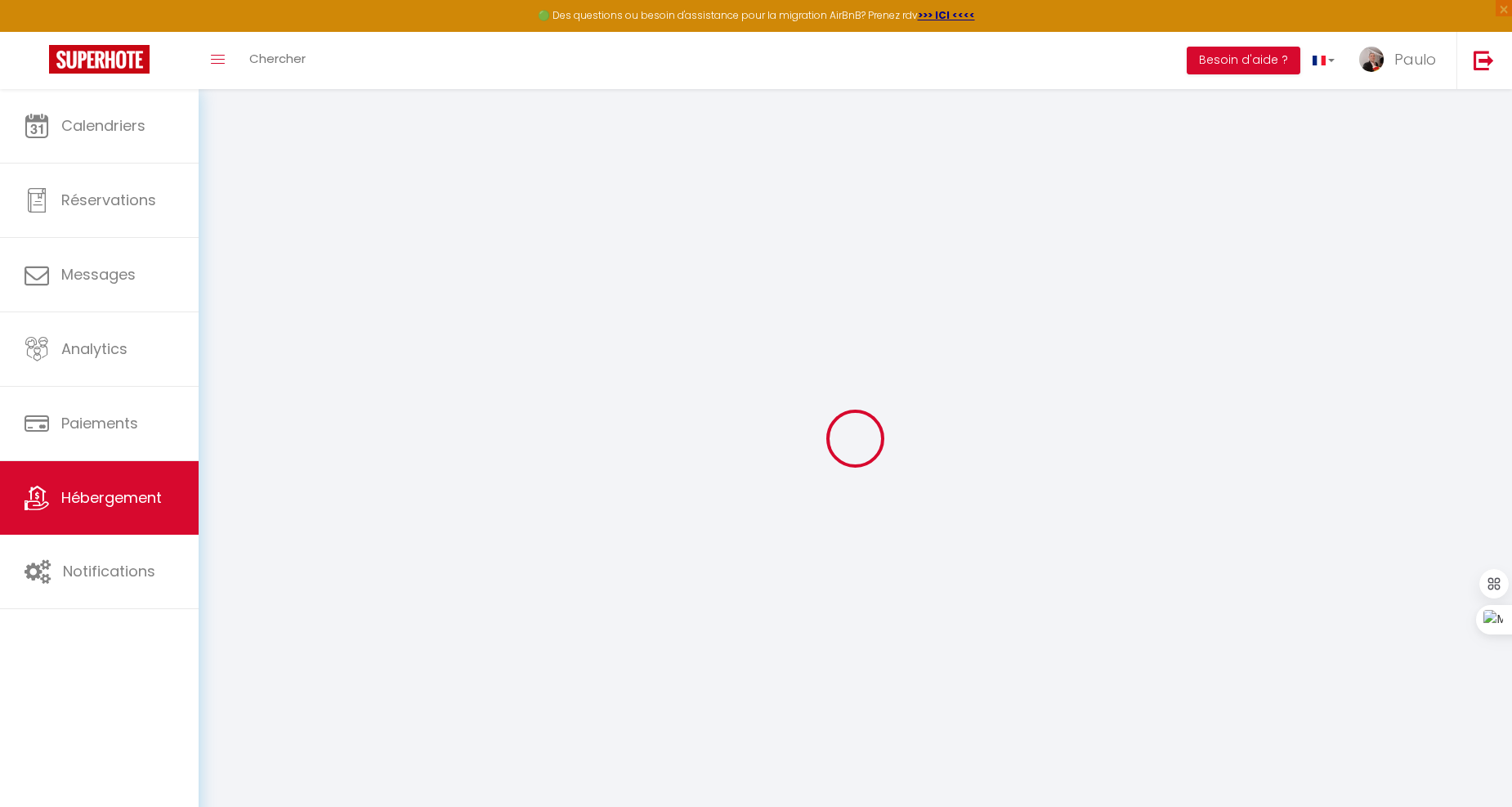
checkbox input "false"
select select
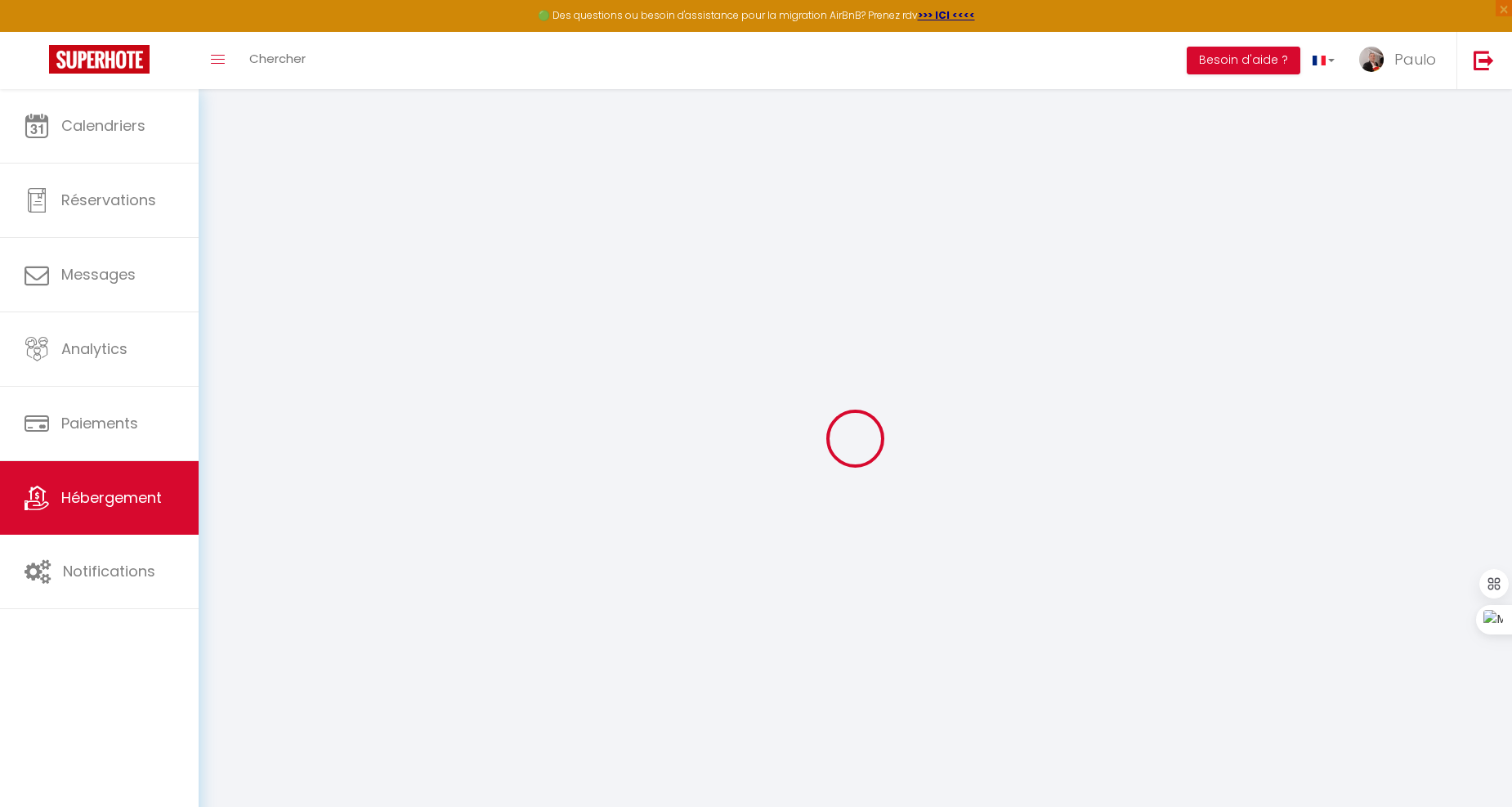
select select
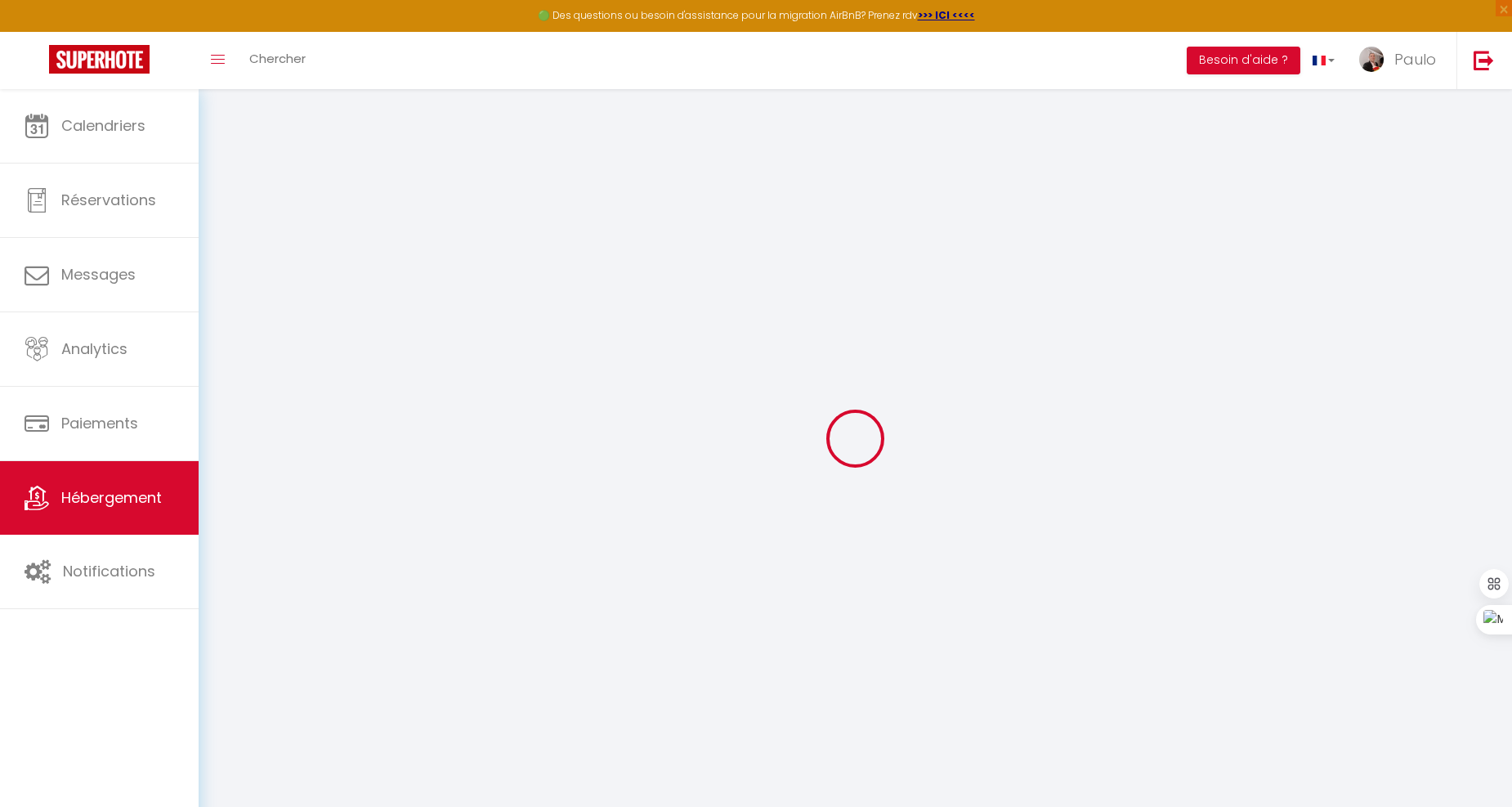
checkbox input "false"
select select
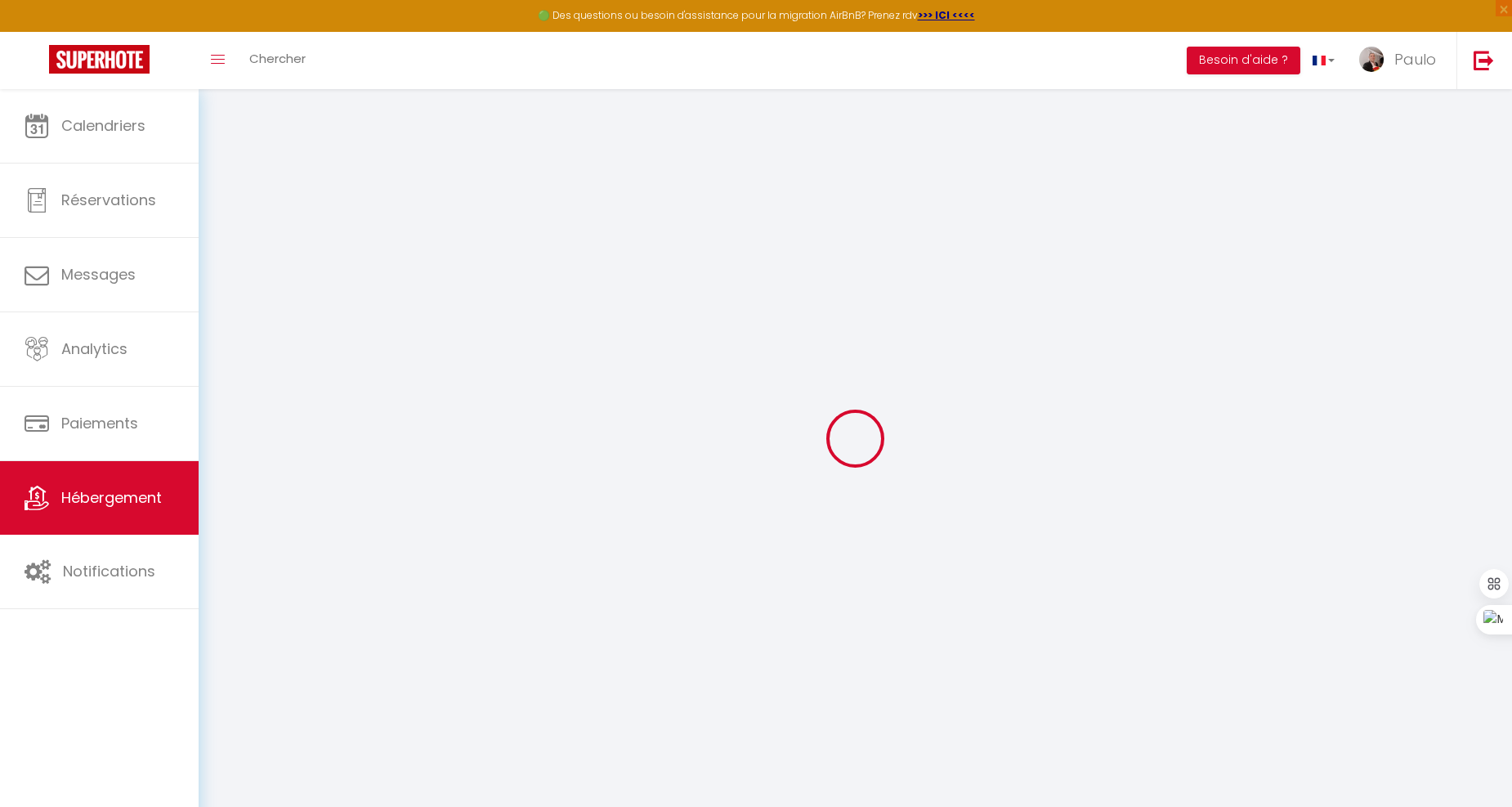
select select
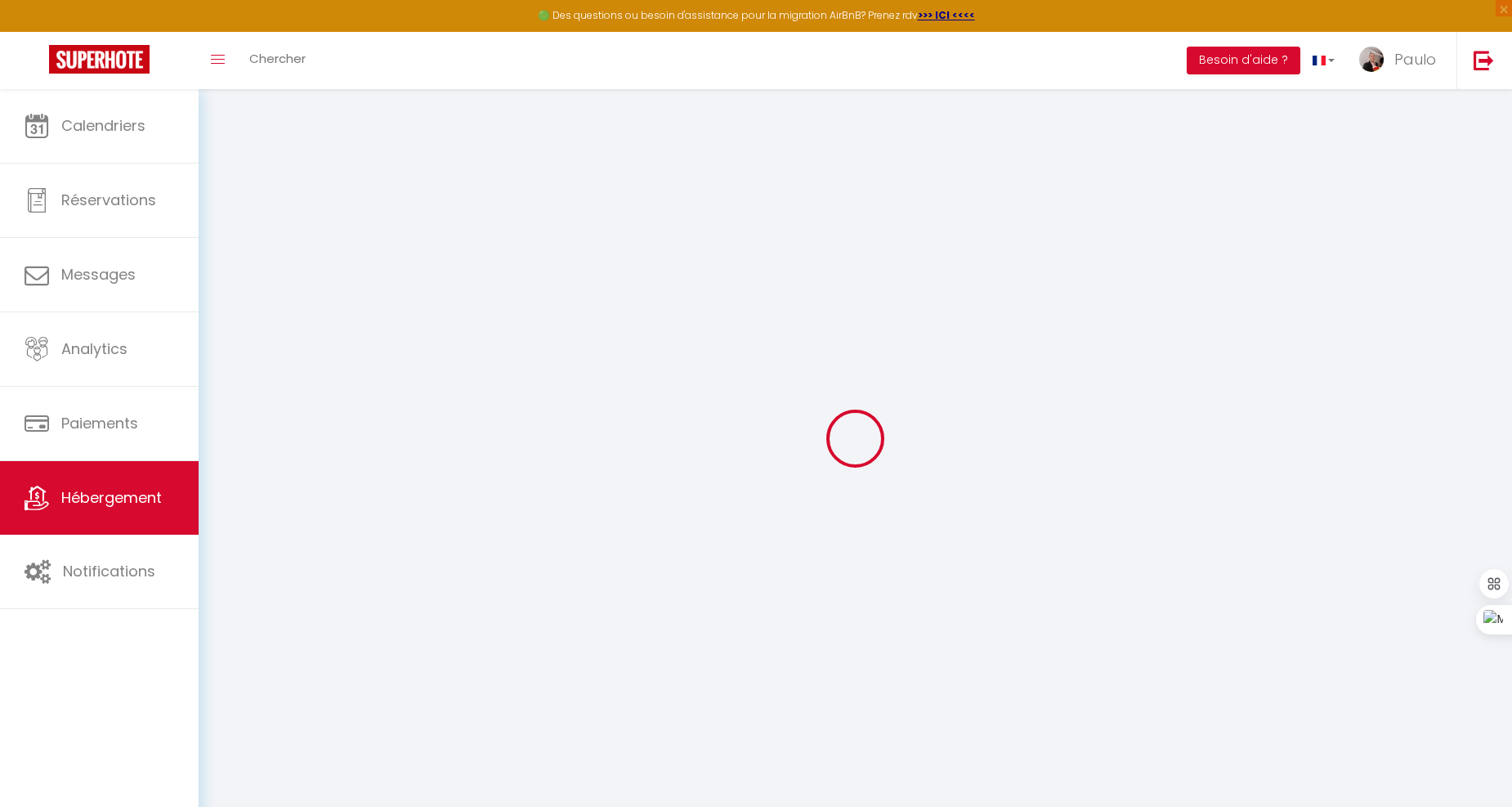
select select
checkbox input "false"
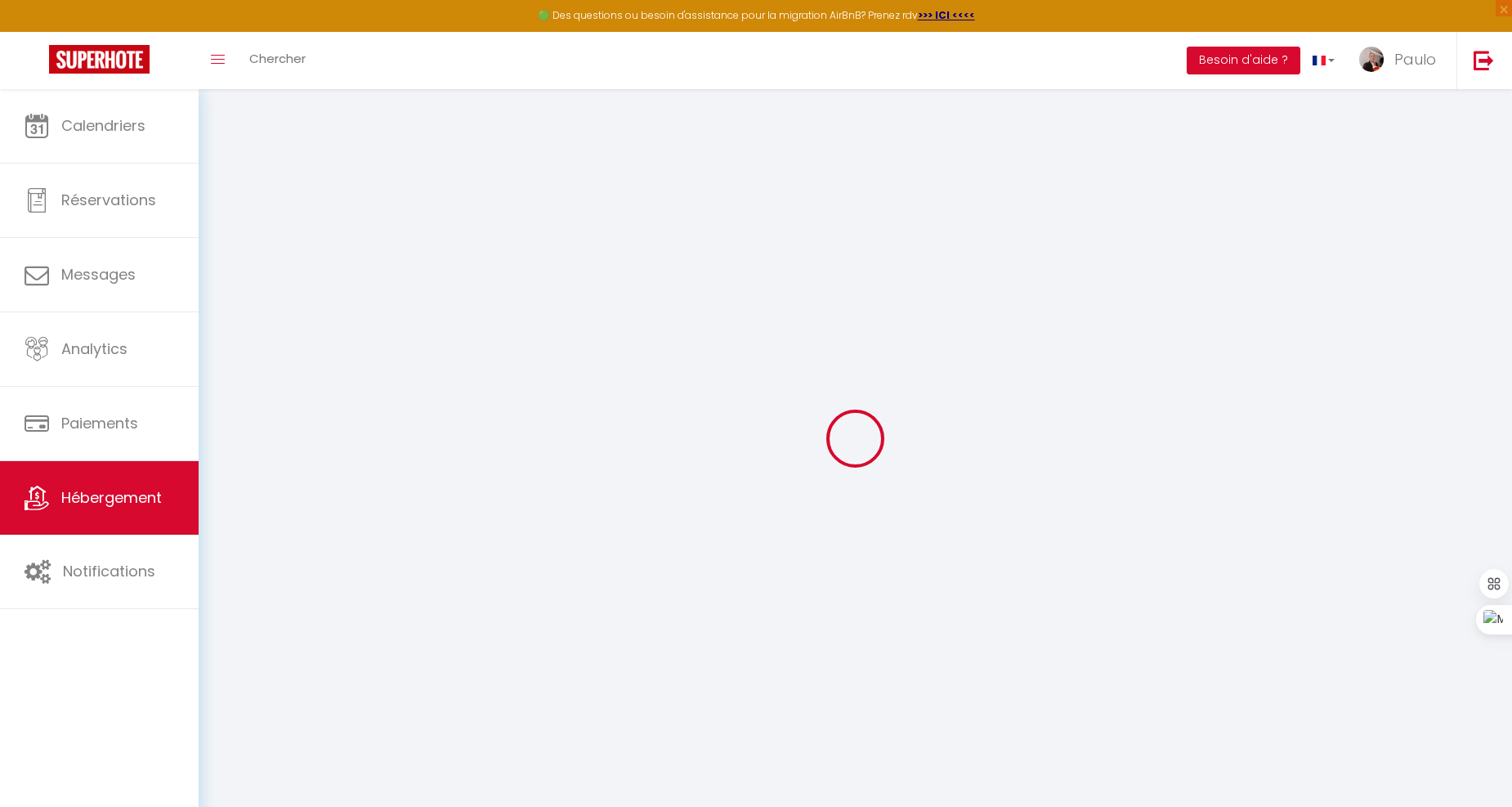
checkbox input "false"
select select
type input "Petit Parisien"
type input "Paulo"
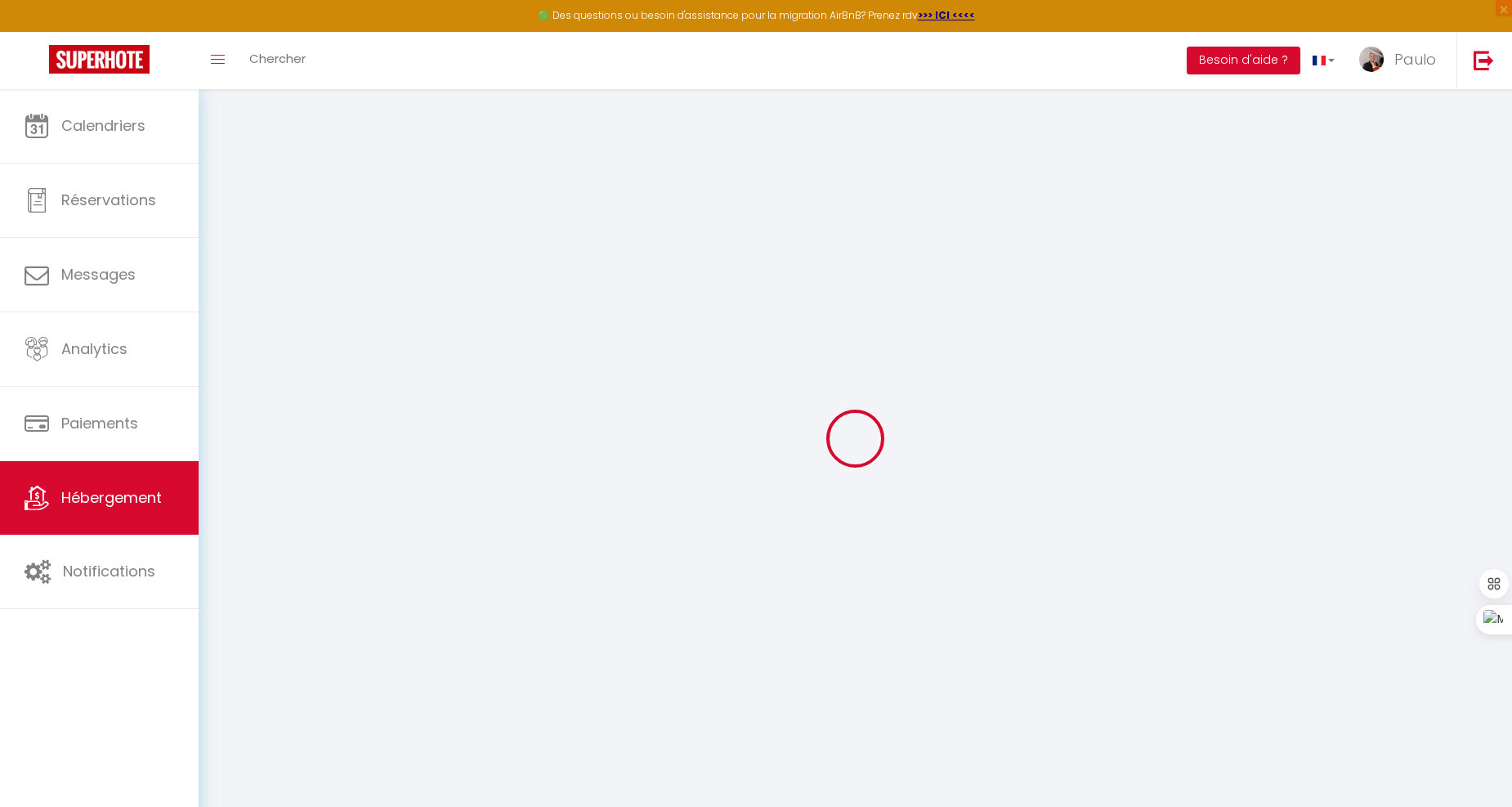
type input "DOS [PERSON_NAME]"
type input "[STREET_ADDRESS][PERSON_NAME]"
type input "93500"
type input "PANTIN"
select select "2"
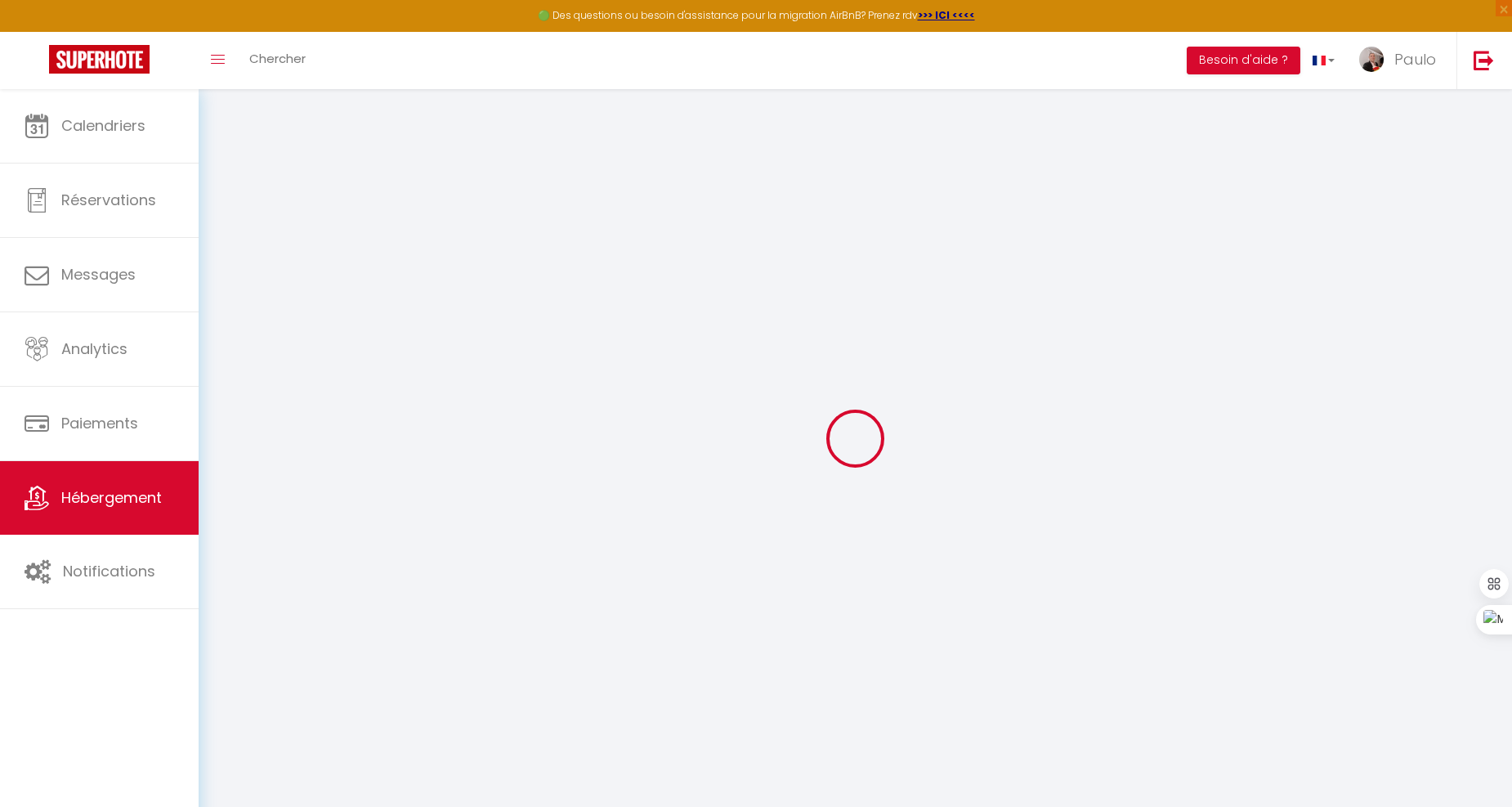
type input "50"
type input "25"
type input "53"
type input "0.90"
select select
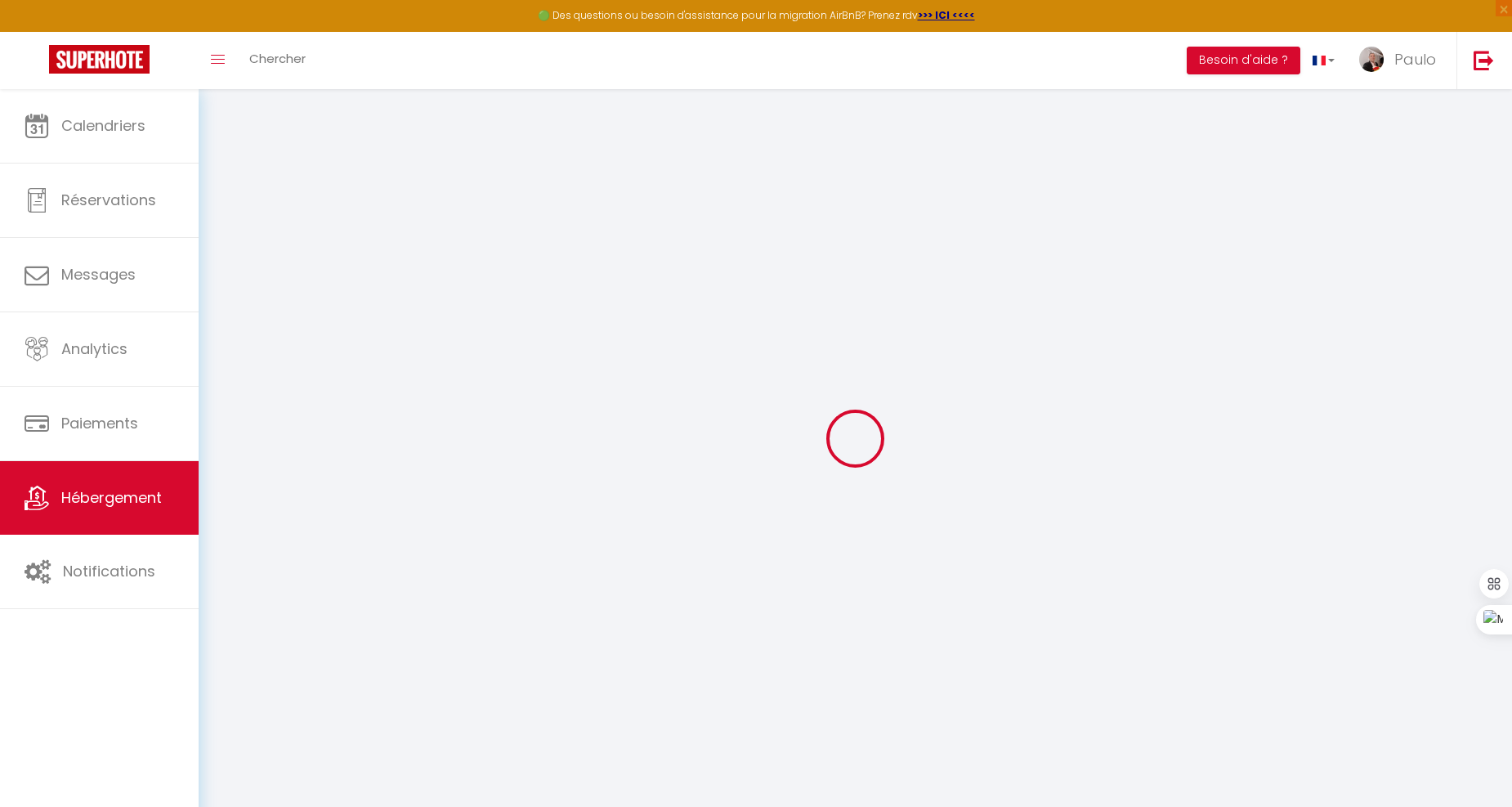
select select
type input "13 RUE [PERSON_NAME]"
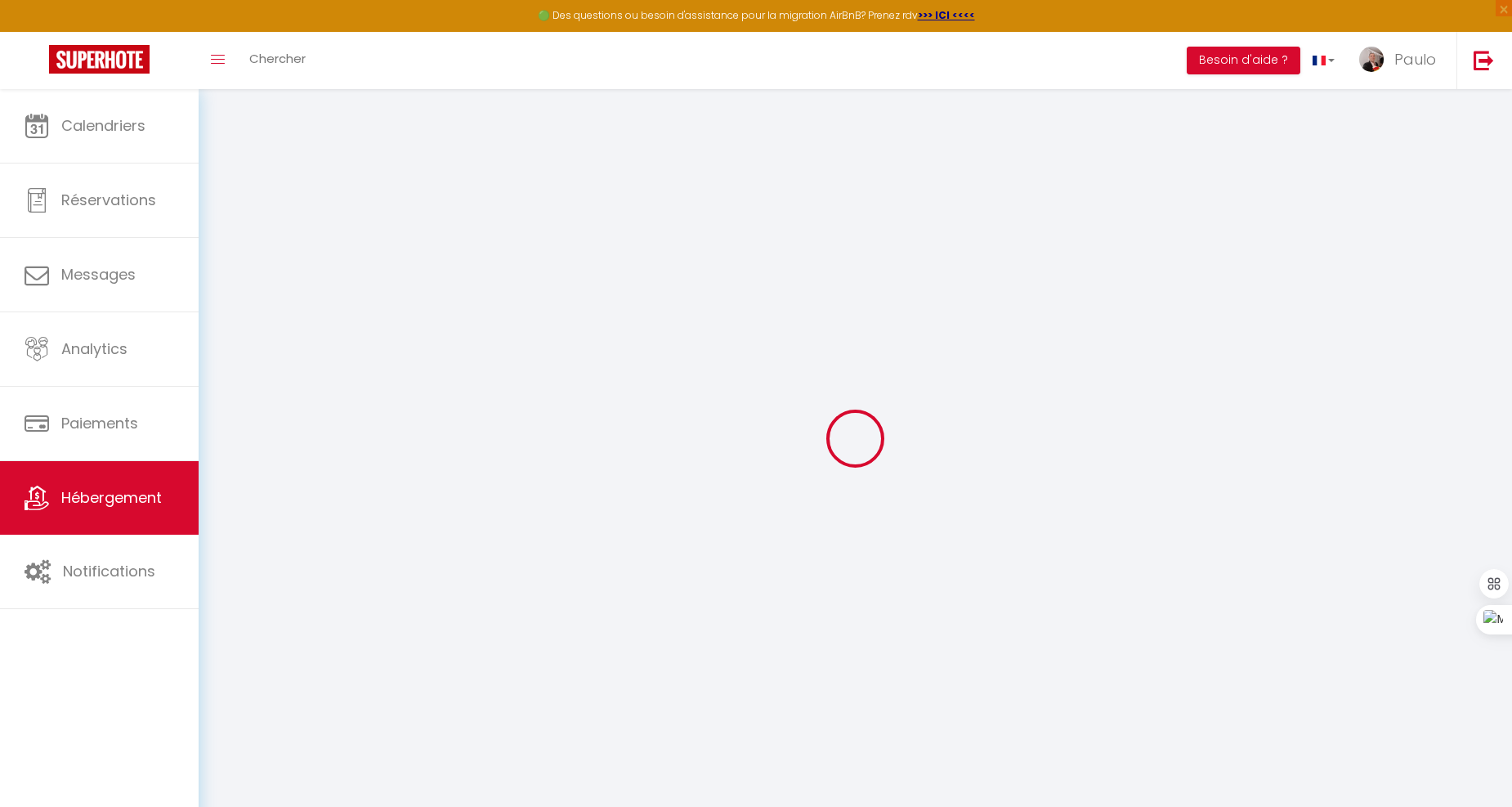
type input "93500"
type input "Pantin"
type input "[EMAIL_ADDRESS][DOMAIN_NAME]"
select select
checkbox input "false"
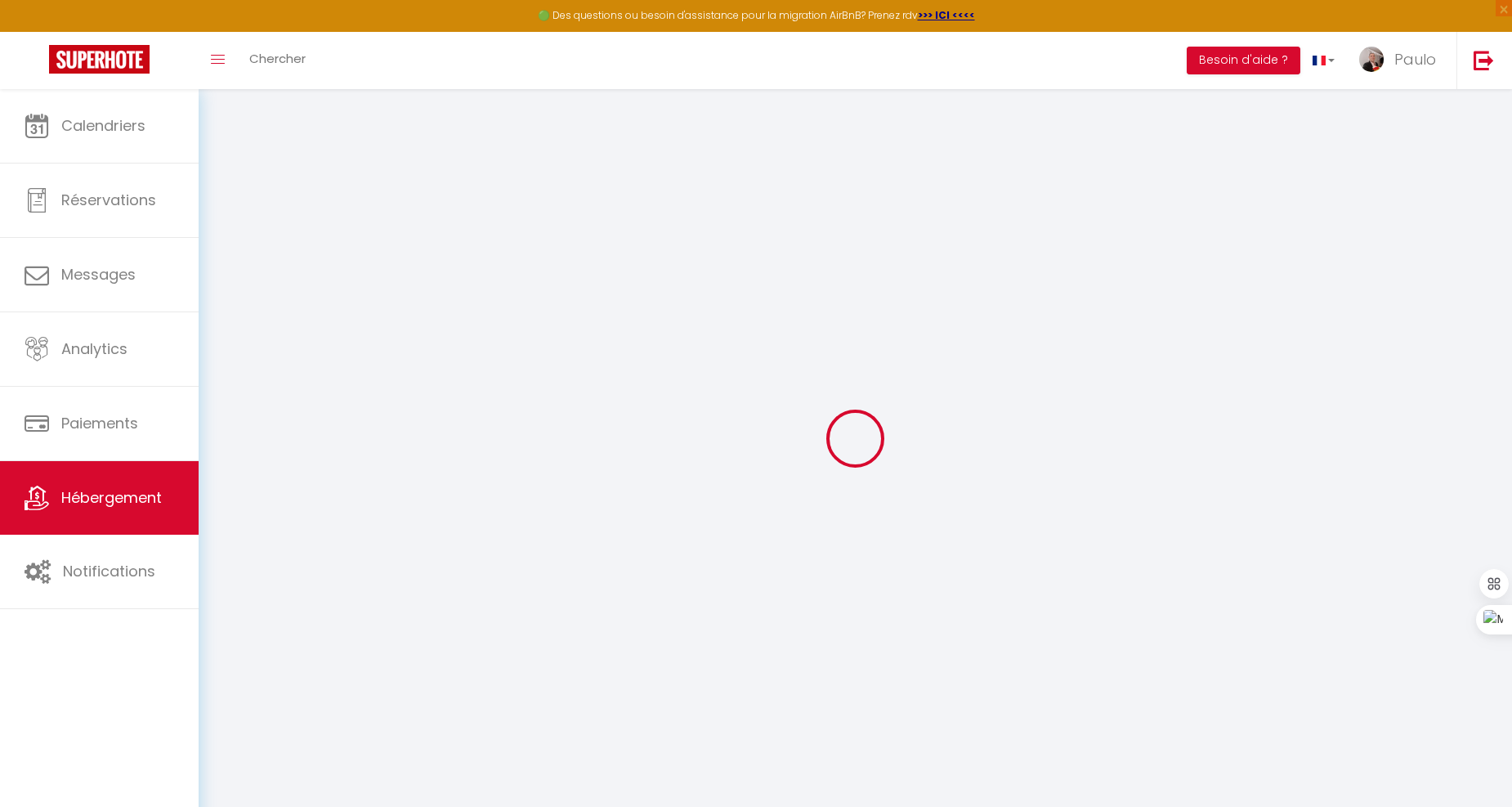
checkbox input "false"
type input "0"
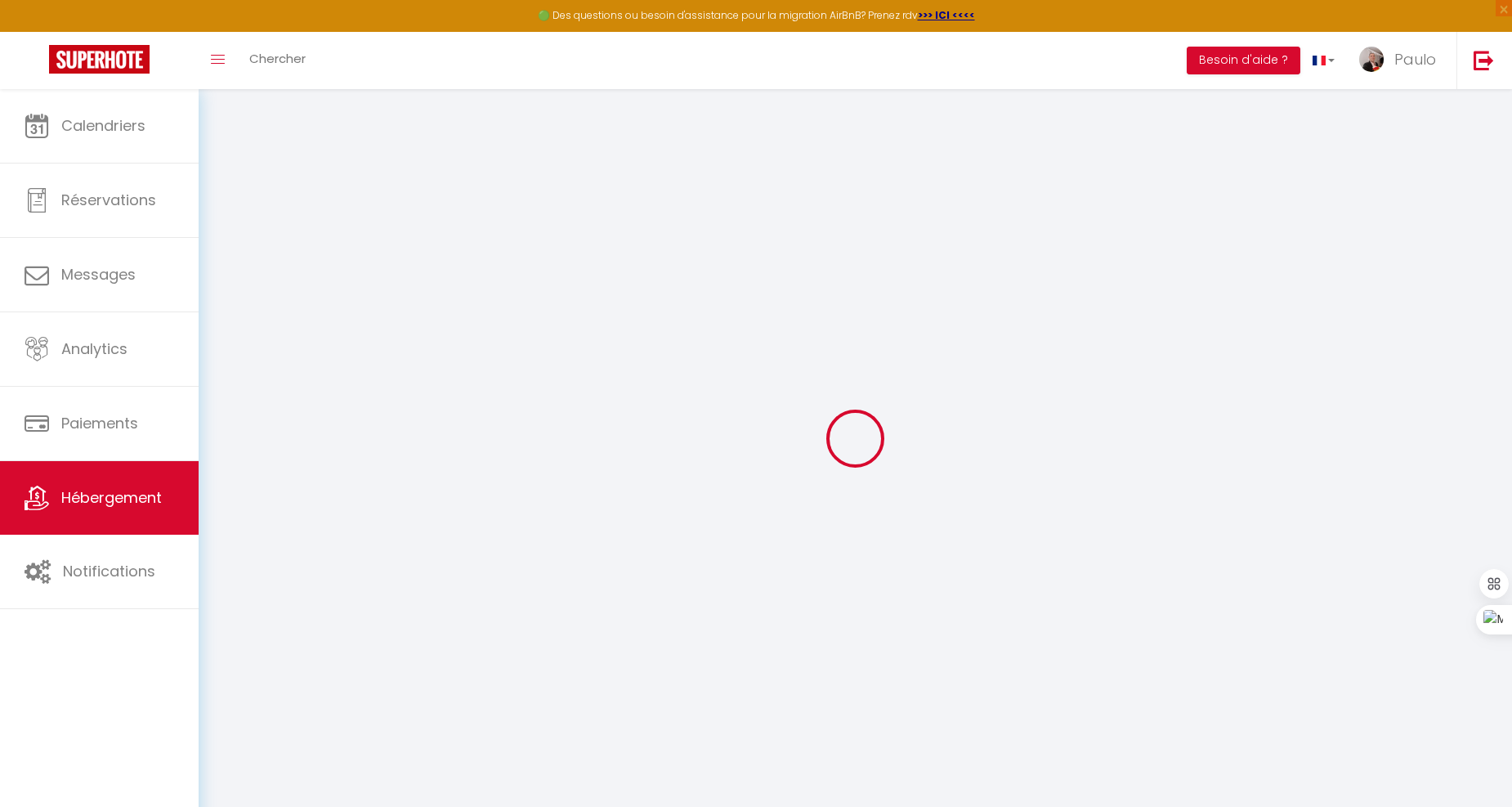
type input "0"
select select
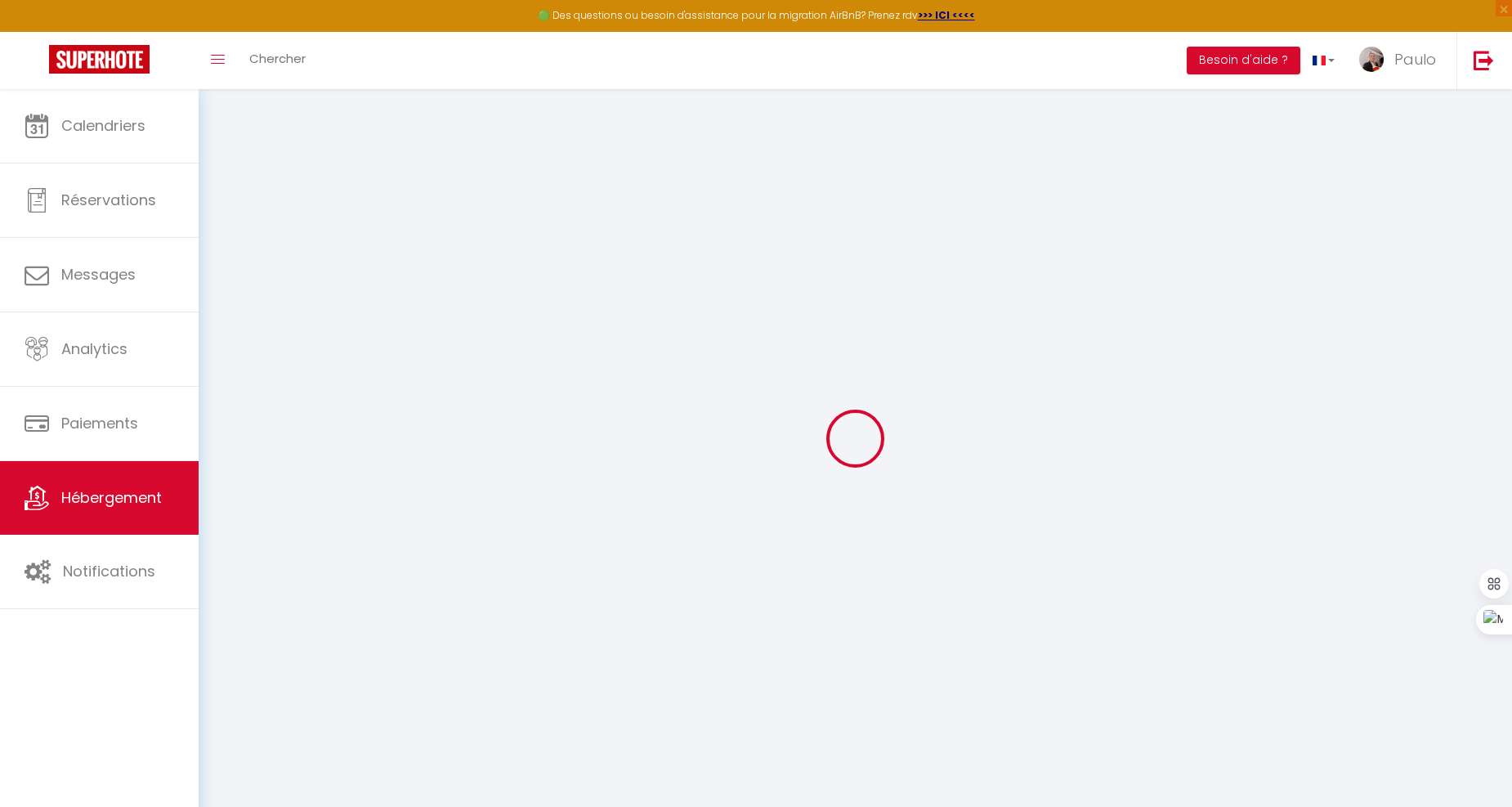
select select
checkbox input "false"
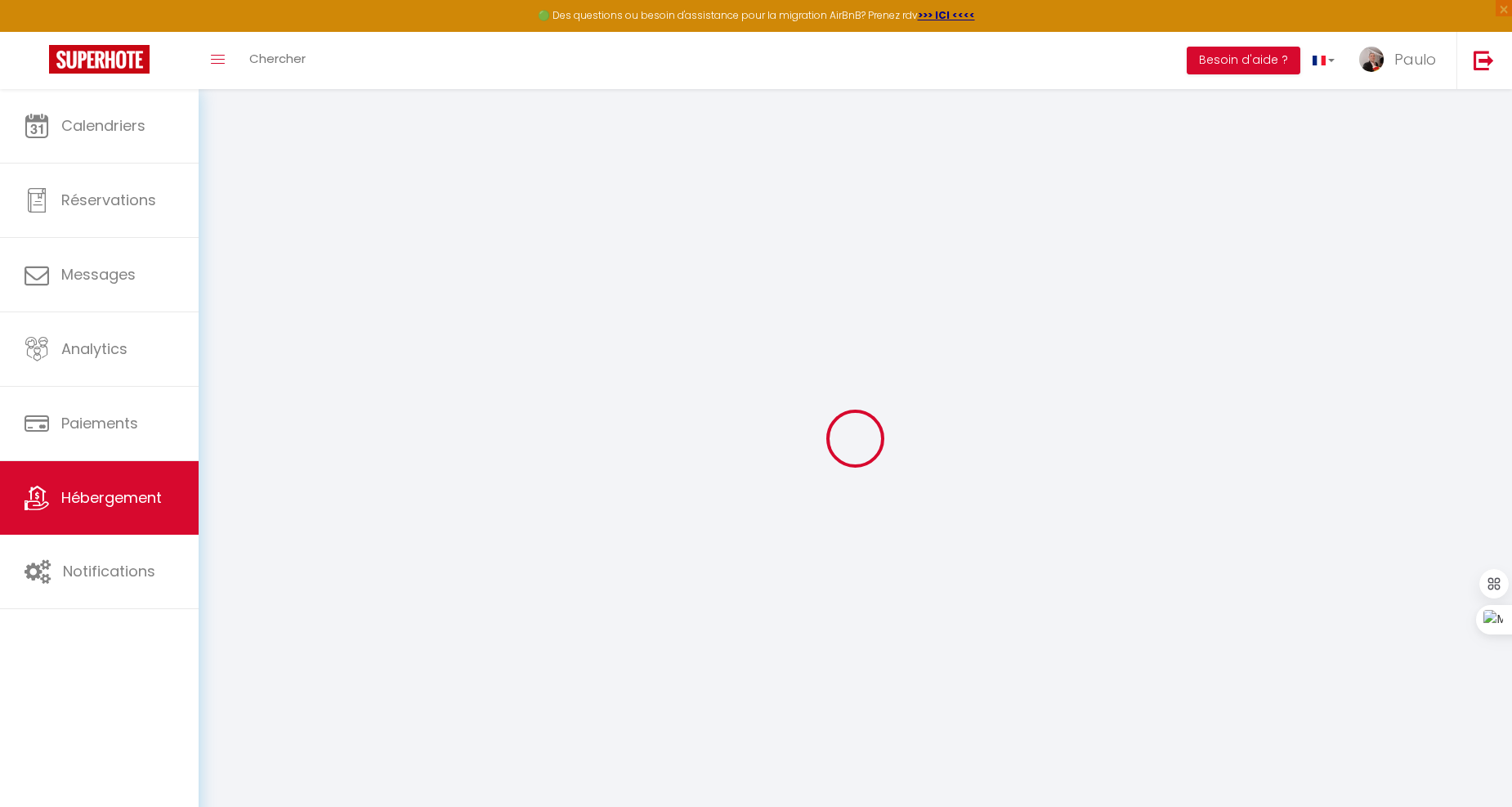
checkbox input "false"
select select
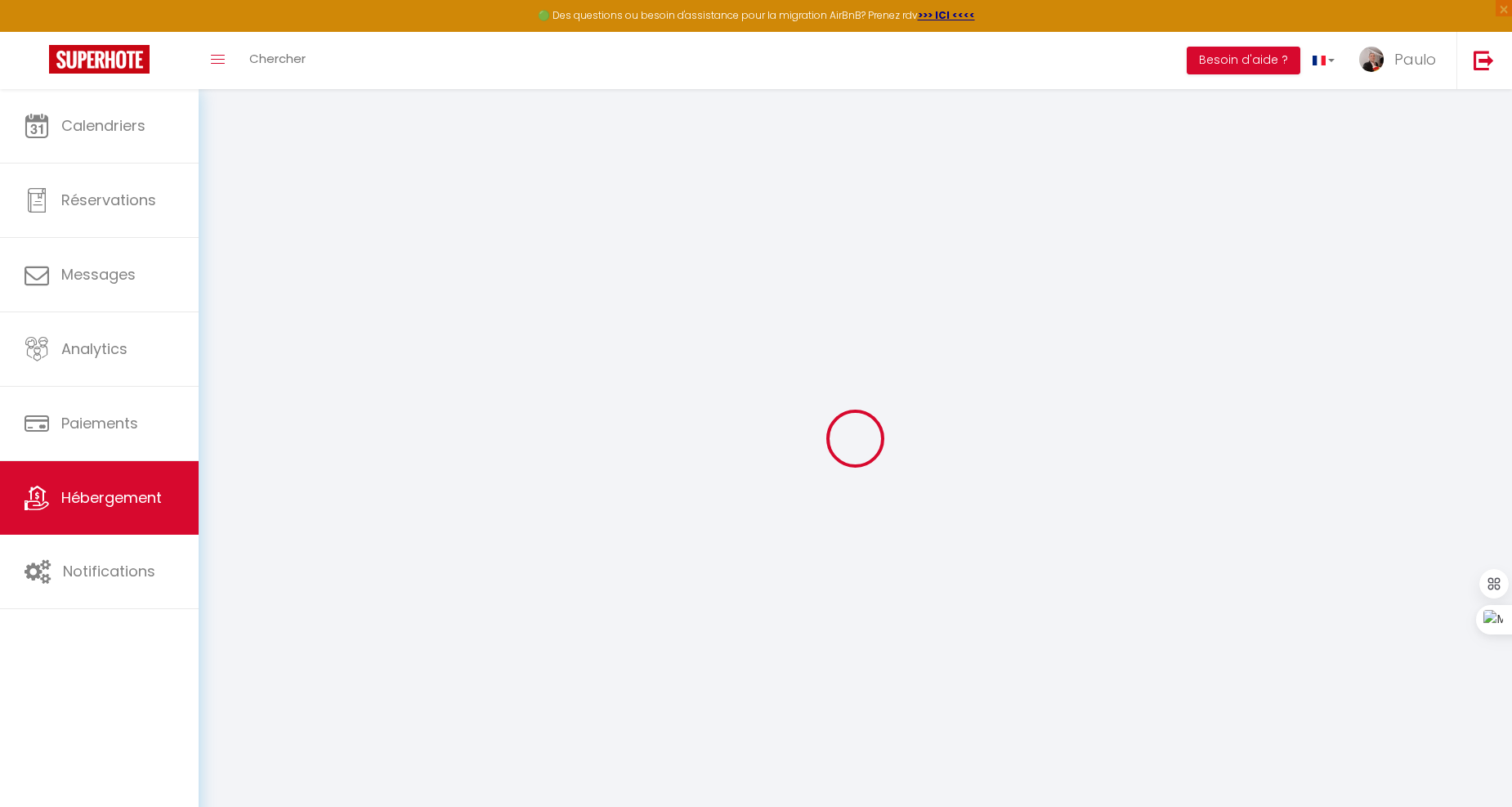
select select
checkbox input "false"
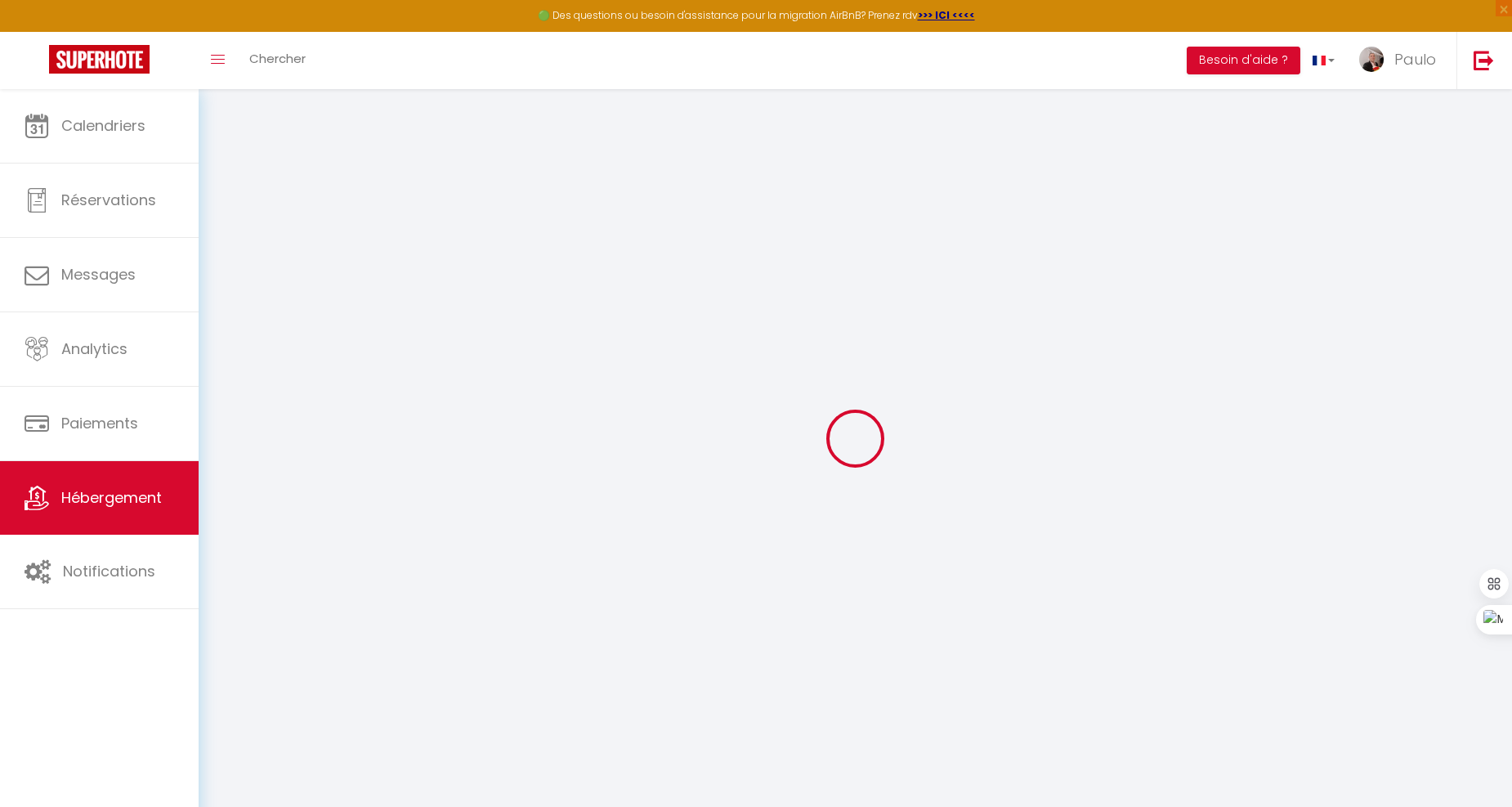
checkbox input "false"
select select
checkbox input "false"
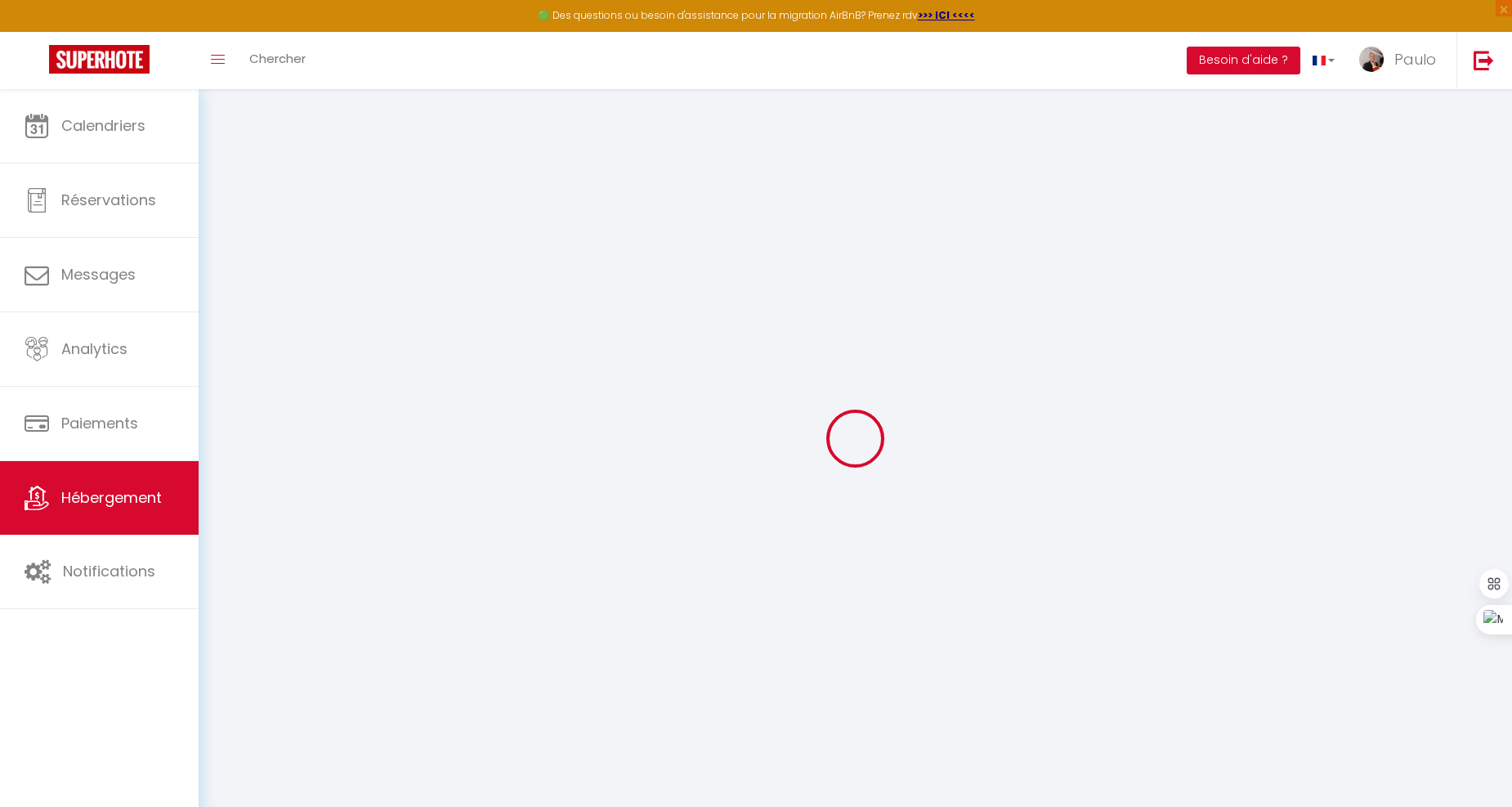
checkbox input "false"
select select "15:30"
select select
select select "11:00"
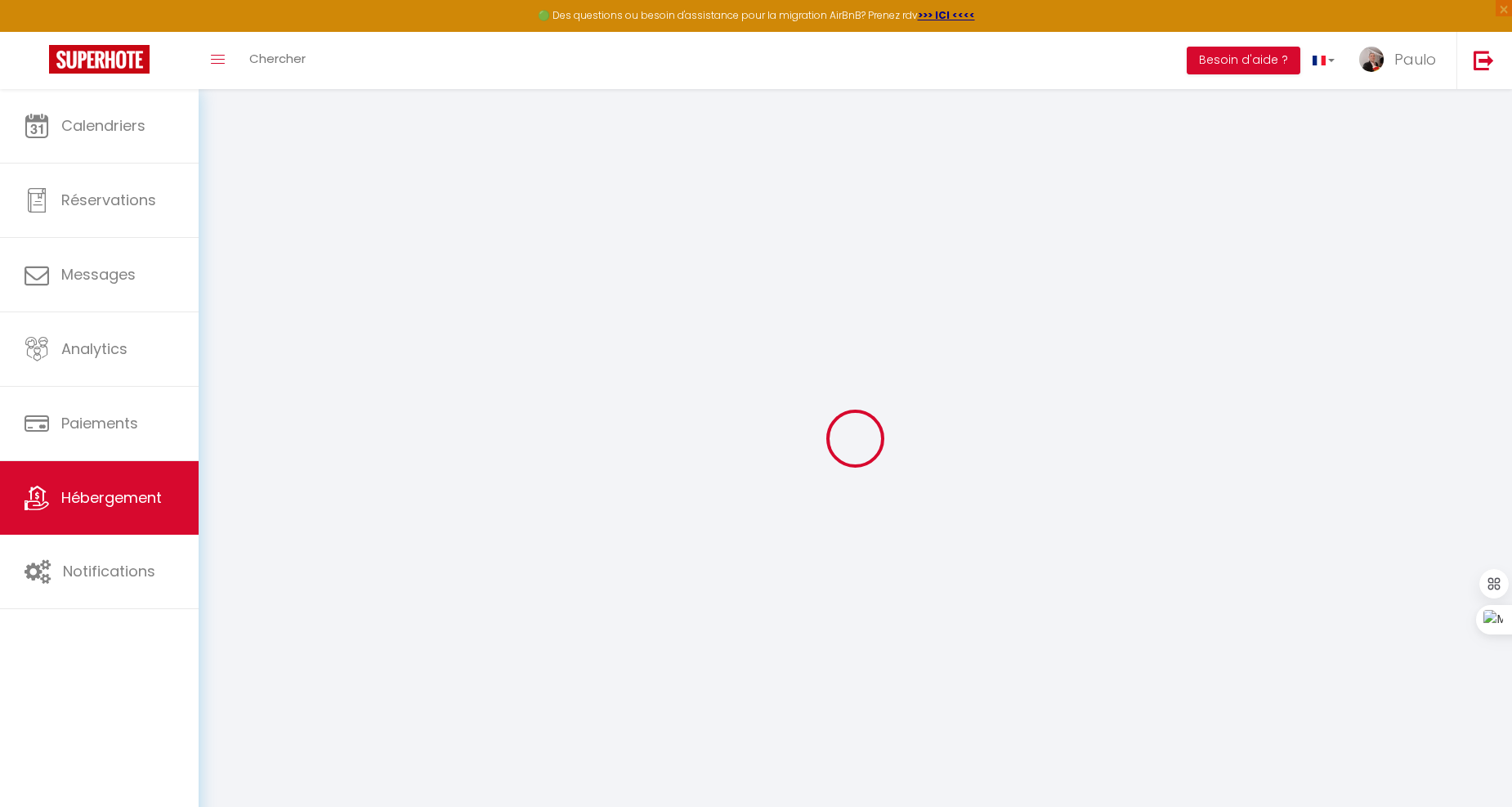
select select "30"
select select "120"
select select
checkbox input "false"
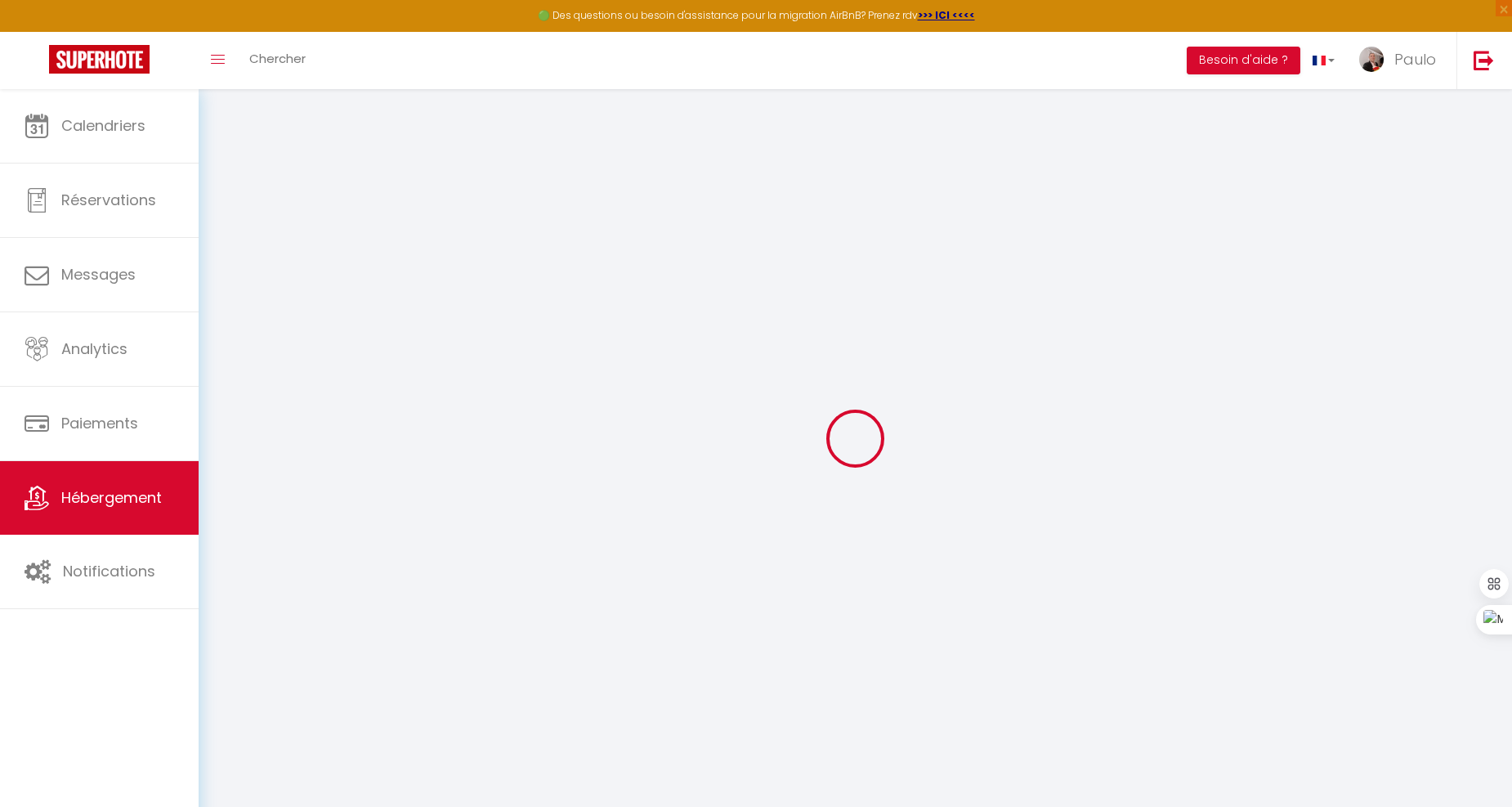
checkbox input "false"
select select
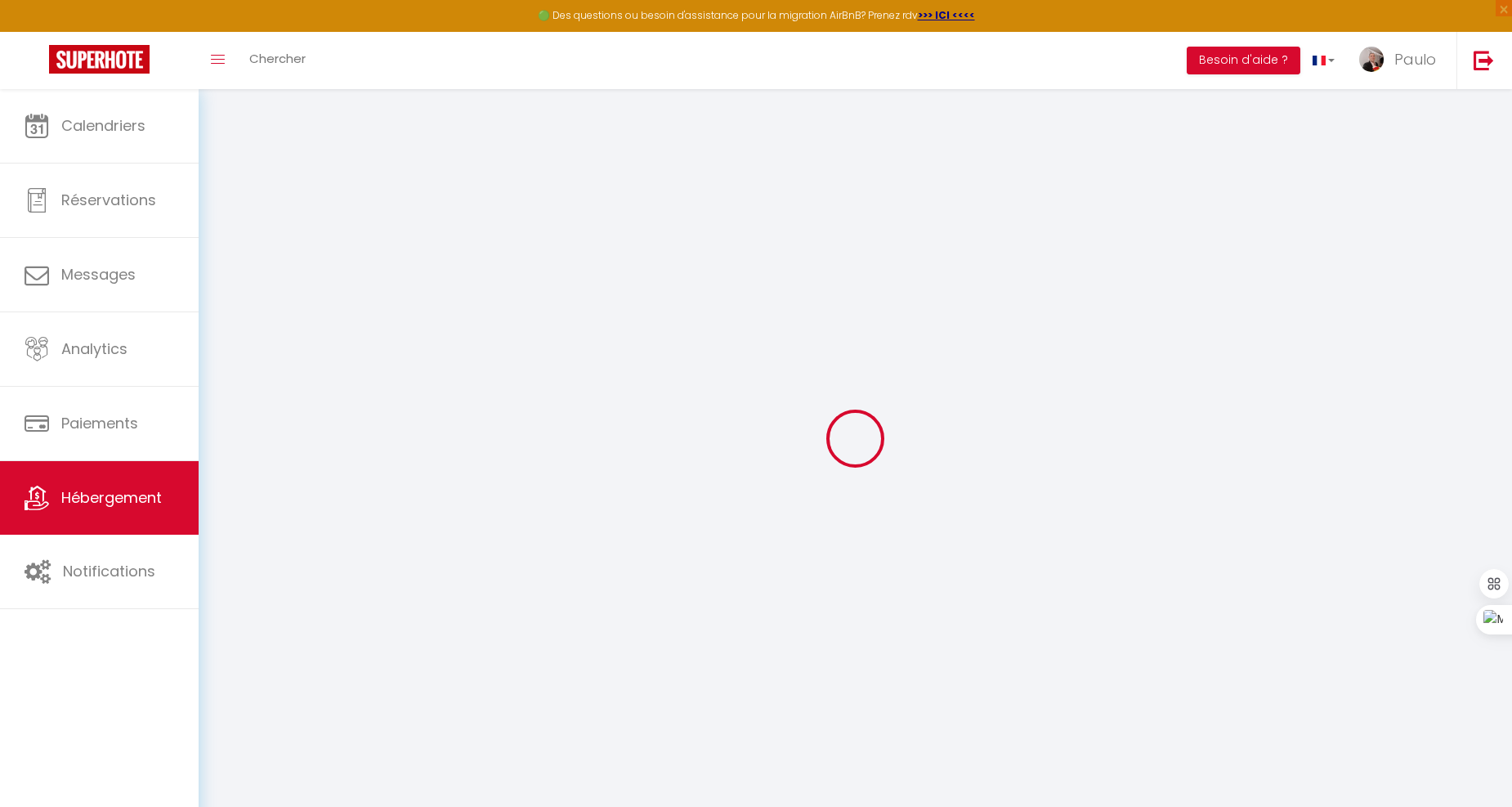
checkbox input "false"
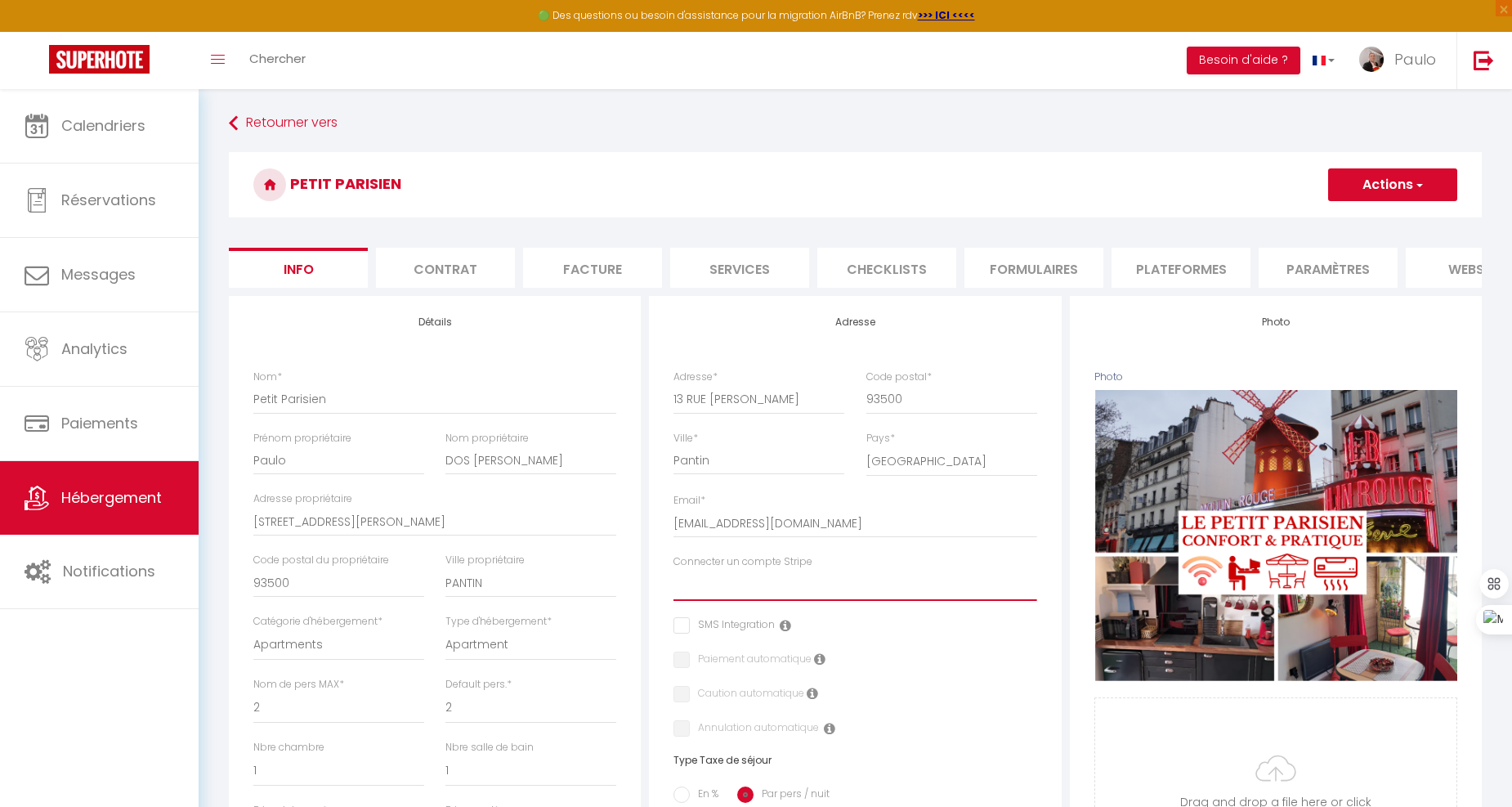
click at [747, 589] on select "Connecter un compte Stripe" at bounding box center [855, 585] width 363 height 31
click at [925, 142] on div "Retourner vers Petit Parisien Actions Enregistrer Dupliquer Supprimer Importer …" at bounding box center [856, 753] width 1274 height 1290
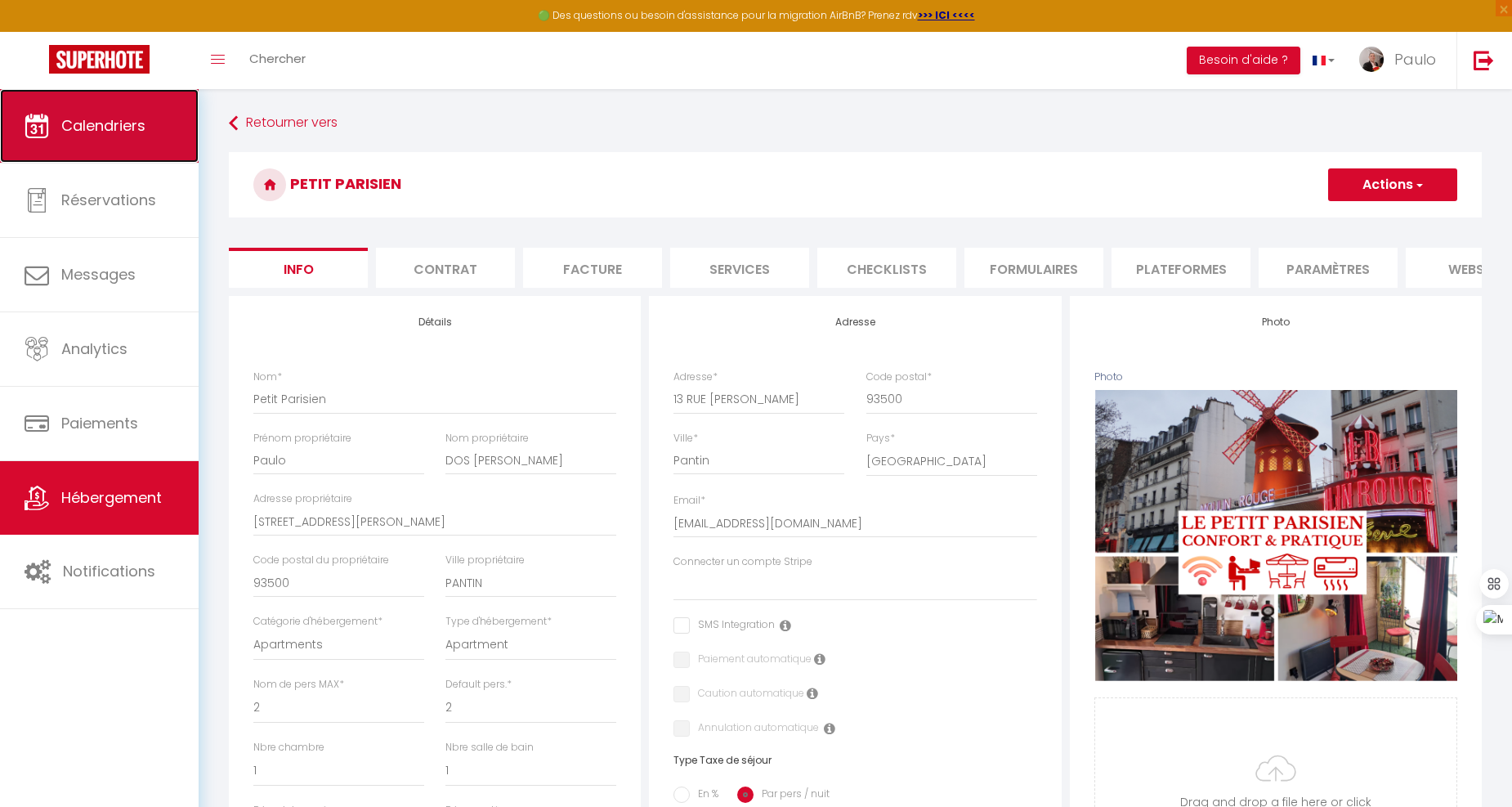
click at [74, 119] on span "Calendriers" at bounding box center [103, 125] width 84 height 20
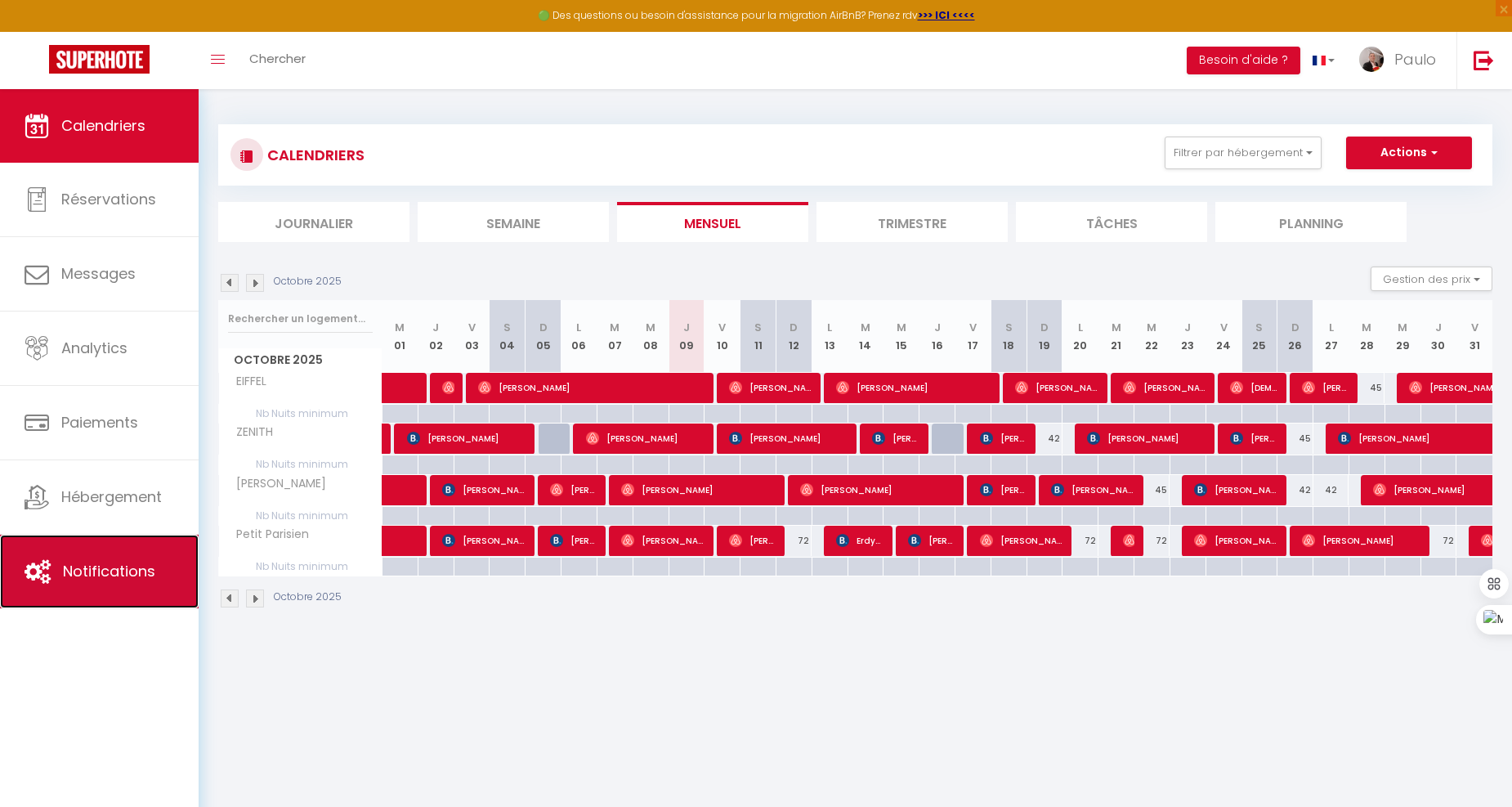
click at [67, 556] on link "Notifications" at bounding box center [99, 571] width 198 height 73
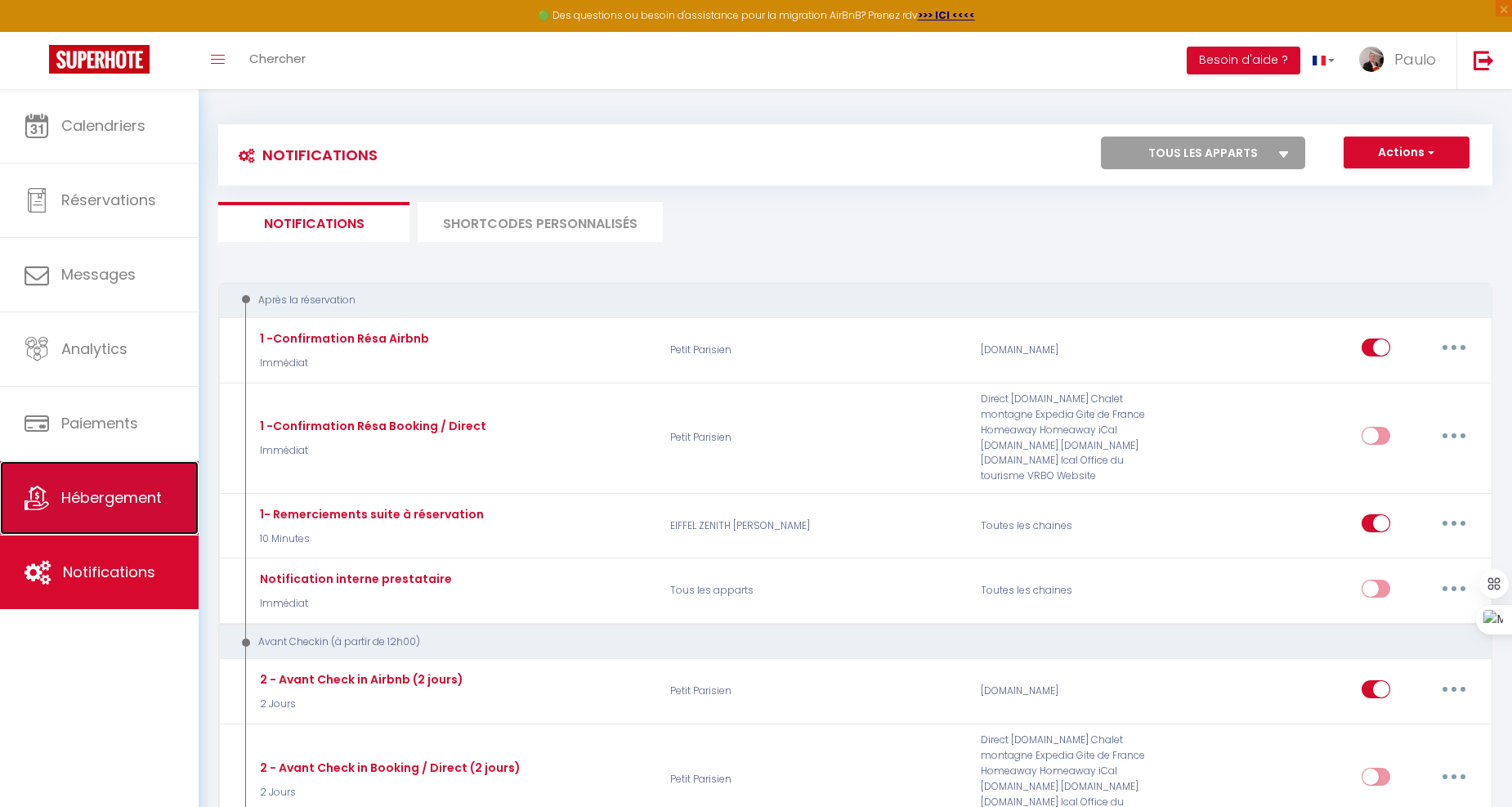
click at [91, 479] on link "Hébergement" at bounding box center [99, 497] width 198 height 73
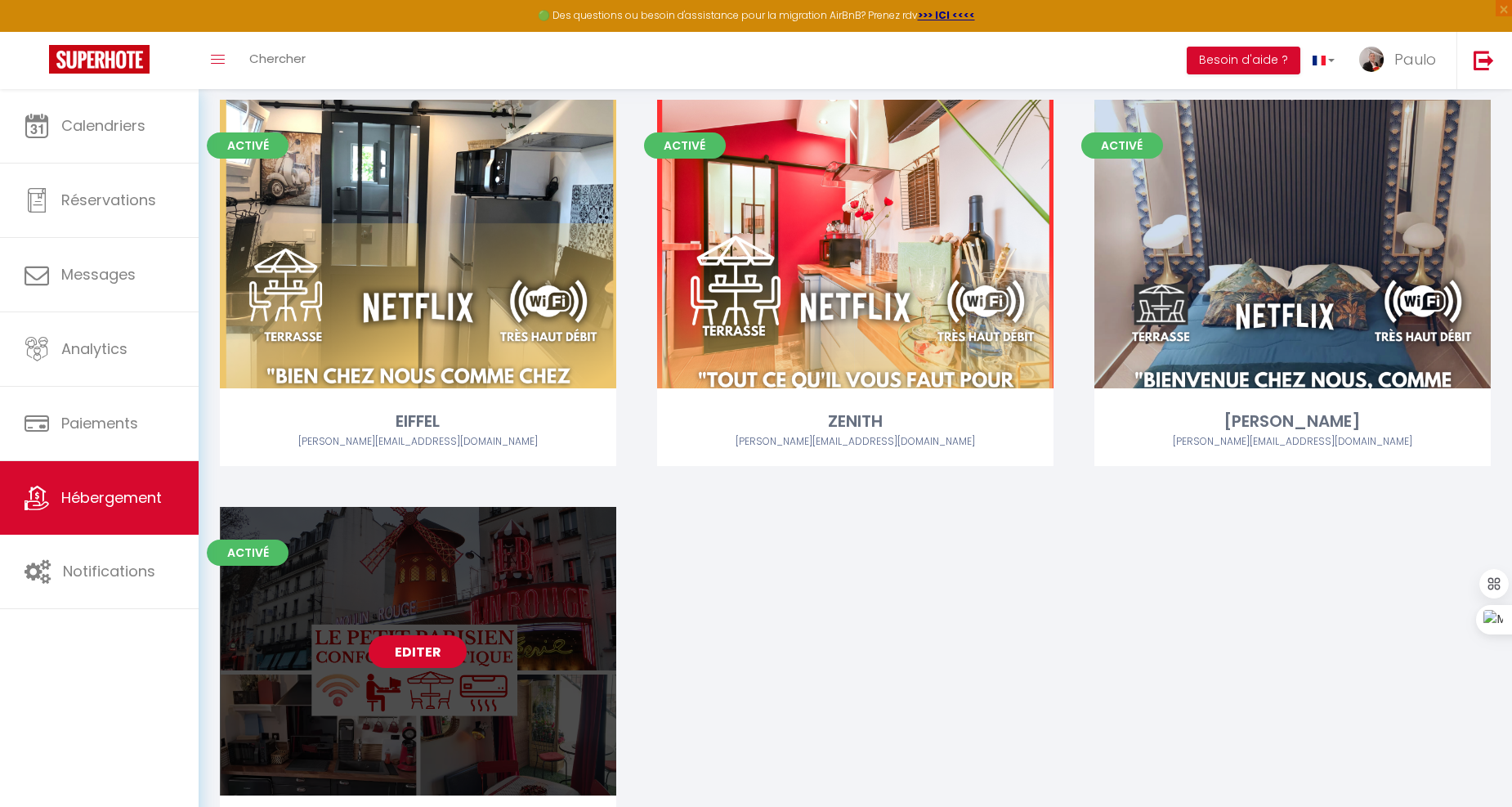
scroll to position [182, 0]
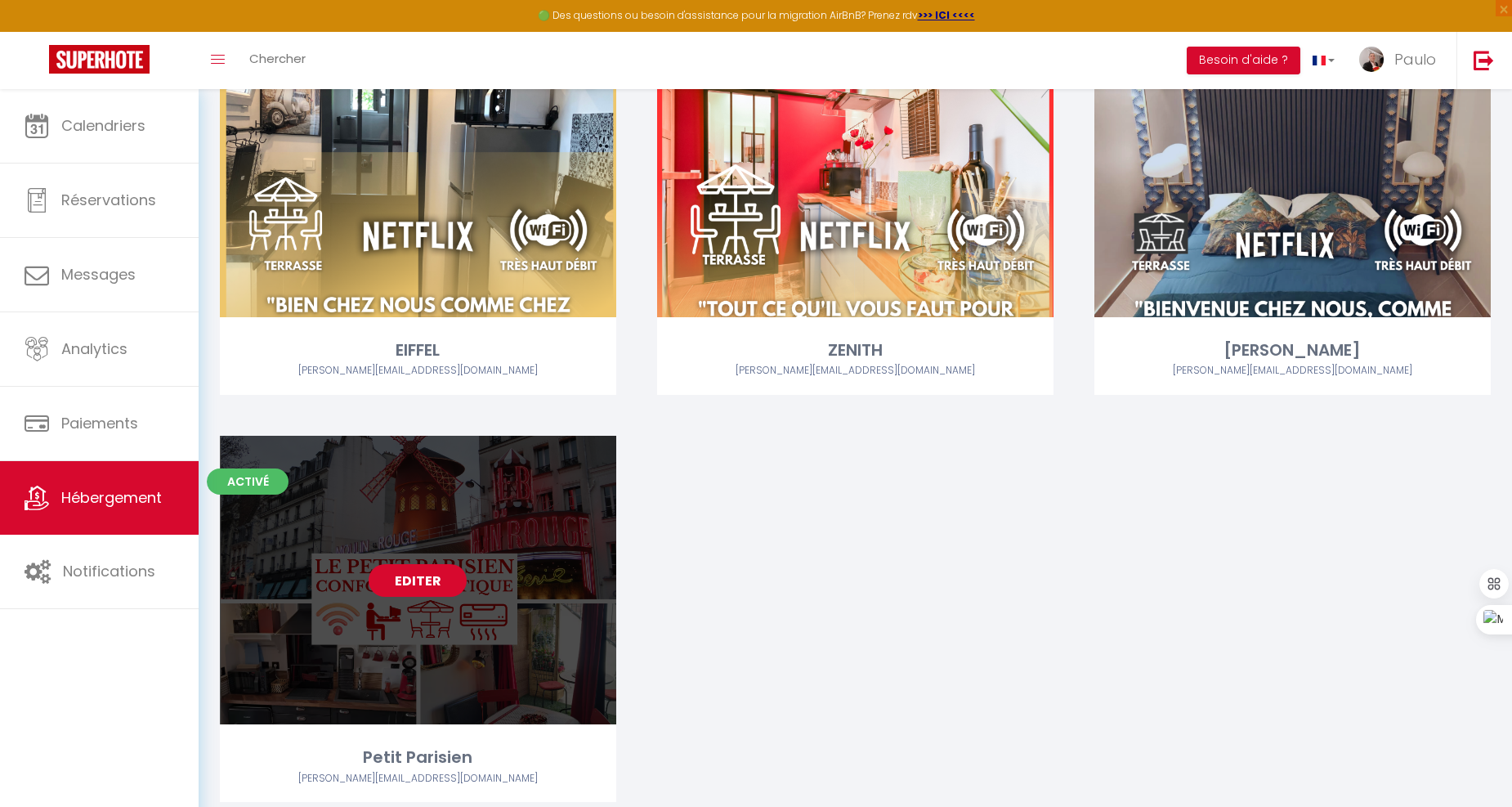
click at [422, 584] on link "Editer" at bounding box center [417, 580] width 98 height 33
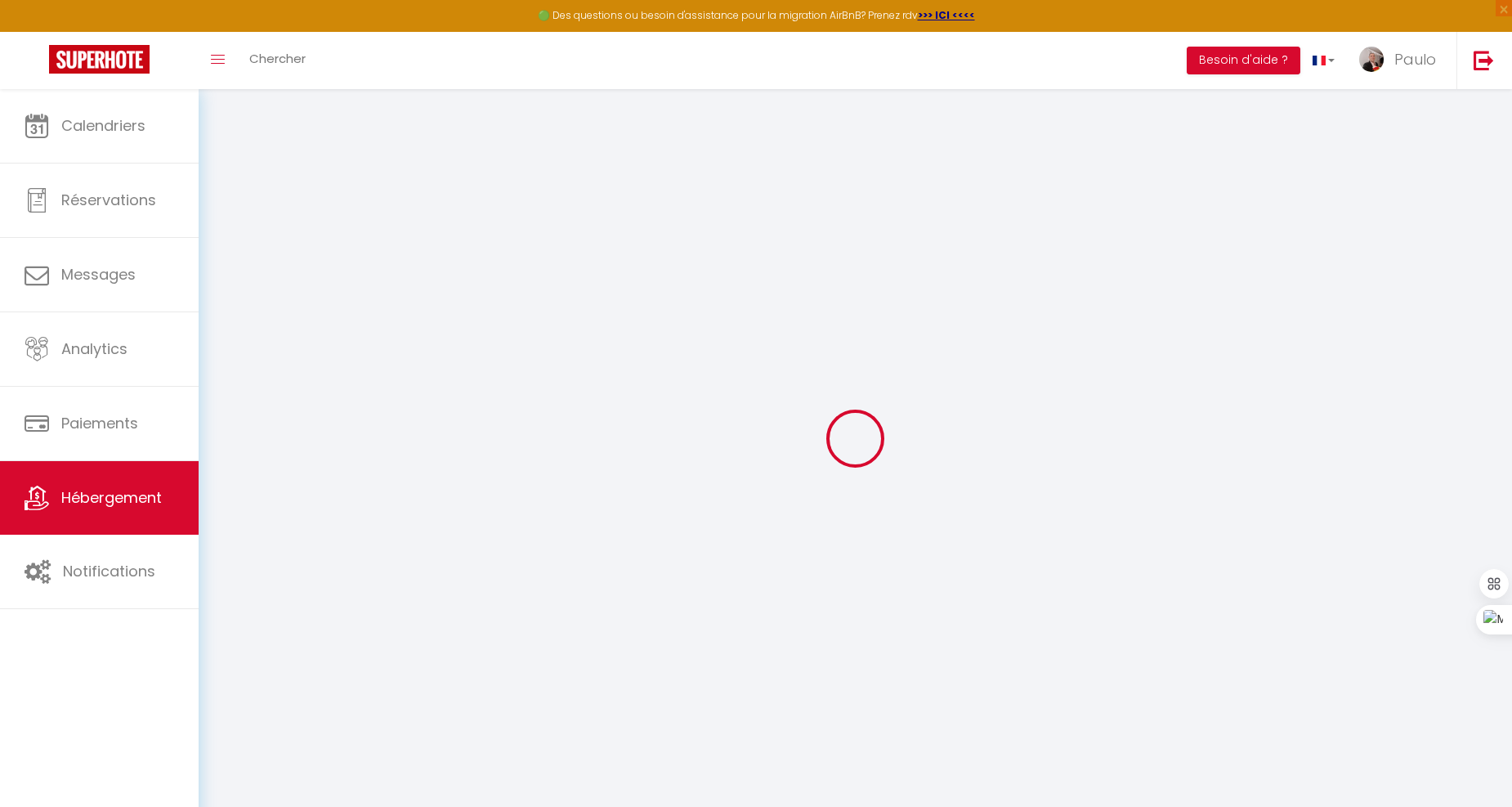
select select
checkbox input "false"
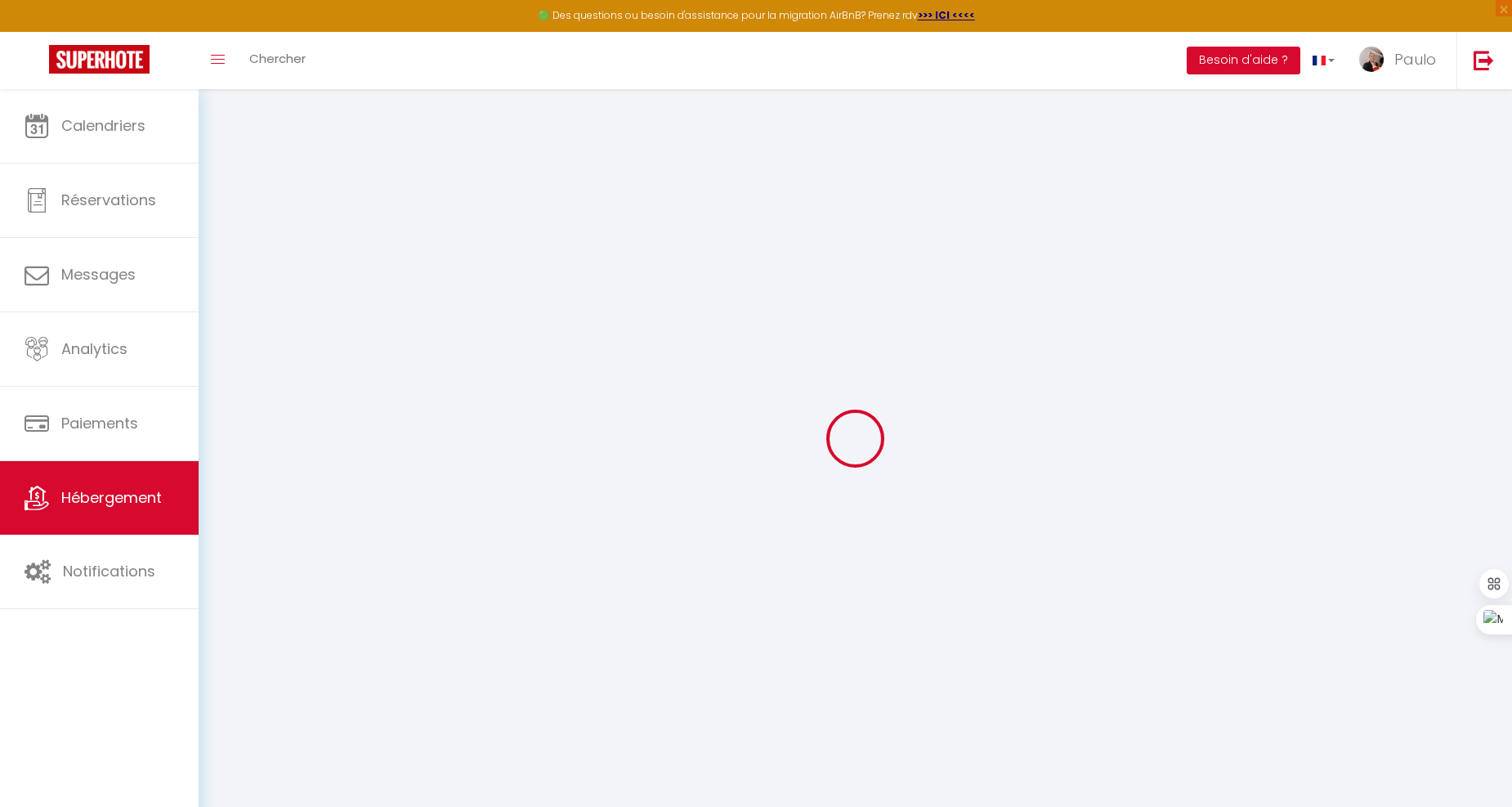
select select "15:30"
select select
select select "11:00"
select select "30"
select select "120"
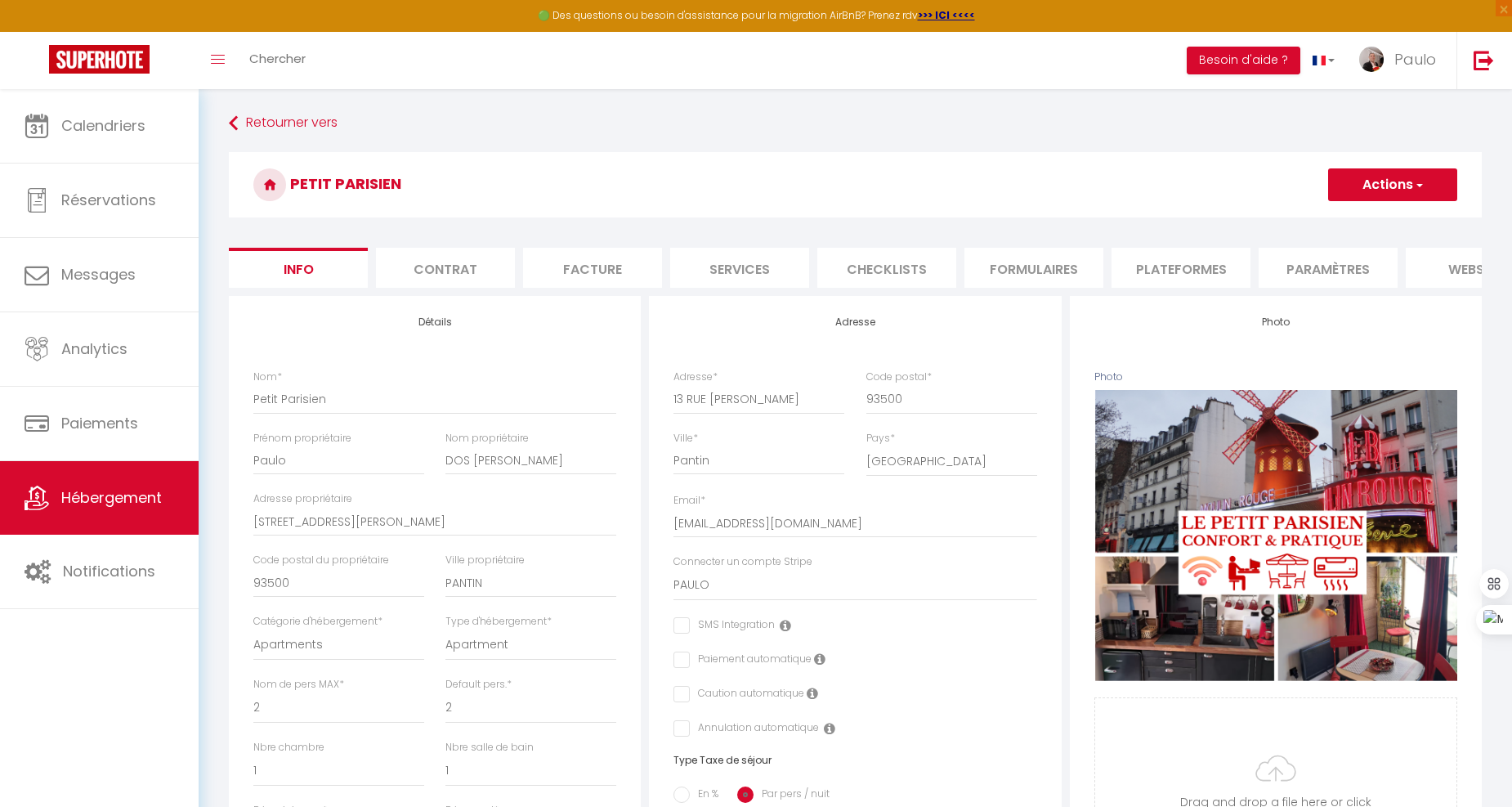
click at [1043, 271] on li "Formulaires" at bounding box center [1034, 268] width 139 height 40
select select
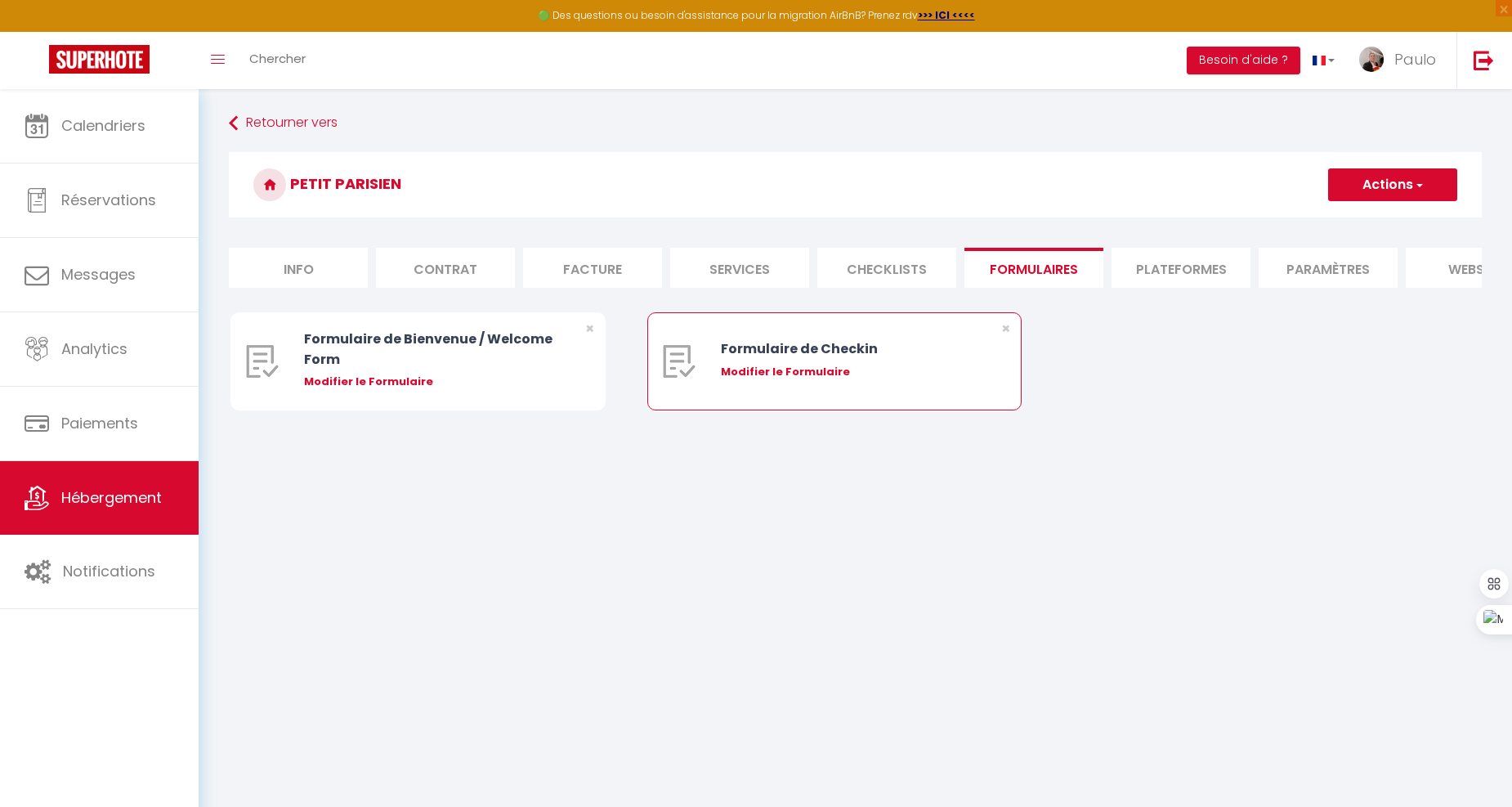
click at [788, 380] on div "Modifier le Formulaire" at bounding box center [850, 372] width 259 height 16
type input "Formulaire de Checkin"
type input "Afin de confirmer votre arrivée et recevoir la procédure d'accès à l'appartemen…"
select select "[object Object]"
radio input "true"
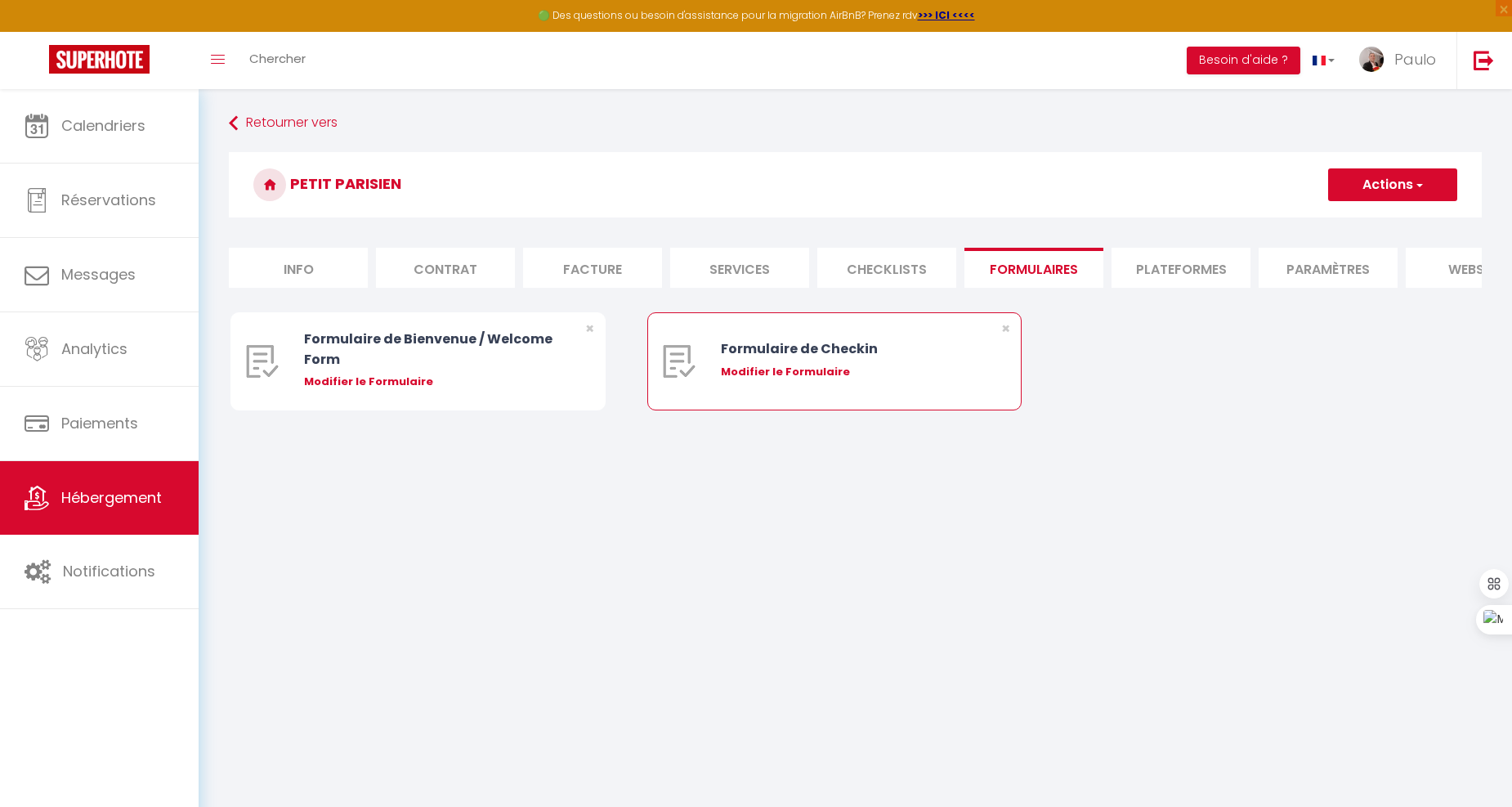
type input "[URL][DOMAIN_NAME]"
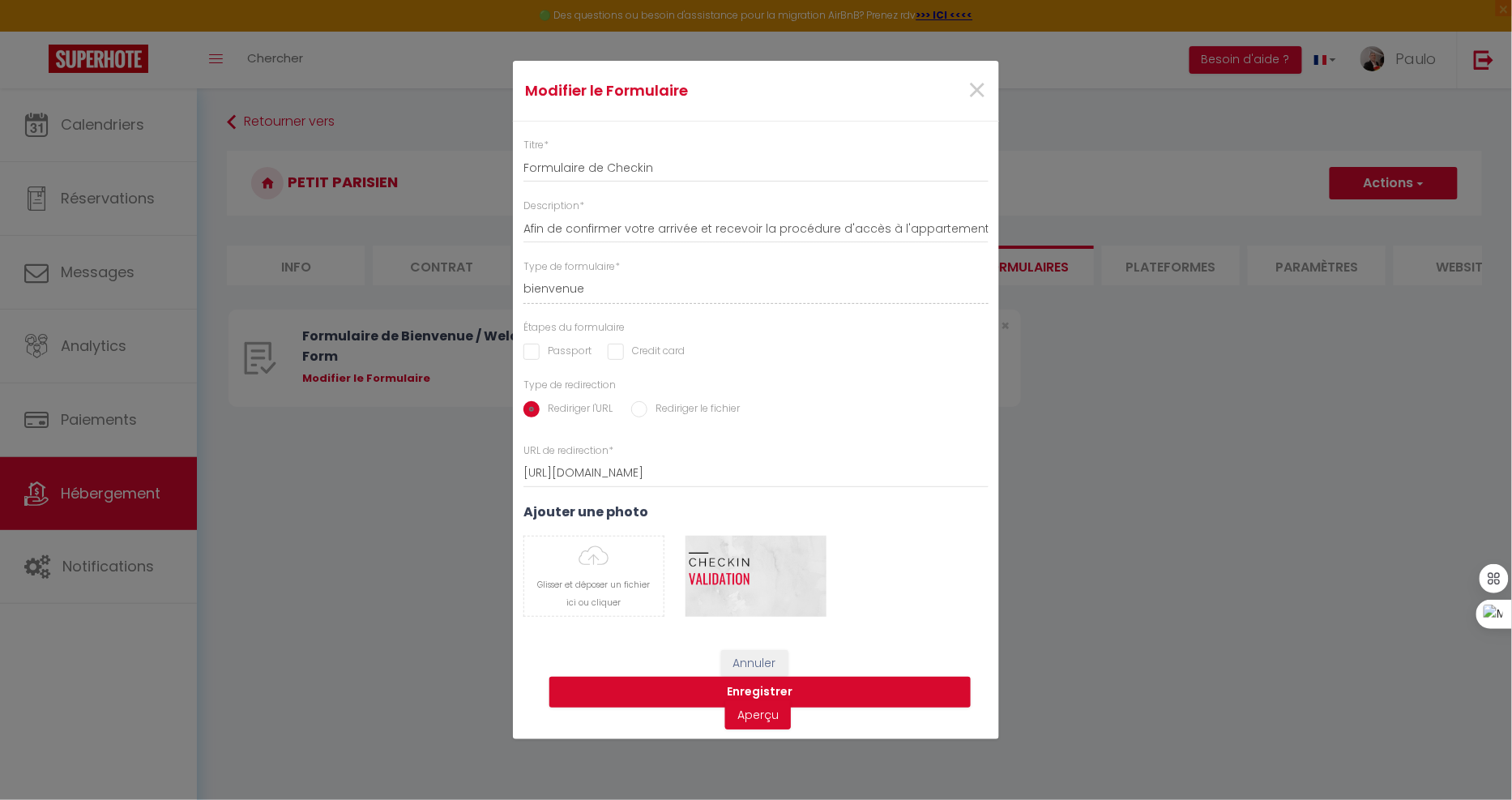
click at [564, 355] on input "Passport" at bounding box center [557, 352] width 68 height 16
checkbox input "true"
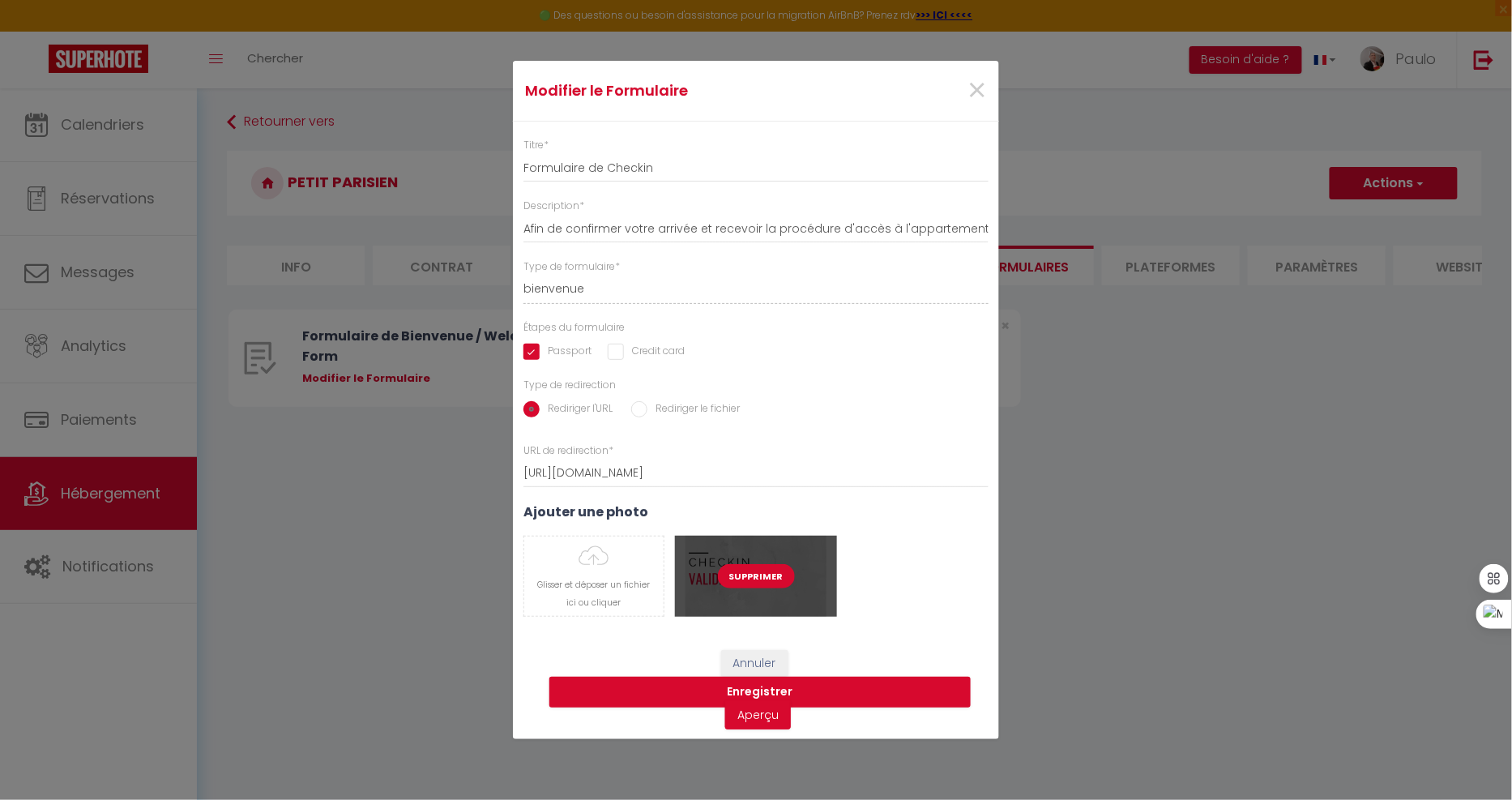
click at [754, 576] on button "Supprimer" at bounding box center [756, 575] width 77 height 24
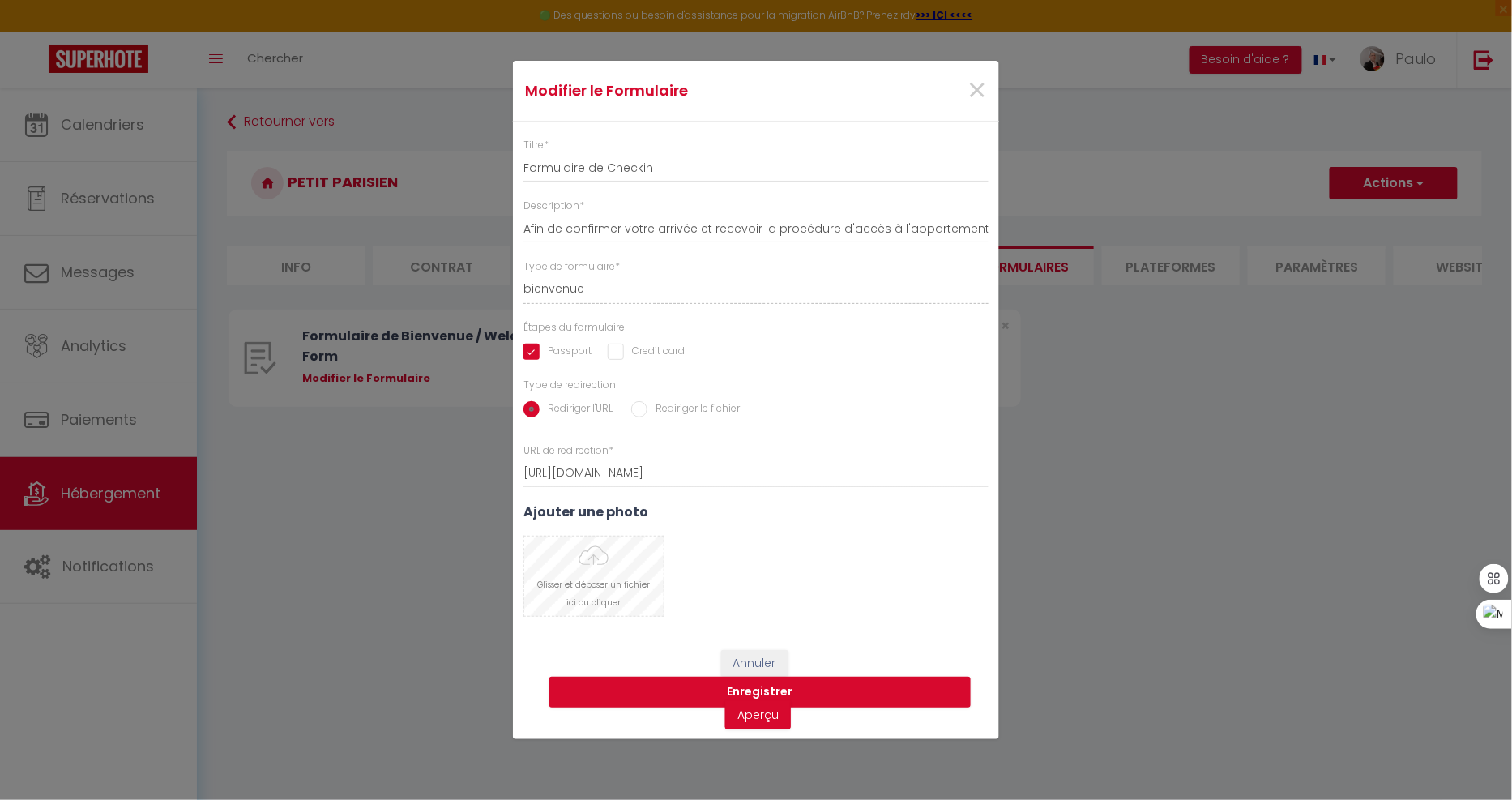
click at [644, 571] on input "file" at bounding box center [594, 576] width 140 height 80
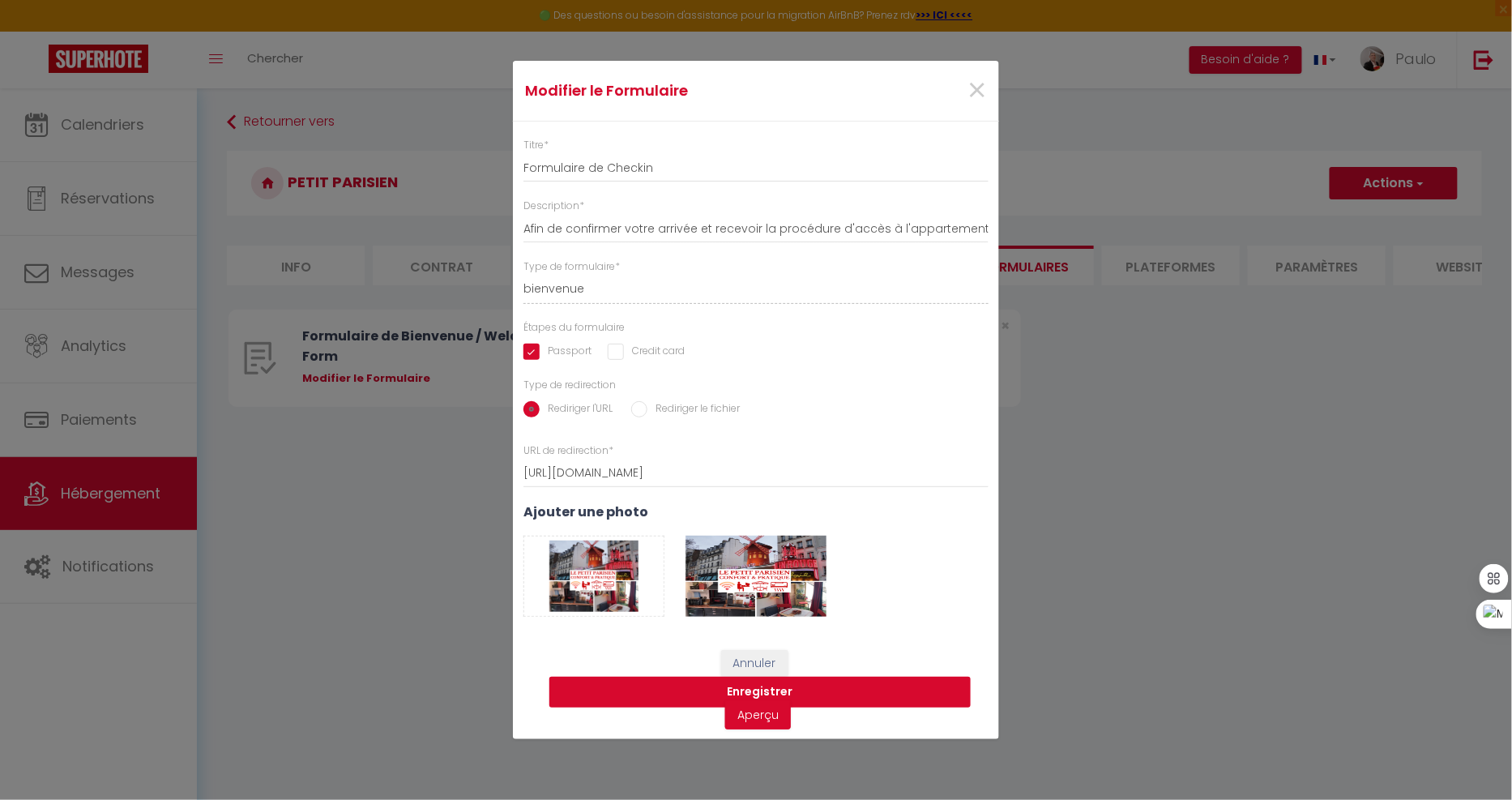
click at [852, 682] on button "Enregistrer" at bounding box center [759, 692] width 421 height 31
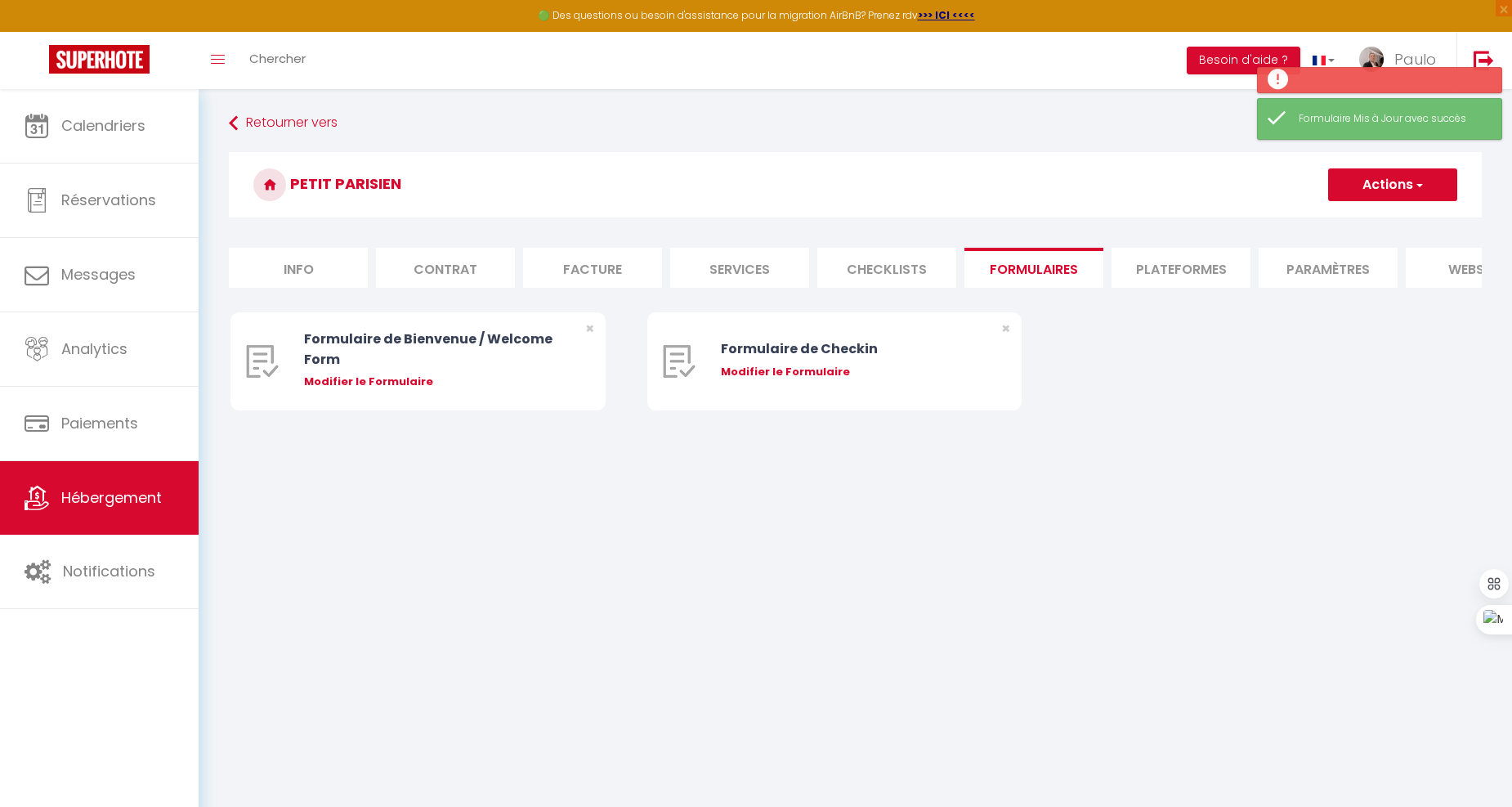
click at [1132, 152] on h3 "Petit Parisien" at bounding box center [855, 185] width 1253 height 66
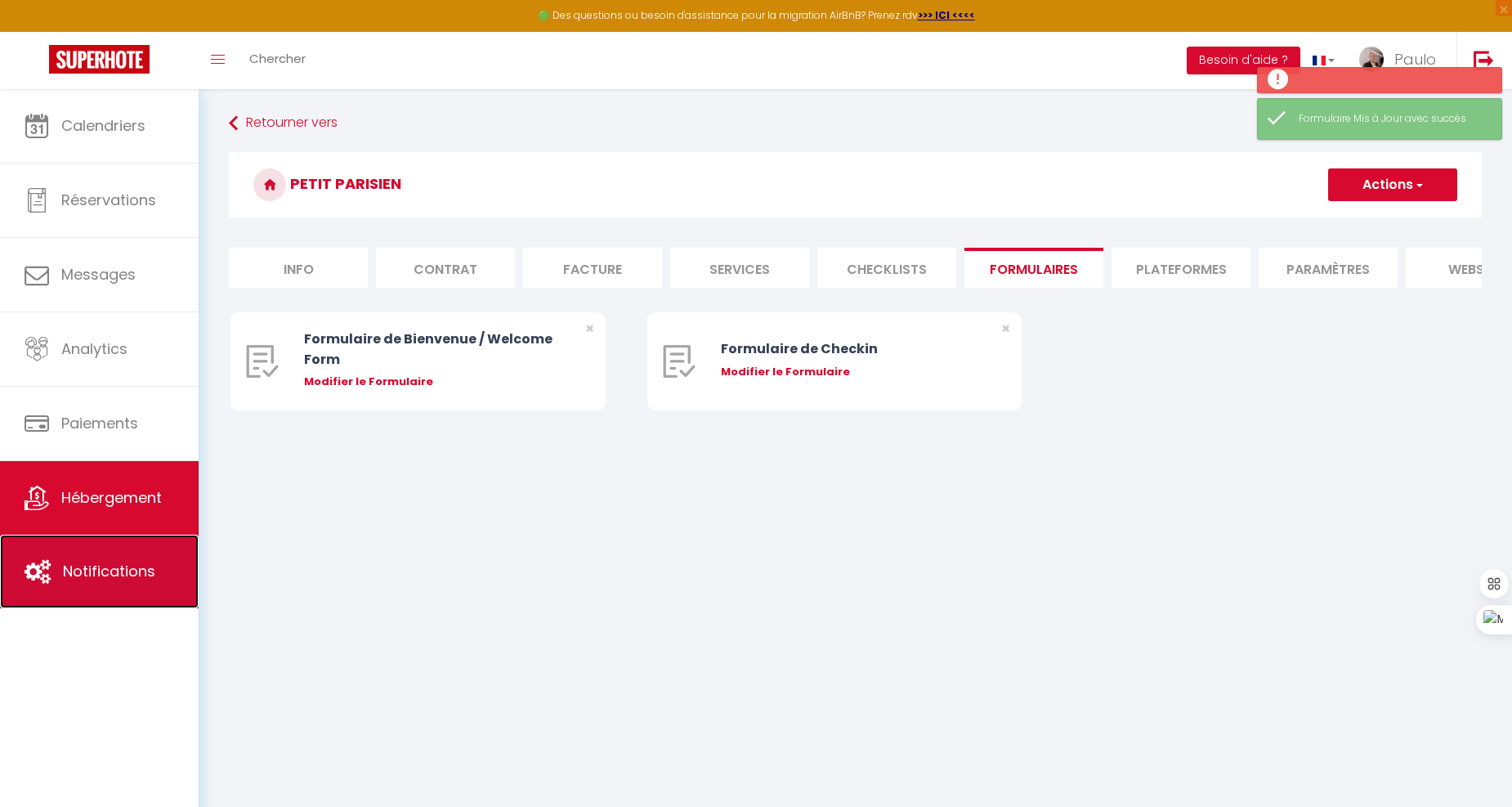
click at [141, 546] on link "Notifications" at bounding box center [99, 571] width 198 height 73
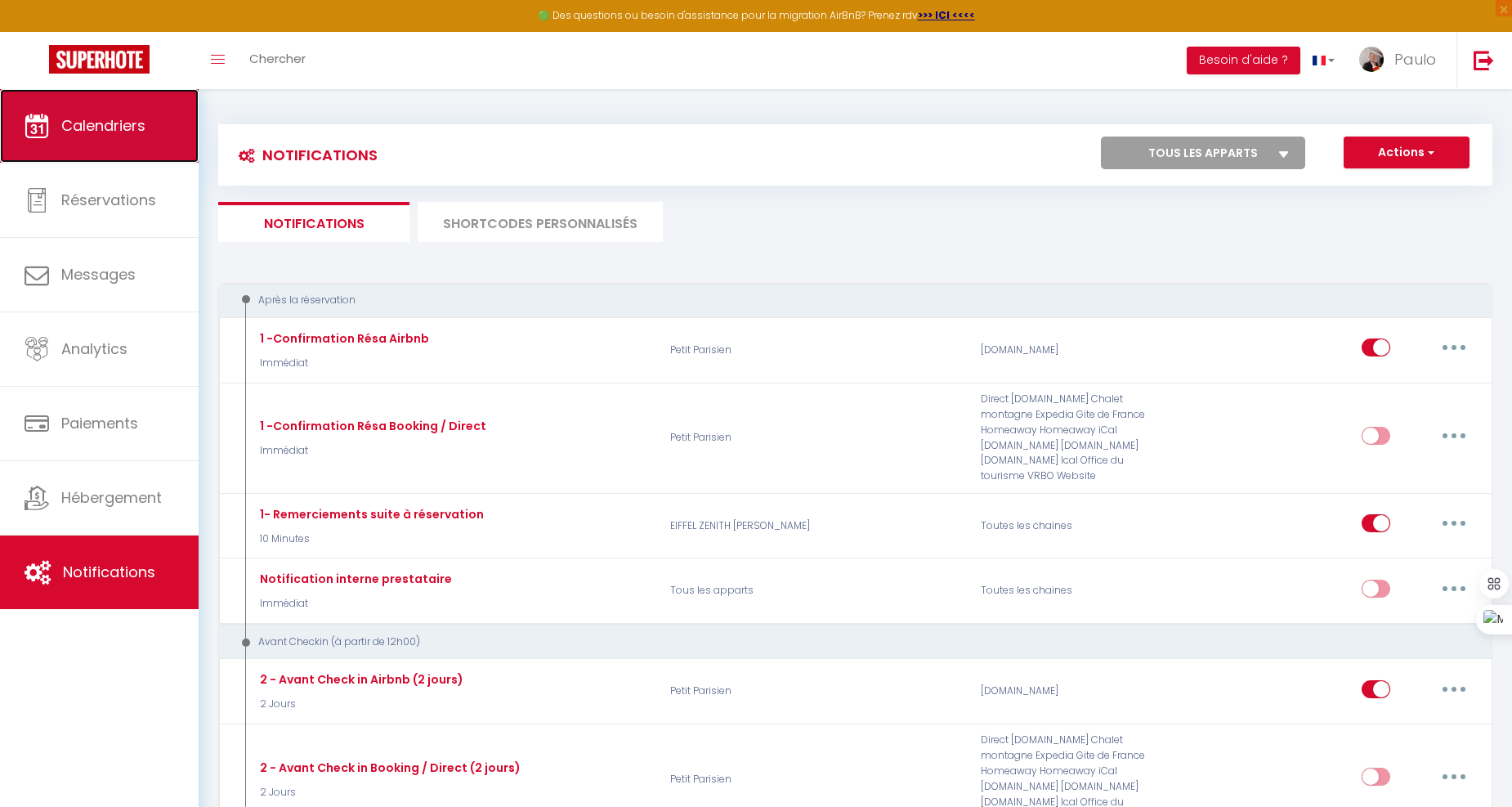
click at [104, 148] on link "Calendriers" at bounding box center [99, 125] width 198 height 73
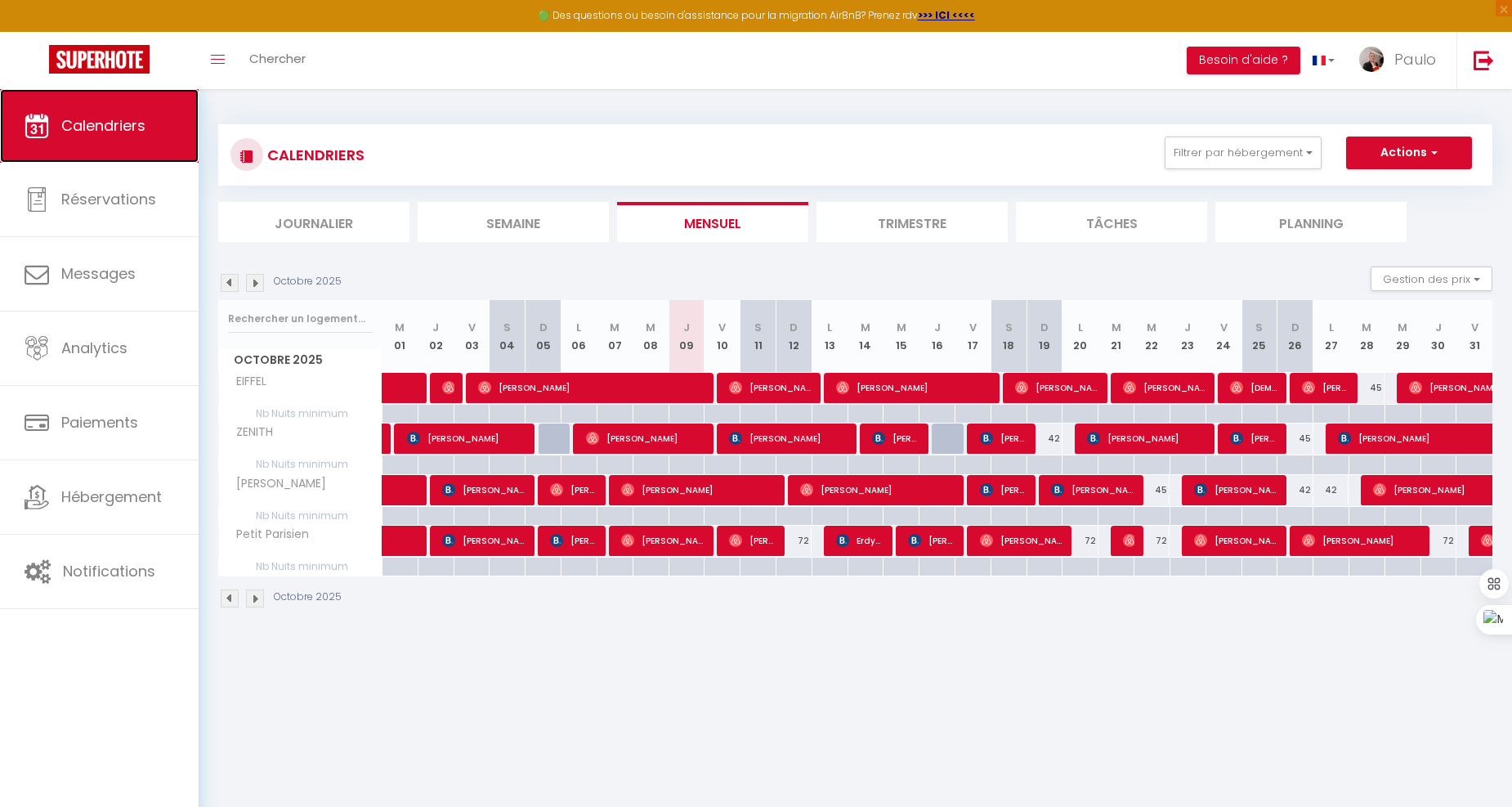
click at [115, 122] on span "Calendriers" at bounding box center [103, 125] width 84 height 20
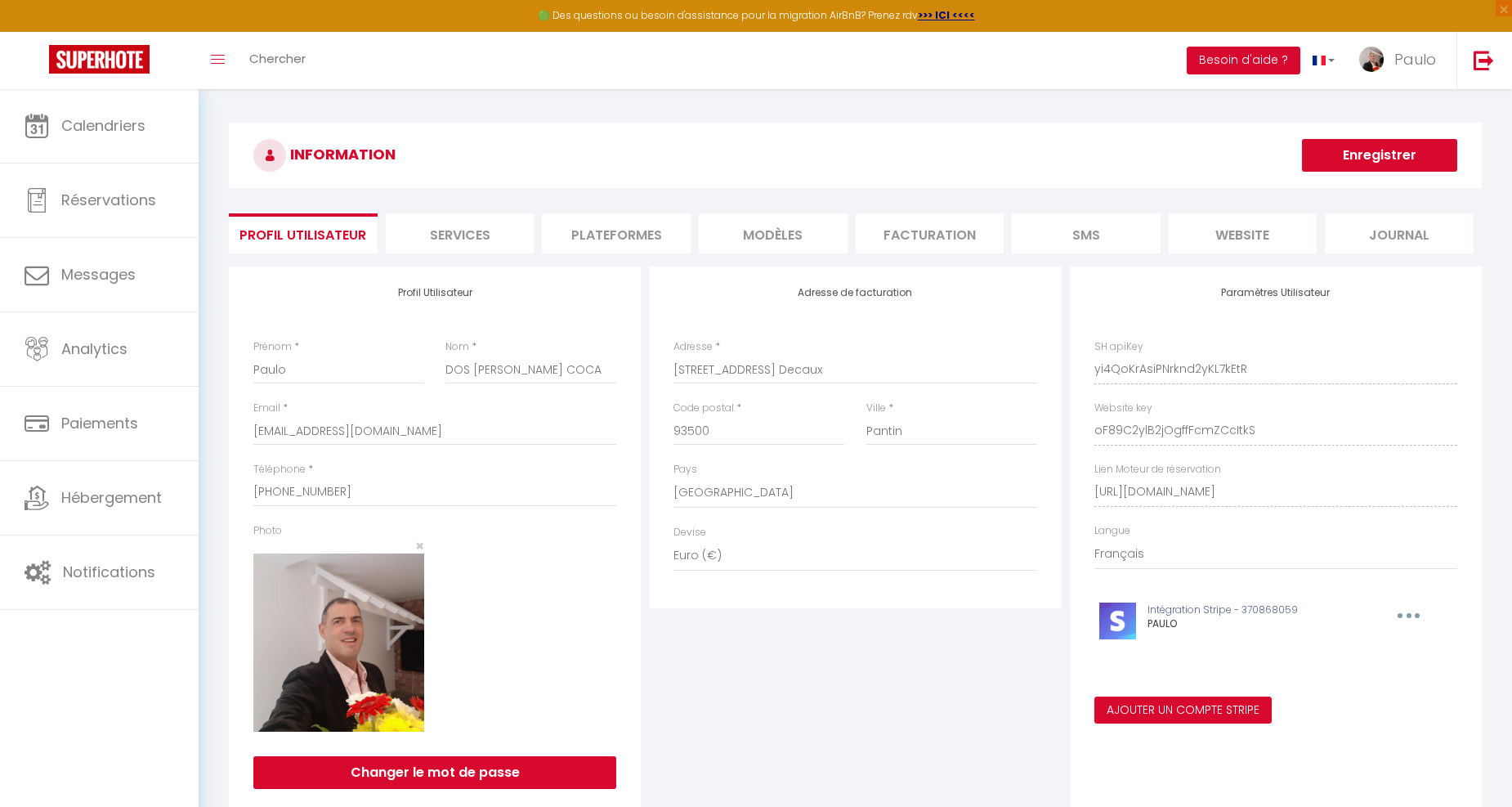
select select "28"
select select "fr"
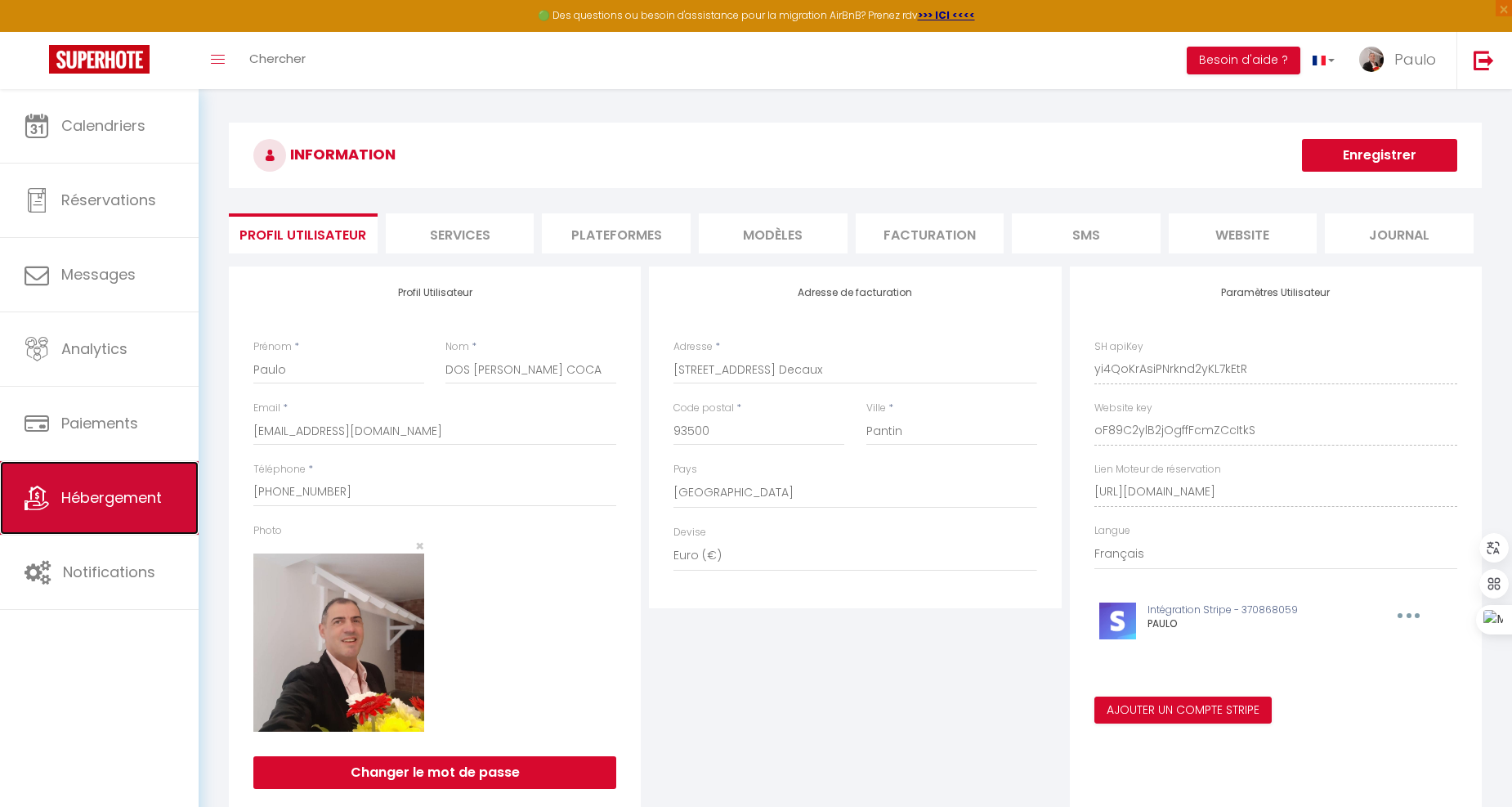
click at [128, 483] on link "Hébergement" at bounding box center [99, 497] width 198 height 73
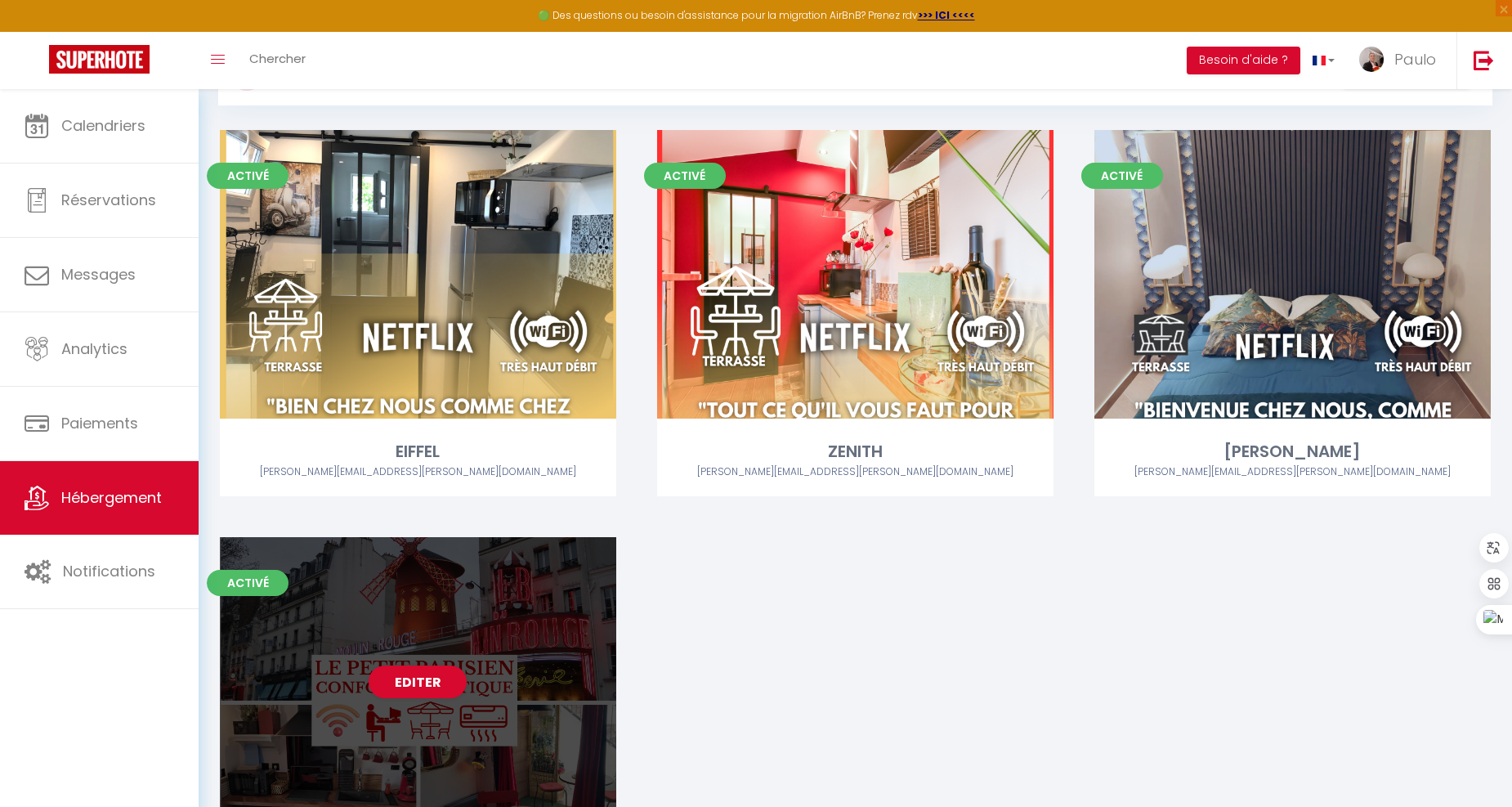
scroll to position [182, 0]
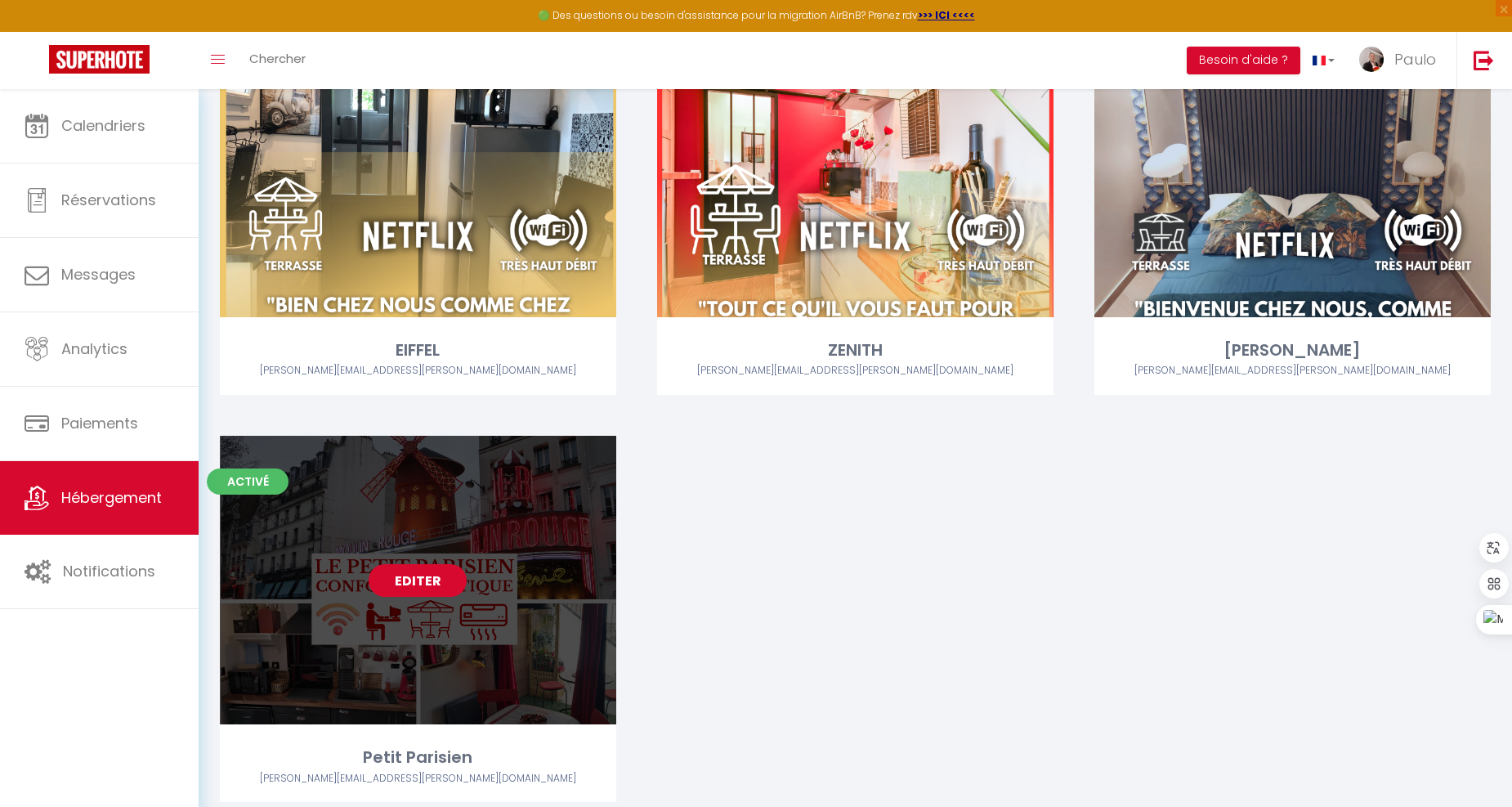
click at [406, 576] on link "Editer" at bounding box center [417, 580] width 98 height 33
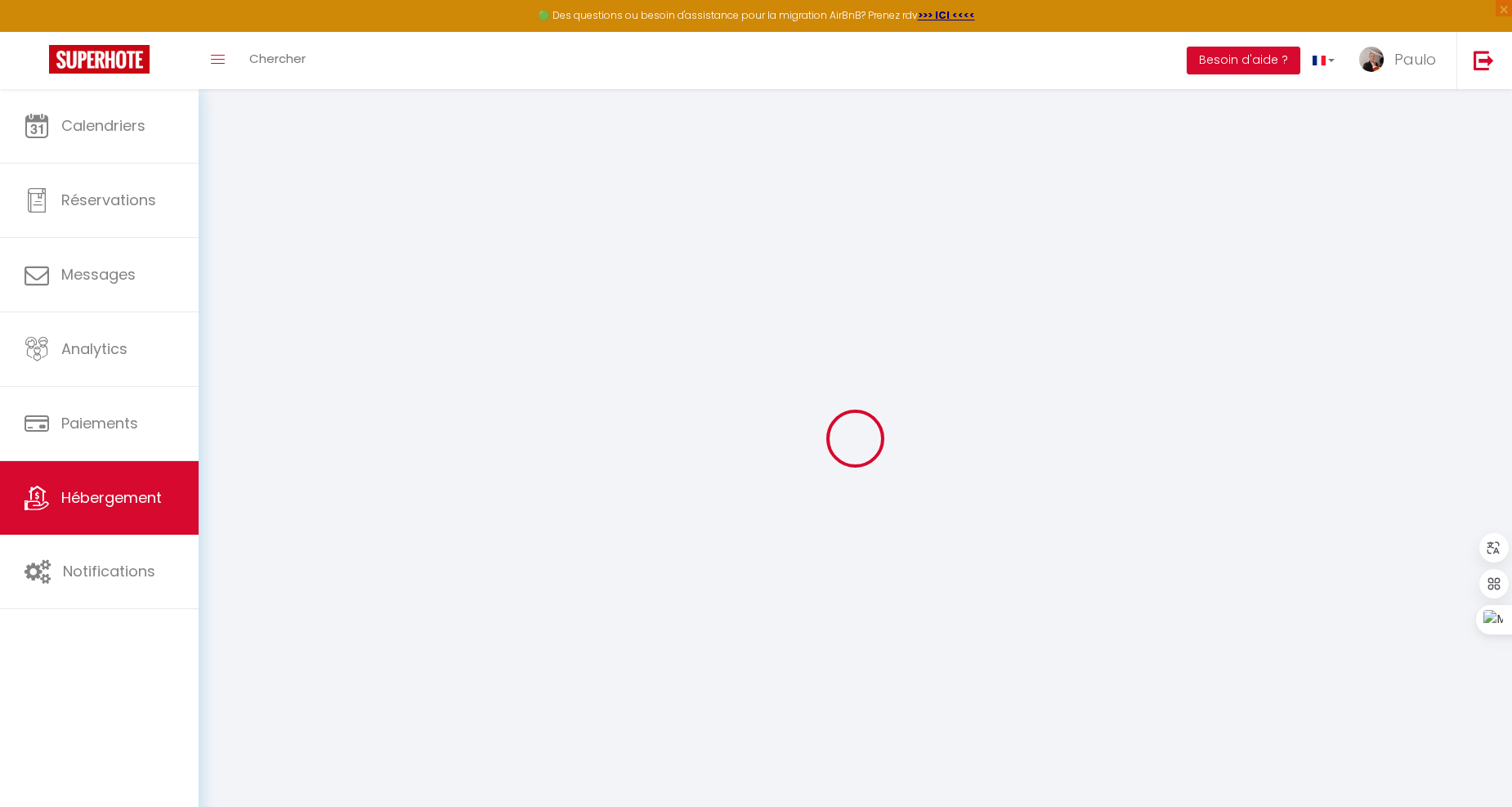
select select
checkbox input "false"
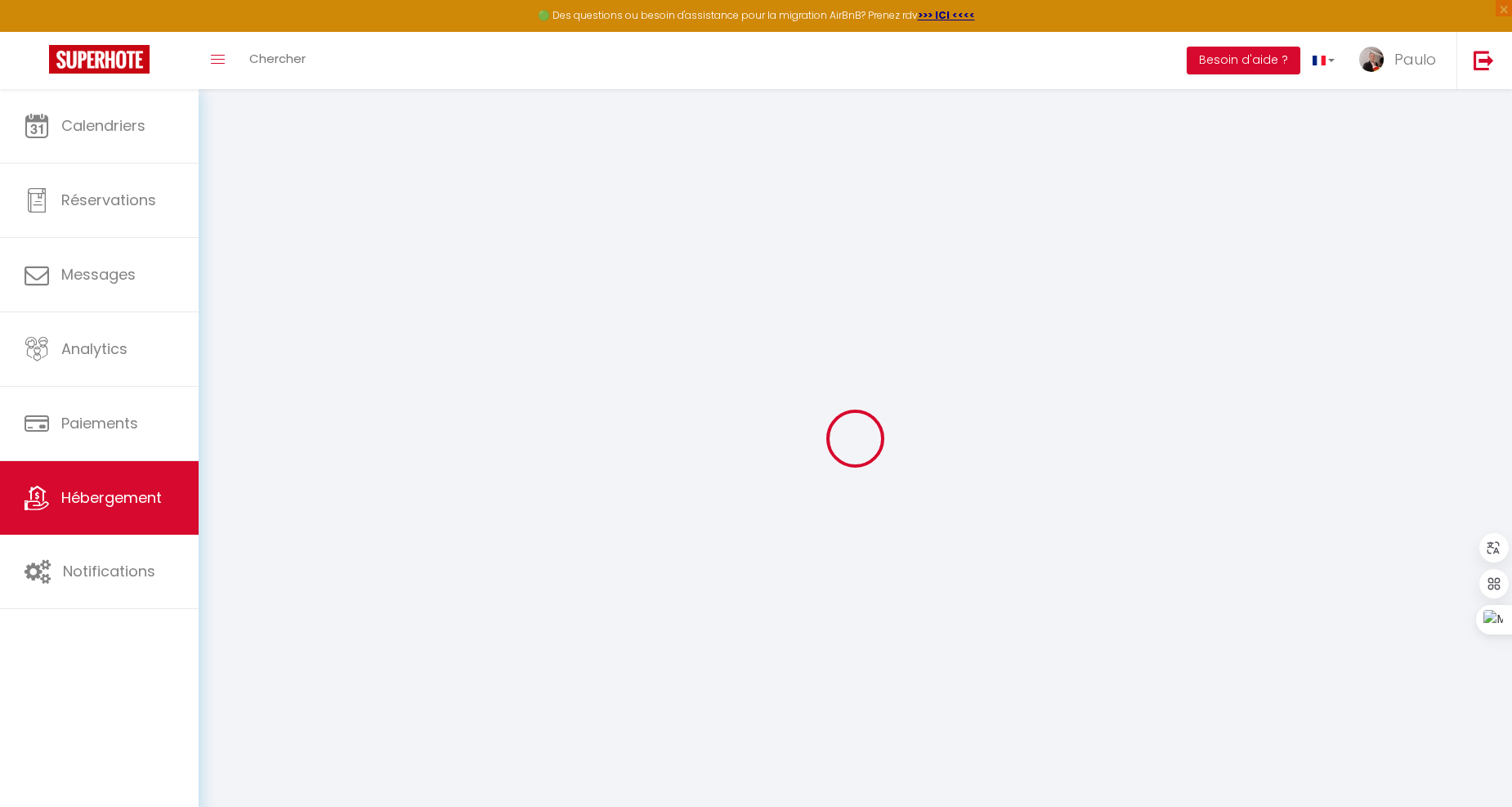
checkbox input "false"
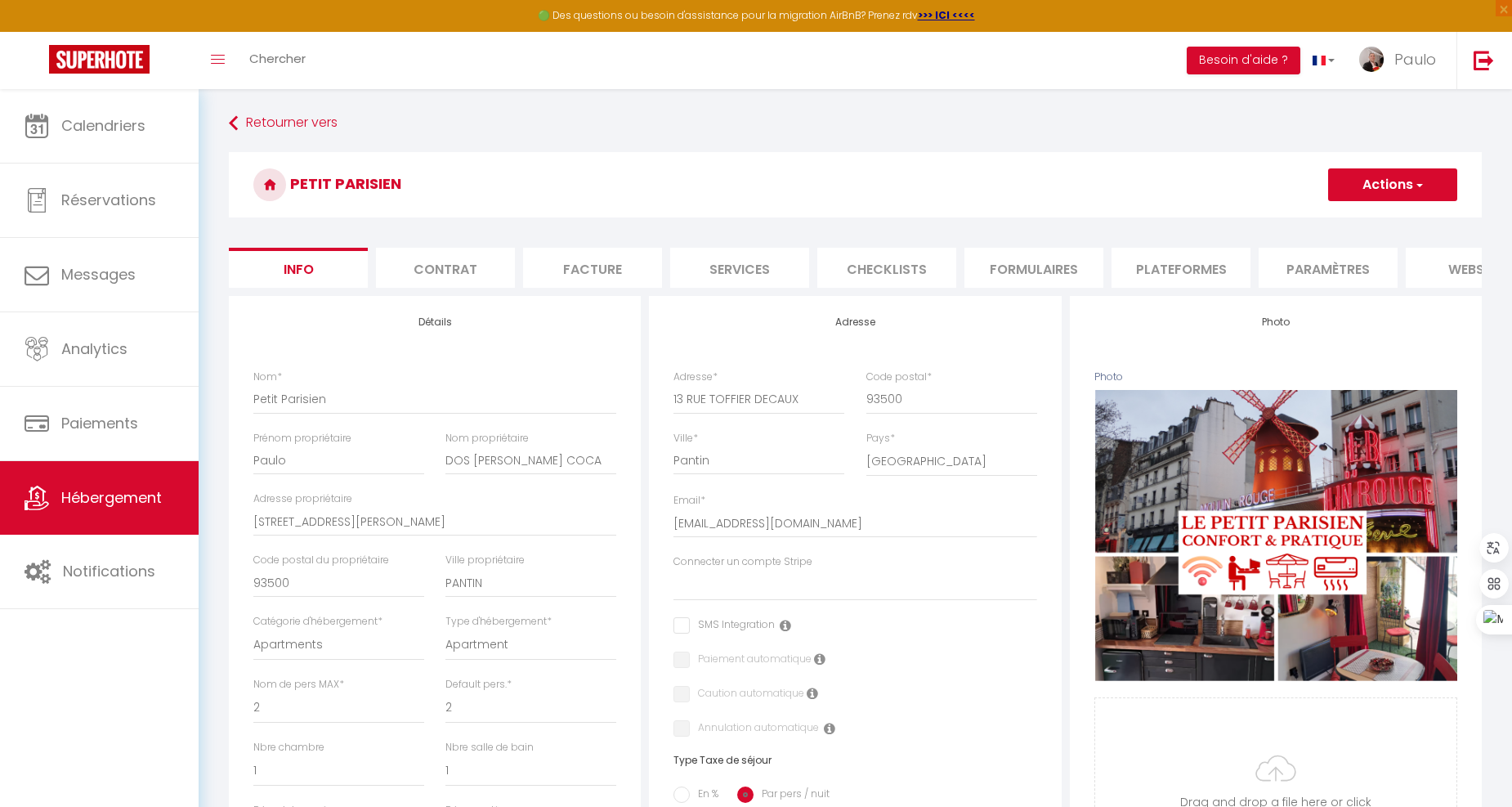
select select
checkbox input "false"
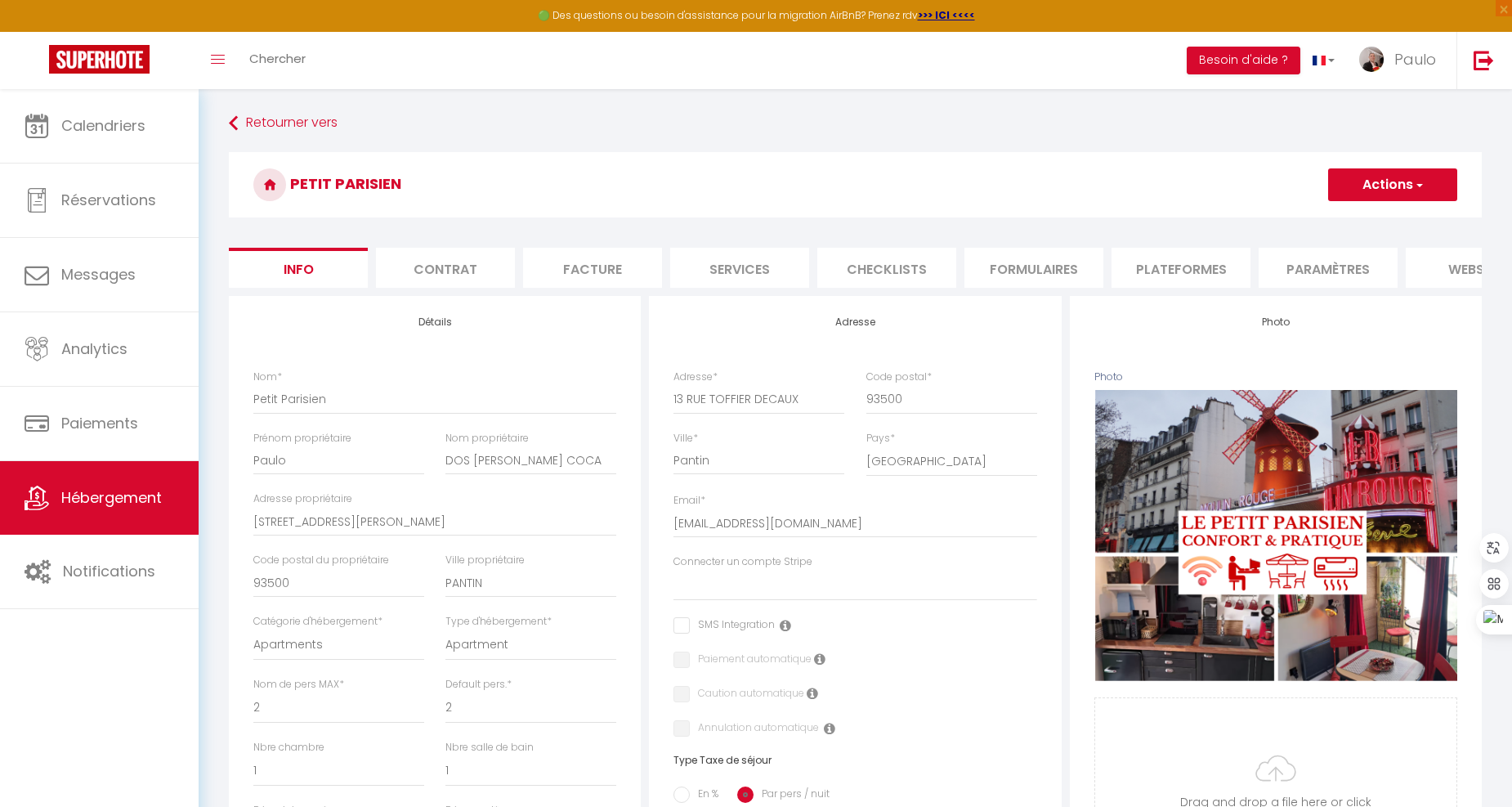
checkbox input "false"
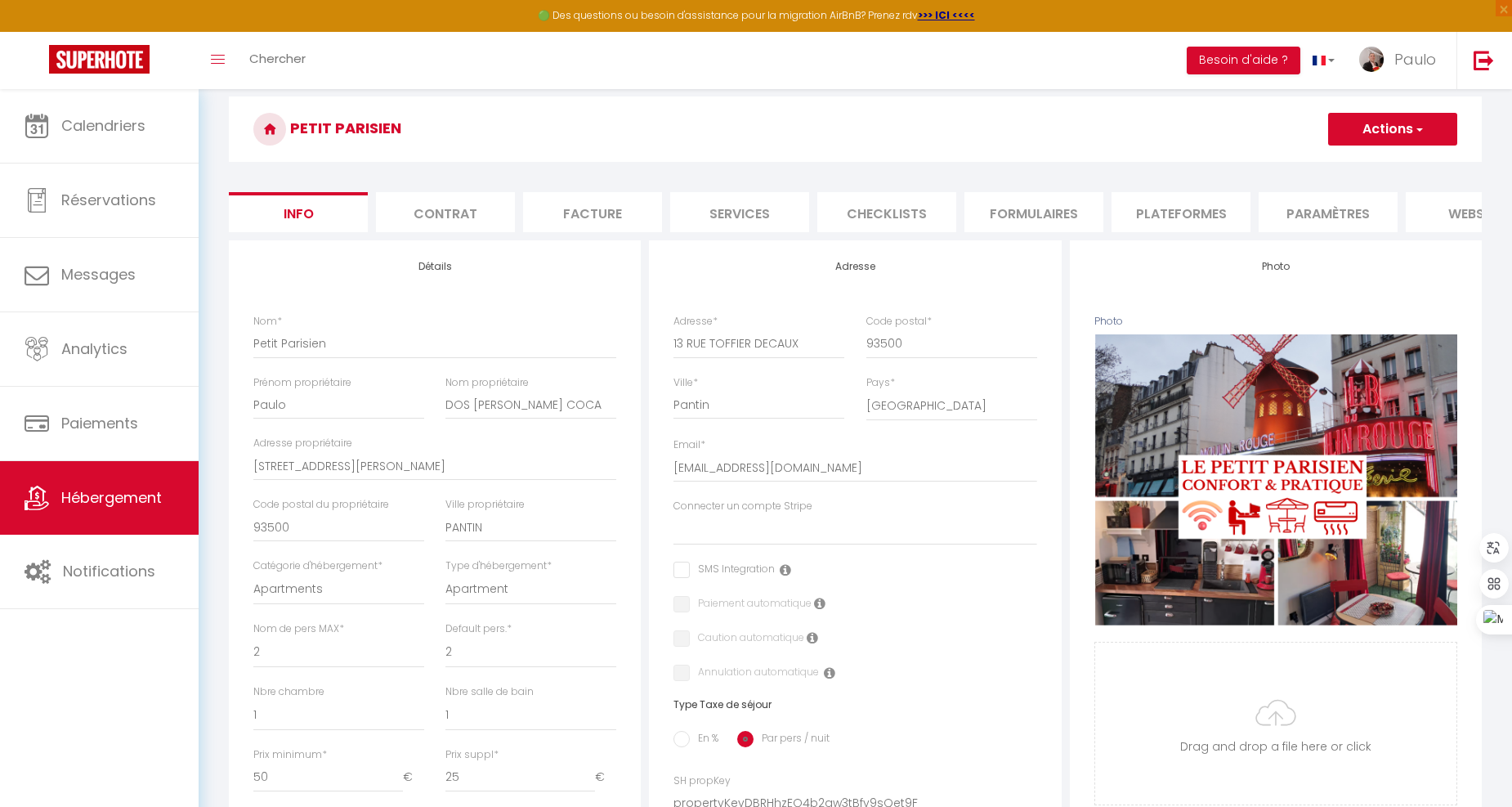
scroll to position [272, 0]
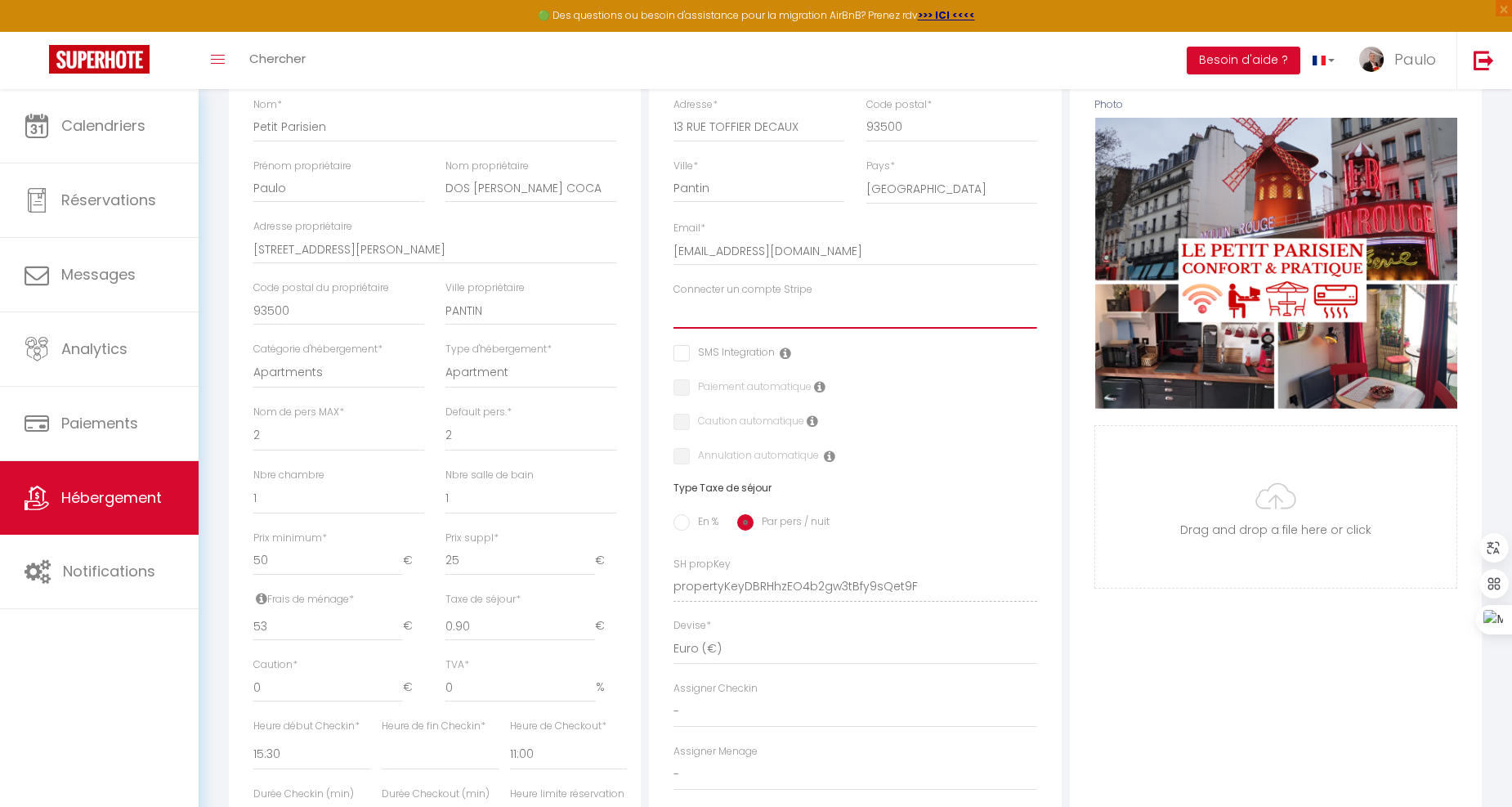
click at [759, 329] on select "PAULO" at bounding box center [855, 313] width 363 height 31
select select "16252"
click at [674, 310] on select "PAULO" at bounding box center [855, 313] width 363 height 31
select select
checkbox input "false"
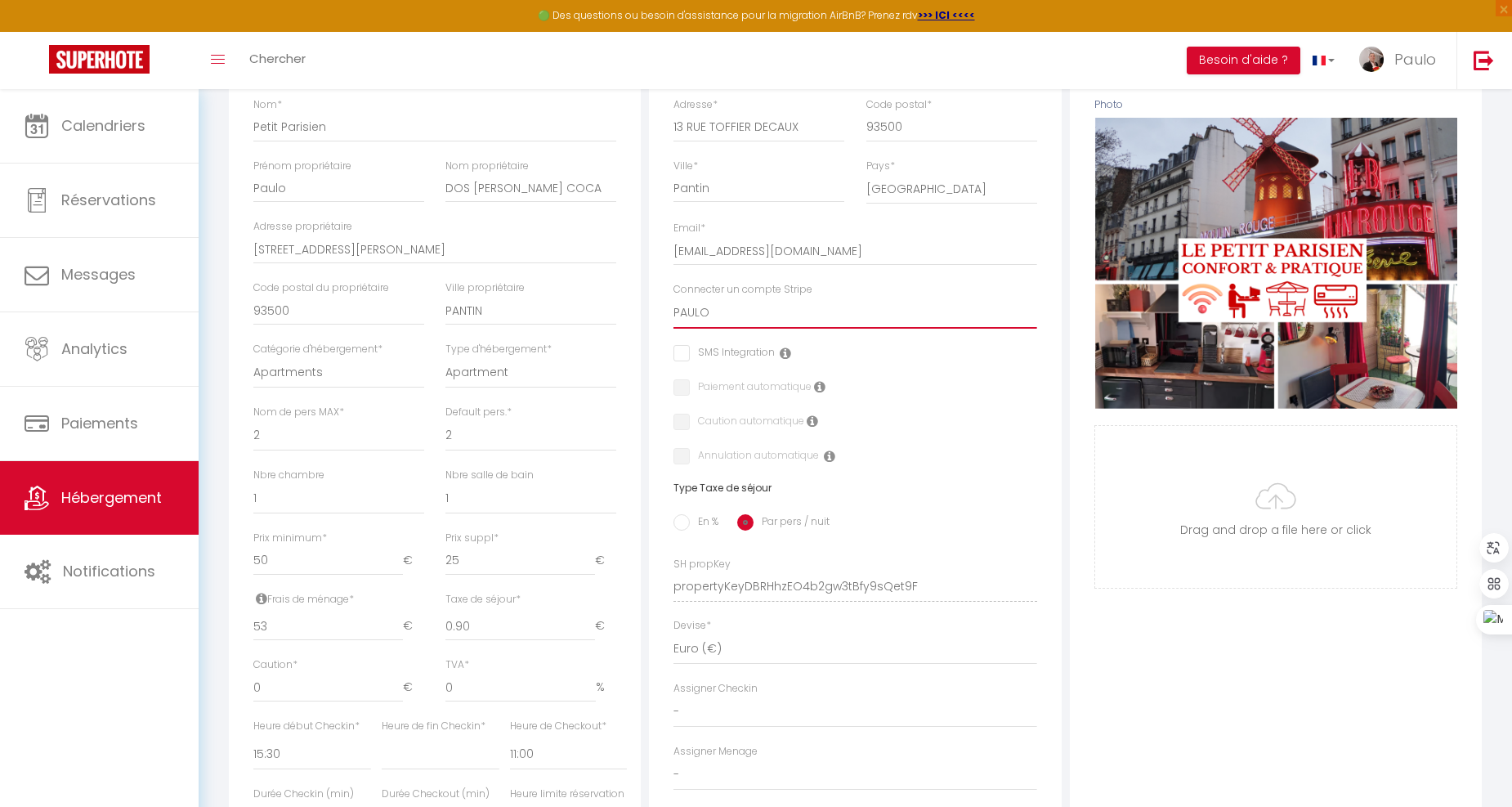
checkbox input "false"
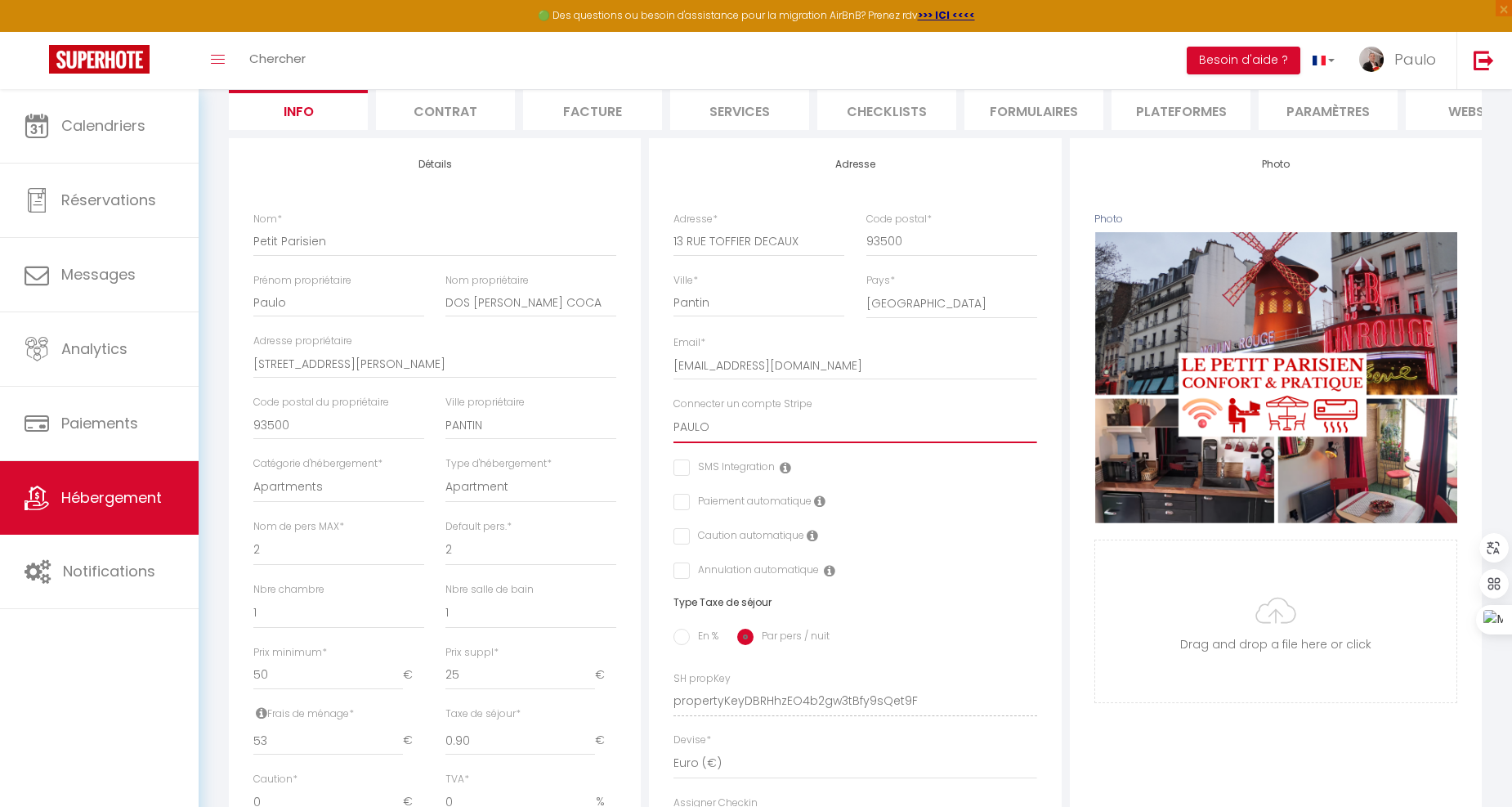
scroll to position [0, 0]
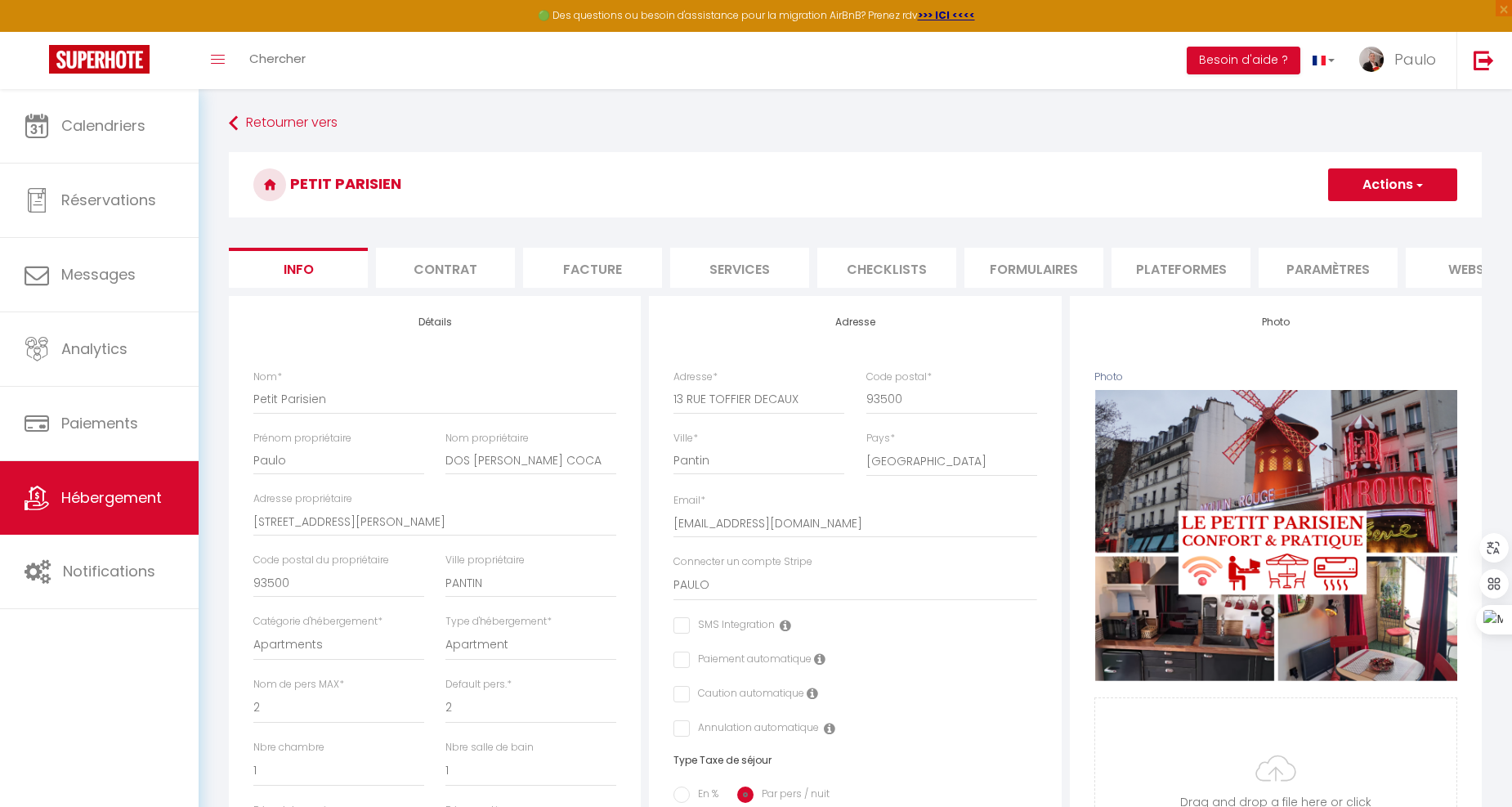
click at [1359, 182] on button "Actions" at bounding box center [1392, 185] width 129 height 33
click at [1355, 221] on input "Enregistrer" at bounding box center [1328, 221] width 60 height 16
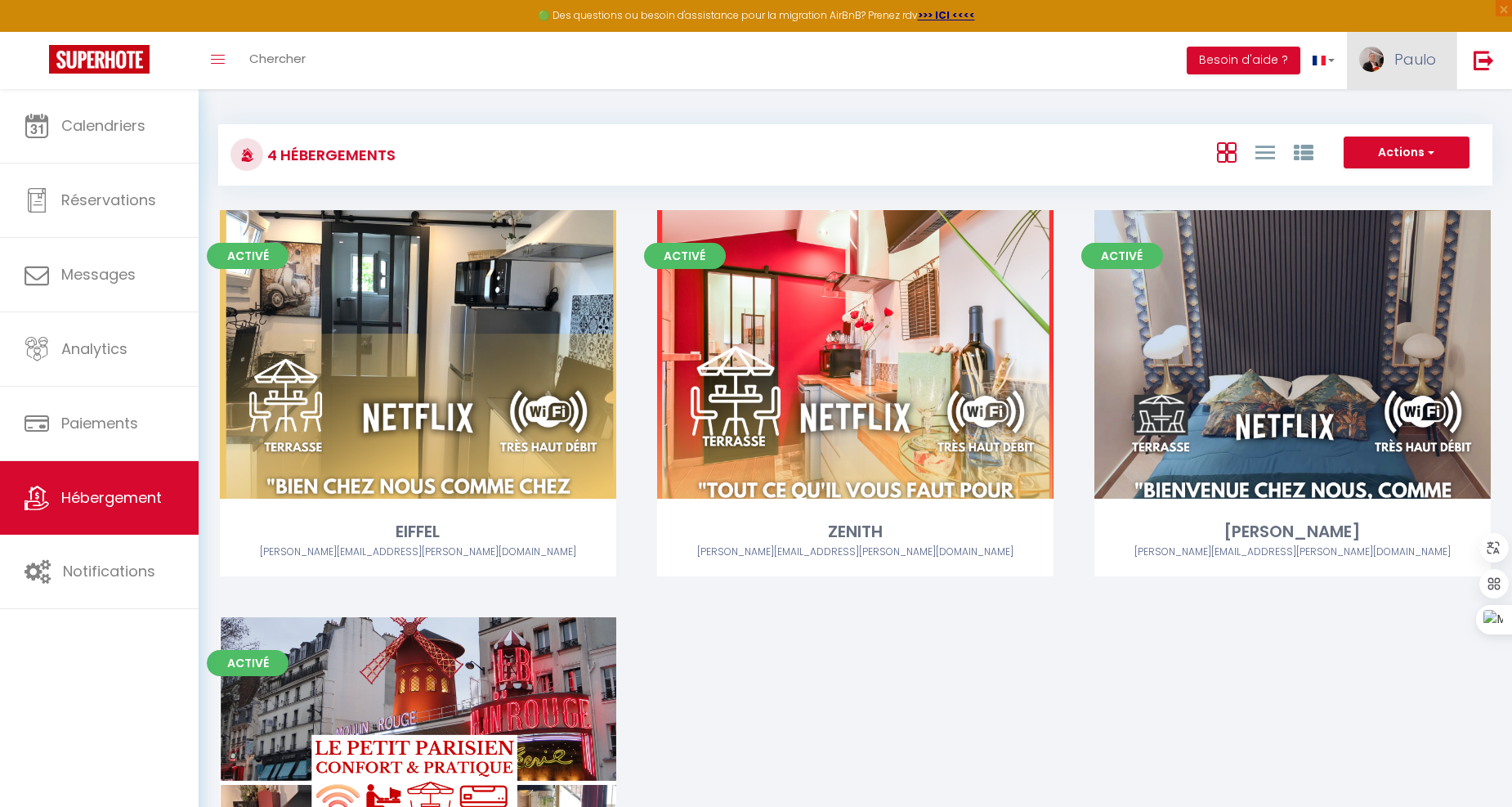
click at [1408, 55] on span "Paulo" at bounding box center [1416, 59] width 42 height 20
click at [1407, 107] on link "Paramètres" at bounding box center [1391, 113] width 121 height 27
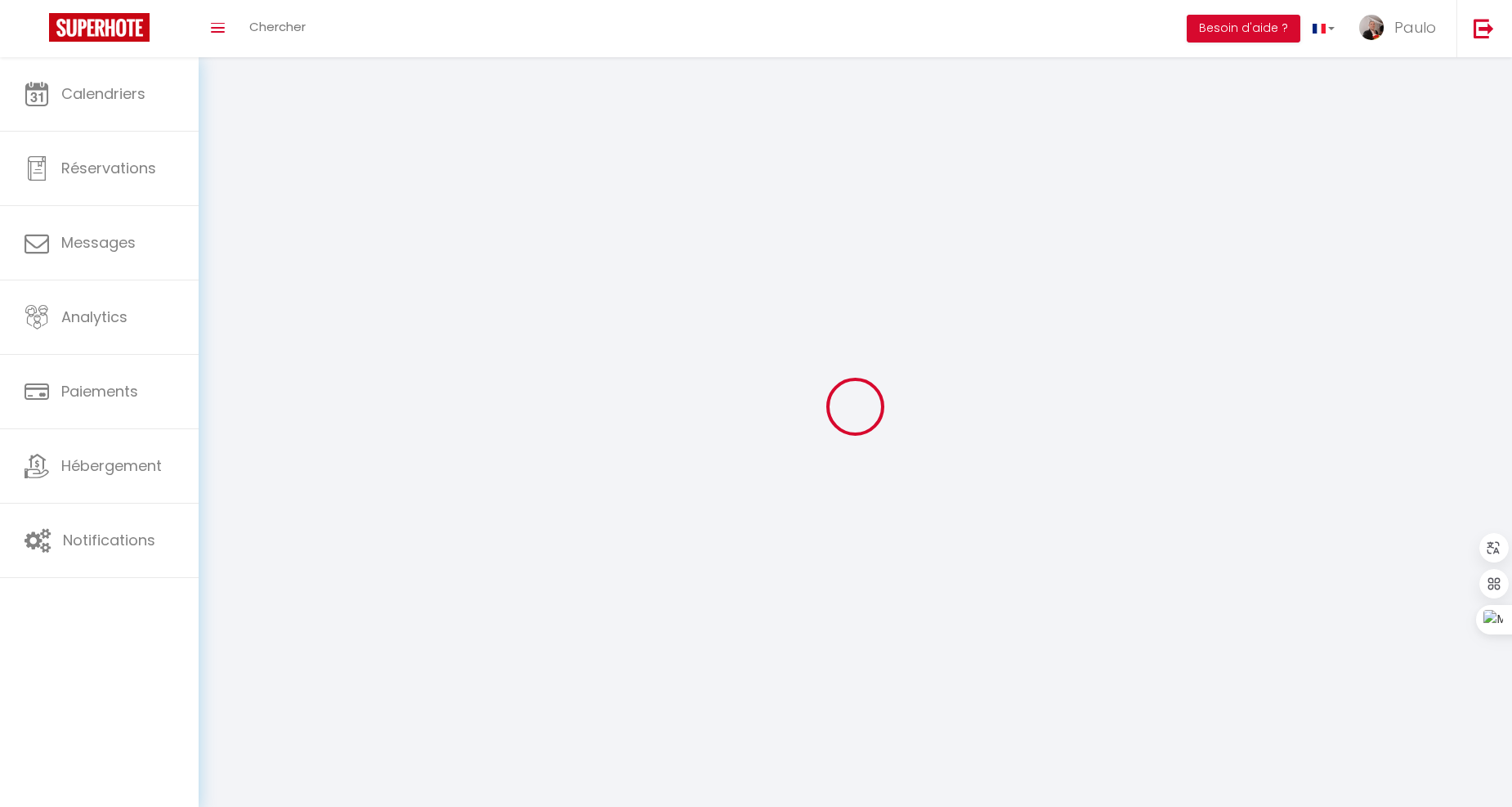
type input "Paulo"
type input "DOS [PERSON_NAME] COCA"
type input "[PHONE_NUMBER]"
type input "[STREET_ADDRESS] Decaux"
type input "93500"
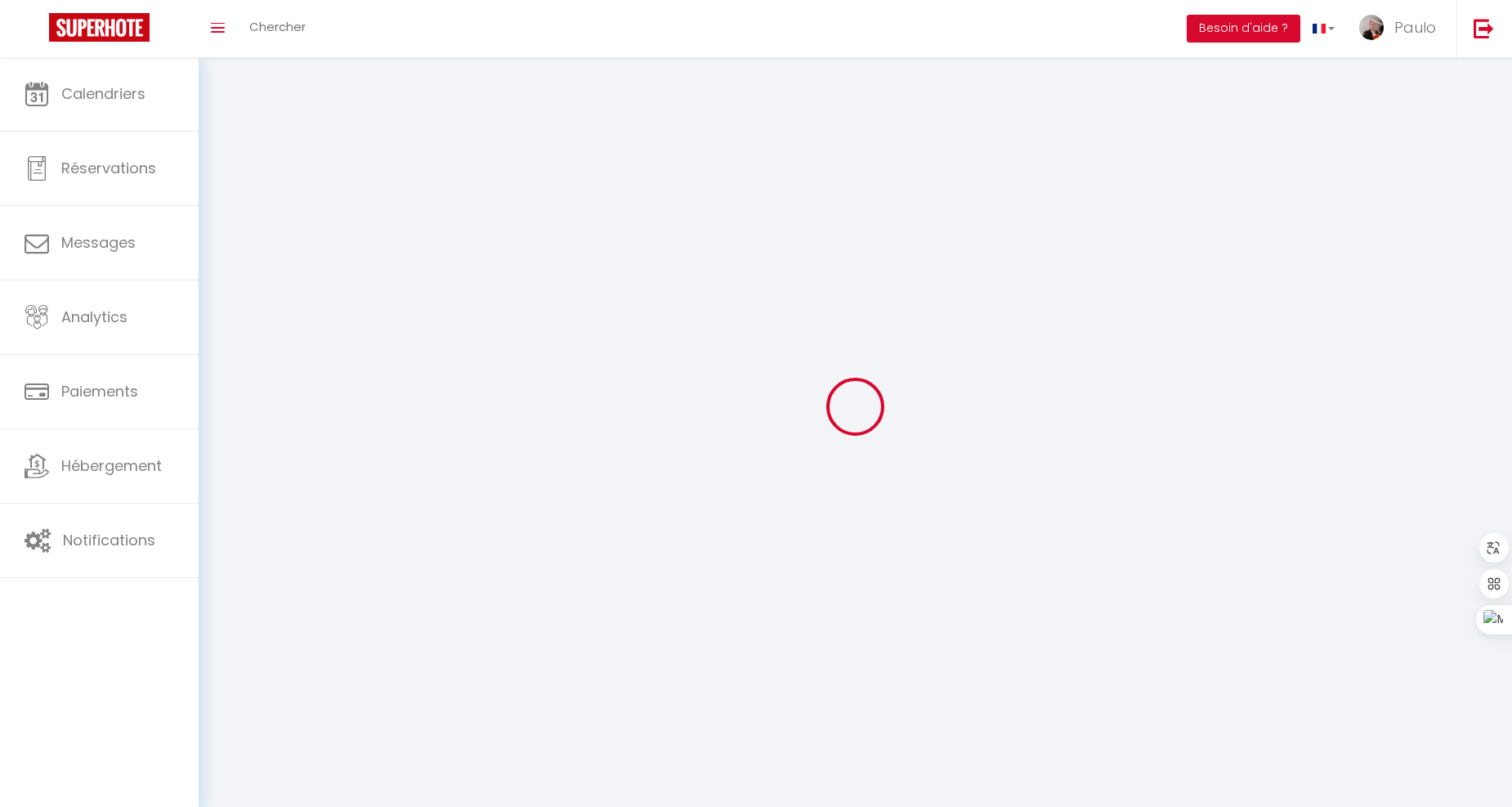
type input "Pantin"
type input "yi4QoKrAsiPNrknd2yKL7kEtR"
type input "oF89C2ylB2jOgffFcmZCcItkS"
type input "yi4QoKrAsiPNrknd2yKL7kEtR"
type input "oF89C2ylB2jOgffFcmZCcItkS"
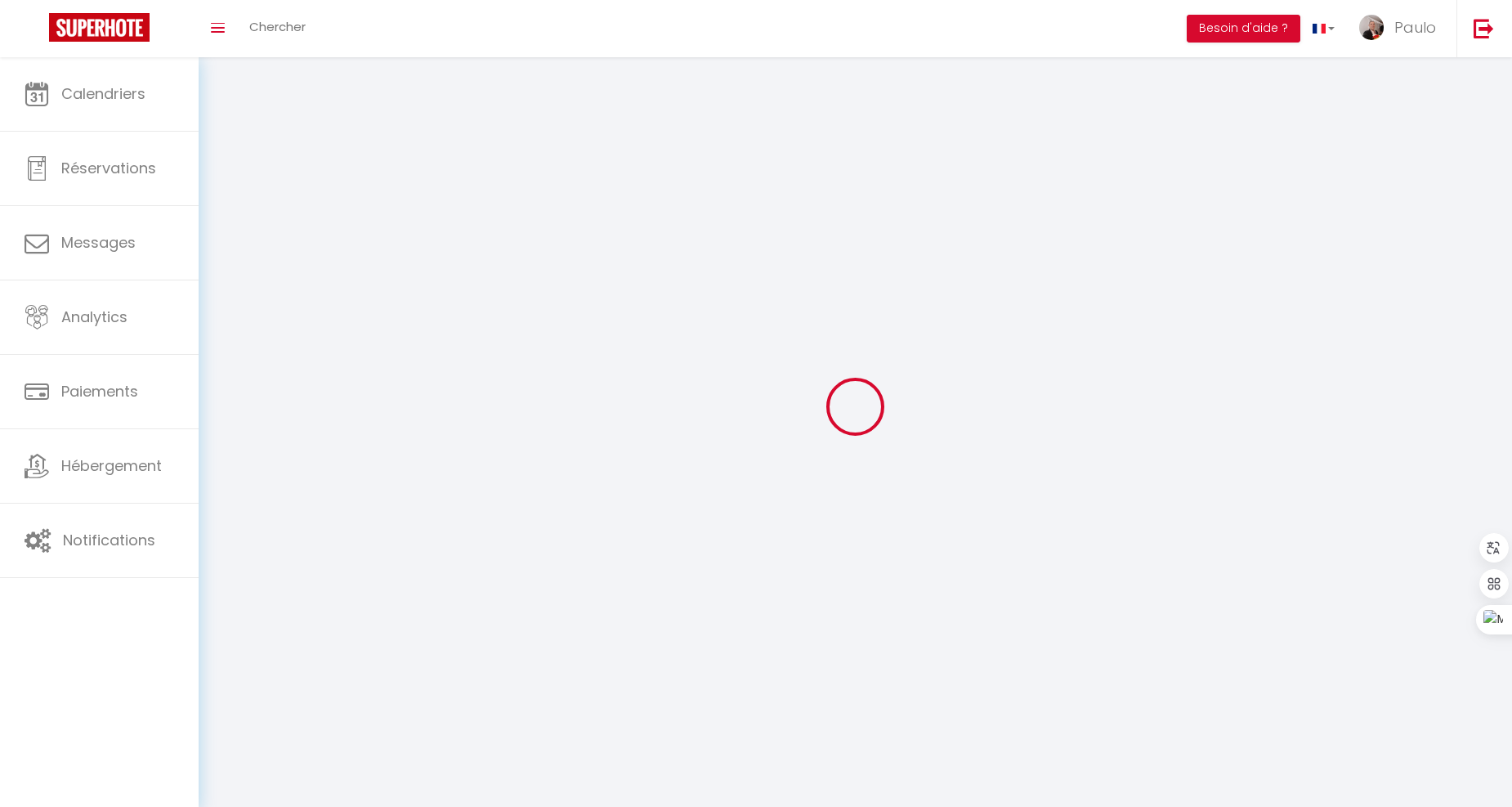
type input "[URL][DOMAIN_NAME]"
select select "28"
select select "fr"
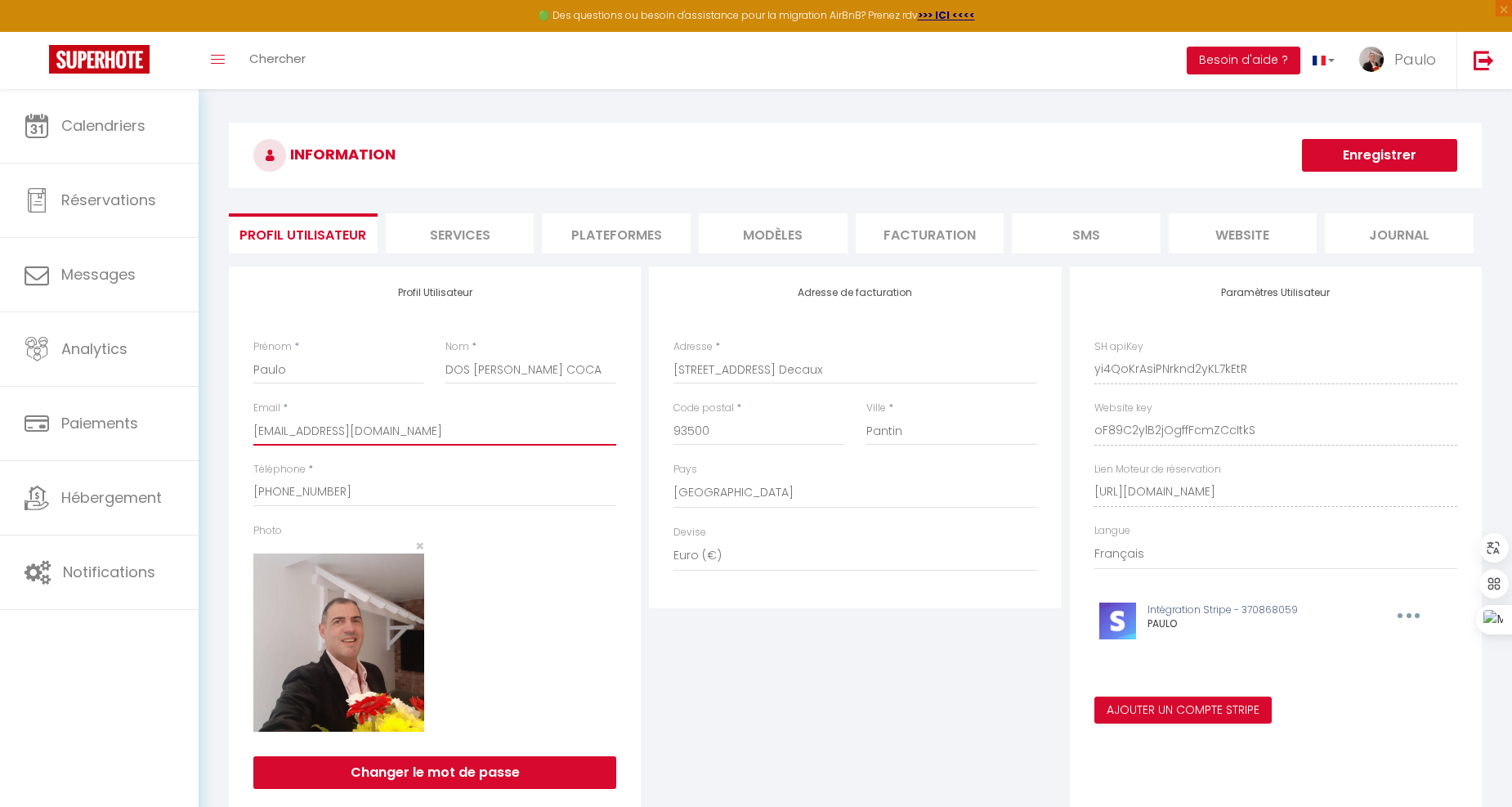
click at [510, 418] on input "[EMAIL_ADDRESS][DOMAIN_NAME]" at bounding box center [434, 430] width 363 height 29
drag, startPoint x: 496, startPoint y: 429, endPoint x: 247, endPoint y: 412, distance: 249.6
click at [247, 412] on div "Profil Utilisateur Prénom * [PERSON_NAME] * DOS [PERSON_NAME] COCA Email * [EMA…" at bounding box center [434, 538] width 412 height 543
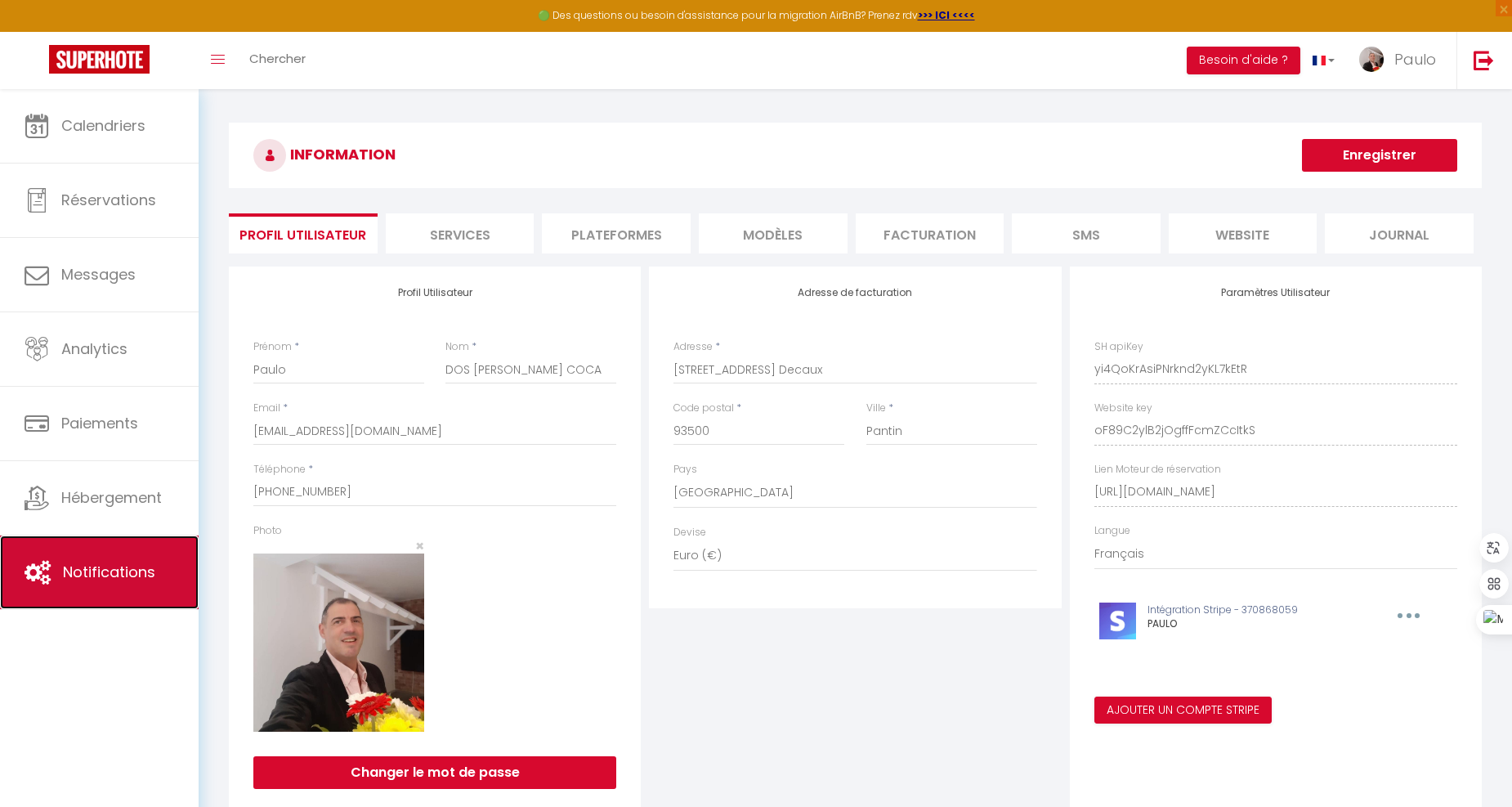
click at [119, 570] on span "Notifications" at bounding box center [109, 571] width 92 height 20
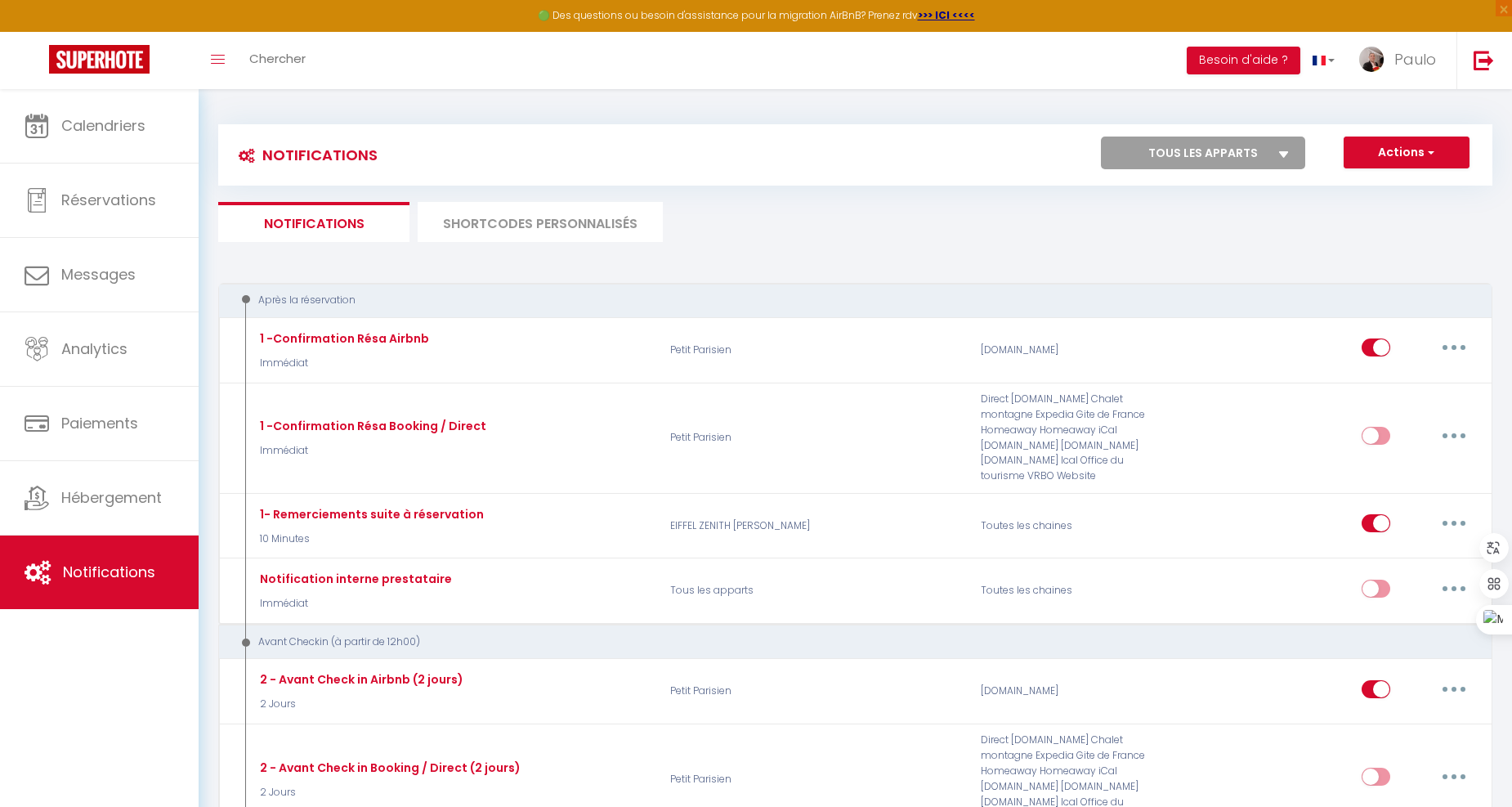
click at [1180, 162] on select "Tous les apparts EIFFEL ZENITH [PERSON_NAME] Petit [PERSON_NAME]" at bounding box center [1204, 153] width 205 height 33
select select "63742"
click at [1102, 136] on select "Tous les apparts EIFFEL ZENITH [PERSON_NAME] Petit [PERSON_NAME]" at bounding box center [1204, 153] width 205 height 33
checkbox input "false"
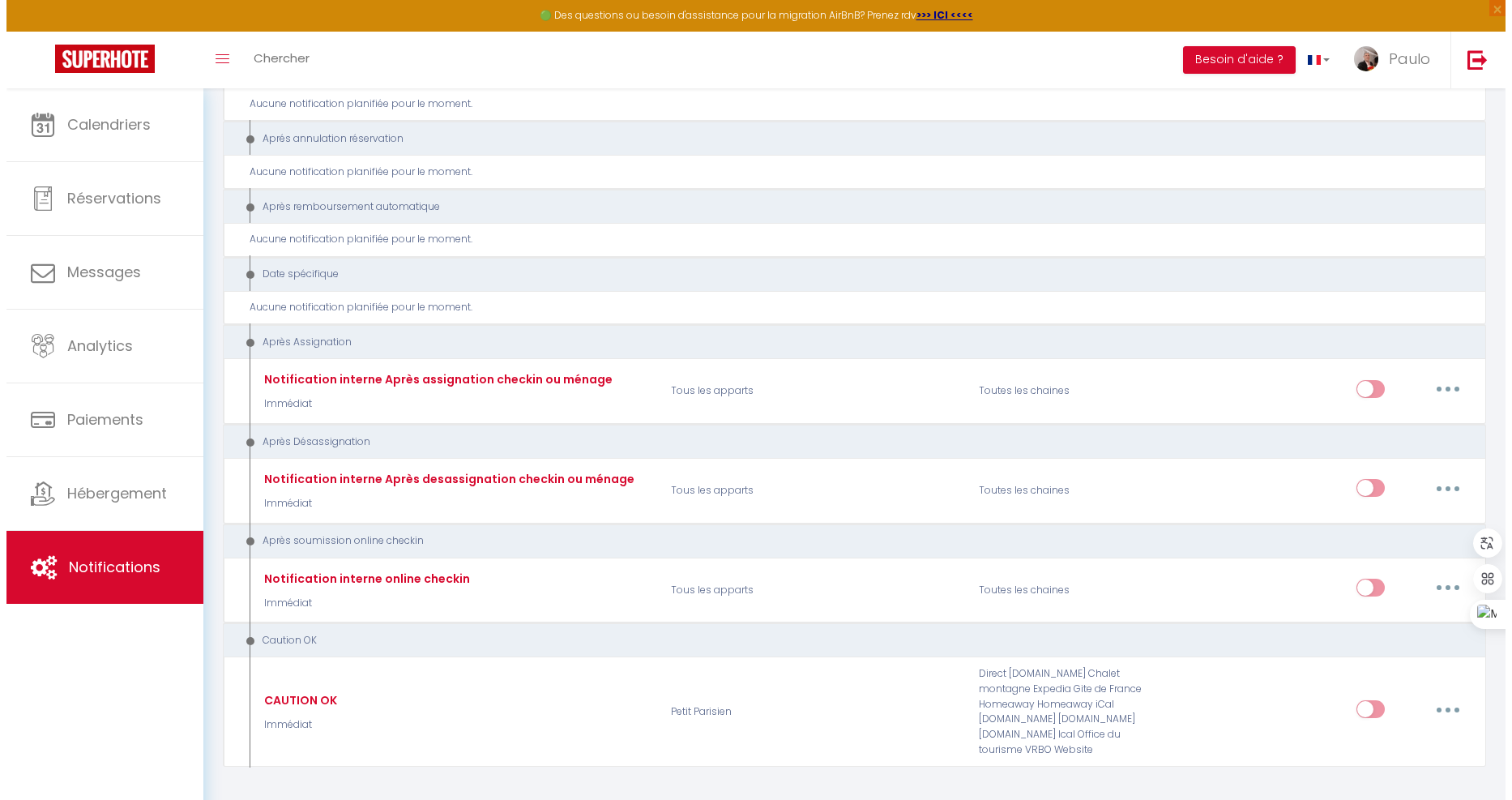
scroll to position [1917, 0]
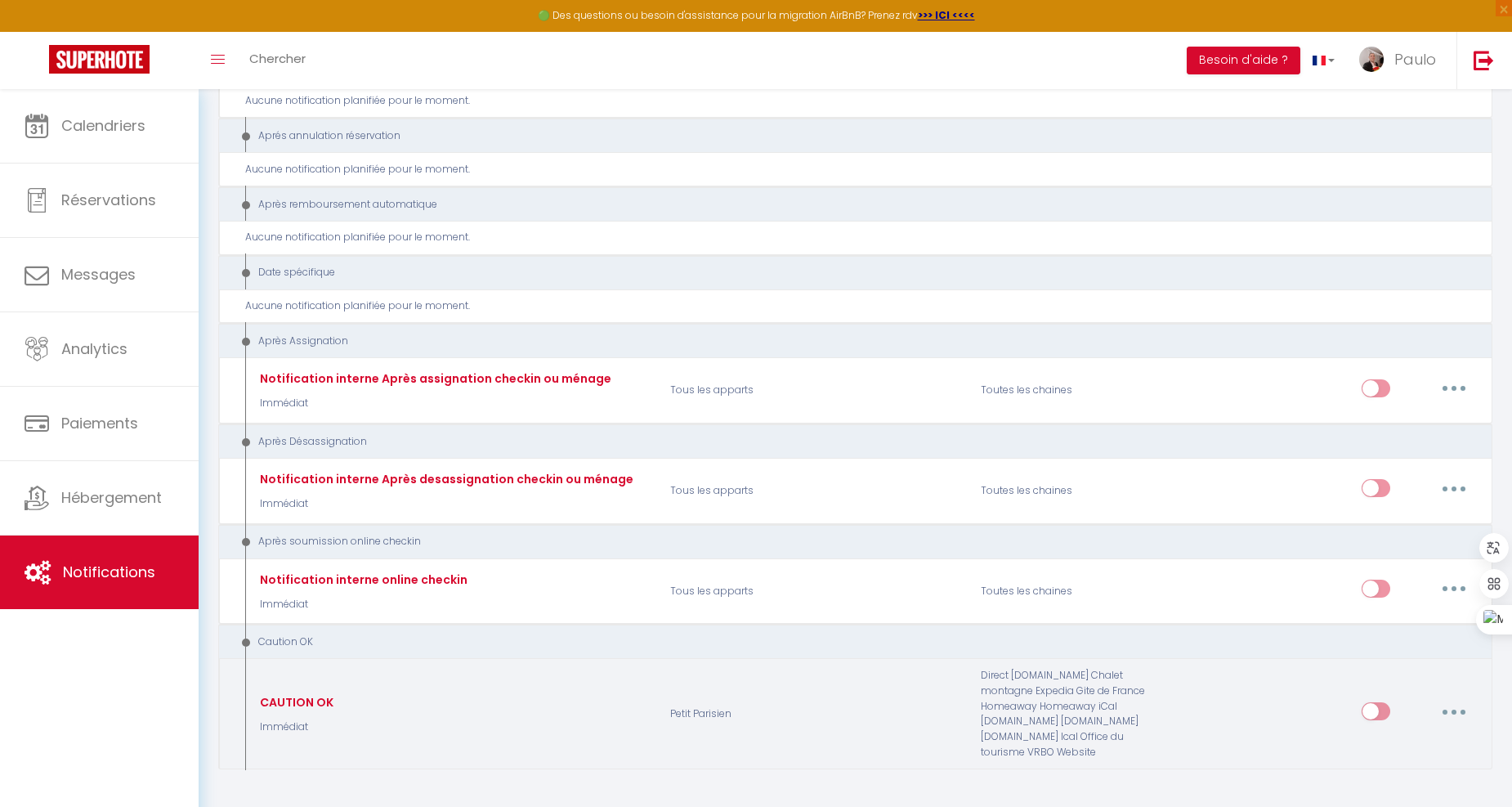
click at [1375, 702] on input "checkbox" at bounding box center [1376, 714] width 28 height 25
checkbox input "true"
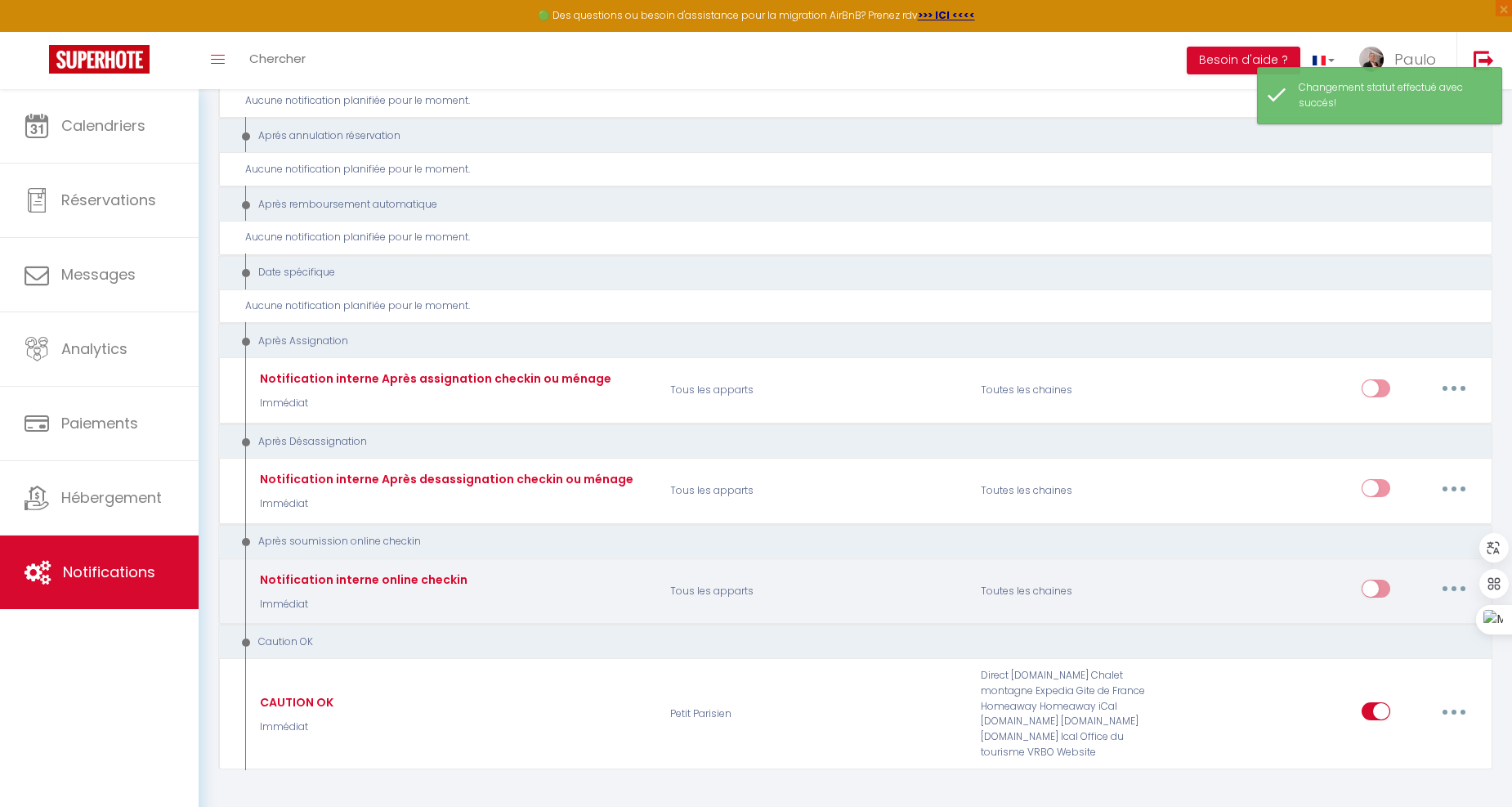
click at [1451, 576] on button "button" at bounding box center [1454, 589] width 46 height 27
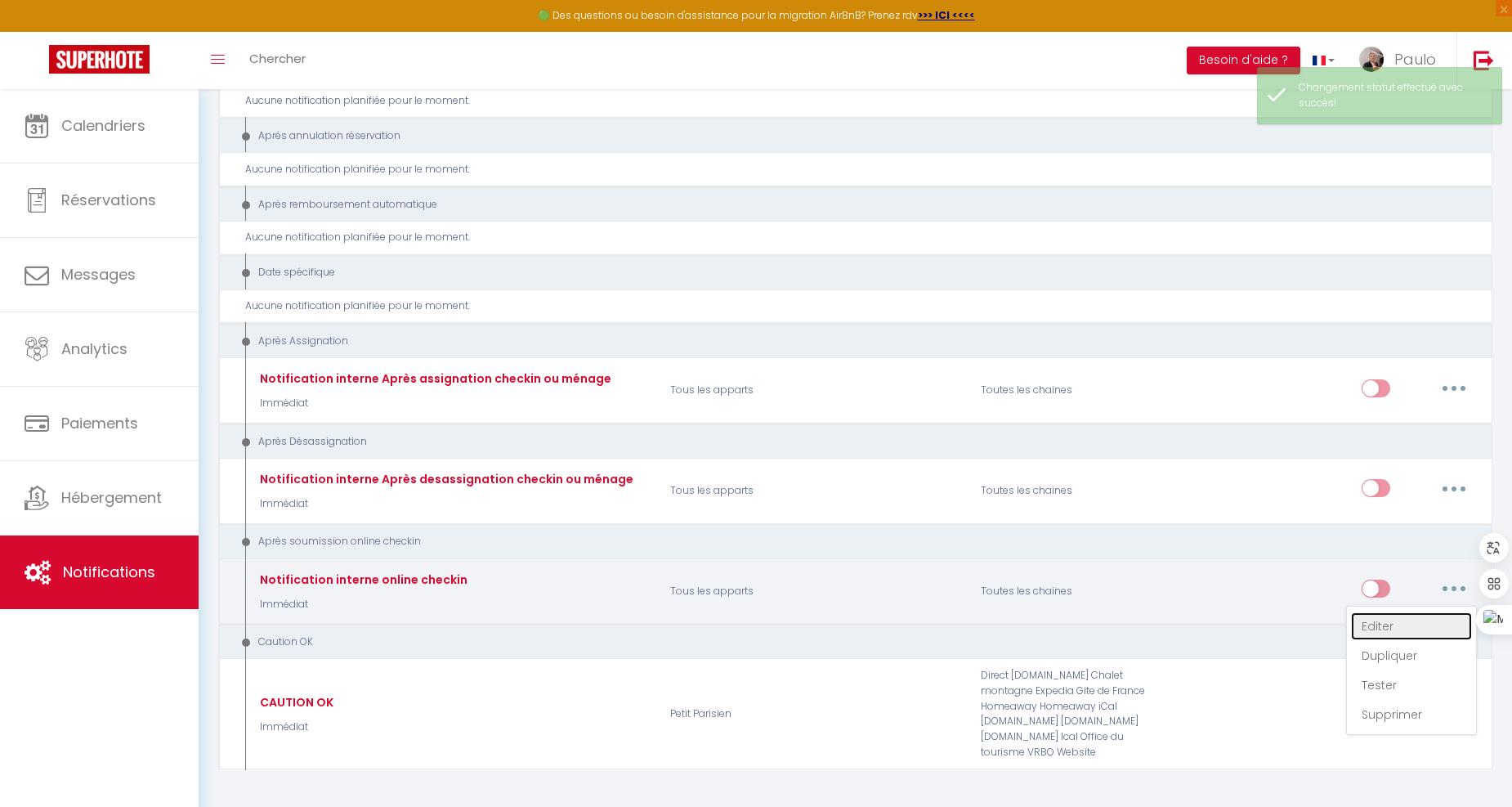
click at [1390, 612] on link "Editer" at bounding box center [1411, 626] width 121 height 27
type input "Notification interne online checkin"
select select "23"
select select "Immédiat"
select select
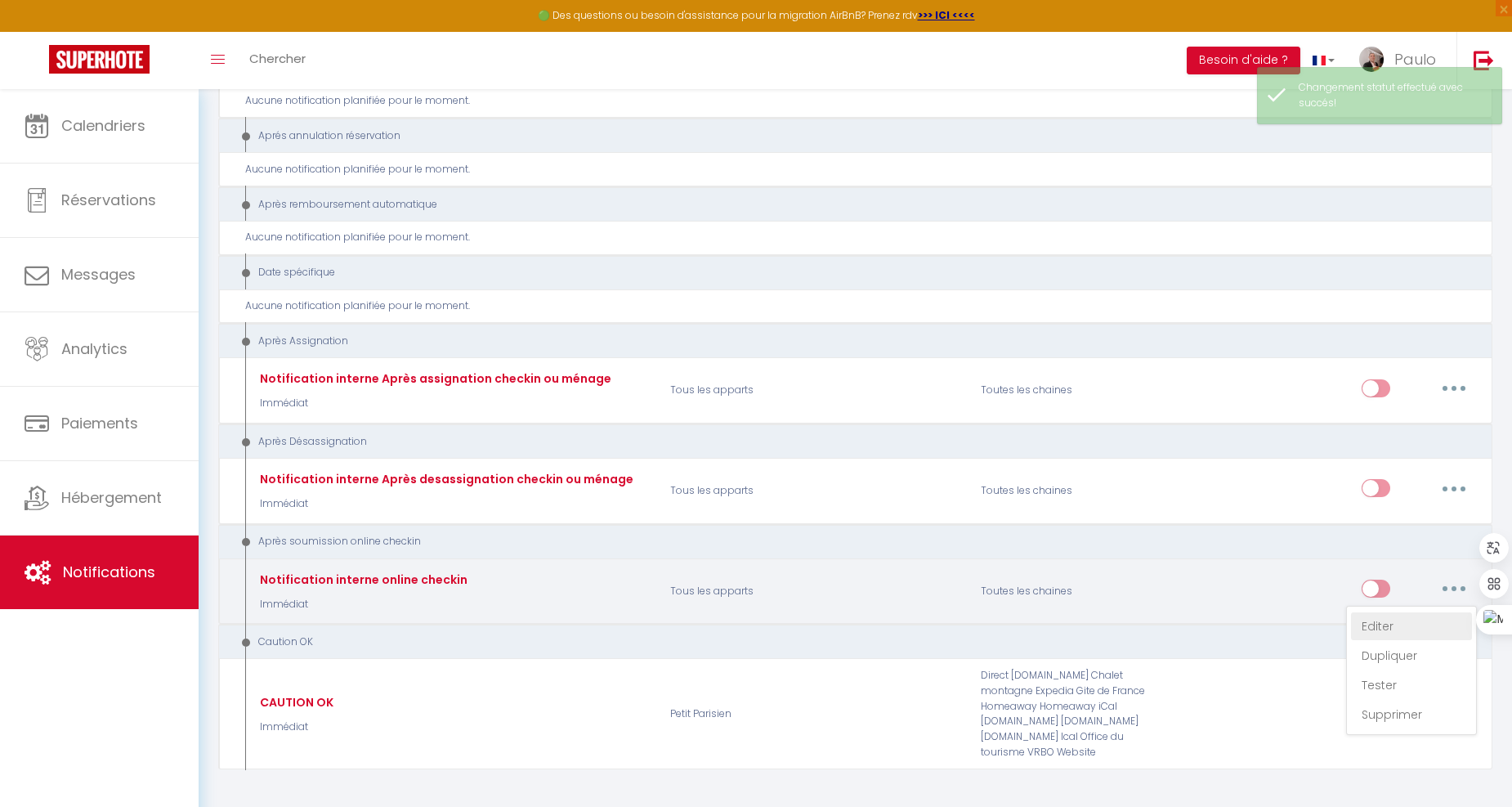
checkbox input "false"
radio input "true"
type input "Notification online checkin - [RENTAL:NAME] - [GUEST:NAME] - [BOOKING:ID]"
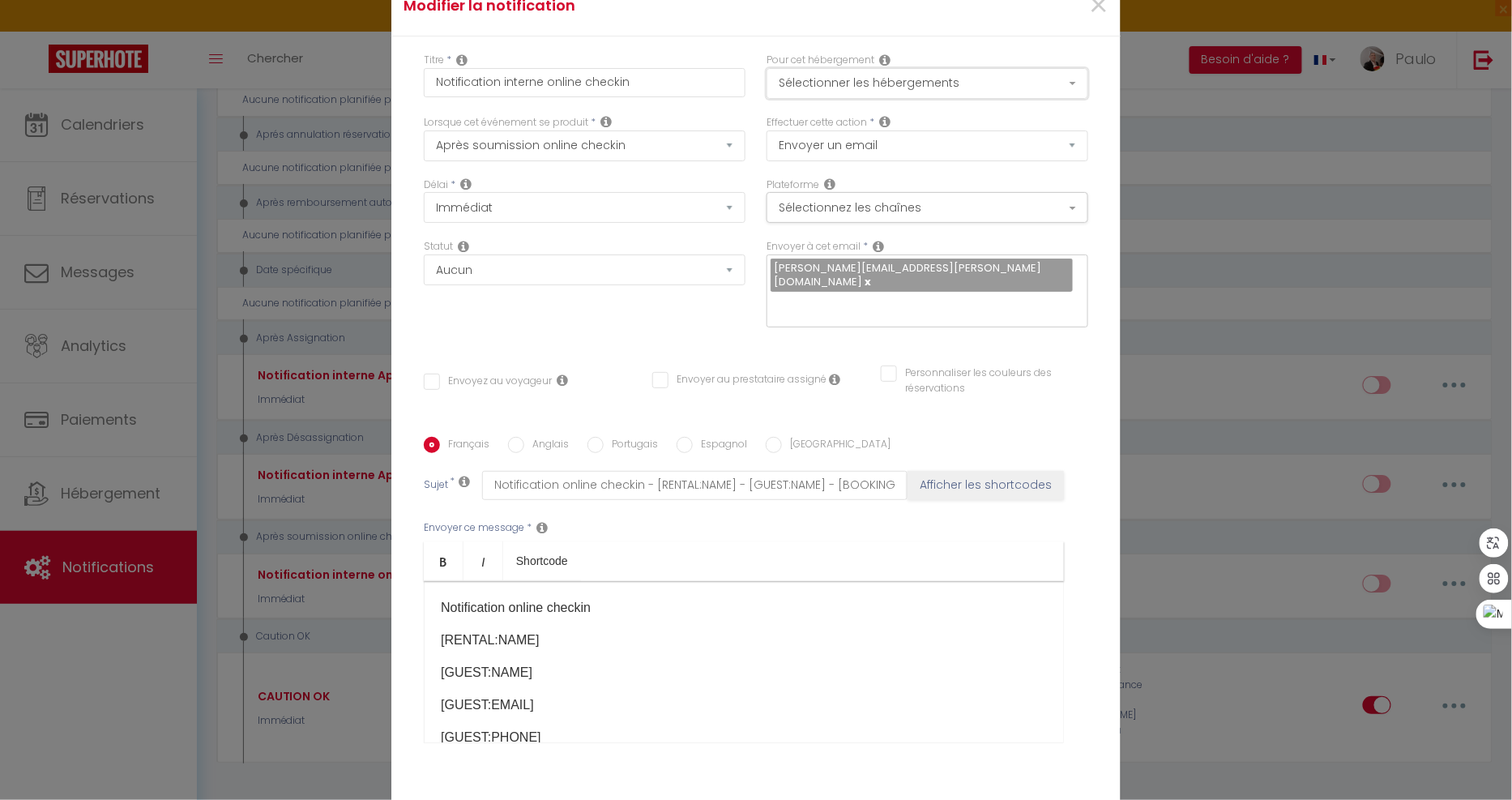
click at [816, 87] on button "Sélectionner les hébergements" at bounding box center [927, 83] width 322 height 31
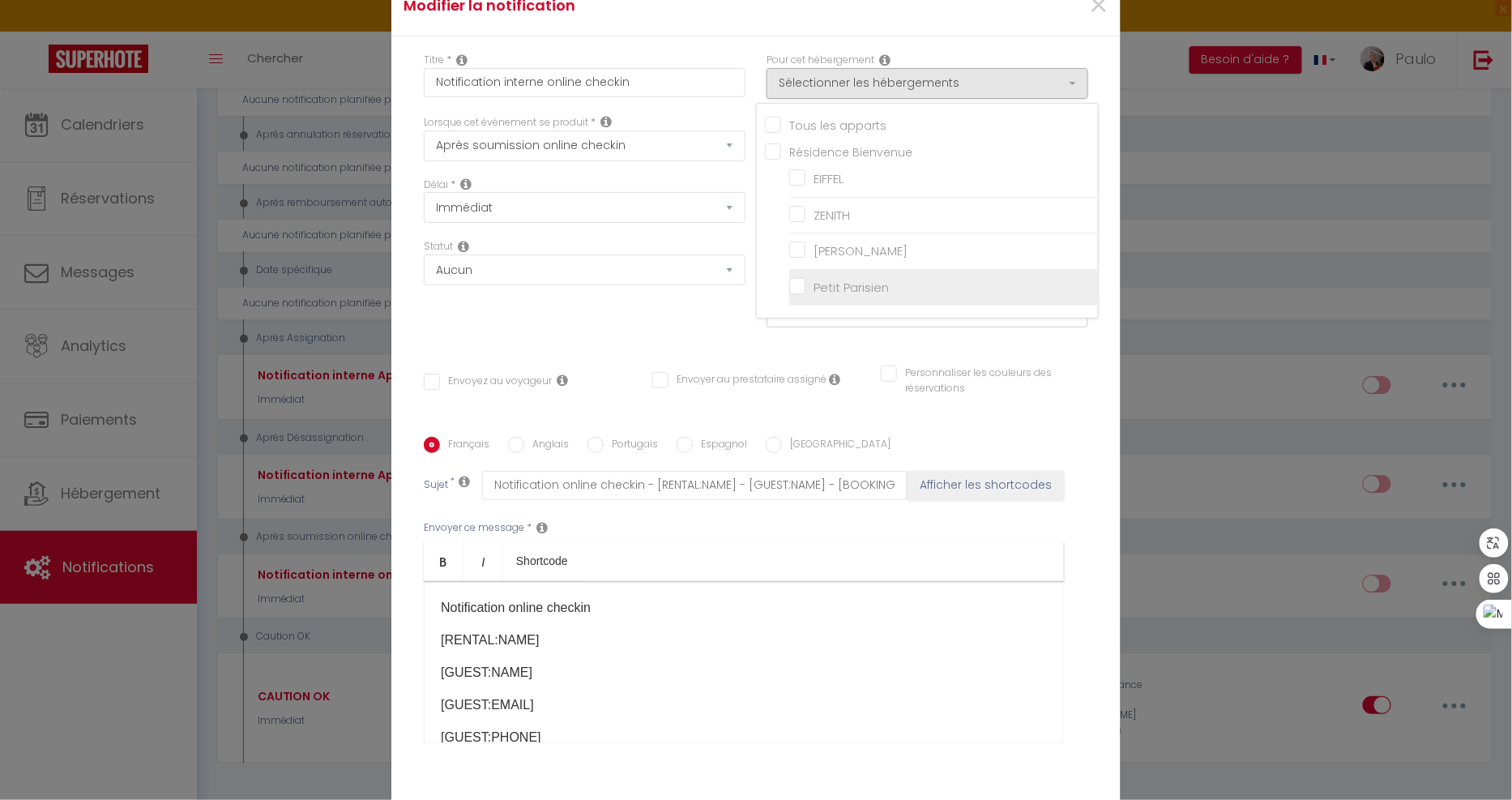
click at [791, 295] on input "Petit Parisien" at bounding box center [943, 288] width 309 height 16
checkbox input "true"
checkbox input "false"
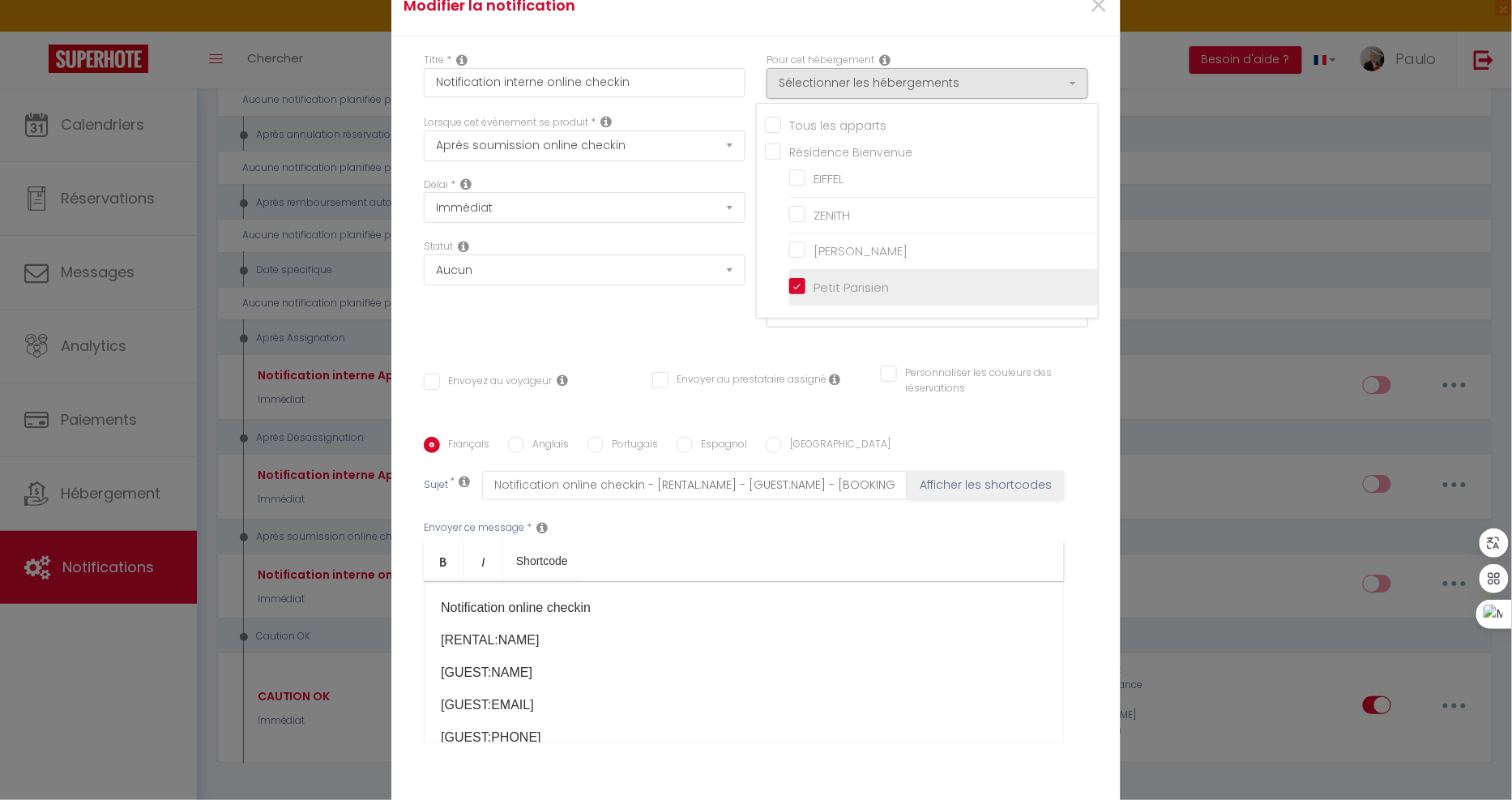
checkbox input "false"
click at [549, 321] on div "Statut Aucun Si la réservation est payée Si réservation non payée Si la caution…" at bounding box center [584, 291] width 342 height 104
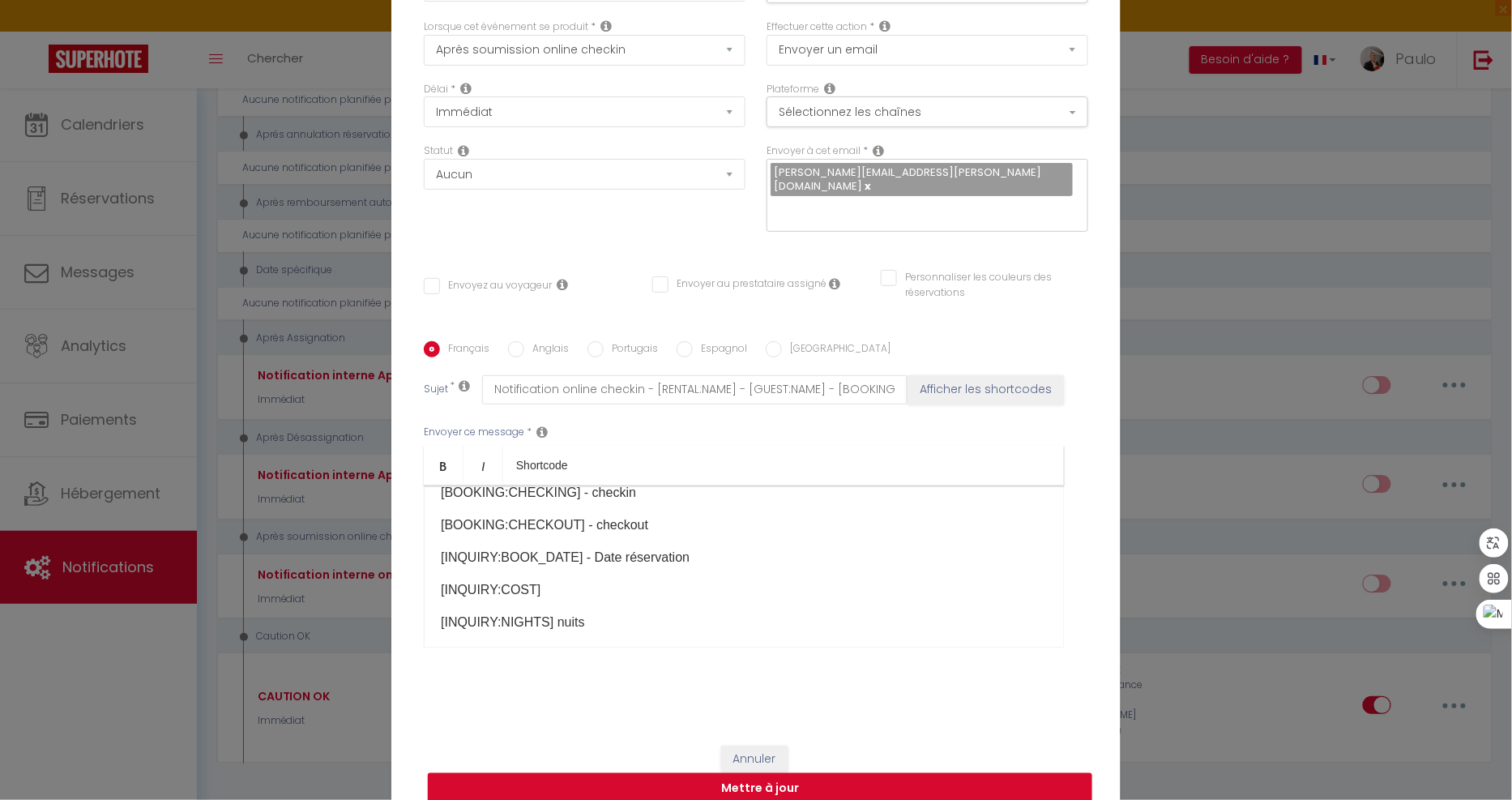
scroll to position [270, 0]
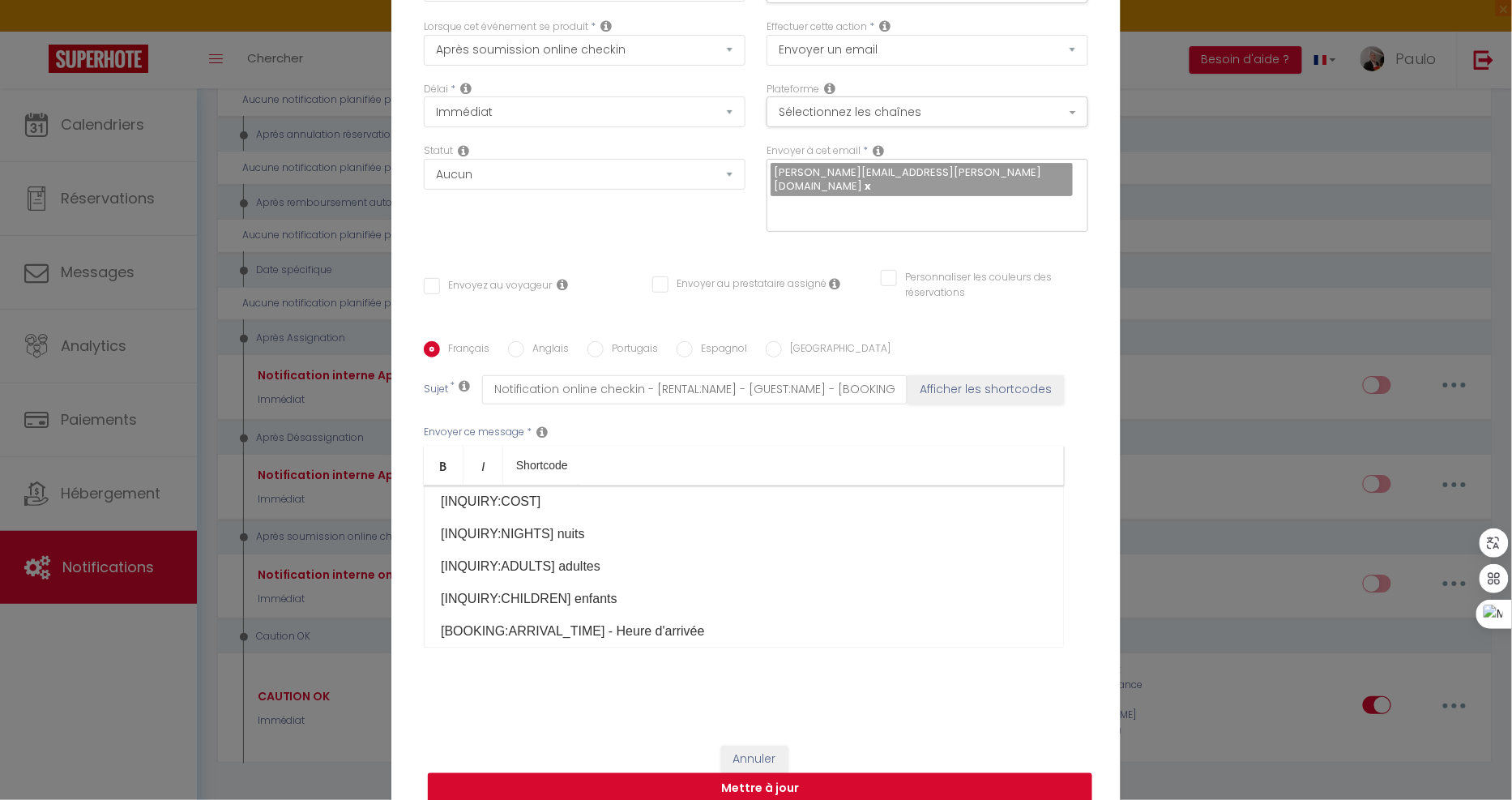
click at [747, 778] on button "Mettre à jour" at bounding box center [759, 788] width 664 height 31
checkbox input "false"
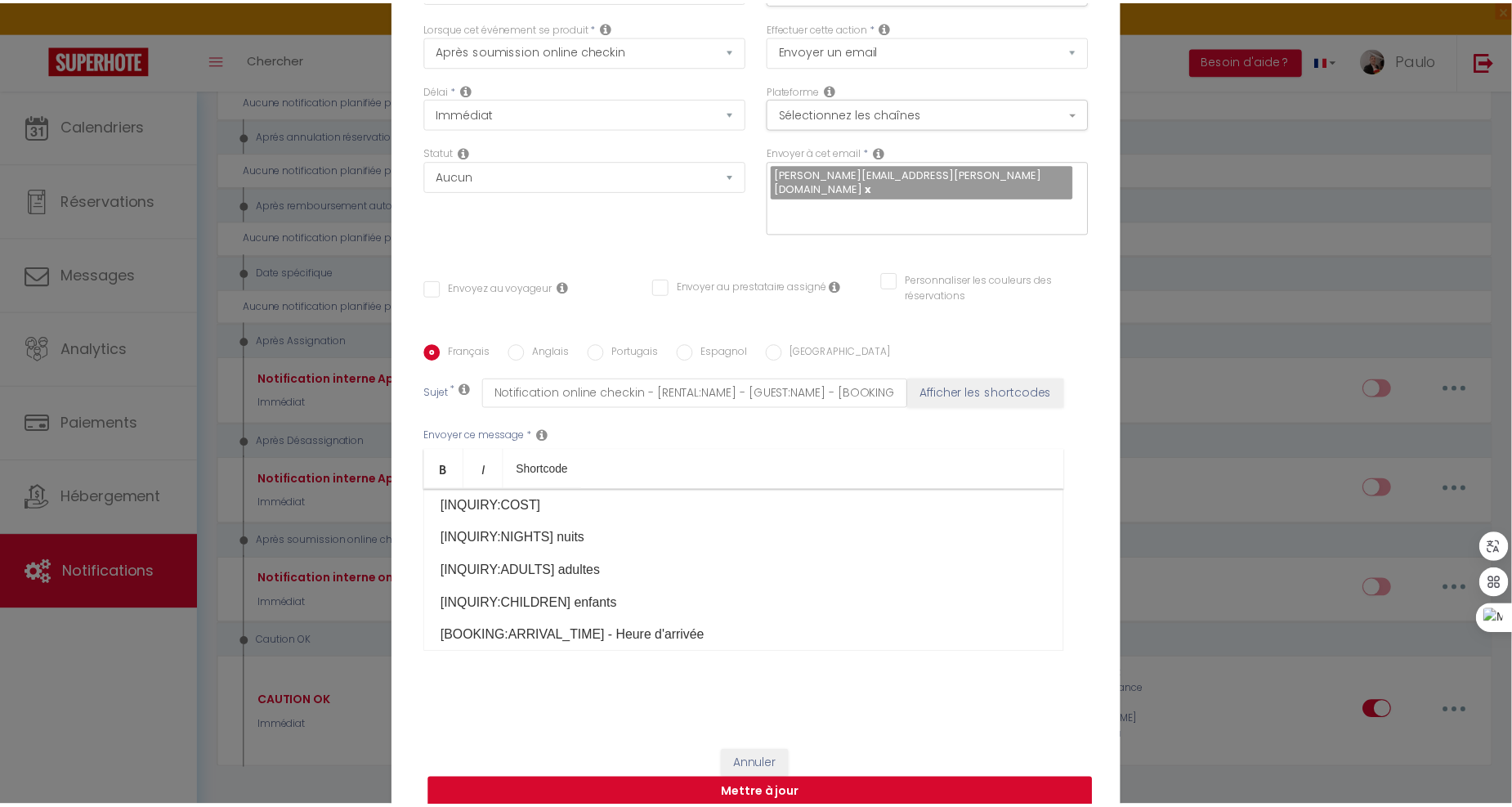
scroll to position [90, 0]
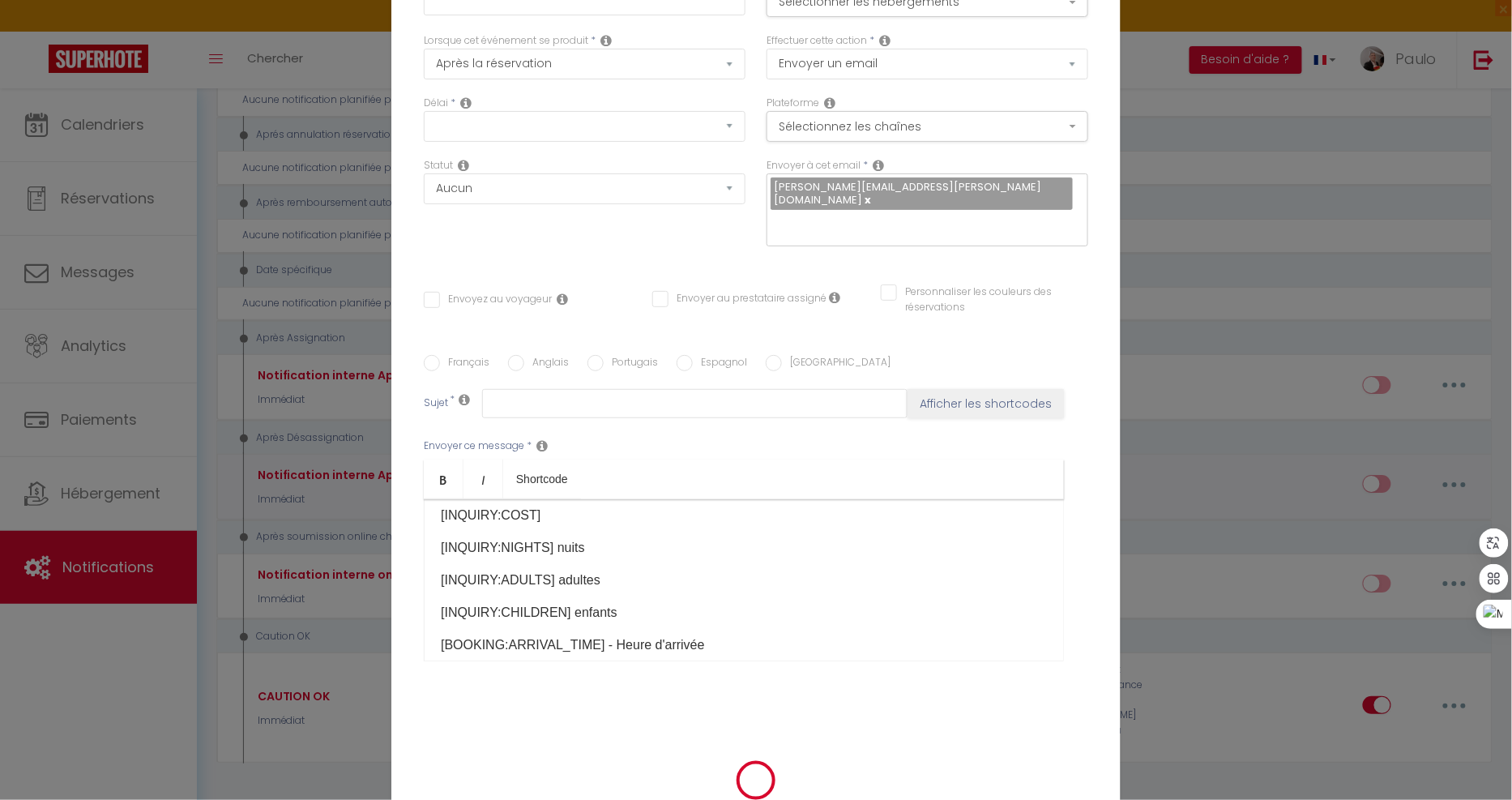
checkbox input "true"
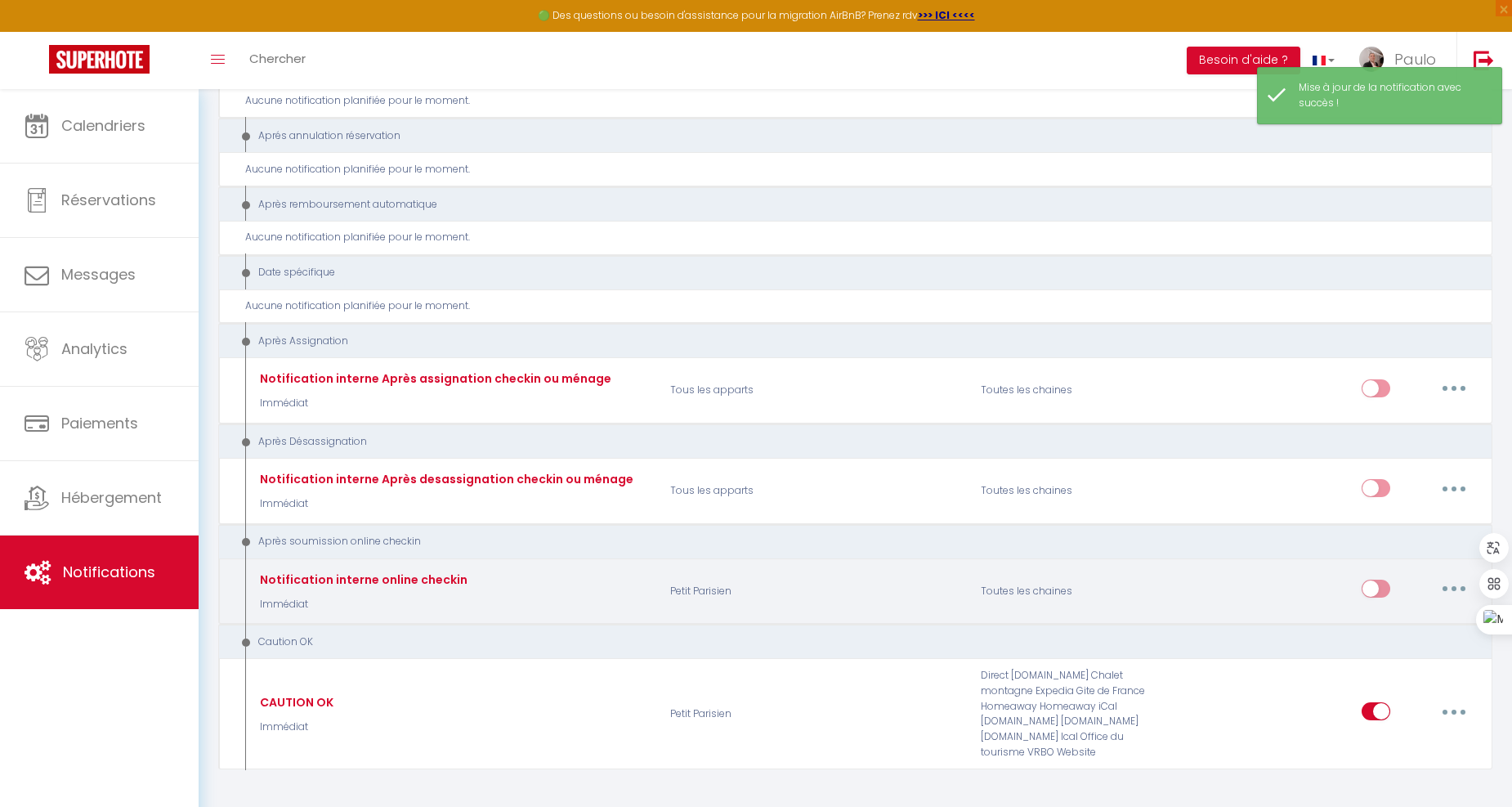
click at [1381, 579] on input "checkbox" at bounding box center [1376, 591] width 28 height 25
checkbox input "true"
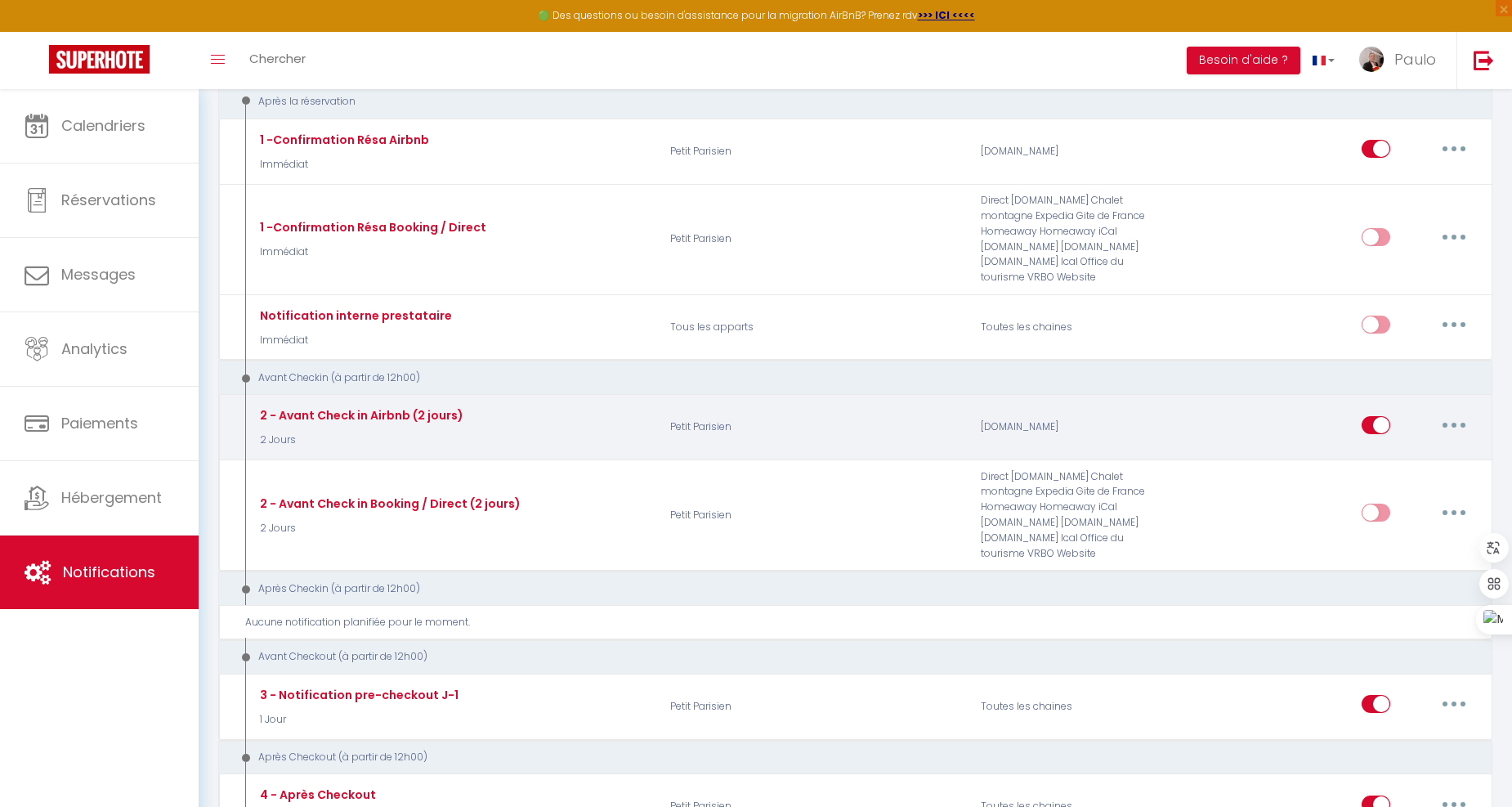
scroll to position [27, 0]
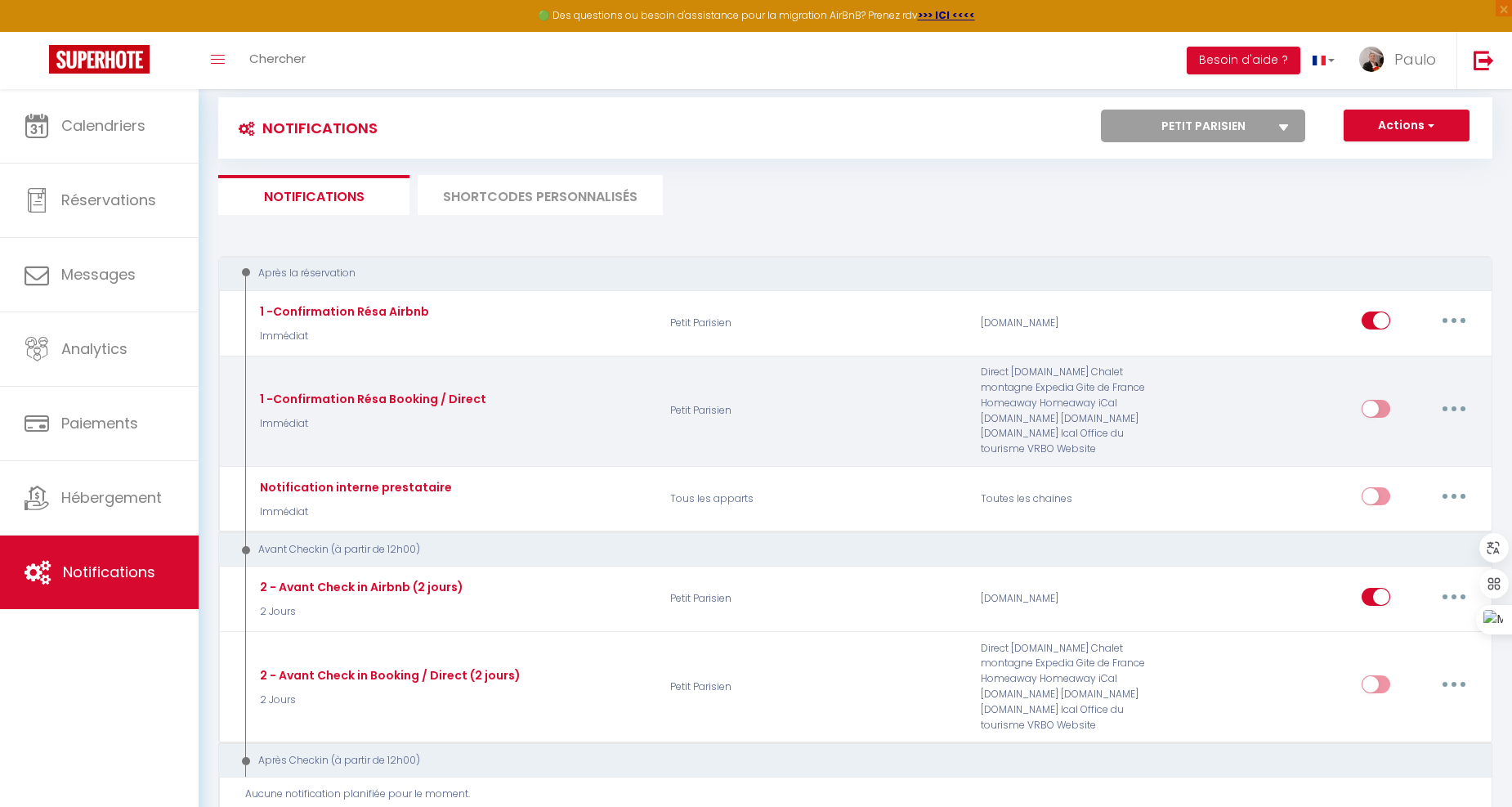
click at [1373, 406] on input "checkbox" at bounding box center [1376, 411] width 28 height 25
checkbox input "true"
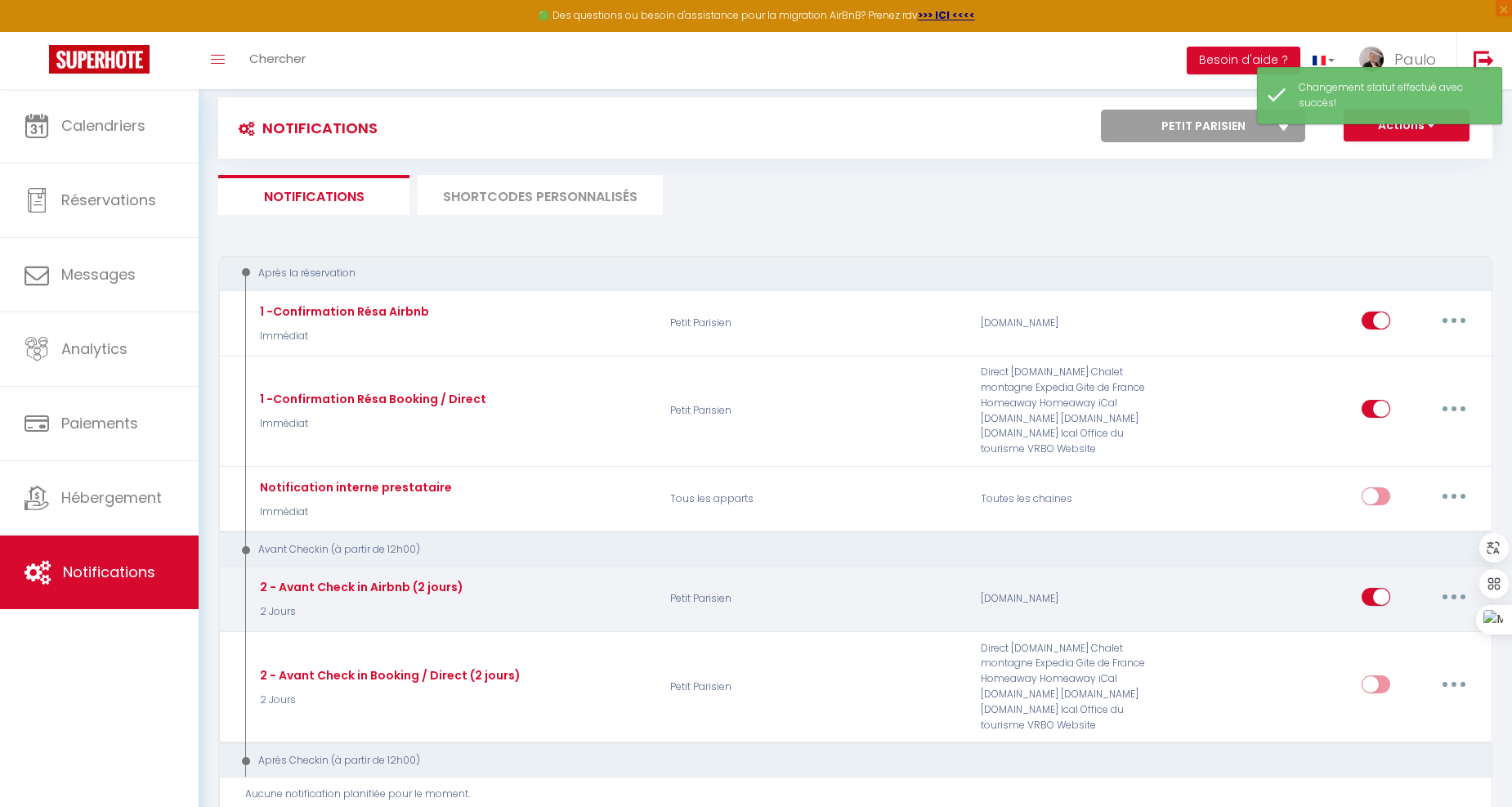
scroll to position [118, 0]
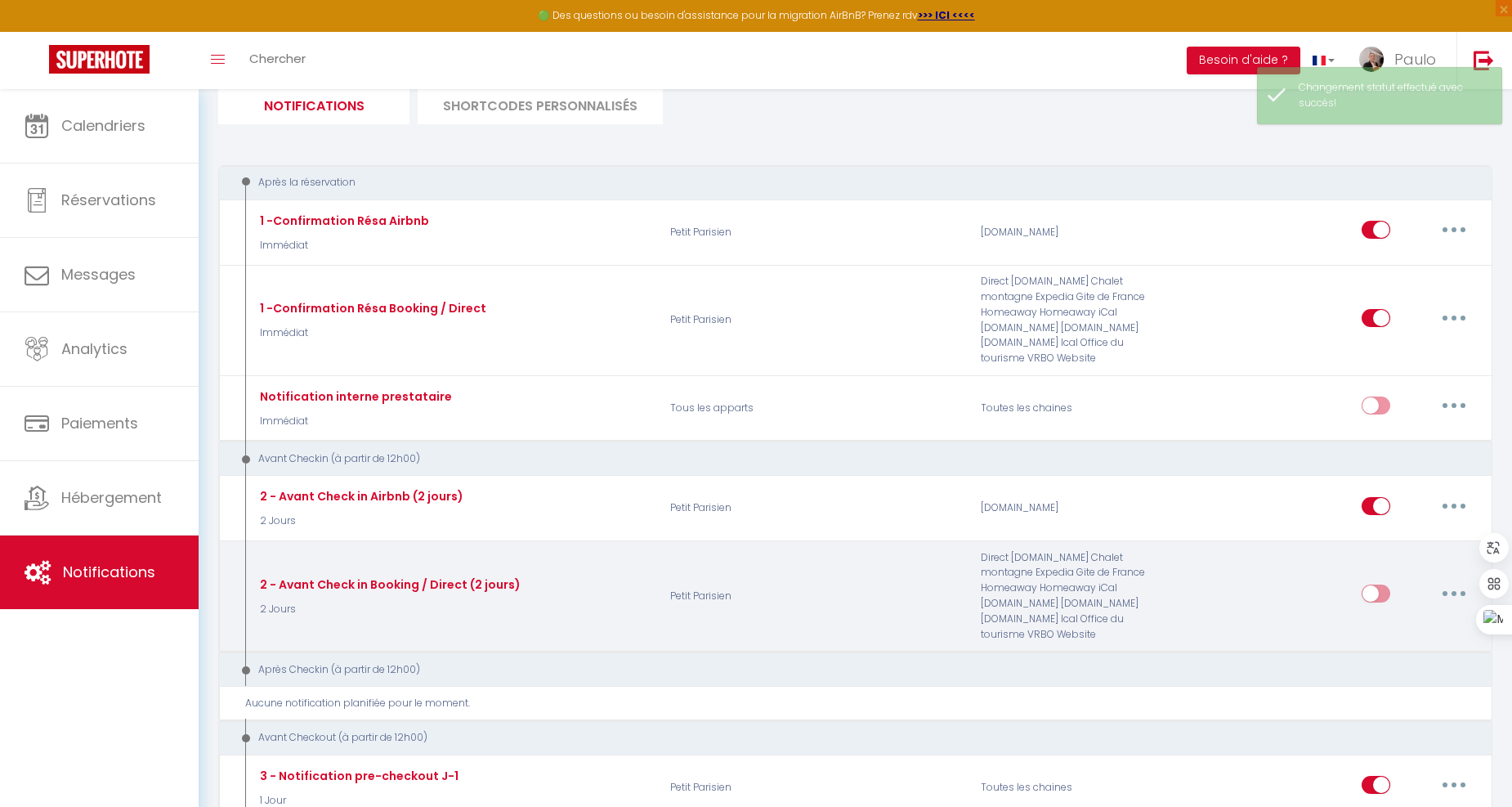
click at [1378, 584] on input "checkbox" at bounding box center [1376, 596] width 28 height 25
checkbox input "true"
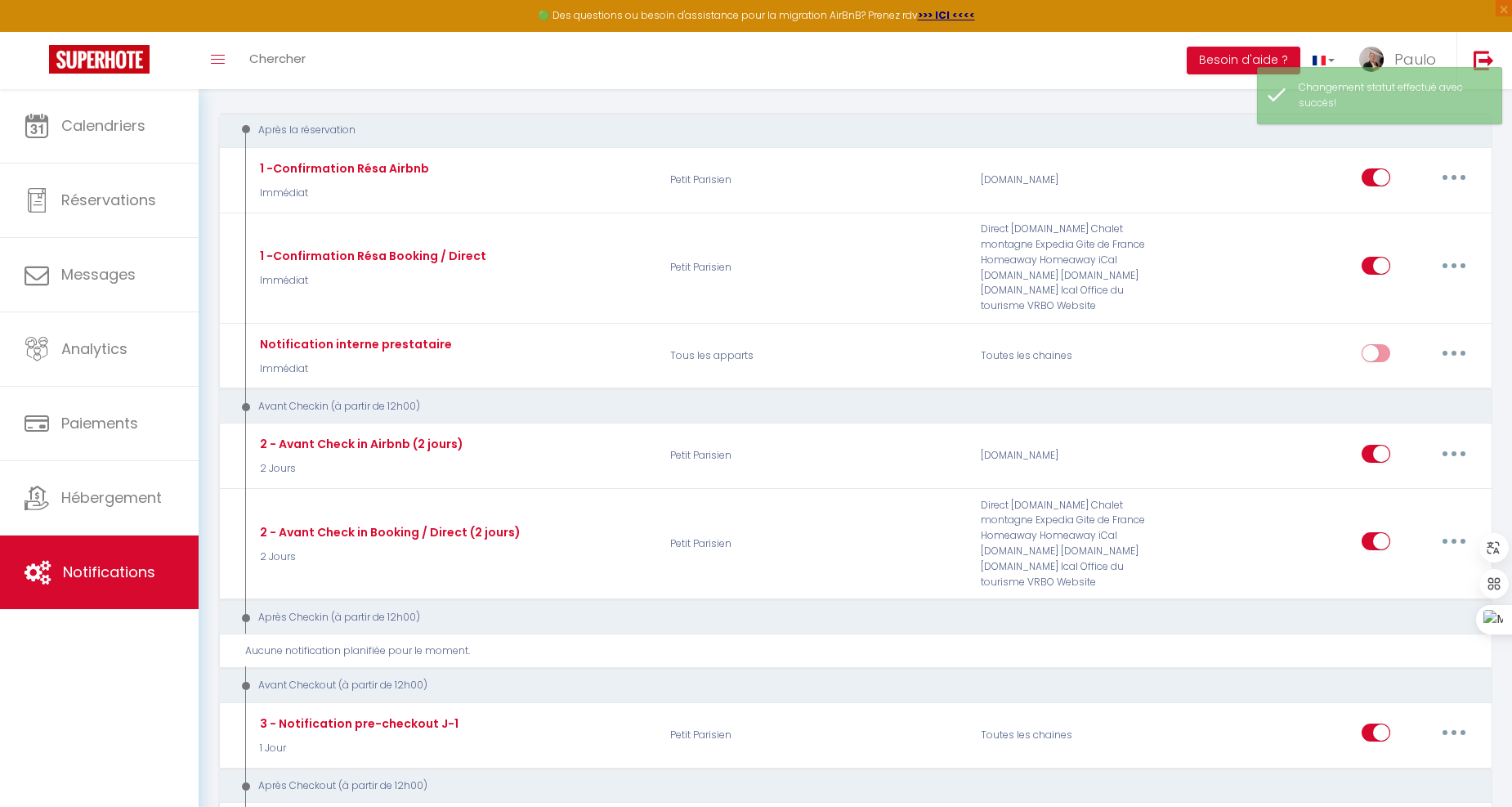
scroll to position [390, 0]
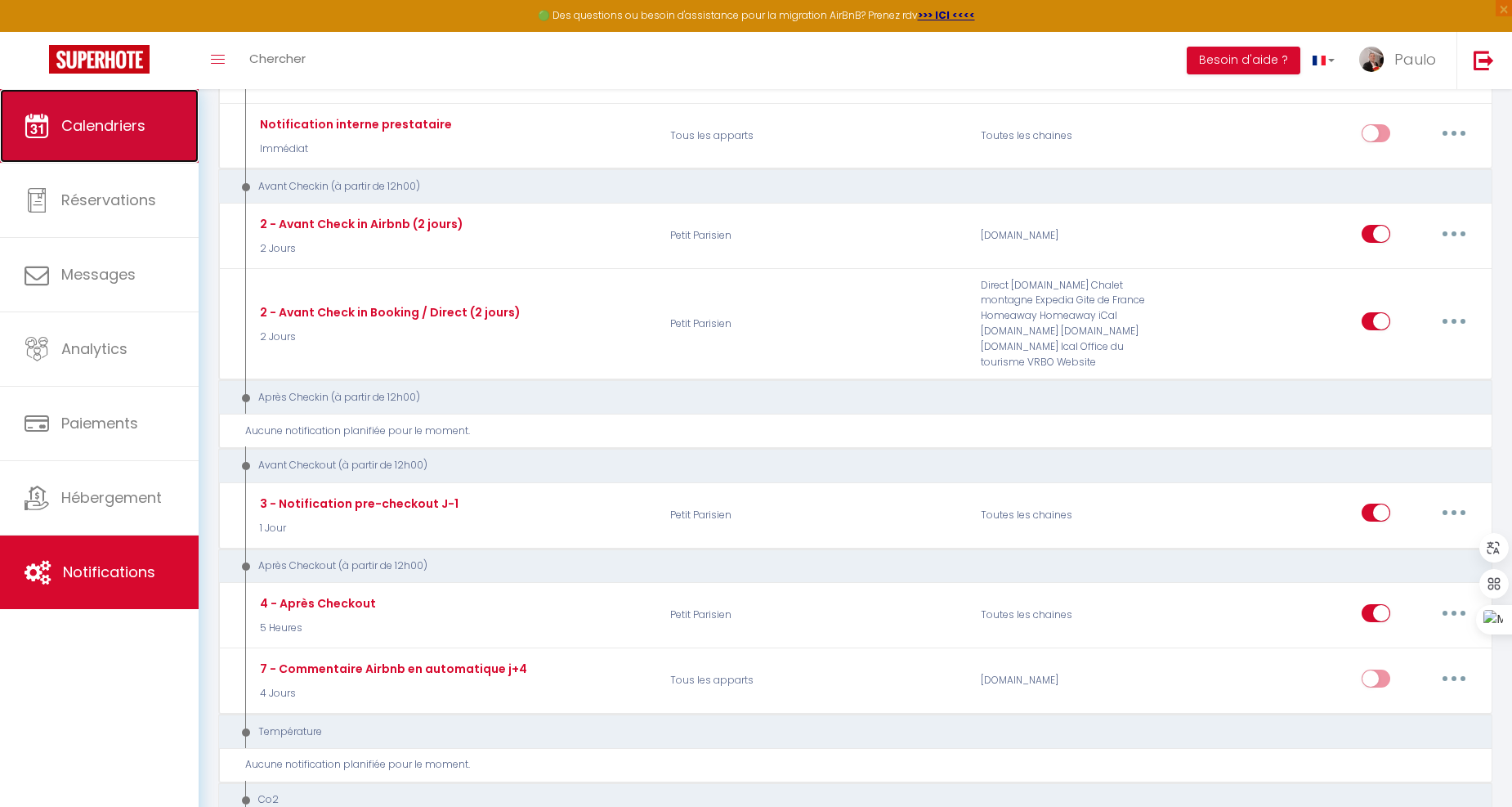
click at [71, 120] on span "Calendriers" at bounding box center [103, 125] width 84 height 20
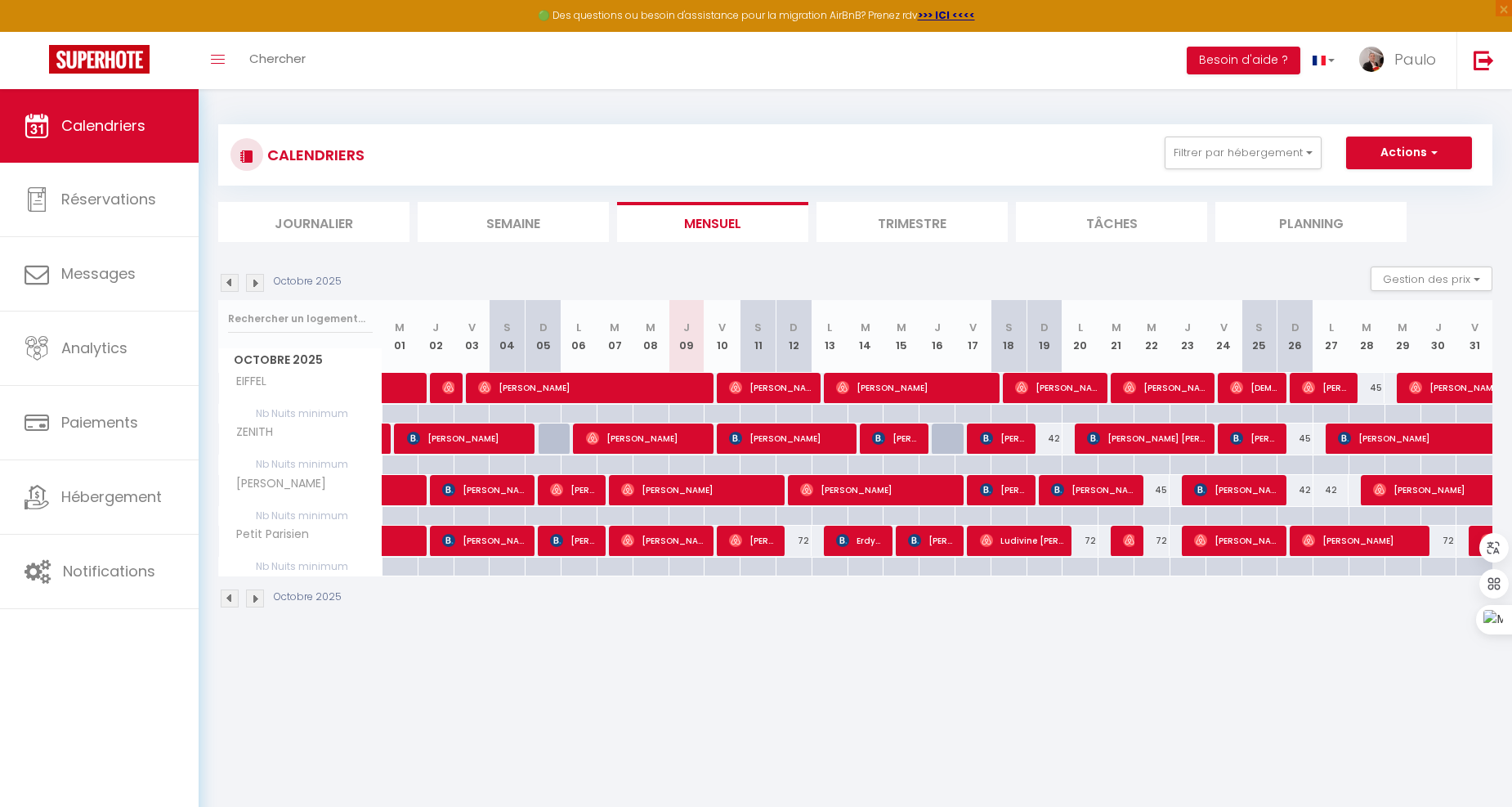
click at [802, 536] on div "72" at bounding box center [793, 540] width 36 height 30
type input "72"
type input "Dim 12 Octobre 2025"
type input "Lun 13 Octobre 2025"
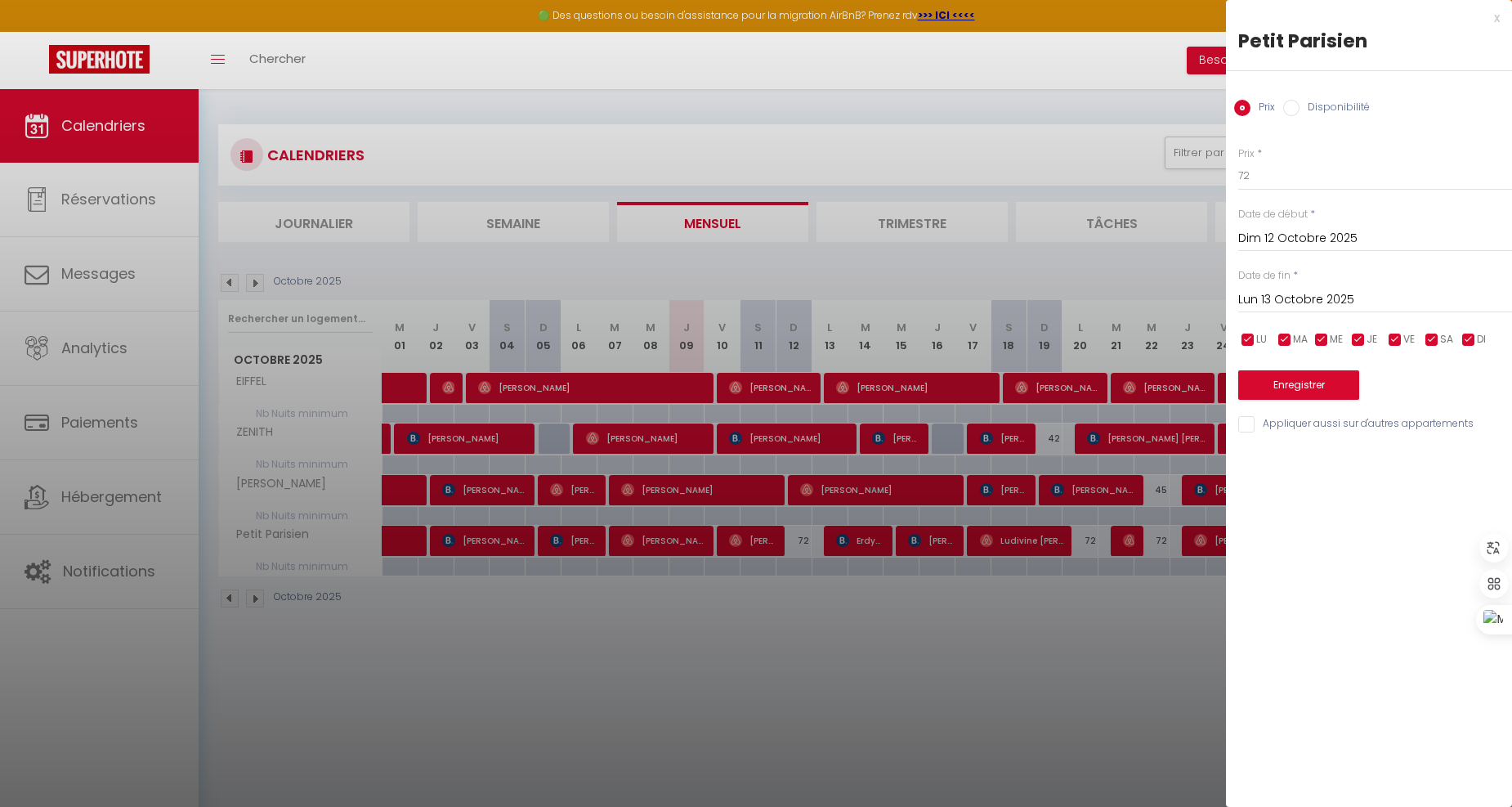
click at [1308, 195] on div "Prix * 72 Statut * Disponible Indisponible Date de début * Dim 12 Octobre 2025 …" at bounding box center [1368, 281] width 286 height 309
click at [1311, 175] on input "72" at bounding box center [1376, 175] width 274 height 29
type input "7"
type input "68"
click at [1304, 390] on button "Enregistrer" at bounding box center [1299, 385] width 121 height 29
